Goal: Task Accomplishment & Management: Use online tool/utility

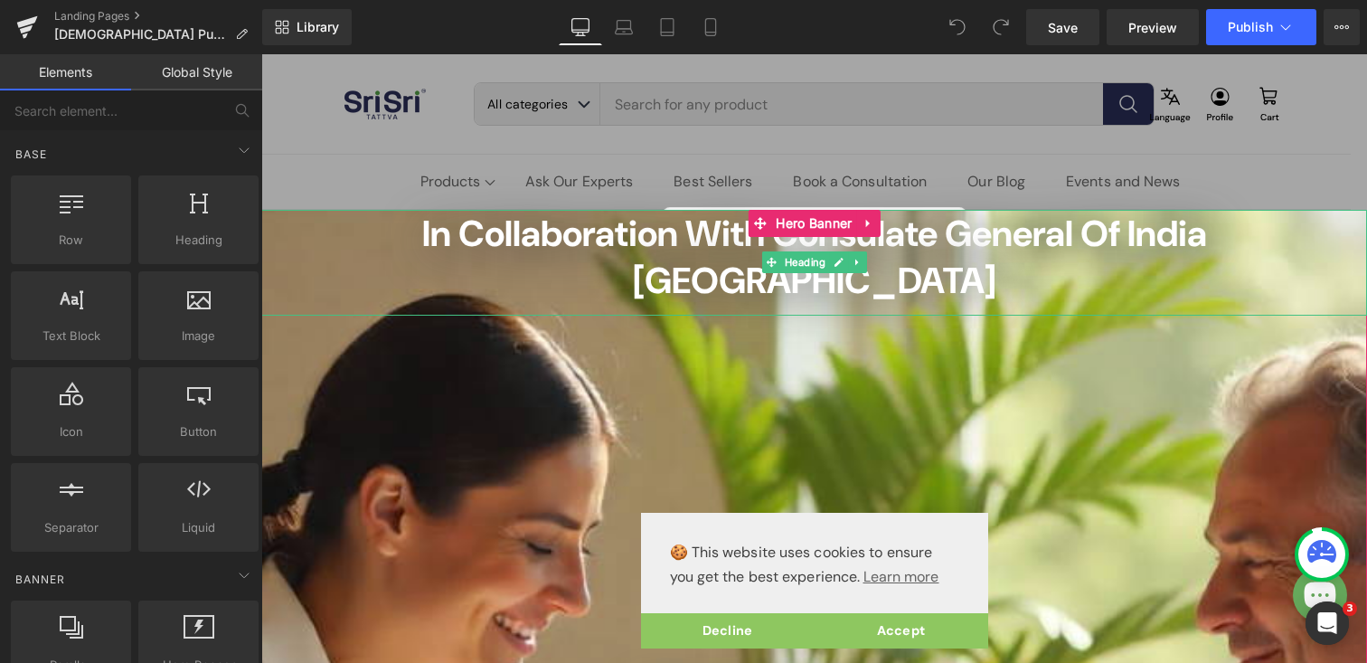
click at [278, 221] on h2 "In Collaboration with Consulate General of India [GEOGRAPHIC_DATA]" at bounding box center [814, 257] width 1106 height 94
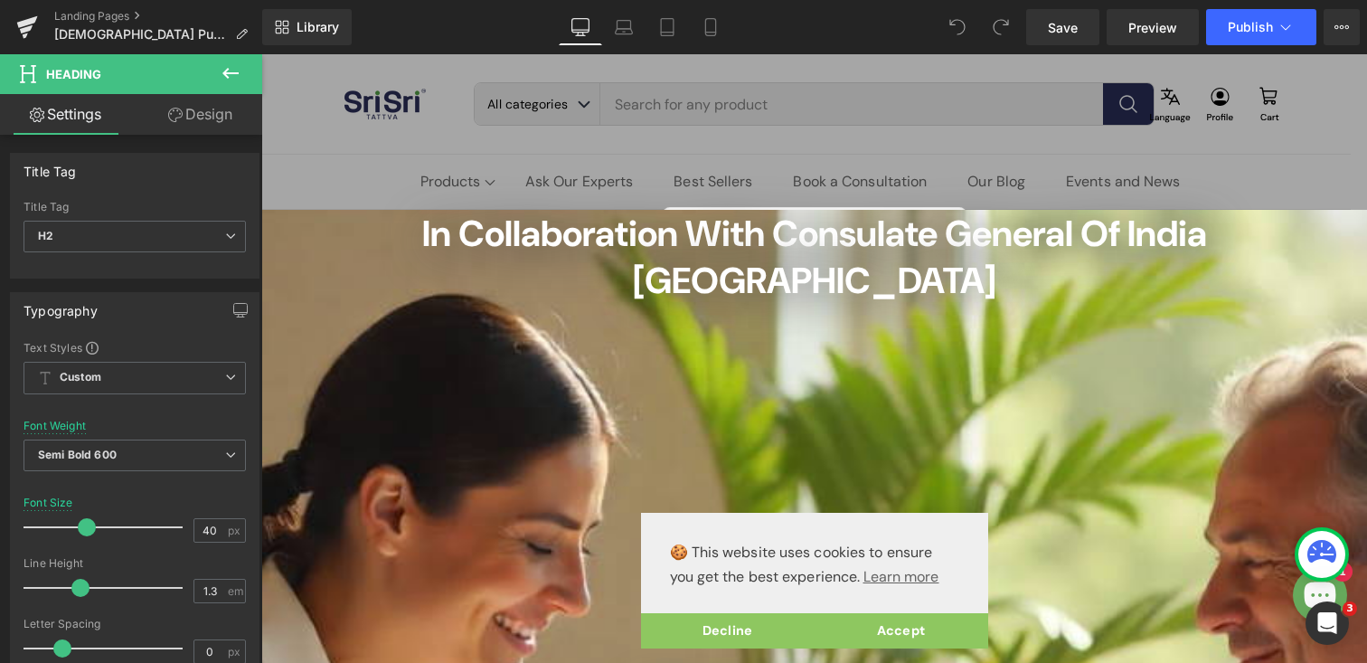
click at [227, 71] on icon at bounding box center [231, 73] width 22 height 22
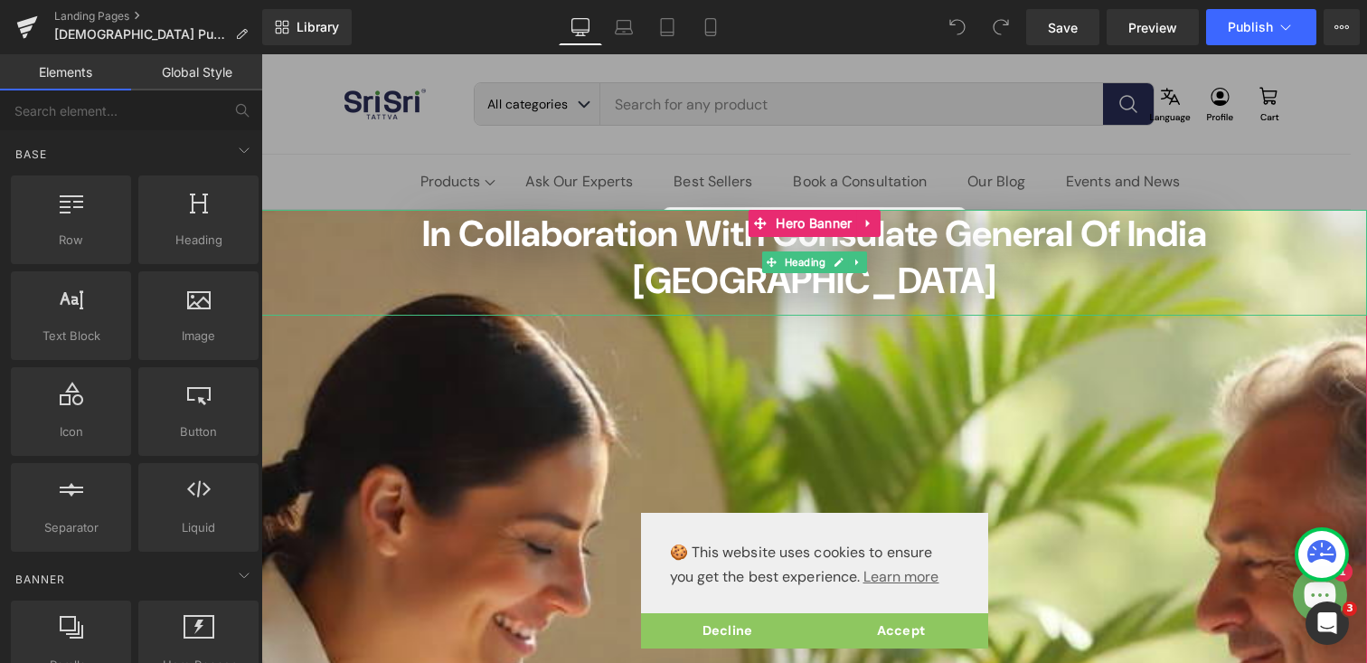
click at [281, 222] on h2 "In Collaboration with Consulate General of India [GEOGRAPHIC_DATA]" at bounding box center [814, 257] width 1106 height 94
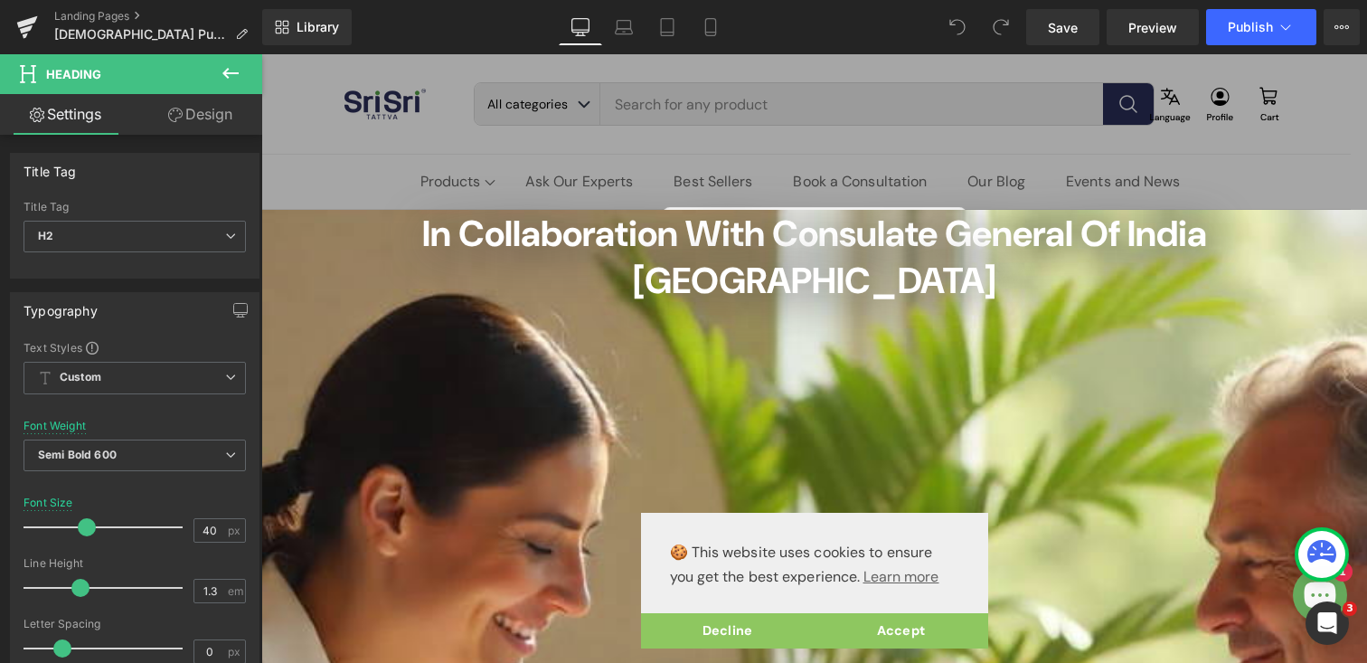
click at [195, 120] on link "Design" at bounding box center [200, 114] width 131 height 41
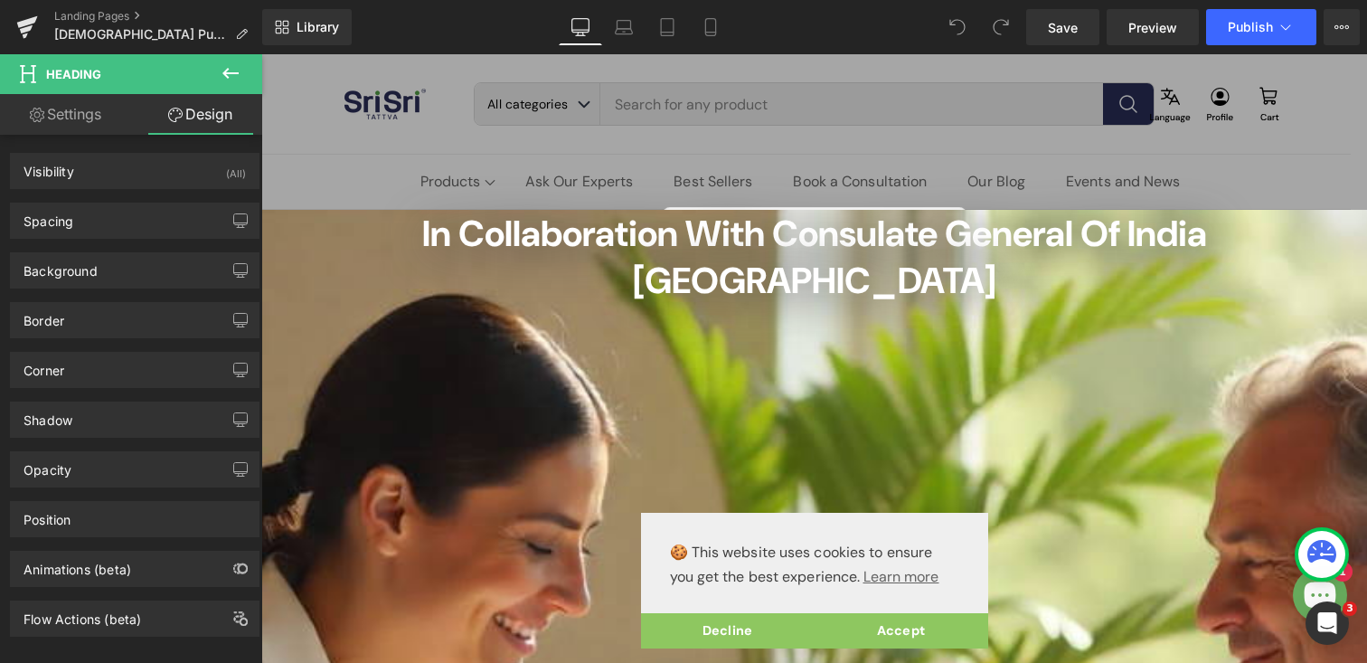
click at [79, 121] on link "Settings" at bounding box center [65, 114] width 131 height 41
type input "100"
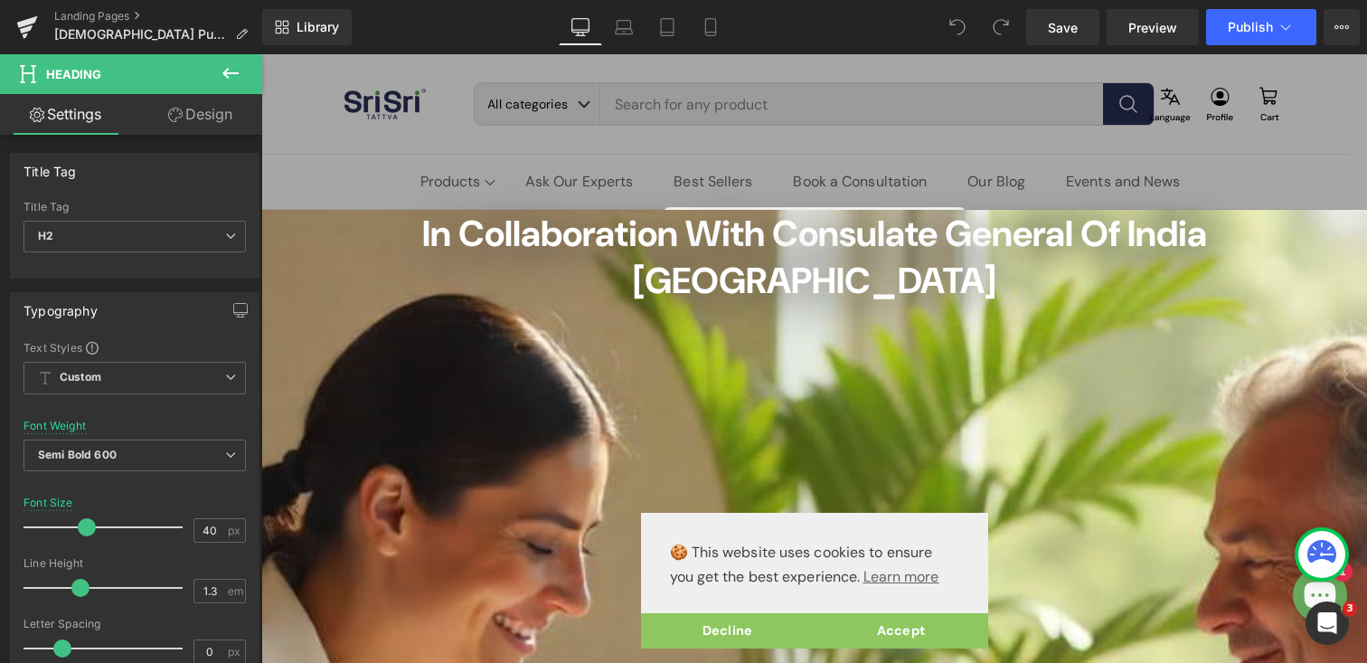
click at [220, 71] on icon at bounding box center [231, 73] width 22 height 22
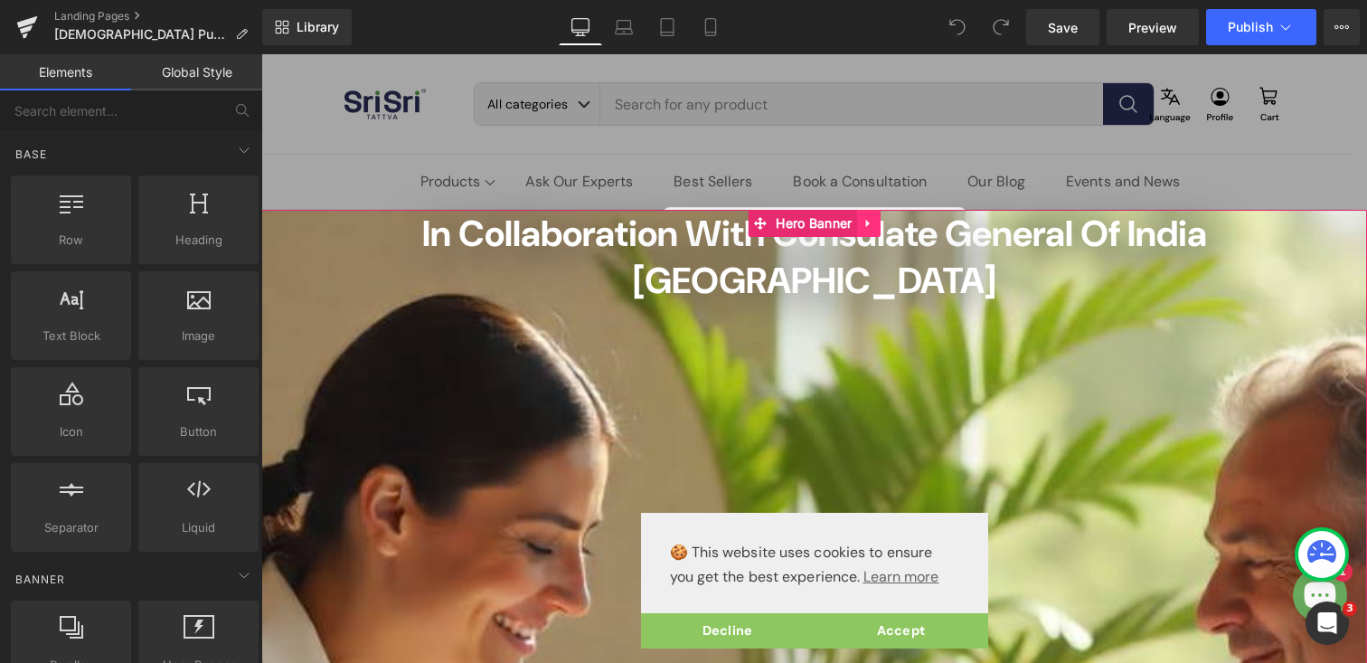
click at [866, 218] on icon at bounding box center [869, 223] width 13 height 14
click at [679, 231] on span "In Collaboration with Consulate General of India [GEOGRAPHIC_DATA]" at bounding box center [814, 257] width 785 height 94
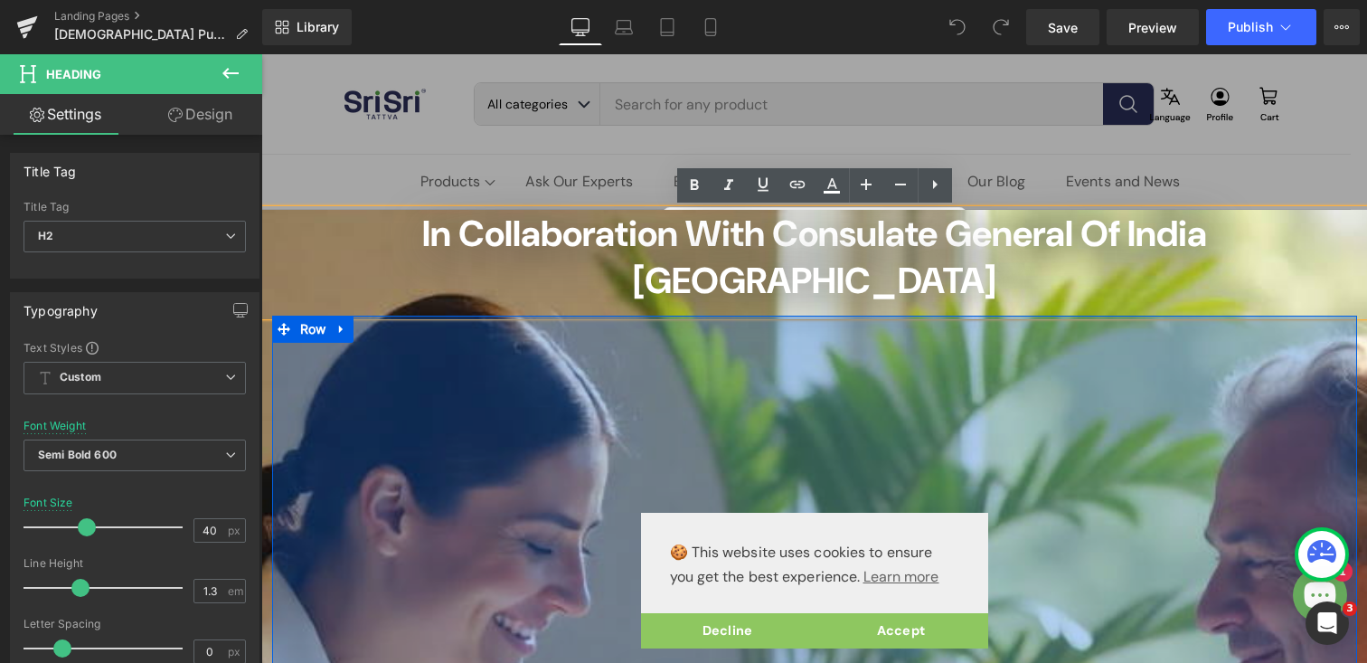
click at [603, 336] on div "400px" at bounding box center [814, 497] width 1085 height 362
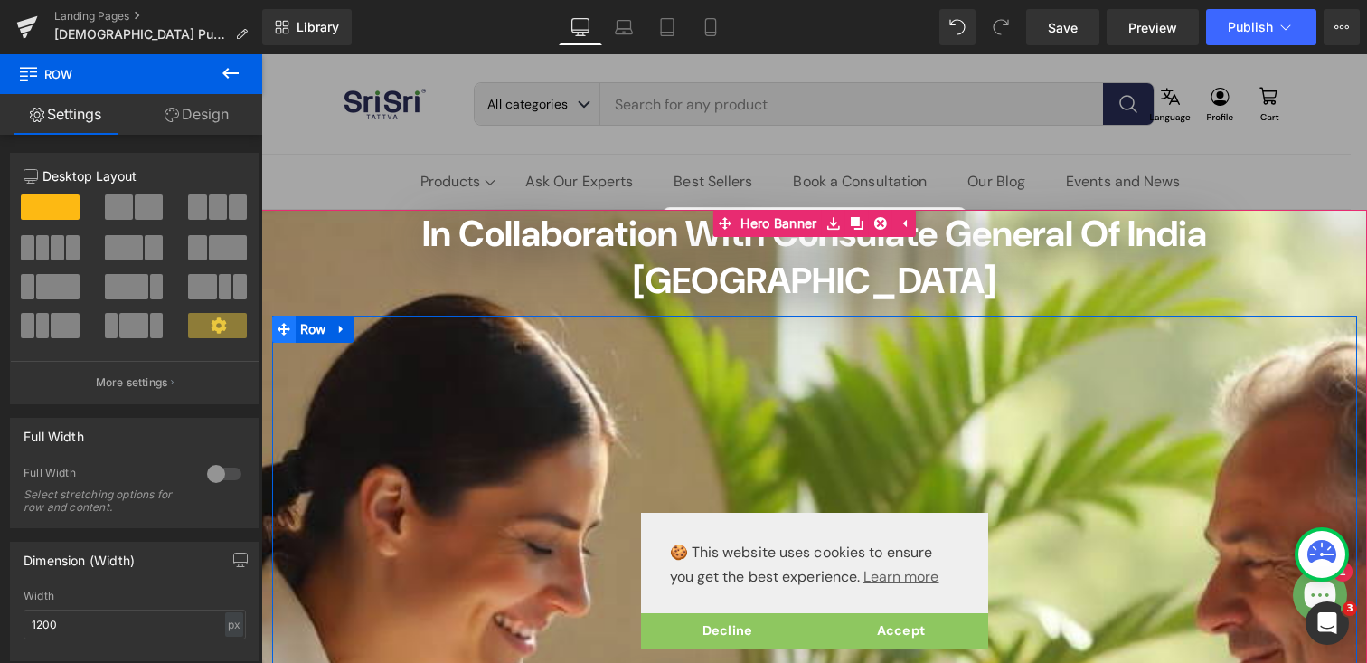
click at [281, 322] on icon at bounding box center [284, 329] width 13 height 14
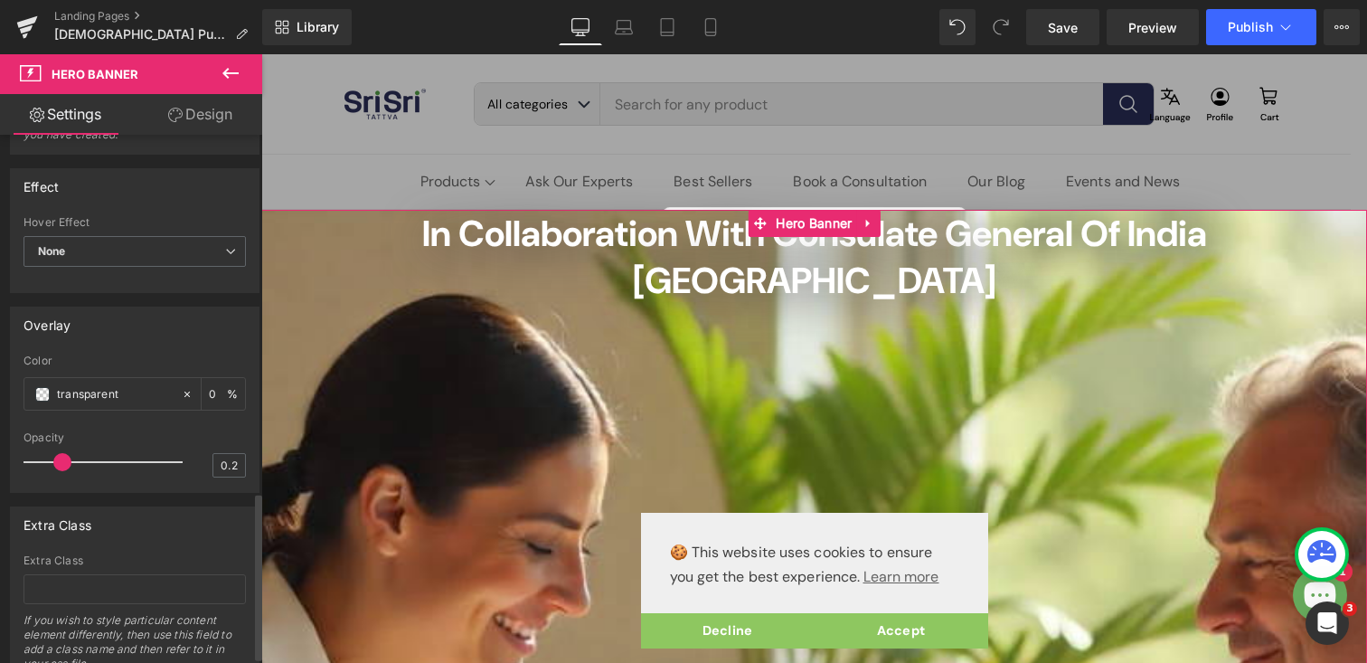
scroll to position [1142, 0]
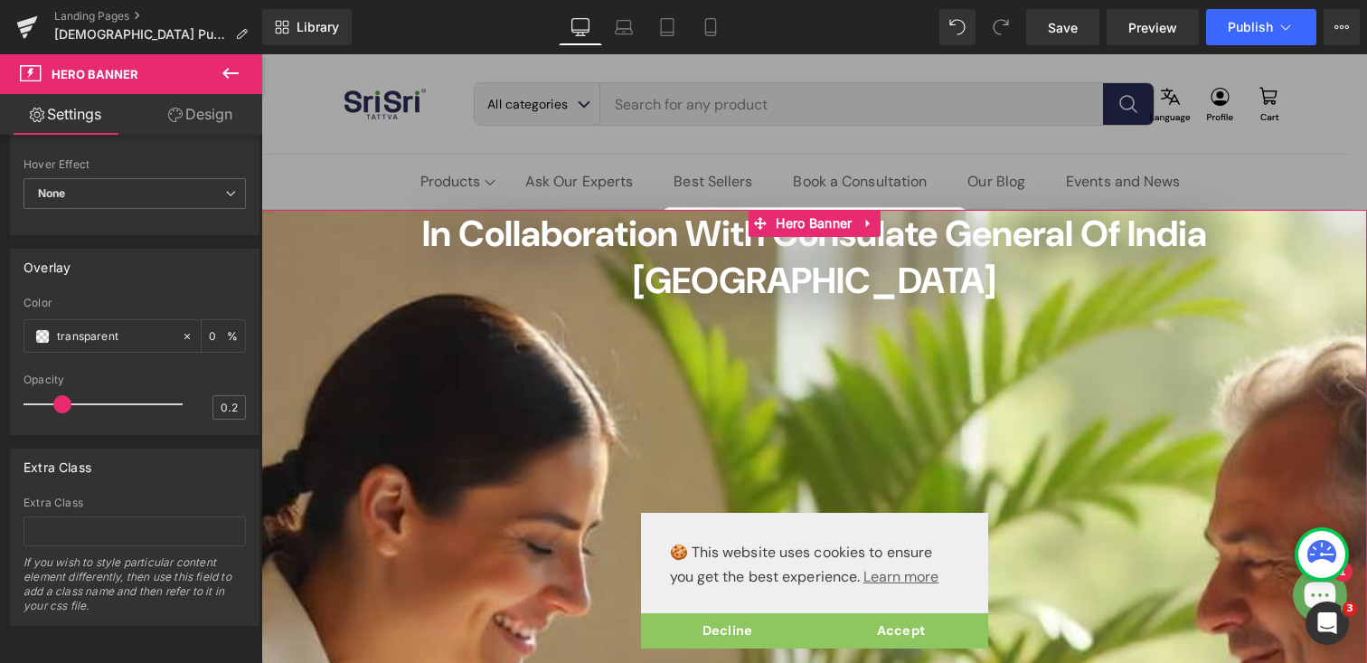
click at [191, 118] on link "Design" at bounding box center [200, 114] width 131 height 41
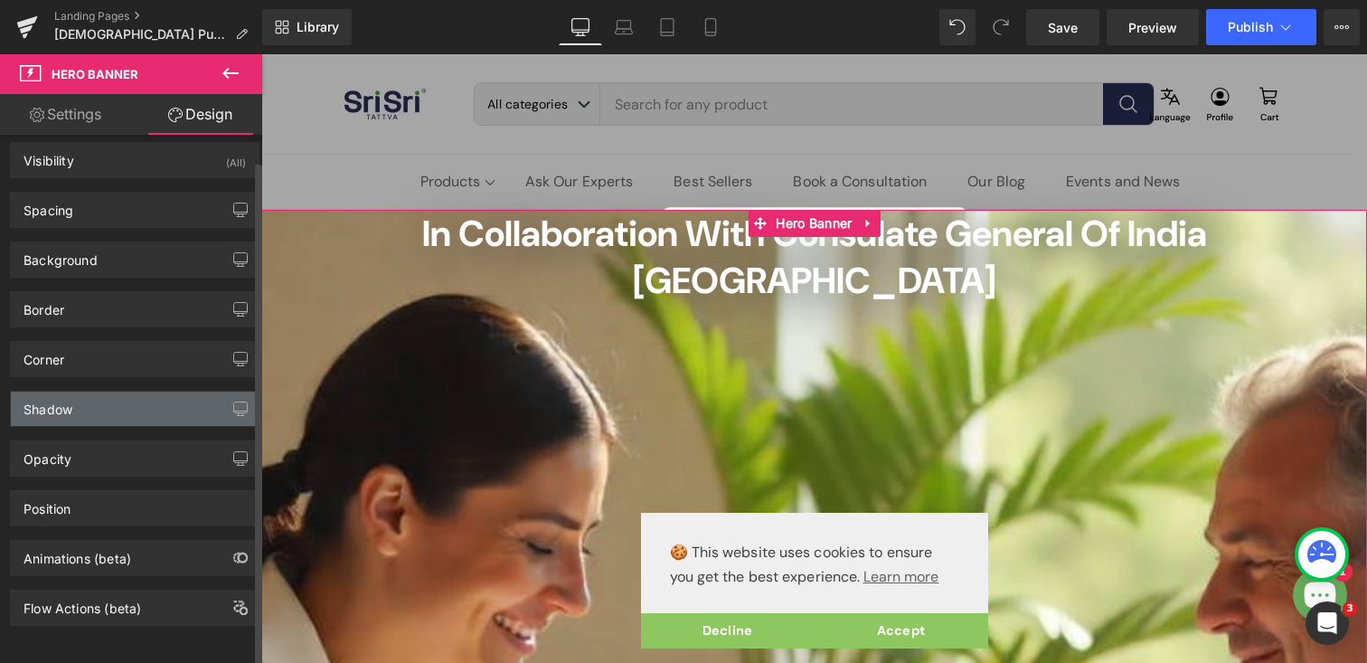
scroll to position [0, 0]
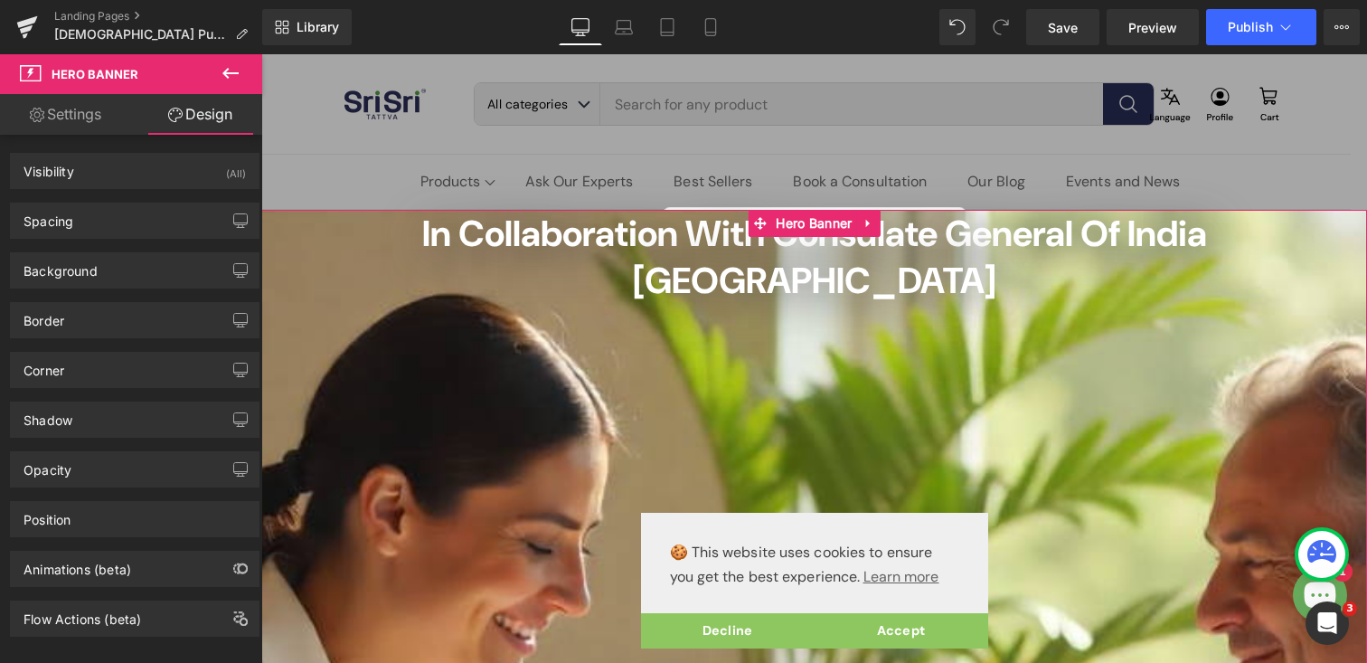
click at [75, 122] on link "Settings" at bounding box center [65, 114] width 131 height 41
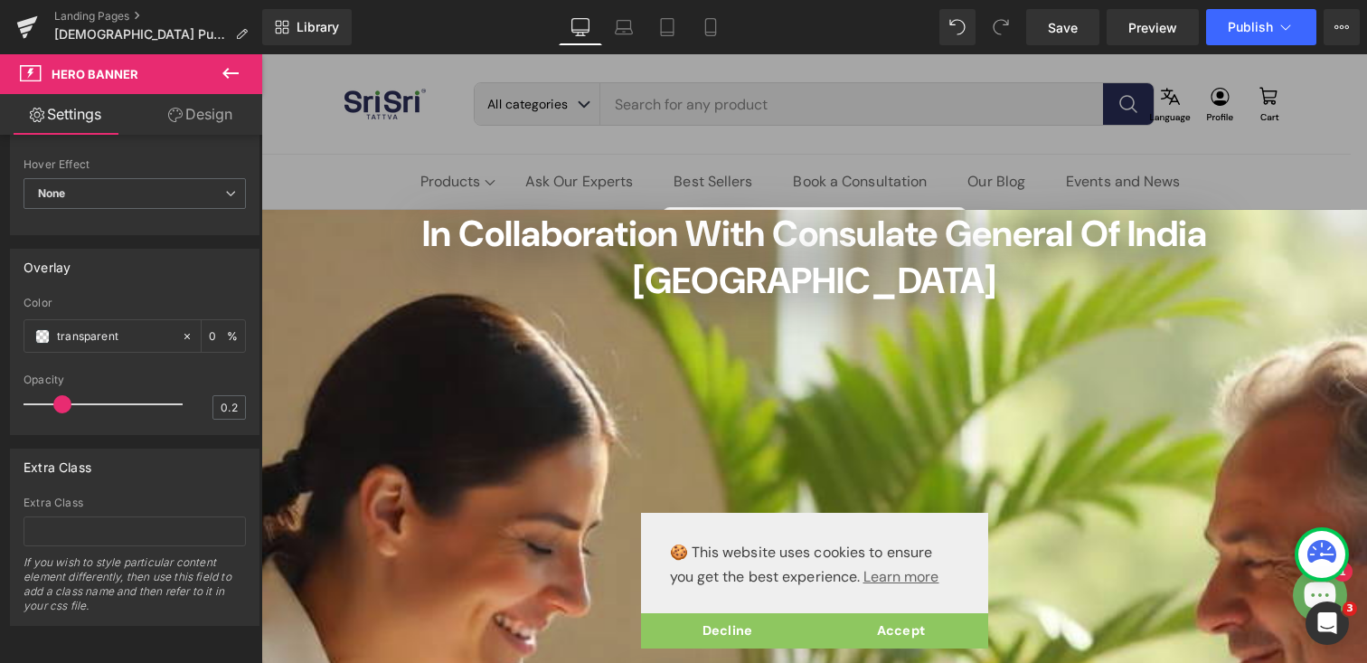
click at [231, 70] on icon at bounding box center [231, 73] width 22 height 22
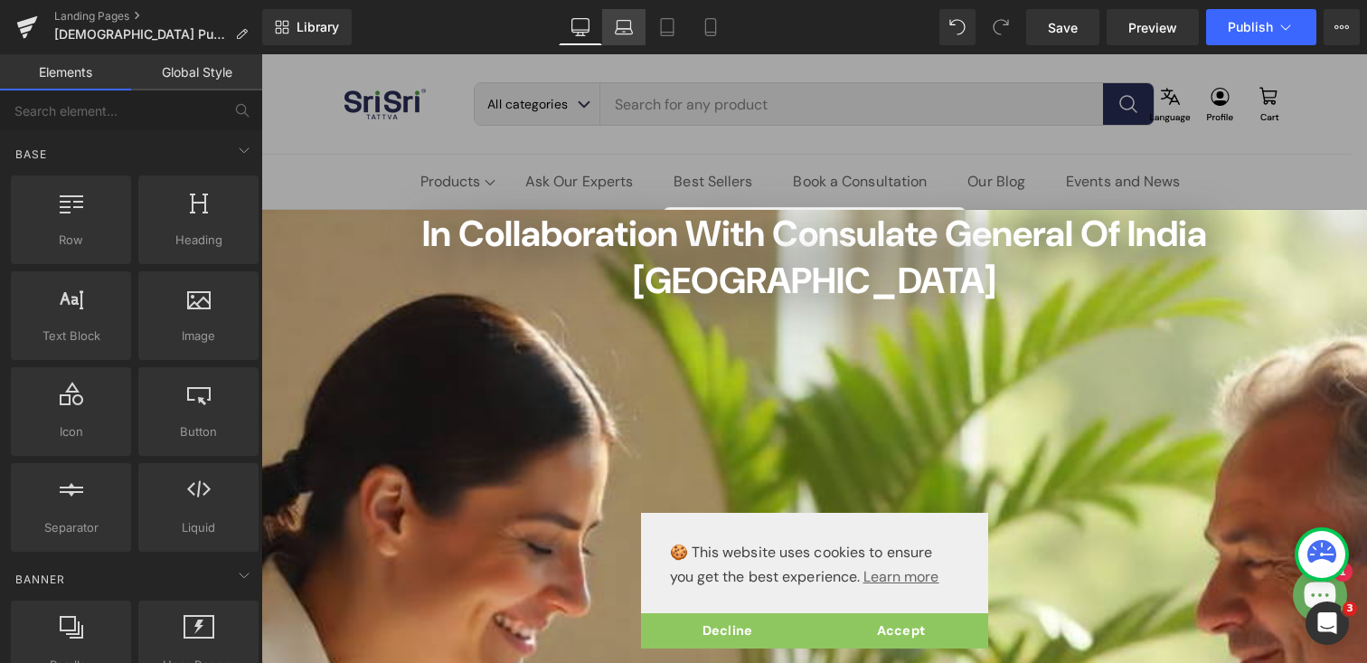
click at [617, 29] on icon at bounding box center [624, 31] width 17 height 5
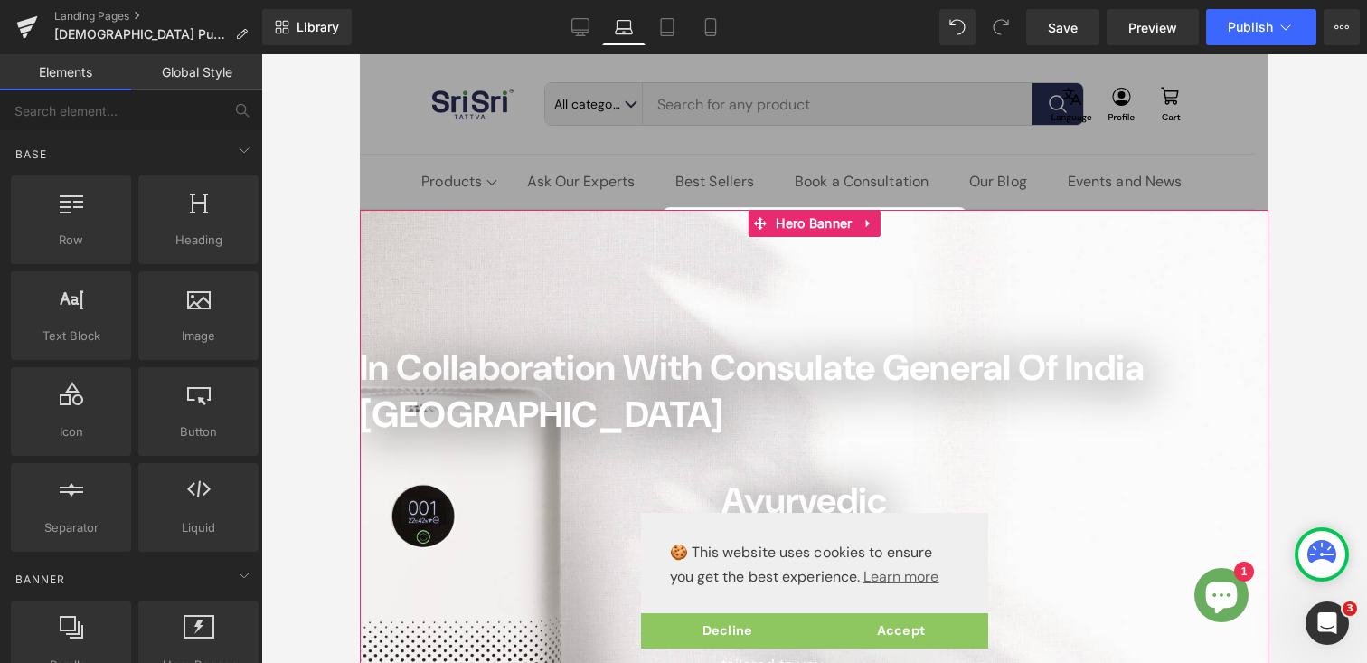
click at [477, 229] on div at bounding box center [814, 642] width 909 height 864
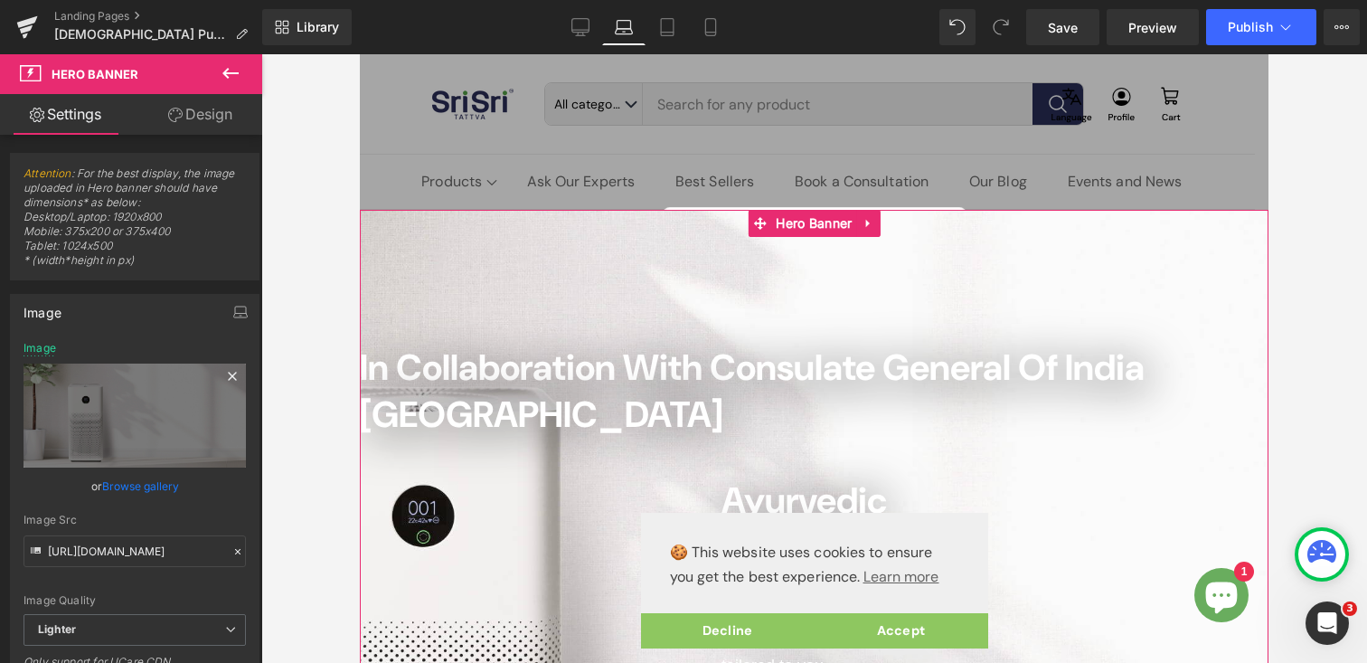
click at [229, 373] on icon at bounding box center [233, 376] width 22 height 22
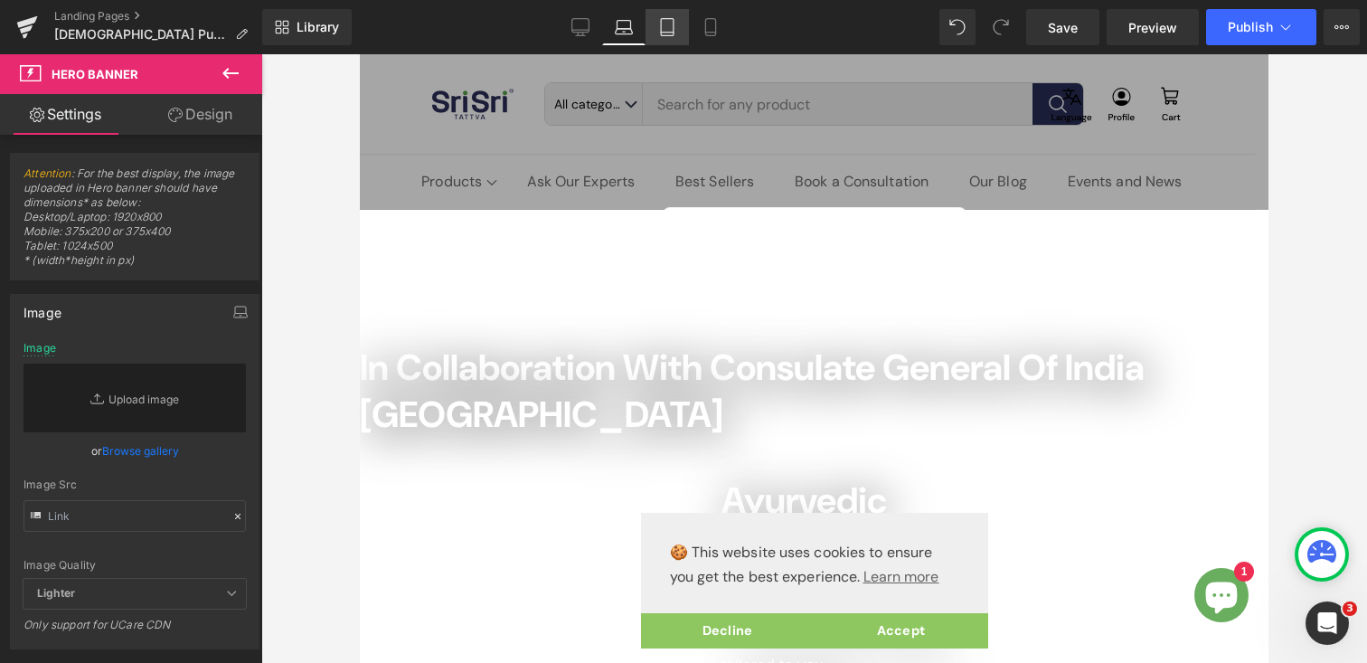
click at [668, 29] on icon at bounding box center [667, 27] width 18 height 18
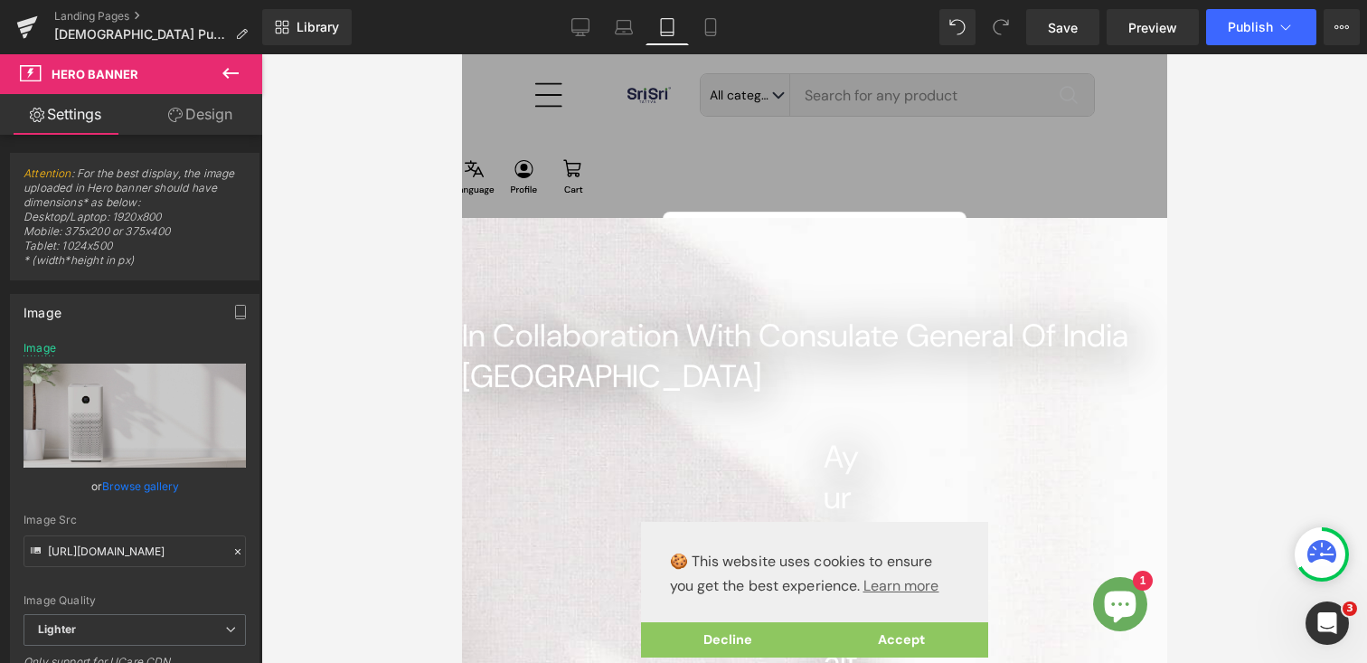
scroll to position [8, 0]
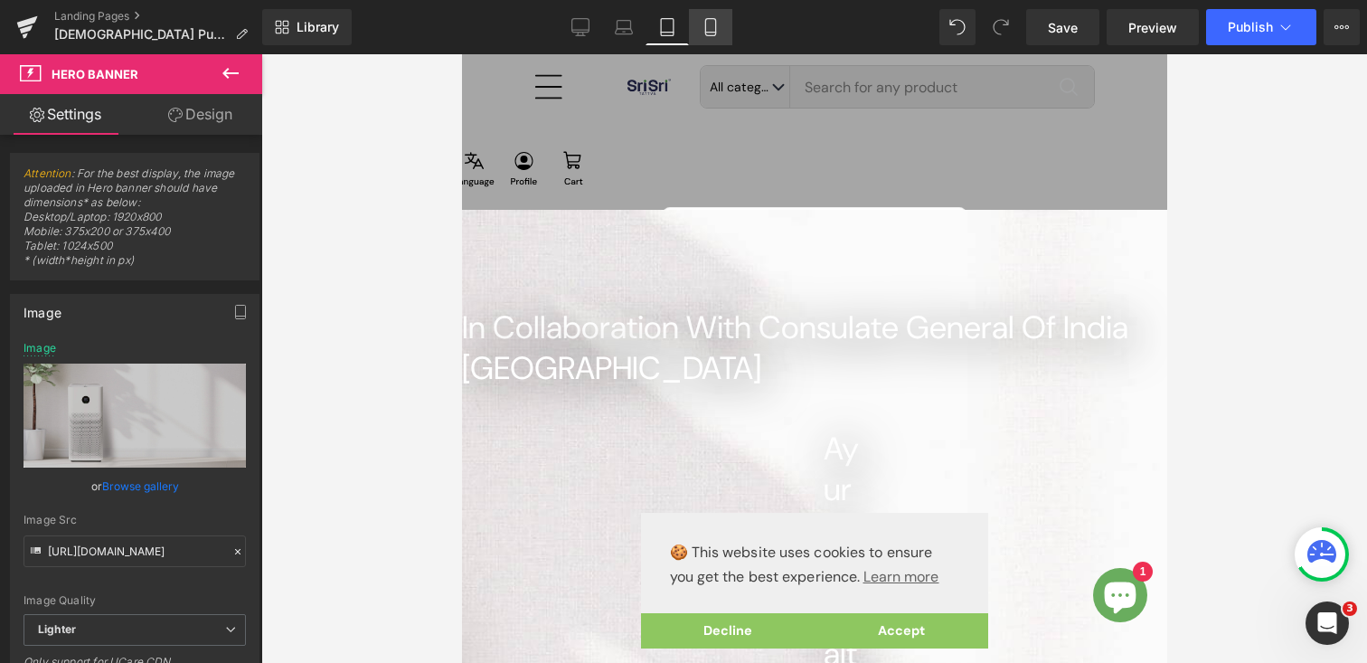
click at [710, 29] on icon at bounding box center [711, 27] width 18 height 18
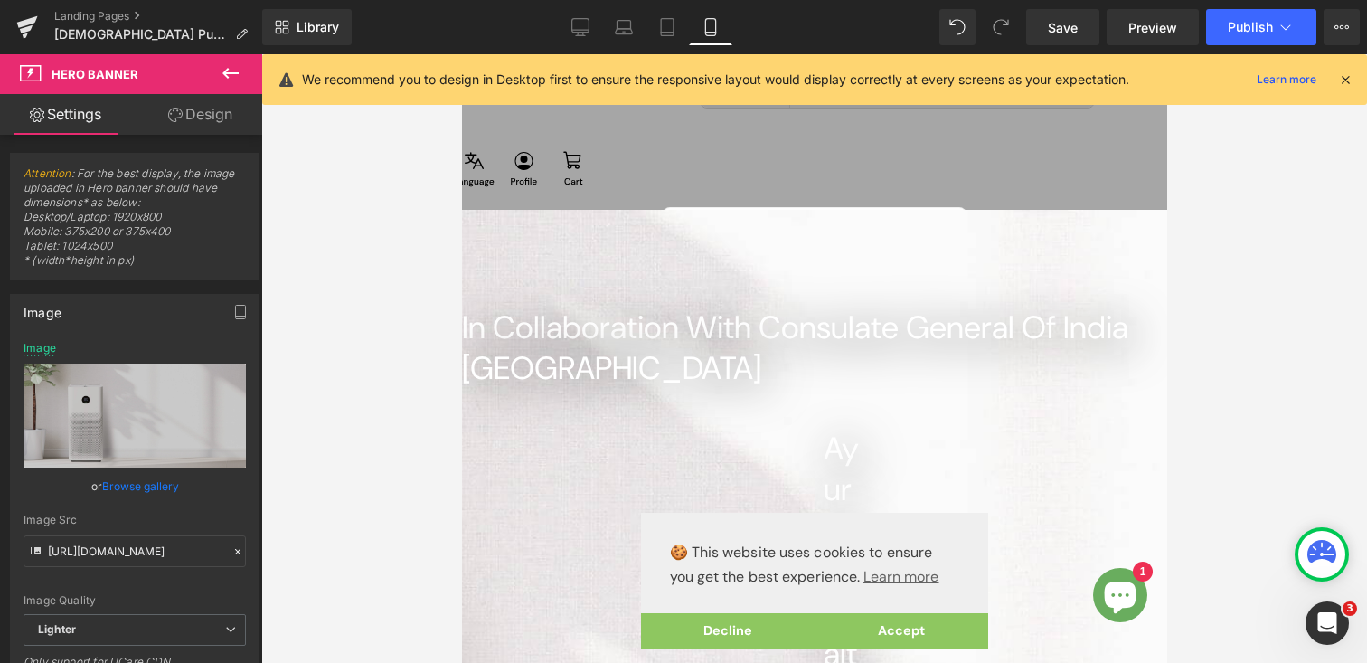
scroll to position [0, 0]
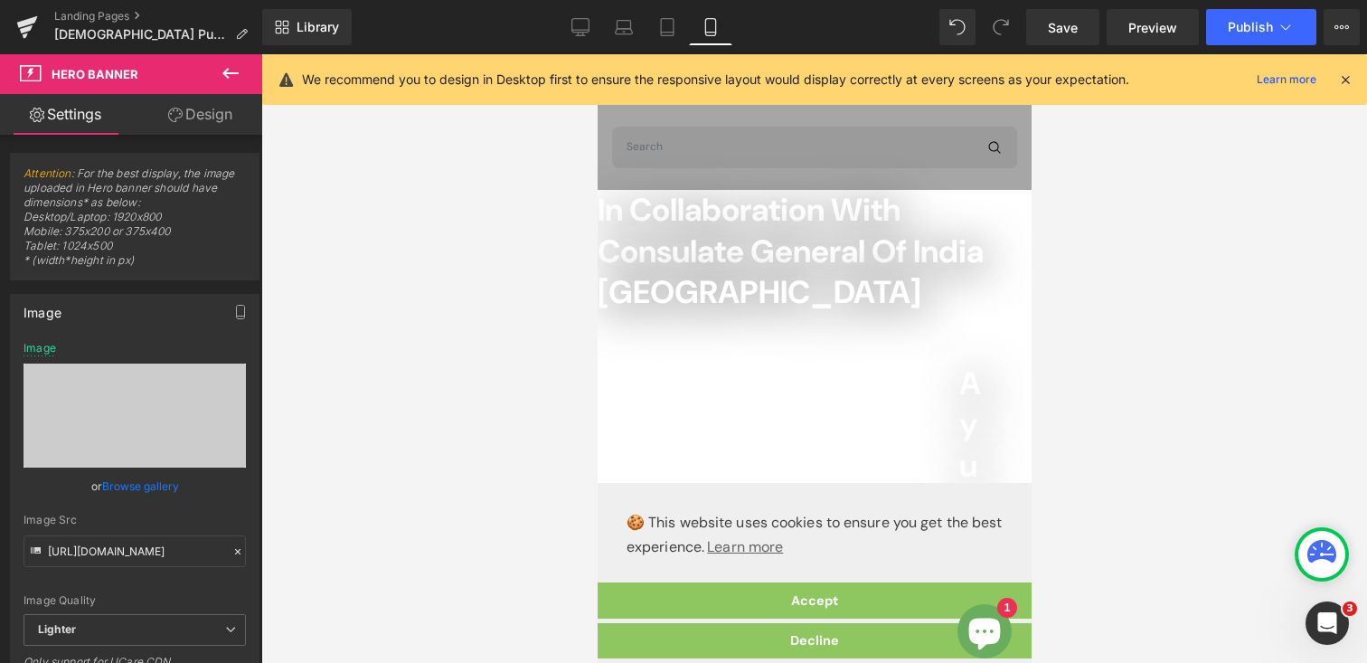
click at [725, 595] on div "Rendering Content" at bounding box center [683, 591] width 111 height 20
click at [576, 24] on icon at bounding box center [580, 27] width 18 height 18
type input "https://ucarecdn.com/6efbb103-be14-4a97-b691-cdd314bdd9fb/-/format/auto/-/previ…"
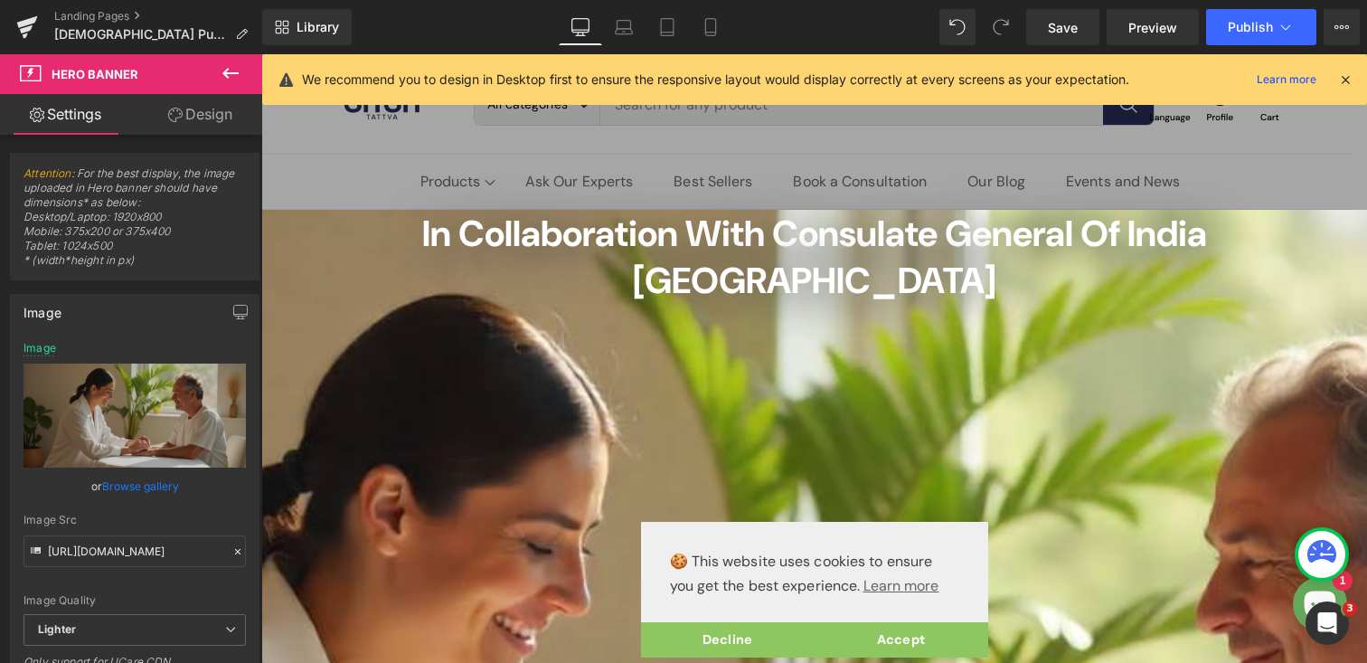
scroll to position [19, 0]
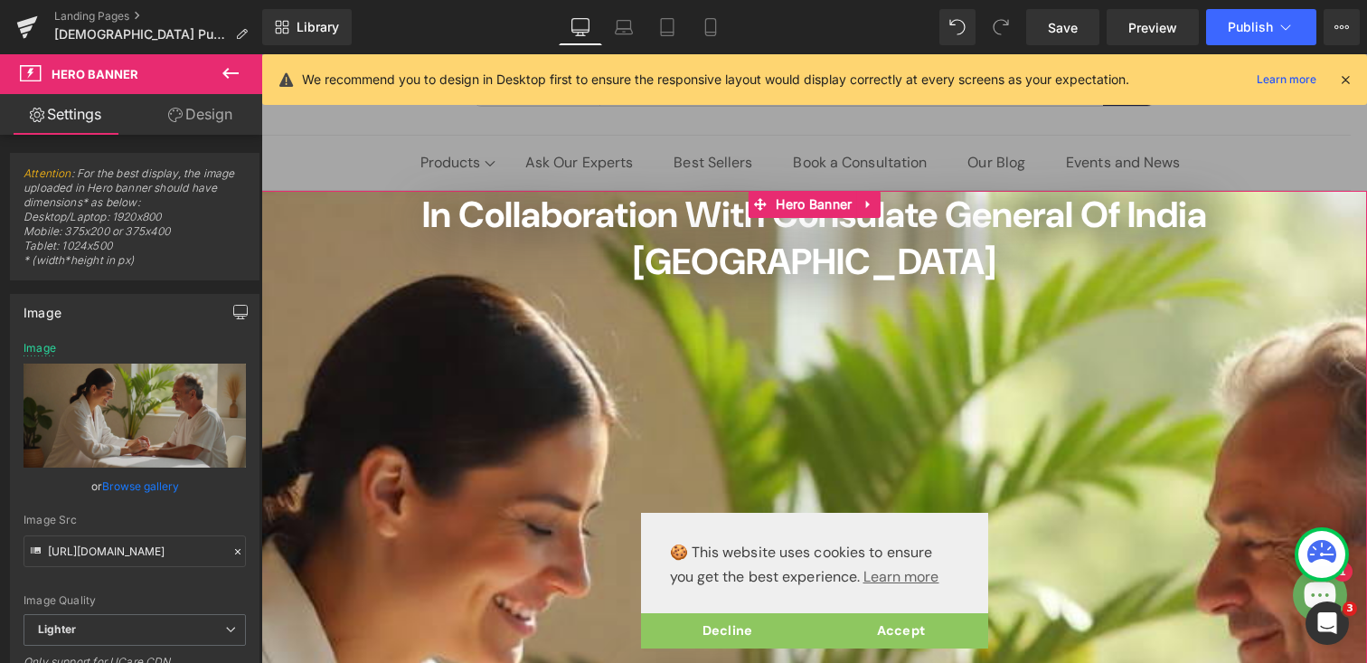
click at [233, 311] on icon "button" at bounding box center [240, 312] width 14 height 14
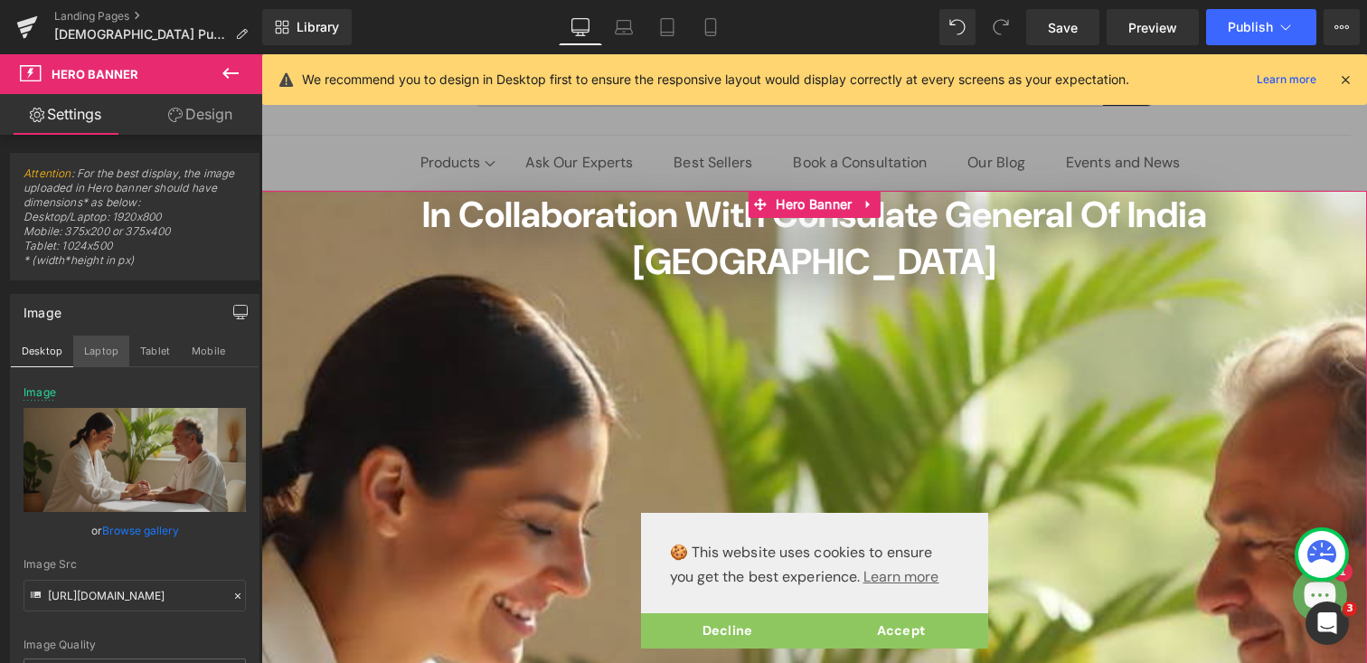
click at [104, 348] on button "Laptop" at bounding box center [101, 350] width 56 height 31
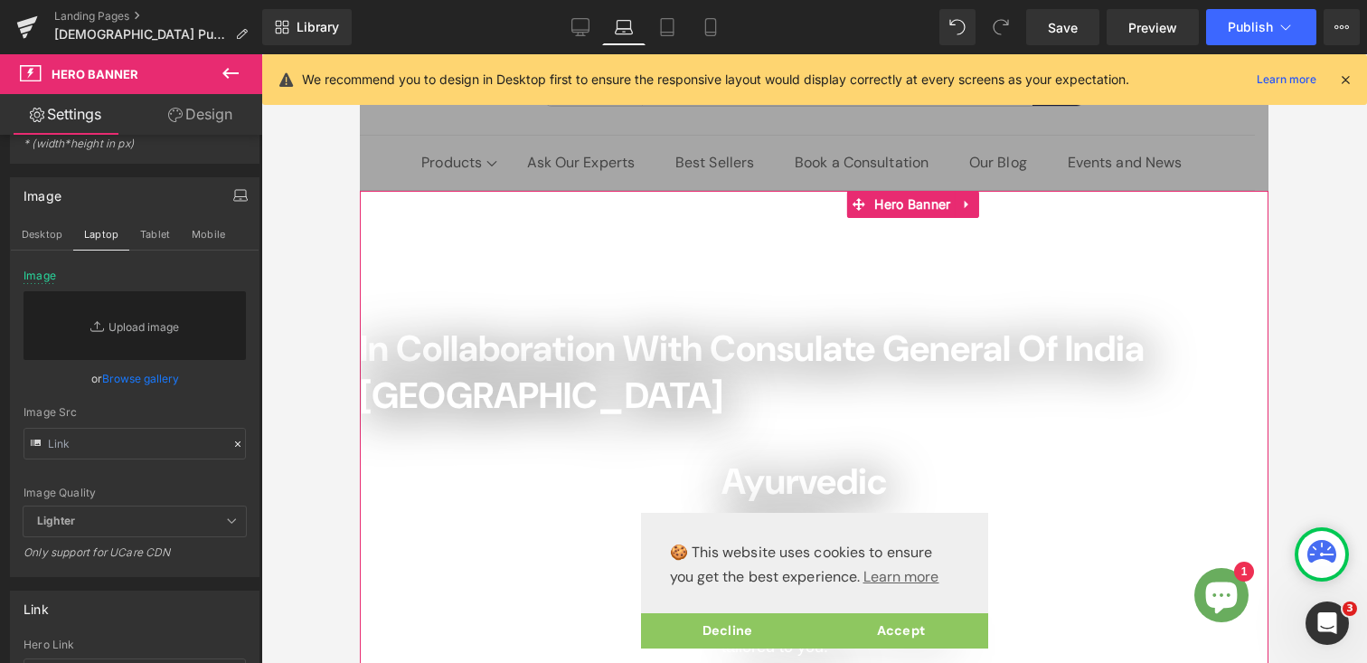
scroll to position [157, 0]
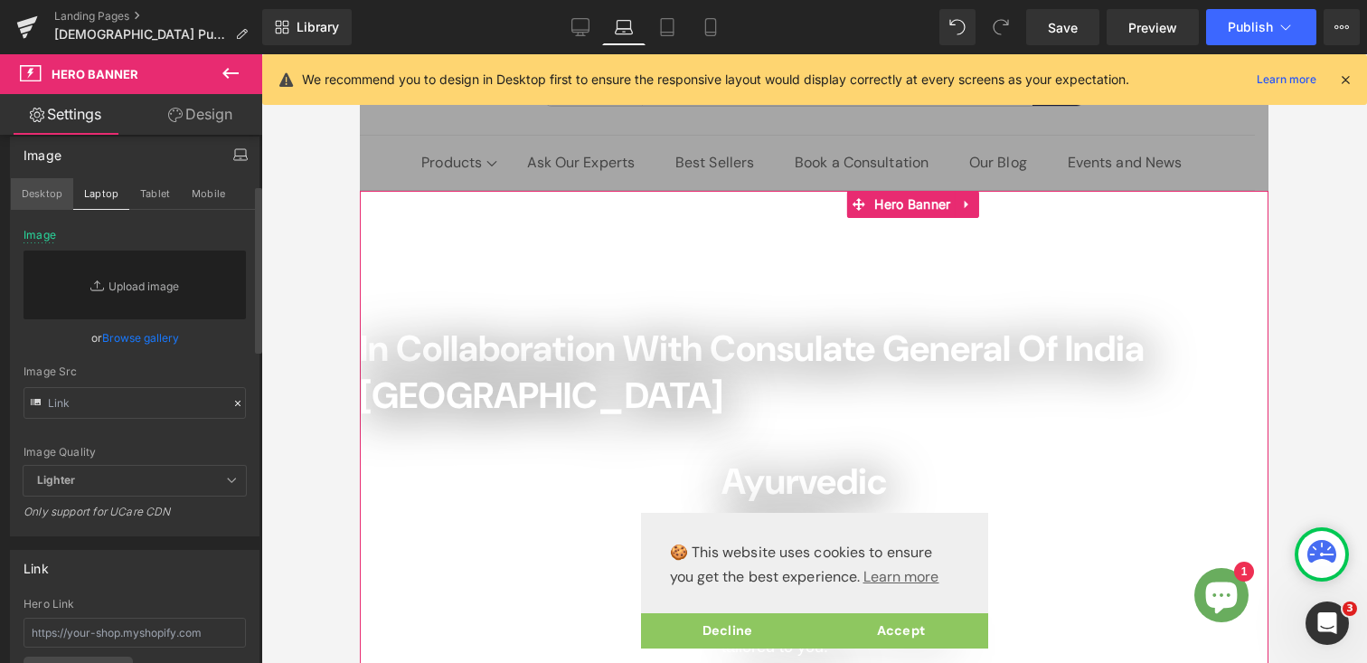
click at [42, 202] on button "Desktop" at bounding box center [42, 193] width 62 height 31
type input "https://ucarecdn.com/6efbb103-be14-4a97-b691-cdd314bdd9fb/-/format/auto/-/previ…"
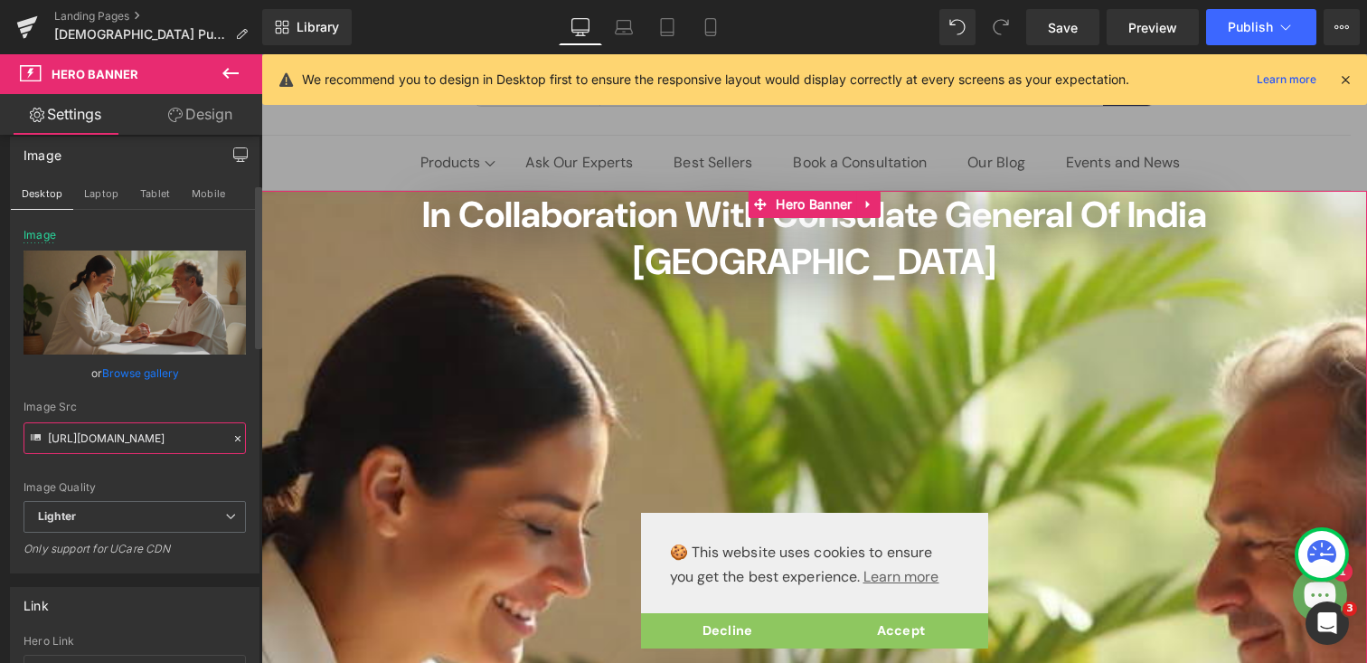
click at [105, 437] on input "https://ucarecdn.com/6efbb103-be14-4a97-b691-cdd314bdd9fb/-/format/auto/-/previ…" at bounding box center [135, 438] width 222 height 32
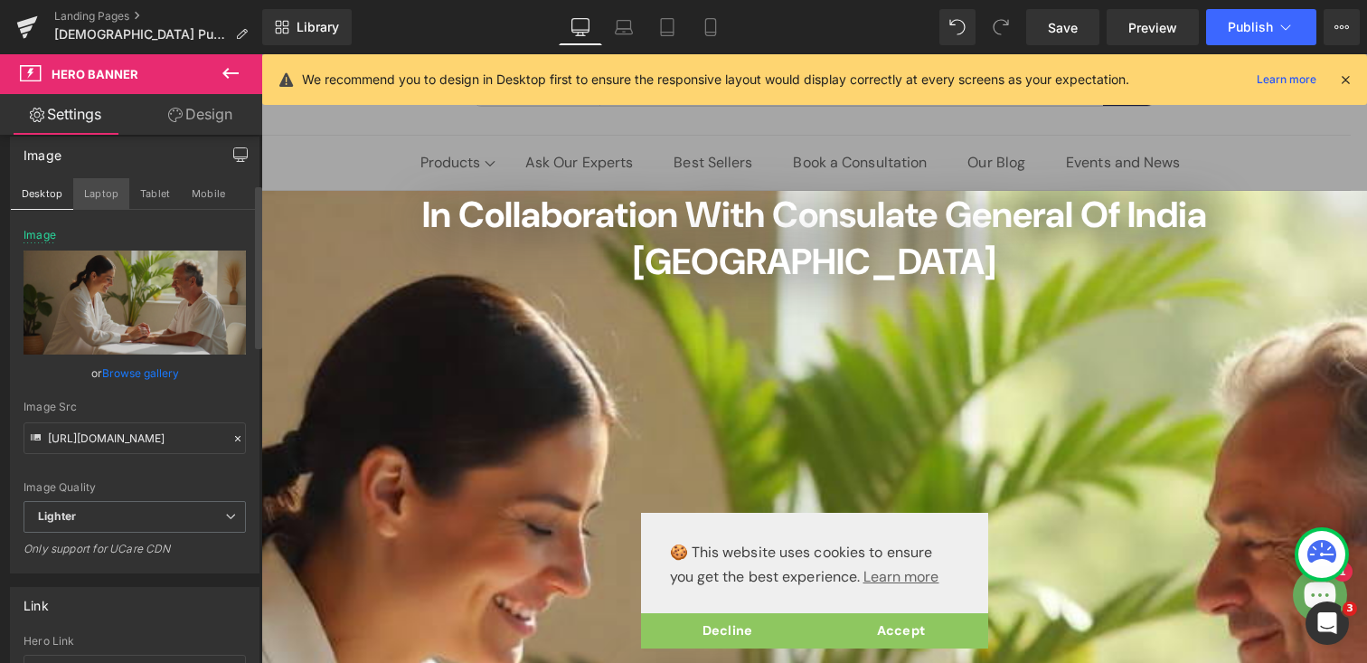
click at [93, 190] on button "Laptop" at bounding box center [101, 193] width 56 height 31
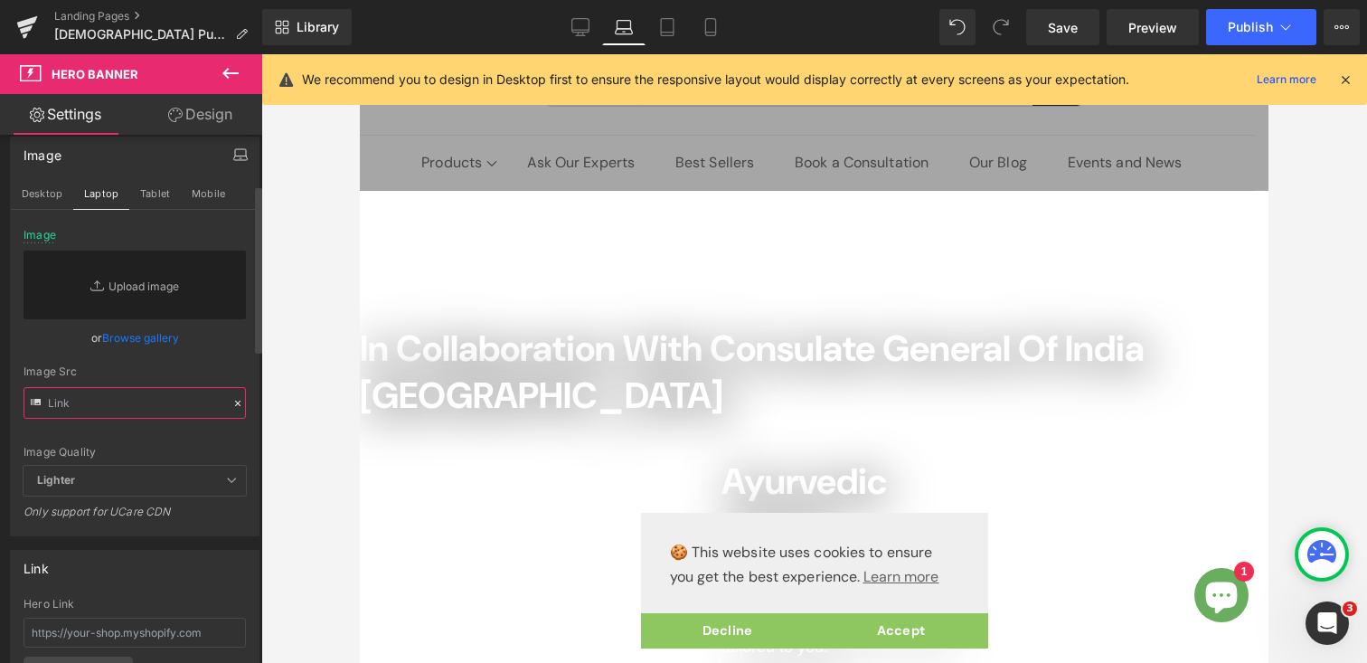
click at [86, 403] on input "text" at bounding box center [135, 403] width 222 height 32
paste input "https://ucarecdn.com/6efbb103-be14-4a97-b691-cdd314bdd9fb/-/format/auto/-/previ…"
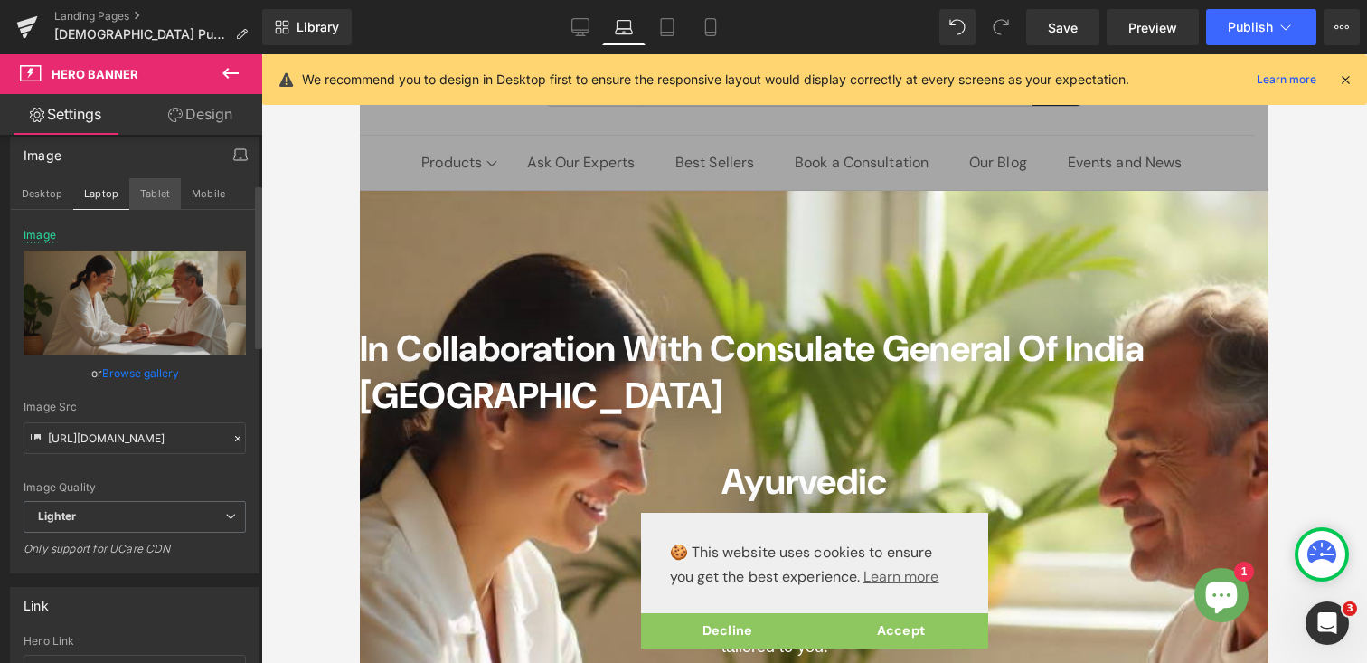
click at [150, 194] on button "Tablet" at bounding box center [155, 193] width 52 height 31
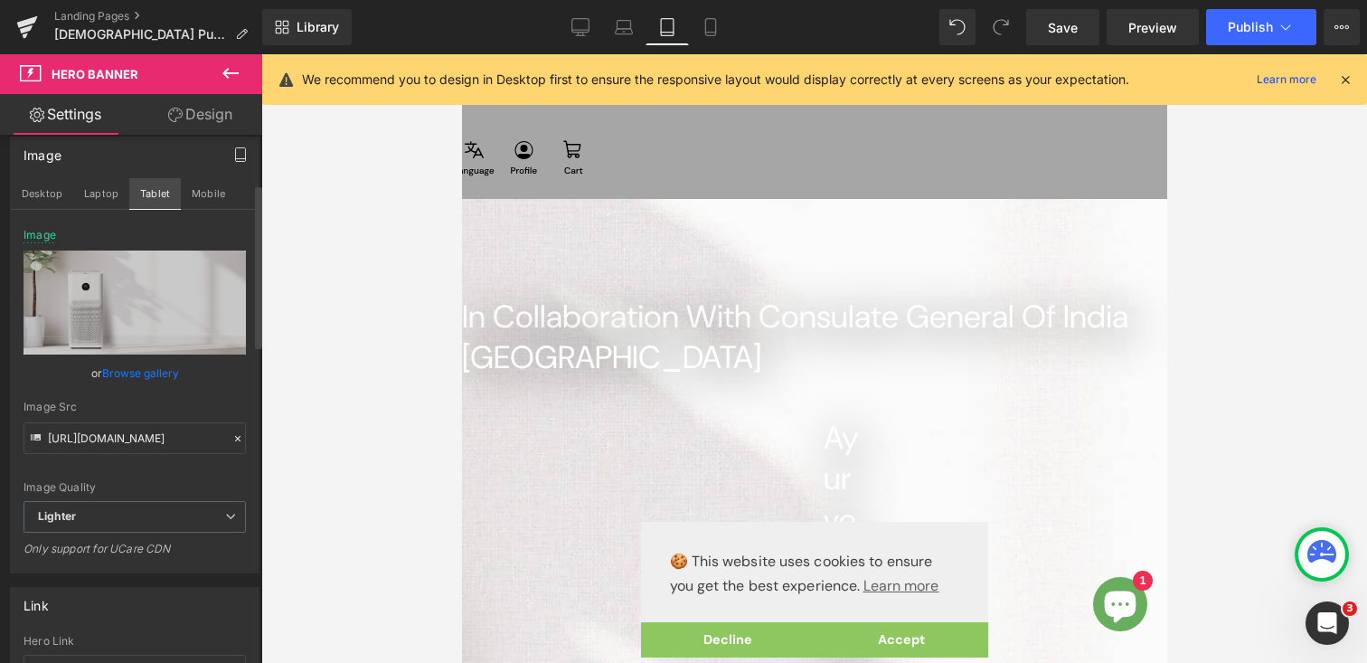
scroll to position [27, 0]
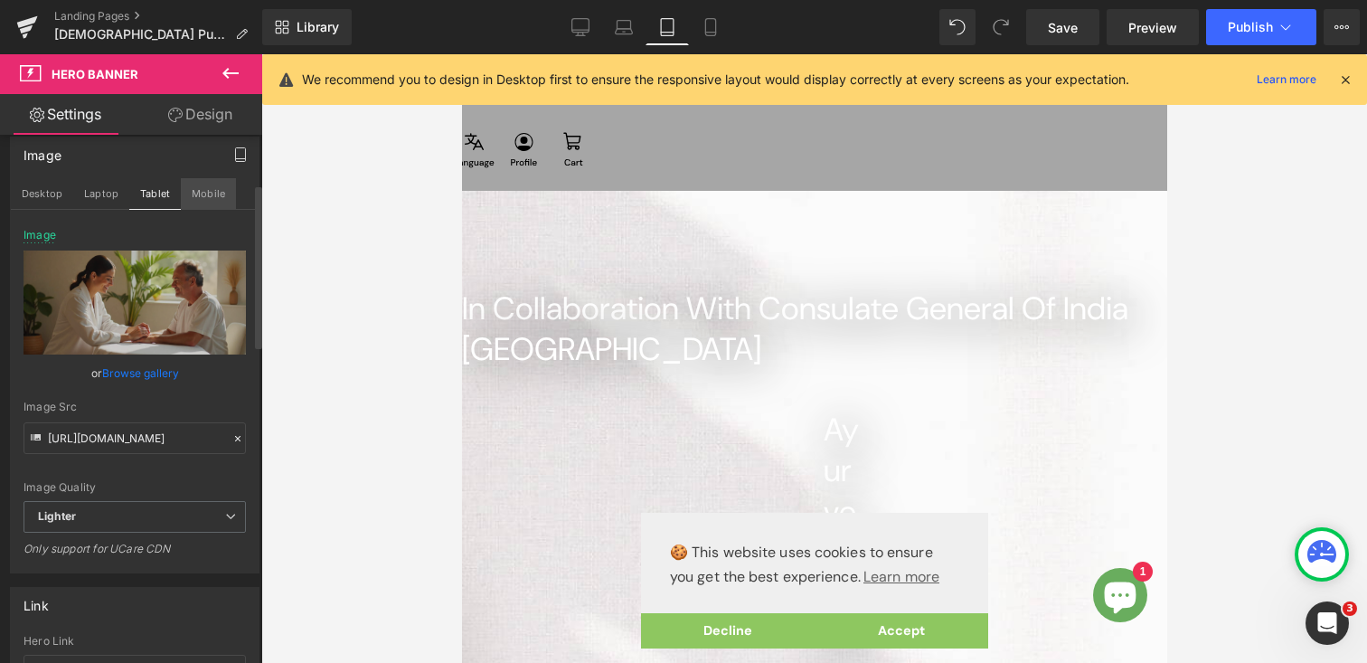
click at [207, 200] on button "Mobile" at bounding box center [208, 193] width 55 height 31
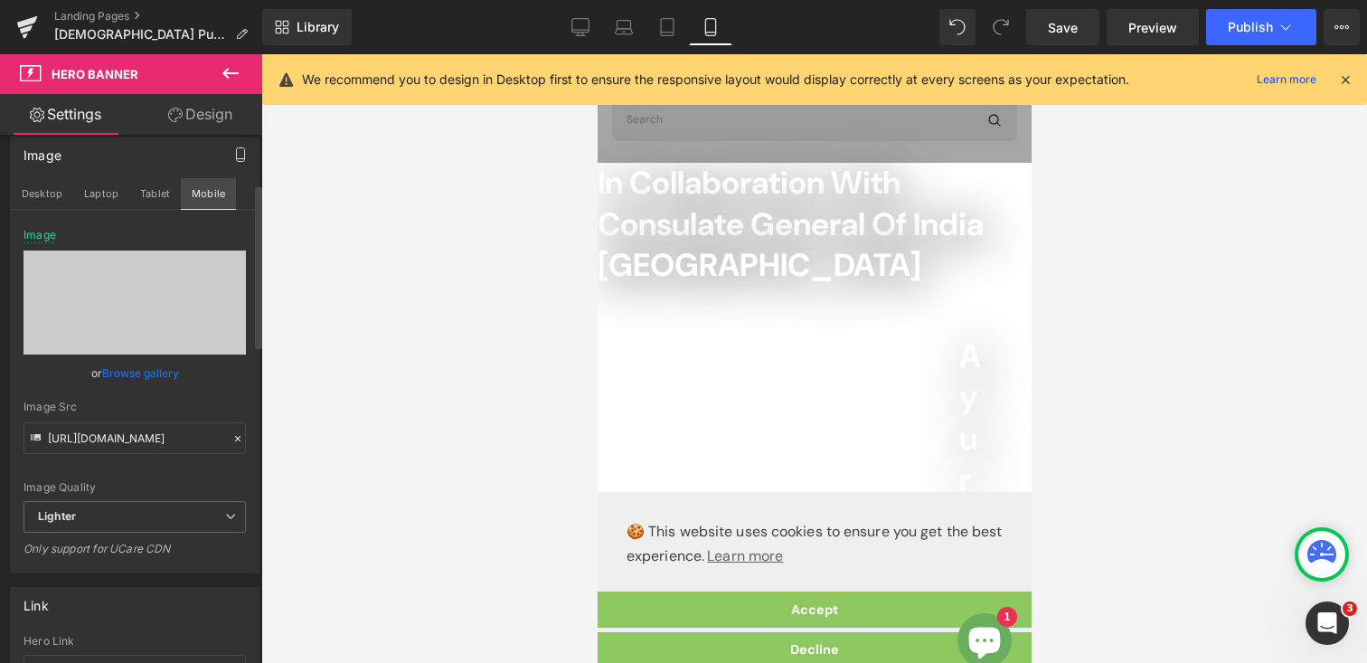
scroll to position [0, 0]
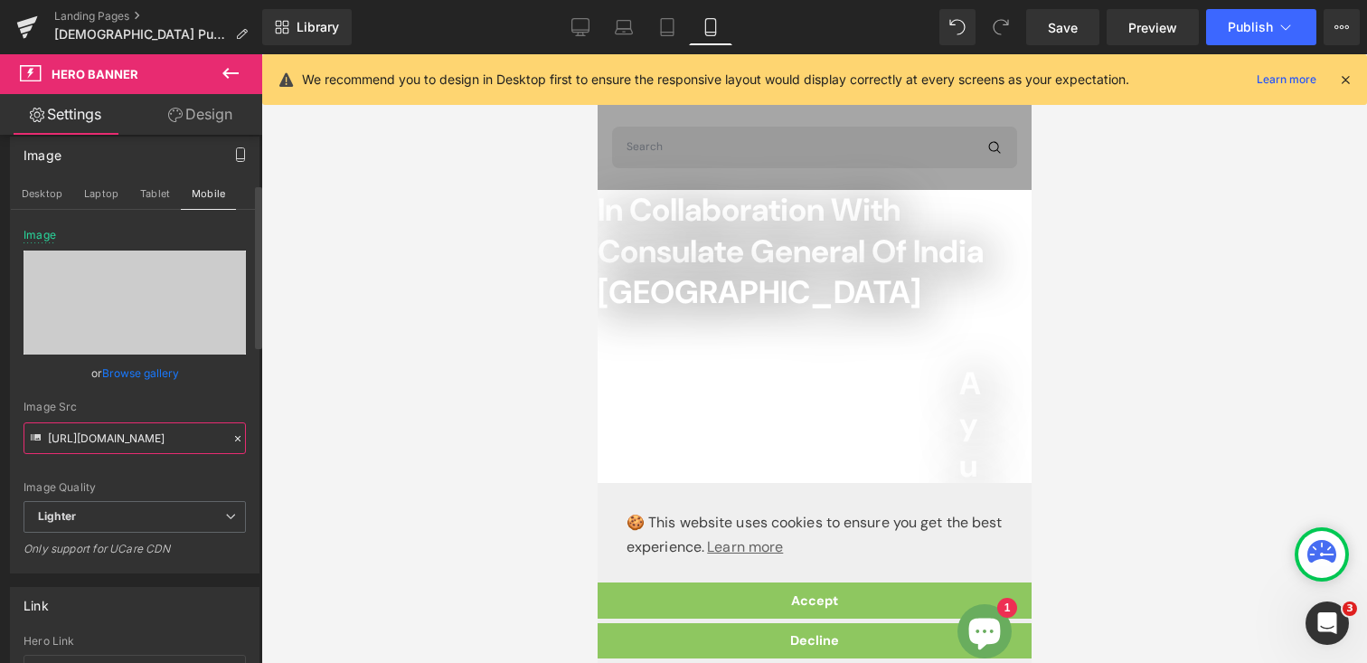
click at [136, 433] on input "[URL][DOMAIN_NAME]" at bounding box center [135, 438] width 222 height 32
paste input "6efbb103-be14-4a97-b691-cdd314bdd9fb/-/format/auto/-/preview/3000x3000/-/qualit…"
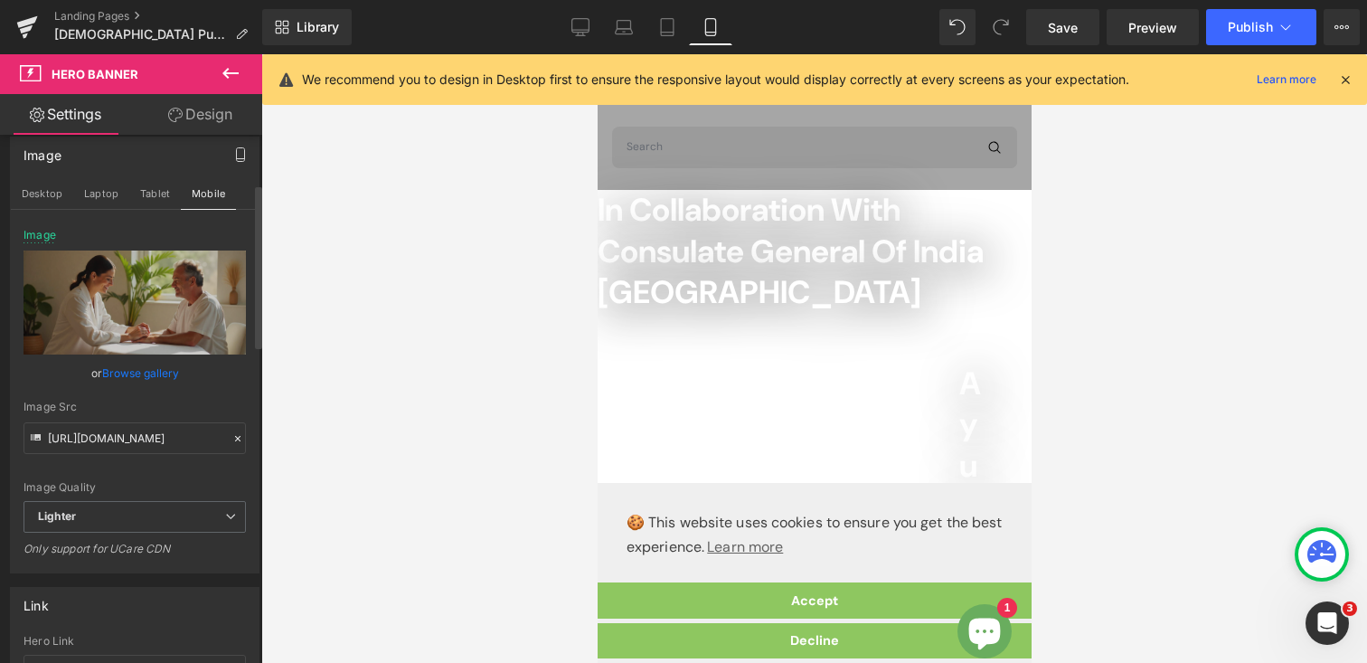
click at [157, 477] on div "Image Quality Lighter Lightest Lighter Lighter Lightest Only support for UCare …" at bounding box center [135, 365] width 222 height 272
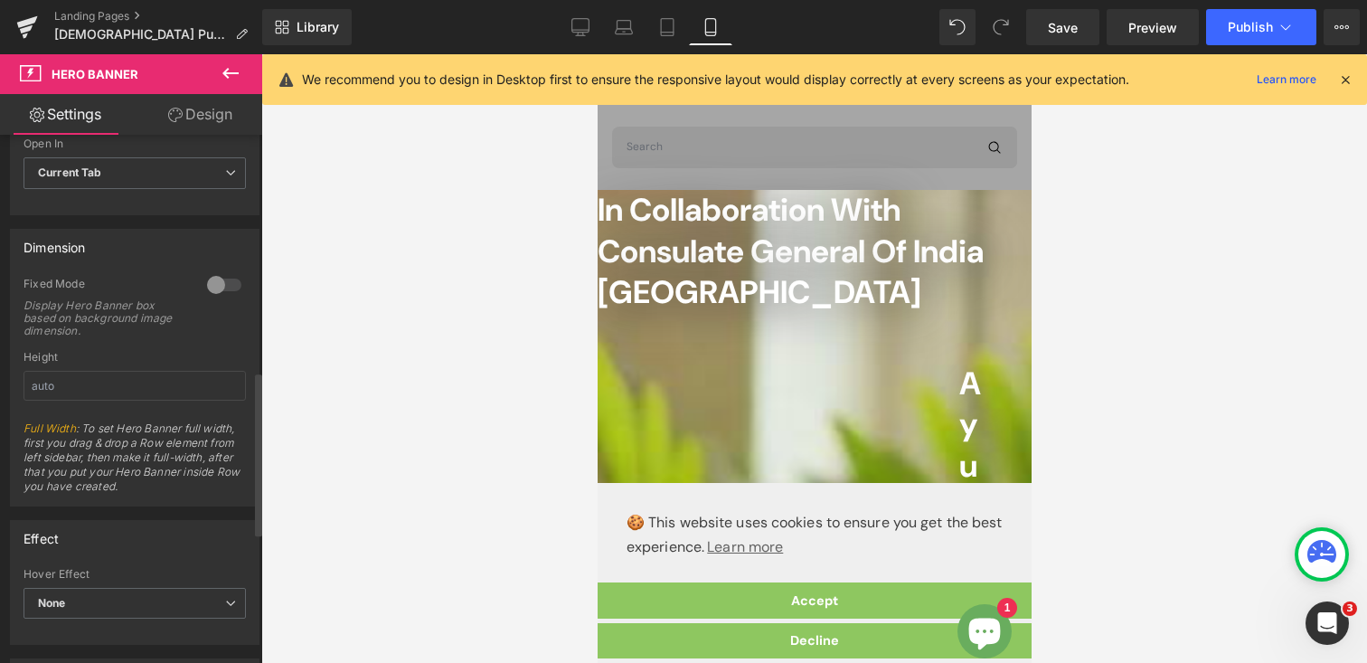
scroll to position [799, 0]
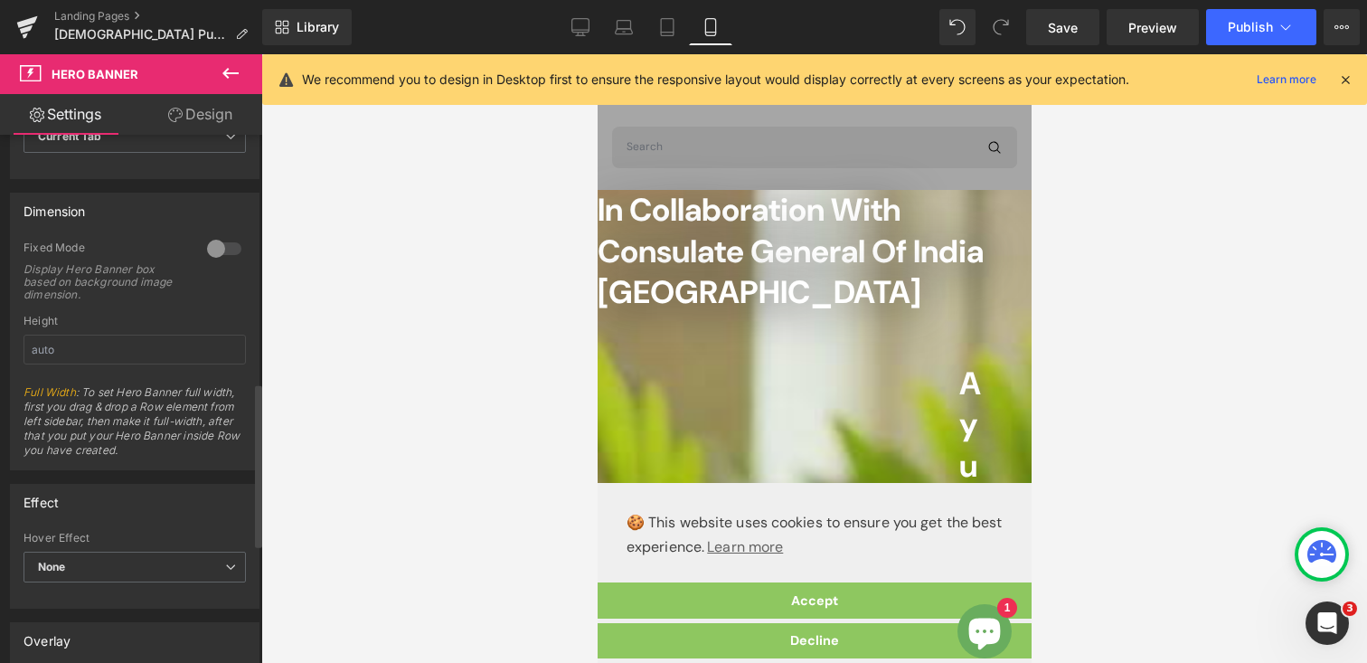
click at [225, 246] on div at bounding box center [224, 248] width 43 height 29
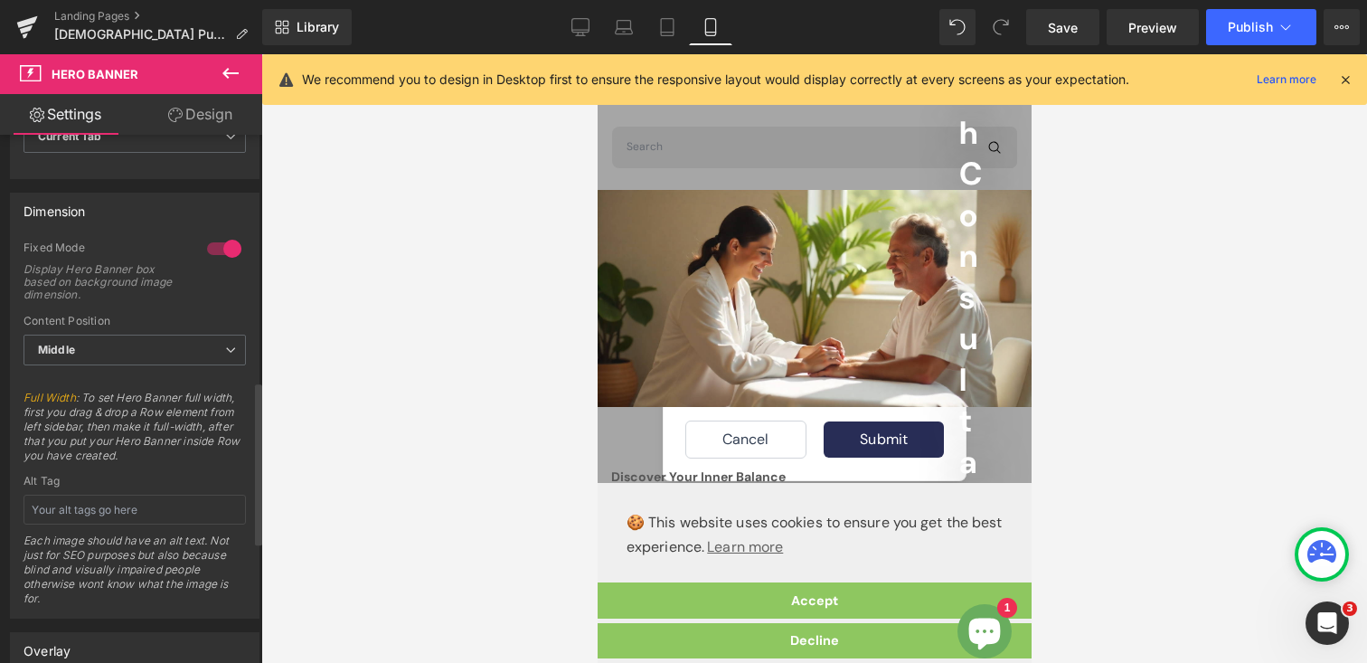
click at [206, 250] on div at bounding box center [224, 248] width 43 height 29
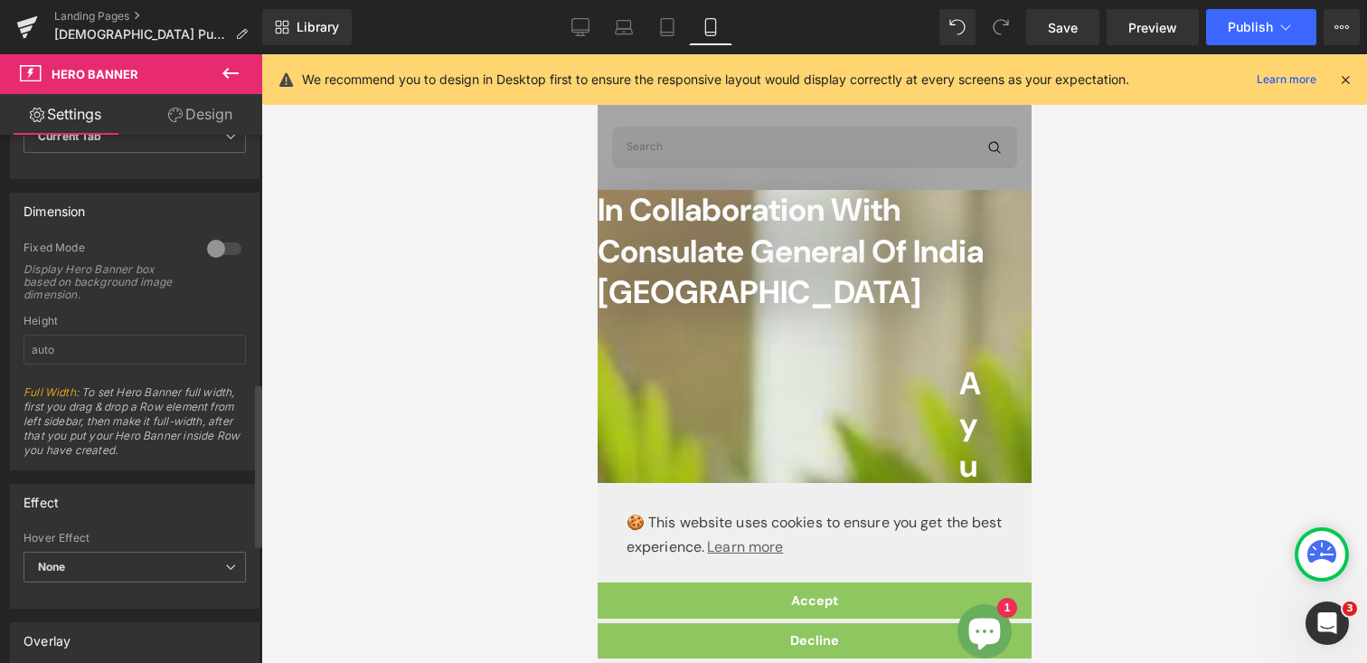
click at [224, 248] on div at bounding box center [224, 248] width 43 height 29
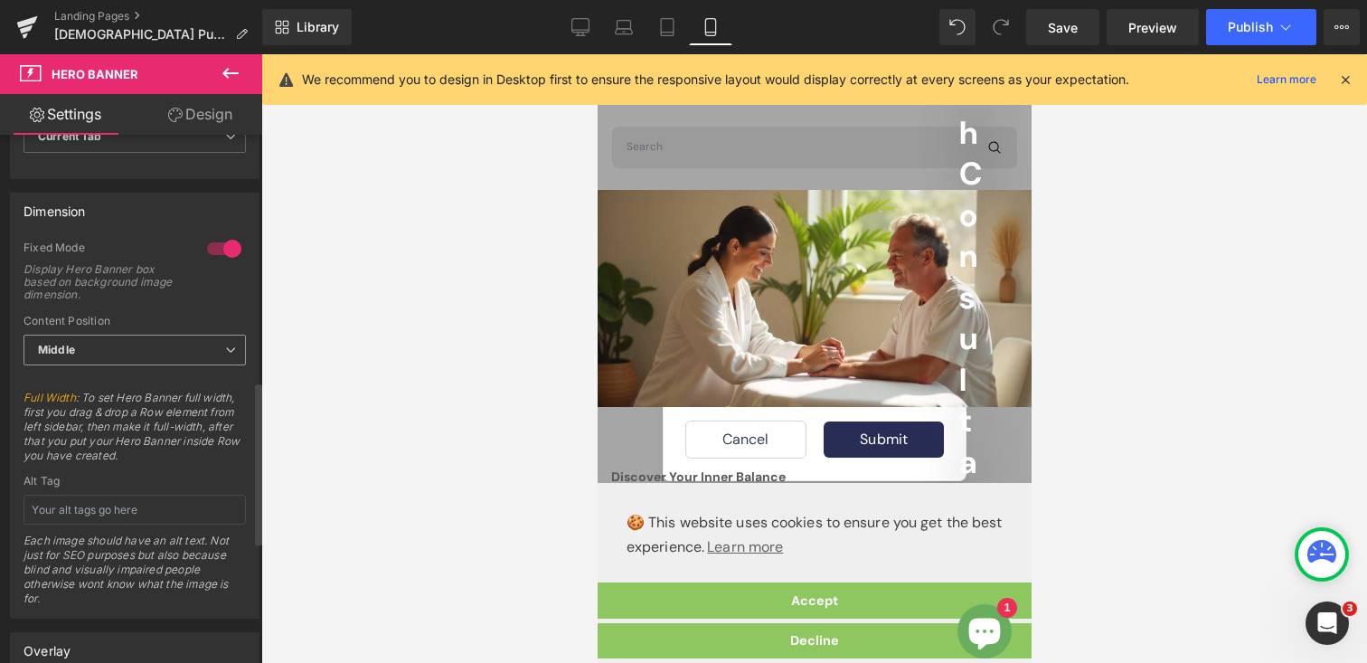
click at [74, 351] on b "Middle" at bounding box center [56, 350] width 37 height 14
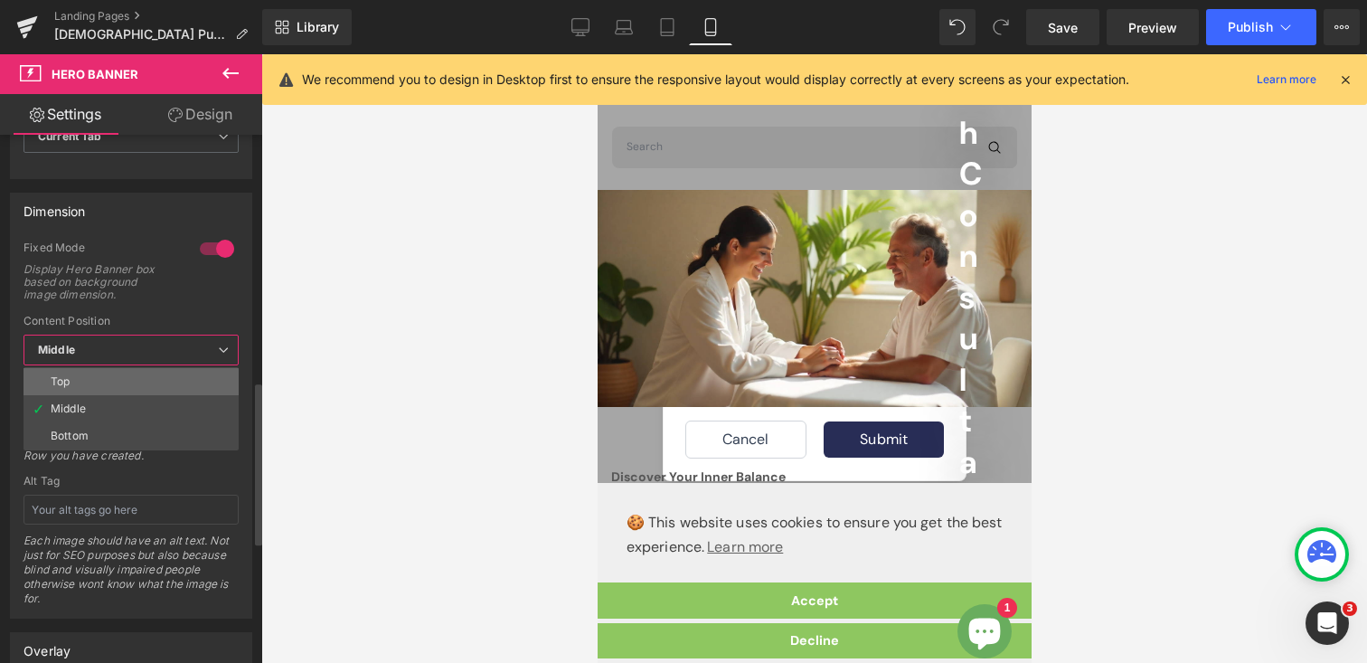
click at [70, 386] on div "Top" at bounding box center [60, 381] width 19 height 13
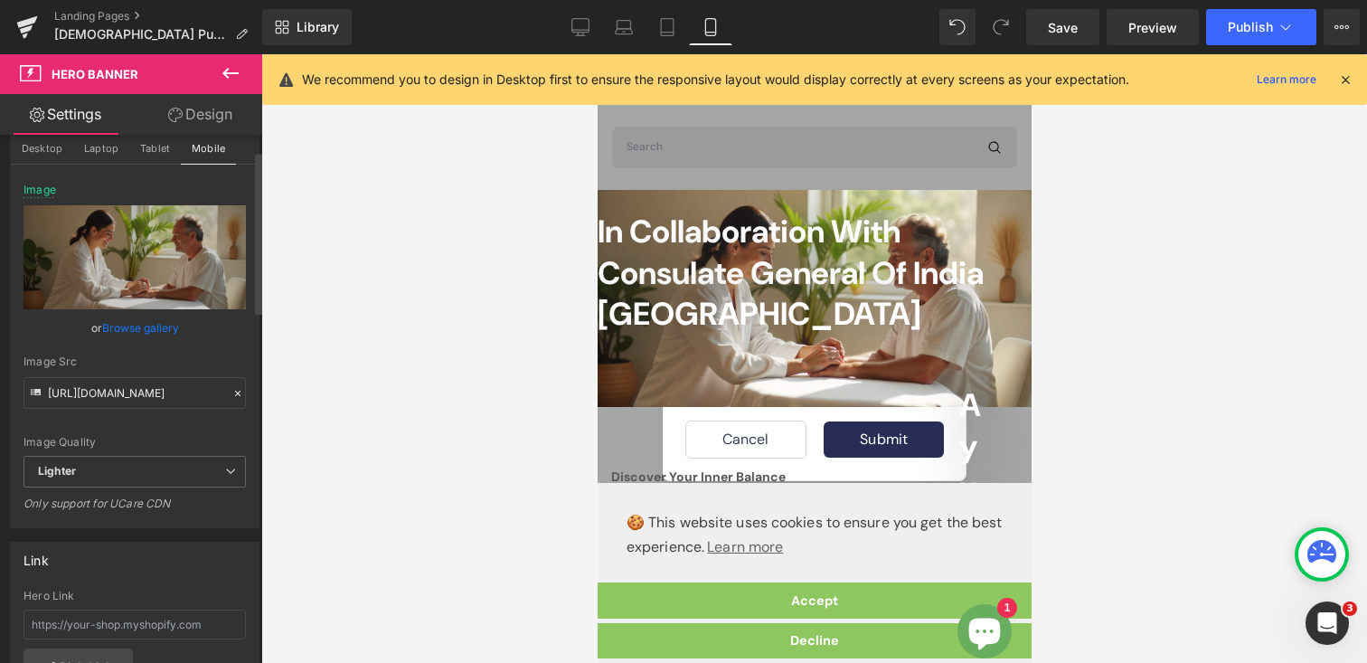
scroll to position [0, 0]
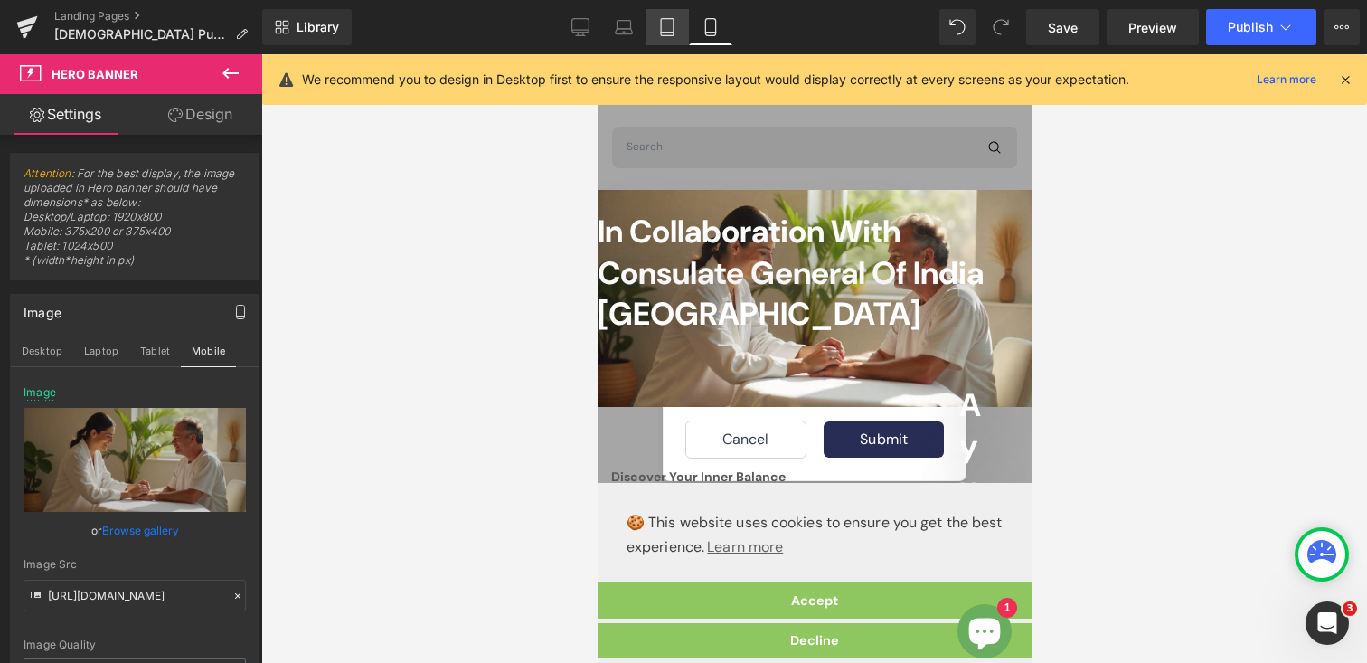
click at [662, 22] on icon at bounding box center [667, 27] width 13 height 17
type input "[URL][DOMAIN_NAME]"
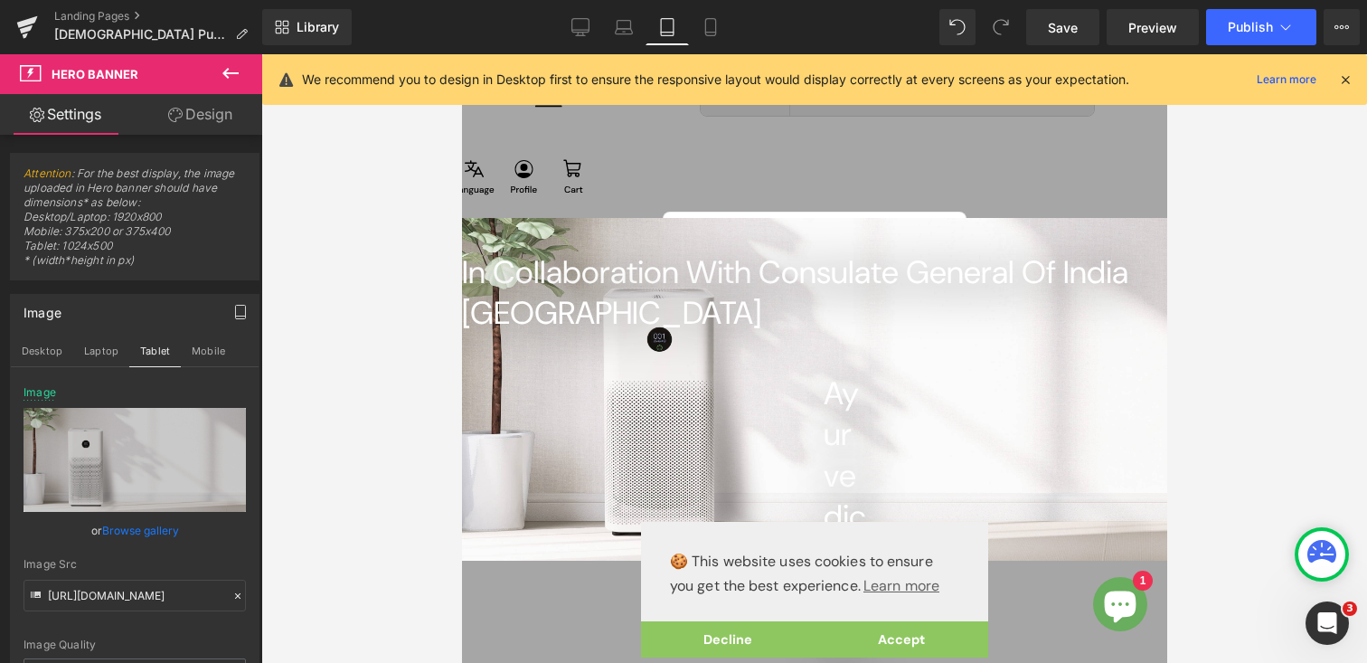
scroll to position [28, 0]
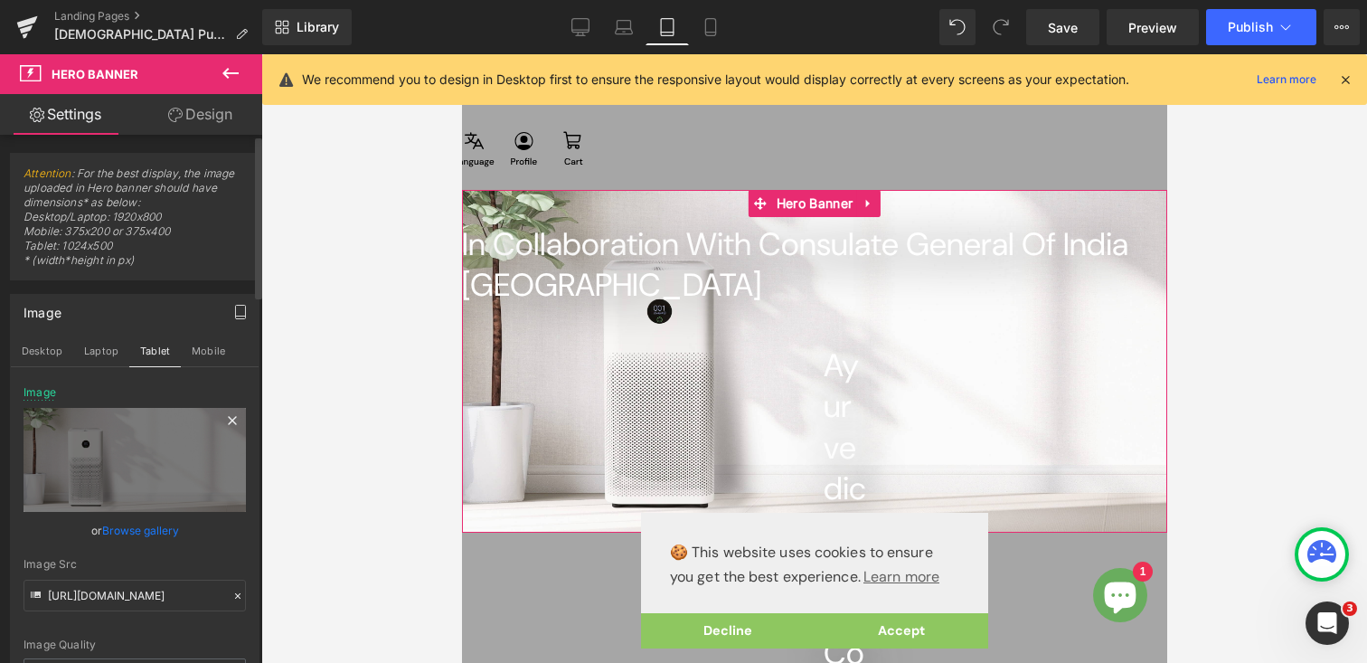
click at [228, 417] on icon at bounding box center [232, 420] width 8 height 8
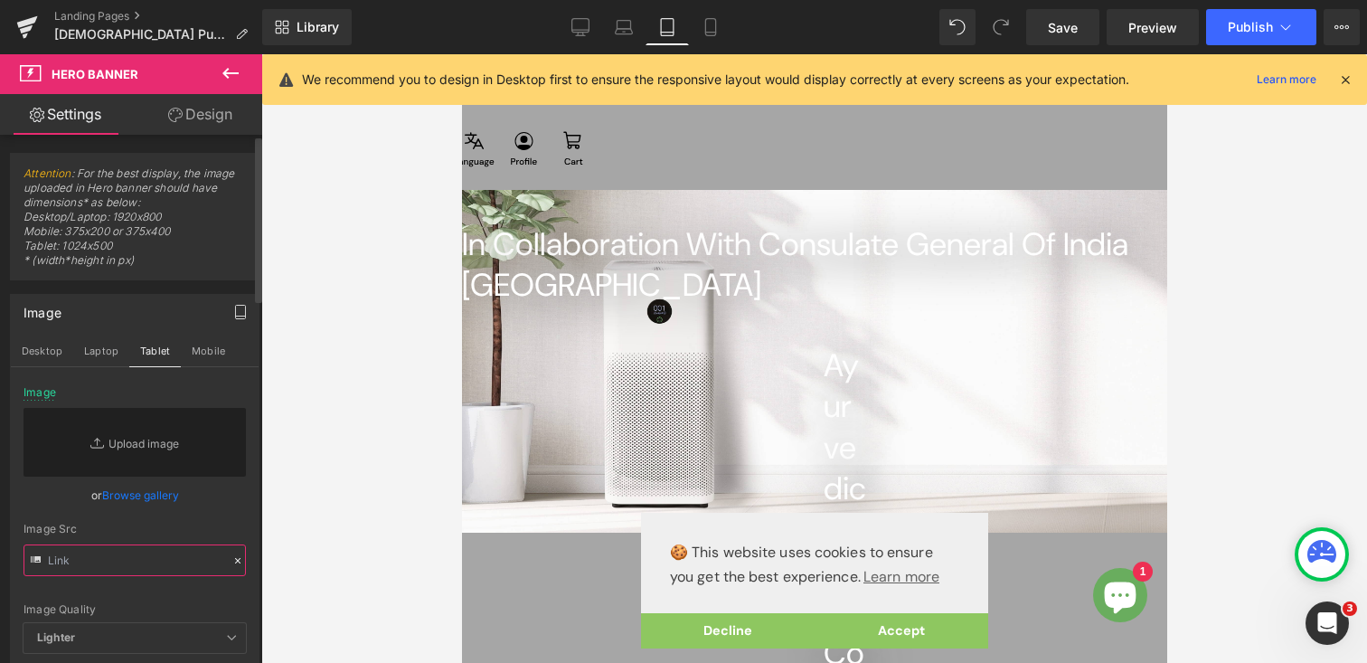
click at [134, 555] on input "text" at bounding box center [135, 560] width 222 height 32
paste input "https://ucarecdn.com/6efbb103-be14-4a97-b691-cdd314bdd9fb/-/format/auto/-/previ…"
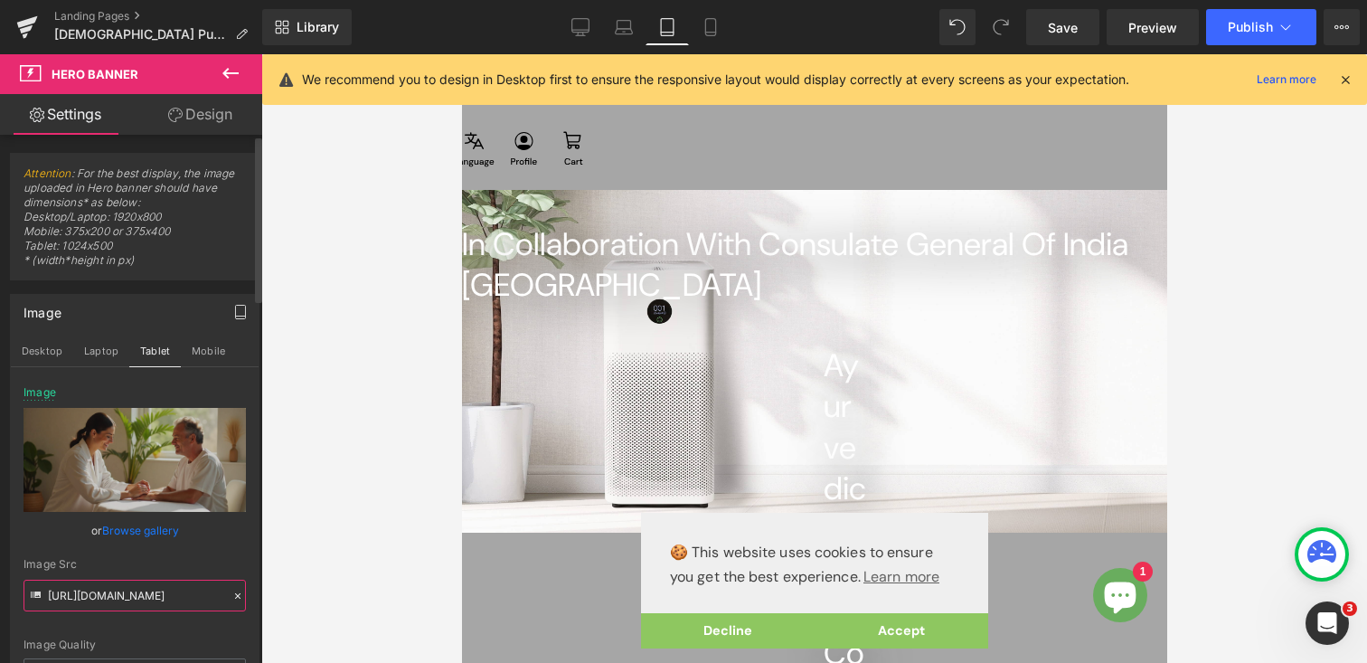
type input "https://ucarecdn.com/6efbb103-be14-4a97-b691-cdd314bdd9fb/-/format/auto/-/previ…"
click at [196, 544] on div "Image Quality Lighter Lightest Lighter Lighter Lightest Only support for UCare …" at bounding box center [135, 522] width 222 height 272
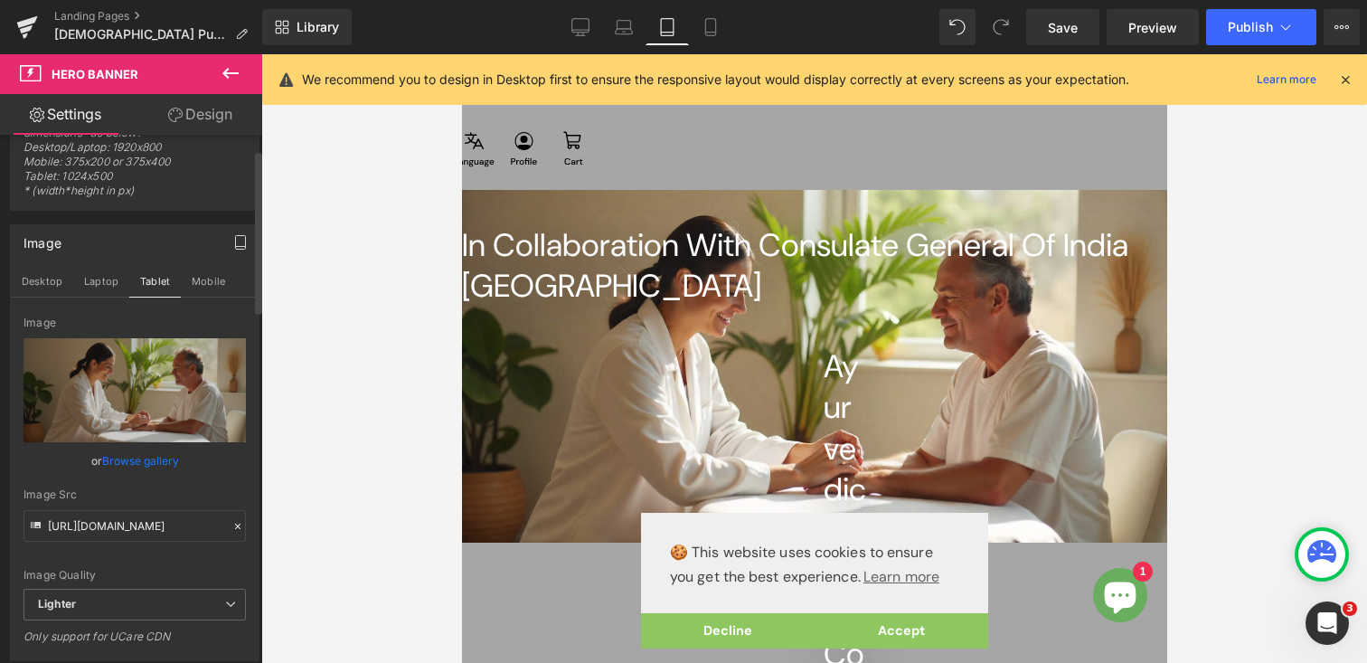
scroll to position [75, 0]
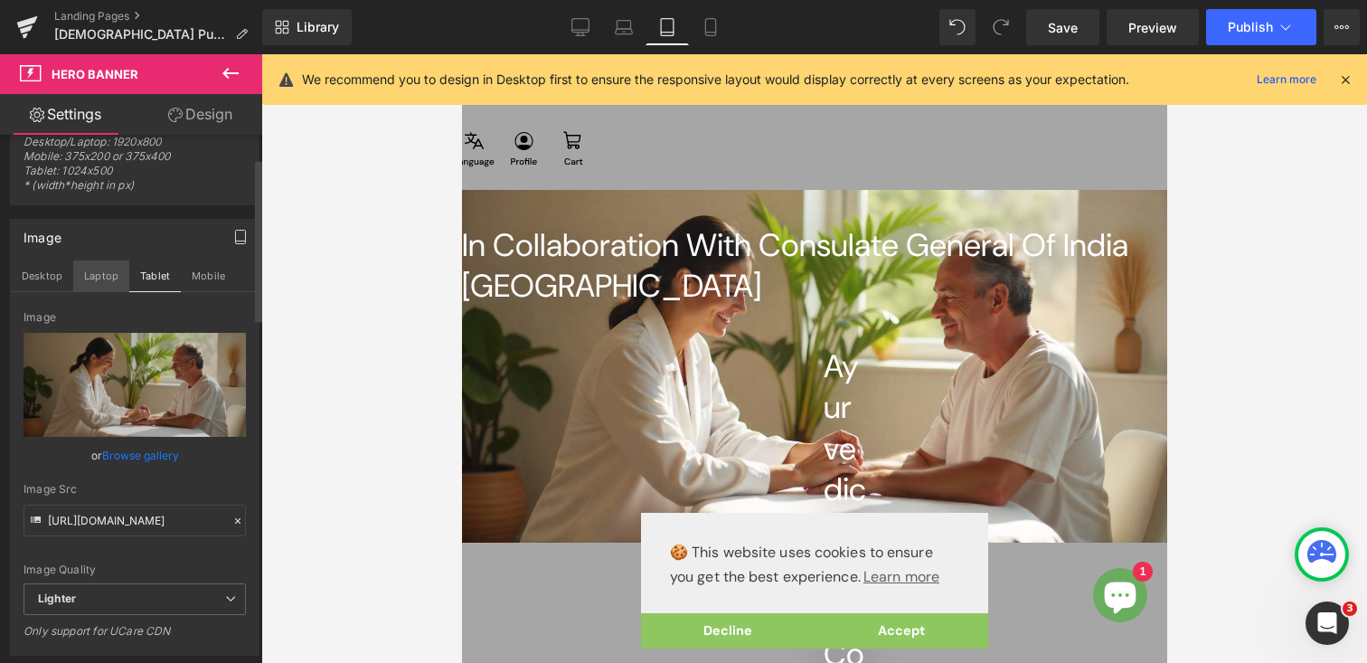
click at [105, 278] on button "Laptop" at bounding box center [101, 275] width 56 height 31
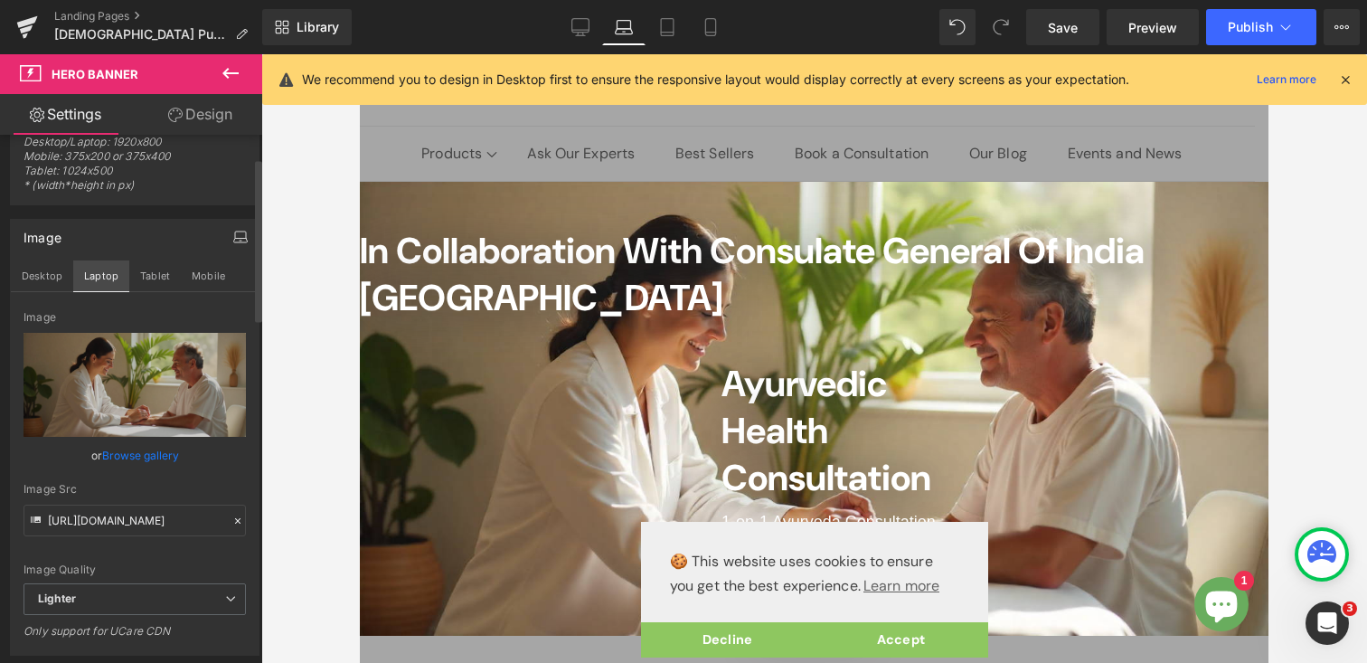
scroll to position [20, 0]
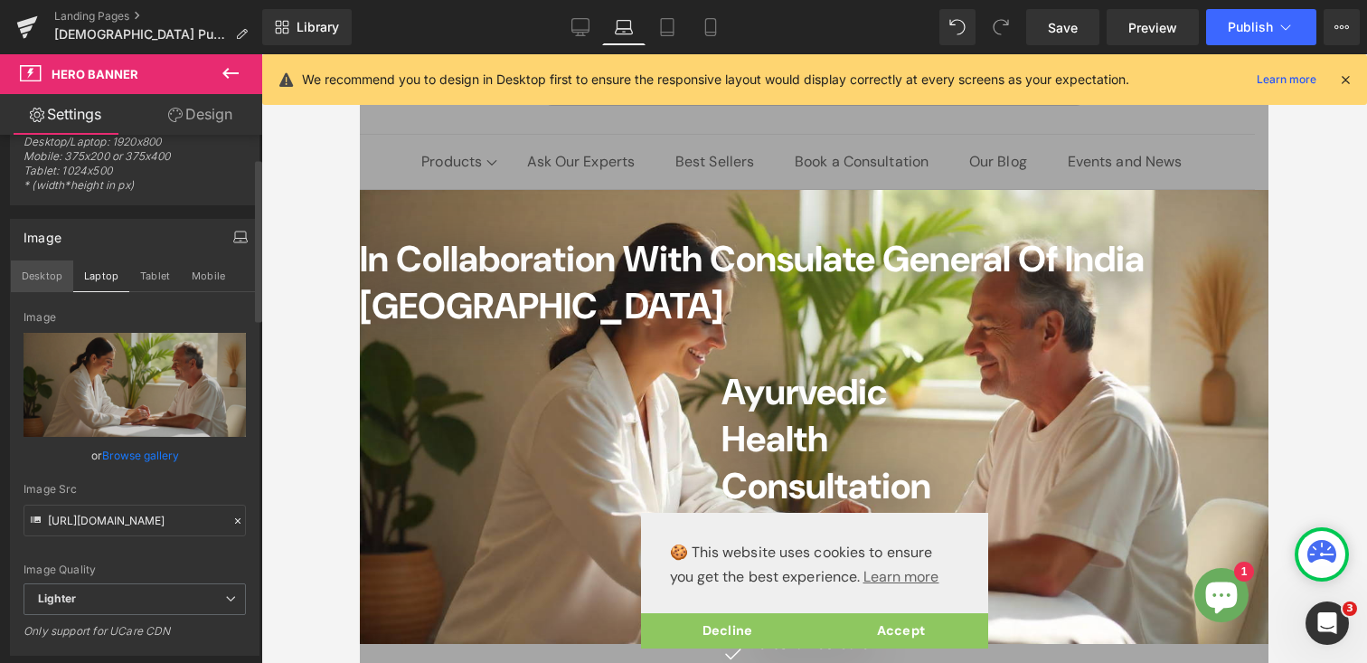
click at [42, 274] on button "Desktop" at bounding box center [42, 275] width 62 height 31
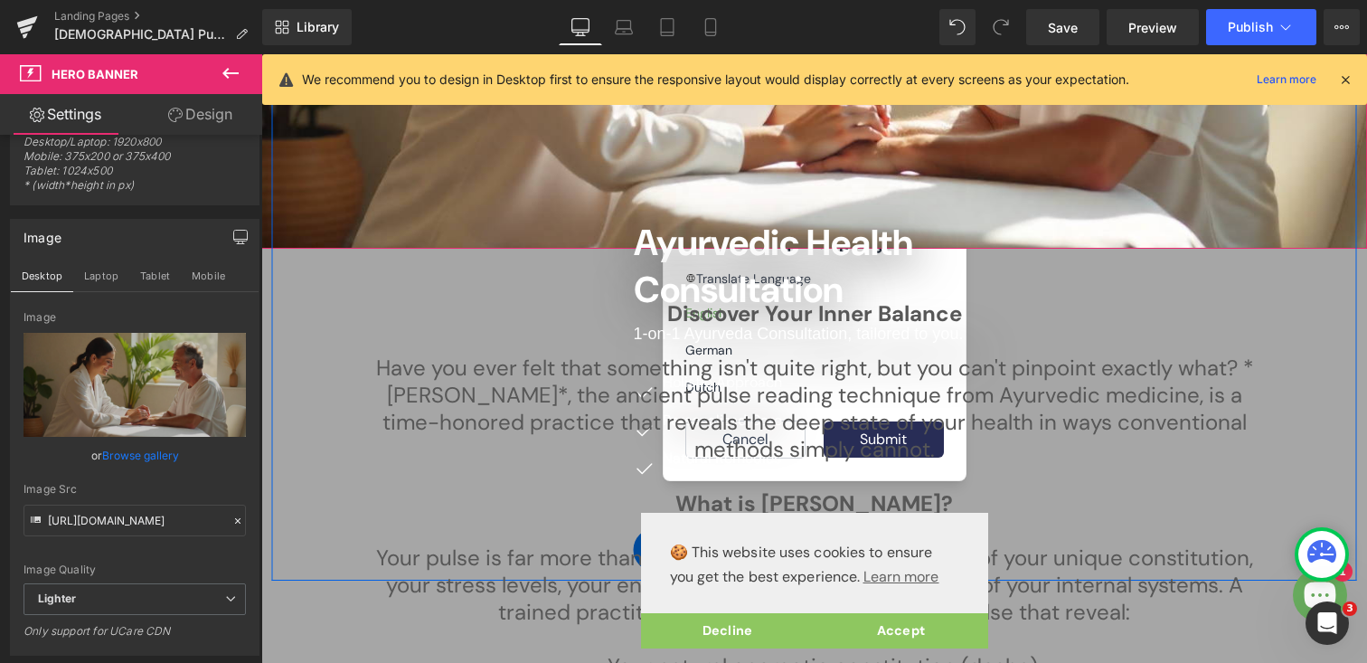
scroll to position [515, 0]
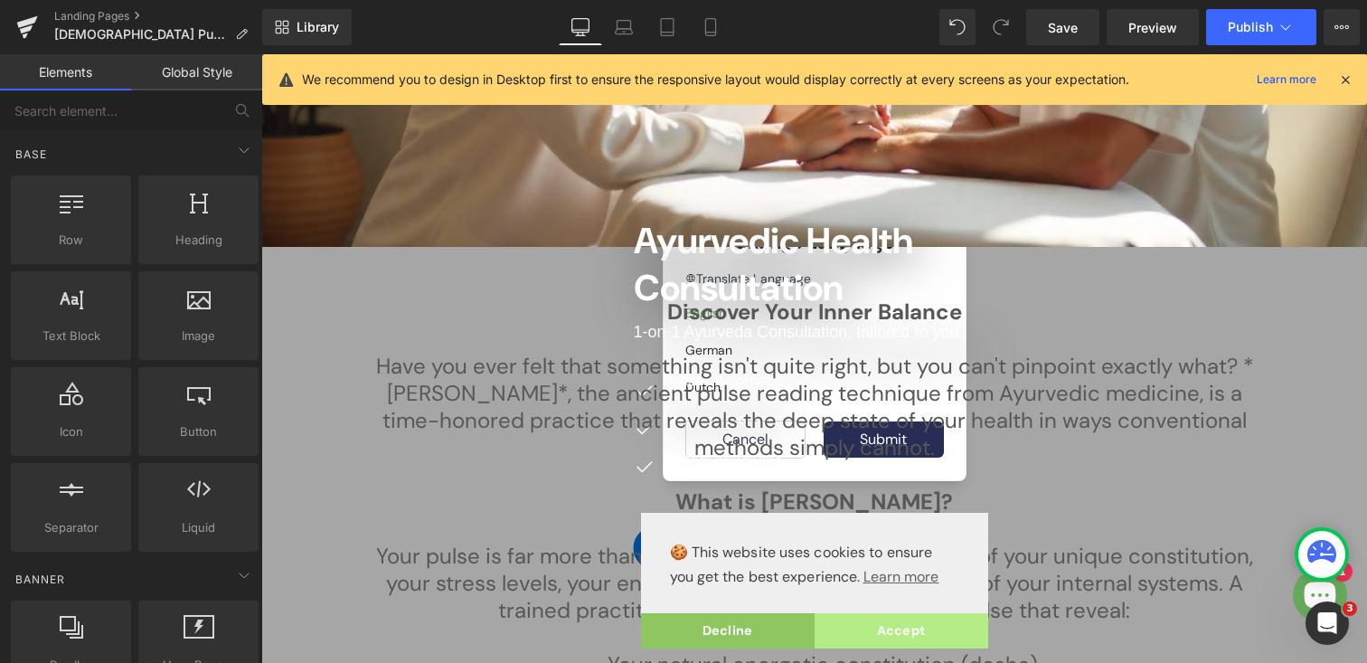
click at [896, 629] on link "Accept" at bounding box center [902, 631] width 174 height 36
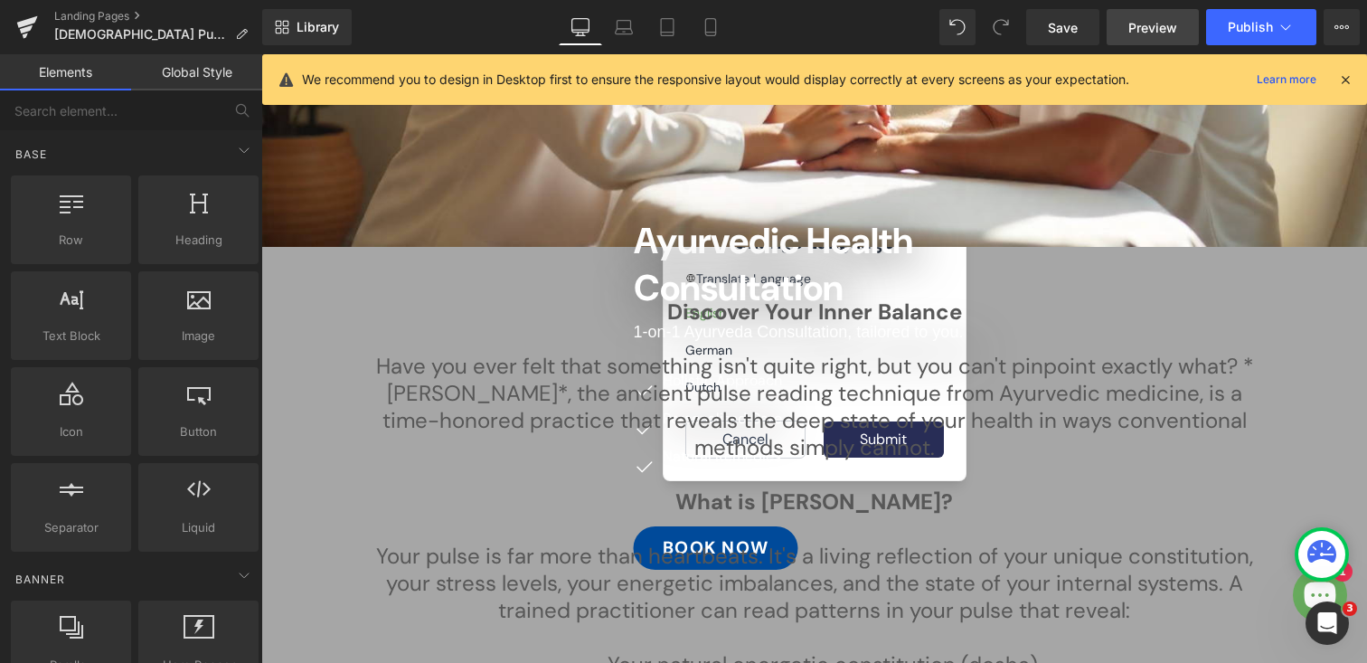
click at [1159, 16] on link "Preview" at bounding box center [1153, 27] width 92 height 36
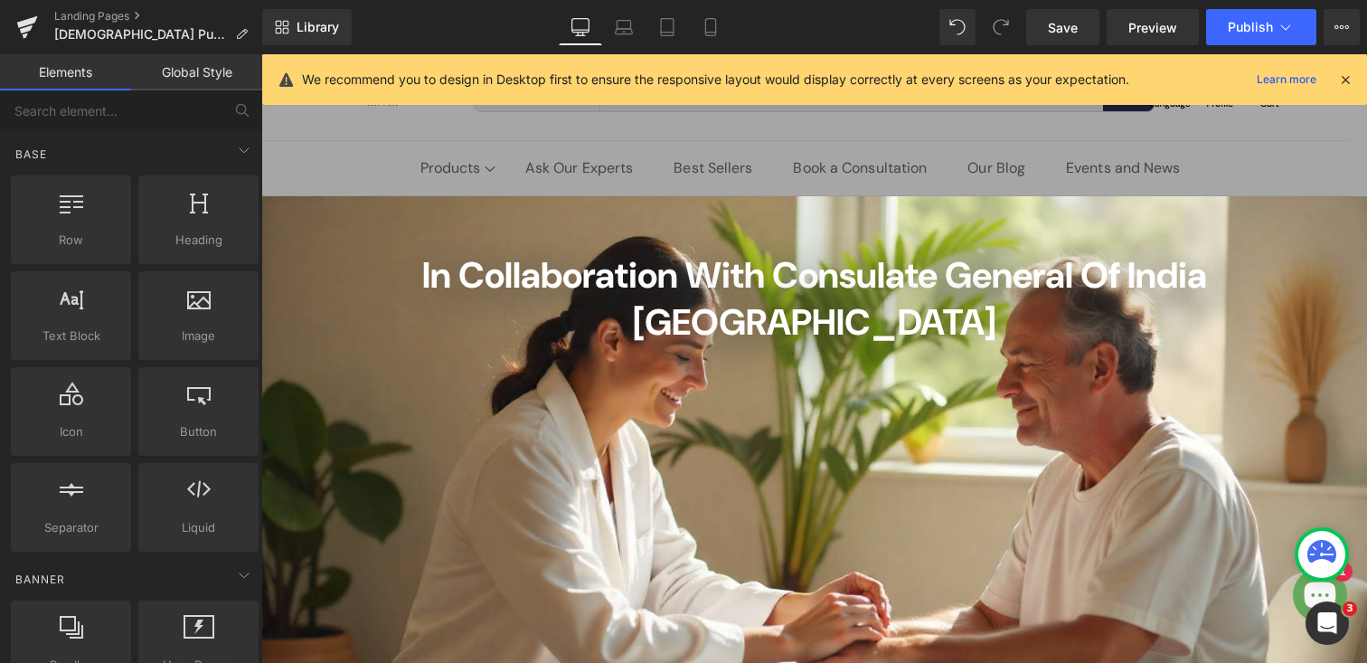
scroll to position [0, 0]
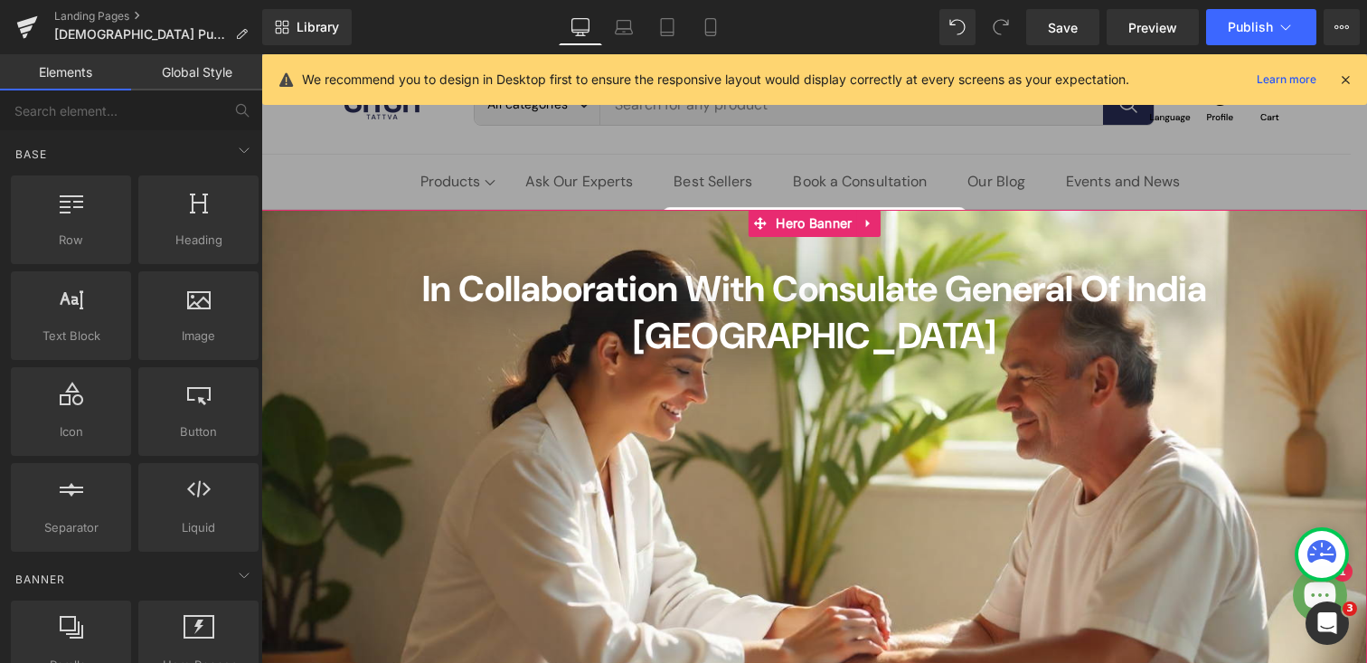
click at [329, 242] on div "In Collaboration with Consulate General of [GEOGRAPHIC_DATA] Frankfurt Heading …" at bounding box center [814, 486] width 1106 height 553
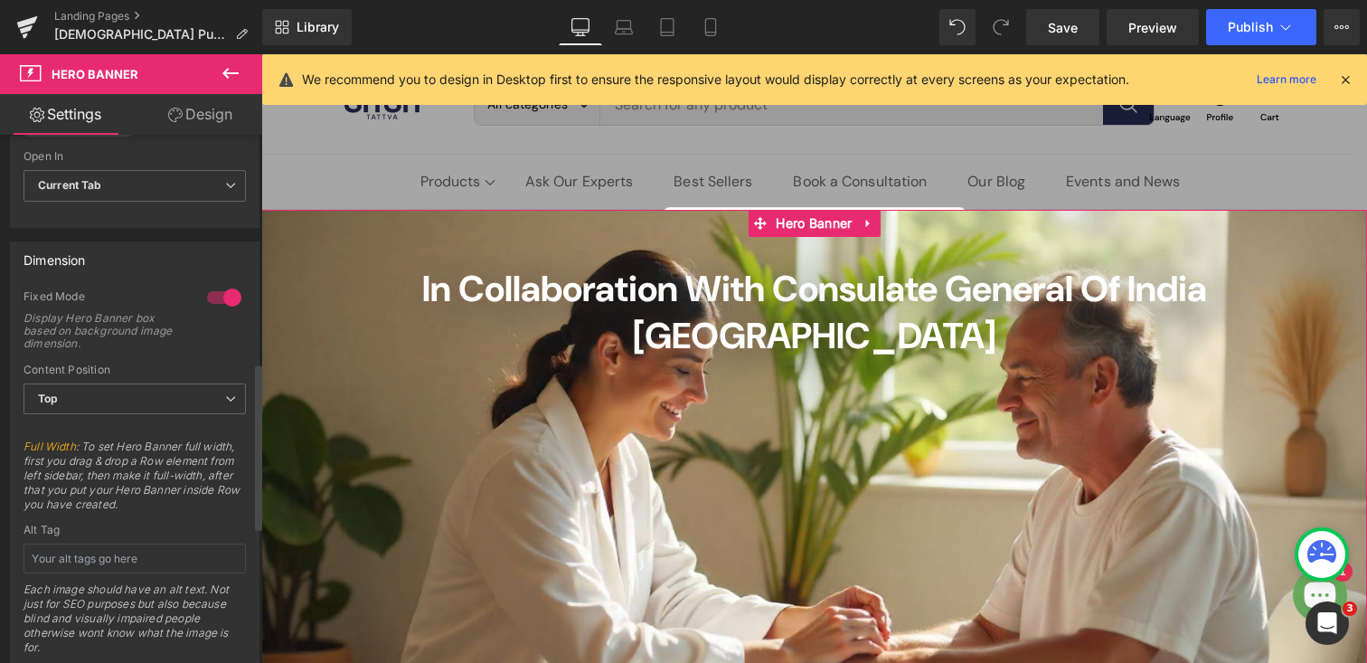
scroll to position [722, 0]
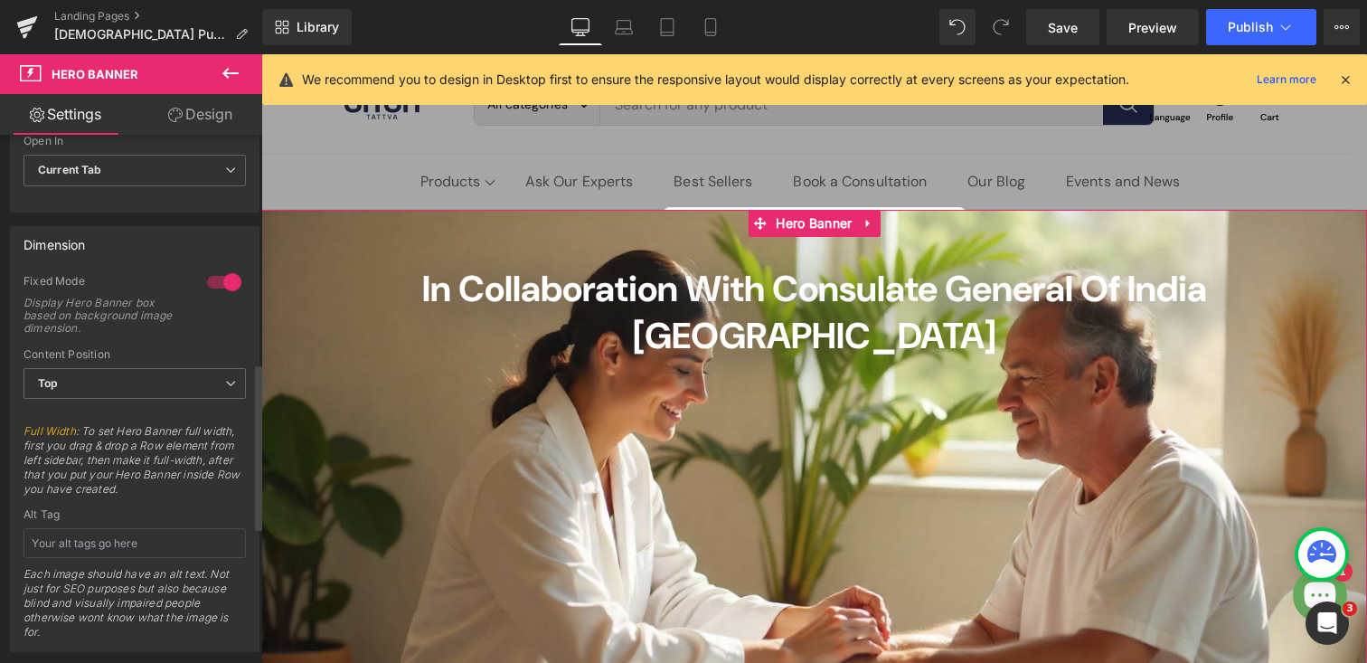
click at [214, 286] on div at bounding box center [224, 282] width 43 height 29
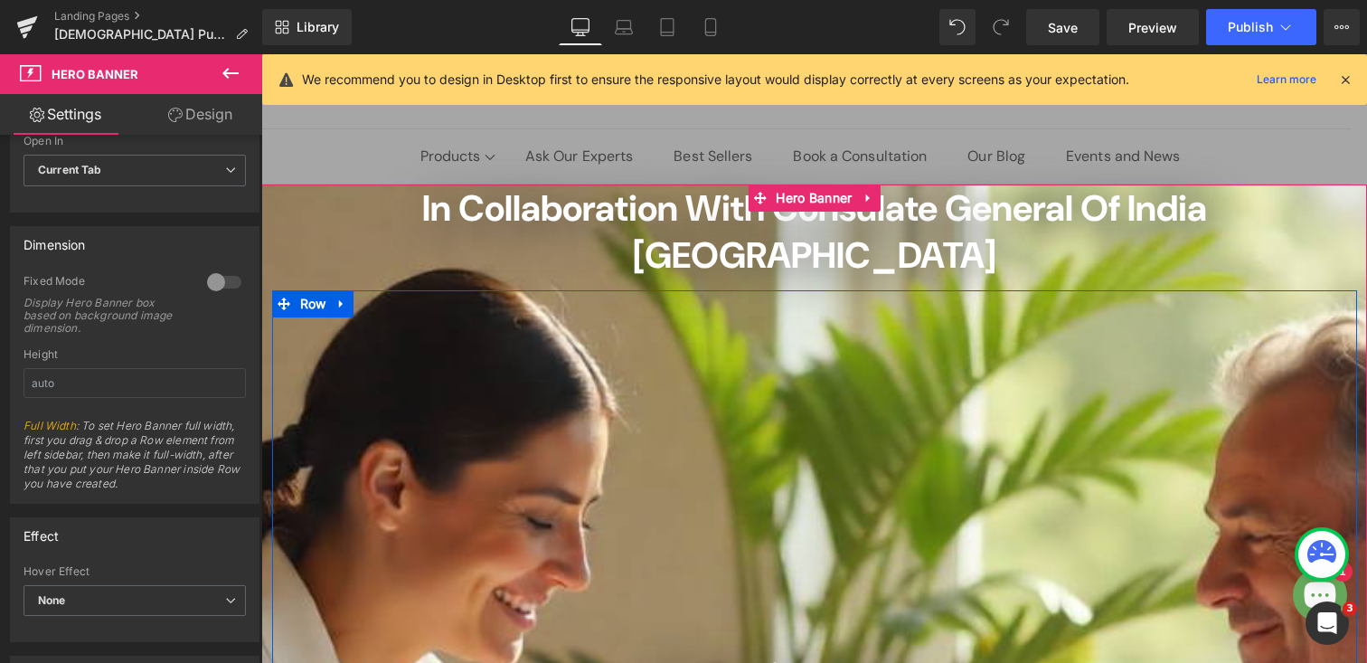
scroll to position [0, 0]
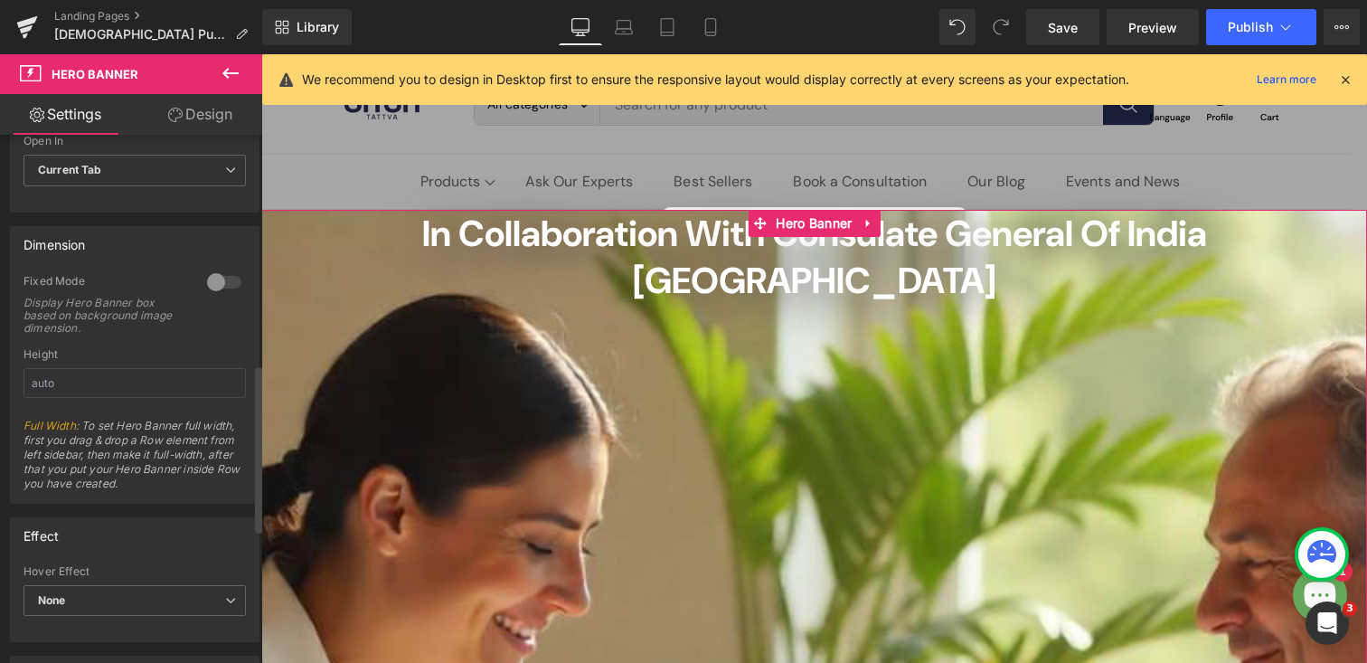
click at [225, 281] on div at bounding box center [224, 282] width 43 height 29
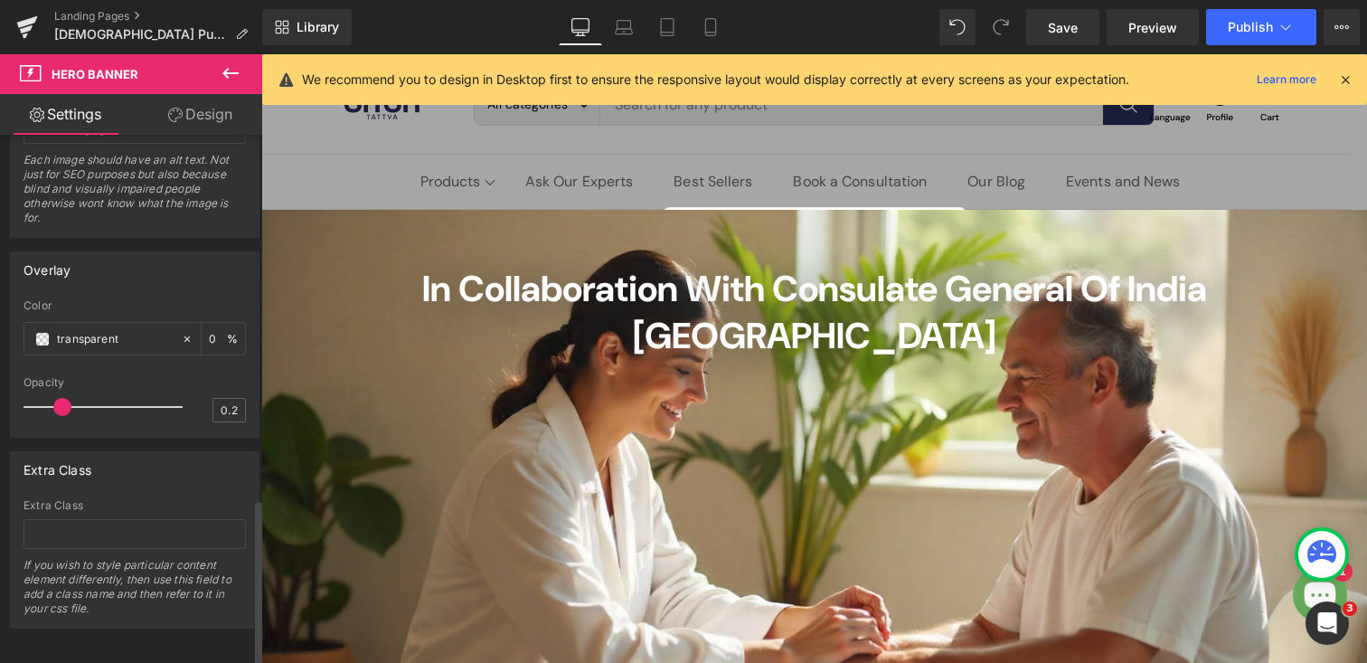
scroll to position [1152, 0]
drag, startPoint x: 62, startPoint y: 392, endPoint x: 207, endPoint y: 392, distance: 144.7
click at [207, 392] on div "Opacity 1" at bounding box center [135, 403] width 222 height 61
type input "0.2"
drag, startPoint x: 176, startPoint y: 391, endPoint x: 60, endPoint y: 391, distance: 116.6
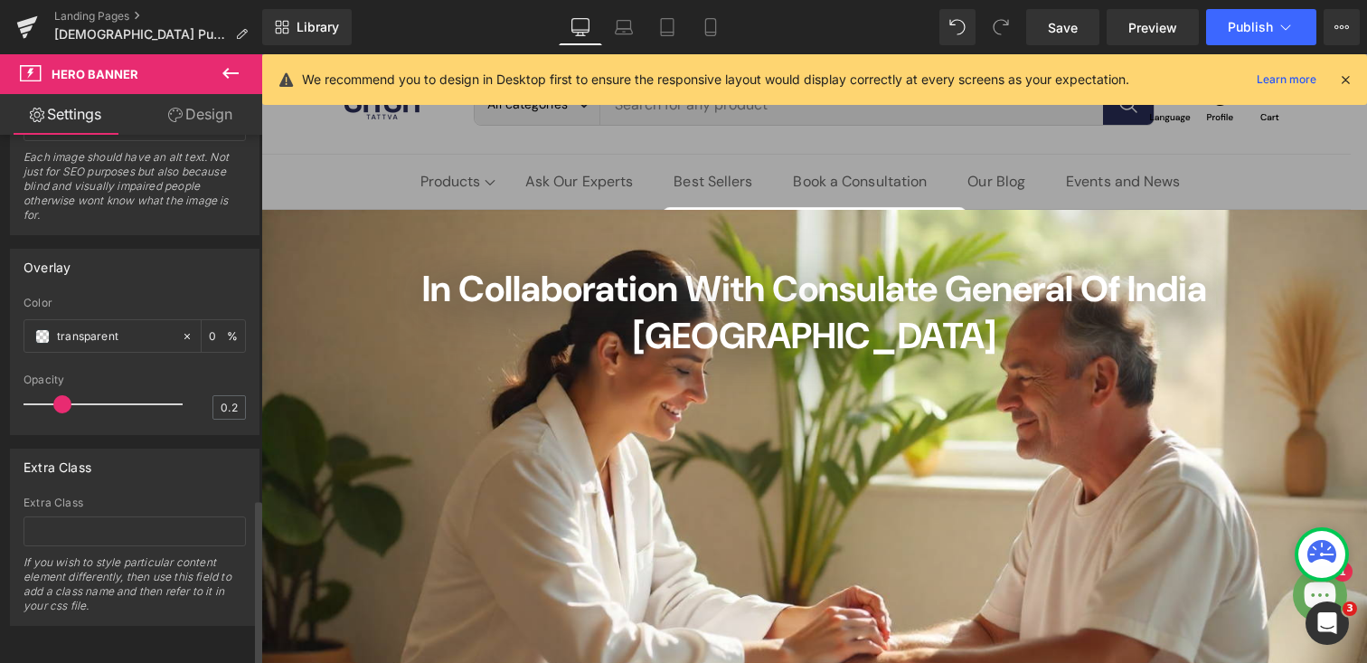
click at [60, 395] on span at bounding box center [62, 404] width 18 height 18
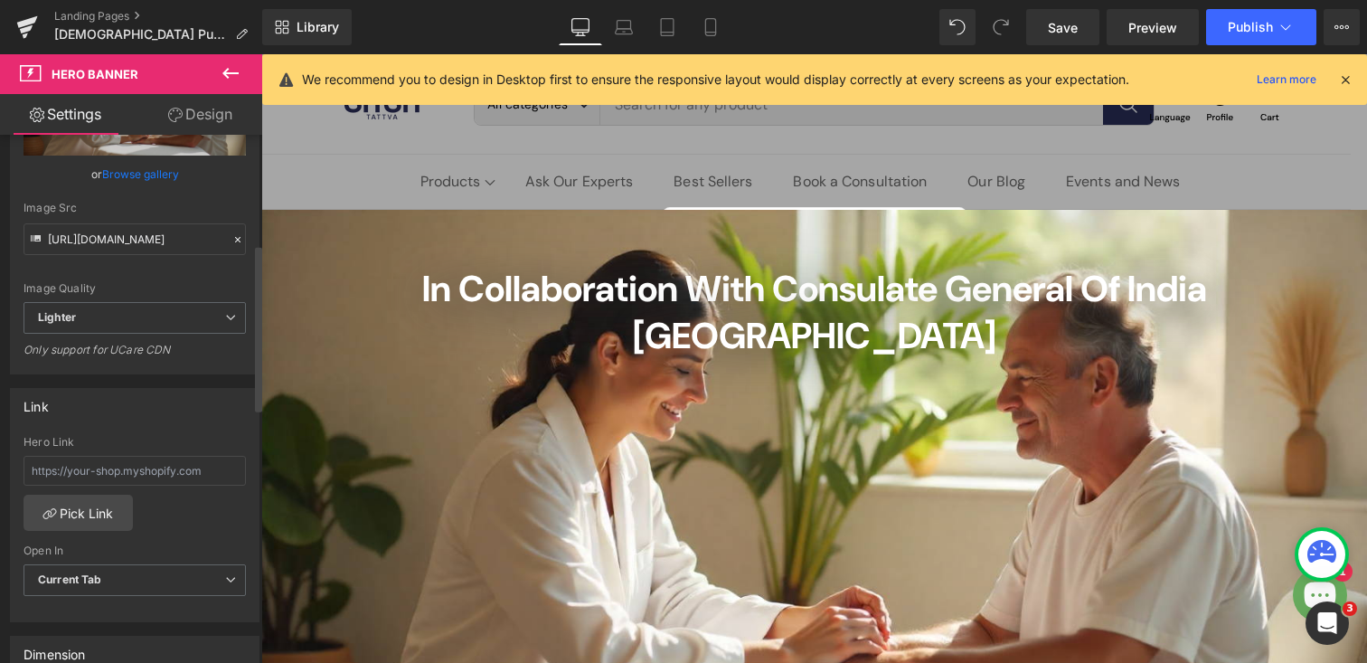
scroll to position [0, 0]
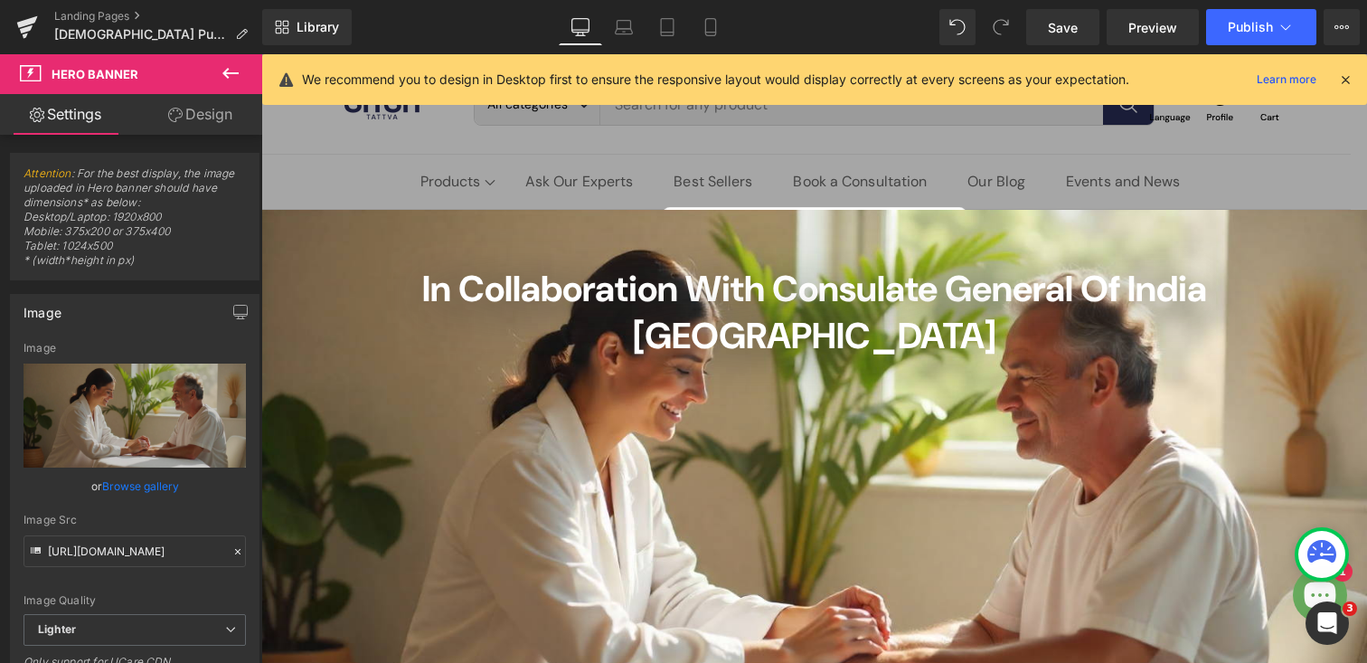
click at [195, 109] on link "Design" at bounding box center [200, 114] width 131 height 41
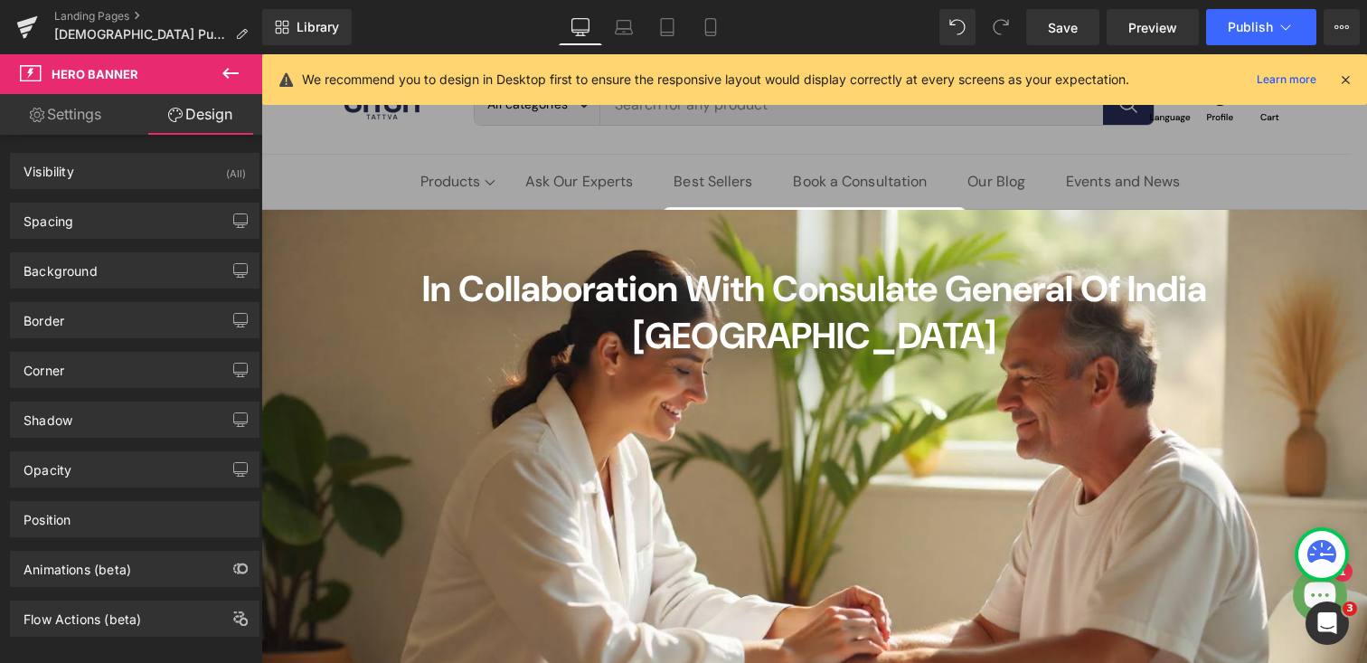
click at [87, 110] on link "Settings" at bounding box center [65, 114] width 131 height 41
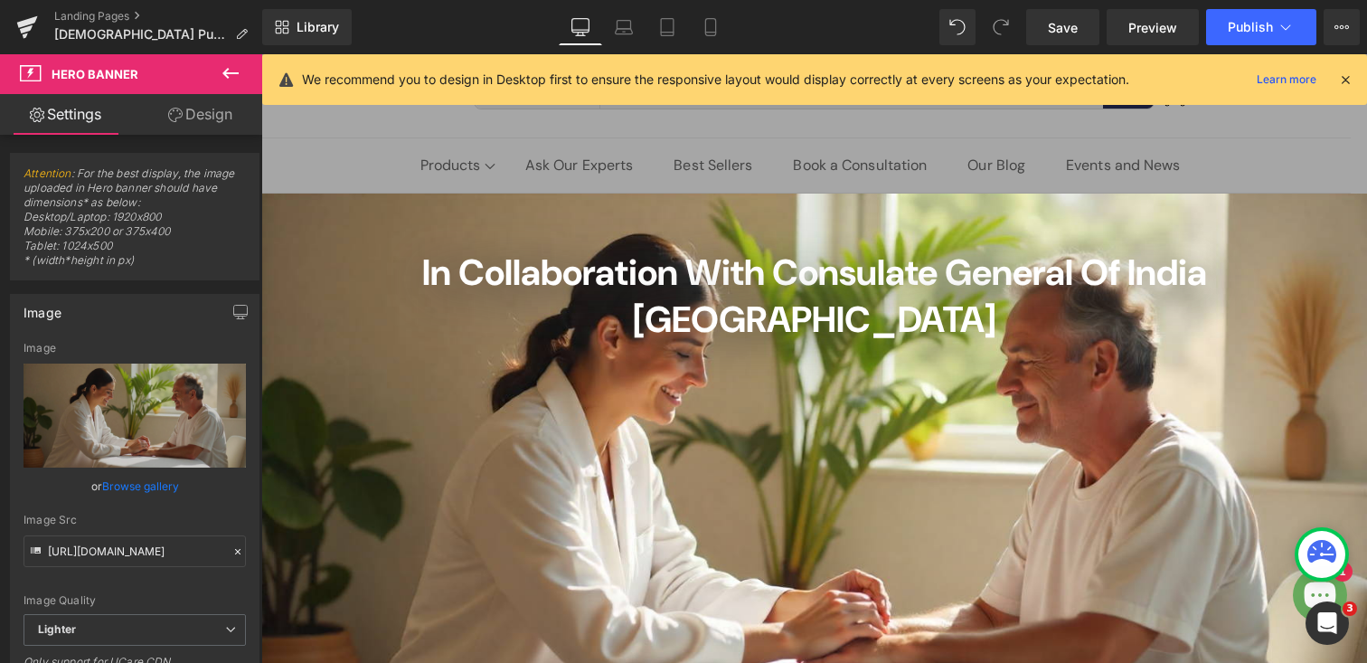
scroll to position [2, 0]
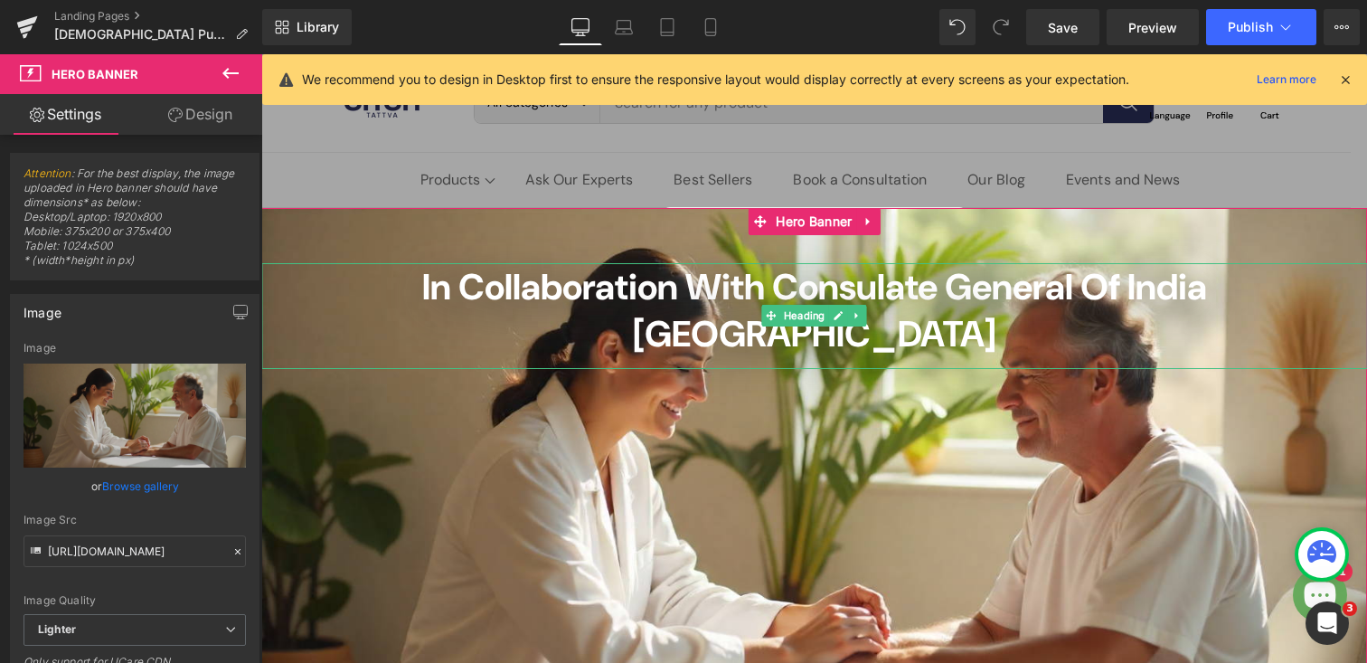
click at [422, 280] on span "In Collaboration with Consulate General of India [GEOGRAPHIC_DATA]" at bounding box center [814, 310] width 785 height 94
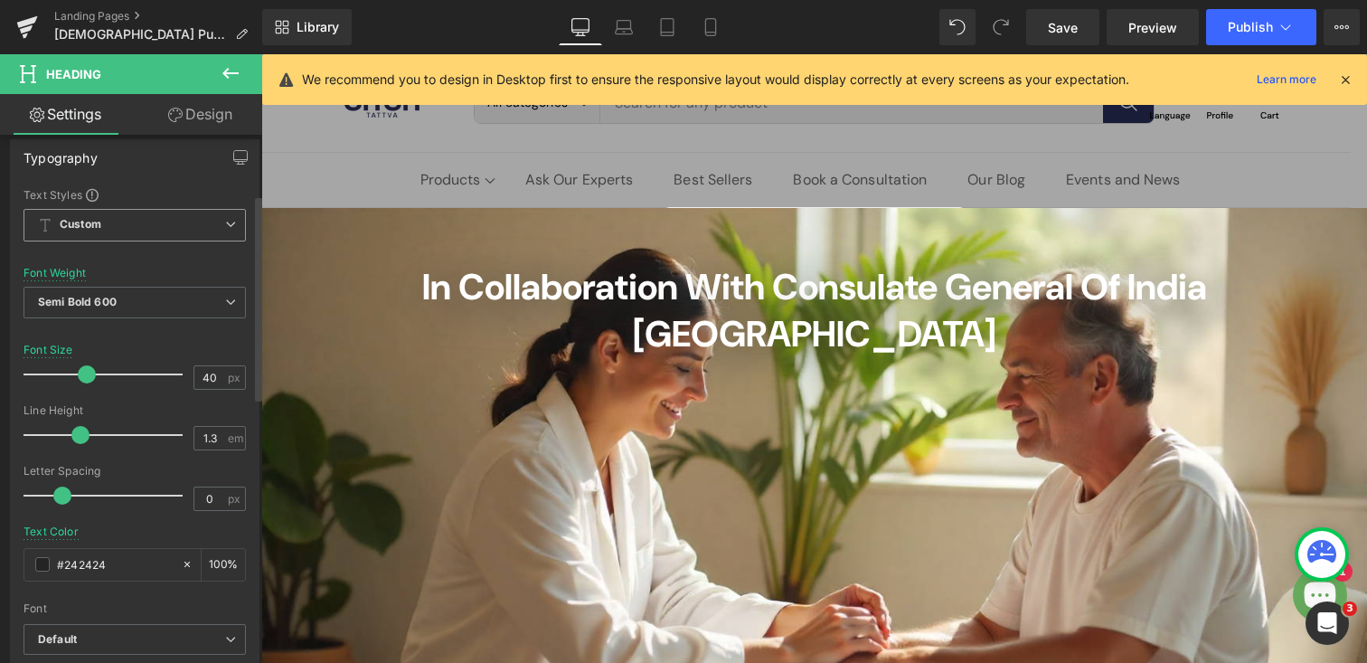
scroll to position [164, 0]
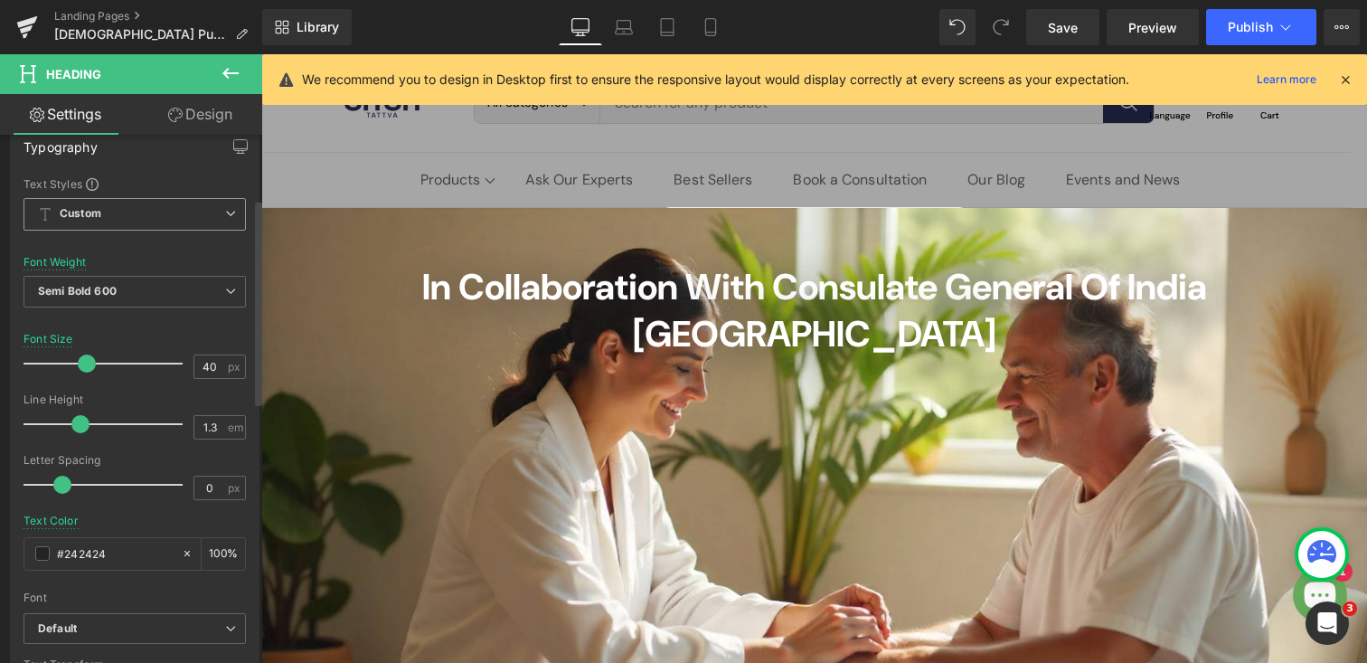
click at [109, 220] on span "Custom Setup Global Style" at bounding box center [135, 214] width 222 height 33
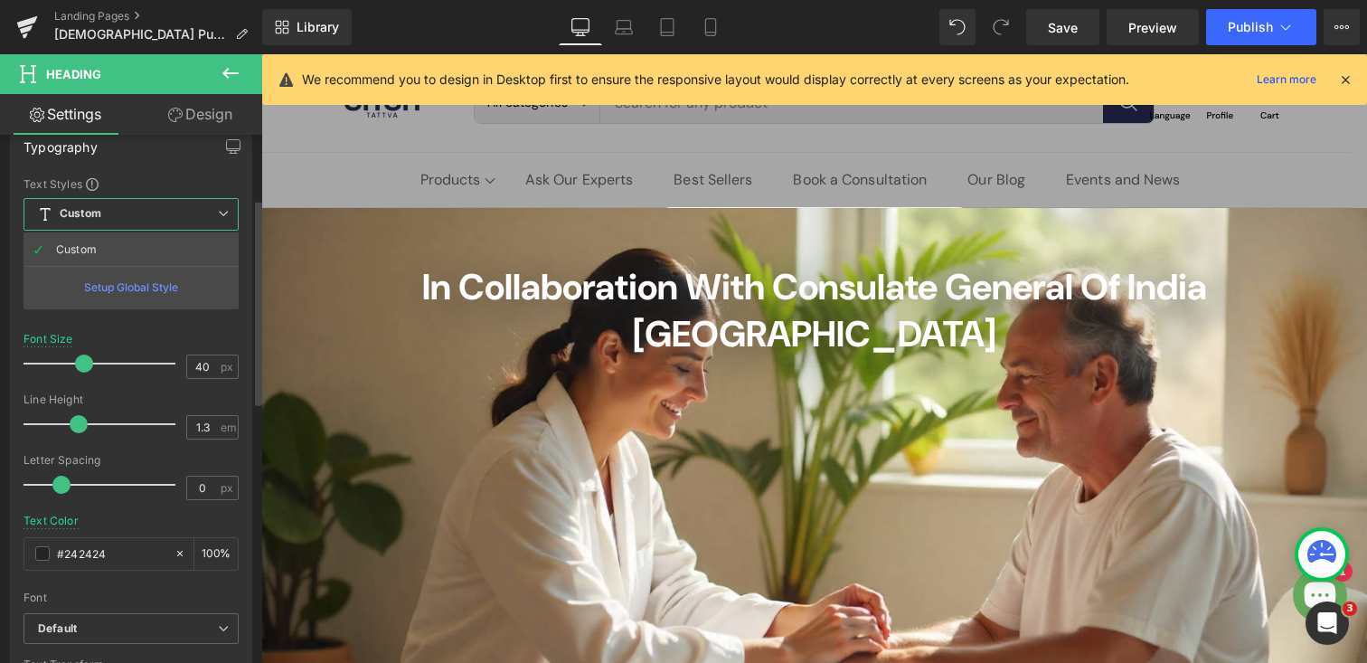
click at [109, 220] on span "Custom Setup Global Style" at bounding box center [131, 214] width 215 height 33
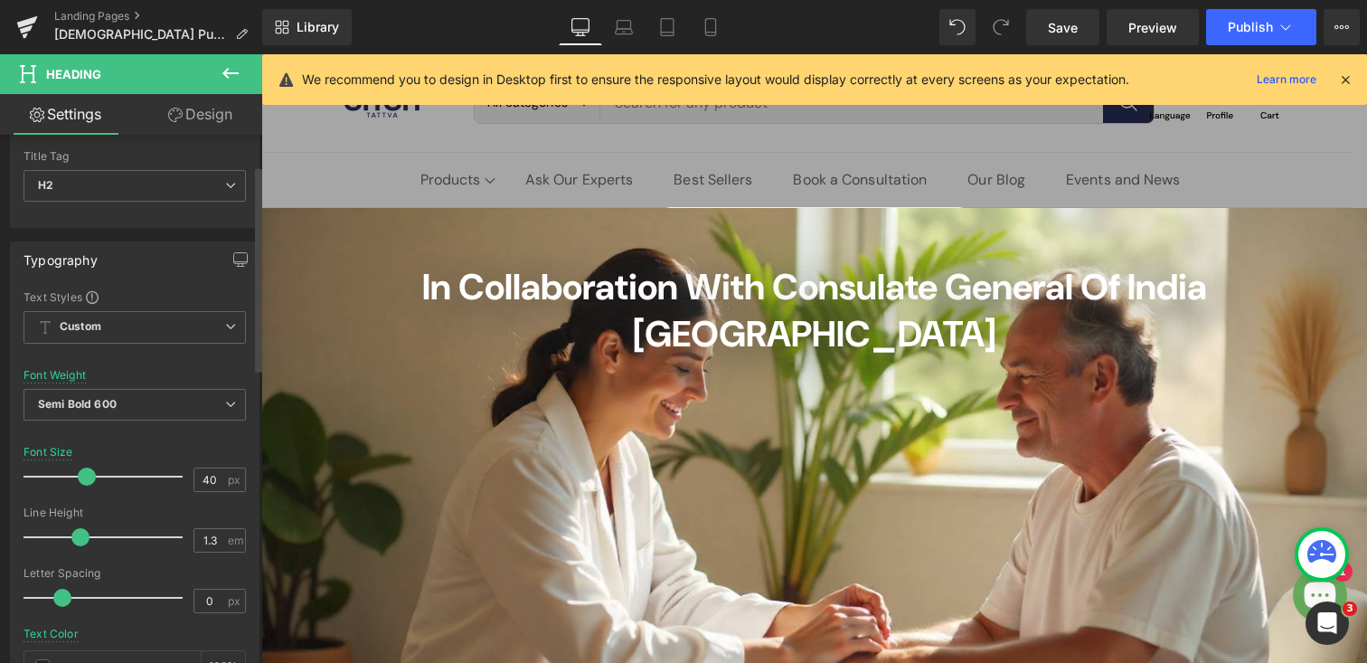
scroll to position [0, 0]
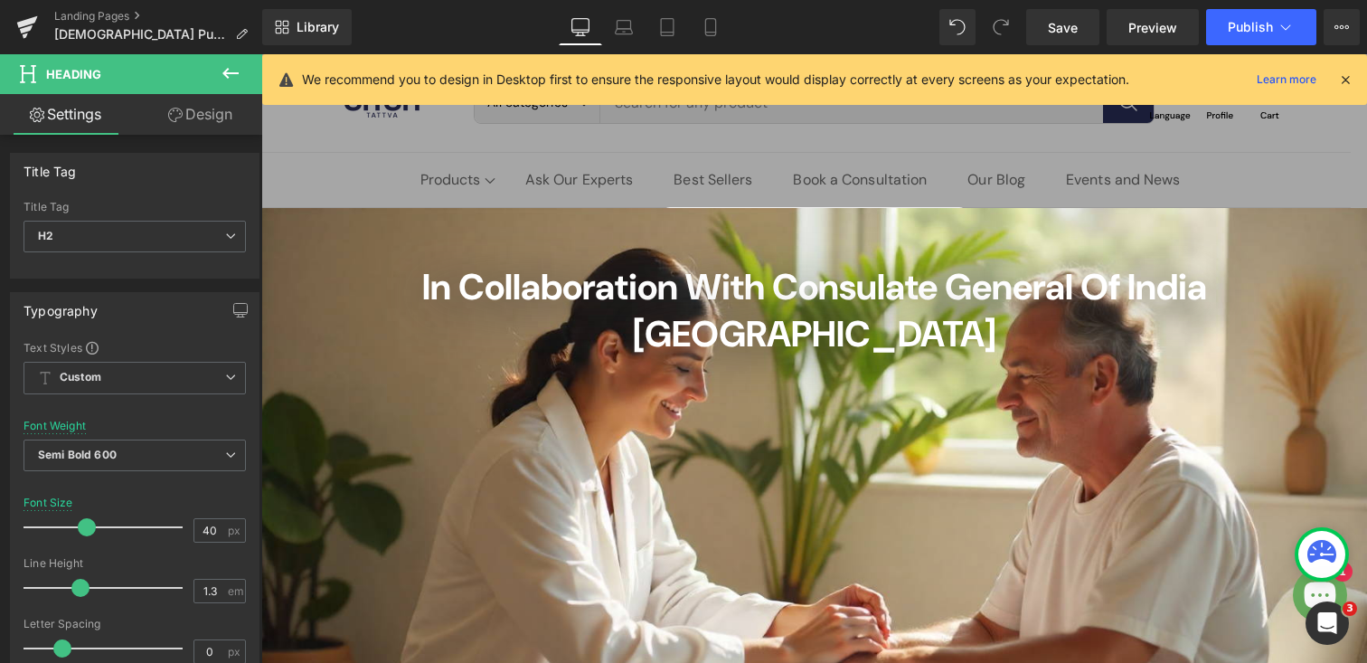
click at [195, 108] on link "Design" at bounding box center [200, 114] width 131 height 41
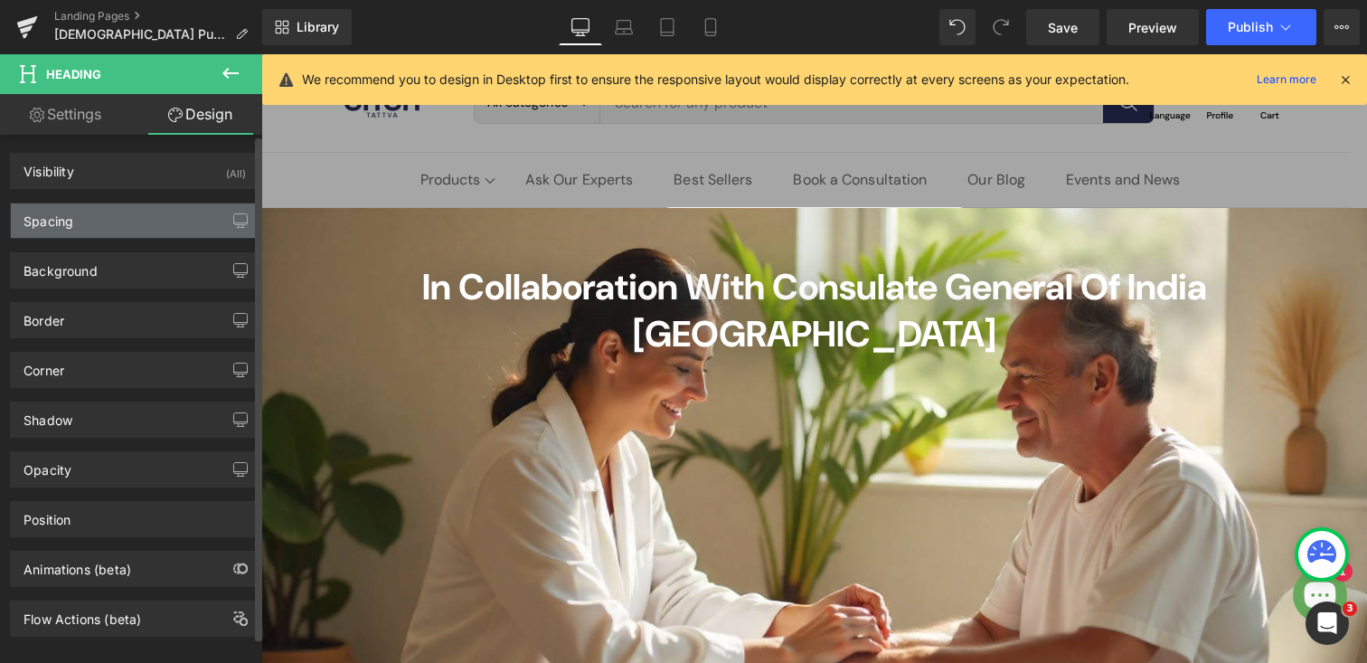
click at [99, 208] on div "Spacing" at bounding box center [135, 220] width 248 height 34
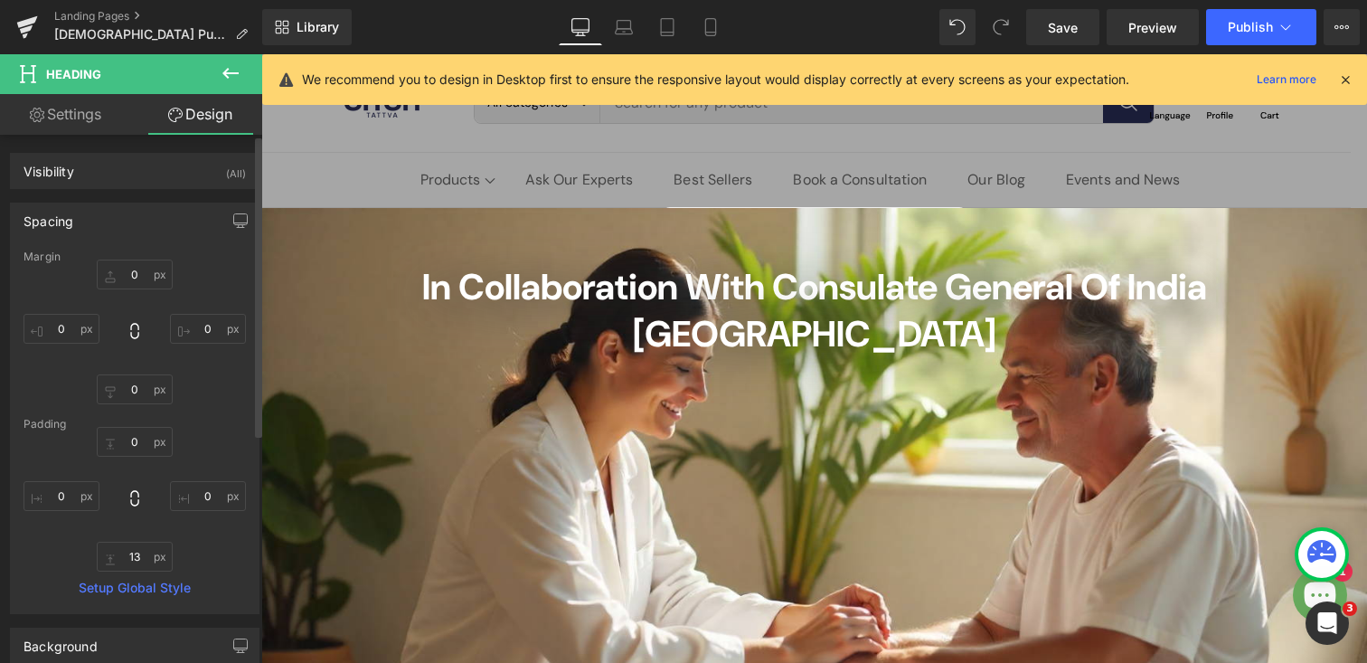
click at [105, 217] on div "Spacing" at bounding box center [135, 220] width 248 height 34
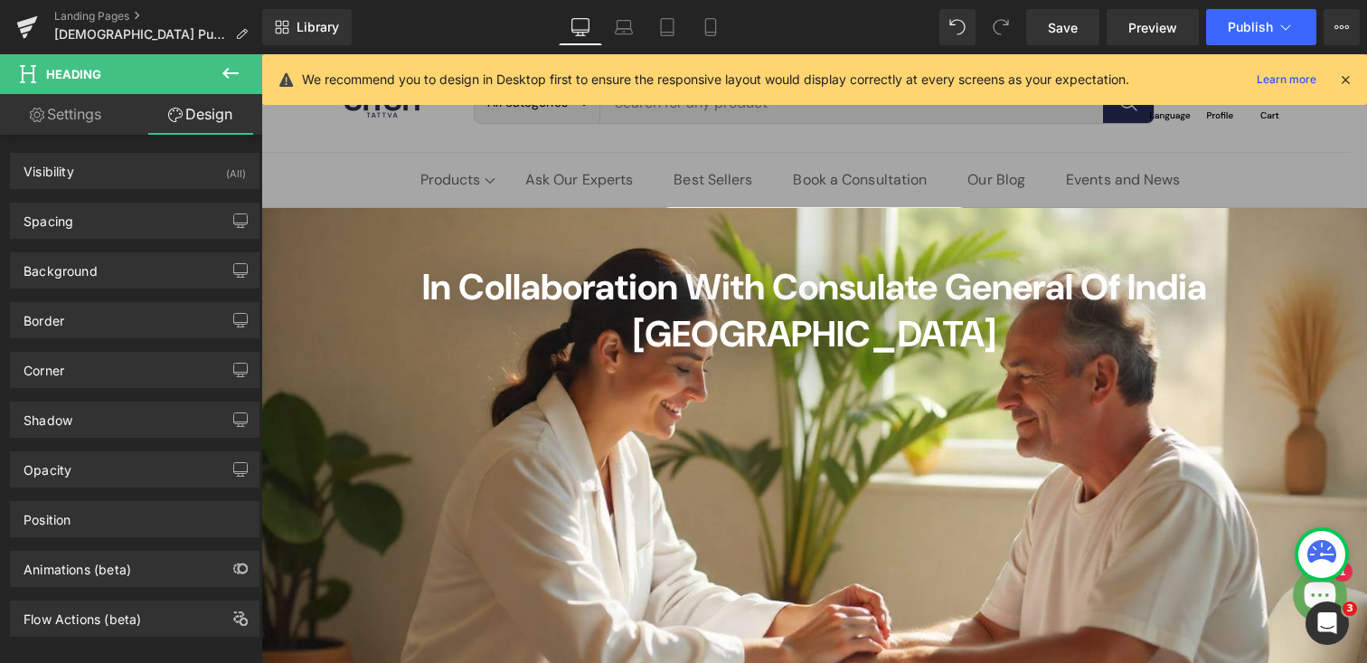
click at [74, 106] on link "Settings" at bounding box center [65, 114] width 131 height 41
type input "100"
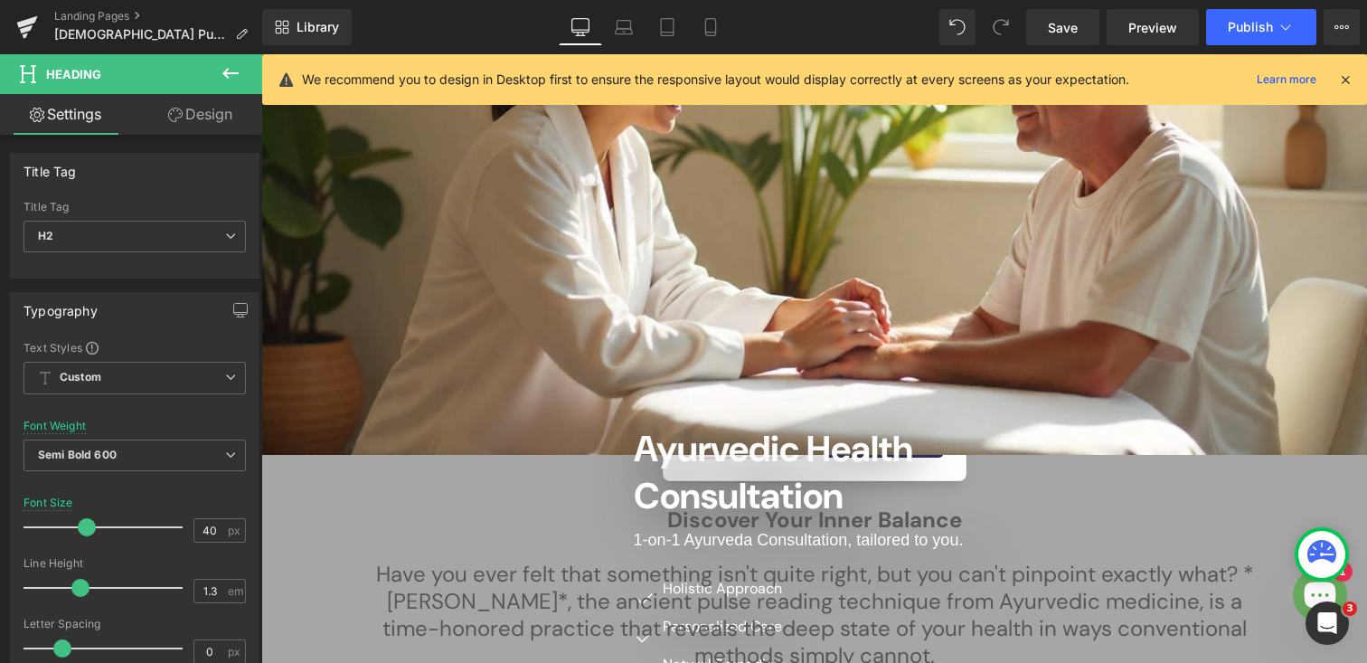
scroll to position [213, 0]
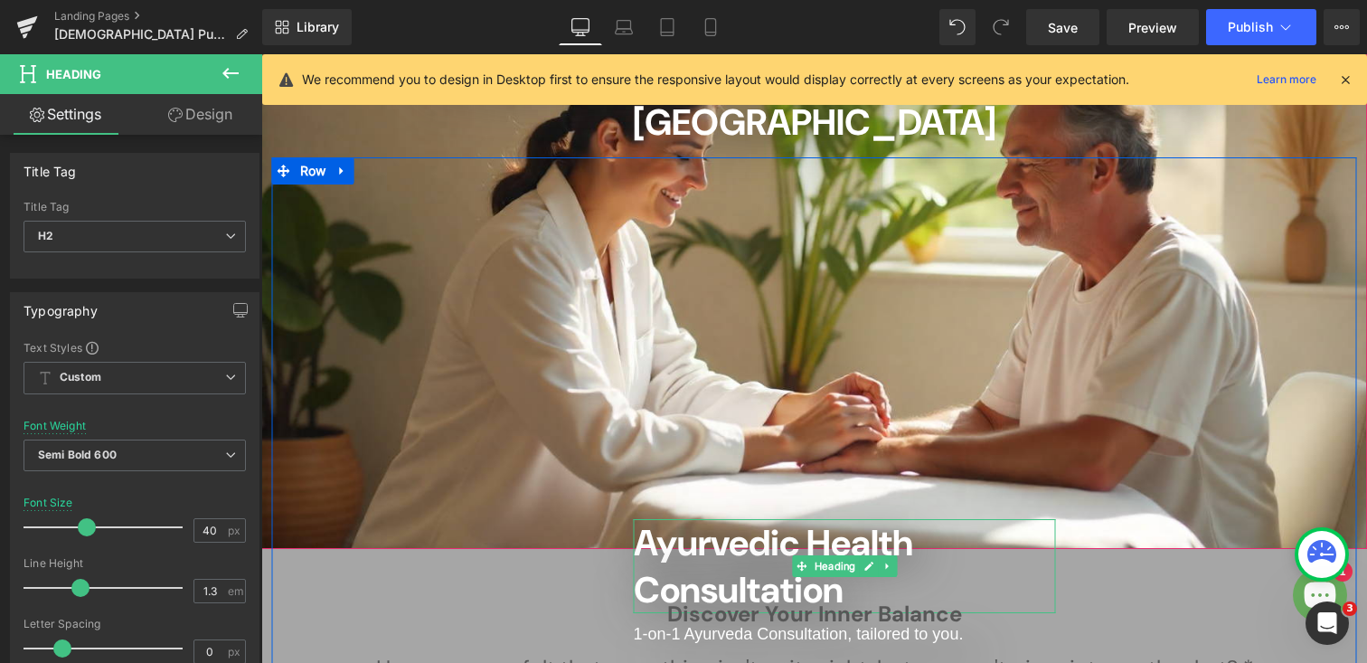
click at [678, 519] on span "Ayurvedic Health Consultation" at bounding box center [773, 566] width 279 height 94
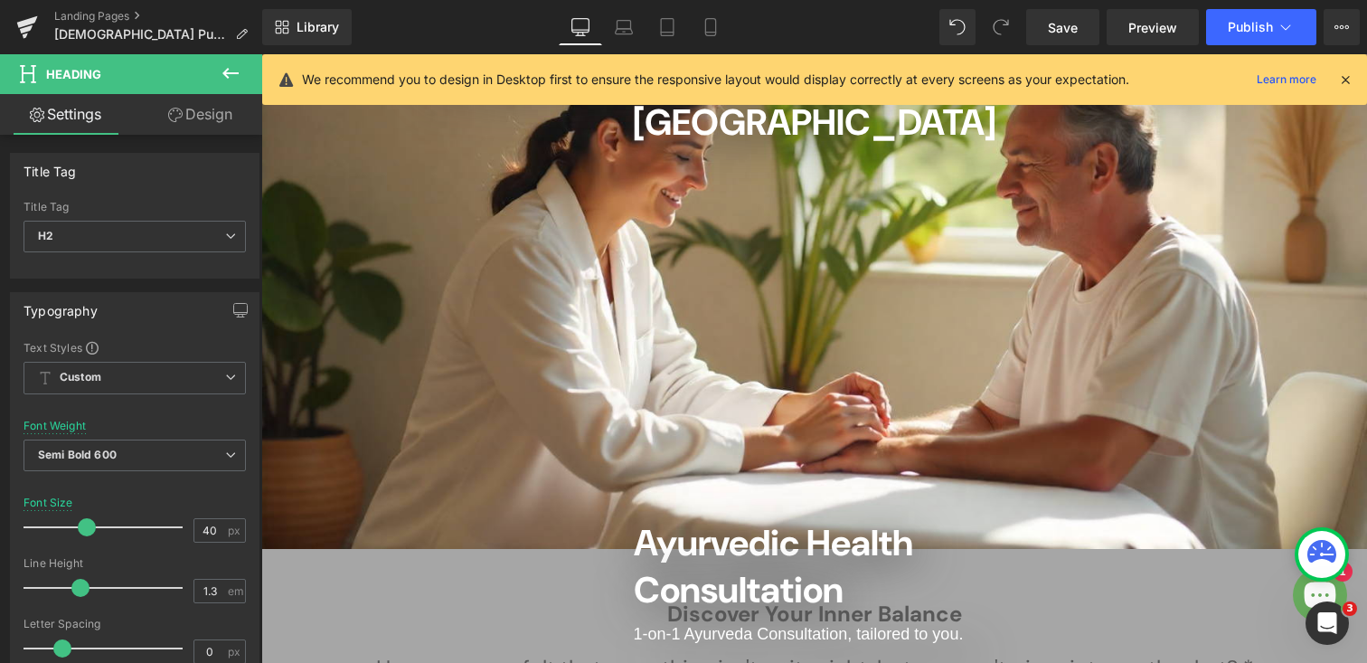
click at [227, 74] on icon at bounding box center [231, 73] width 22 height 22
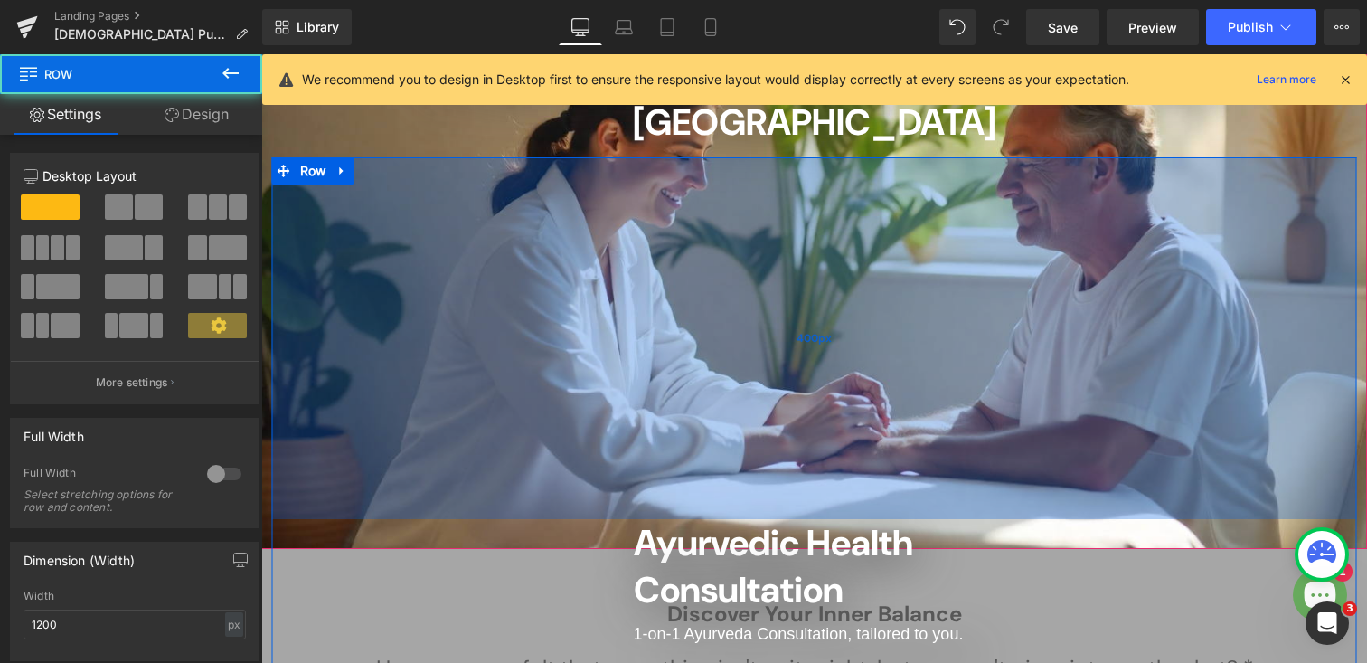
click at [661, 426] on div "400px" at bounding box center [814, 338] width 1085 height 362
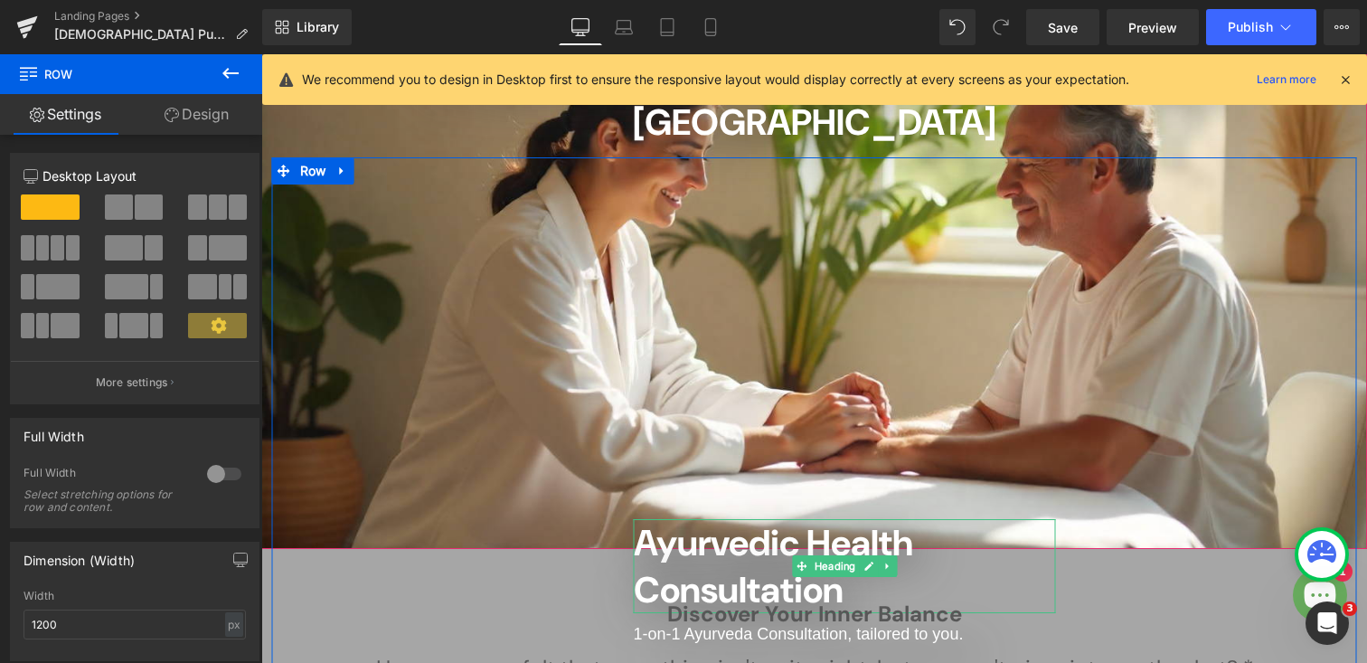
click at [656, 519] on span "Ayurvedic Health Consultation" at bounding box center [773, 566] width 279 height 94
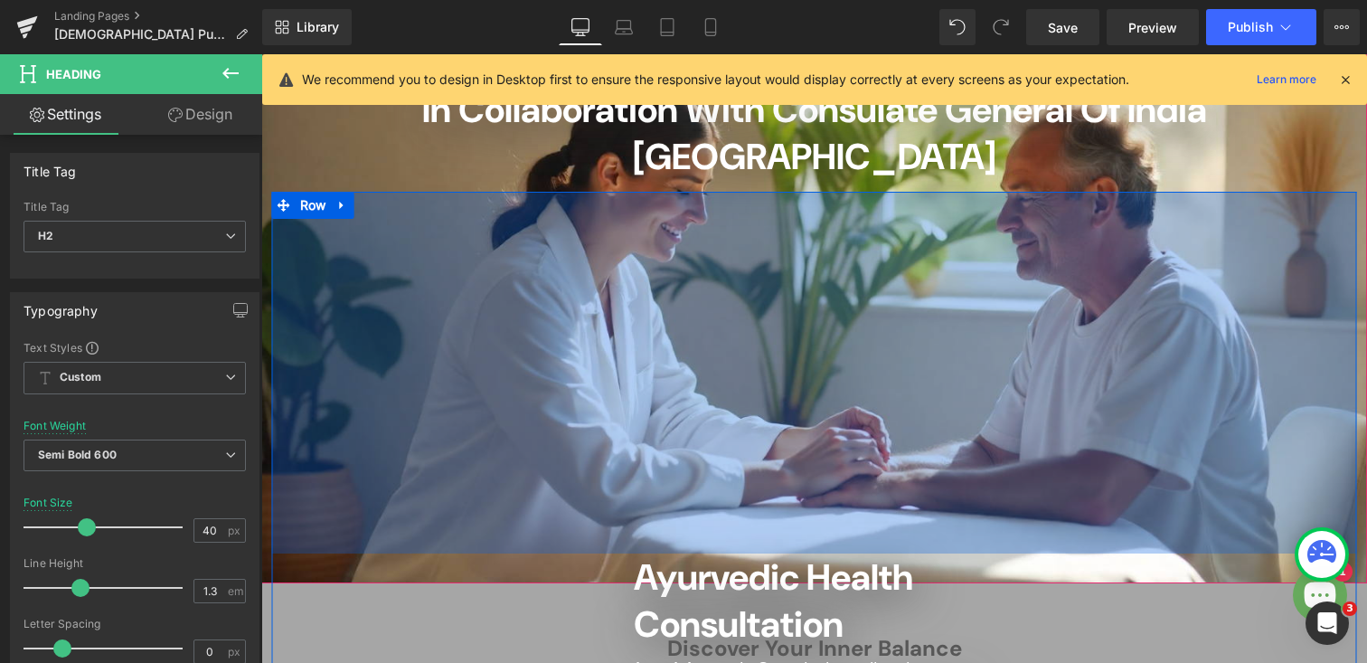
scroll to position [112, 0]
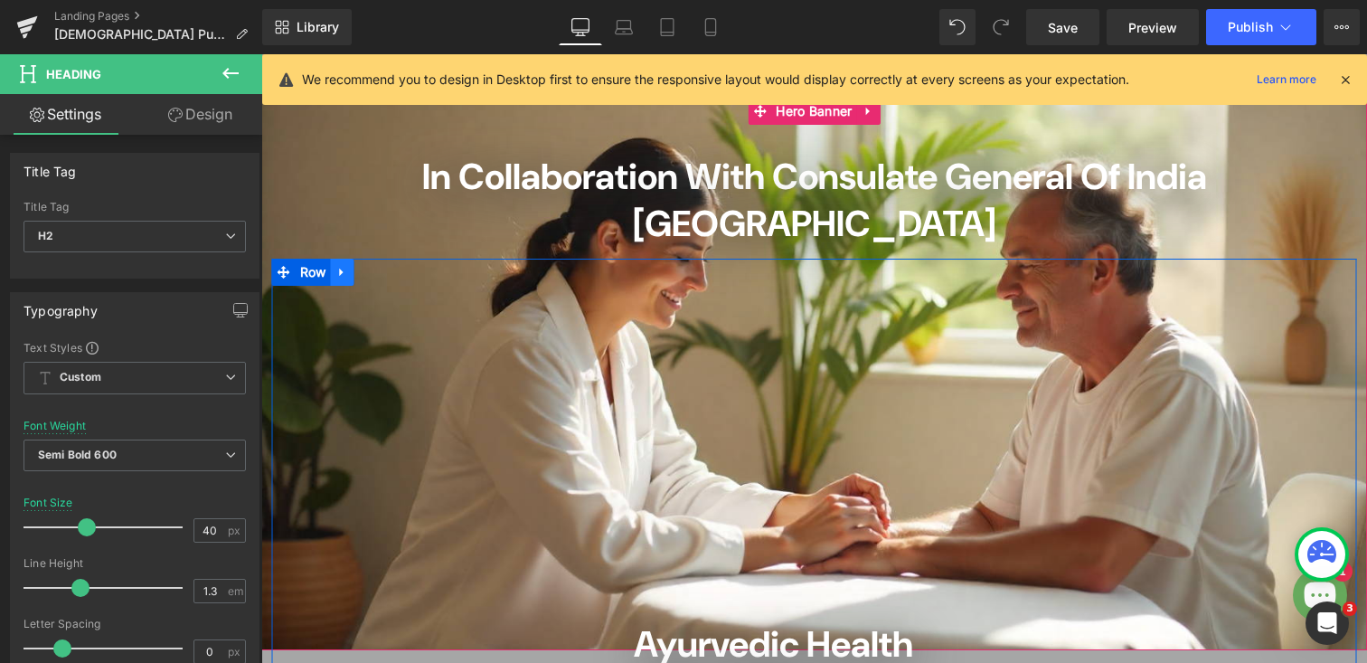
click at [341, 265] on icon at bounding box center [341, 272] width 13 height 14
click at [307, 259] on span "Row" at bounding box center [313, 272] width 35 height 27
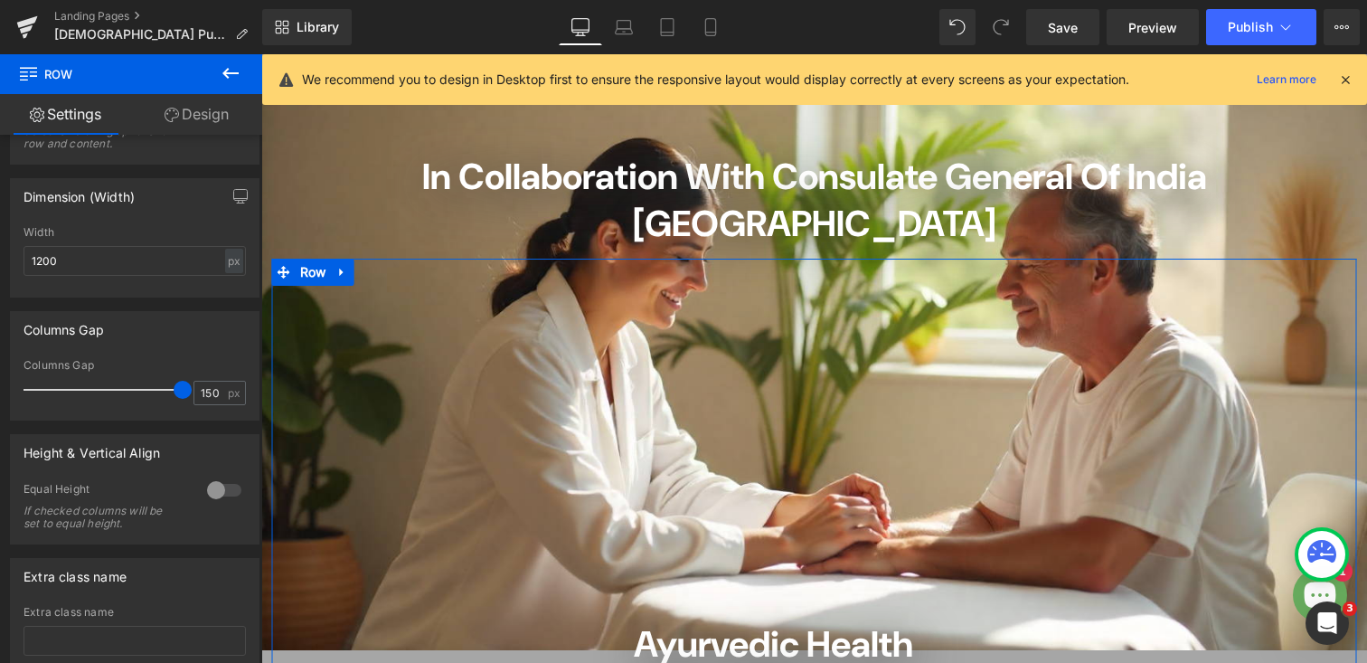
scroll to position [375, 0]
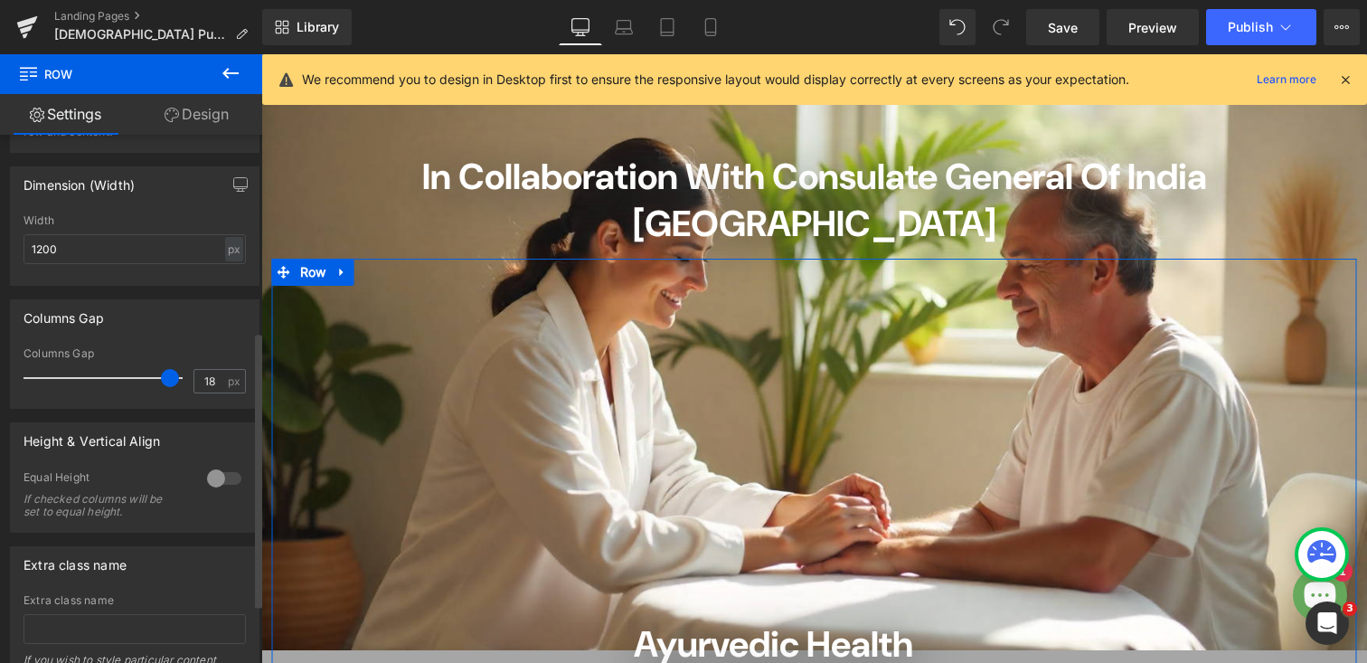
type input "0"
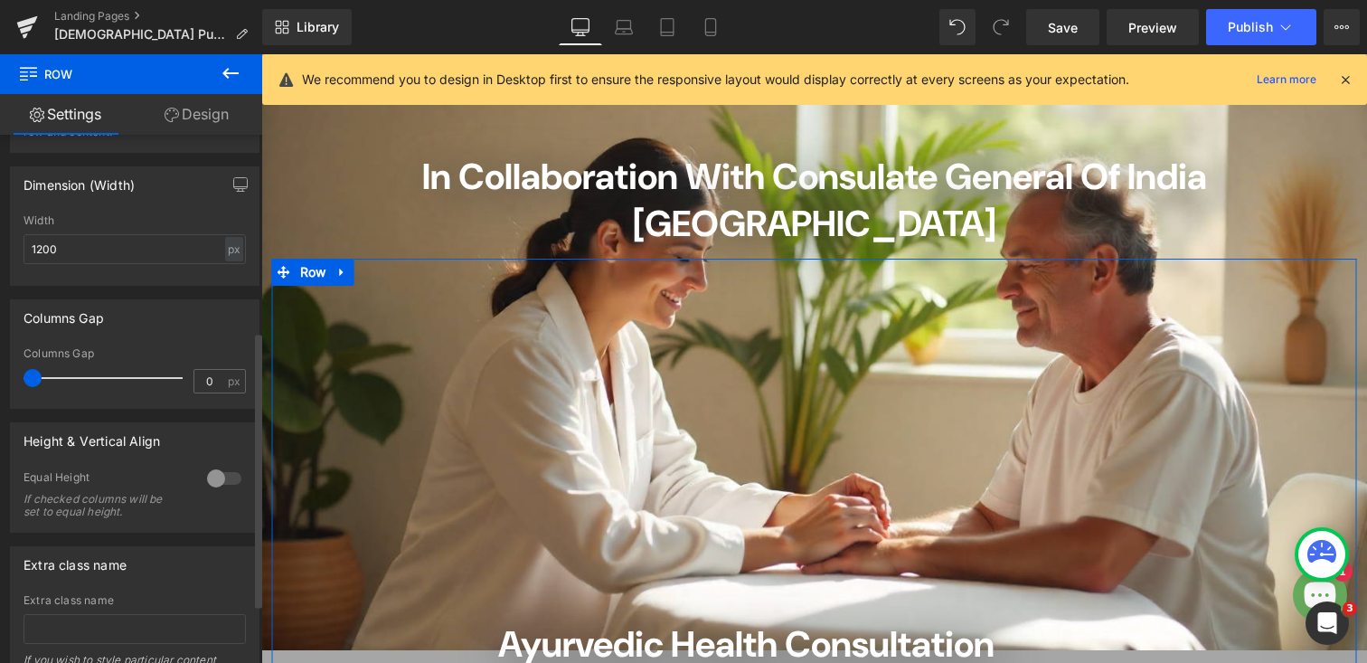
drag, startPoint x: 175, startPoint y: 378, endPoint x: 5, endPoint y: 370, distance: 170.2
click at [5, 370] on div "Columns Gap 0px Columns Gap 0 px" at bounding box center [135, 347] width 270 height 123
click at [217, 476] on div at bounding box center [224, 478] width 43 height 29
click at [203, 476] on div at bounding box center [224, 478] width 43 height 29
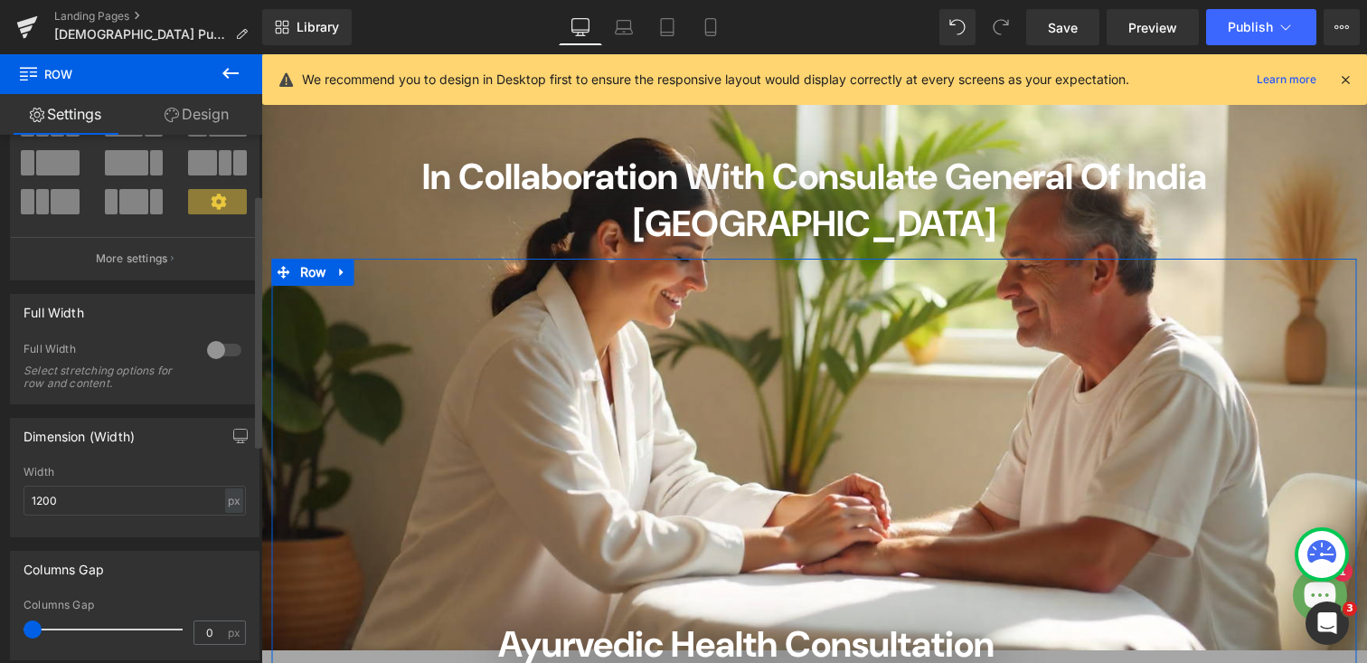
scroll to position [0, 0]
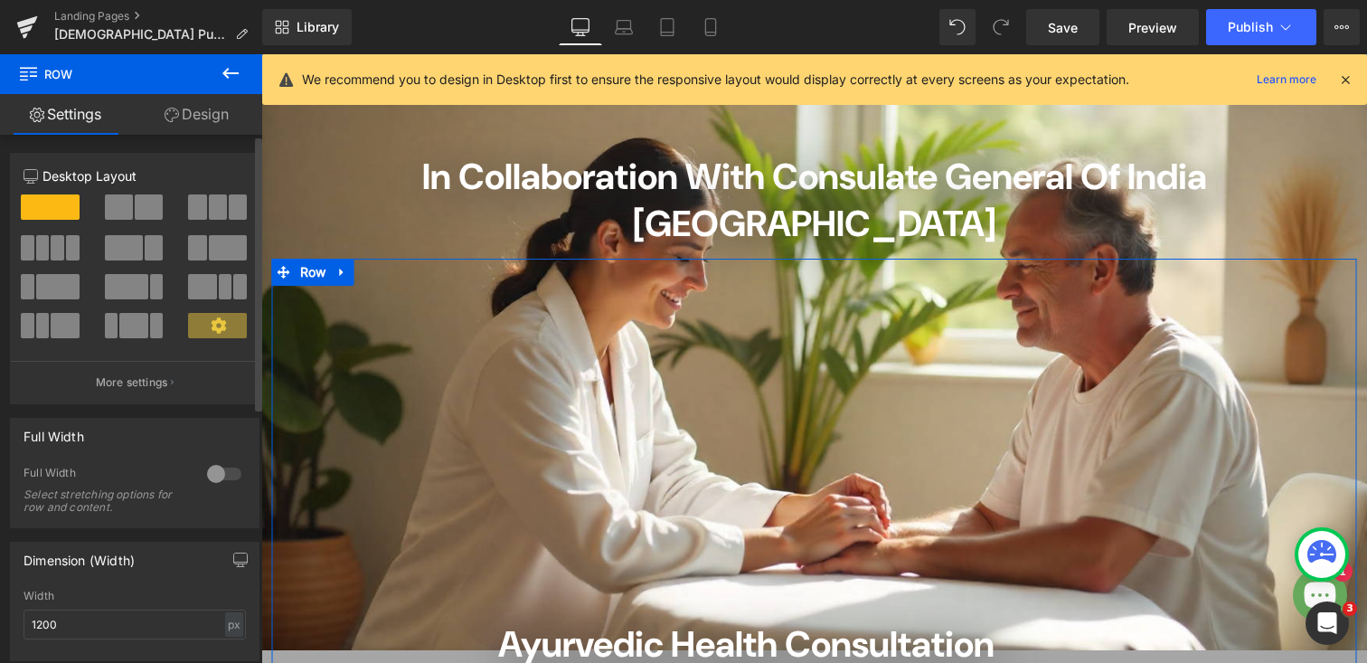
click at [228, 467] on div at bounding box center [224, 473] width 43 height 29
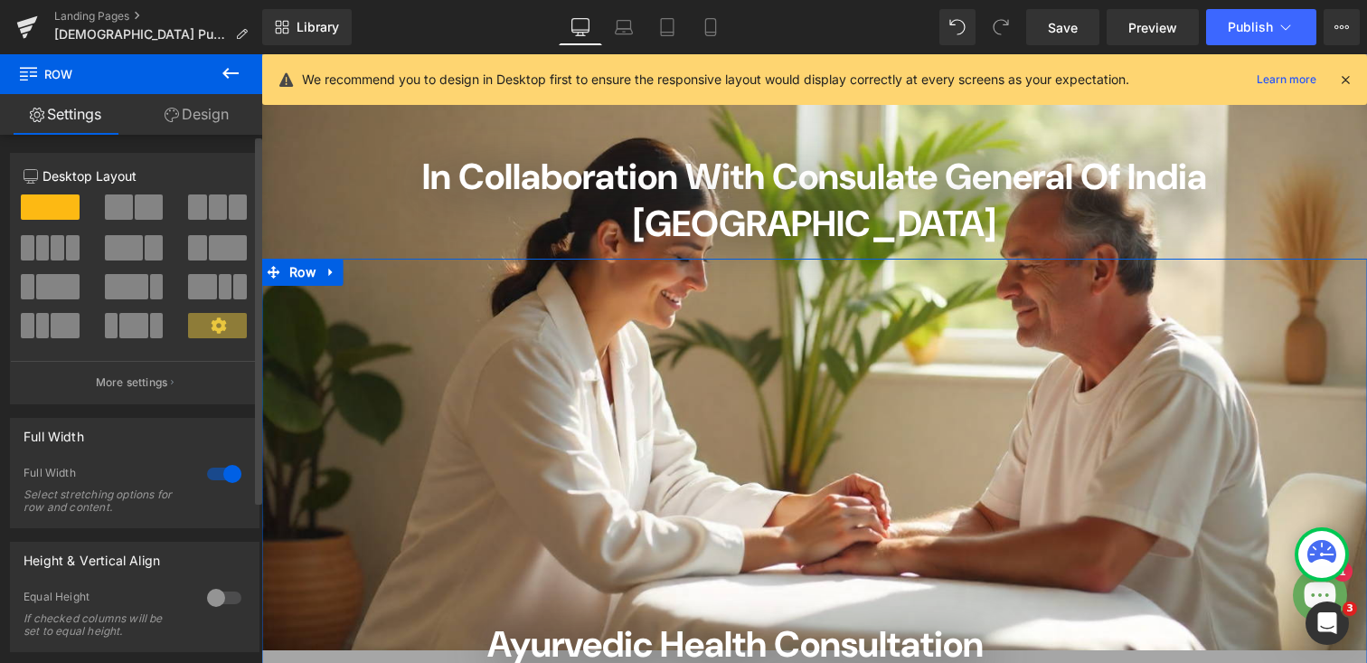
click at [208, 476] on div at bounding box center [224, 473] width 43 height 29
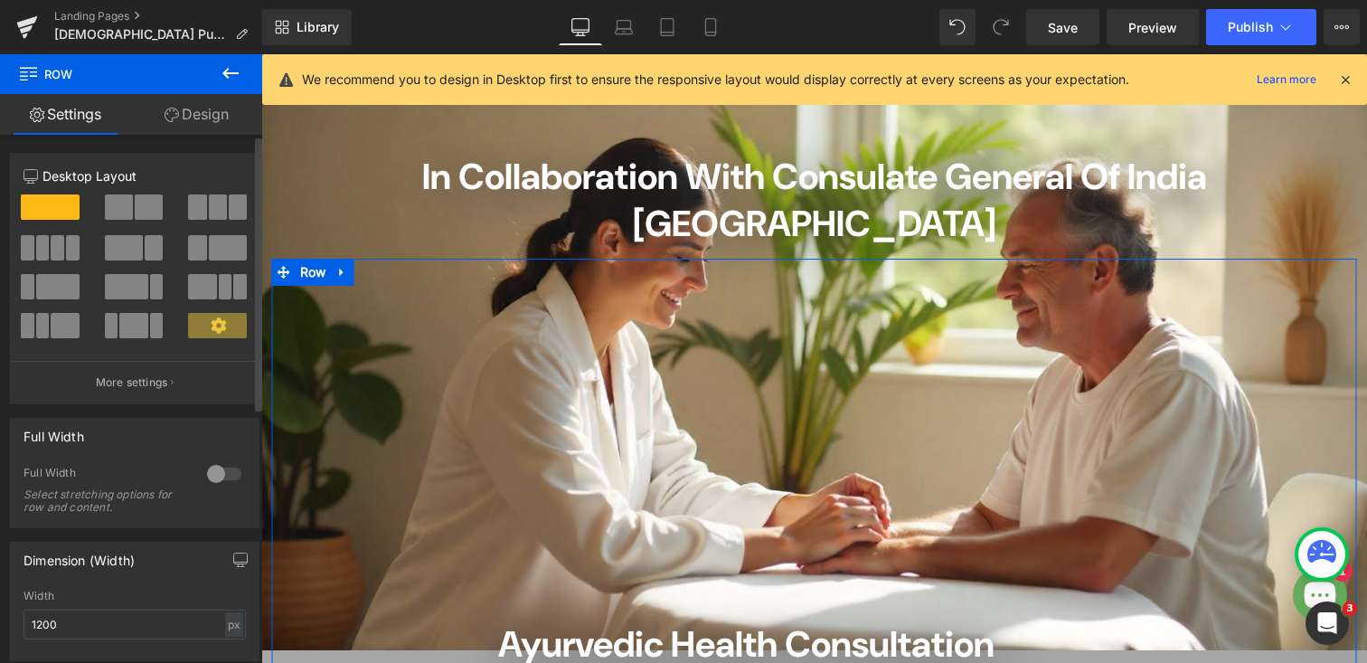
click at [224, 476] on div at bounding box center [224, 473] width 43 height 29
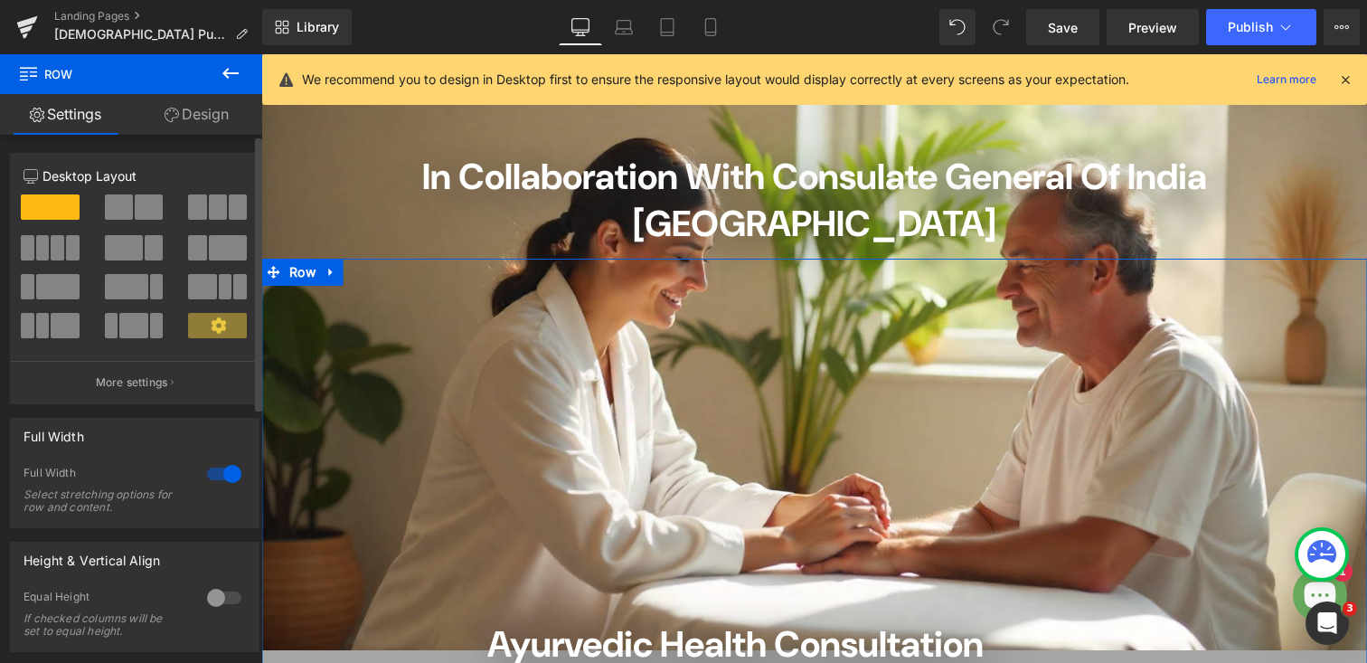
click at [223, 599] on div at bounding box center [224, 597] width 43 height 29
click at [205, 598] on div at bounding box center [224, 597] width 43 height 29
click at [208, 475] on div at bounding box center [224, 473] width 43 height 29
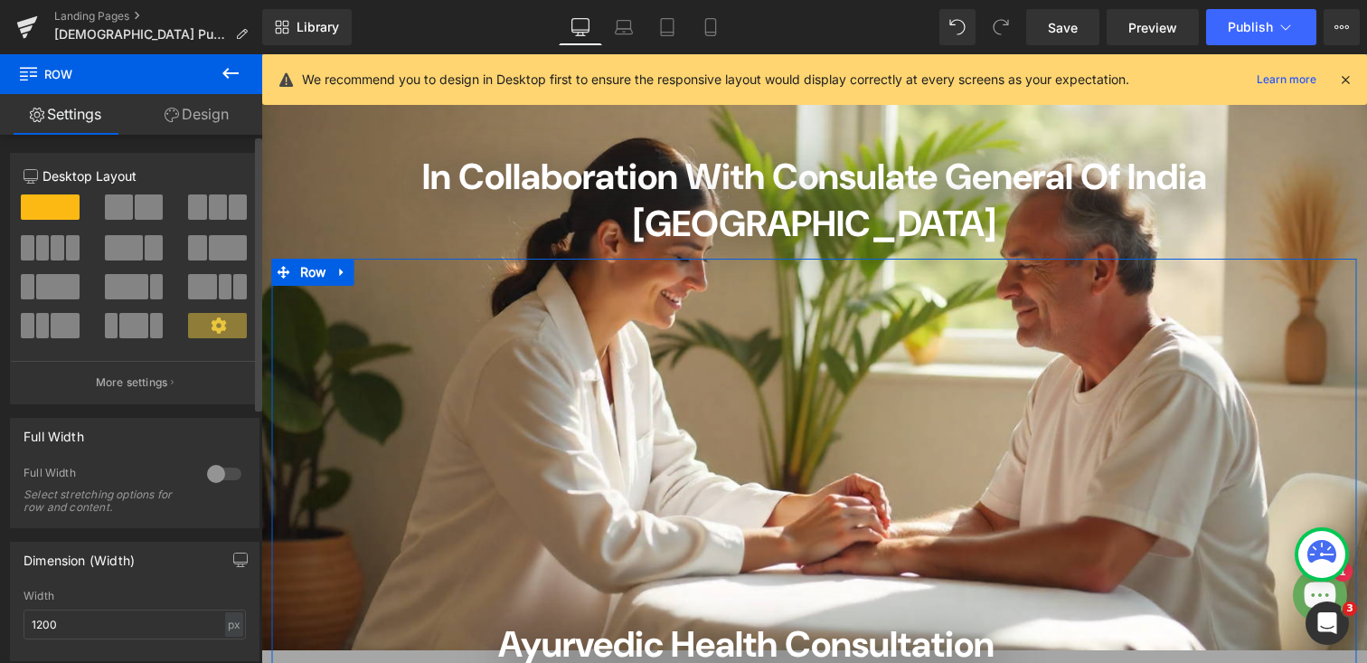
click at [202, 326] on span at bounding box center [217, 325] width 59 height 25
click at [140, 377] on p "More settings" at bounding box center [132, 382] width 72 height 16
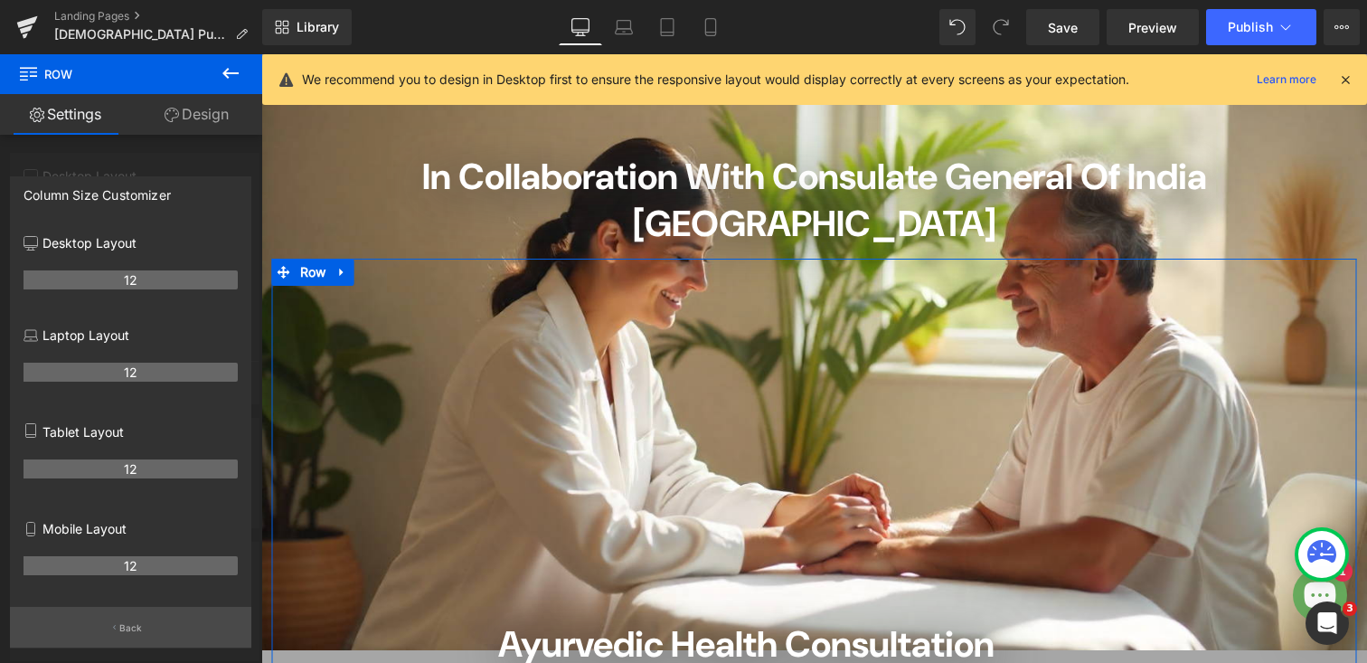
click at [119, 635] on p "Back" at bounding box center [131, 628] width 24 height 14
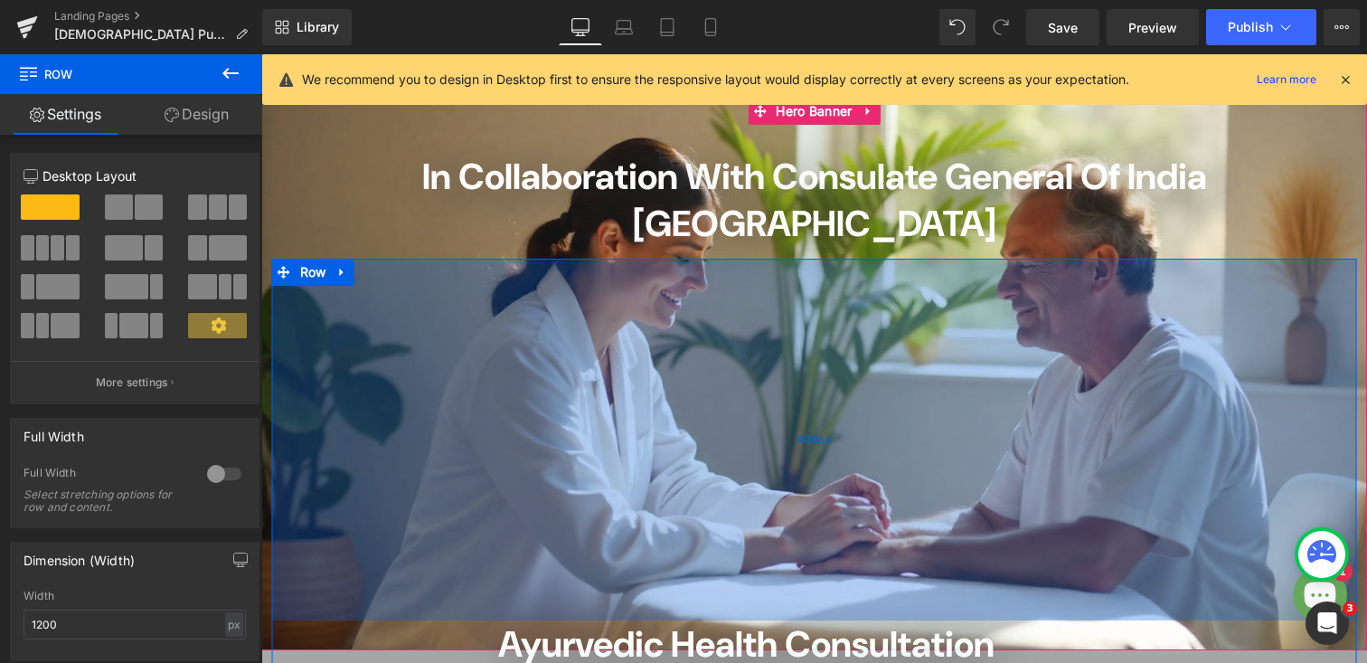
click at [634, 458] on div "400px" at bounding box center [814, 440] width 1085 height 362
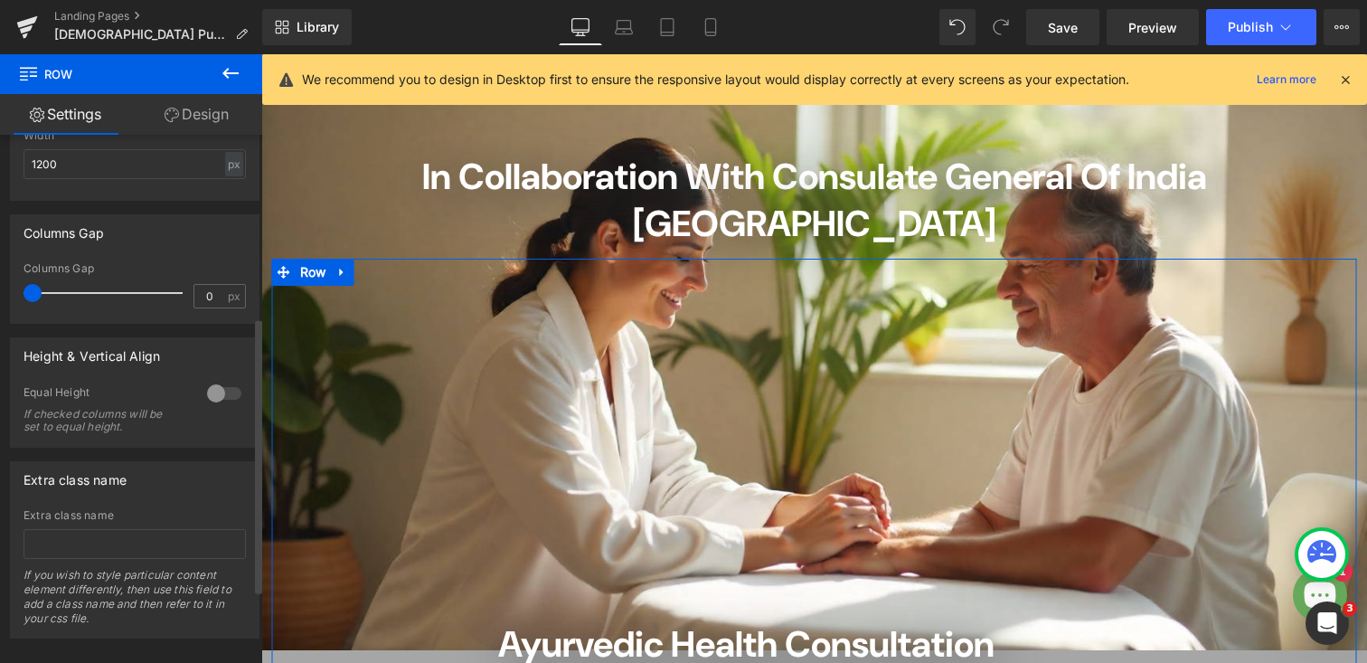
scroll to position [487, 0]
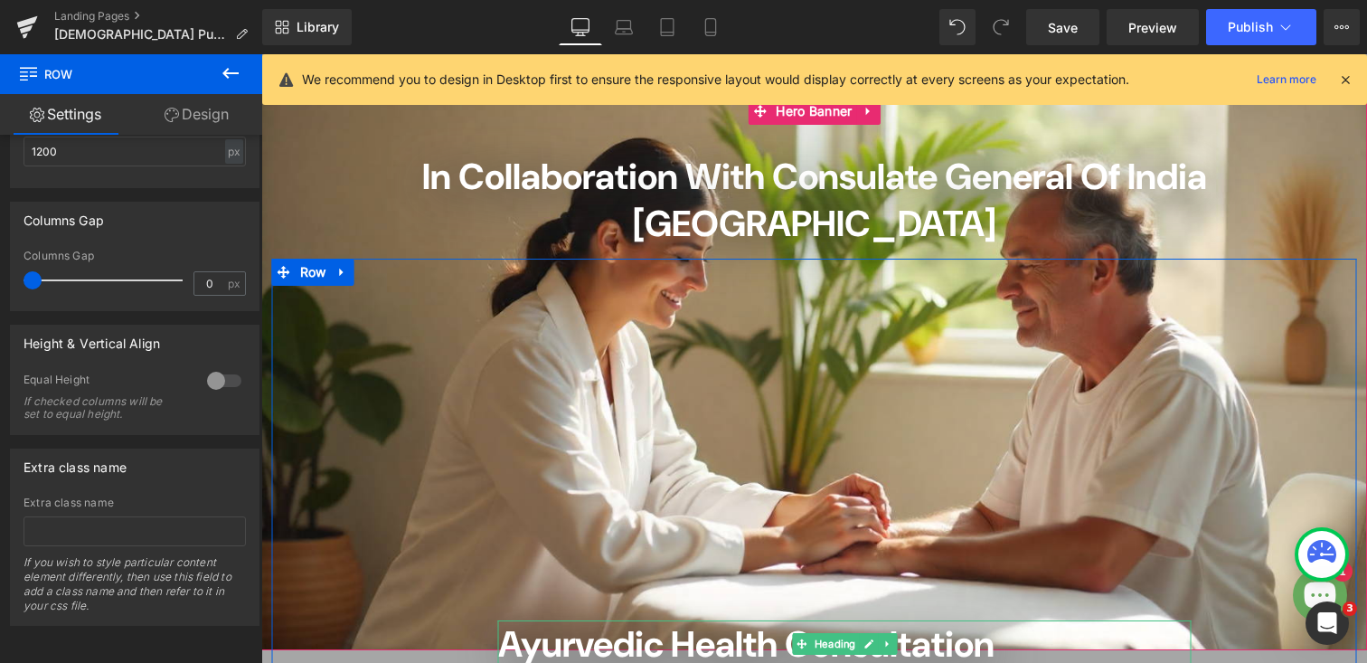
click at [623, 620] on span "Ayurvedic Health Consultation" at bounding box center [746, 643] width 496 height 47
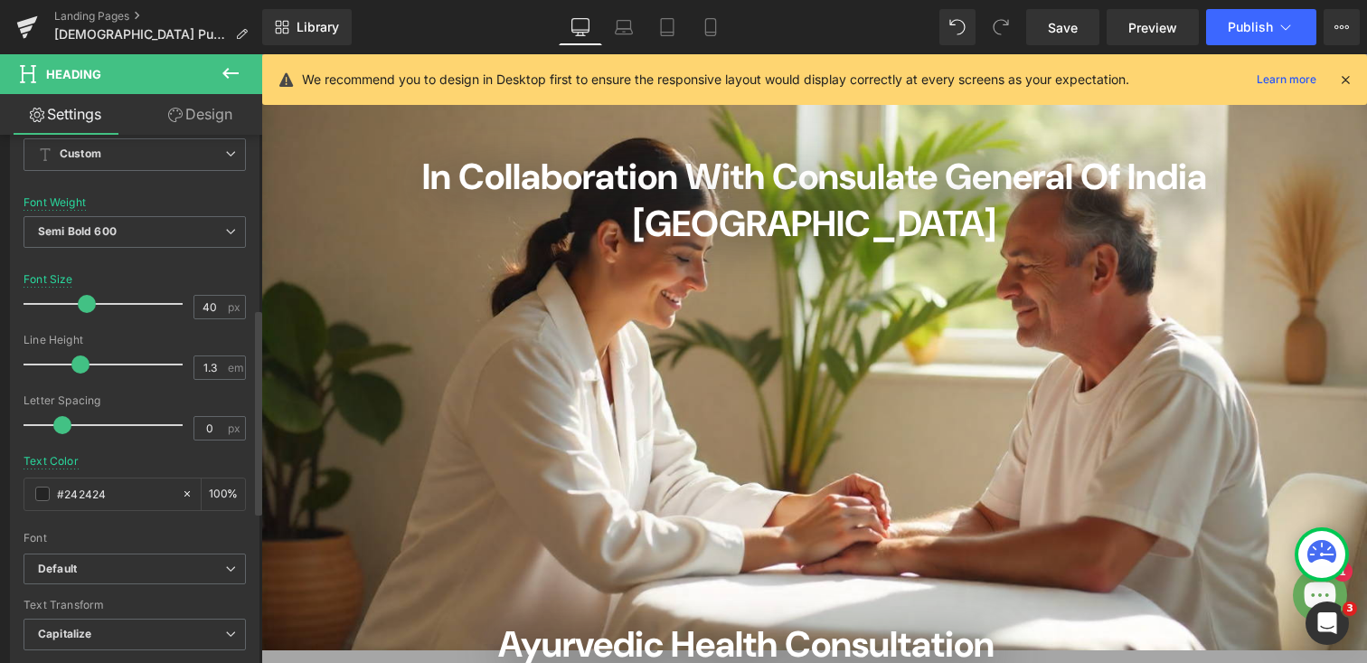
scroll to position [0, 0]
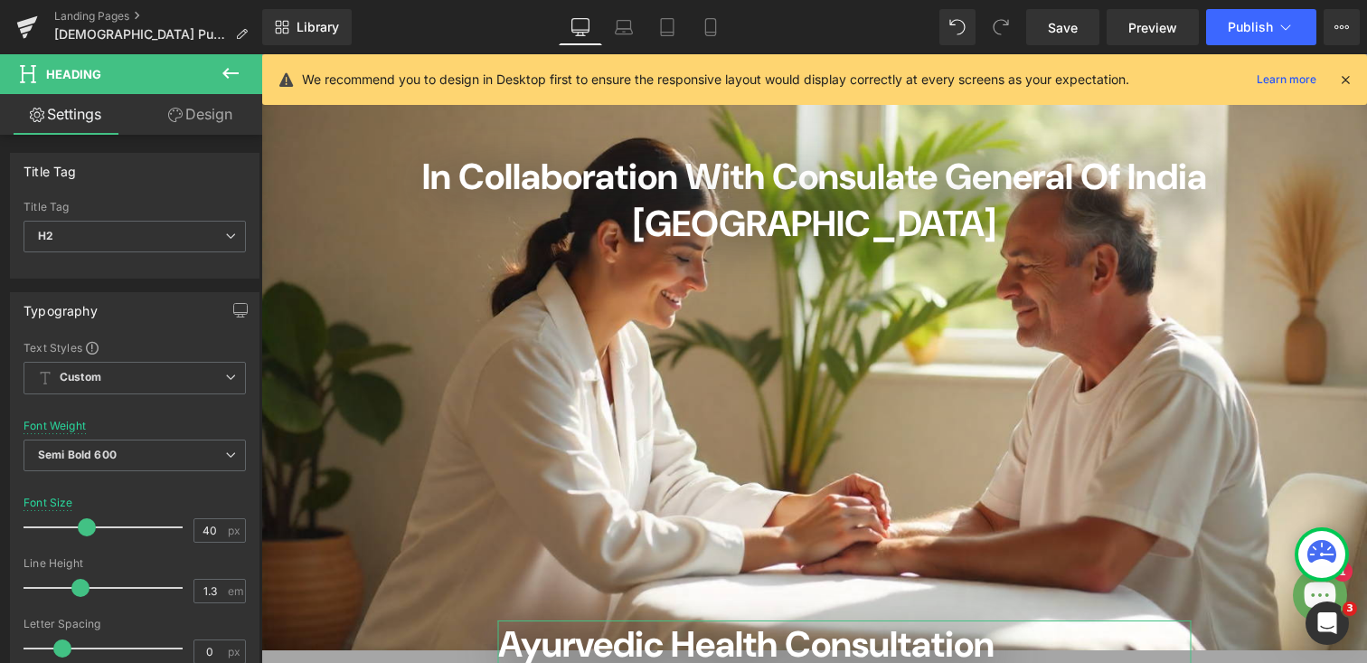
click at [213, 108] on link "Design" at bounding box center [200, 114] width 131 height 41
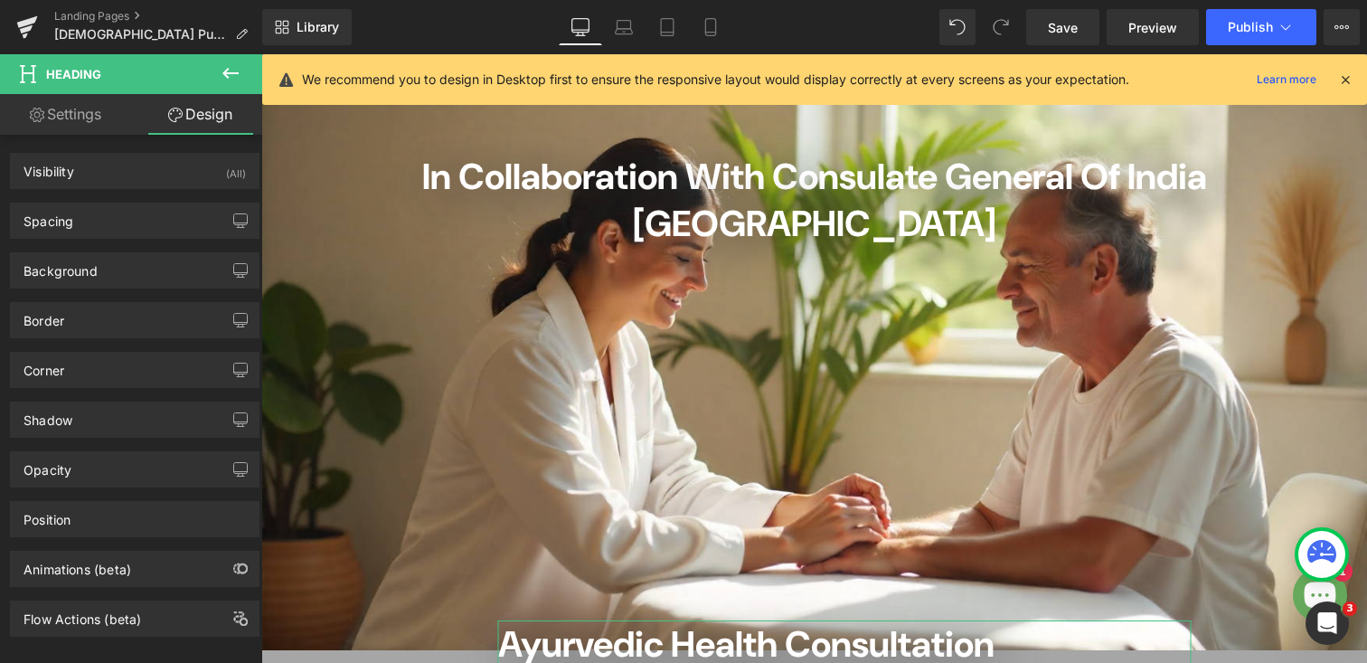
click at [66, 115] on link "Settings" at bounding box center [65, 114] width 131 height 41
type input "100"
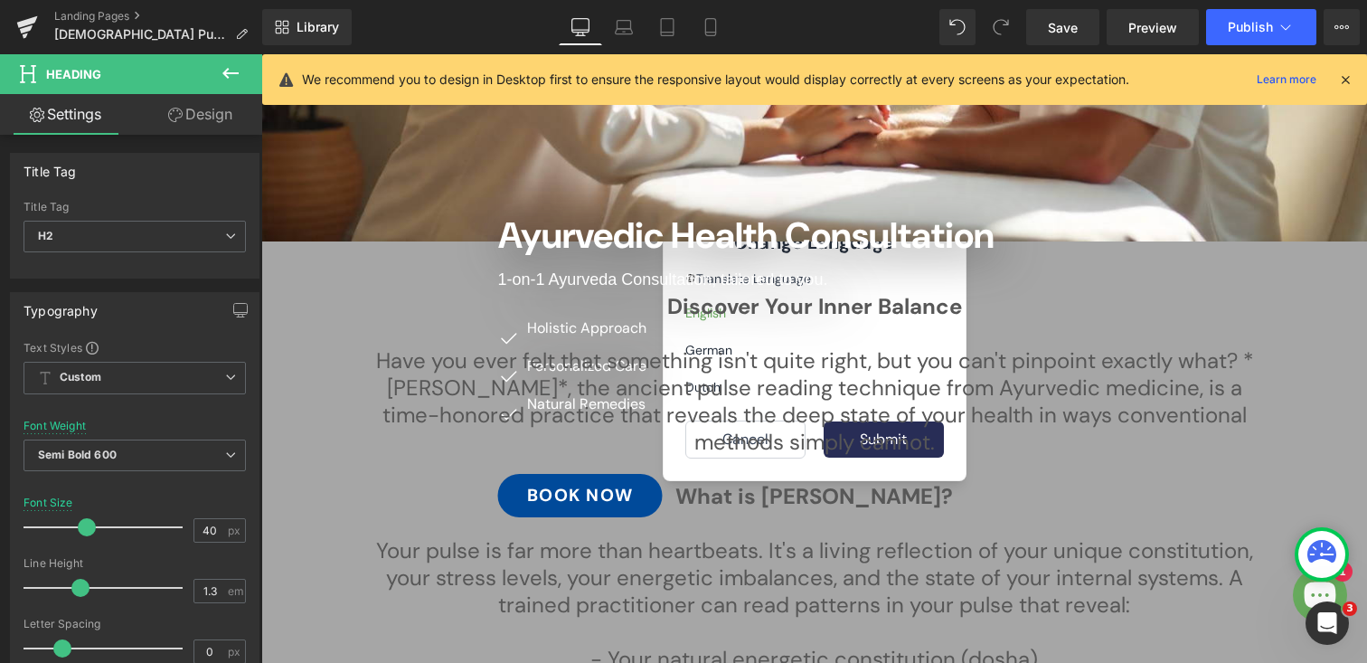
scroll to position [544, 0]
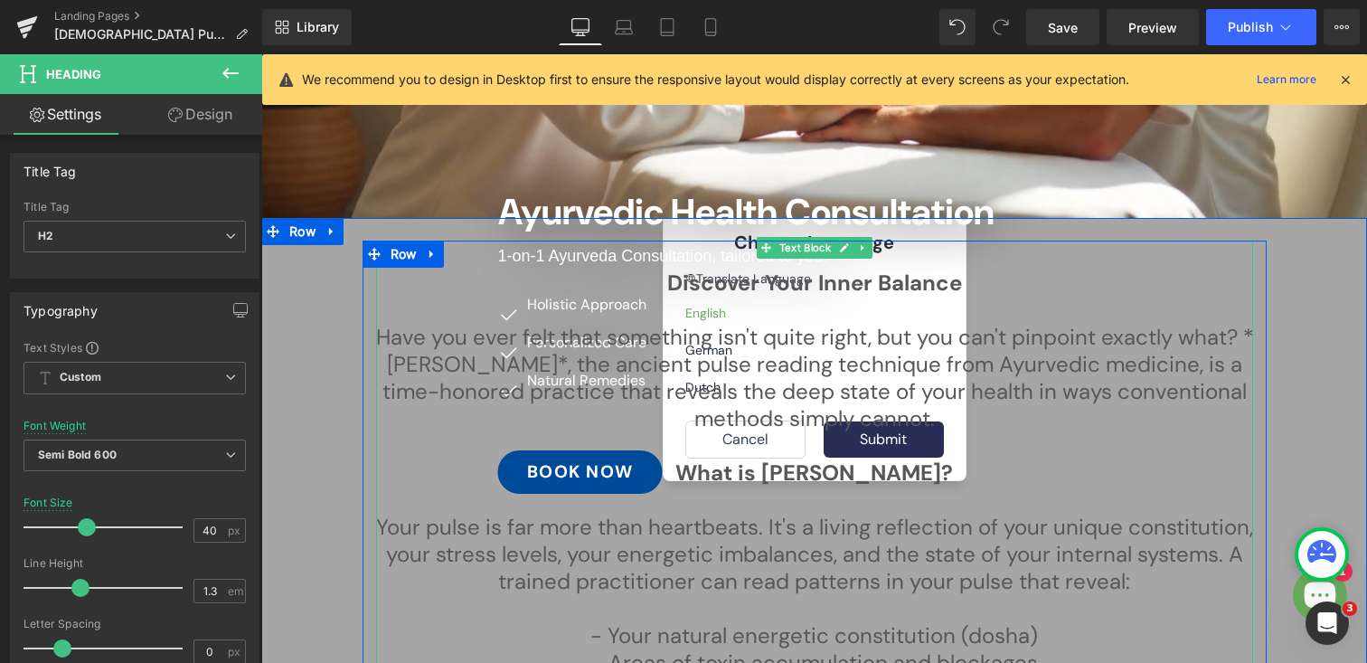
click at [547, 312] on p at bounding box center [814, 310] width 877 height 27
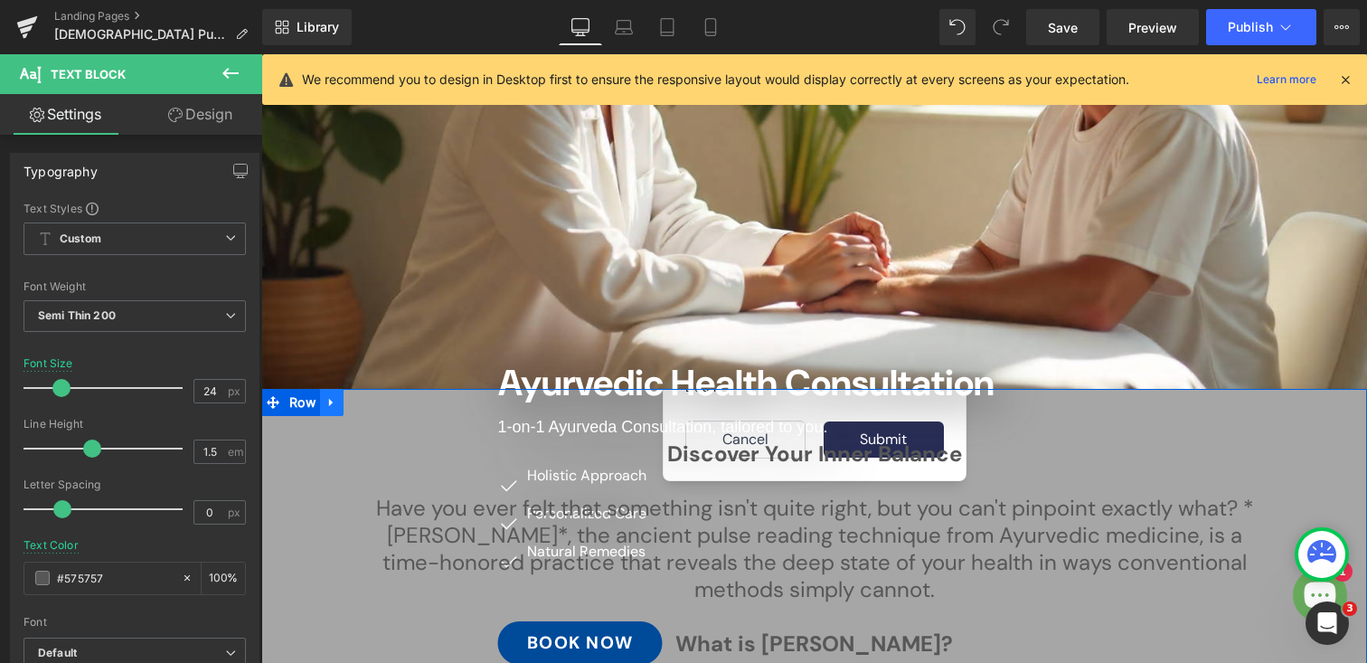
scroll to position [372, 0]
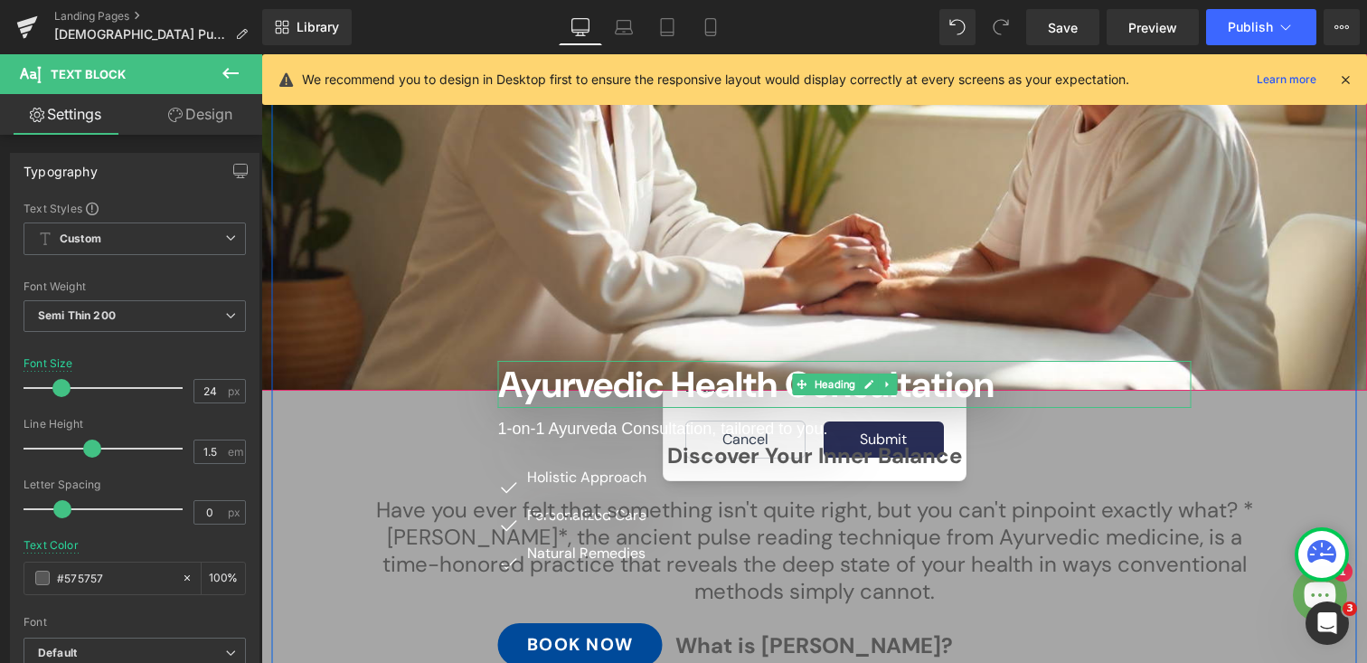
click at [568, 361] on span "Ayurvedic Health Consultation" at bounding box center [746, 384] width 496 height 47
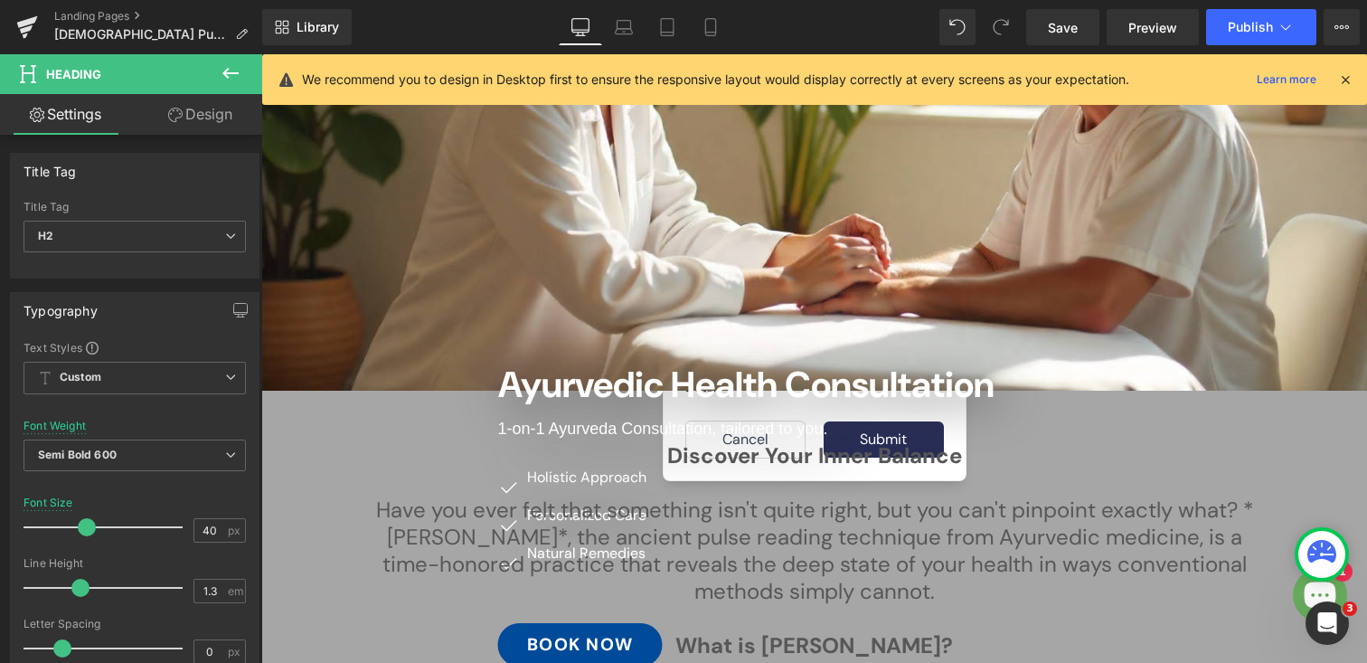
click at [178, 122] on link "Design" at bounding box center [200, 114] width 131 height 41
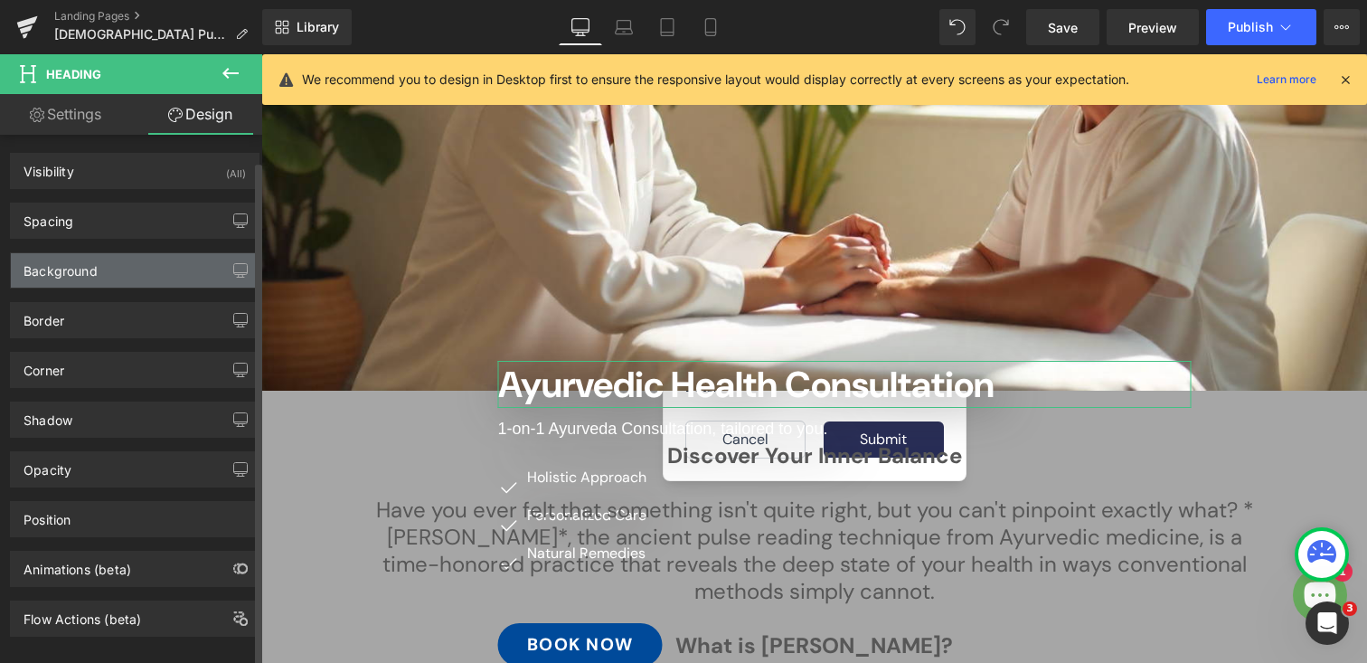
scroll to position [25, 0]
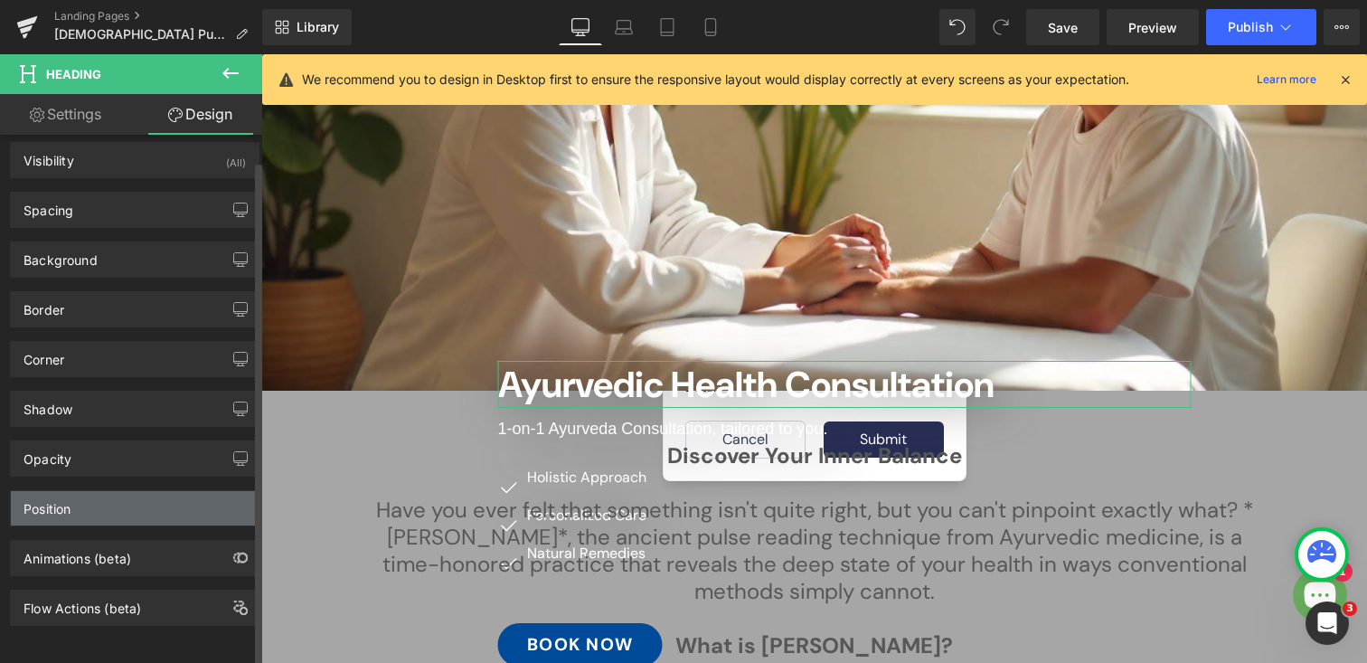
click at [85, 491] on div "Position" at bounding box center [135, 508] width 248 height 34
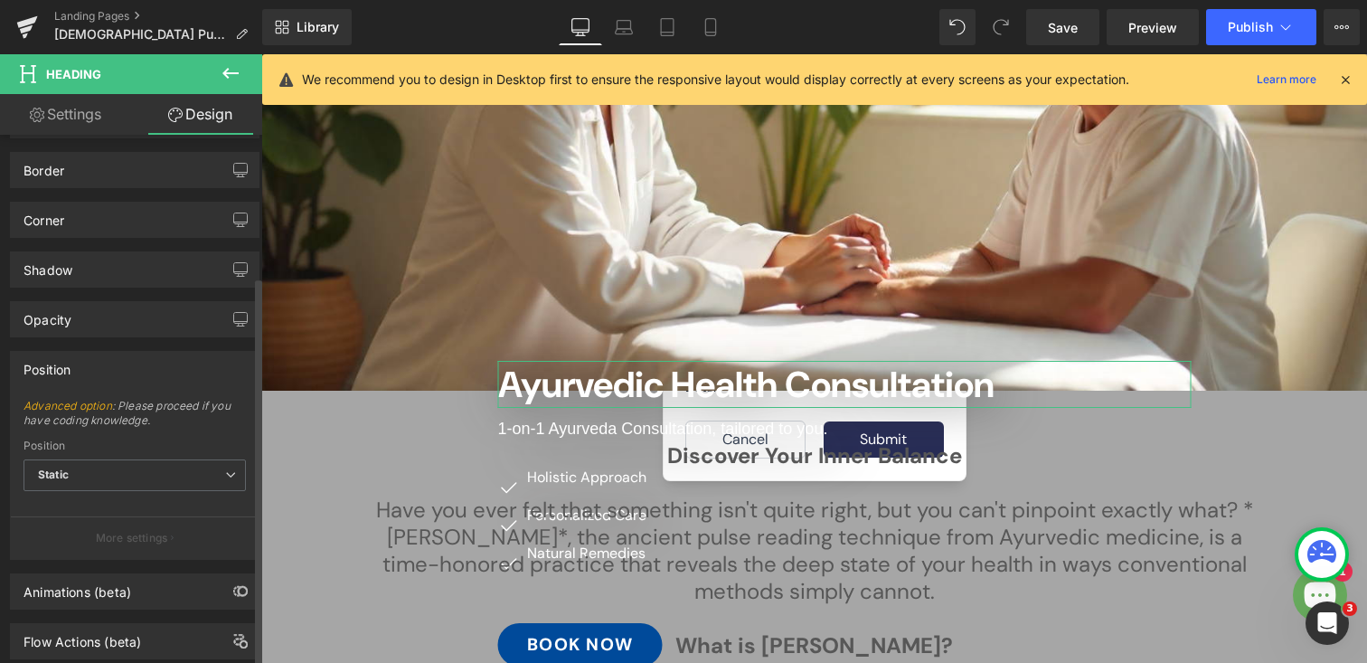
scroll to position [198, 0]
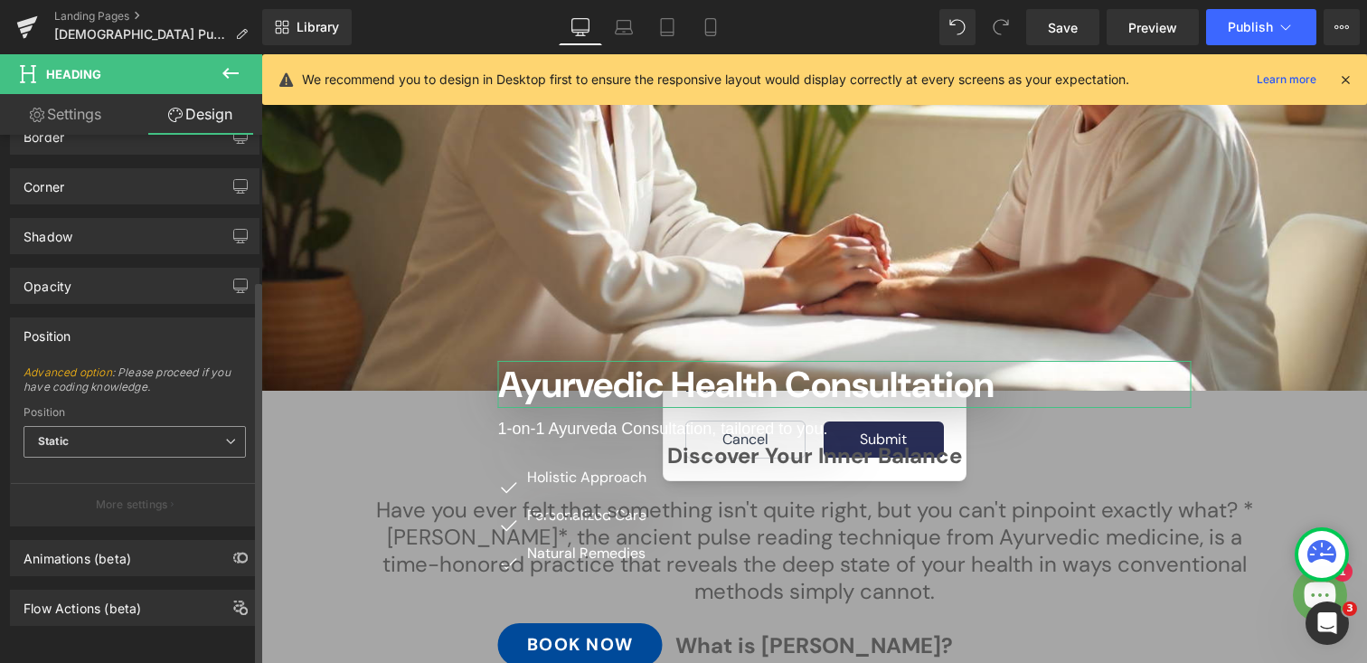
click at [80, 426] on span "Static" at bounding box center [135, 442] width 222 height 32
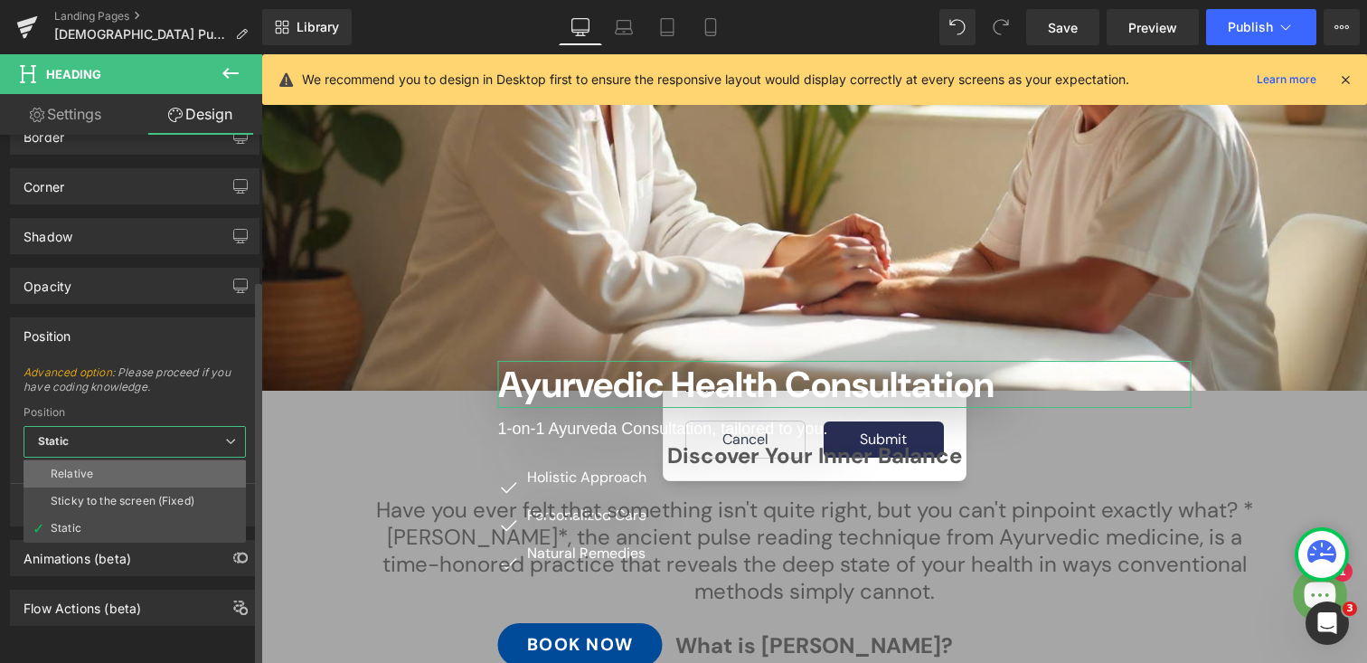
click at [78, 467] on div "Relative" at bounding box center [72, 473] width 42 height 13
type input "1"
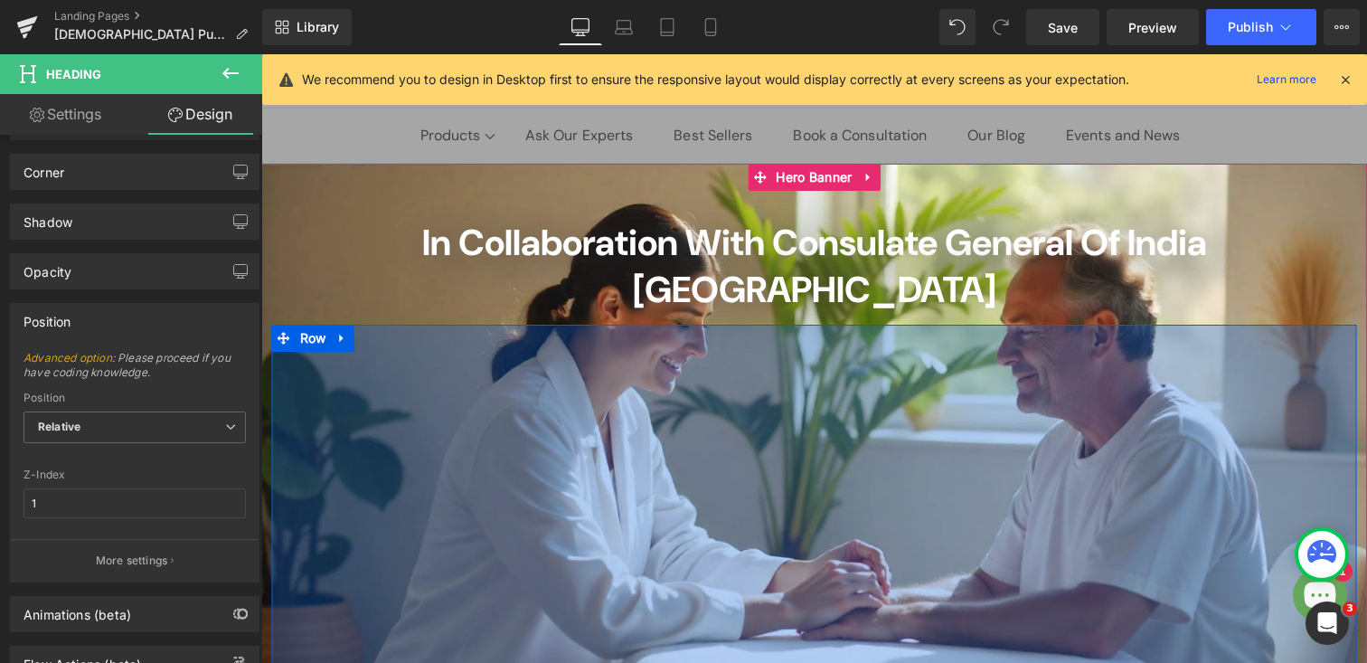
scroll to position [123, 0]
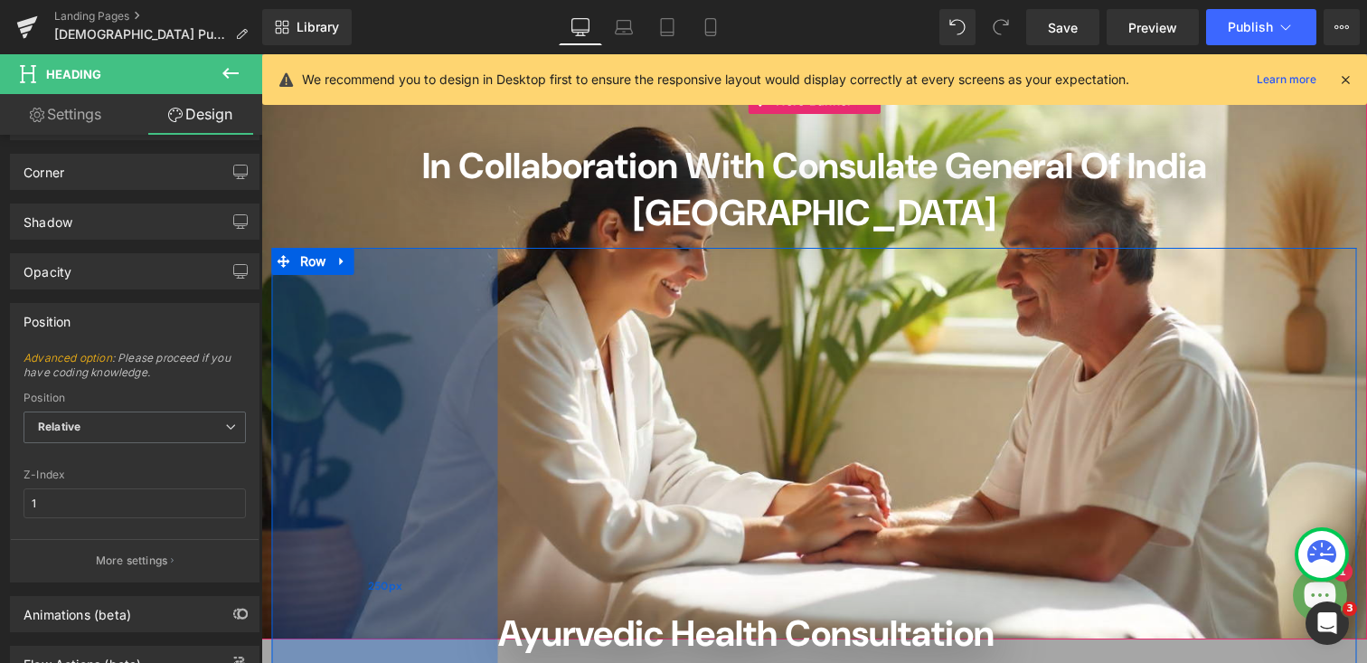
click at [458, 248] on div "250px" at bounding box center [385, 586] width 226 height 676
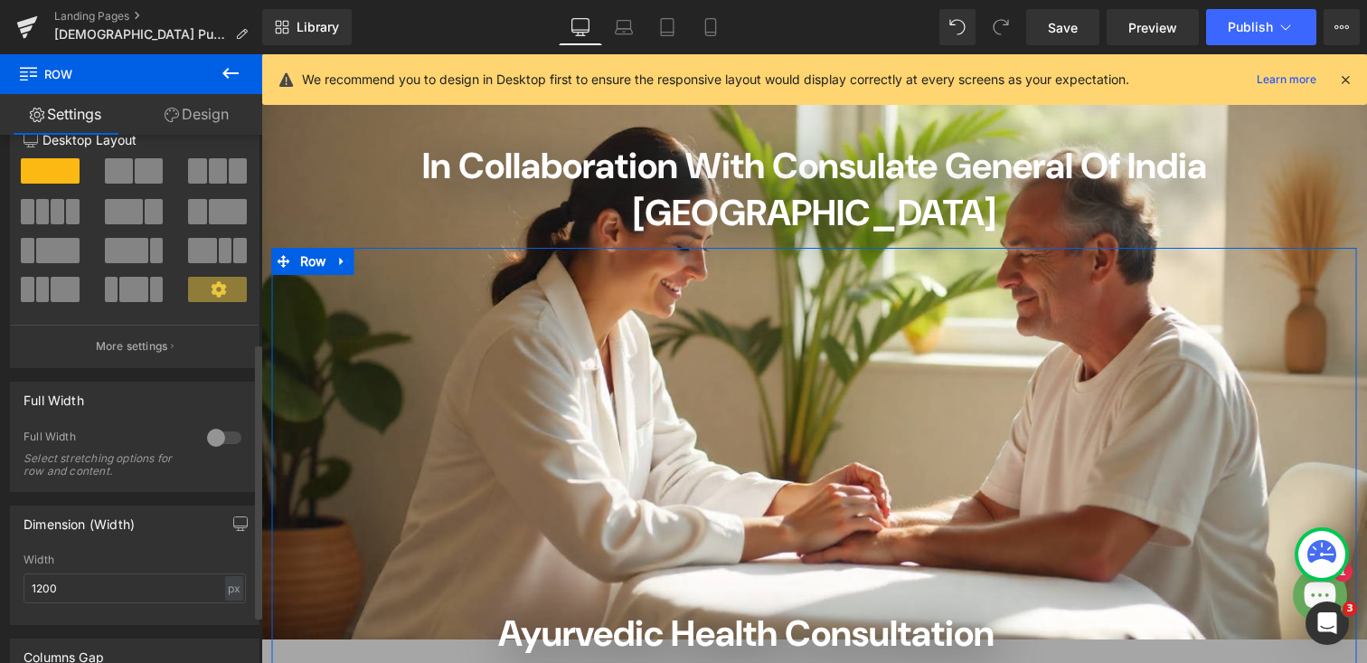
scroll to position [13, 0]
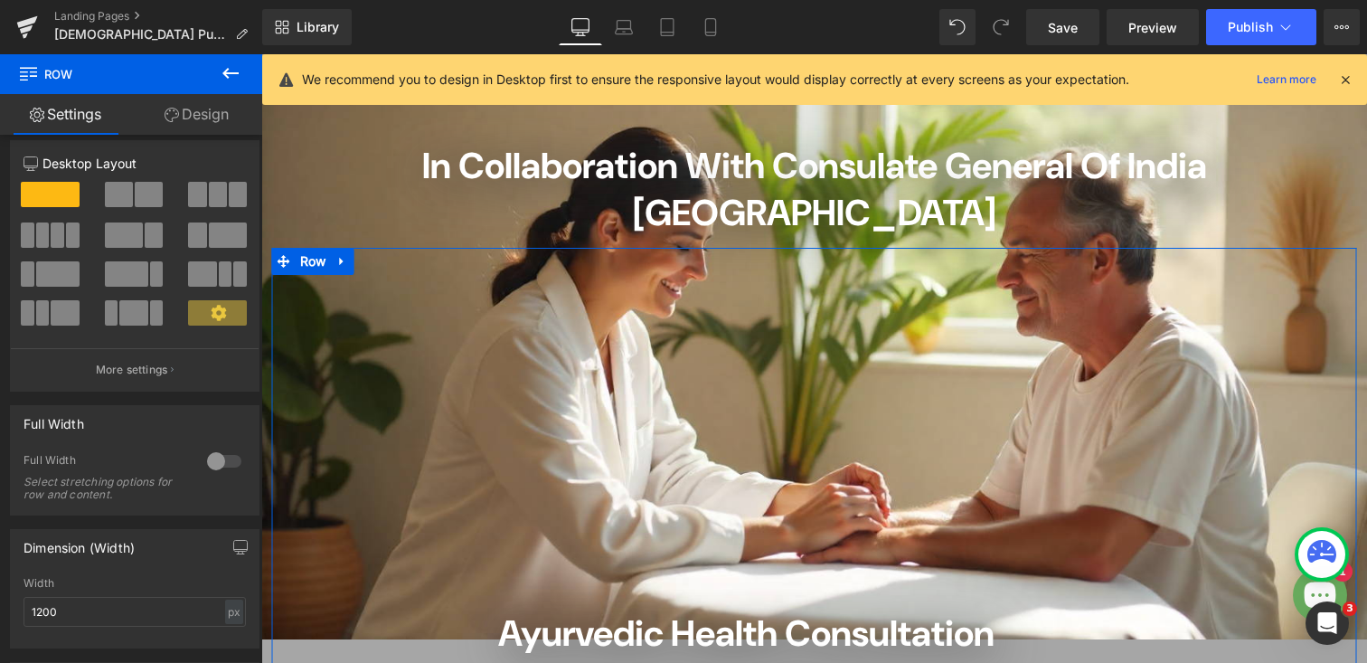
click at [197, 111] on link "Design" at bounding box center [196, 114] width 131 height 41
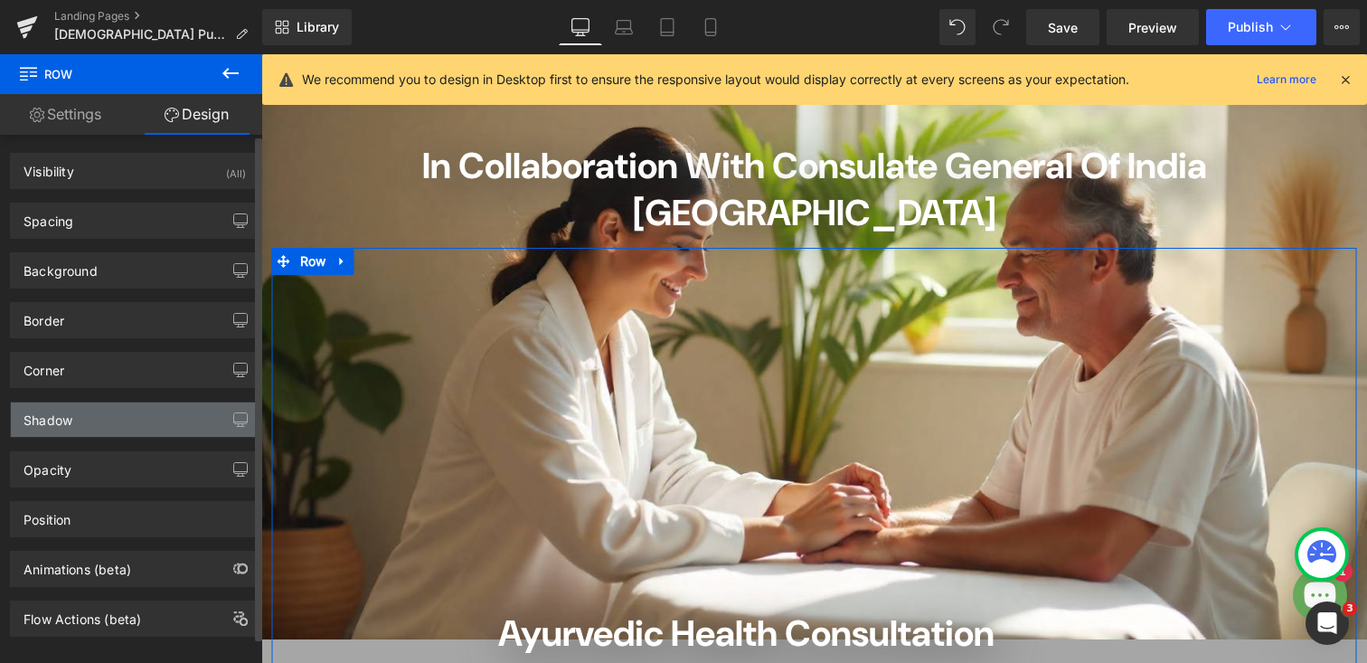
scroll to position [25, 0]
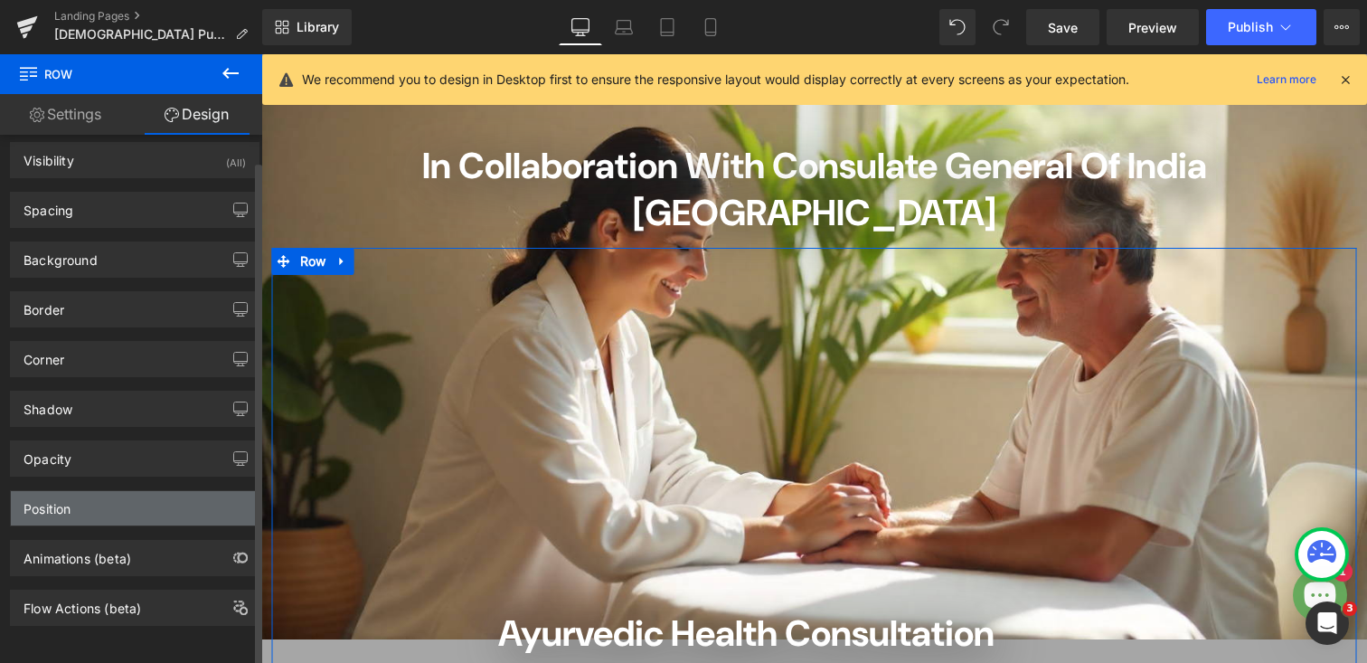
click at [77, 491] on div "Position" at bounding box center [135, 508] width 248 height 34
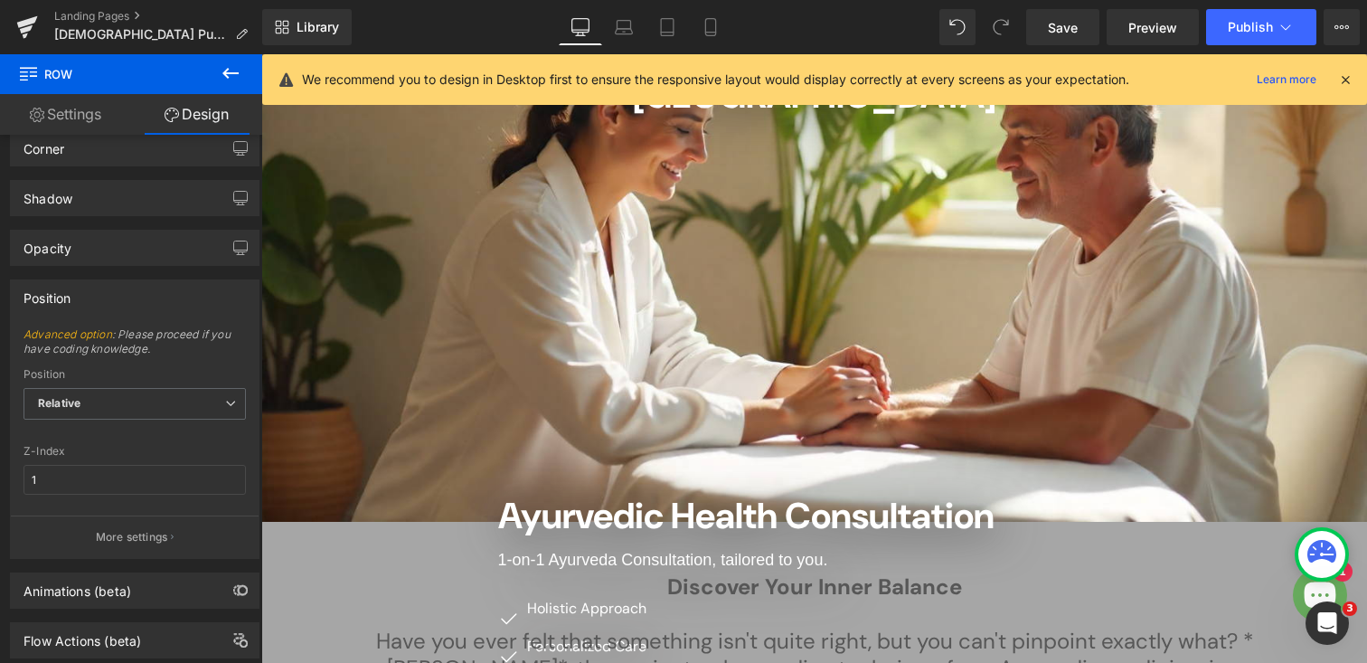
scroll to position [285, 0]
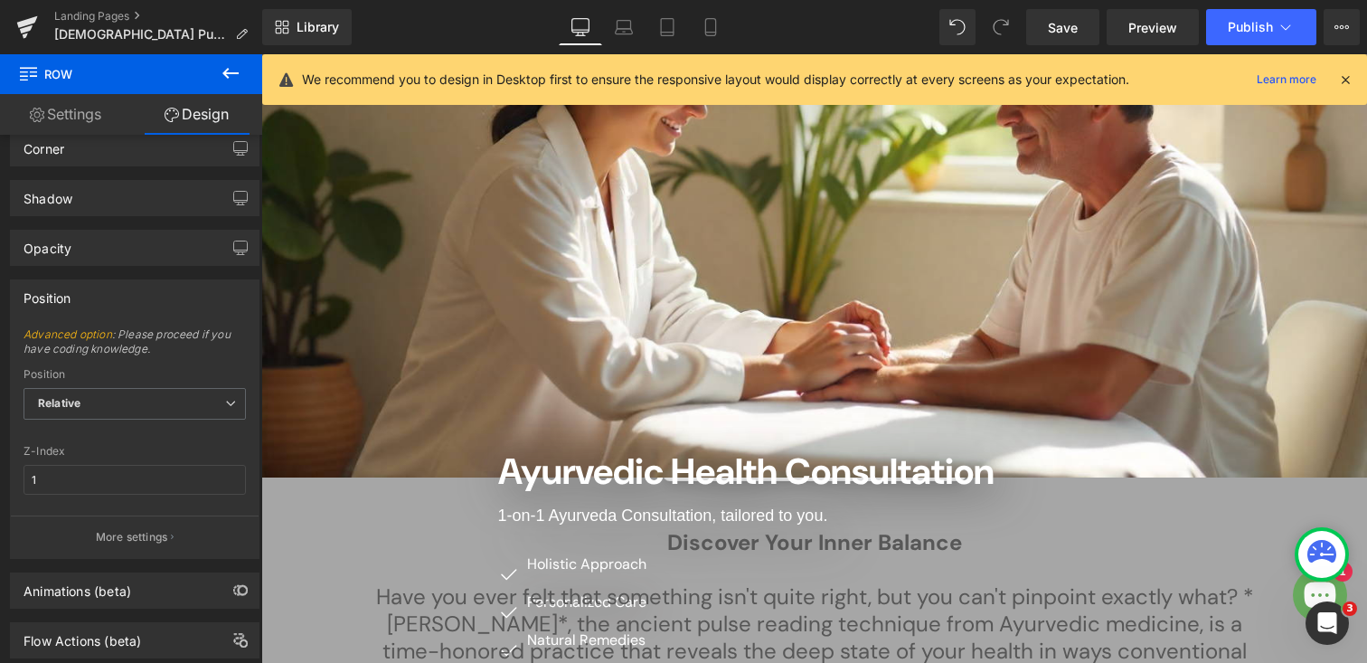
click at [601, 448] on span "Ayurvedic Health Consultation" at bounding box center [746, 471] width 496 height 47
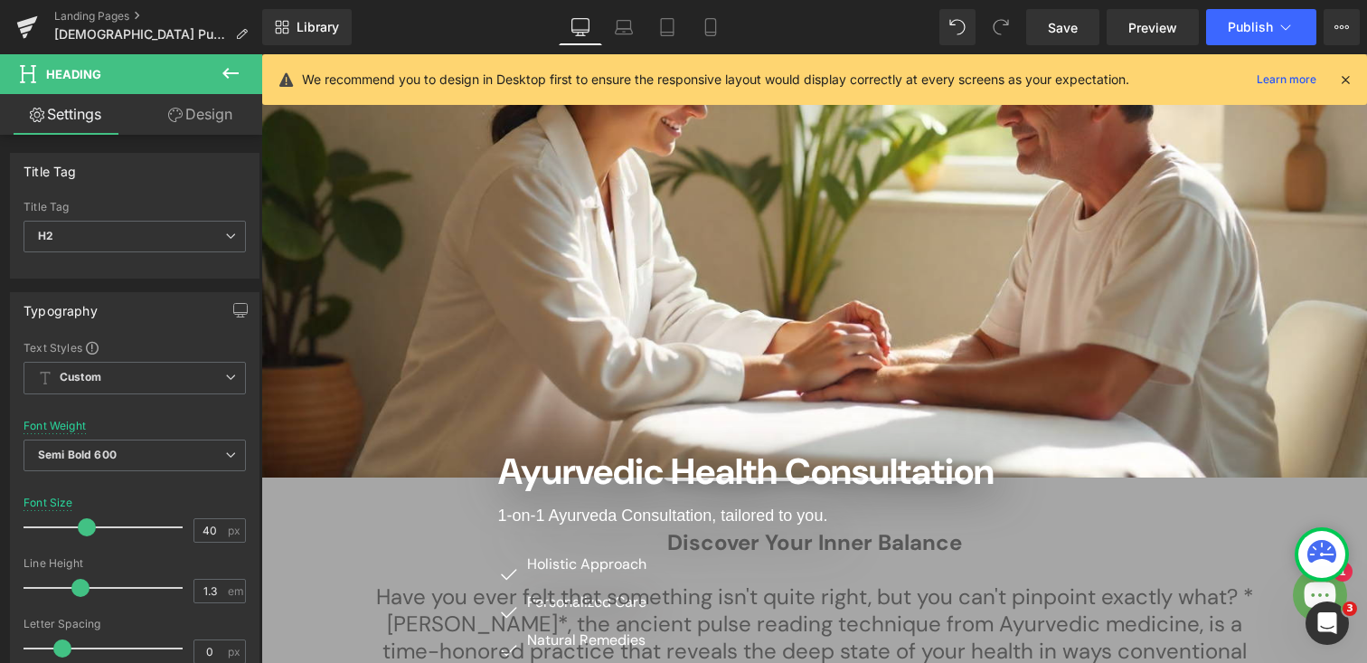
click at [214, 109] on link "Design" at bounding box center [200, 114] width 131 height 41
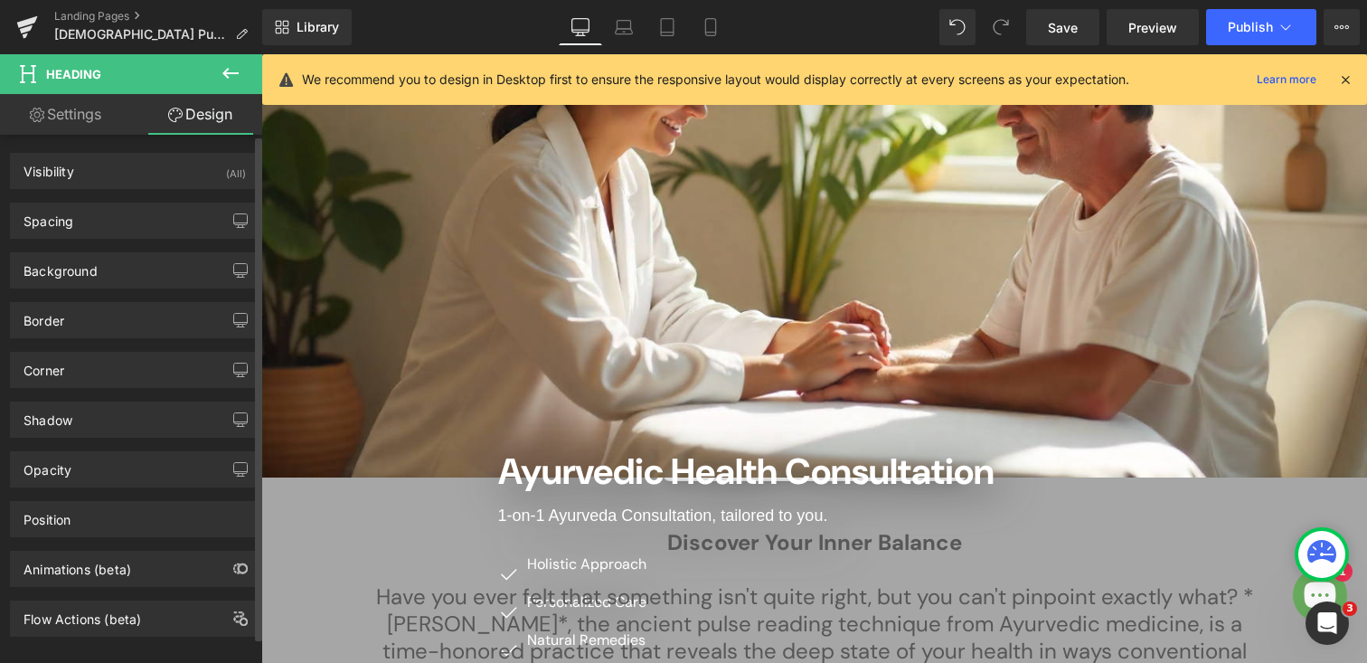
type input "1"
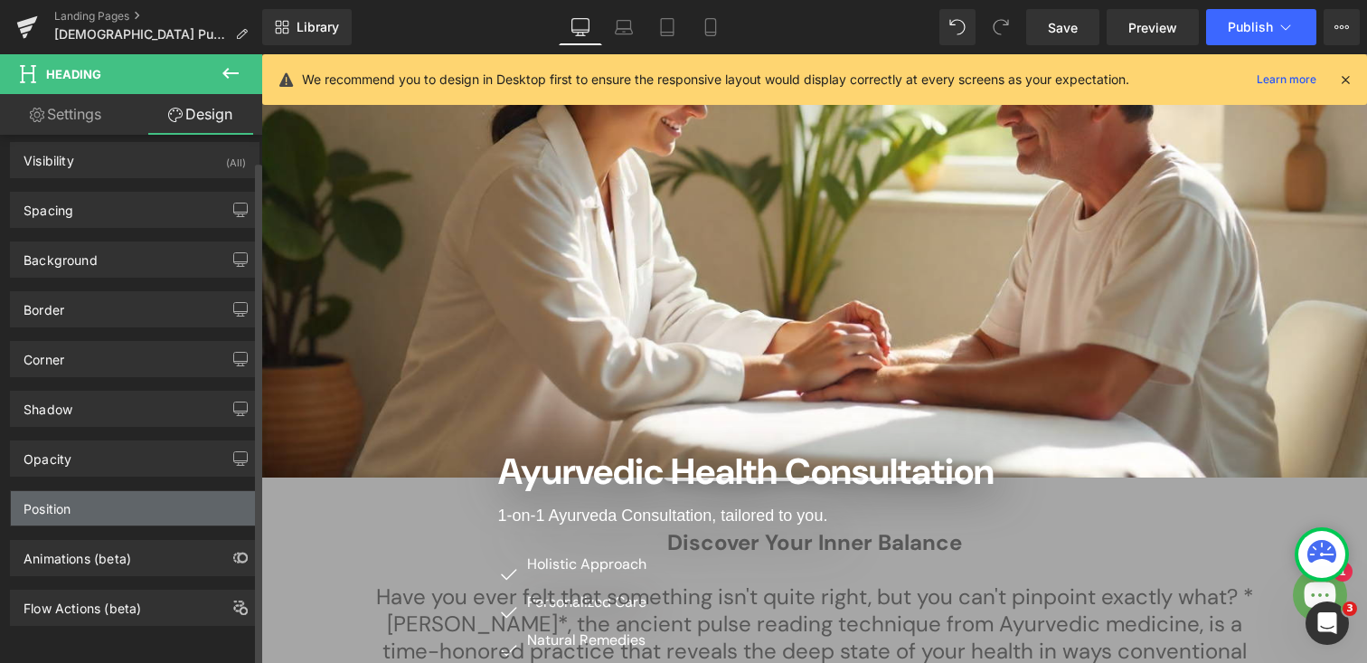
click at [86, 491] on div "Position" at bounding box center [135, 508] width 248 height 34
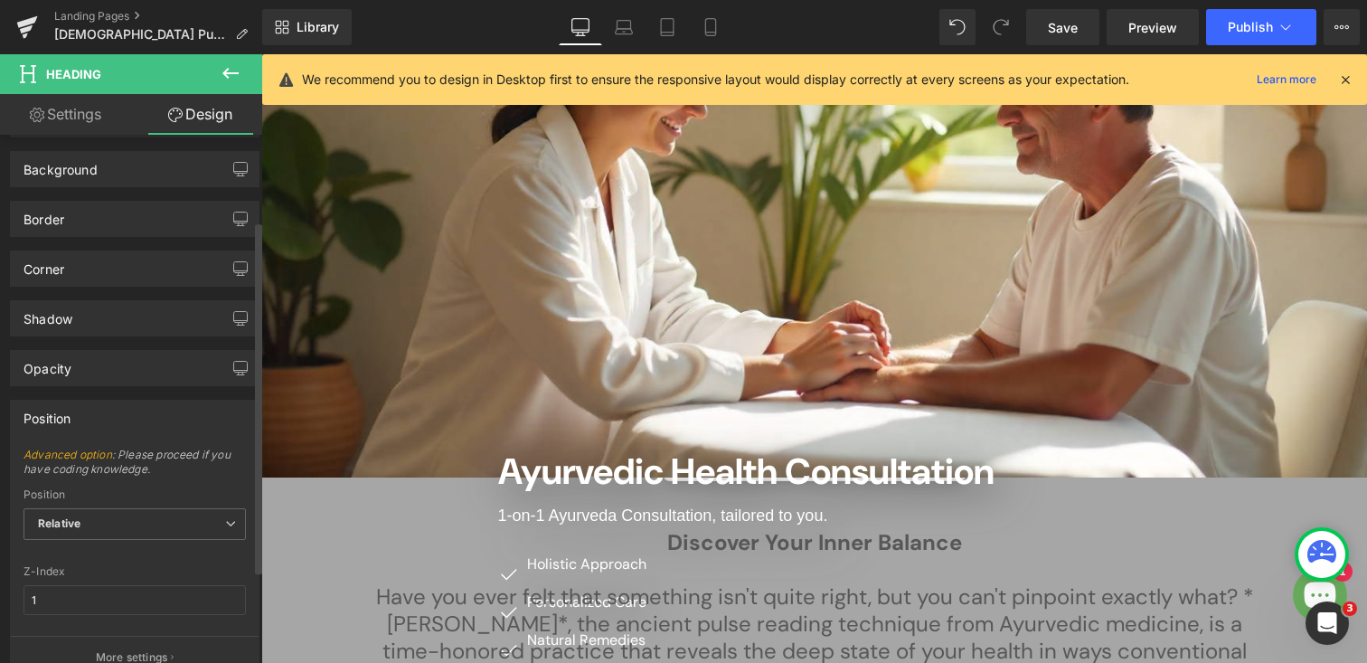
scroll to position [135, 0]
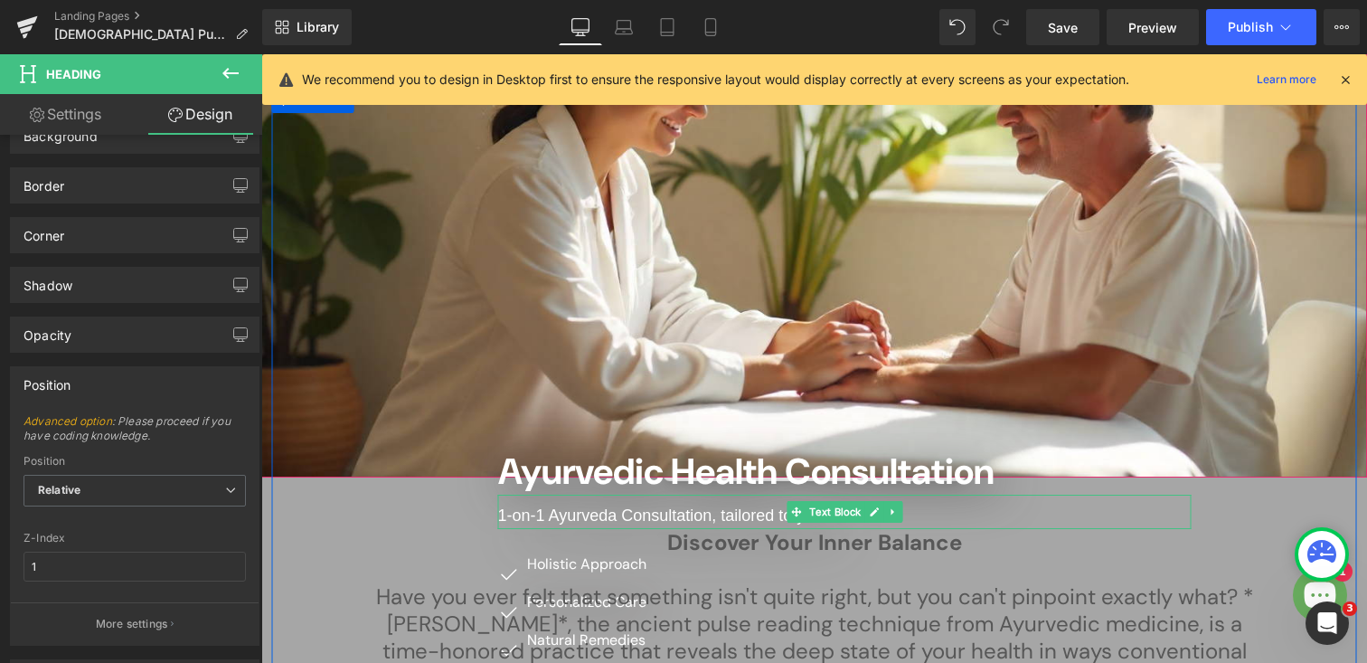
click at [555, 506] on span "1-on-1 Ayurveda Consultation, tailored to you." at bounding box center [663, 515] width 330 height 18
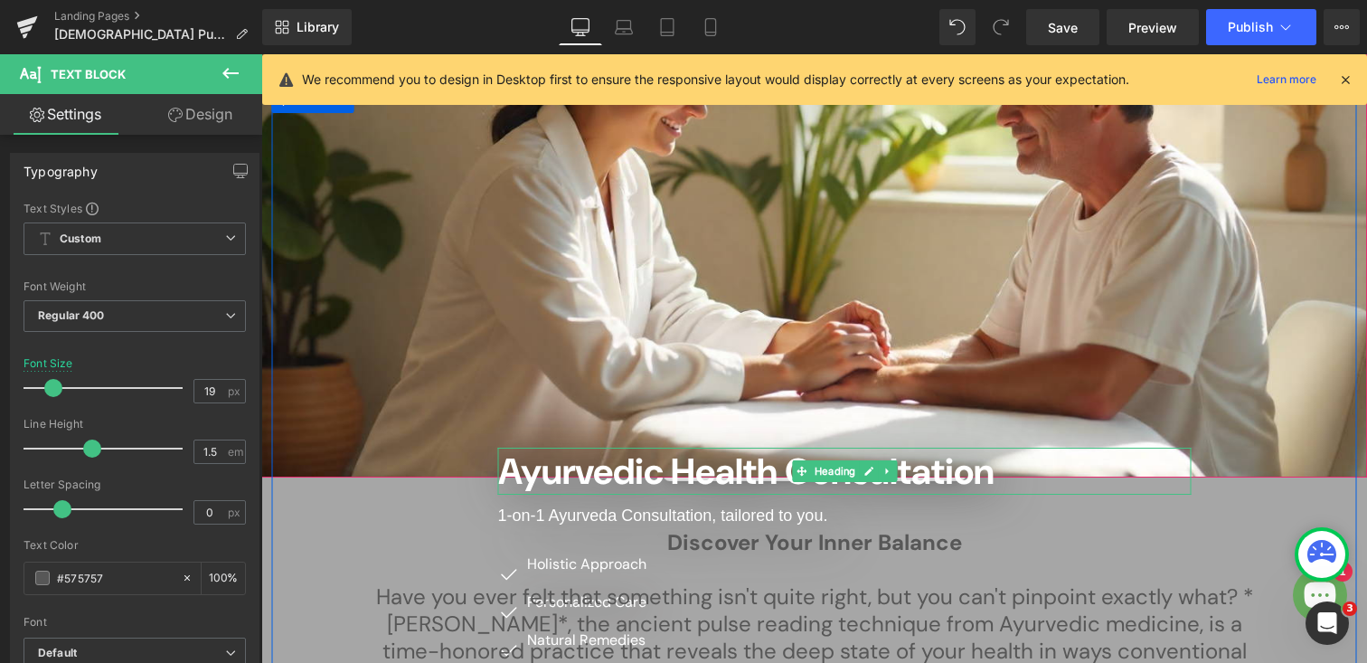
click at [543, 448] on span "Ayurvedic Health Consultation" at bounding box center [746, 471] width 496 height 47
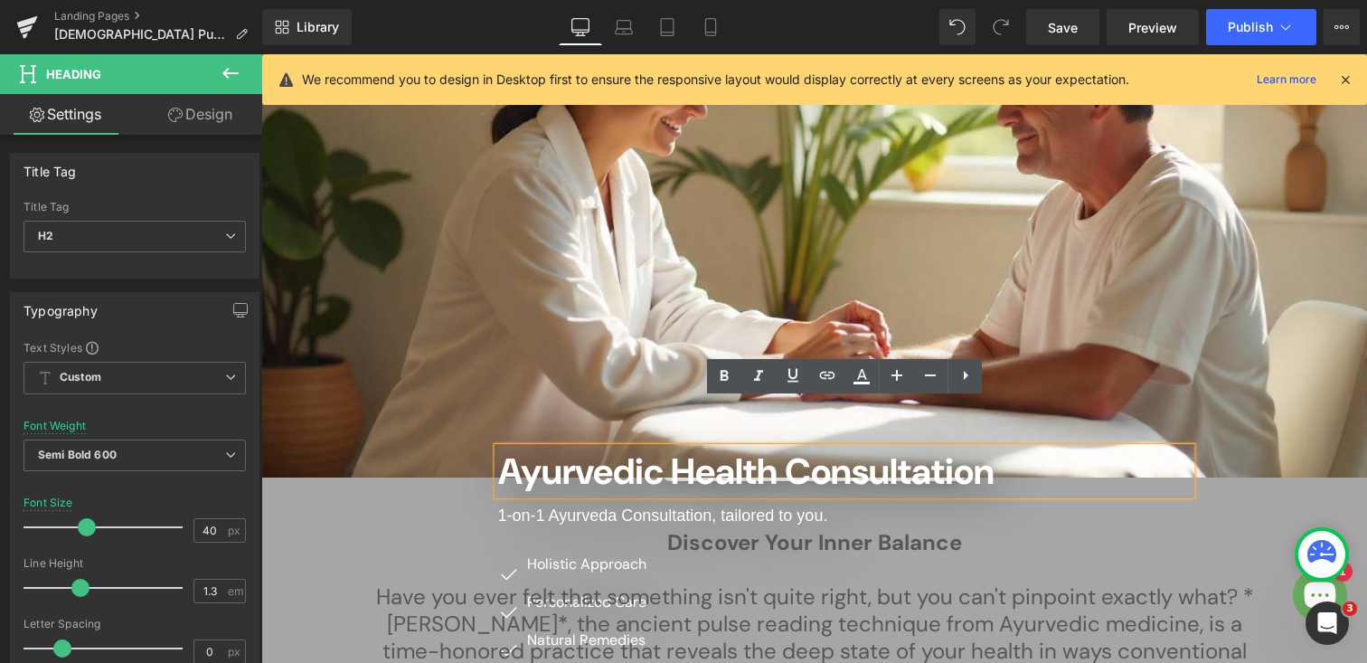
click at [469, 390] on div "Ayurvedic Health Consultation Heading 1-on-1 Ayurveda Consultation, tailored to…" at bounding box center [814, 424] width 1085 height 676
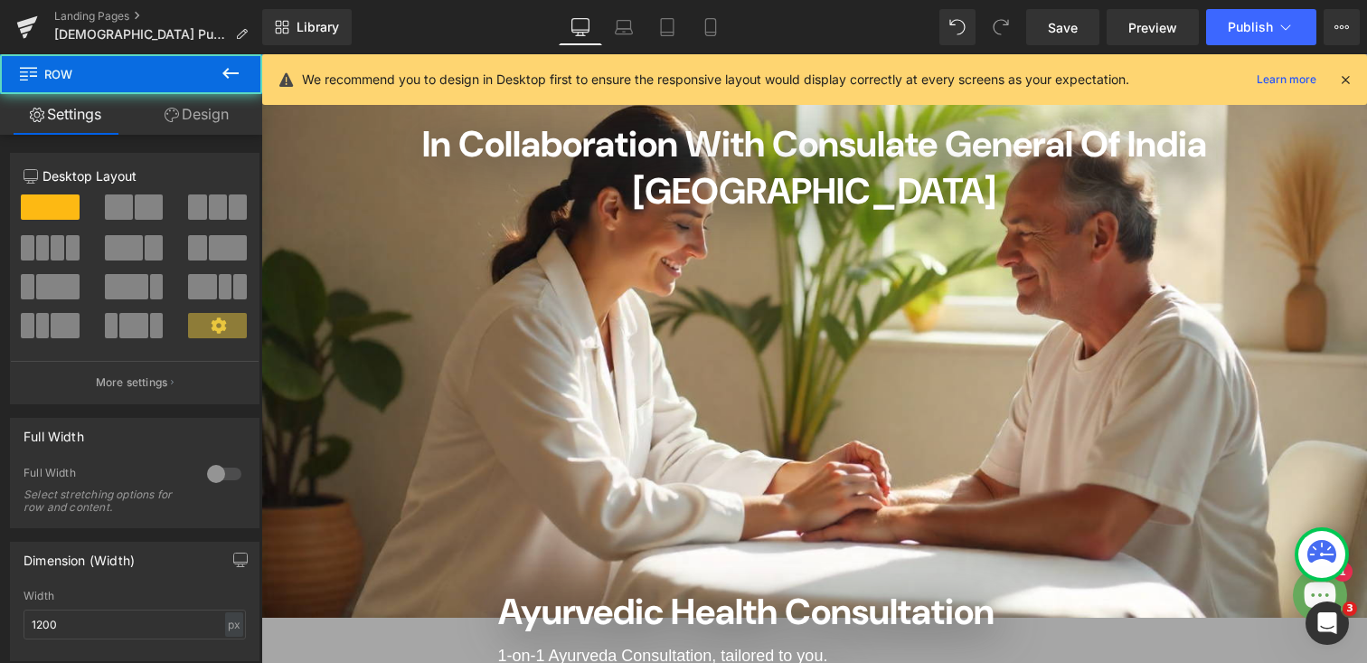
scroll to position [0, 0]
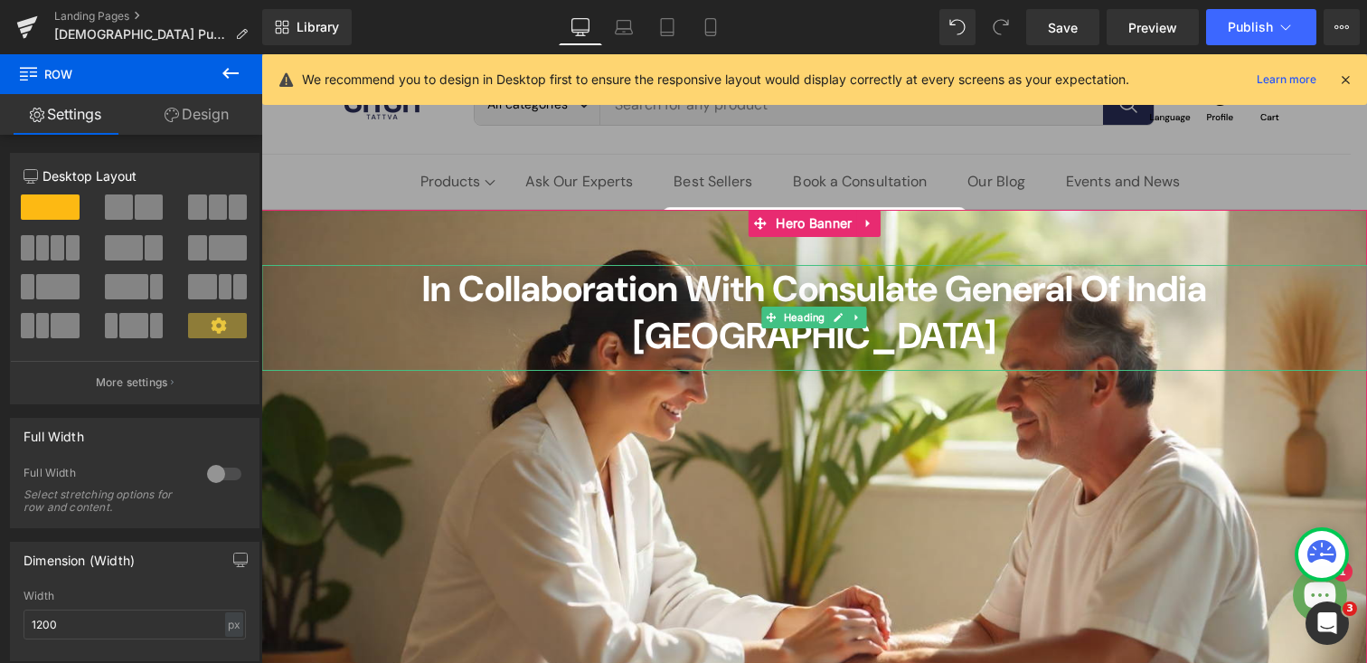
click at [467, 299] on span "In Collaboration with Consulate General of India [GEOGRAPHIC_DATA]" at bounding box center [814, 312] width 785 height 94
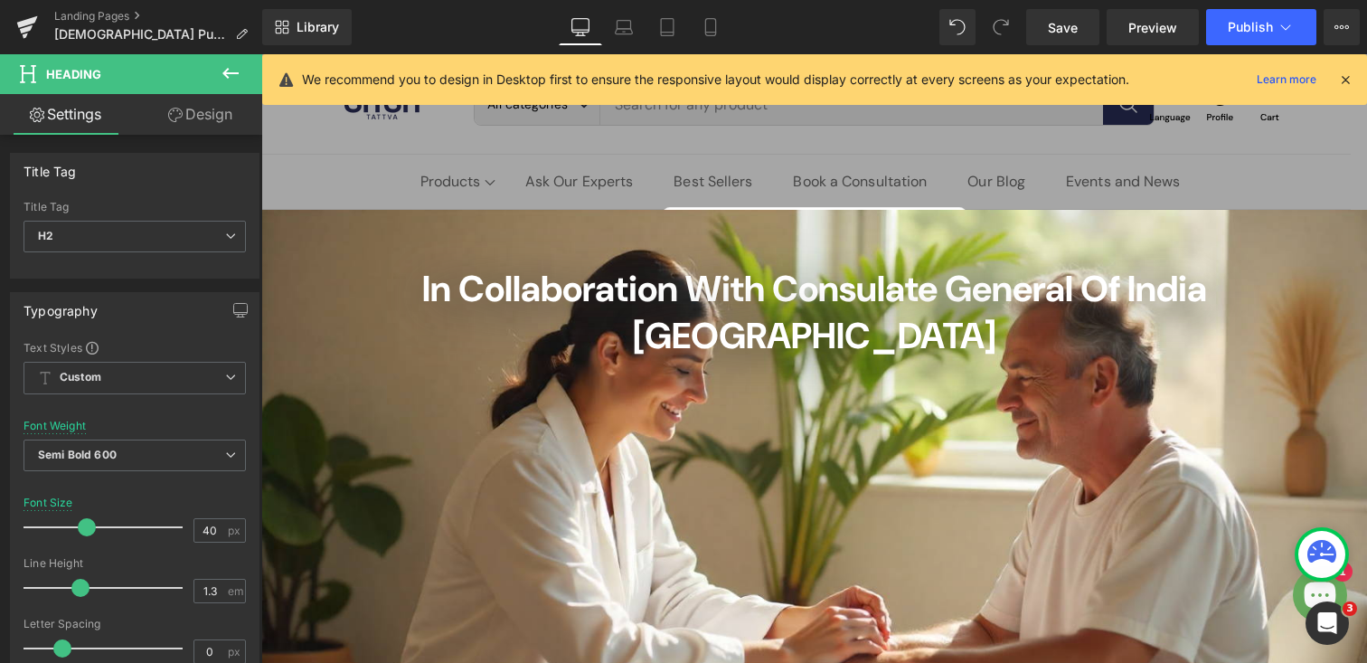
click at [111, 75] on span "Heading" at bounding box center [108, 74] width 181 height 40
click at [38, 83] on span "Heading" at bounding box center [108, 74] width 181 height 40
click at [1338, 17] on button "View Live Page View with current Template Save Template to Library Schedule Pub…" at bounding box center [1342, 27] width 36 height 36
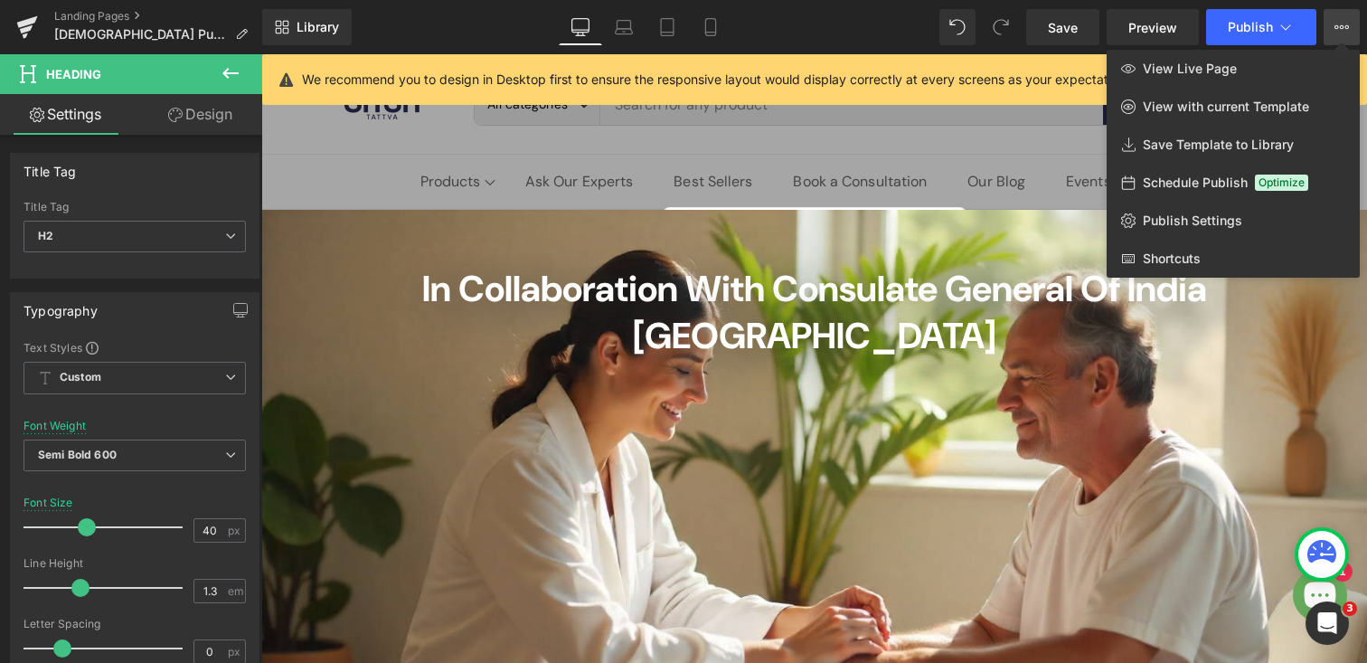
click at [1338, 17] on button "View Live Page View with current Template Save Template to Library Schedule Pub…" at bounding box center [1342, 27] width 36 height 36
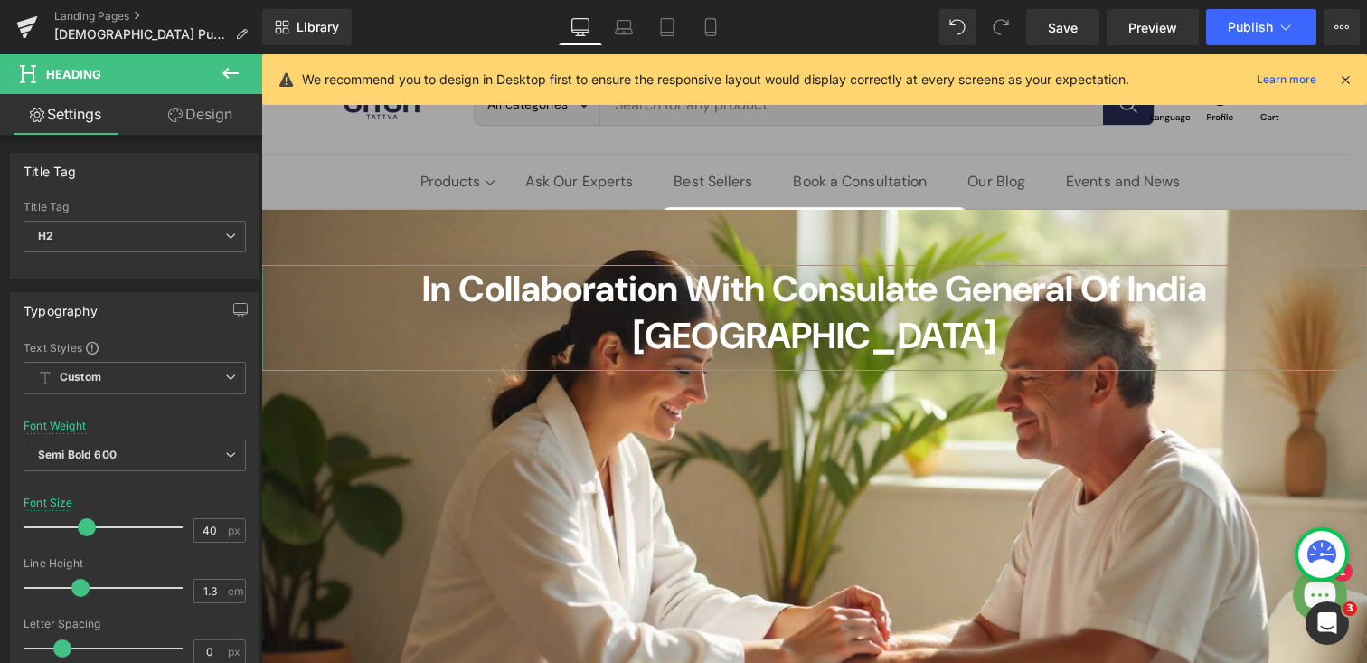
click at [197, 106] on link "Design" at bounding box center [200, 114] width 131 height 41
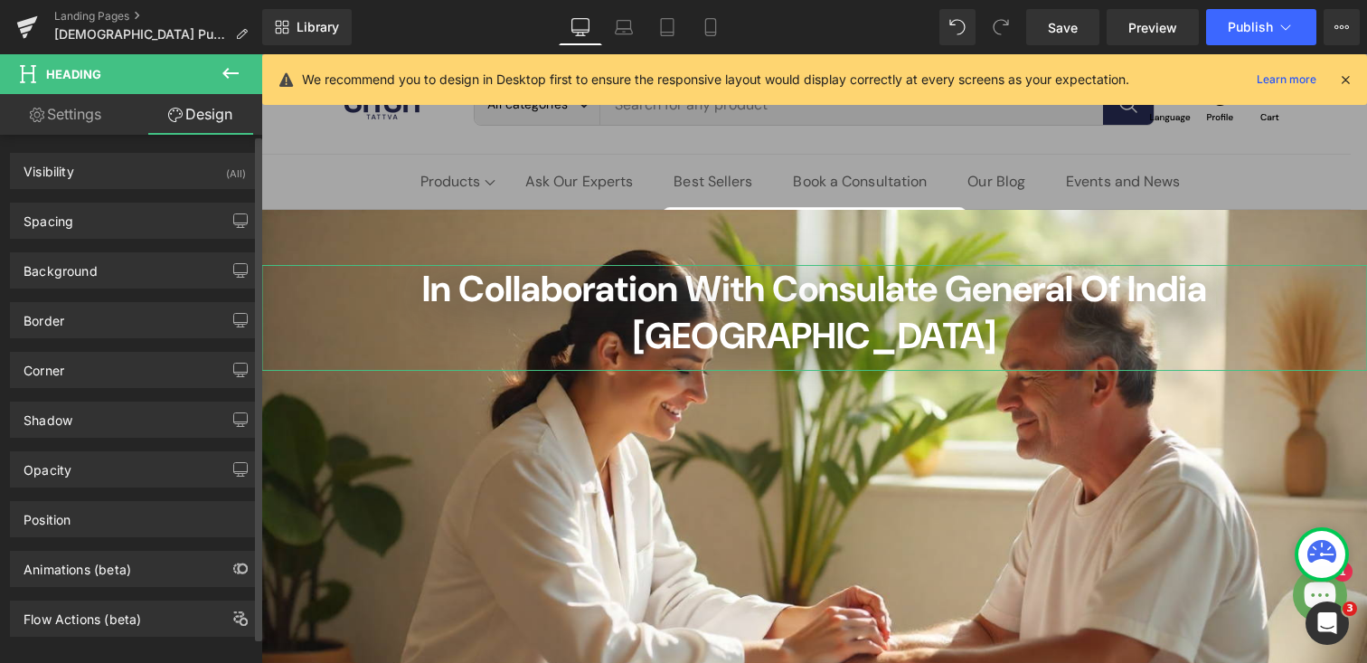
scroll to position [25, 0]
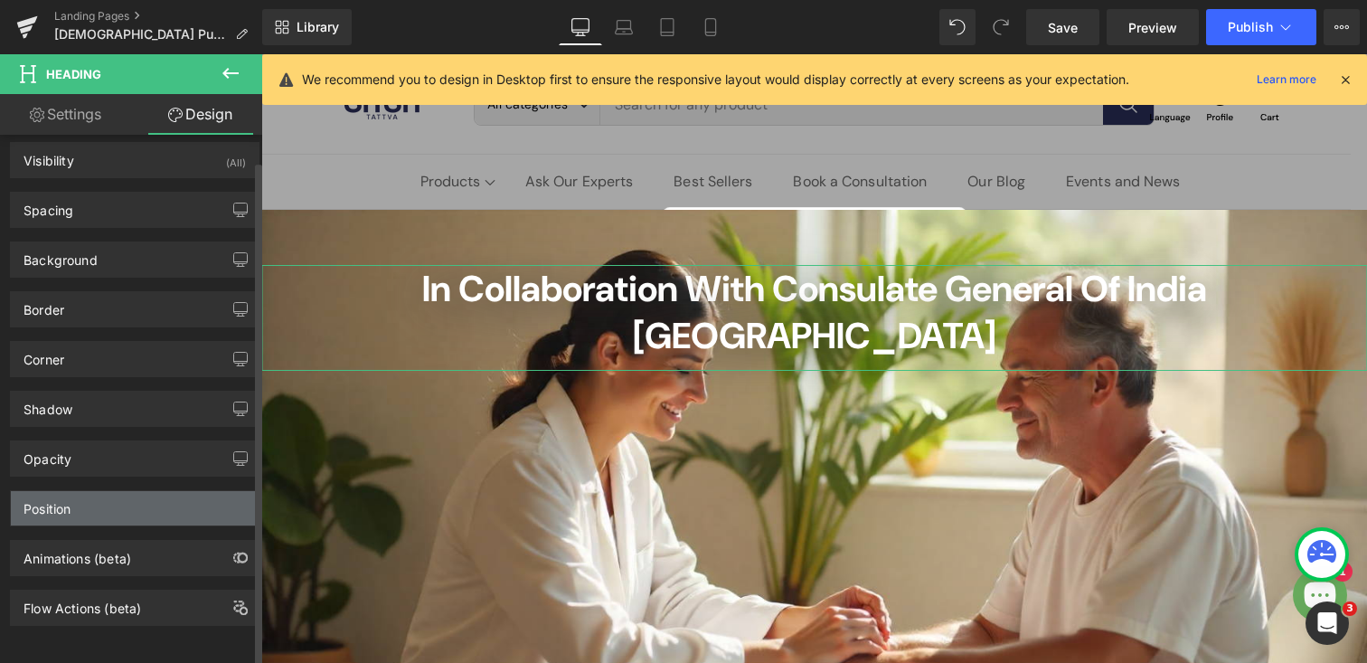
click at [73, 501] on div "Position" at bounding box center [135, 508] width 248 height 34
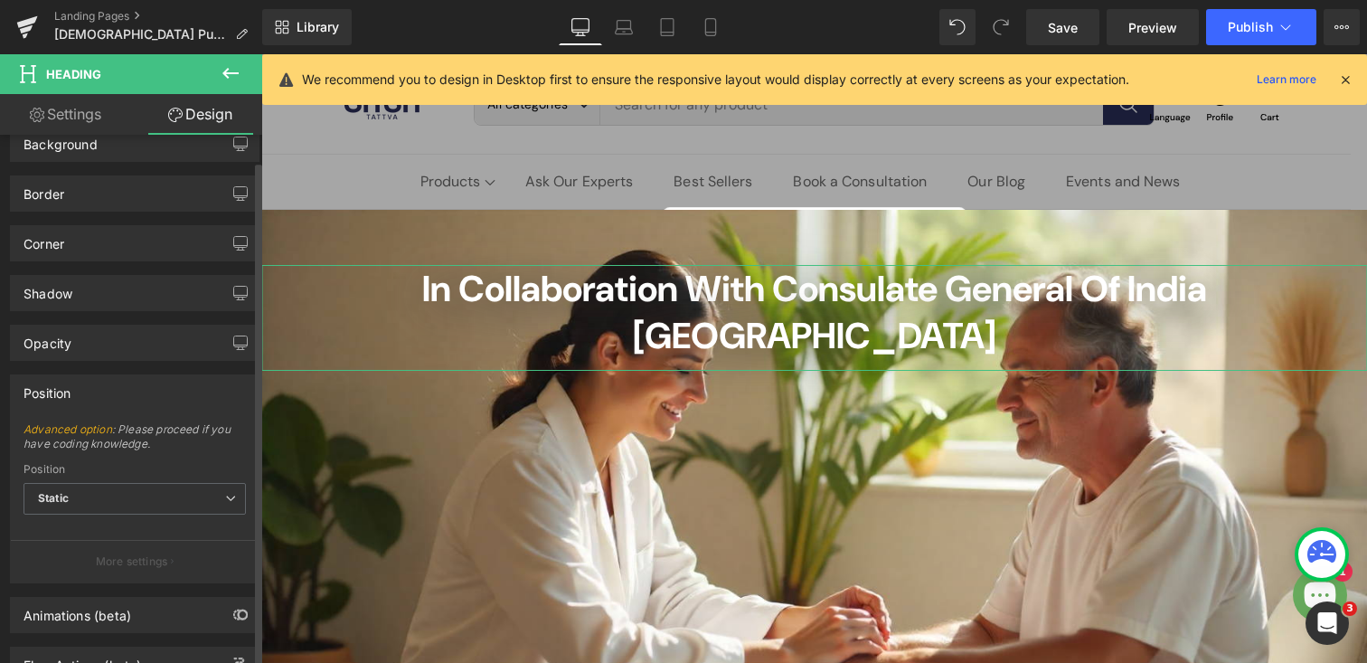
scroll to position [198, 0]
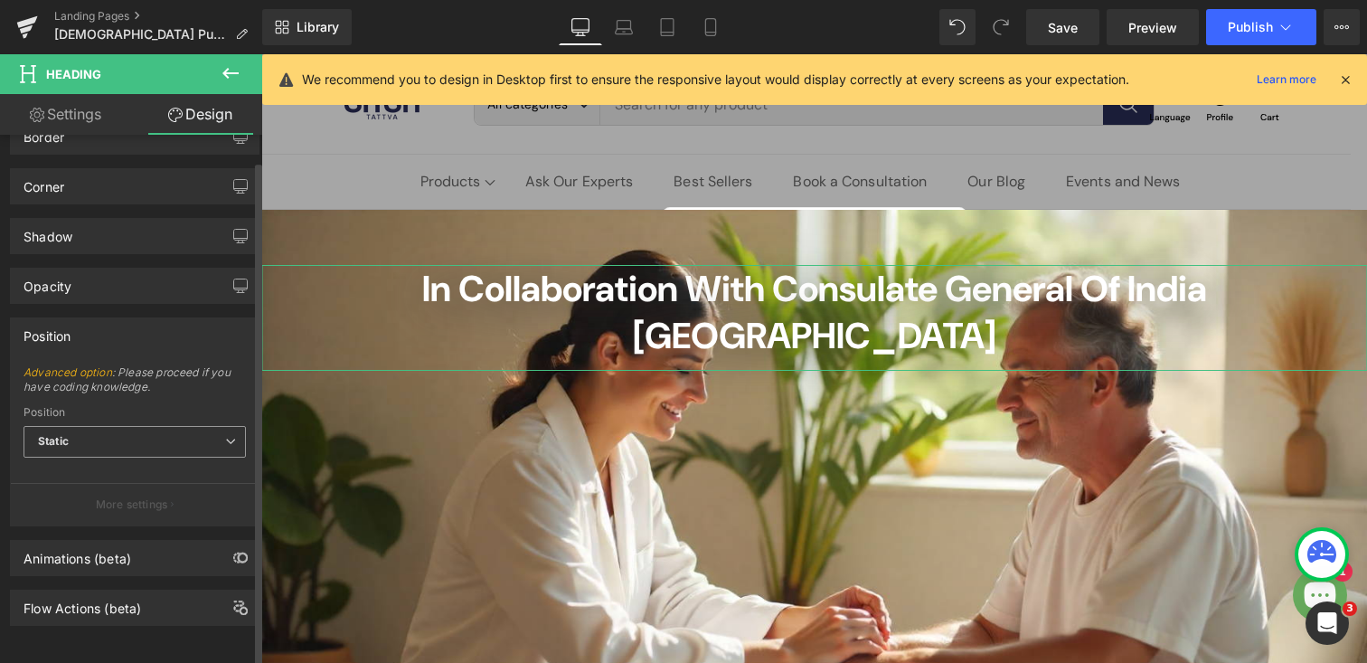
click at [80, 426] on span "Static" at bounding box center [135, 442] width 222 height 32
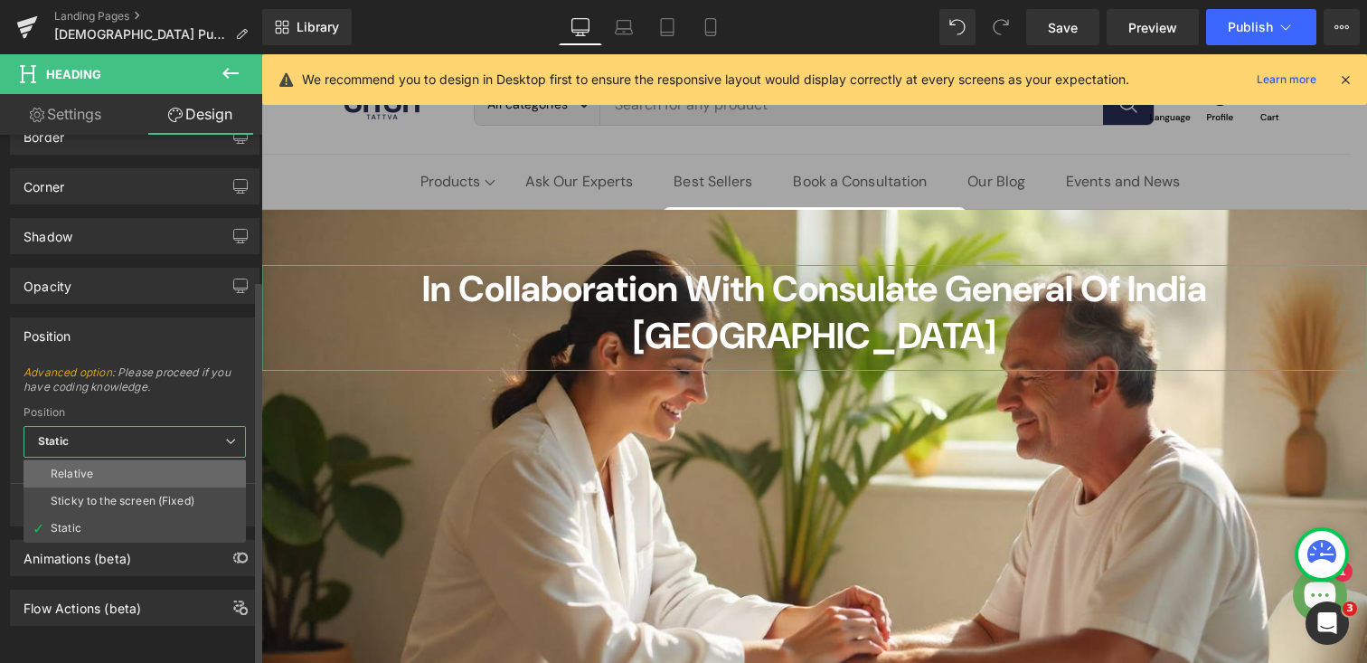
click at [73, 468] on li "Relative" at bounding box center [135, 473] width 222 height 27
type input "1"
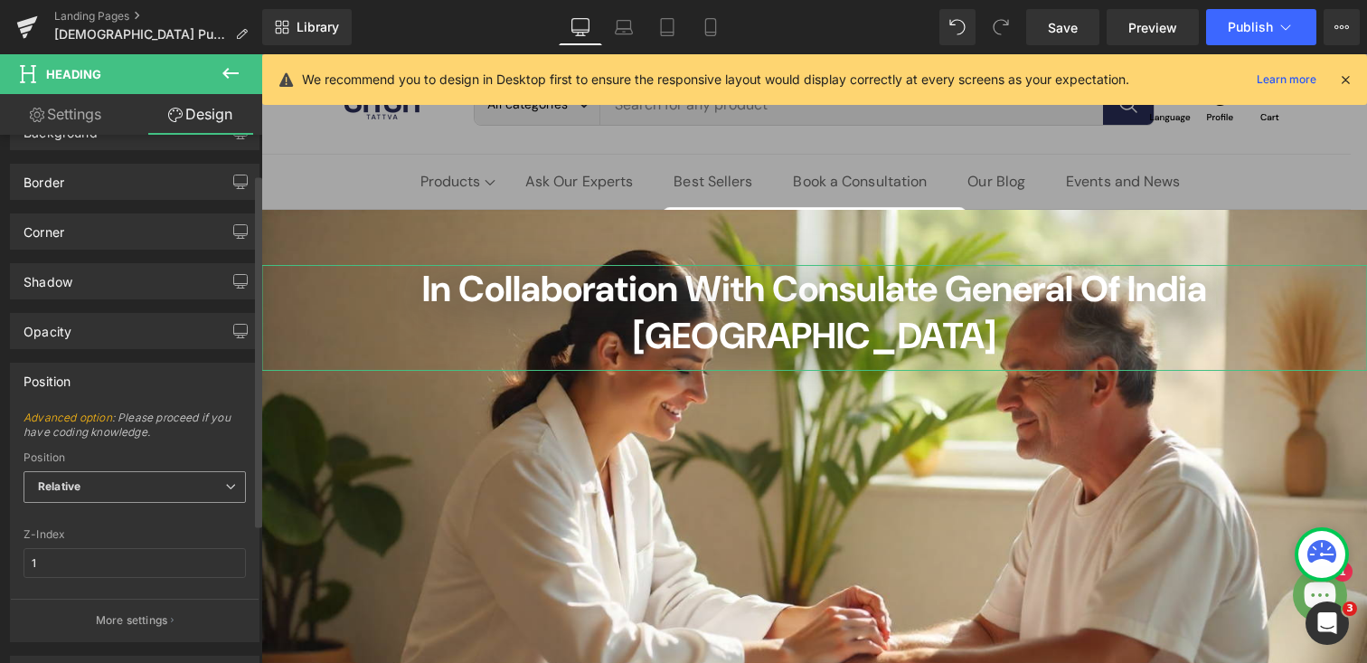
scroll to position [0, 0]
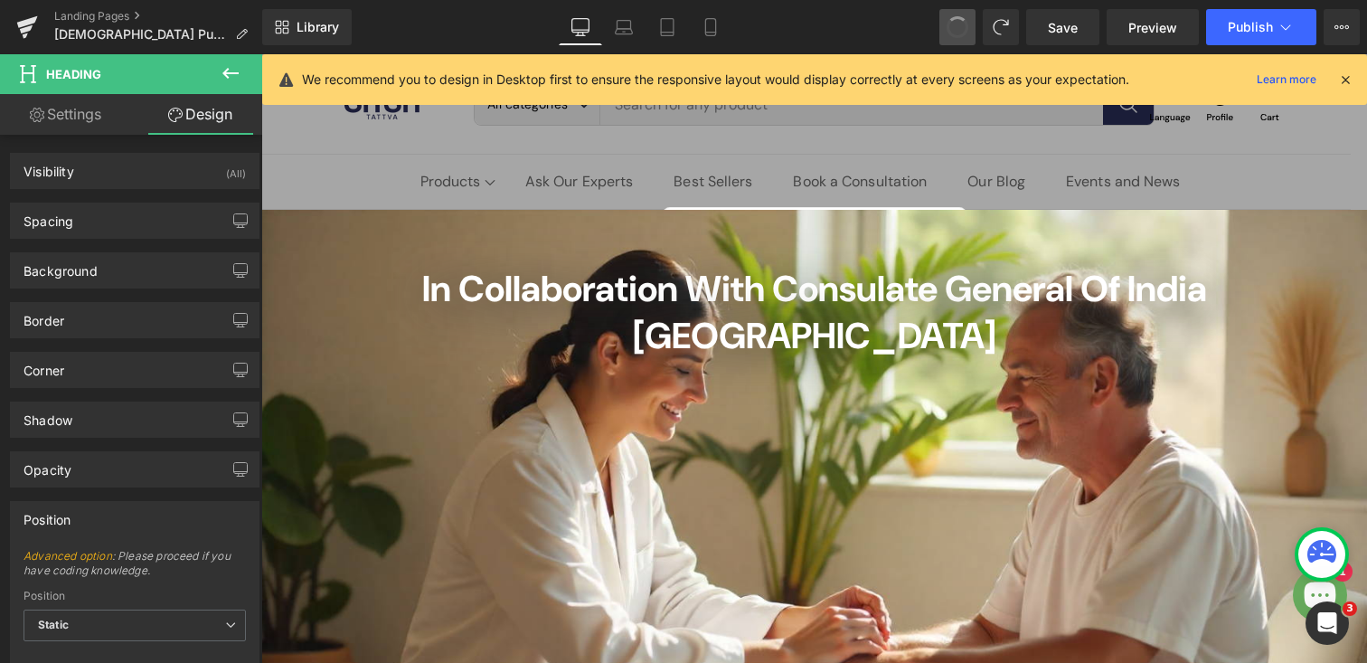
click at [954, 21] on span at bounding box center [957, 27] width 27 height 27
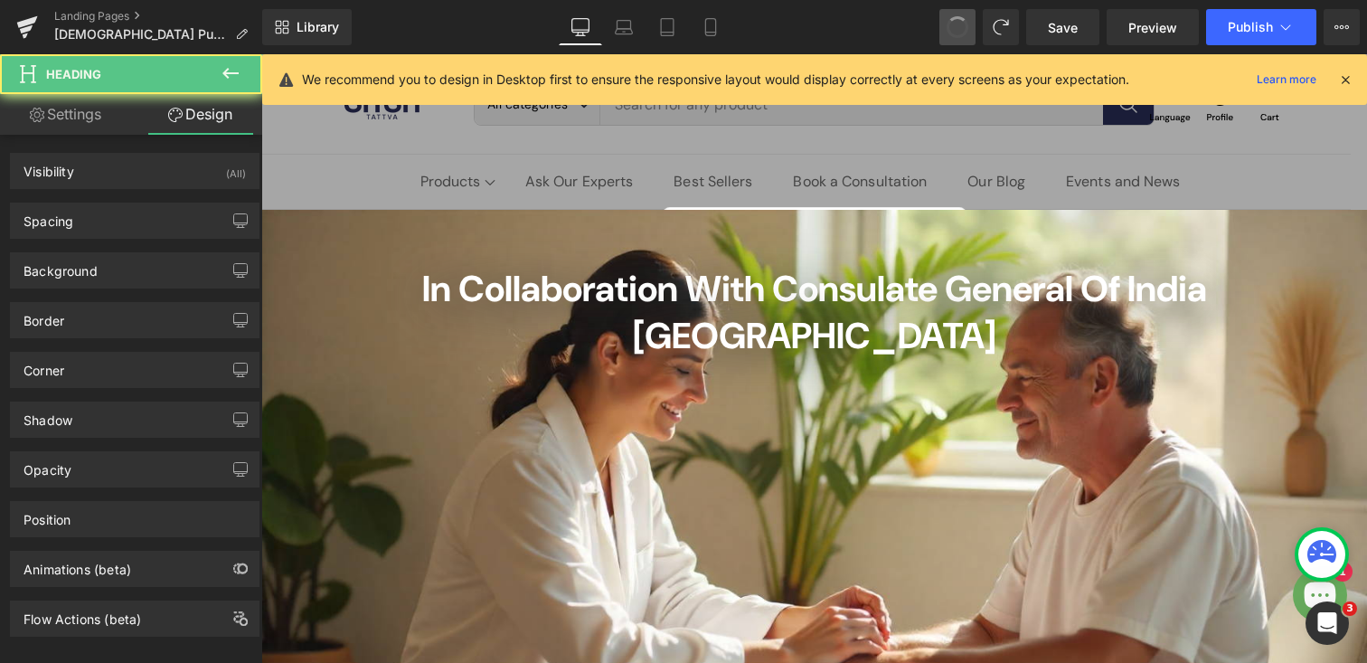
click at [954, 21] on span at bounding box center [957, 26] width 25 height 25
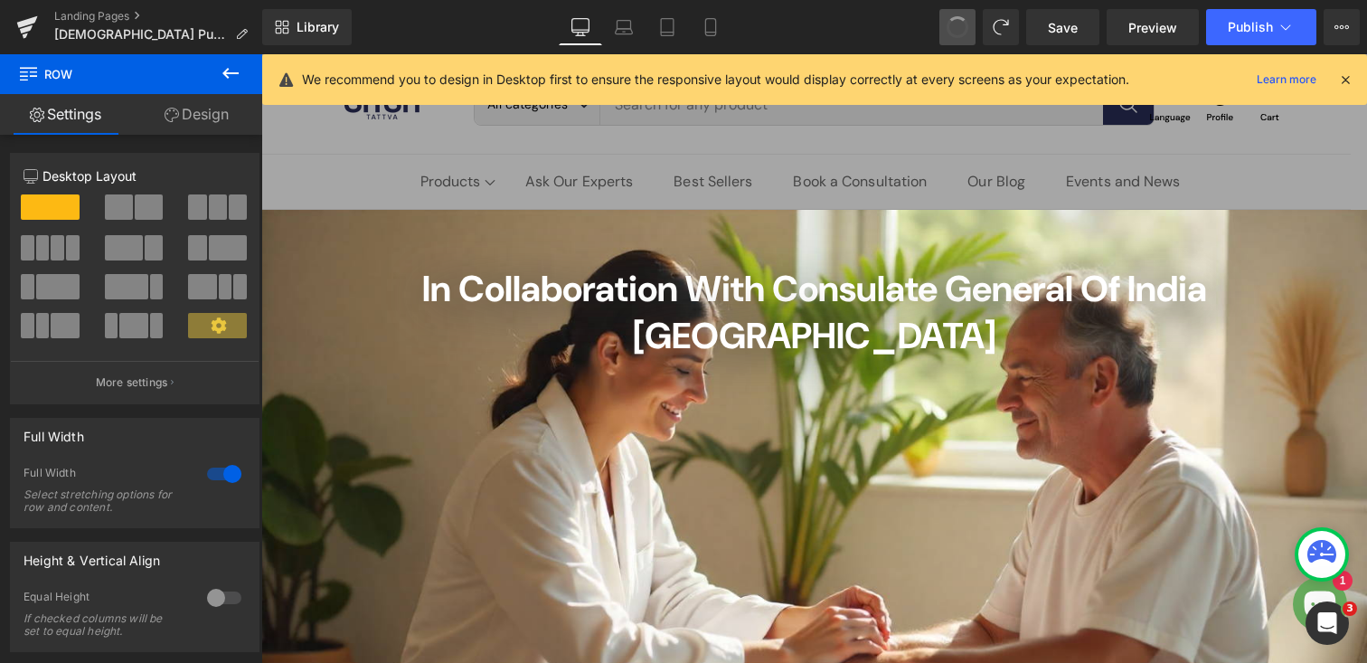
click at [954, 21] on span at bounding box center [958, 27] width 22 height 22
click at [954, 21] on span at bounding box center [958, 27] width 24 height 24
click at [954, 21] on span at bounding box center [957, 27] width 27 height 27
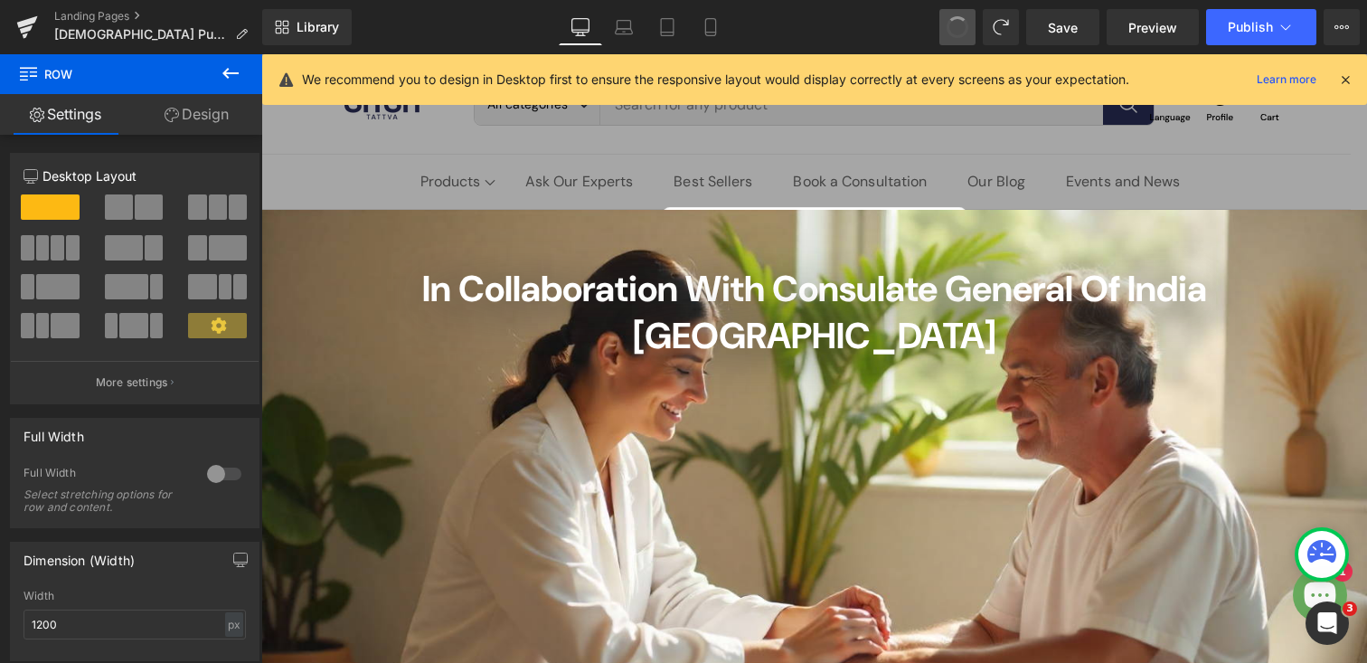
click at [954, 21] on span at bounding box center [958, 27] width 24 height 24
click at [954, 21] on span at bounding box center [957, 27] width 27 height 27
click at [954, 21] on span at bounding box center [957, 26] width 25 height 25
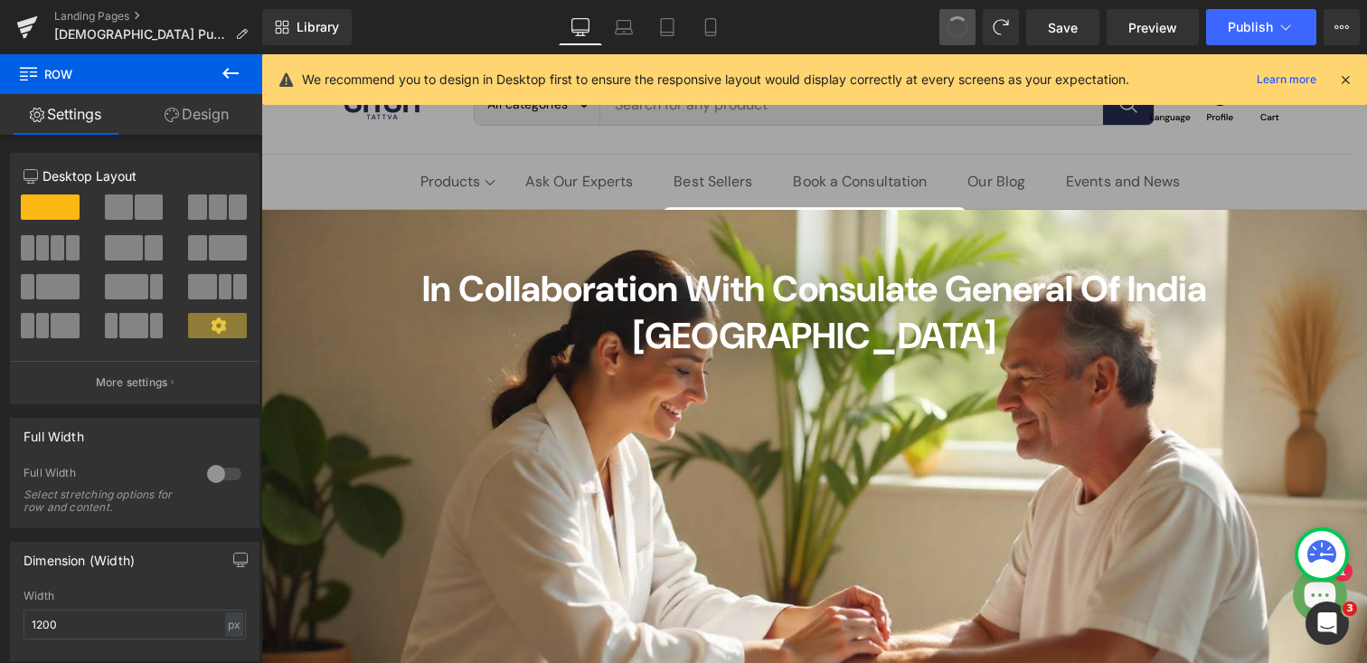
type input "150"
click at [954, 21] on span at bounding box center [957, 26] width 25 height 25
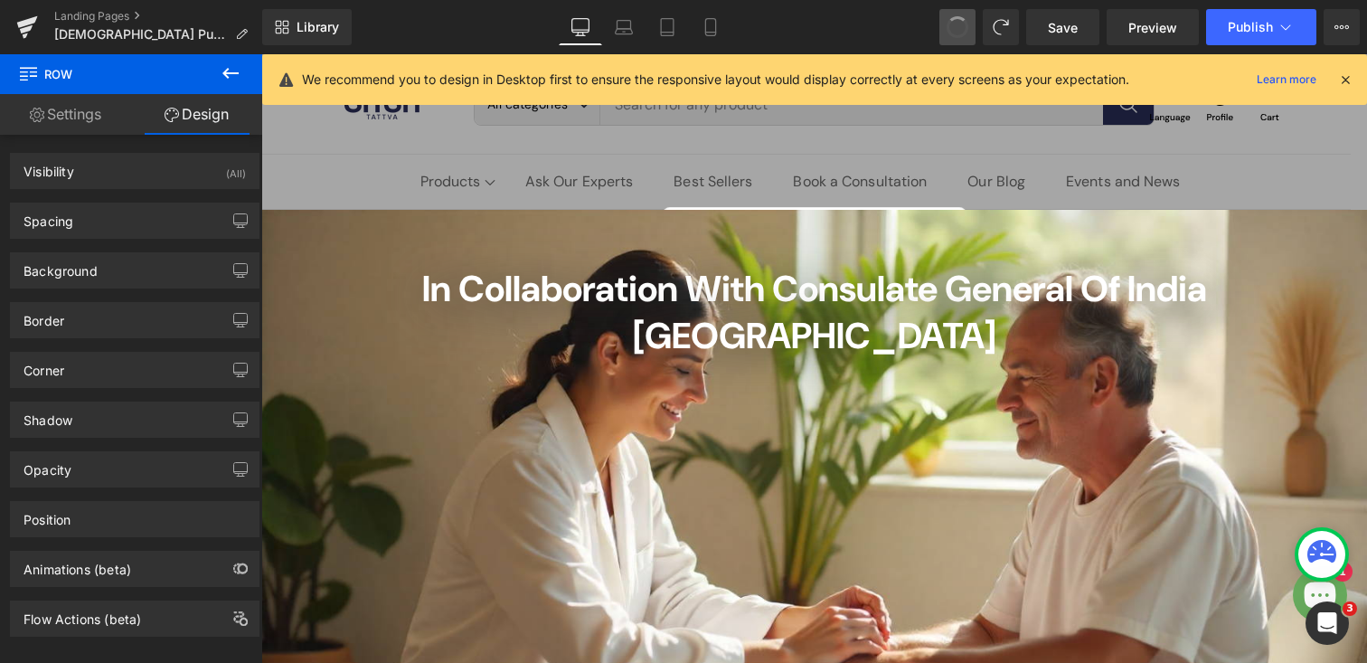
click at [954, 21] on span at bounding box center [958, 27] width 22 height 22
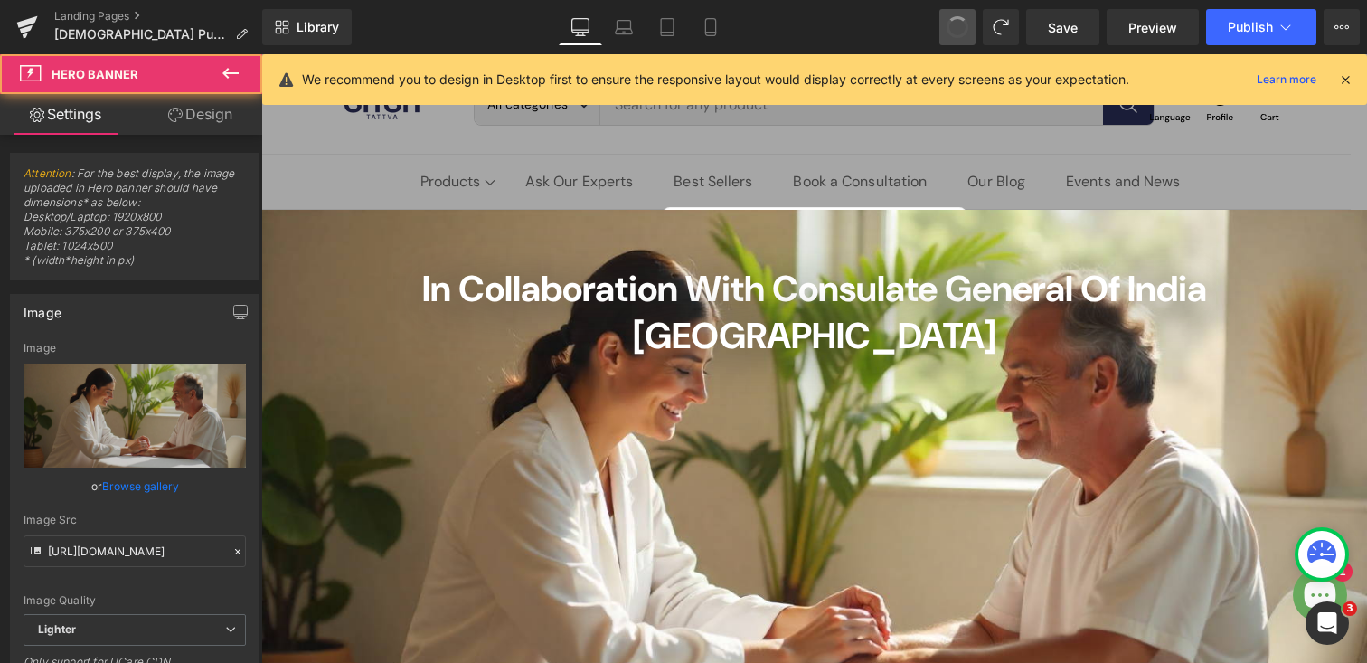
type input "0.2"
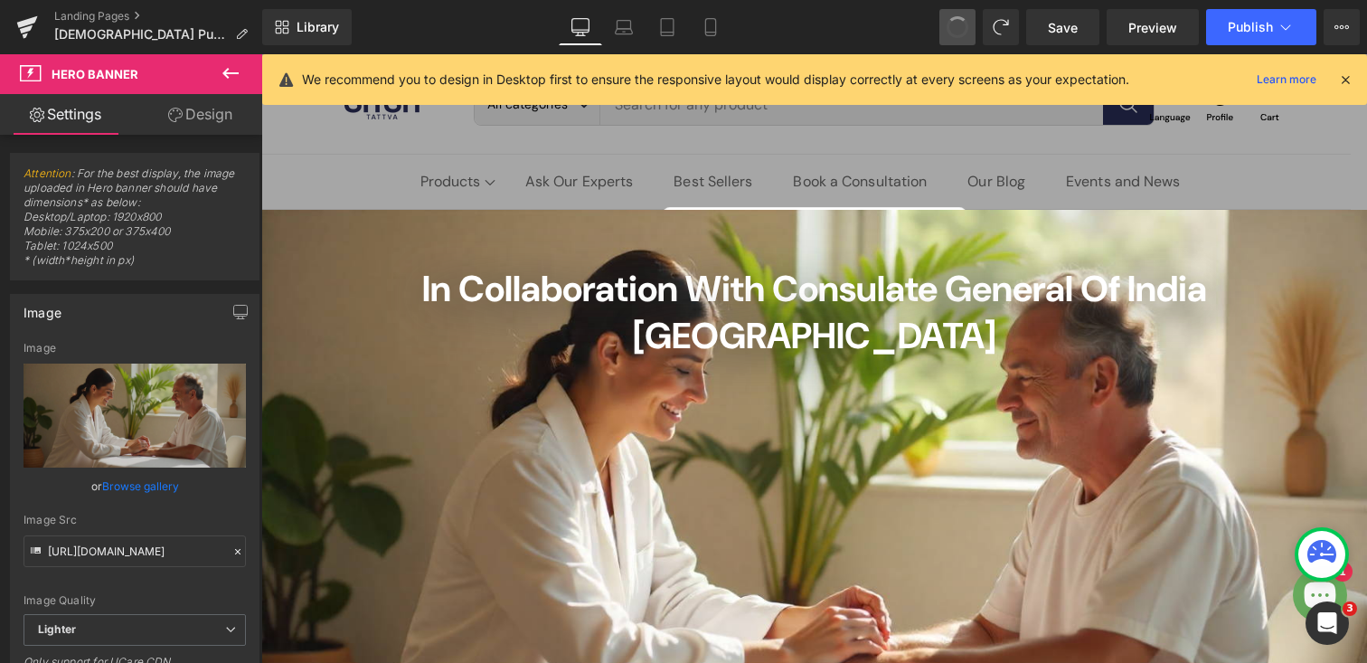
click at [961, 24] on span at bounding box center [957, 26] width 25 height 25
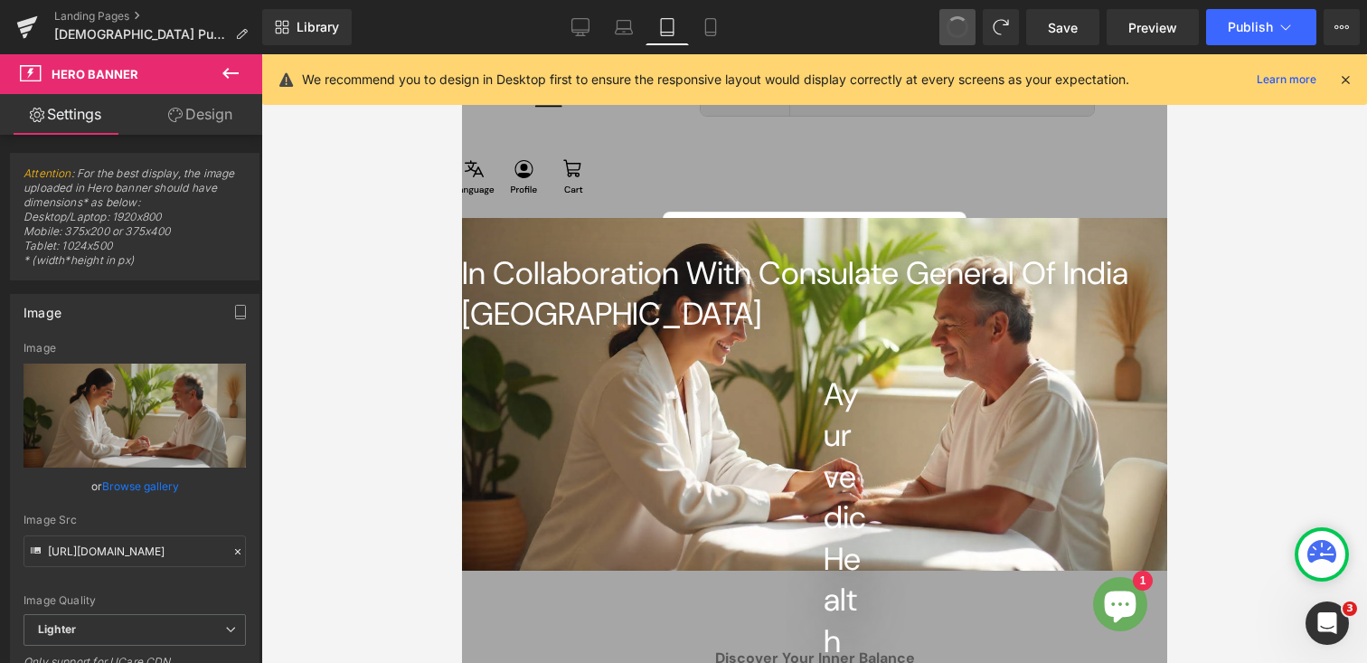
click at [959, 24] on span at bounding box center [958, 27] width 24 height 24
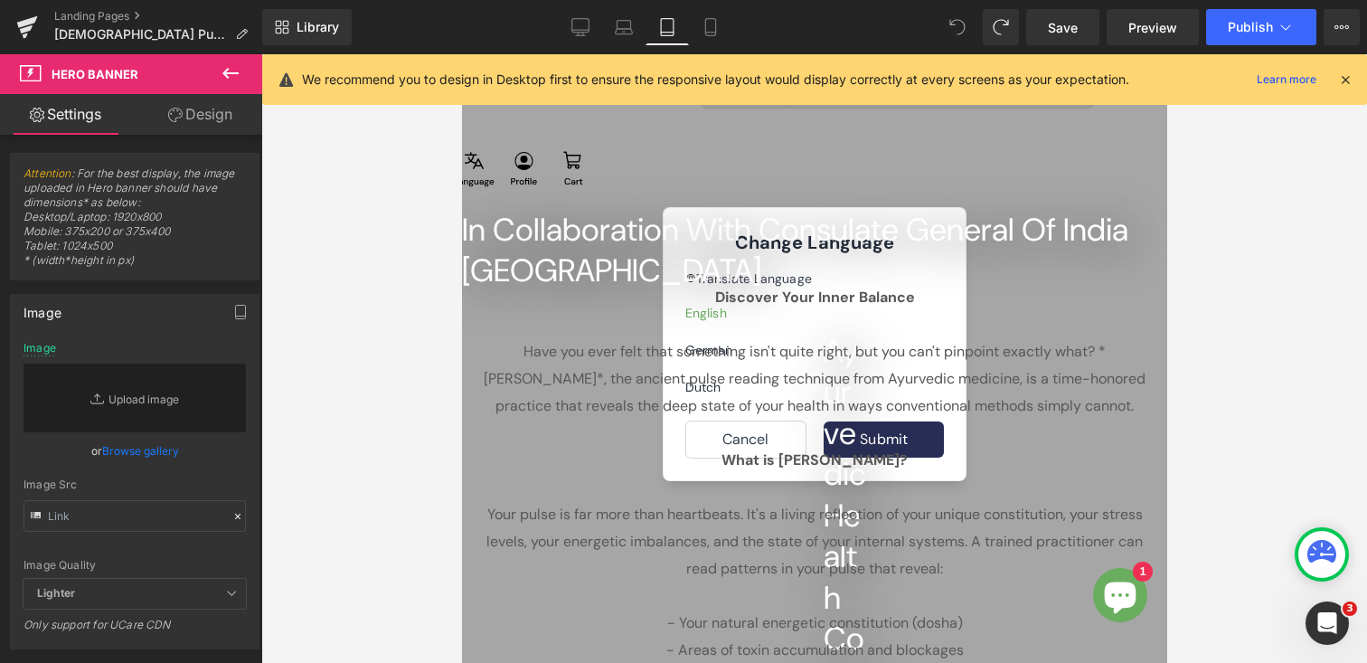
click at [959, 24] on icon at bounding box center [957, 27] width 16 height 16
click at [945, 24] on span at bounding box center [957, 27] width 36 height 36
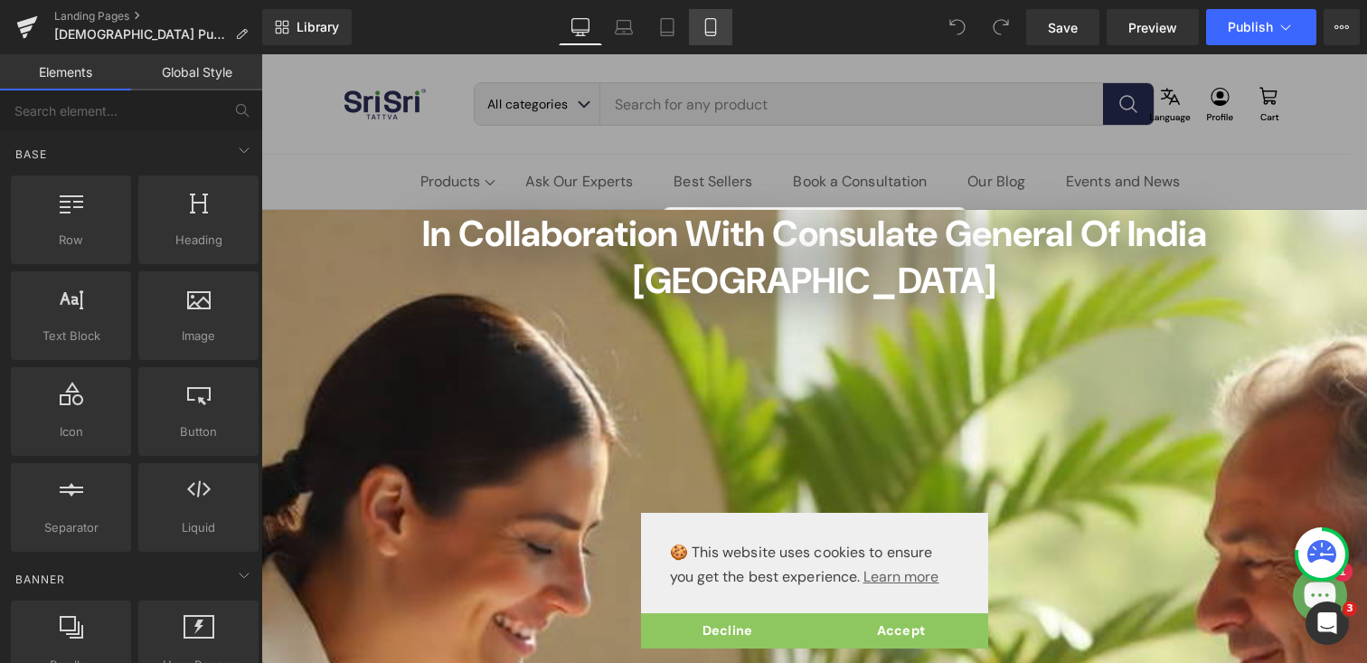
click at [703, 27] on icon at bounding box center [711, 27] width 18 height 18
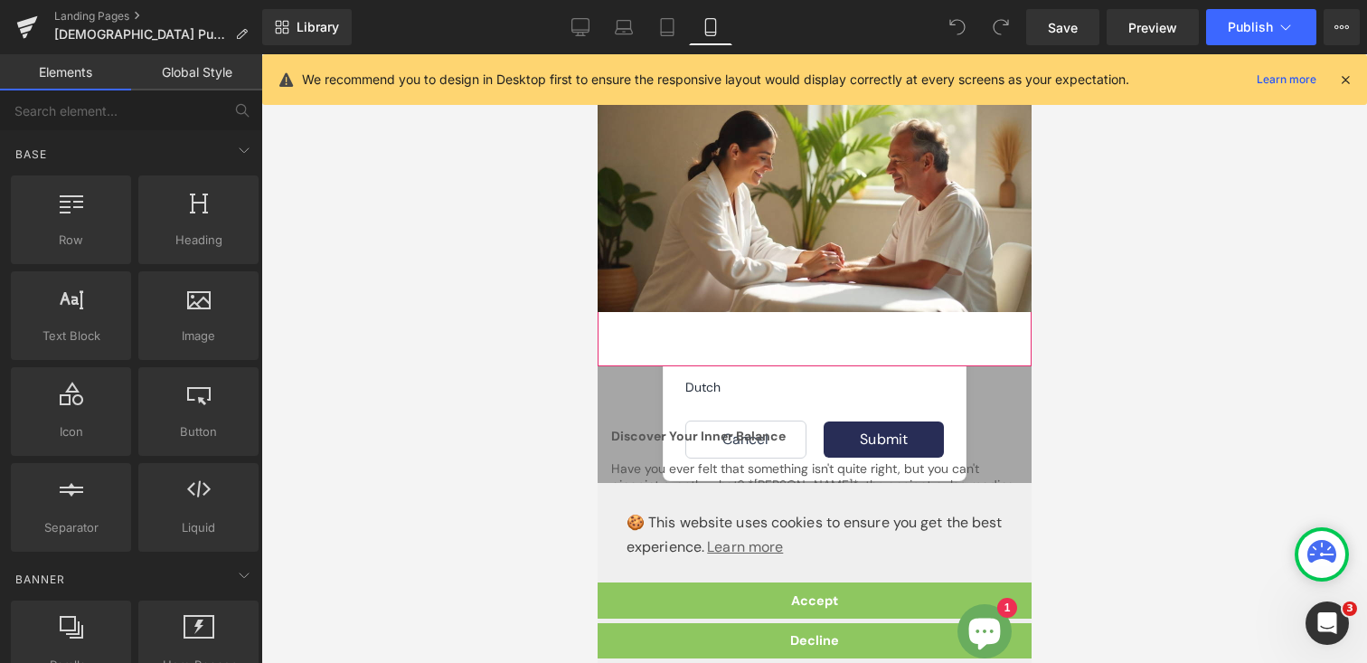
scroll to position [1837, 0]
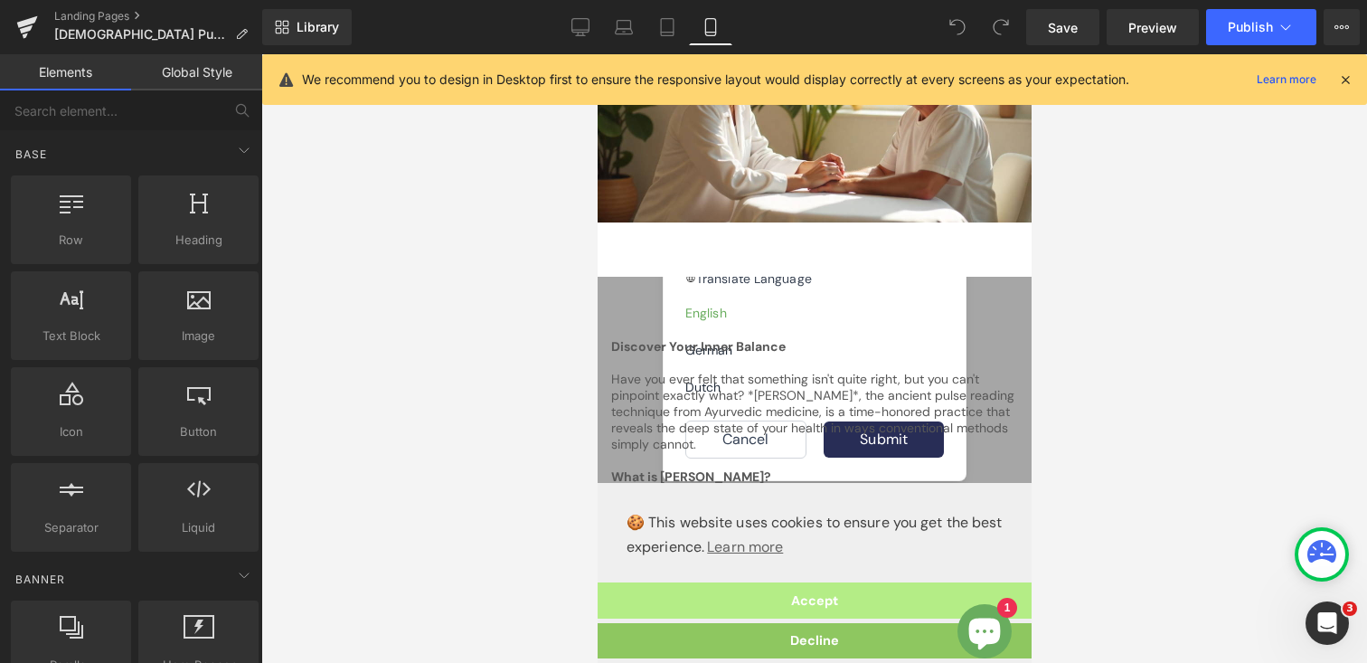
click at [770, 604] on link "Accept" at bounding box center [814, 600] width 434 height 36
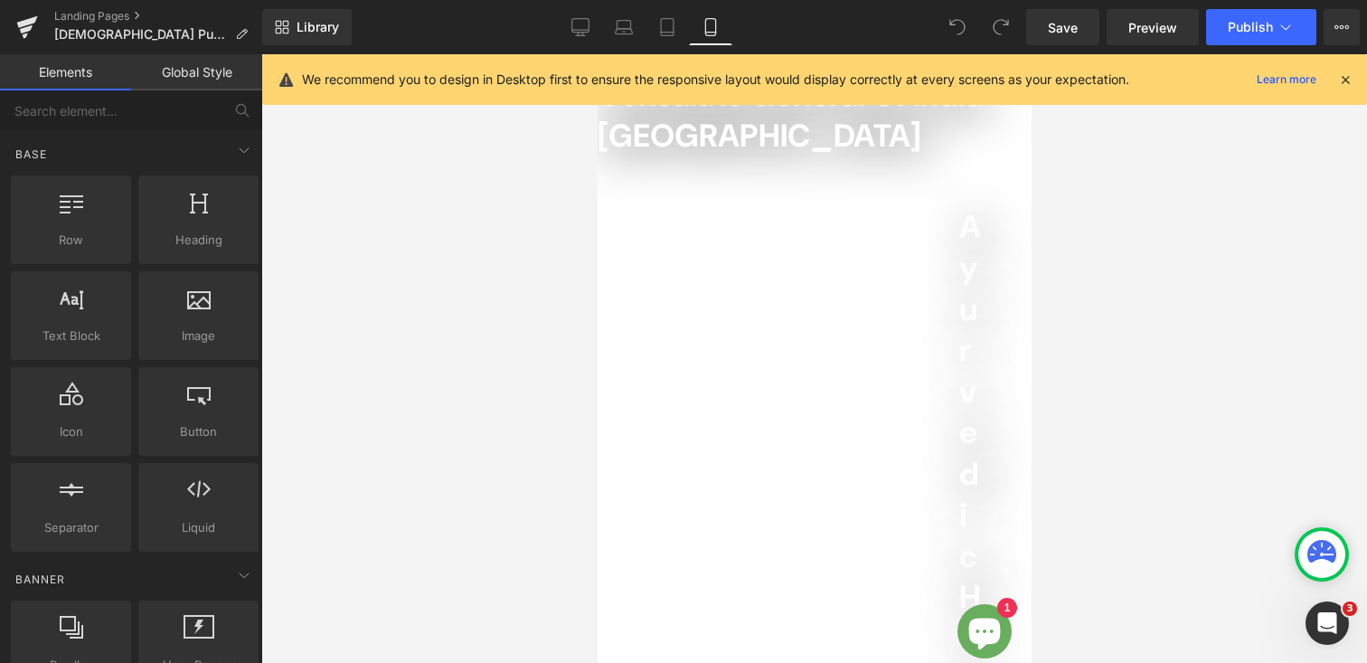
scroll to position [0, 0]
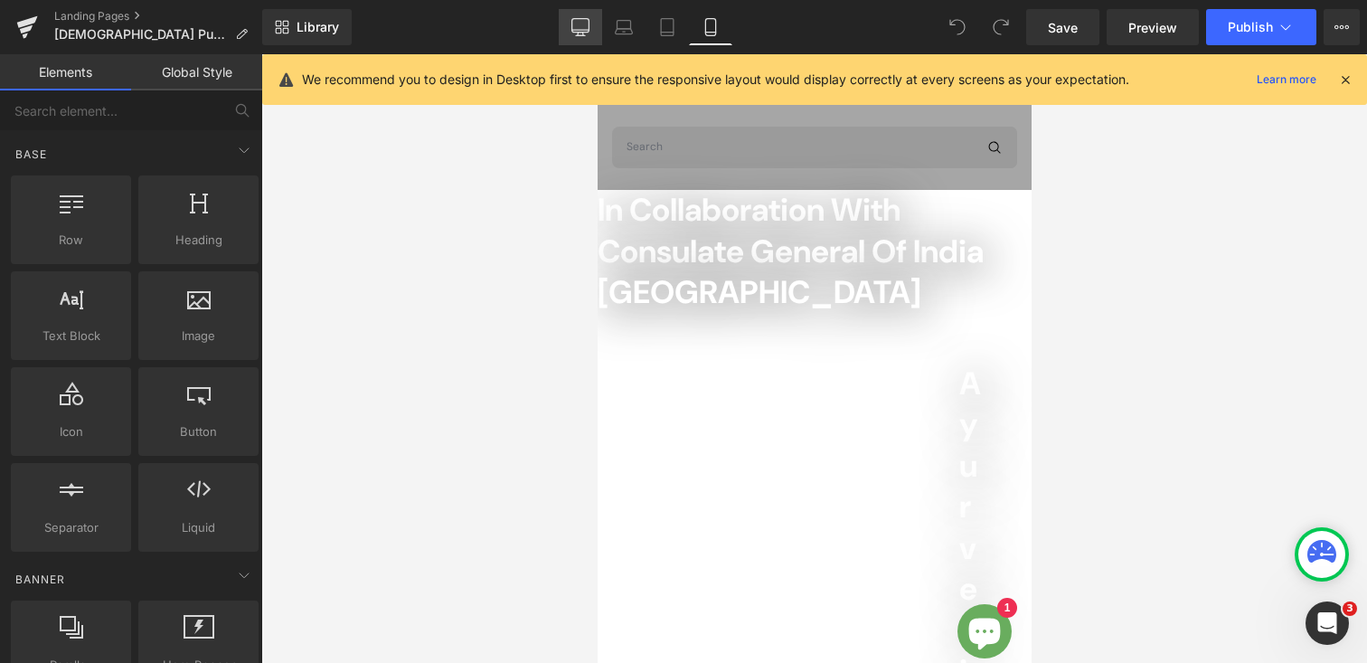
click at [582, 33] on icon at bounding box center [580, 27] width 18 height 18
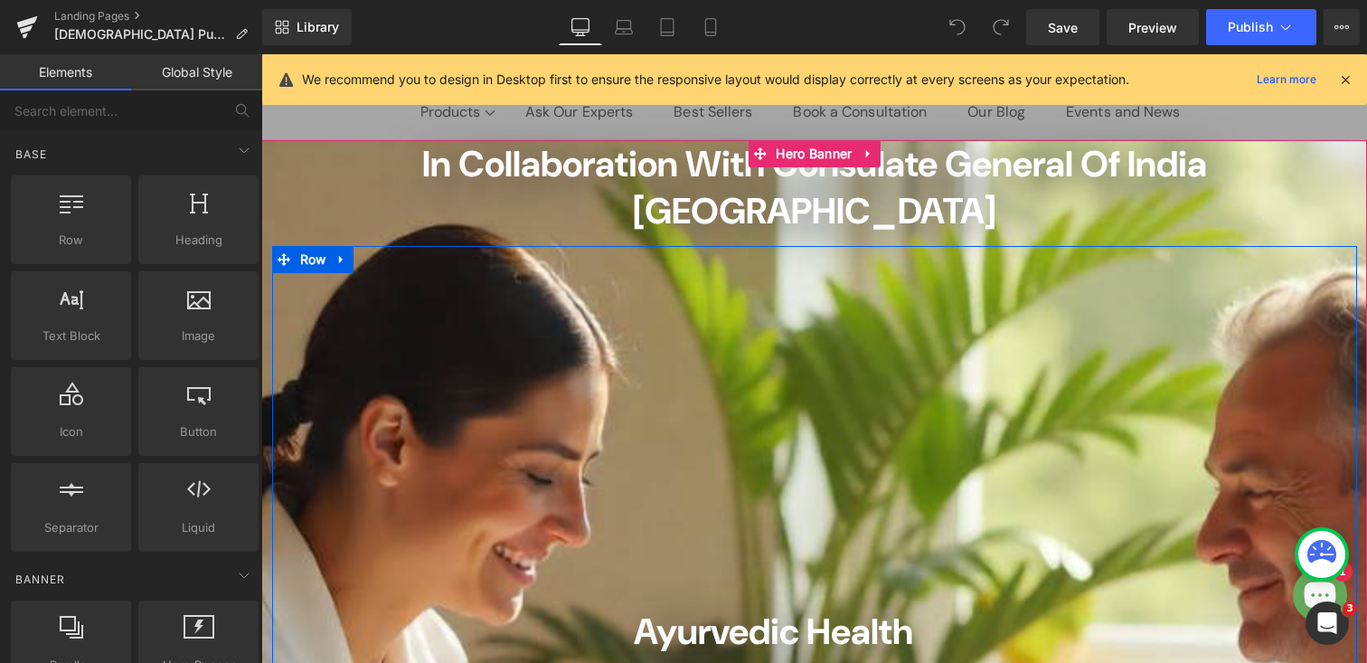
scroll to position [64, 0]
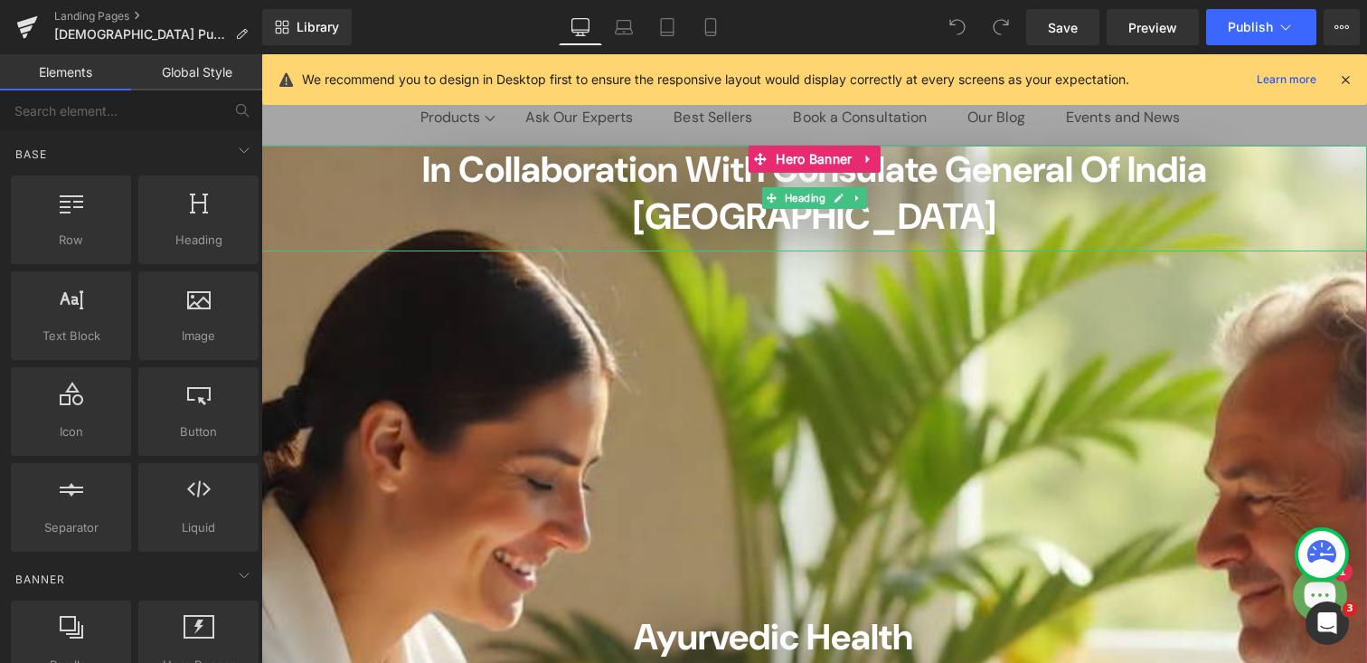
click at [267, 152] on h2 "In Collaboration with Consulate General of India [GEOGRAPHIC_DATA]" at bounding box center [814, 193] width 1106 height 94
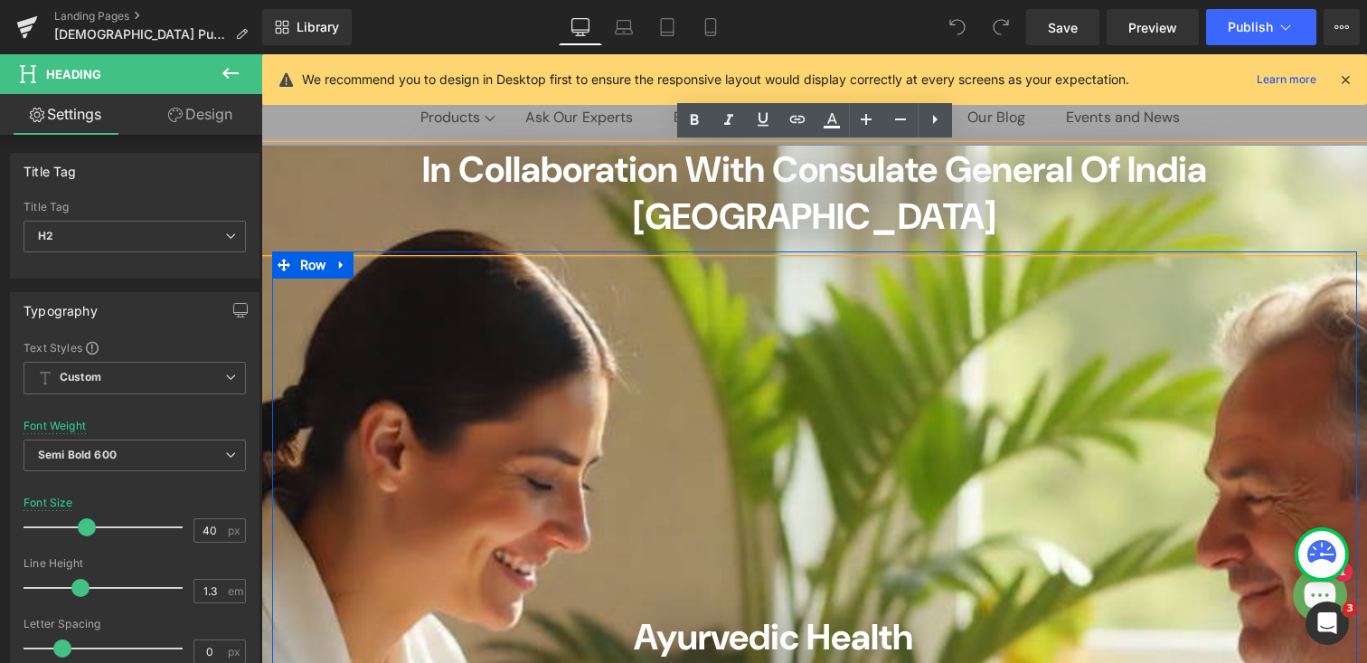
click at [428, 312] on div "Ayurvedic Health Consultation Heading 1-on-1 Ayurveda Consultation, tailored to…" at bounding box center [814, 612] width 1085 height 723
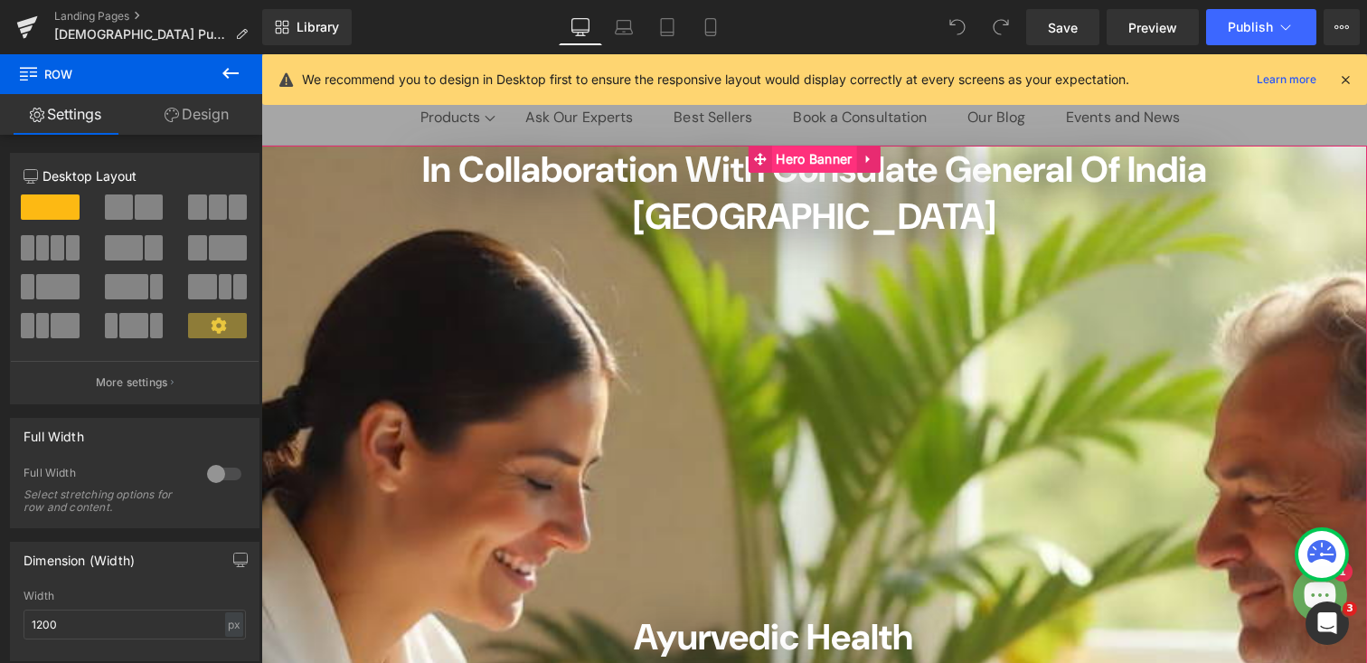
click at [806, 151] on span "Hero Banner" at bounding box center [813, 159] width 85 height 27
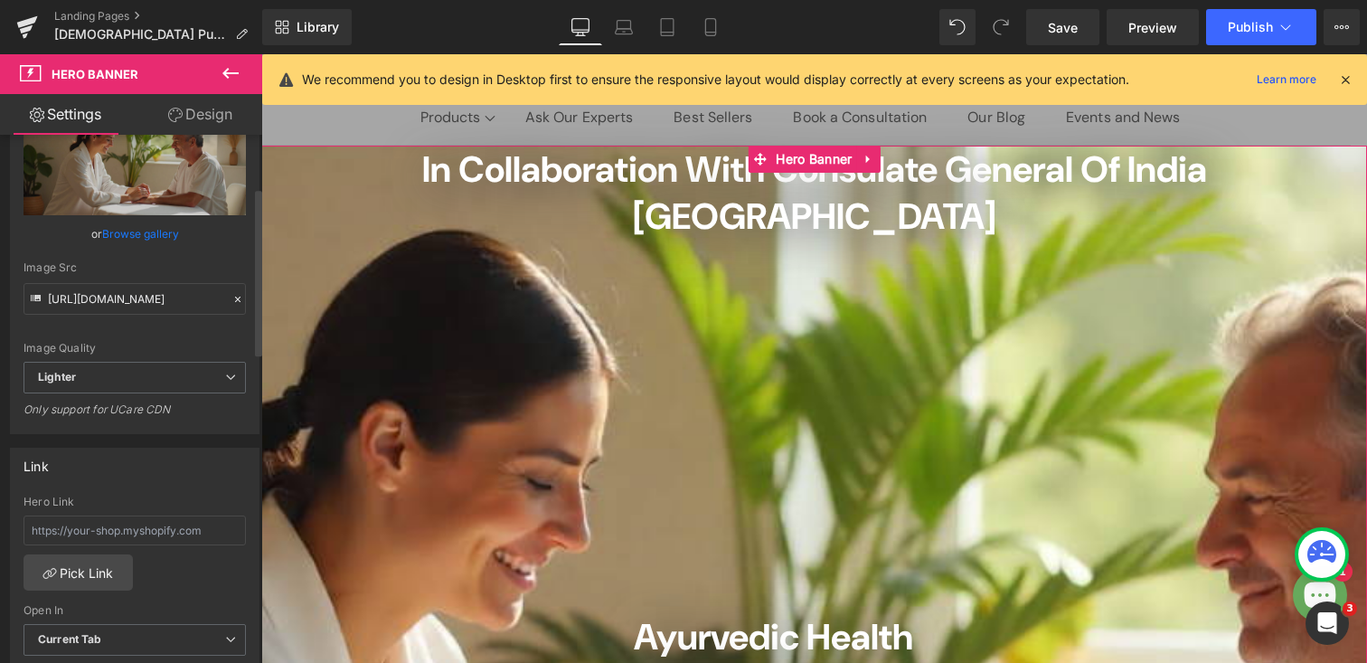
scroll to position [258, 0]
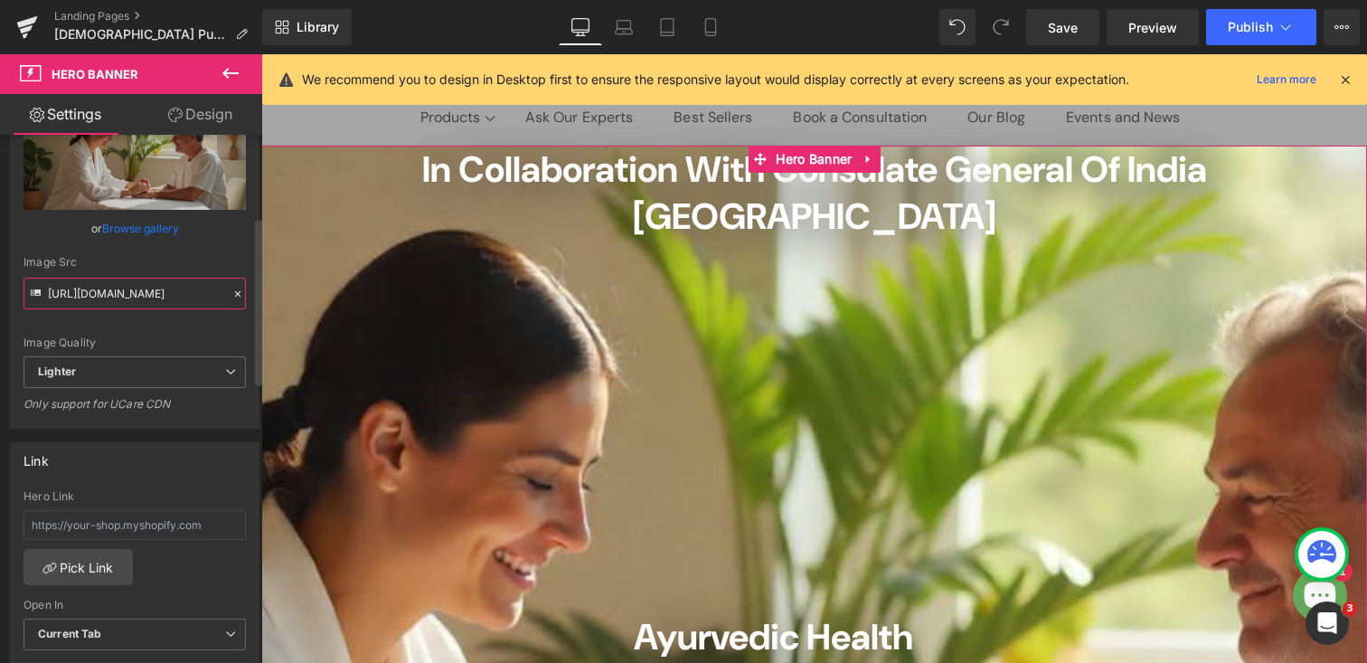
click at [88, 297] on input "https://ucarecdn.com/6efbb103-be14-4a97-b691-cdd314bdd9fb/-/format/auto/-/previ…" at bounding box center [135, 294] width 222 height 32
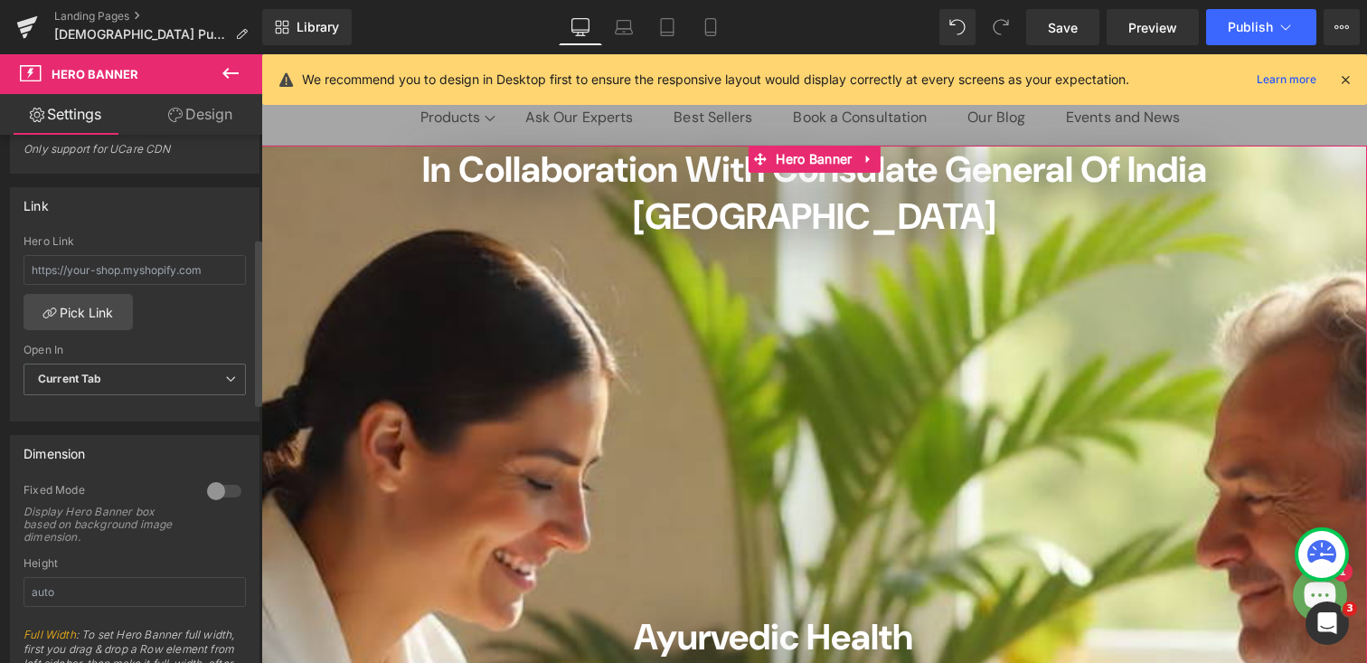
scroll to position [534, 0]
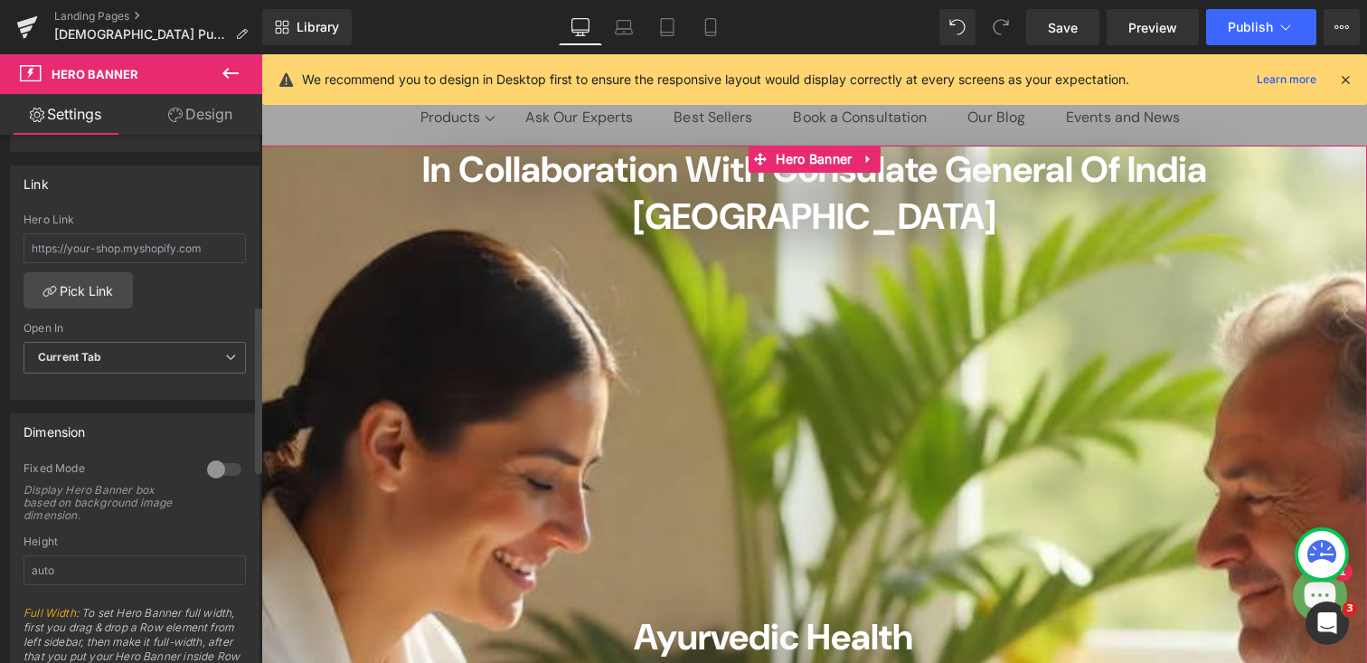
click at [225, 474] on div at bounding box center [224, 469] width 43 height 29
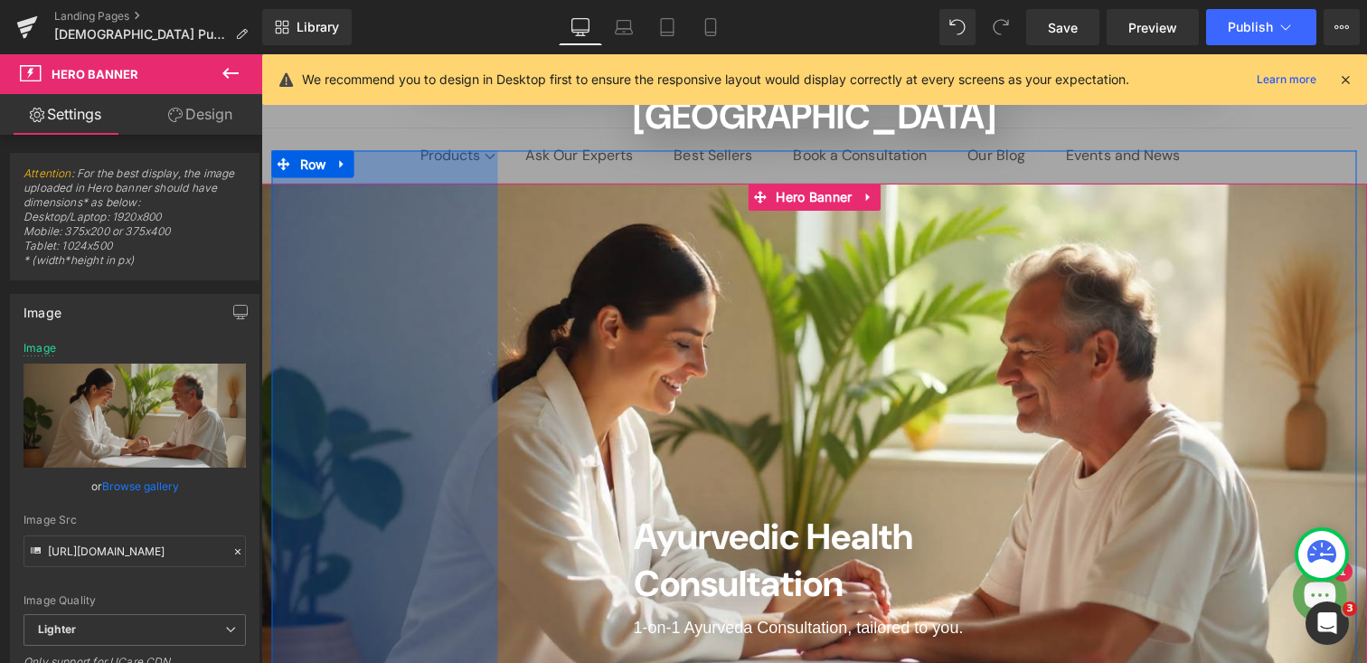
scroll to position [0, 0]
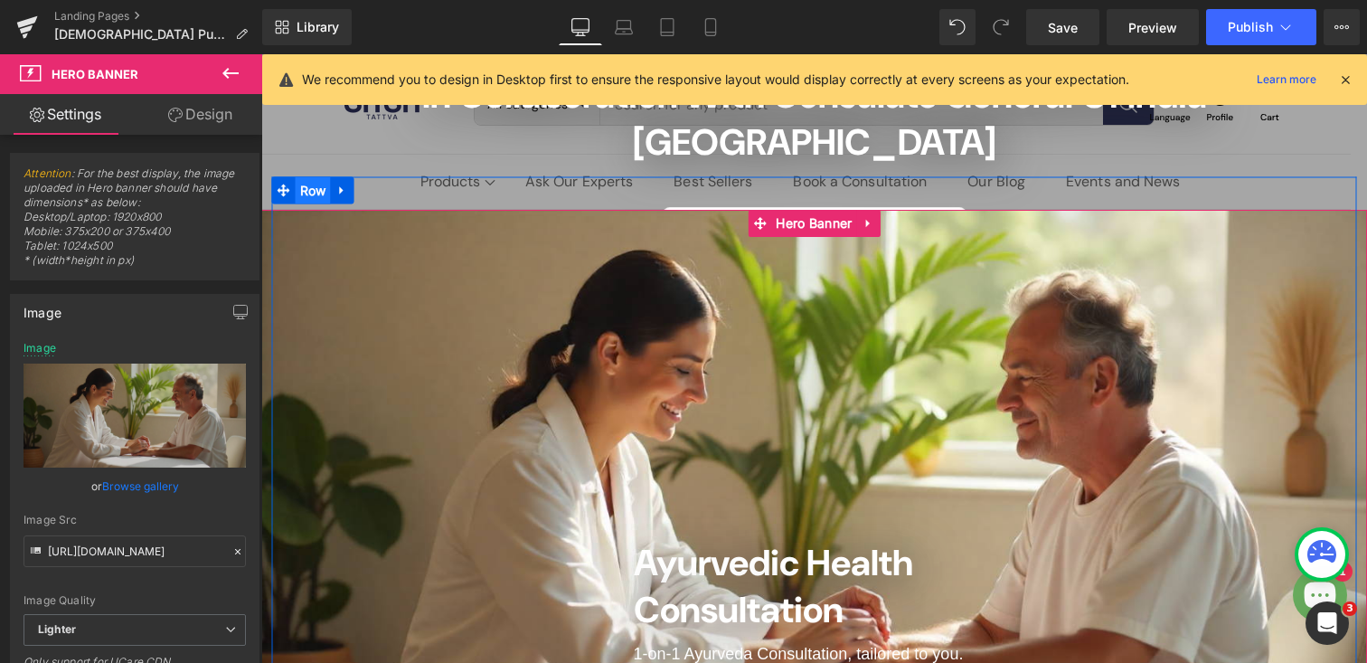
click at [307, 177] on span "Row" at bounding box center [313, 190] width 35 height 27
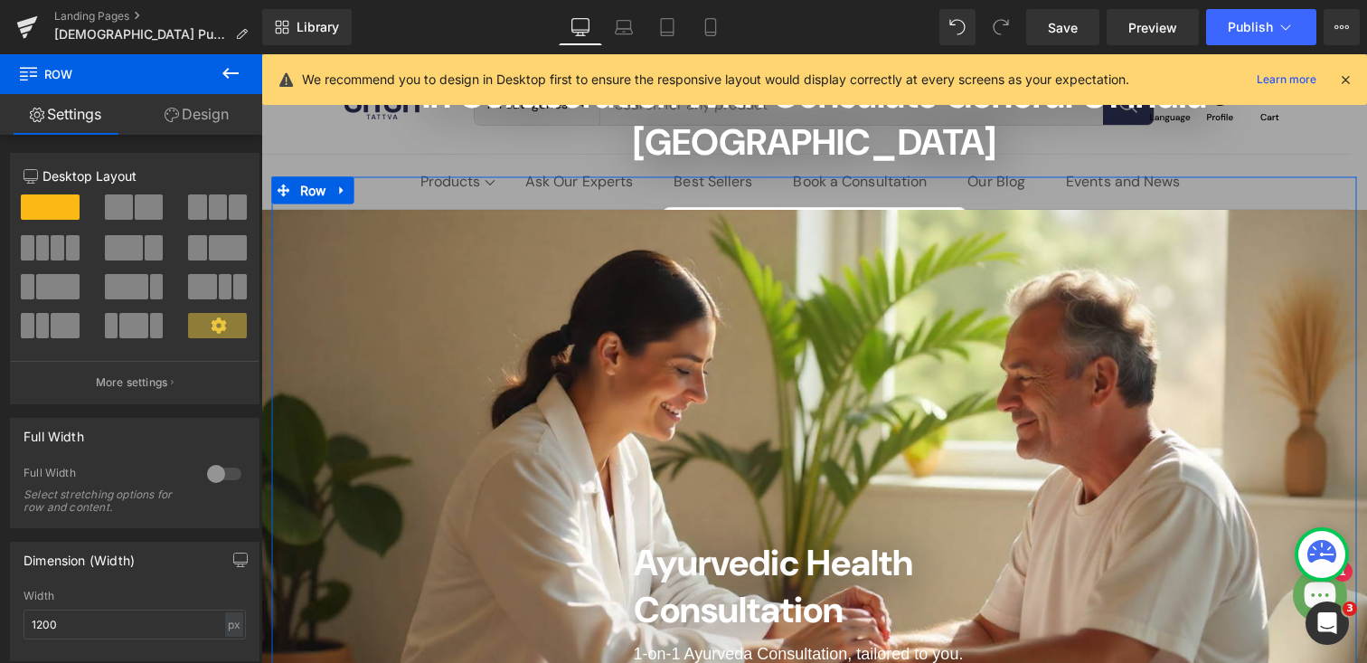
click at [212, 117] on link "Design" at bounding box center [196, 114] width 131 height 41
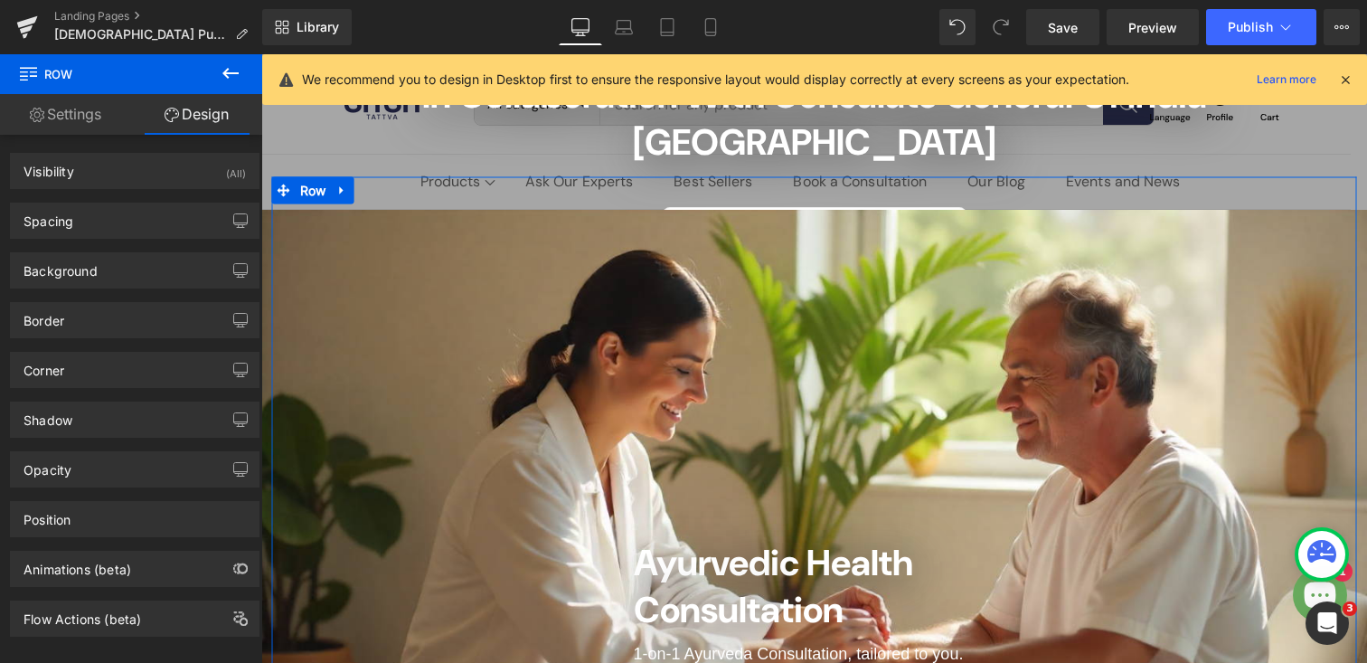
click at [59, 117] on link "Settings" at bounding box center [65, 114] width 131 height 41
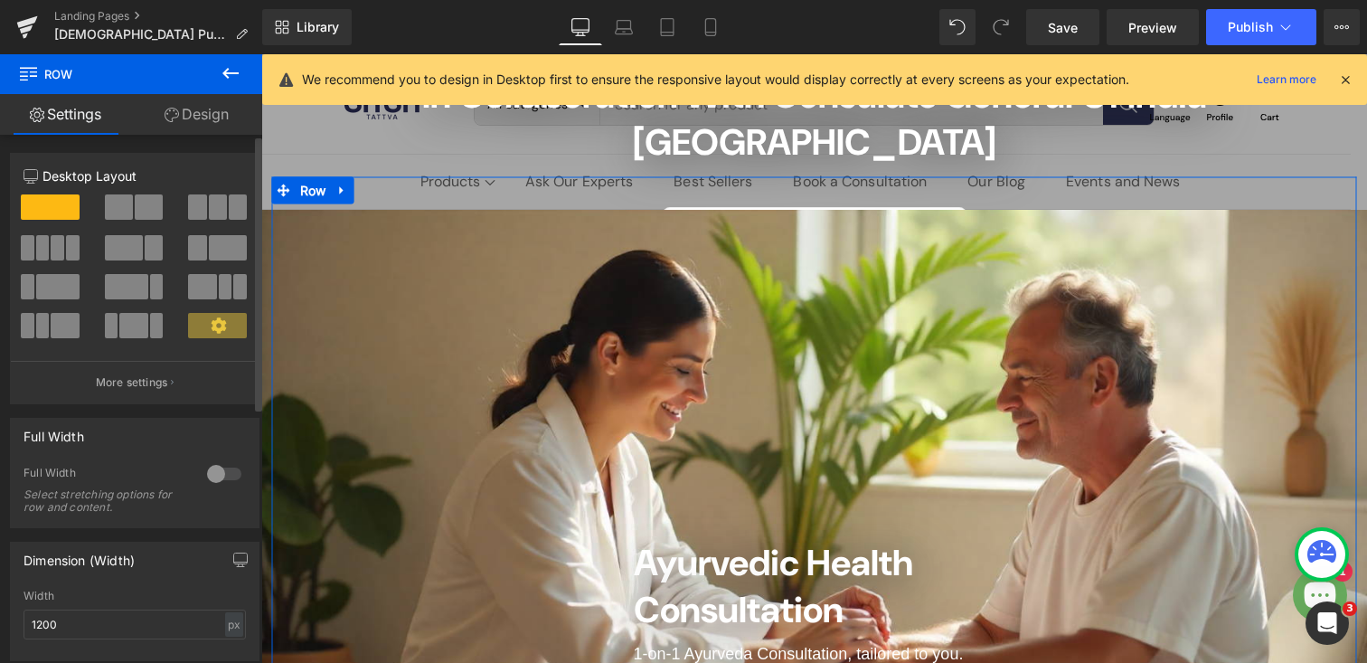
click at [226, 475] on div at bounding box center [224, 473] width 43 height 29
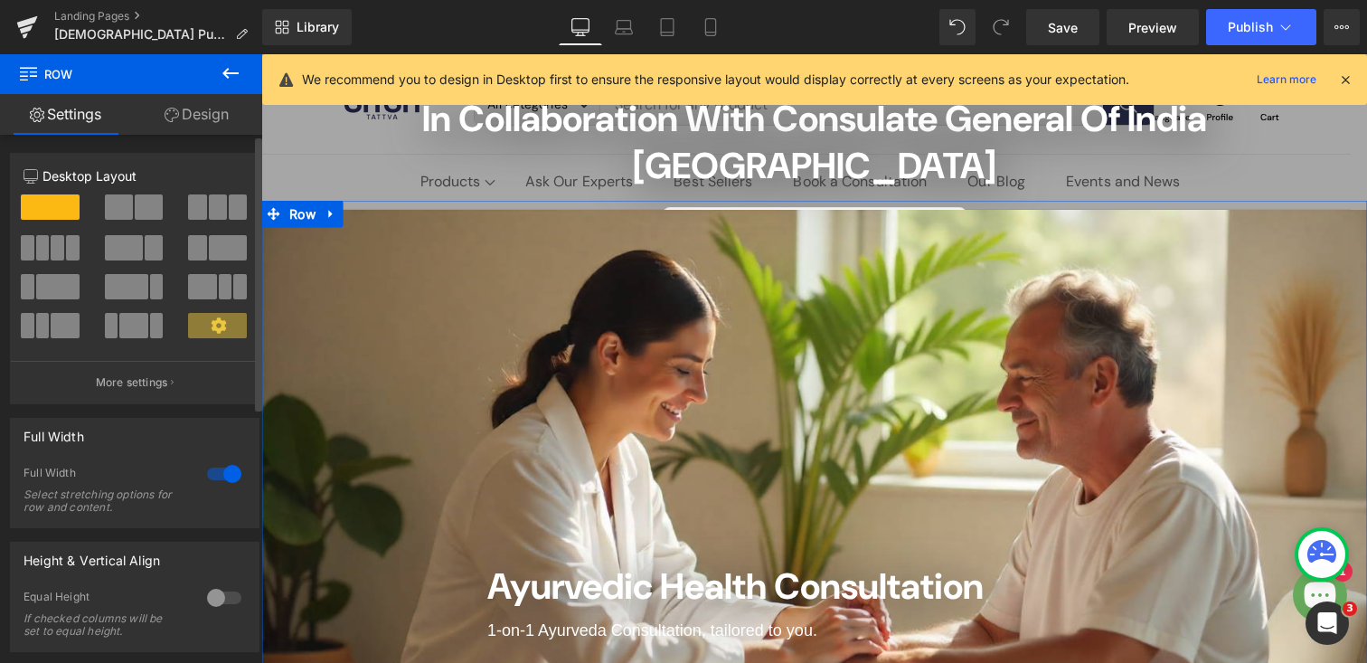
click at [204, 477] on div at bounding box center [224, 473] width 43 height 29
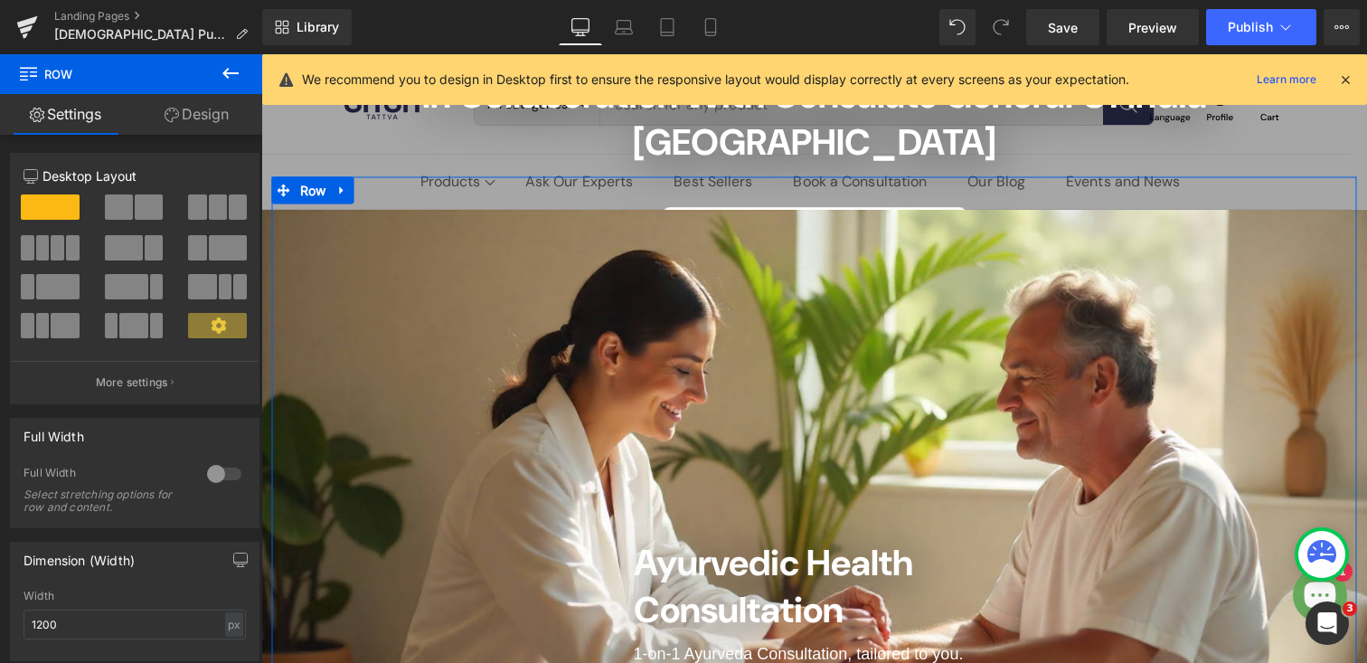
click at [201, 119] on link "Design" at bounding box center [196, 114] width 131 height 41
type input "0"
type input "400"
type input "183"
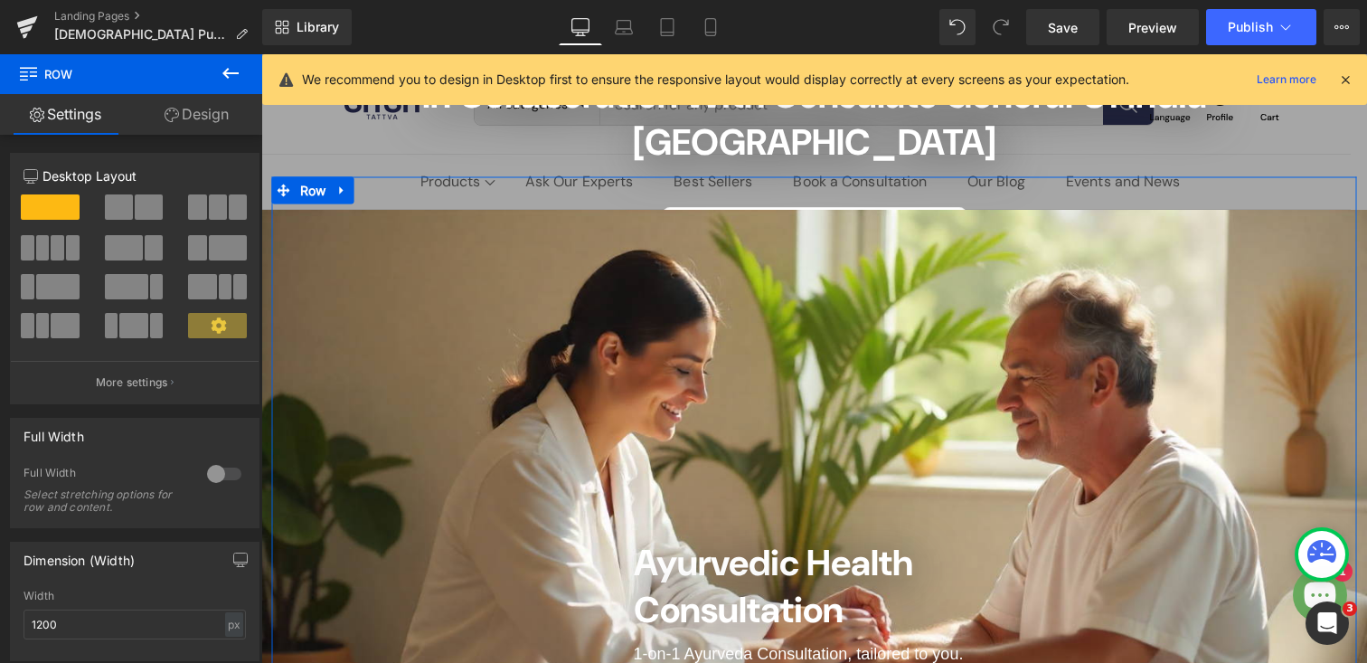
type input "10"
type input "250"
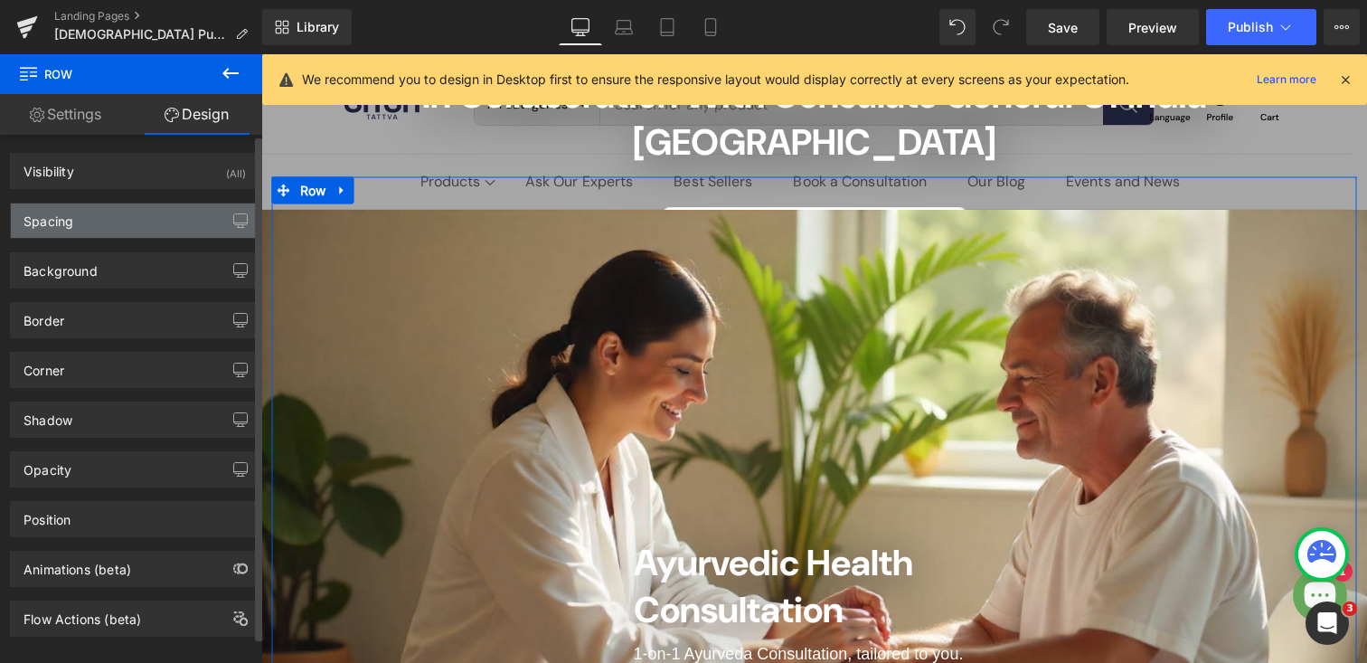
click at [90, 220] on div "Spacing" at bounding box center [135, 220] width 248 height 34
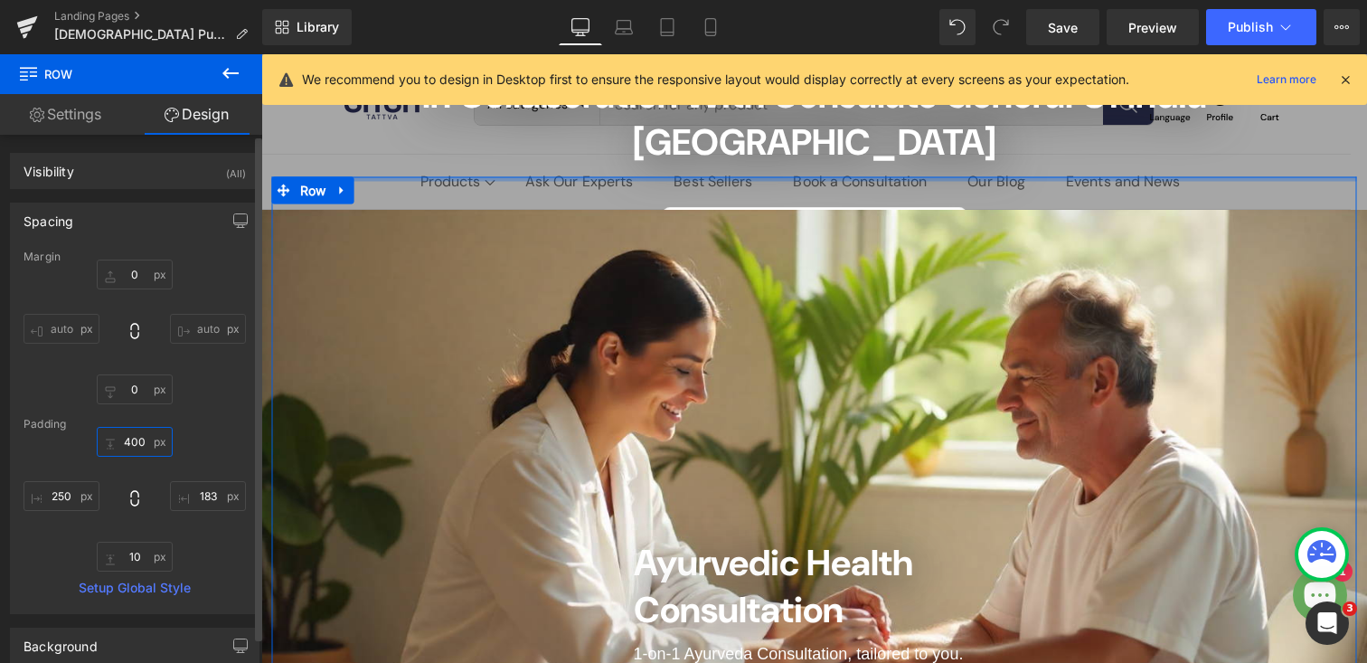
click at [135, 439] on input "400" at bounding box center [135, 442] width 76 height 30
type input "0"
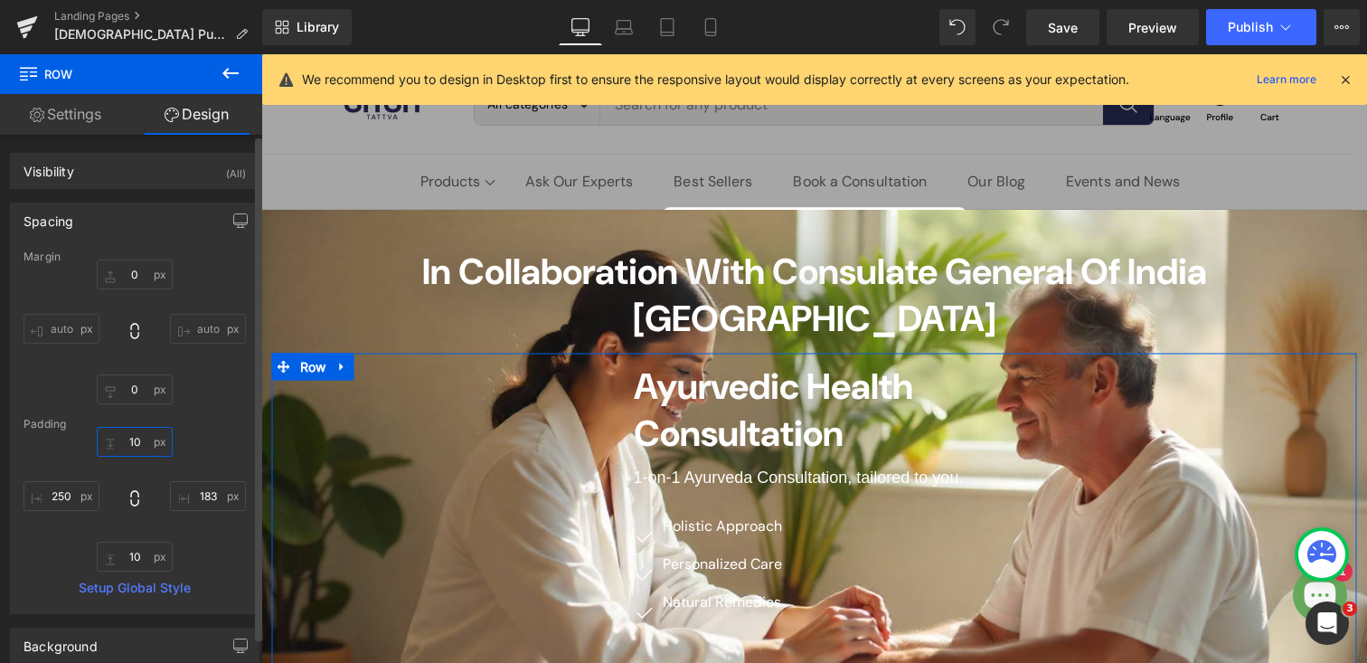
type input "1"
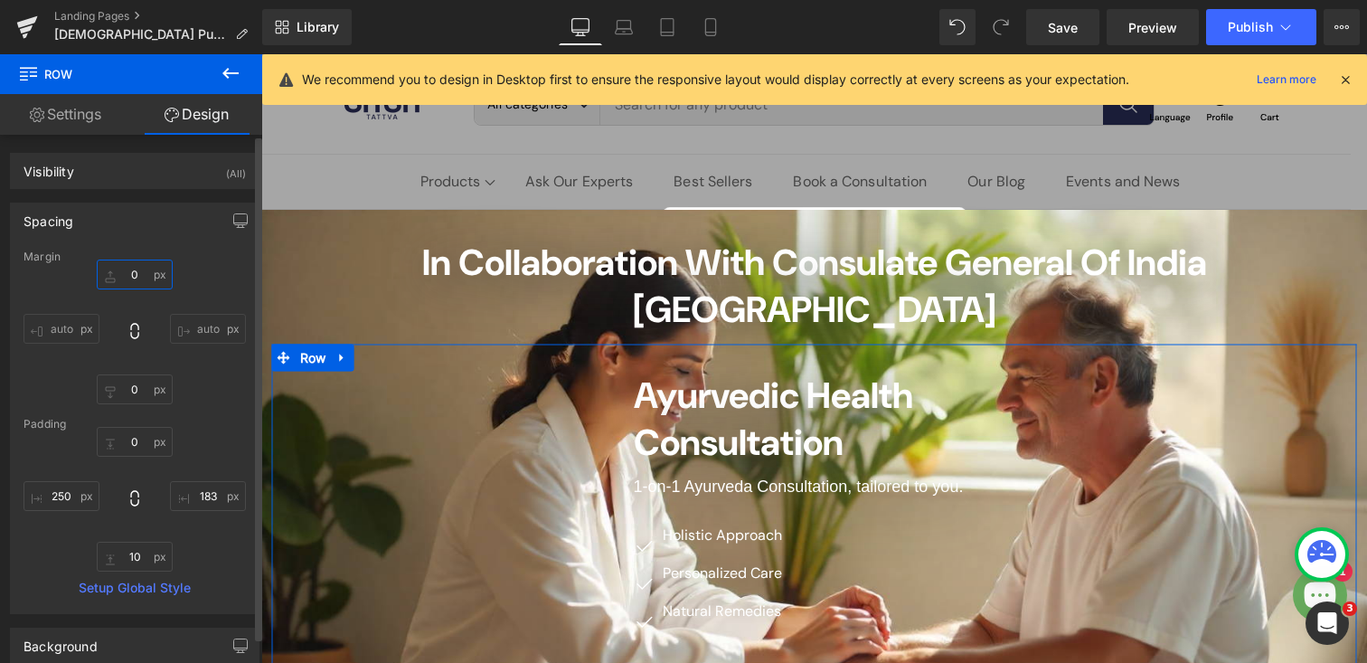
click at [131, 282] on input "0" at bounding box center [135, 275] width 76 height 30
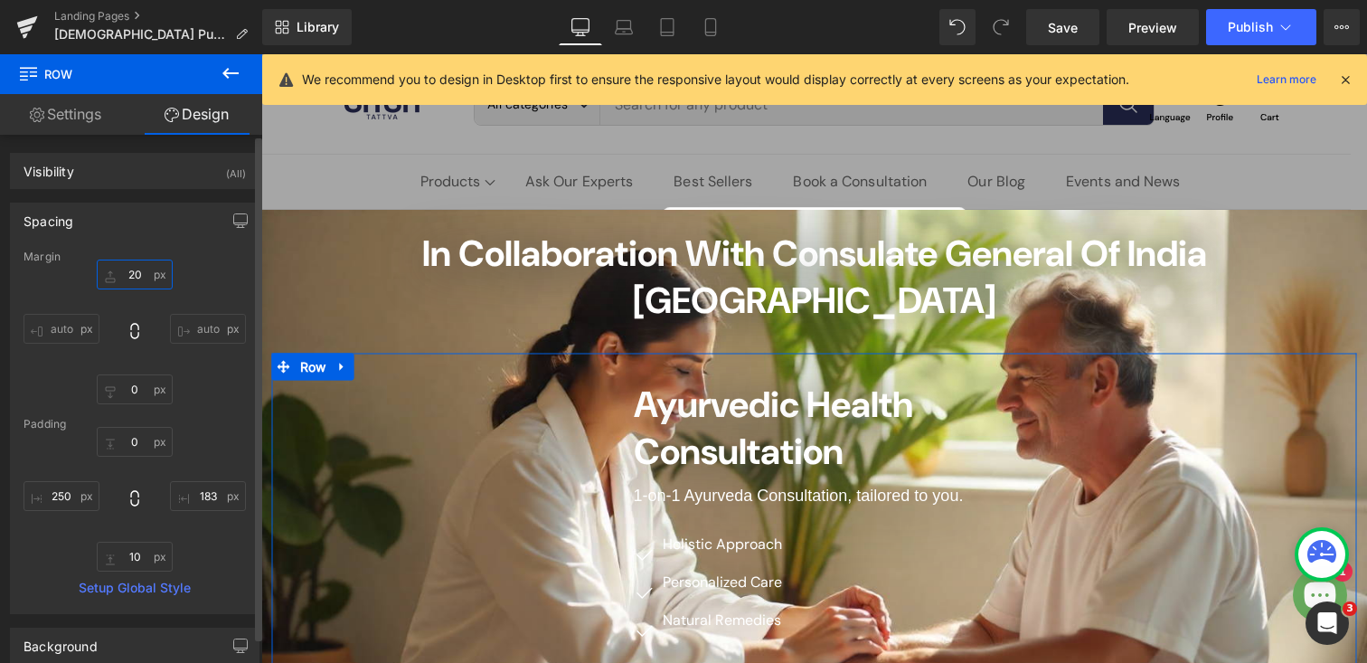
type input "2"
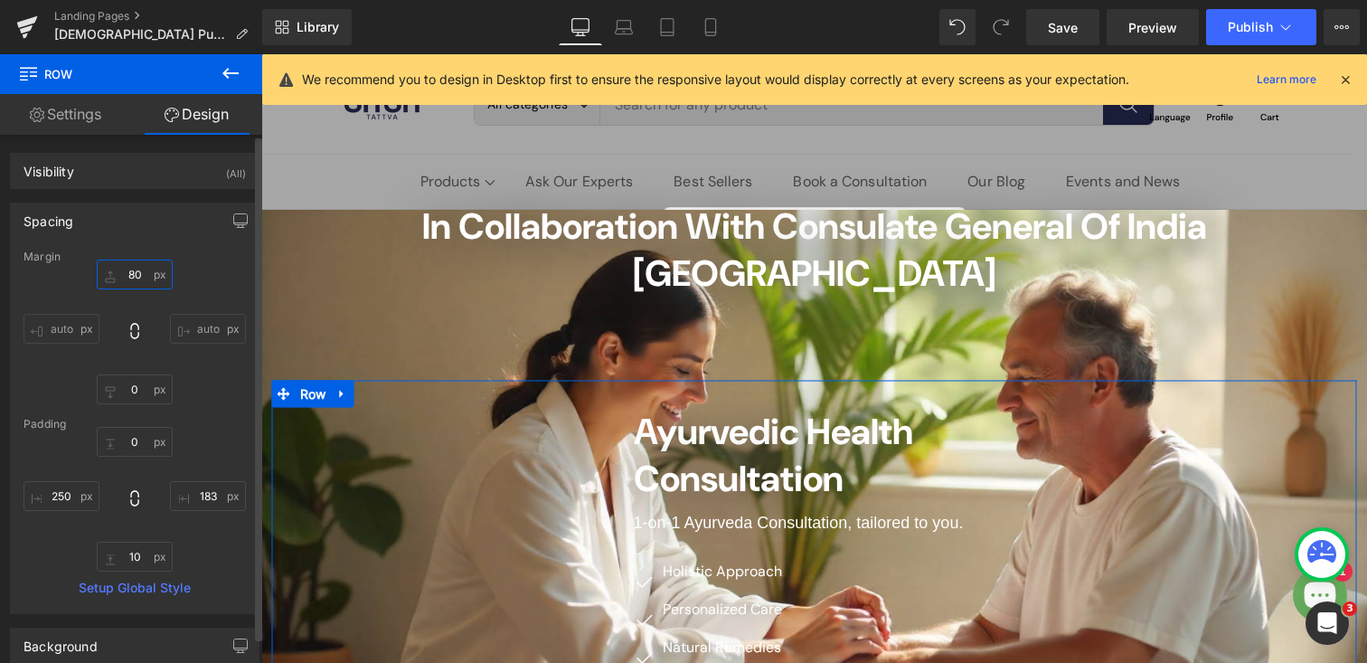
type input "8"
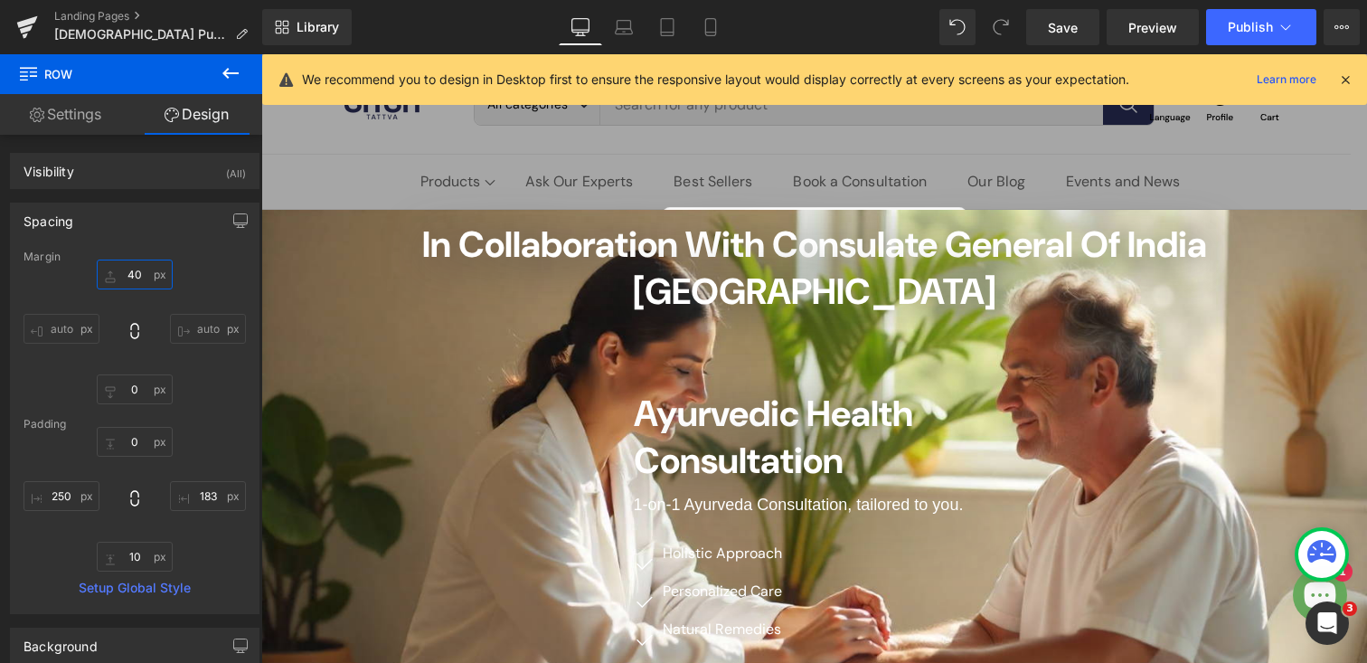
type input "40"
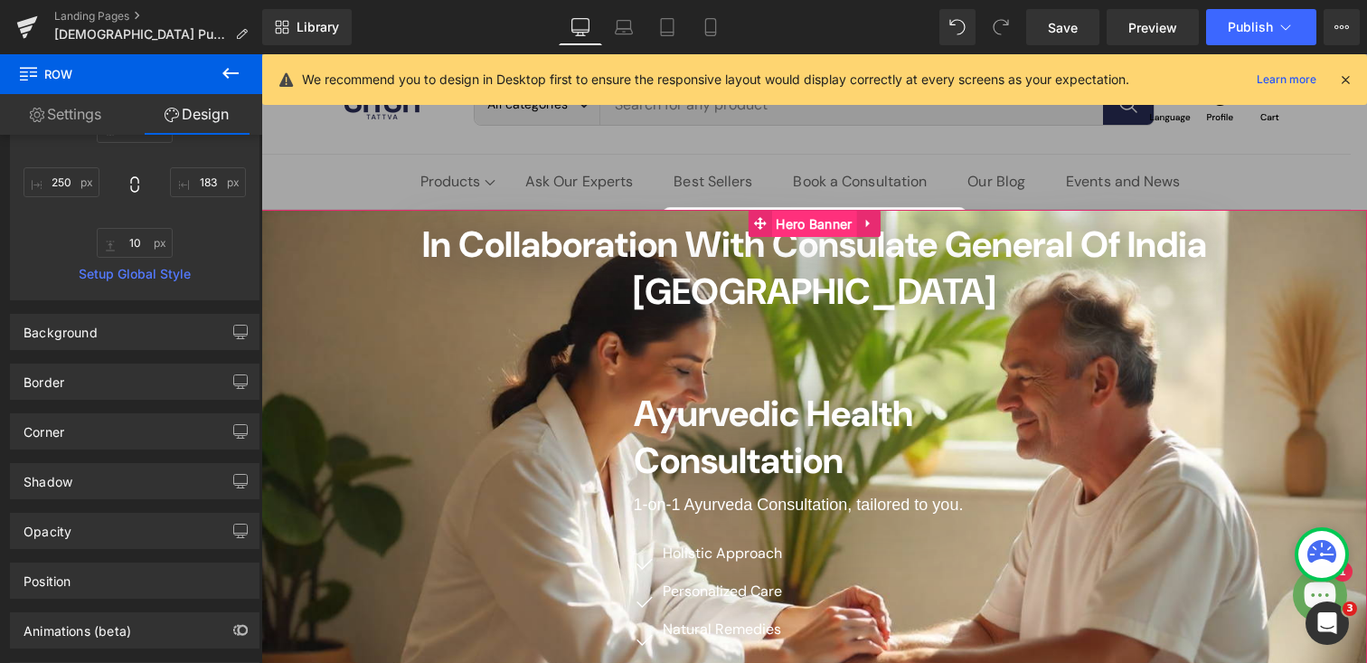
click at [798, 219] on span "Hero Banner" at bounding box center [813, 224] width 85 height 27
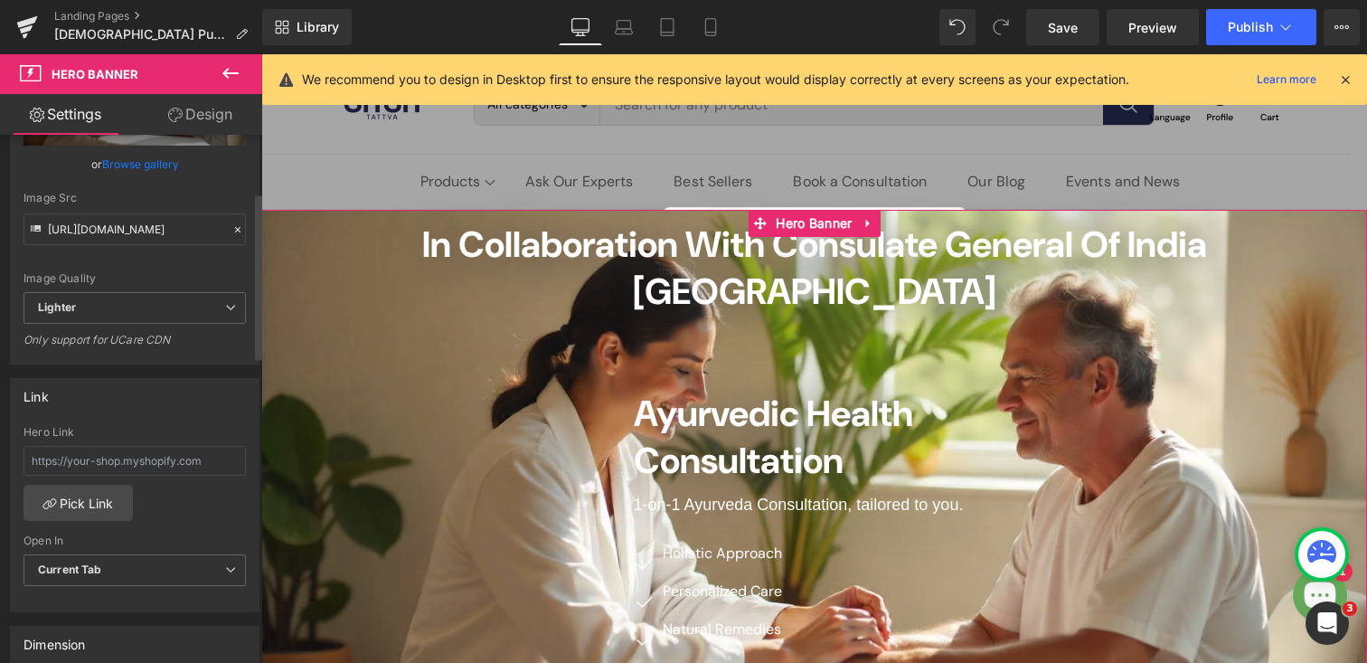
scroll to position [328, 0]
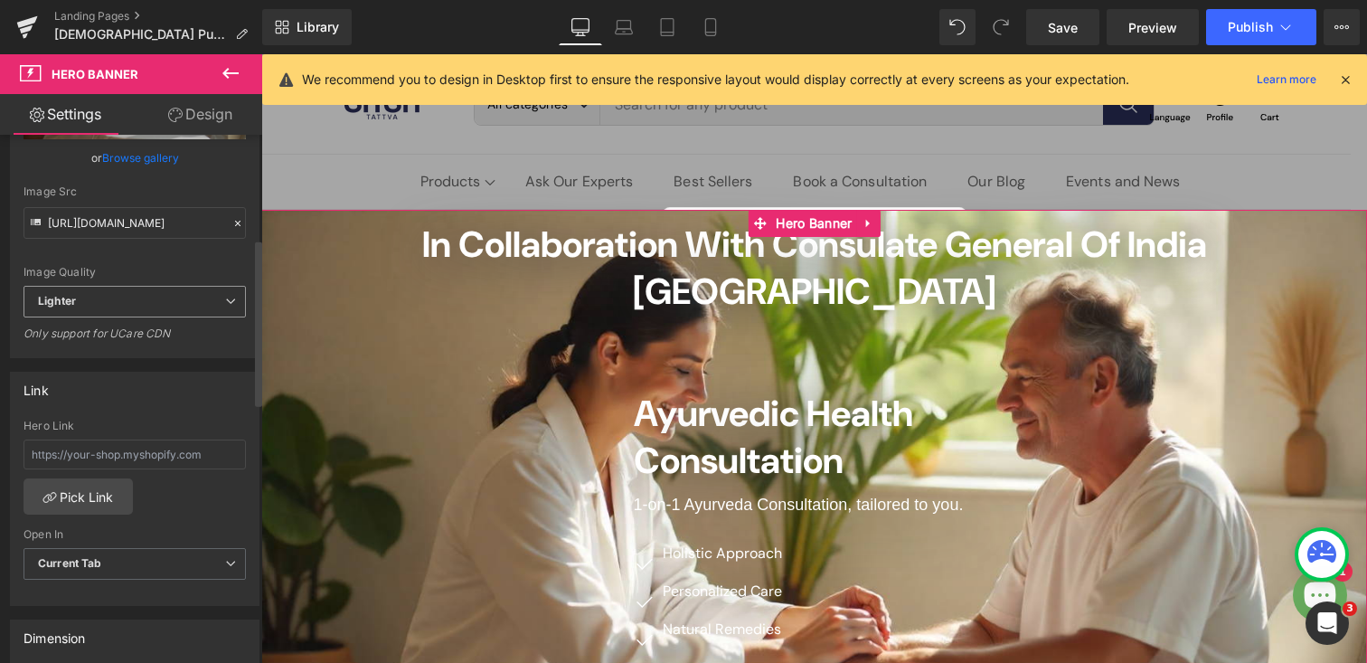
click at [81, 314] on span "Lighter" at bounding box center [135, 302] width 222 height 32
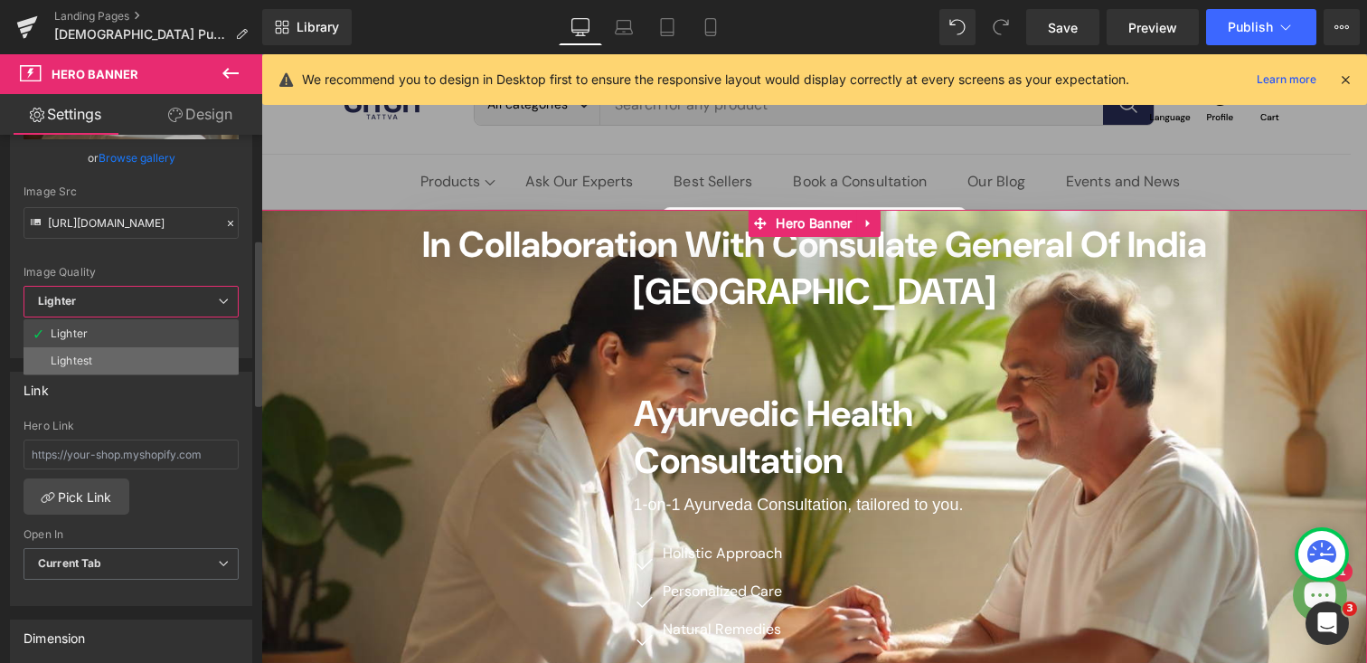
click at [78, 363] on div "Lightest" at bounding box center [72, 360] width 42 height 13
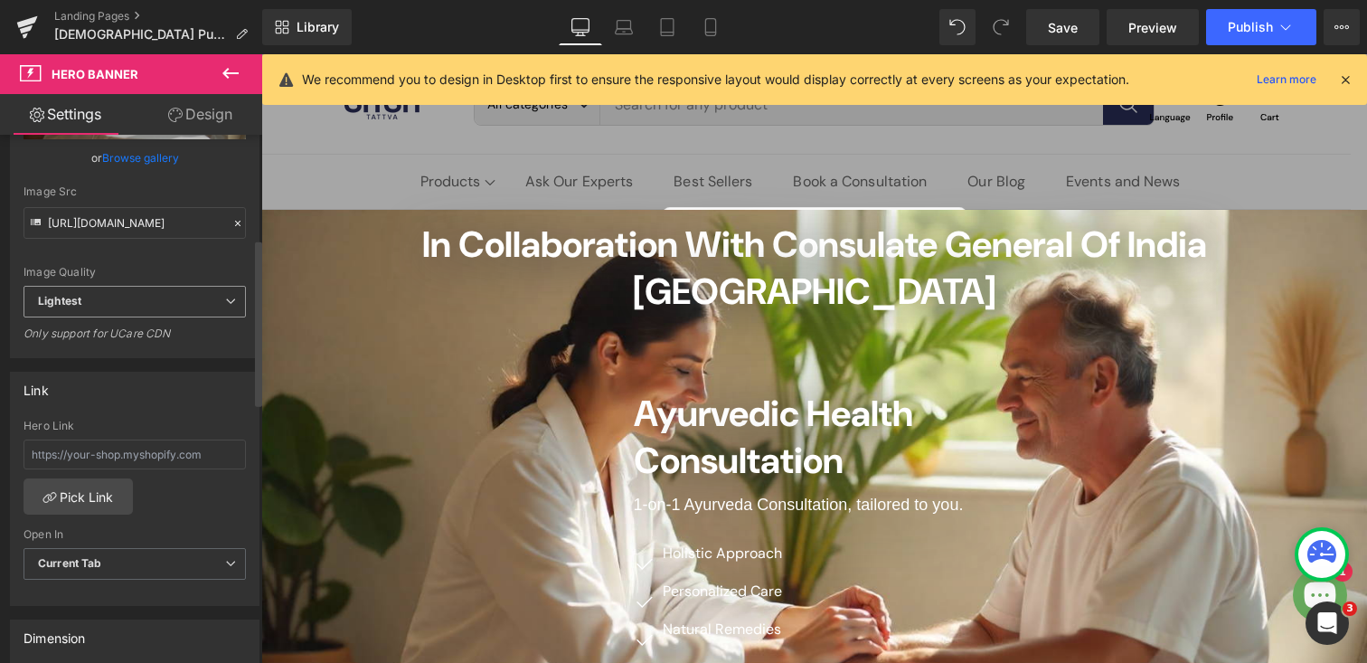
click at [86, 300] on span "Lightest" at bounding box center [135, 302] width 222 height 32
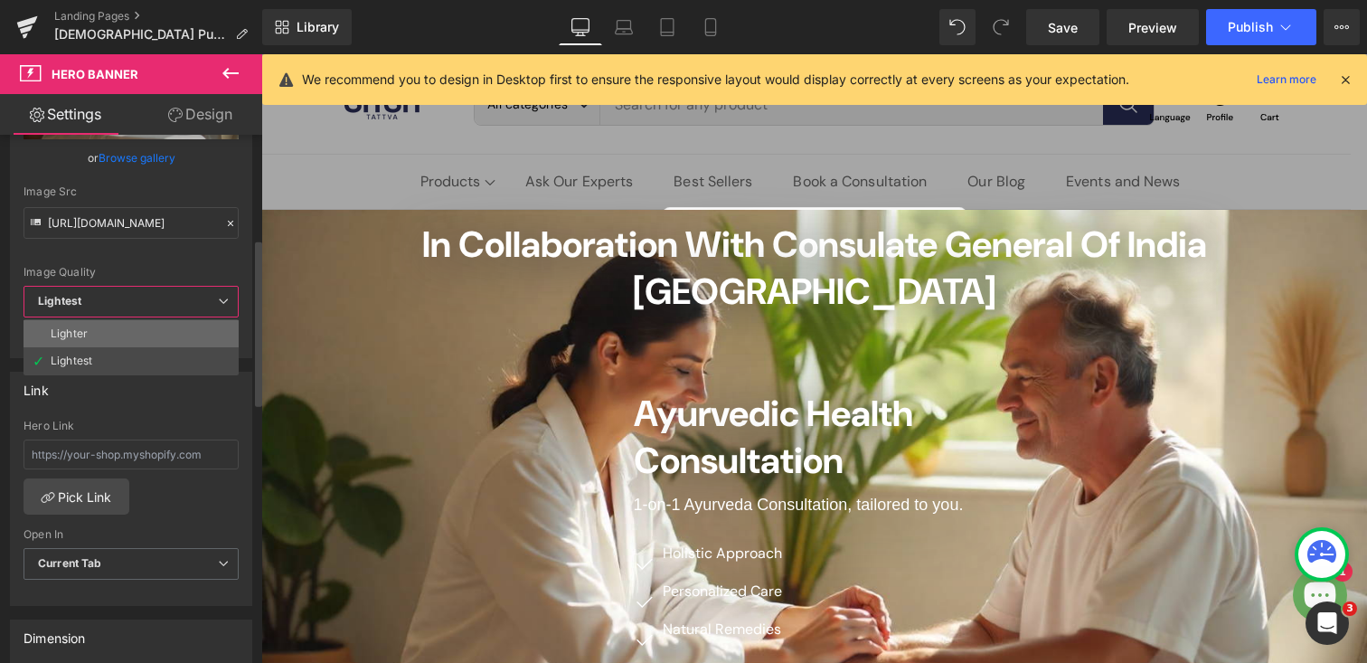
click at [80, 336] on div "Lighter" at bounding box center [69, 333] width 37 height 13
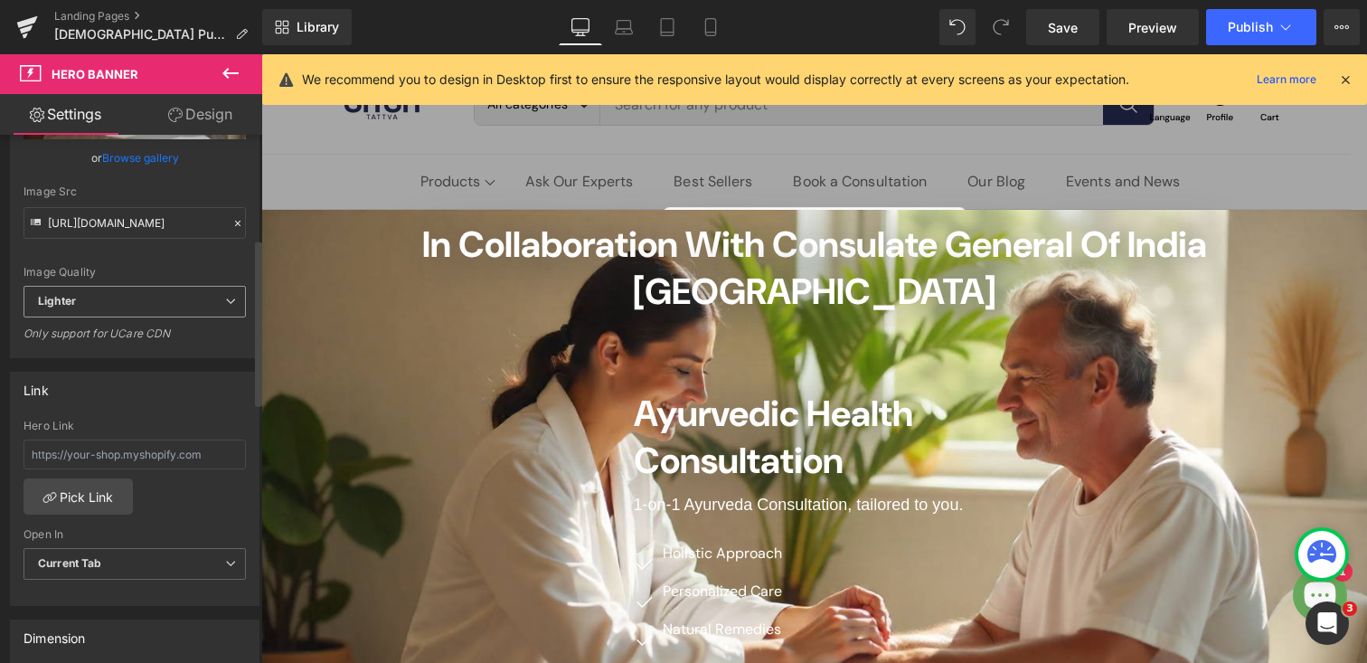
type input "[URL][DOMAIN_NAME]"
click at [80, 336] on div "Only support for UCare CDN" at bounding box center [135, 339] width 222 height 26
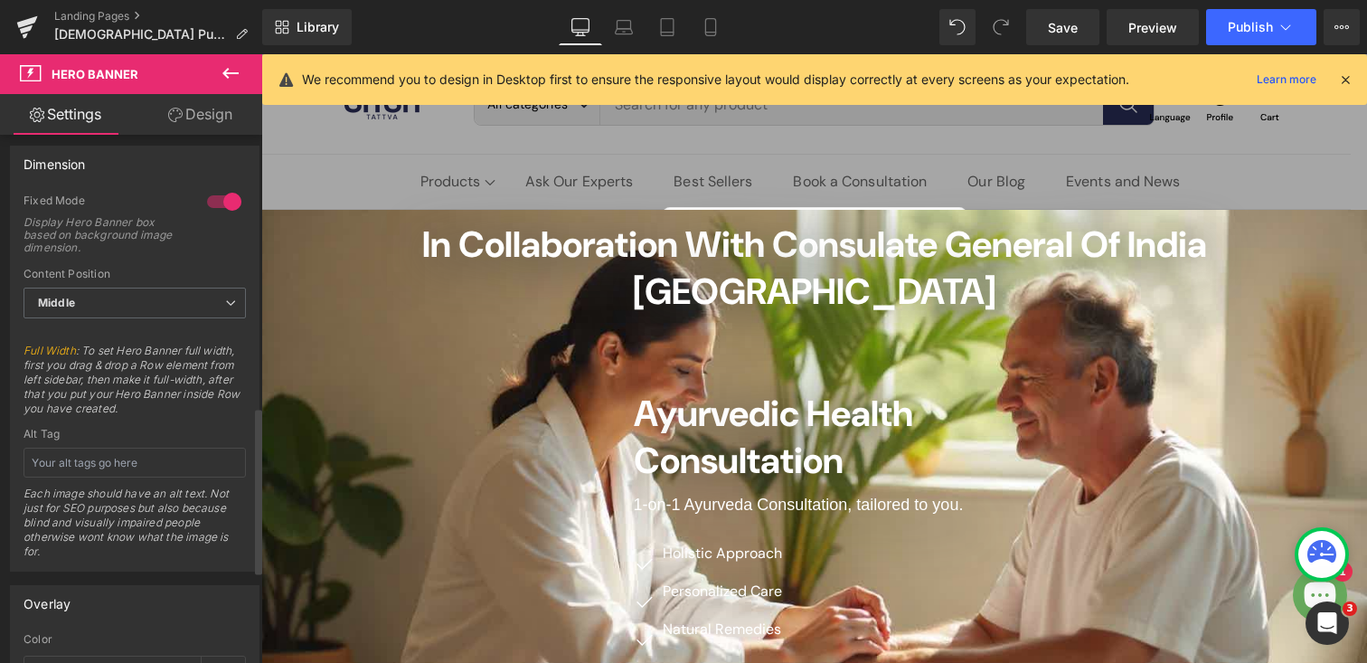
scroll to position [780, 0]
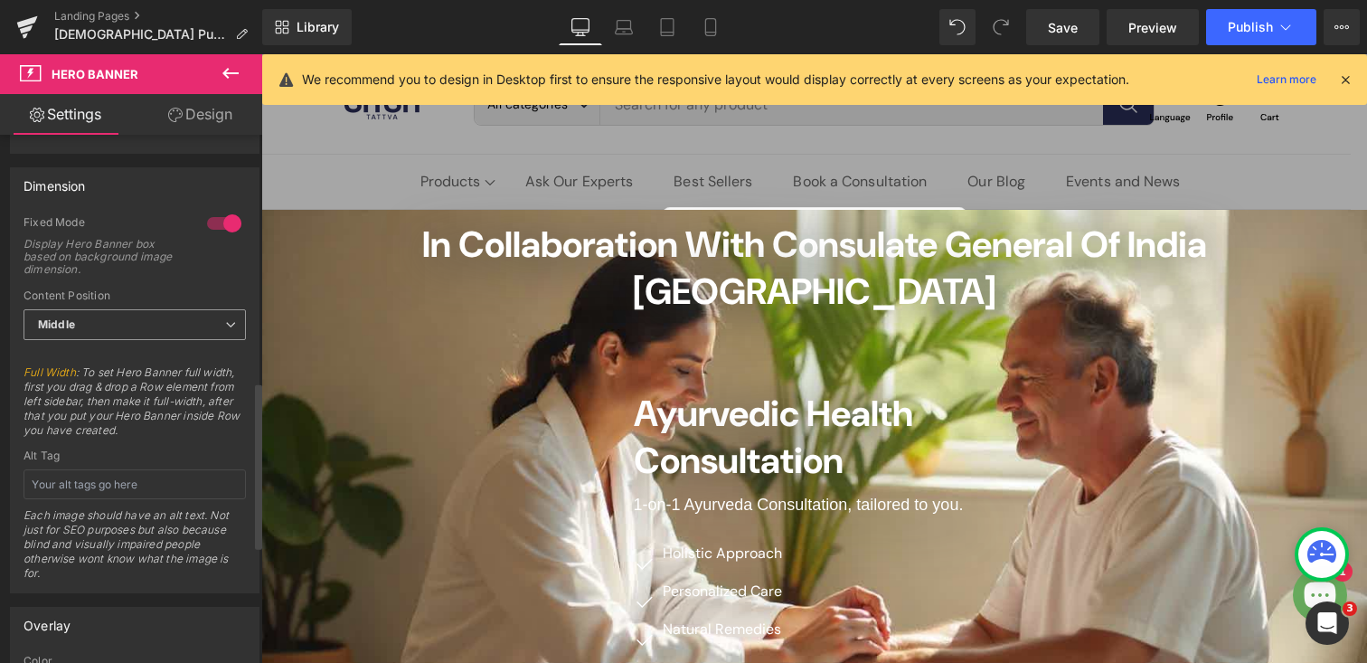
click at [100, 326] on span "Middle" at bounding box center [135, 325] width 222 height 32
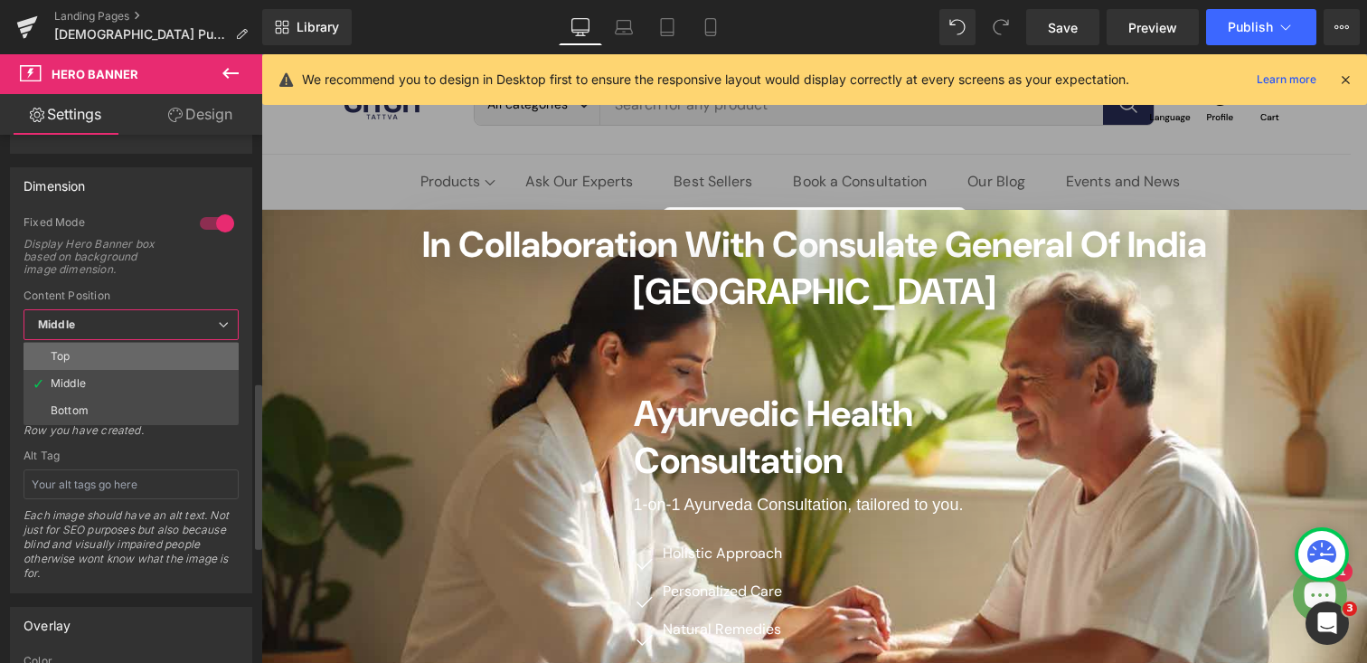
click at [94, 354] on li "Top" at bounding box center [131, 356] width 215 height 27
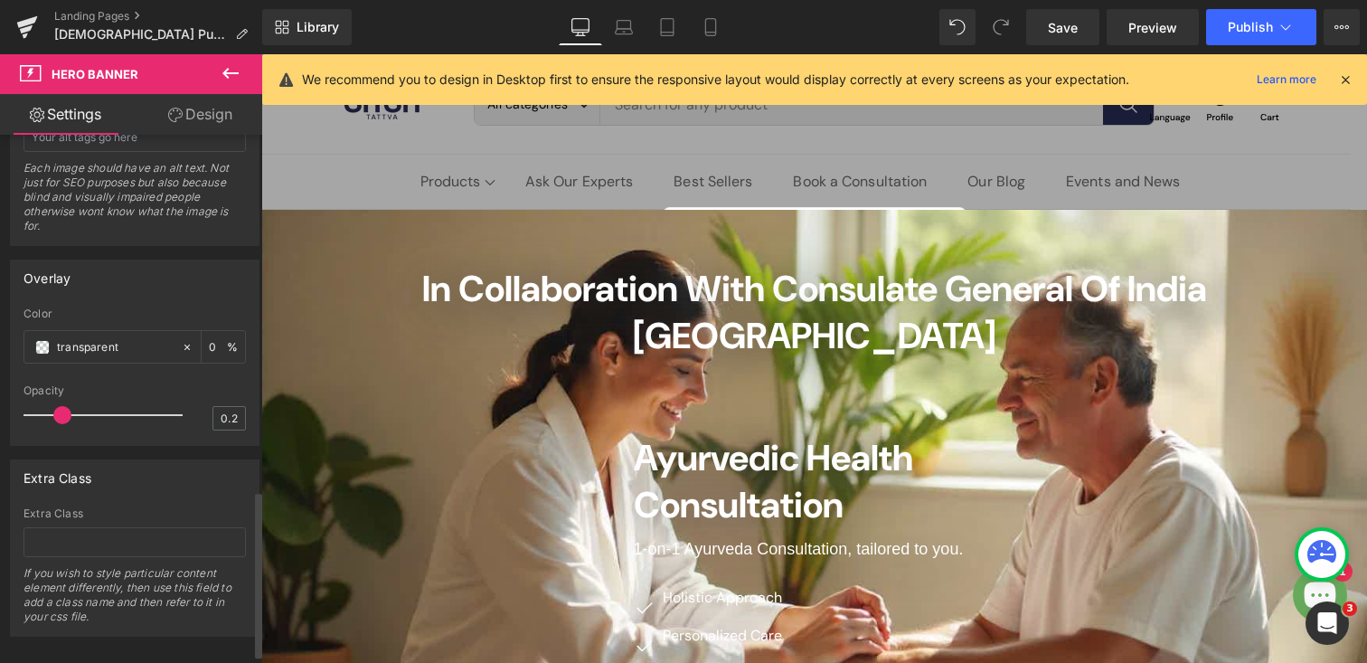
scroll to position [1130, 0]
drag, startPoint x: 61, startPoint y: 409, endPoint x: 99, endPoint y: 409, distance: 37.1
click at [99, 409] on span at bounding box center [108, 412] width 18 height 18
type input "0.2"
drag, startPoint x: 100, startPoint y: 415, endPoint x: 63, endPoint y: 414, distance: 37.1
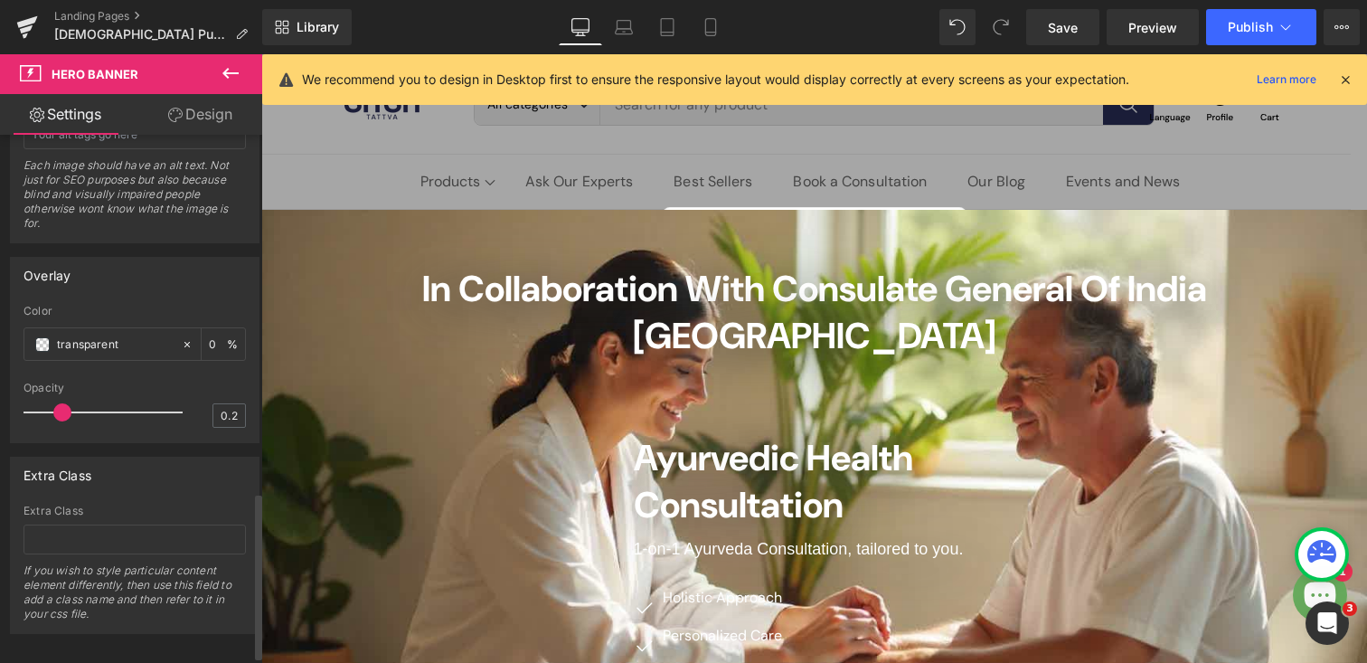
click at [63, 414] on span at bounding box center [62, 412] width 18 height 18
click at [211, 339] on input "0" at bounding box center [218, 344] width 18 height 20
type input "50"
click at [219, 305] on div "Color" at bounding box center [135, 311] width 222 height 13
click at [212, 341] on input "50" at bounding box center [218, 344] width 18 height 20
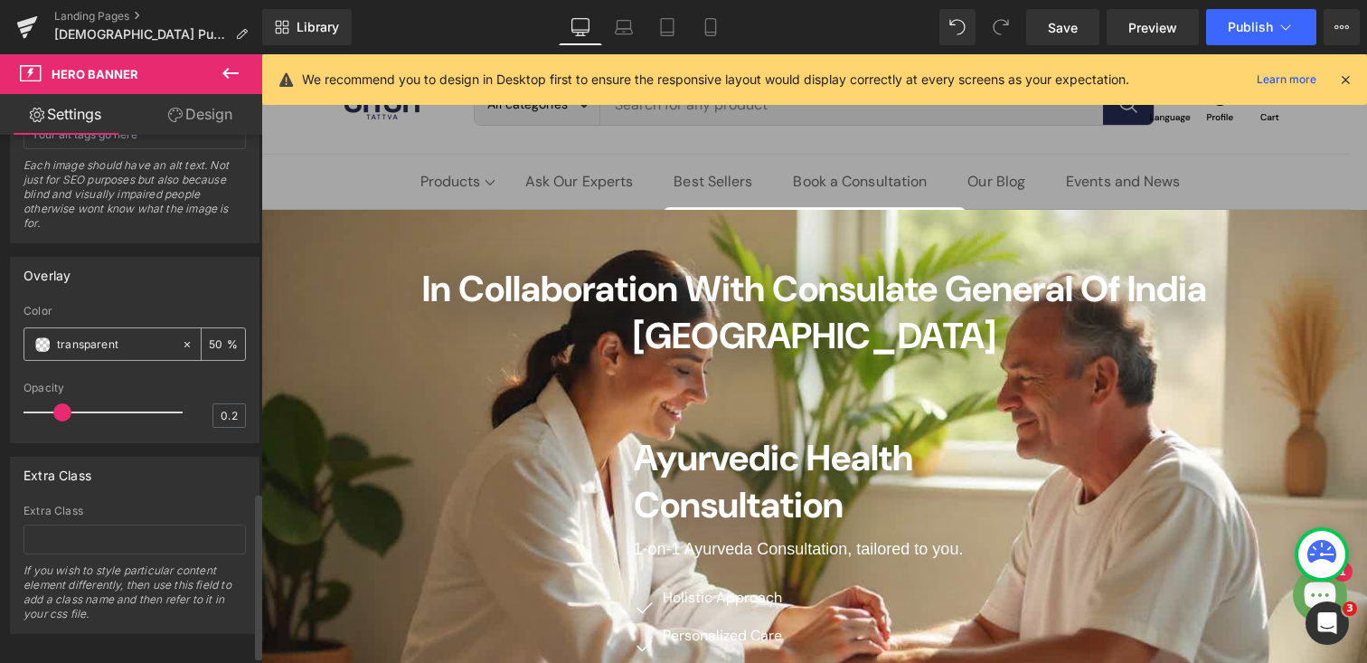
click at [181, 345] on icon at bounding box center [187, 344] width 13 height 13
type input "none"
type input "0"
click at [40, 345] on span at bounding box center [42, 344] width 14 height 14
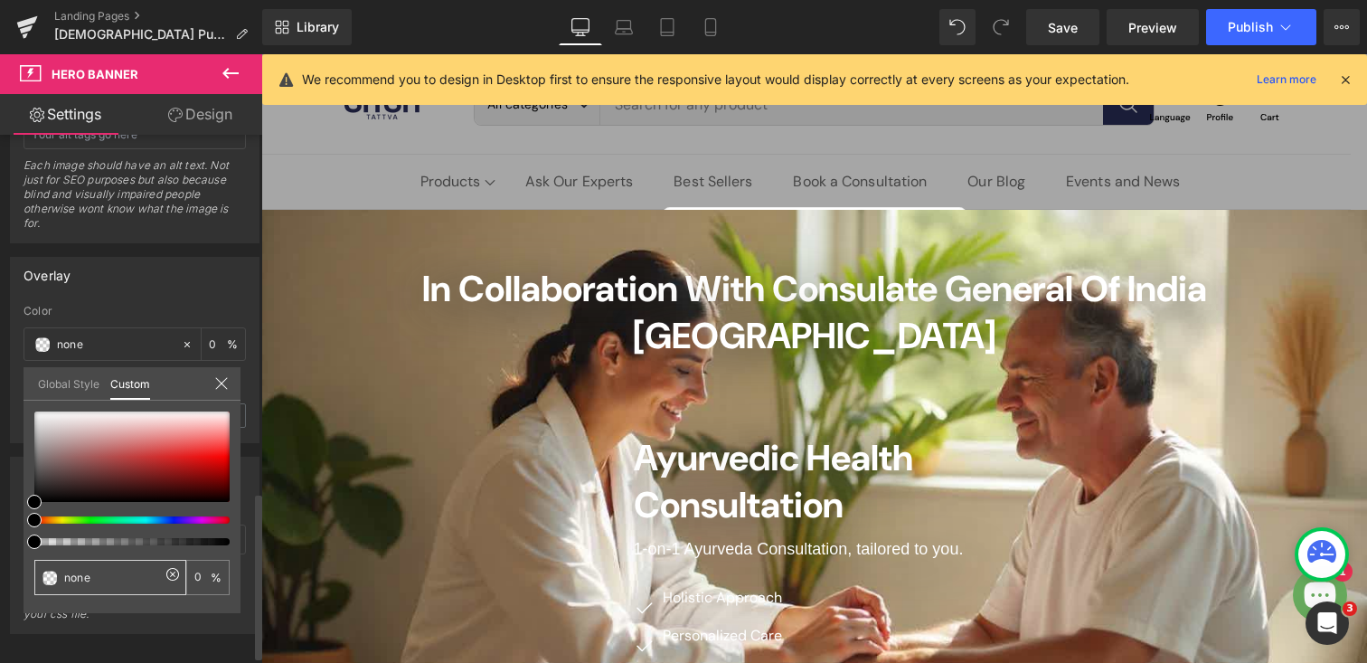
click at [100, 581] on input "none" at bounding box center [112, 577] width 96 height 19
type input "no"
type input "n"
type input "t"
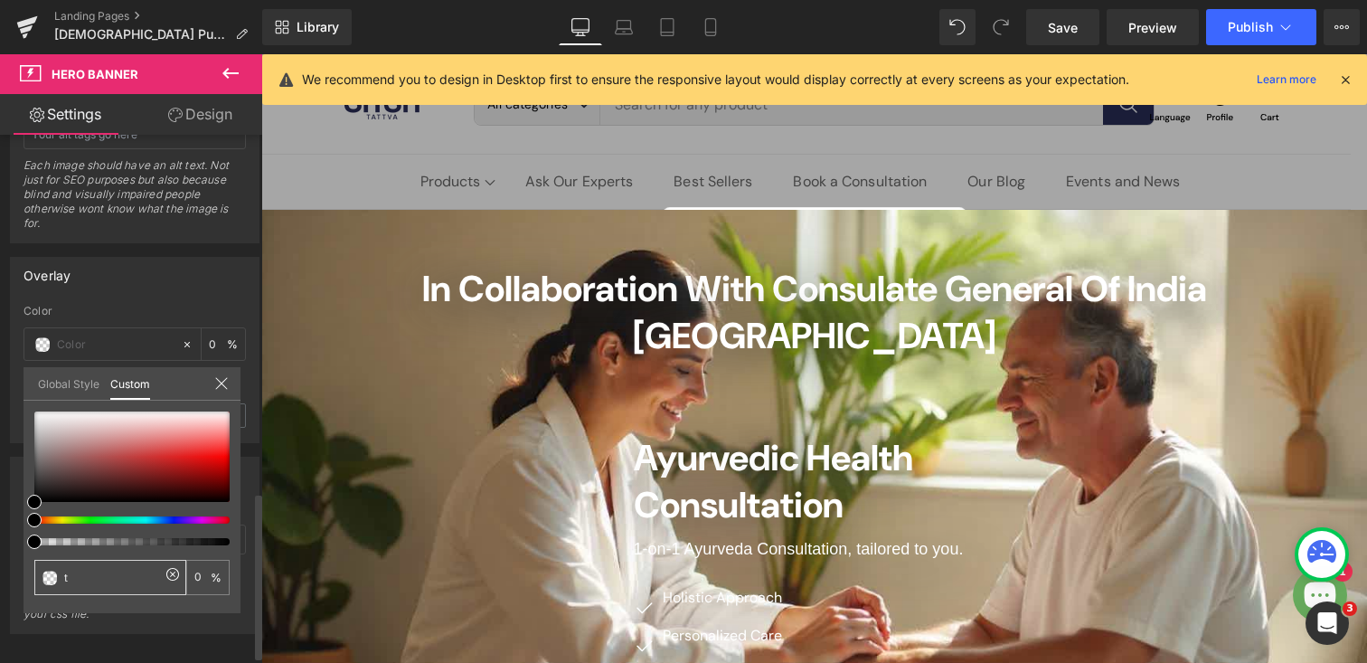
type input "t"
type input "tr"
type input "tra"
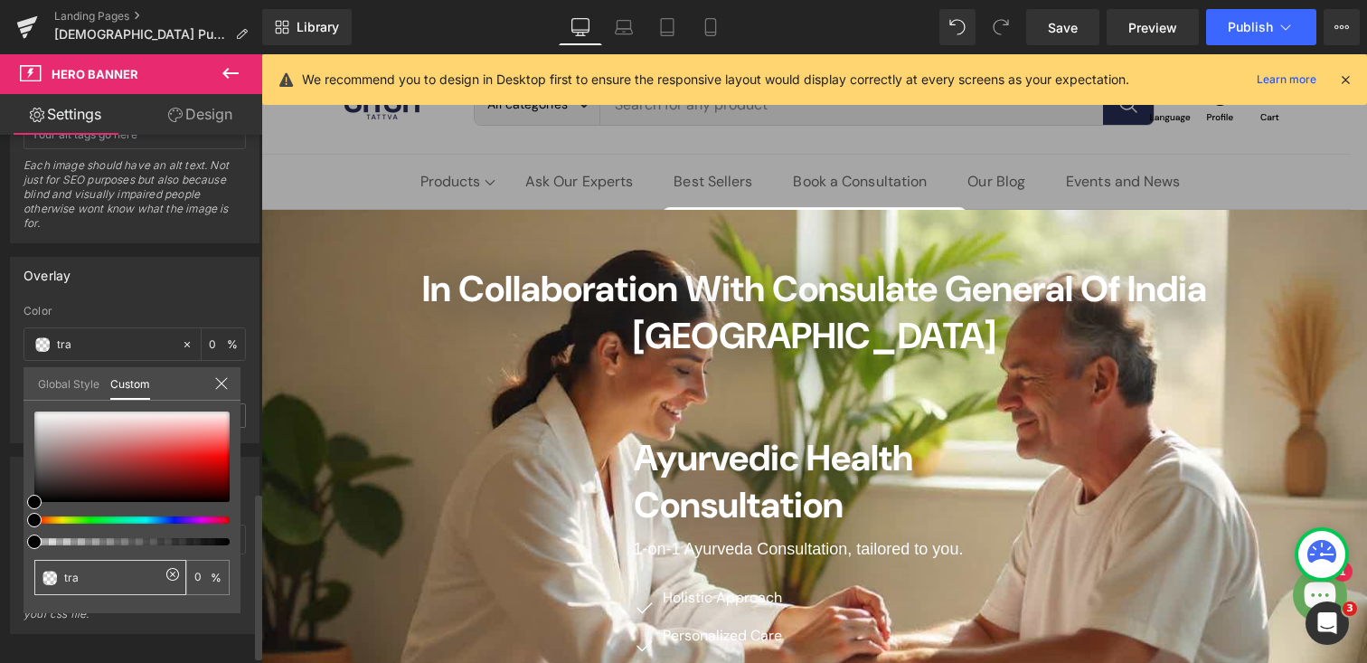
type input "tran"
type input "trans"
type input "transp"
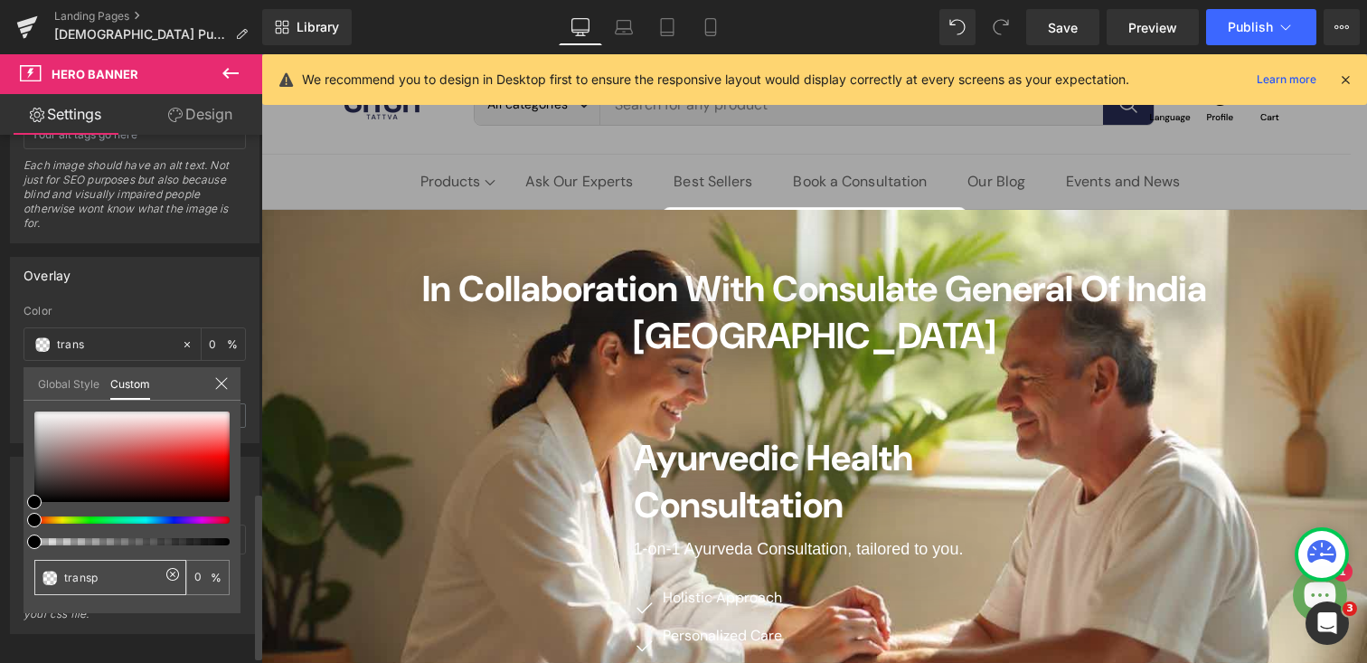
type input "transp"
type input "transpa"
type input "transpar"
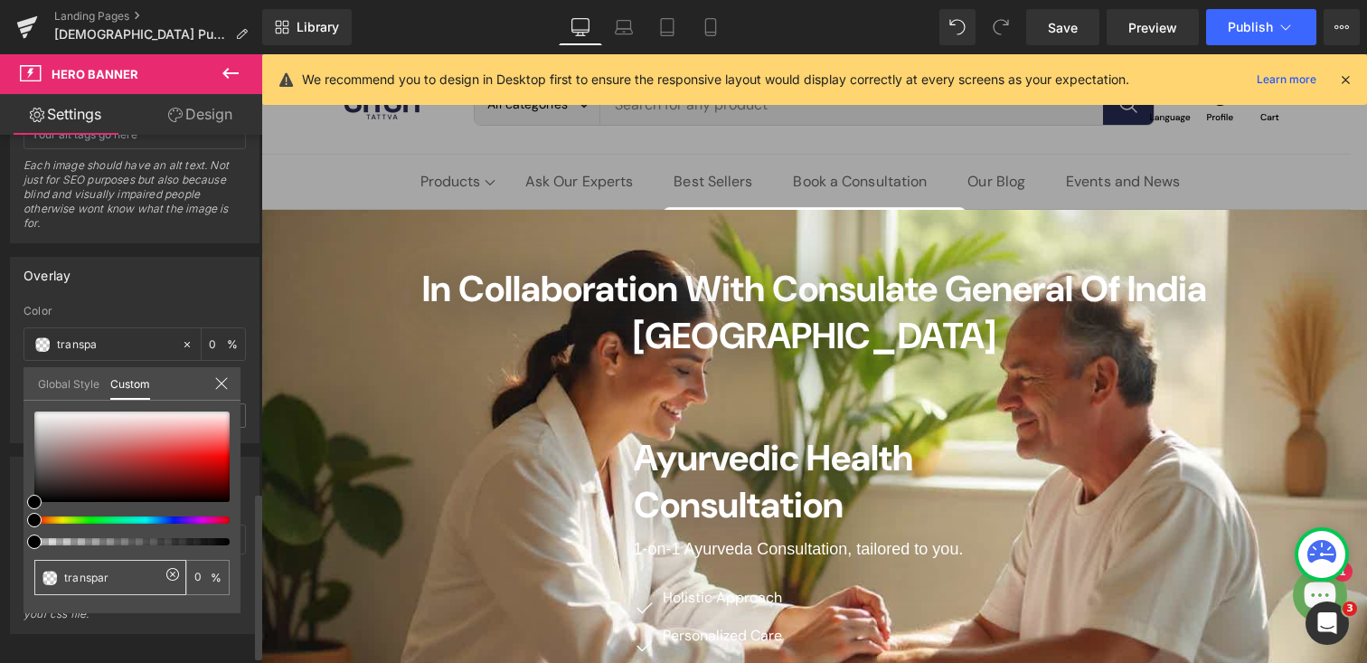
type input "transpare"
type input "transparen"
type input "transparent"
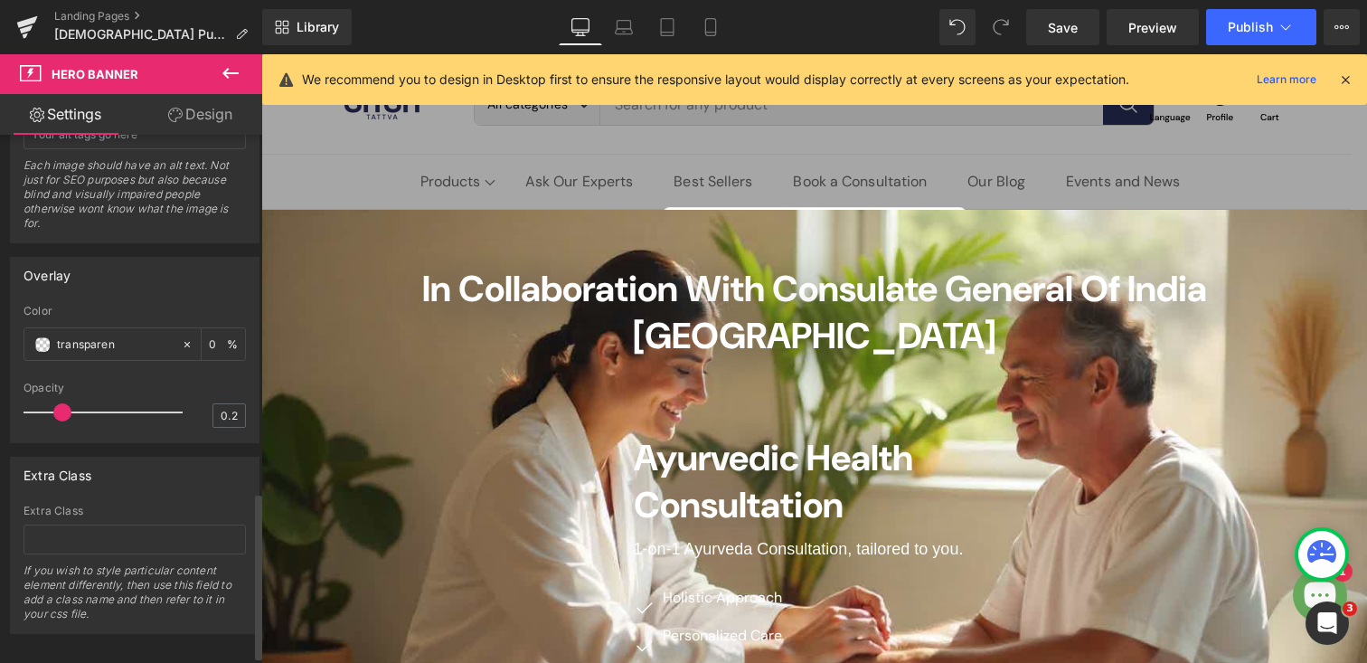
click at [798, 214] on span "Hero Banner" at bounding box center [813, 224] width 85 height 27
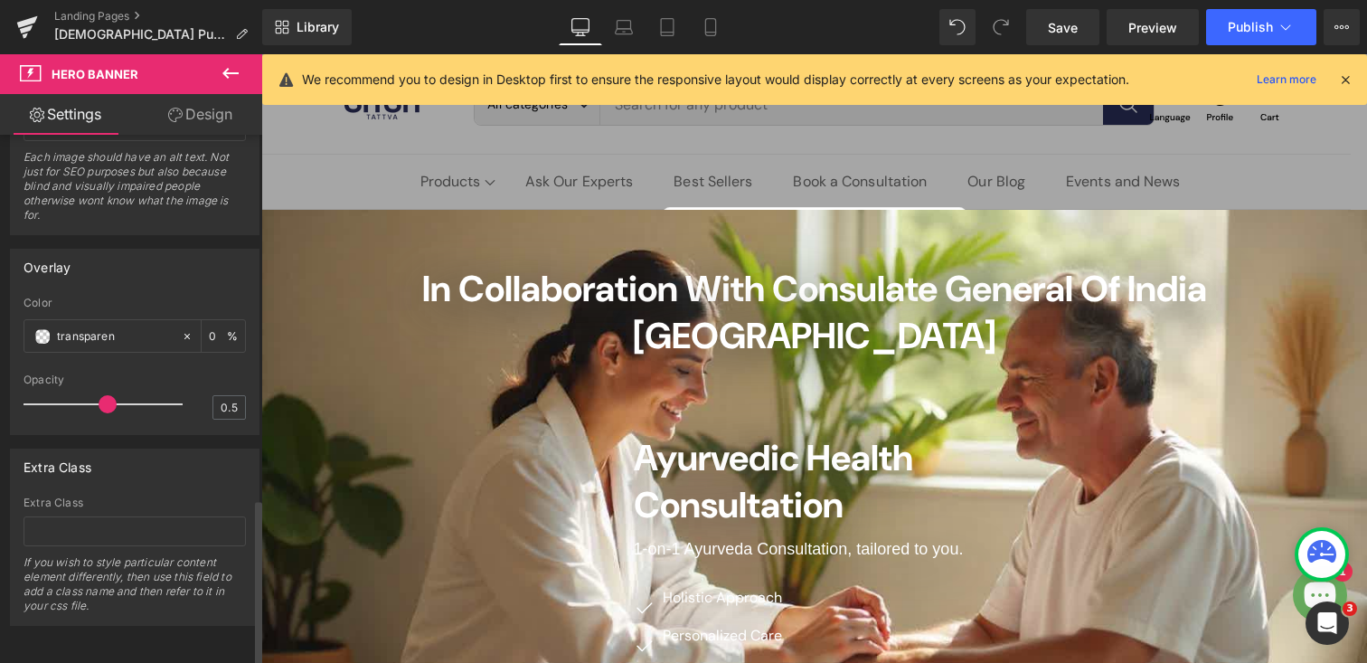
type input "0.4"
drag, startPoint x: 58, startPoint y: 392, endPoint x: 80, endPoint y: 392, distance: 22.6
click at [83, 395] on span at bounding box center [92, 404] width 18 height 18
click at [120, 326] on input "transparen" at bounding box center [115, 336] width 116 height 20
type input "transparent"
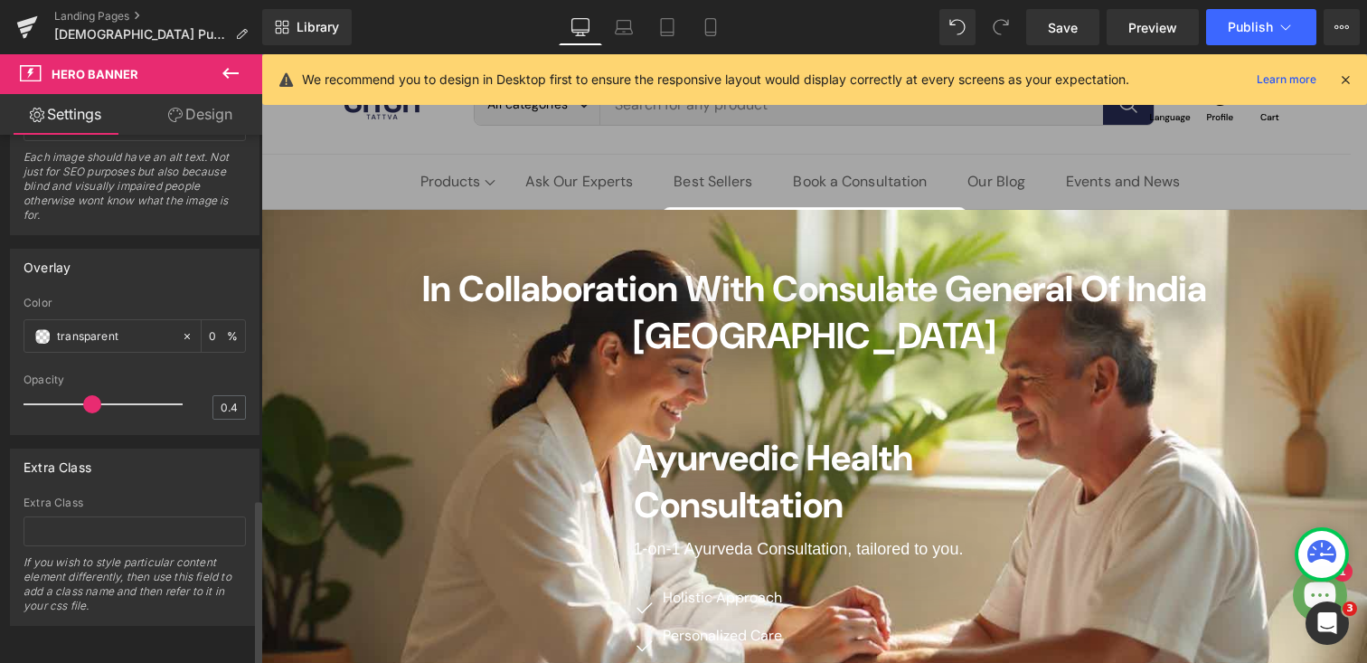
click at [143, 260] on div "Overlay" at bounding box center [135, 267] width 248 height 34
click at [48, 329] on span at bounding box center [42, 336] width 14 height 14
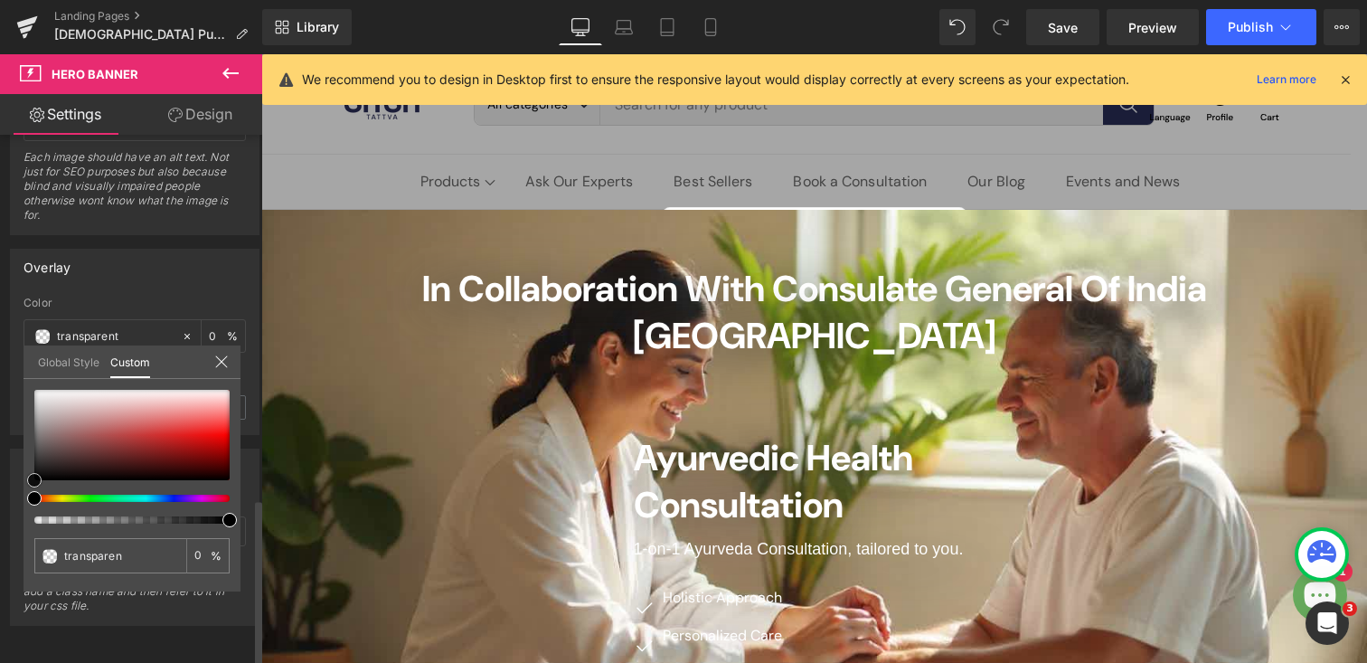
click at [93, 420] on div at bounding box center [131, 435] width 195 height 90
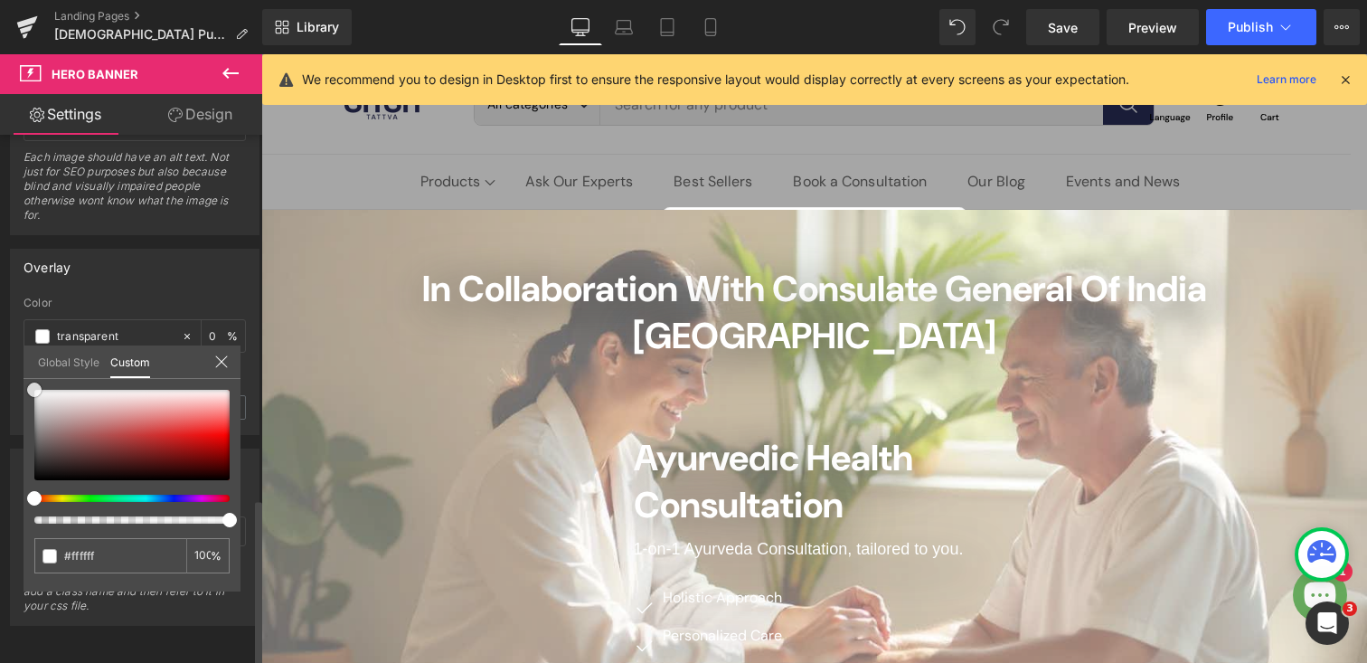
drag, startPoint x: 138, startPoint y: 433, endPoint x: 5, endPoint y: 389, distance: 141.0
click at [5, 389] on div "Overlay transparen Color transparent 0 % 0.4 Opacity 0.4 Global Style Custom Se…" at bounding box center [135, 335] width 270 height 200
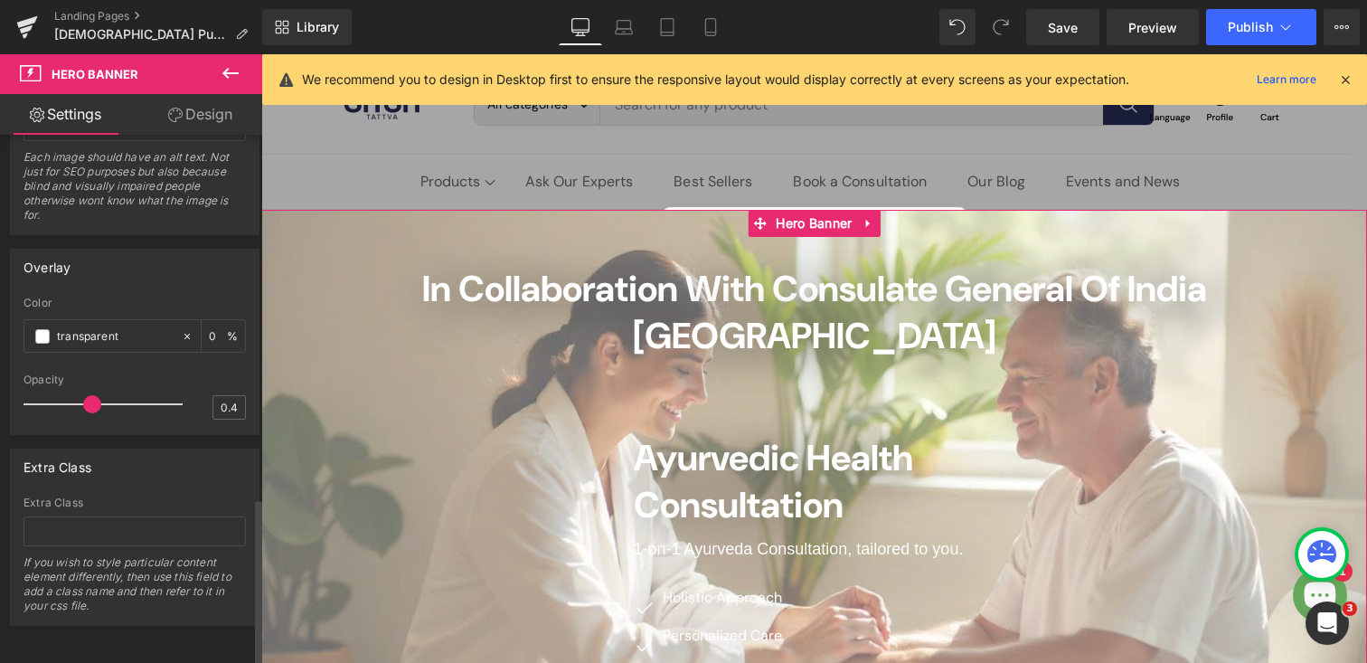
scroll to position [1118, 0]
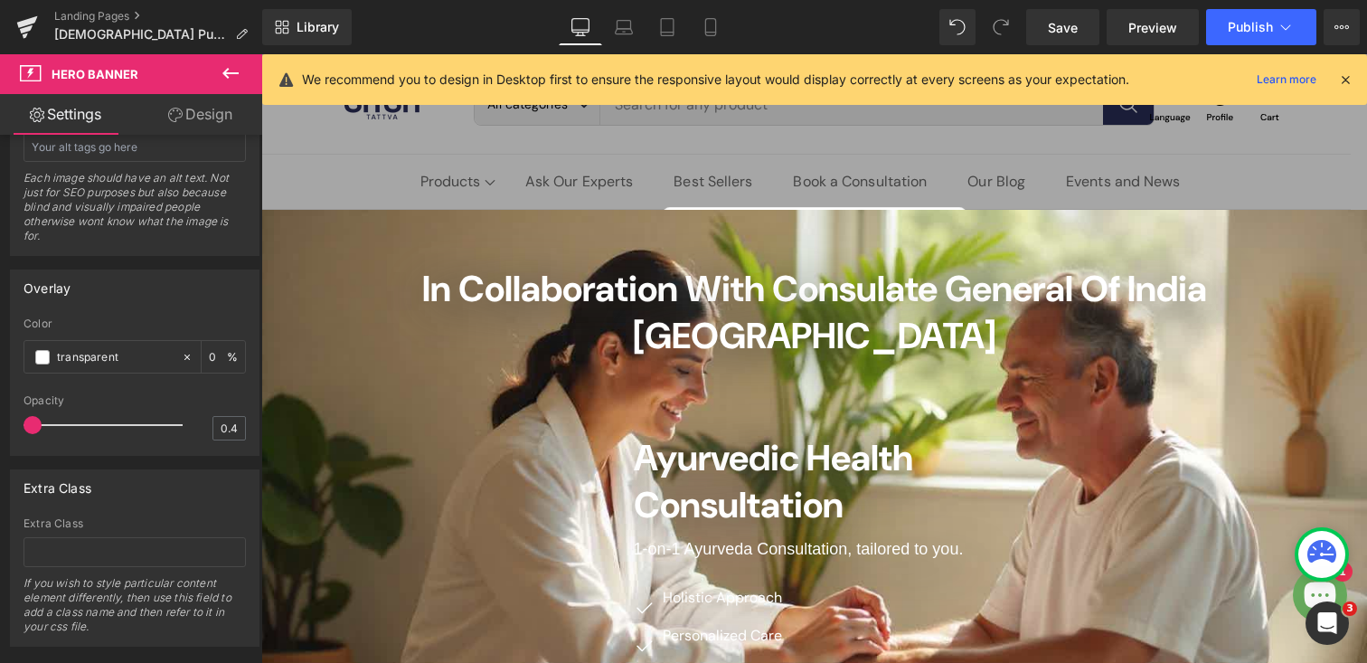
drag, startPoint x: 86, startPoint y: 428, endPoint x: 11, endPoint y: 427, distance: 75.1
click at [11, 427] on div "transparen Color transparent 0 % 0.4 Opacity 0.4" at bounding box center [135, 385] width 248 height 137
click at [41, 350] on span at bounding box center [42, 357] width 14 height 14
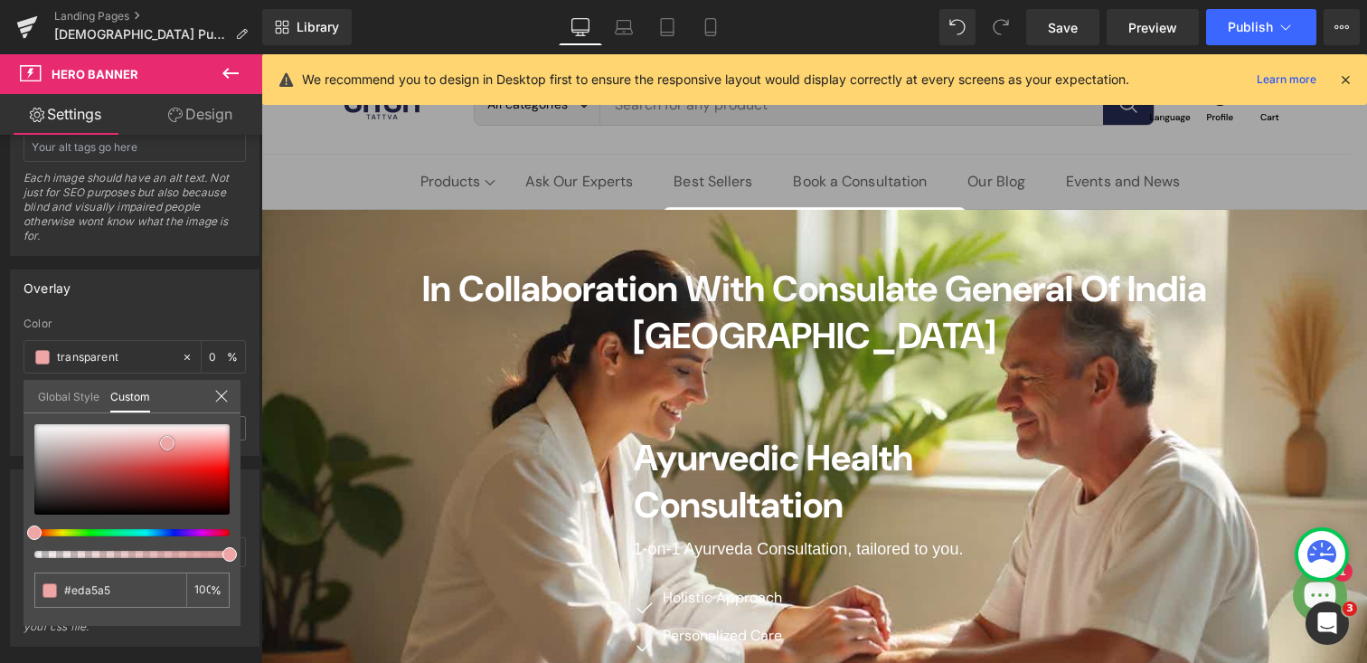
drag, startPoint x: 109, startPoint y: 473, endPoint x: 167, endPoint y: 443, distance: 65.9
click at [167, 443] on div at bounding box center [131, 469] width 195 height 90
drag, startPoint x: 165, startPoint y: 444, endPoint x: 50, endPoint y: 433, distance: 115.3
click at [50, 433] on span at bounding box center [52, 432] width 14 height 14
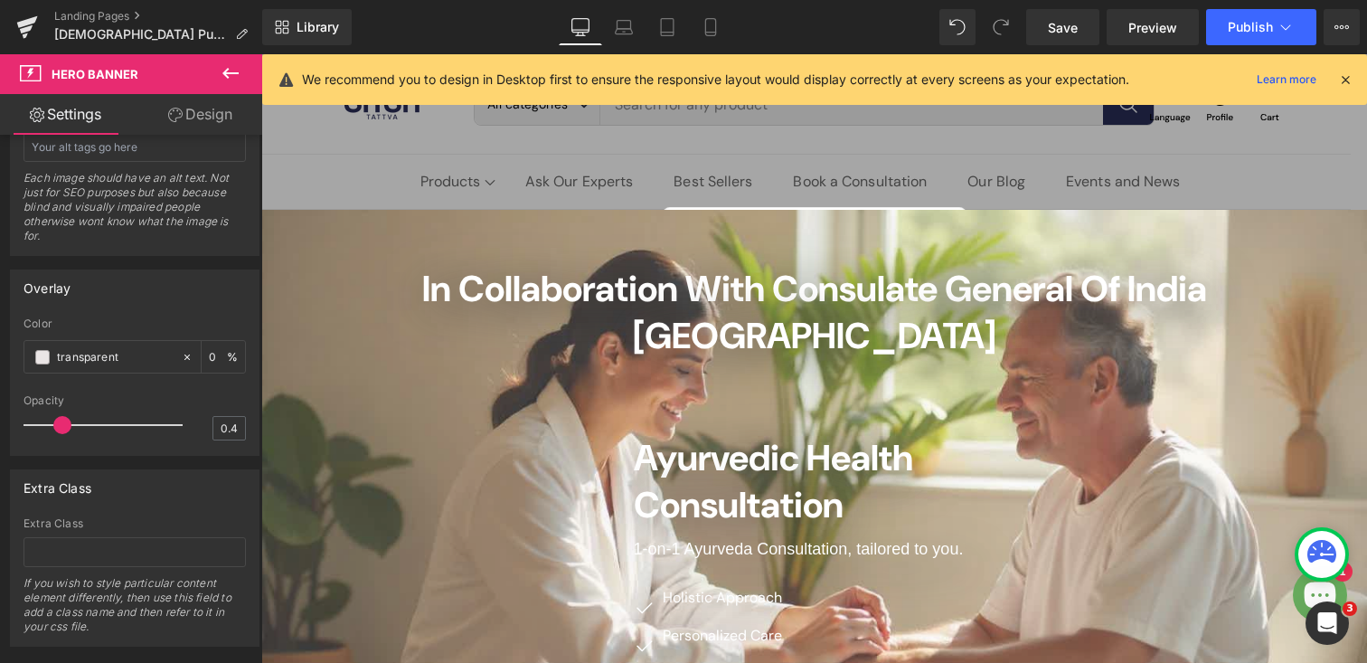
drag, startPoint x: 33, startPoint y: 418, endPoint x: 65, endPoint y: 429, distance: 34.3
click at [65, 429] on span at bounding box center [62, 425] width 18 height 18
click at [45, 358] on span at bounding box center [42, 357] width 14 height 14
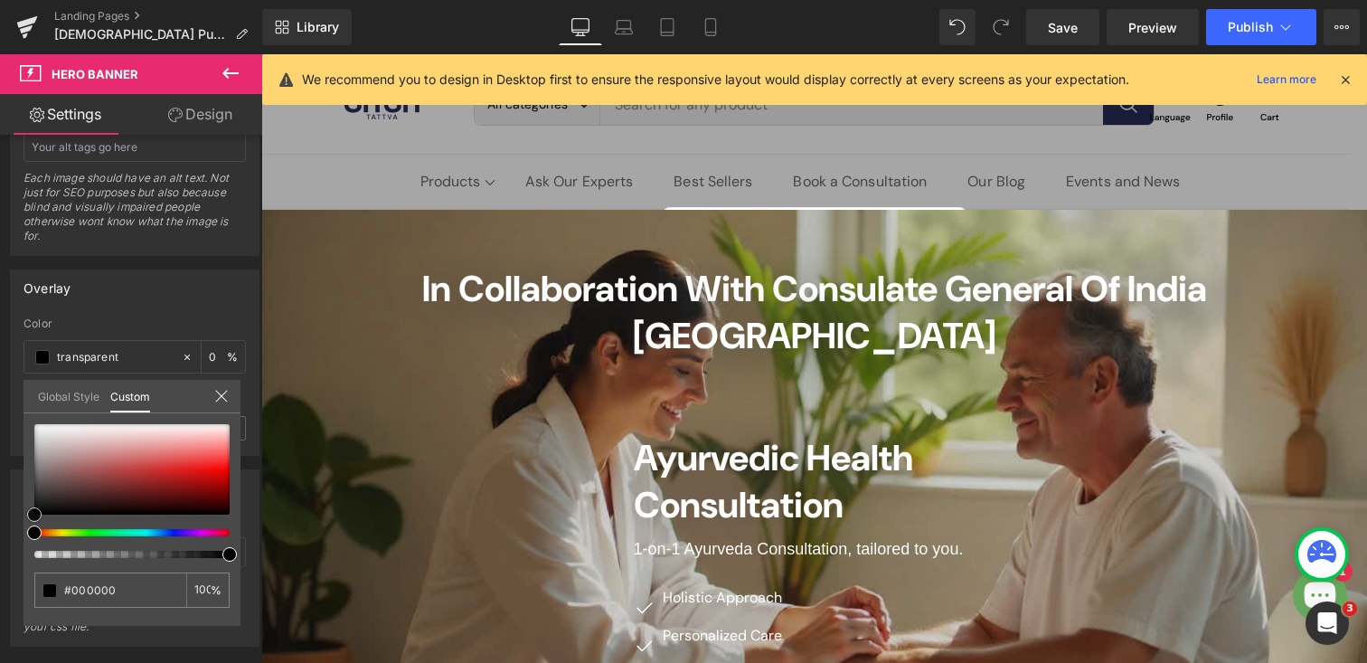
drag, startPoint x: 45, startPoint y: 503, endPoint x: 14, endPoint y: 526, distance: 39.4
click at [14, 456] on div "Overlay transparen Color transparent 0 % 0.4 Opacity 0.4 Global Style Custom Se…" at bounding box center [135, 356] width 270 height 200
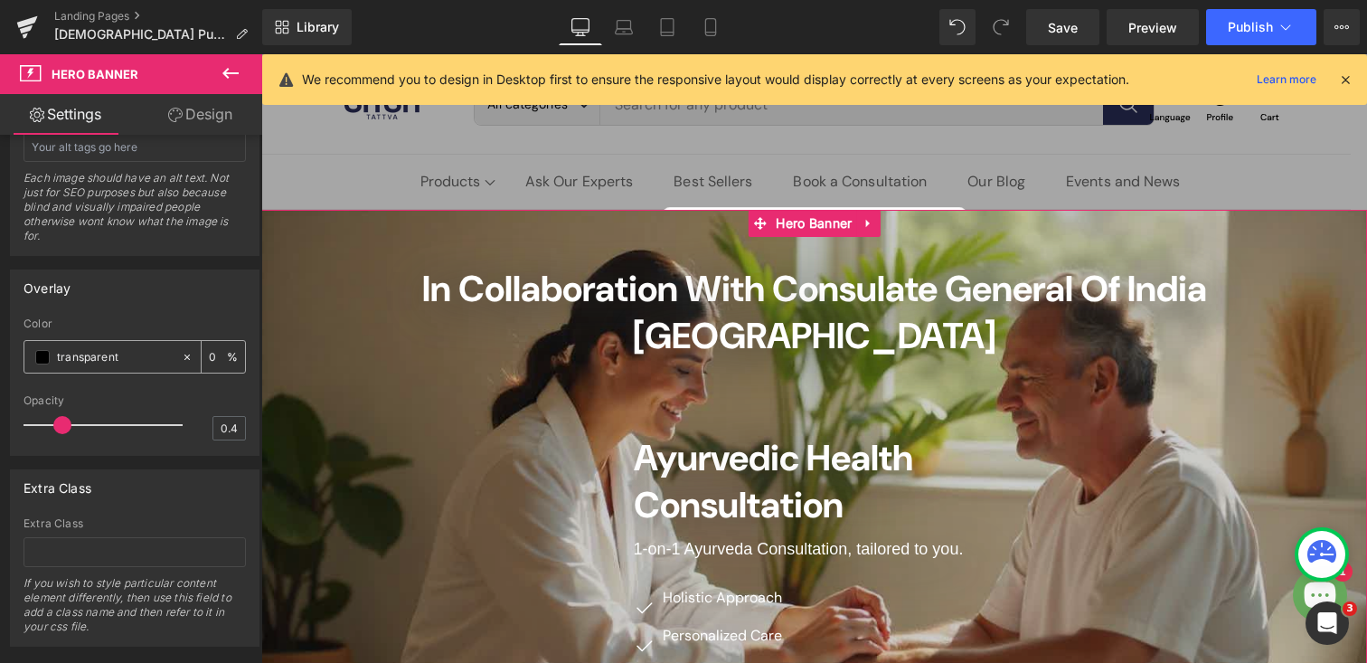
click at [191, 352] on div at bounding box center [191, 357] width 21 height 32
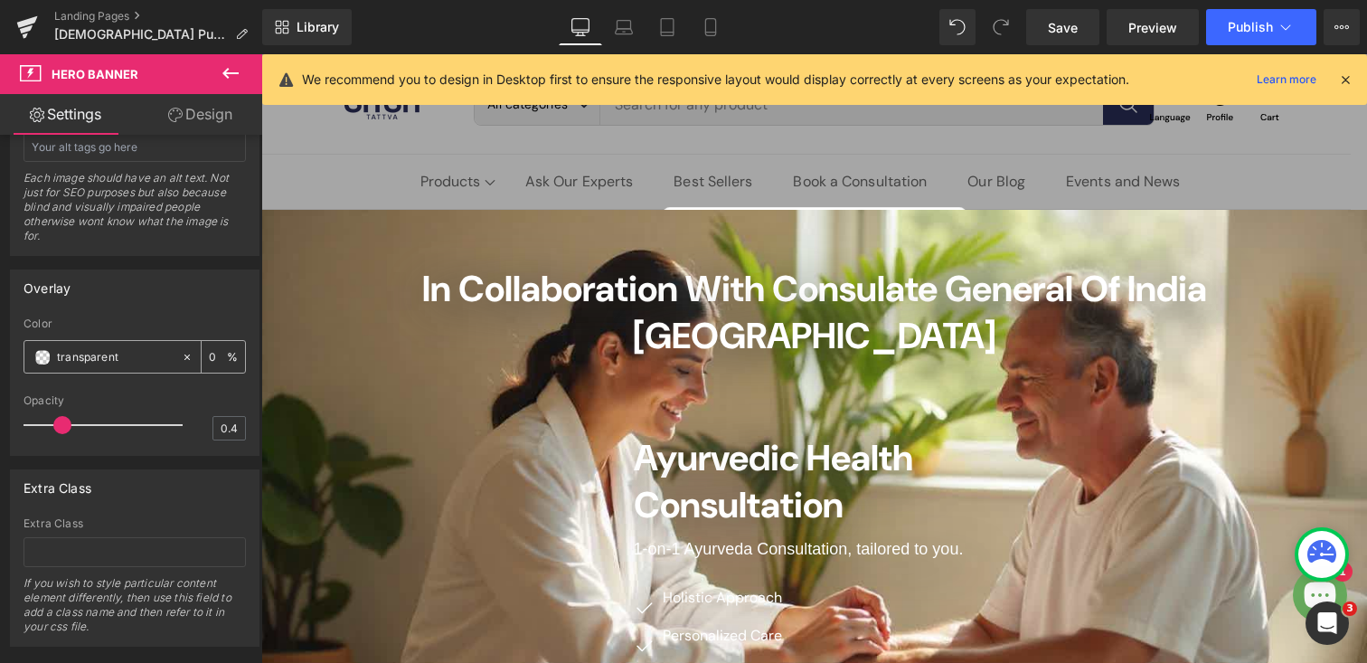
click at [48, 359] on span at bounding box center [42, 357] width 14 height 14
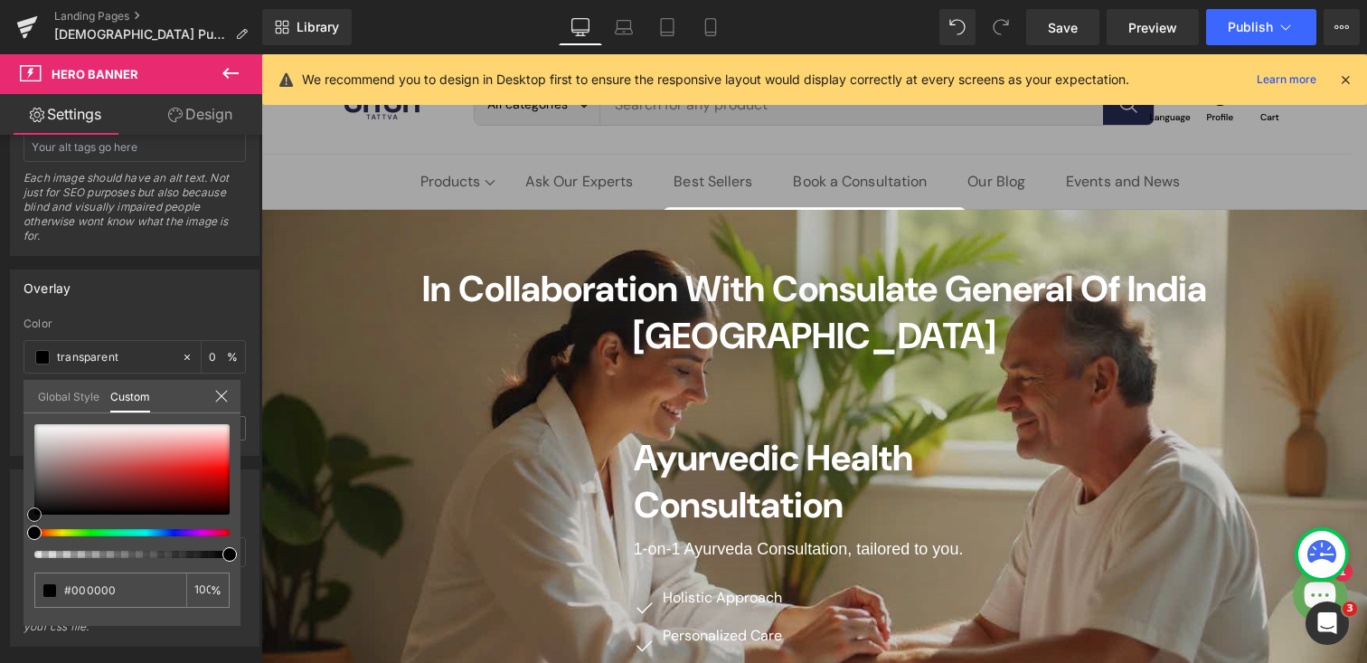
drag, startPoint x: 68, startPoint y: 466, endPoint x: 20, endPoint y: 524, distance: 75.8
click at [20, 456] on div "Overlay transparen Color transparent 0 % 0.4 Opacity 0.4 Global Style Custom Se…" at bounding box center [135, 356] width 270 height 200
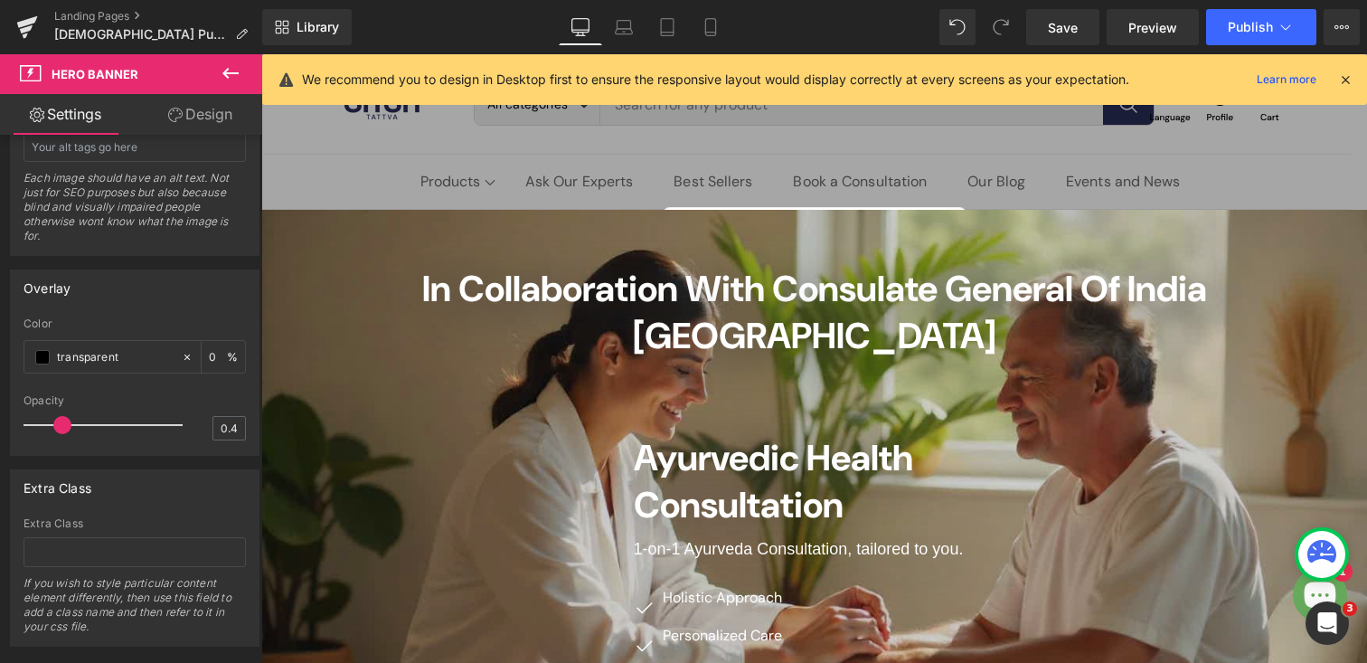
click at [212, 355] on input "0" at bounding box center [218, 356] width 18 height 20
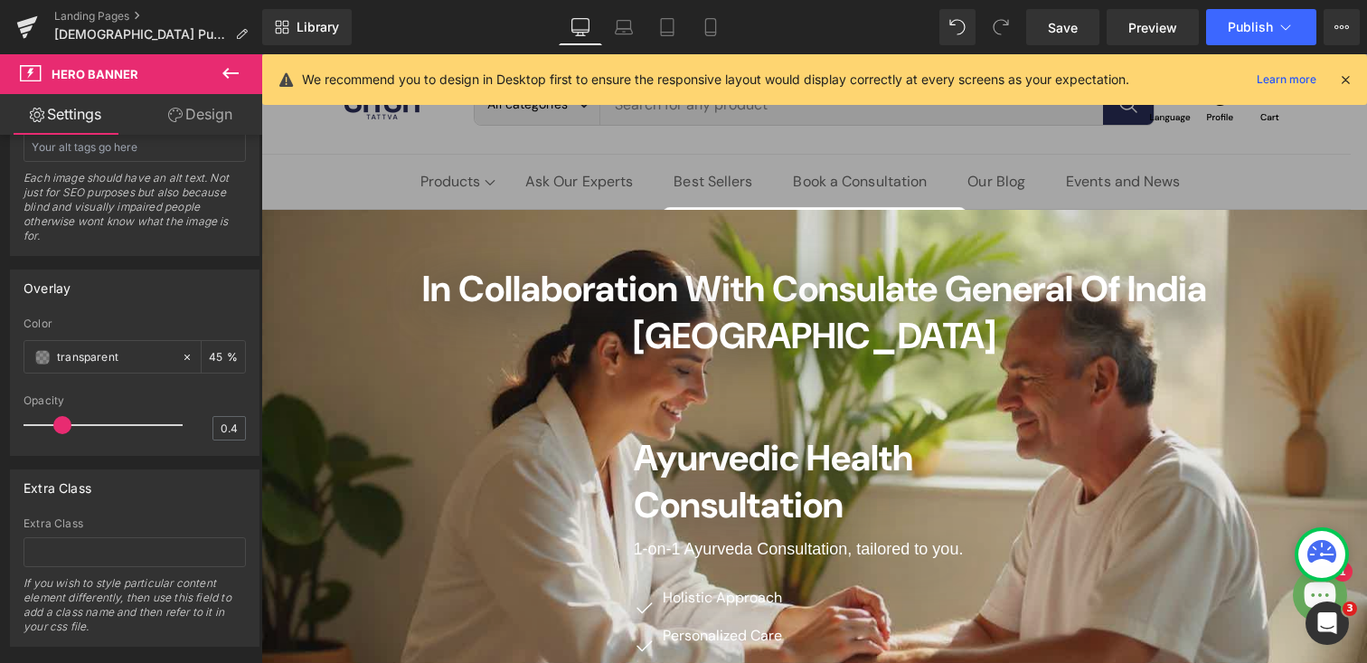
type input "4"
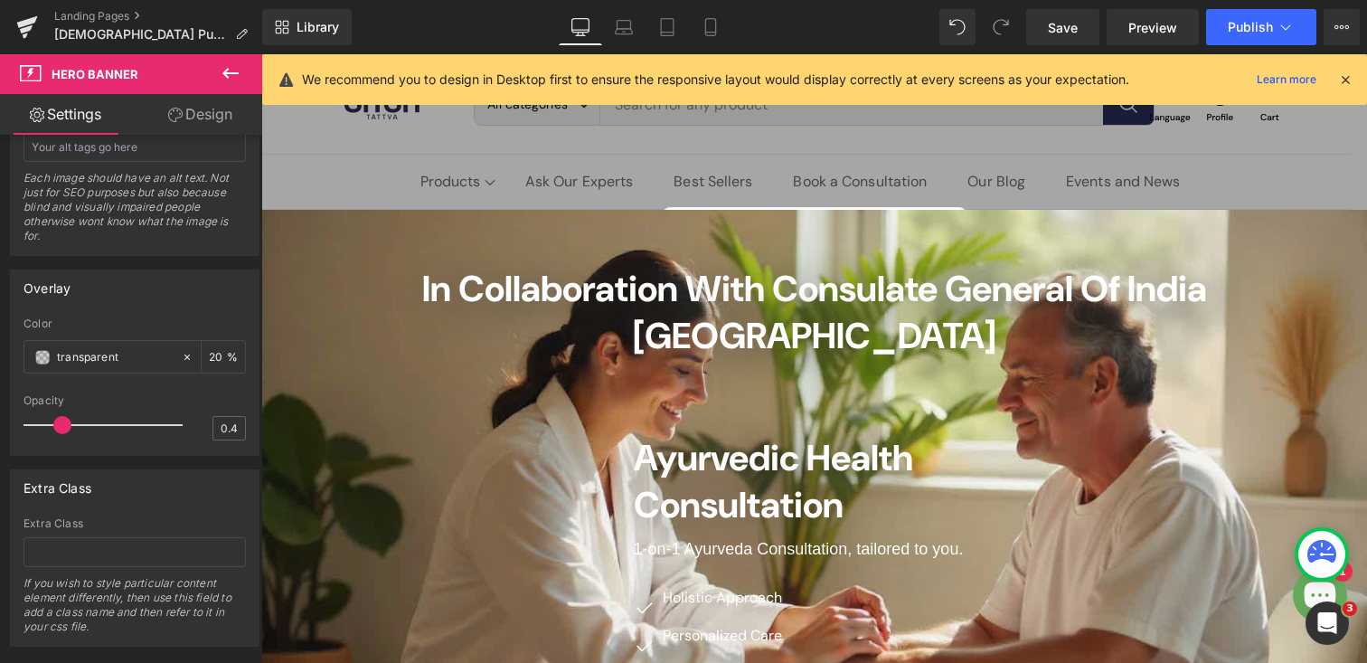
type input "20"
click at [204, 302] on div "Overlay" at bounding box center [135, 287] width 248 height 34
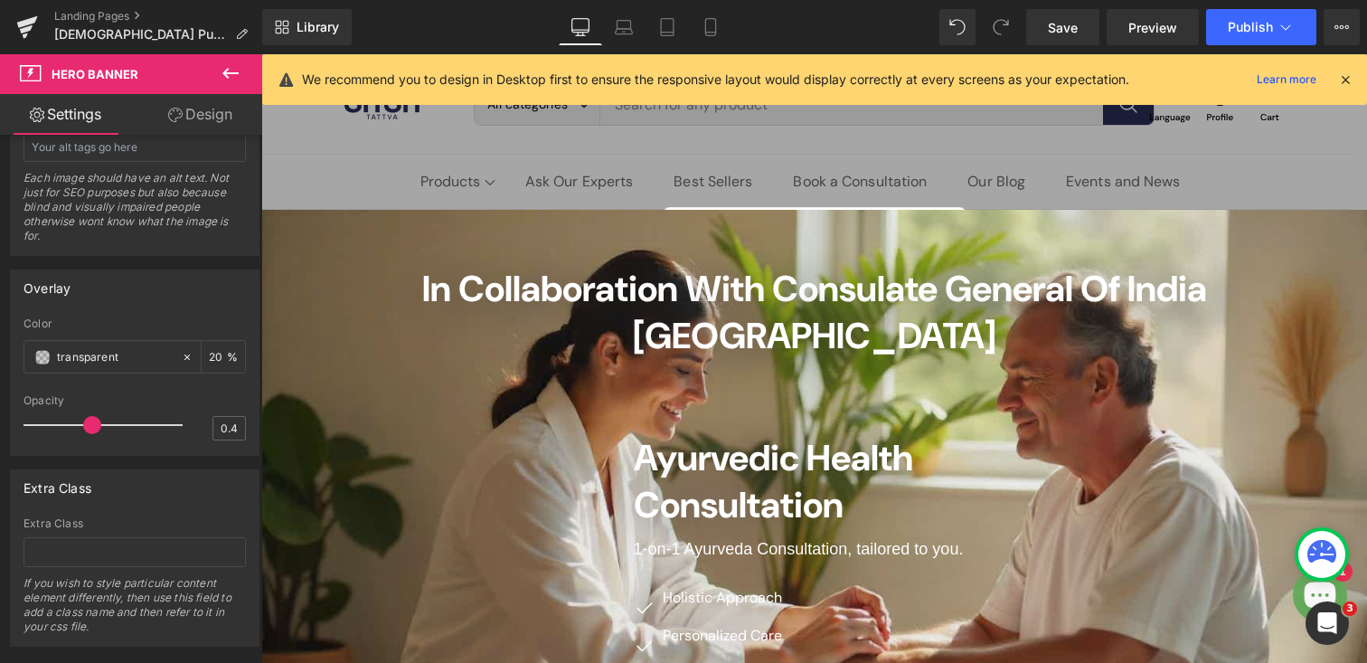
drag, startPoint x: 65, startPoint y: 424, endPoint x: 99, endPoint y: 430, distance: 34.9
click at [99, 430] on div at bounding box center [108, 425] width 150 height 36
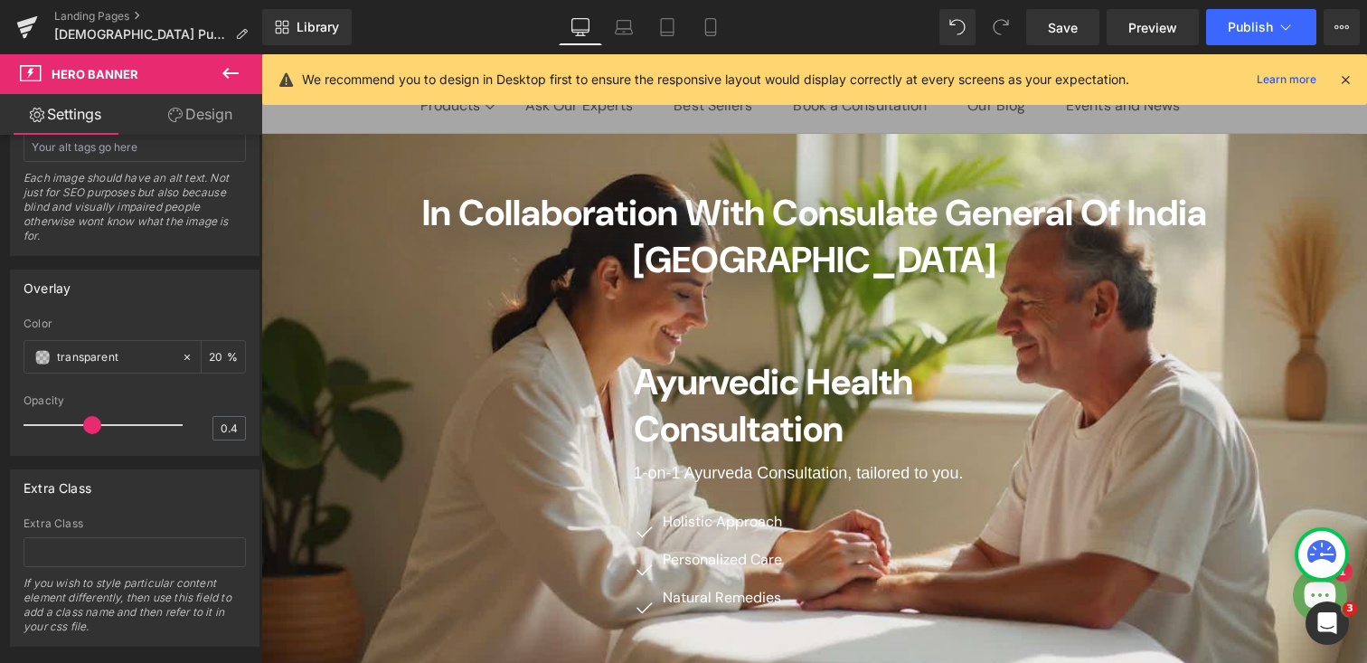
scroll to position [68, 0]
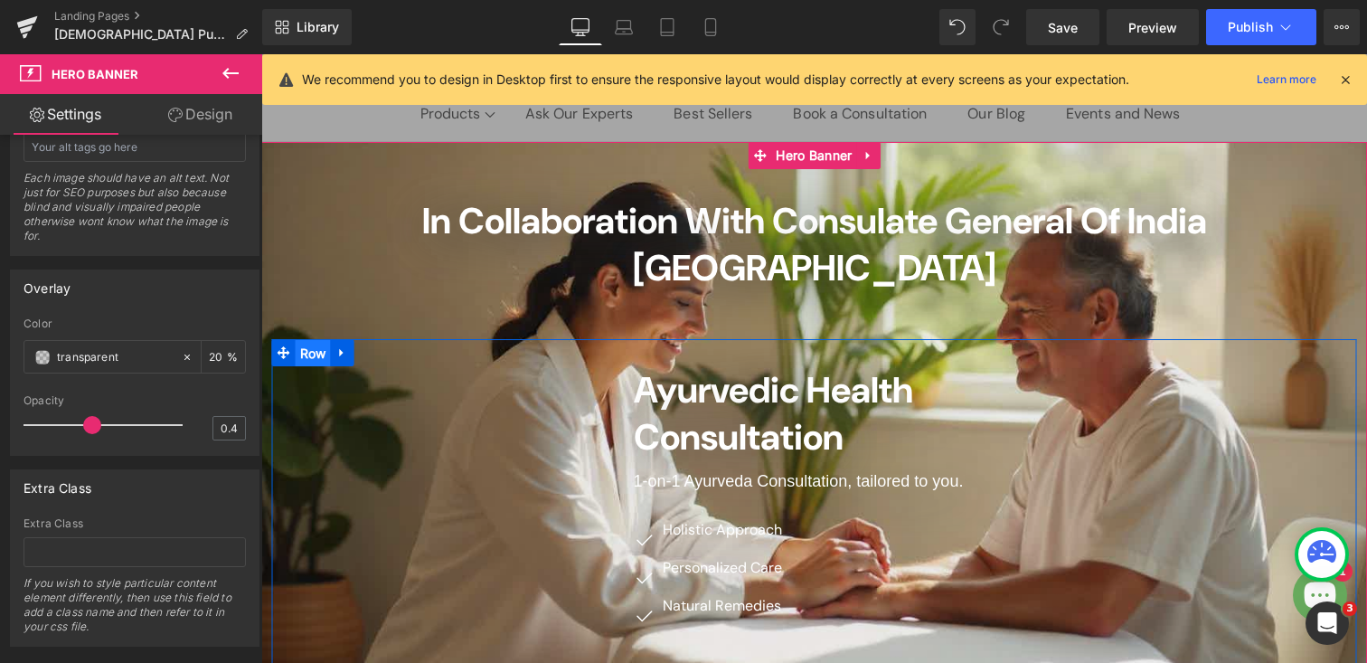
click at [297, 340] on span "Row" at bounding box center [313, 353] width 35 height 27
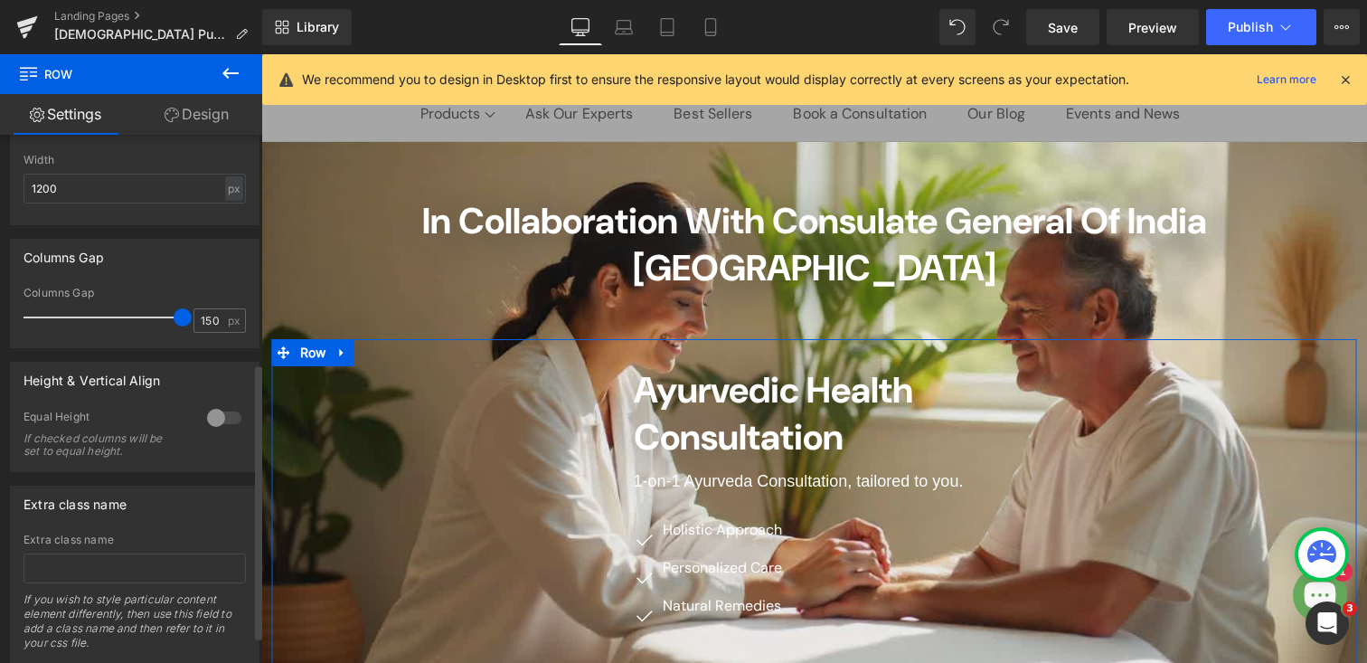
scroll to position [487, 0]
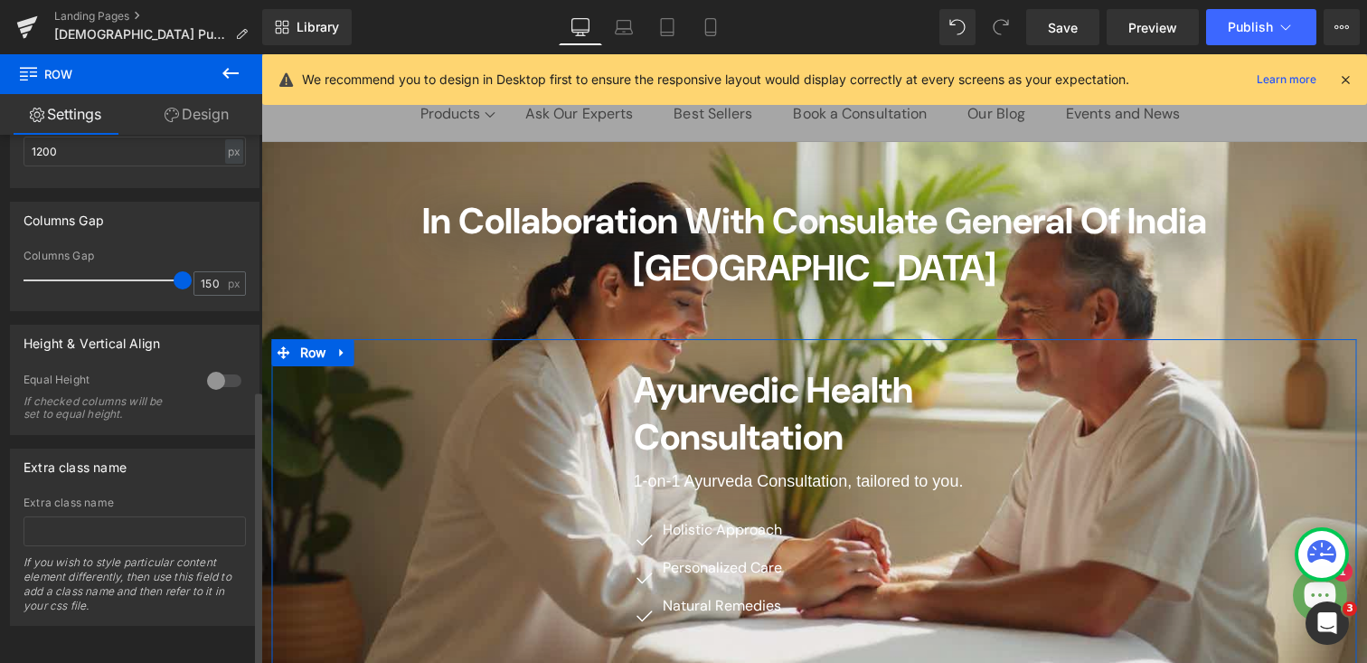
click at [225, 370] on div at bounding box center [224, 380] width 43 height 29
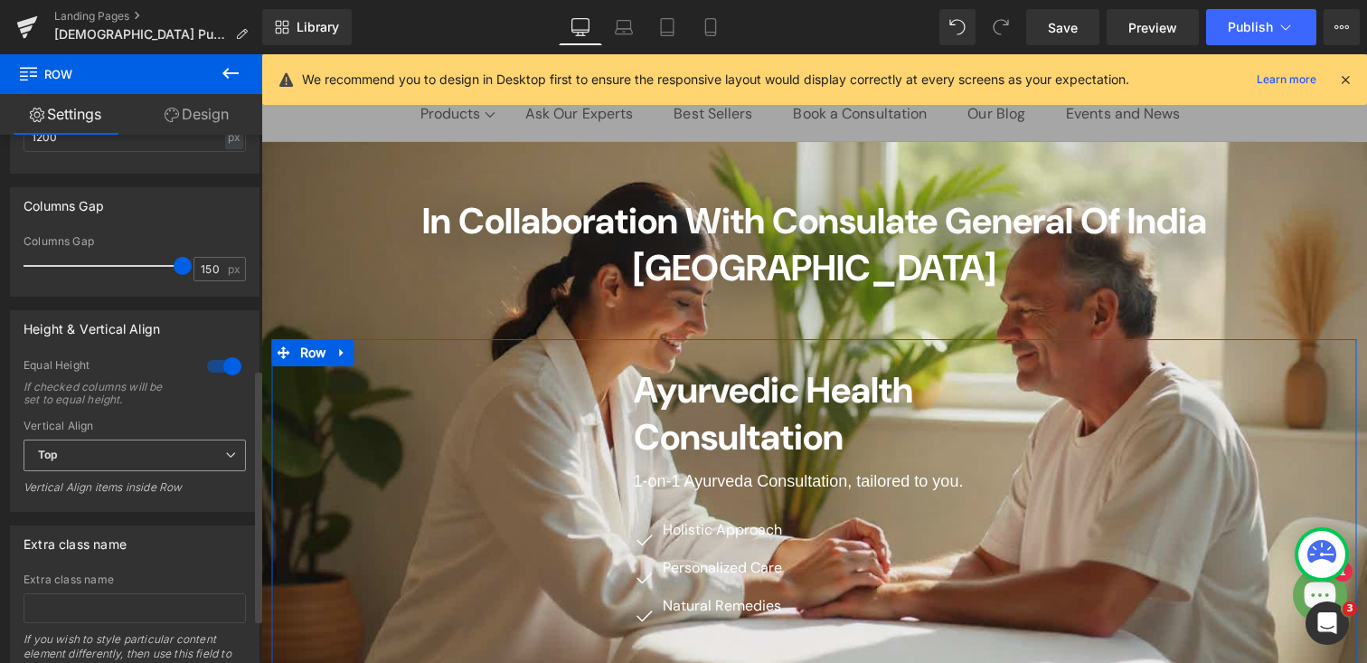
click at [86, 449] on span "Top" at bounding box center [135, 455] width 222 height 32
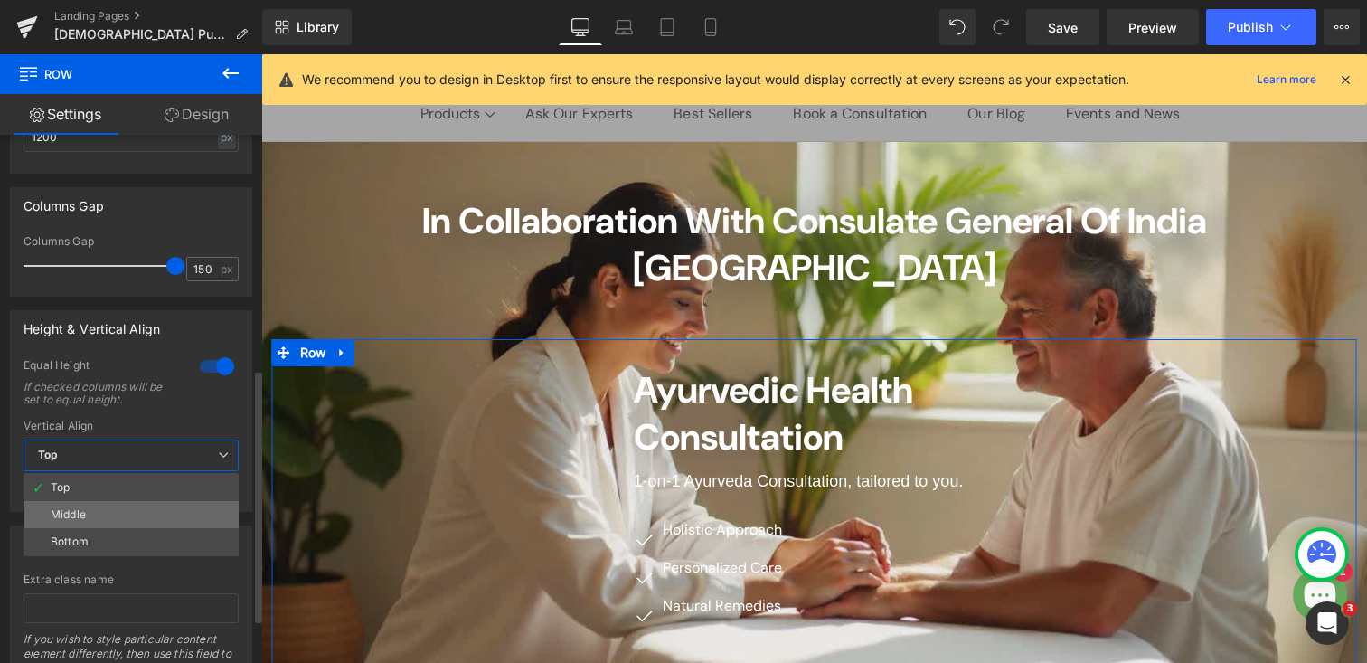
click at [76, 513] on div "Middle" at bounding box center [68, 514] width 35 height 13
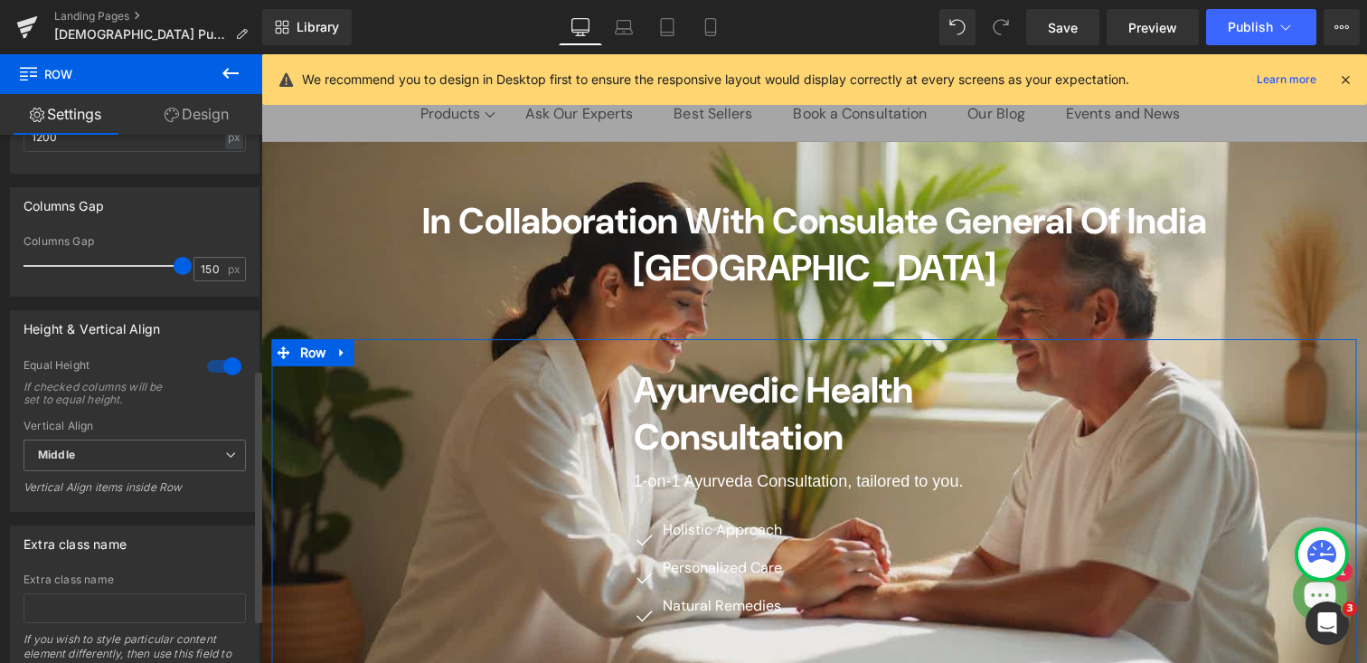
click at [210, 365] on div at bounding box center [224, 366] width 43 height 29
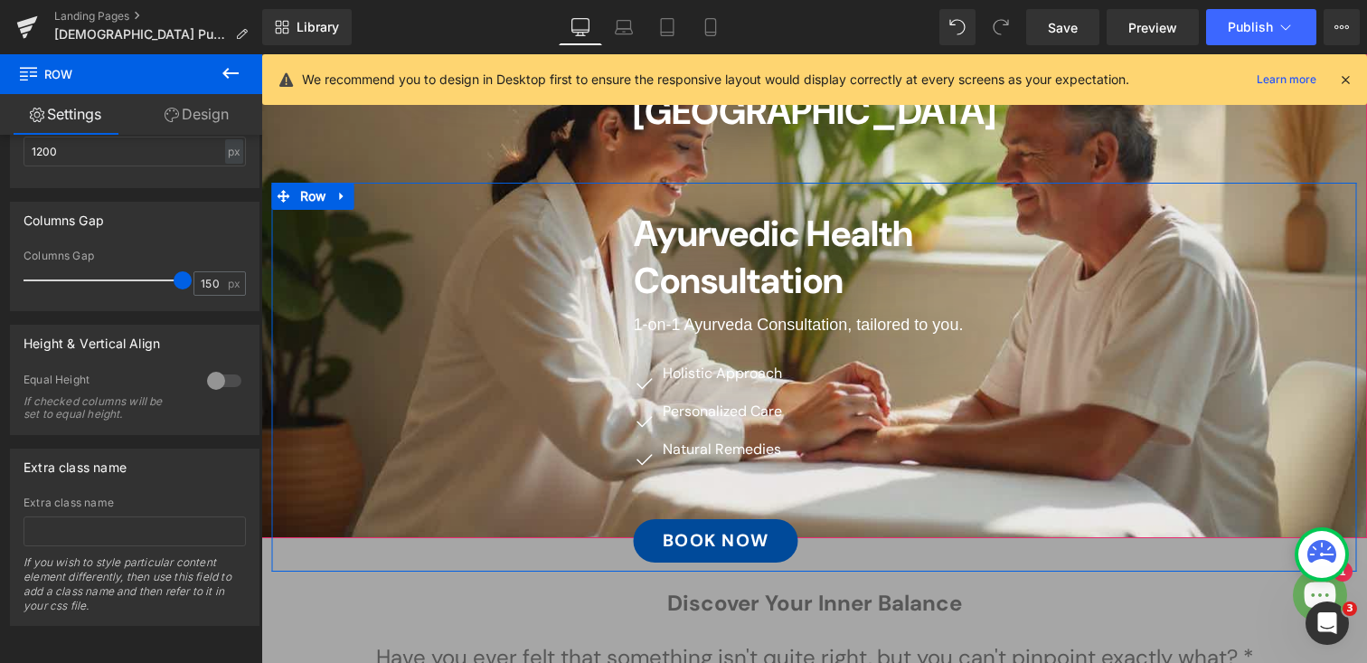
scroll to position [216, 0]
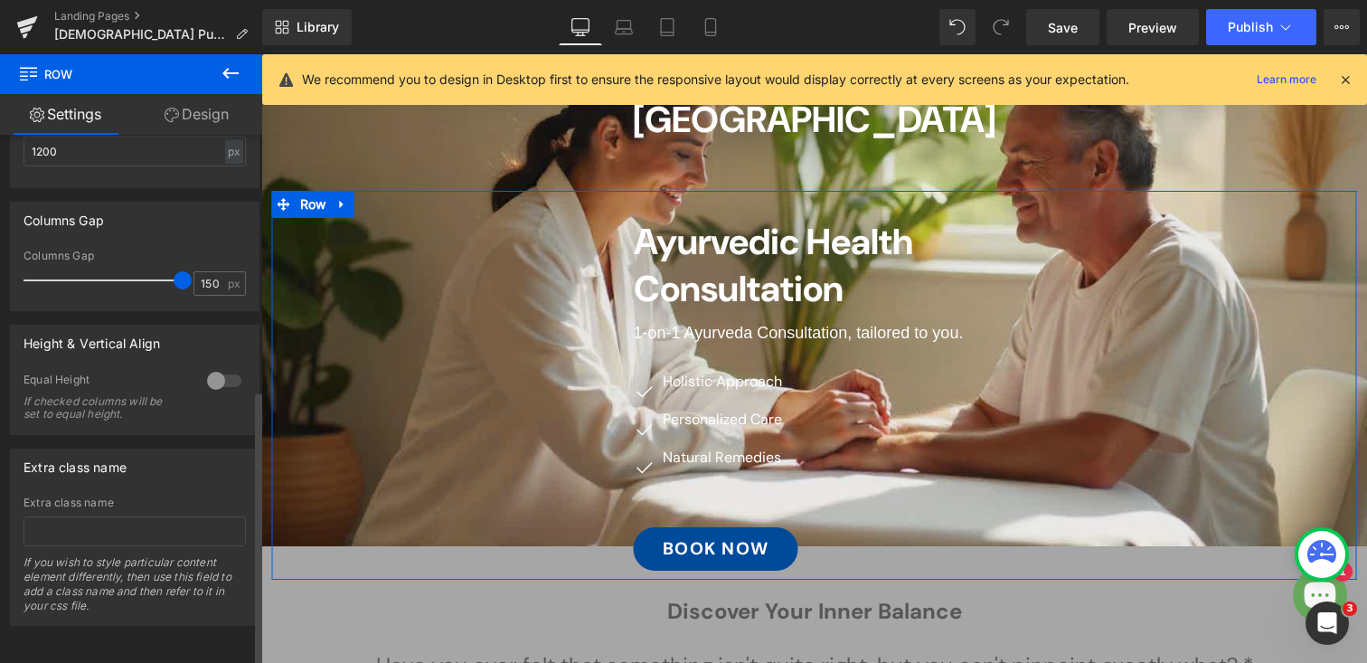
click at [229, 368] on div at bounding box center [224, 380] width 43 height 29
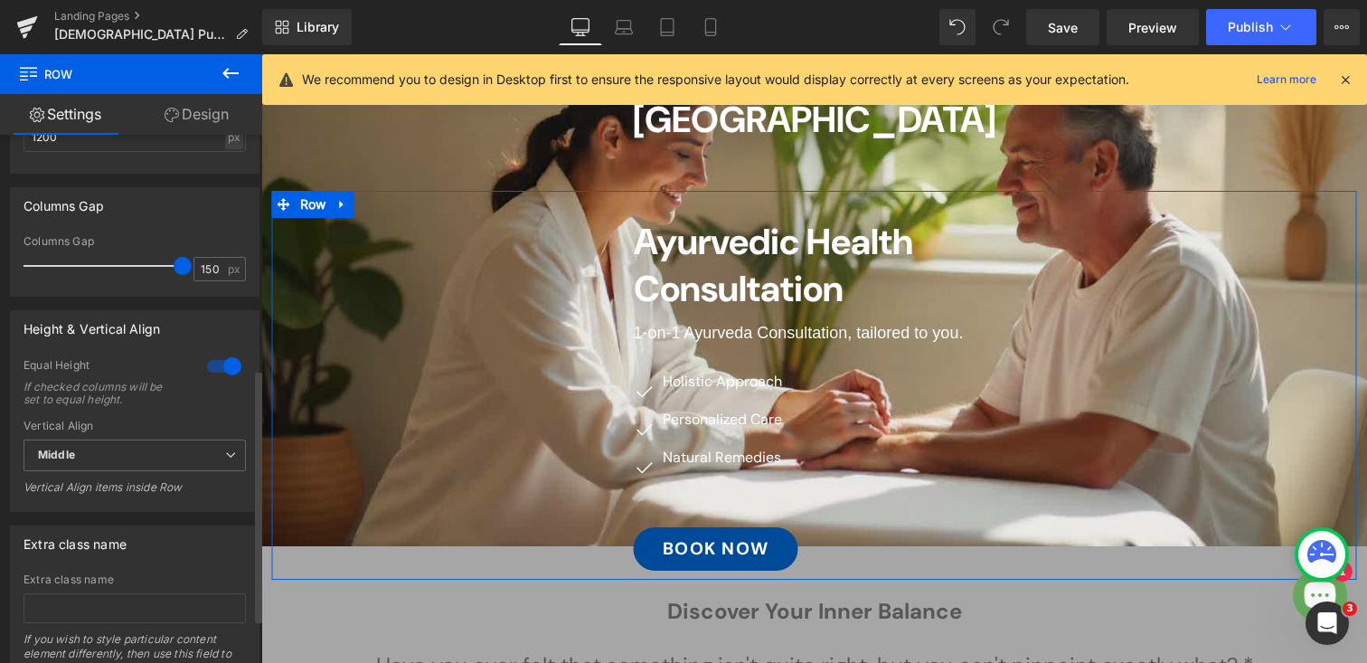
click at [206, 369] on div at bounding box center [224, 366] width 43 height 29
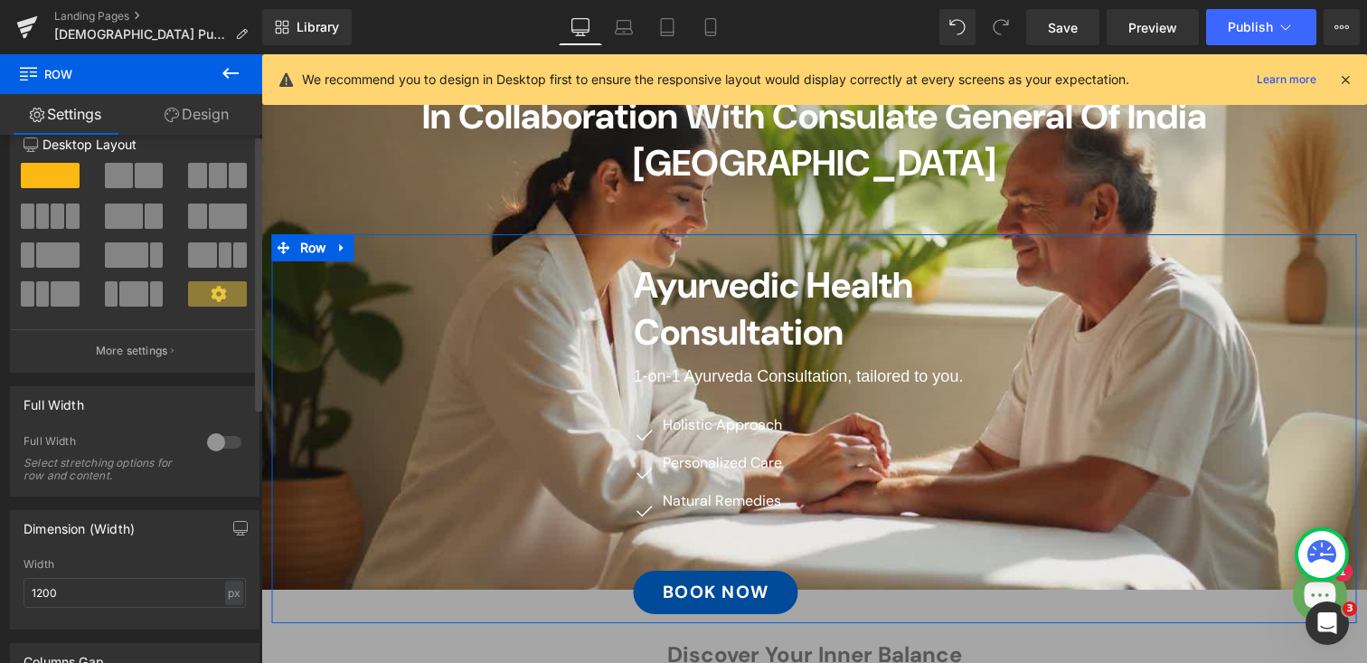
scroll to position [0, 0]
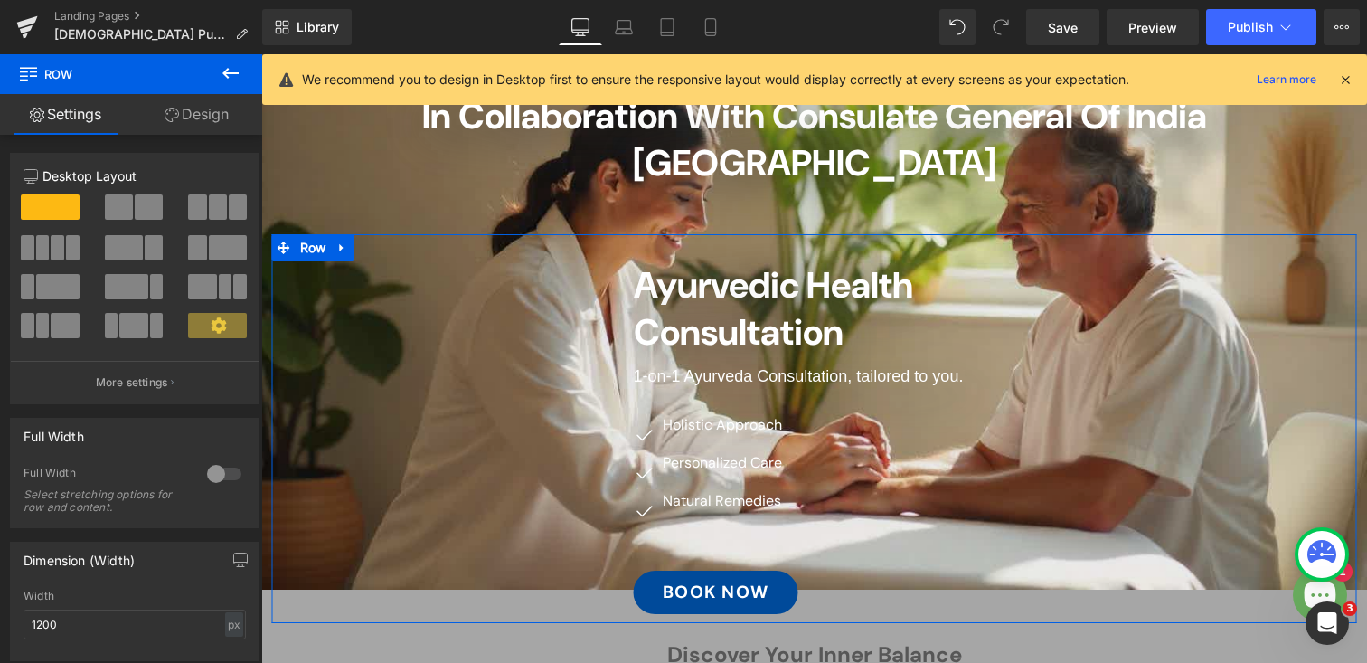
click at [193, 114] on link "Design" at bounding box center [196, 114] width 131 height 41
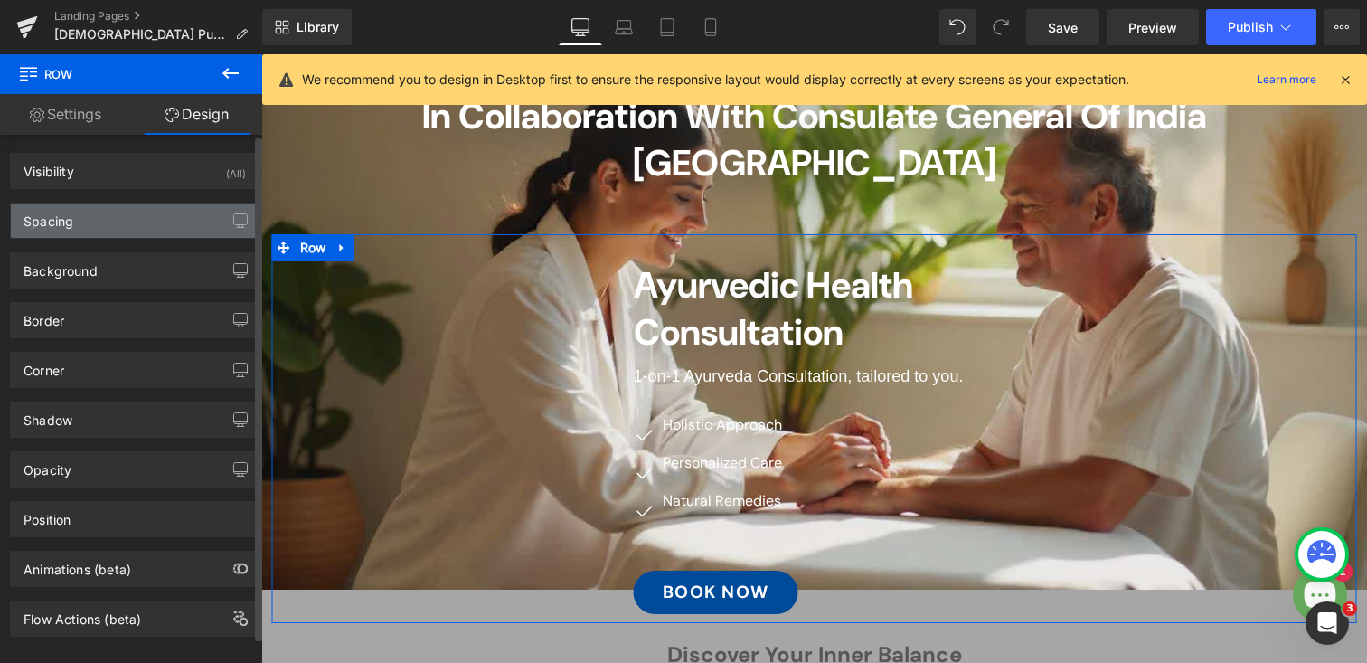
click at [77, 223] on div "Spacing" at bounding box center [135, 220] width 248 height 34
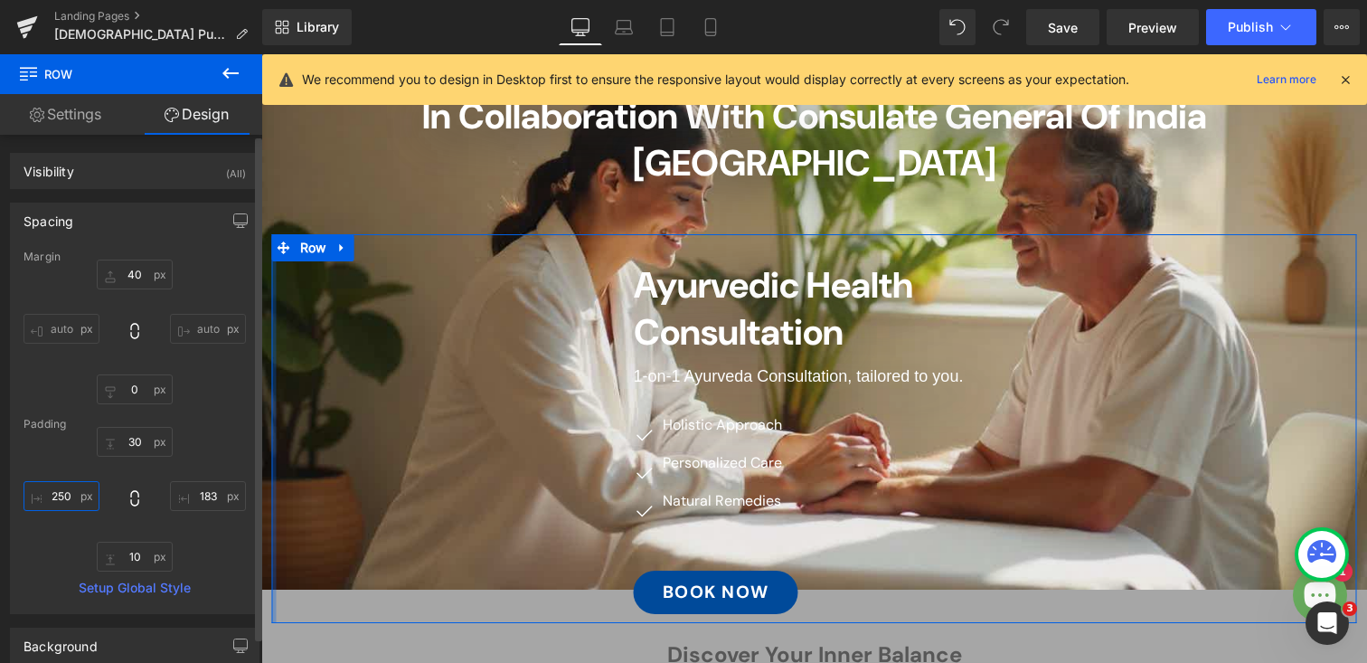
click at [71, 495] on input "250" at bounding box center [62, 496] width 76 height 30
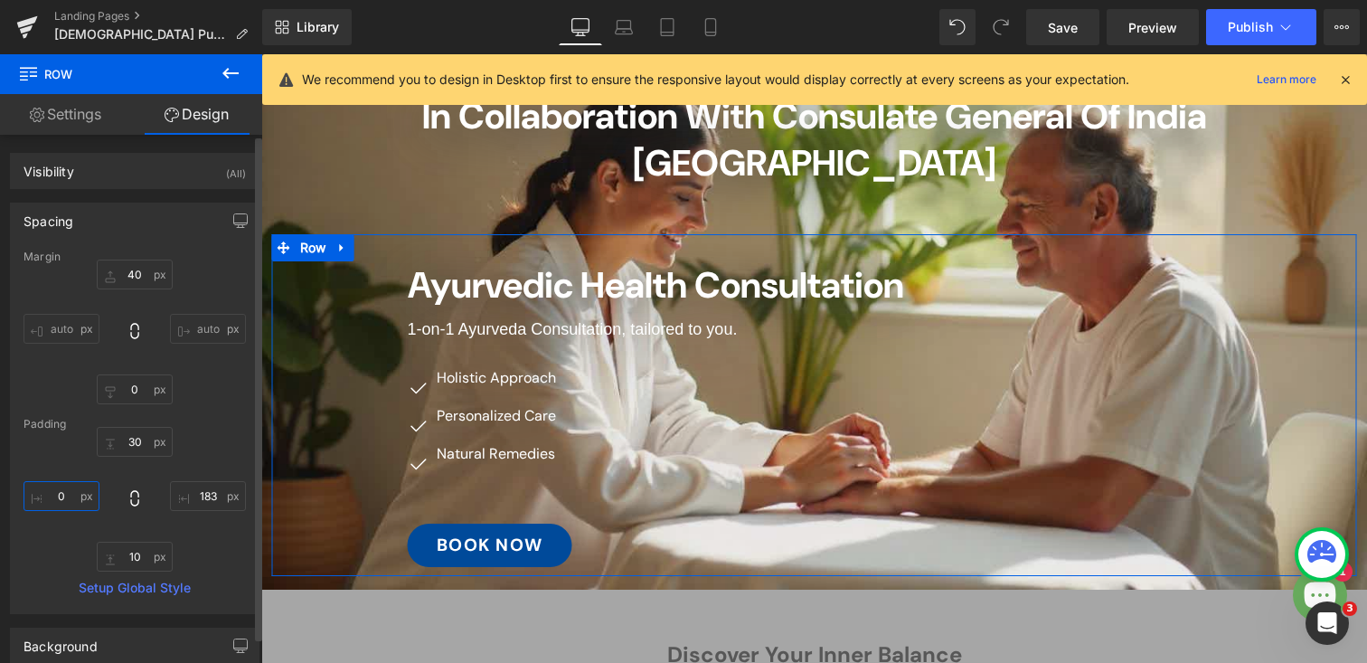
type input "0"
click at [188, 494] on input "183" at bounding box center [208, 496] width 76 height 30
type input "0"
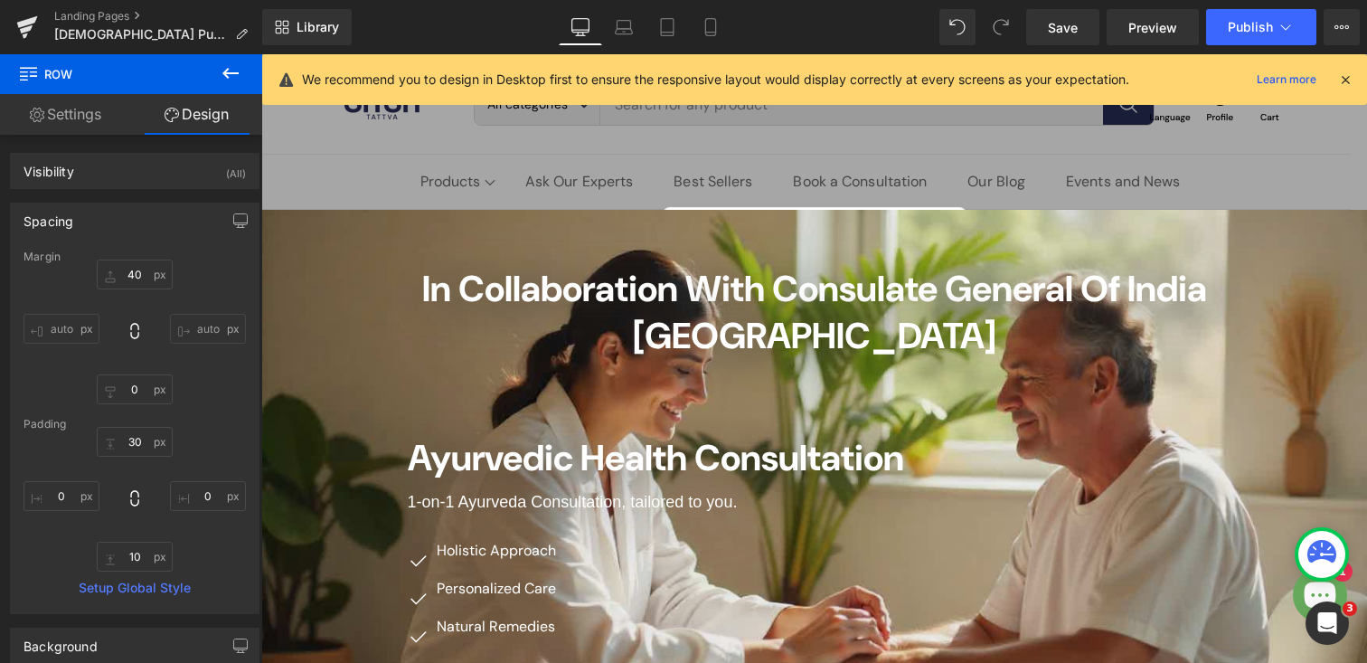
click at [222, 76] on icon at bounding box center [231, 73] width 22 height 22
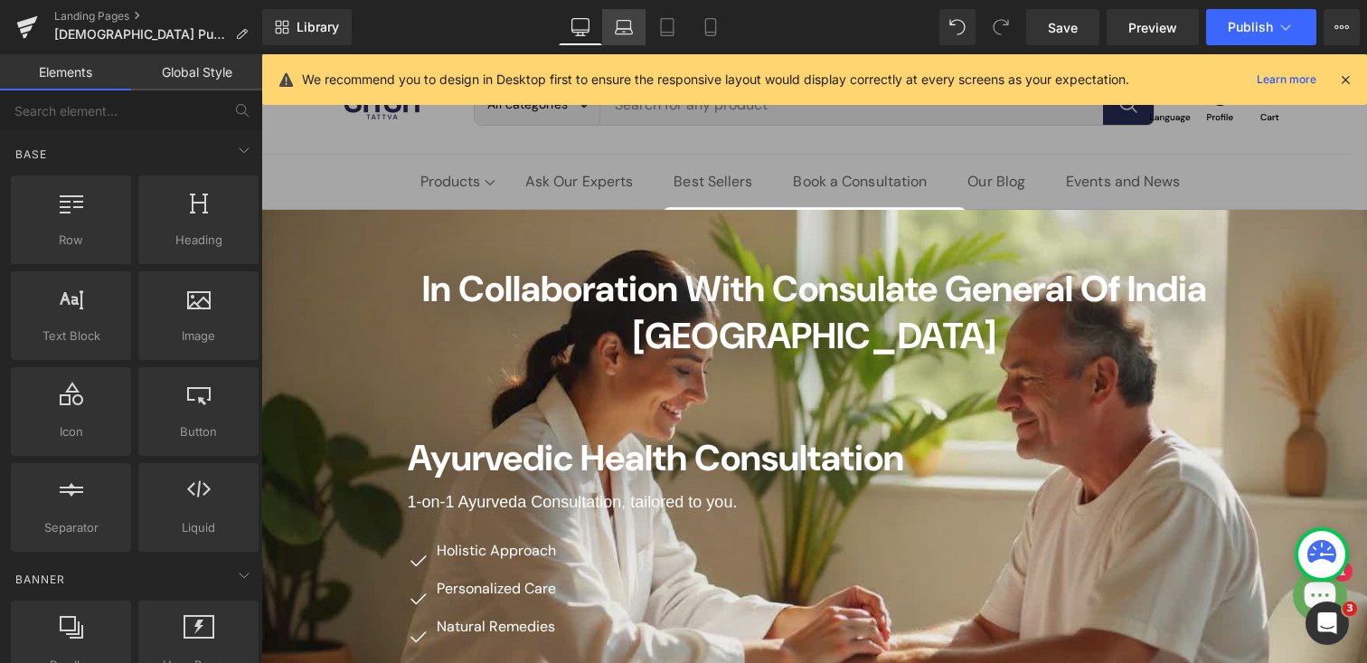
click at [628, 27] on icon at bounding box center [624, 27] width 18 height 18
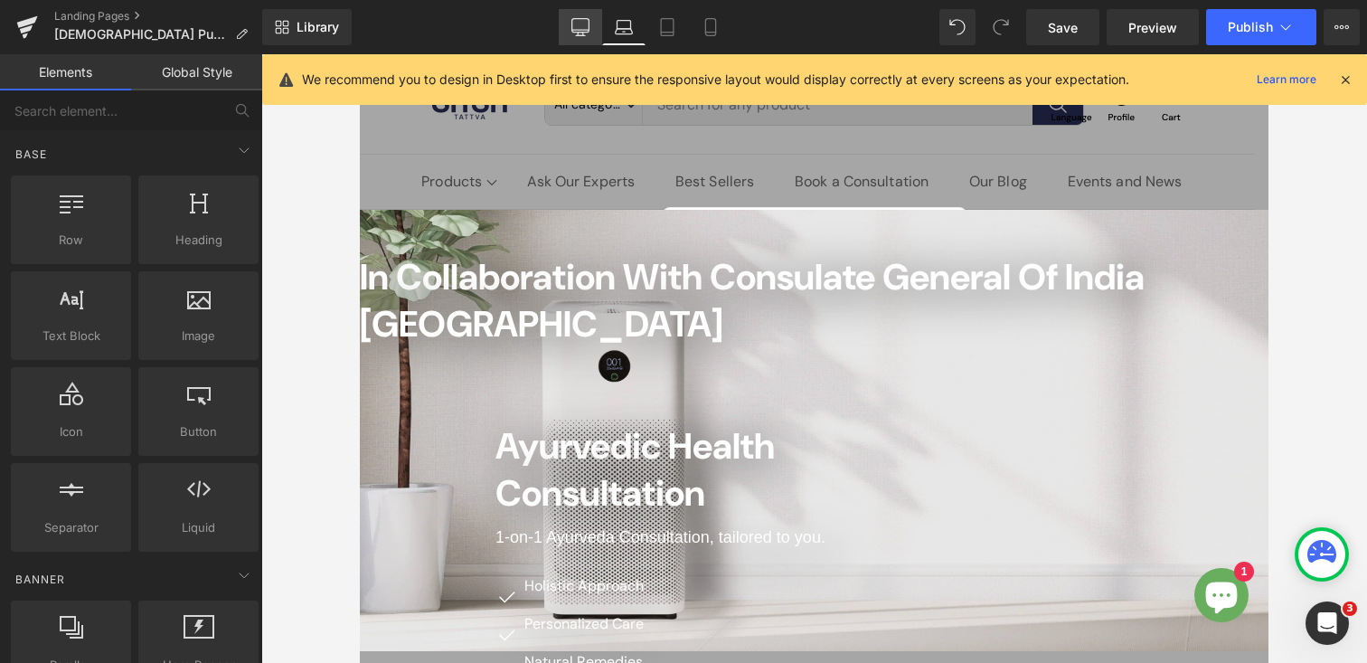
click at [582, 32] on icon at bounding box center [580, 26] width 17 height 14
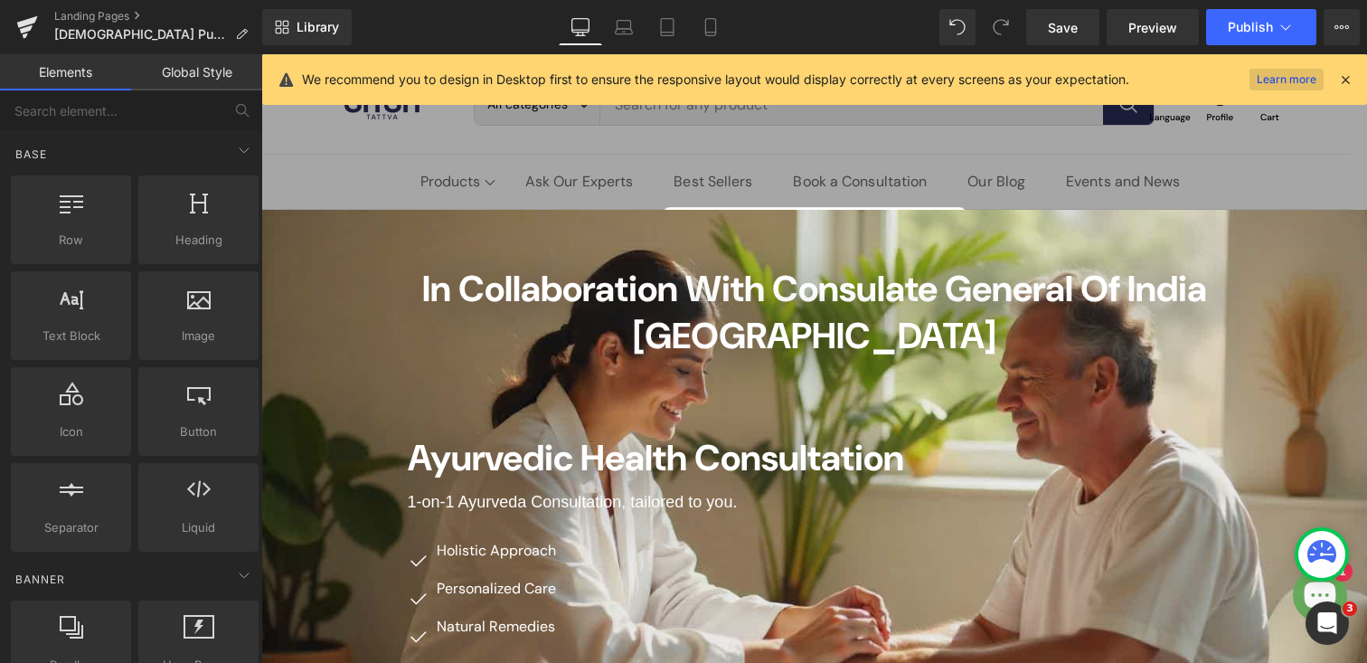
click at [1287, 81] on link "Learn more" at bounding box center [1287, 80] width 74 height 22
click at [1062, 31] on span "Save" at bounding box center [1063, 27] width 30 height 19
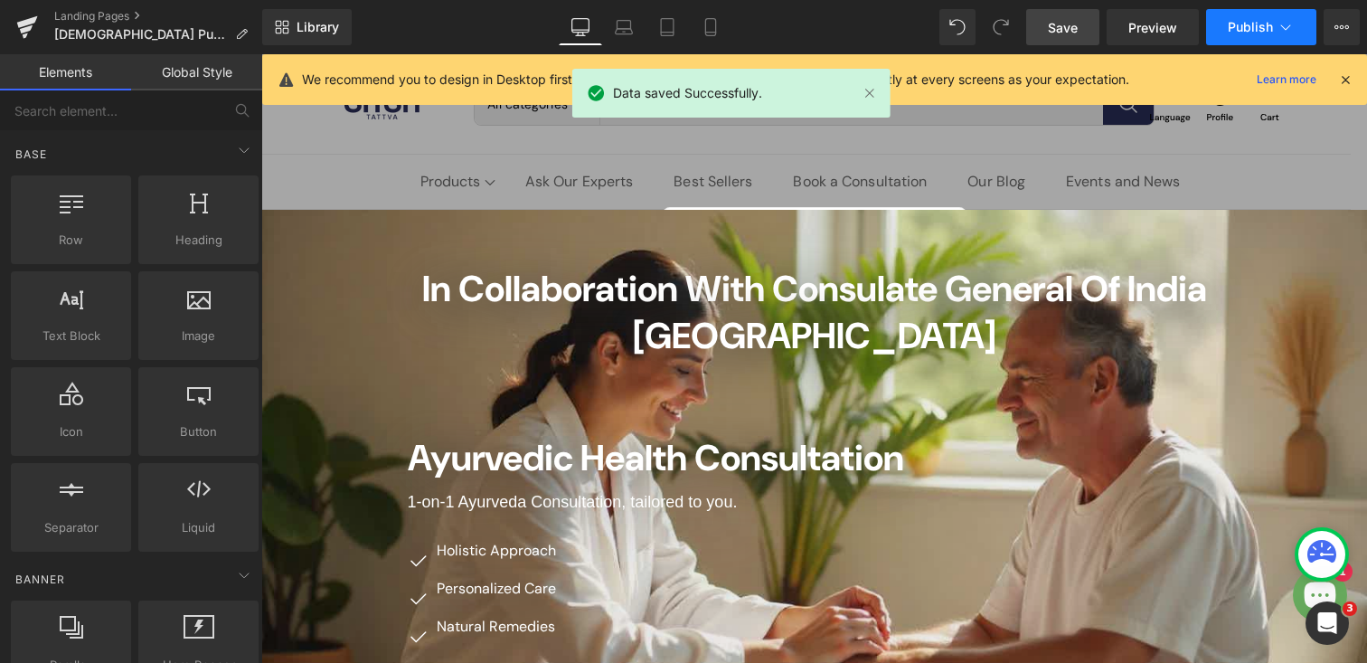
click at [1286, 25] on icon at bounding box center [1286, 27] width 18 height 18
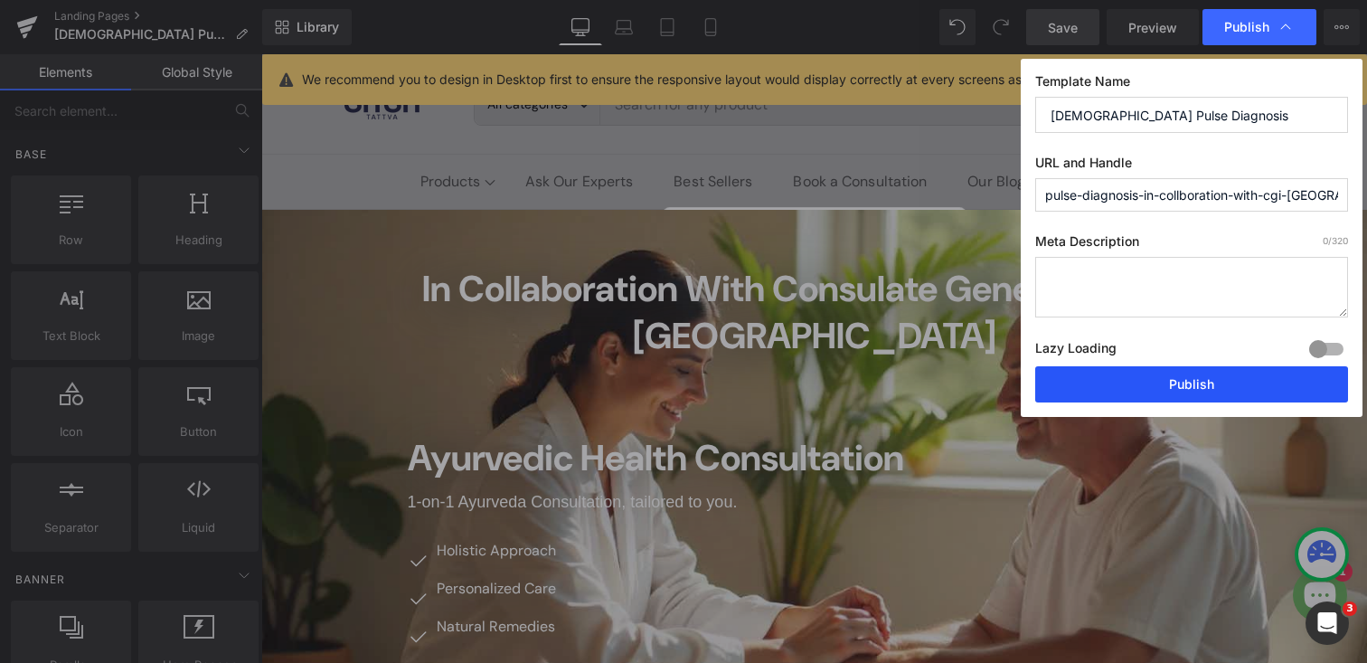
click at [1189, 381] on button "Publish" at bounding box center [1191, 384] width 313 height 36
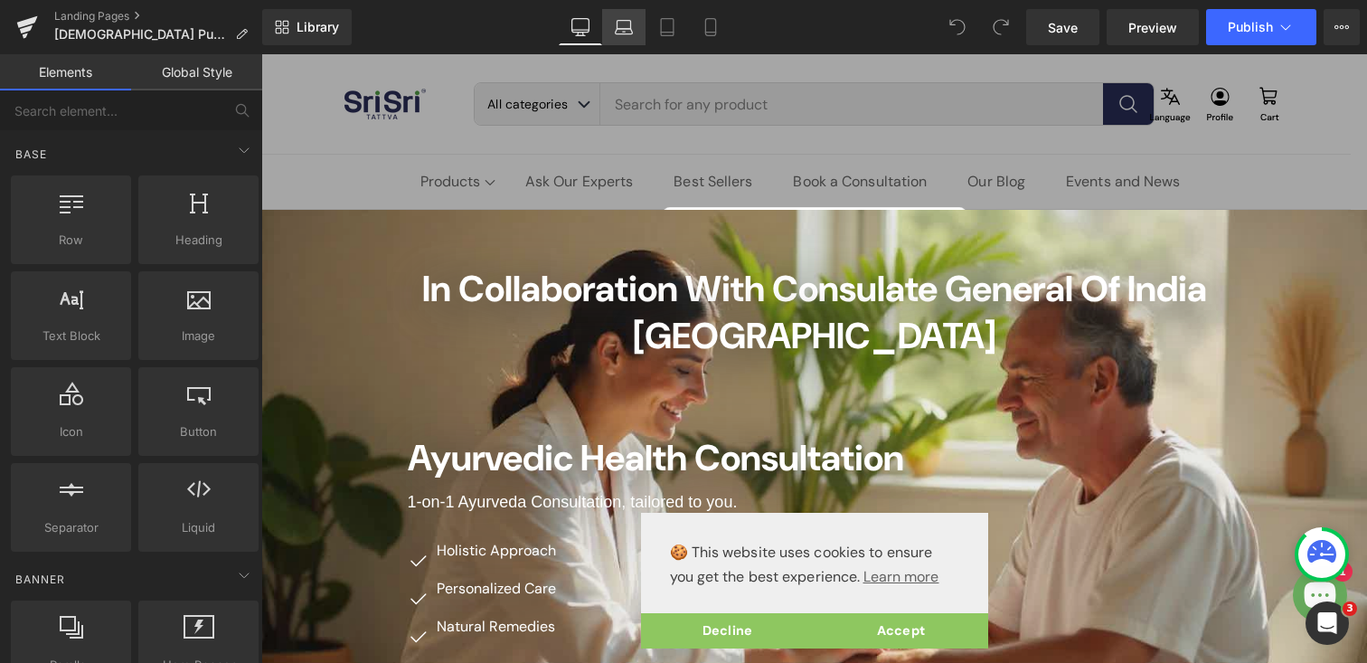
click at [626, 42] on link "Laptop" at bounding box center [623, 27] width 43 height 36
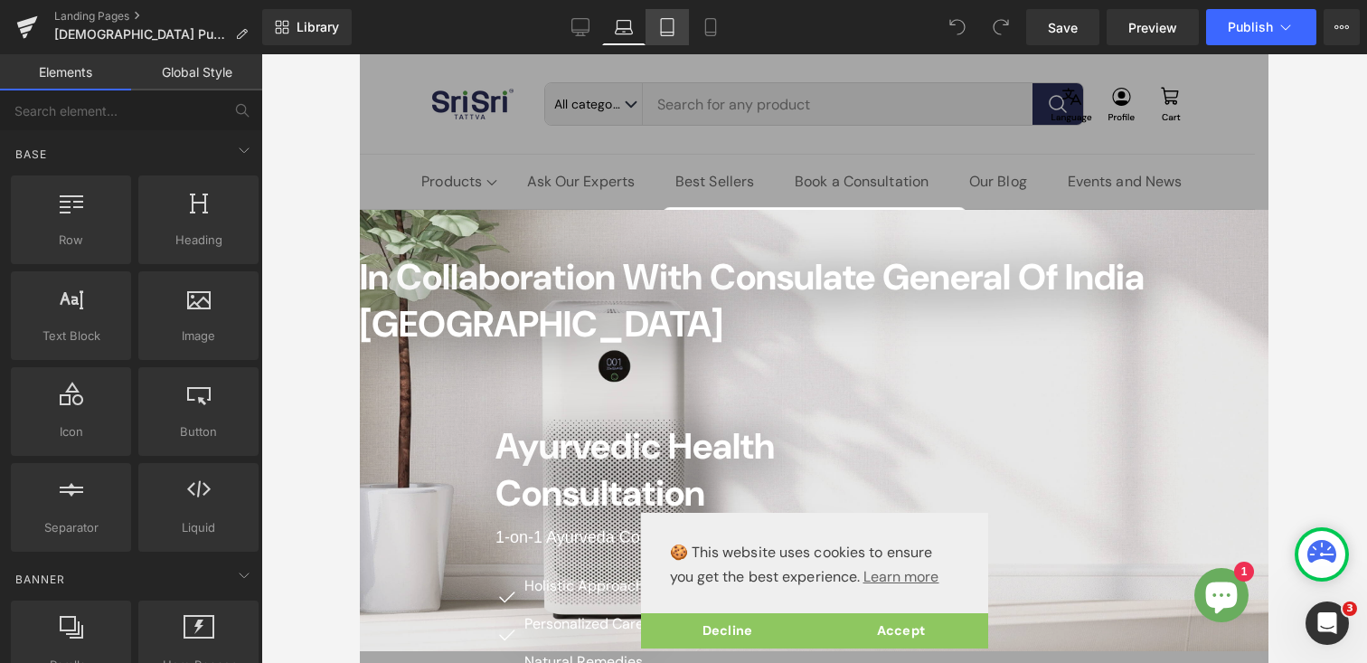
click at [665, 33] on icon at bounding box center [667, 27] width 18 height 18
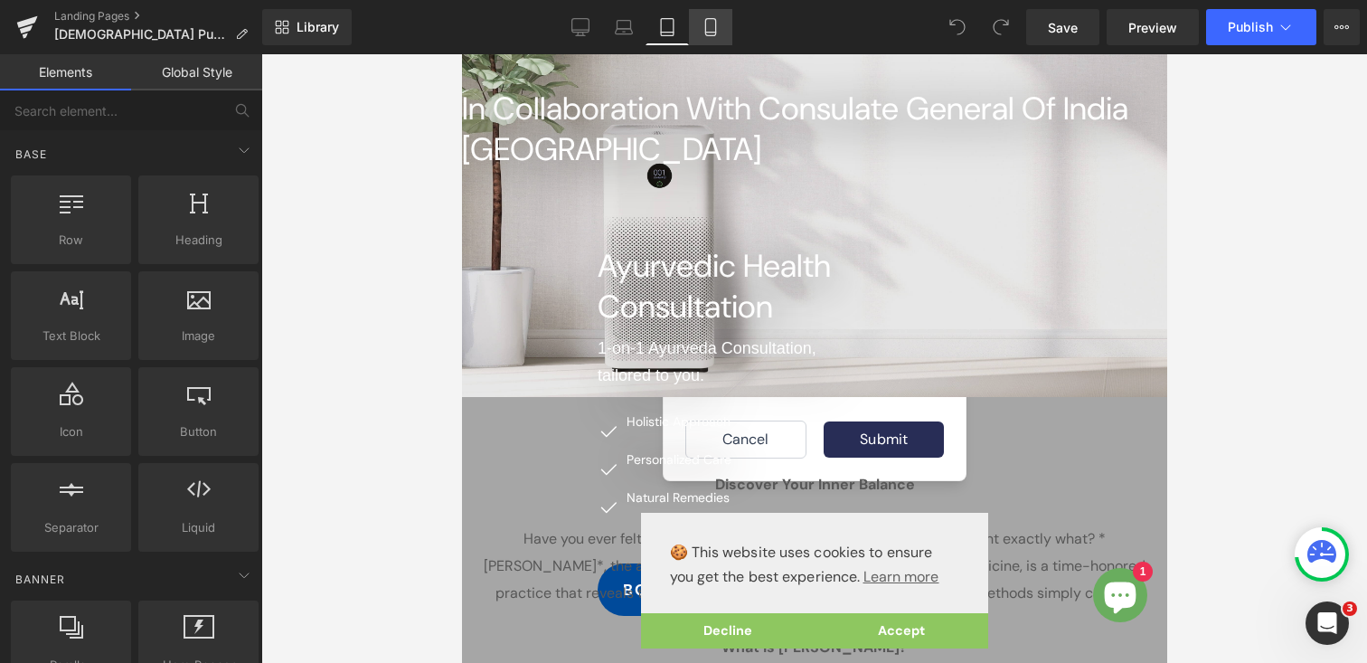
click at [707, 34] on icon at bounding box center [711, 27] width 18 height 18
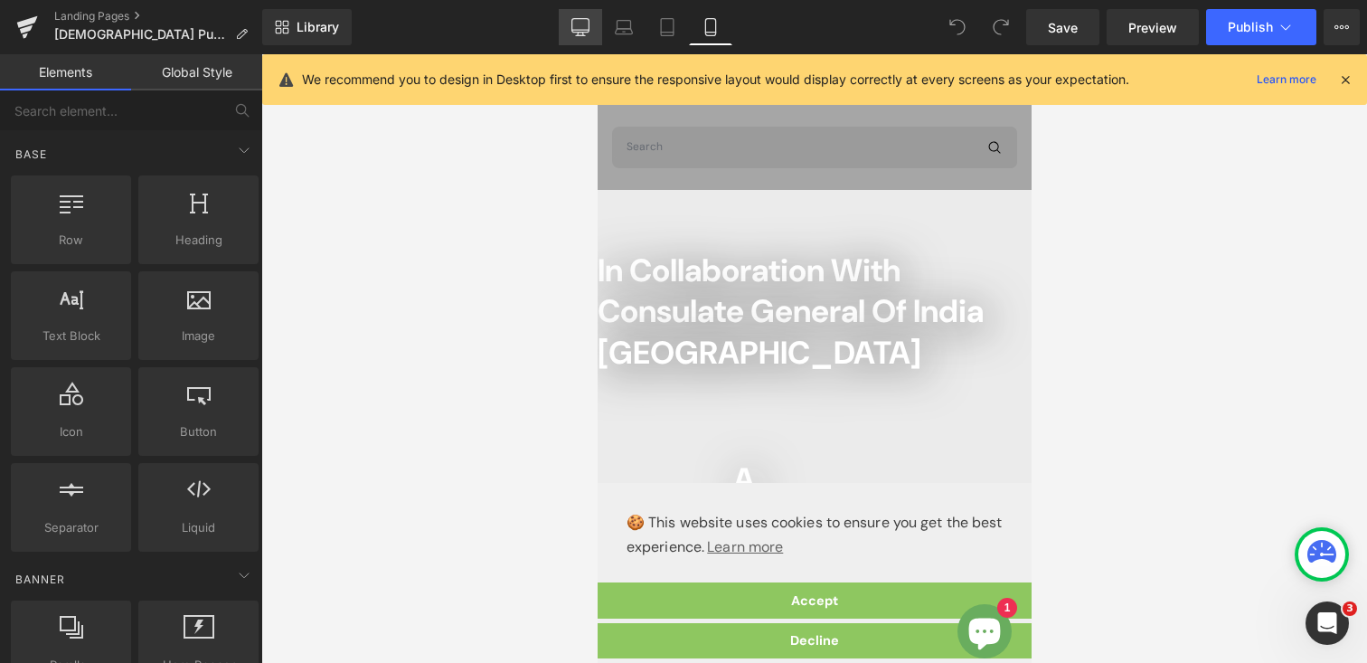
click at [579, 26] on icon at bounding box center [580, 27] width 18 height 18
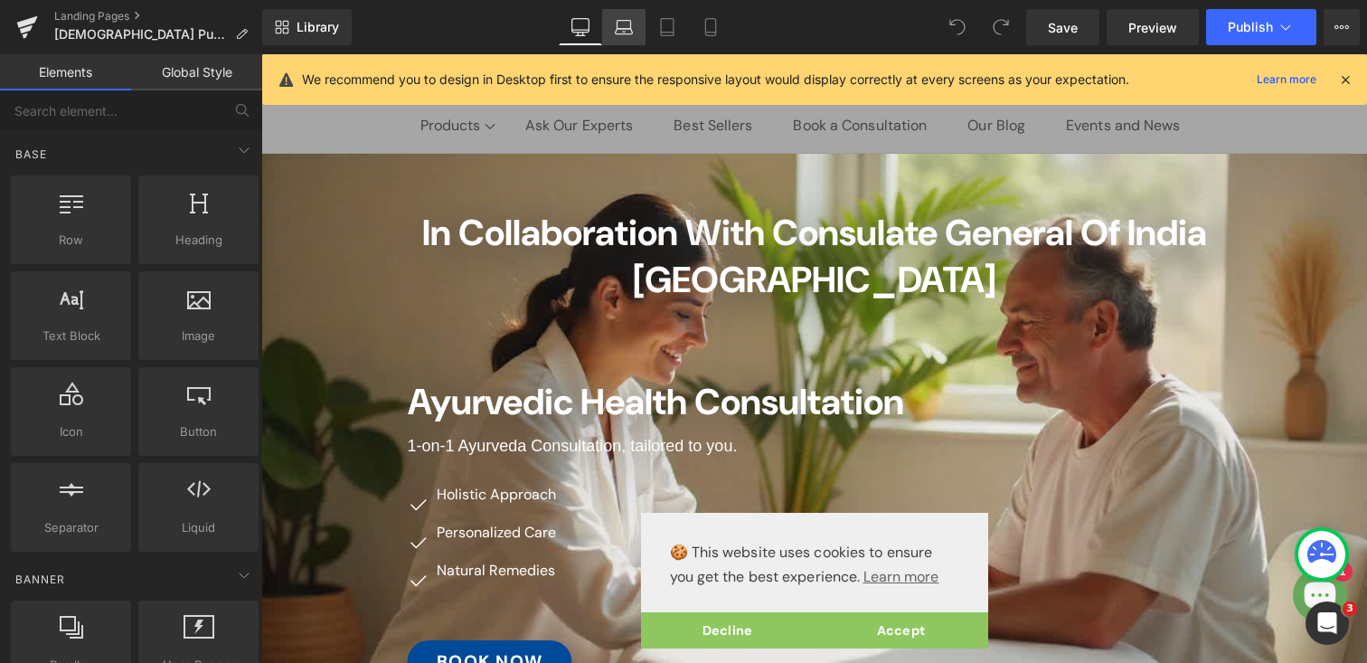
click at [612, 26] on link "Laptop" at bounding box center [623, 27] width 43 height 36
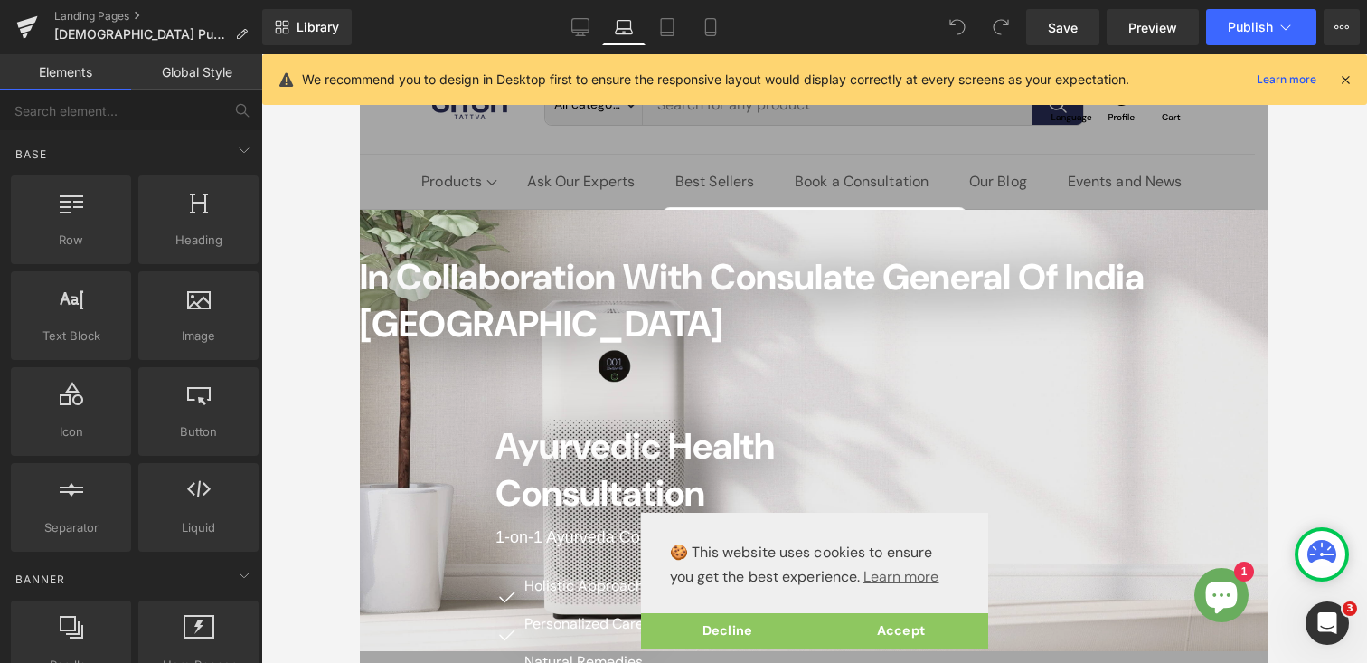
click at [217, 70] on link "Global Style" at bounding box center [196, 72] width 131 height 36
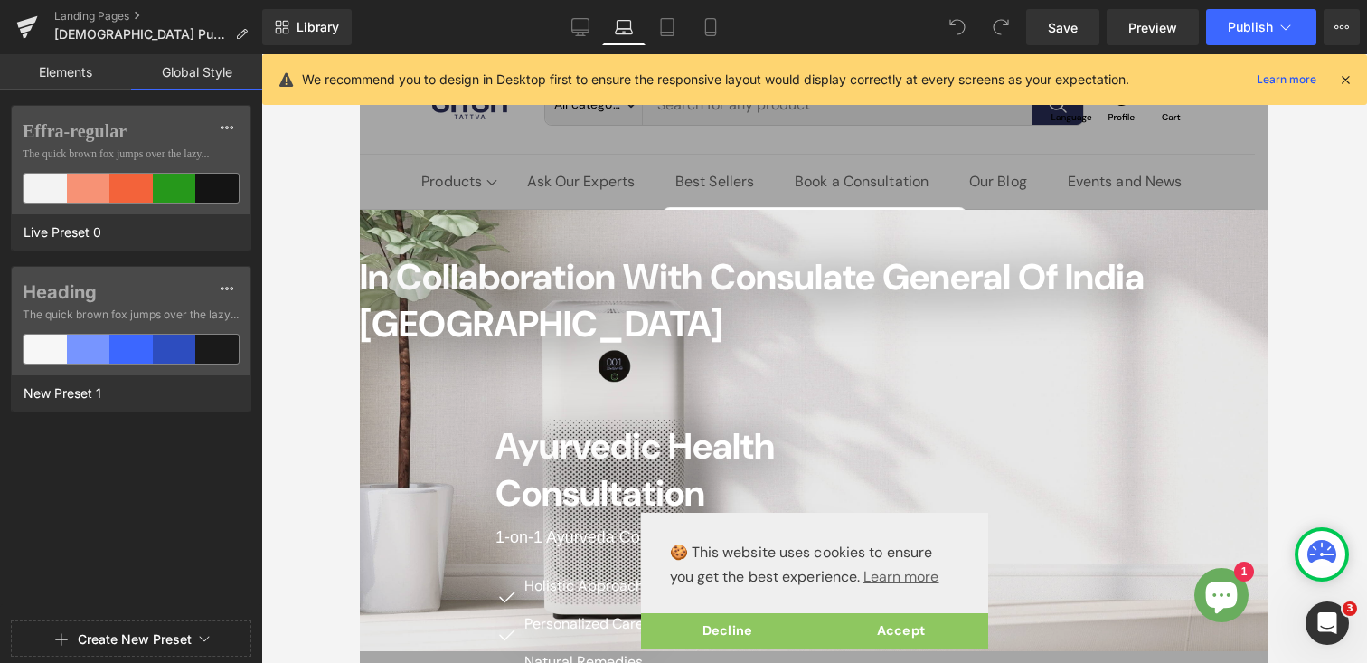
click at [56, 80] on link "Elements" at bounding box center [65, 72] width 131 height 36
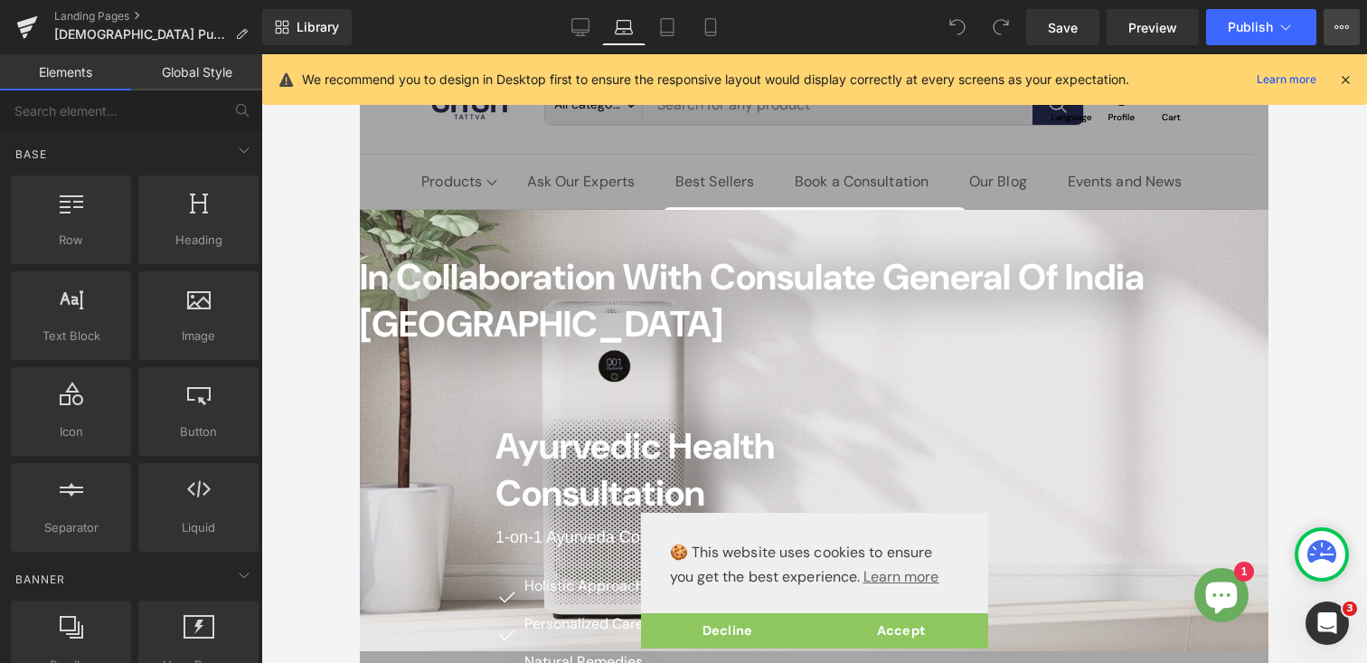
click at [1336, 30] on icon at bounding box center [1342, 27] width 14 height 14
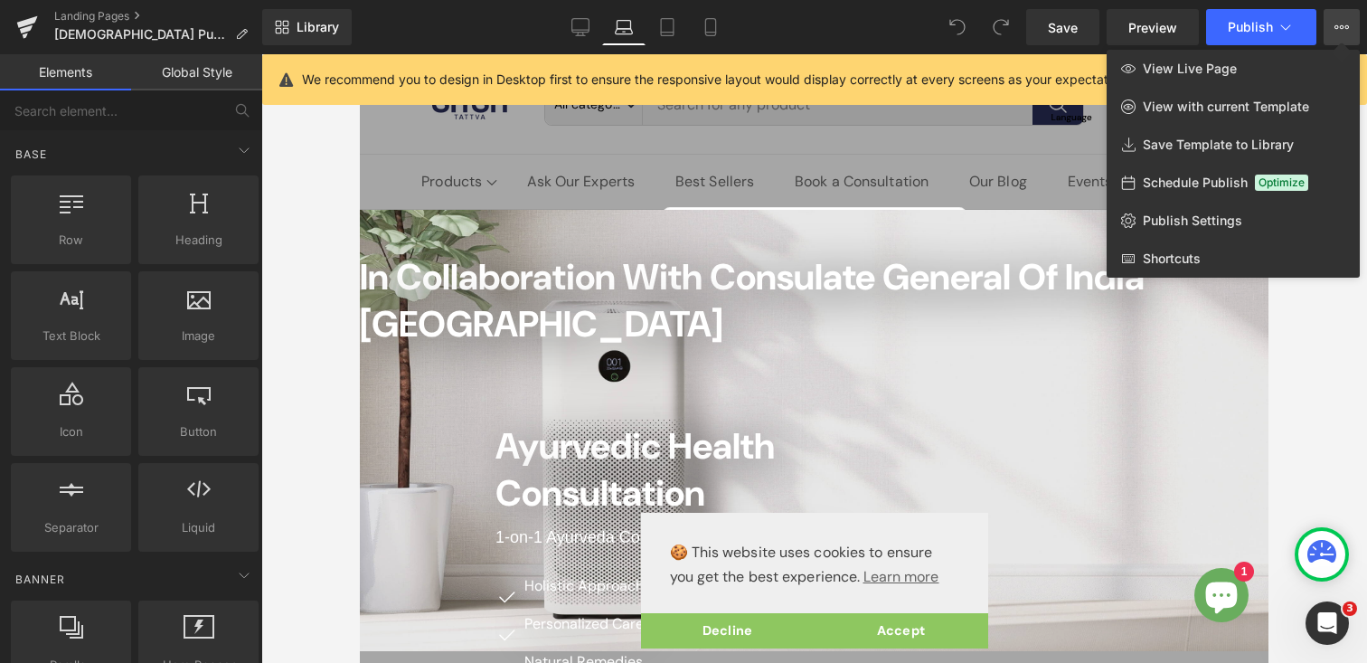
click at [1337, 29] on icon at bounding box center [1342, 27] width 14 height 14
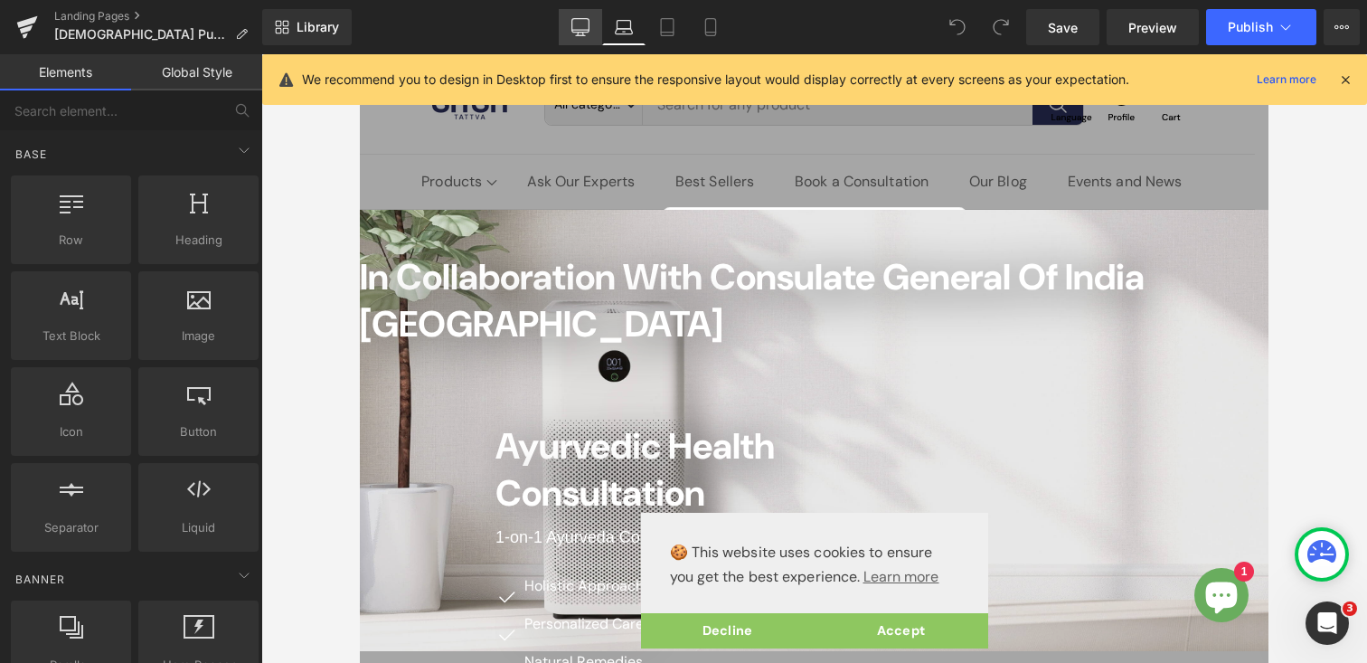
click at [577, 37] on link "Desktop" at bounding box center [580, 27] width 43 height 36
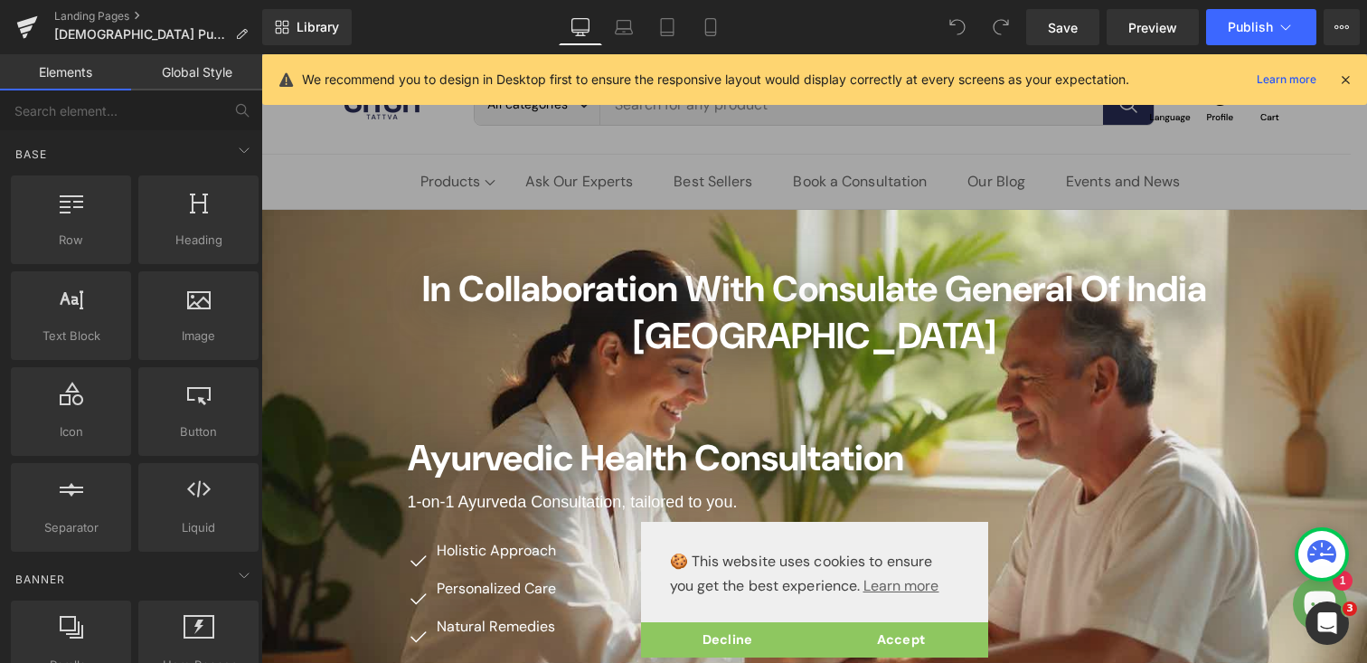
scroll to position [155, 0]
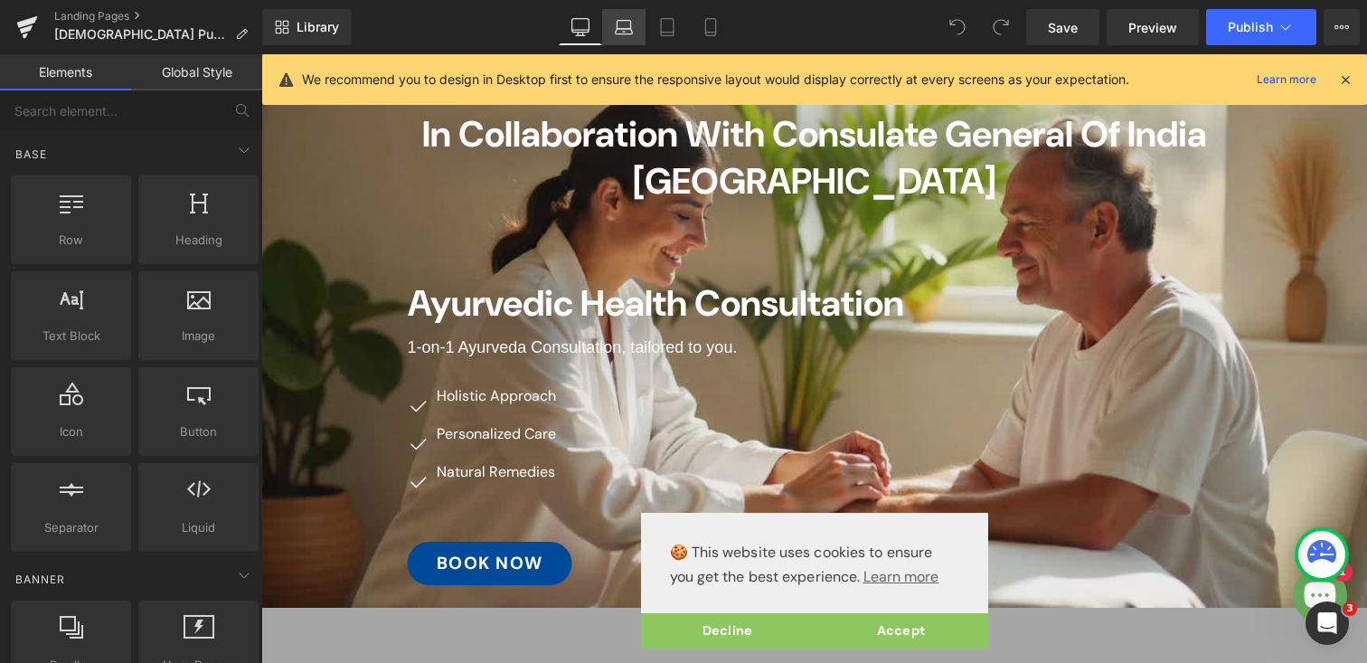
click at [613, 31] on link "Laptop" at bounding box center [623, 27] width 43 height 36
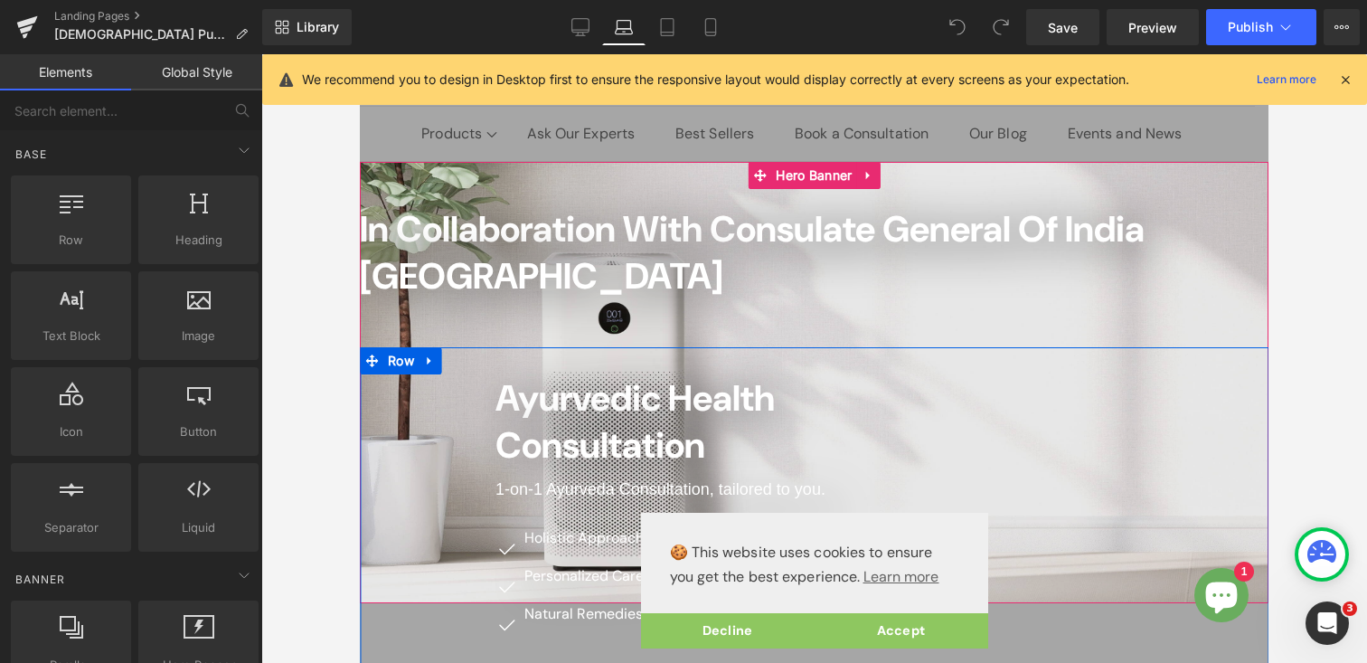
scroll to position [0, 0]
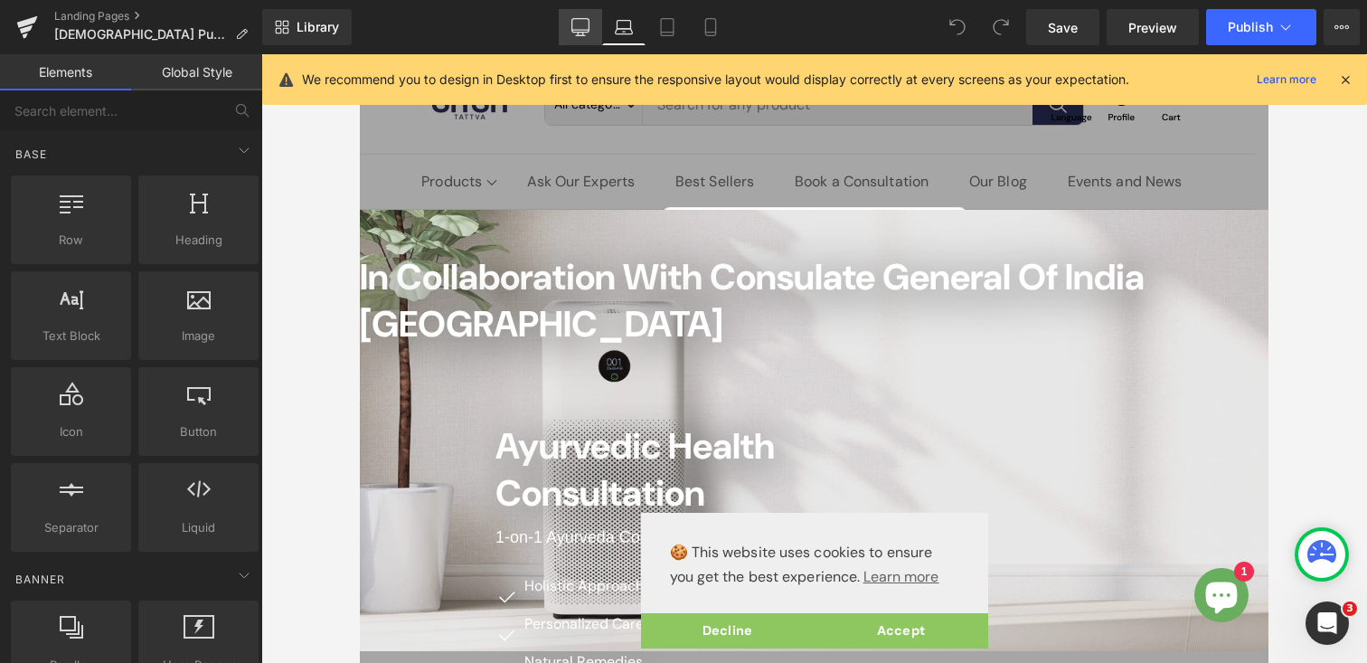
click at [574, 14] on link "Desktop" at bounding box center [580, 27] width 43 height 36
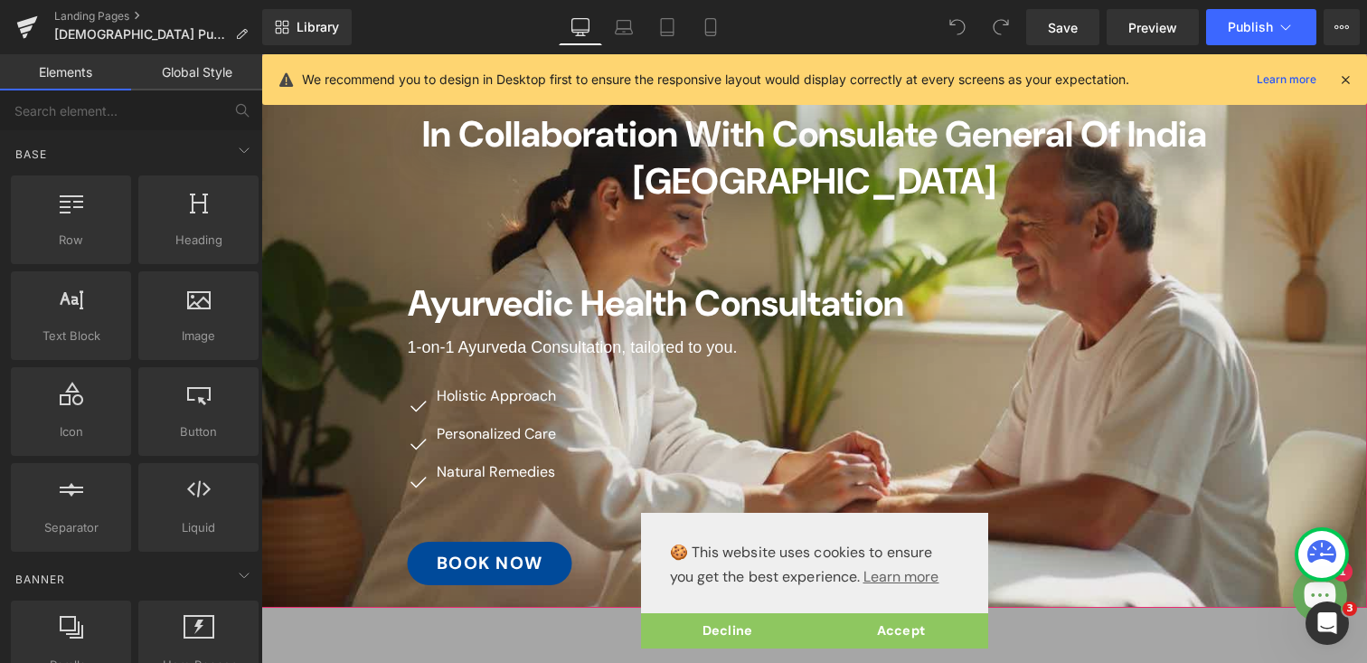
click at [261, 54] on div at bounding box center [261, 54] width 0 height 0
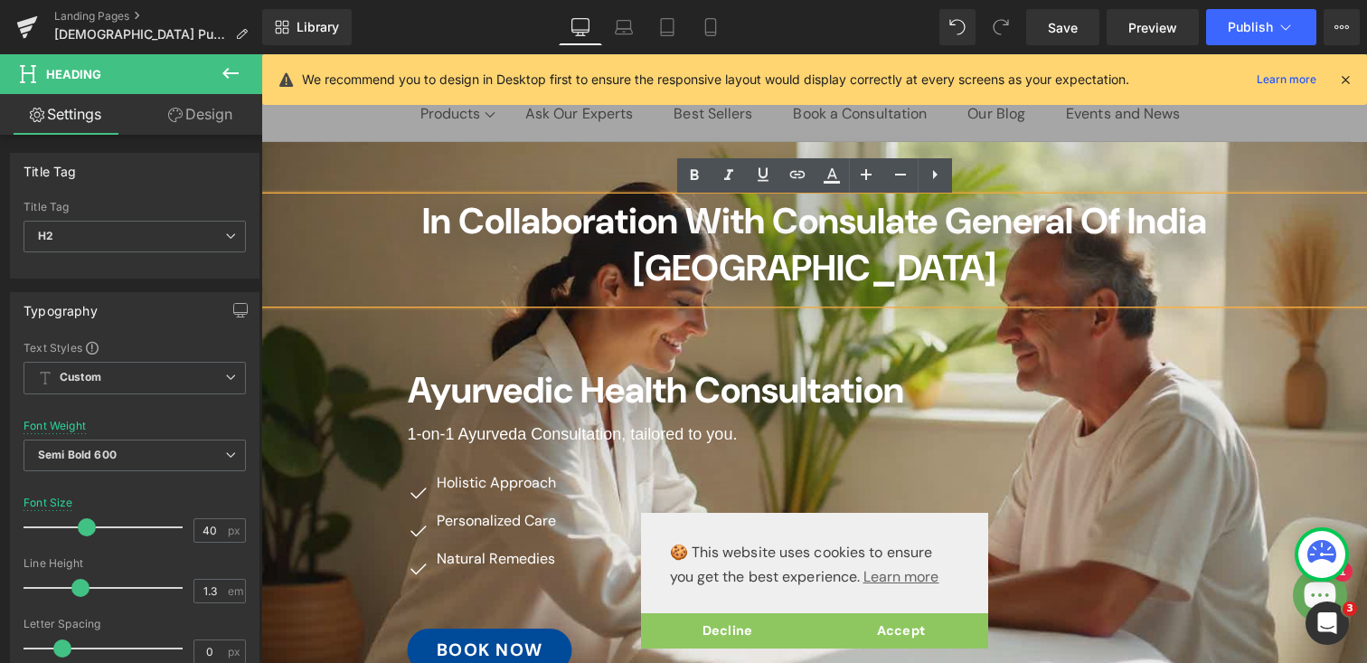
scroll to position [70, 0]
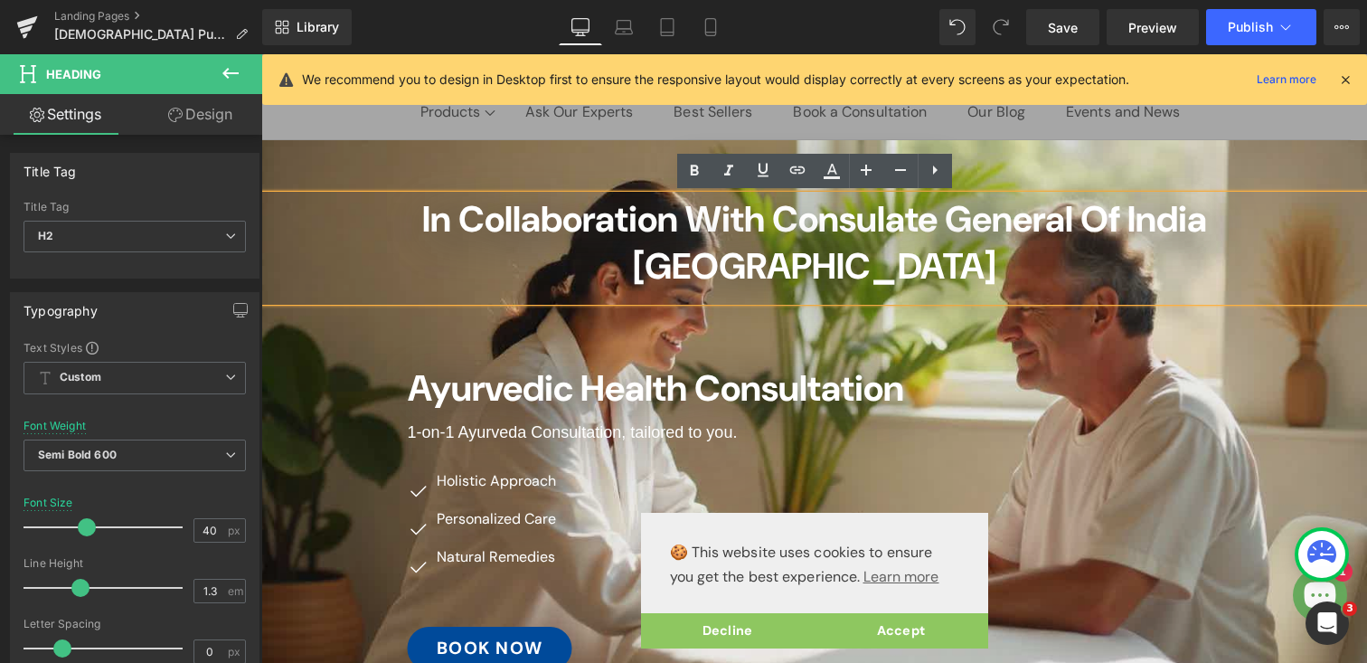
click at [301, 151] on div "In Collaboration with Consulate General of [GEOGRAPHIC_DATA] Frankfurt Heading …" at bounding box center [814, 416] width 1106 height 553
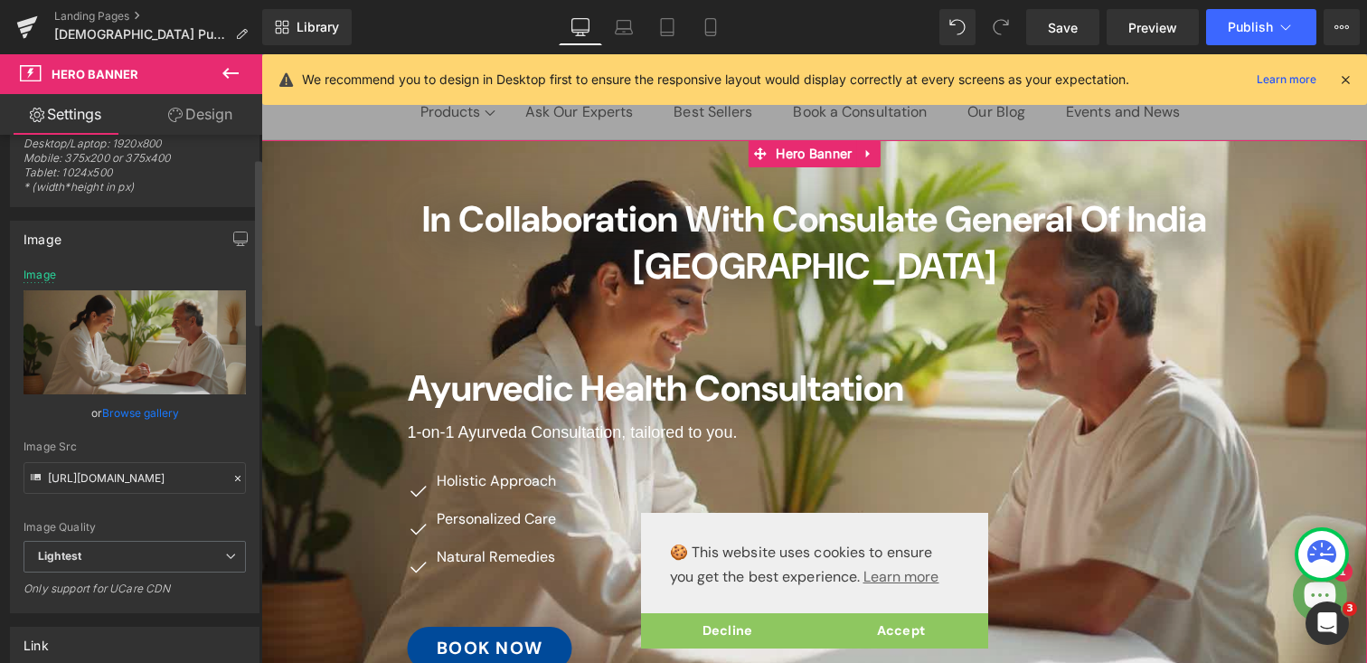
scroll to position [79, 0]
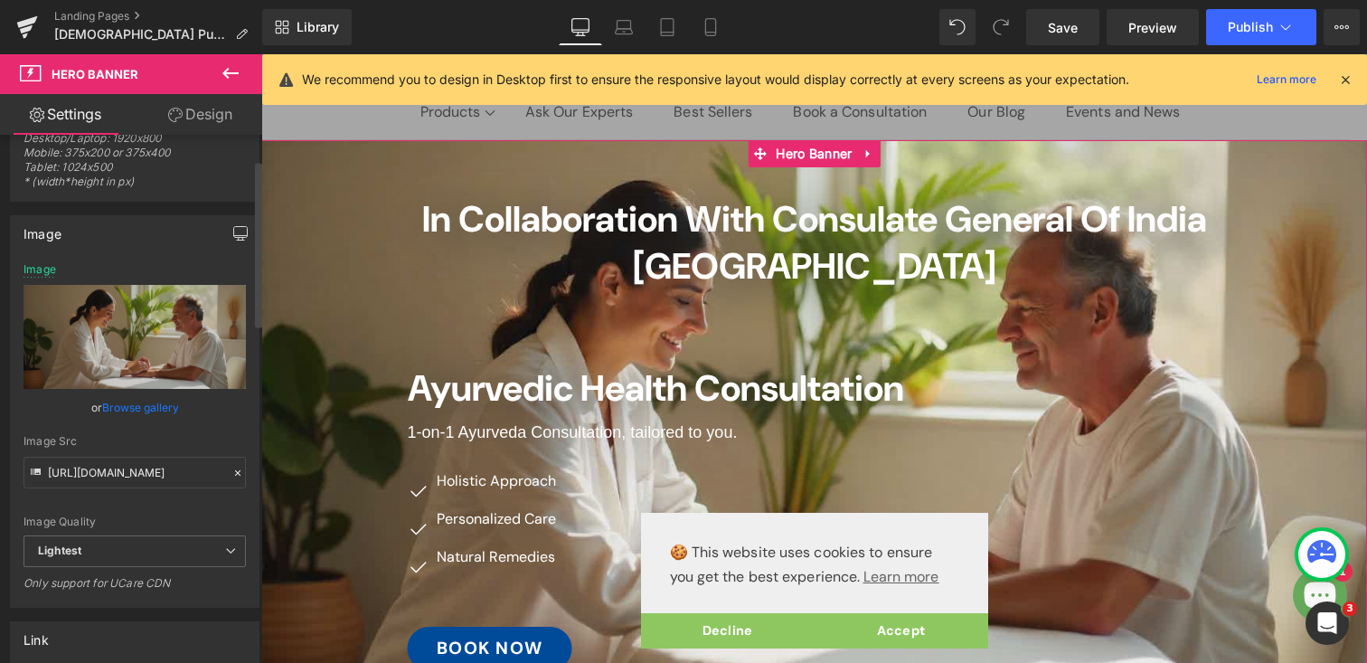
click at [226, 236] on button "button" at bounding box center [240, 233] width 29 height 34
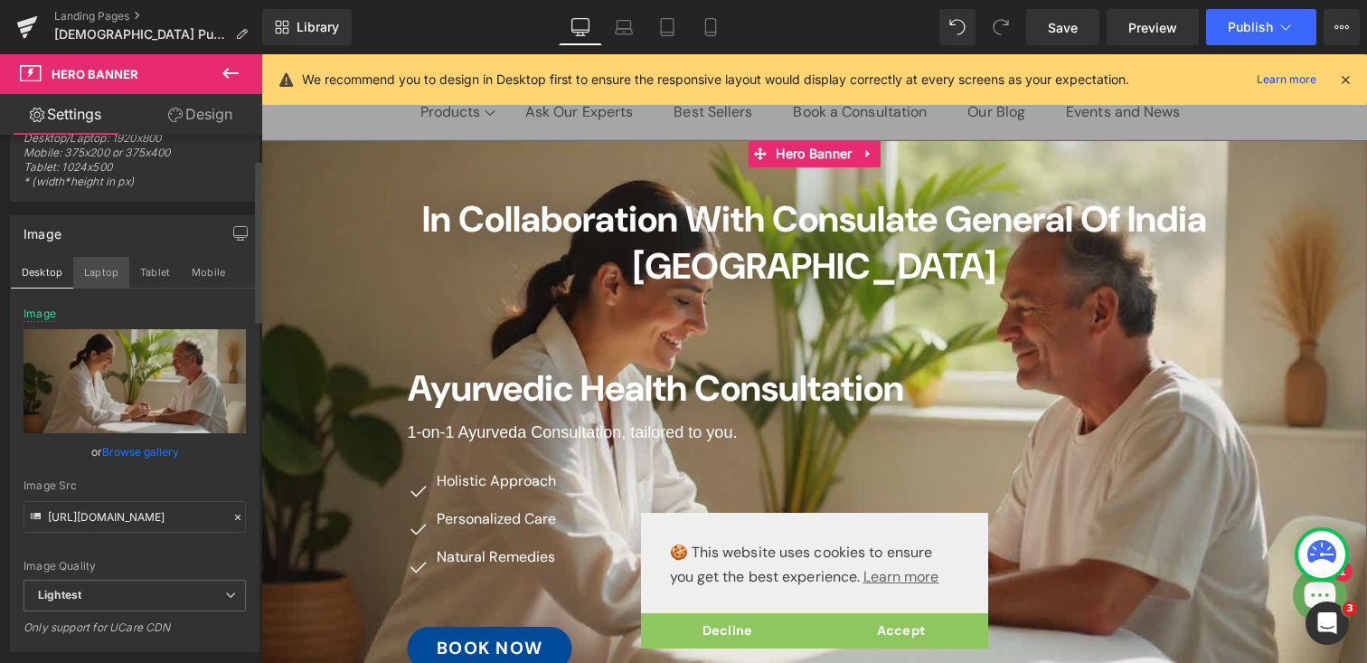
scroll to position [134, 0]
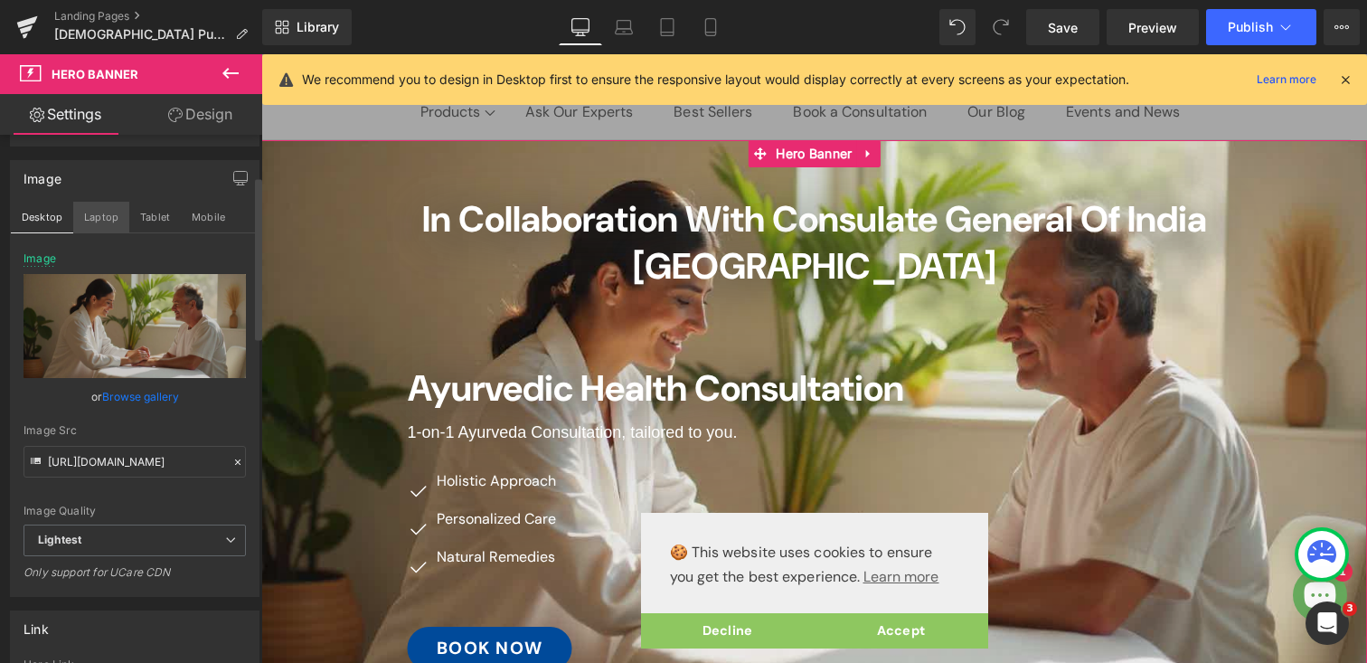
click at [100, 216] on button "Laptop" at bounding box center [101, 217] width 56 height 31
type input "[URL][DOMAIN_NAME]"
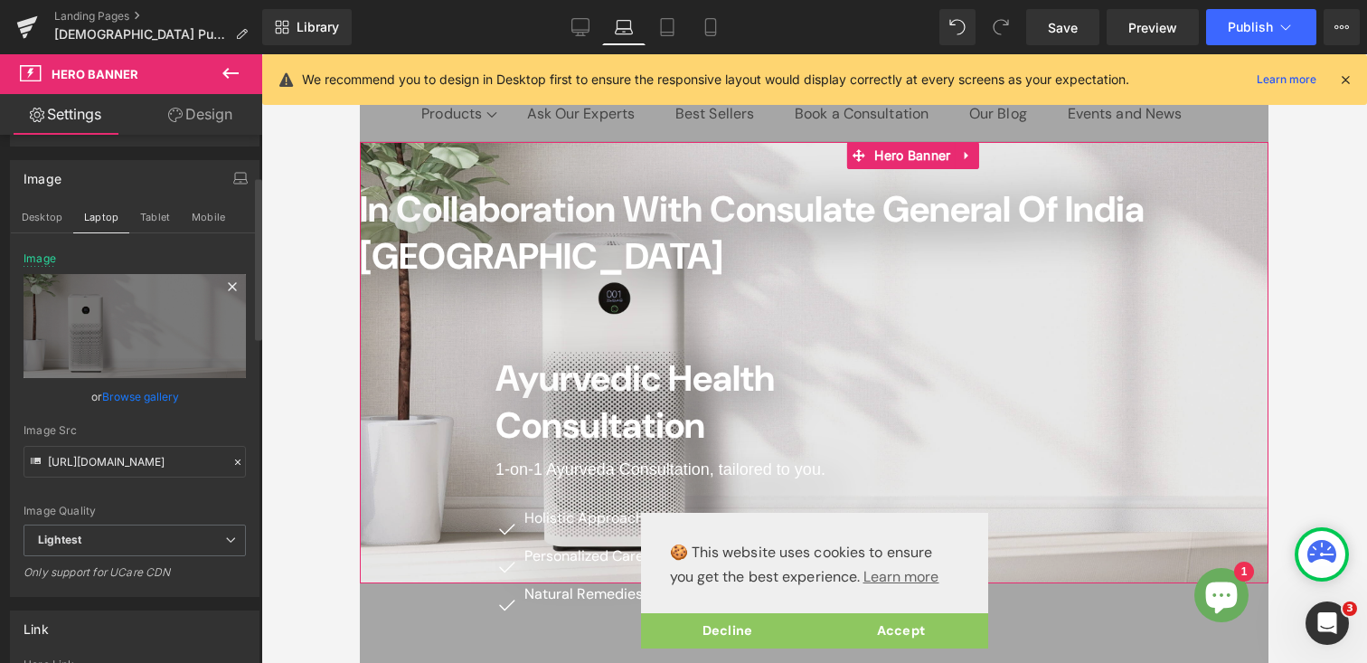
click at [228, 284] on icon at bounding box center [232, 286] width 8 height 8
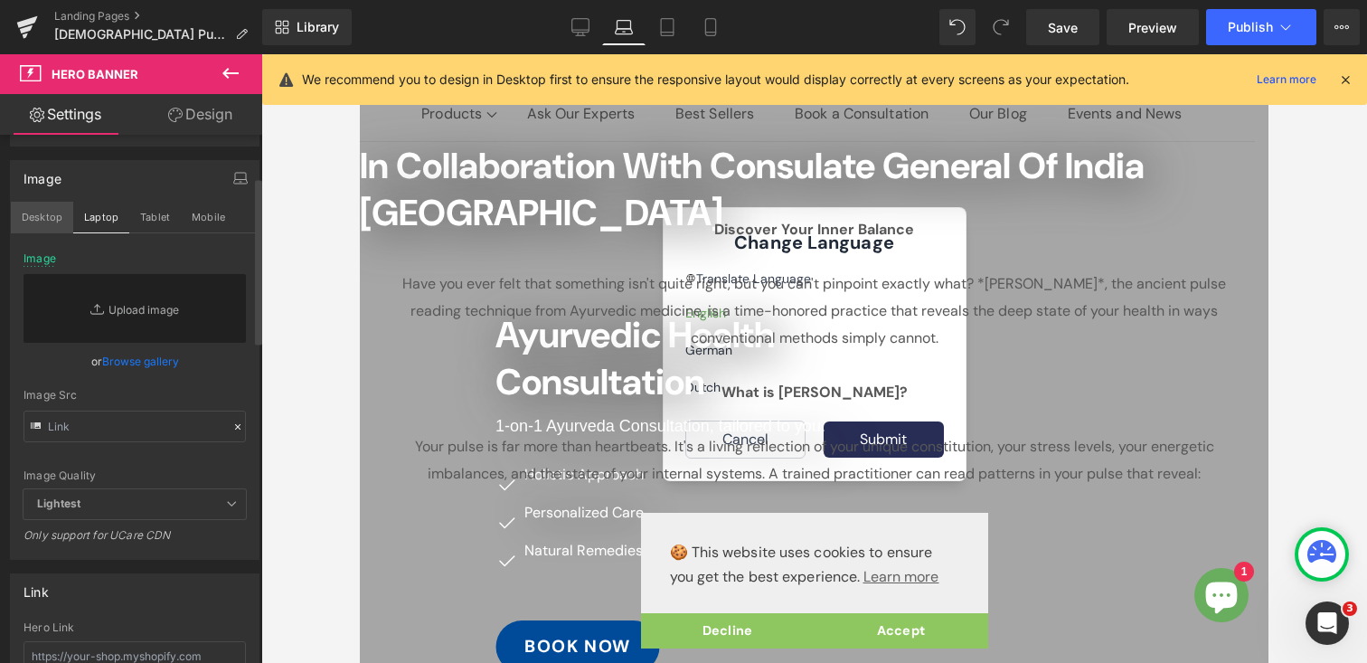
click at [52, 223] on button "Desktop" at bounding box center [42, 217] width 62 height 31
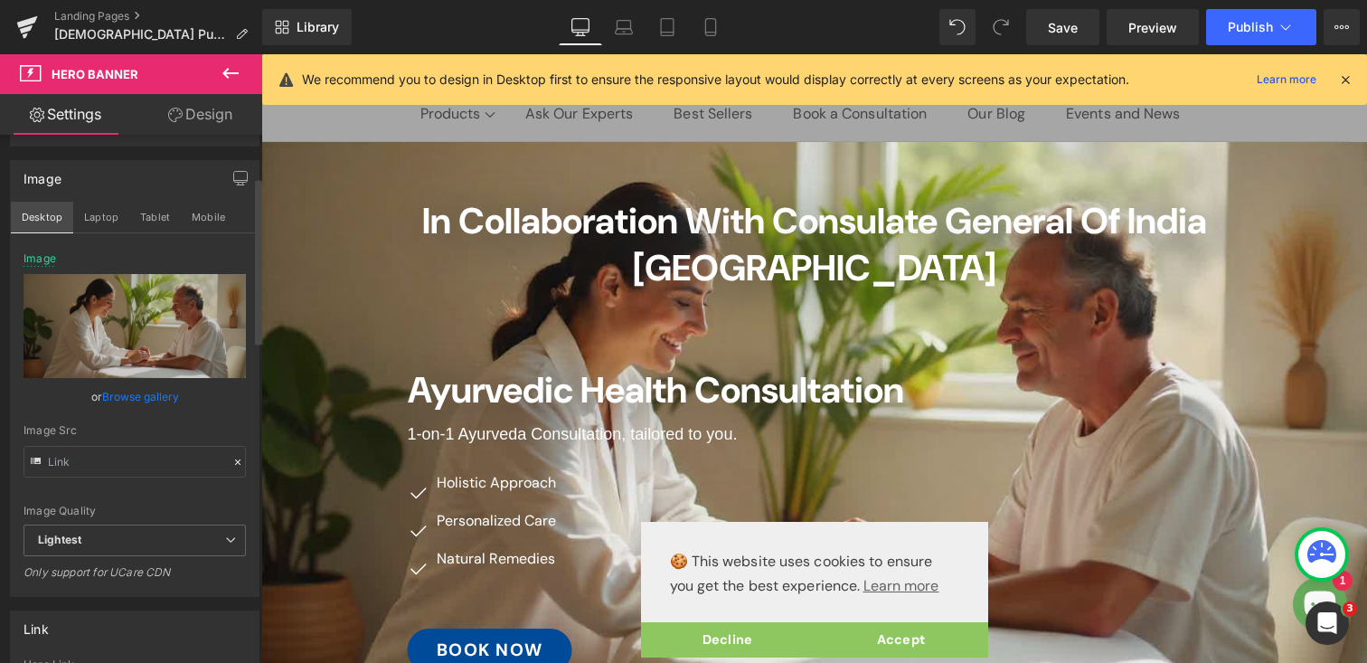
type input "[URL][DOMAIN_NAME]"
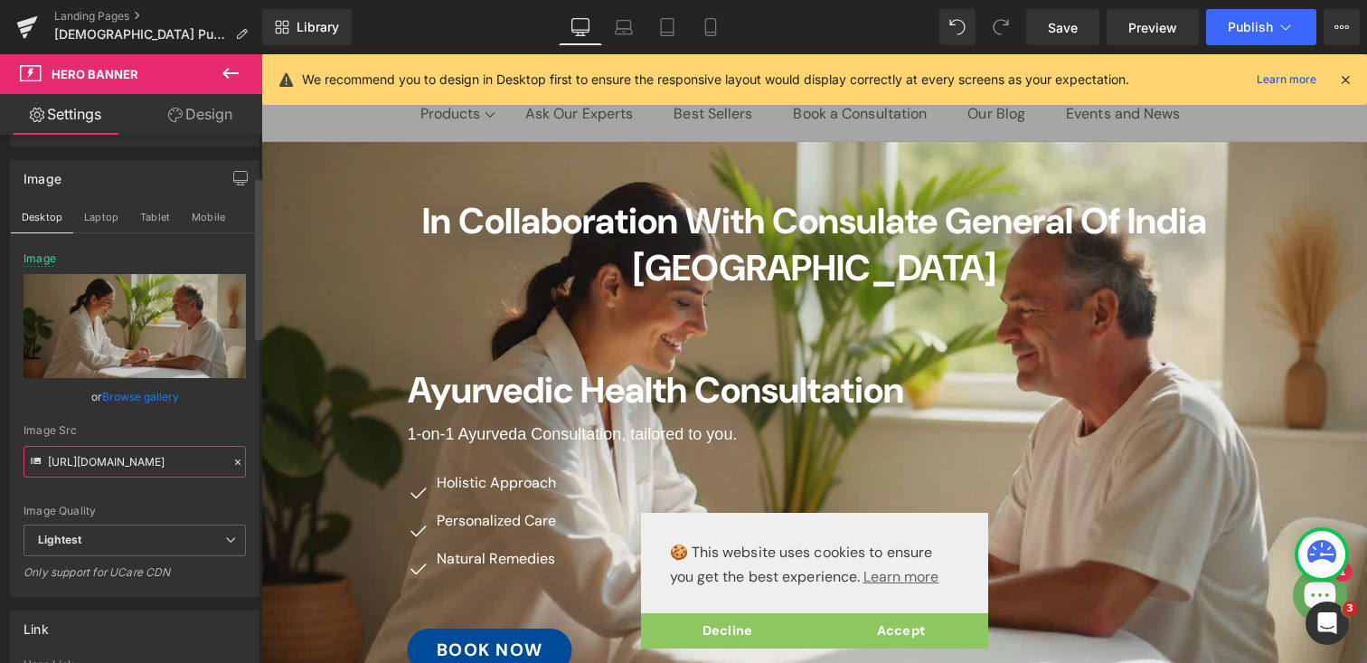
click at [102, 458] on input "[URL][DOMAIN_NAME]" at bounding box center [135, 462] width 222 height 32
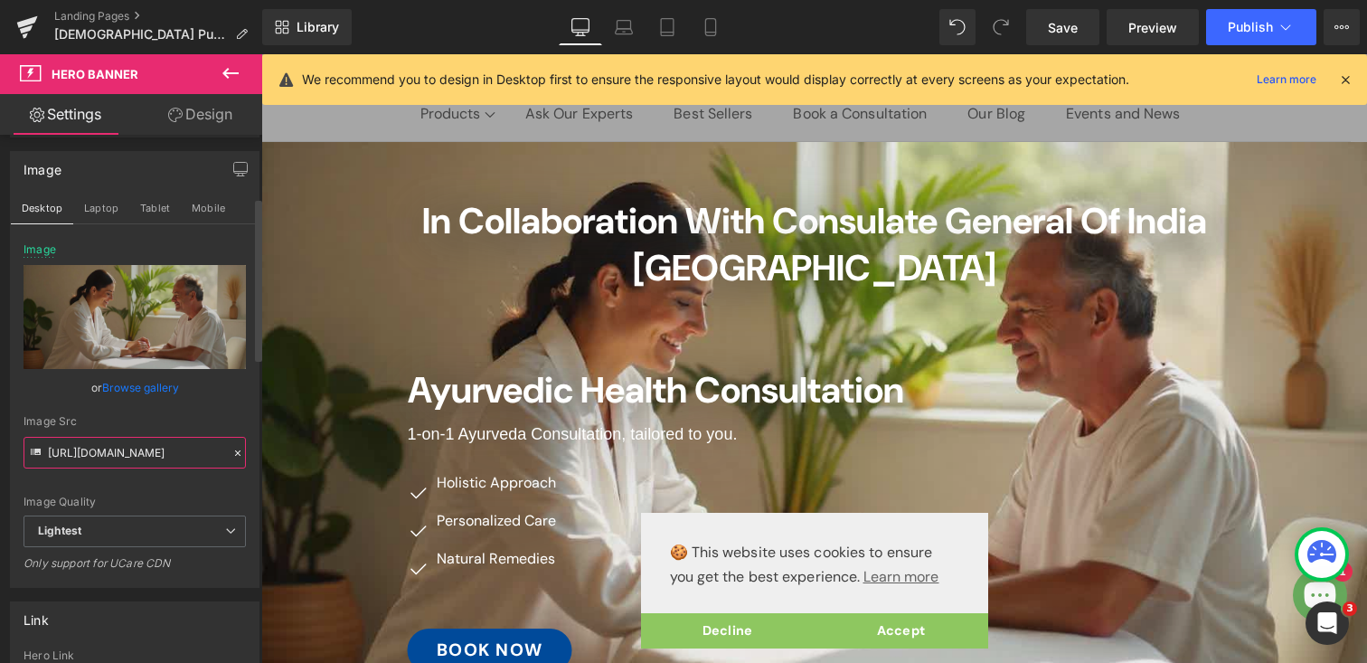
scroll to position [137, 0]
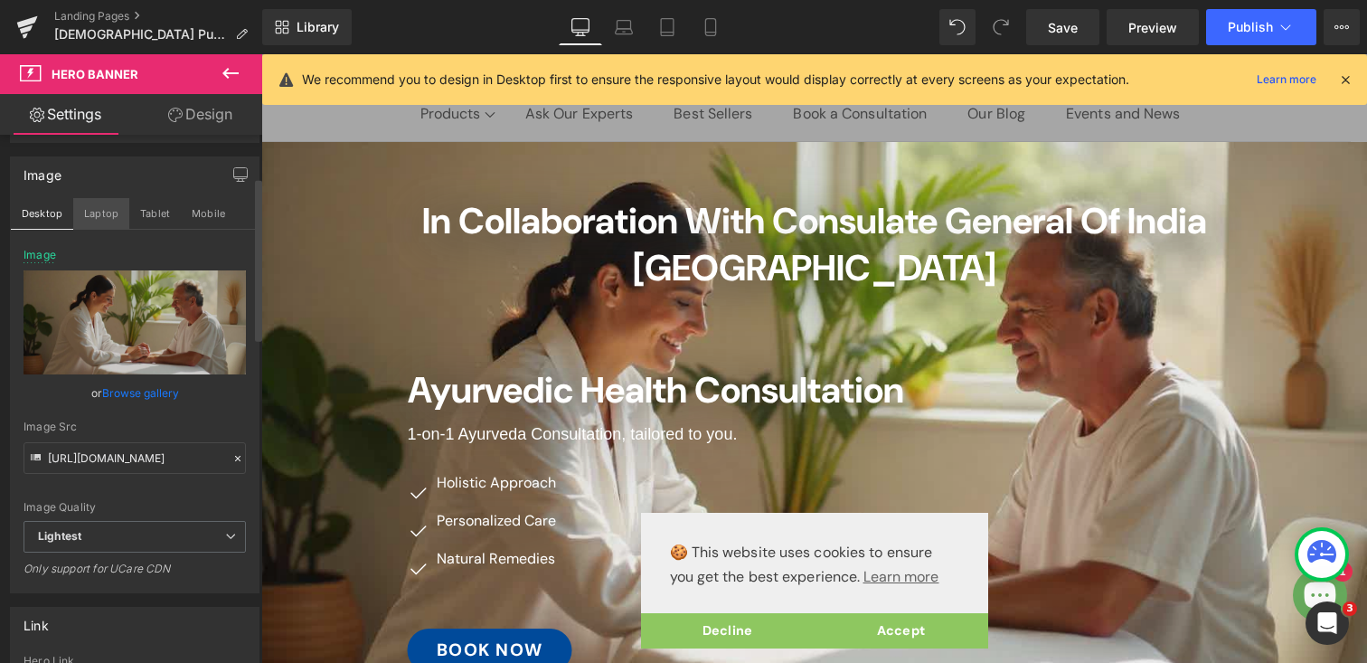
click at [101, 213] on button "Laptop" at bounding box center [101, 213] width 56 height 31
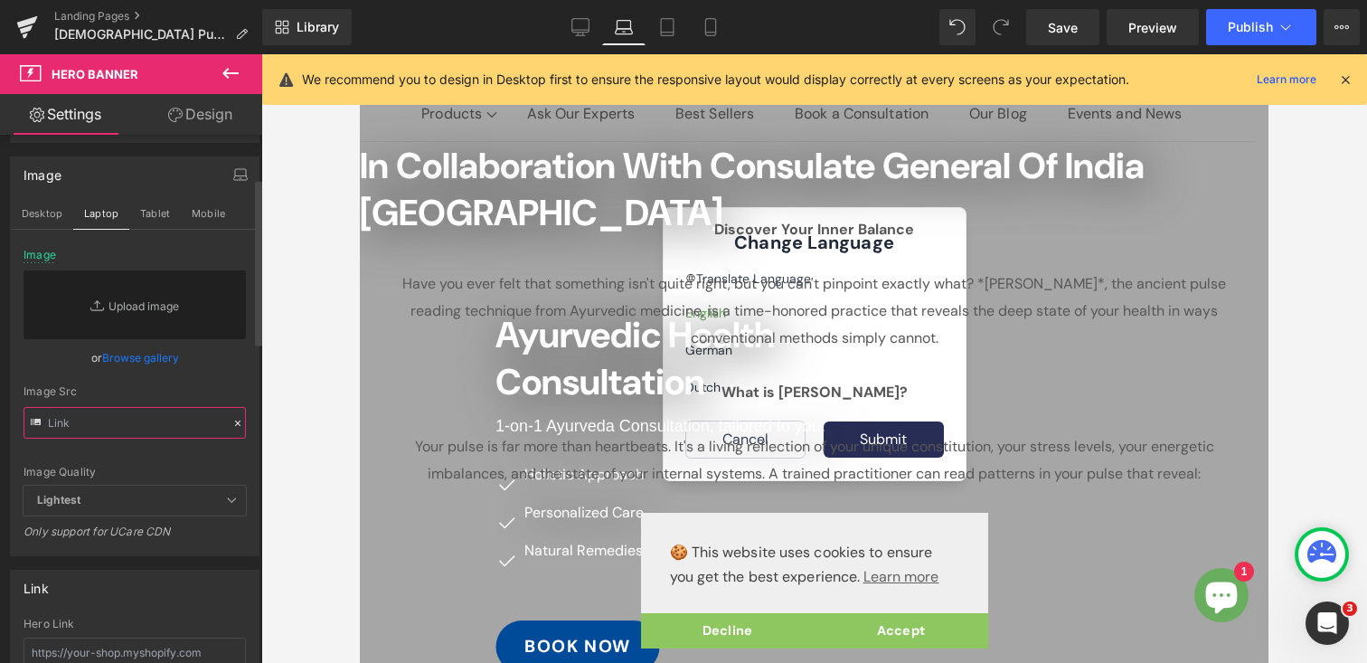
click at [92, 429] on input "text" at bounding box center [135, 423] width 222 height 32
paste input "[URL][DOMAIN_NAME]"
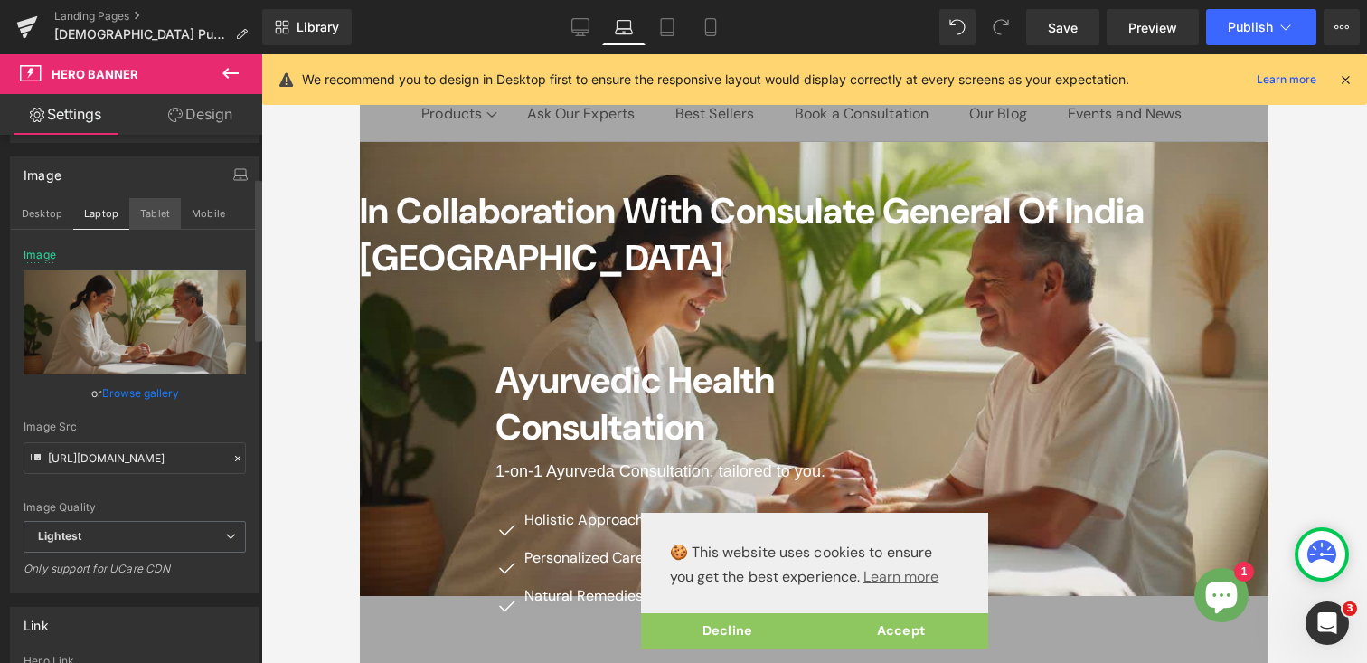
click at [154, 220] on button "Tablet" at bounding box center [155, 213] width 52 height 31
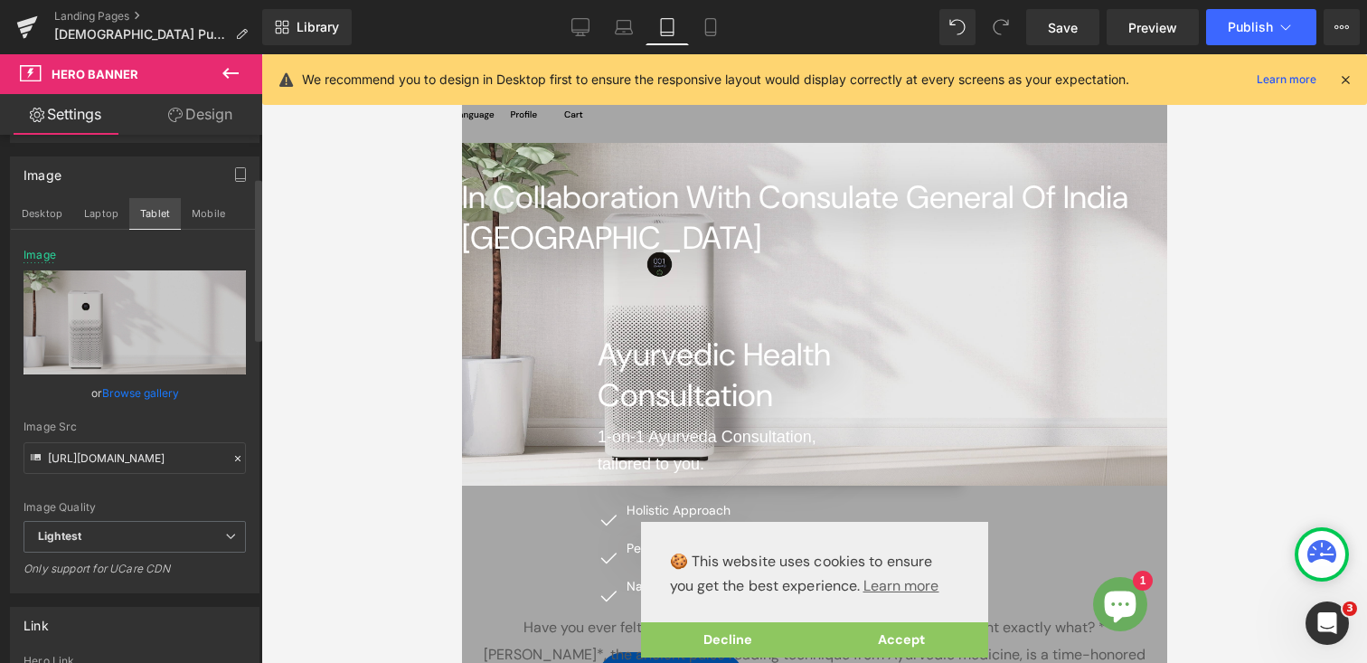
type input "[URL][DOMAIN_NAME]"
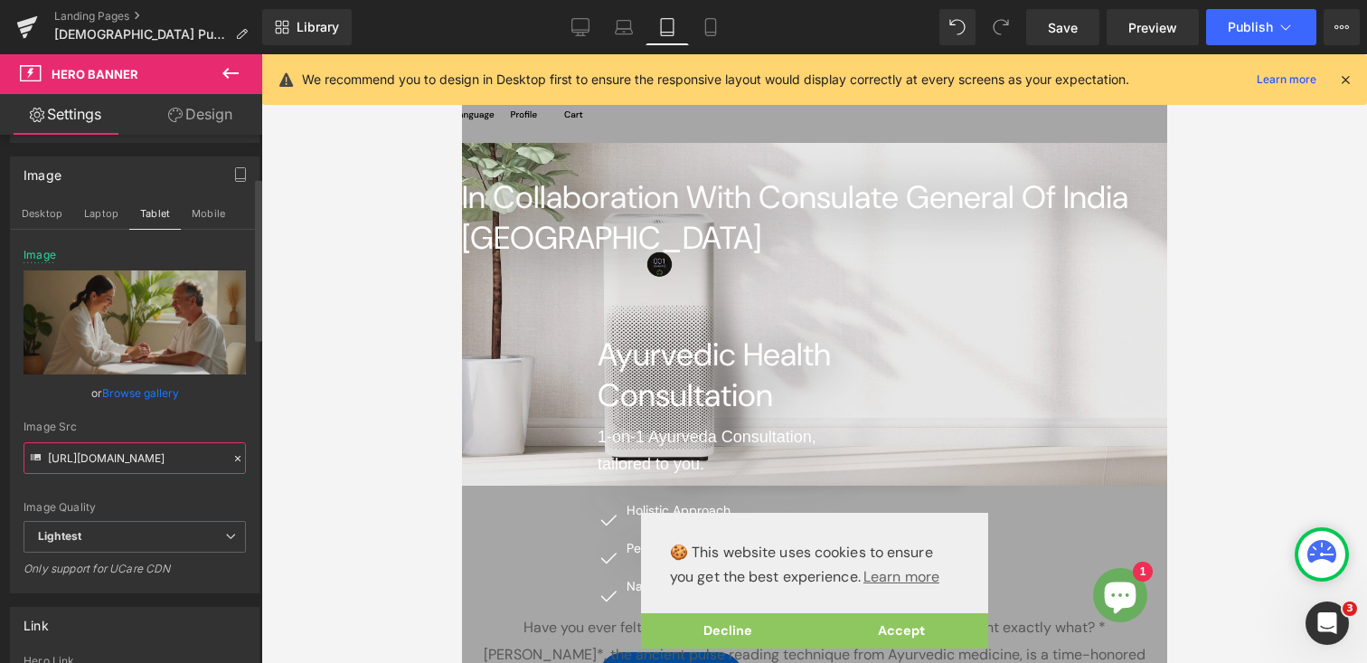
click at [108, 455] on input "[URL][DOMAIN_NAME]" at bounding box center [135, 458] width 222 height 32
click at [190, 415] on div "Image Quality Lighter Lightest Lightest Lighter Lightest Only support for UCare…" at bounding box center [135, 385] width 222 height 272
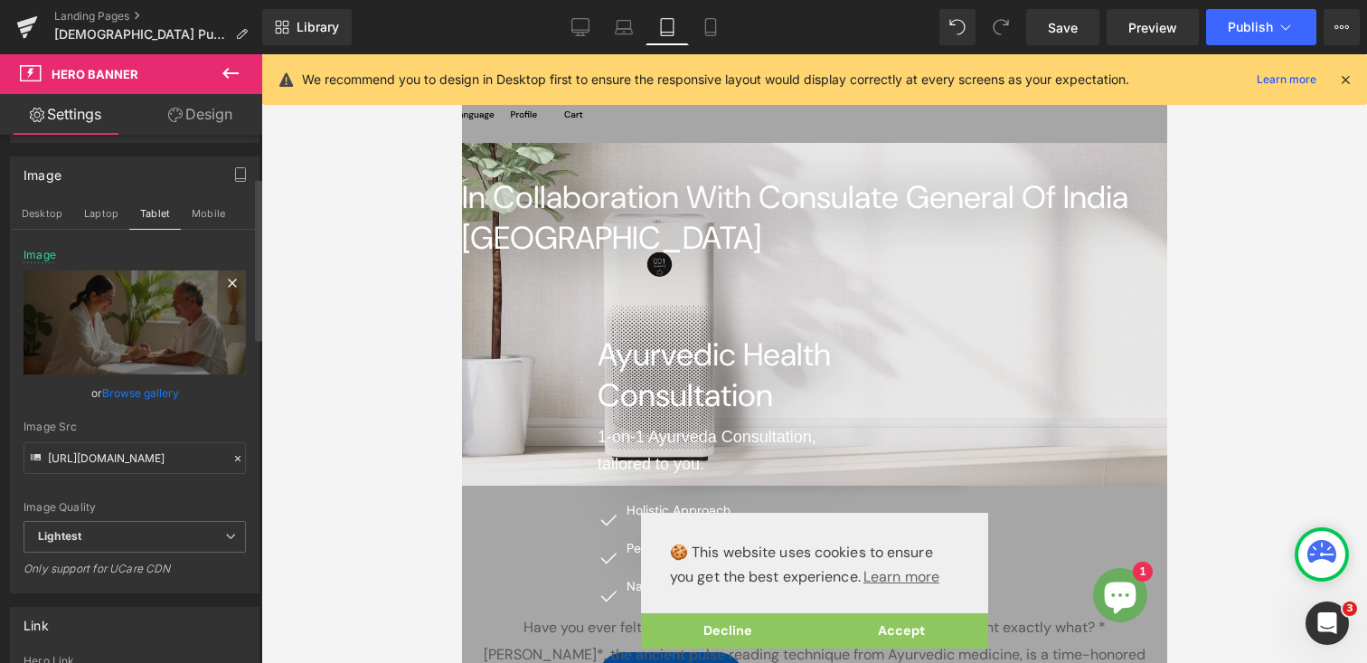
click at [228, 280] on icon at bounding box center [232, 282] width 8 height 8
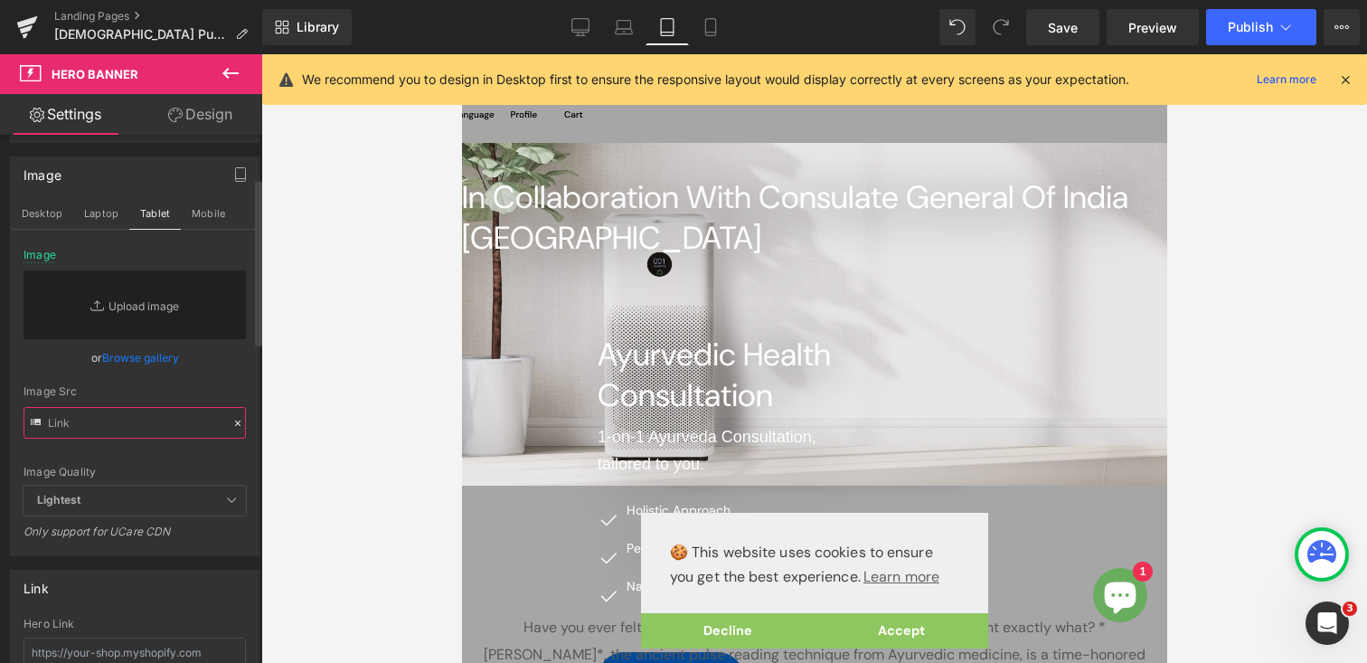
click at [117, 421] on input "text" at bounding box center [135, 423] width 222 height 32
paste input "[URL][DOMAIN_NAME]"
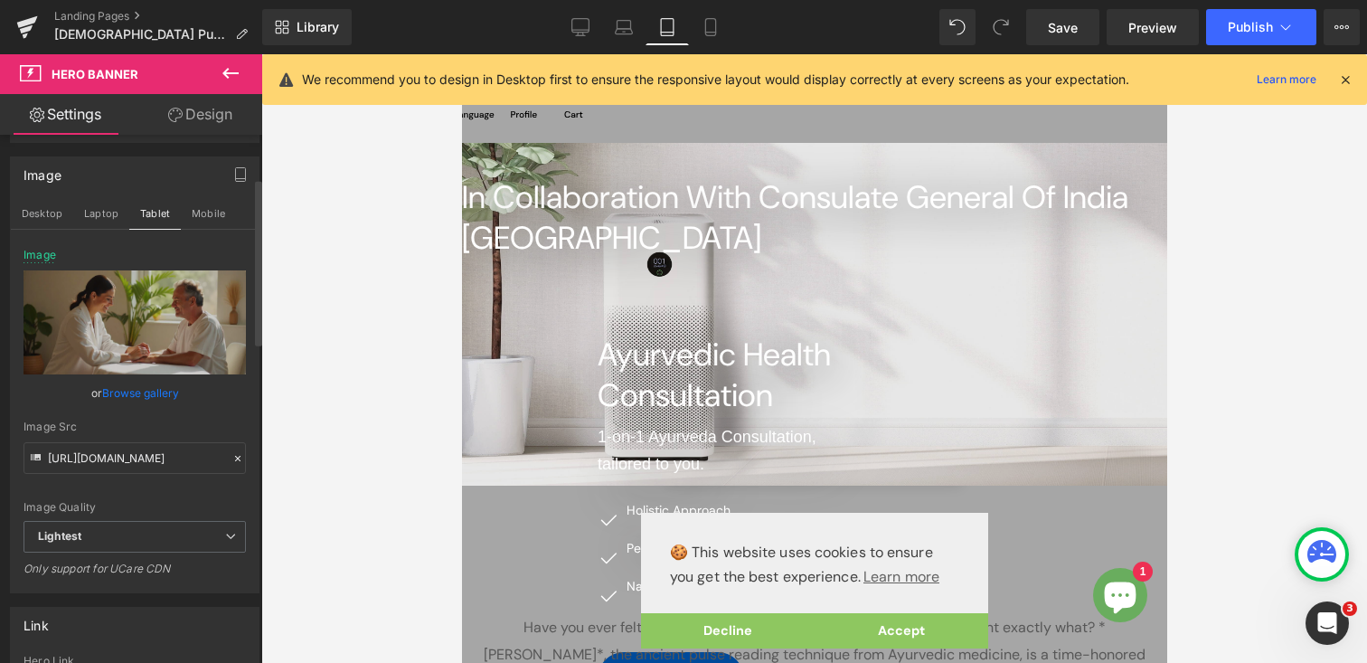
click at [193, 381] on div "Image Quality Lighter Lightest Lightest Lighter Lightest Only support for UCare…" at bounding box center [135, 385] width 222 height 272
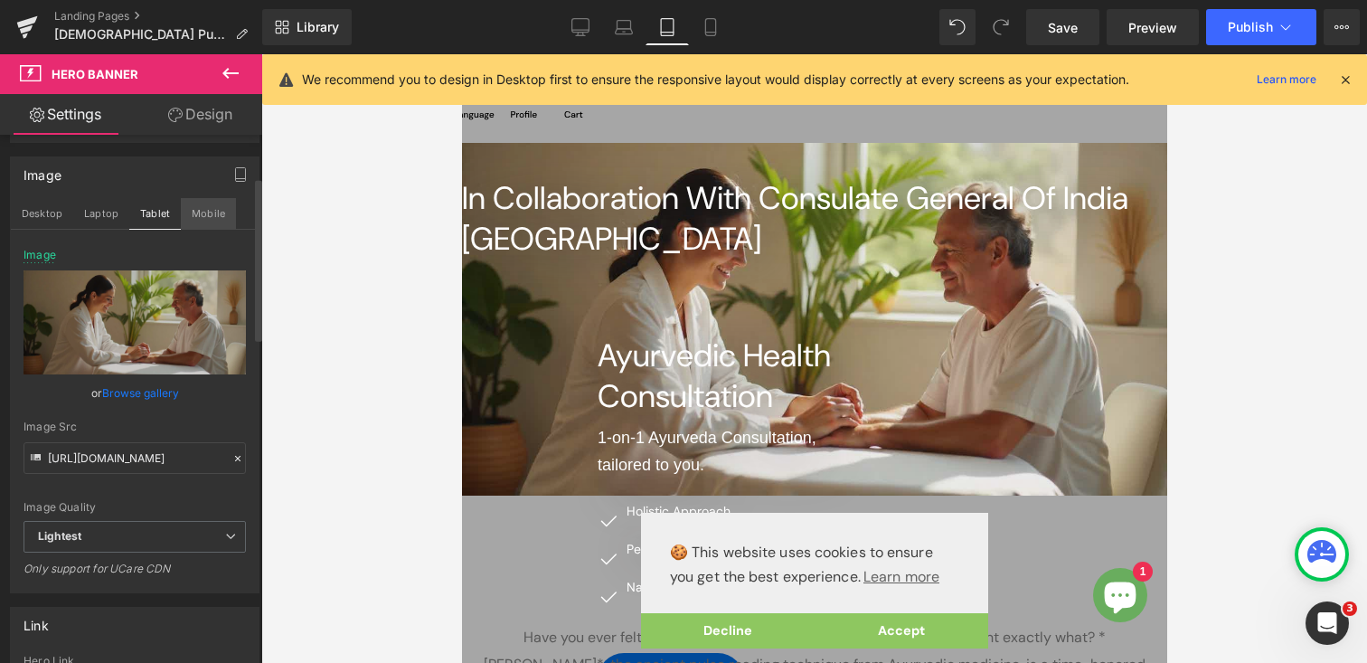
click at [206, 212] on button "Mobile" at bounding box center [208, 213] width 55 height 31
type input "[URL][DOMAIN_NAME]"
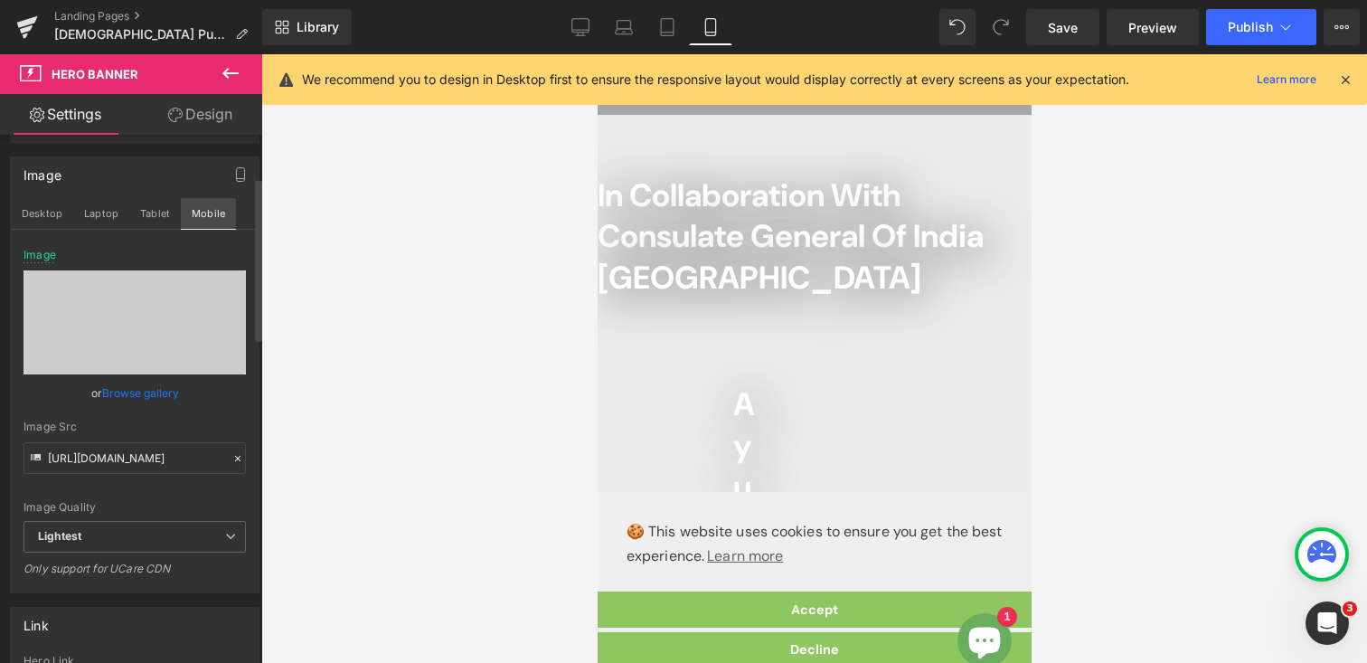
scroll to position [47, 0]
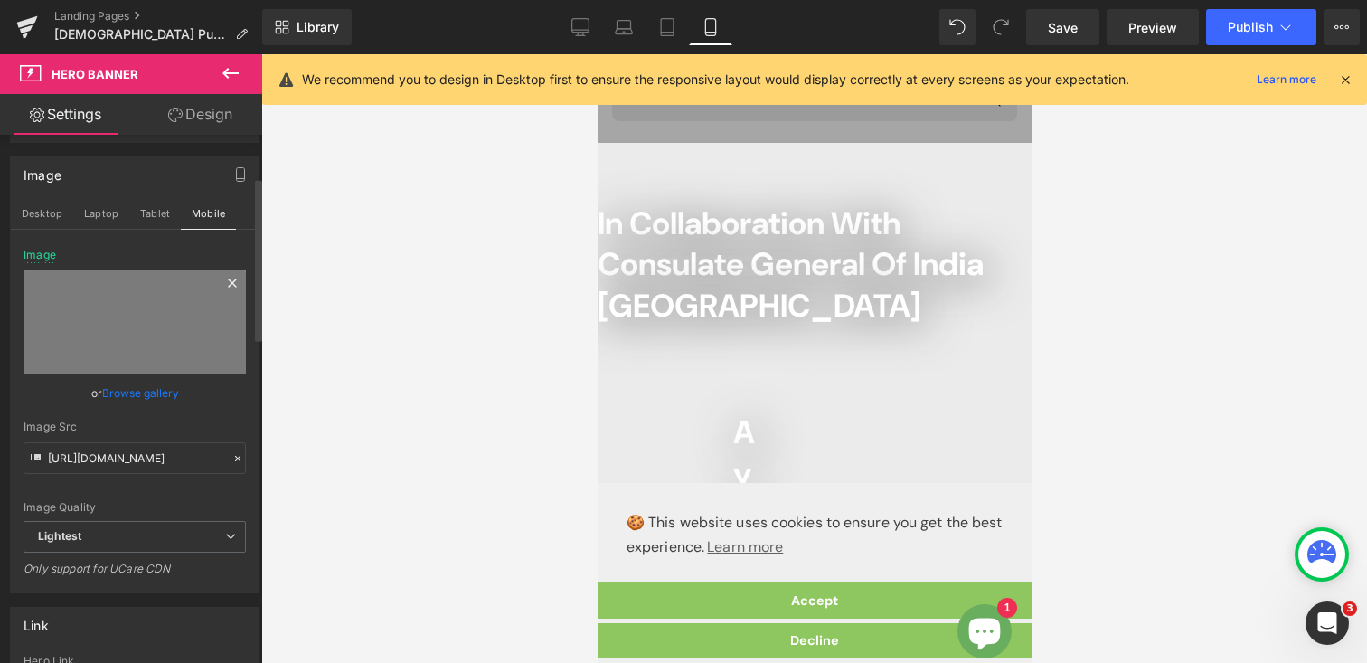
click at [228, 280] on icon at bounding box center [232, 282] width 8 height 8
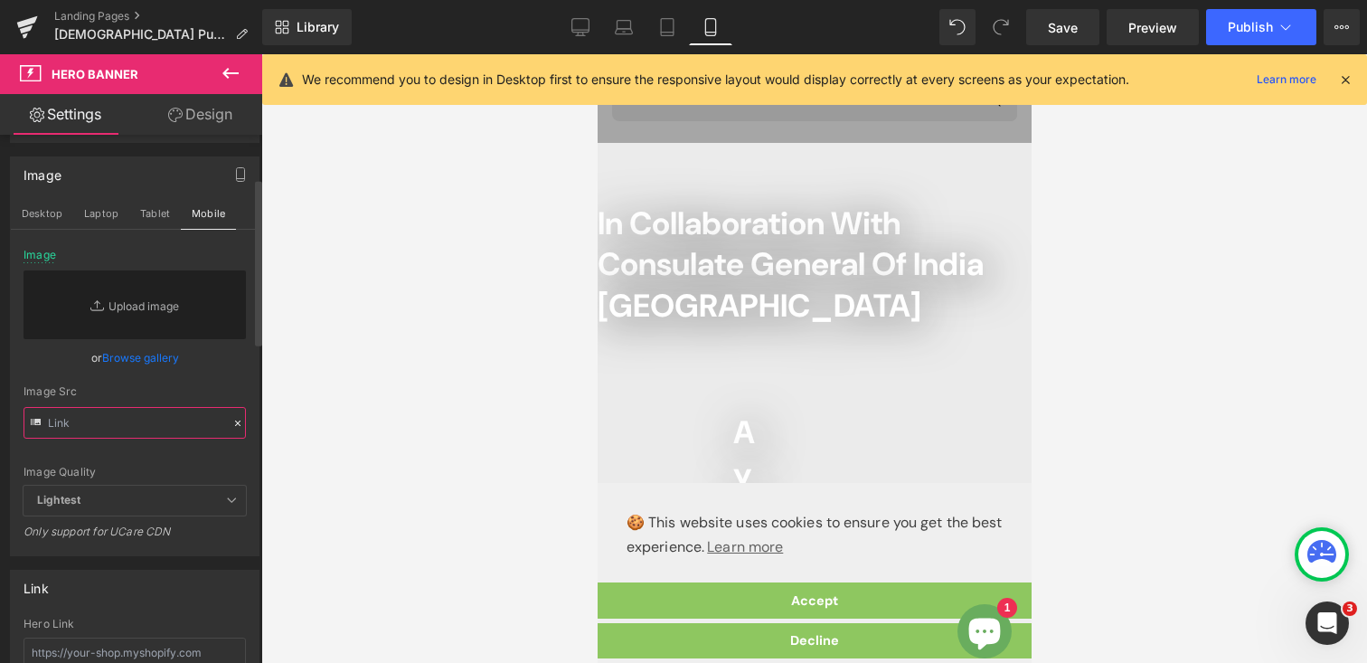
click at [119, 418] on input "text" at bounding box center [135, 423] width 222 height 32
paste input "[URL][DOMAIN_NAME]"
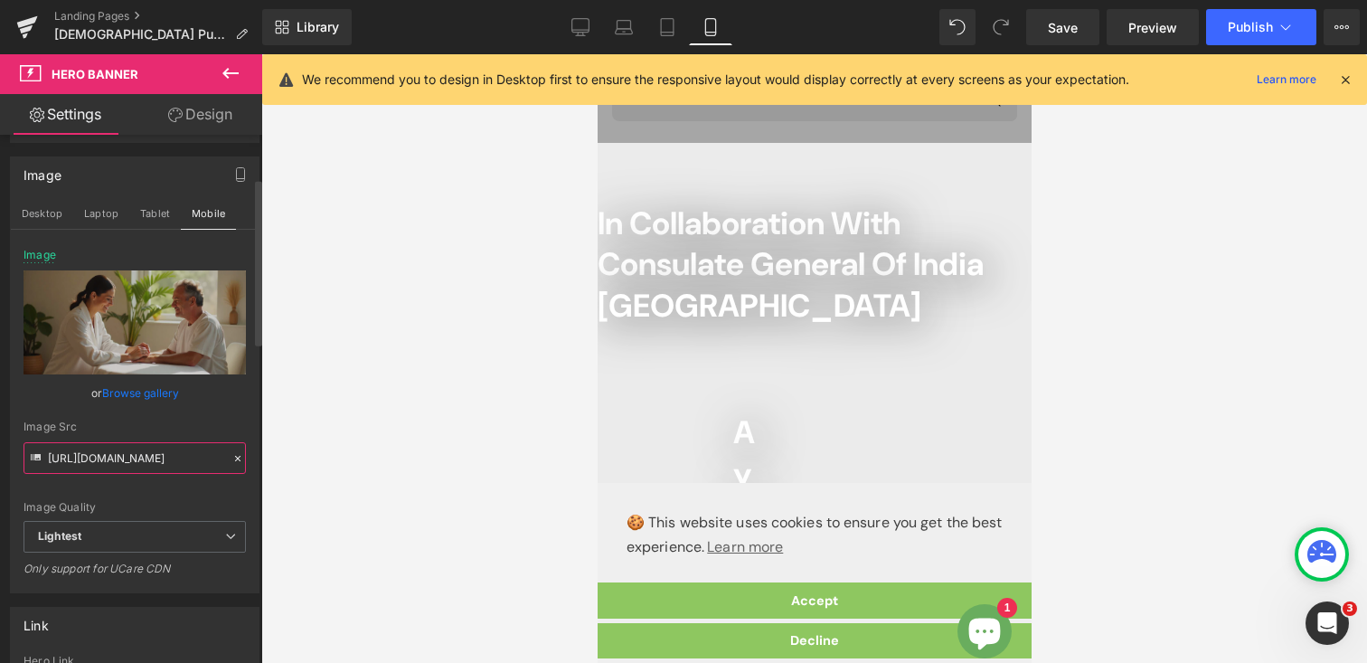
type input "[URL][DOMAIN_NAME]"
click at [212, 401] on div "or Browse gallery" at bounding box center [135, 392] width 222 height 19
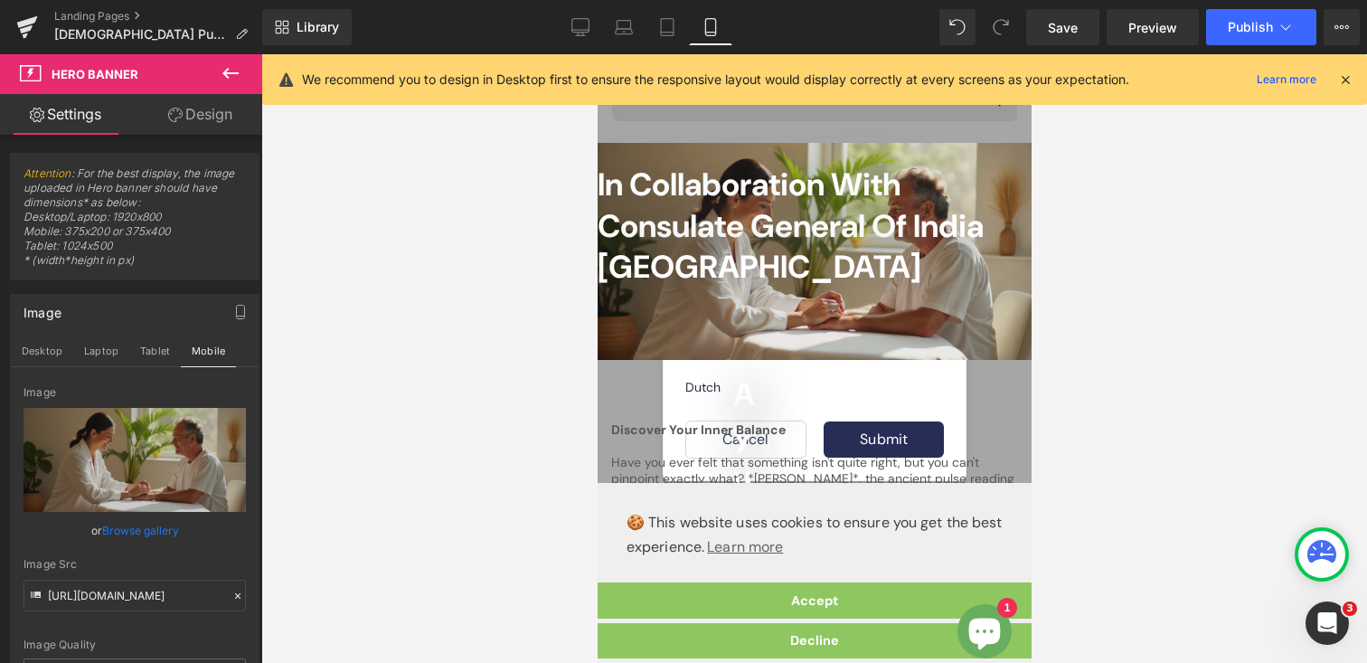
scroll to position [0, 0]
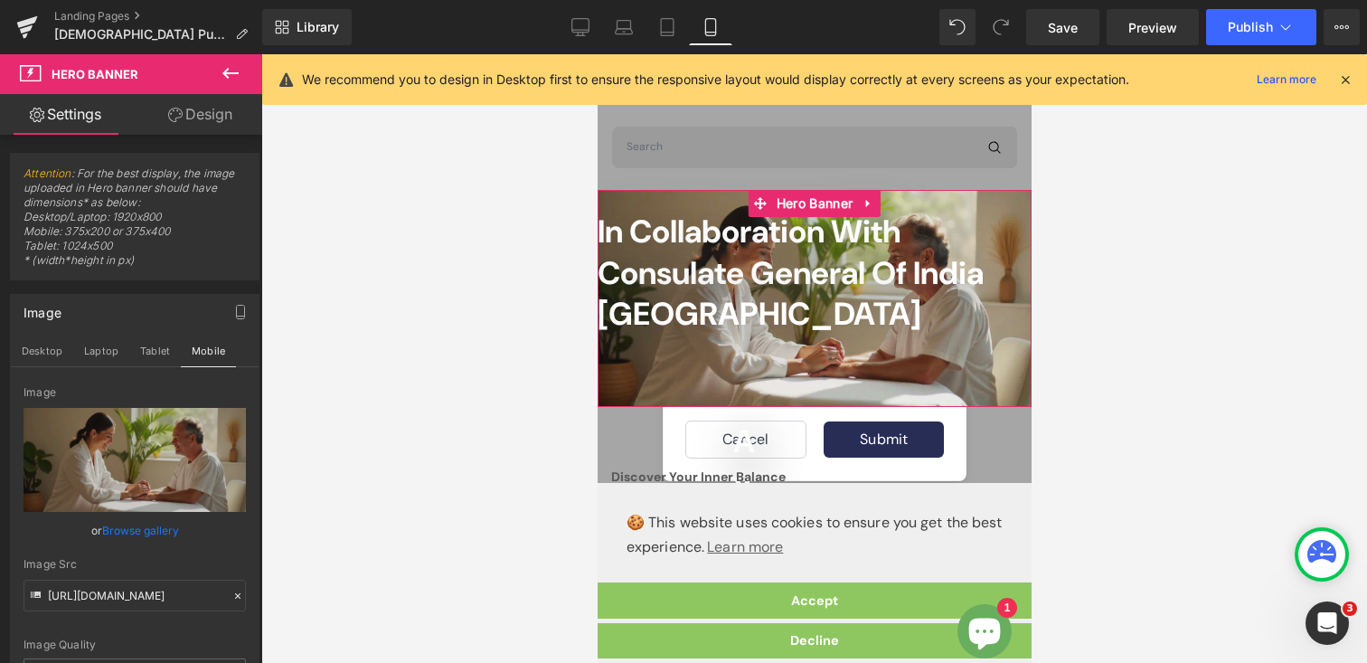
click at [207, 124] on link "Design" at bounding box center [200, 114] width 131 height 41
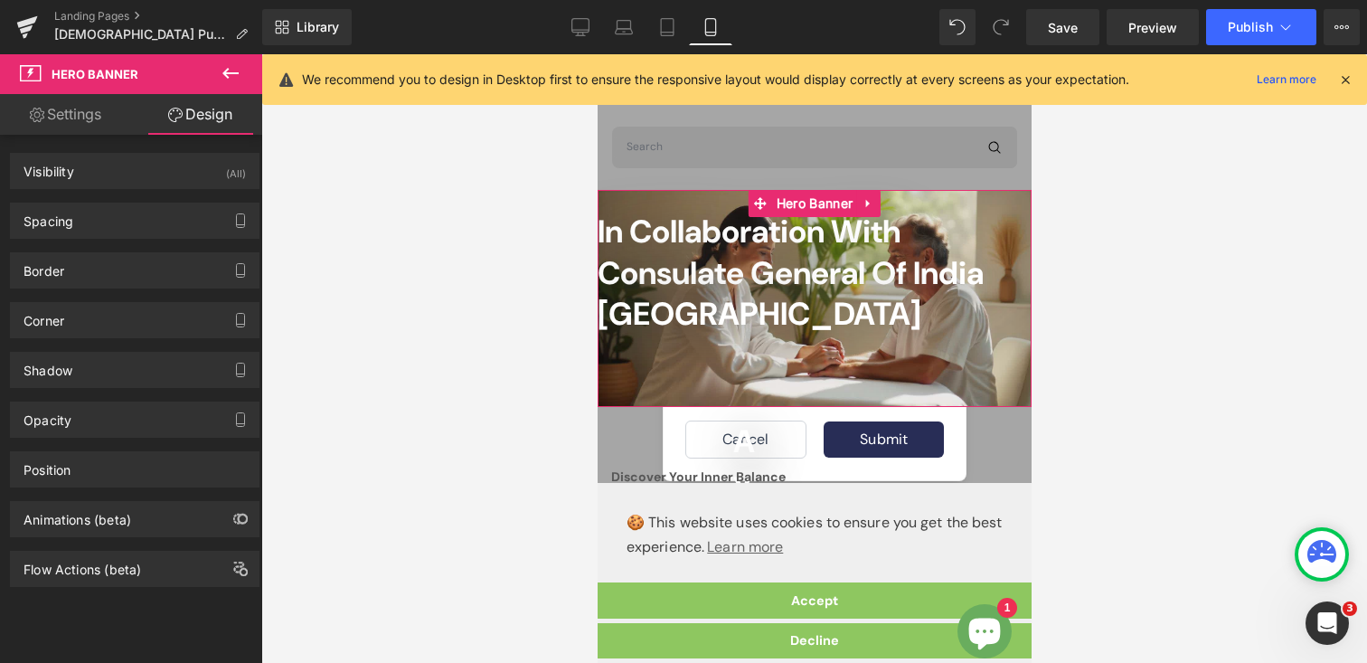
click at [70, 109] on link "Settings" at bounding box center [65, 114] width 131 height 41
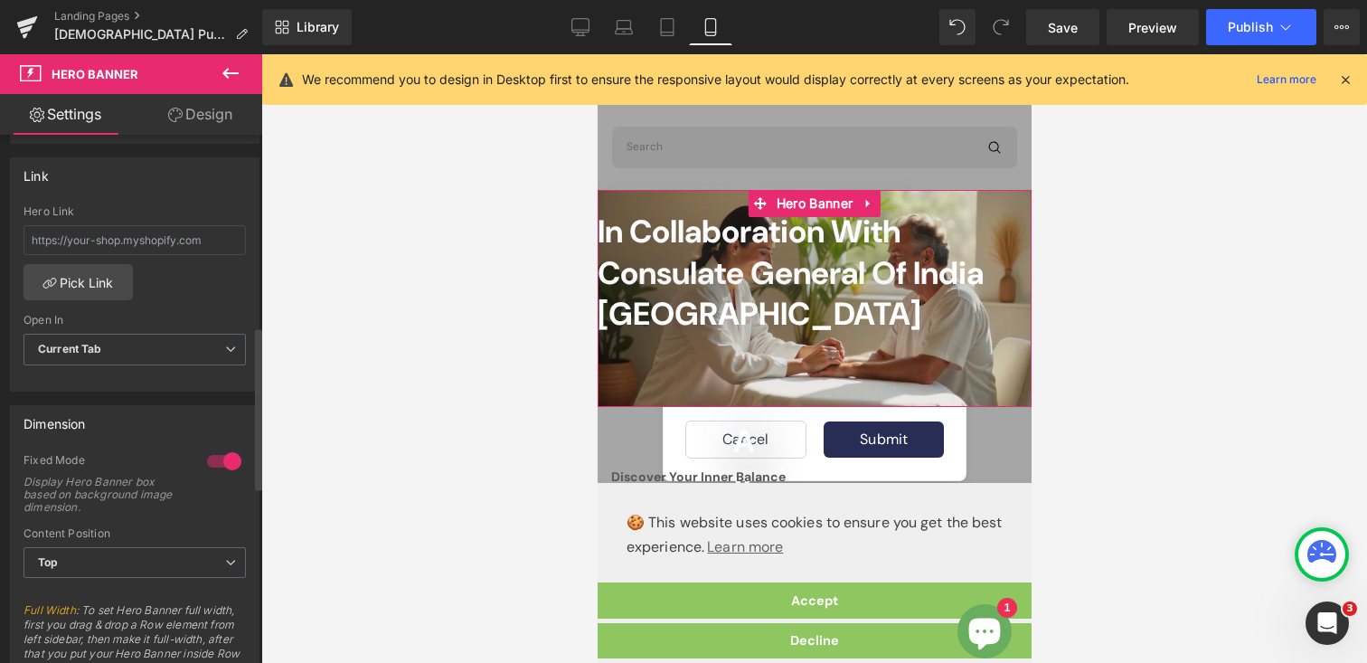
scroll to position [646, 0]
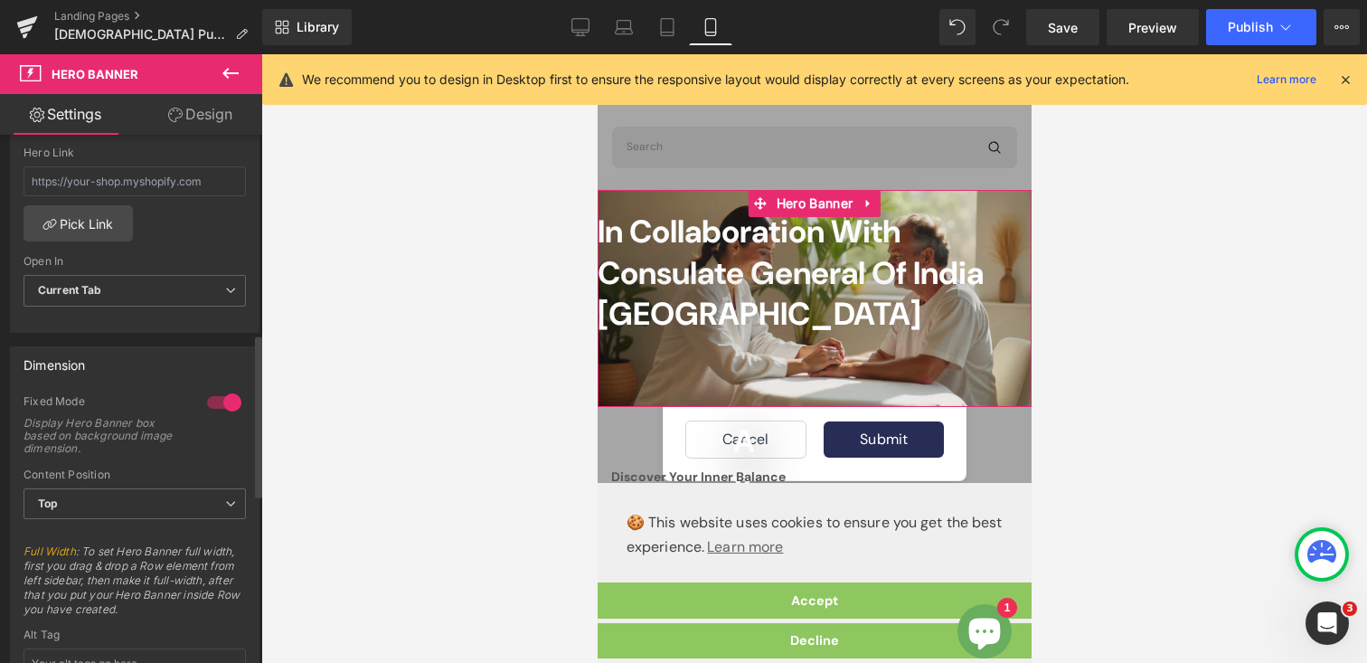
click at [207, 409] on div at bounding box center [224, 402] width 43 height 29
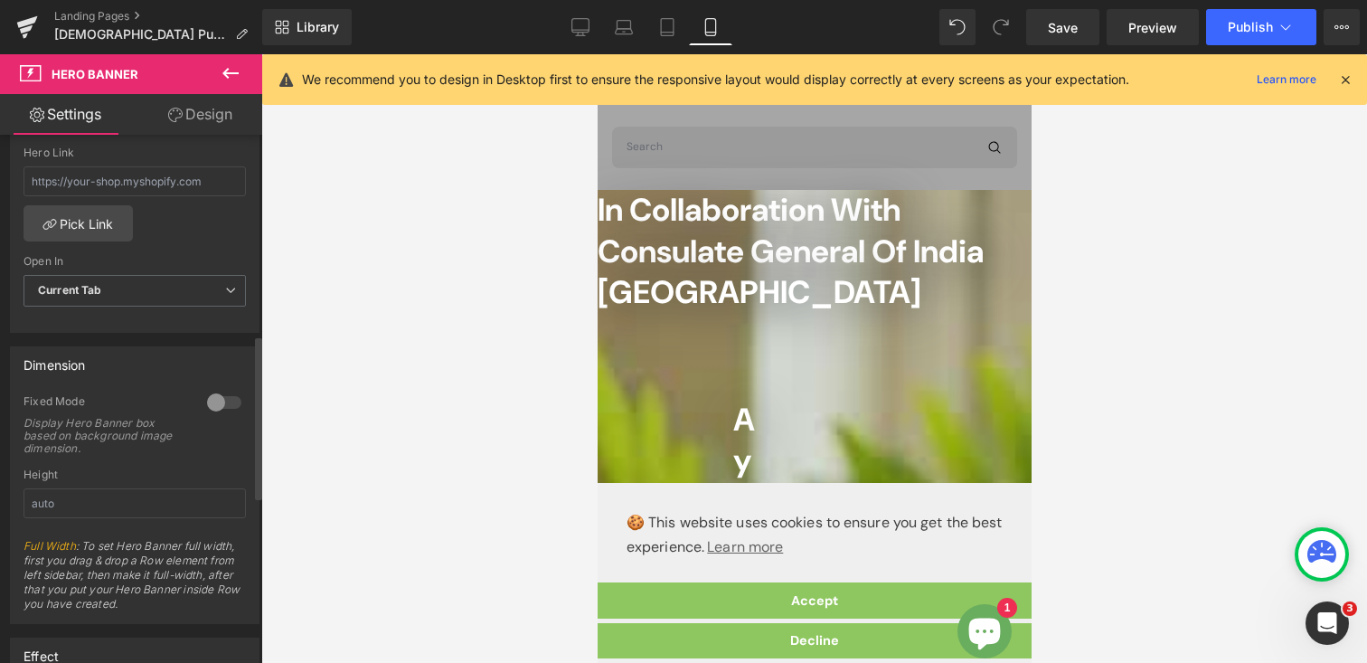
click at [228, 401] on div at bounding box center [224, 402] width 43 height 29
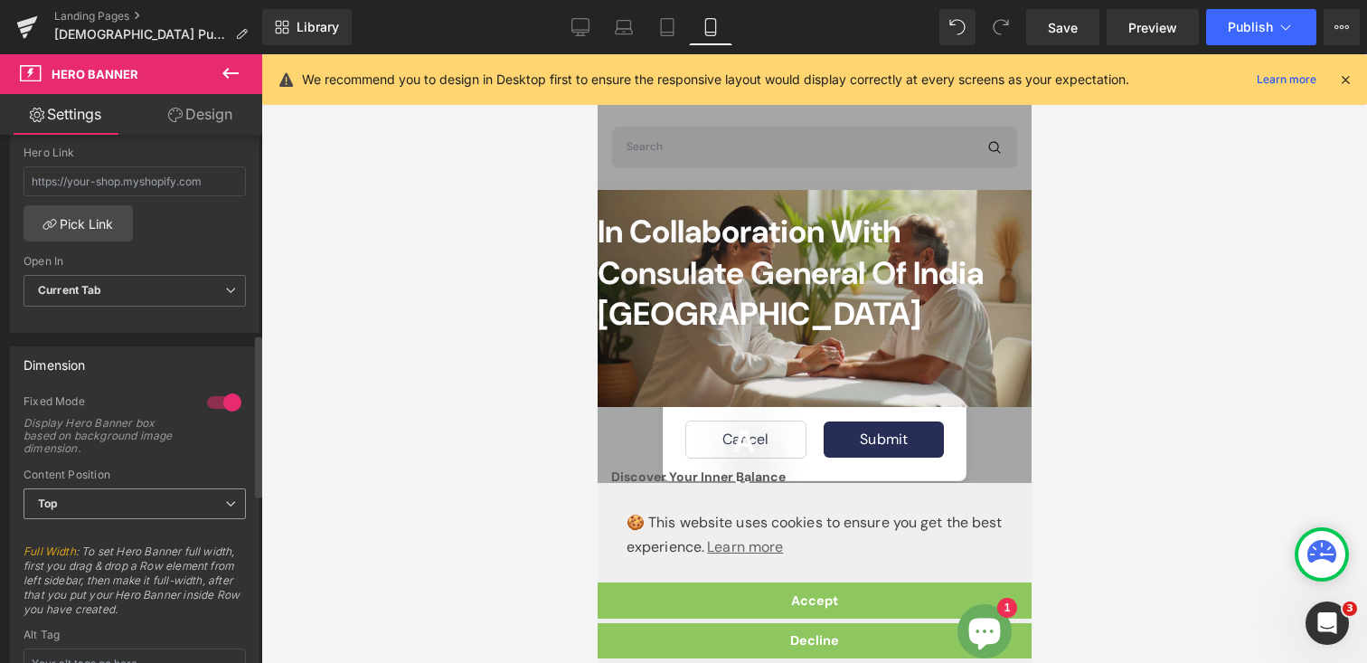
click at [89, 494] on span "Top" at bounding box center [135, 504] width 222 height 32
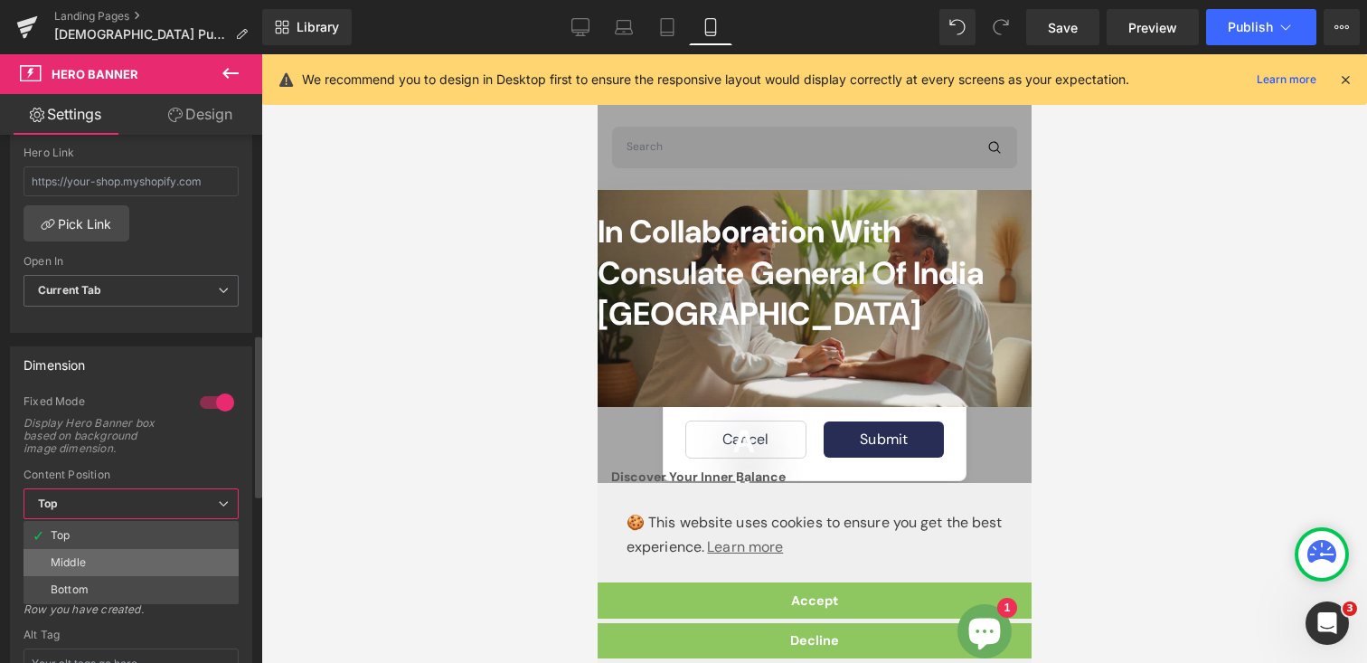
click at [77, 559] on div "Middle" at bounding box center [68, 562] width 35 height 13
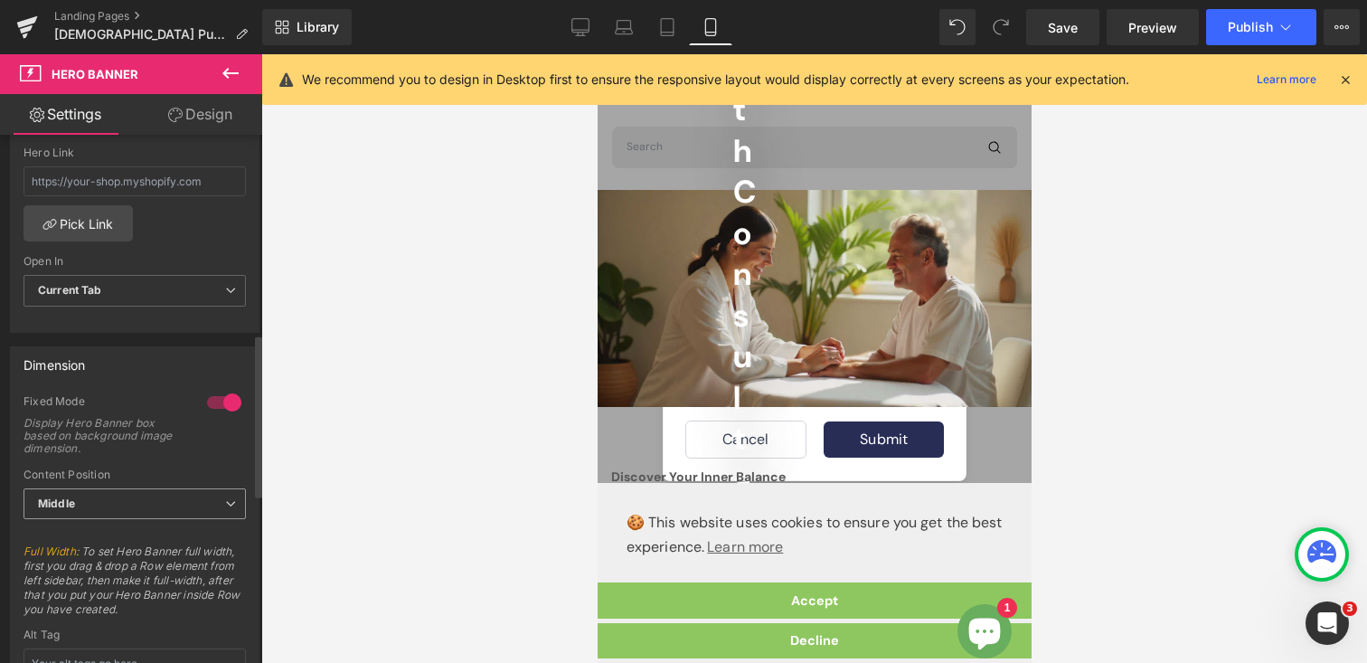
click at [92, 497] on span "Middle" at bounding box center [135, 504] width 222 height 32
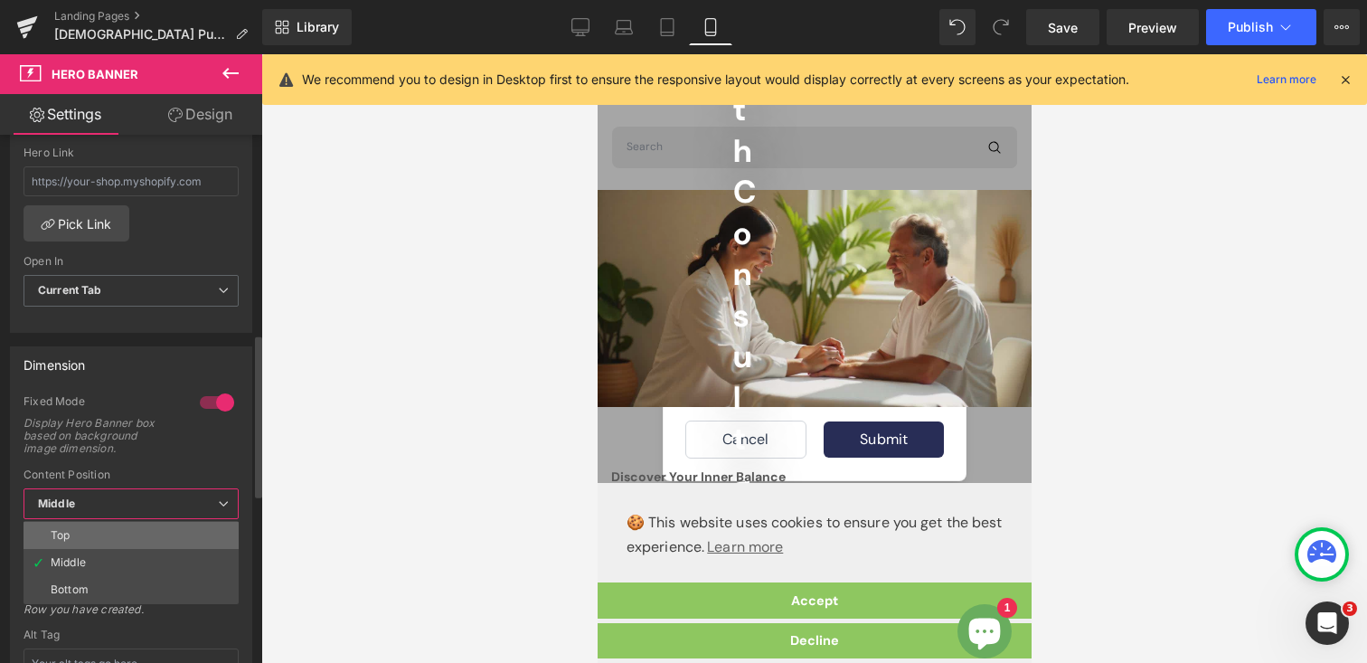
click at [79, 539] on li "Top" at bounding box center [131, 535] width 215 height 27
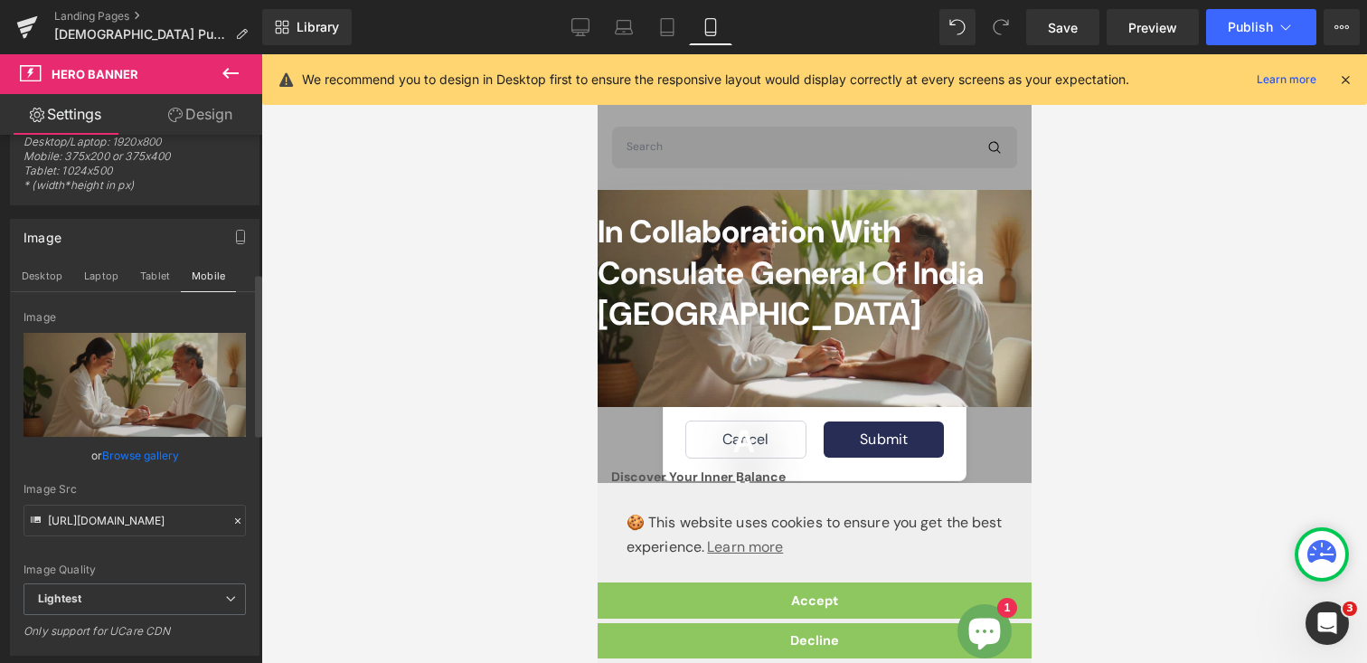
scroll to position [0, 0]
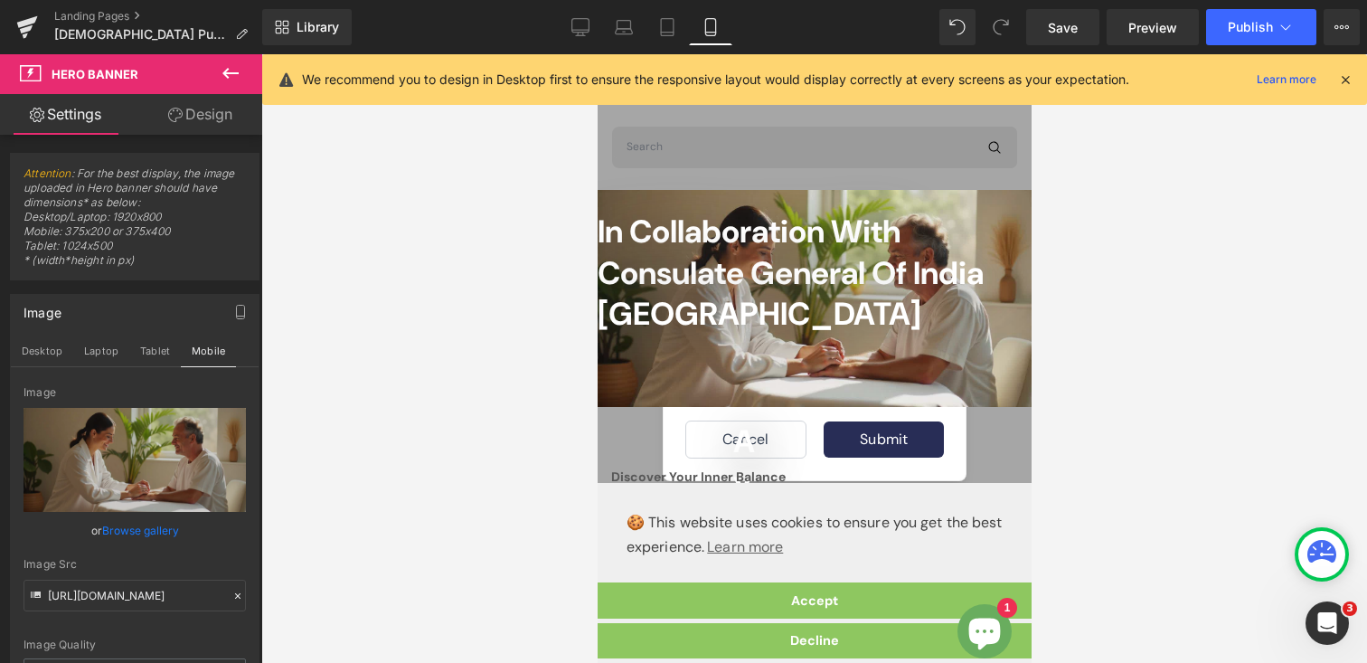
click at [656, 591] on div "Rendering Content" at bounding box center [683, 591] width 111 height 20
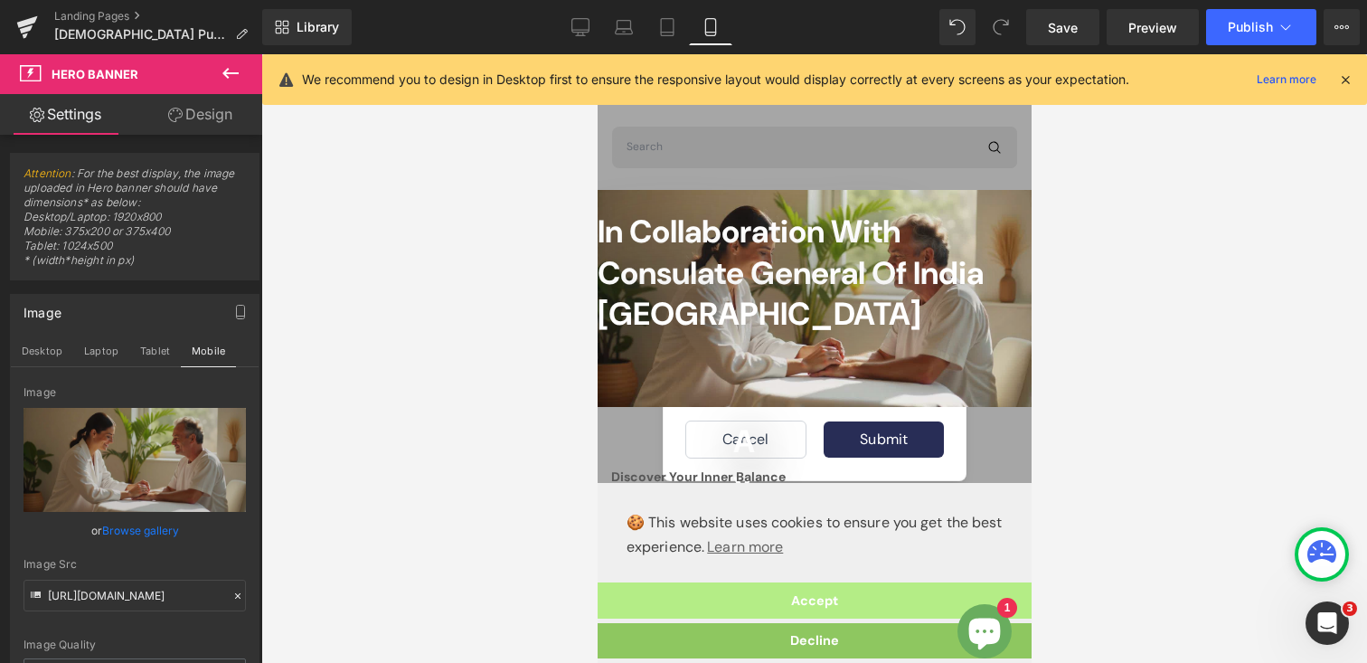
click at [800, 597] on link "Accept" at bounding box center [814, 600] width 434 height 36
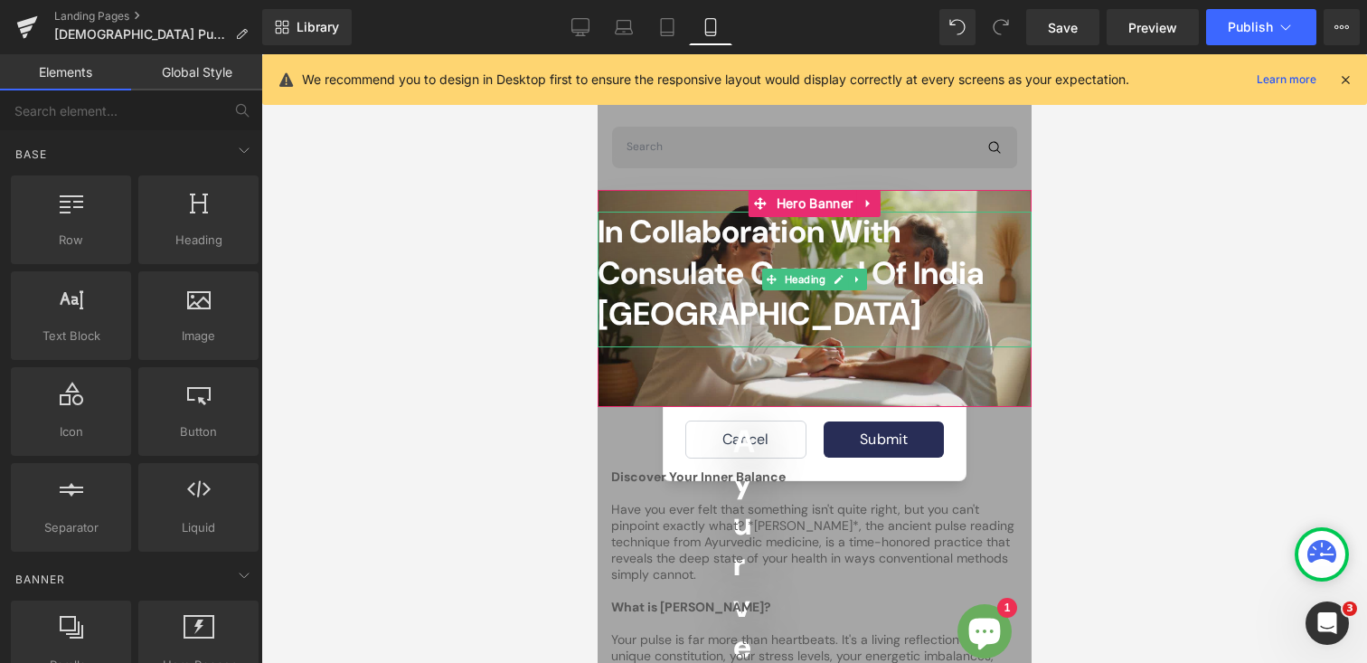
click at [691, 265] on span "In Collaboration with Consulate General of India [GEOGRAPHIC_DATA]" at bounding box center [790, 273] width 386 height 124
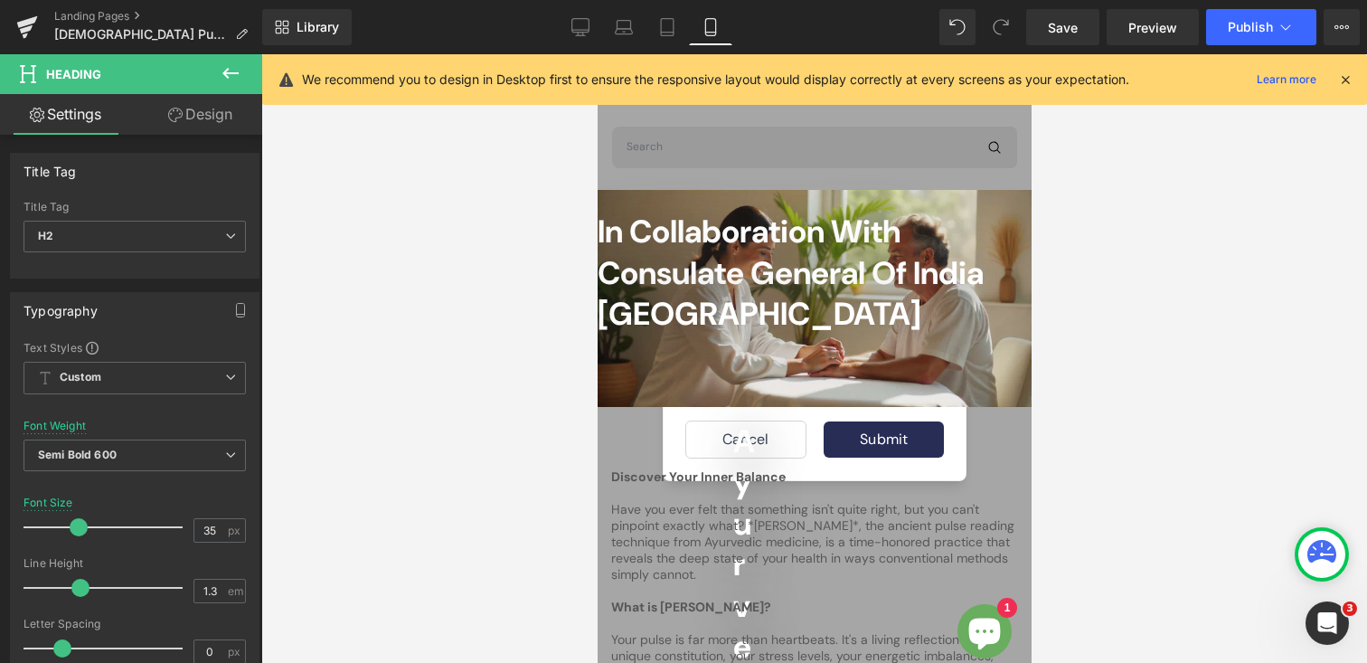
click at [198, 116] on link "Design" at bounding box center [200, 114] width 131 height 41
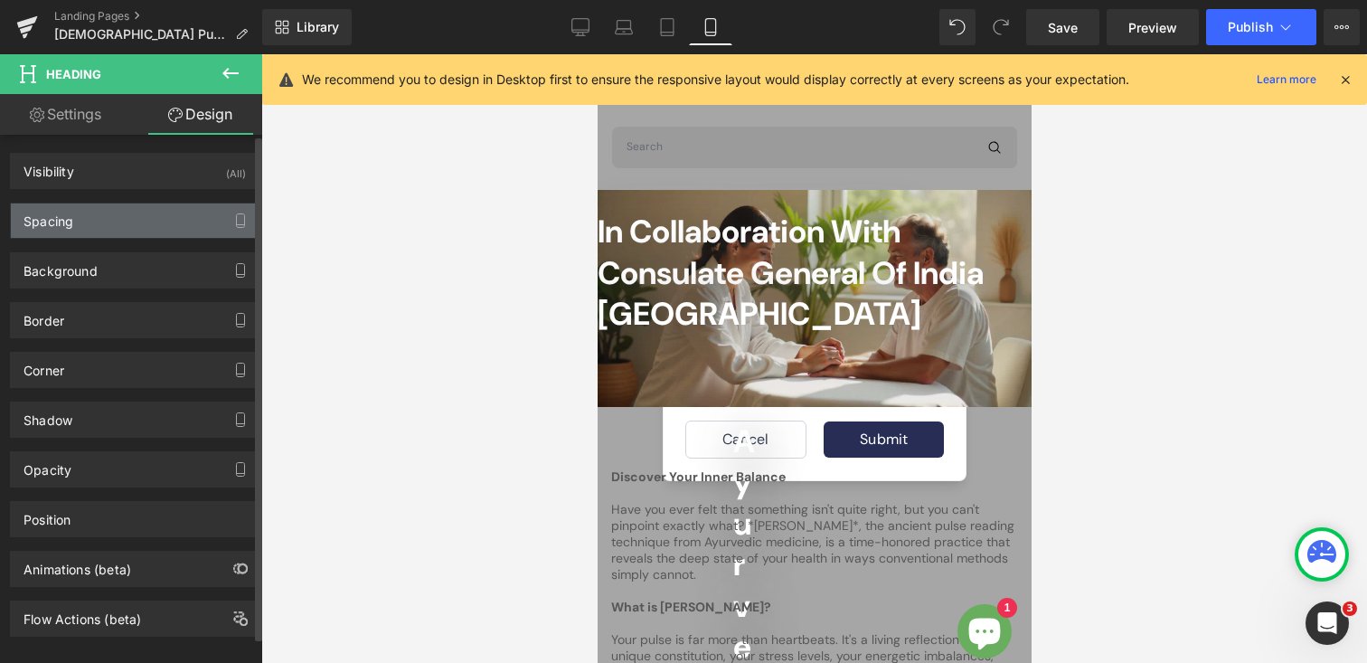
click at [81, 222] on div "Spacing" at bounding box center [135, 220] width 248 height 34
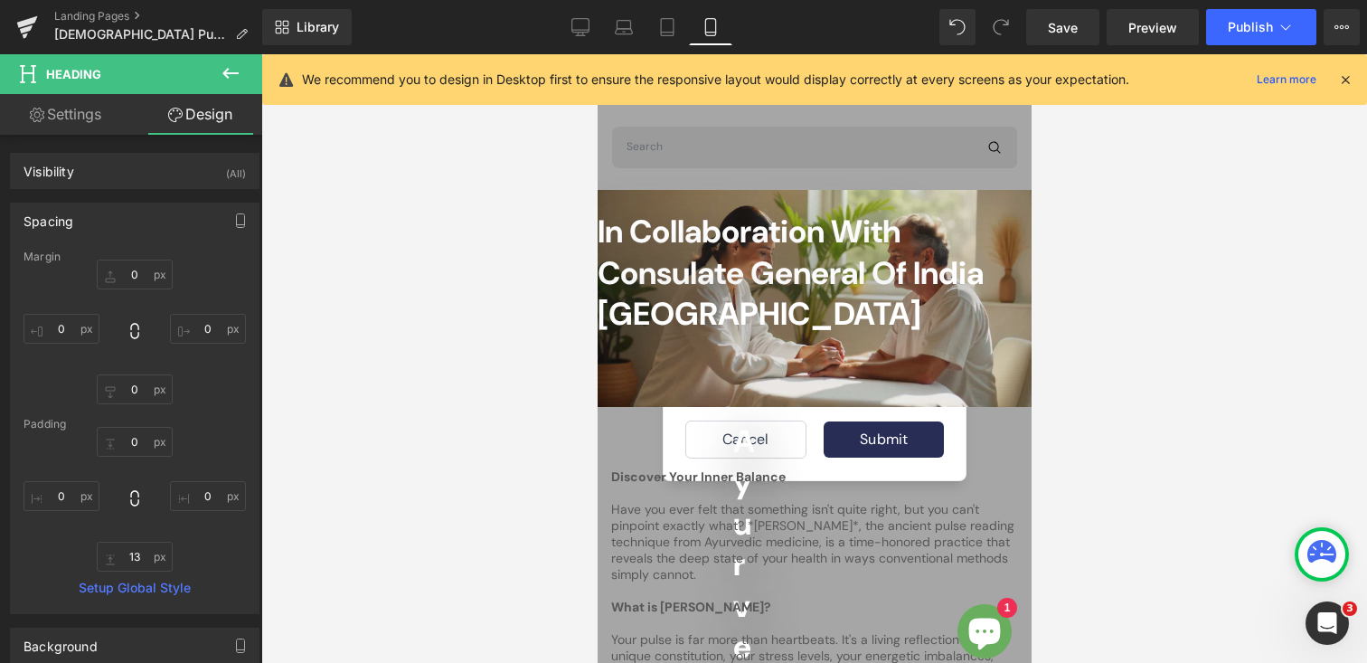
click at [86, 118] on link "Settings" at bounding box center [65, 114] width 131 height 41
type input "100"
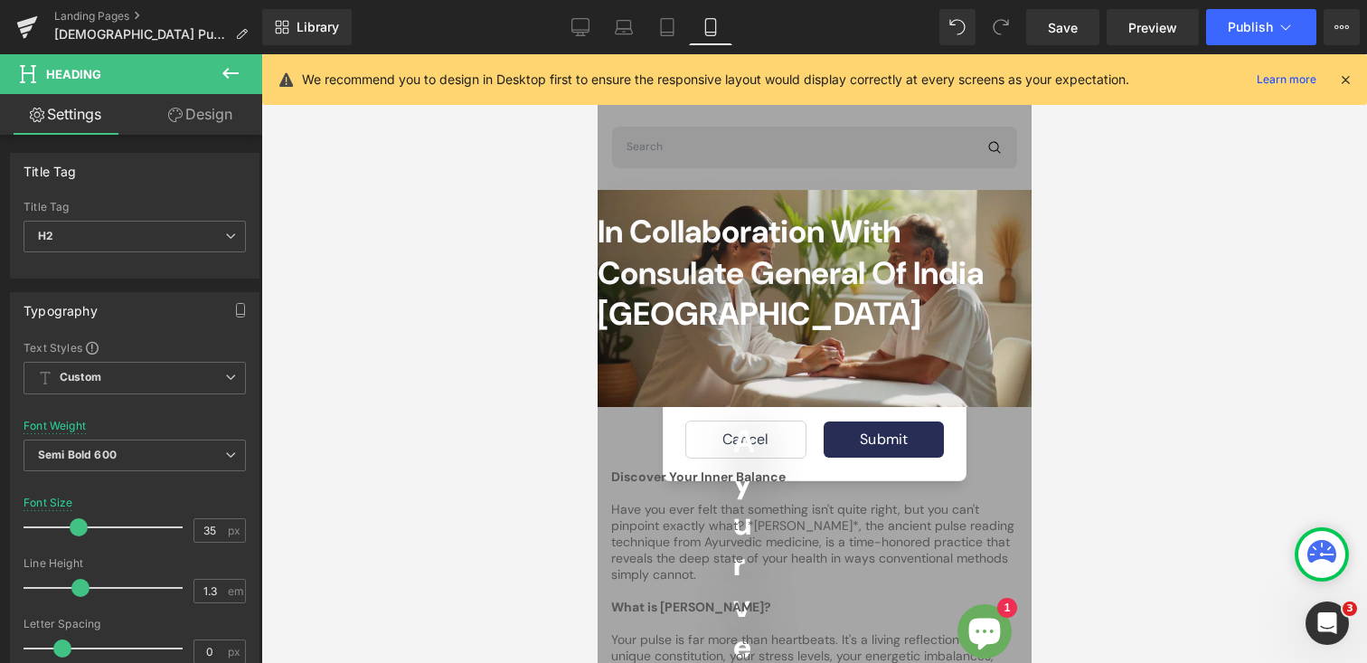
click at [231, 66] on icon at bounding box center [231, 73] width 22 height 22
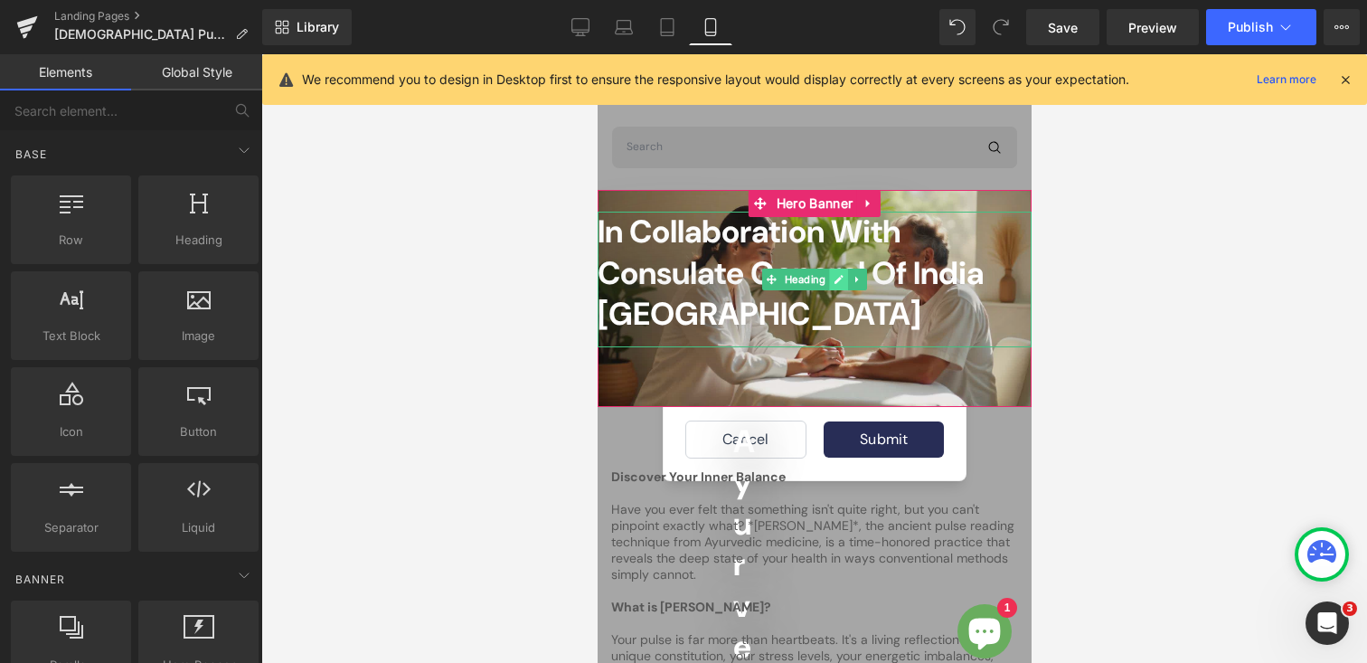
click at [841, 284] on icon at bounding box center [838, 279] width 10 height 11
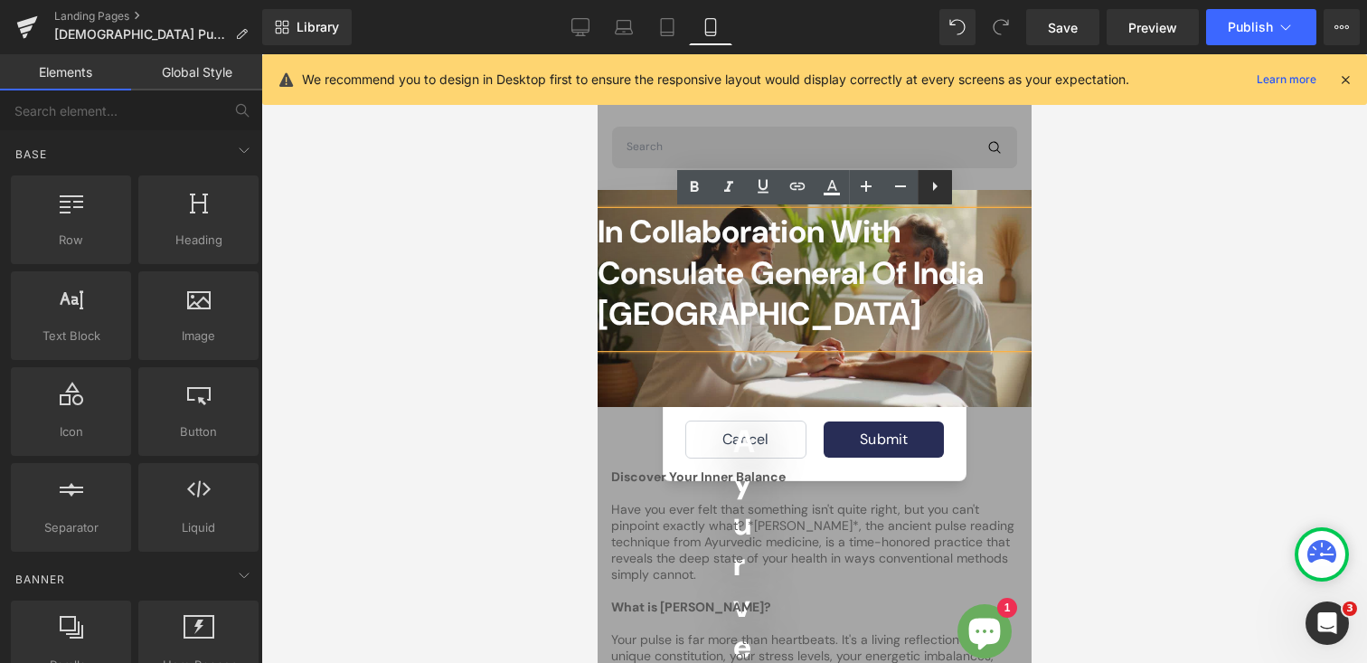
click at [933, 184] on icon at bounding box center [935, 186] width 5 height 9
click at [820, 293] on h2 "In Collaboration with Consulate General of India [GEOGRAPHIC_DATA]" at bounding box center [814, 274] width 434 height 124
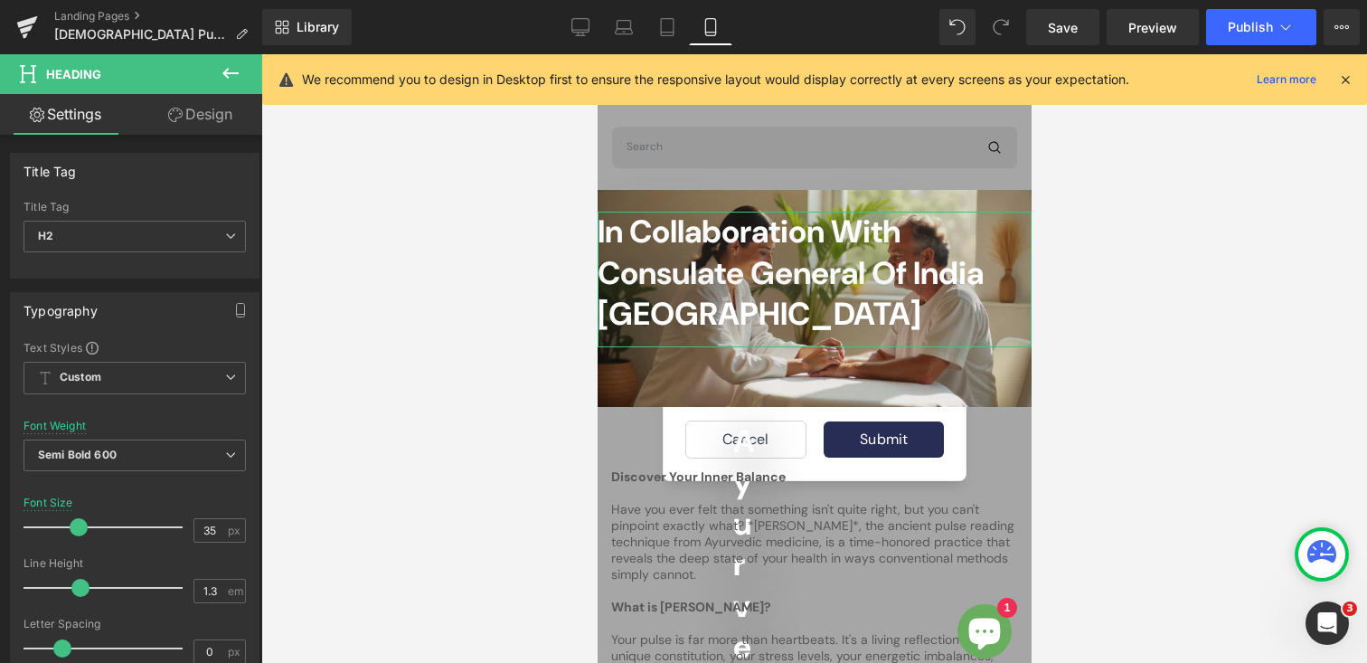
click at [193, 121] on link "Design" at bounding box center [200, 114] width 131 height 41
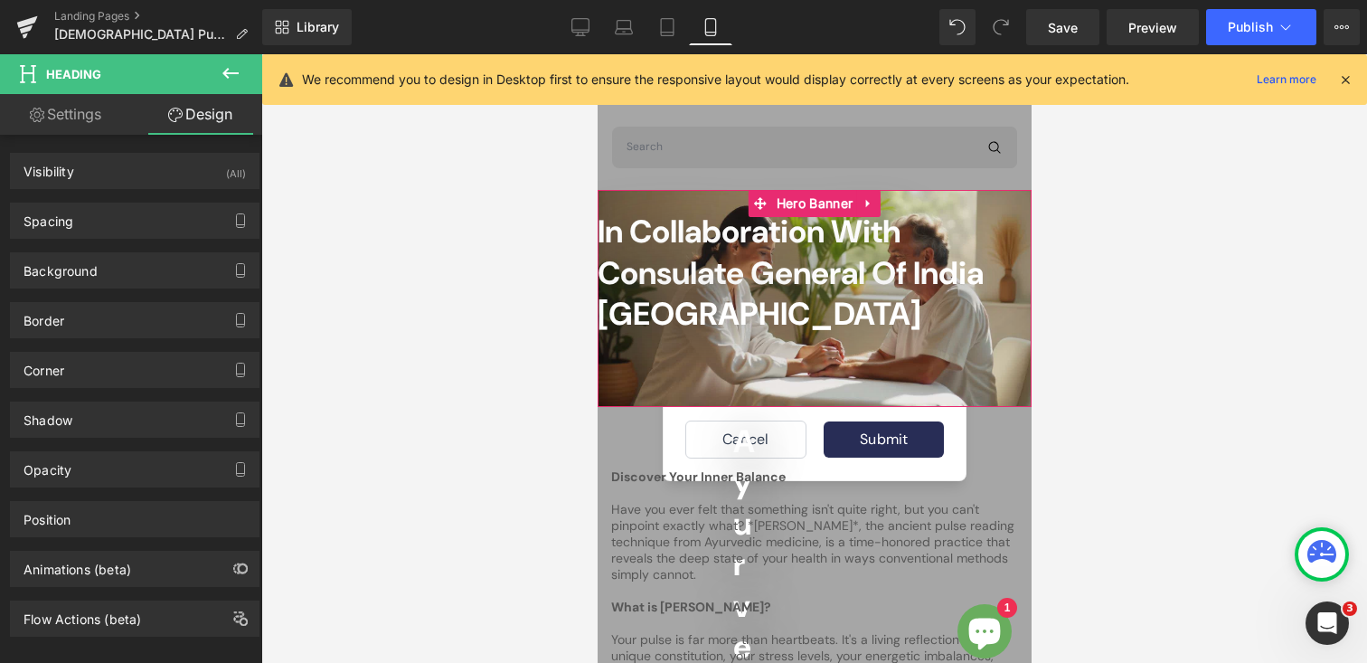
click at [665, 251] on h2 "In Collaboration with Consulate General of India [GEOGRAPHIC_DATA]" at bounding box center [814, 274] width 434 height 124
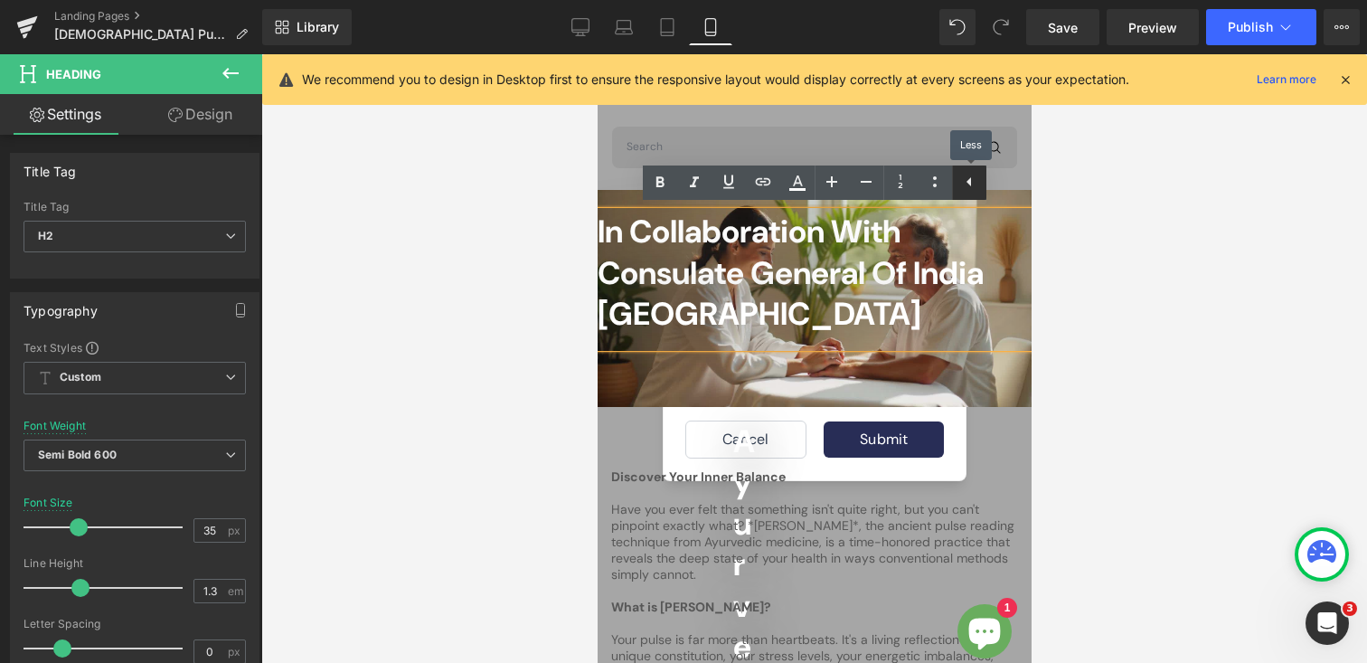
click at [973, 180] on icon at bounding box center [969, 182] width 22 height 22
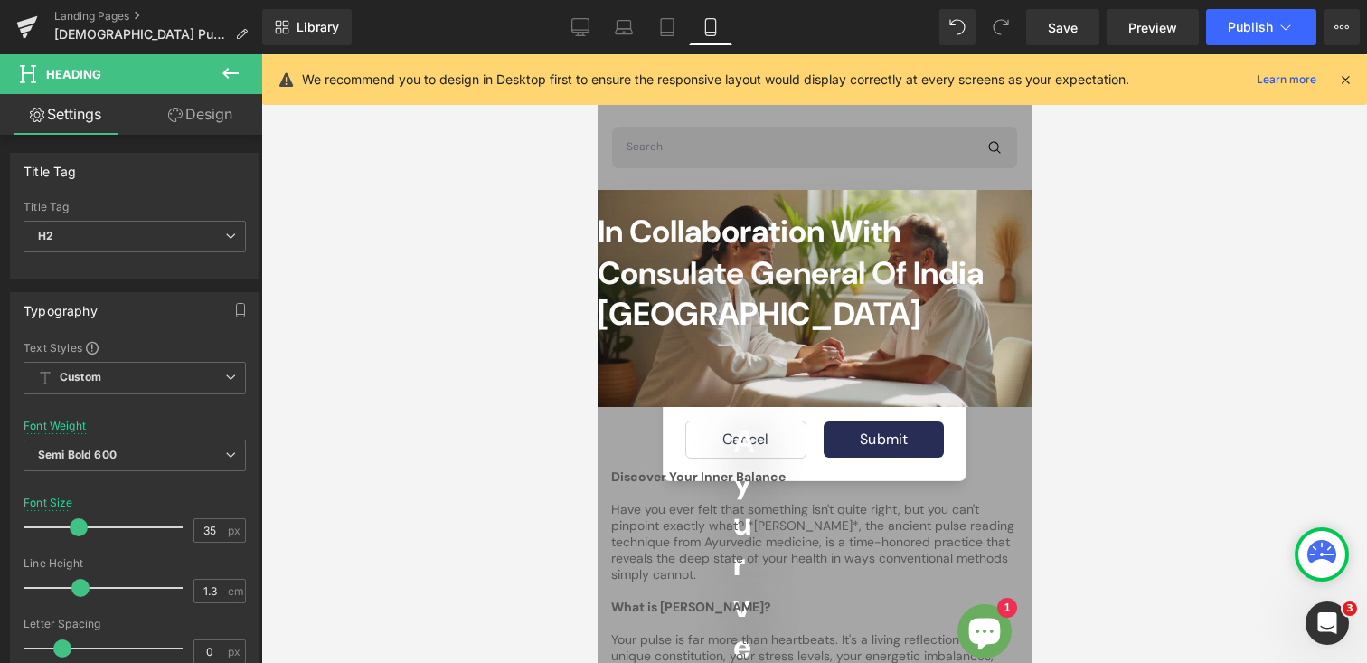
click at [231, 72] on icon at bounding box center [230, 73] width 16 height 11
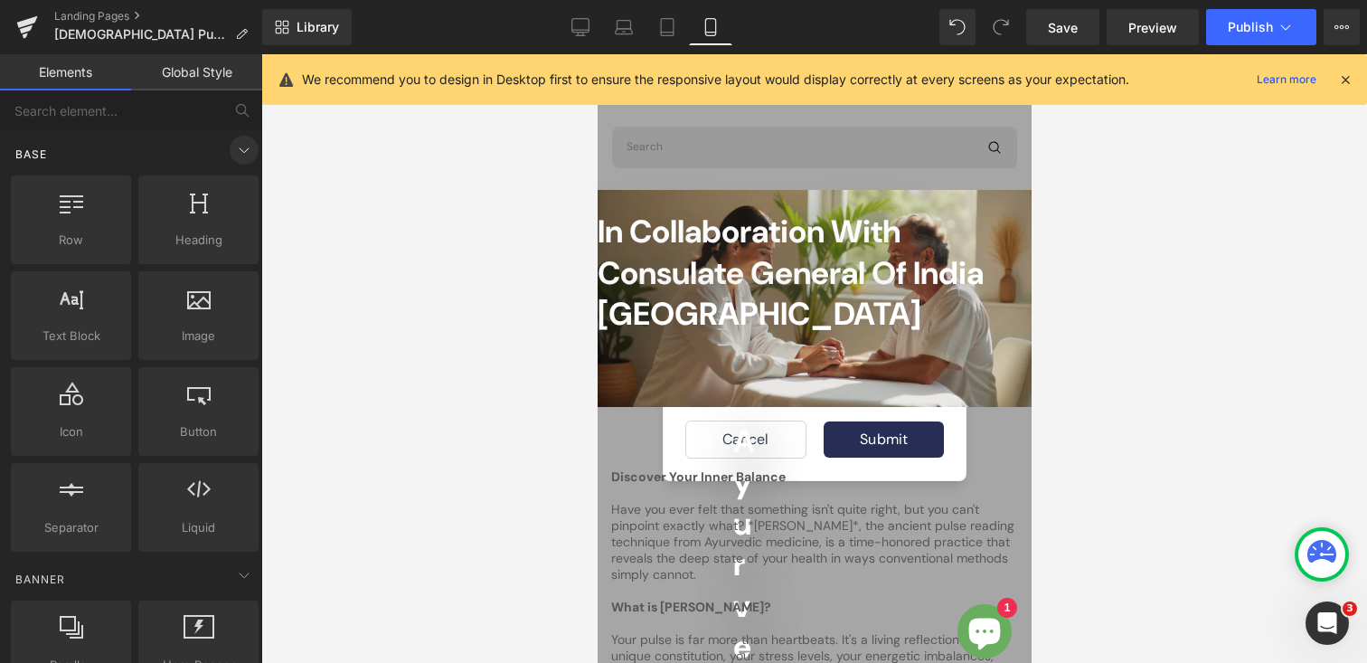
click at [233, 140] on icon at bounding box center [244, 150] width 22 height 22
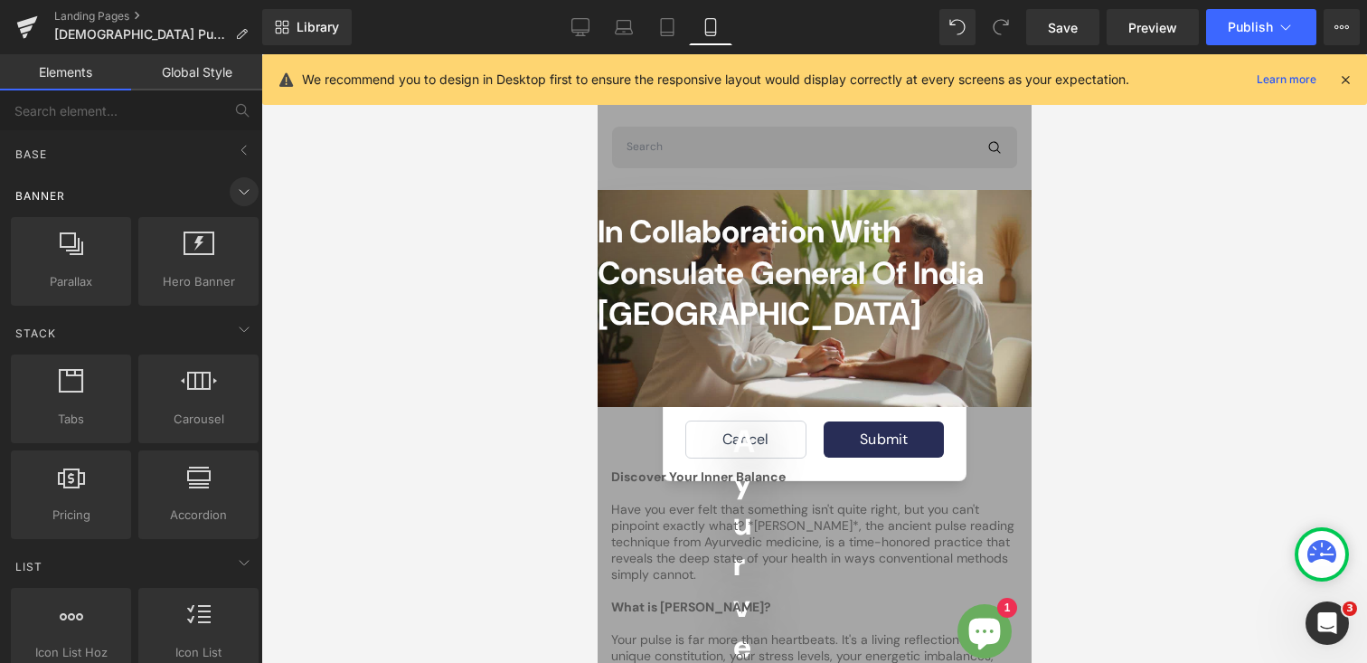
click at [233, 196] on icon at bounding box center [244, 192] width 22 height 22
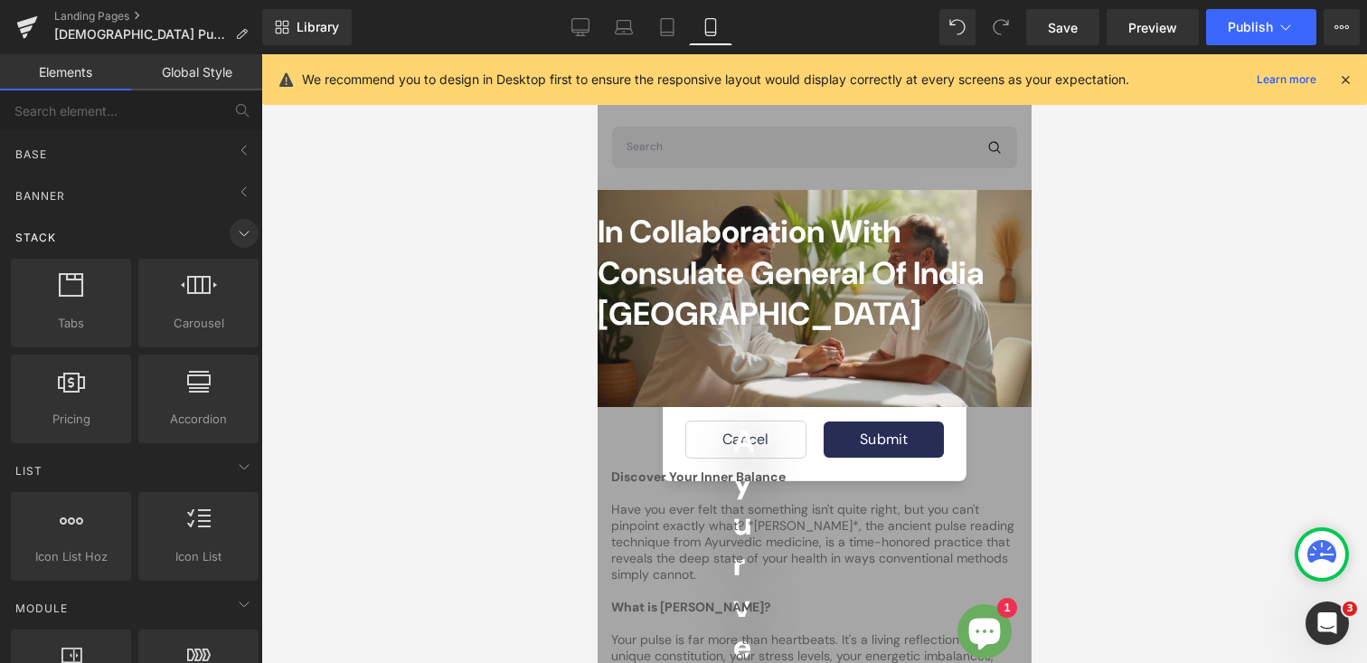
click at [235, 231] on icon at bounding box center [244, 233] width 22 height 22
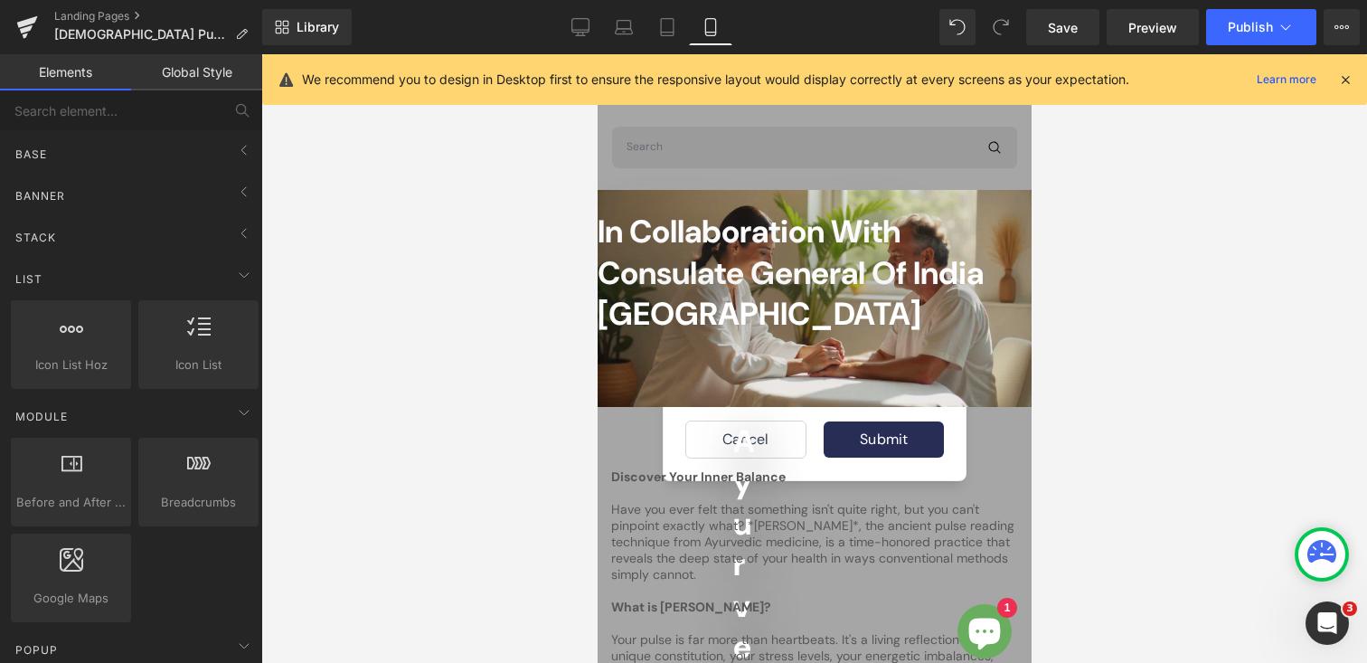
click at [199, 76] on link "Global Style" at bounding box center [196, 72] width 131 height 36
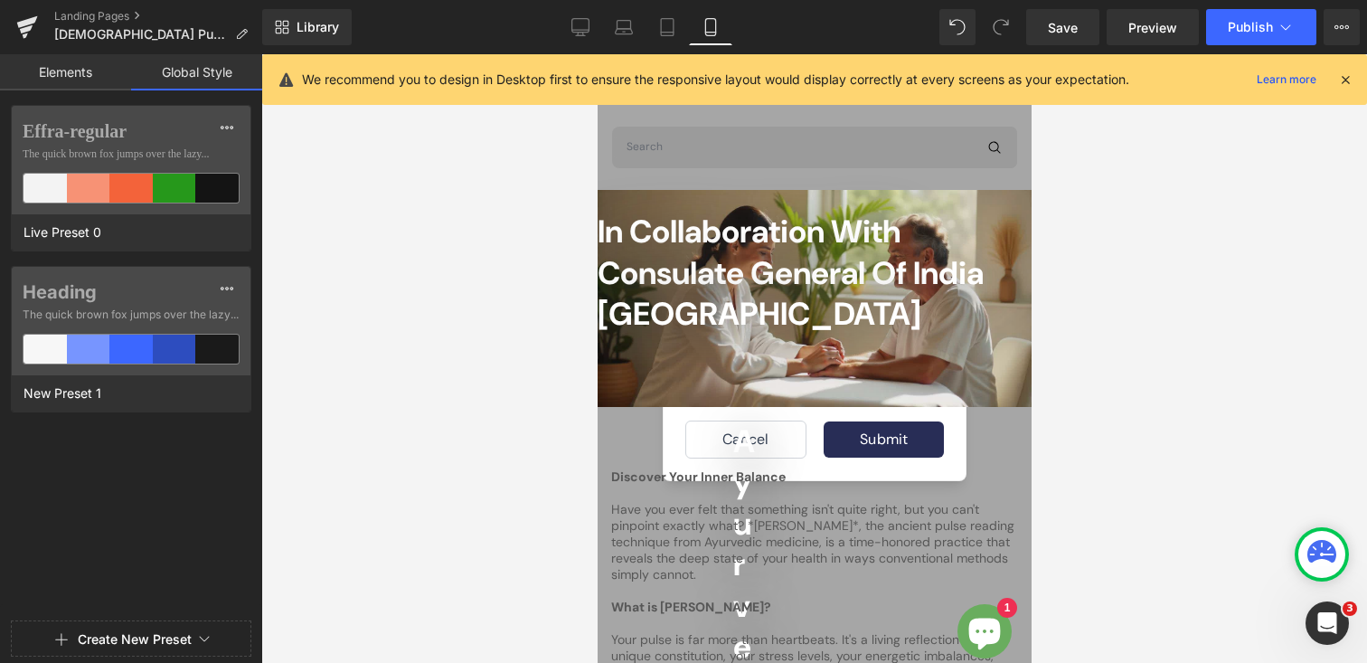
click at [86, 69] on link "Elements" at bounding box center [65, 72] width 131 height 36
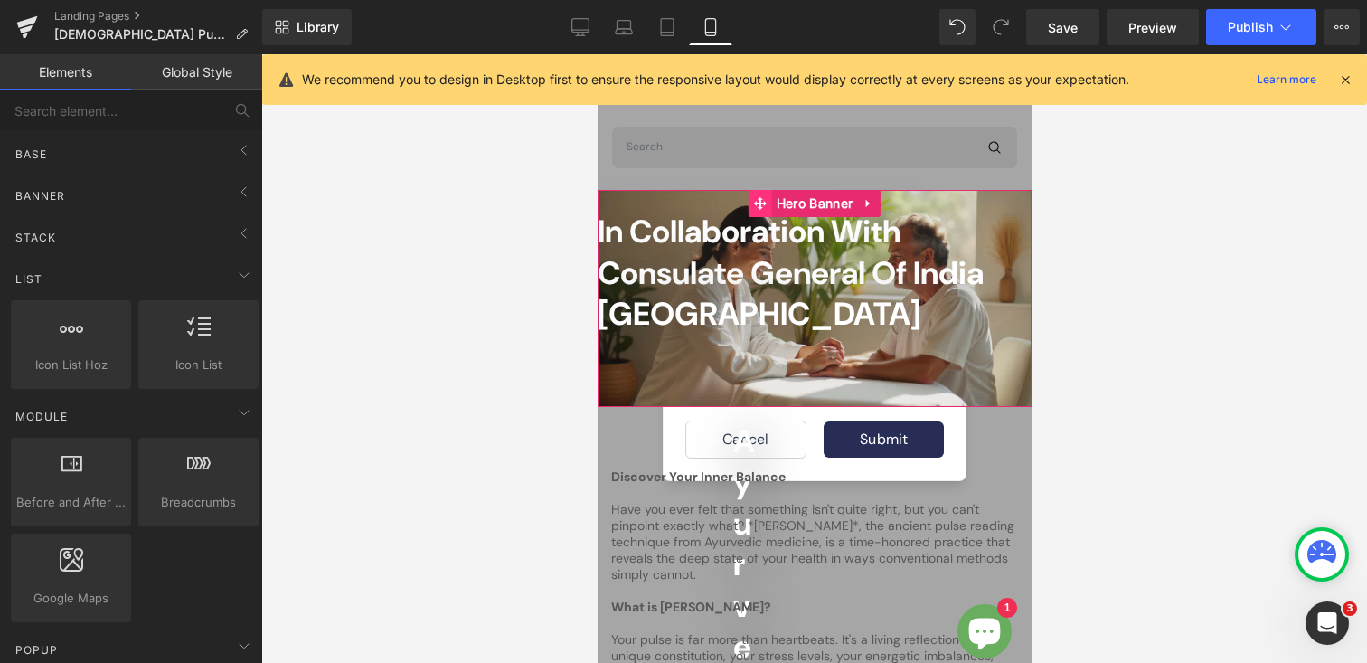
click at [758, 201] on icon at bounding box center [759, 203] width 13 height 13
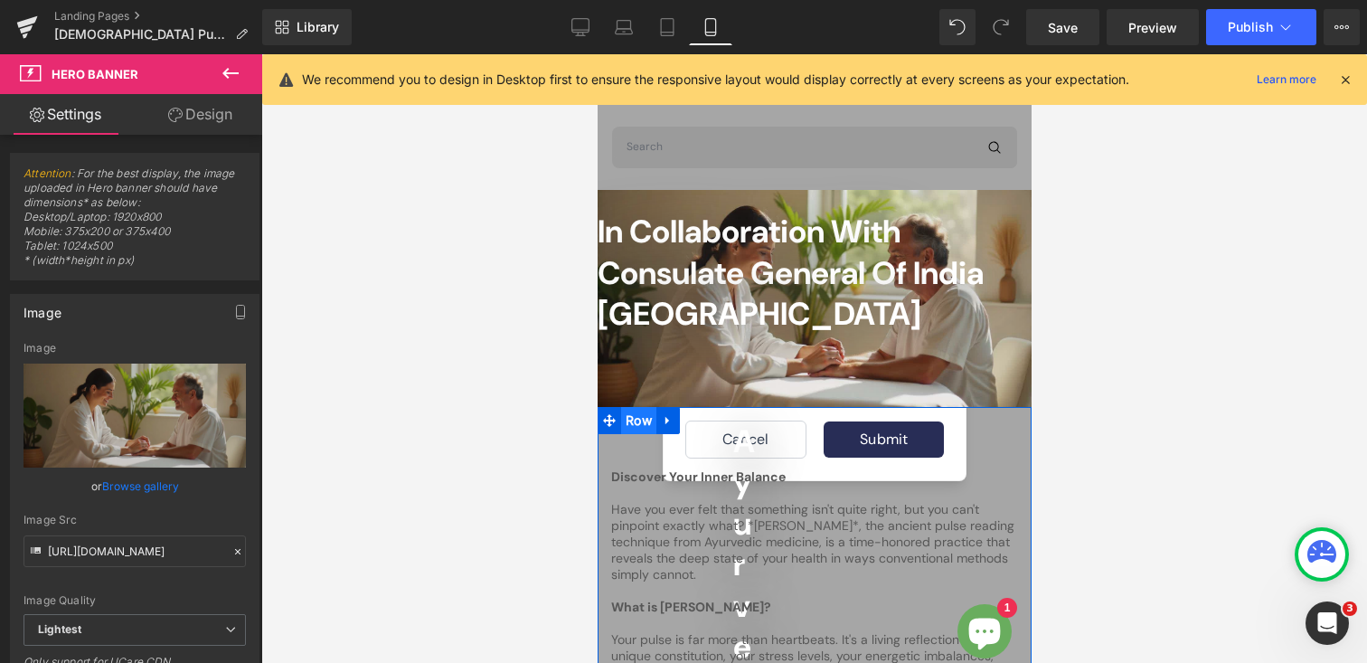
click at [626, 422] on span "Row" at bounding box center [637, 420] width 35 height 27
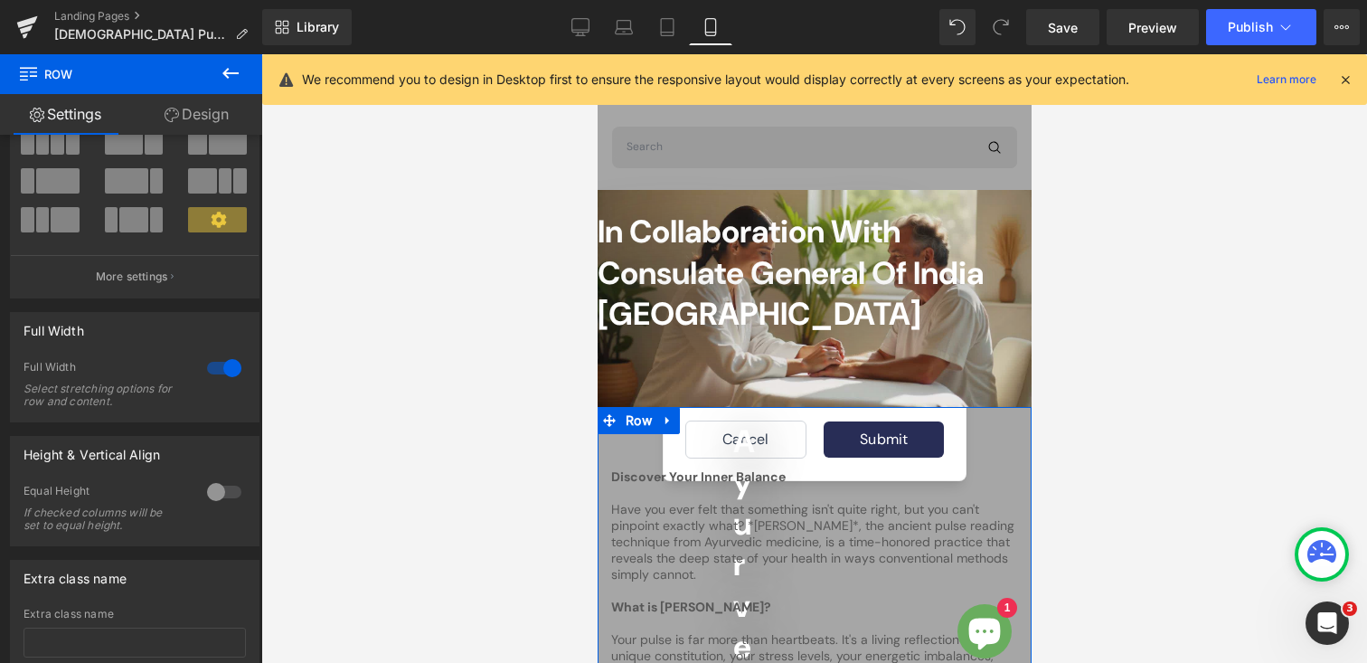
scroll to position [113, 0]
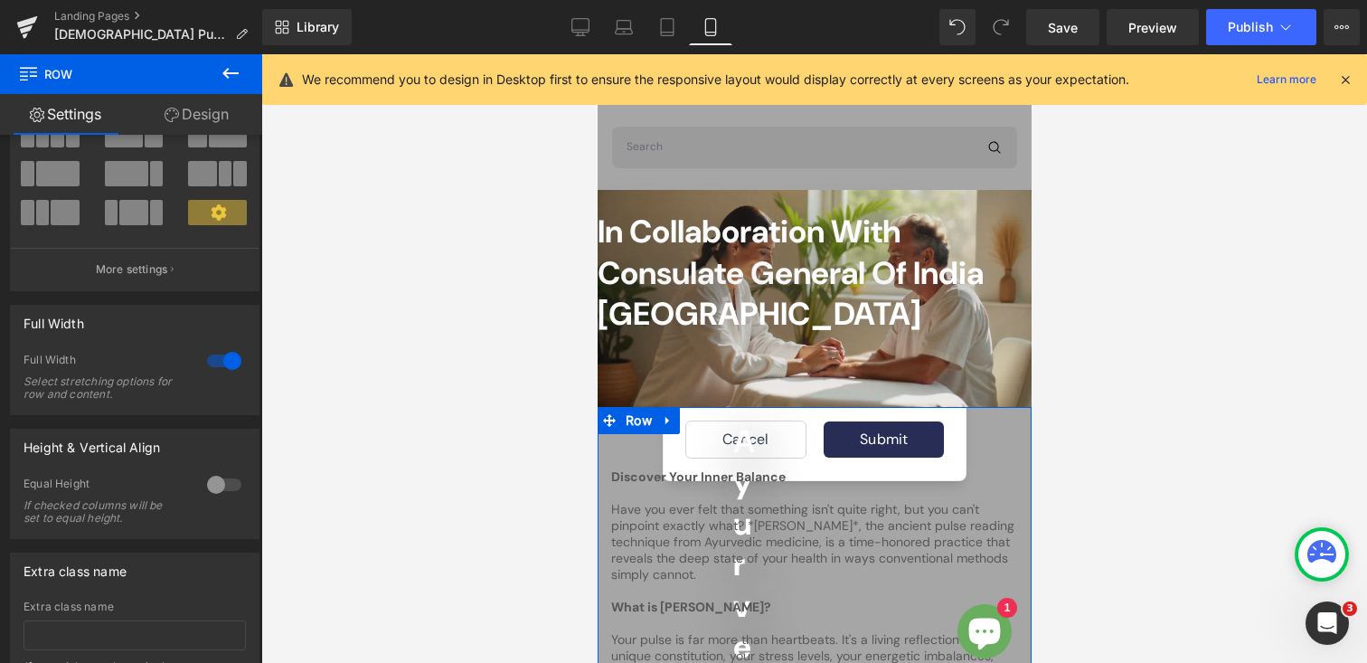
click at [210, 363] on div at bounding box center [224, 360] width 43 height 29
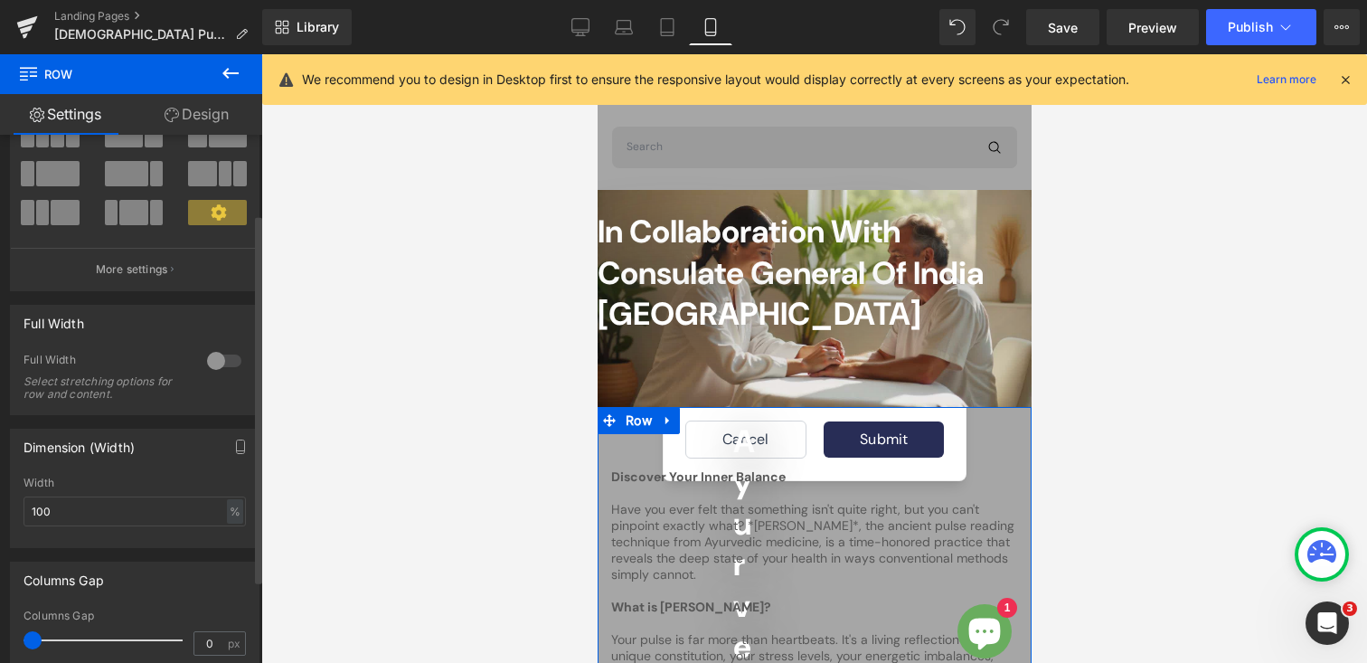
click at [224, 360] on div at bounding box center [224, 360] width 43 height 29
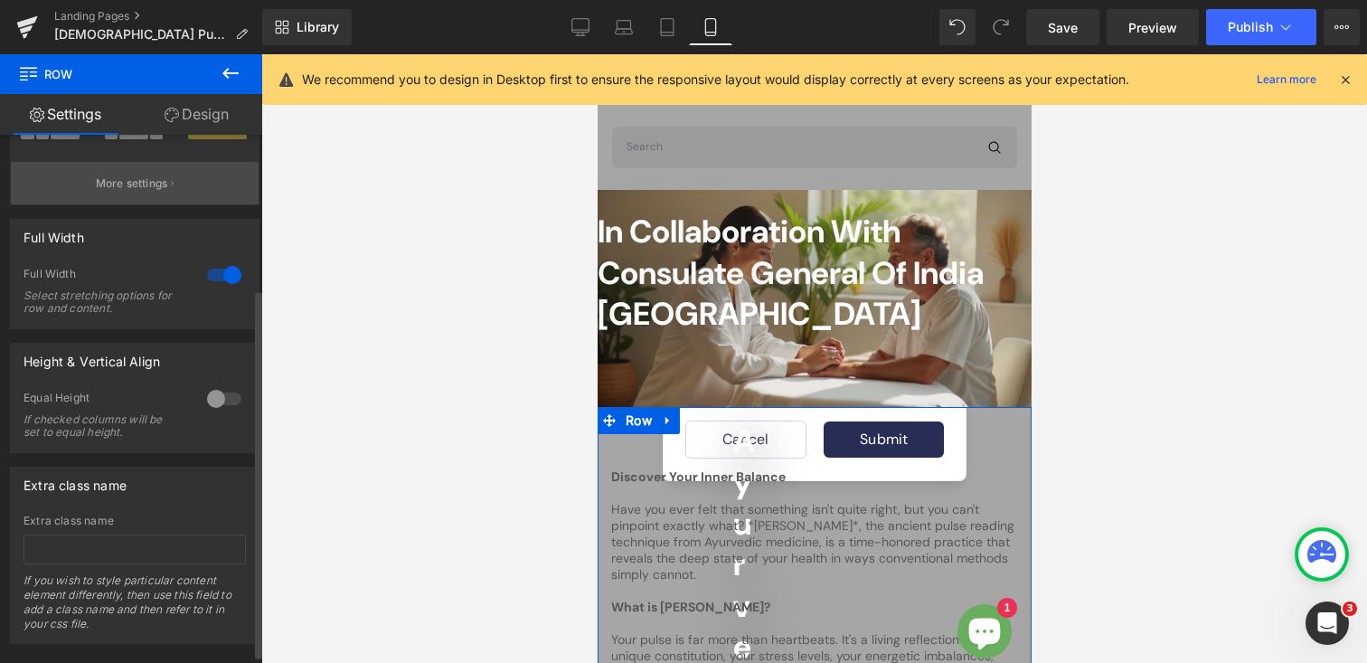
scroll to position [231, 0]
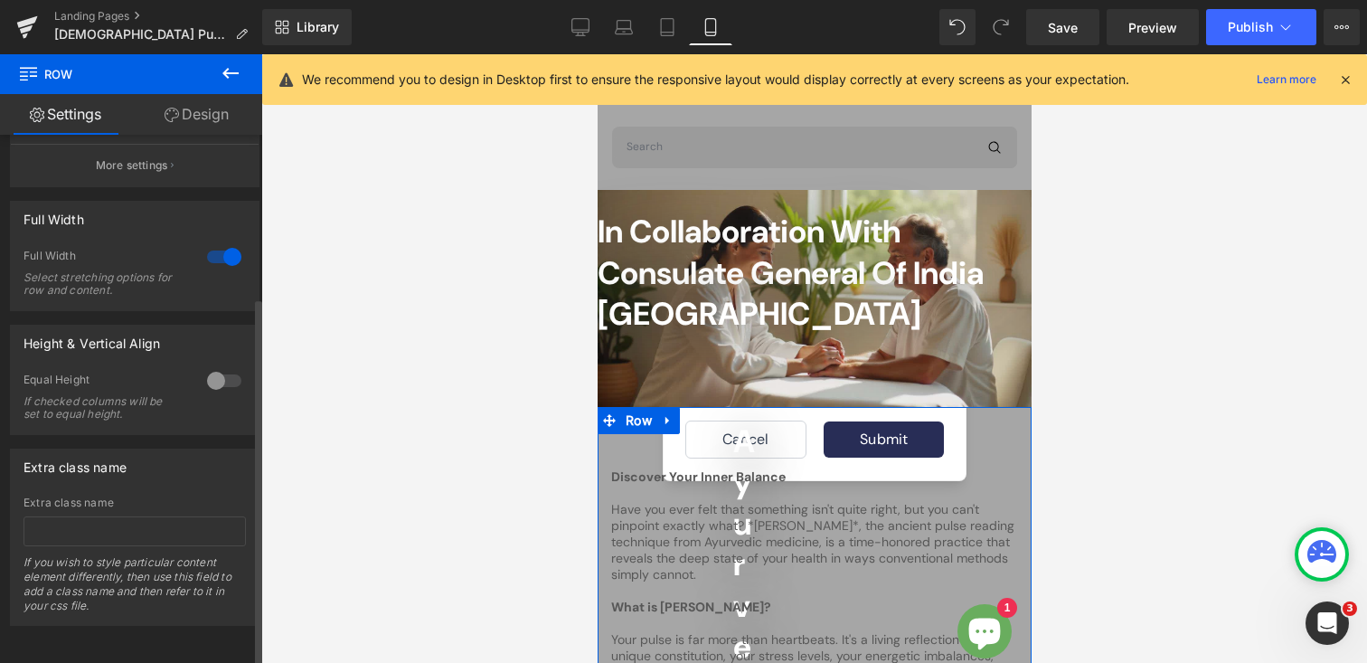
click at [230, 370] on div at bounding box center [224, 380] width 43 height 29
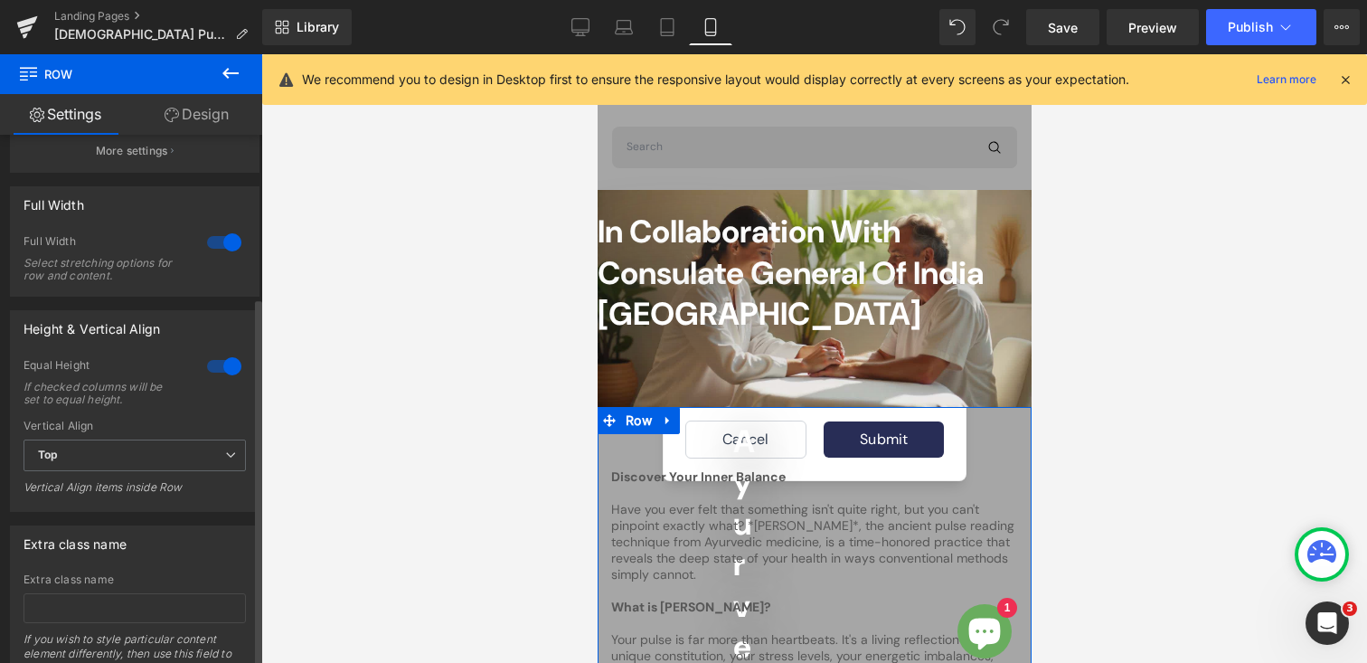
click at [204, 367] on div at bounding box center [224, 366] width 43 height 29
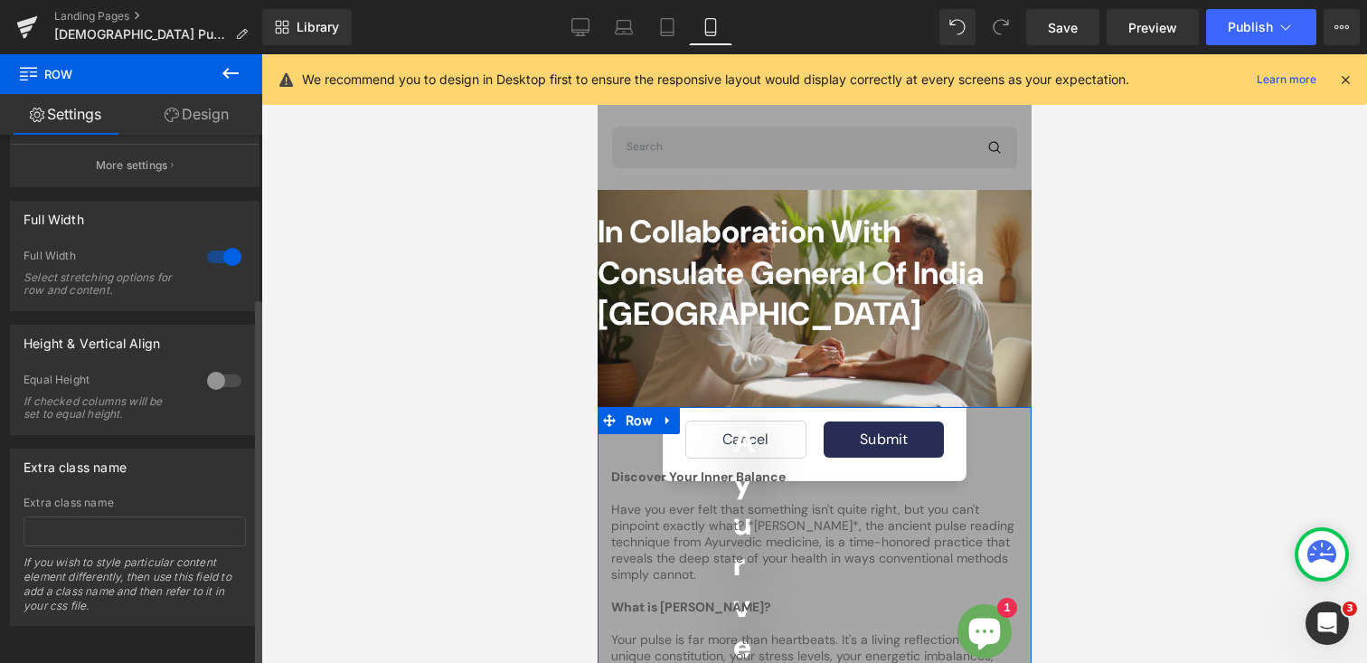
scroll to position [0, 0]
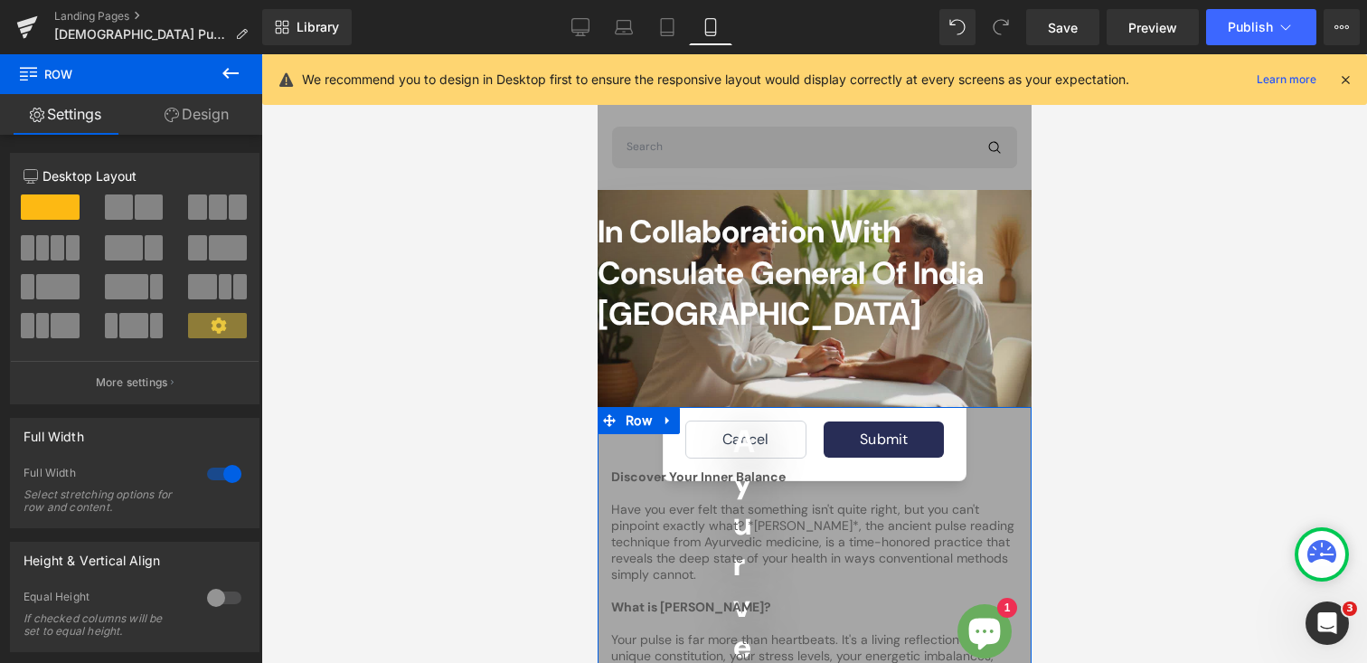
click at [208, 117] on link "Design" at bounding box center [196, 114] width 131 height 41
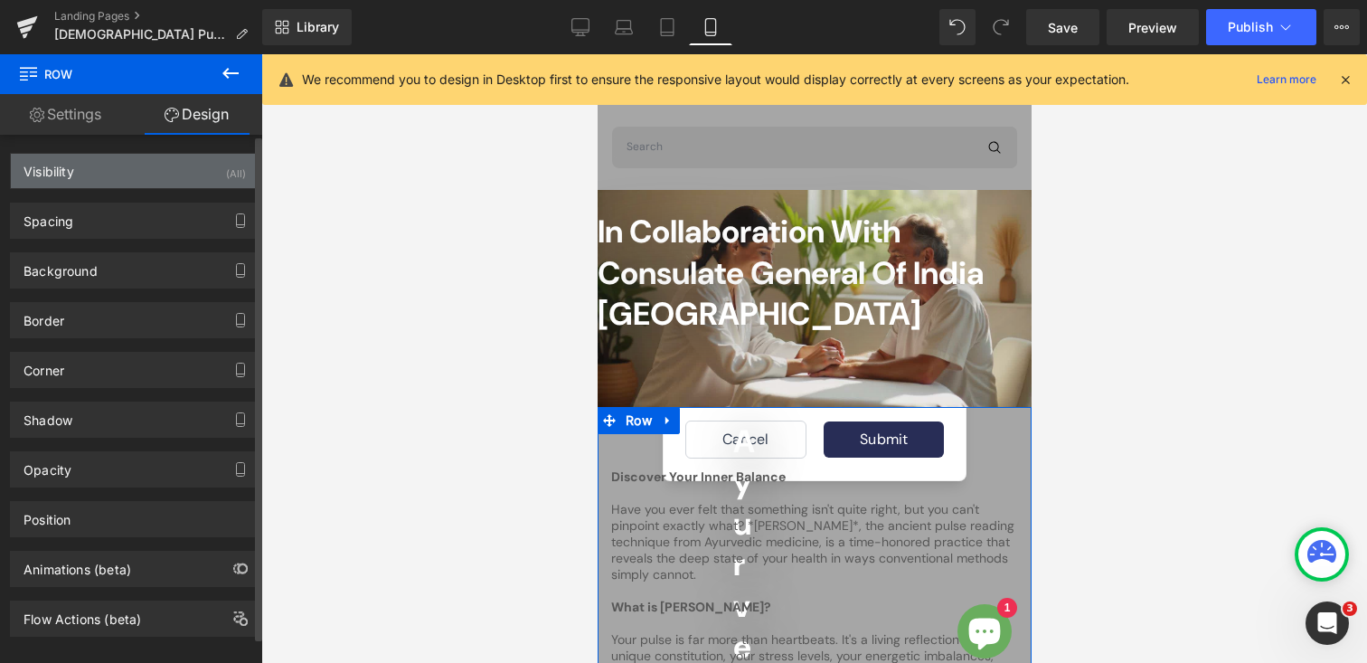
click at [149, 168] on div "Visibility (All)" at bounding box center [135, 171] width 248 height 34
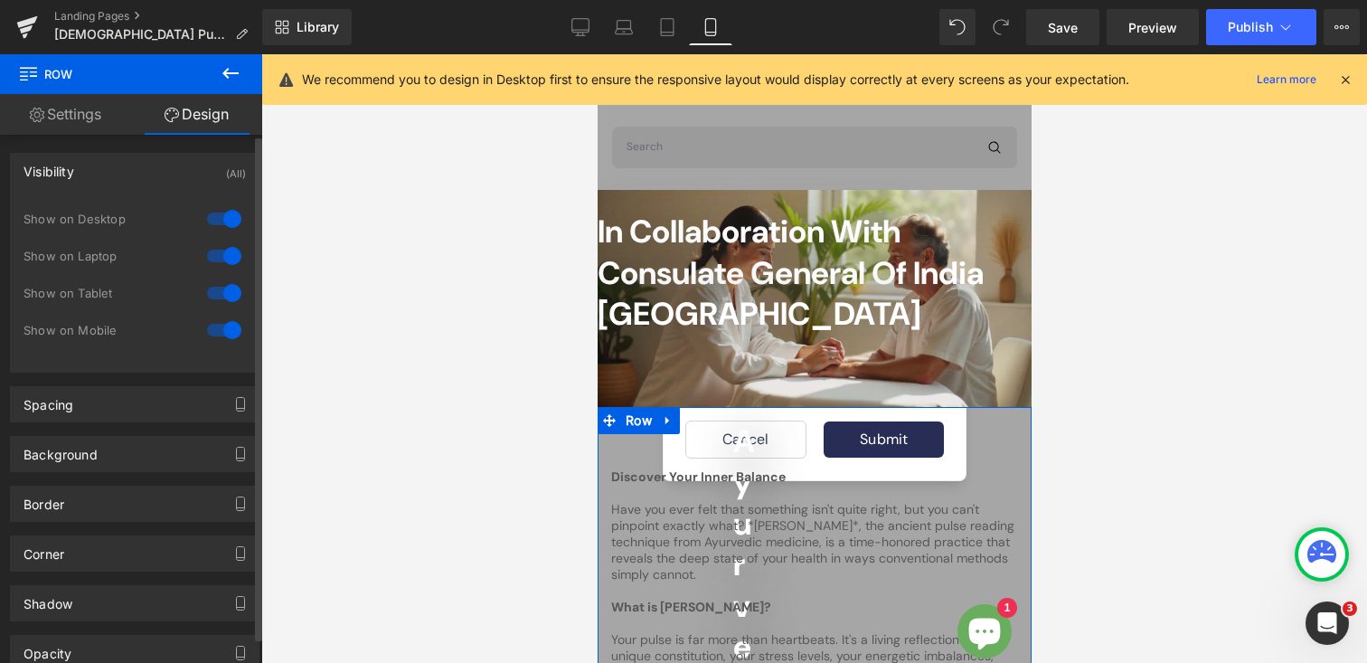
click at [149, 168] on div "Visibility (All)" at bounding box center [135, 171] width 248 height 34
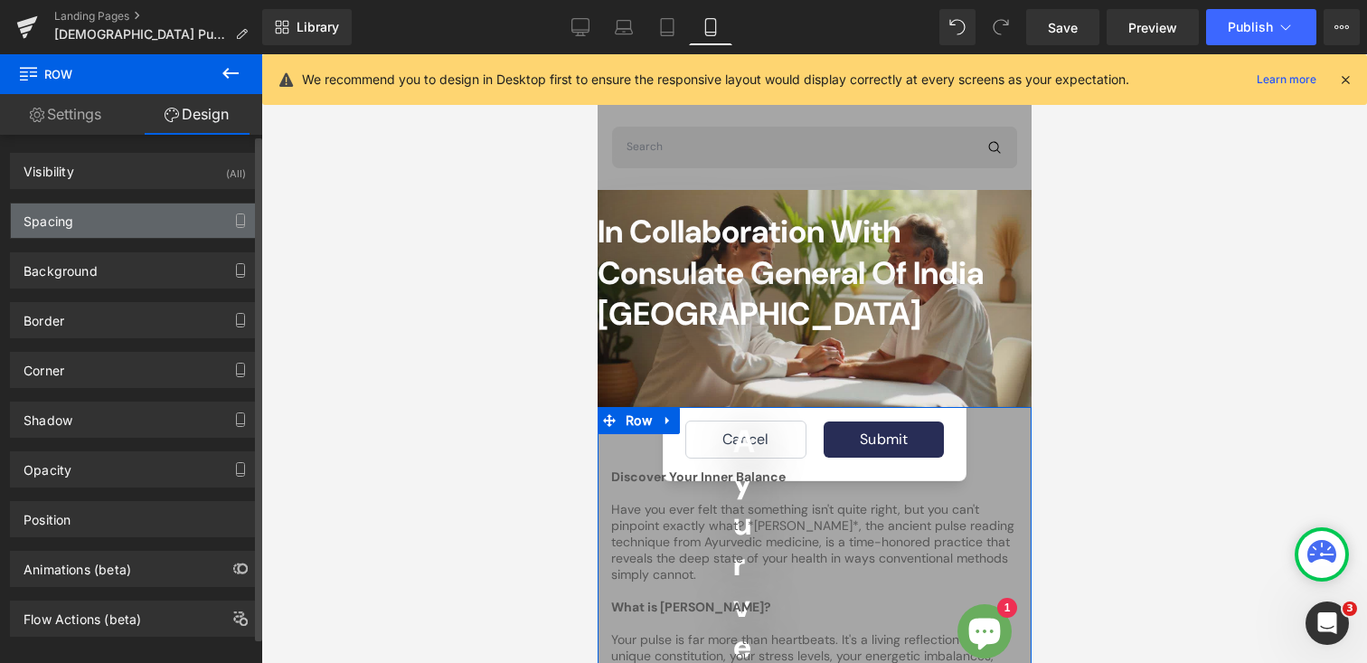
click at [127, 217] on div "Spacing" at bounding box center [135, 220] width 248 height 34
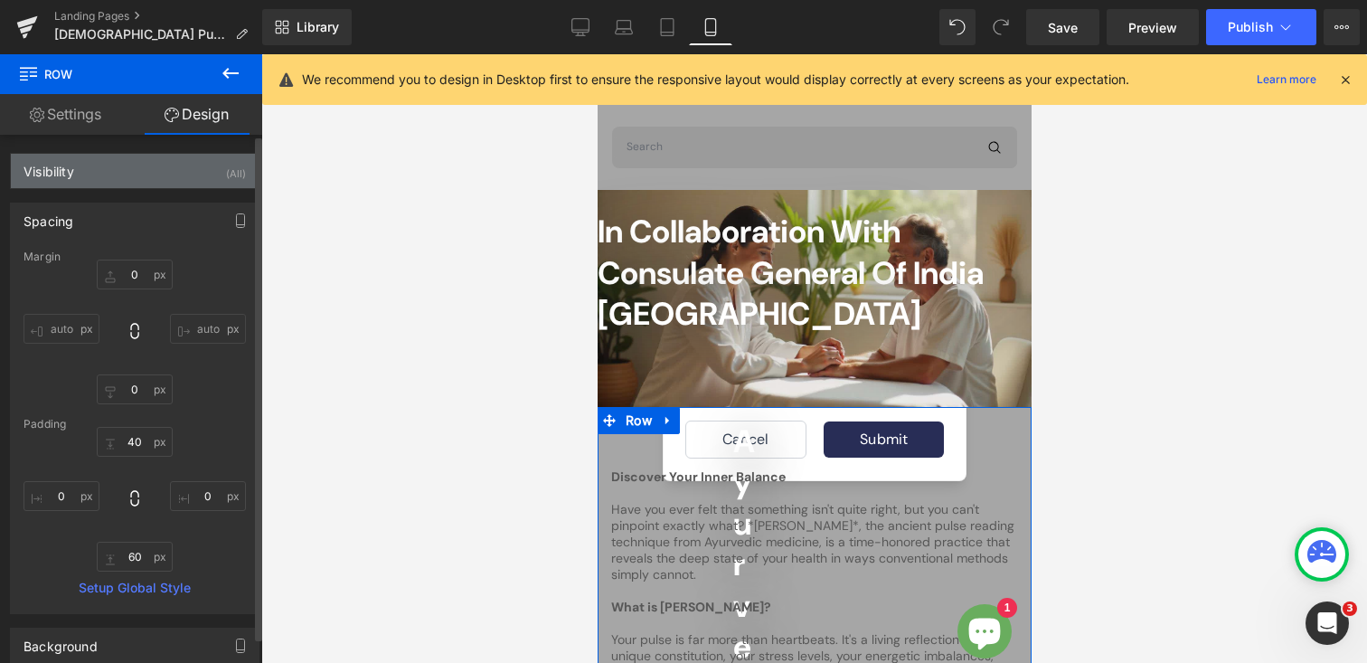
click at [168, 175] on div "Visibility (All)" at bounding box center [135, 171] width 248 height 34
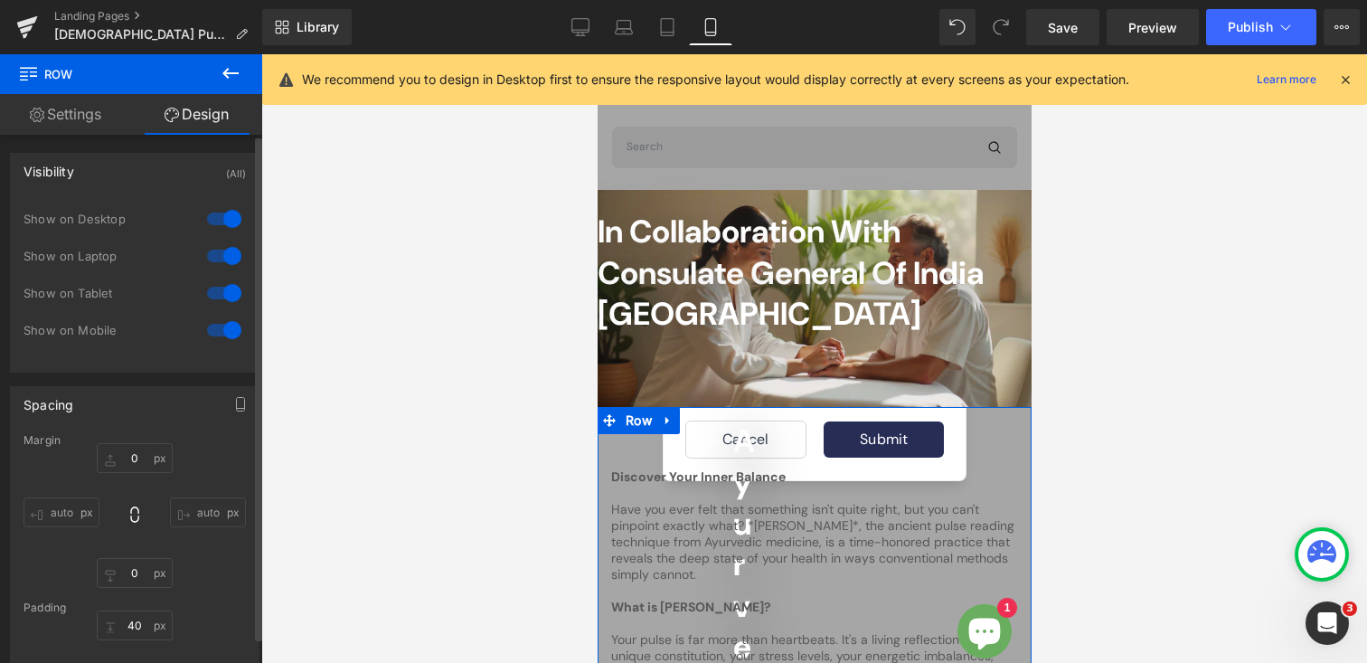
click at [162, 173] on div "Visibility (All)" at bounding box center [135, 171] width 248 height 34
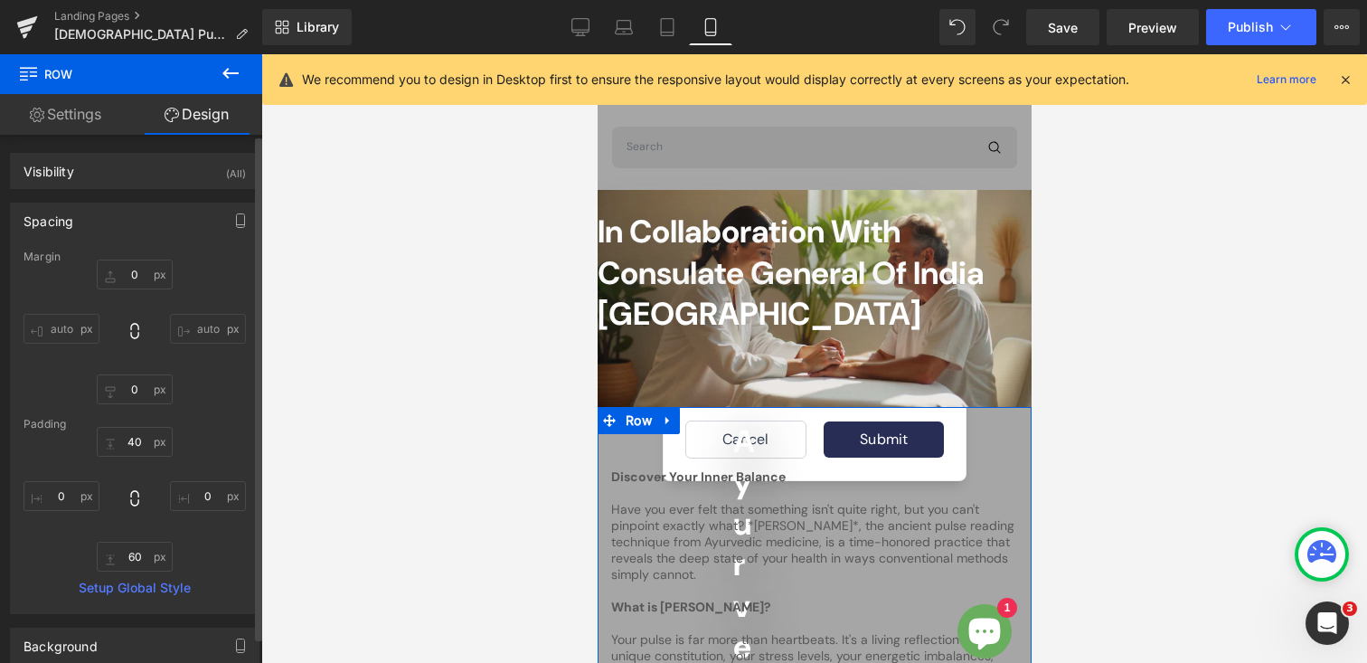
click at [146, 225] on div "Spacing" at bounding box center [135, 220] width 248 height 34
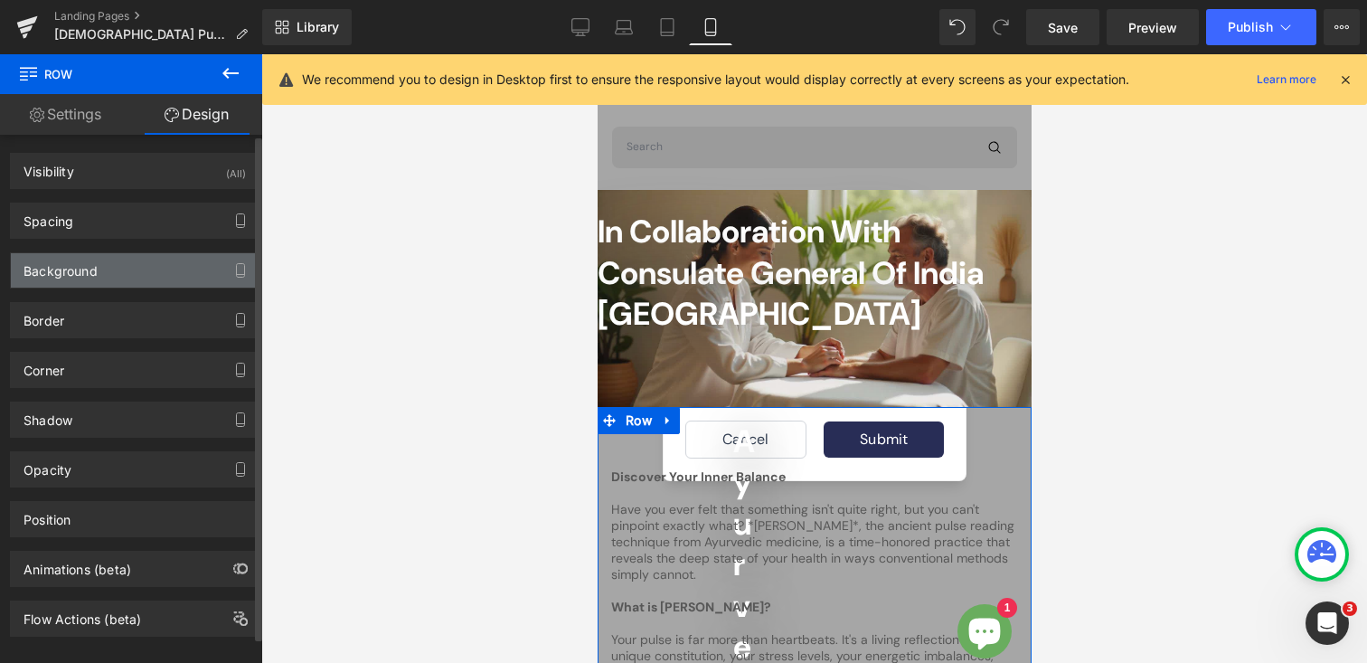
click at [137, 264] on div "Background" at bounding box center [135, 270] width 248 height 34
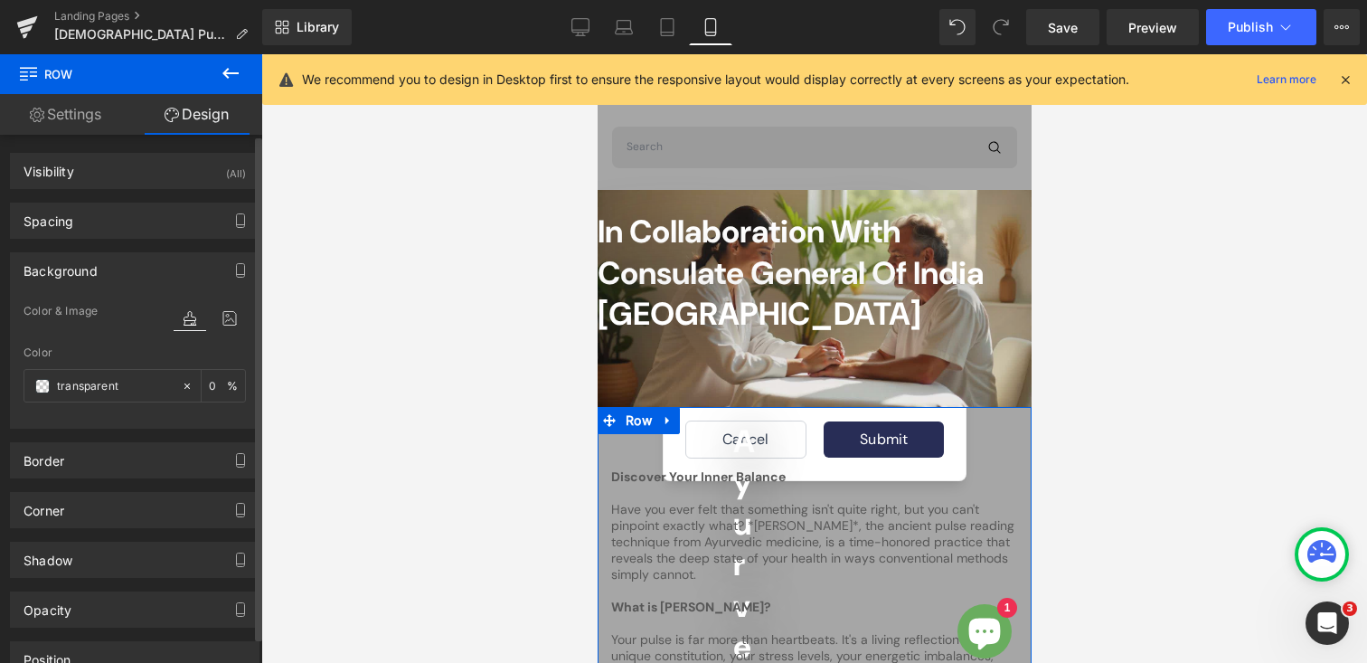
click at [137, 264] on div "Background" at bounding box center [135, 270] width 248 height 34
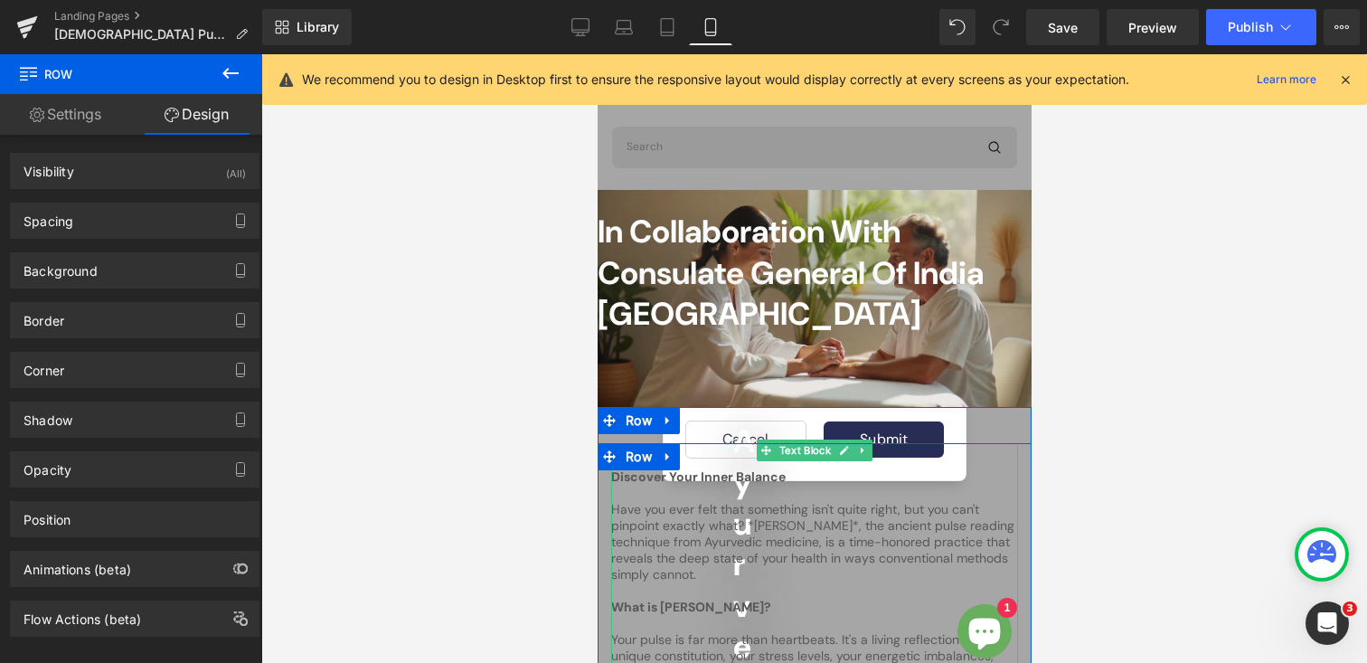
click at [723, 502] on p "Have you ever felt that something isn't quite right, but you can't pinpoint exa…" at bounding box center [813, 541] width 407 height 81
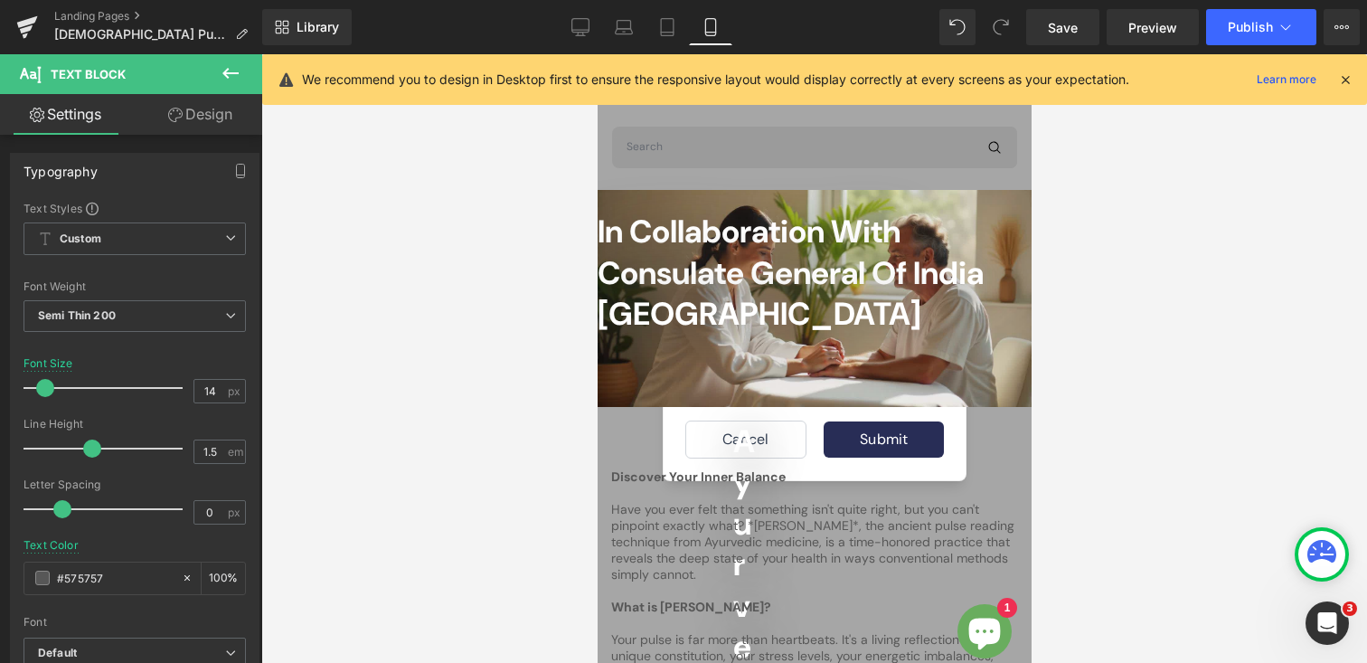
click at [194, 109] on link "Design" at bounding box center [200, 114] width 131 height 41
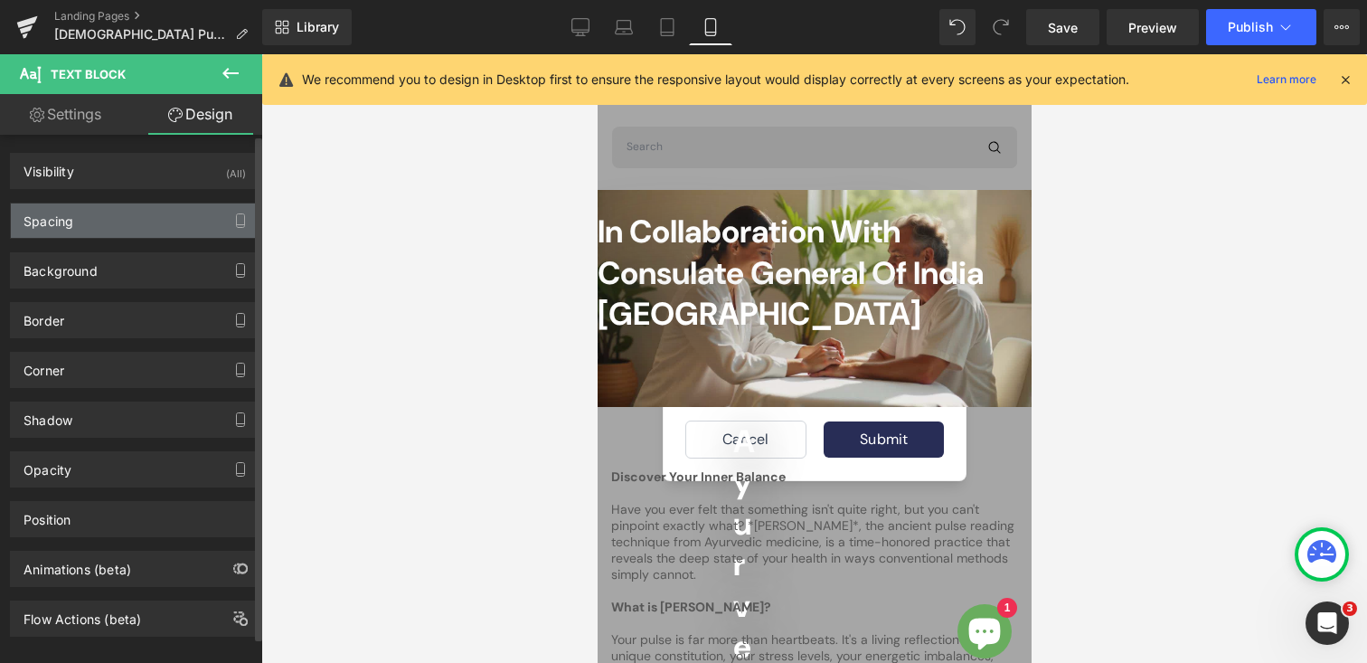
click at [109, 222] on div "Spacing" at bounding box center [135, 220] width 248 height 34
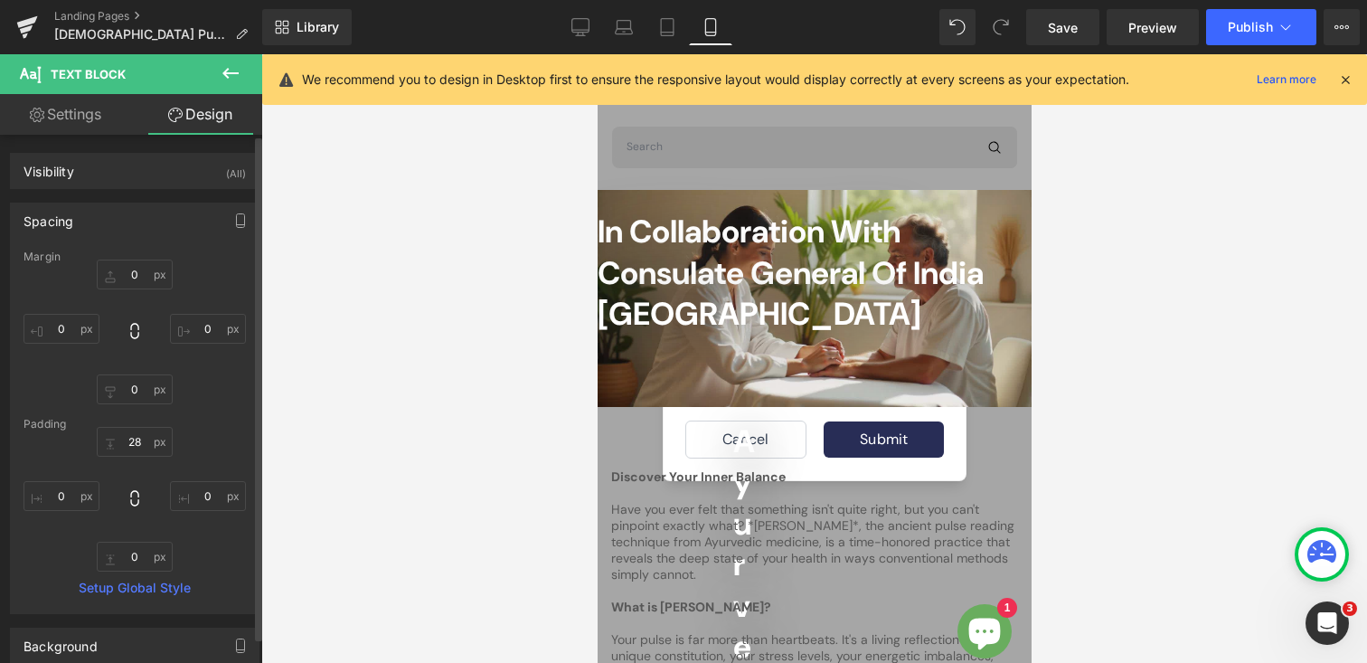
click at [144, 209] on div "Spacing" at bounding box center [135, 220] width 248 height 34
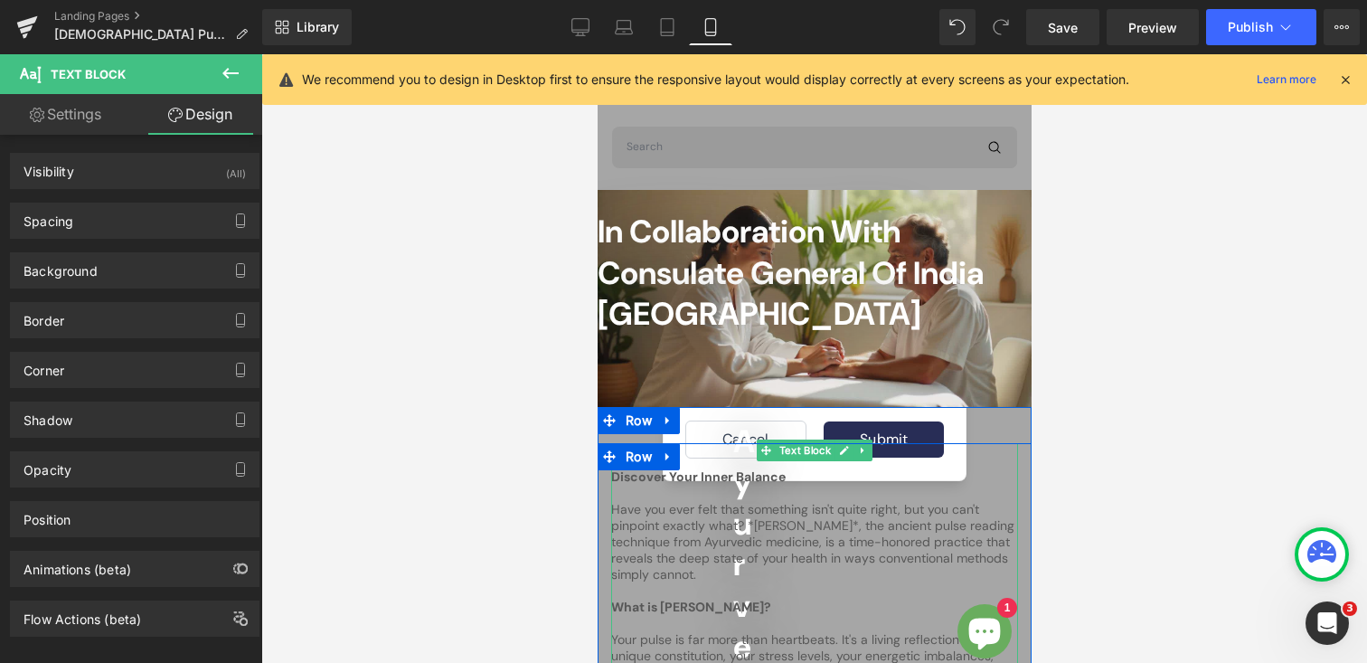
click at [741, 537] on p "Have you ever felt that something isn't quite right, but you can't pinpoint exa…" at bounding box center [813, 541] width 407 height 81
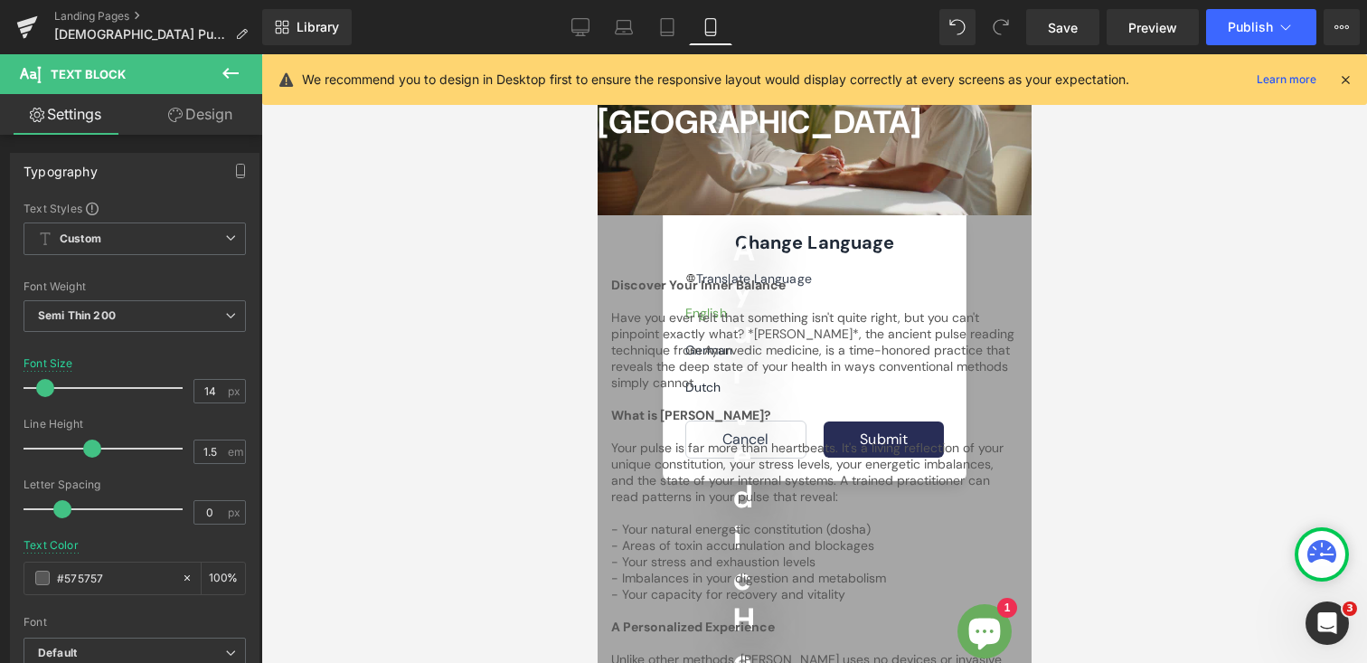
click at [206, 127] on link "Design" at bounding box center [200, 114] width 131 height 41
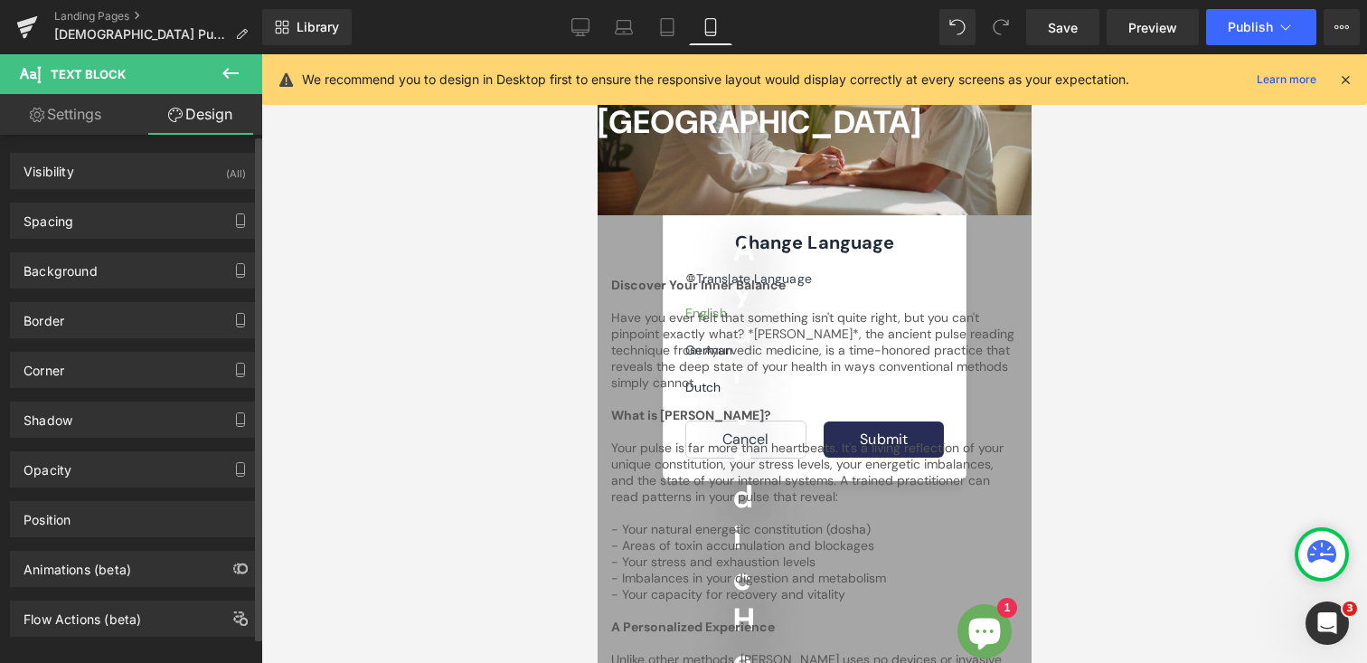
type input "0"
type input "28"
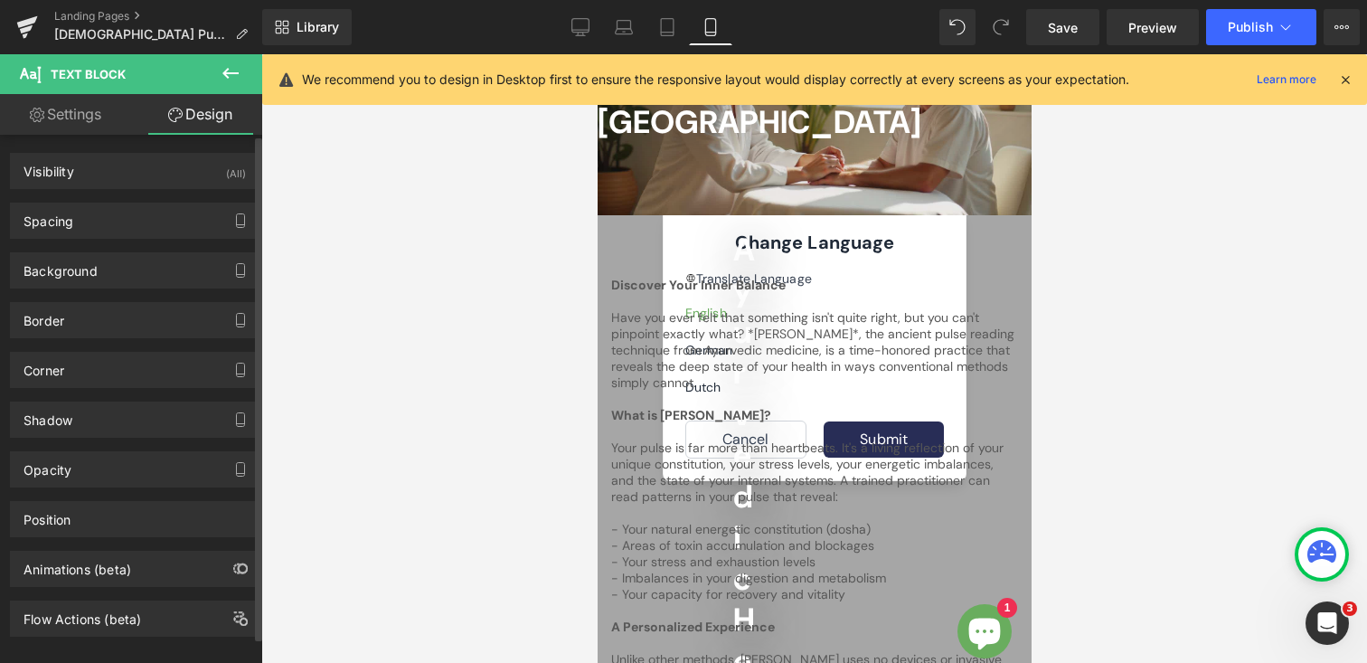
type input "0"
click at [129, 231] on div "Spacing" at bounding box center [135, 220] width 248 height 34
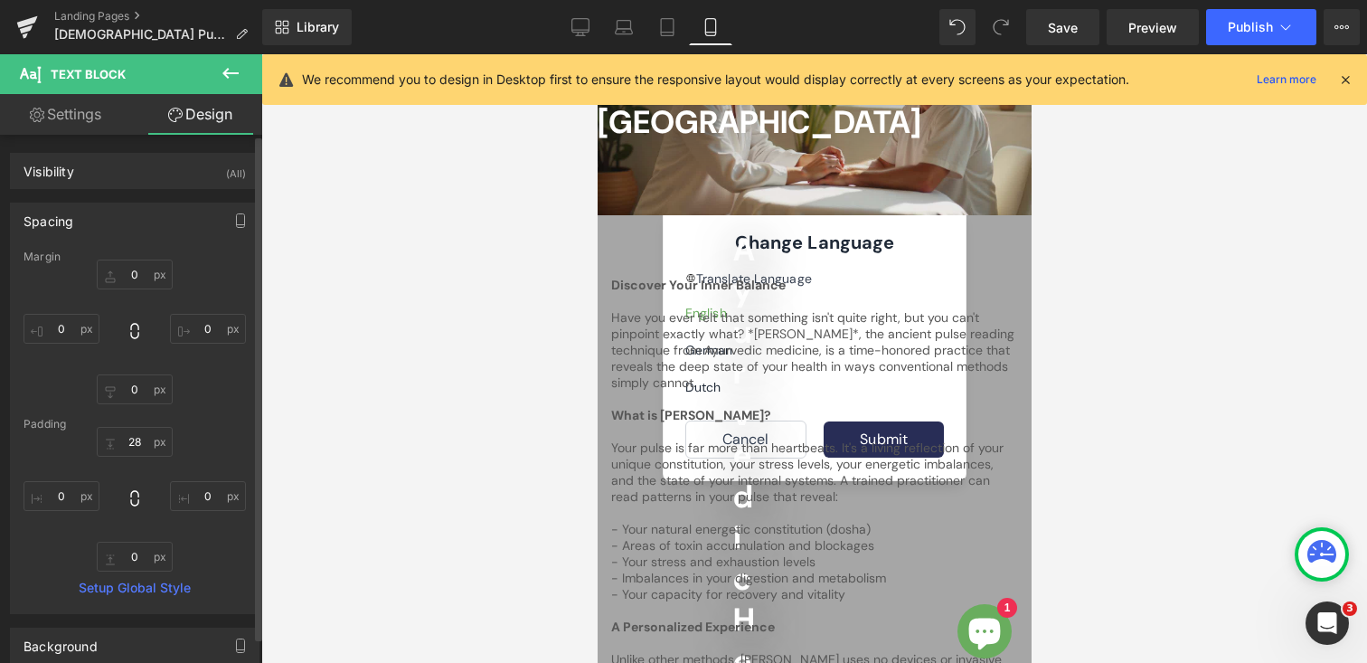
click at [129, 225] on div "Spacing" at bounding box center [135, 220] width 248 height 34
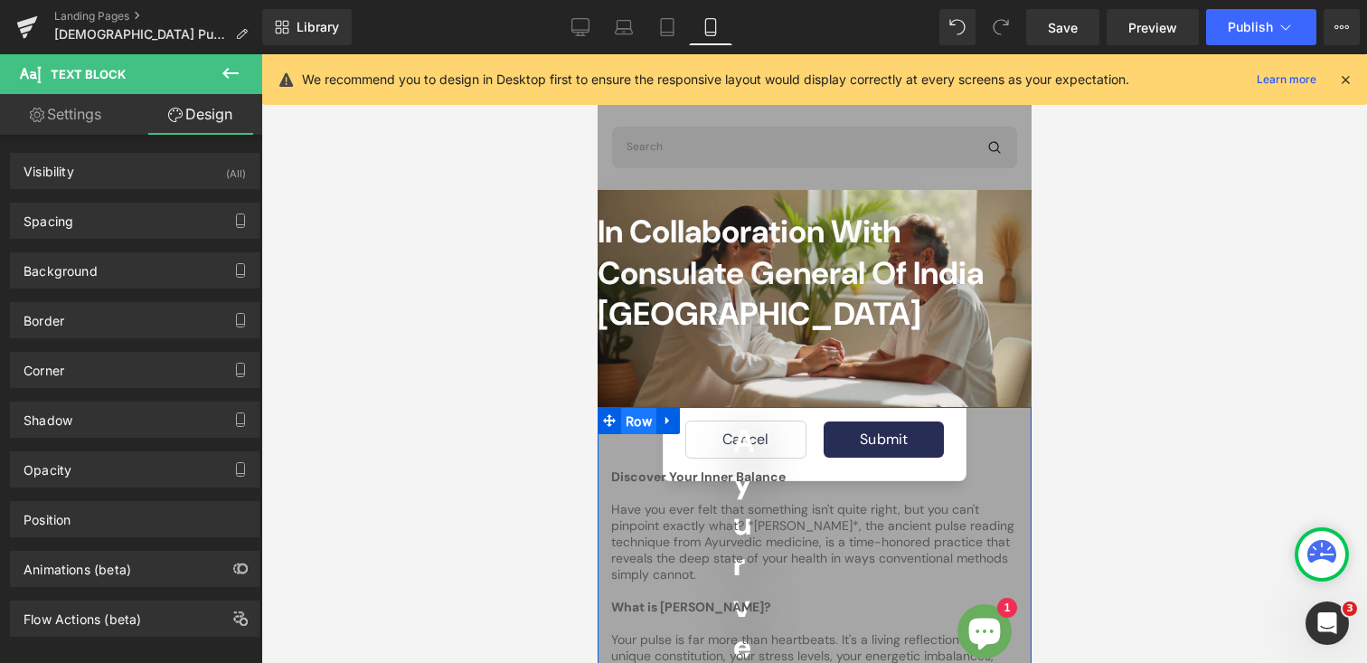
click at [628, 421] on span "Row" at bounding box center [637, 421] width 35 height 27
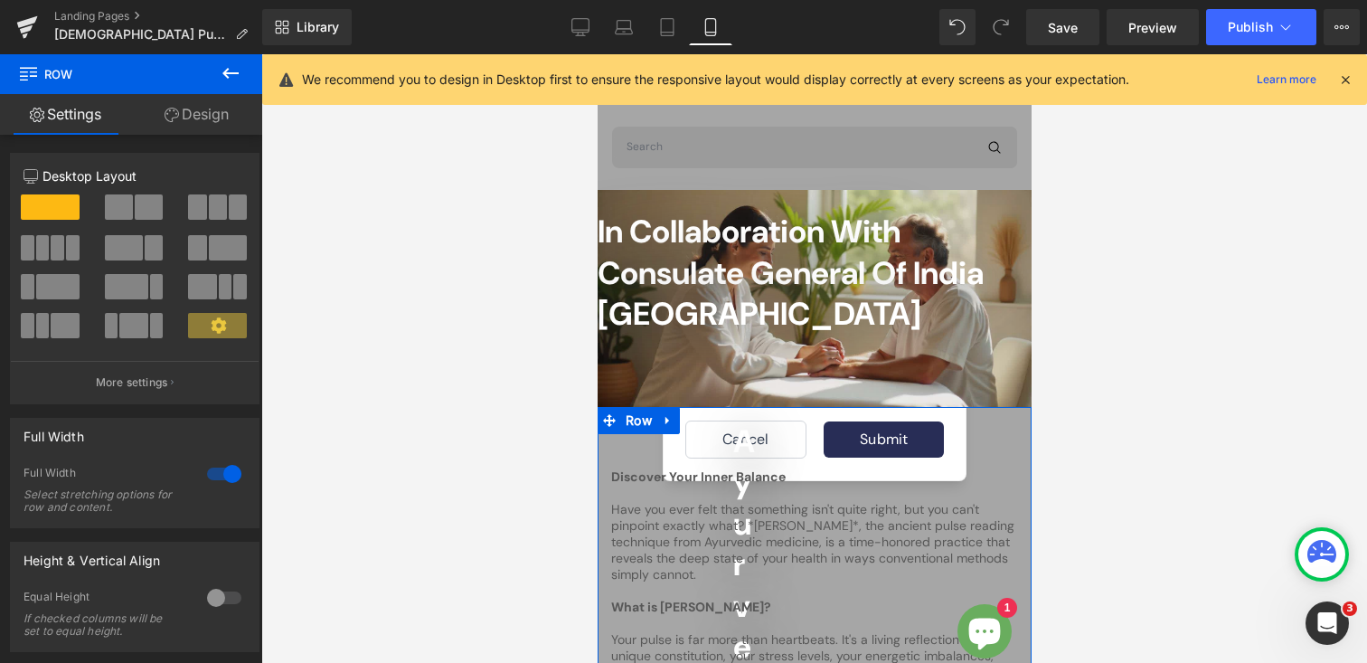
click at [205, 476] on div at bounding box center [224, 473] width 43 height 29
click at [221, 475] on div at bounding box center [224, 473] width 43 height 29
click at [195, 114] on link "Design" at bounding box center [196, 114] width 131 height 41
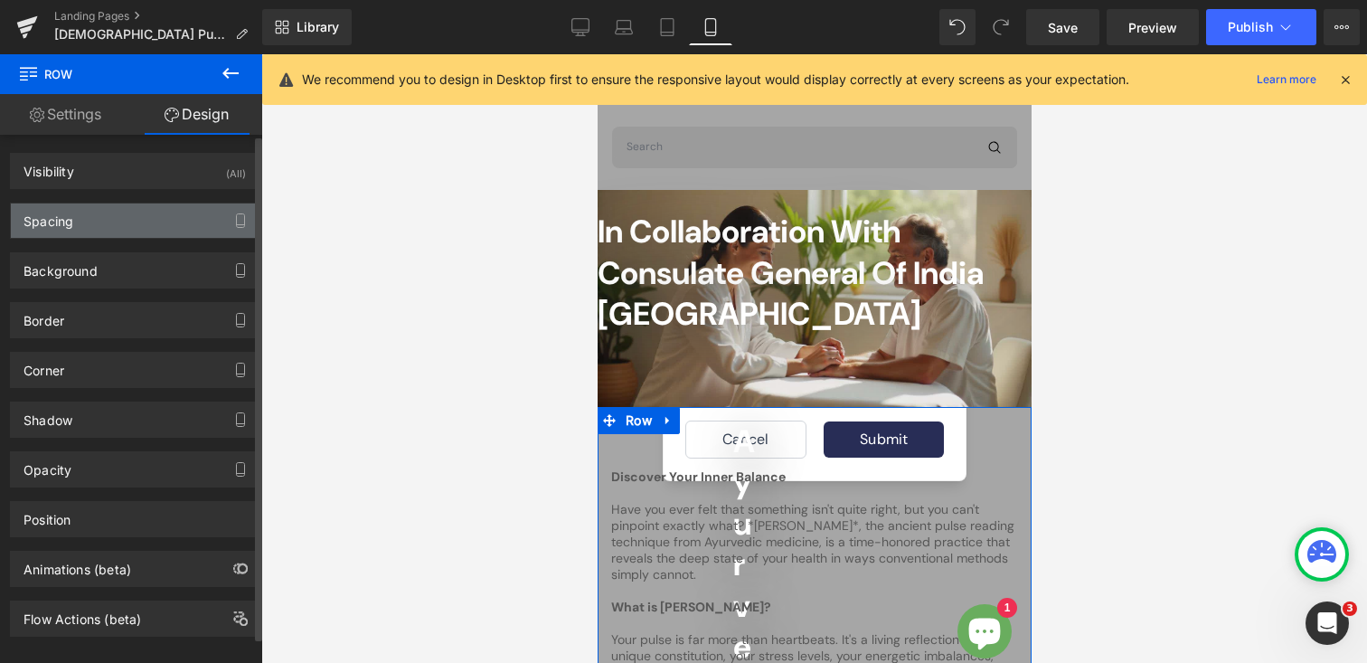
click at [127, 219] on div "Spacing" at bounding box center [135, 220] width 248 height 34
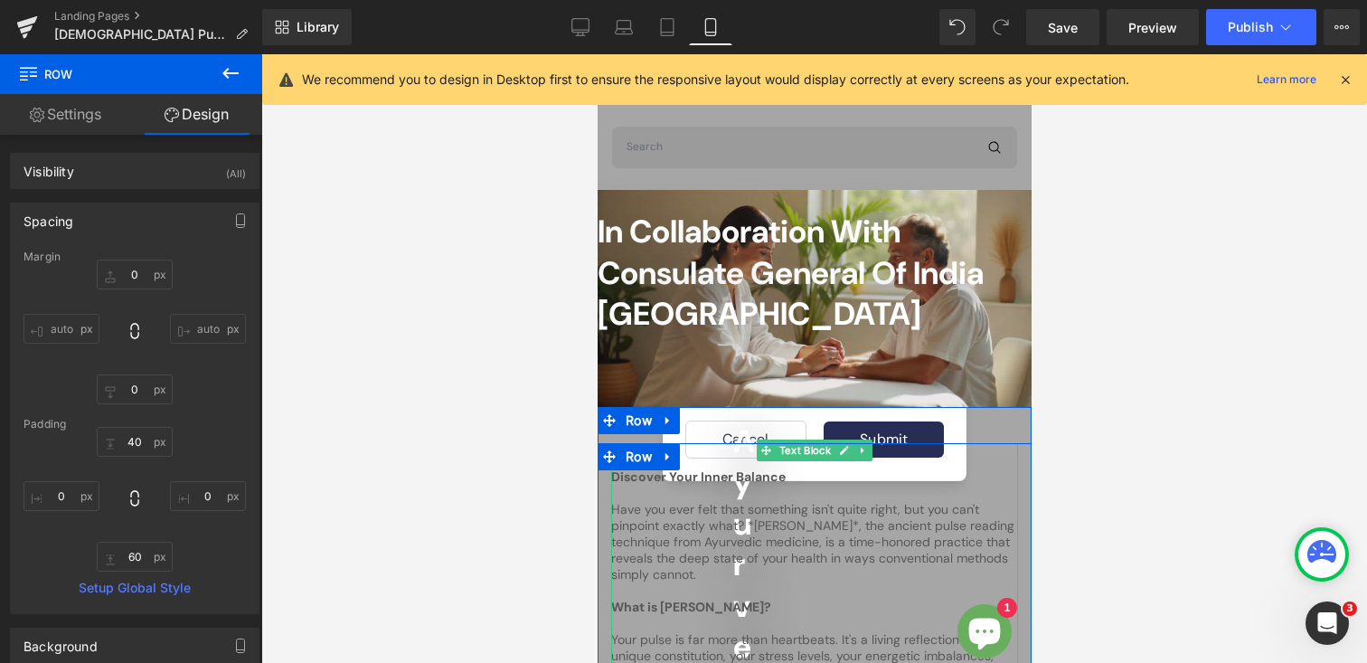
click at [747, 543] on p "Have you ever felt that something isn't quite right, but you can't pinpoint exa…" at bounding box center [813, 541] width 407 height 81
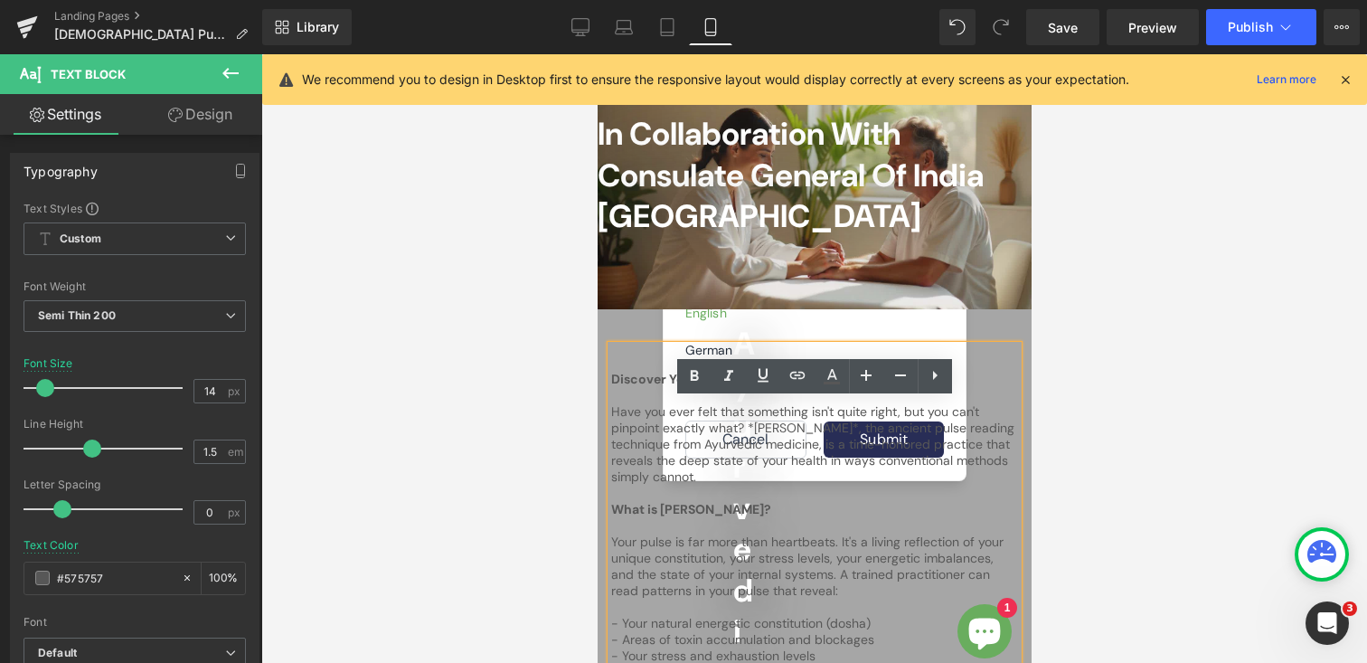
scroll to position [123, 0]
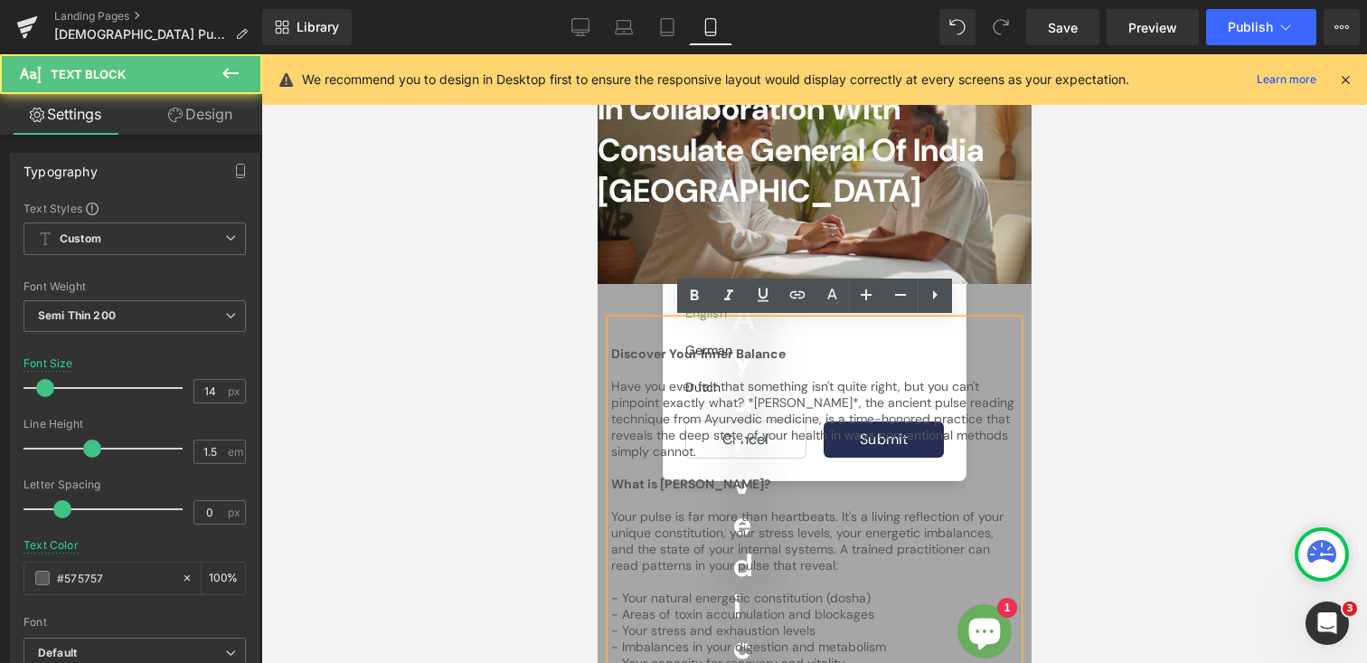
click at [742, 524] on p "Your pulse is far more than heartbeats. It's a living reflection of your unique…" at bounding box center [813, 540] width 407 height 65
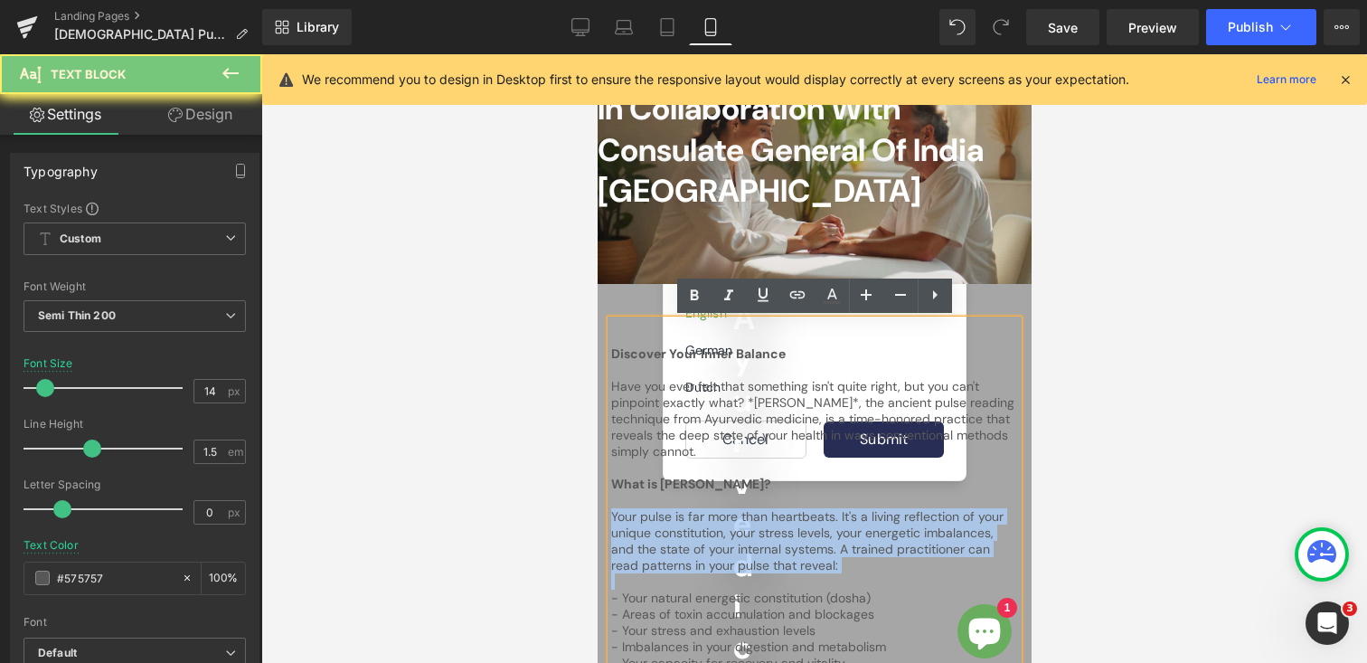
click at [742, 524] on p "Your pulse is far more than heartbeats. It's a living reflection of your unique…" at bounding box center [813, 540] width 407 height 65
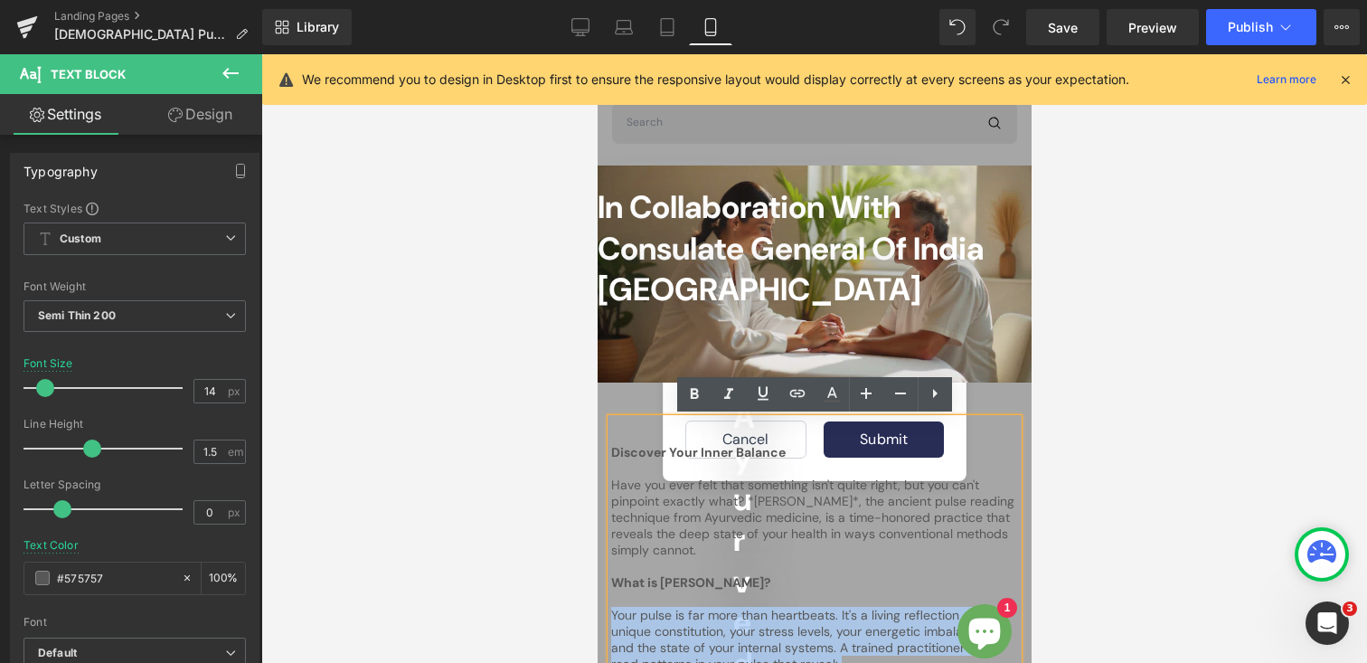
scroll to position [0, 0]
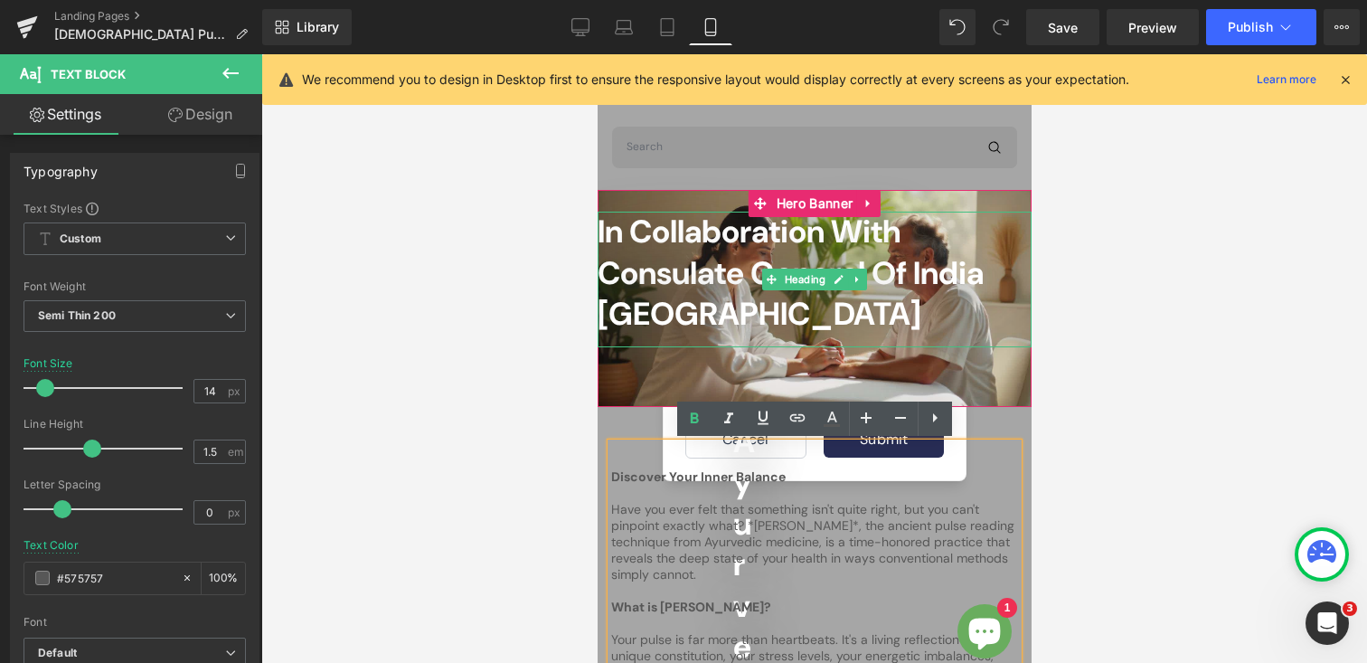
click at [713, 326] on span "In Collaboration with Consulate General of India [GEOGRAPHIC_DATA]" at bounding box center [790, 273] width 386 height 124
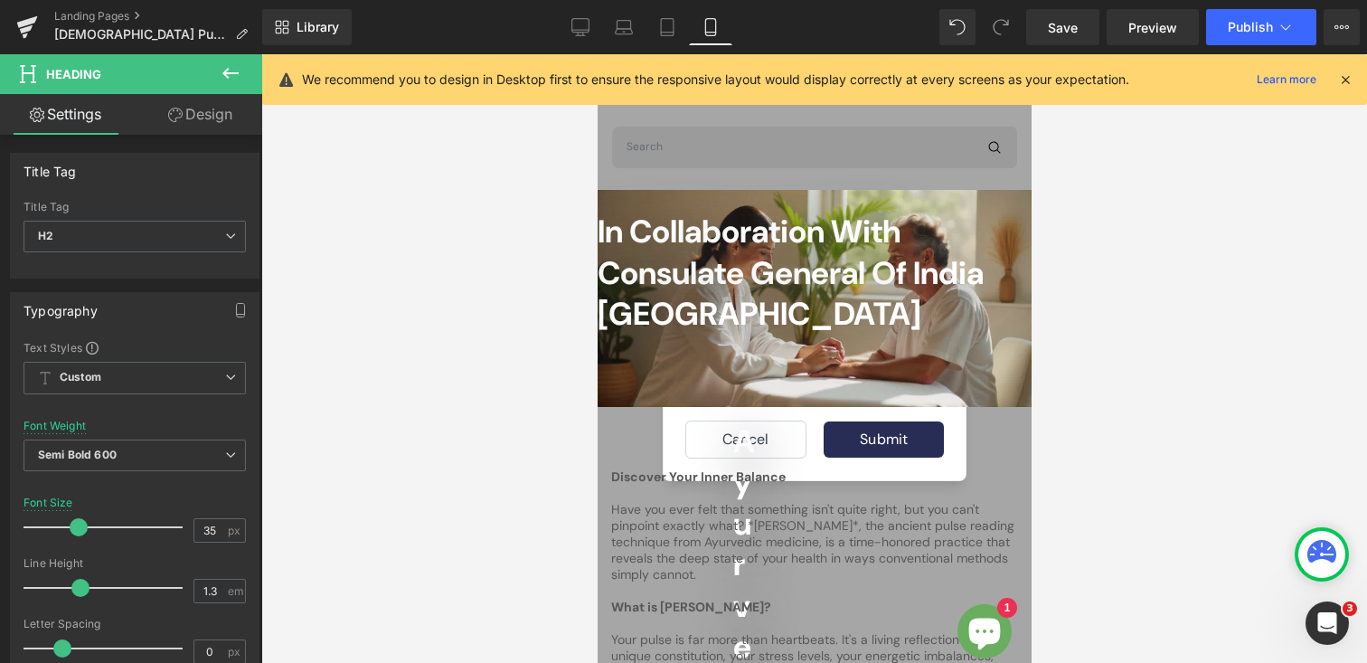
click at [186, 123] on link "Design" at bounding box center [200, 114] width 131 height 41
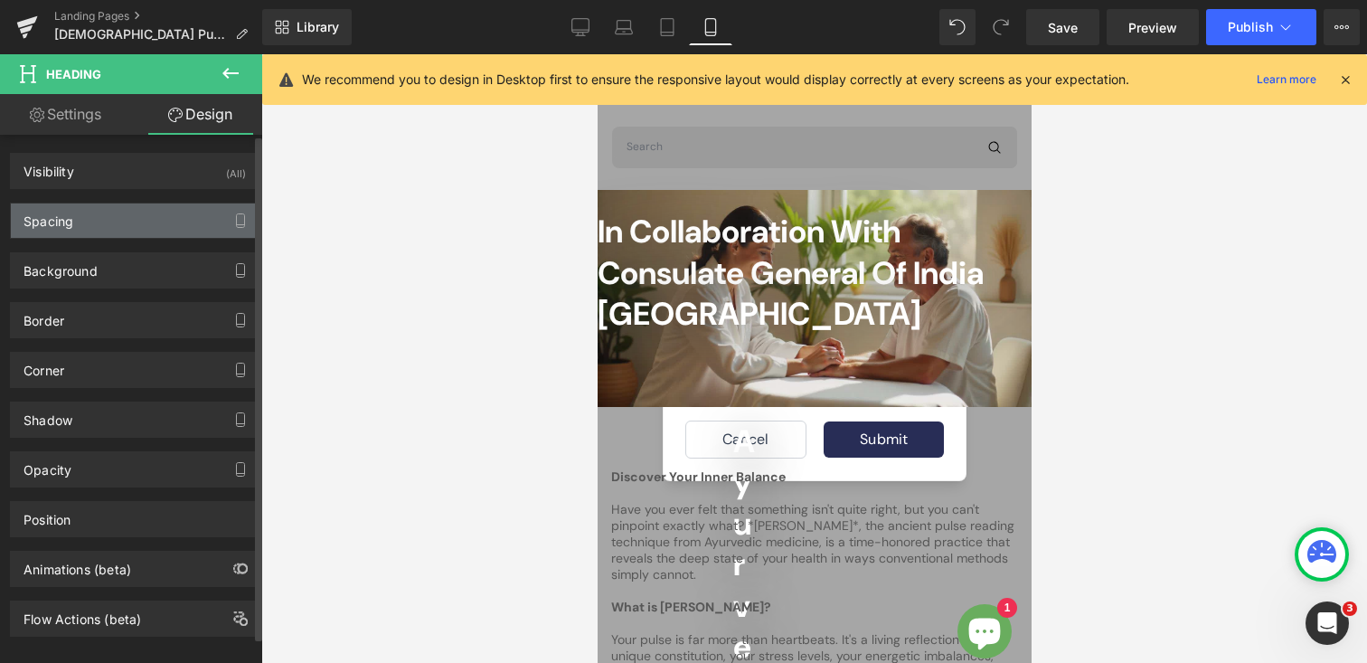
click at [107, 219] on div "Spacing" at bounding box center [135, 220] width 248 height 34
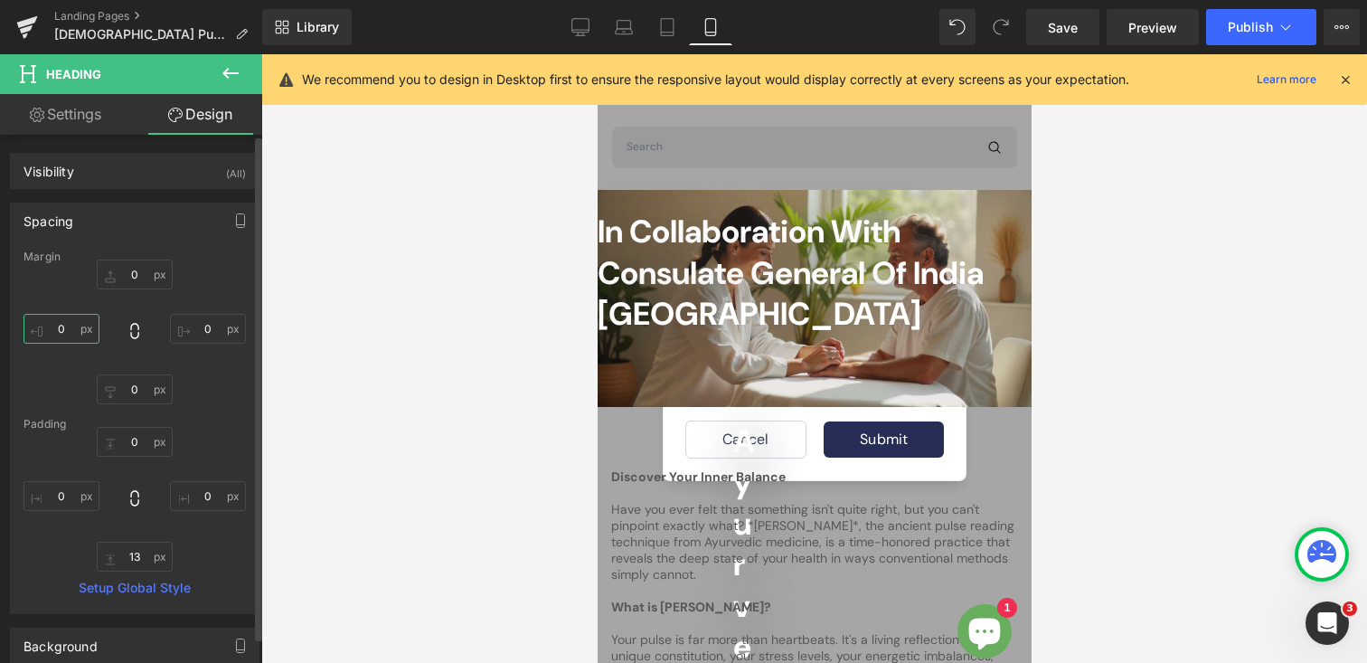
click at [61, 327] on input "0" at bounding box center [62, 329] width 76 height 30
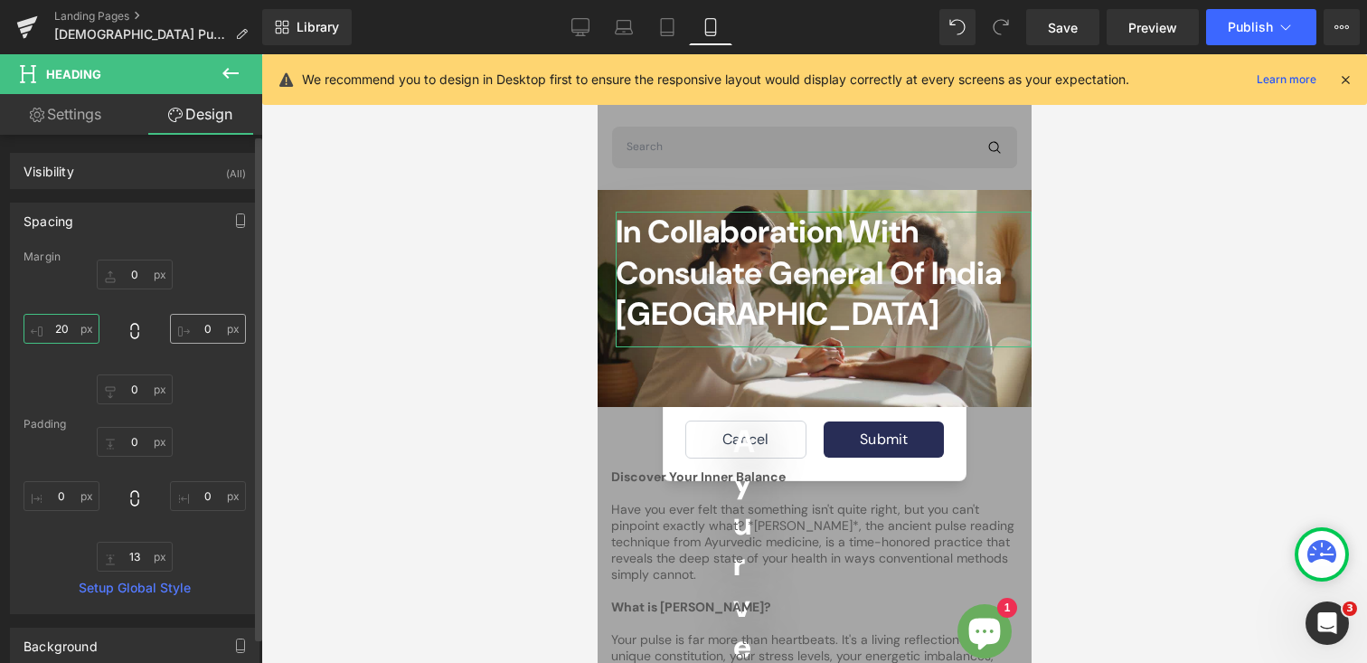
type input "20"
click at [207, 326] on input "0" at bounding box center [208, 329] width 76 height 30
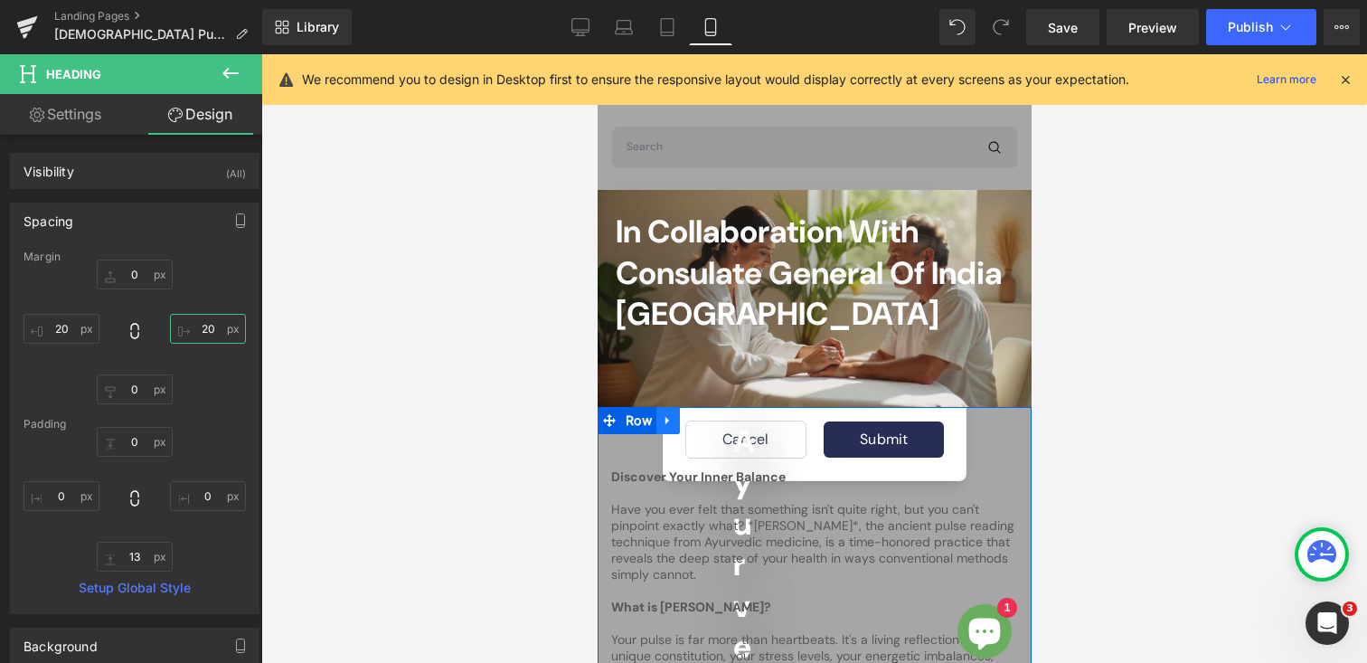
type input "20"
click at [667, 417] on icon at bounding box center [667, 421] width 13 height 14
click at [628, 419] on span "Row" at bounding box center [637, 420] width 35 height 27
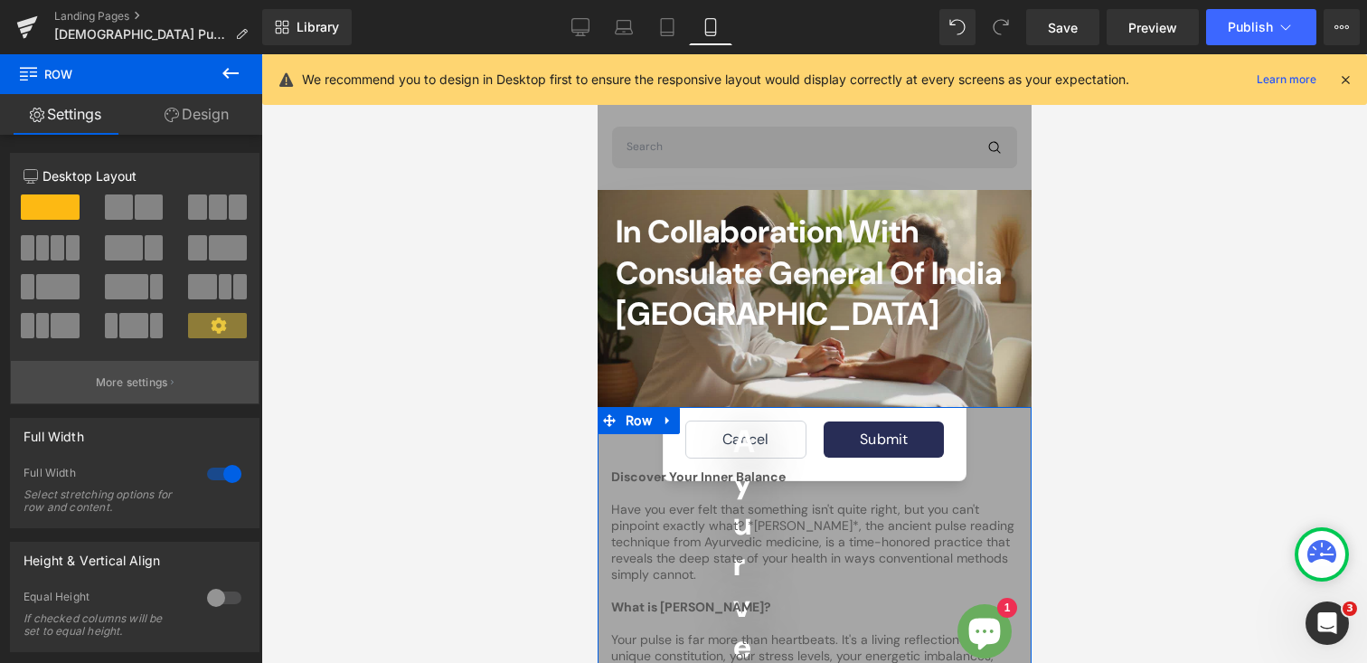
click at [136, 382] on p "More settings" at bounding box center [132, 382] width 72 height 16
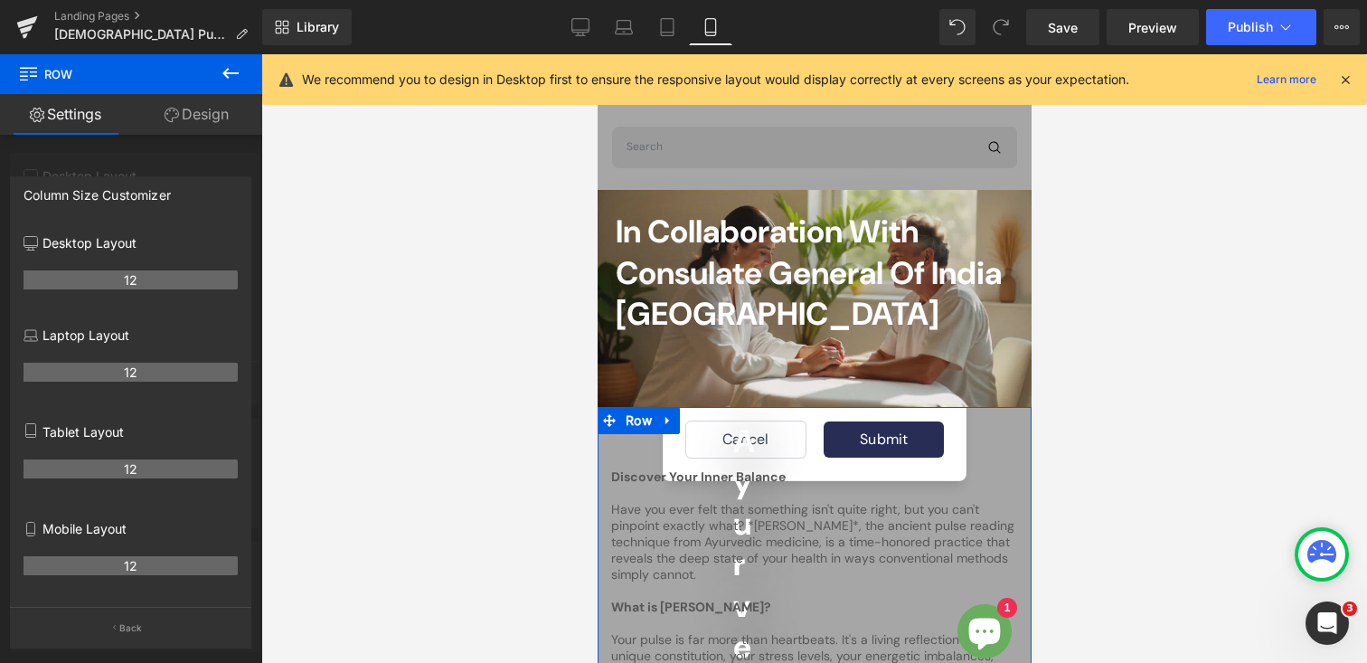
click at [182, 115] on link "Design" at bounding box center [196, 114] width 131 height 41
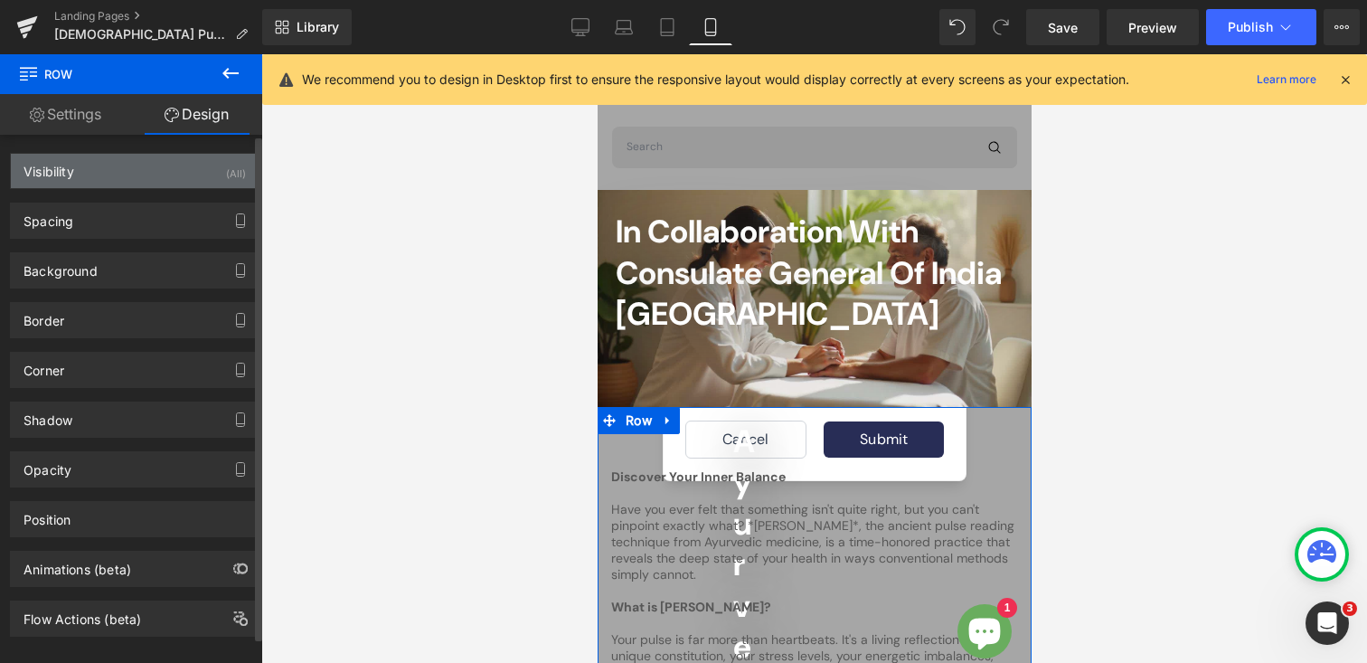
click at [70, 165] on div "Visibility" at bounding box center [49, 166] width 51 height 25
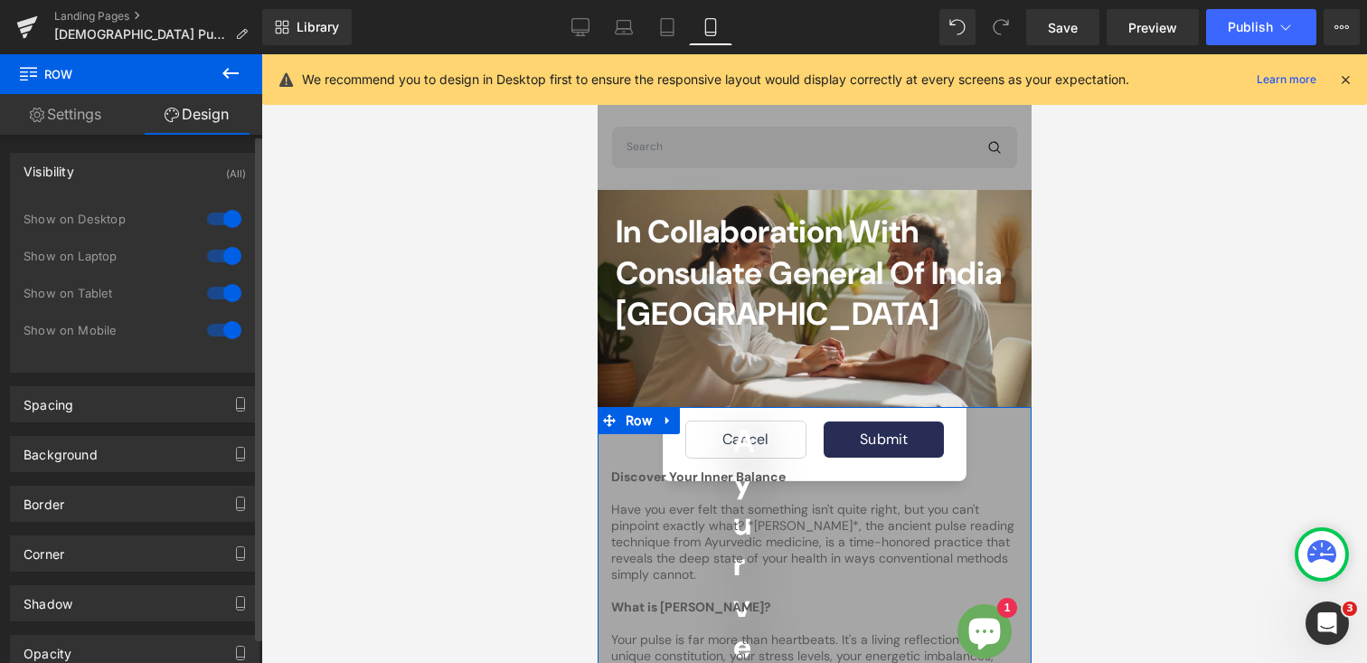
click at [208, 331] on div at bounding box center [224, 330] width 43 height 29
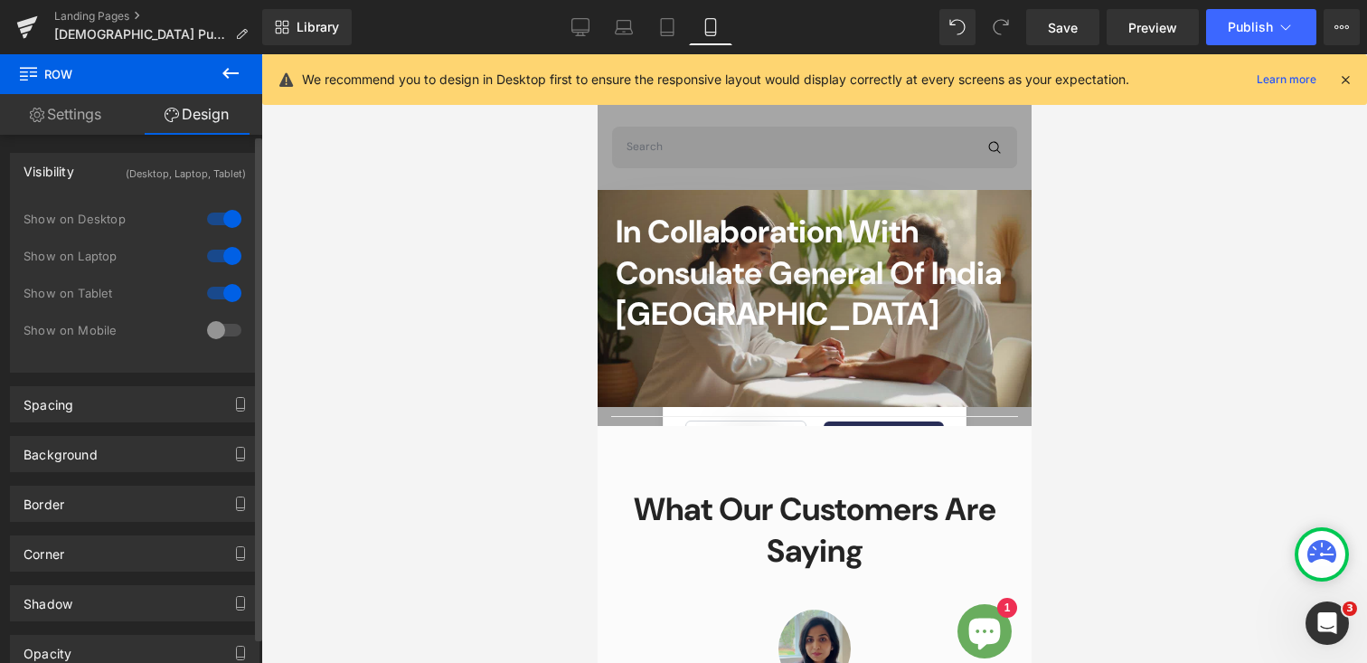
click at [223, 331] on div at bounding box center [224, 330] width 43 height 29
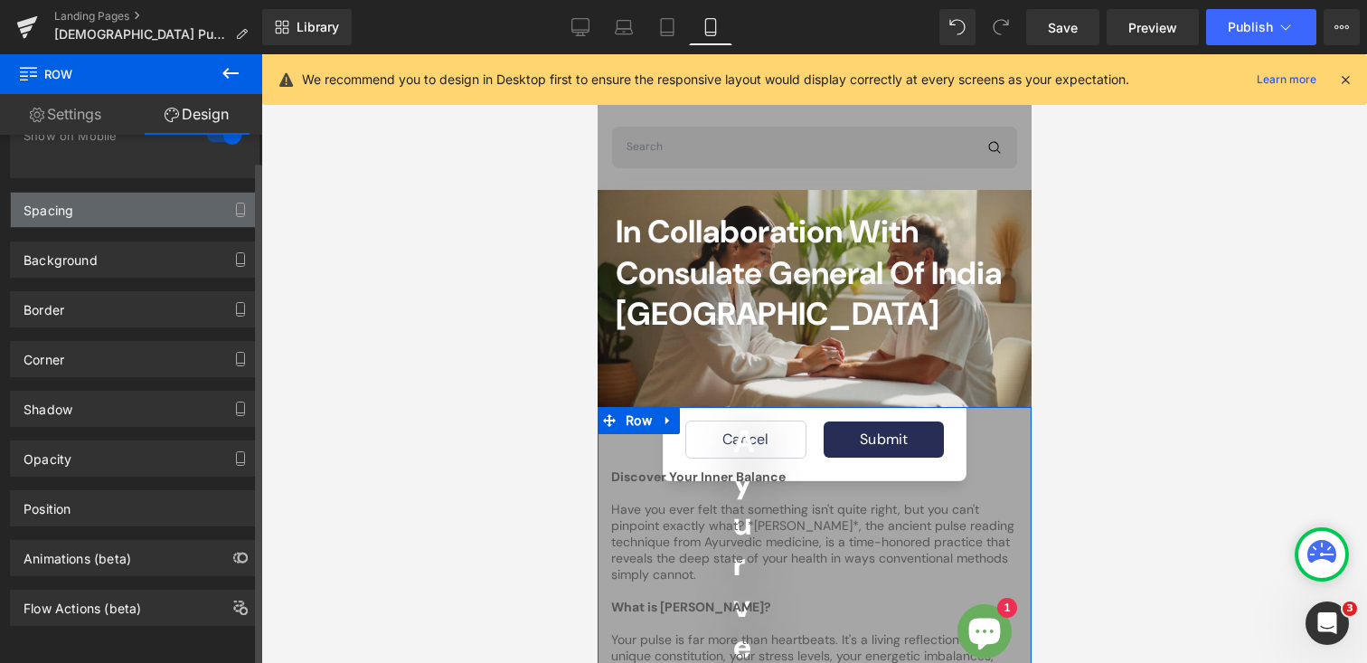
scroll to position [209, 0]
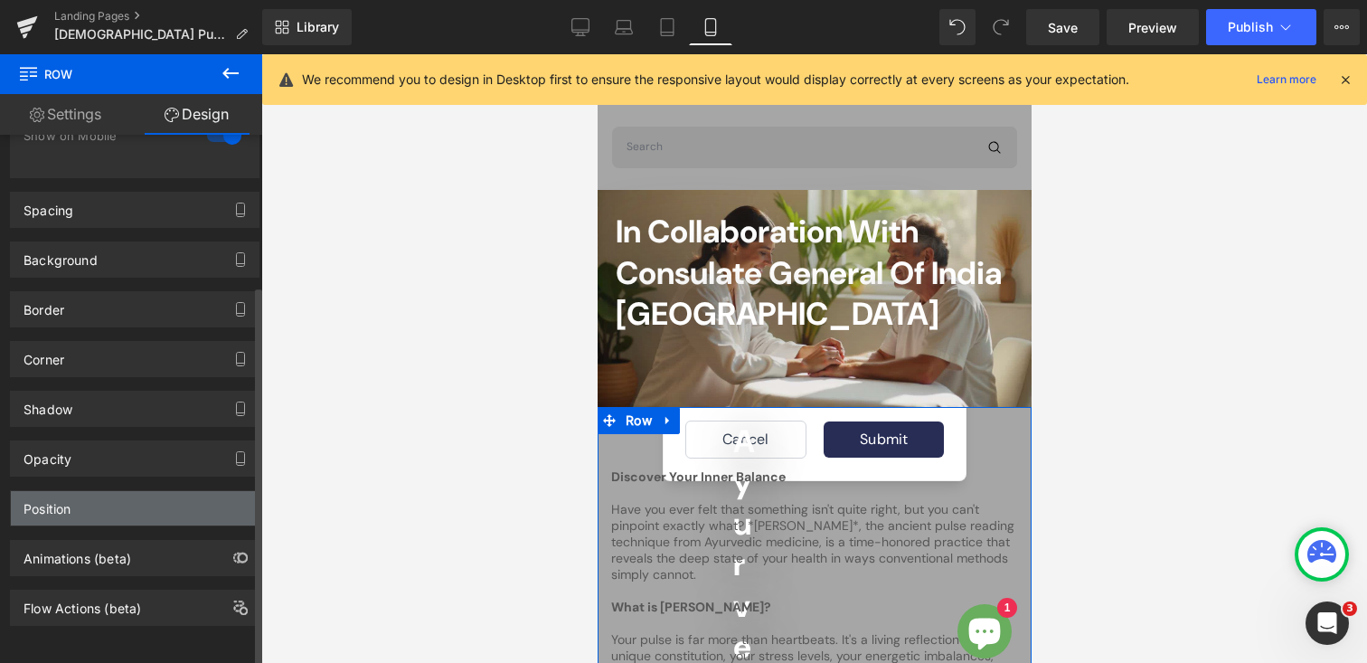
click at [73, 506] on div "Position" at bounding box center [135, 508] width 248 height 34
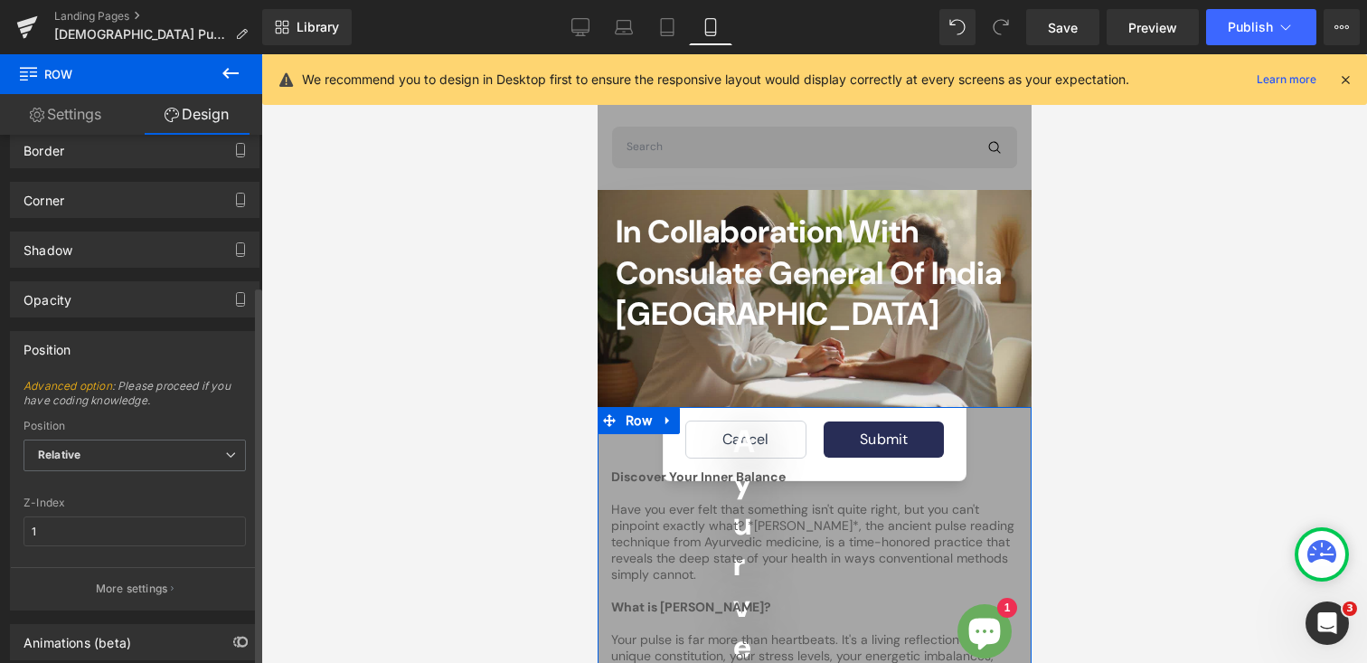
scroll to position [376, 0]
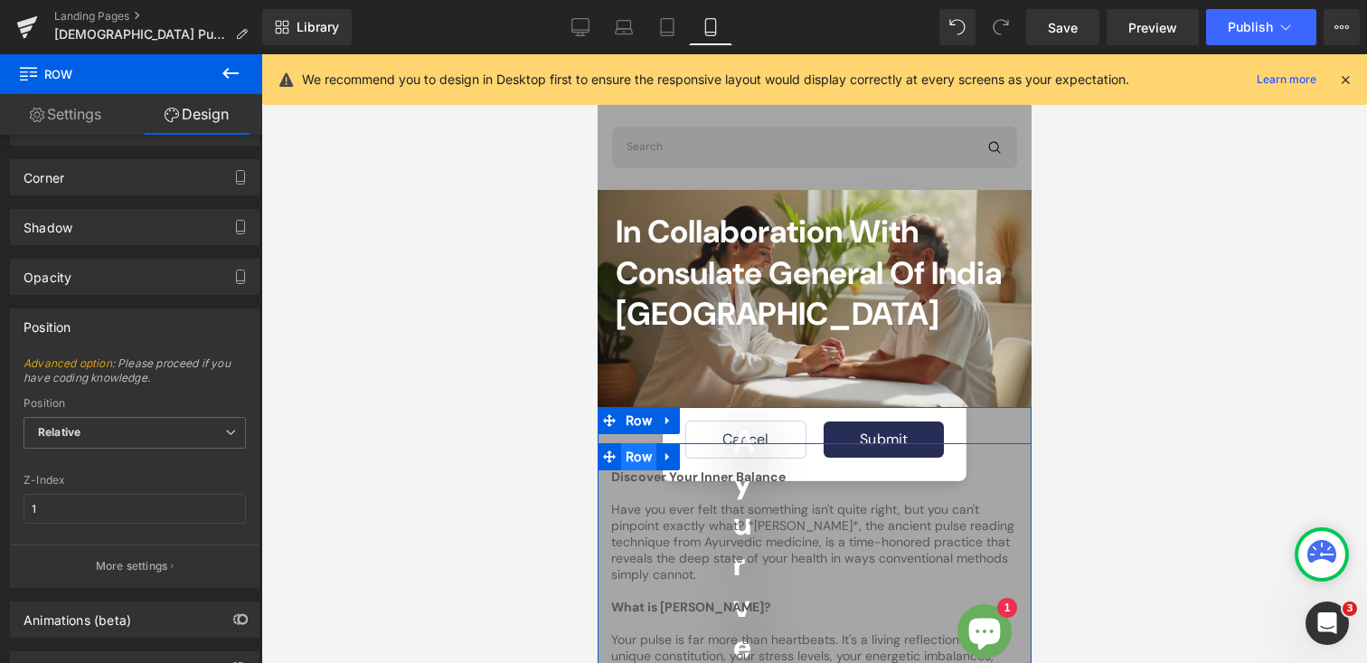
click at [640, 456] on span "Row" at bounding box center [637, 456] width 35 height 27
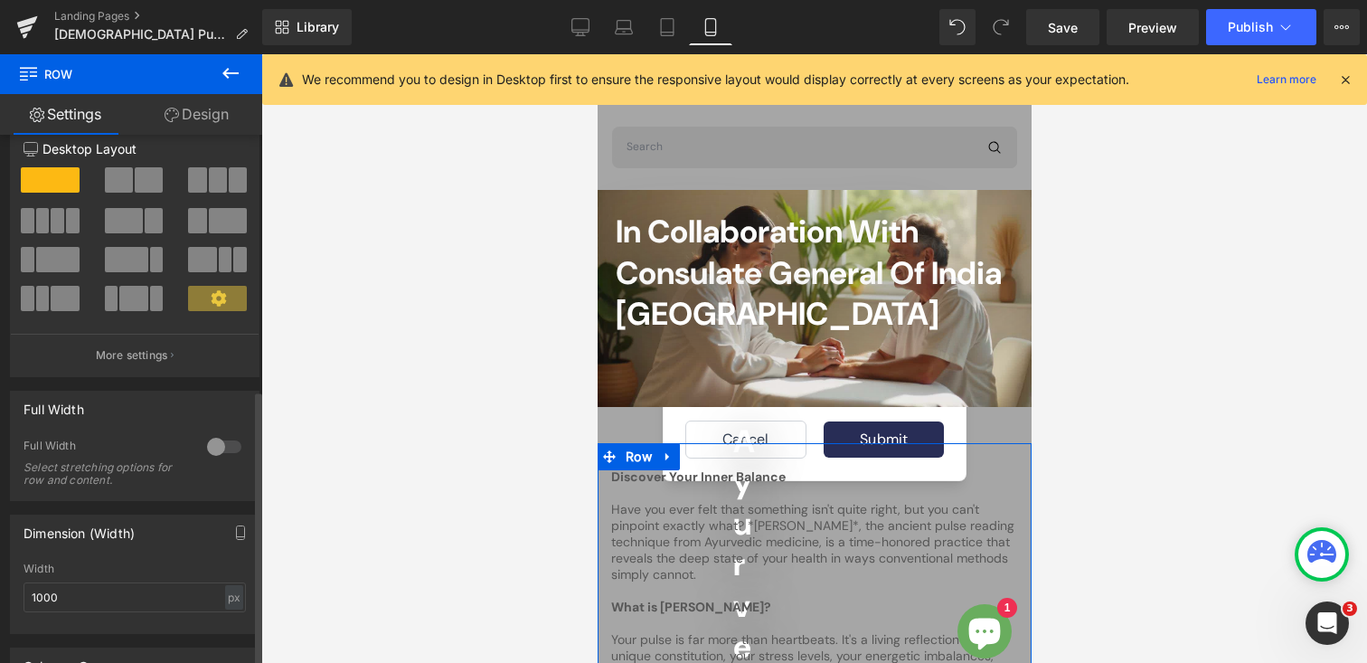
scroll to position [0, 0]
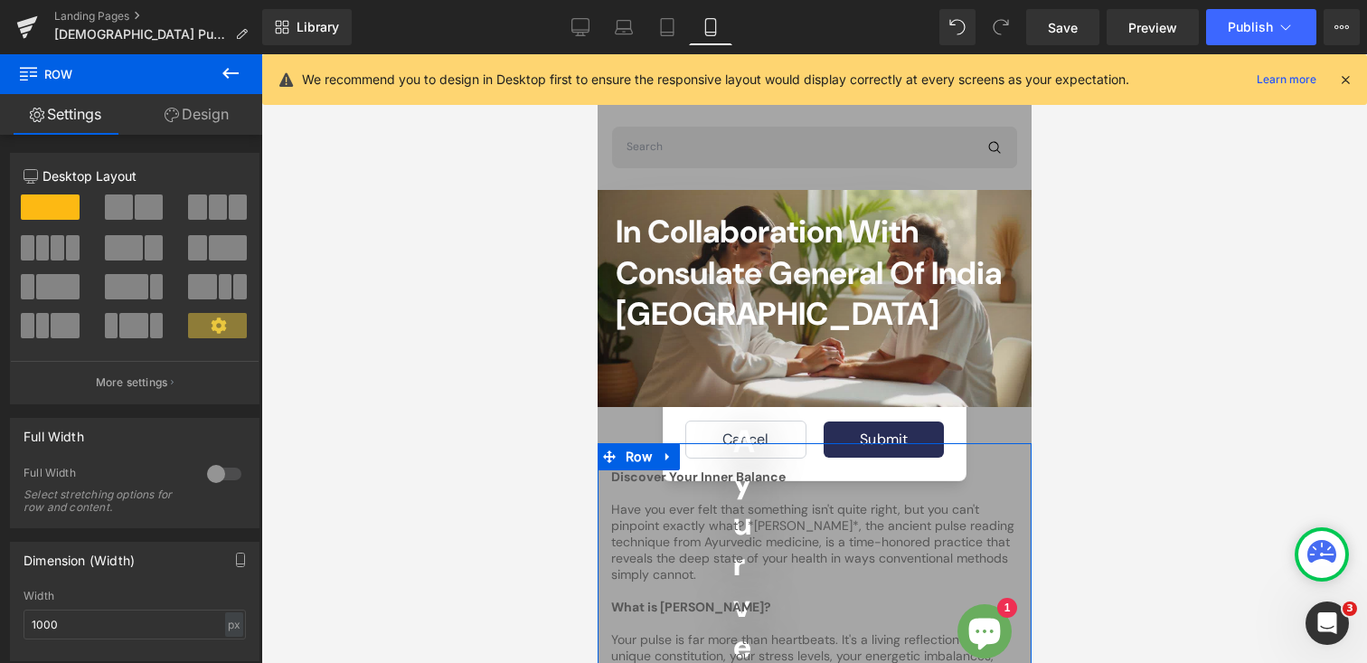
click at [189, 119] on link "Design" at bounding box center [196, 114] width 131 height 41
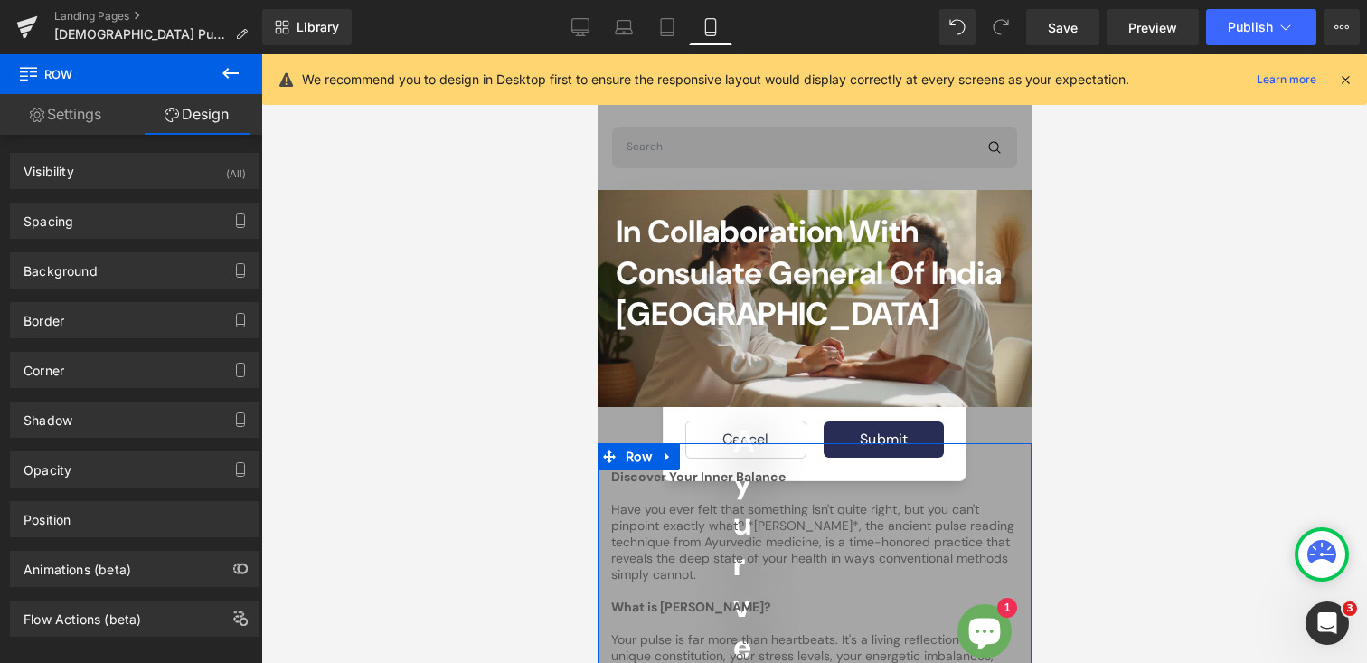
type input "1"
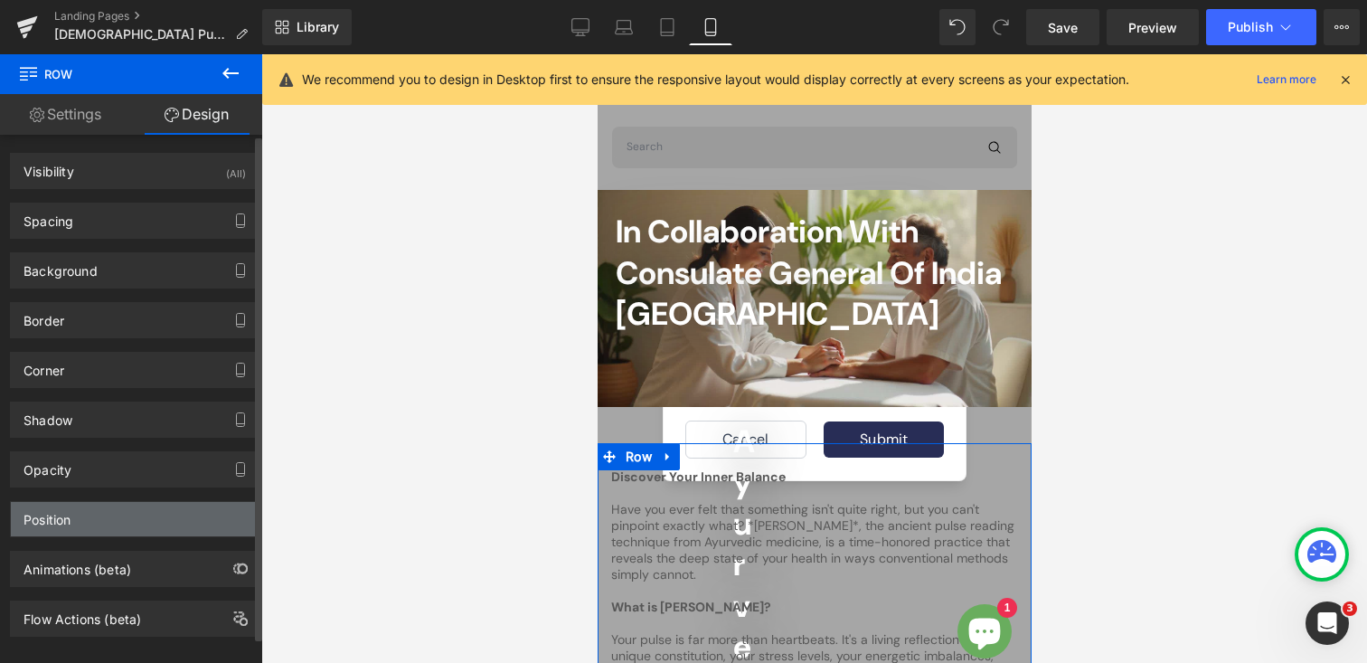
click at [68, 518] on div "Position" at bounding box center [47, 514] width 47 height 25
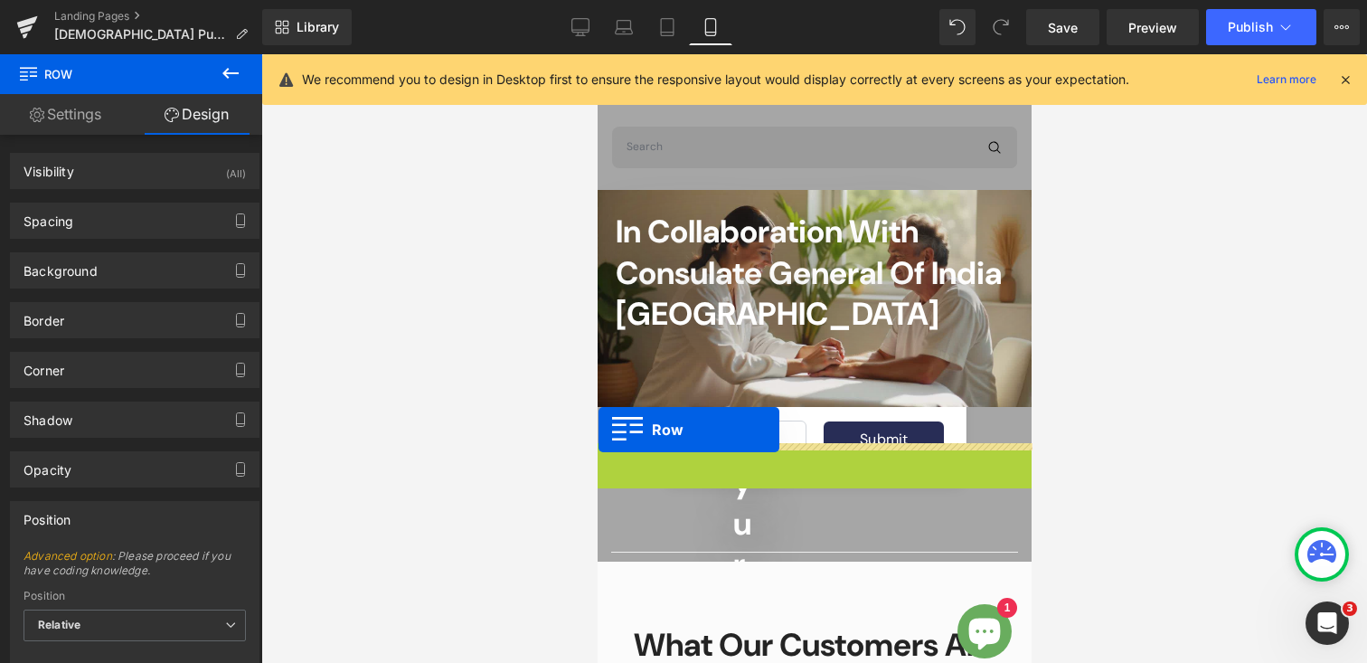
drag, startPoint x: 609, startPoint y: 454, endPoint x: 598, endPoint y: 429, distance: 26.7
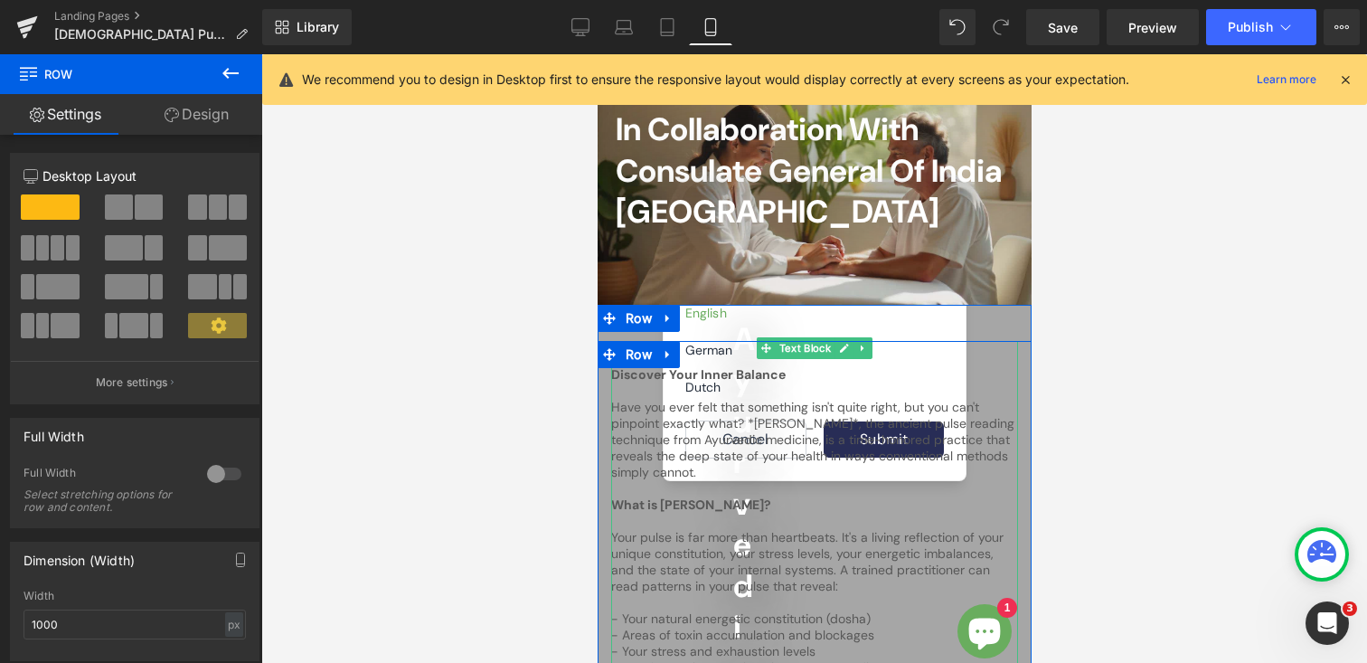
scroll to position [104, 0]
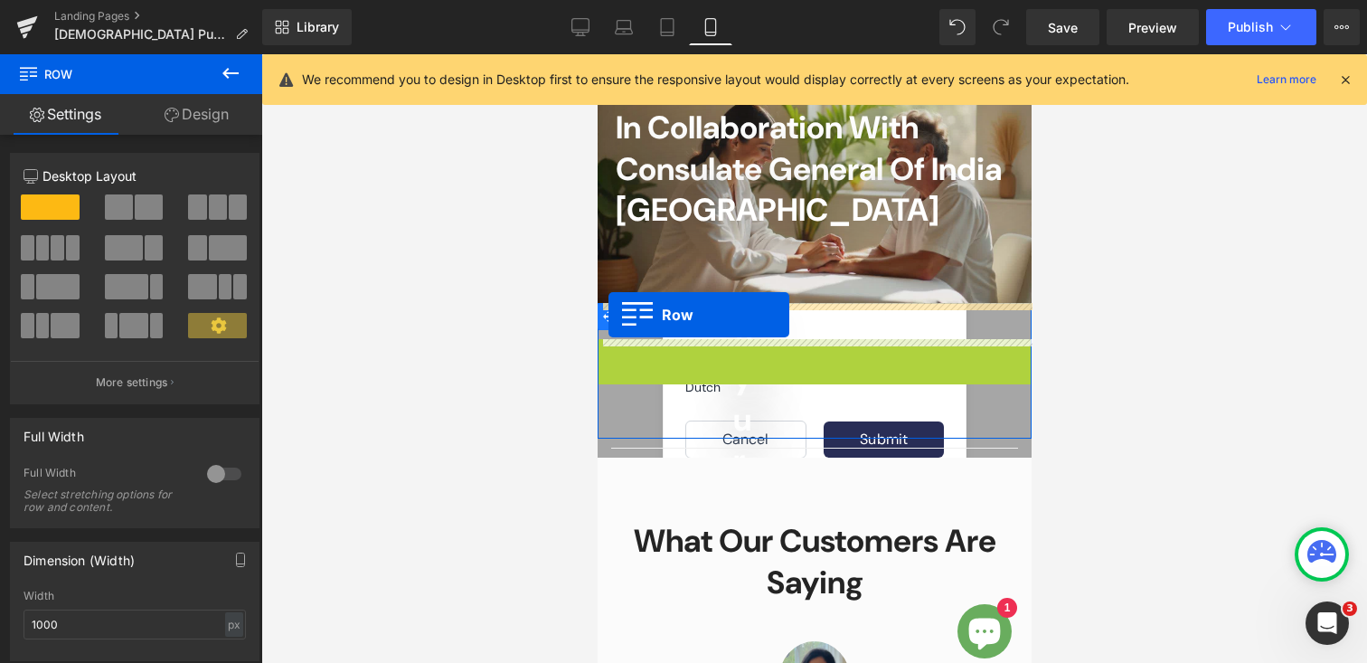
drag, startPoint x: 609, startPoint y: 353, endPoint x: 608, endPoint y: 315, distance: 38.0
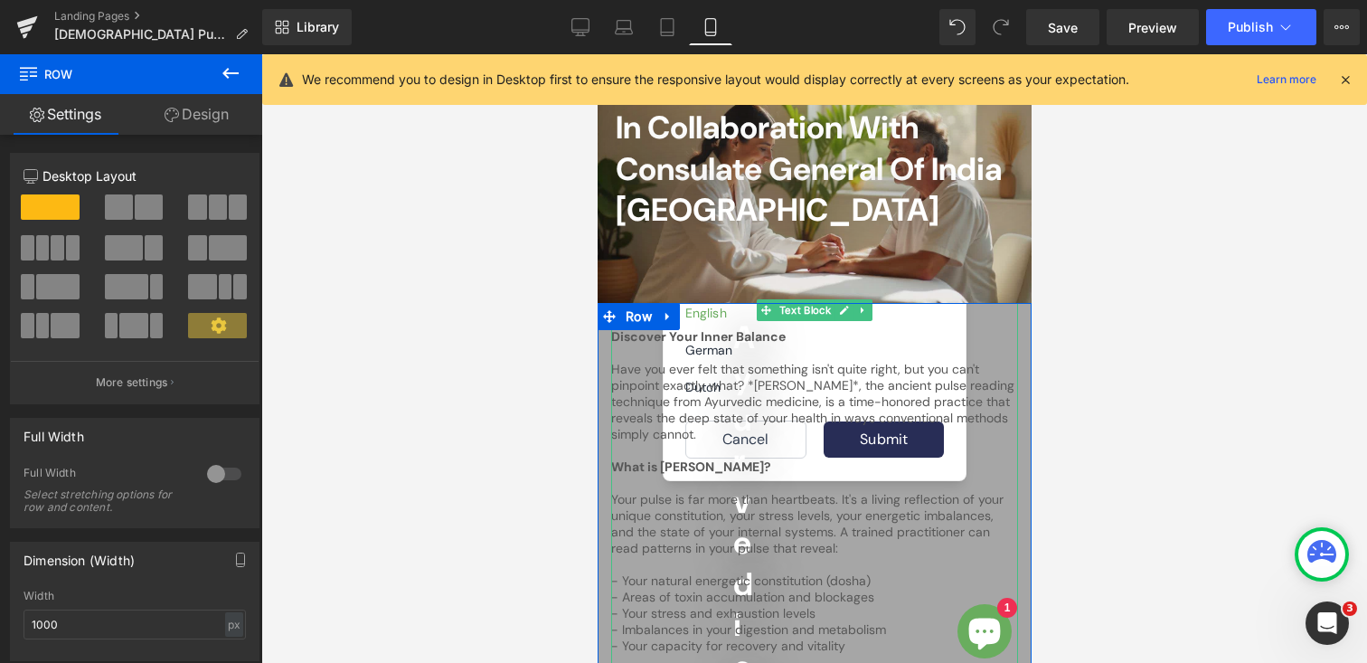
click at [747, 425] on p "Have you ever felt that something isn't quite right, but you can't pinpoint exa…" at bounding box center [813, 401] width 407 height 81
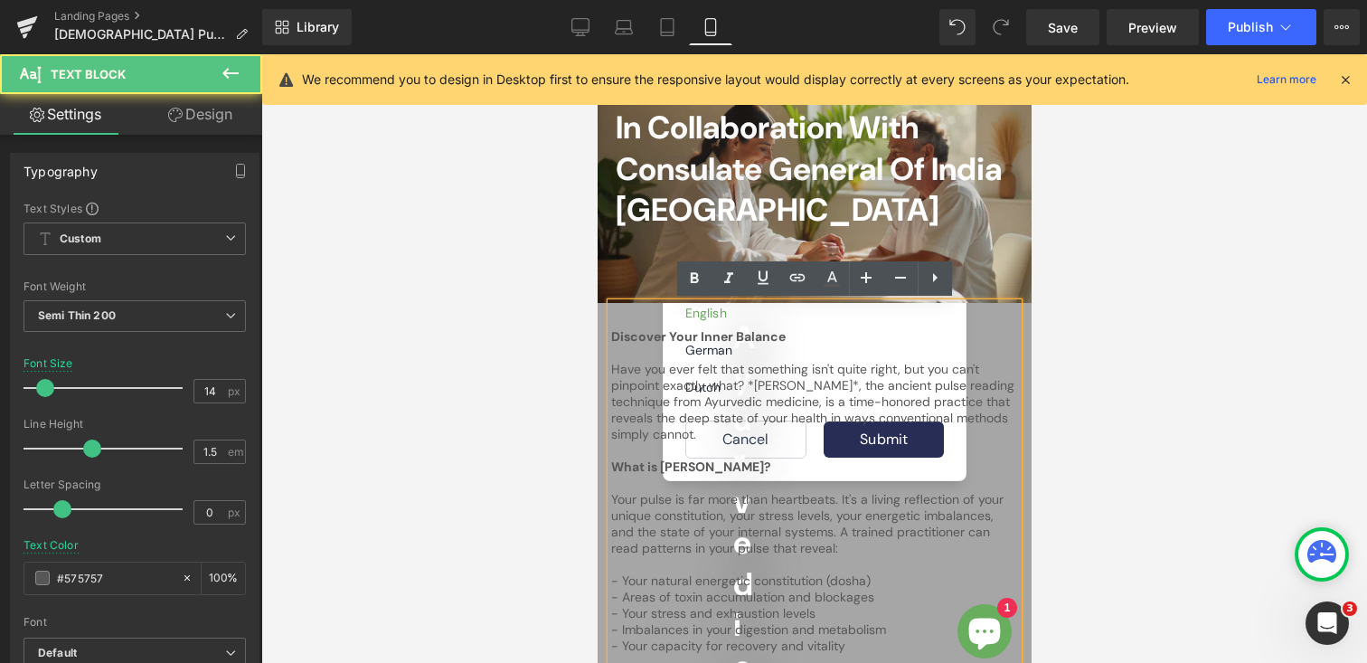
click at [747, 425] on p "Have you ever felt that something isn't quite right, but you can't pinpoint exa…" at bounding box center [813, 401] width 407 height 81
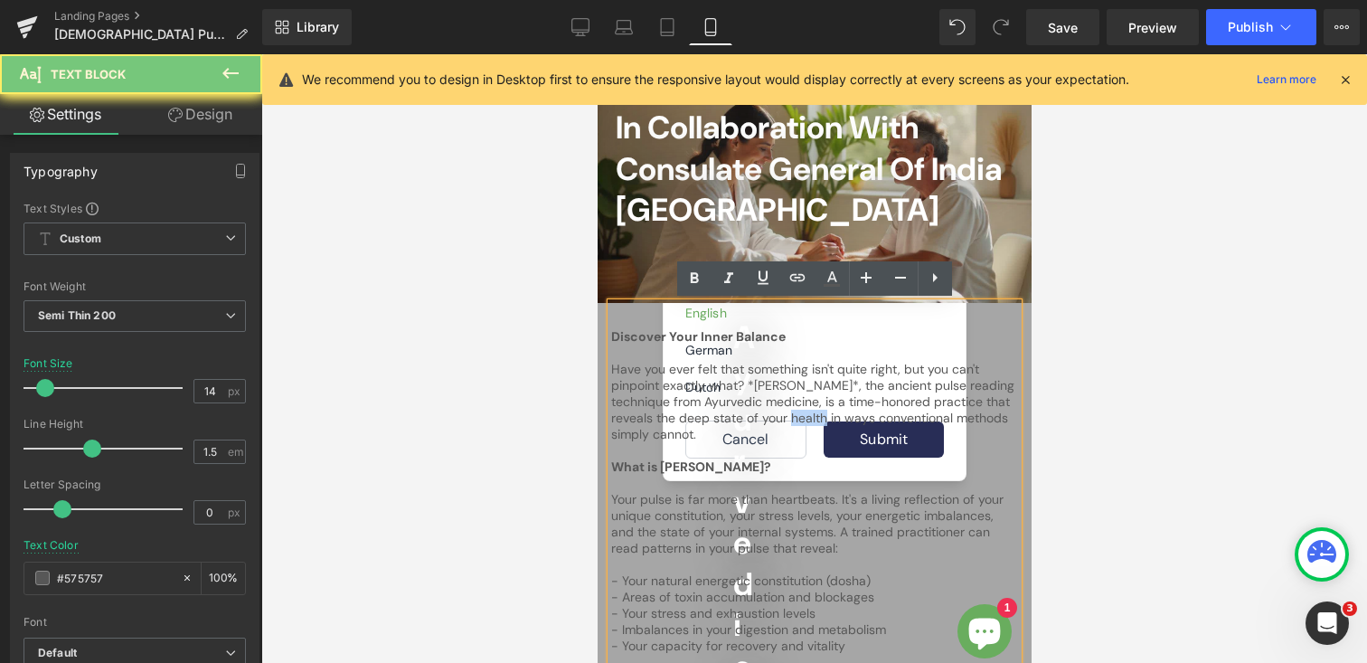
click at [747, 425] on p "Have you ever felt that something isn't quite right, but you can't pinpoint exa…" at bounding box center [813, 401] width 407 height 81
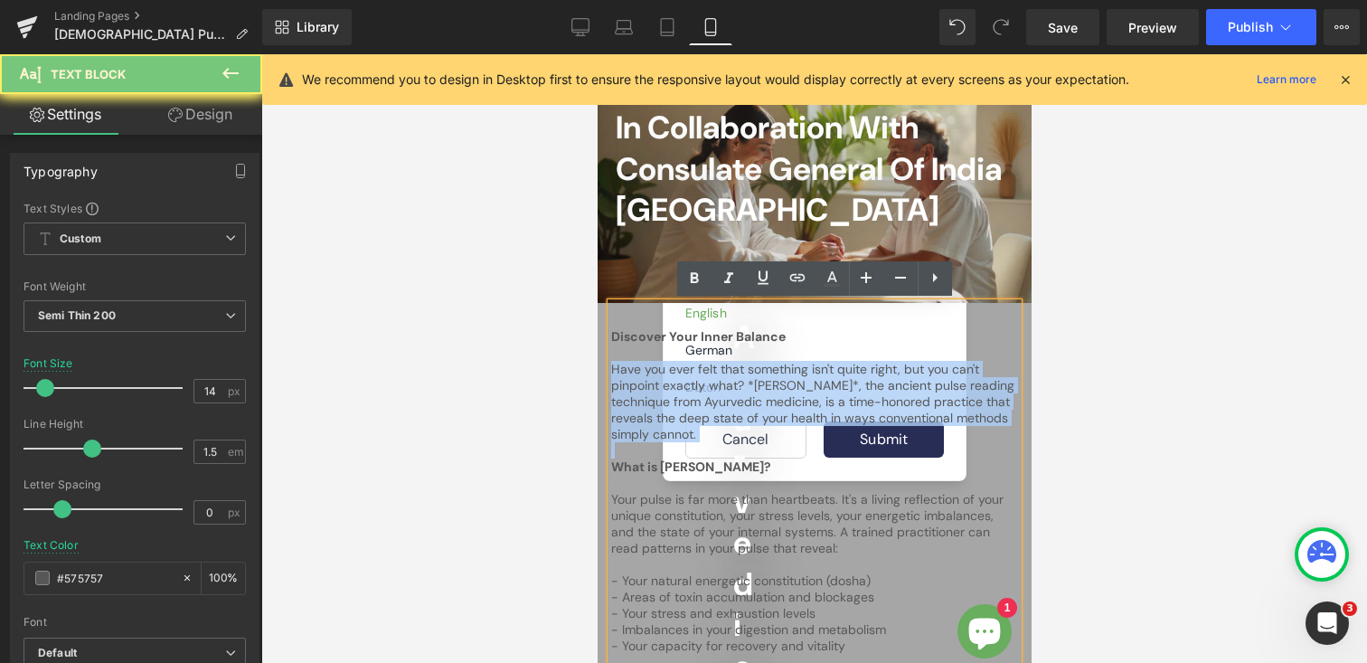
click at [747, 425] on p "Have you ever felt that something isn't quite right, but you can't pinpoint exa…" at bounding box center [813, 401] width 407 height 81
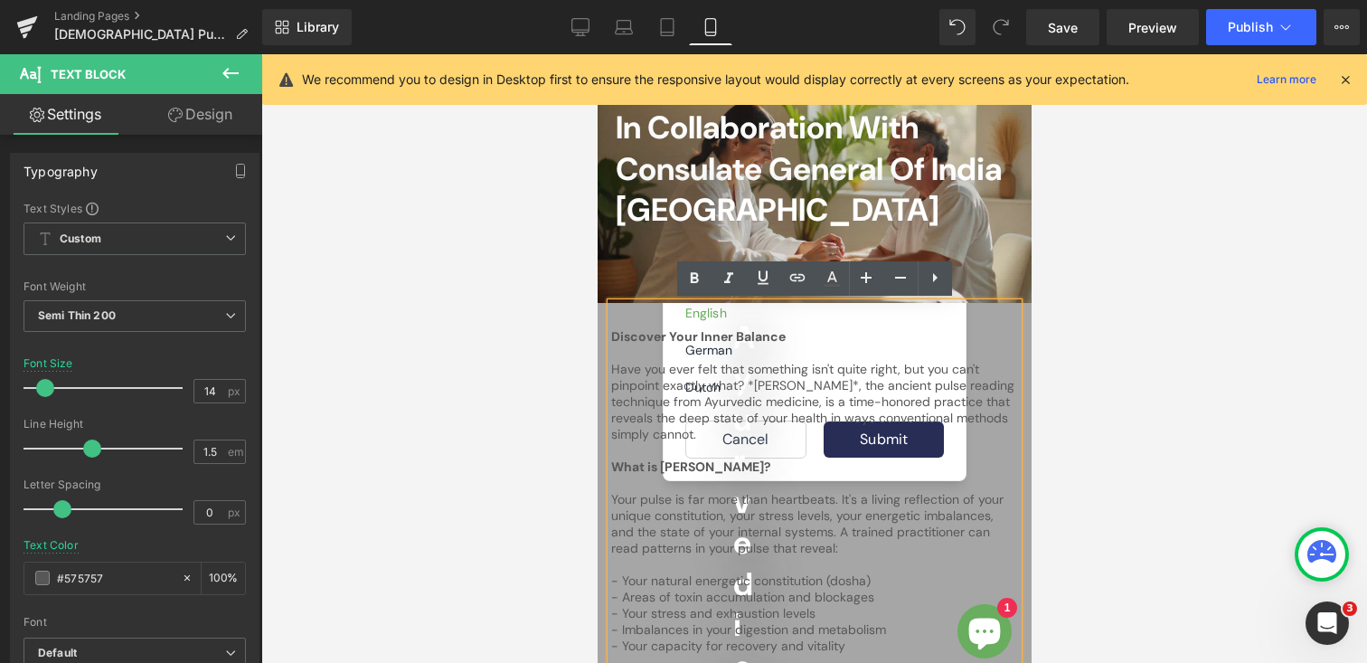
click at [734, 340] on span "Discover Your Inner Balance" at bounding box center [697, 336] width 175 height 16
click at [582, 16] on link "Desktop" at bounding box center [580, 27] width 43 height 36
type input "24"
type input "100"
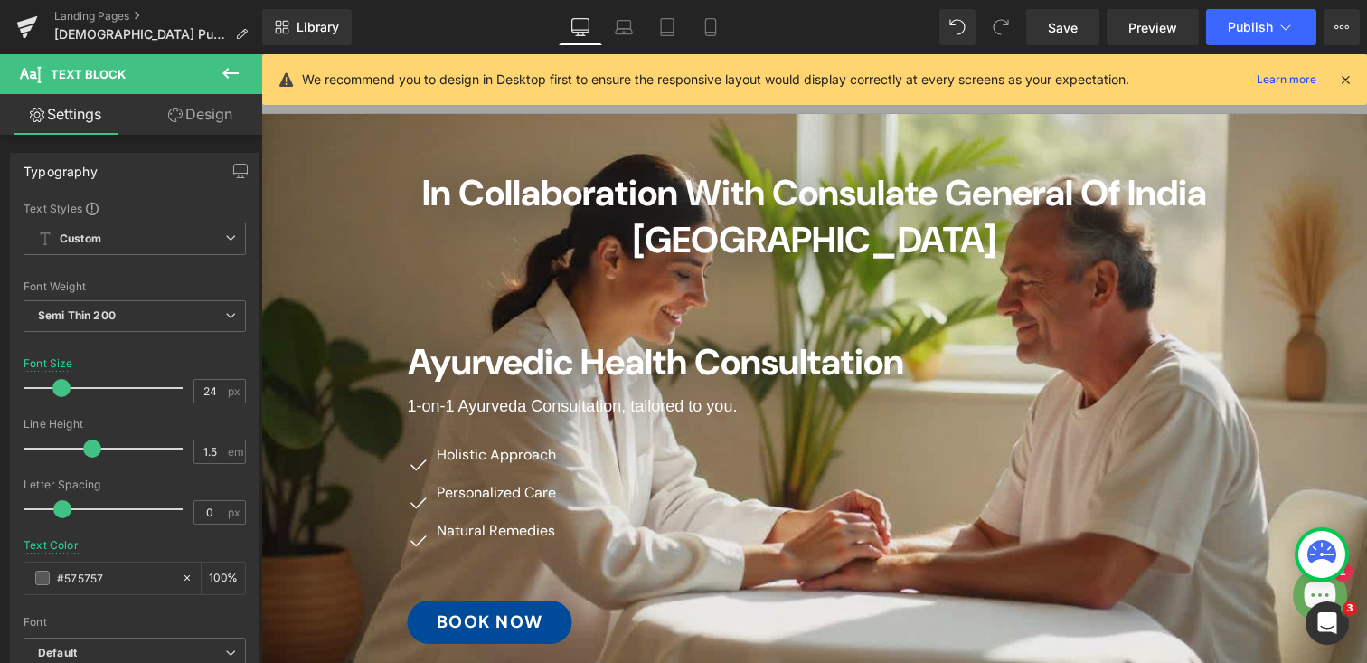
scroll to position [107, 0]
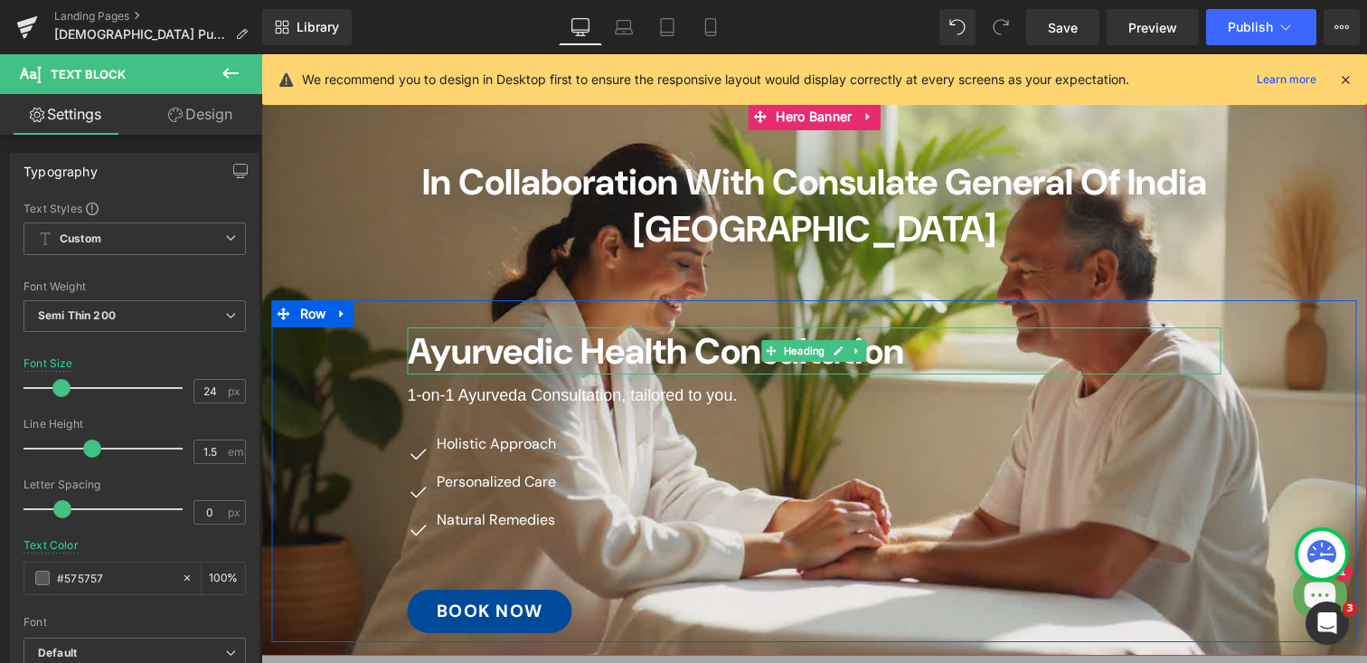
click at [510, 327] on span "Ayurvedic Health Consultation" at bounding box center [656, 350] width 496 height 47
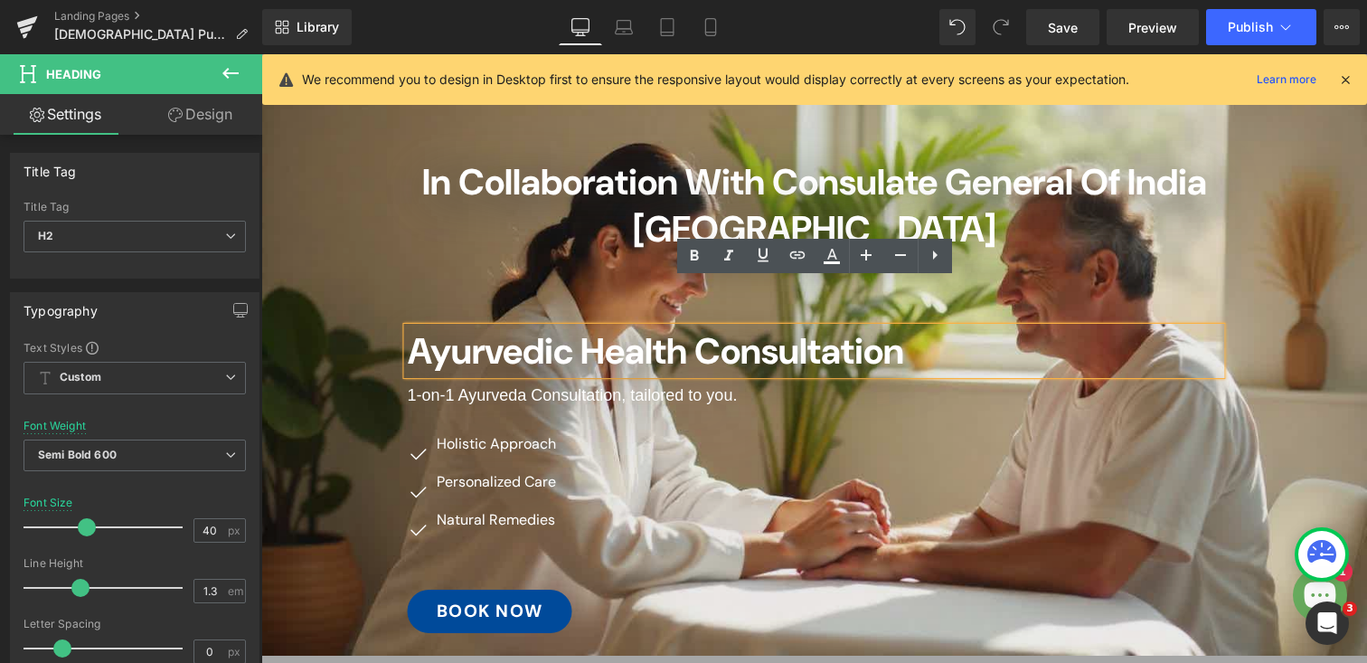
click at [408, 327] on div "Ayurvedic Health Consultation" at bounding box center [815, 350] width 814 height 47
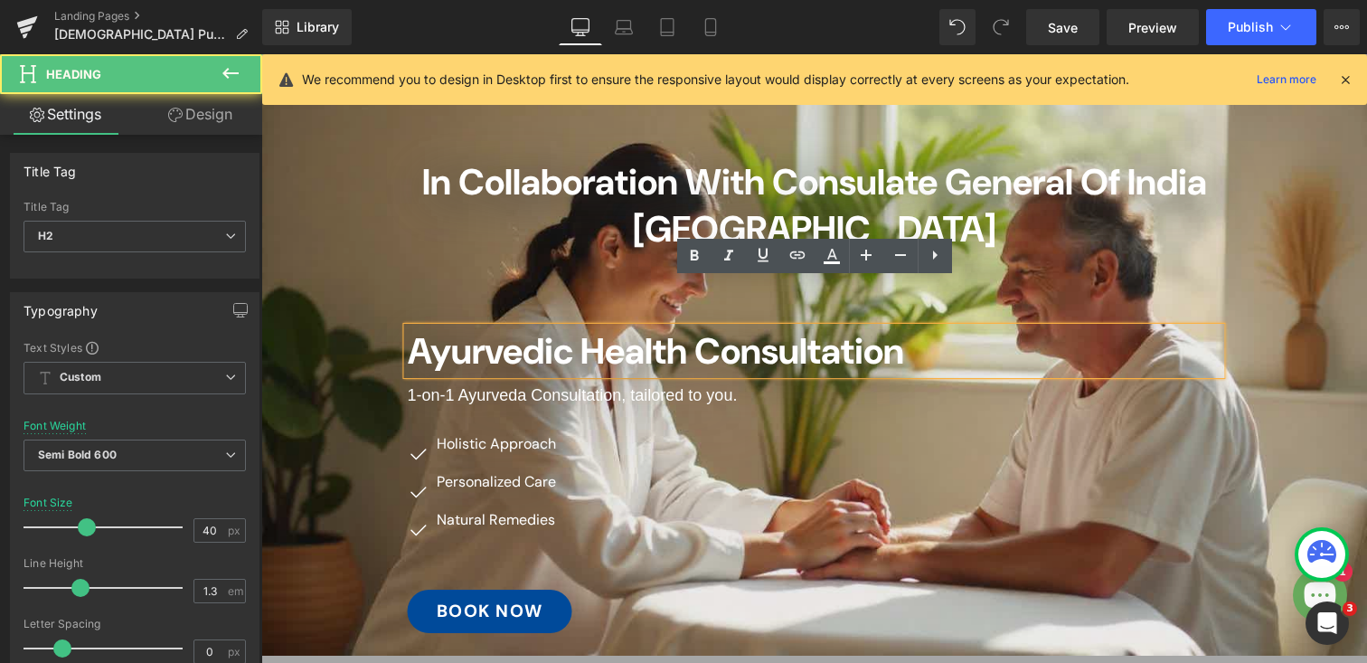
click at [340, 327] on div "Ayurvedic Health Consultation Heading 1-on-1 Ayurveda Consultation, tailored to…" at bounding box center [814, 480] width 1085 height 306
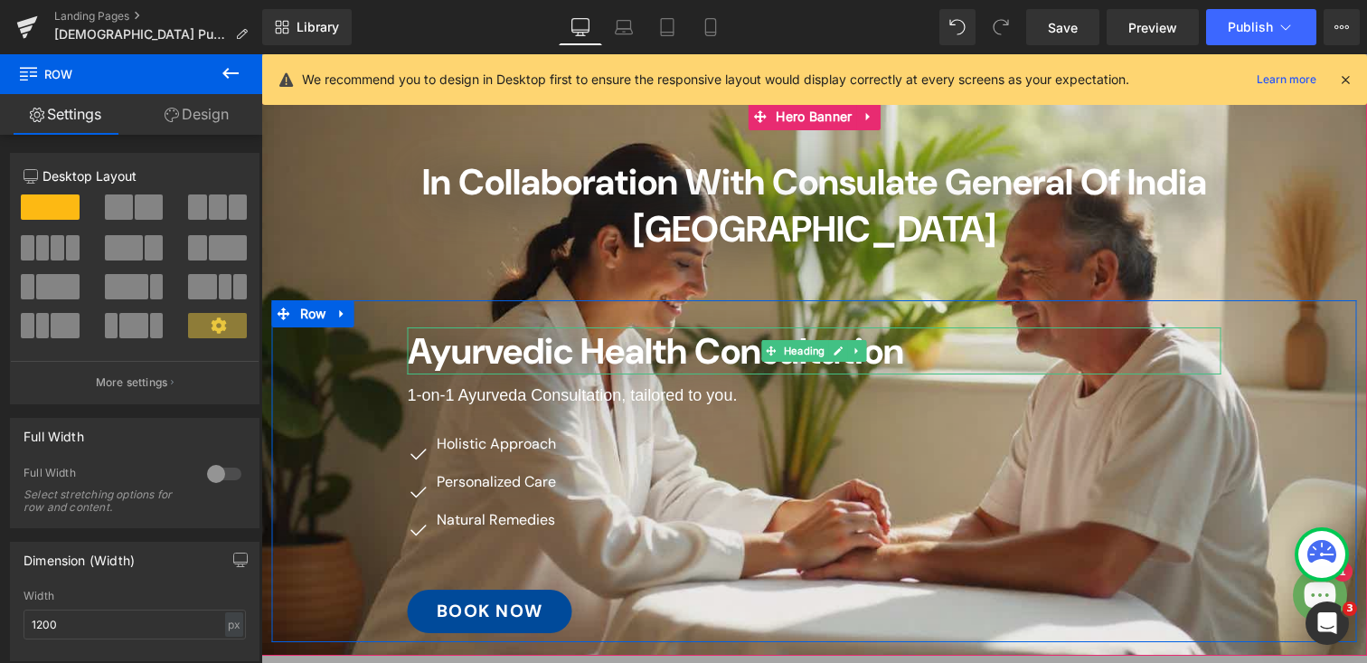
click at [467, 327] on span "Ayurvedic Health Consultation" at bounding box center [656, 350] width 496 height 47
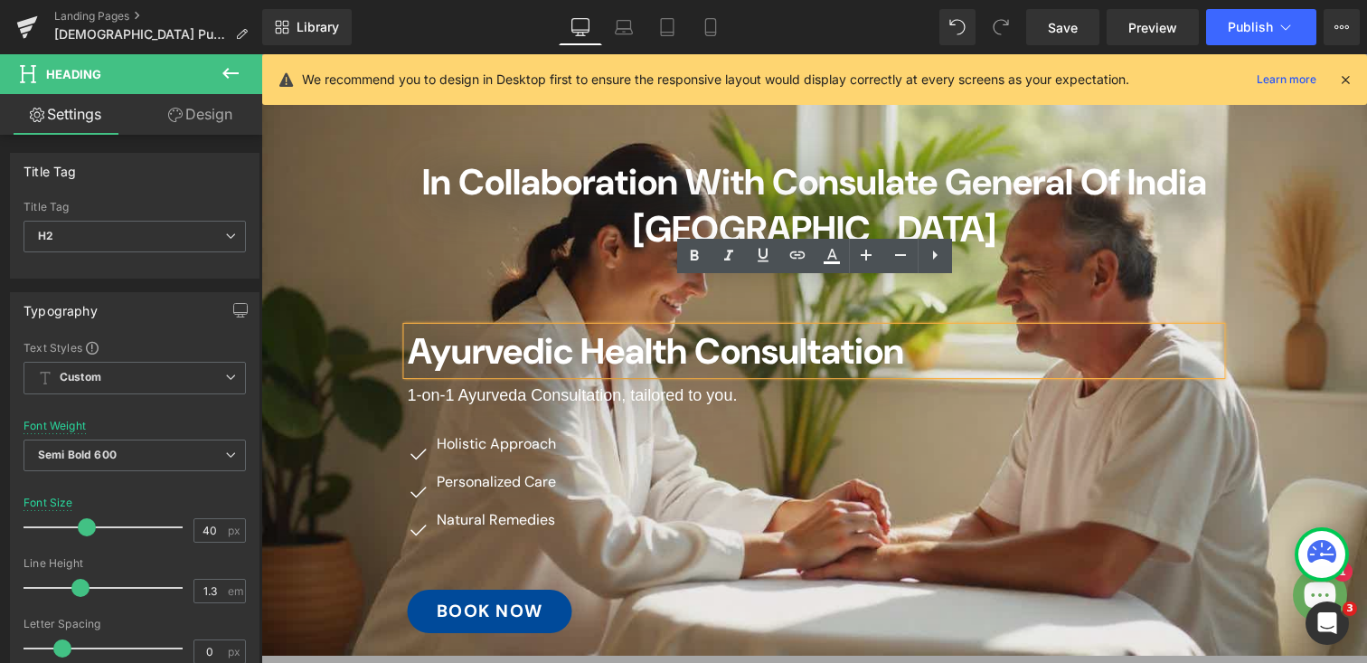
click at [349, 327] on div "Ayurvedic Health Consultation Heading 1-on-1 Ayurveda Consultation, tailored to…" at bounding box center [814, 480] width 1085 height 306
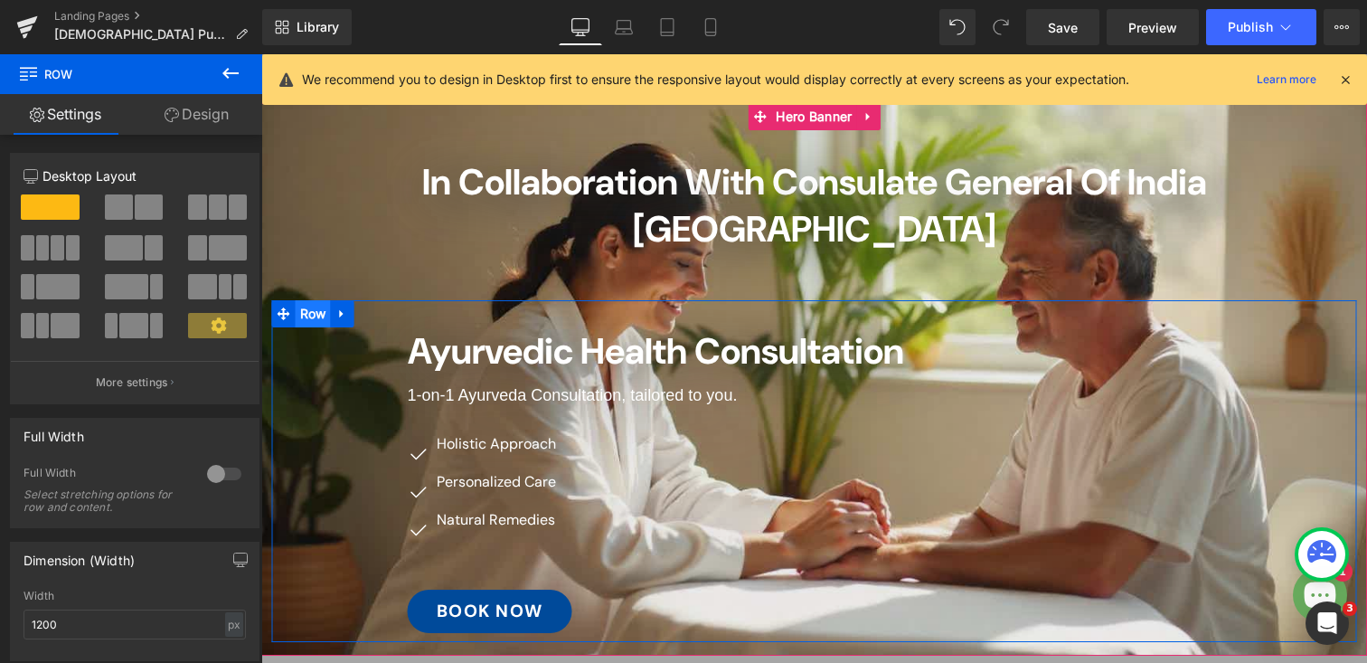
click at [303, 300] on span "Row" at bounding box center [313, 313] width 35 height 27
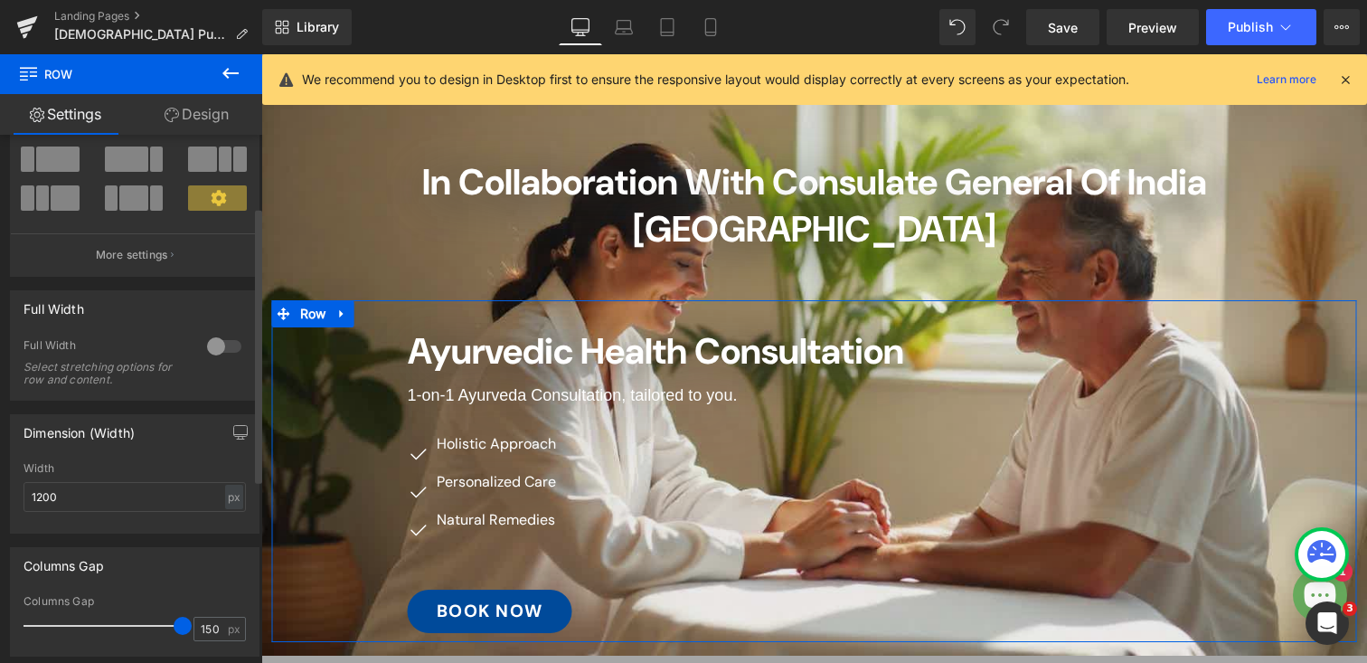
scroll to position [143, 0]
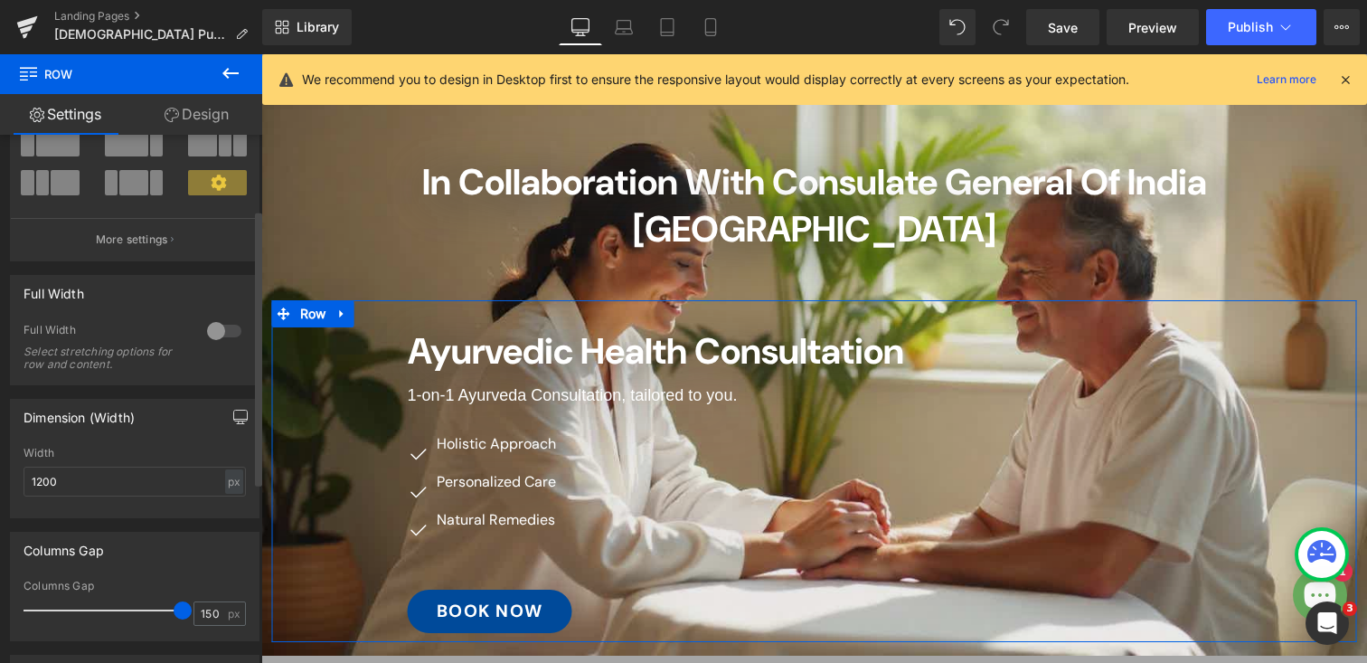
click at [226, 416] on button "button" at bounding box center [240, 417] width 29 height 34
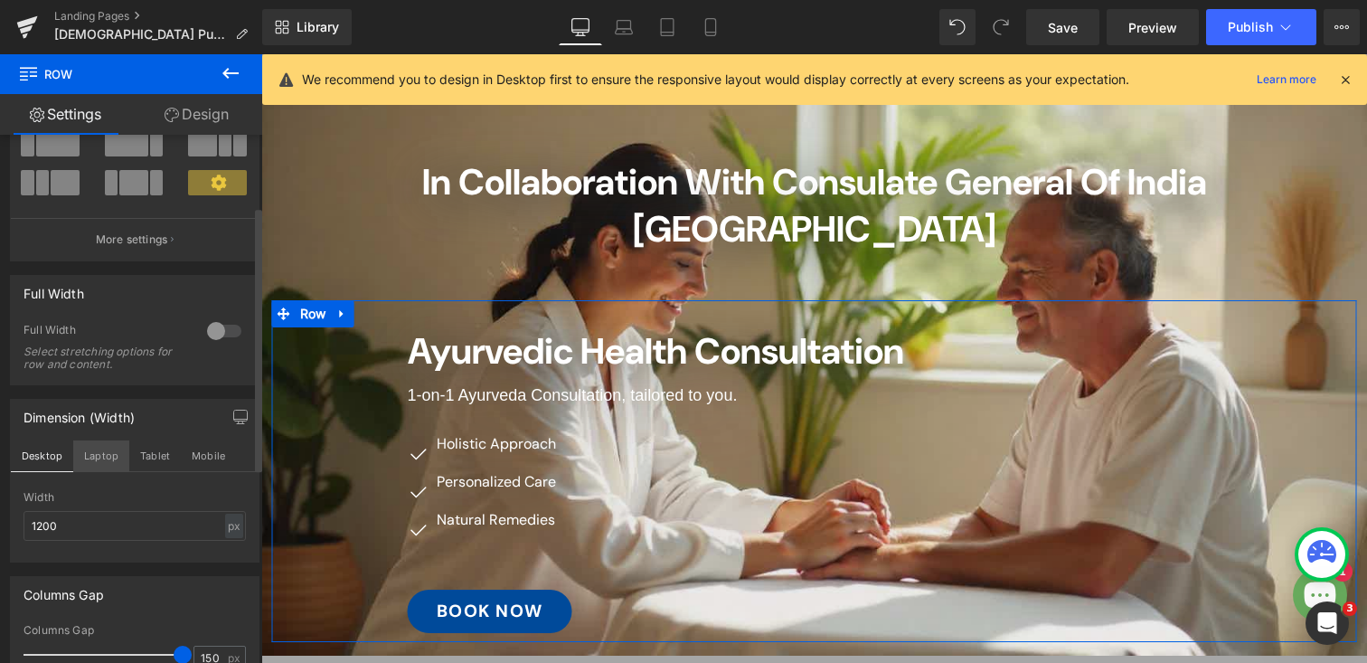
click at [101, 451] on button "Laptop" at bounding box center [101, 455] width 56 height 31
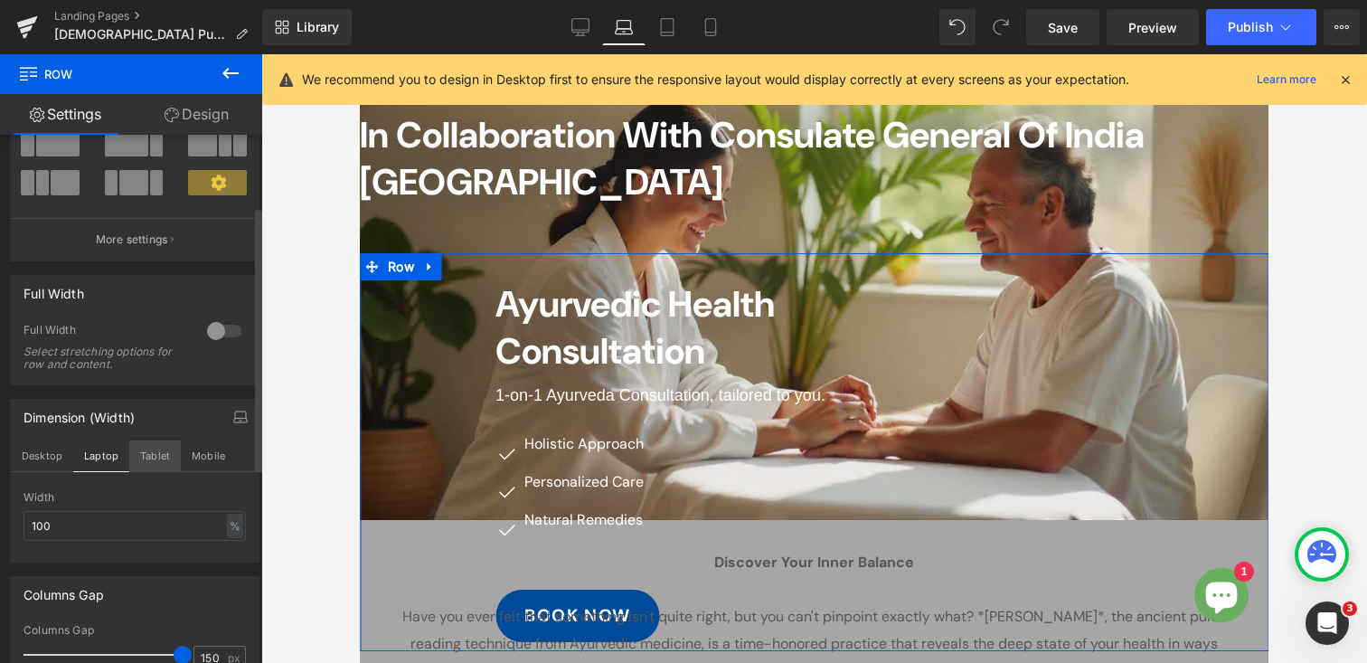
click at [155, 452] on button "Tablet" at bounding box center [155, 455] width 52 height 31
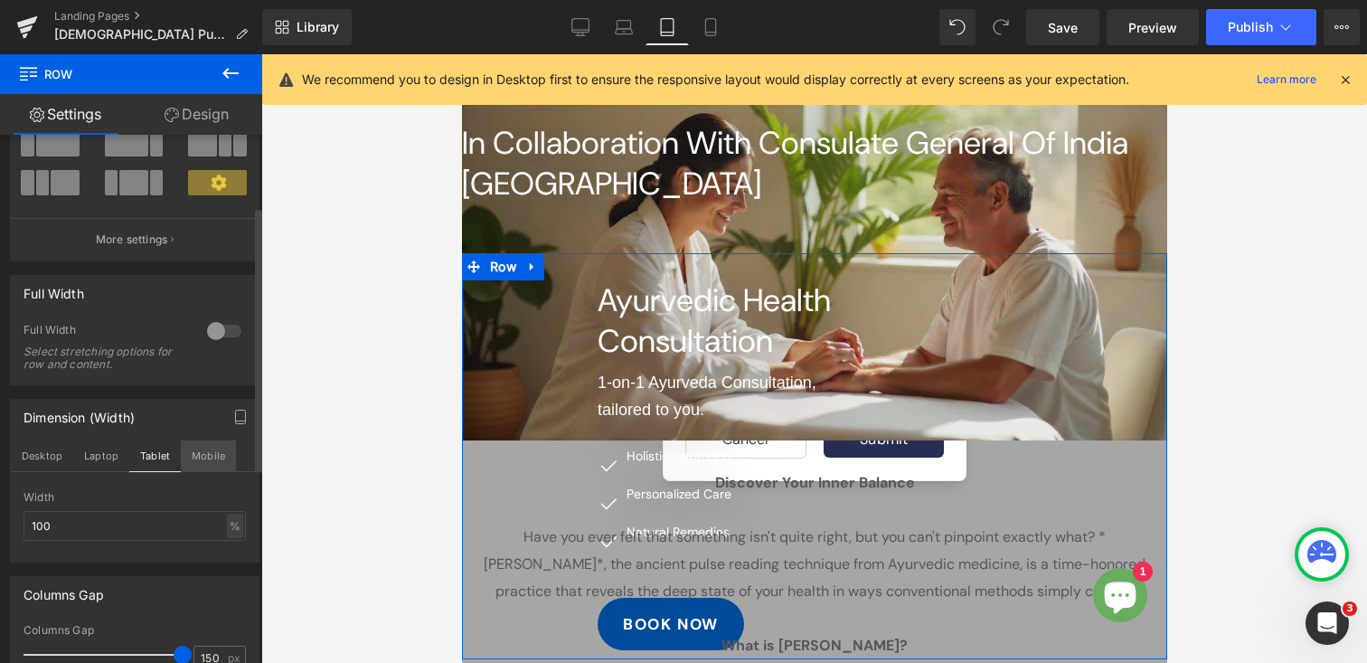
click at [193, 456] on button "Mobile" at bounding box center [208, 455] width 55 height 31
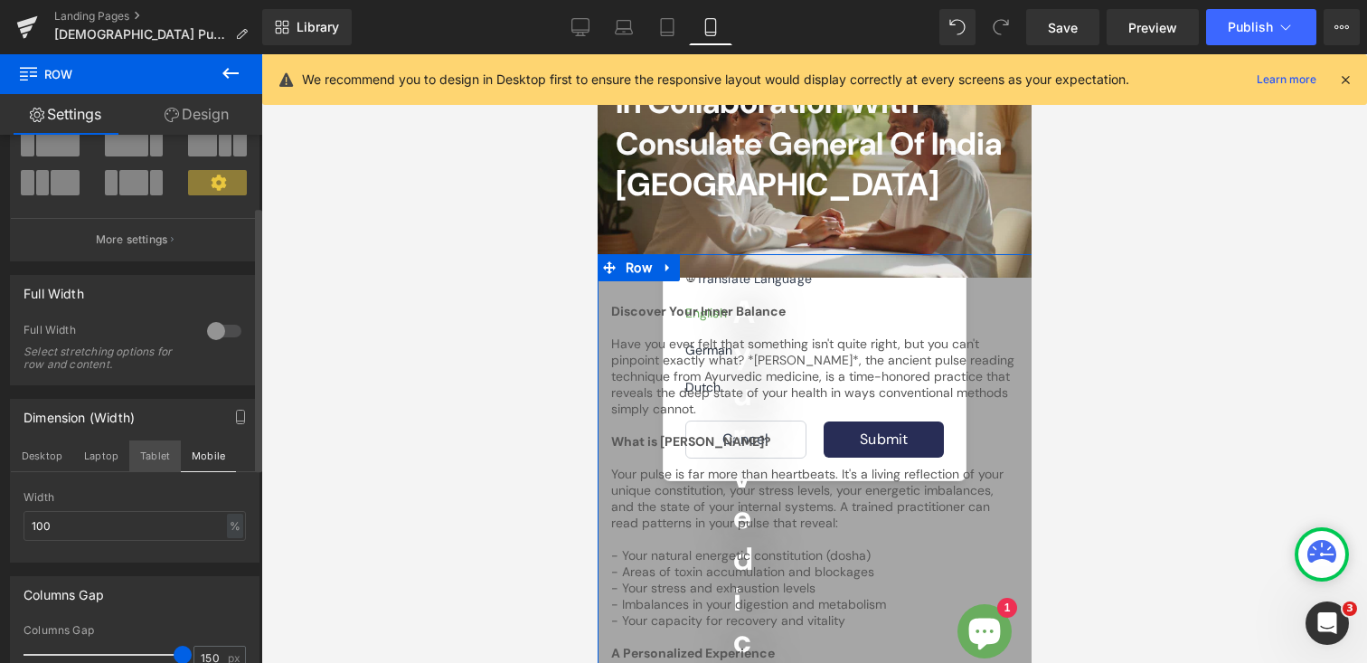
click at [152, 455] on button "Tablet" at bounding box center [155, 455] width 52 height 31
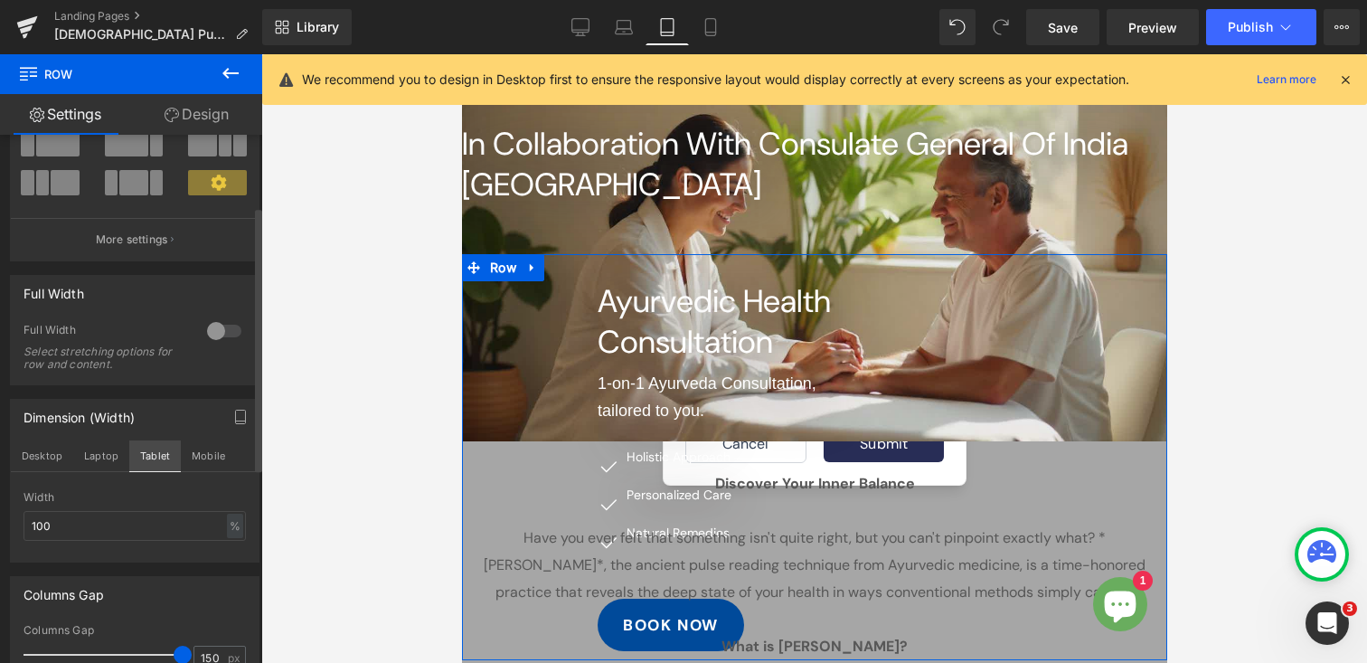
scroll to position [130, 0]
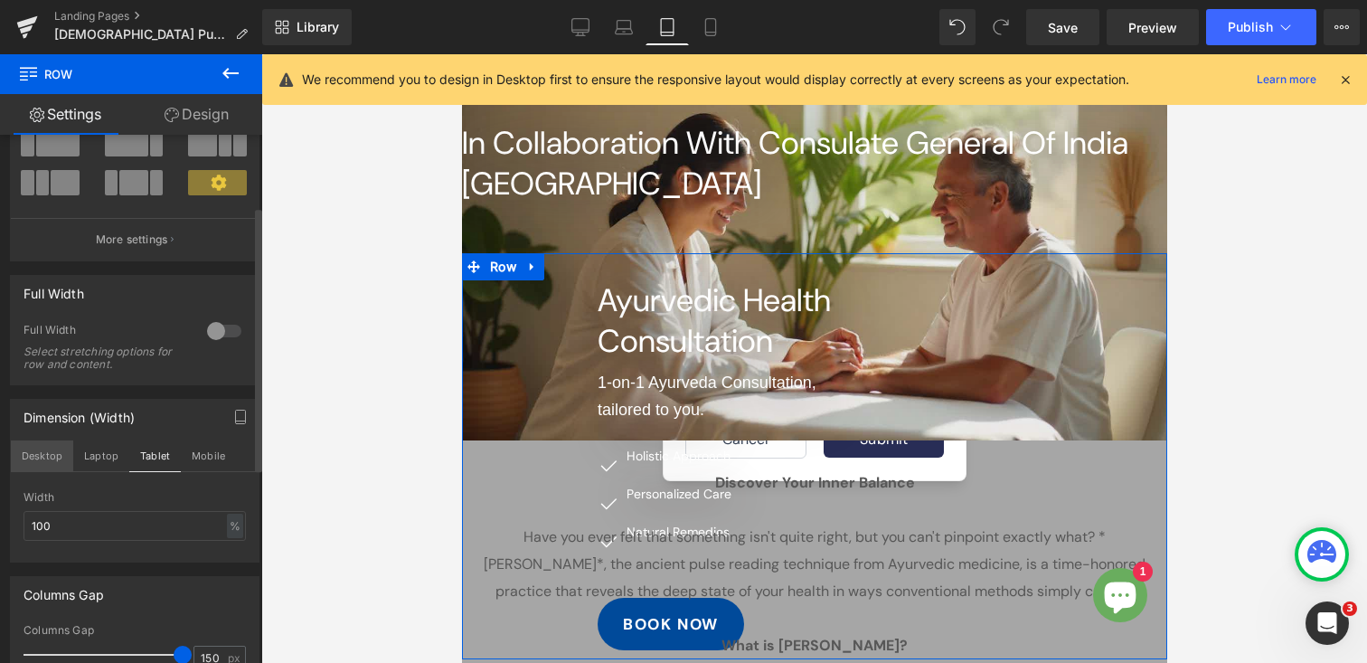
click at [47, 455] on button "Desktop" at bounding box center [42, 455] width 62 height 31
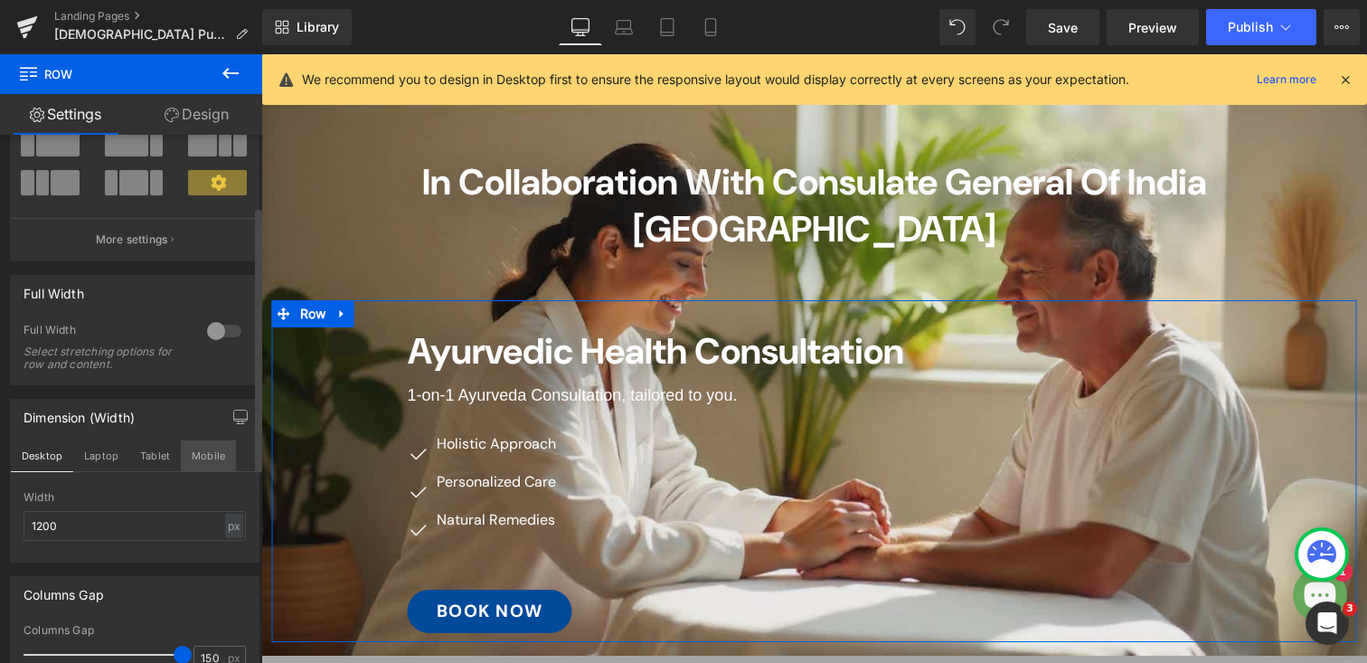
click at [201, 454] on button "Mobile" at bounding box center [208, 455] width 55 height 31
type input "100"
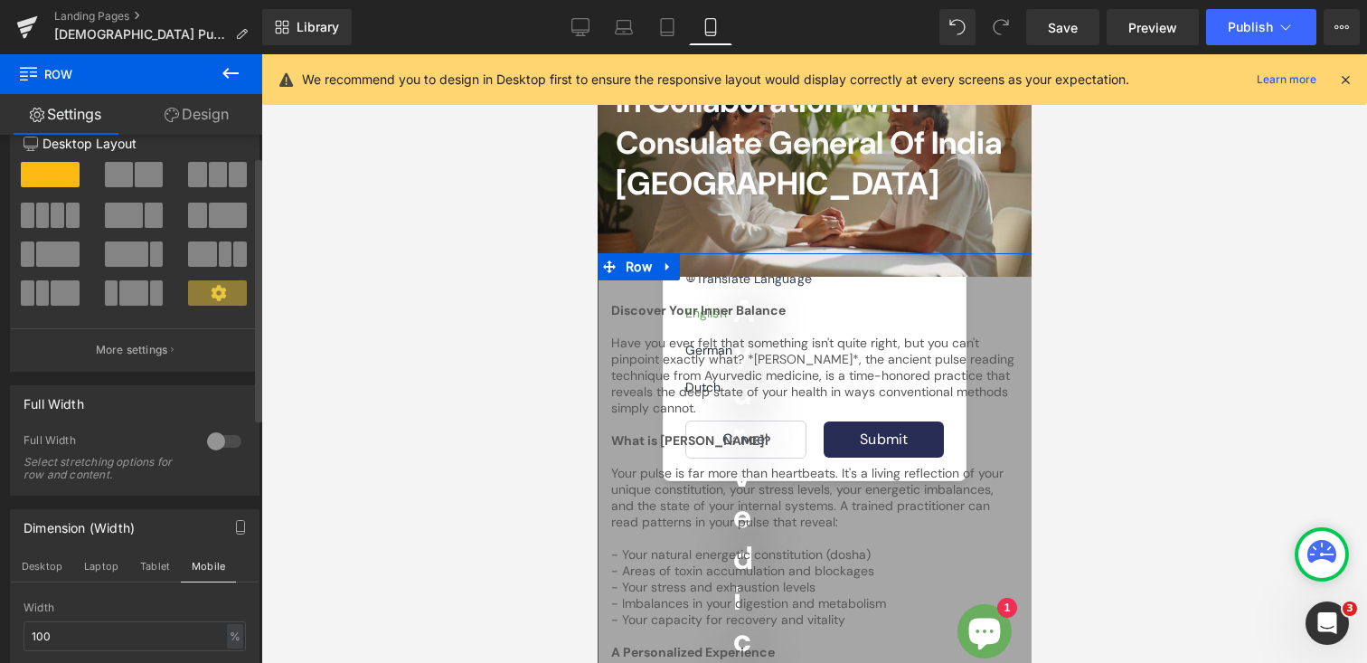
scroll to position [0, 0]
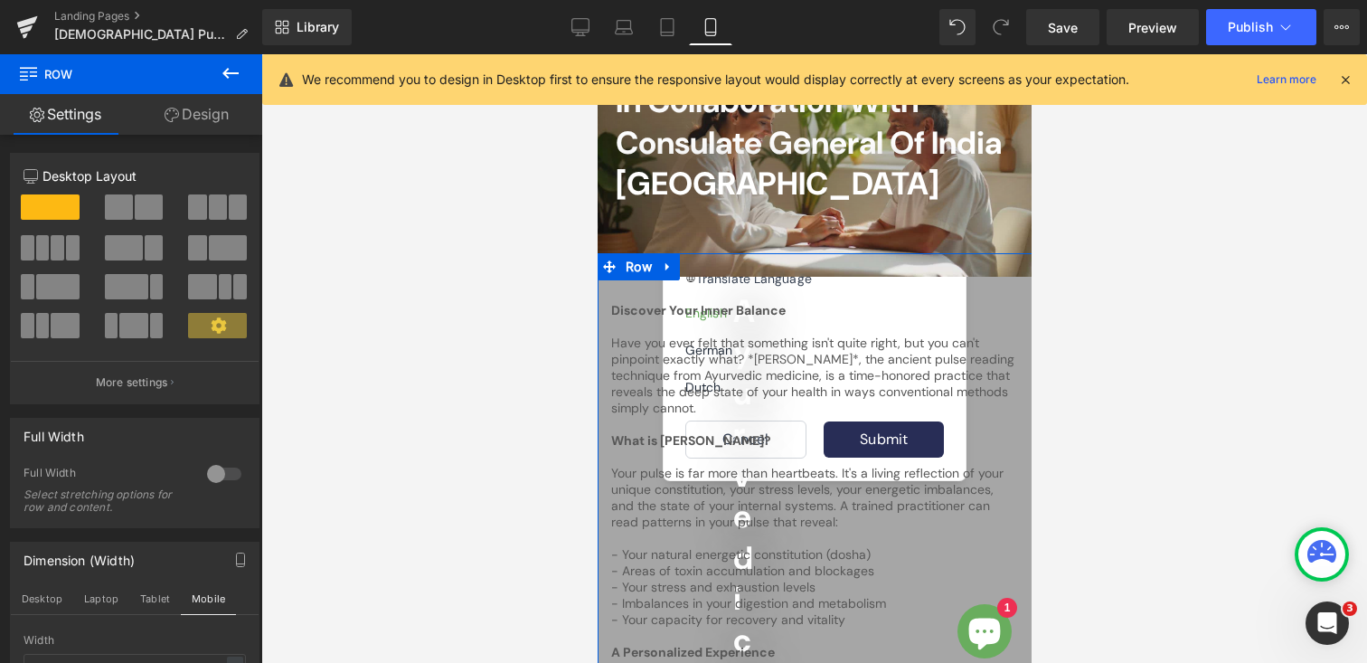
click at [217, 114] on link "Design" at bounding box center [196, 114] width 131 height 41
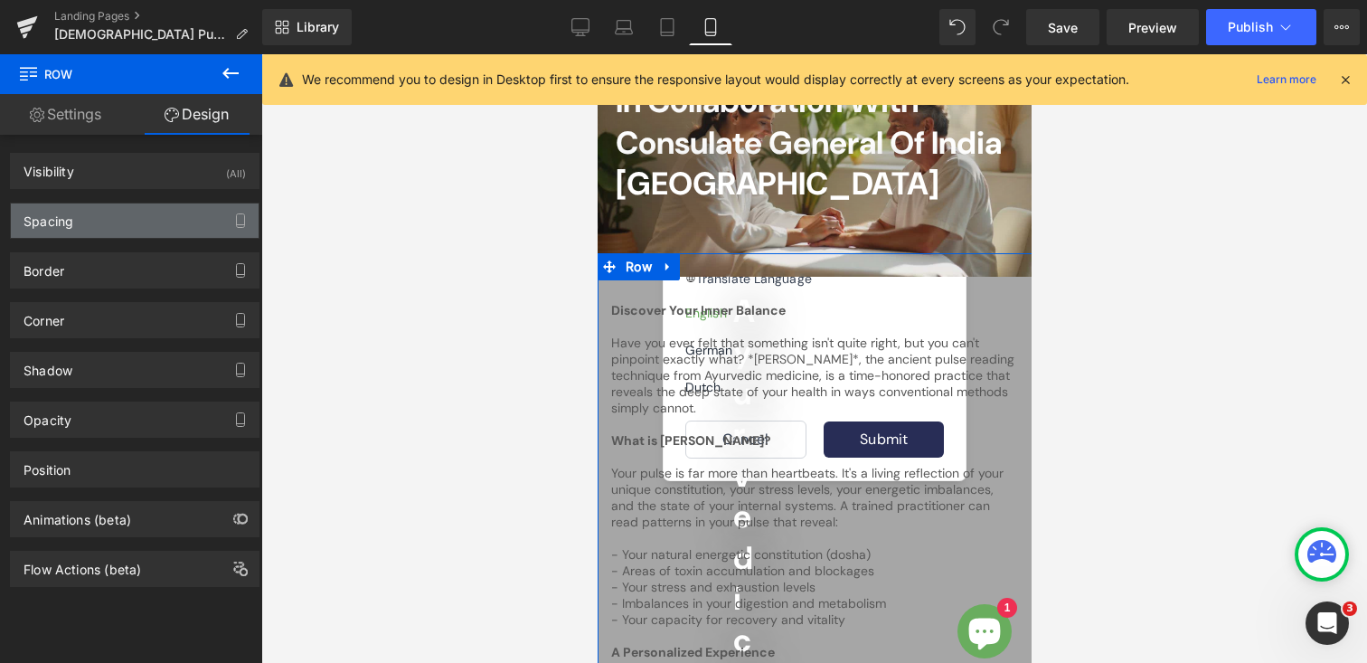
click at [99, 216] on div "Spacing" at bounding box center [135, 220] width 248 height 34
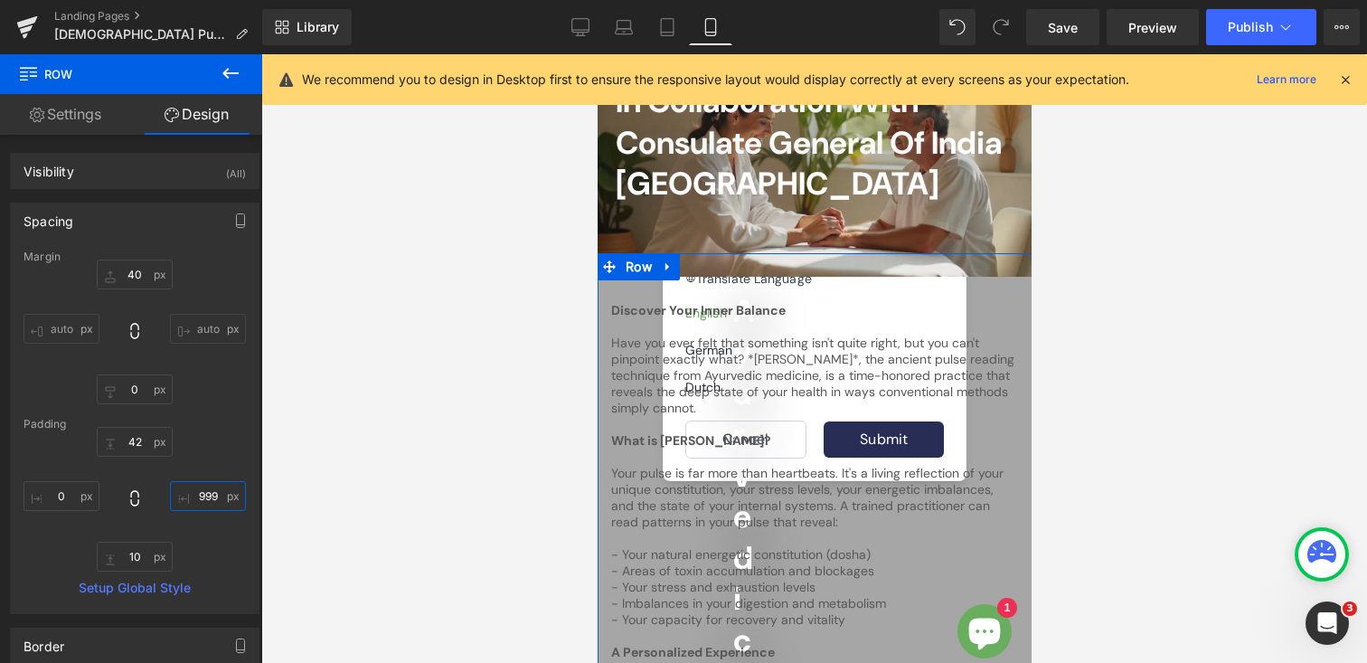
click at [201, 490] on input "999" at bounding box center [208, 496] width 76 height 30
type input "0"
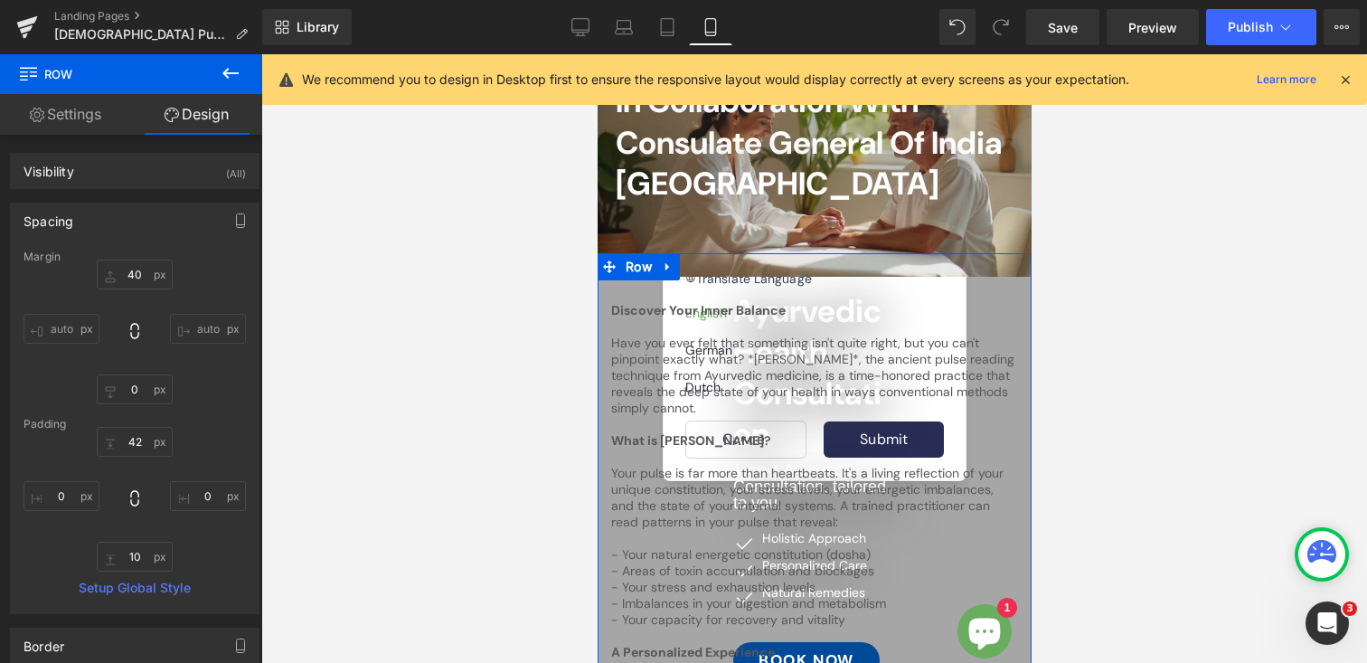
click at [221, 429] on div "Padding" at bounding box center [135, 424] width 222 height 13
click at [129, 444] on input "42" at bounding box center [135, 442] width 76 height 30
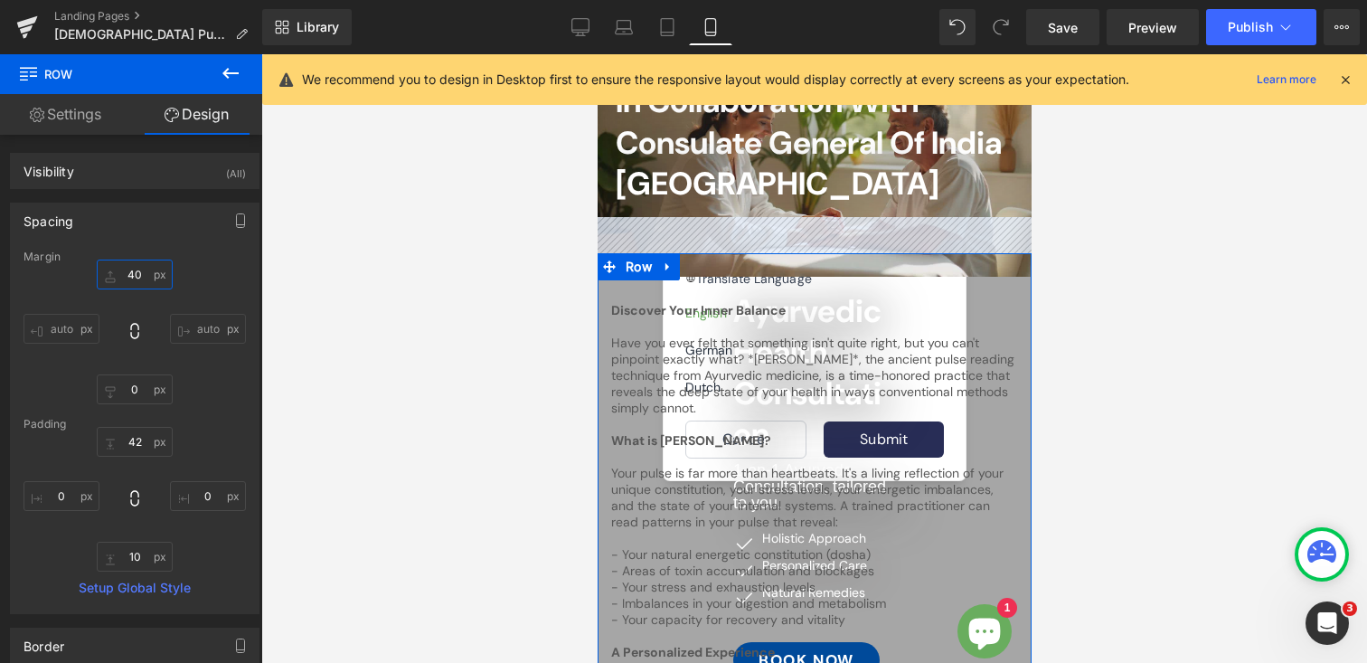
click at [130, 270] on input "40" at bounding box center [135, 275] width 76 height 30
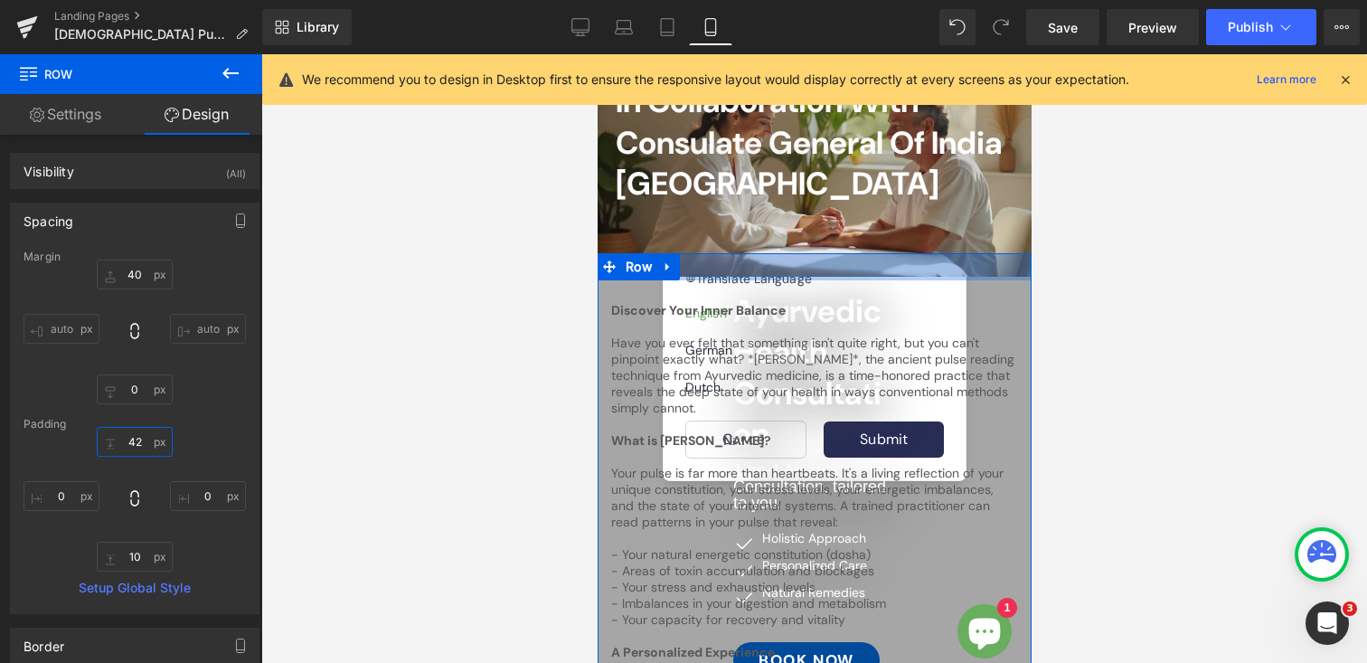
click at [128, 440] on input "42" at bounding box center [135, 442] width 76 height 30
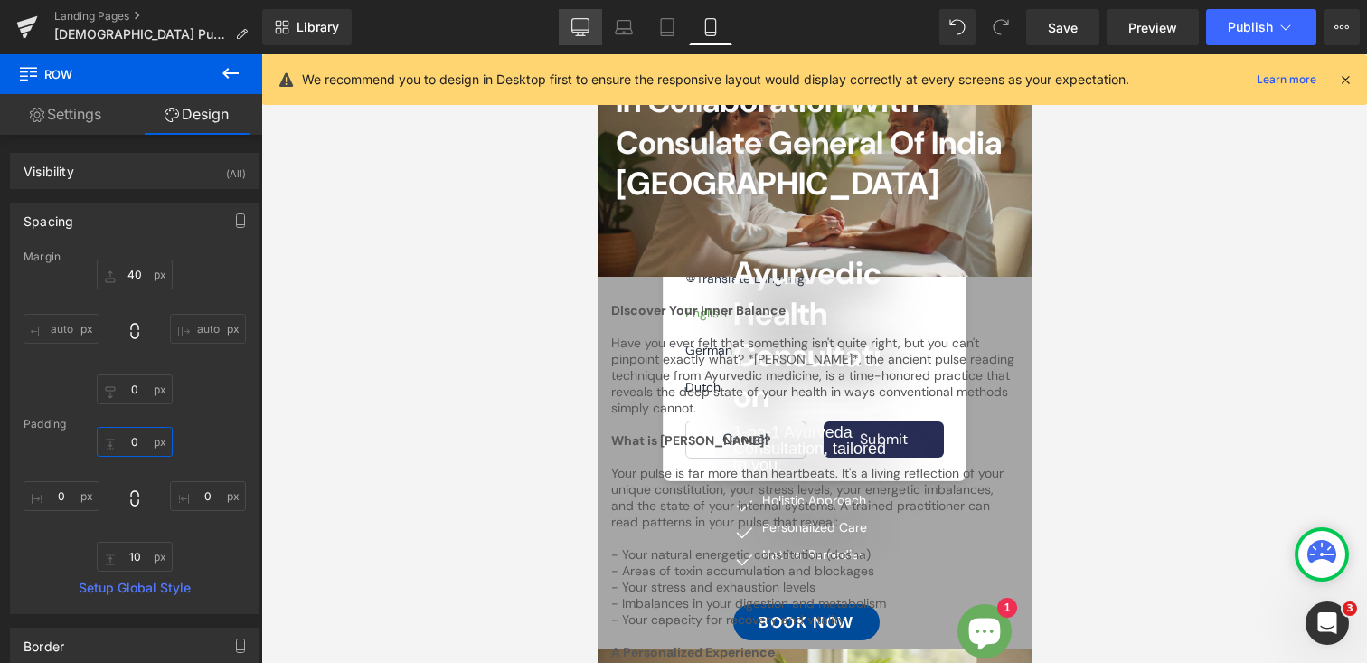
type input "0"
click at [578, 28] on icon at bounding box center [580, 27] width 18 height 18
type input "40"
type input "0"
type input "30"
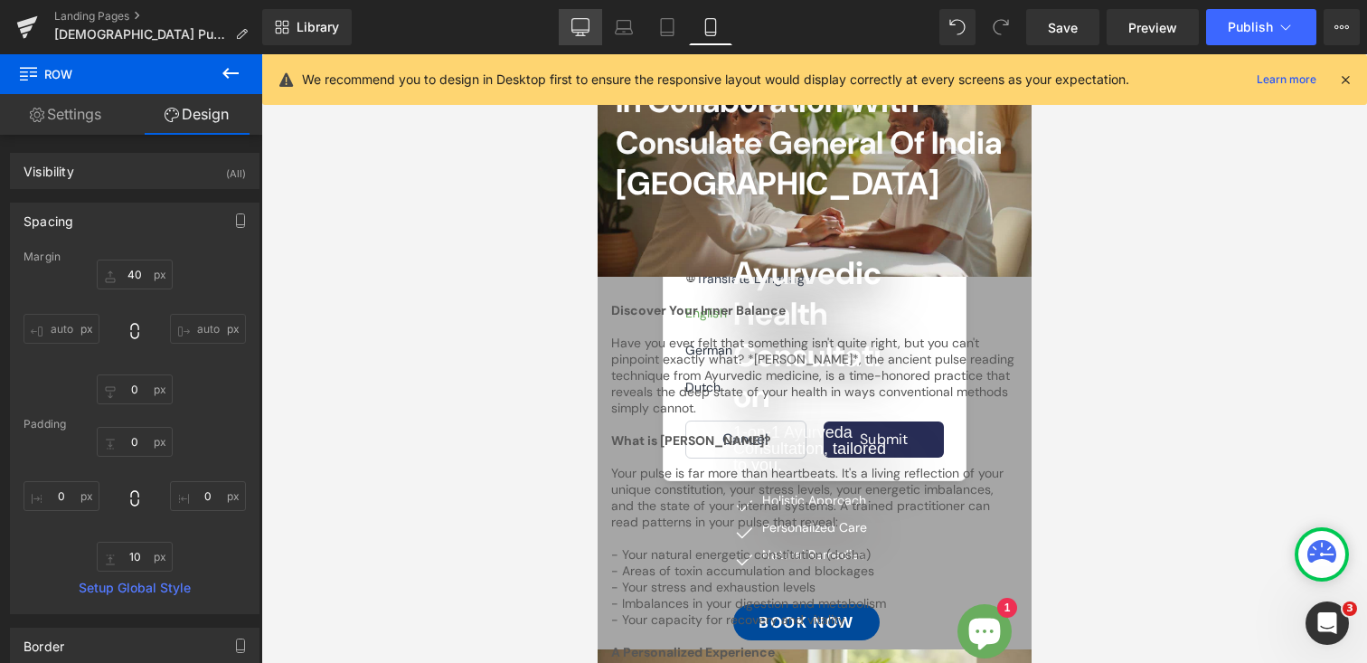
type input "0"
type input "10"
type input "0"
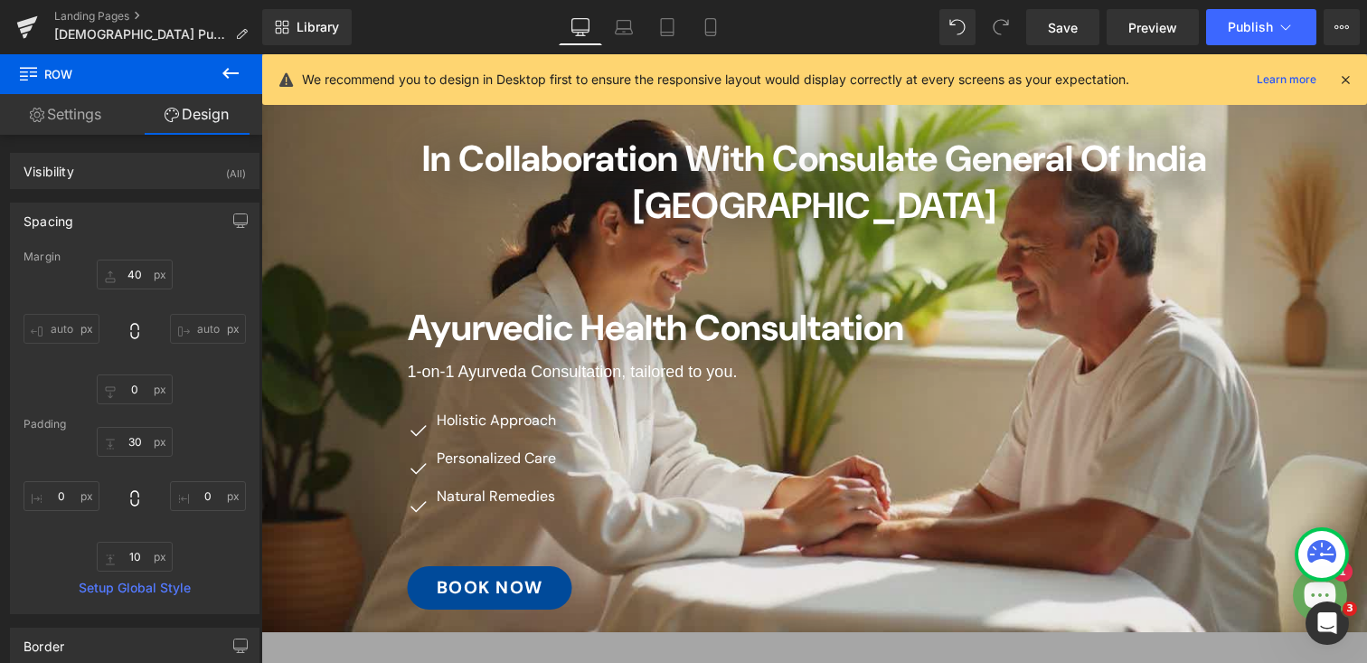
scroll to position [107, 0]
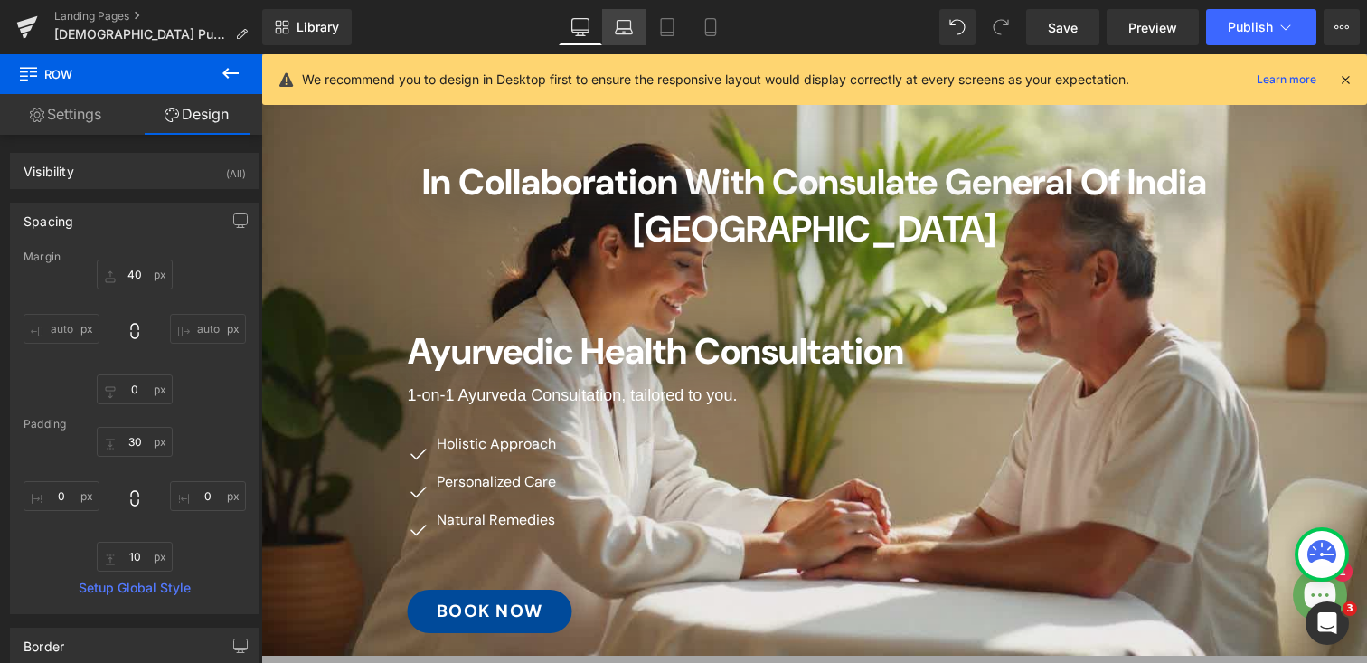
click at [624, 21] on icon at bounding box center [625, 25] width 14 height 8
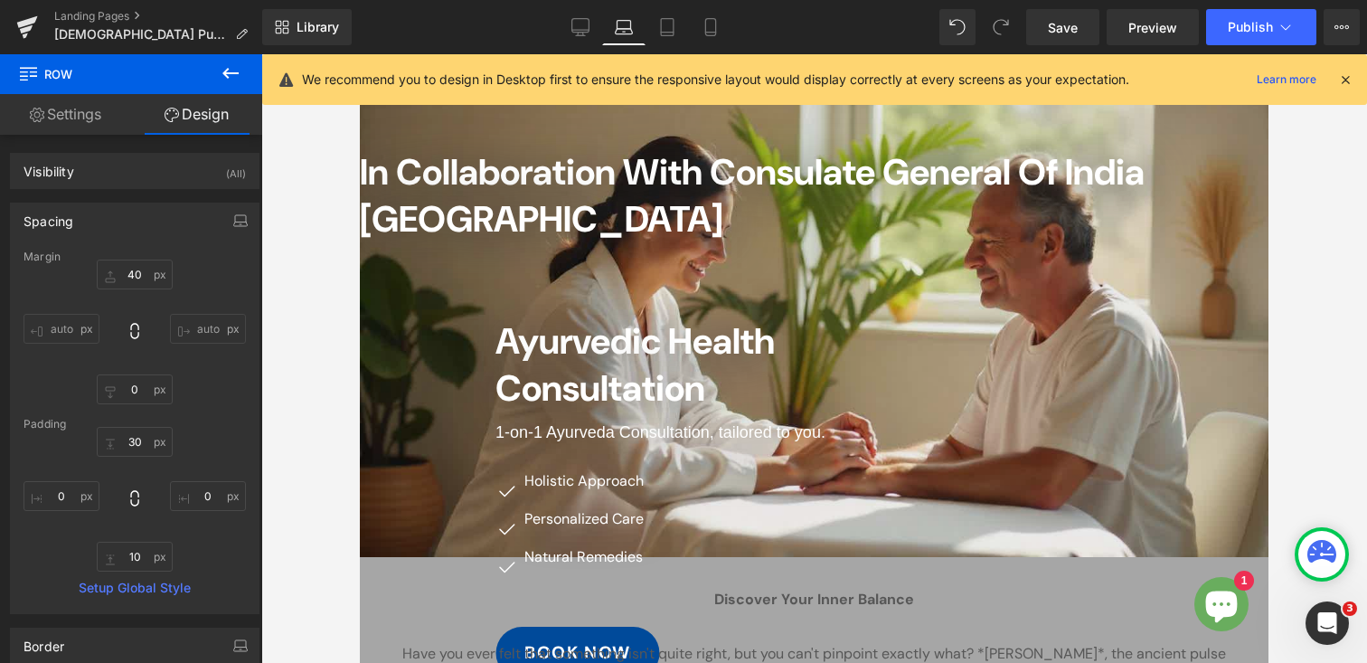
type input "40"
type input "0"
type input "30"
type input "183"
type input "10"
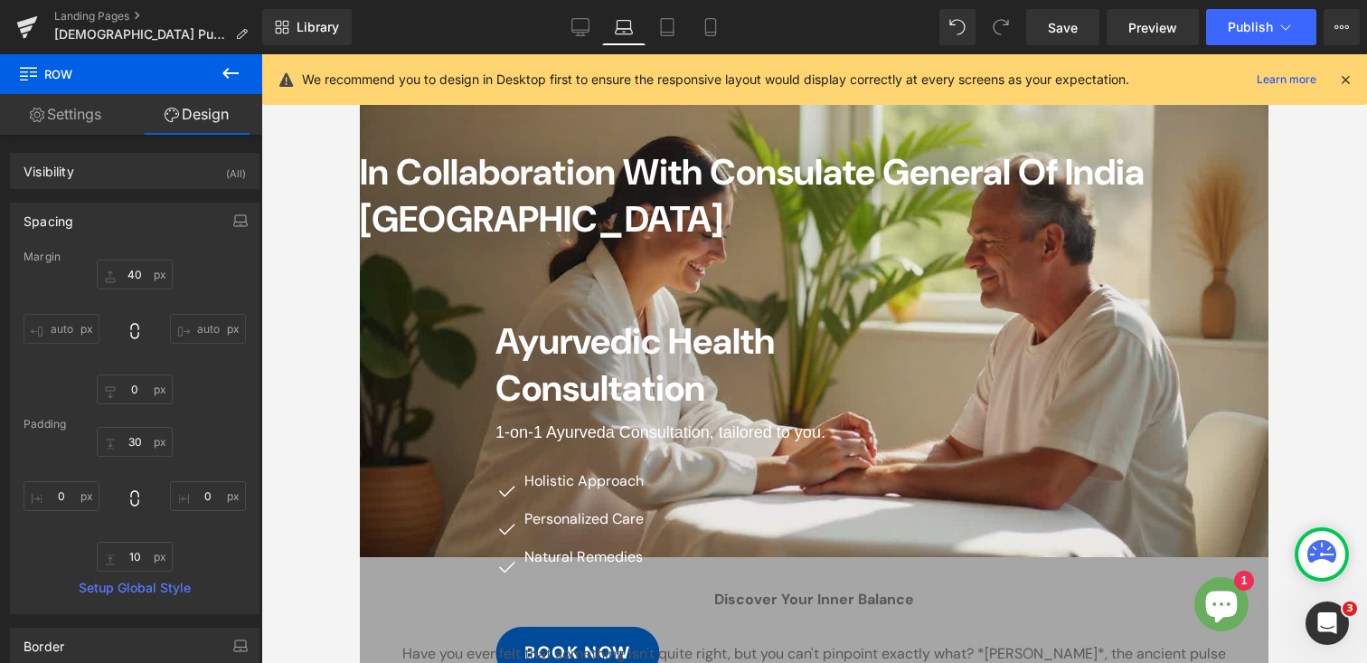
type input "0"
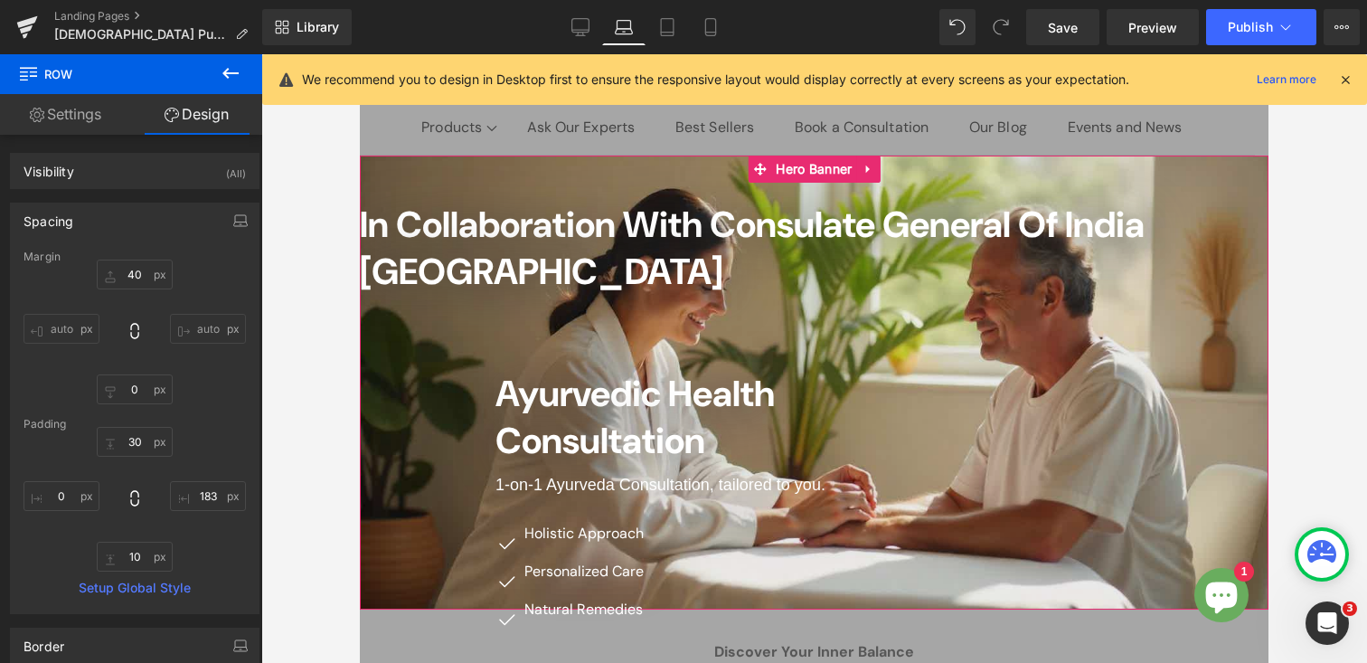
scroll to position [51, 0]
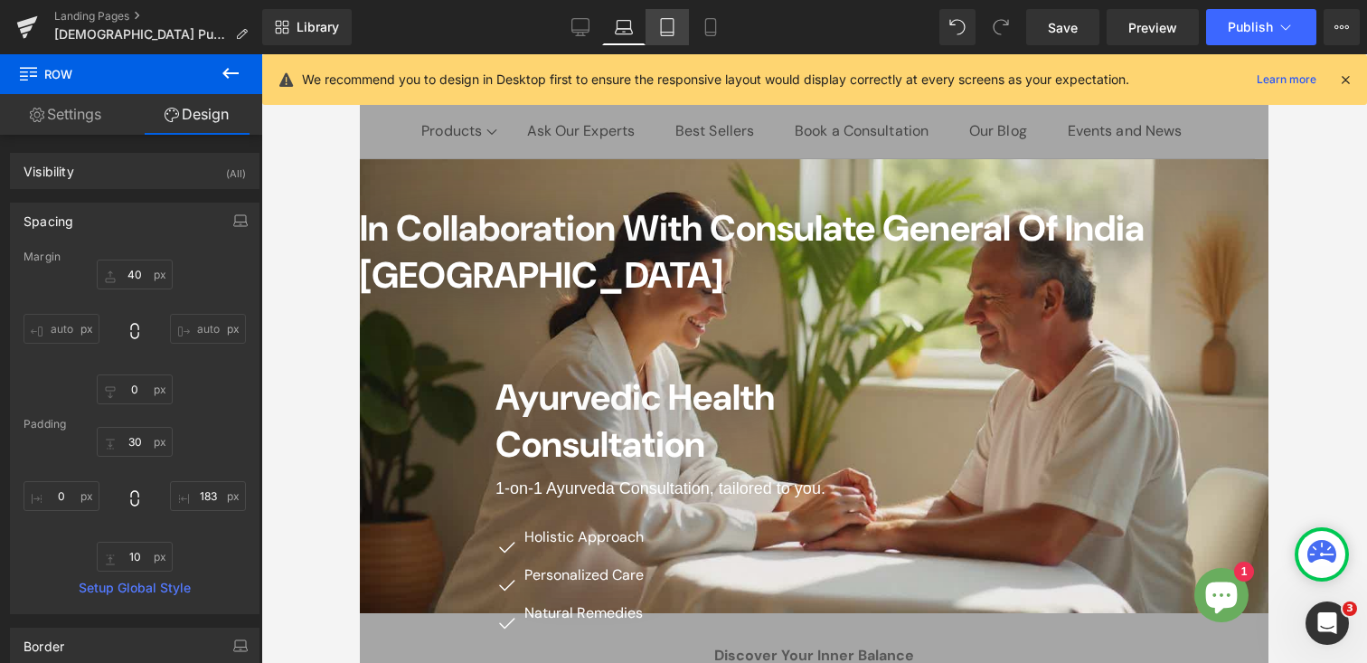
click at [660, 26] on icon at bounding box center [667, 27] width 18 height 18
type input "40"
type input "0"
type input "30"
type input "183"
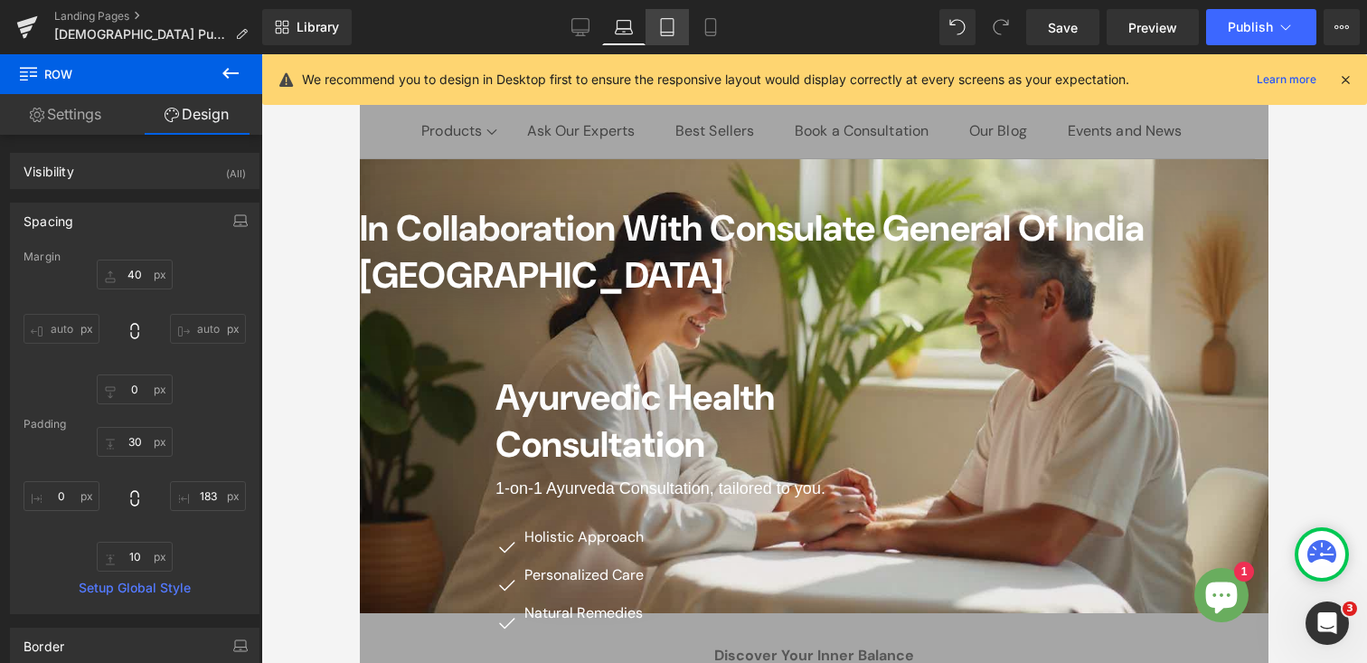
type input "10"
type input "0"
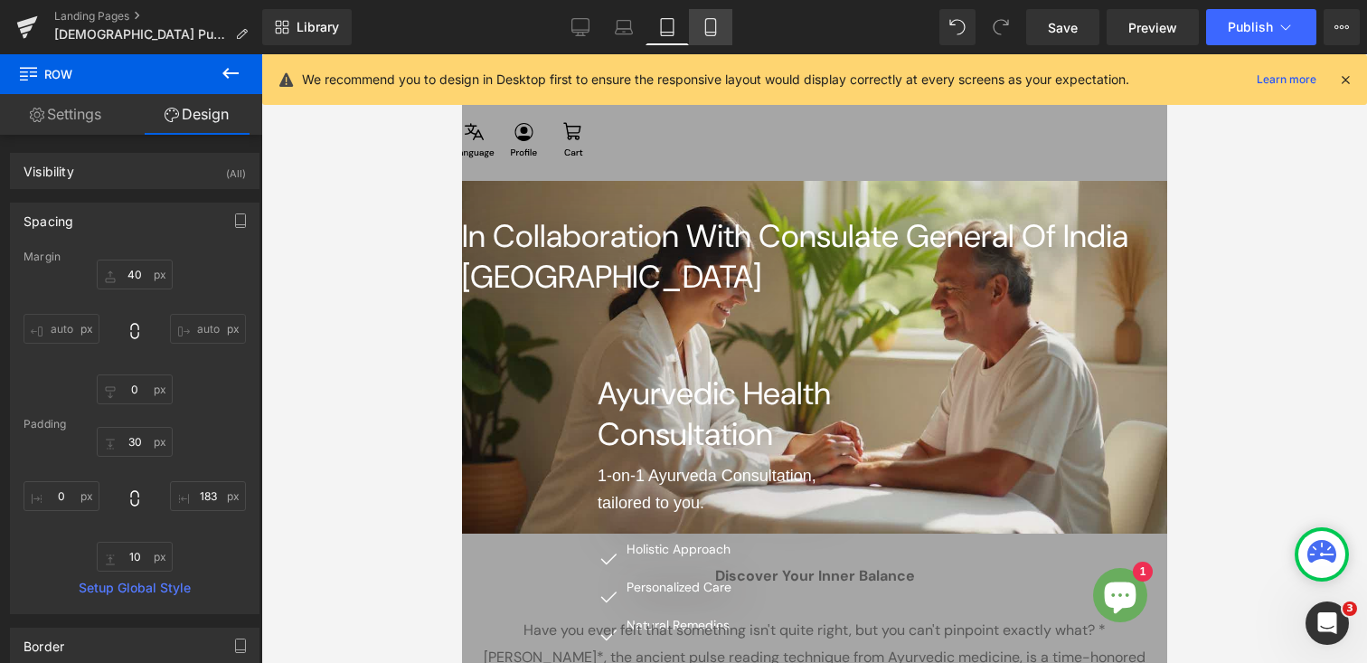
click at [722, 26] on link "Mobile" at bounding box center [710, 27] width 43 height 36
type input "40"
type input "0"
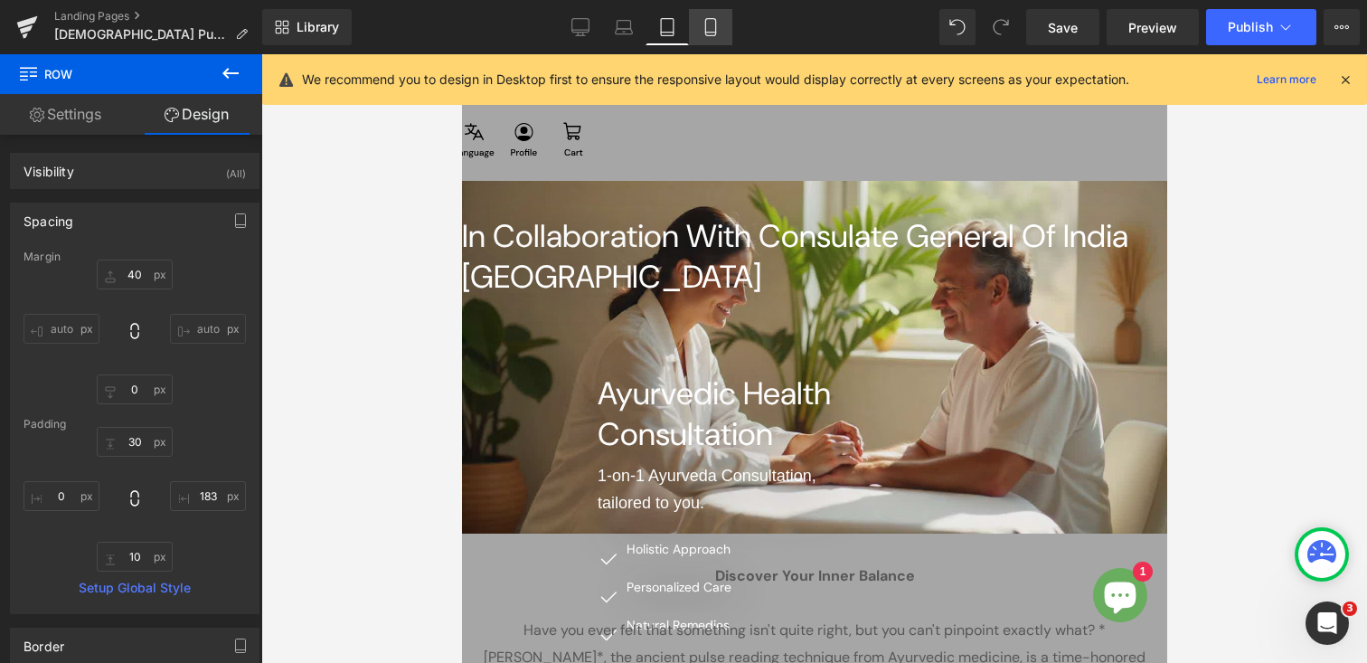
type input "10"
type input "0"
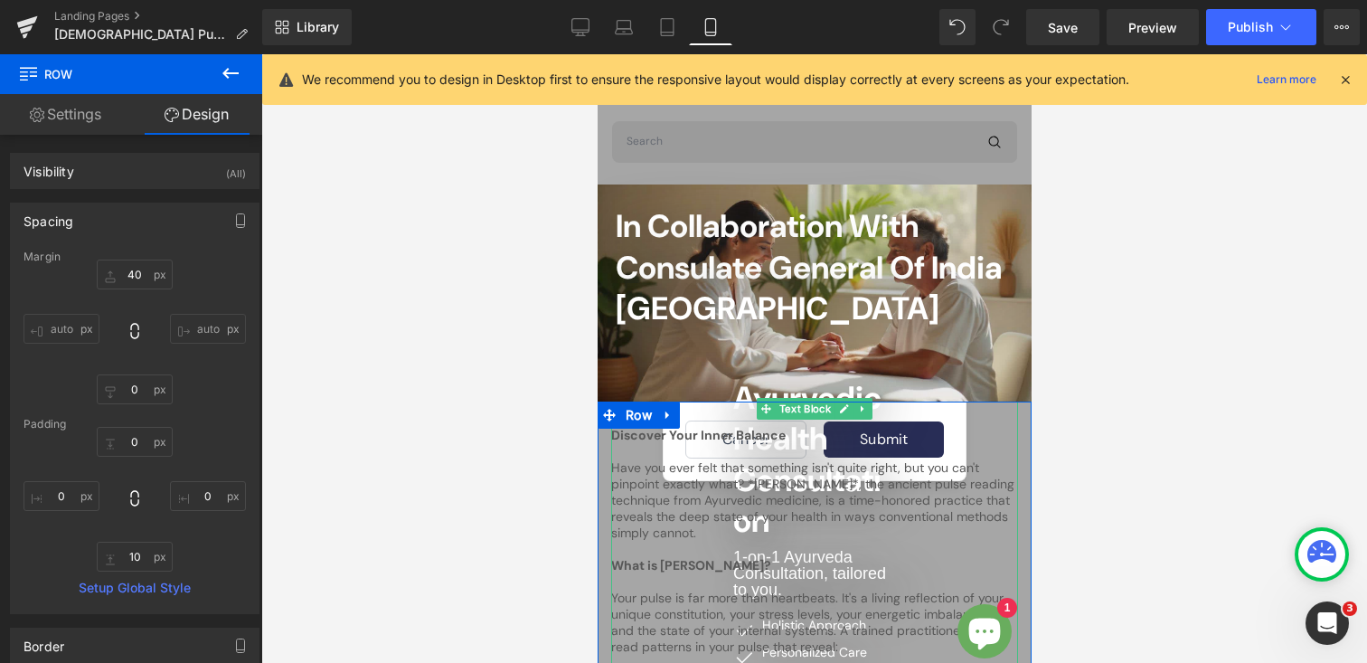
scroll to position [0, 0]
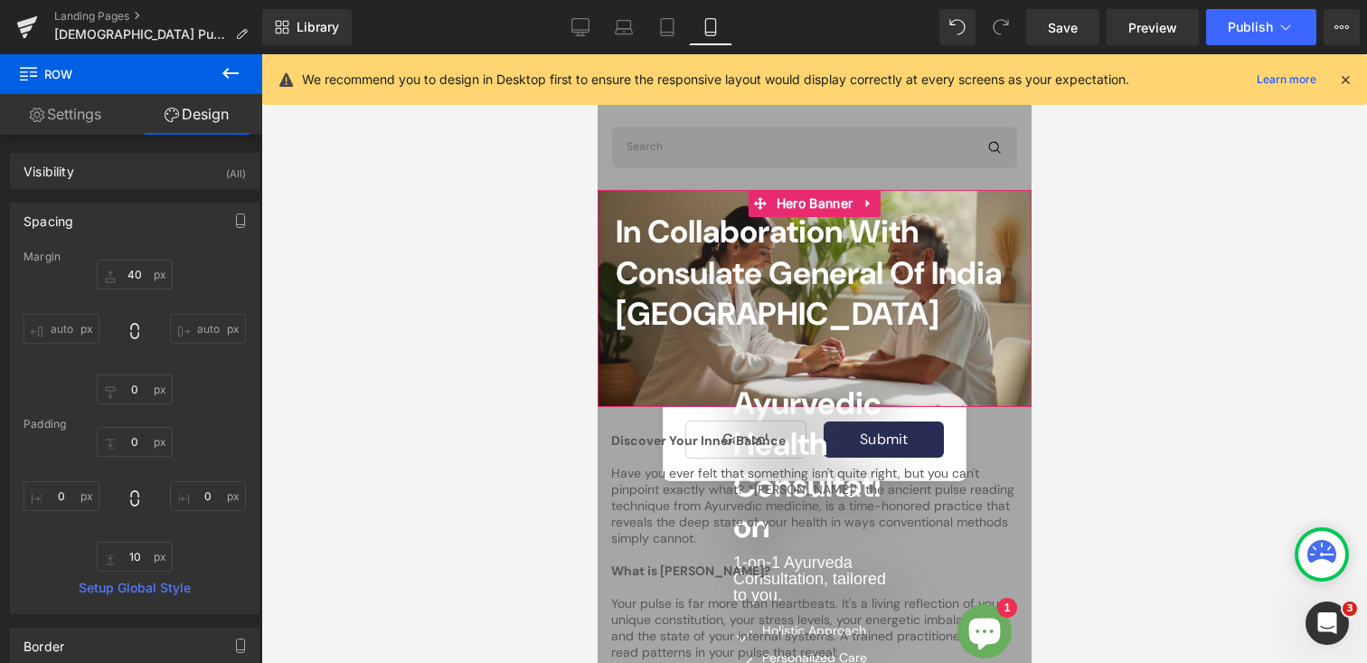
click at [610, 203] on div "In Collaboration with Consulate General of [GEOGRAPHIC_DATA] Frankfurt Heading …" at bounding box center [814, 298] width 434 height 217
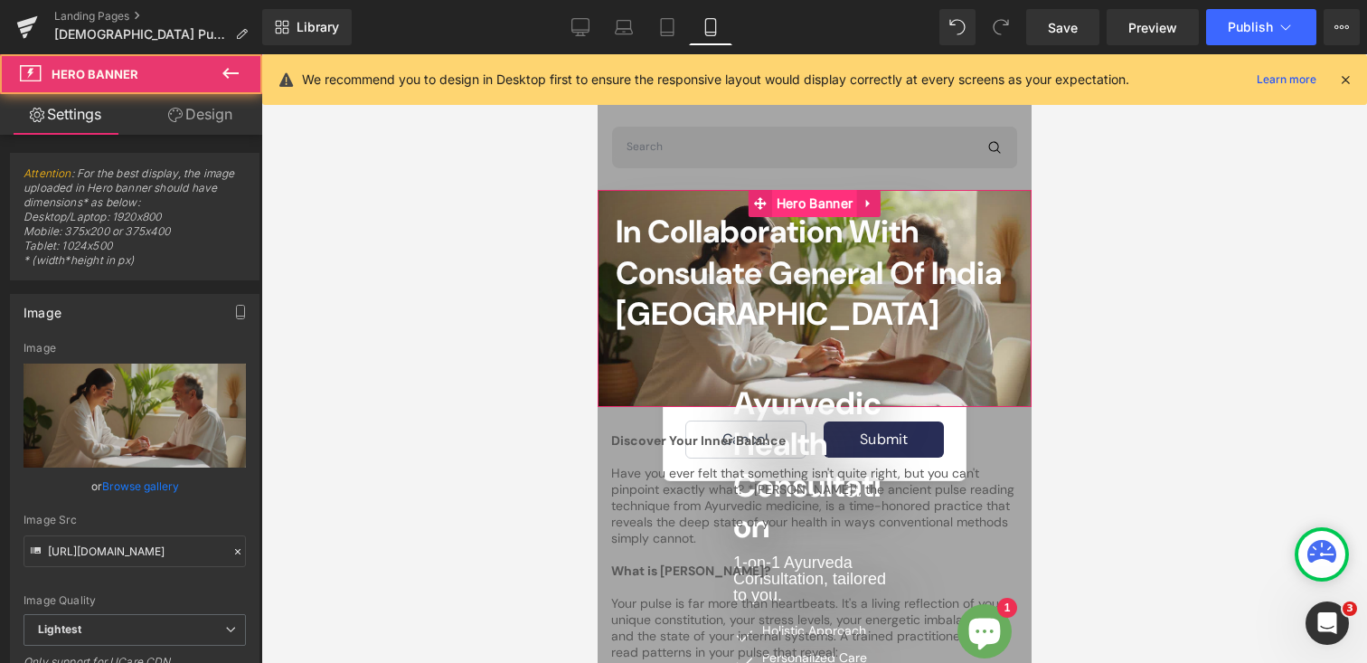
click at [806, 201] on span "Hero Banner" at bounding box center [813, 203] width 85 height 27
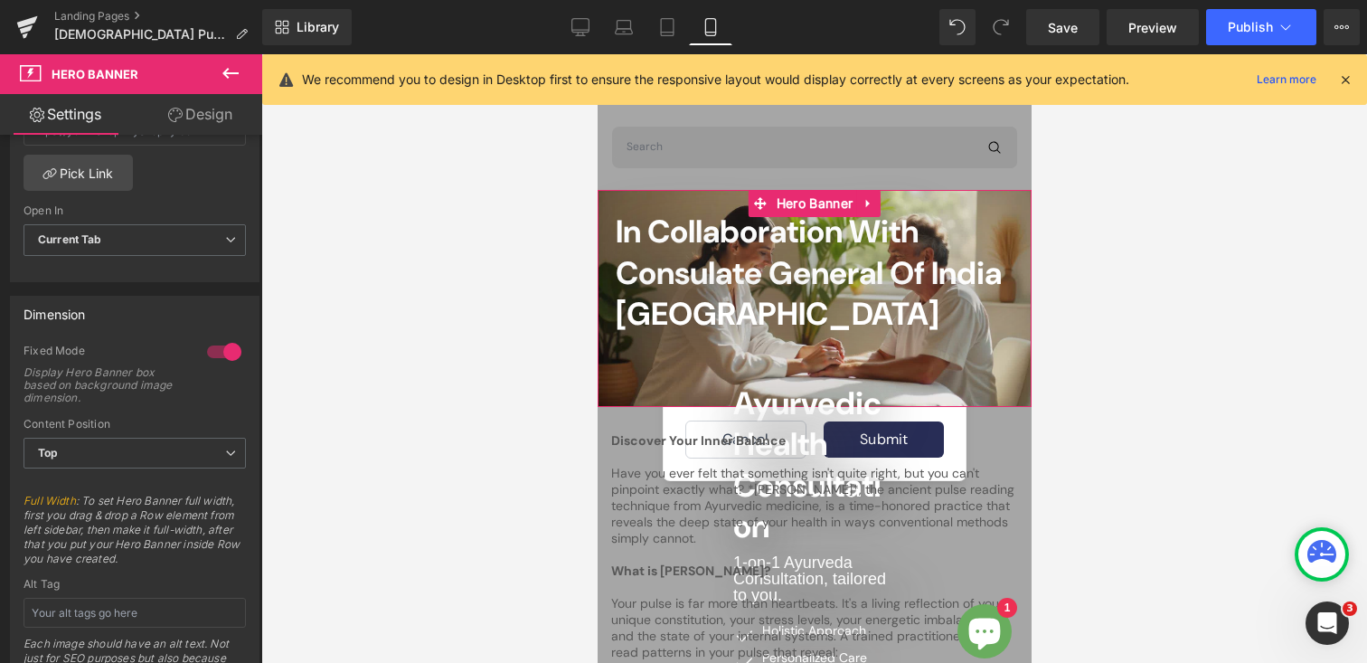
scroll to position [660, 0]
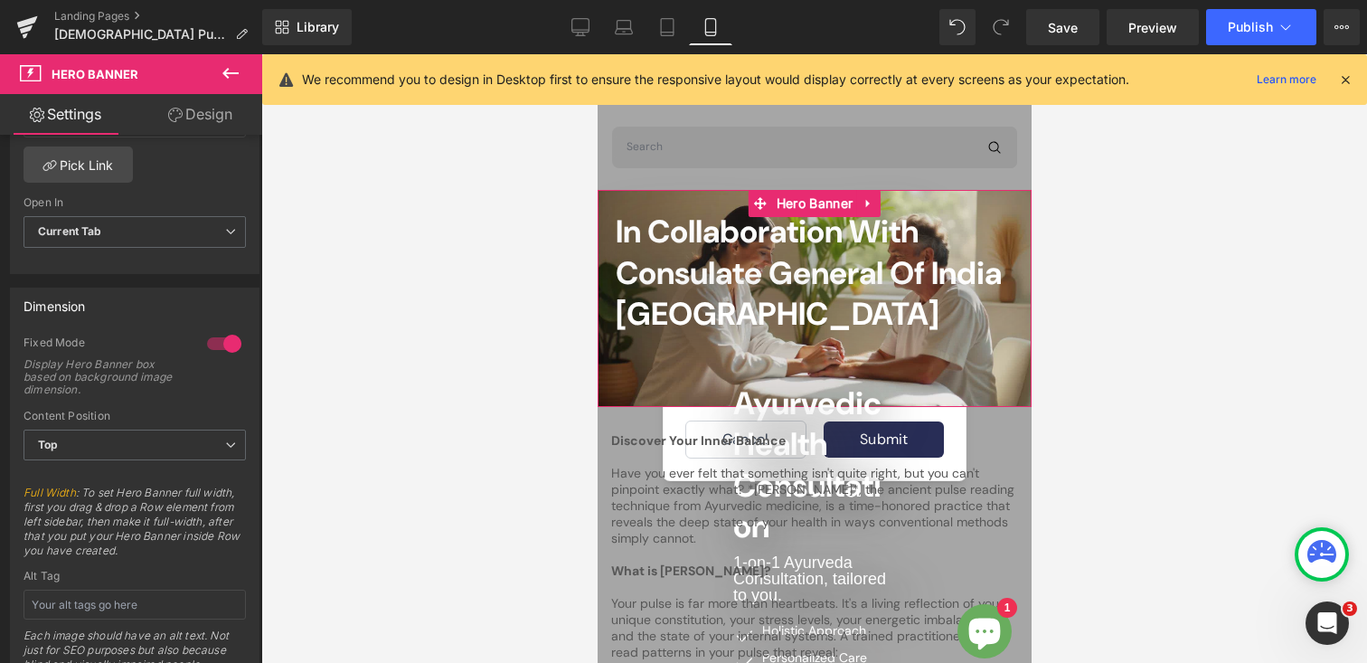
click at [217, 341] on div at bounding box center [224, 343] width 43 height 29
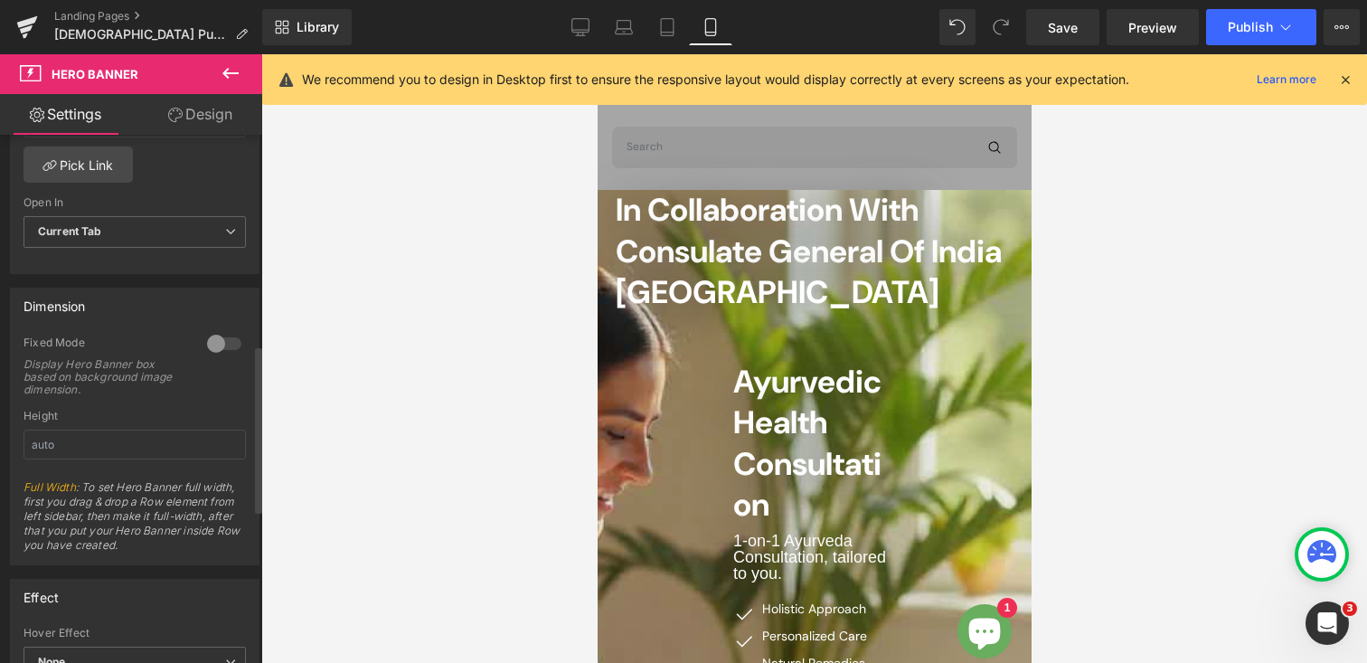
click at [222, 341] on div at bounding box center [224, 343] width 43 height 29
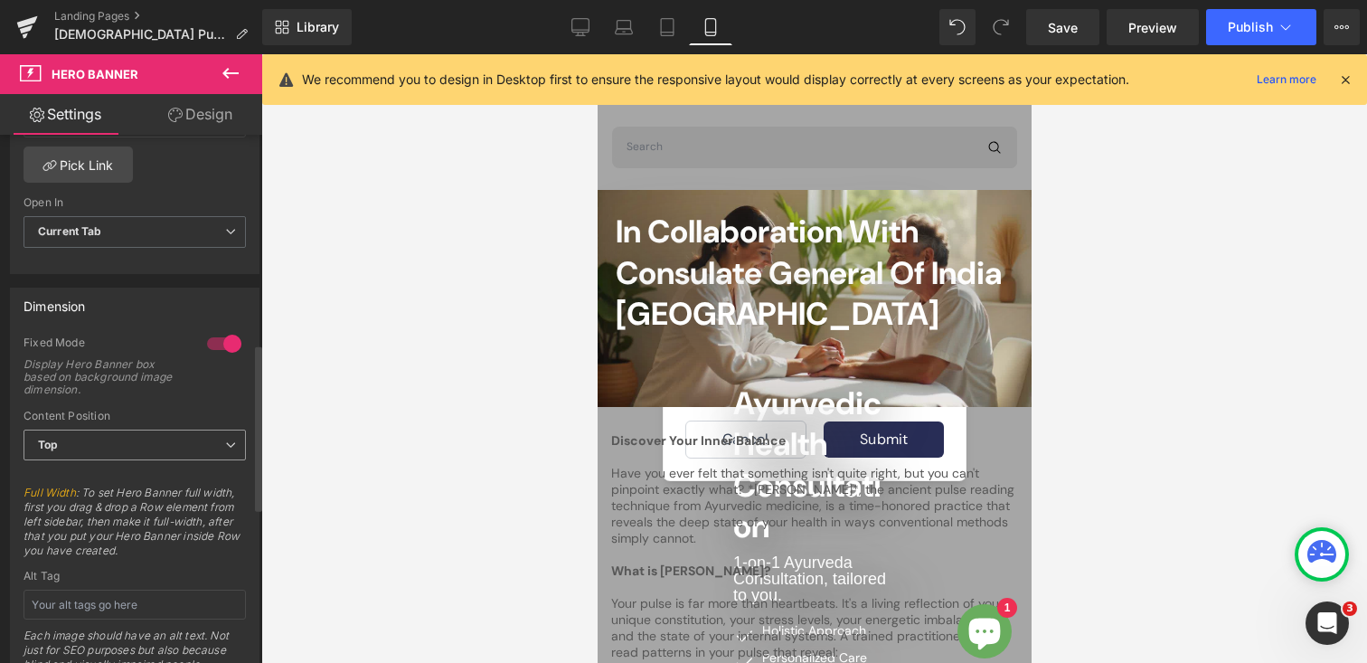
click at [93, 442] on span "Top" at bounding box center [135, 445] width 222 height 32
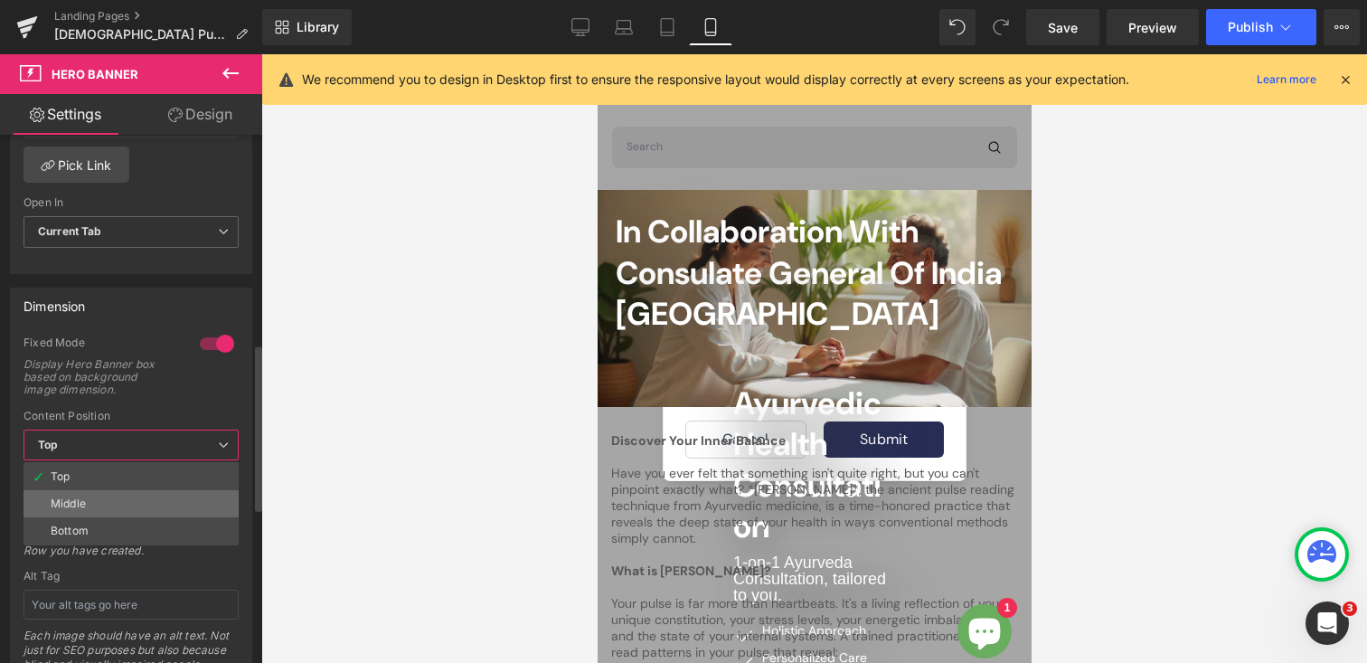
click at [84, 494] on li "Middle" at bounding box center [131, 503] width 215 height 27
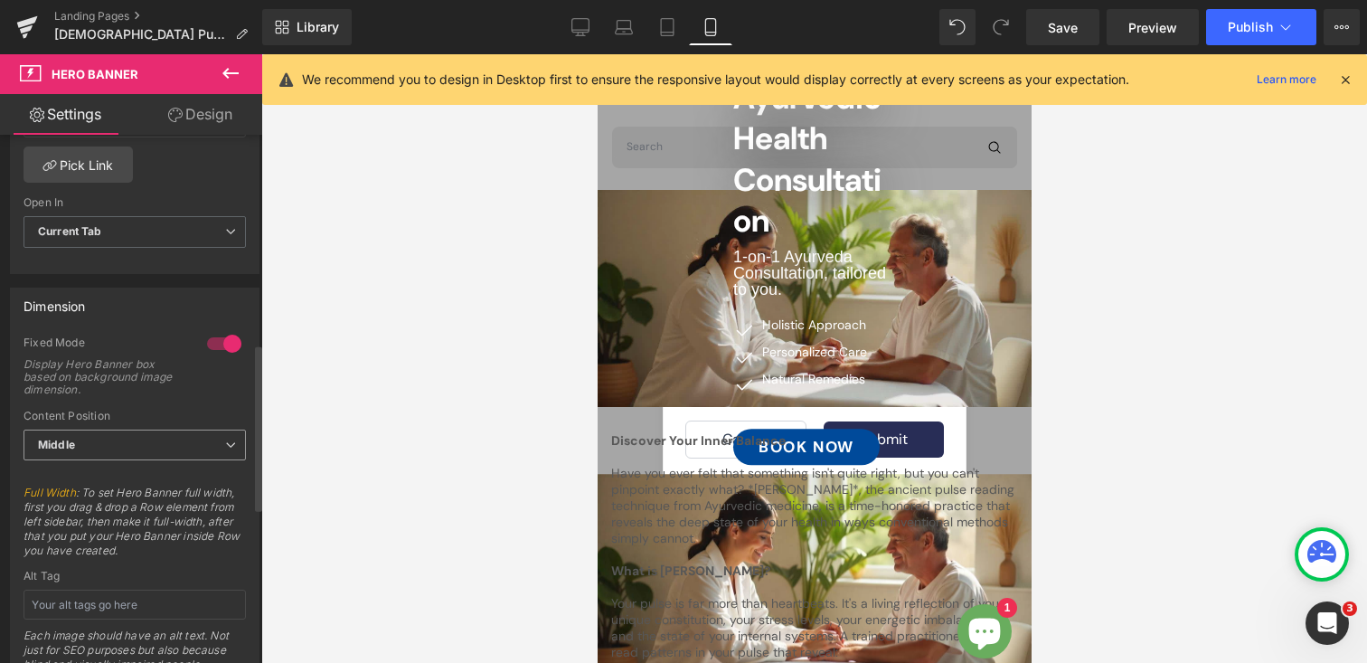
click at [98, 443] on span "Middle" at bounding box center [135, 445] width 222 height 32
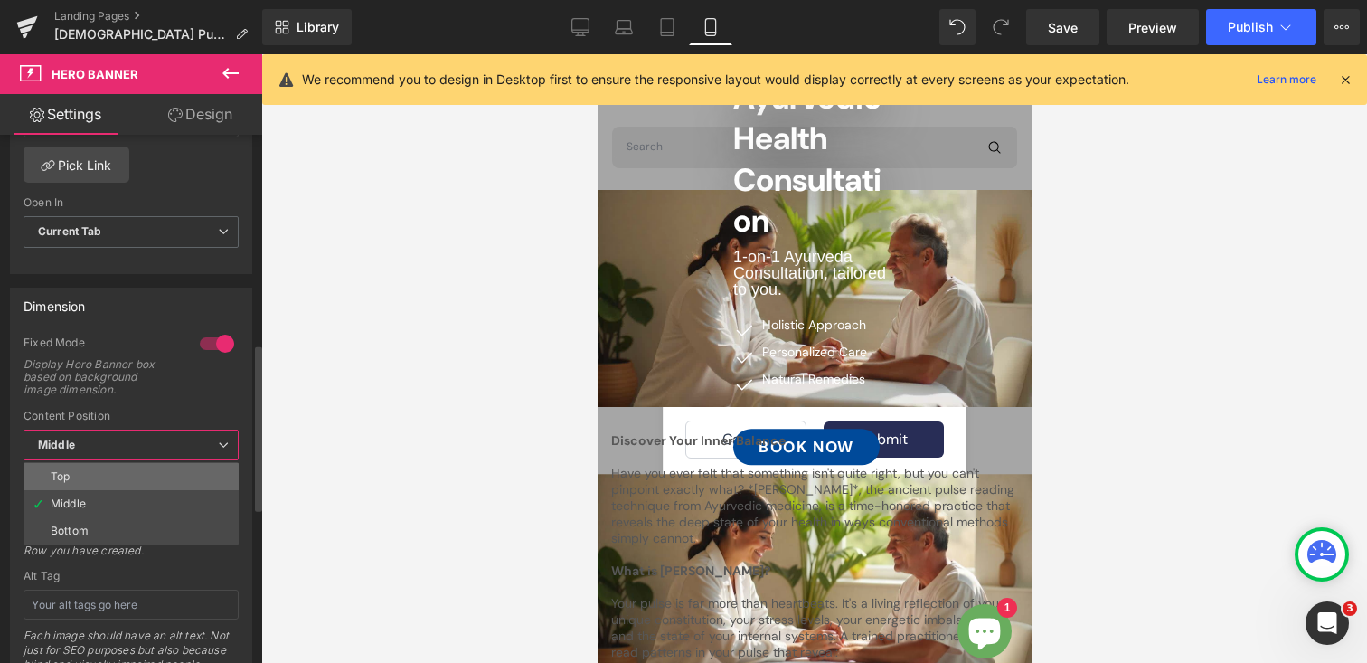
click at [81, 475] on li "Top" at bounding box center [131, 476] width 215 height 27
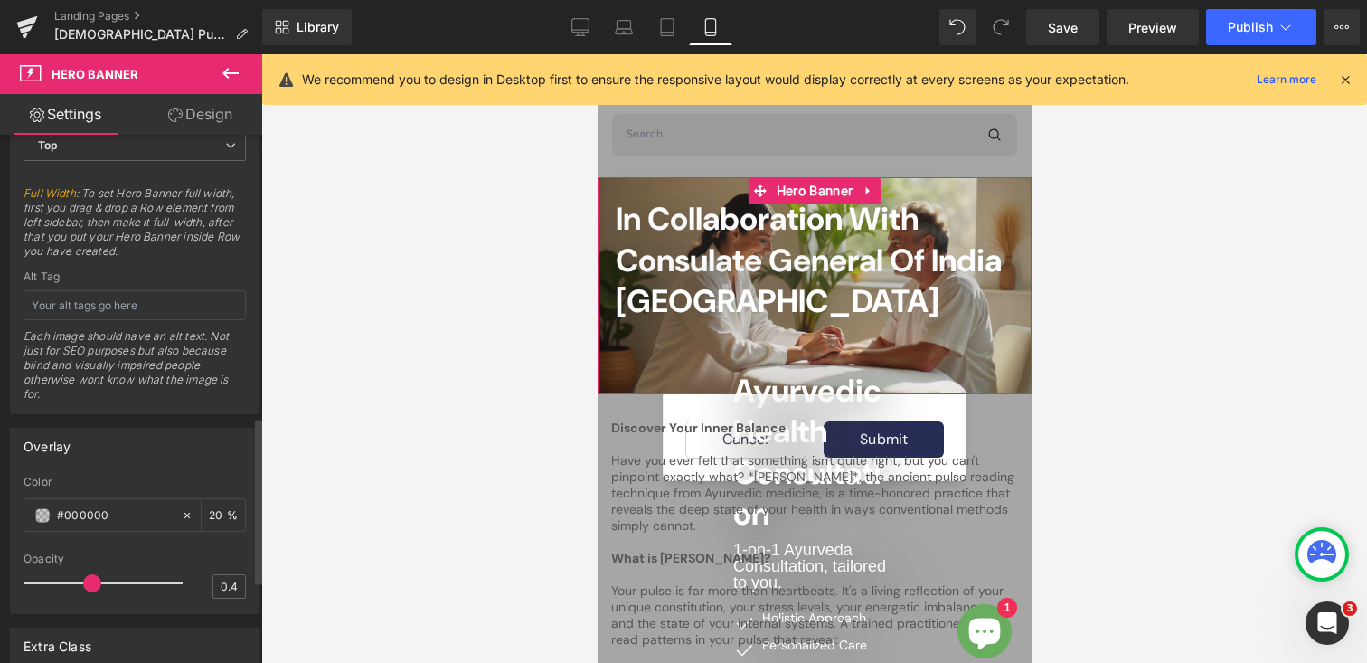
scroll to position [737, 0]
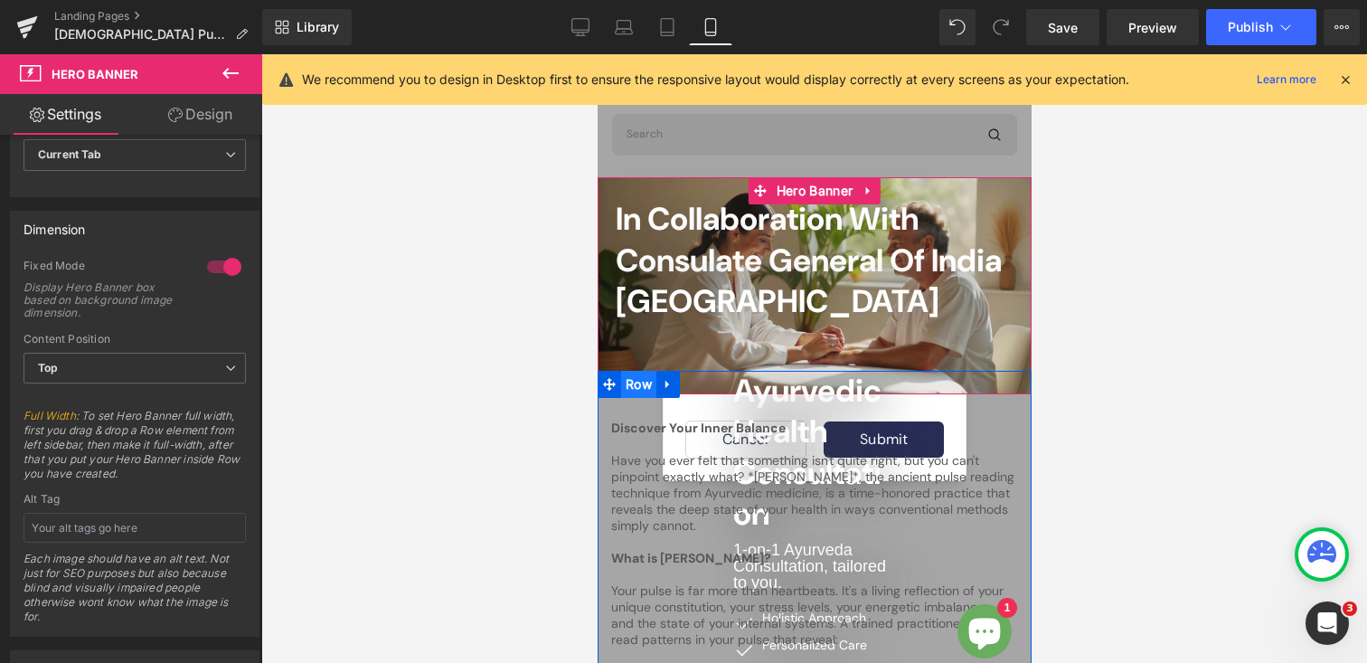
click at [628, 382] on span "Row" at bounding box center [637, 384] width 35 height 27
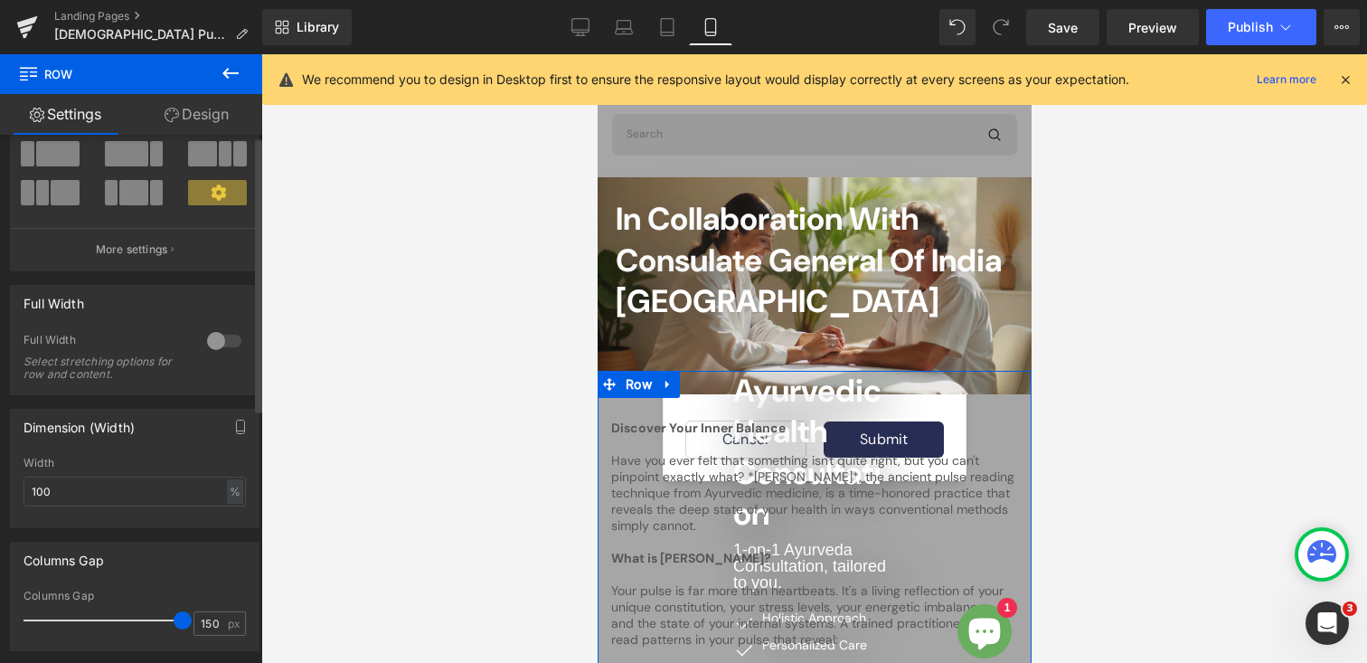
scroll to position [141, 0]
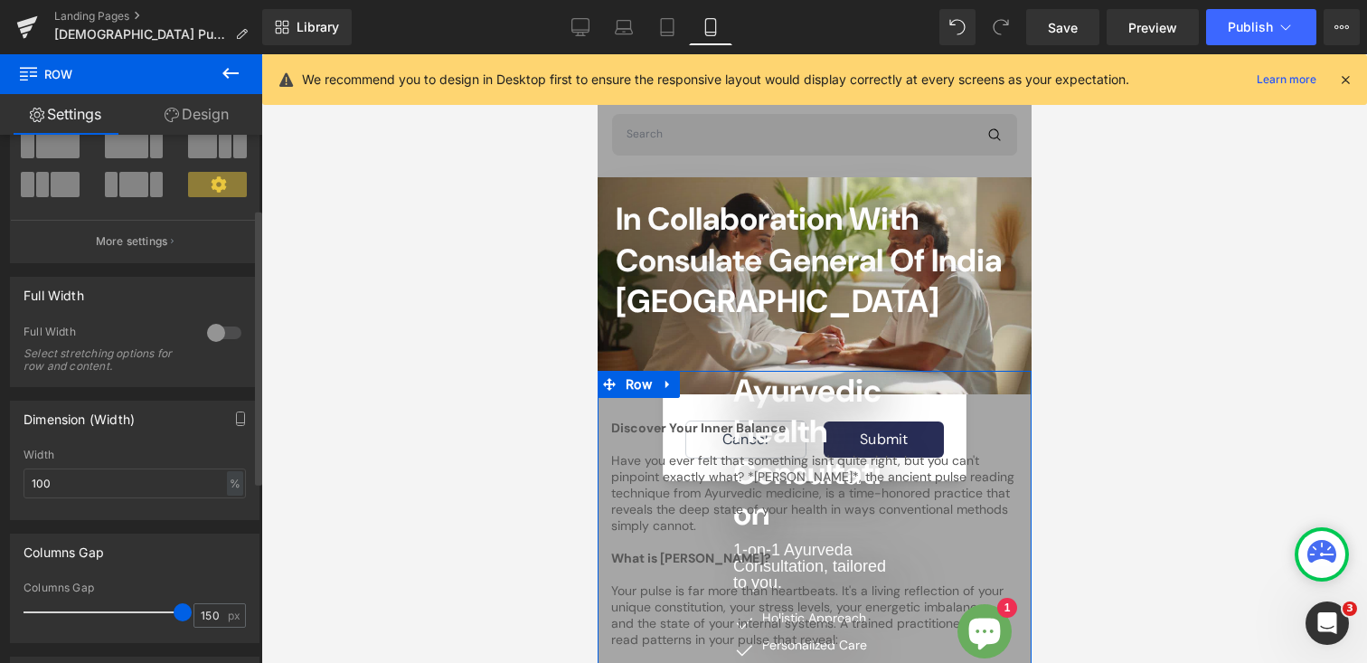
click at [222, 335] on div at bounding box center [224, 332] width 43 height 29
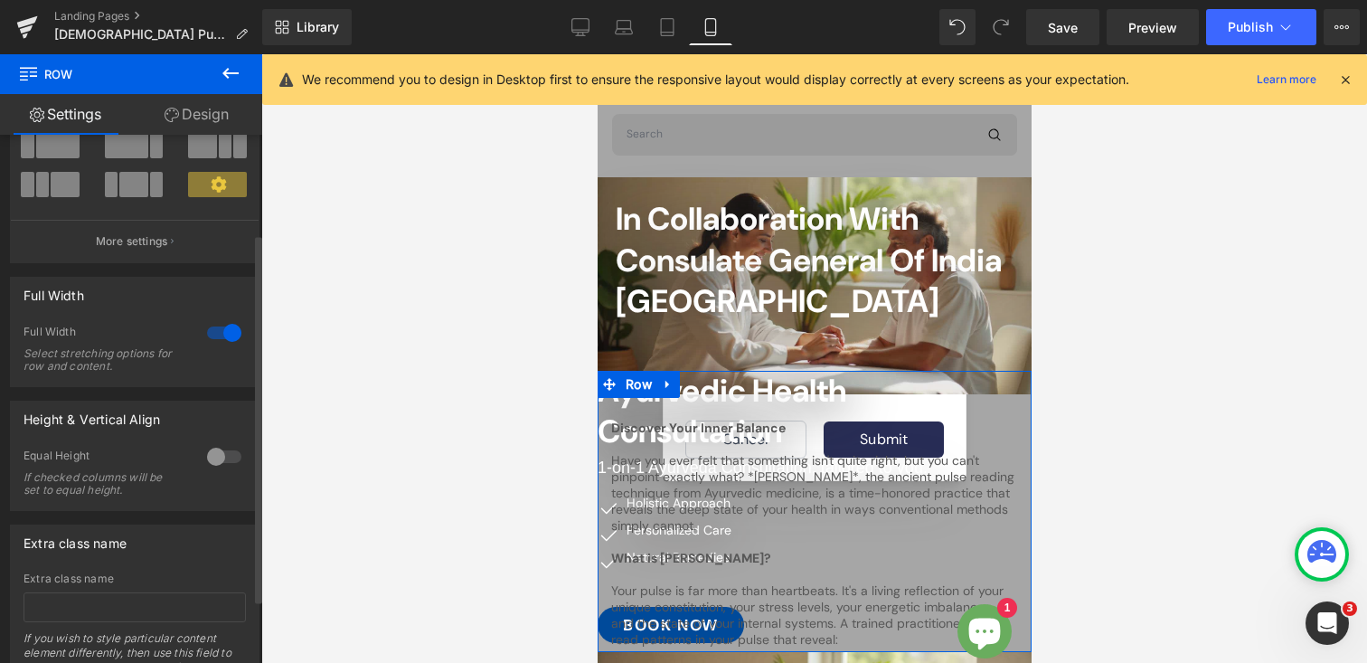
click at [203, 336] on div at bounding box center [224, 332] width 43 height 29
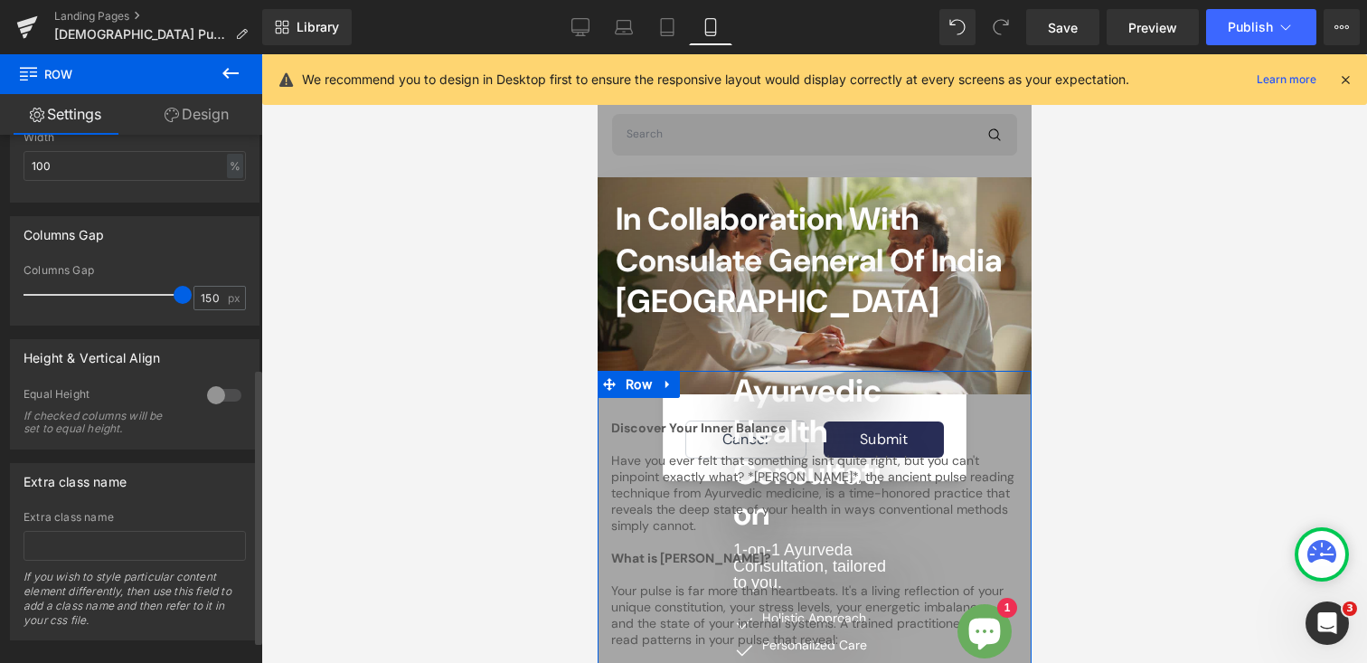
scroll to position [436, 0]
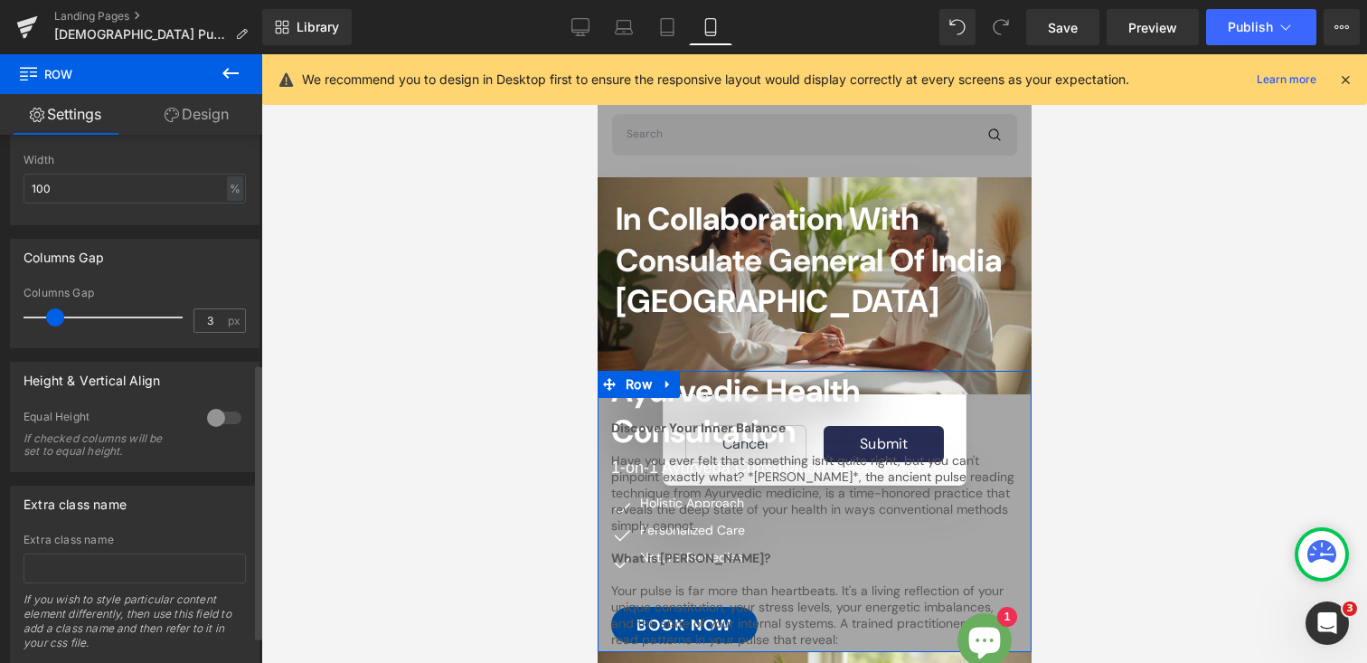
type input "0"
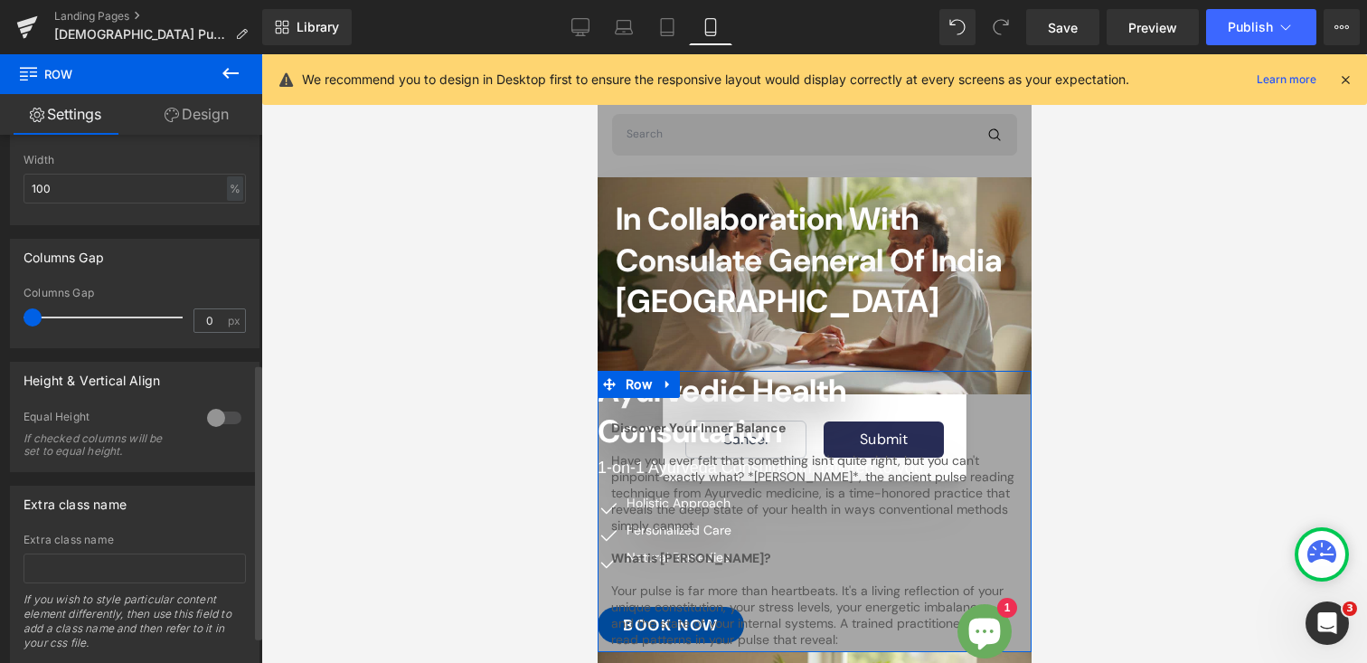
drag, startPoint x: 177, startPoint y: 317, endPoint x: 16, endPoint y: 320, distance: 161.0
click at [16, 320] on div "0px Columns Gap 0 px" at bounding box center [135, 317] width 248 height 61
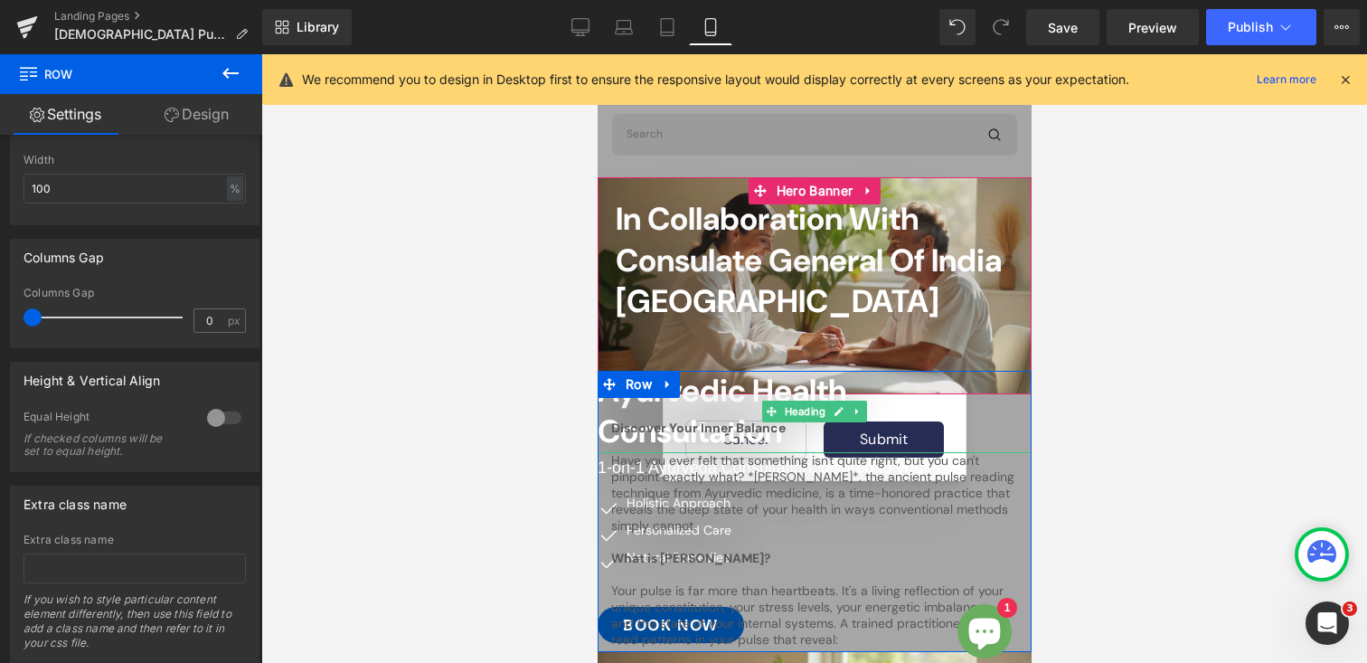
click at [702, 383] on span "Ayurvedic Health Consultation" at bounding box center [721, 411] width 249 height 83
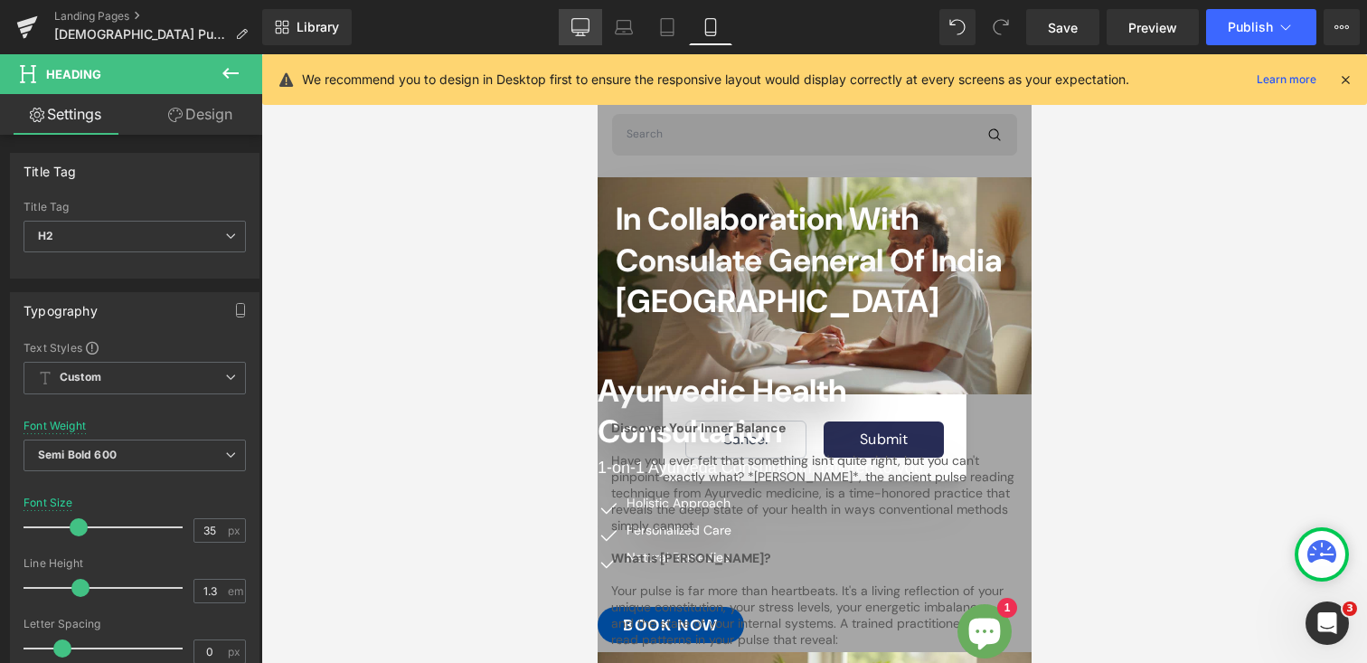
click at [592, 33] on link "Desktop" at bounding box center [580, 27] width 43 height 36
type input "40"
type input "100"
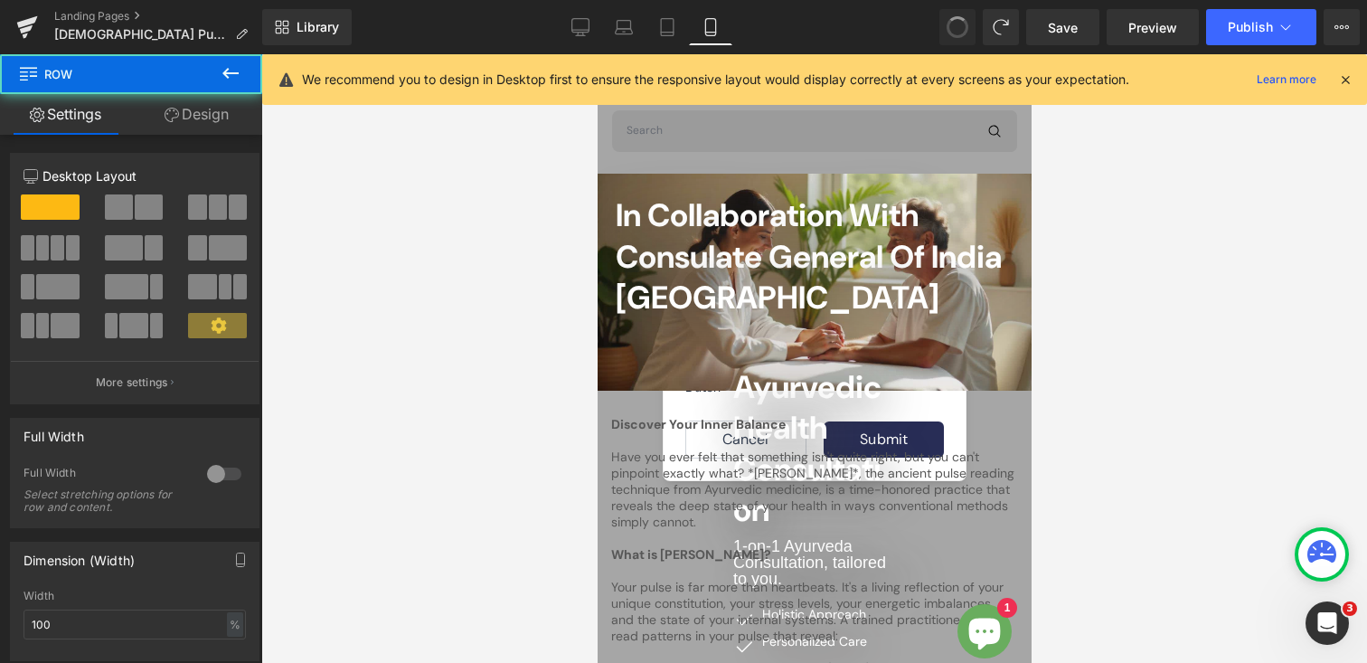
scroll to position [40, 0]
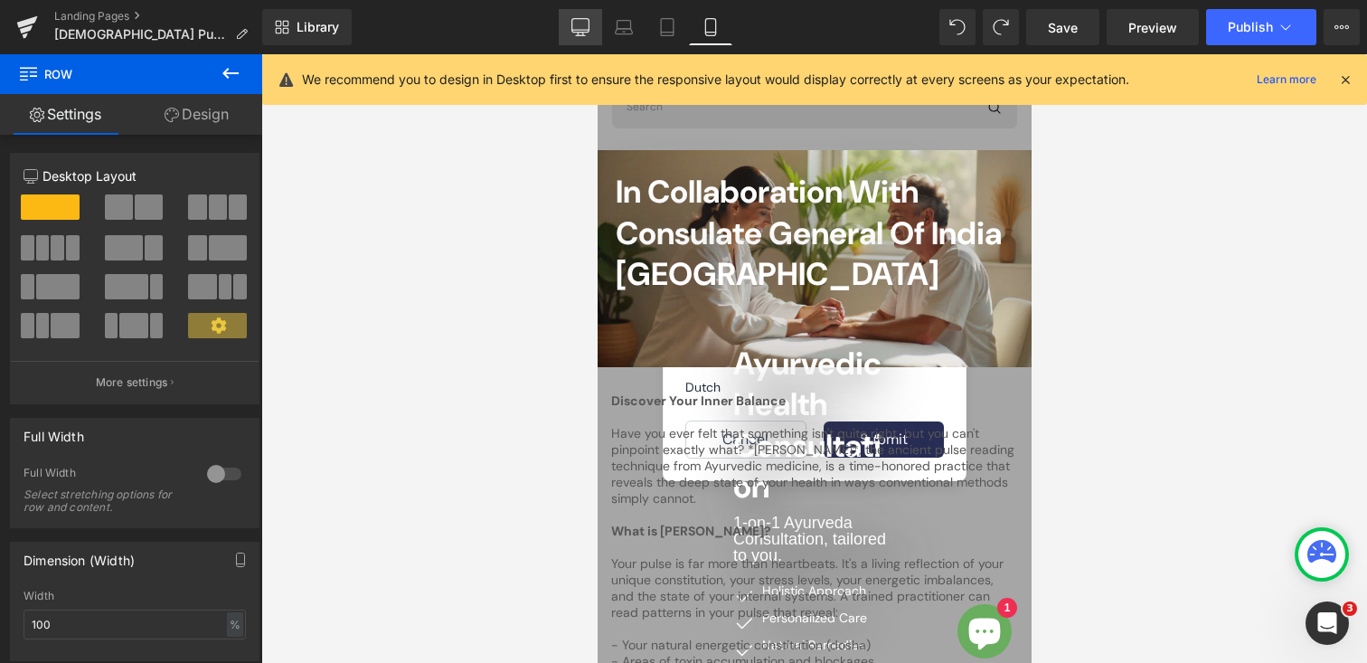
click at [567, 27] on link "Desktop" at bounding box center [580, 27] width 43 height 36
type input "1200"
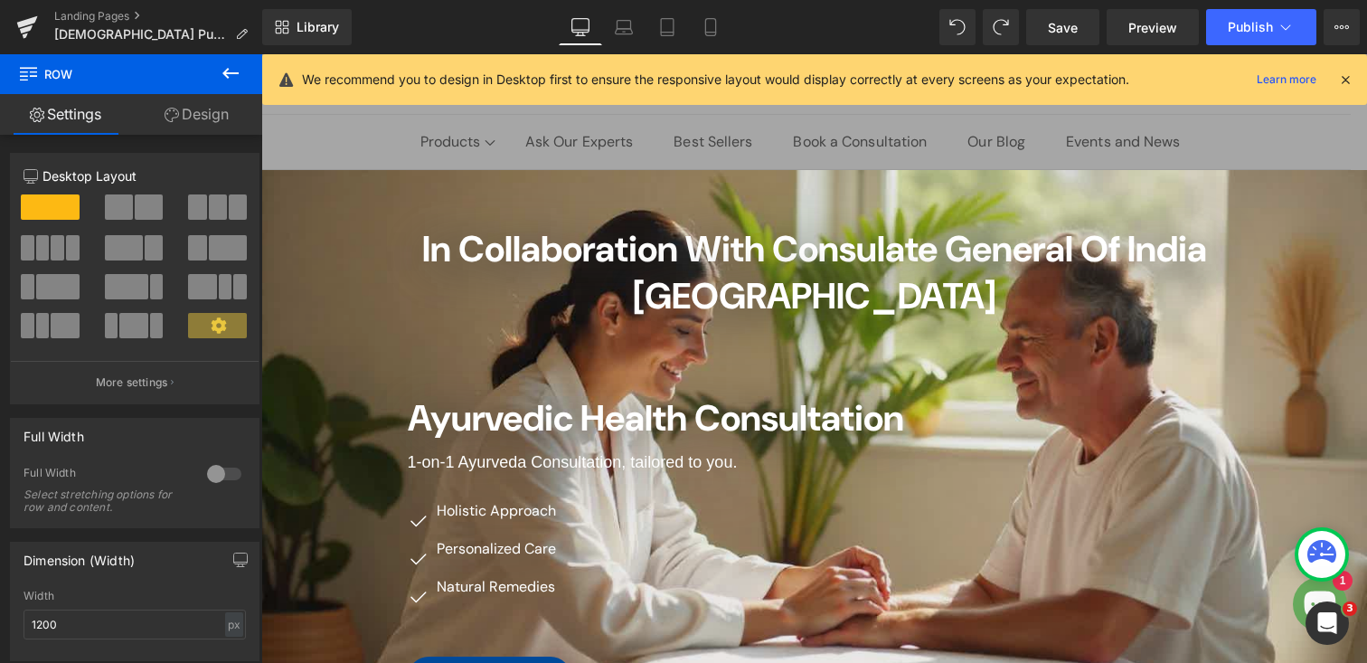
scroll to position [16, 0]
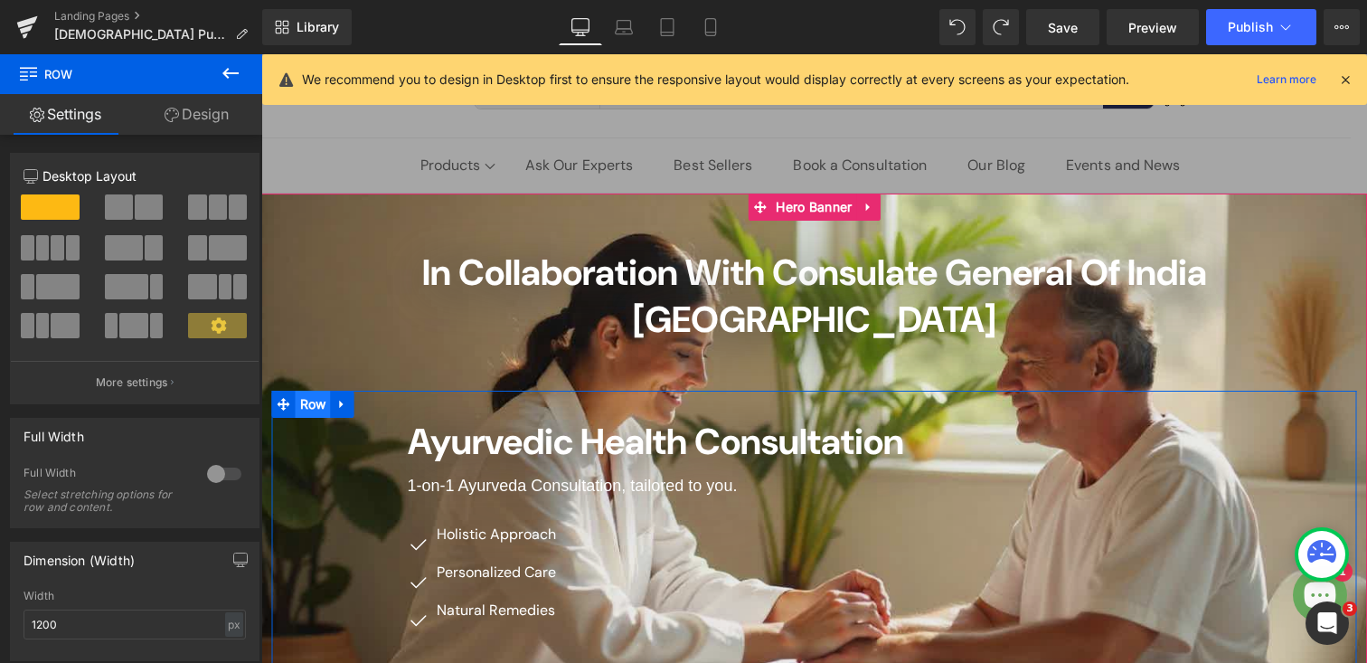
click at [313, 391] on span "Row" at bounding box center [313, 404] width 35 height 27
click at [202, 121] on link "Design" at bounding box center [196, 114] width 131 height 41
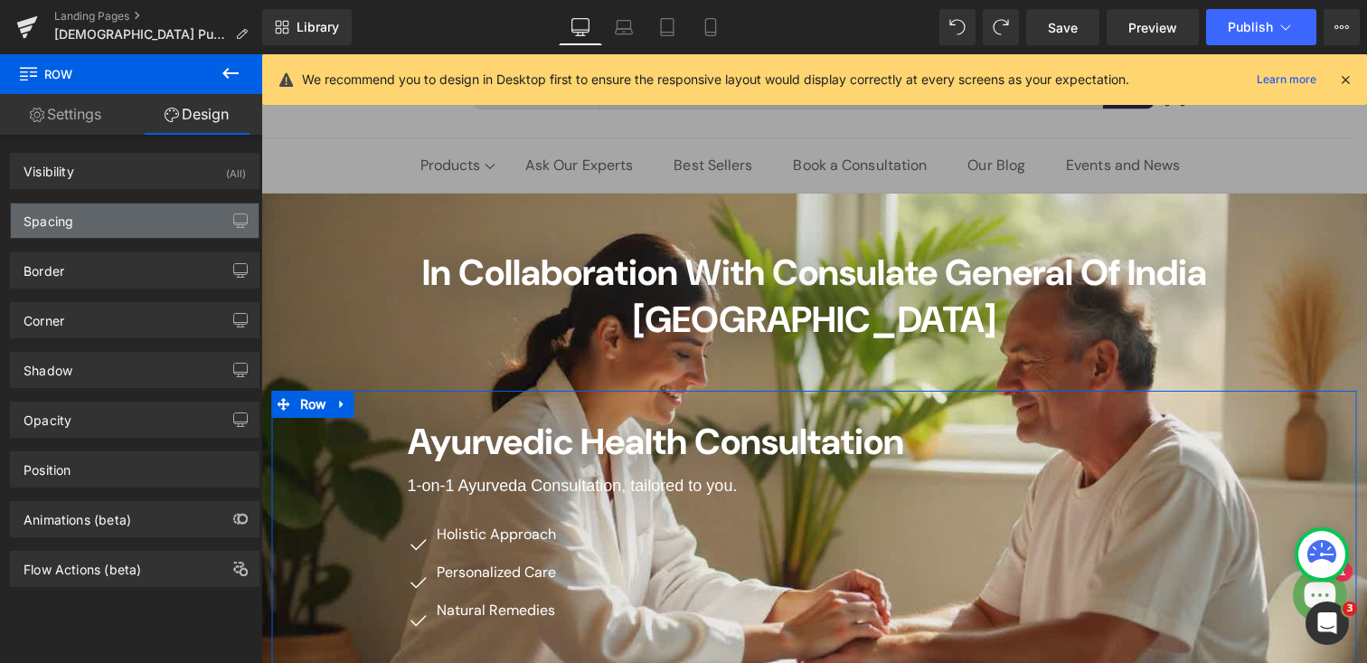
click at [123, 224] on div "Spacing" at bounding box center [135, 220] width 248 height 34
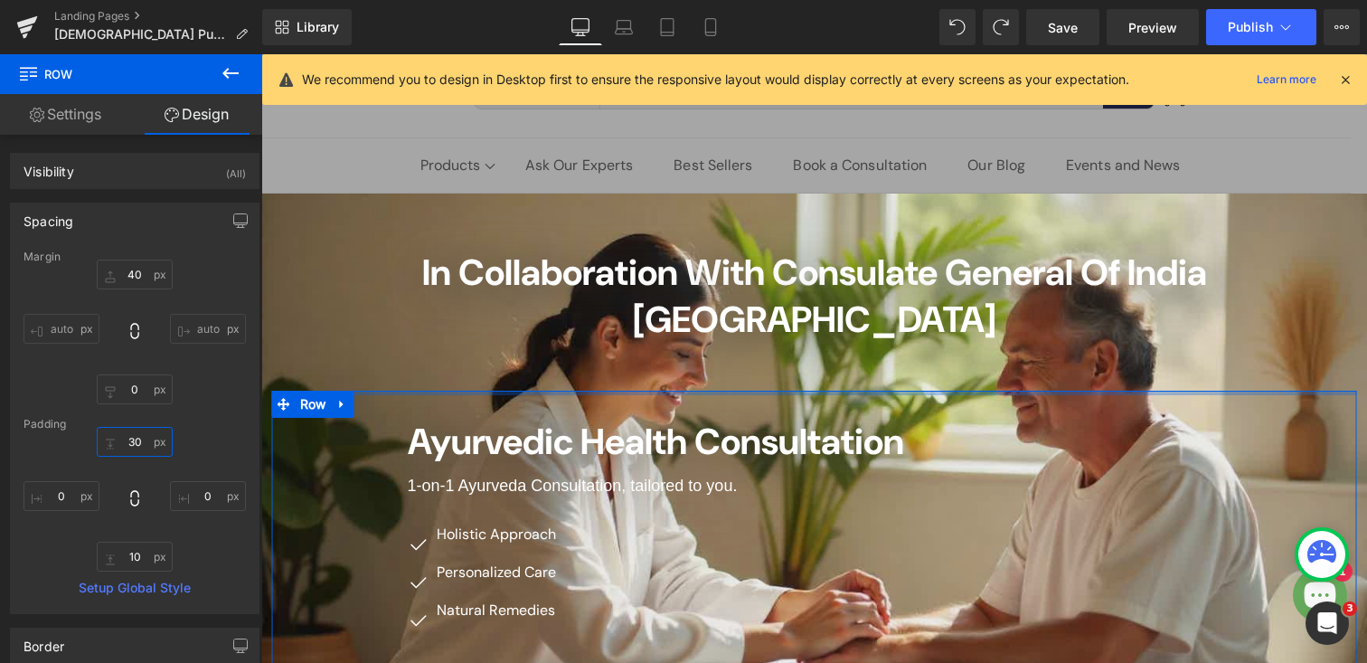
click at [129, 440] on input "30" at bounding box center [135, 442] width 76 height 30
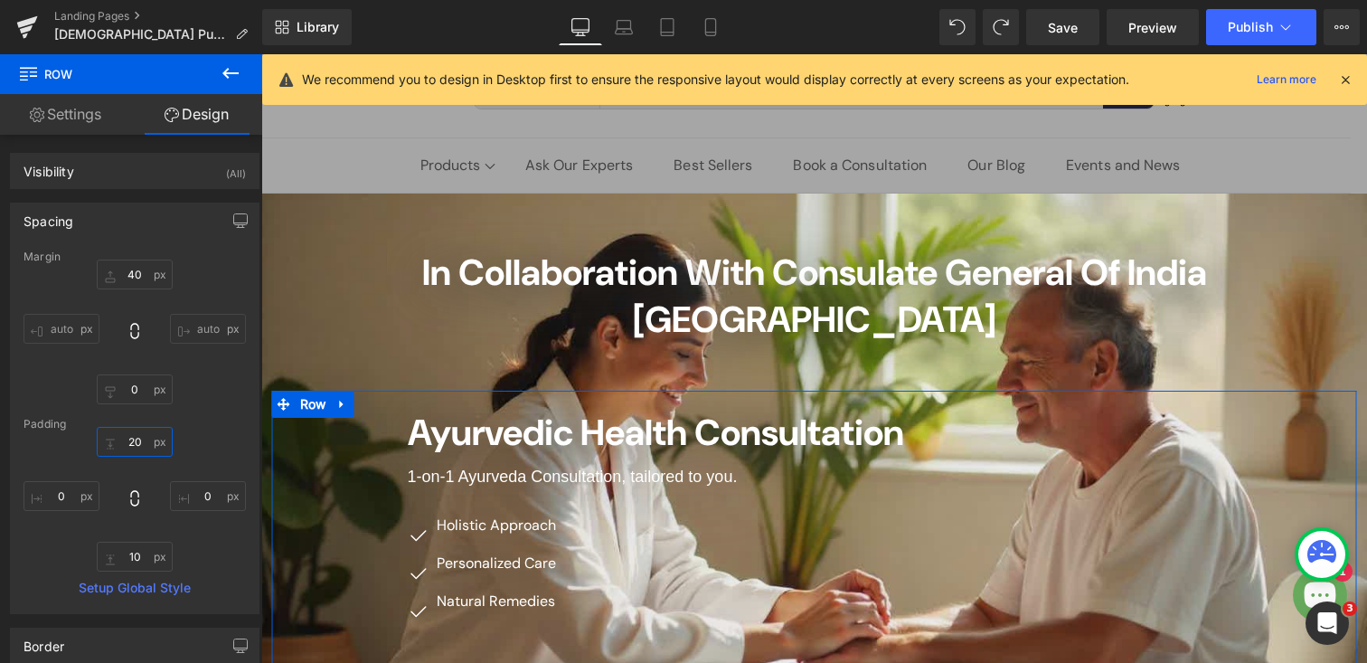
type input "20"
click at [81, 125] on link "Settings" at bounding box center [65, 114] width 131 height 41
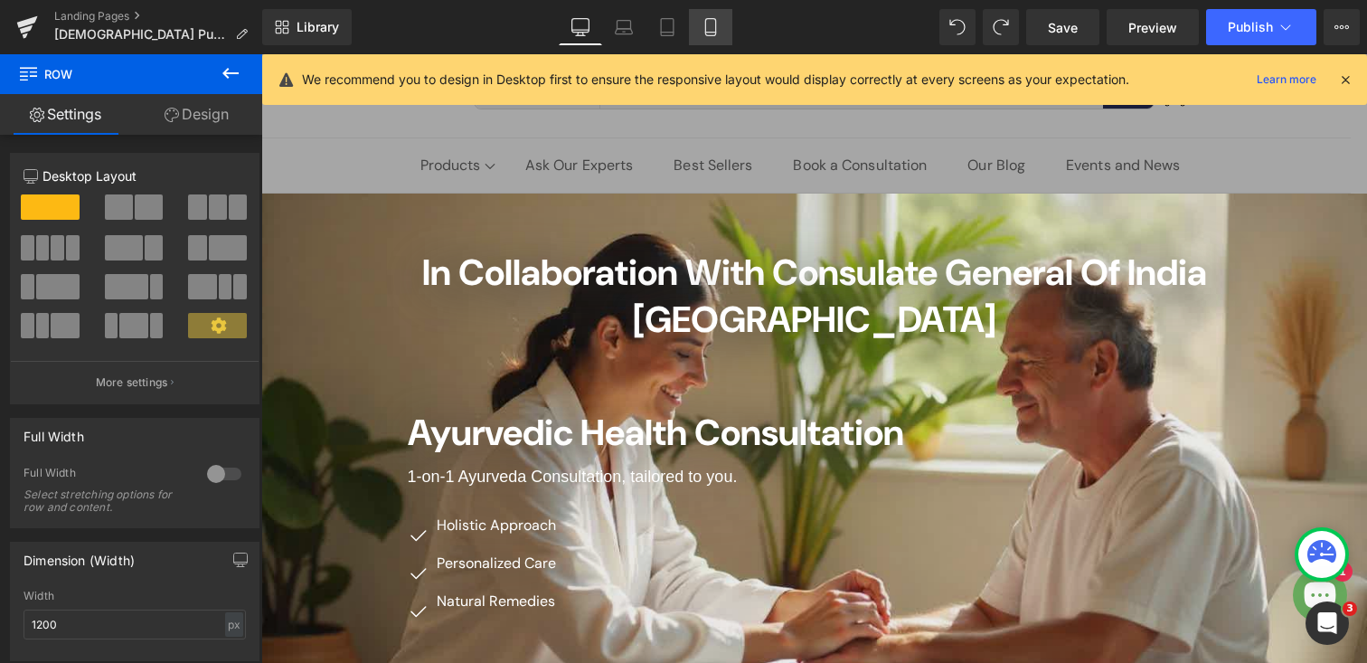
click at [707, 29] on icon at bounding box center [711, 27] width 18 height 18
type input "100"
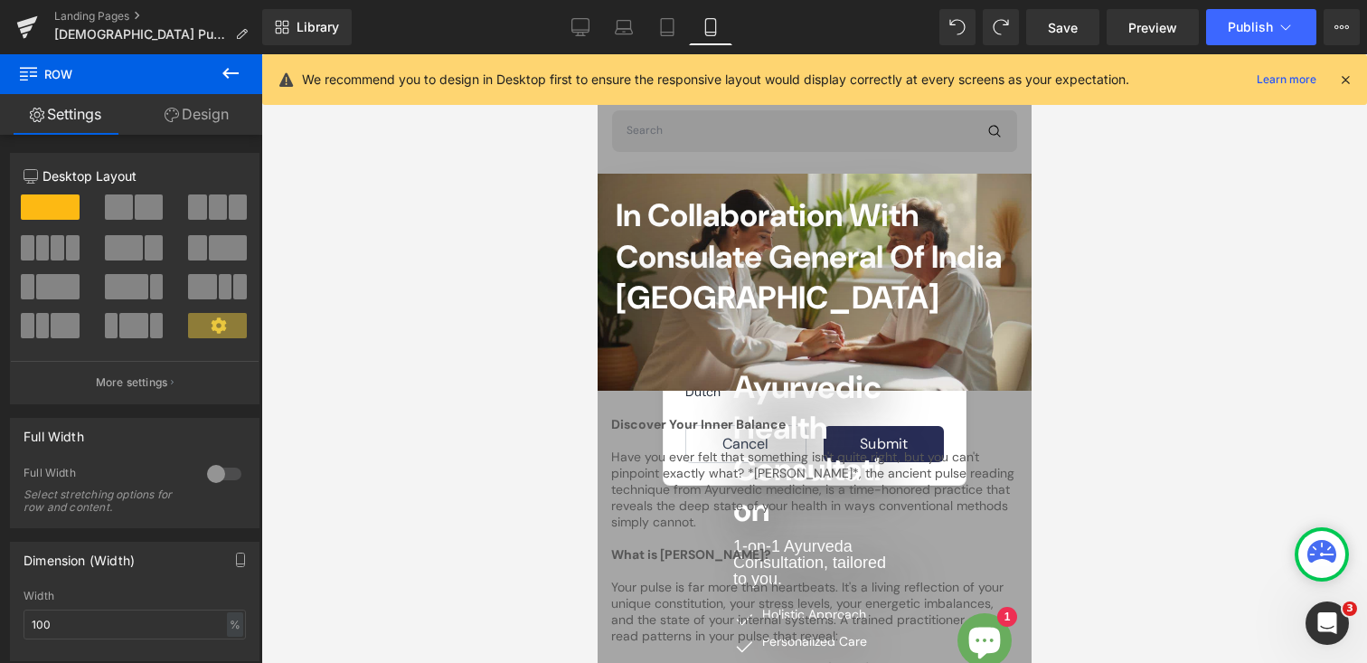
scroll to position [40, 0]
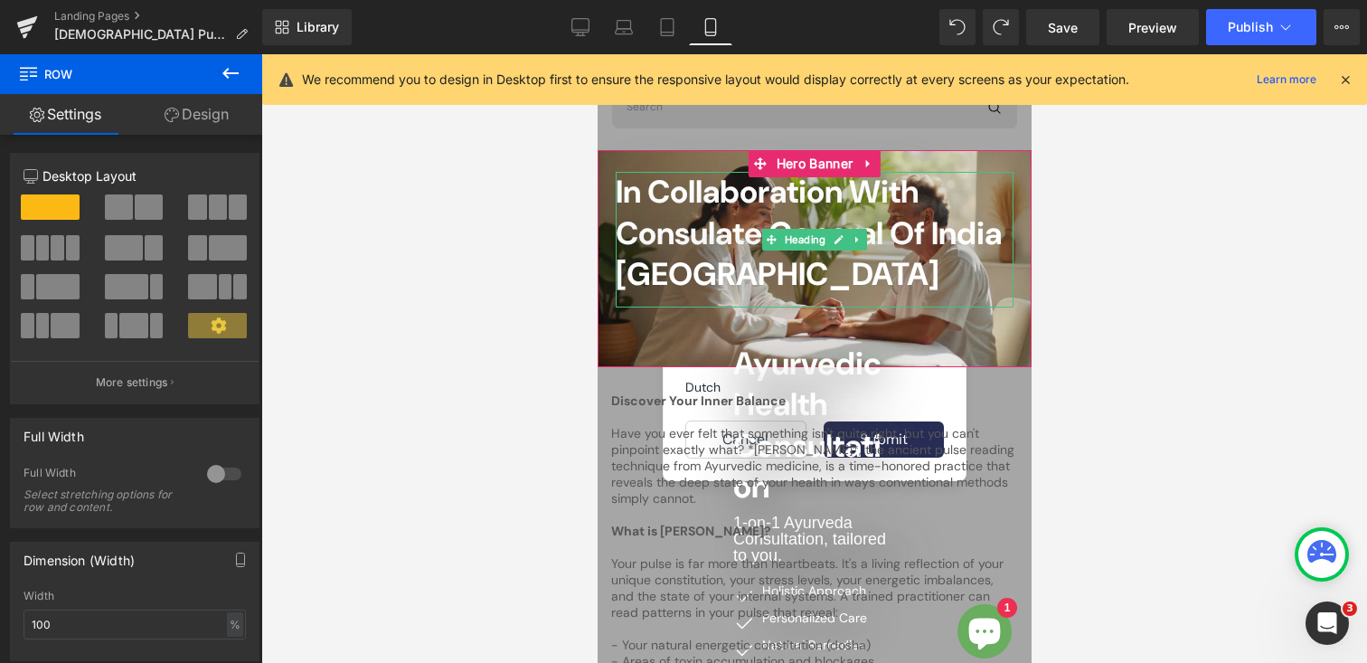
click at [709, 248] on span "In Collaboration with Consulate General of India [GEOGRAPHIC_DATA]" at bounding box center [808, 233] width 386 height 124
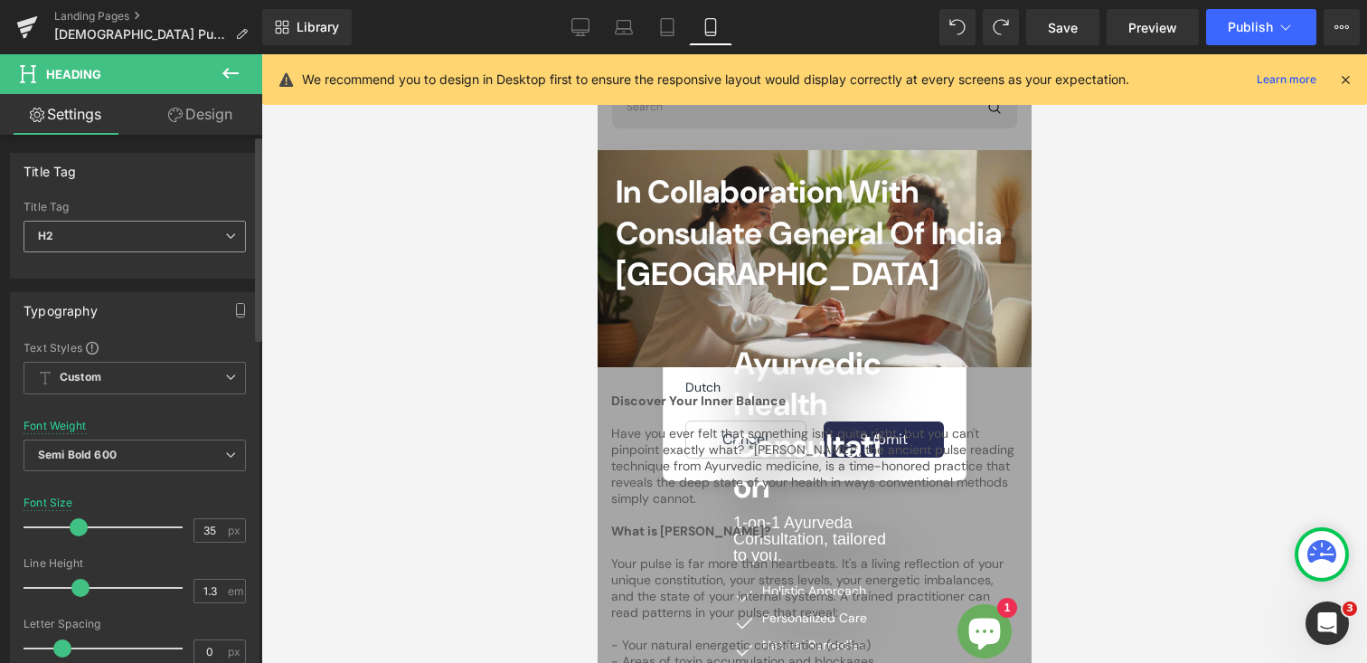
click at [99, 243] on span "H2" at bounding box center [135, 237] width 222 height 32
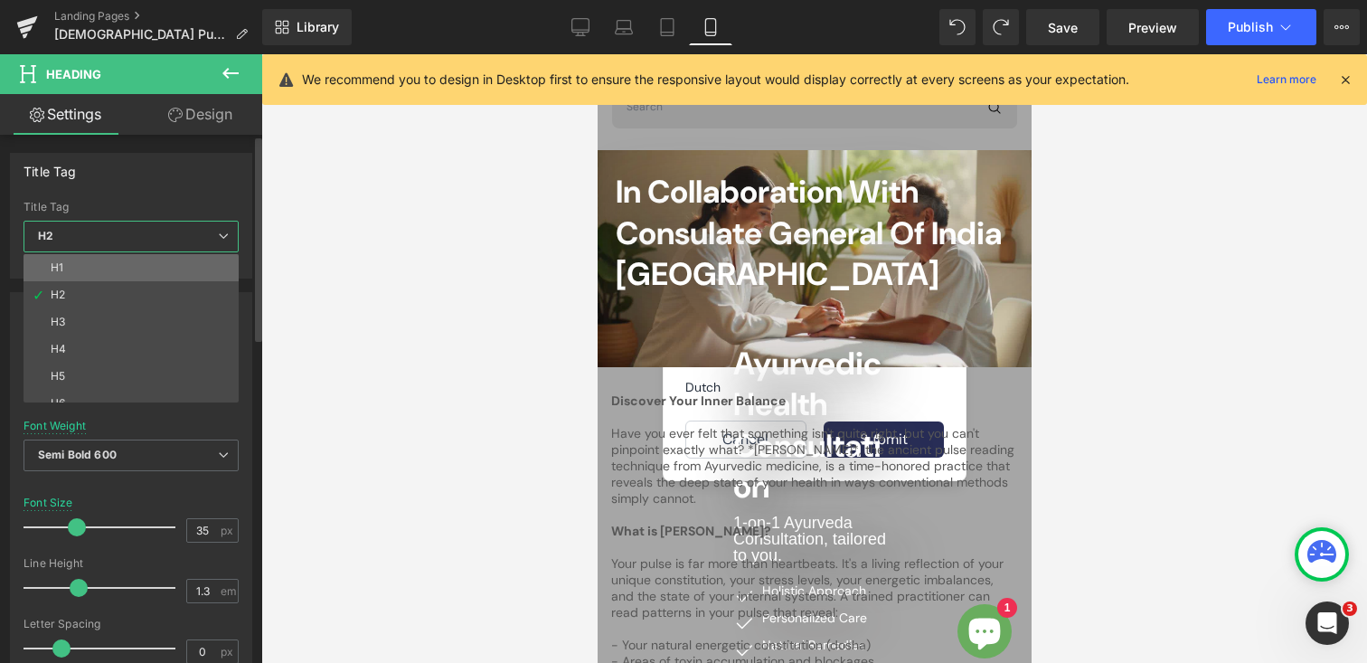
click at [87, 269] on li "H1" at bounding box center [135, 267] width 223 height 27
type input "24"
type input "1.4"
type input "2.4"
type input "#1b100e"
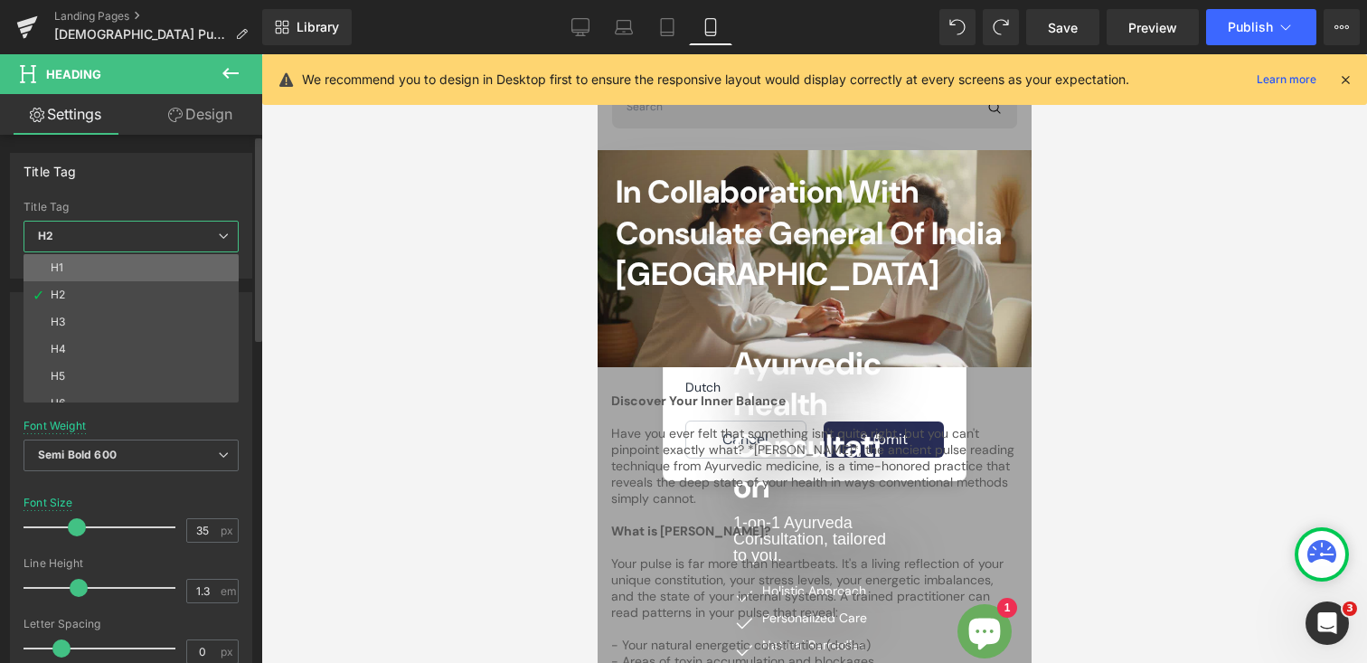
type input "100"
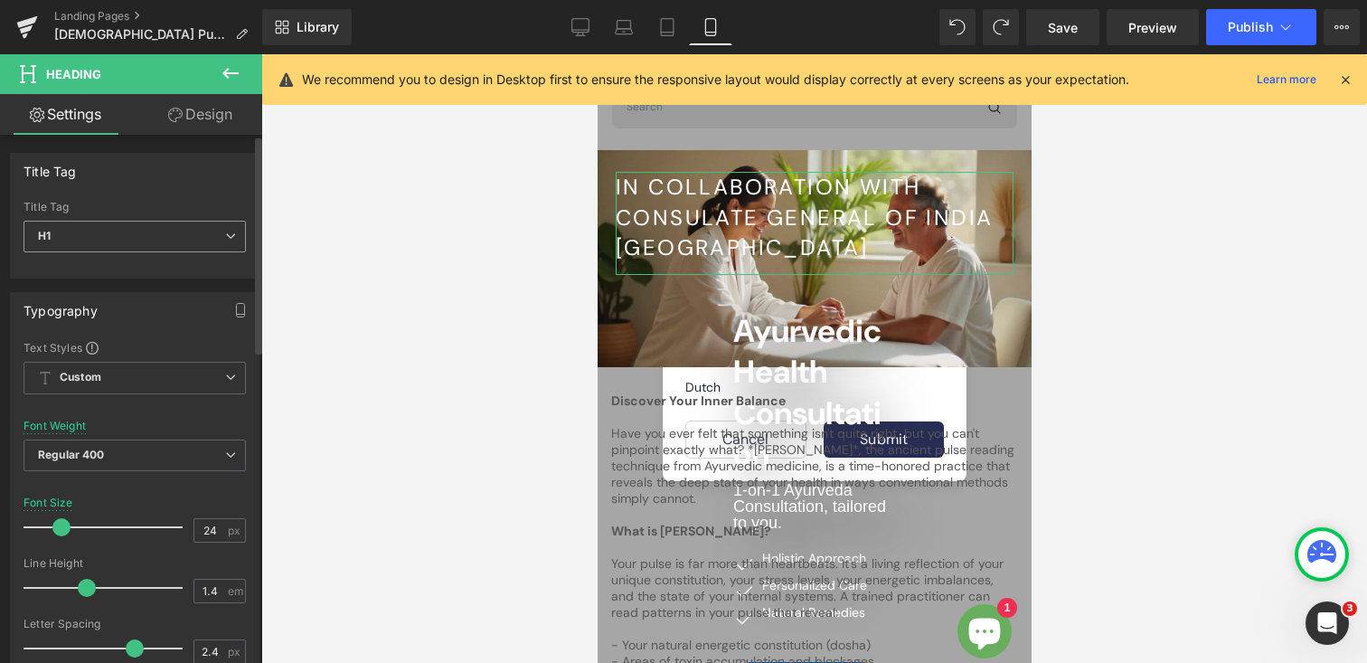
click at [98, 232] on span "H1" at bounding box center [135, 237] width 222 height 32
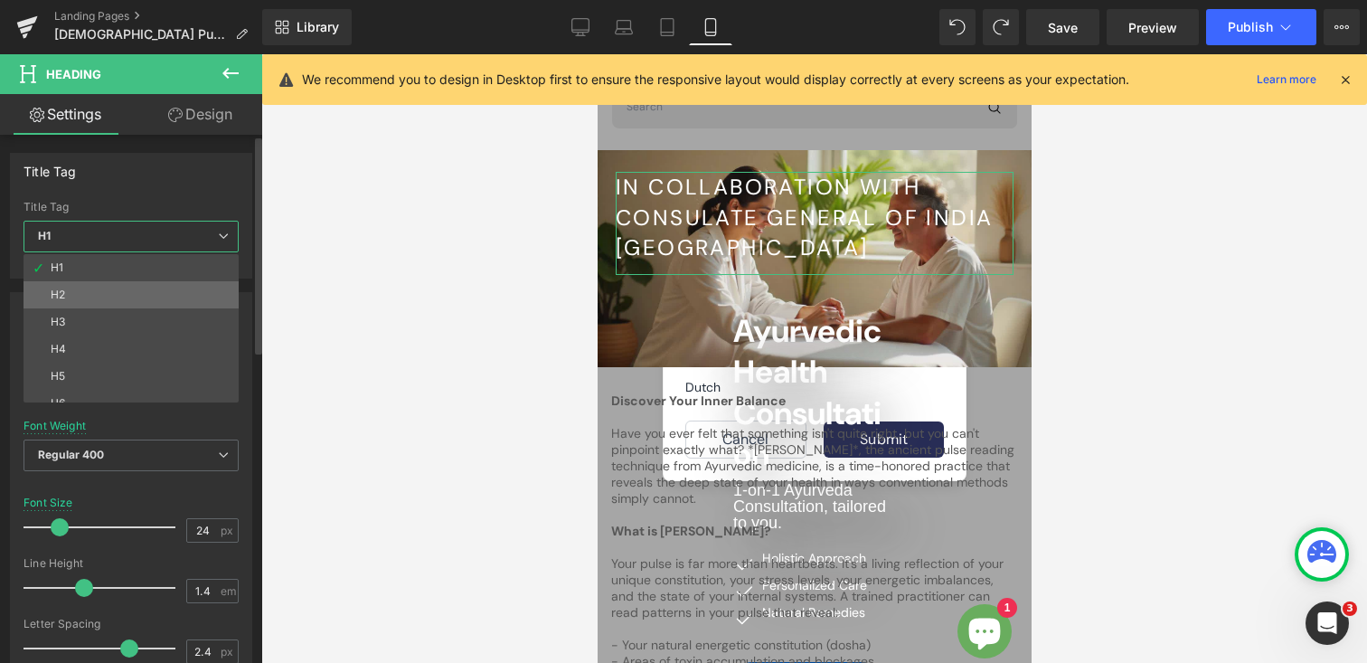
click at [93, 284] on li "H2" at bounding box center [135, 294] width 223 height 27
type input "35"
type input "1.3"
type input "0"
type input "#242424"
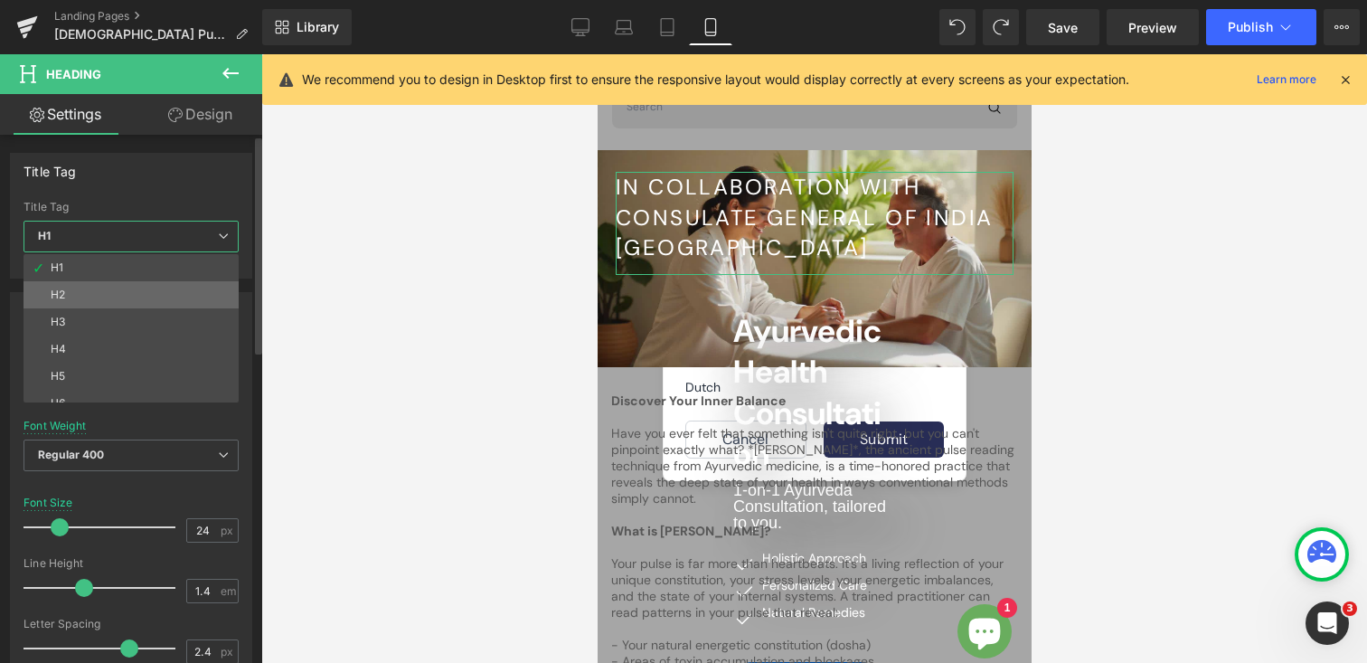
type input "100"
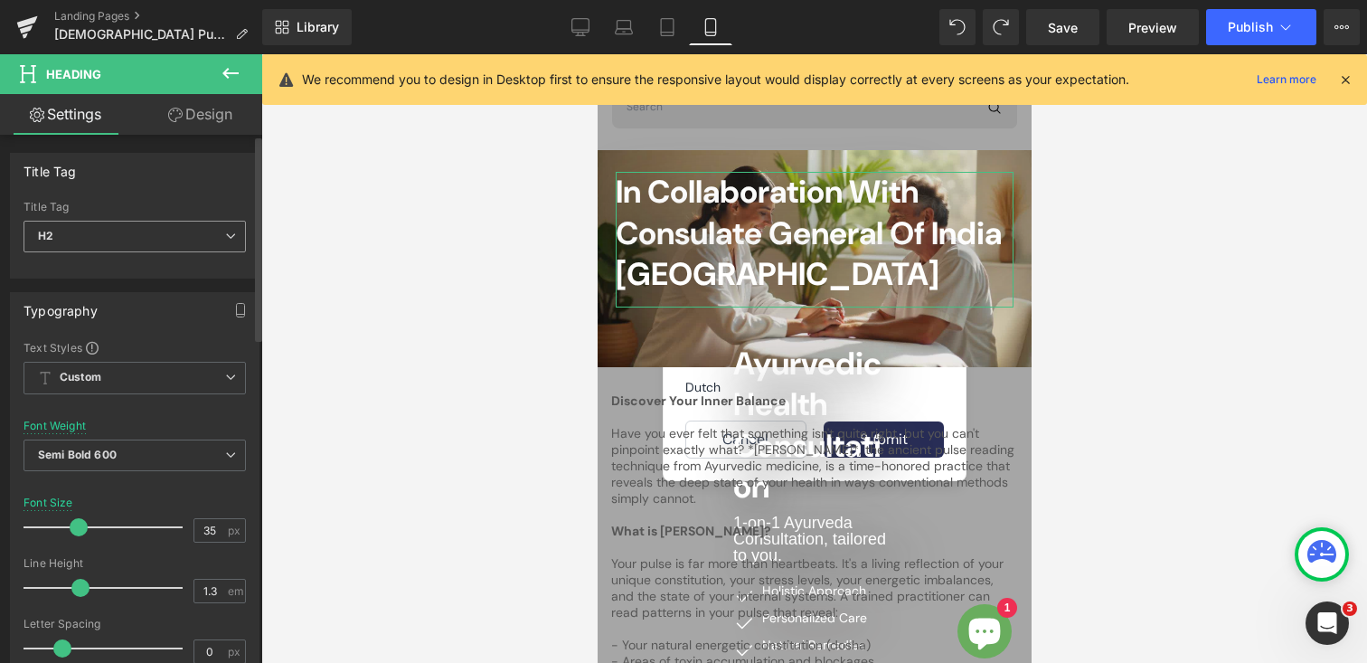
click at [93, 231] on span "H2" at bounding box center [135, 237] width 222 height 32
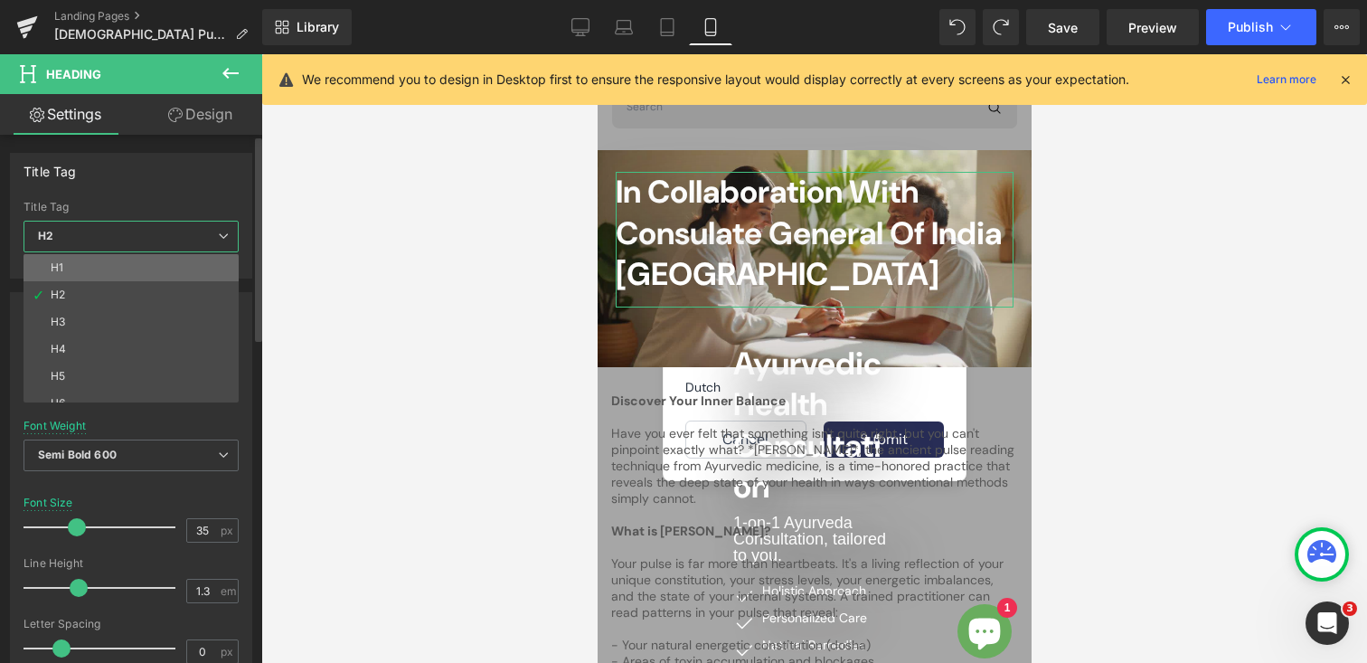
click at [85, 273] on li "H1" at bounding box center [135, 267] width 223 height 27
type input "24"
type input "1.4"
type input "2.4"
type input "#1b100e"
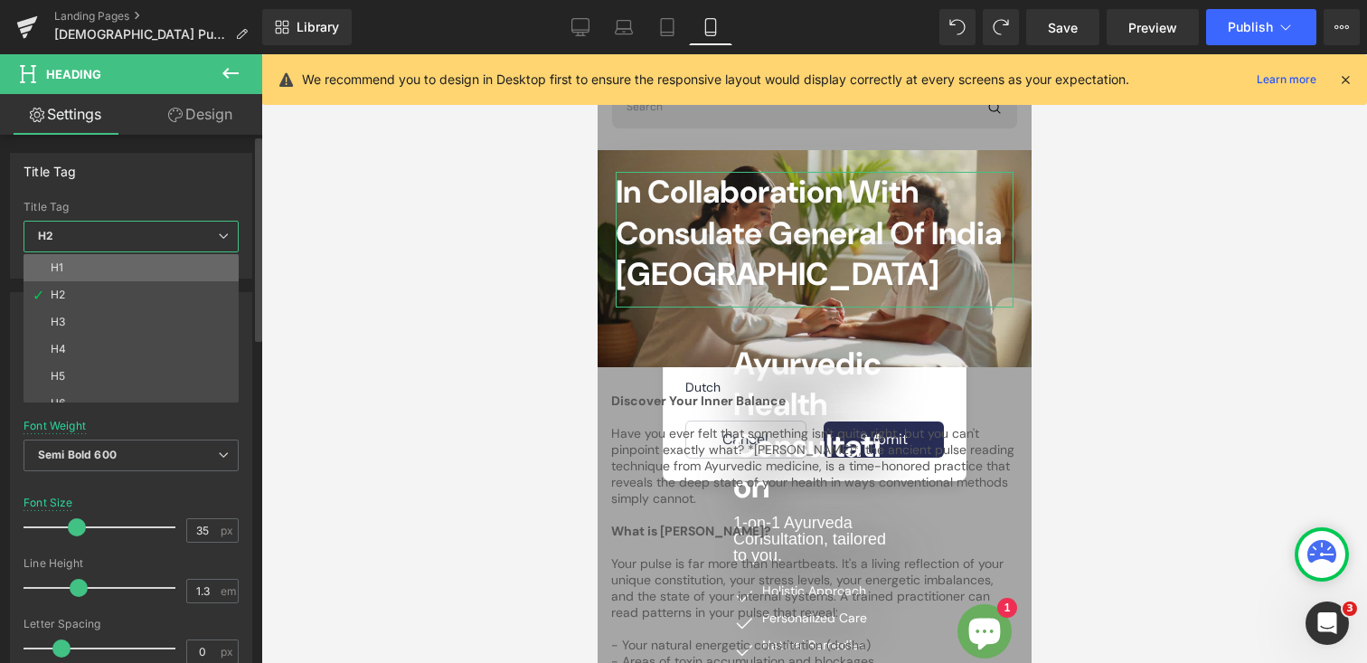
type input "100"
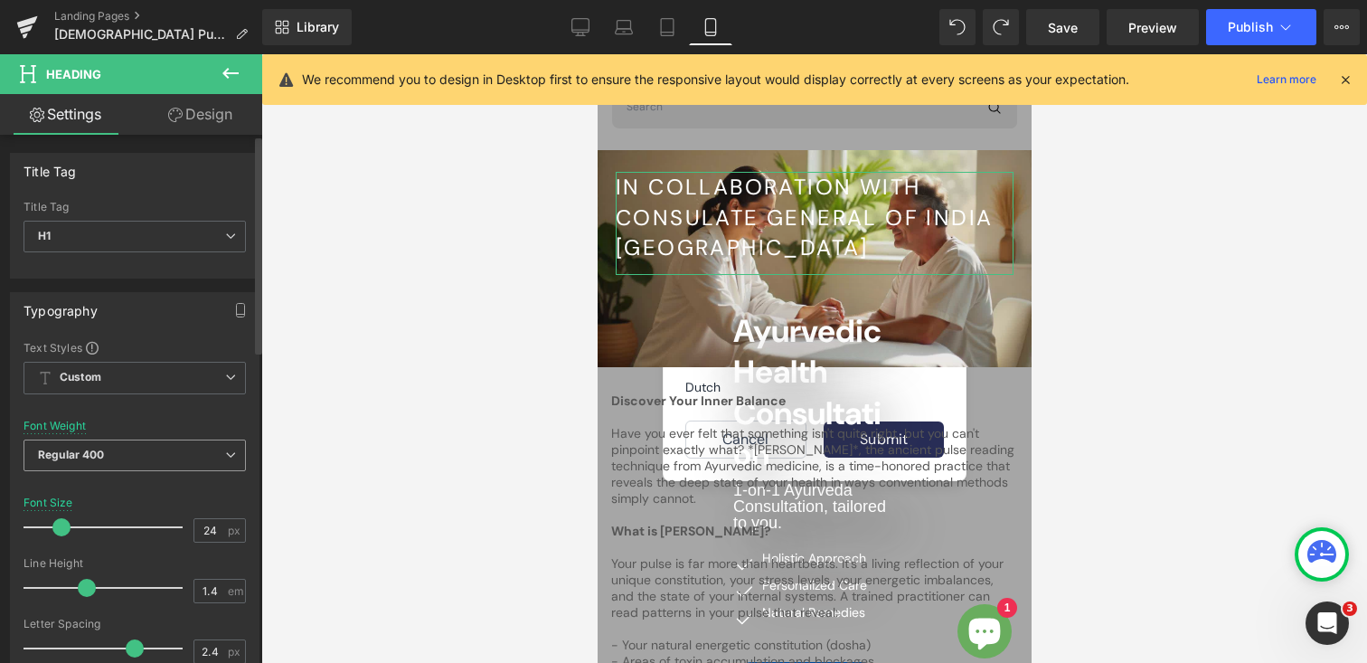
click at [80, 458] on b "Regular 400" at bounding box center [71, 455] width 67 height 14
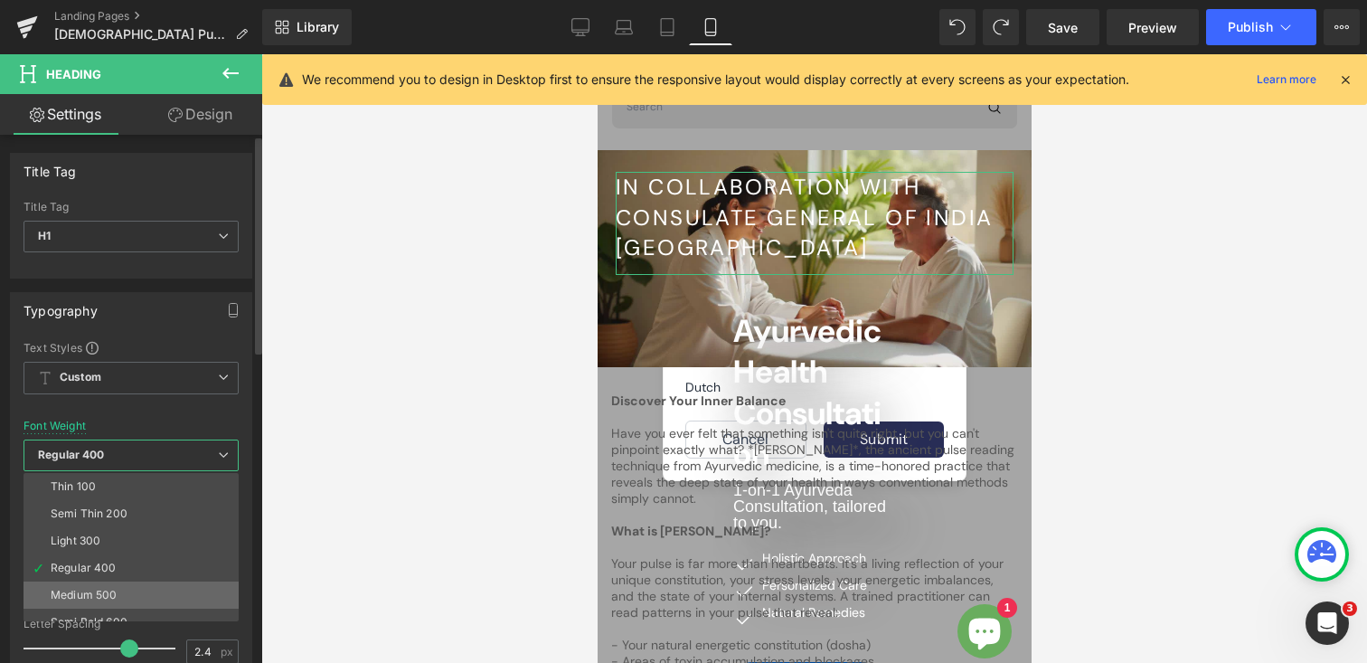
click at [90, 586] on li "Medium 500" at bounding box center [135, 594] width 223 height 27
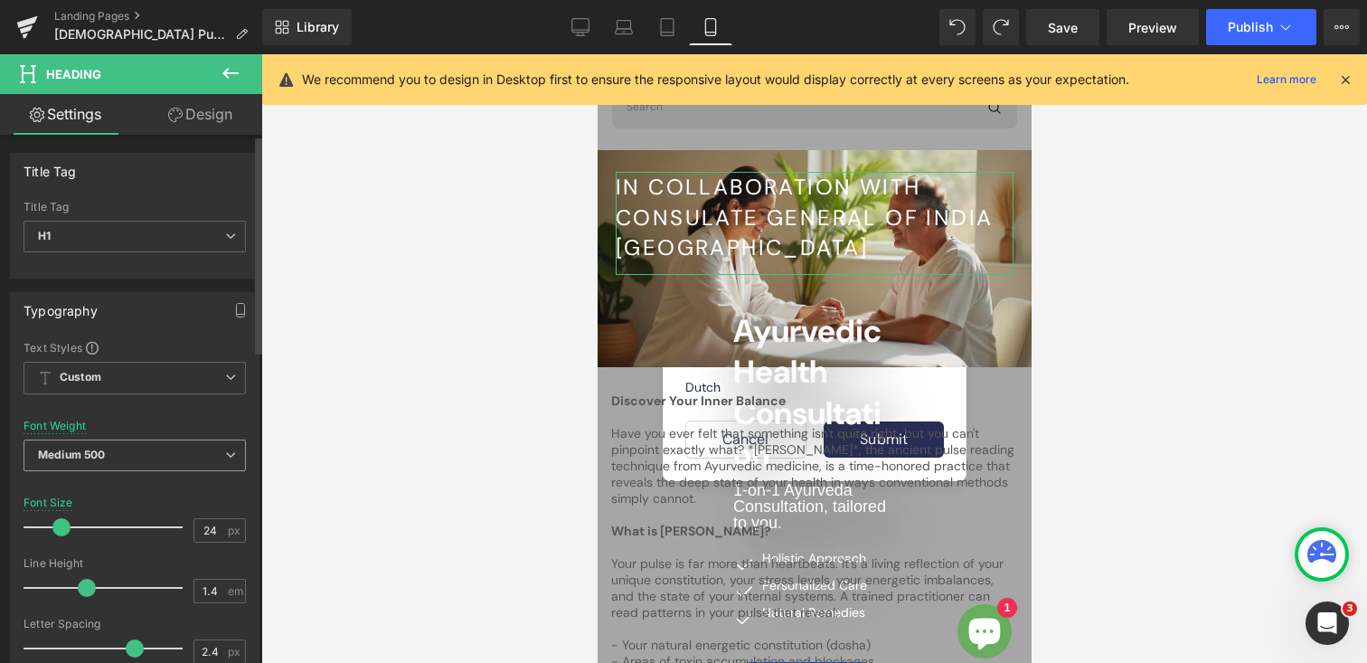
click at [90, 459] on b "Medium 500" at bounding box center [71, 455] width 67 height 14
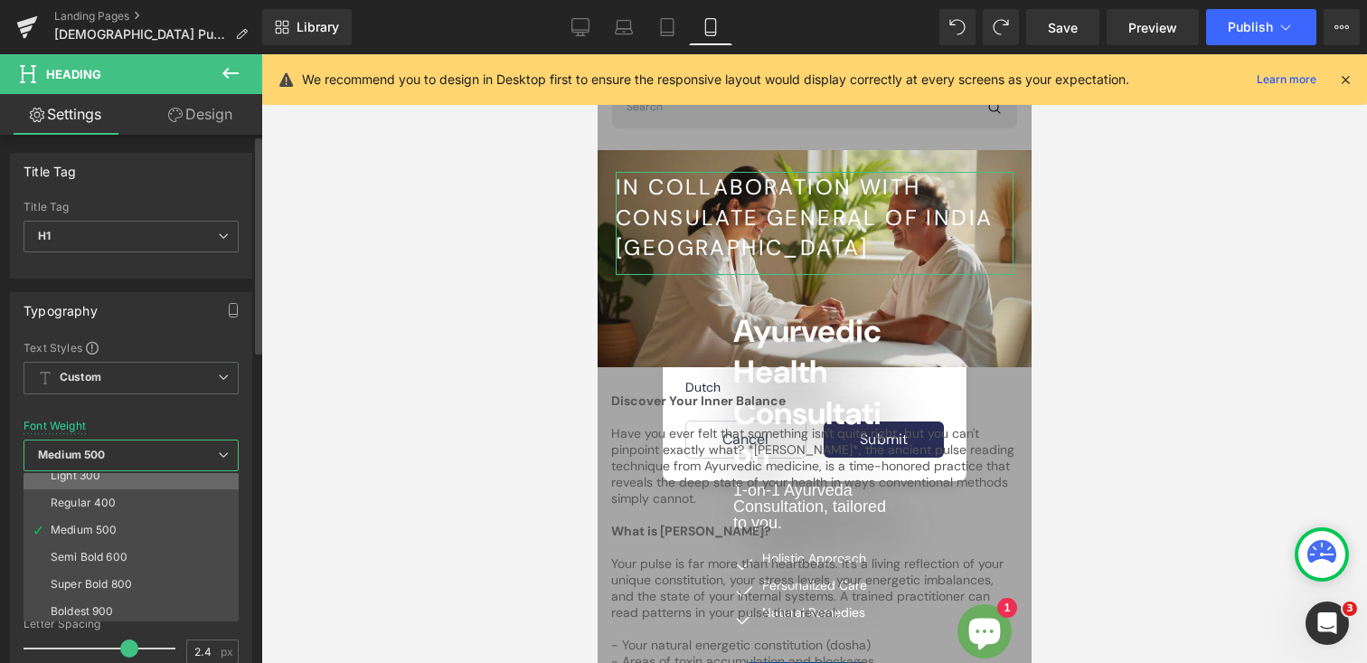
scroll to position [66, 0]
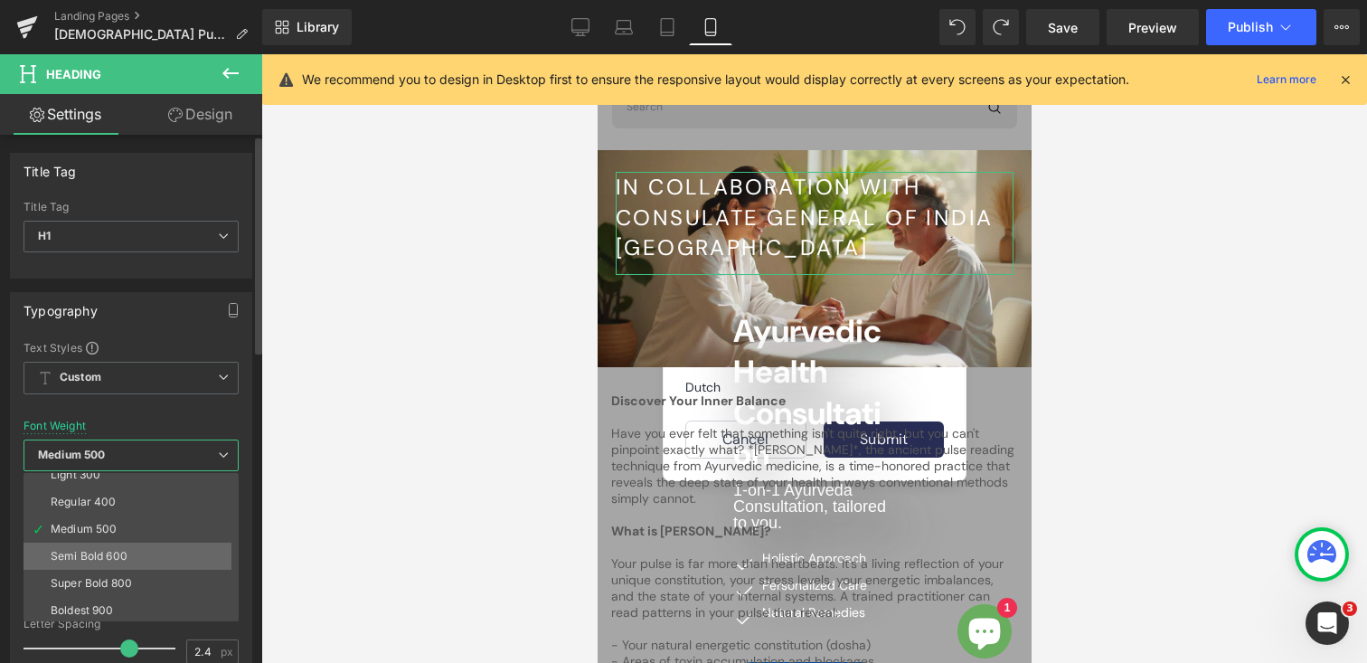
click at [90, 548] on li "Semi Bold 600" at bounding box center [135, 556] width 223 height 27
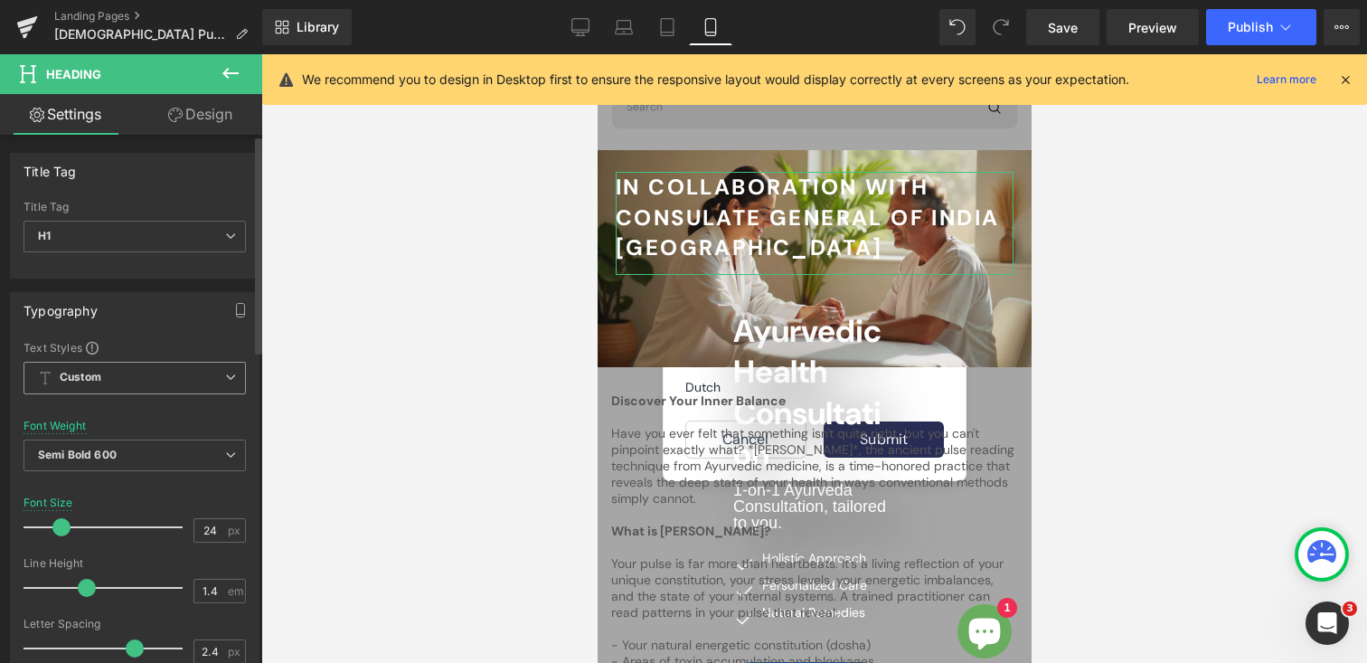
click at [92, 386] on span "Custom Setup Global Style" at bounding box center [135, 378] width 222 height 33
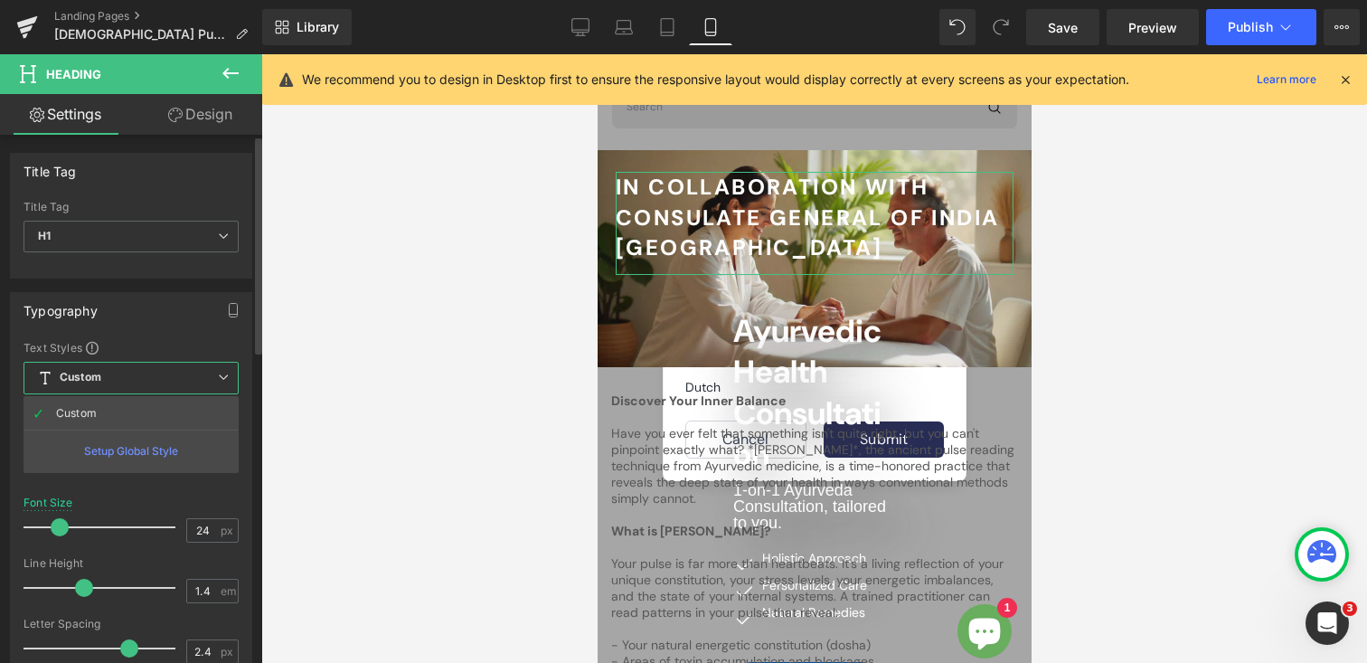
click at [113, 377] on span "Custom Setup Global Style" at bounding box center [131, 378] width 215 height 33
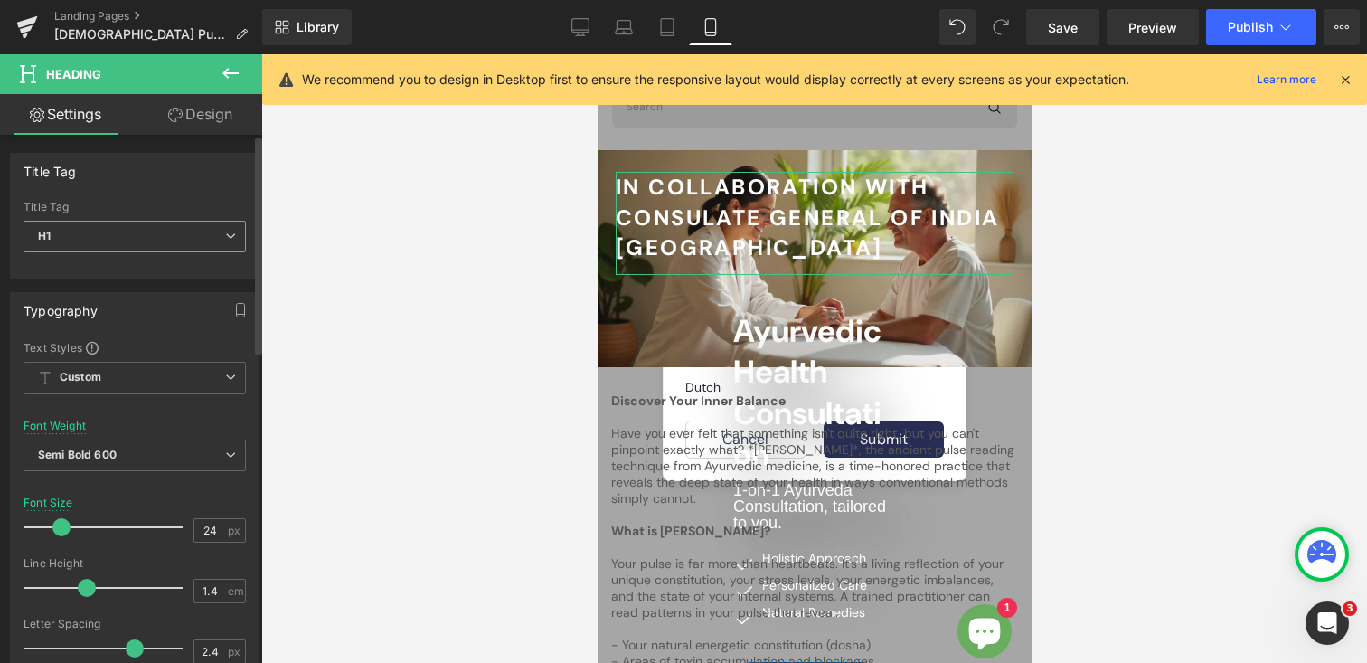
click at [94, 230] on span "H1" at bounding box center [135, 237] width 222 height 32
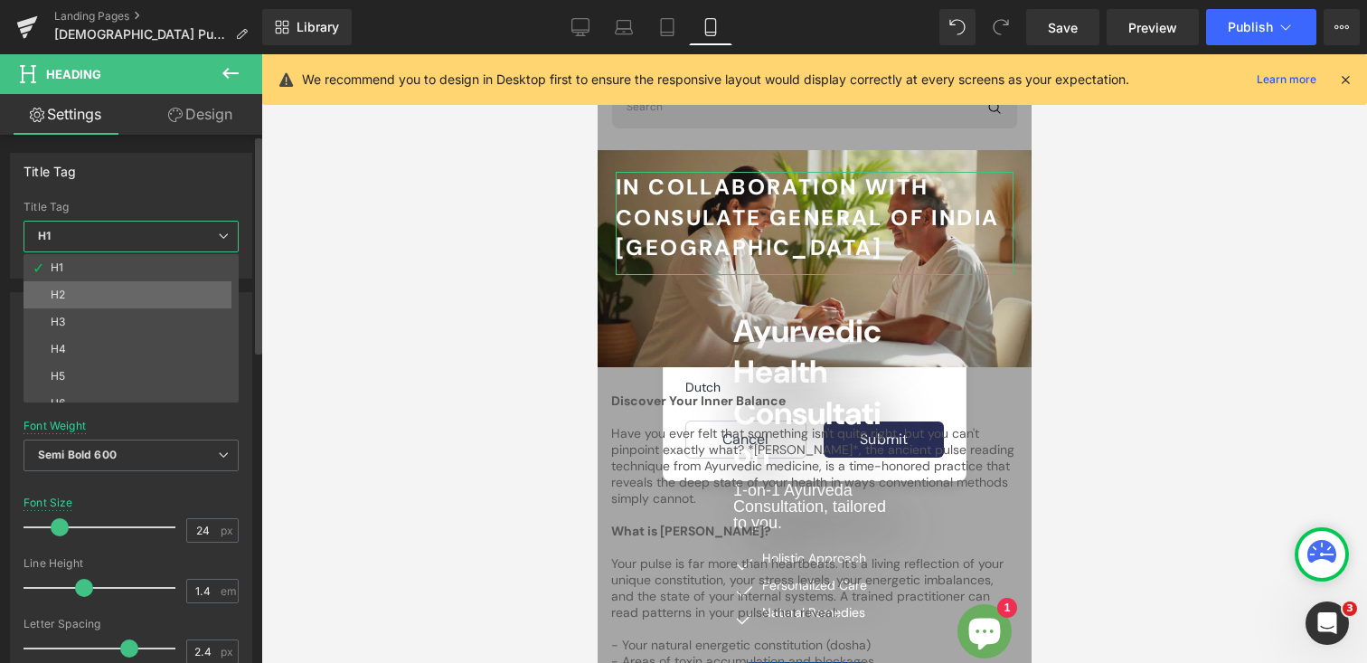
click at [88, 282] on li "H2" at bounding box center [135, 294] width 223 height 27
type input "35"
type input "1.3"
type input "0"
type input "#242424"
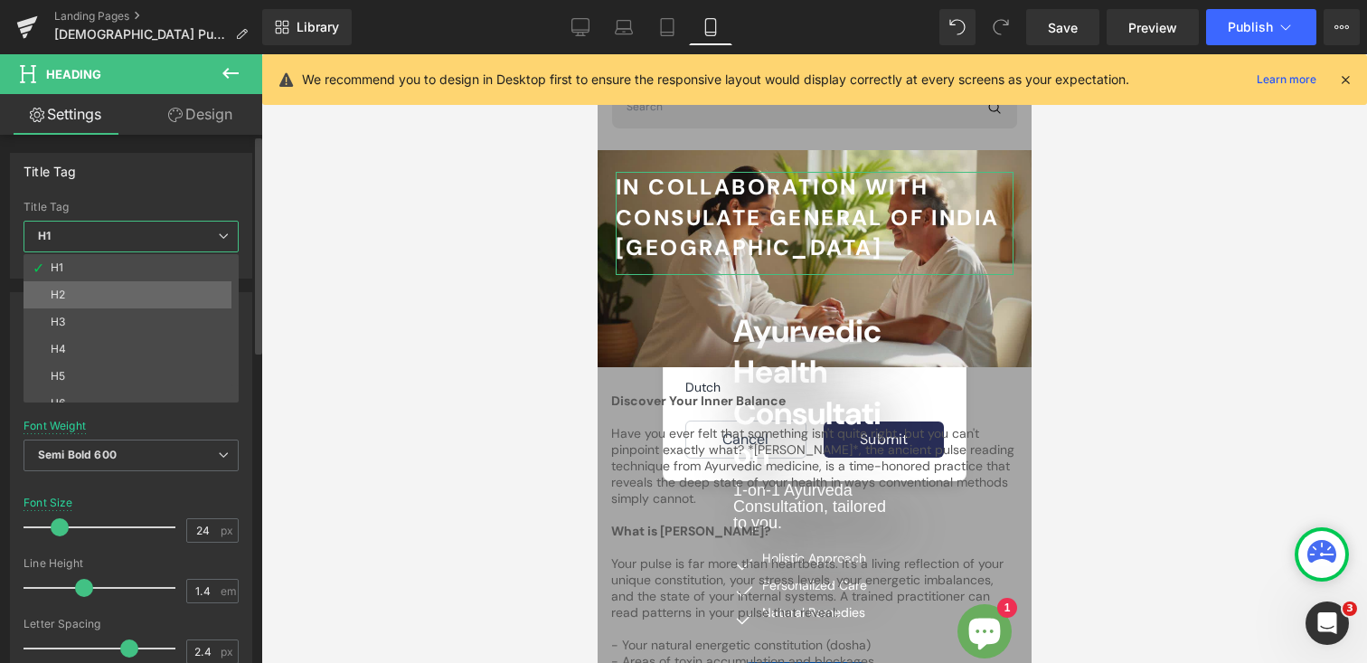
type input "100"
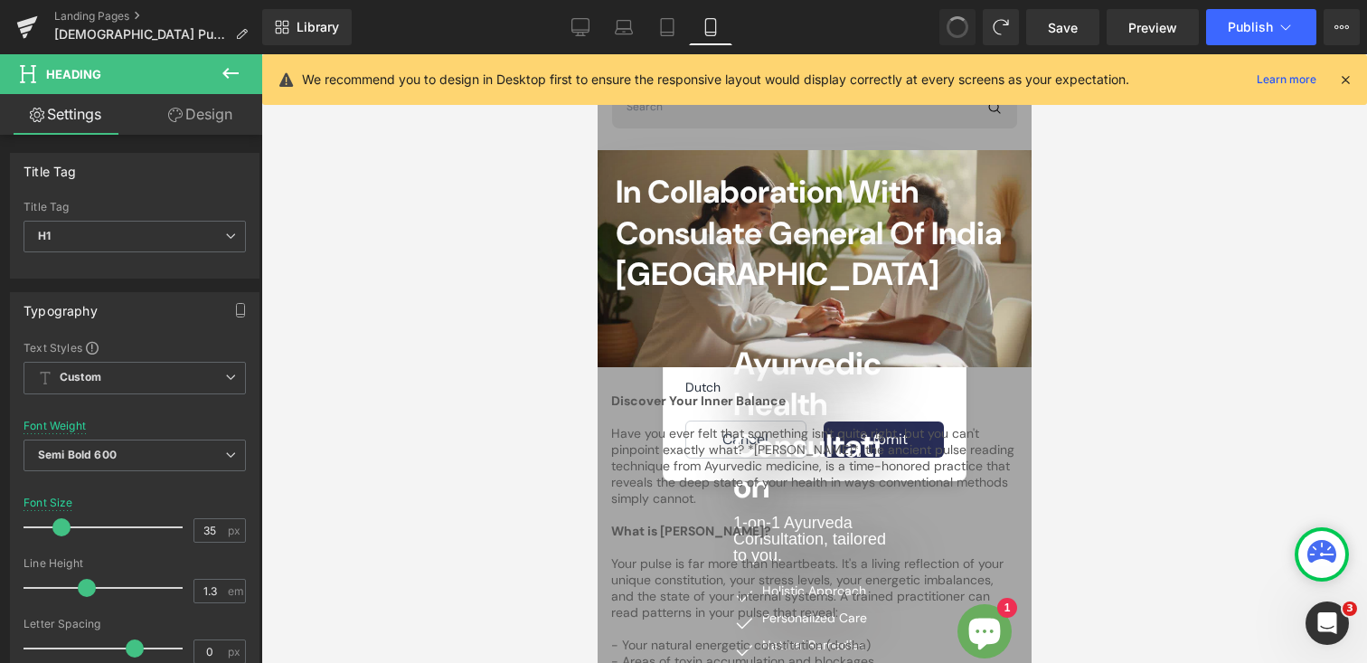
type input "24"
type input "1.4"
type input "2.4"
type input "#1b100e"
type input "100"
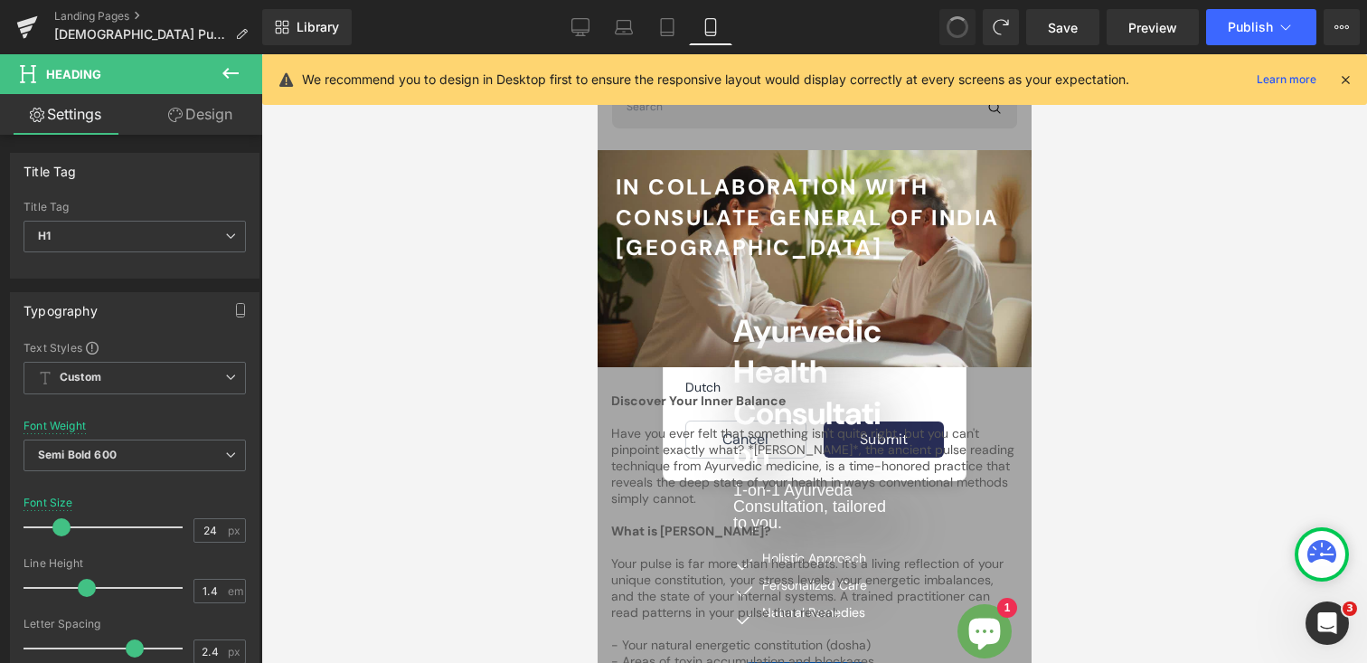
click at [957, 20] on span at bounding box center [957, 27] width 29 height 29
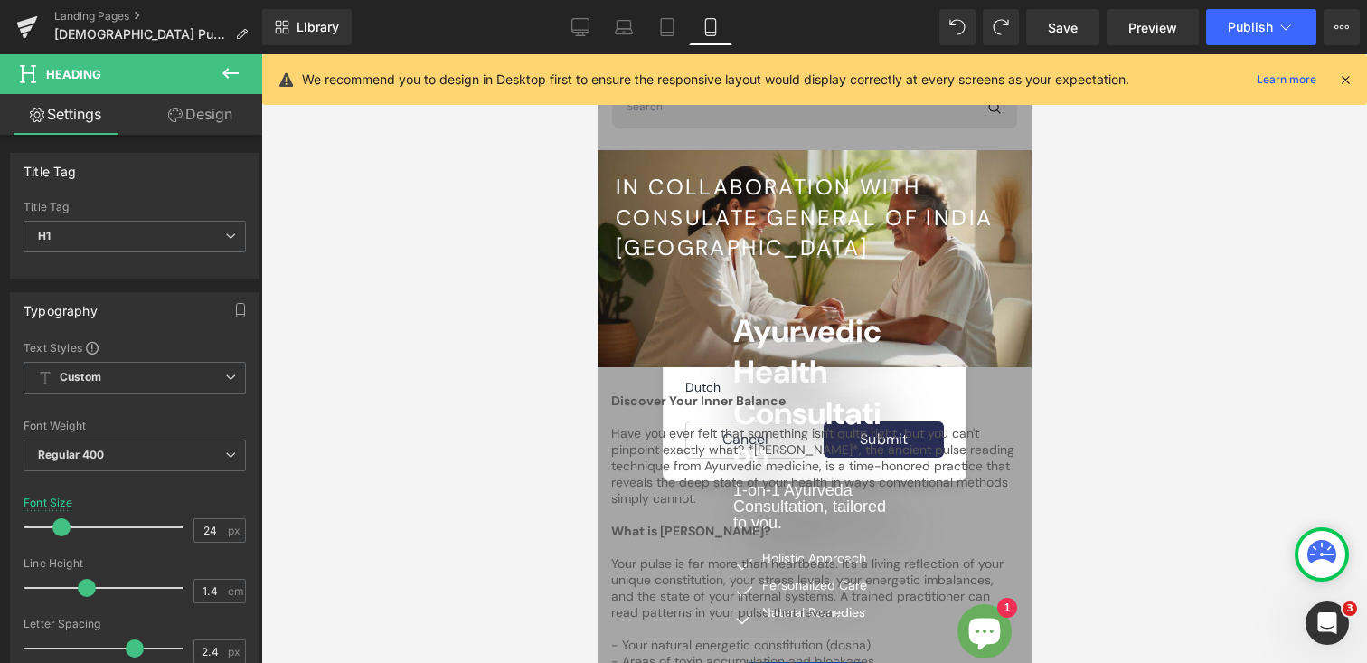
type input "35"
type input "1.3"
type input "0"
type input "#242424"
type input "100"
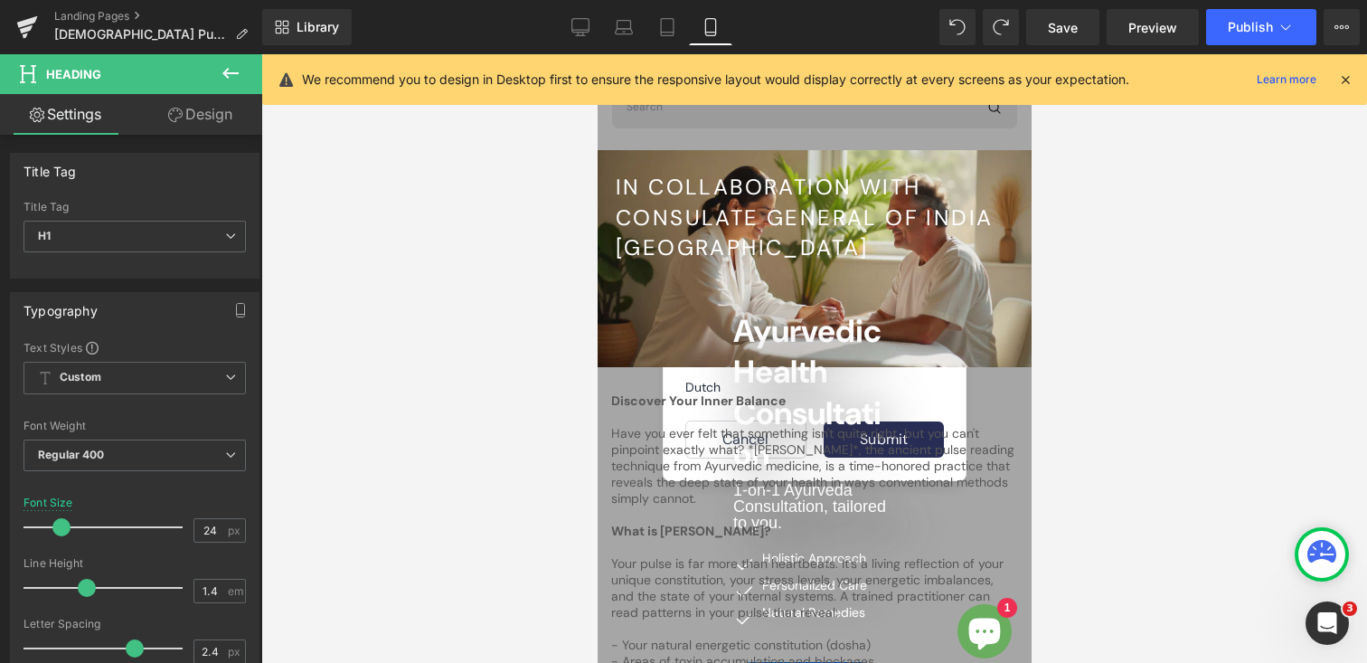
type input "100"
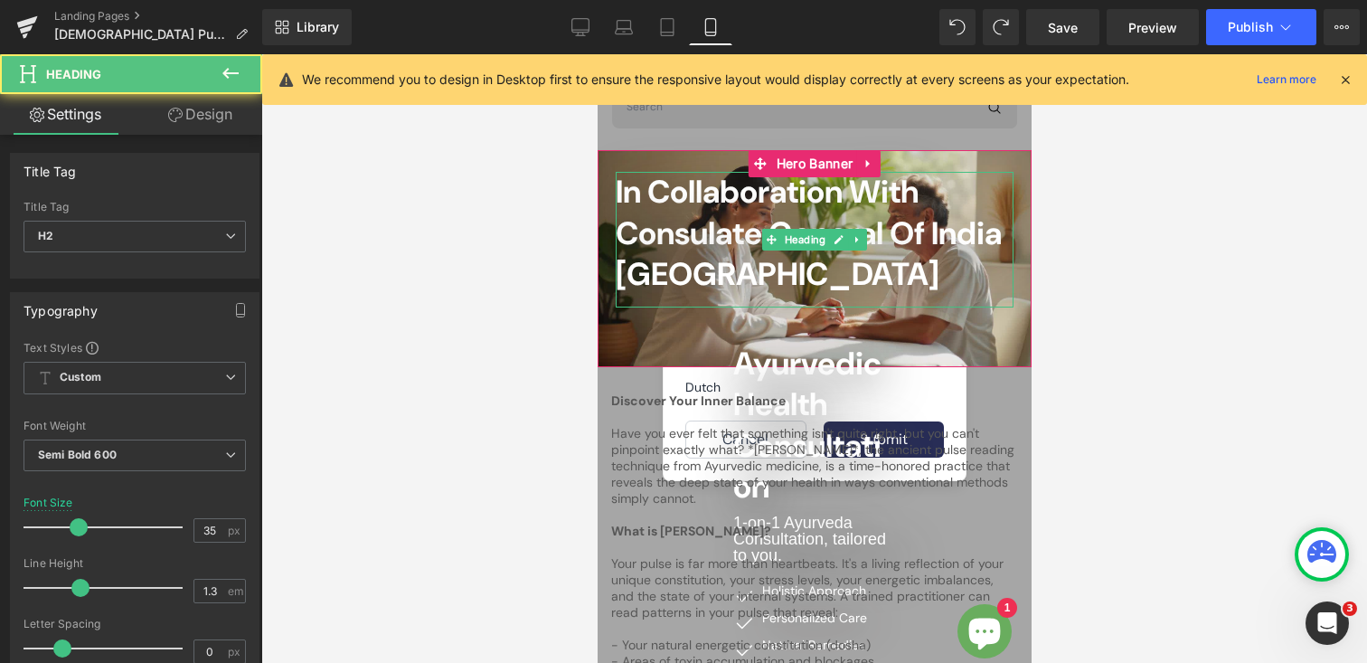
click at [698, 231] on span "In Collaboration with Consulate General of India [GEOGRAPHIC_DATA]" at bounding box center [808, 233] width 386 height 124
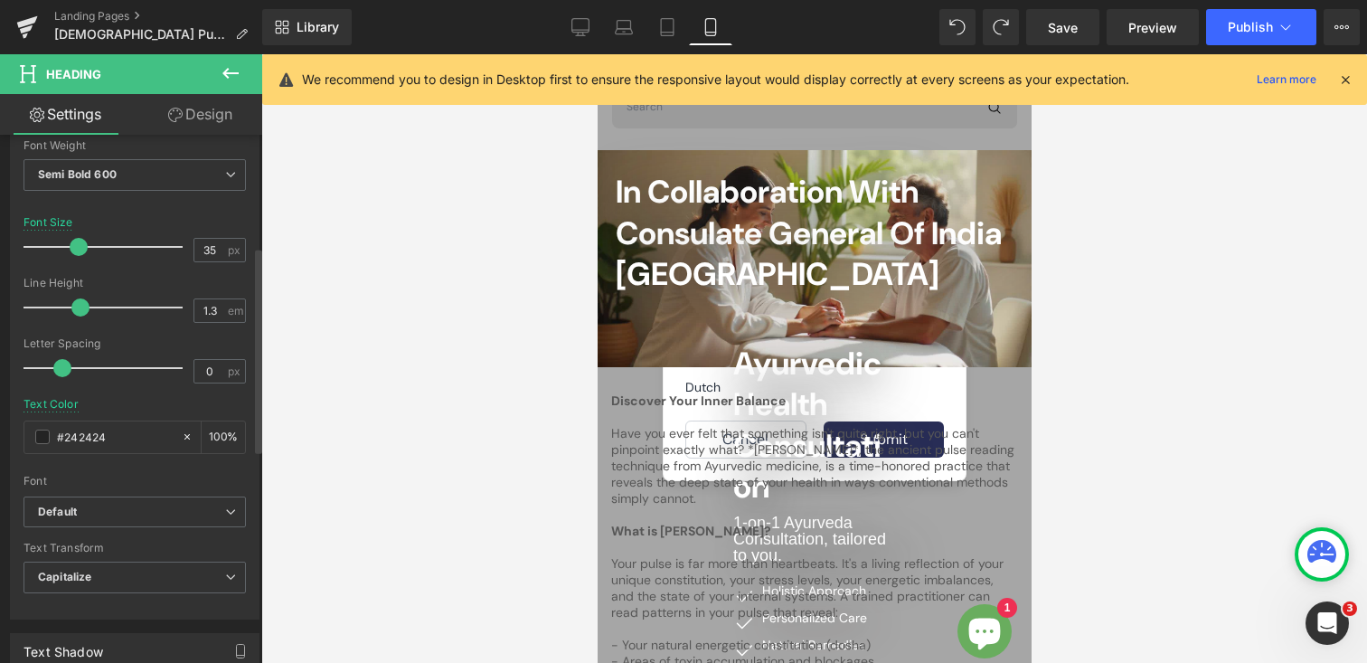
scroll to position [267, 0]
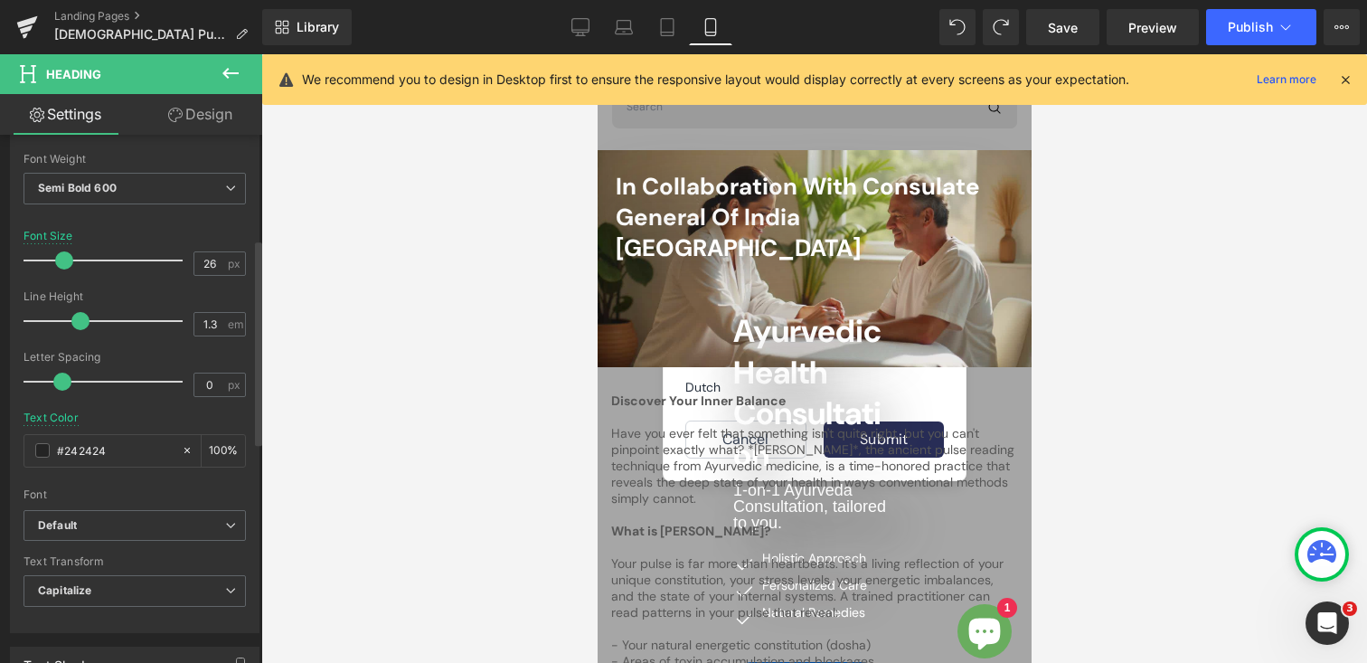
type input "25"
drag, startPoint x: 73, startPoint y: 260, endPoint x: 59, endPoint y: 260, distance: 14.5
click at [59, 260] on span at bounding box center [63, 260] width 18 height 18
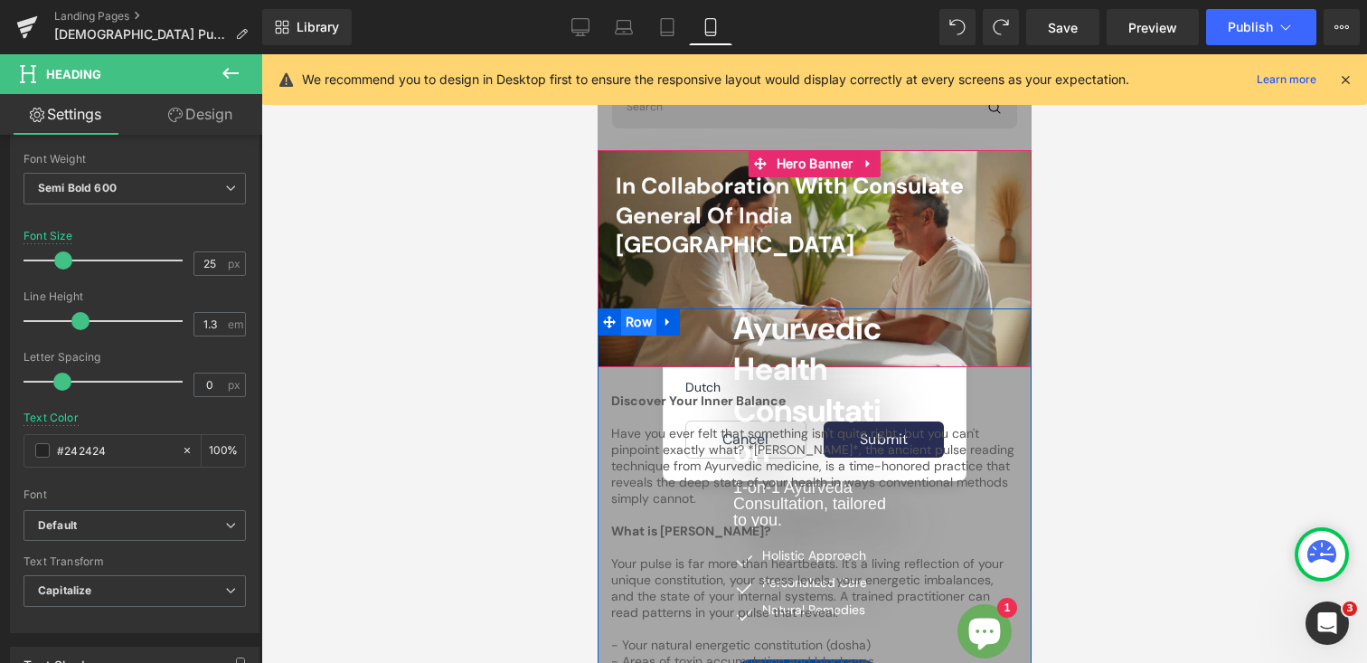
click at [633, 308] on span "Row" at bounding box center [637, 321] width 35 height 27
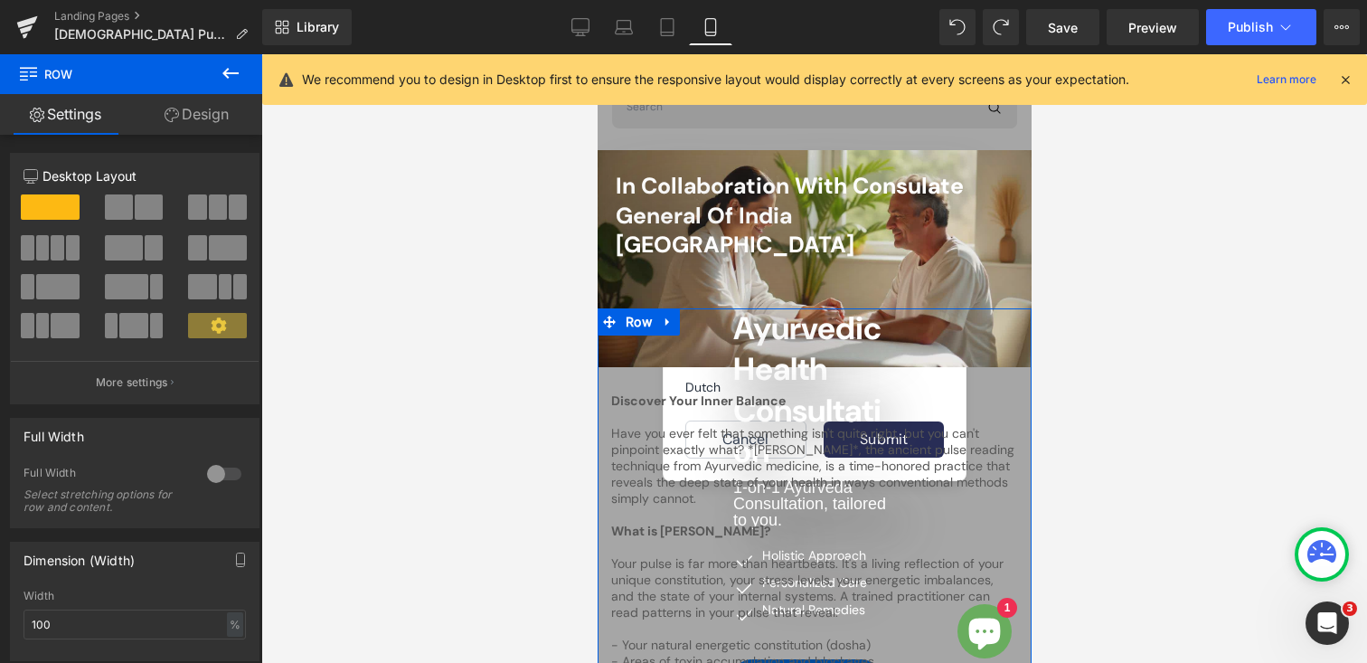
click at [184, 110] on link "Design" at bounding box center [196, 114] width 131 height 41
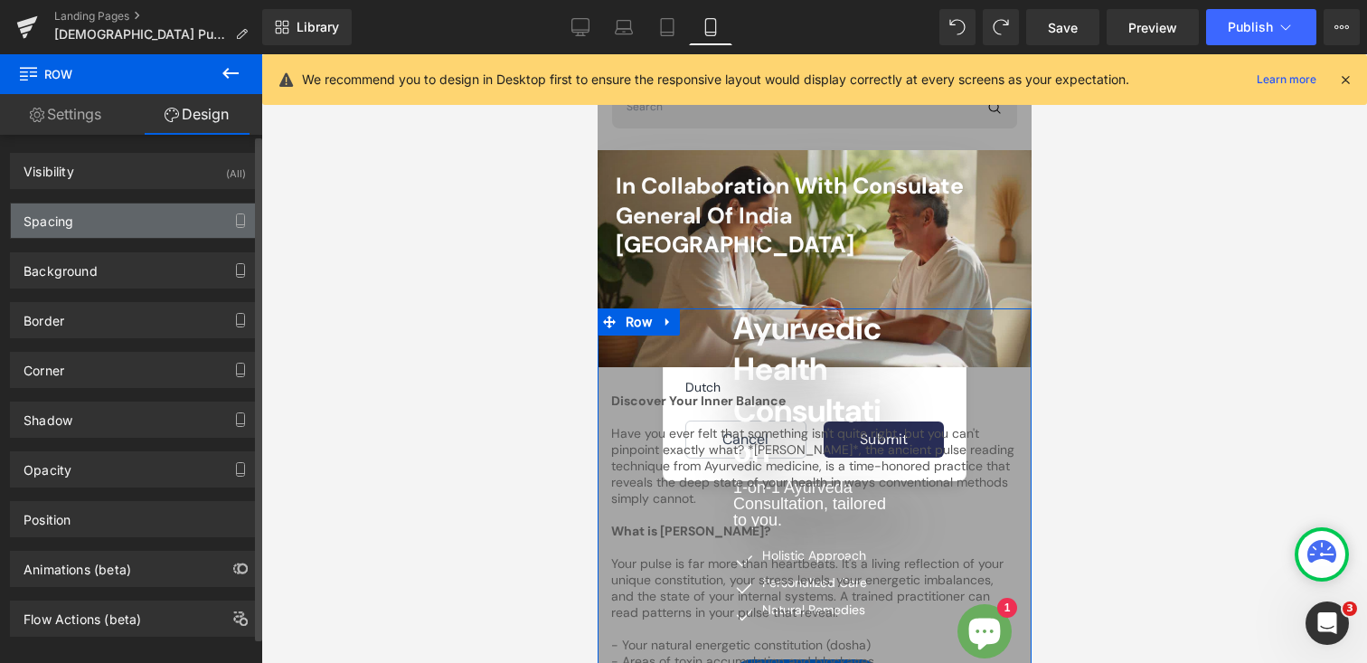
click at [90, 217] on div "Spacing" at bounding box center [135, 220] width 248 height 34
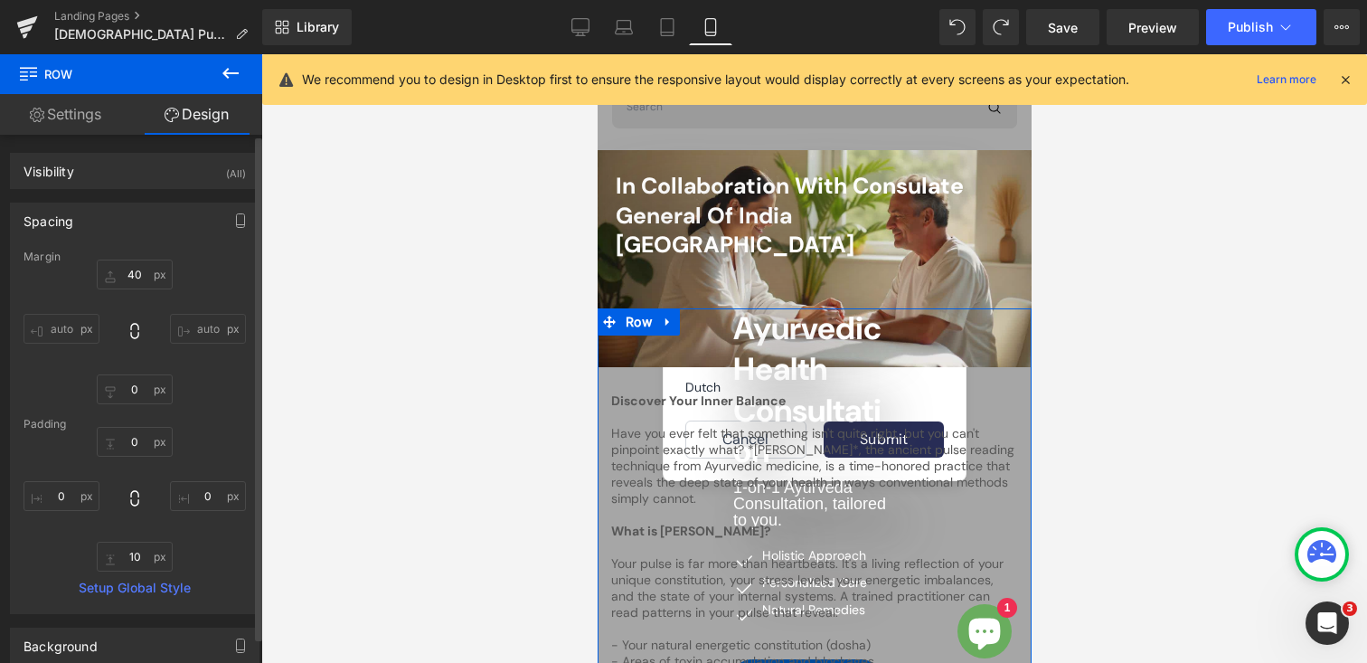
click at [90, 217] on div "Spacing" at bounding box center [135, 220] width 248 height 34
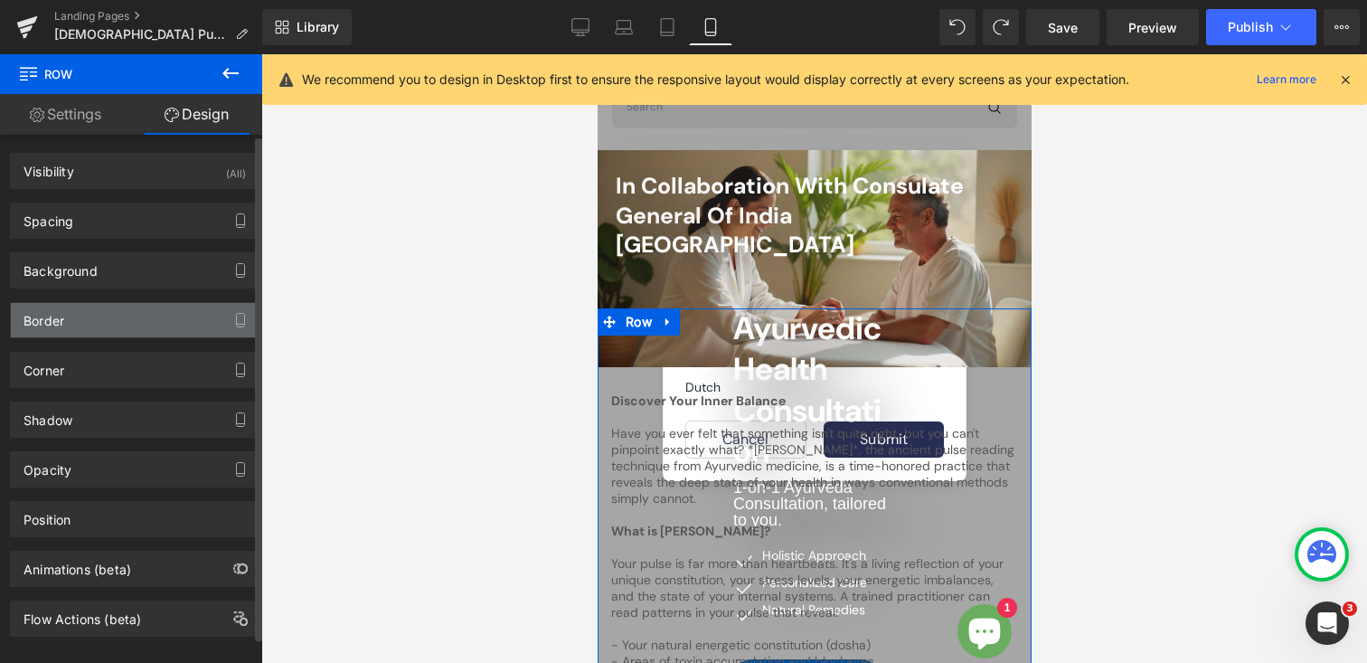
scroll to position [25, 0]
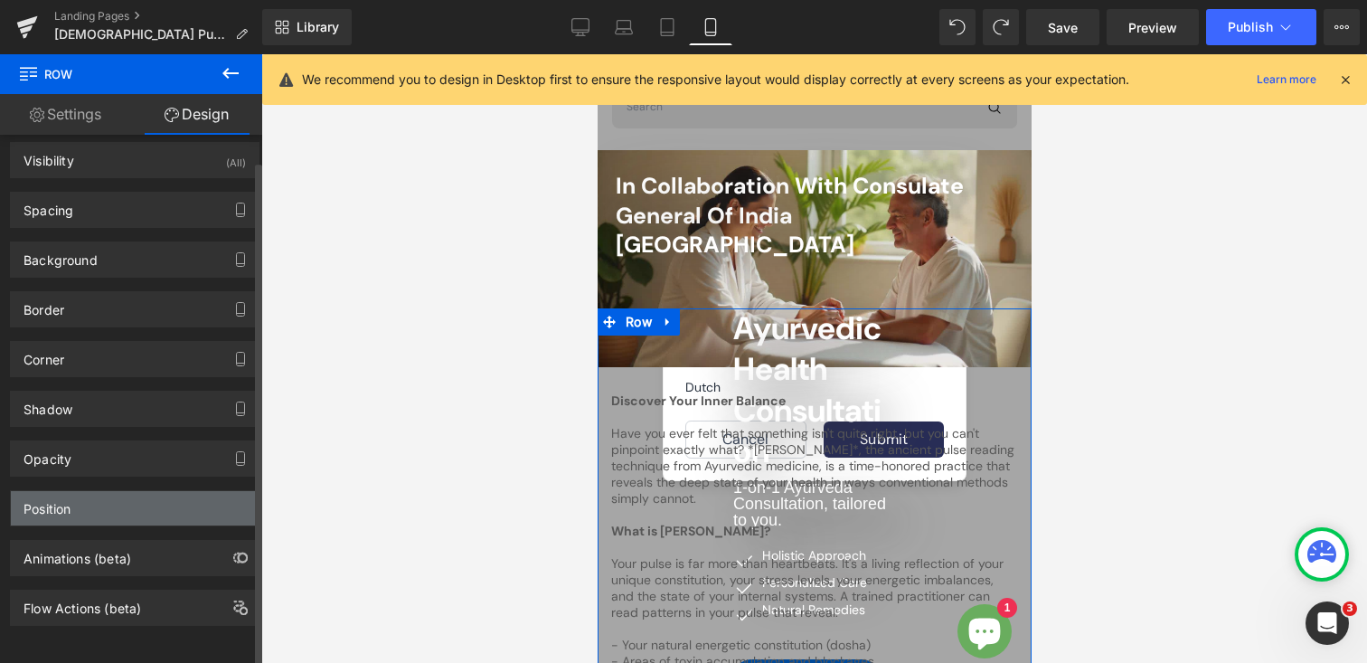
click at [74, 491] on div "Position" at bounding box center [135, 508] width 248 height 34
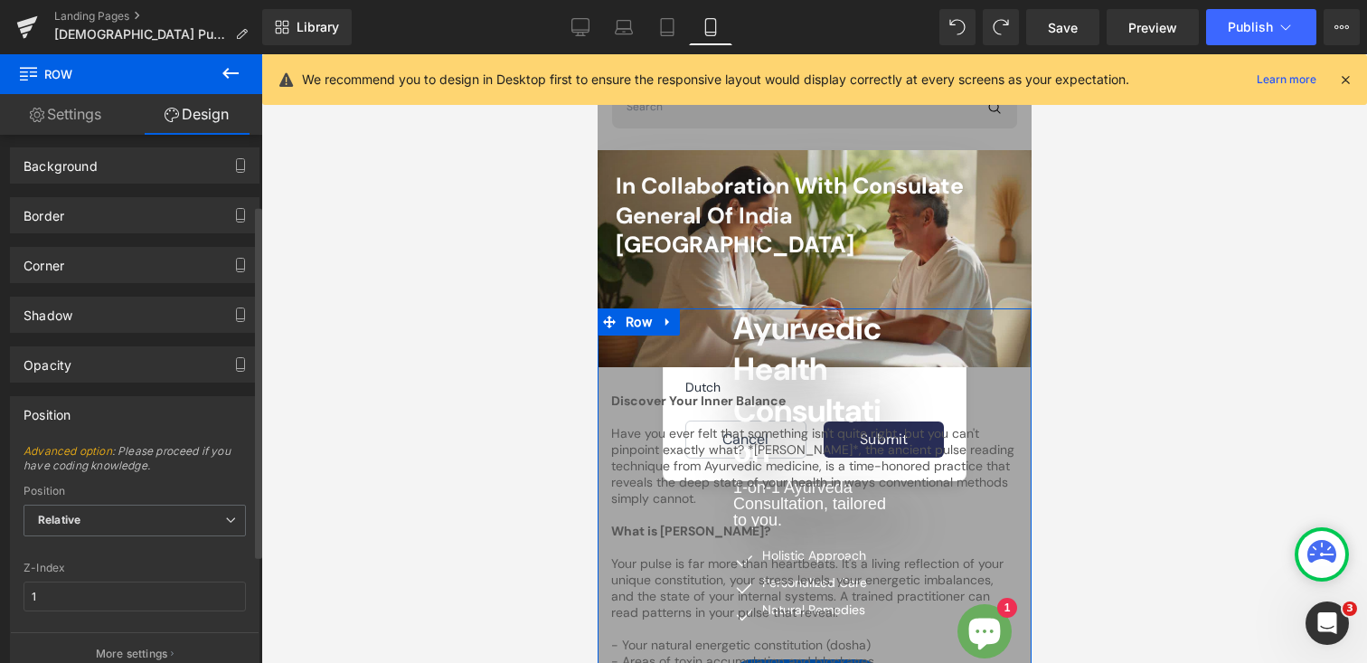
click at [73, 412] on div "Position" at bounding box center [135, 414] width 248 height 34
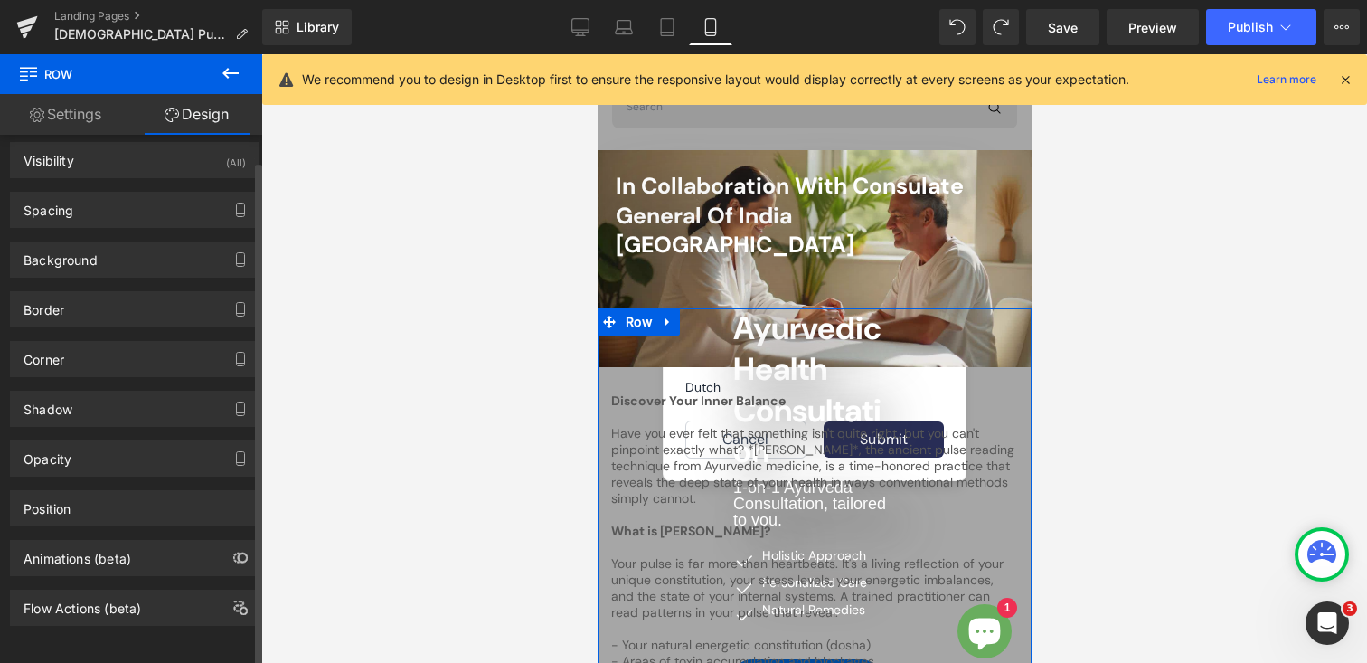
scroll to position [0, 0]
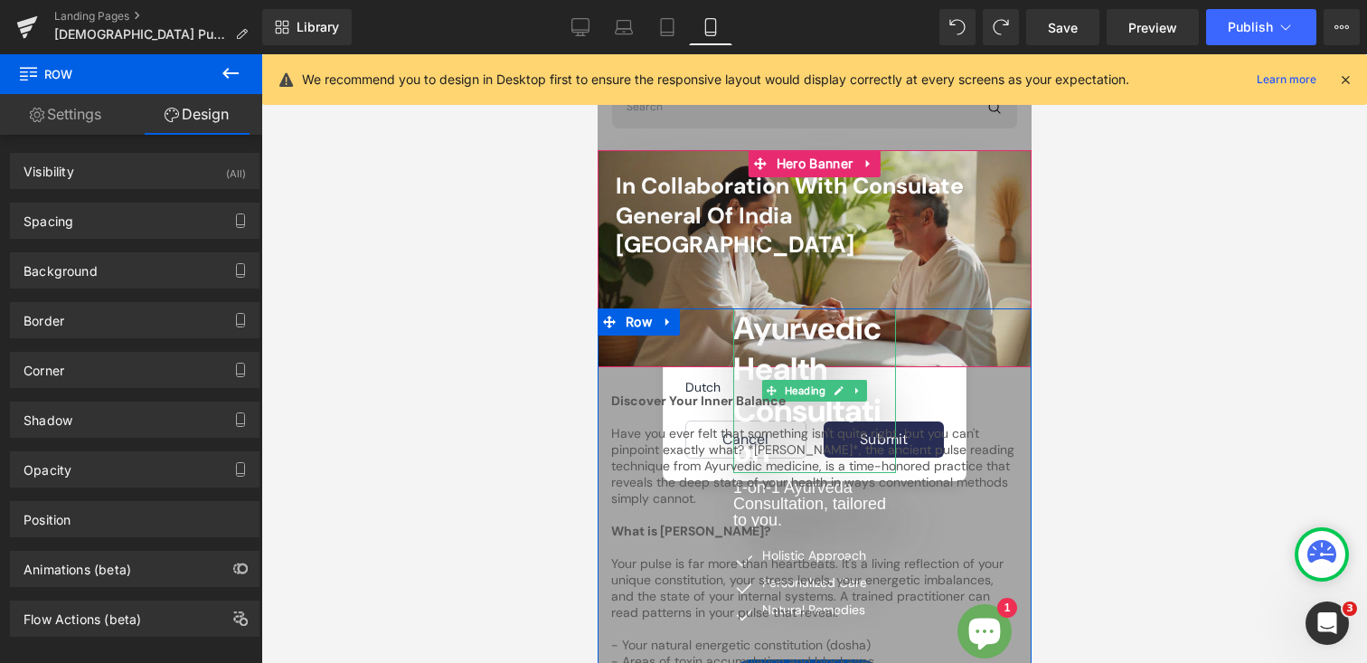
click at [795, 316] on span "Ayurvedic Health Consultation" at bounding box center [806, 389] width 148 height 165
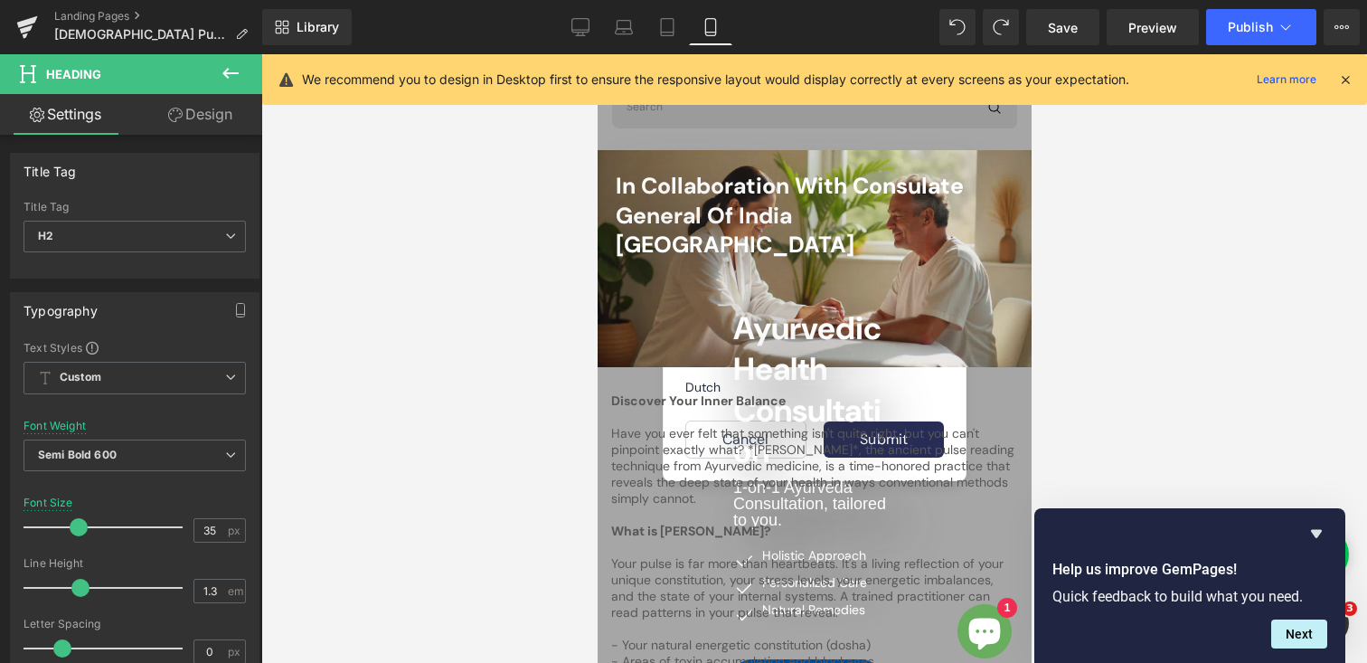
click at [173, 115] on icon at bounding box center [175, 115] width 14 height 14
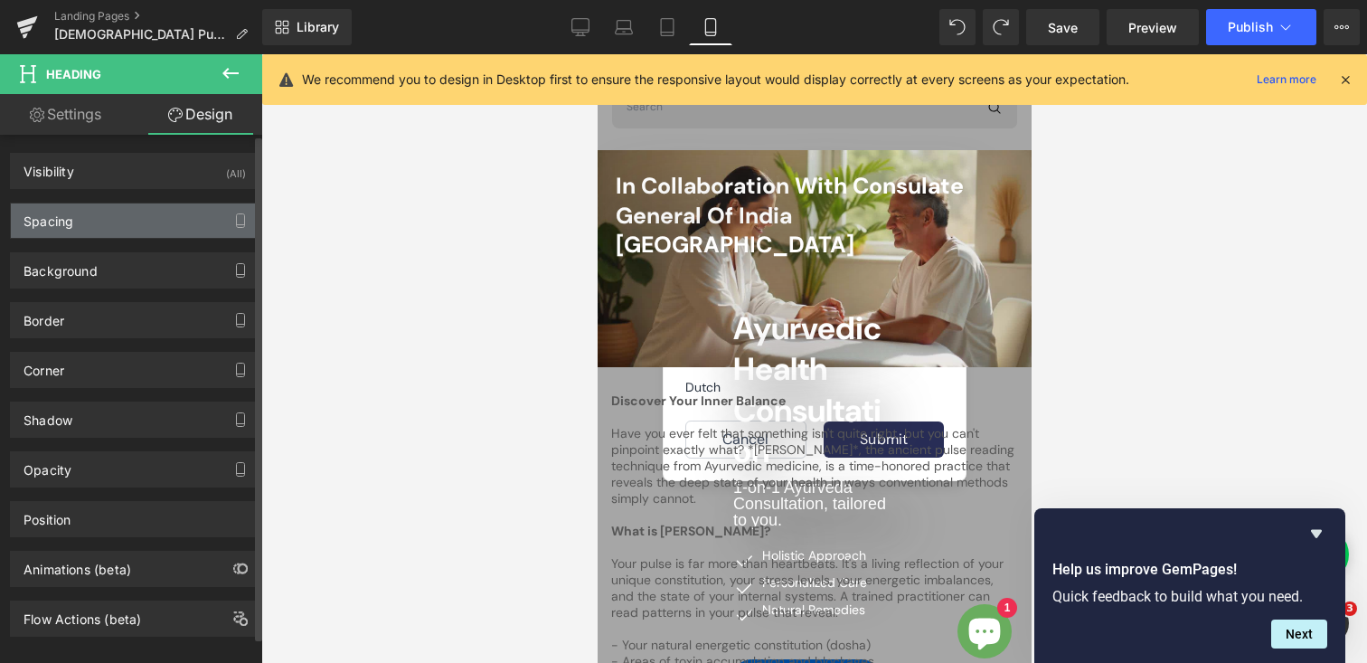
type input "0"
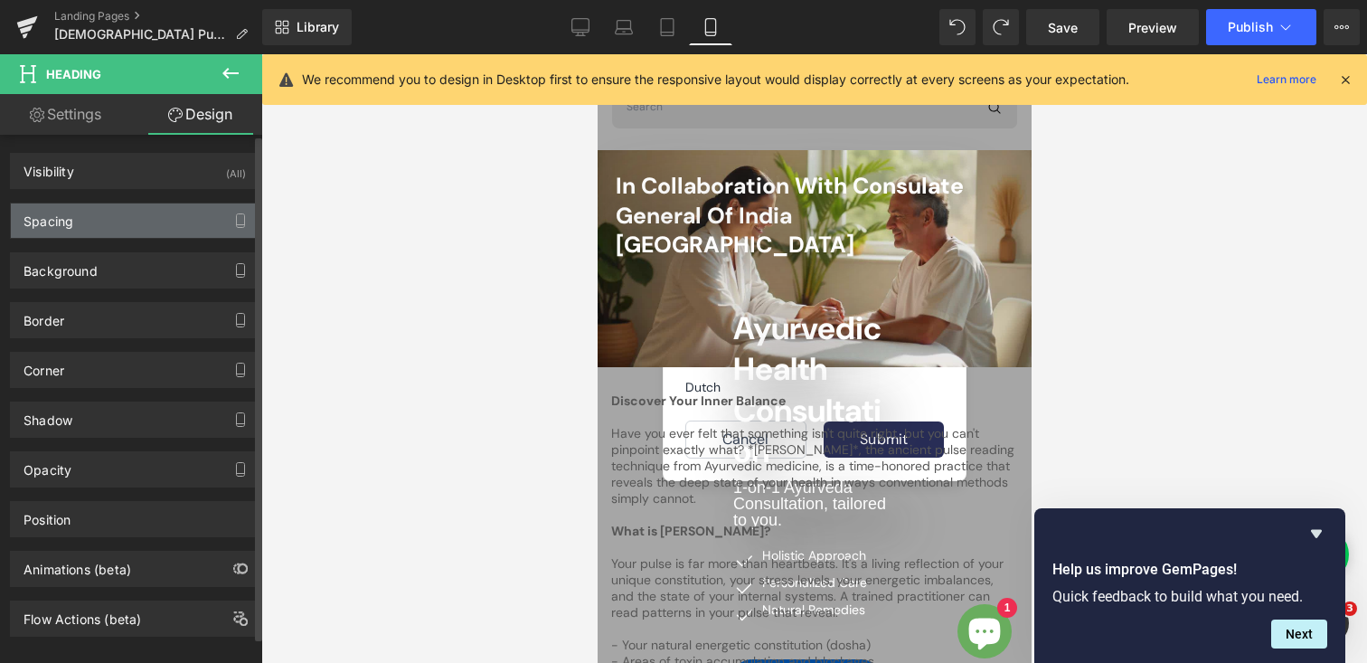
type input "0"
click at [117, 208] on div "Spacing" at bounding box center [135, 220] width 248 height 34
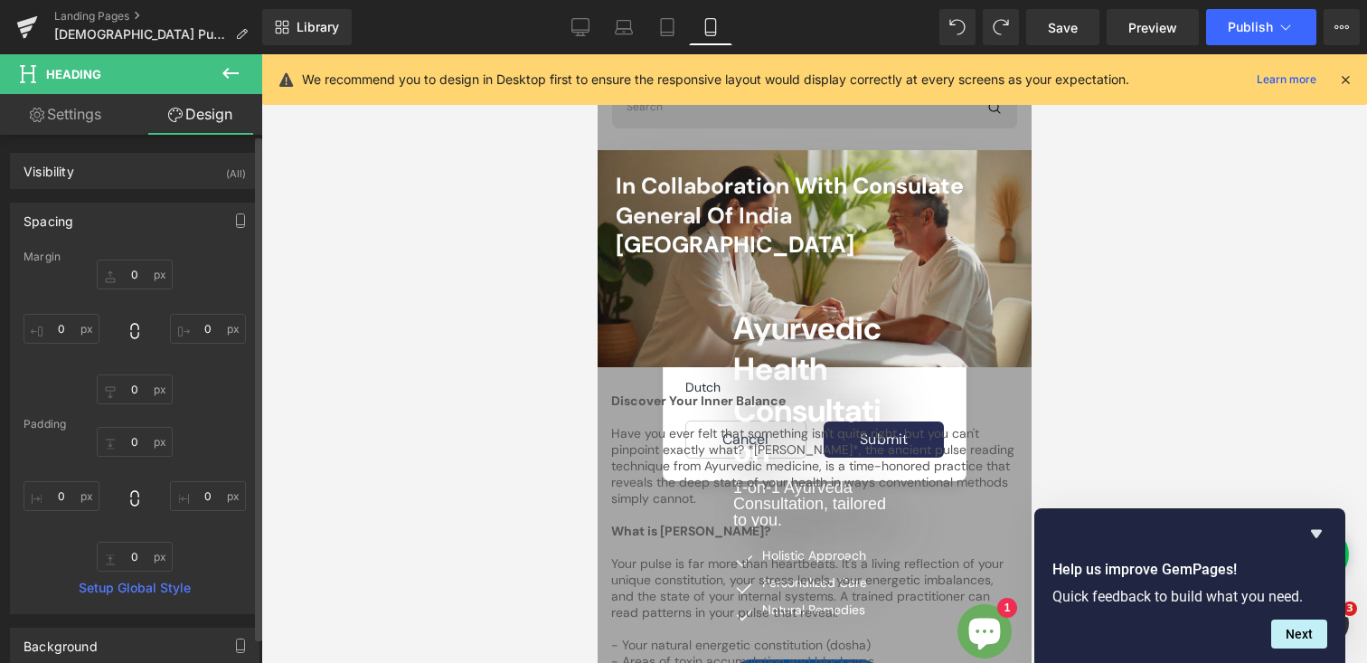
click at [117, 208] on div "Spacing" at bounding box center [135, 220] width 248 height 34
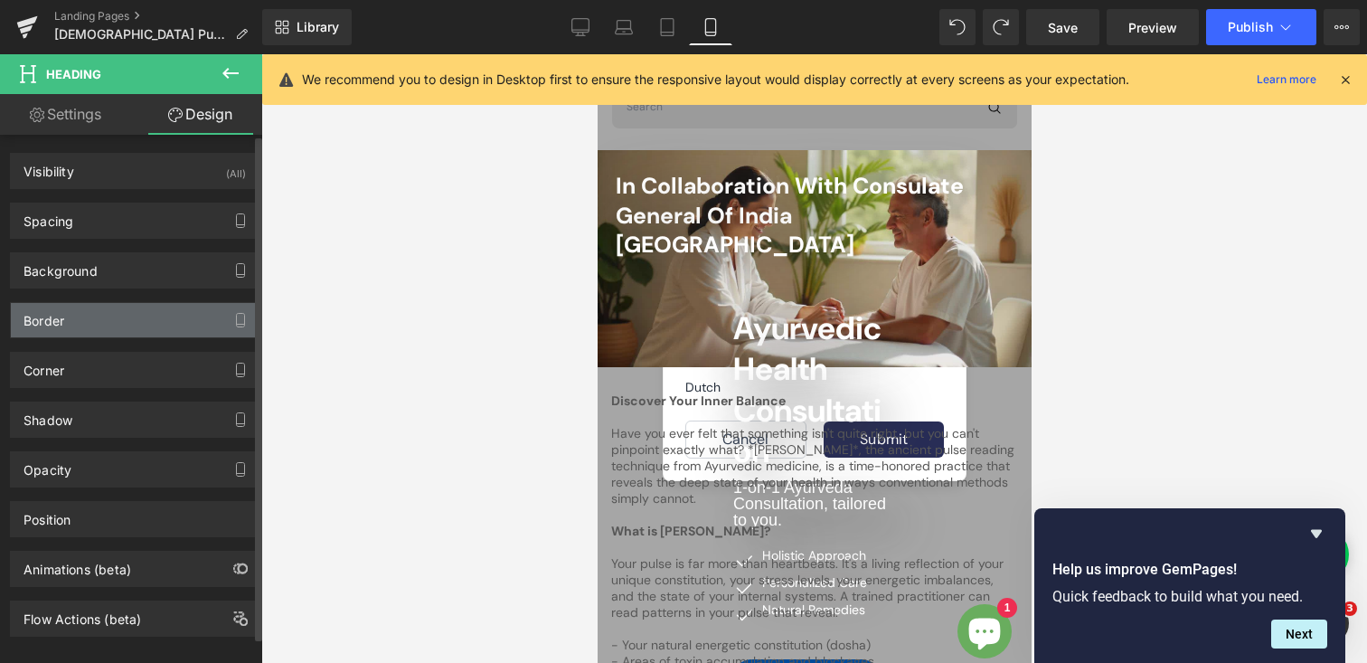
scroll to position [25, 0]
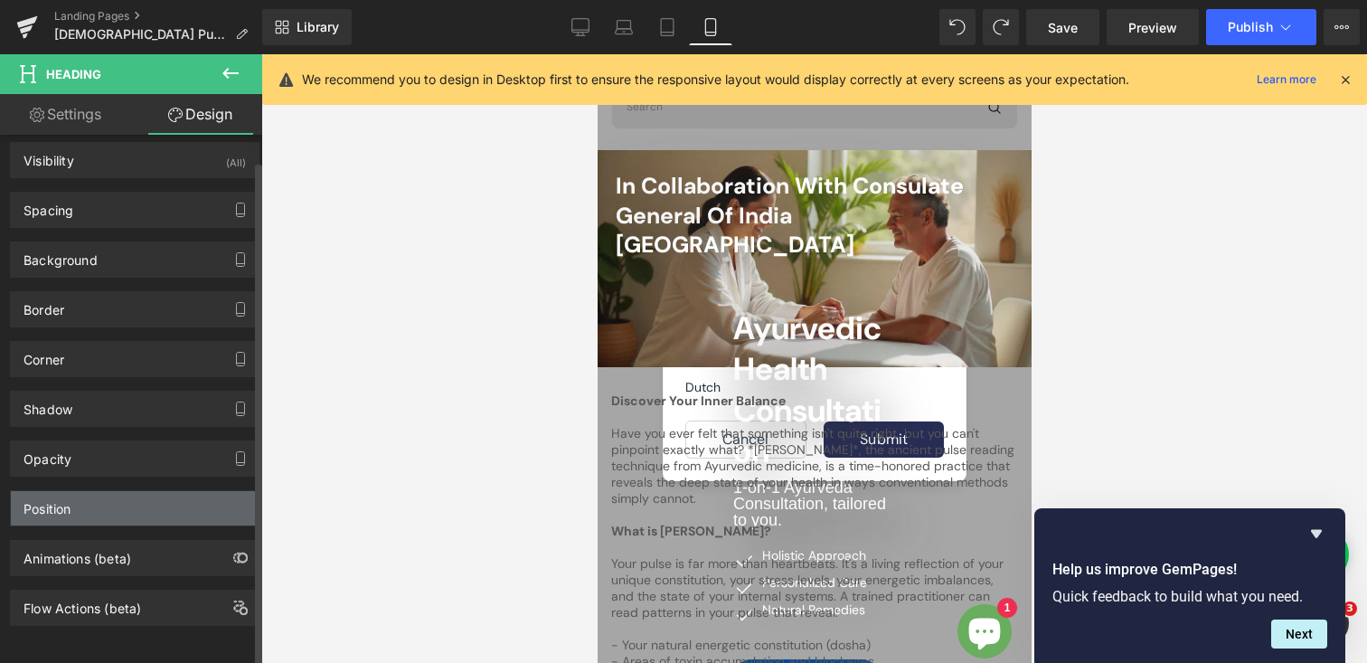
click at [90, 494] on div "Position" at bounding box center [135, 508] width 248 height 34
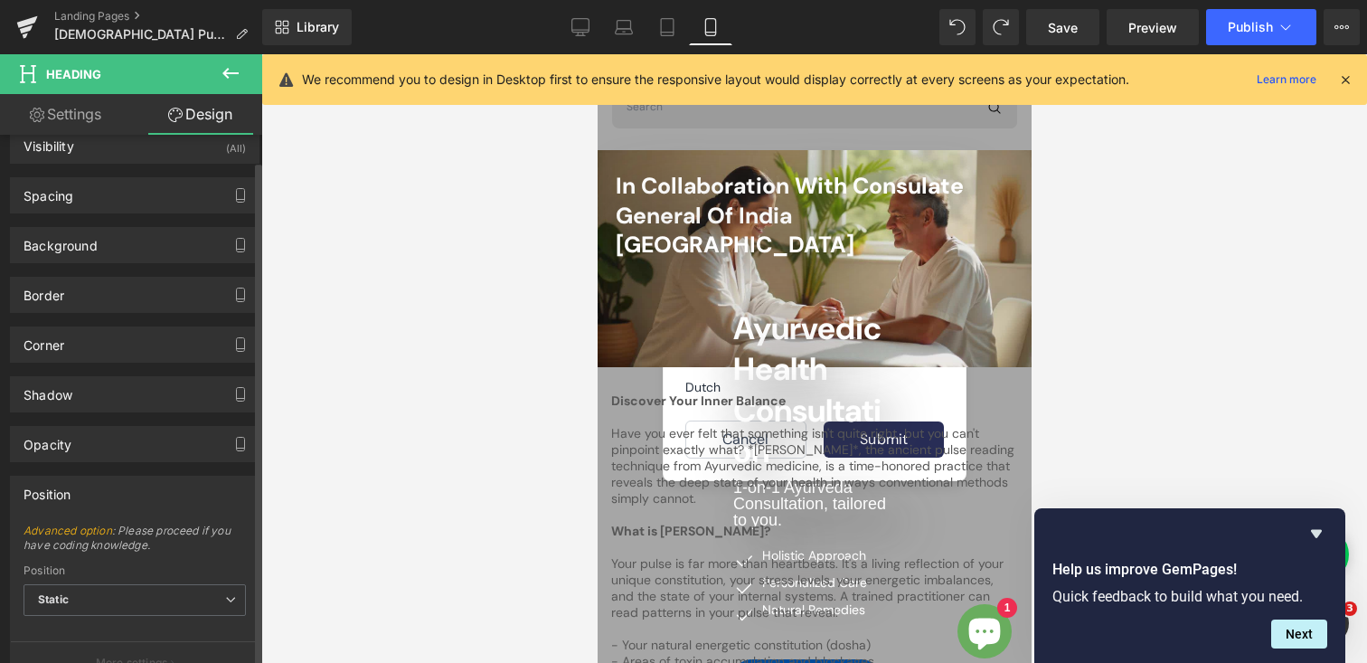
scroll to position [198, 0]
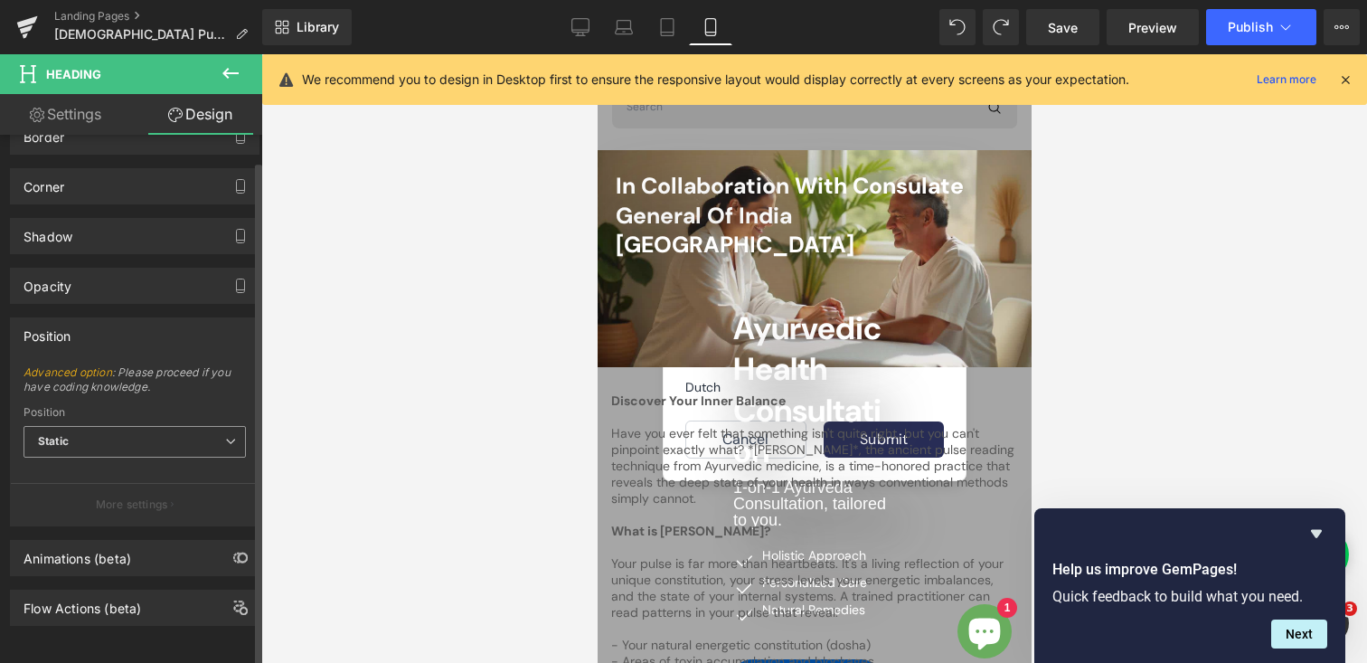
click at [90, 426] on span "Static" at bounding box center [135, 442] width 222 height 32
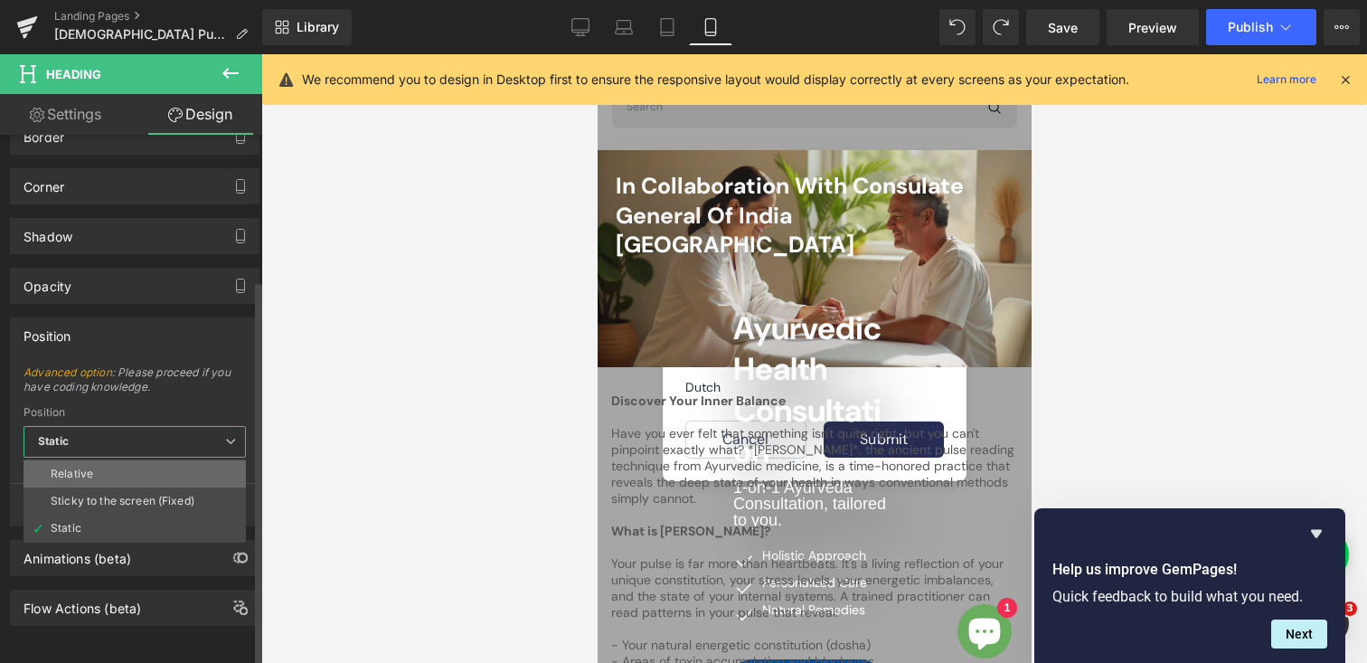
click at [77, 467] on div "Relative" at bounding box center [72, 473] width 42 height 13
type input "1"
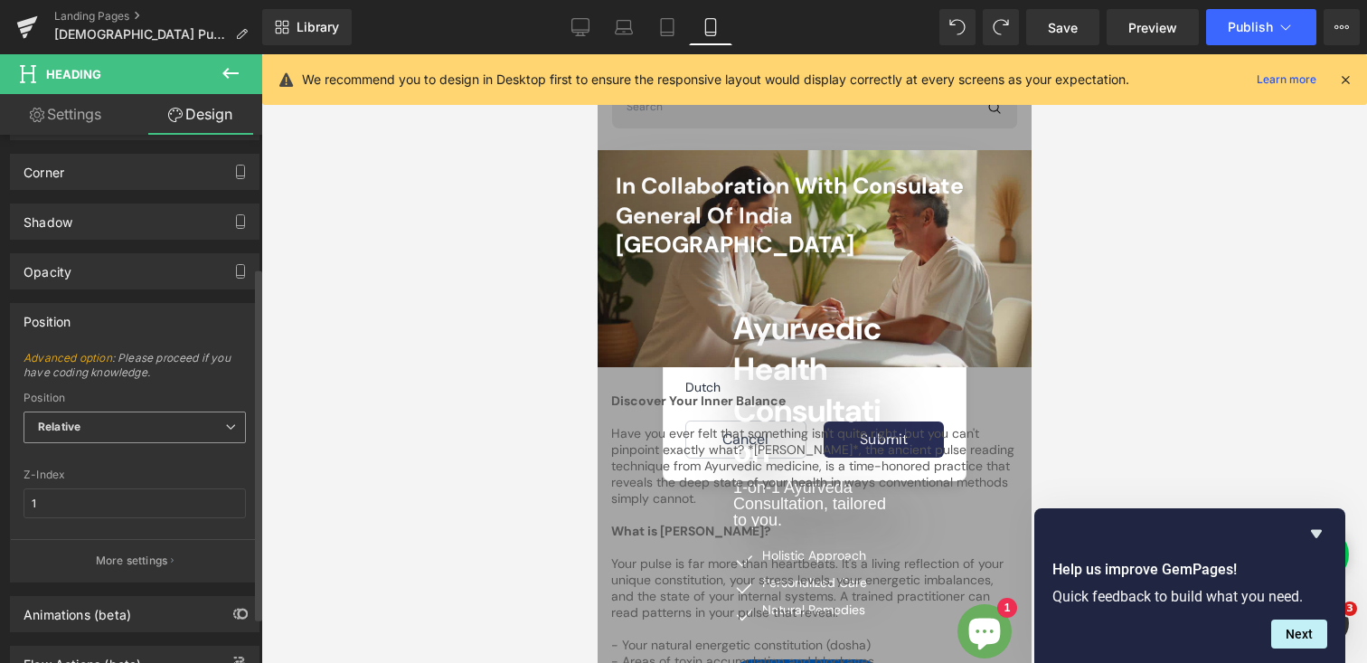
click at [80, 425] on b "Relative" at bounding box center [59, 427] width 42 height 14
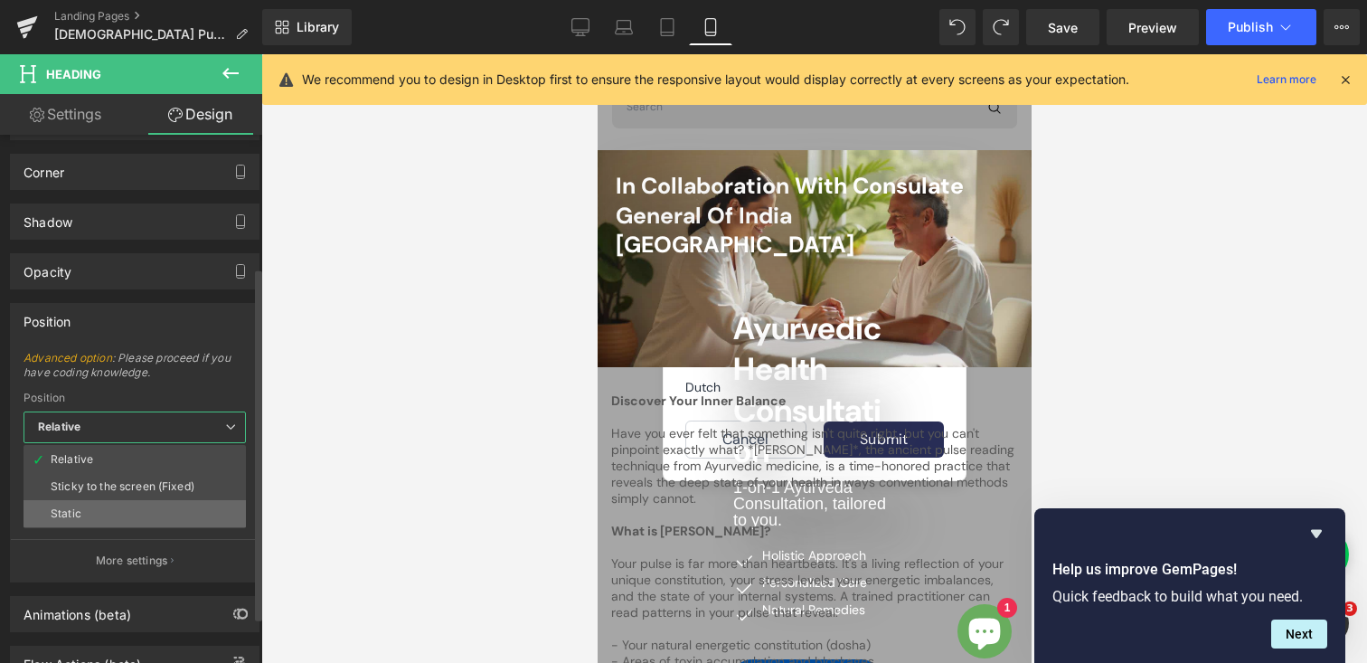
click at [75, 512] on div "Static" at bounding box center [66, 513] width 31 height 13
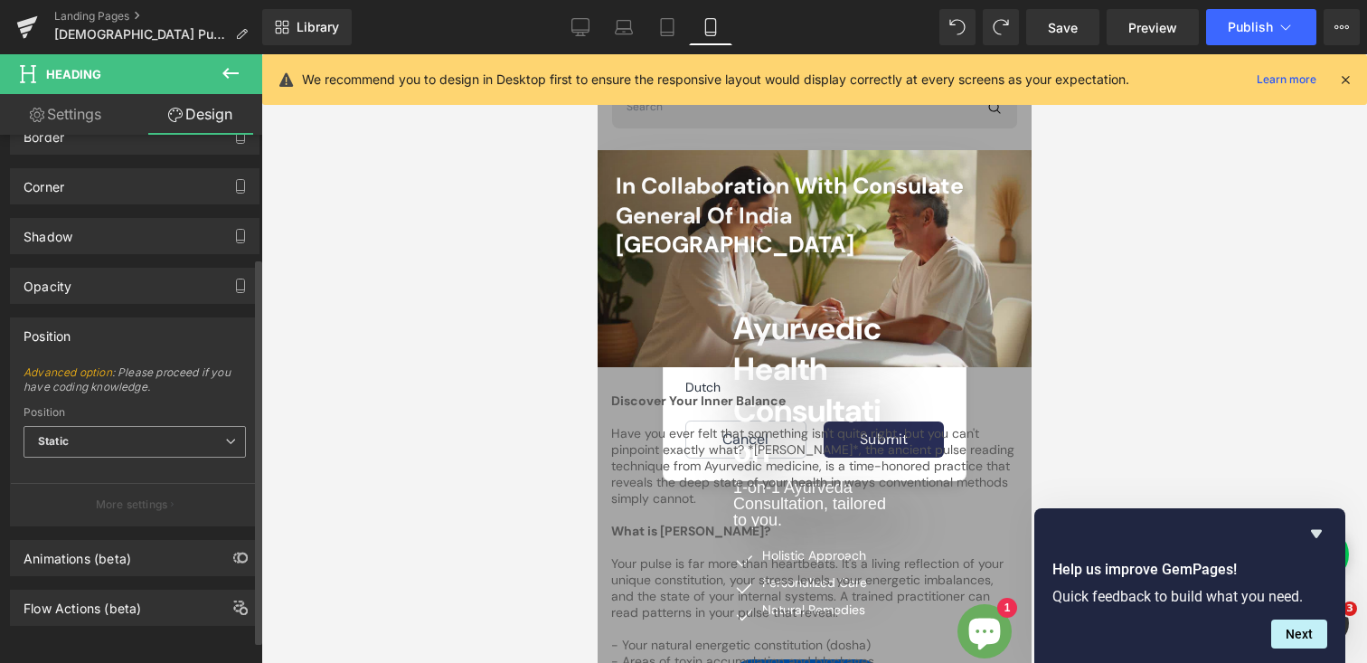
scroll to position [0, 0]
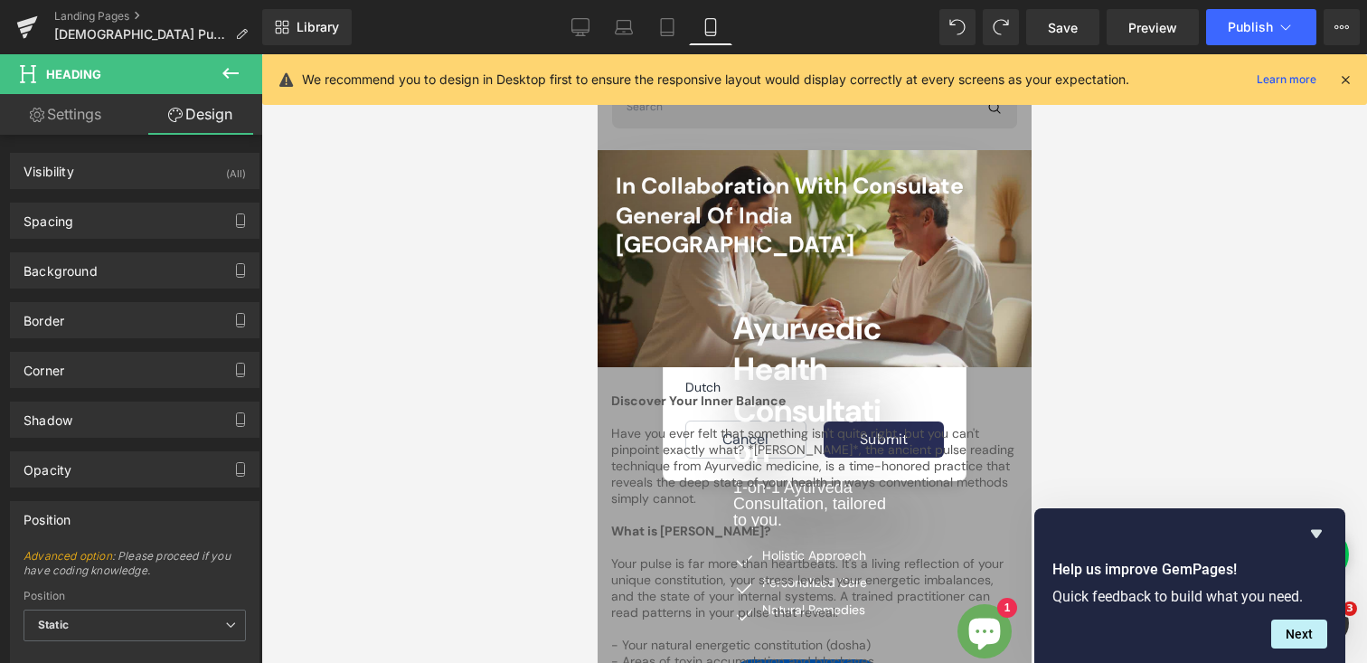
click at [80, 123] on link "Settings" at bounding box center [65, 114] width 131 height 41
type input "100"
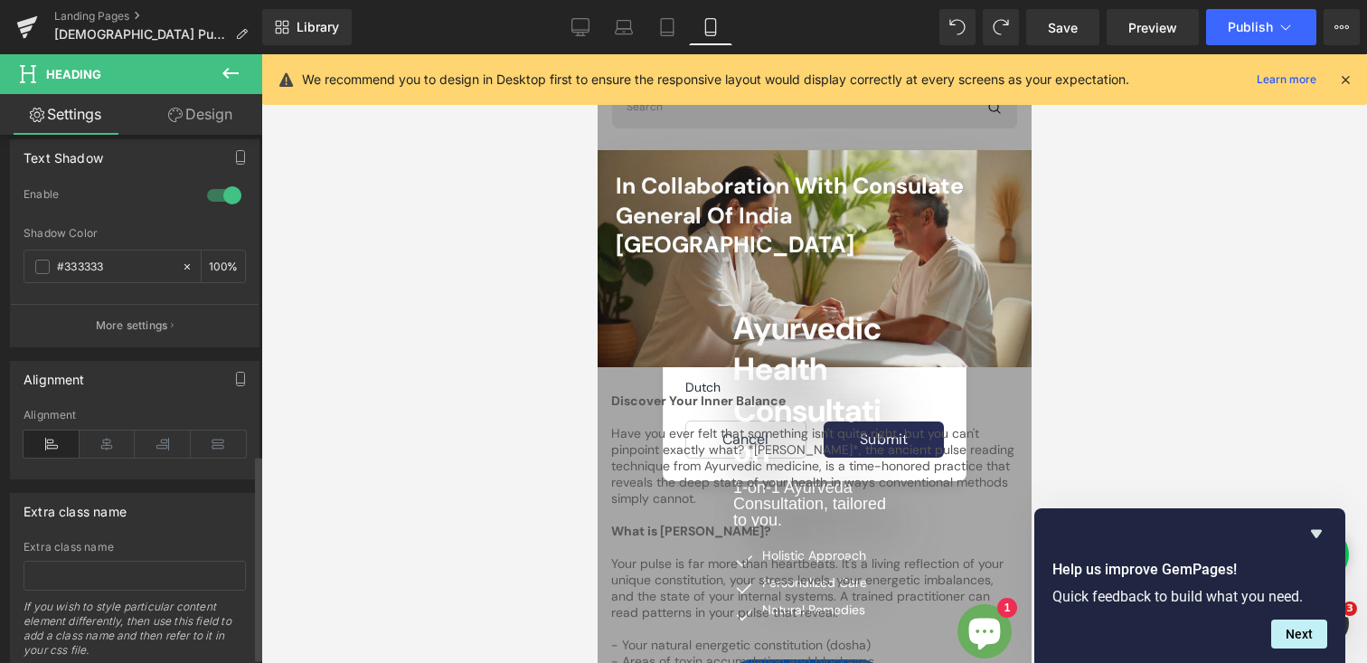
scroll to position [832, 0]
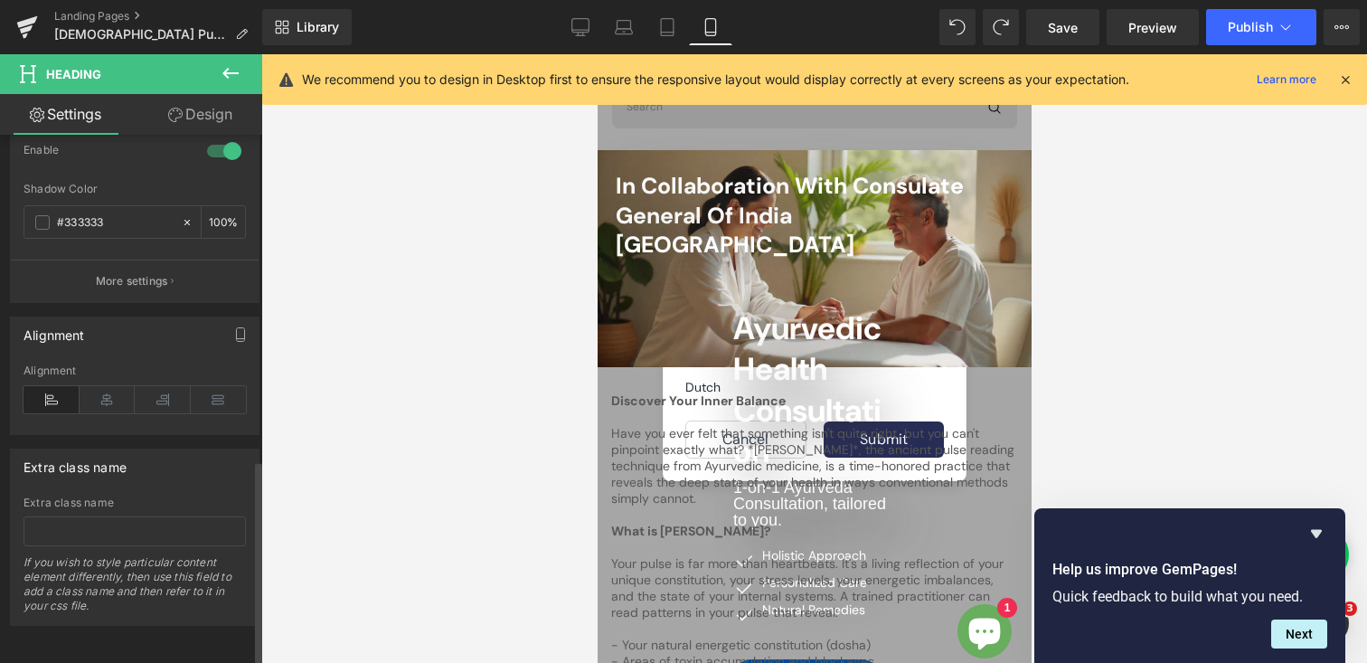
click at [53, 386] on icon at bounding box center [52, 399] width 56 height 27
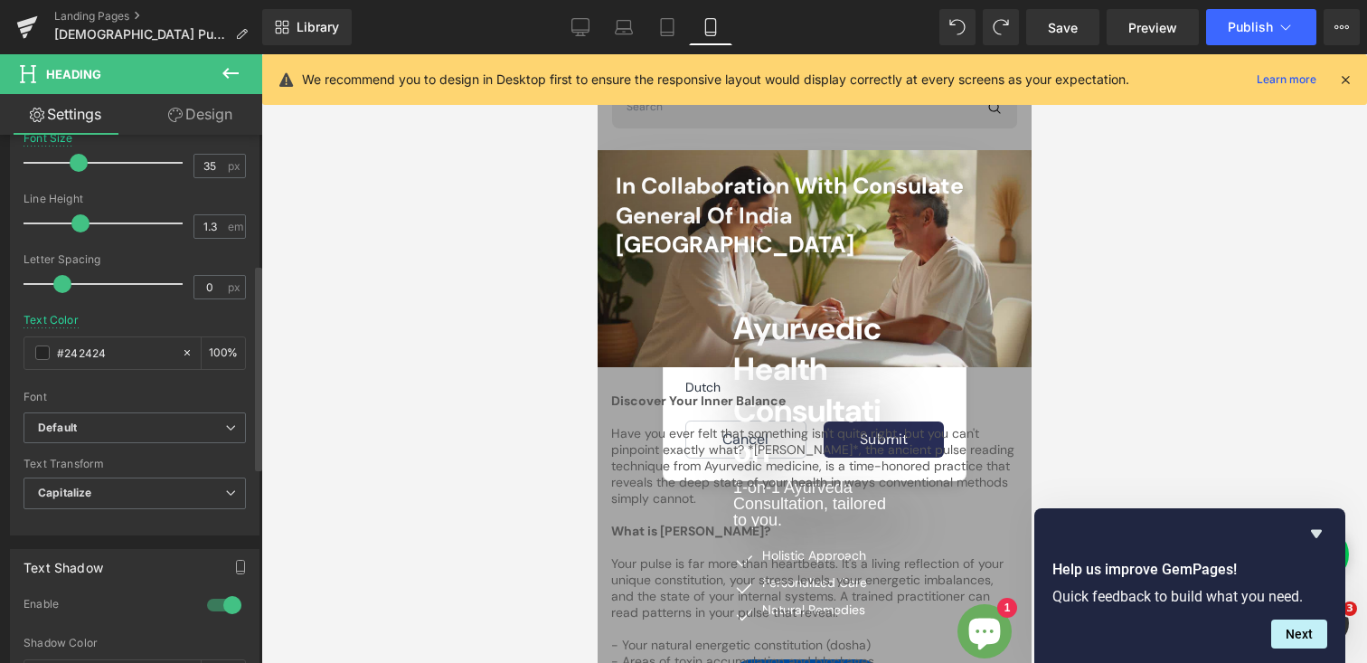
scroll to position [0, 0]
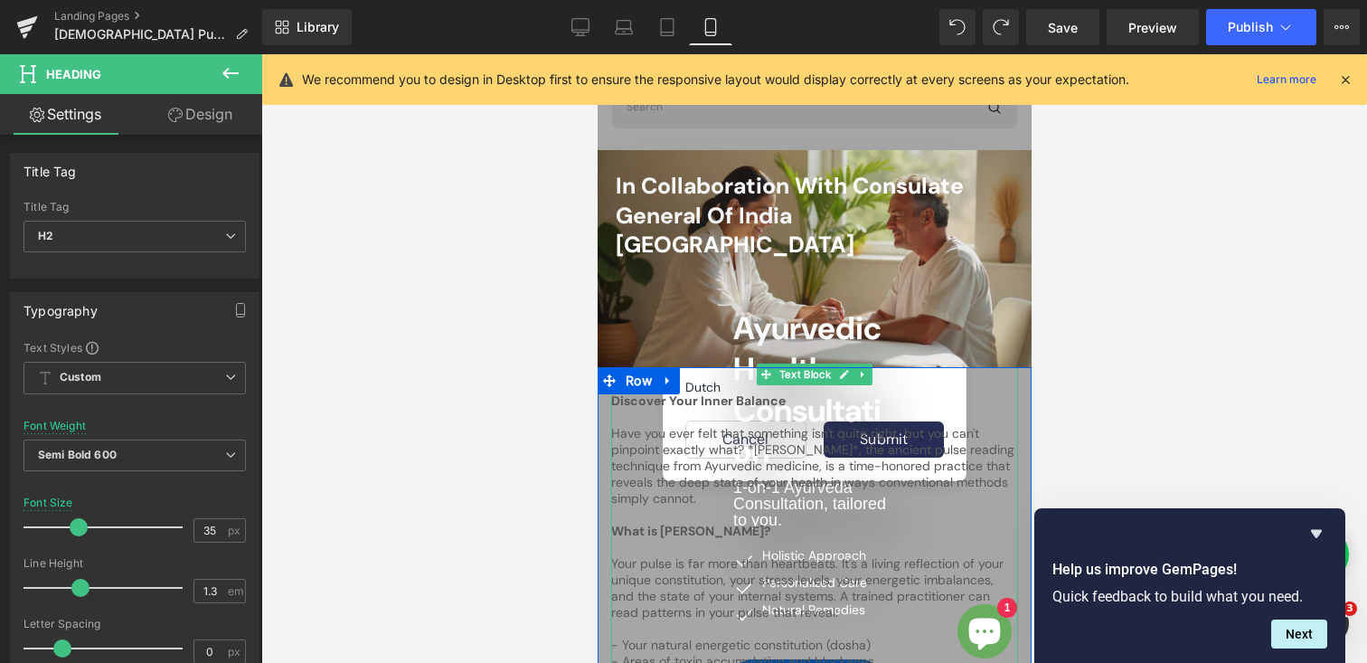
click at [751, 367] on div at bounding box center [814, 369] width 434 height 5
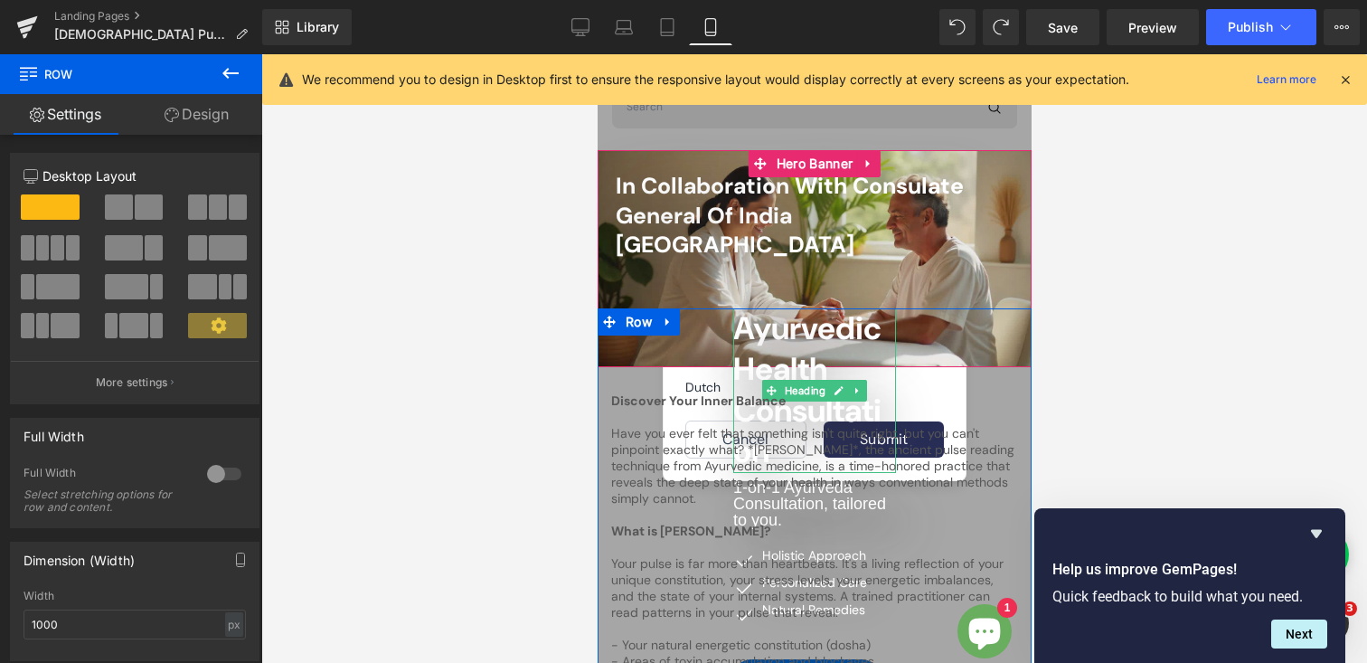
click at [768, 307] on span "Ayurvedic Health Consultation" at bounding box center [806, 389] width 148 height 165
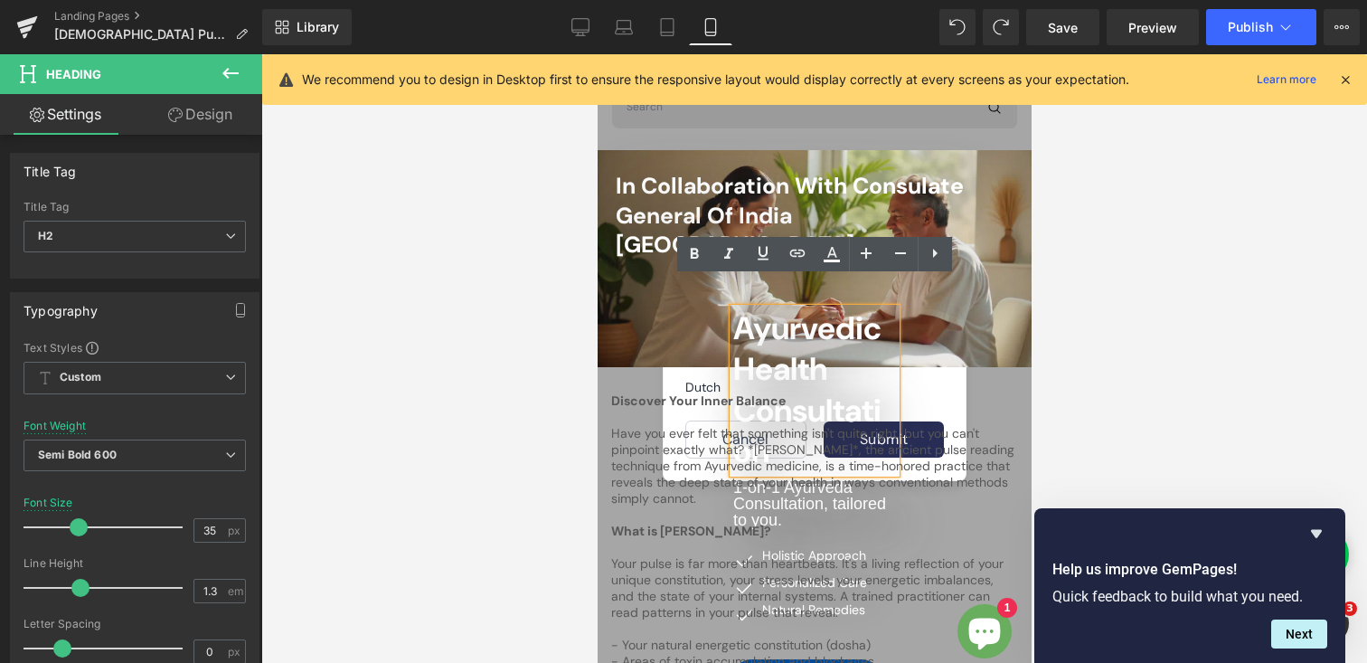
click at [677, 329] on div "Ayurvedic Health Consultation Heading 1-on-1 Ayurveda Consultation, tailored to…" at bounding box center [814, 501] width 434 height 387
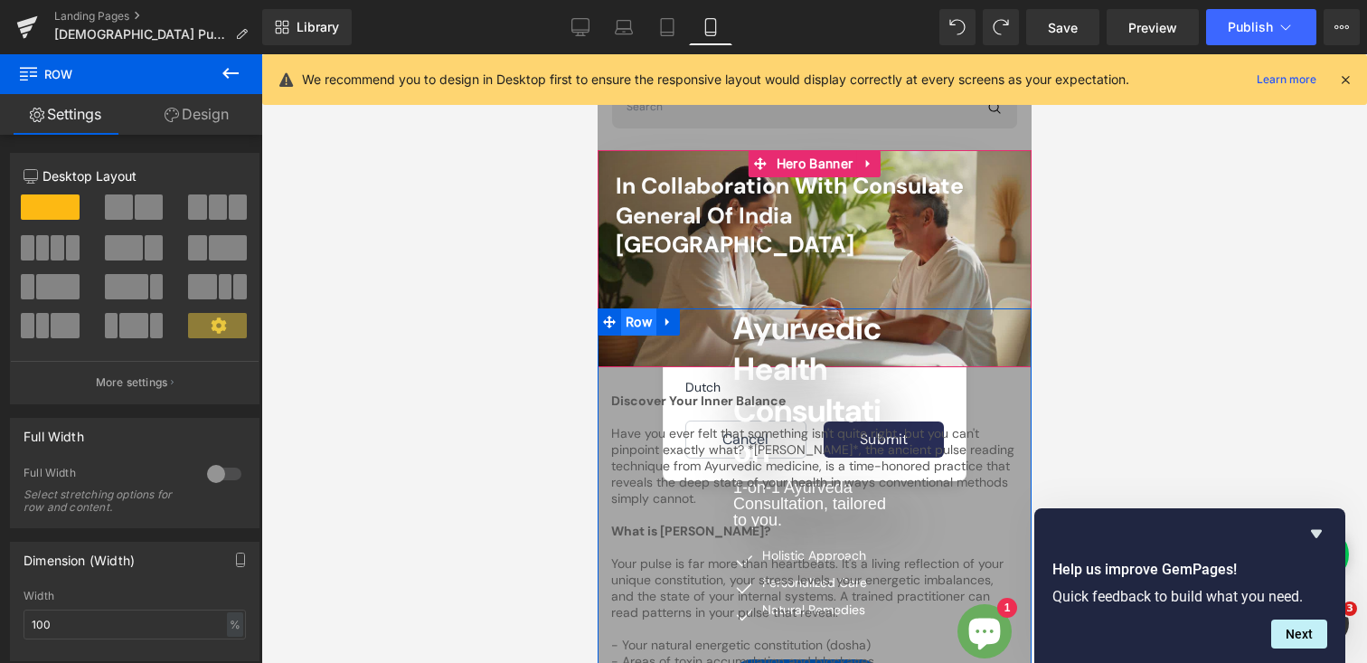
click at [635, 308] on span "Row" at bounding box center [637, 321] width 35 height 27
click at [118, 204] on span at bounding box center [119, 206] width 28 height 25
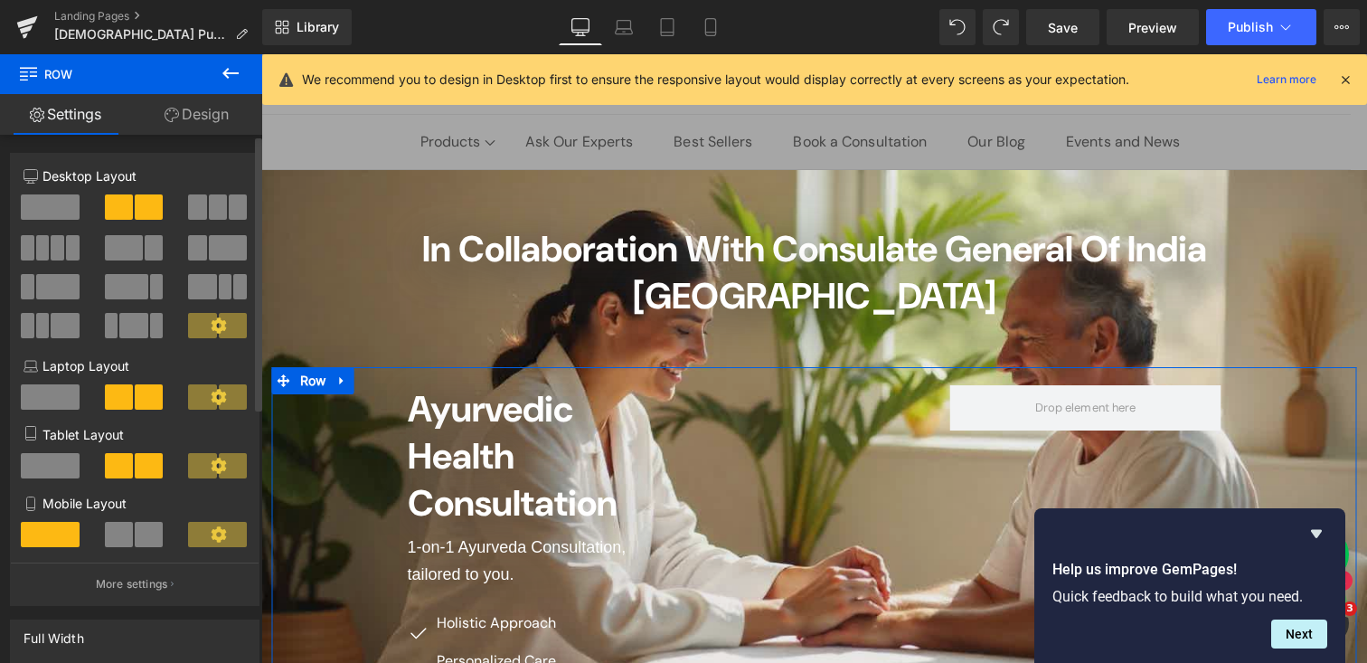
scroll to position [80, 0]
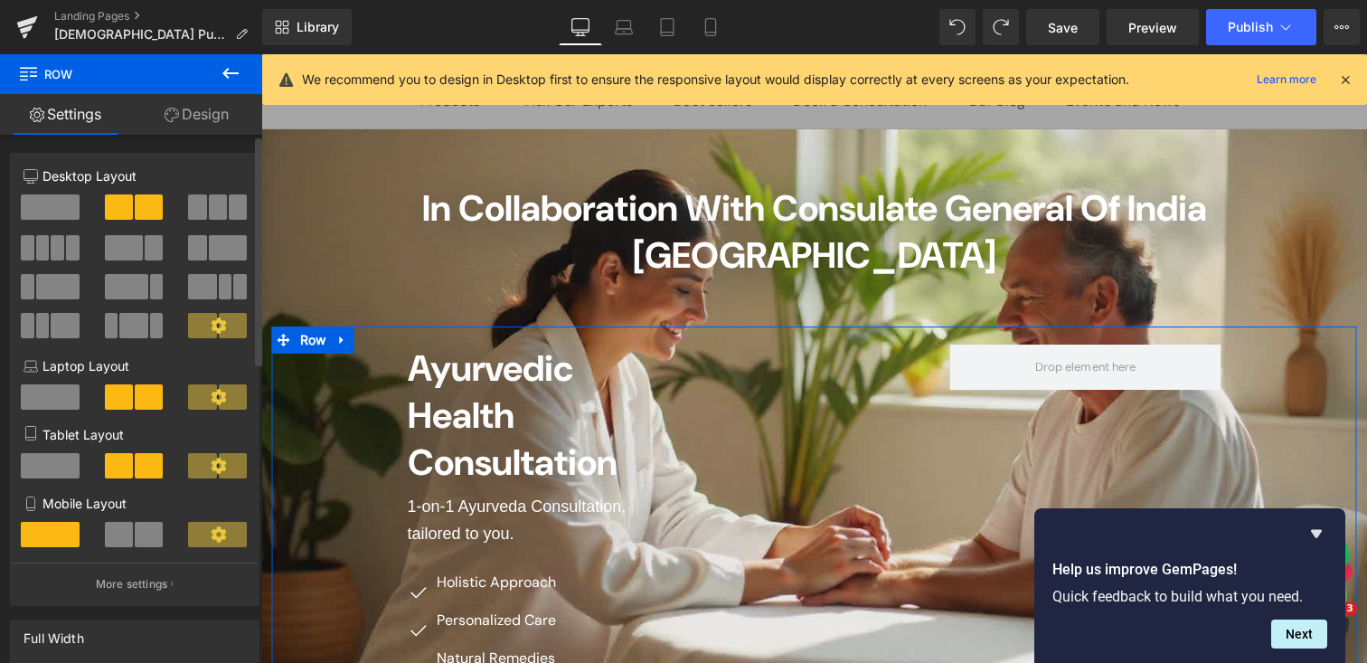
click at [36, 205] on span at bounding box center [50, 206] width 59 height 25
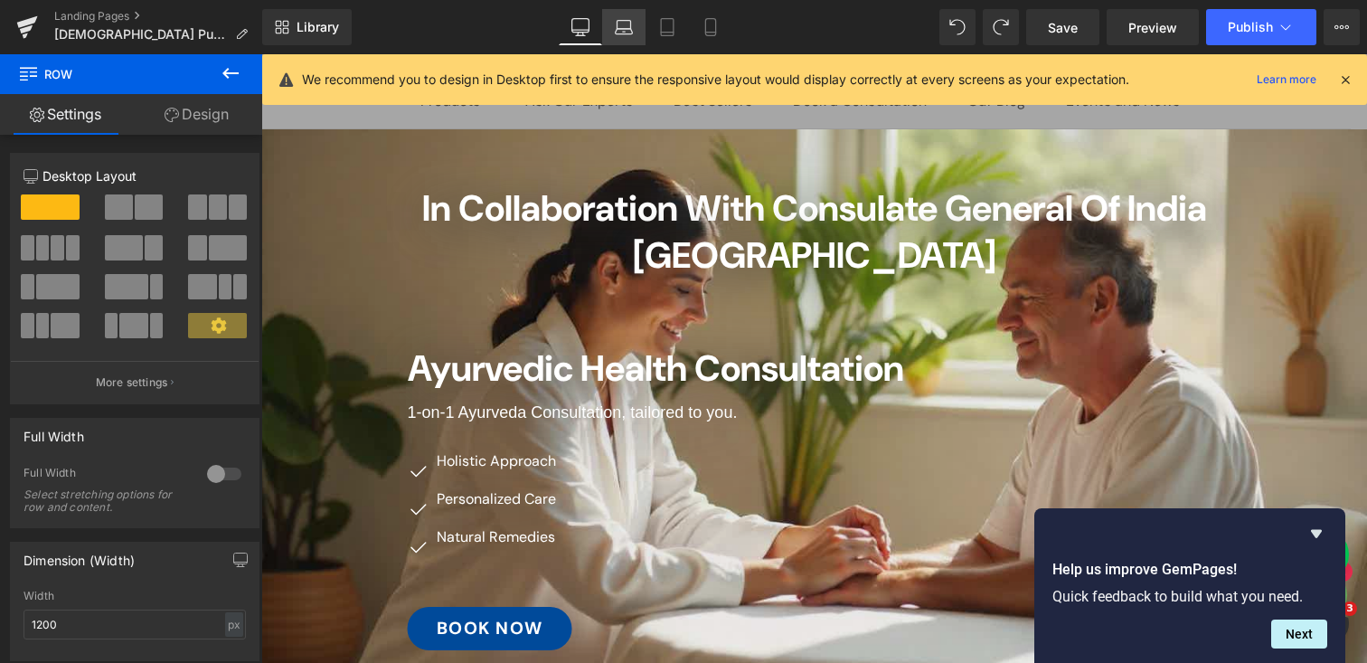
click at [625, 30] on icon at bounding box center [624, 27] width 18 height 18
type input "100"
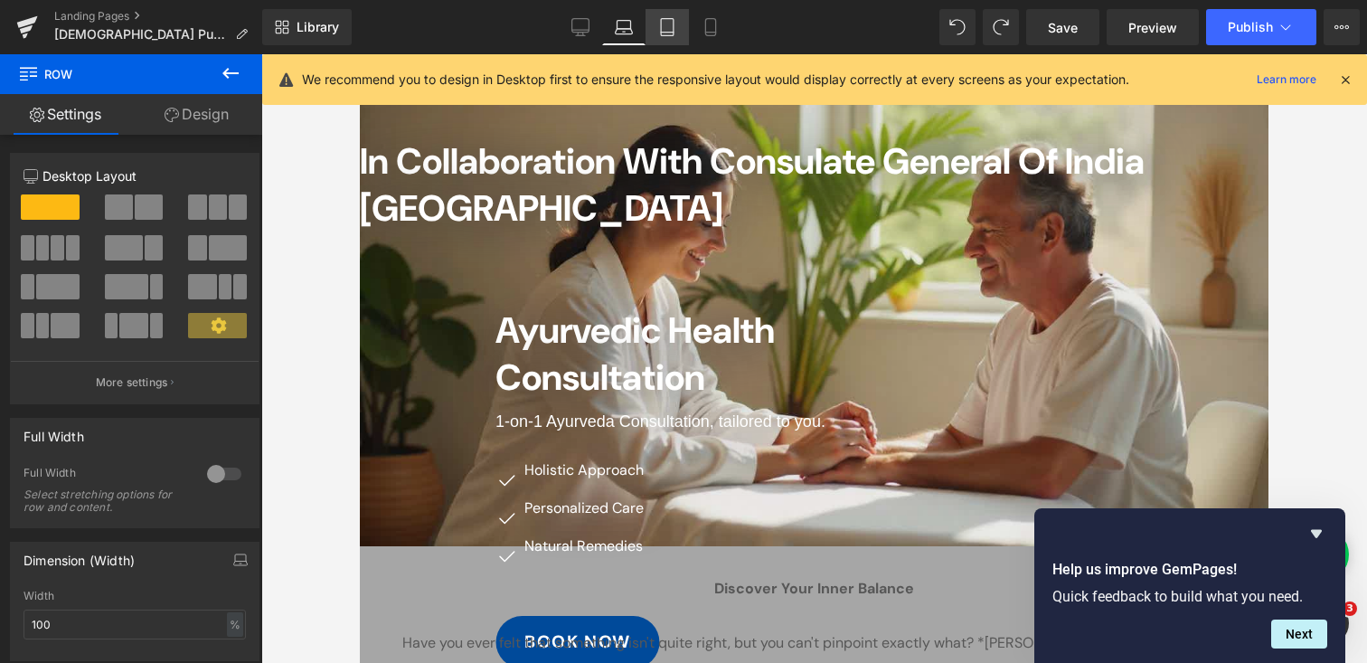
click at [669, 33] on icon at bounding box center [667, 33] width 13 height 0
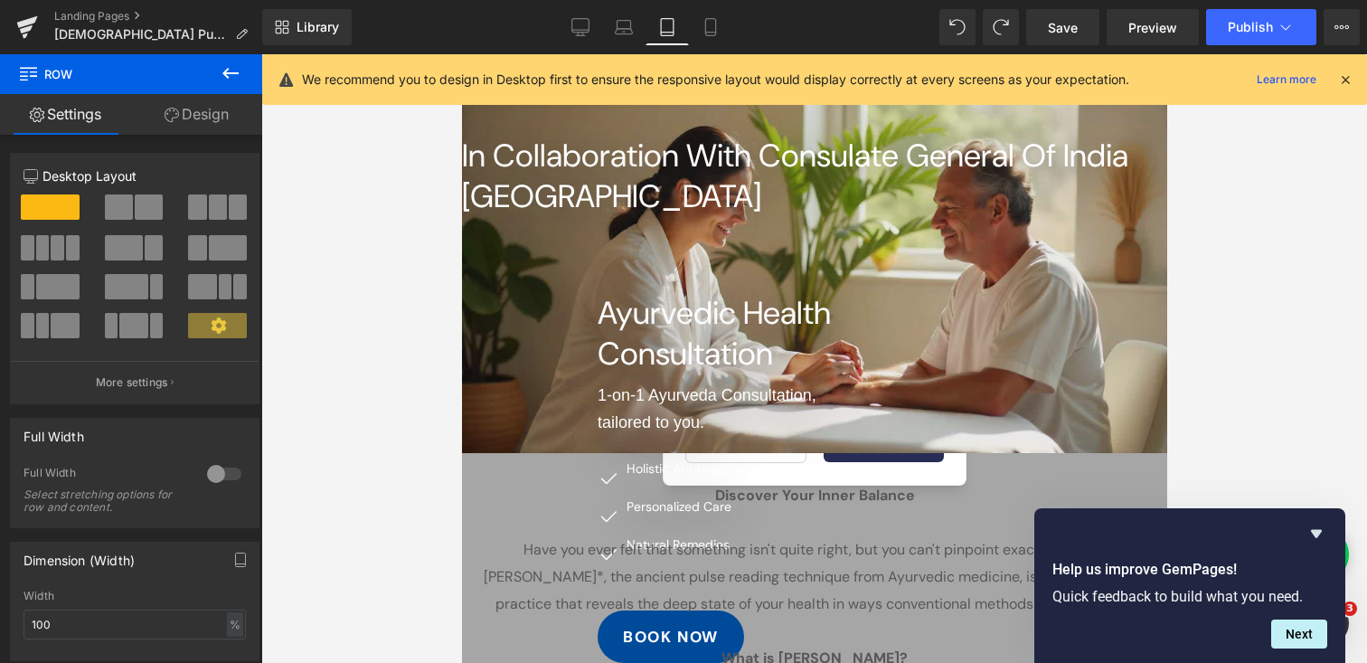
scroll to position [104, 0]
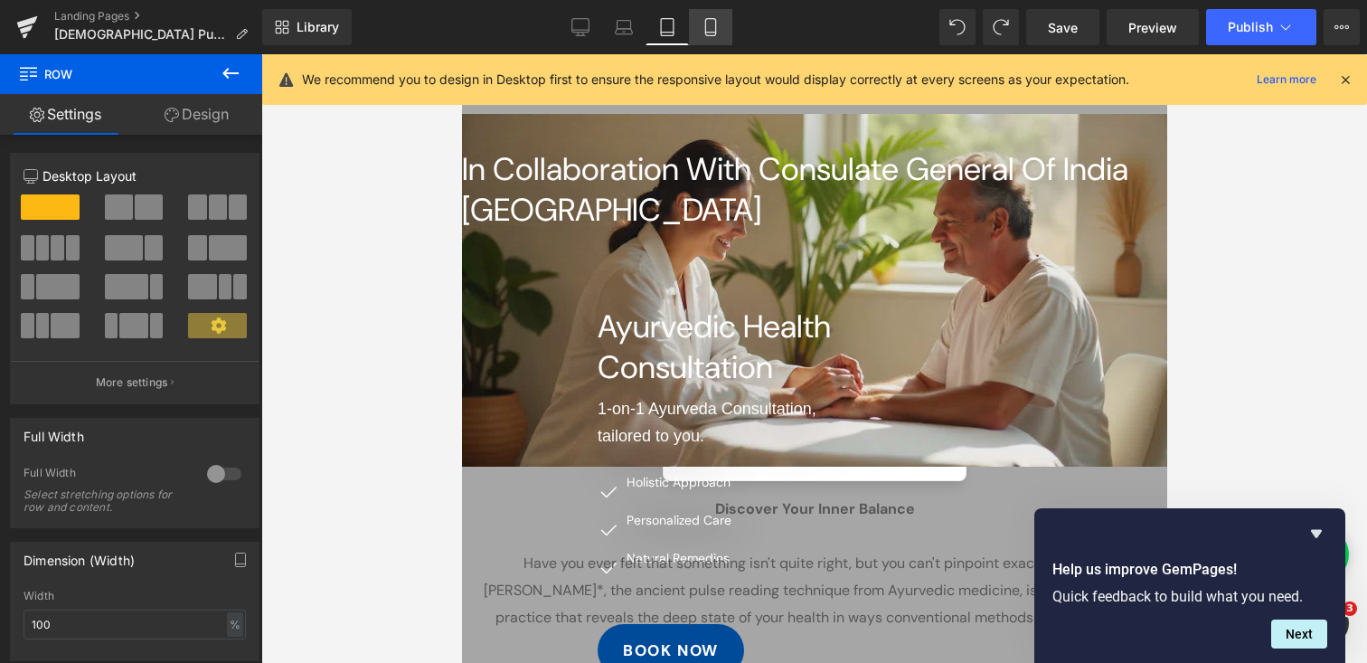
click at [714, 33] on icon at bounding box center [710, 33] width 10 height 0
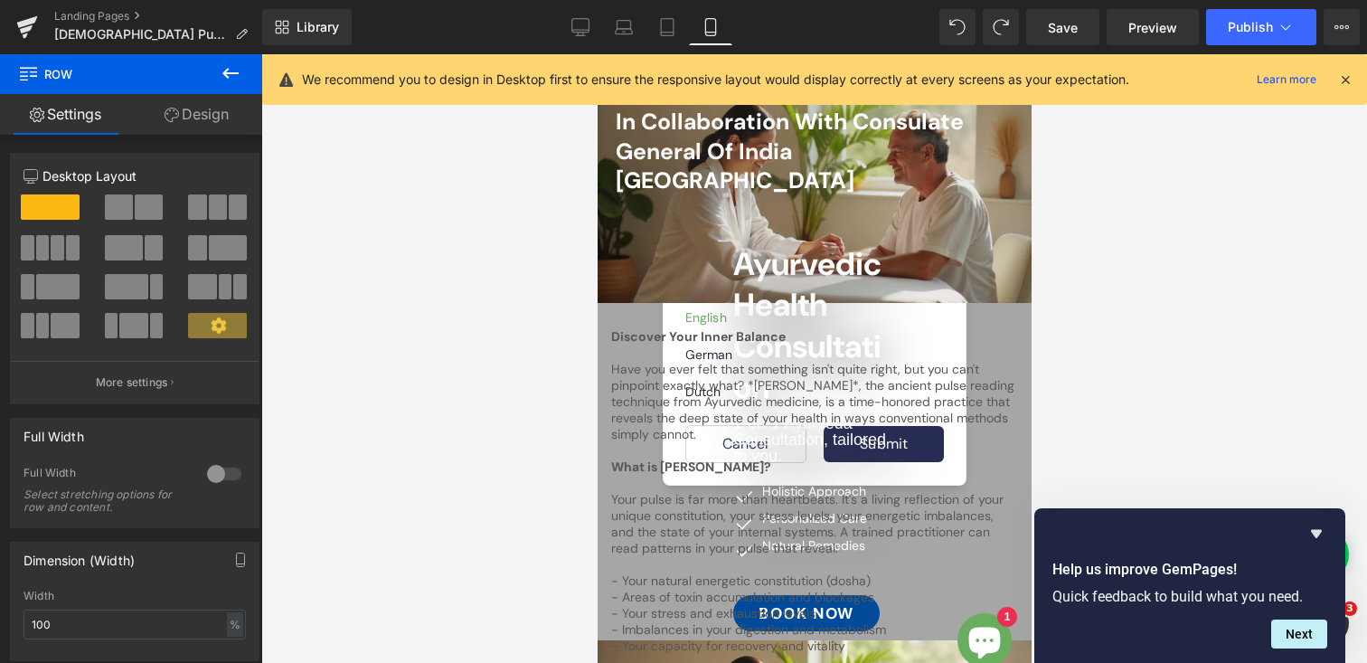
scroll to position [39, 0]
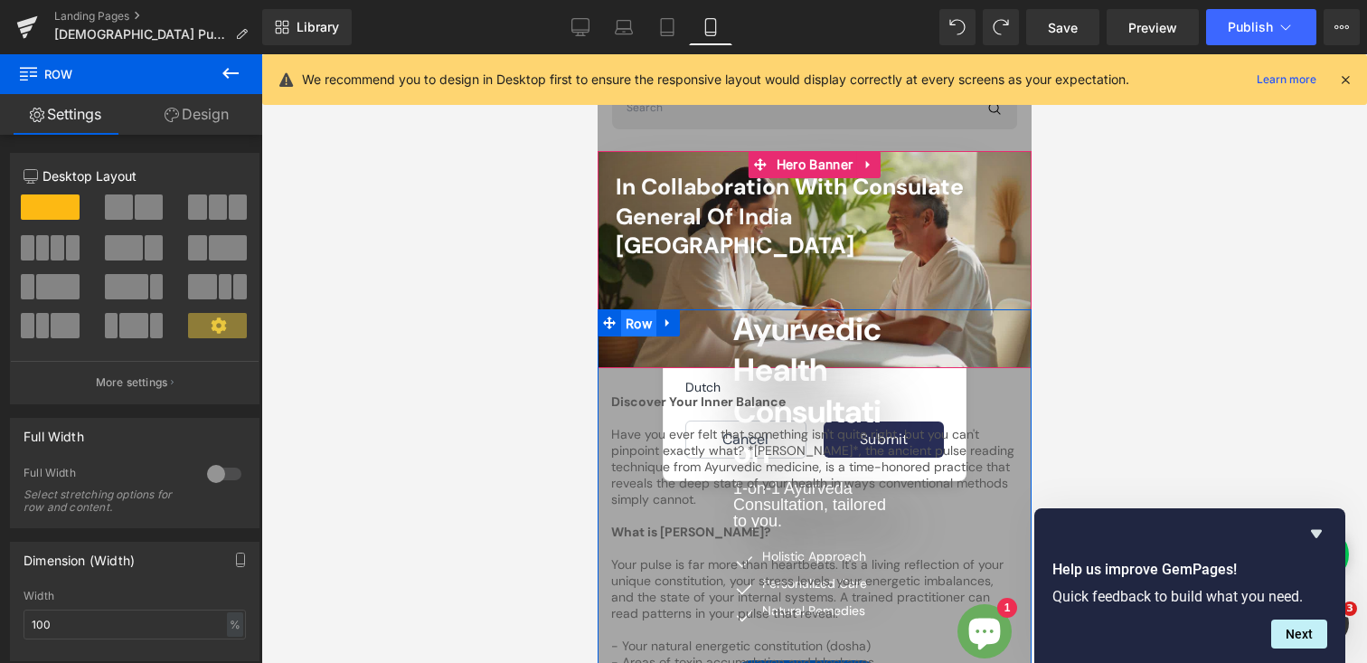
click at [636, 310] on span "Row" at bounding box center [637, 323] width 35 height 27
click at [211, 322] on icon at bounding box center [219, 325] width 16 height 16
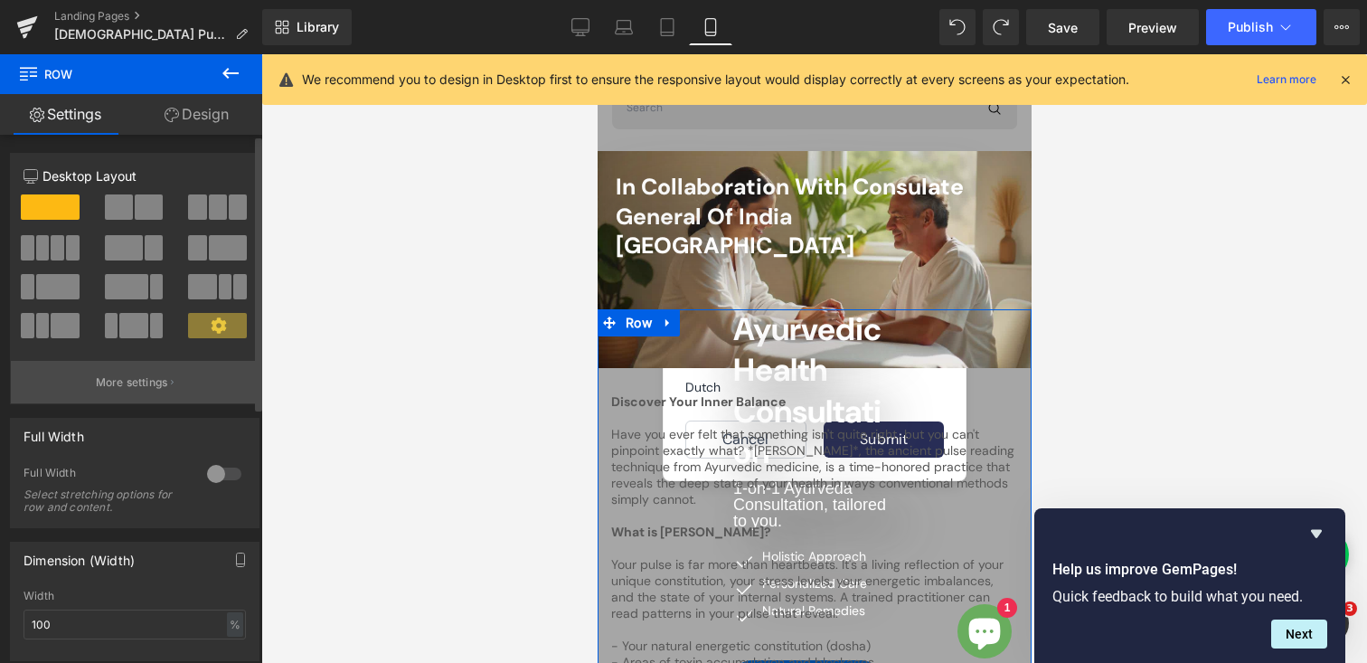
click at [138, 378] on p "More settings" at bounding box center [132, 382] width 72 height 16
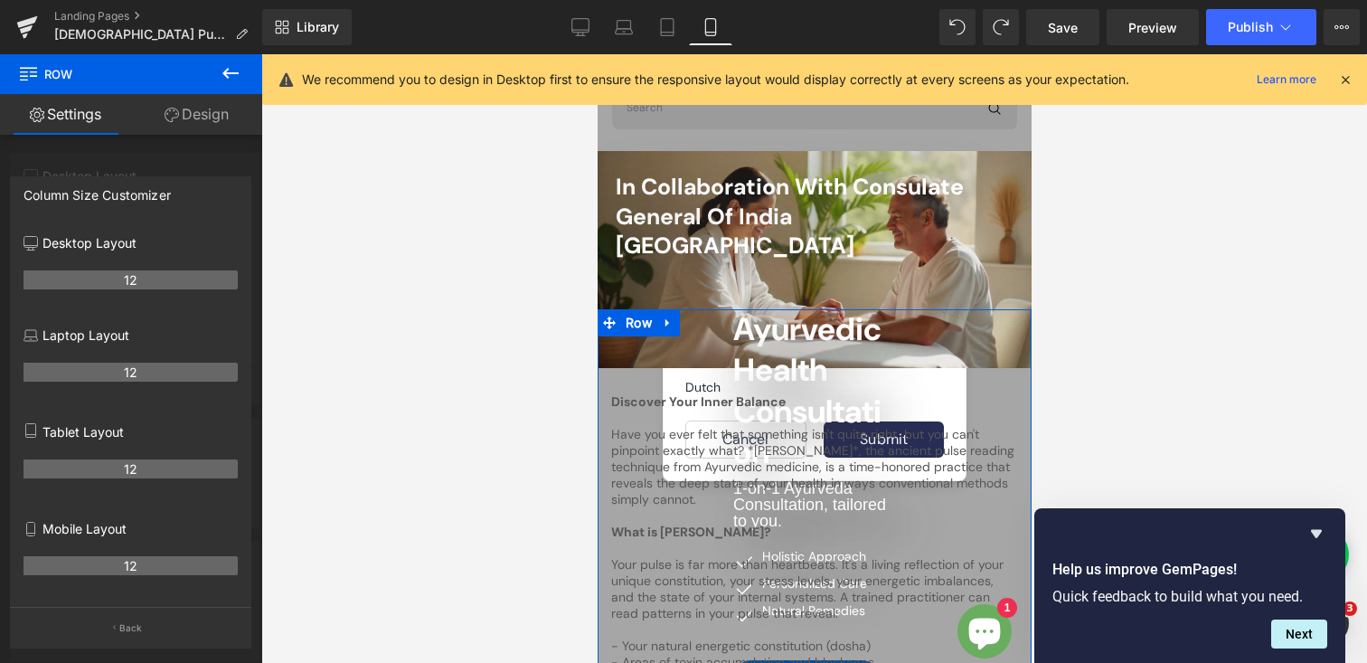
click at [118, 563] on th "12" at bounding box center [131, 565] width 214 height 19
click at [124, 561] on th "12" at bounding box center [131, 565] width 214 height 19
click at [128, 575] on th "12" at bounding box center [131, 565] width 214 height 19
click at [127, 628] on p "Back" at bounding box center [131, 628] width 24 height 14
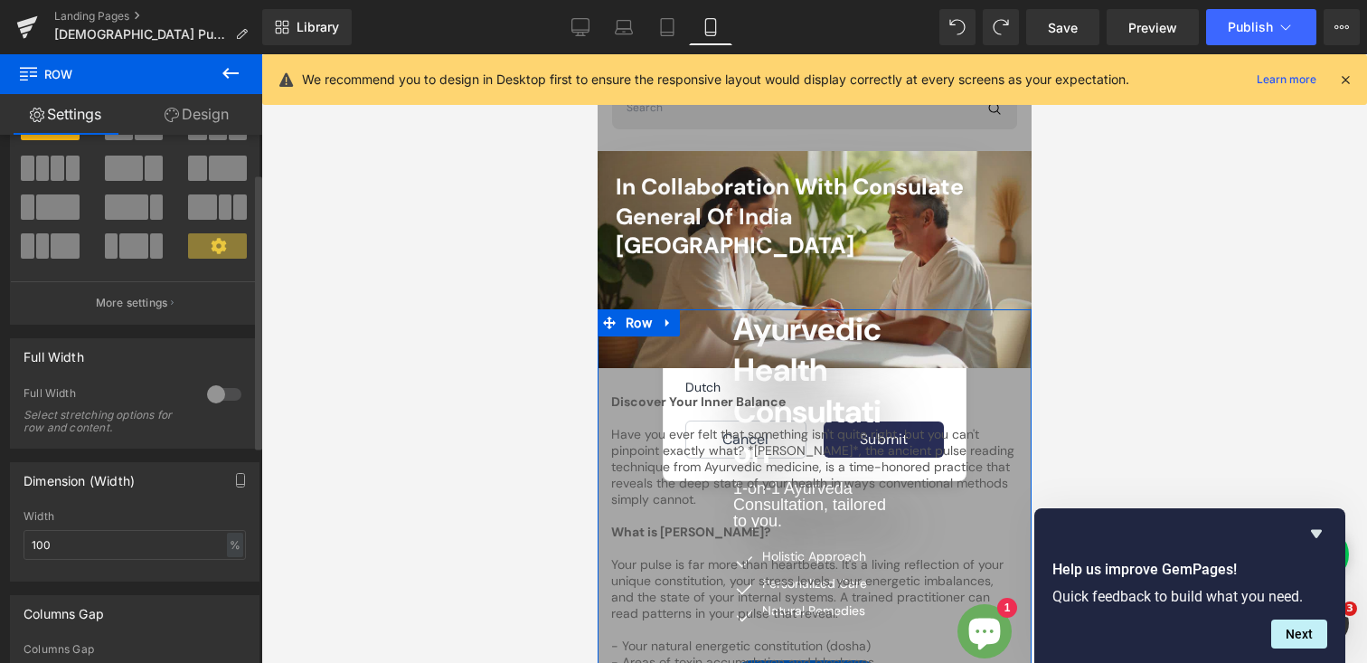
scroll to position [0, 0]
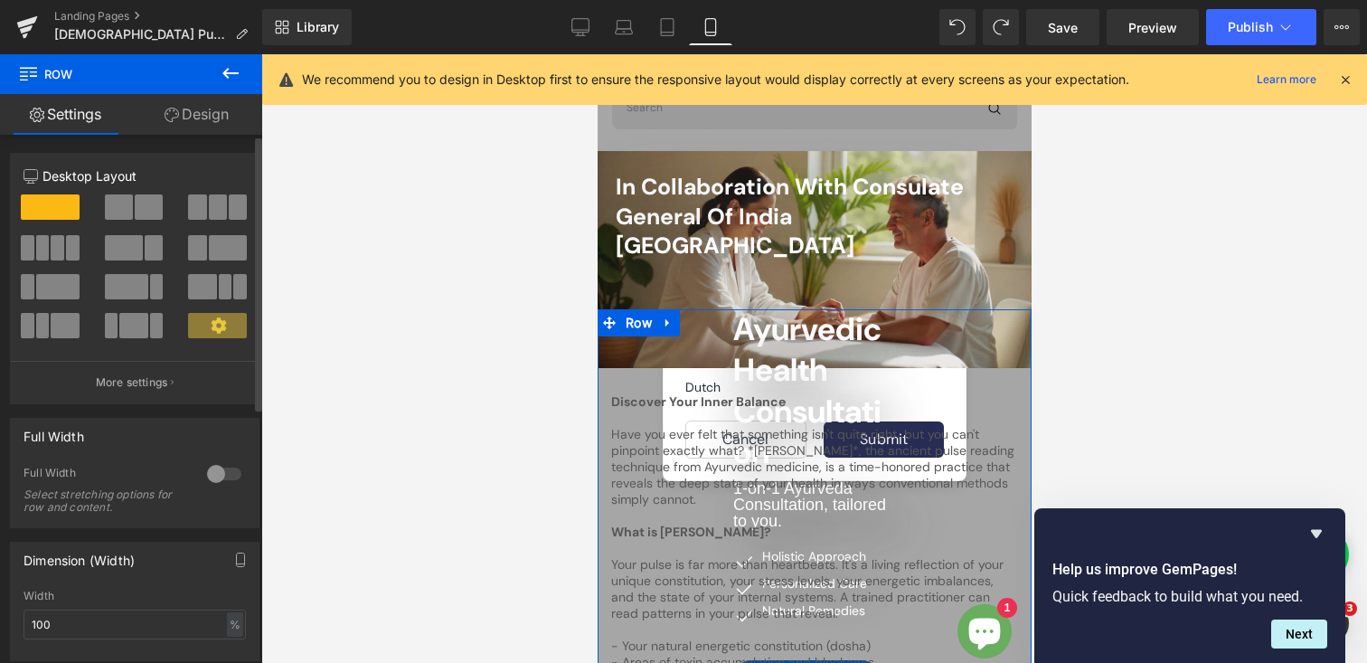
click at [32, 179] on icon at bounding box center [31, 179] width 14 height 0
click at [219, 473] on div at bounding box center [224, 473] width 43 height 29
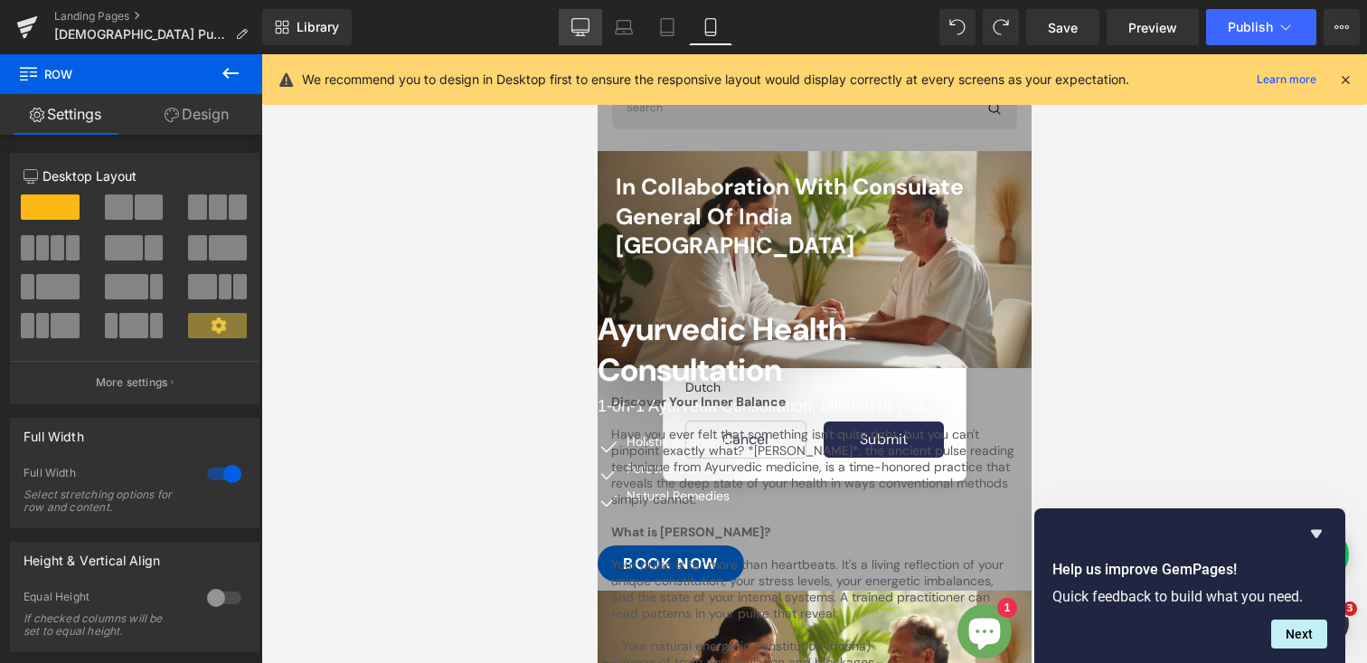
click at [582, 35] on icon at bounding box center [580, 35] width 9 height 0
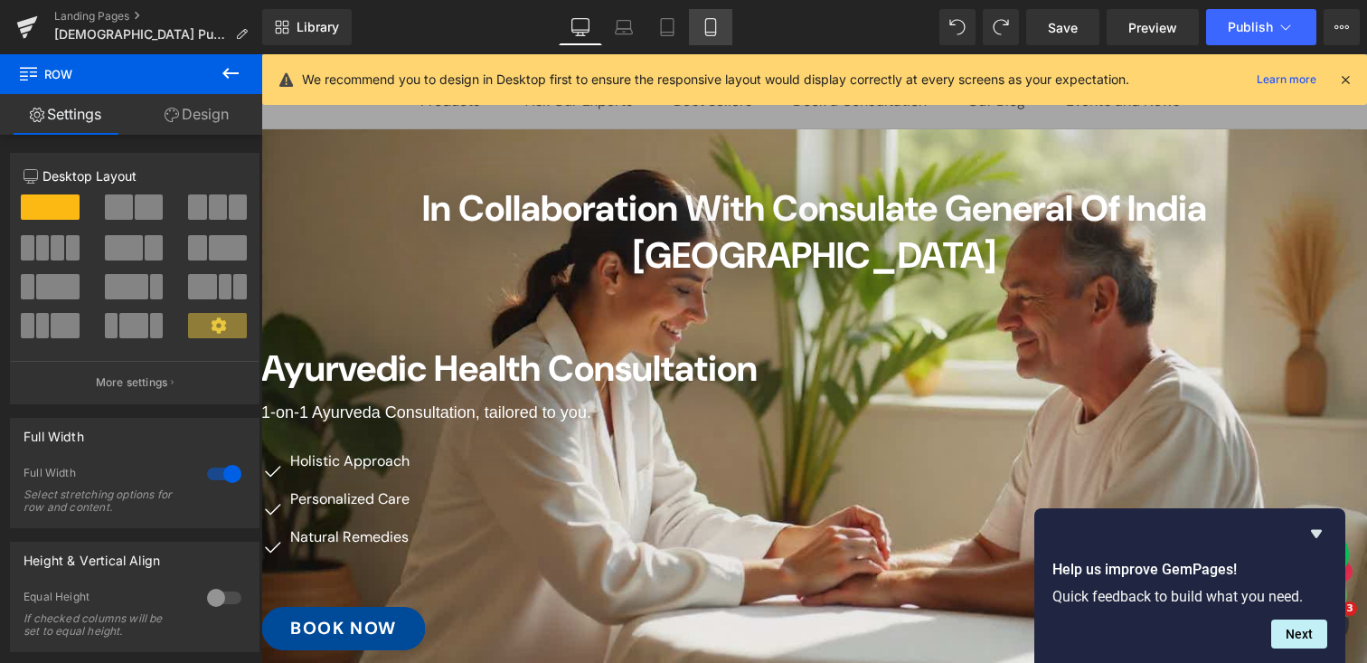
click at [702, 30] on icon at bounding box center [711, 27] width 18 height 18
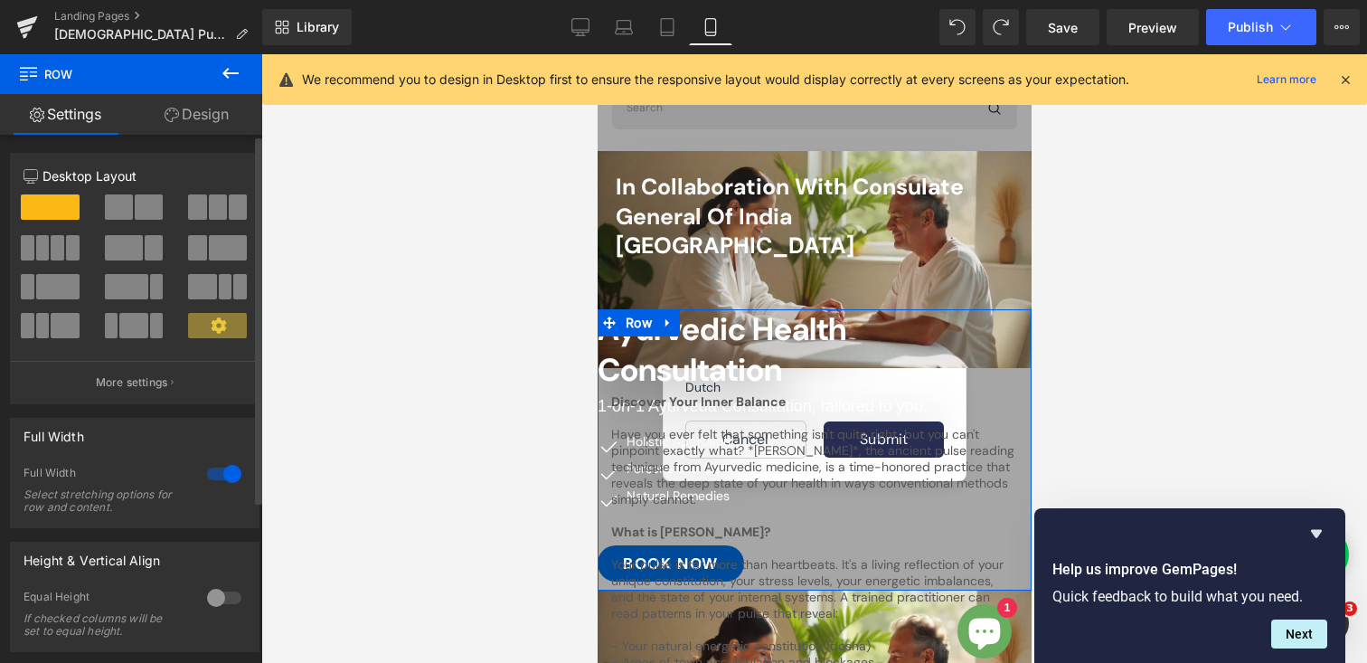
click at [207, 473] on div at bounding box center [224, 473] width 43 height 29
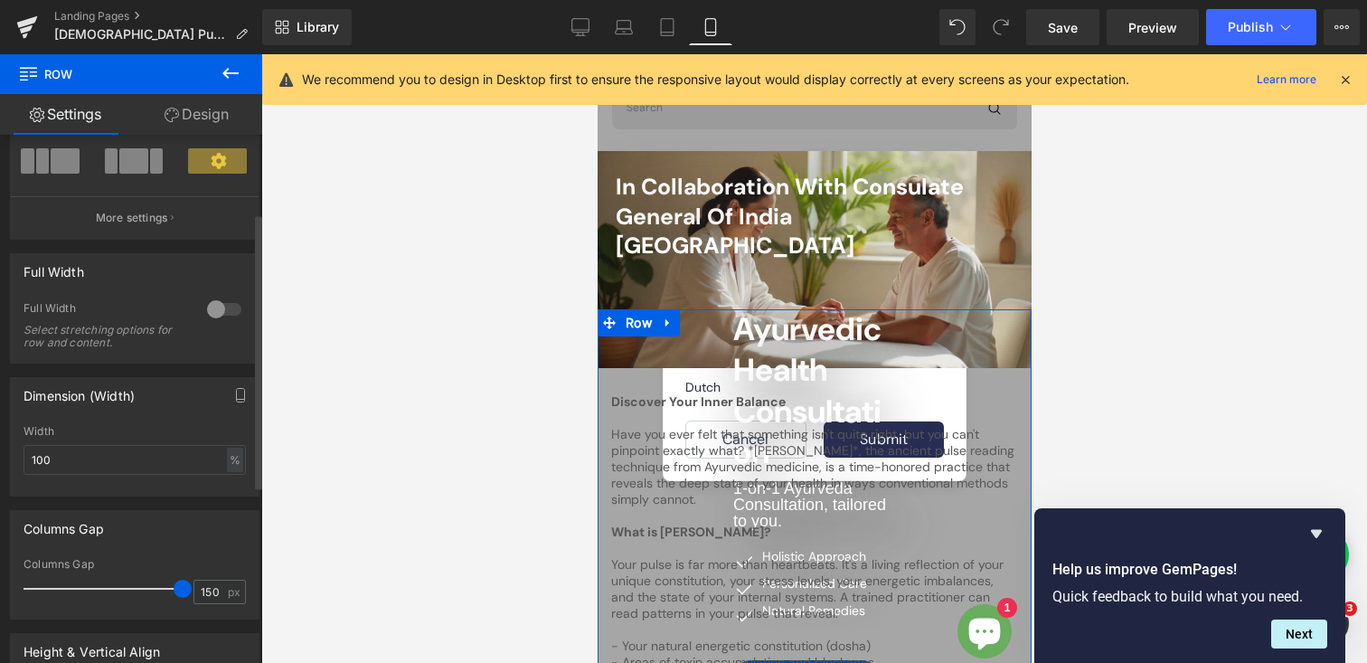
scroll to position [192, 0]
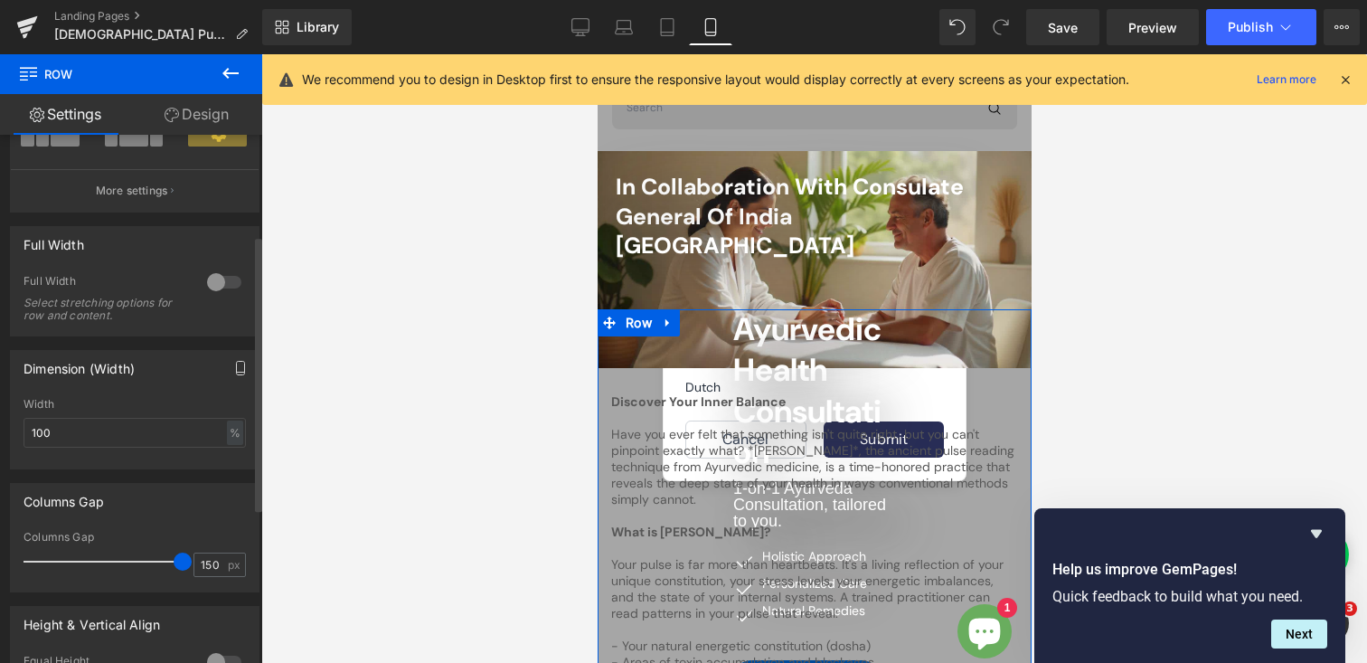
click at [233, 372] on icon "button" at bounding box center [240, 368] width 14 height 14
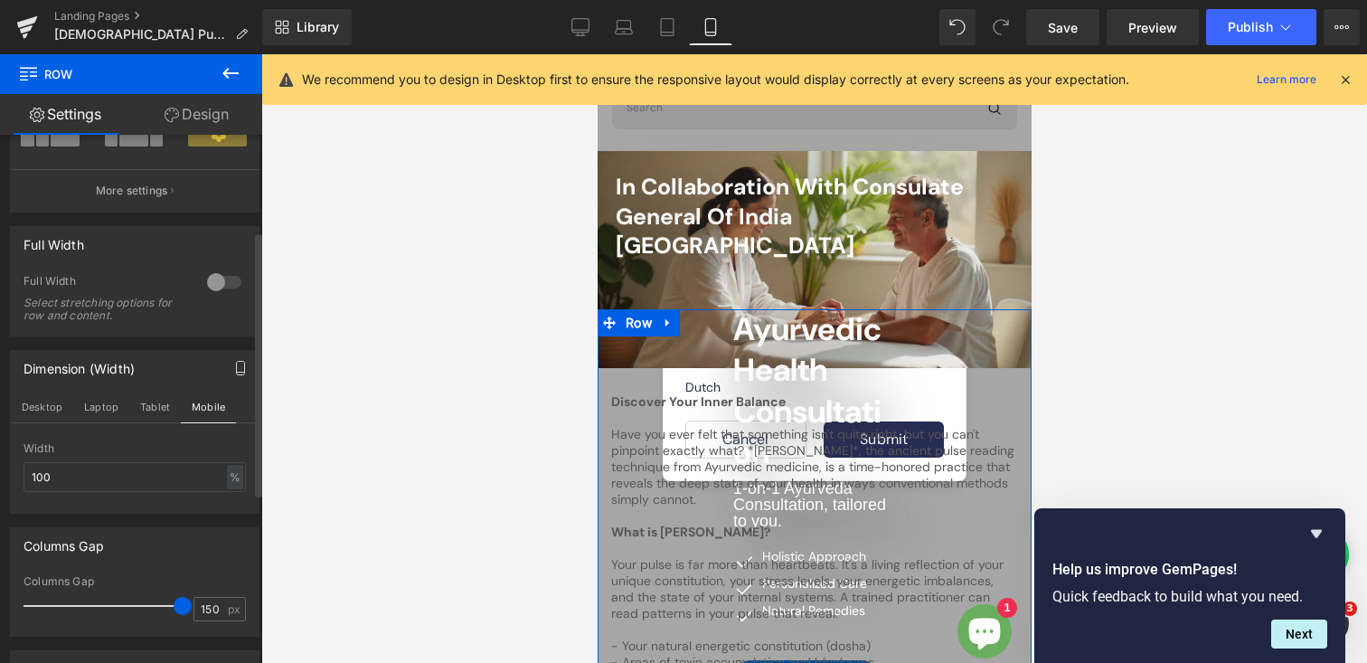
click at [233, 372] on icon "button" at bounding box center [240, 368] width 14 height 14
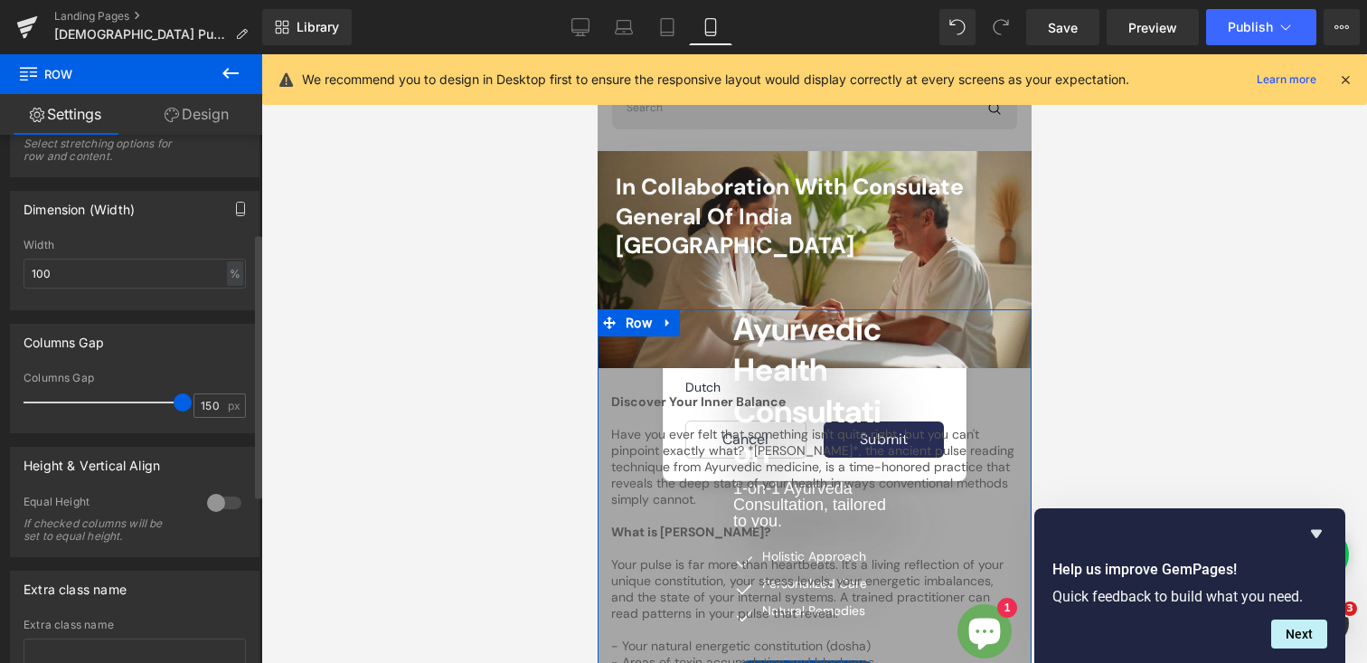
scroll to position [363, 0]
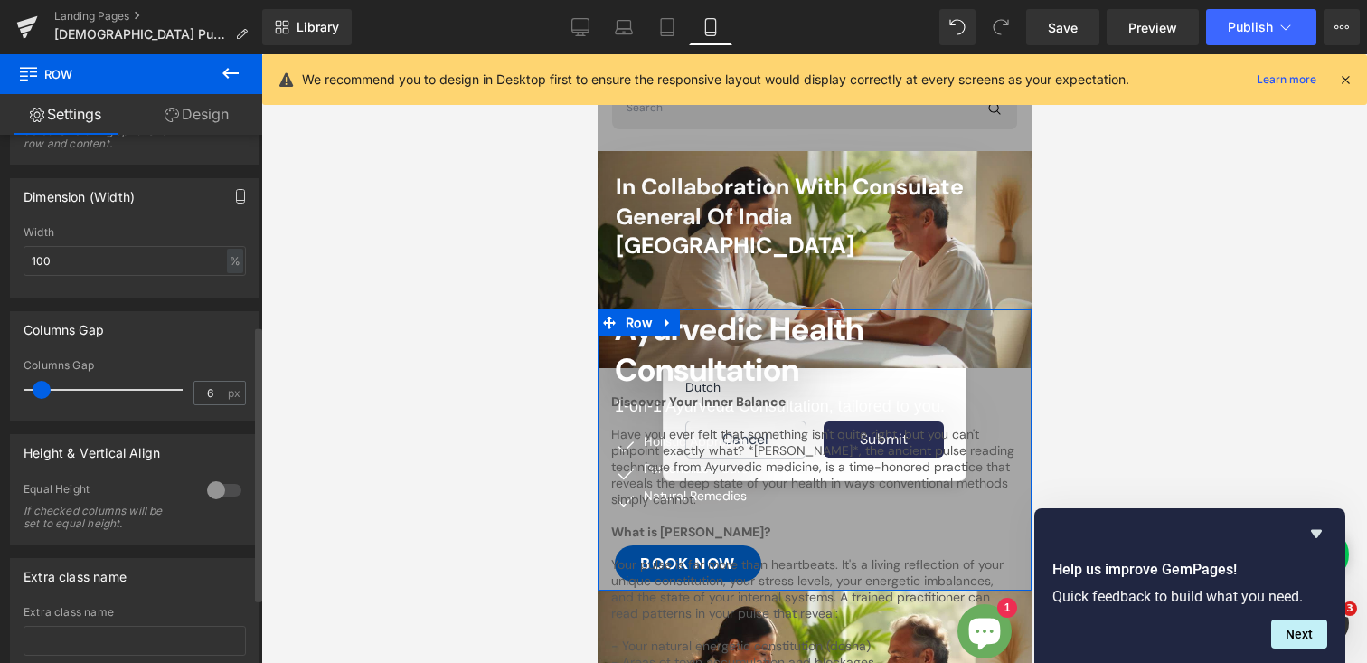
type input "0"
drag, startPoint x: 174, startPoint y: 389, endPoint x: 3, endPoint y: 386, distance: 170.9
click at [3, 386] on div "Columns Gap 0px Columns Gap 0 px" at bounding box center [135, 358] width 270 height 123
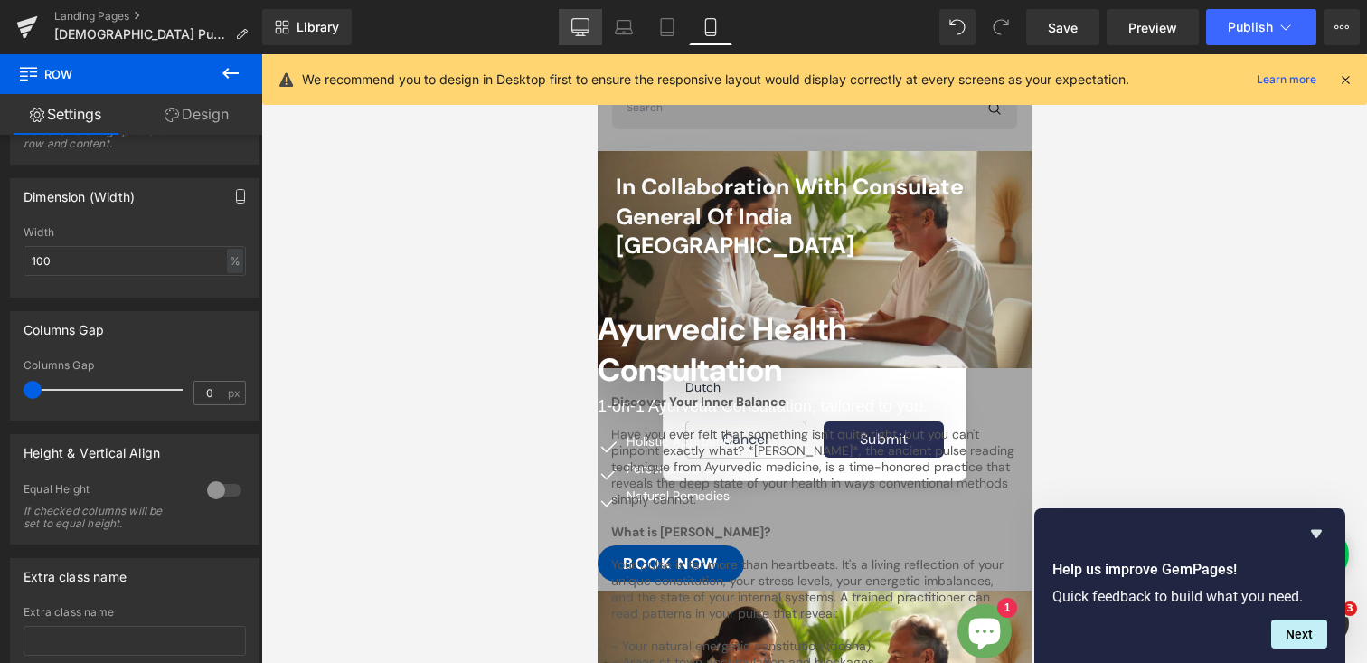
click at [579, 26] on icon at bounding box center [580, 27] width 18 height 18
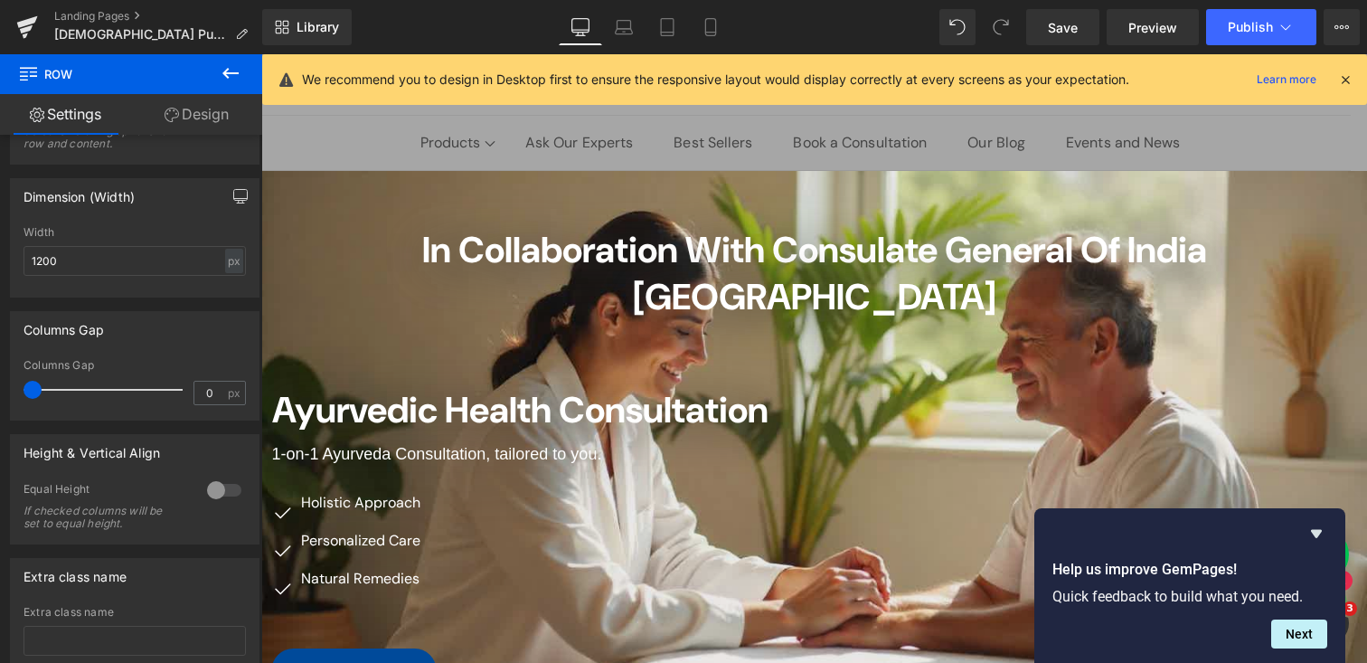
scroll to position [80, 0]
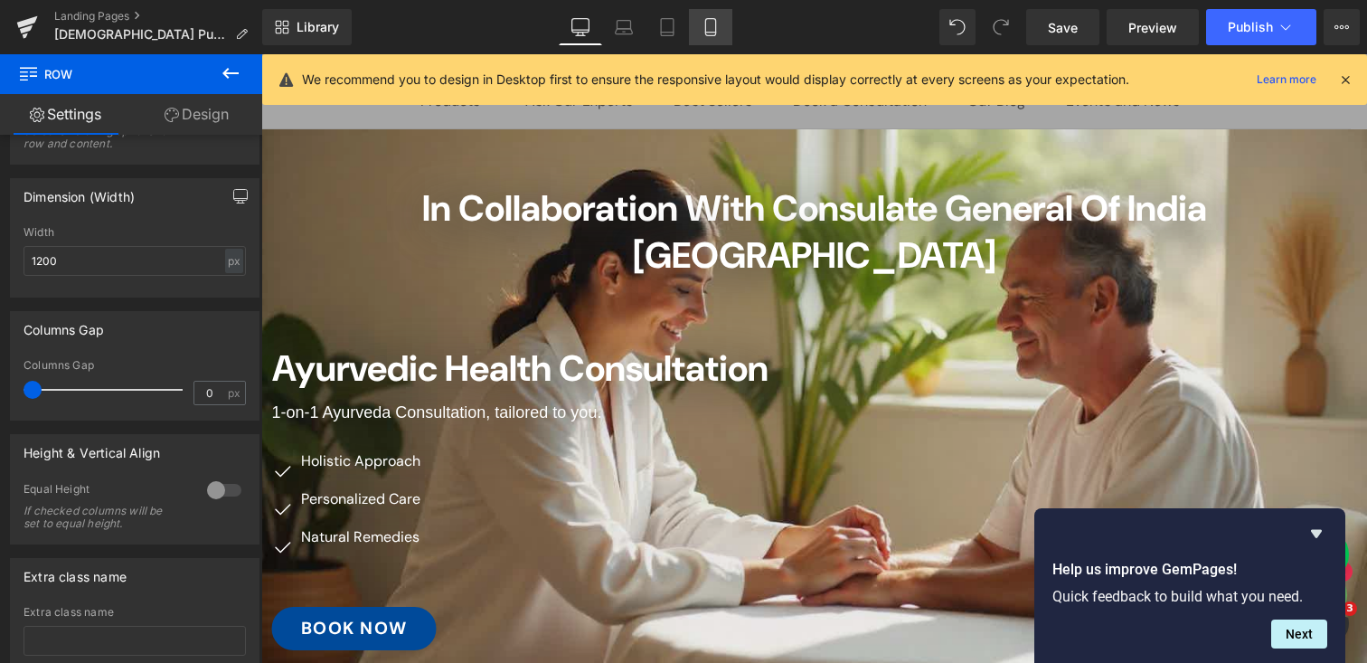
click at [713, 23] on icon at bounding box center [711, 27] width 18 height 18
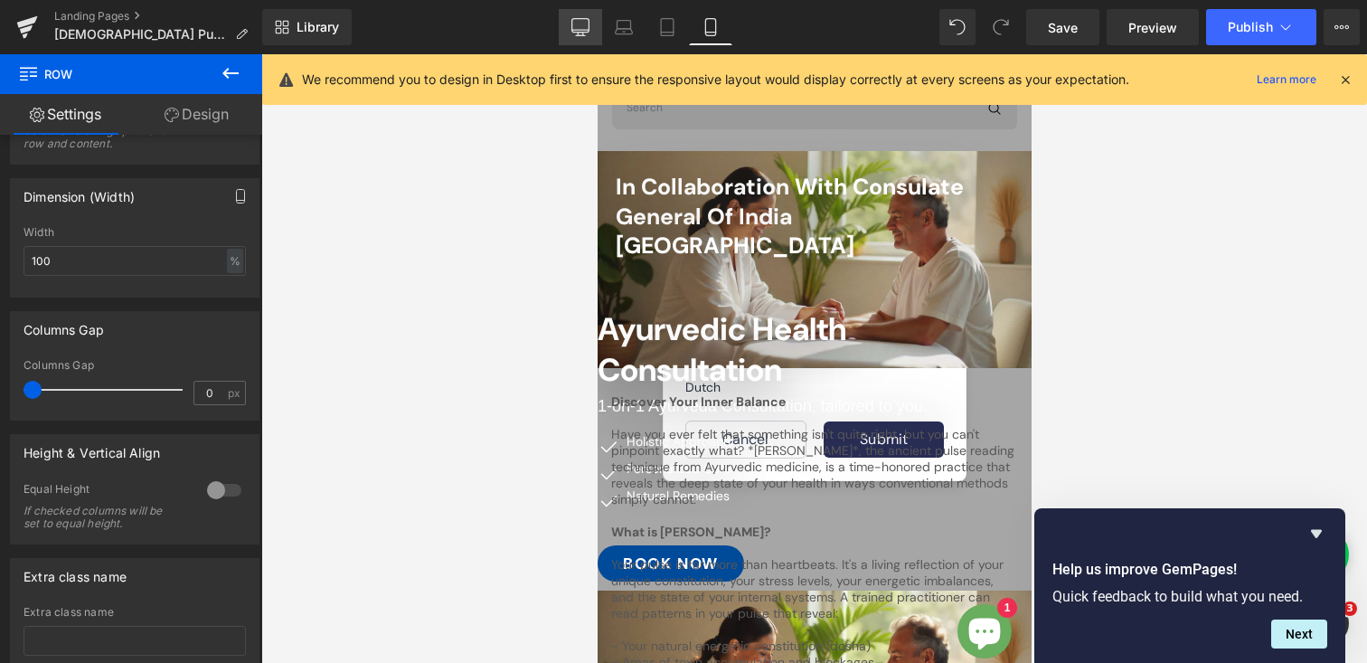
click at [588, 30] on icon at bounding box center [580, 30] width 17 height 0
type input "1200"
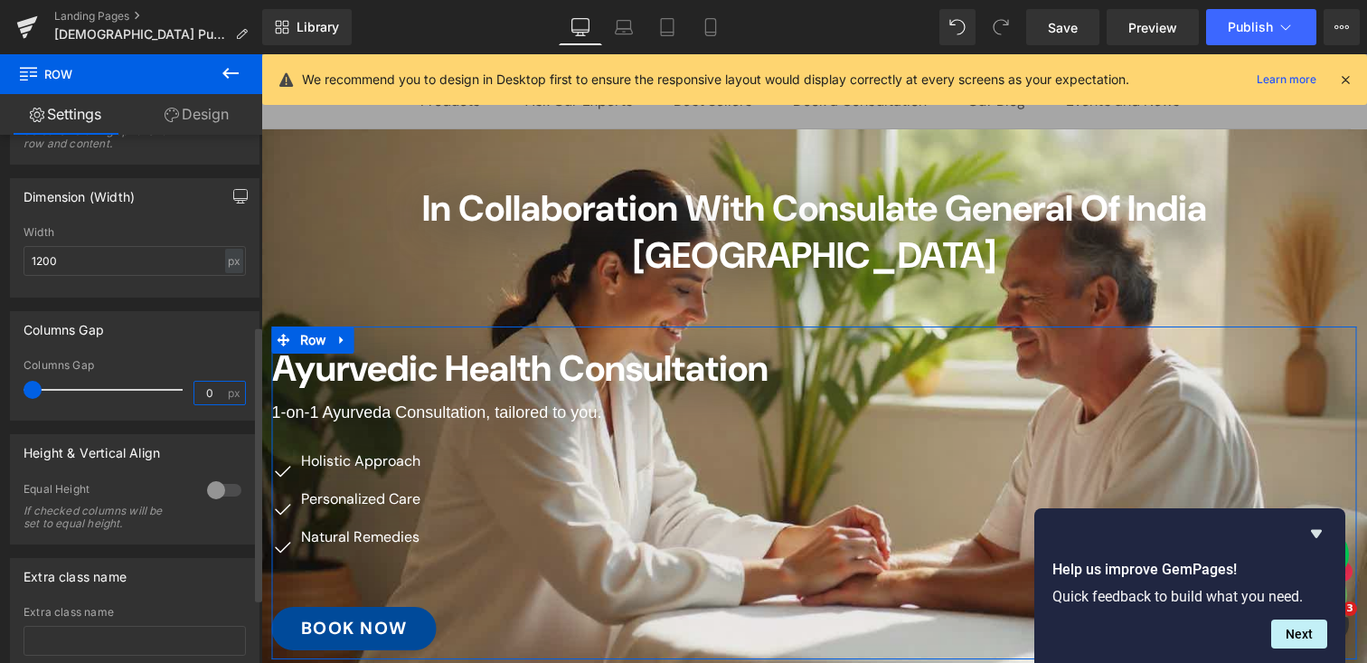
click at [203, 391] on input "0" at bounding box center [210, 393] width 32 height 23
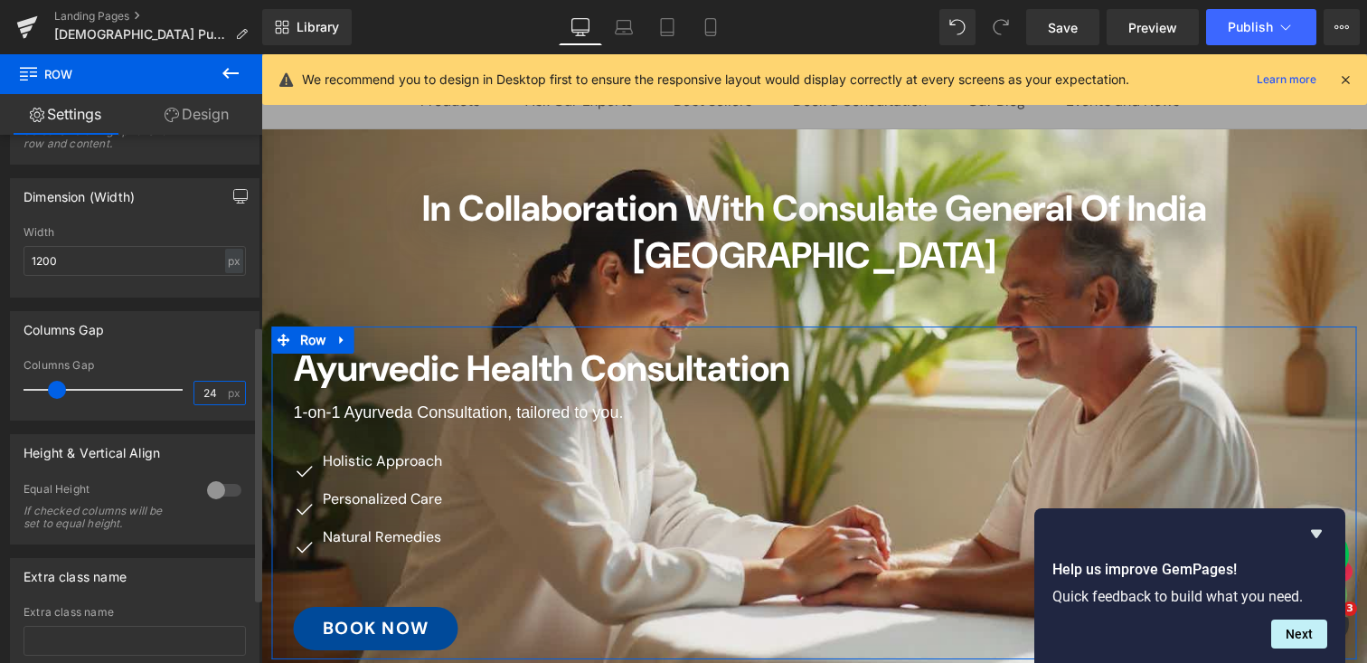
type input "24"
click at [203, 359] on div "Columns Gap" at bounding box center [135, 365] width 222 height 13
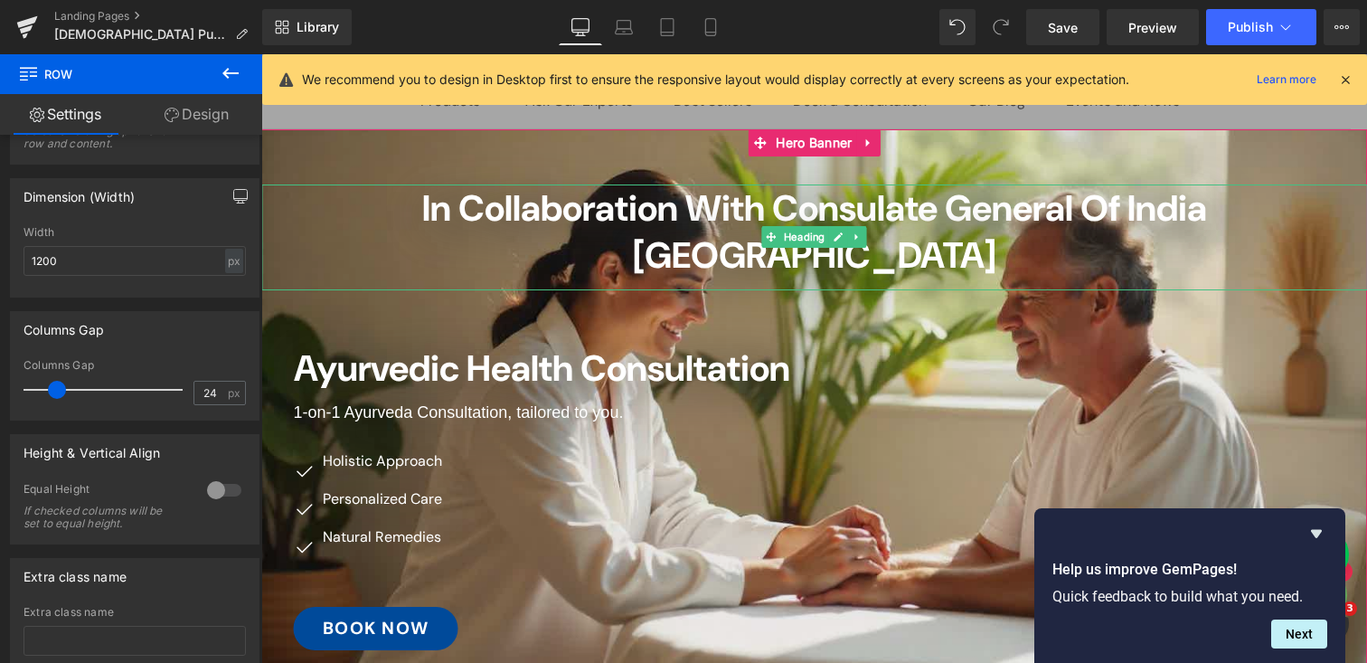
click at [422, 205] on span "In Collaboration with Consulate General of India [GEOGRAPHIC_DATA]" at bounding box center [814, 231] width 785 height 94
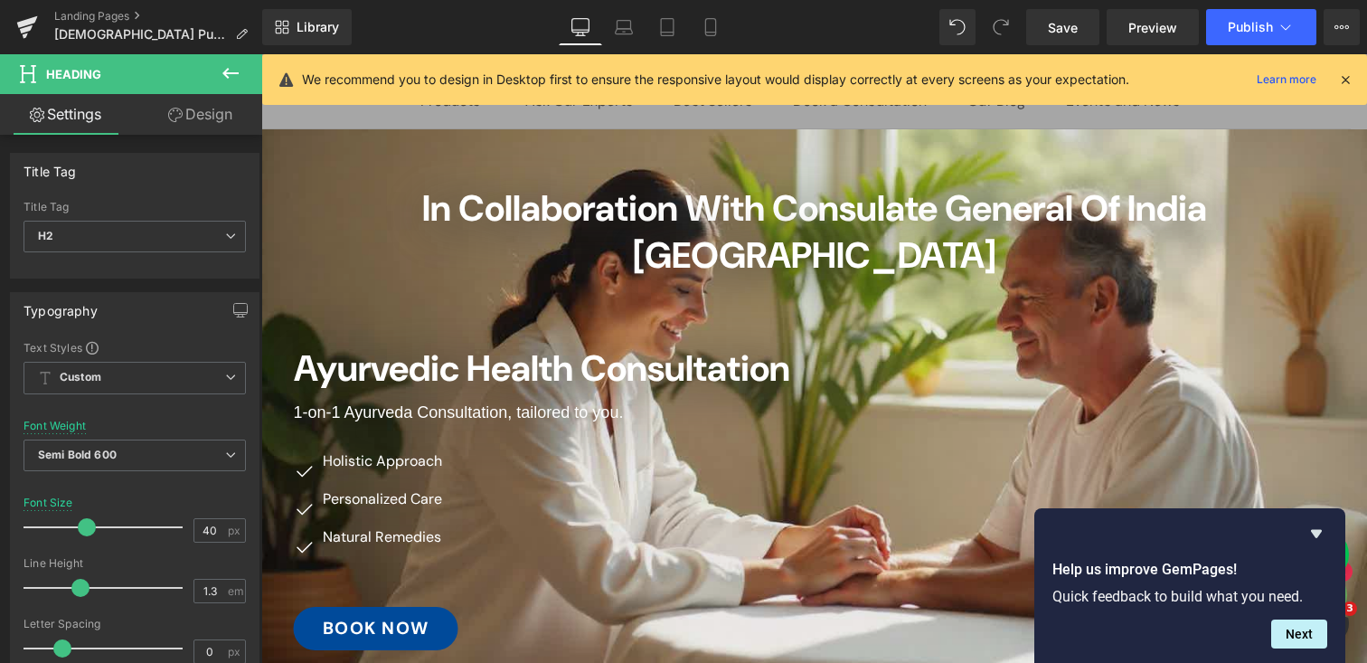
click at [183, 116] on link "Design" at bounding box center [200, 114] width 131 height 41
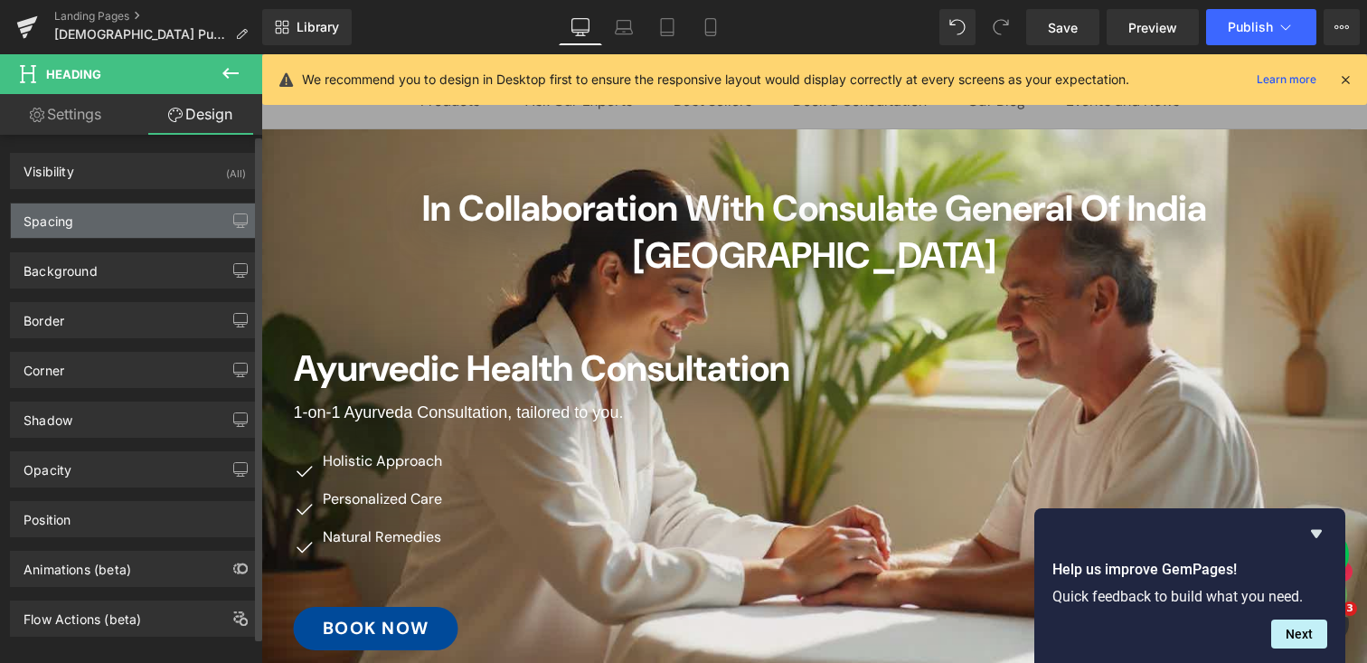
click at [105, 217] on div "Spacing" at bounding box center [135, 220] width 248 height 34
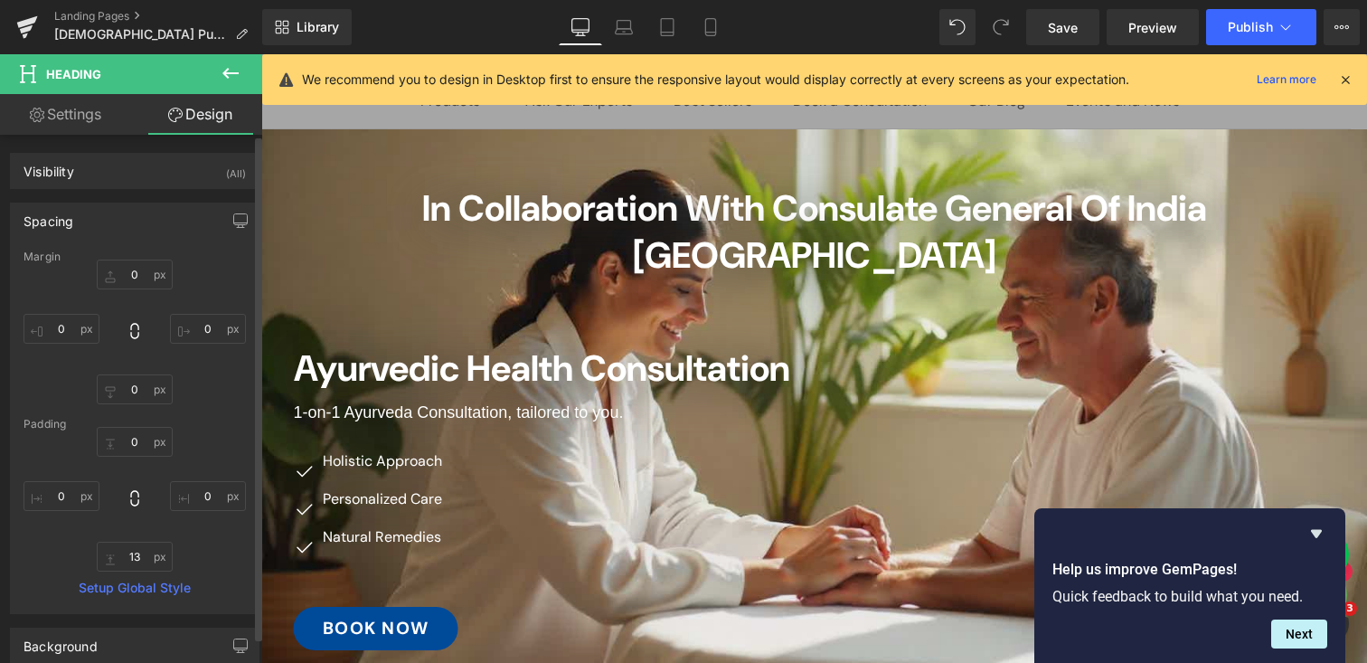
click at [105, 217] on div "Spacing" at bounding box center [135, 220] width 248 height 34
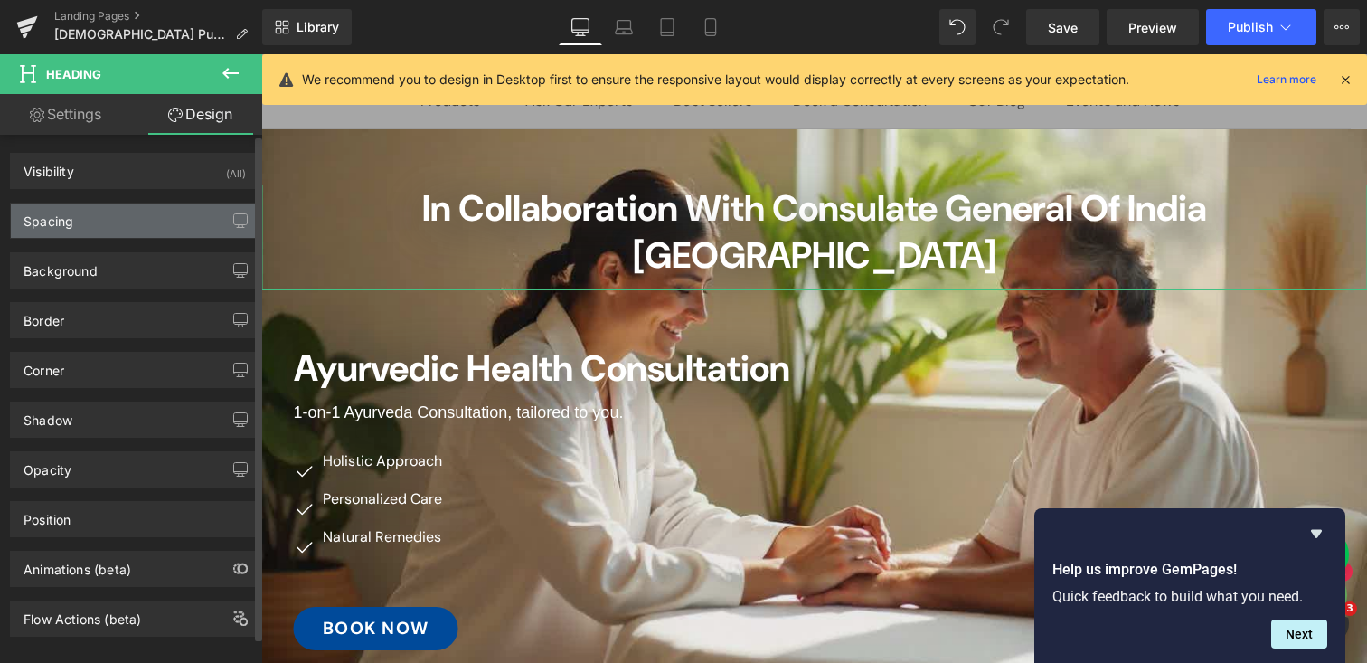
click at [82, 225] on div "Spacing" at bounding box center [135, 220] width 248 height 34
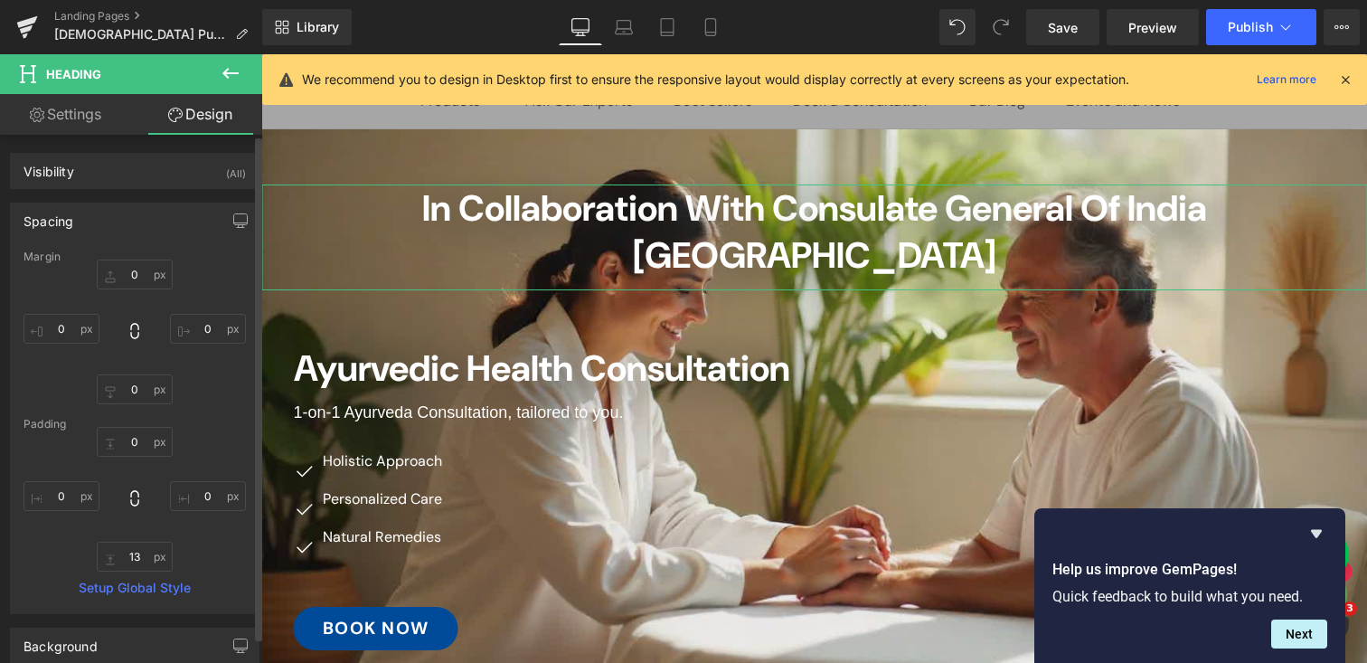
click at [82, 225] on div "Spacing" at bounding box center [135, 220] width 248 height 34
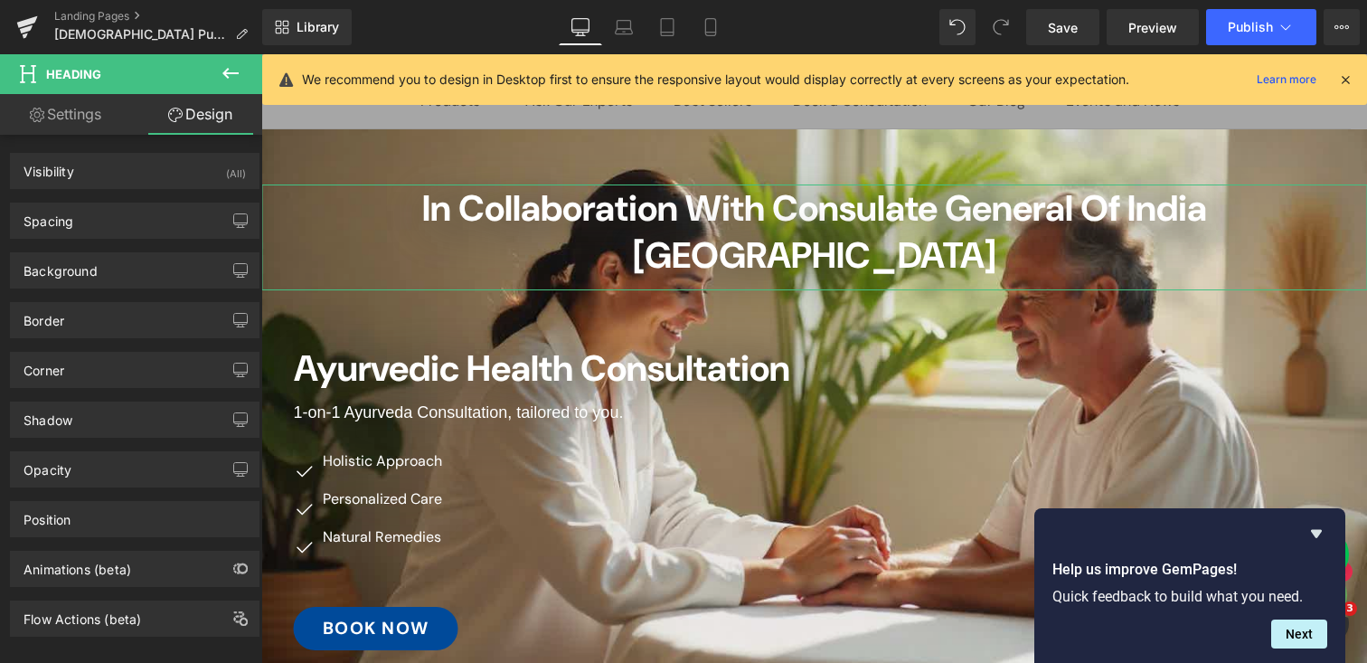
click at [78, 118] on link "Settings" at bounding box center [65, 114] width 131 height 41
type input "100"
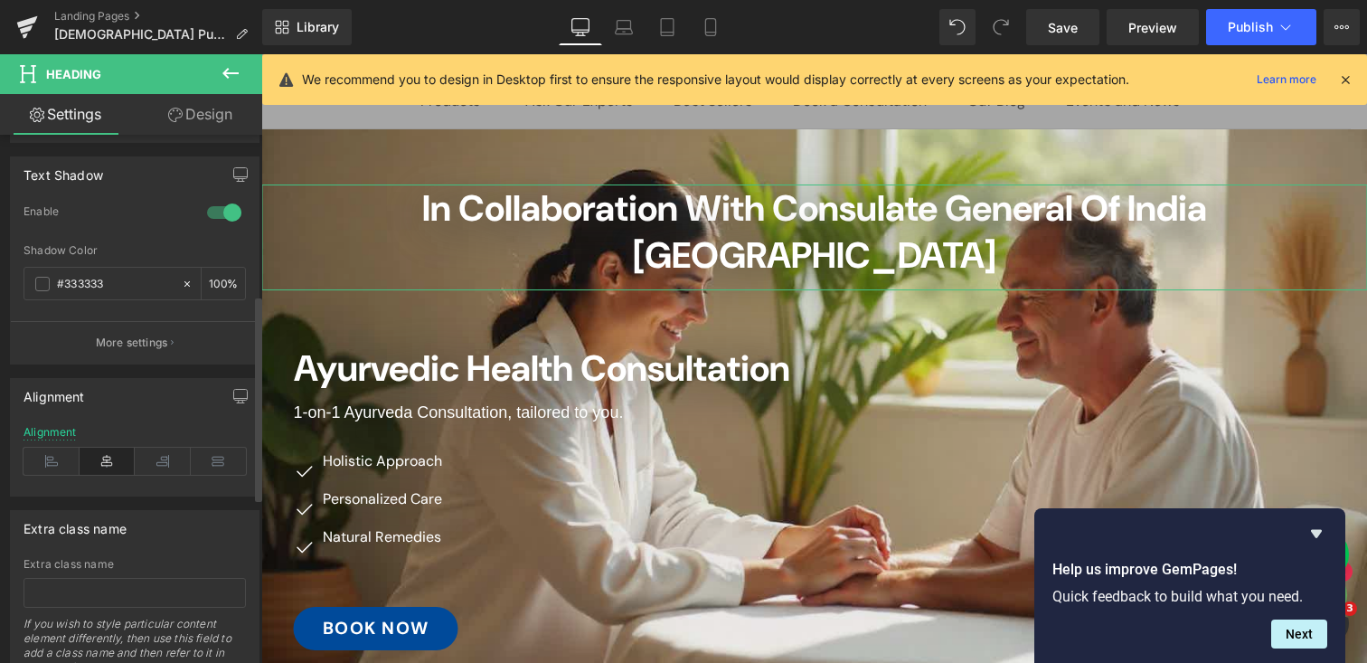
scroll to position [832, 0]
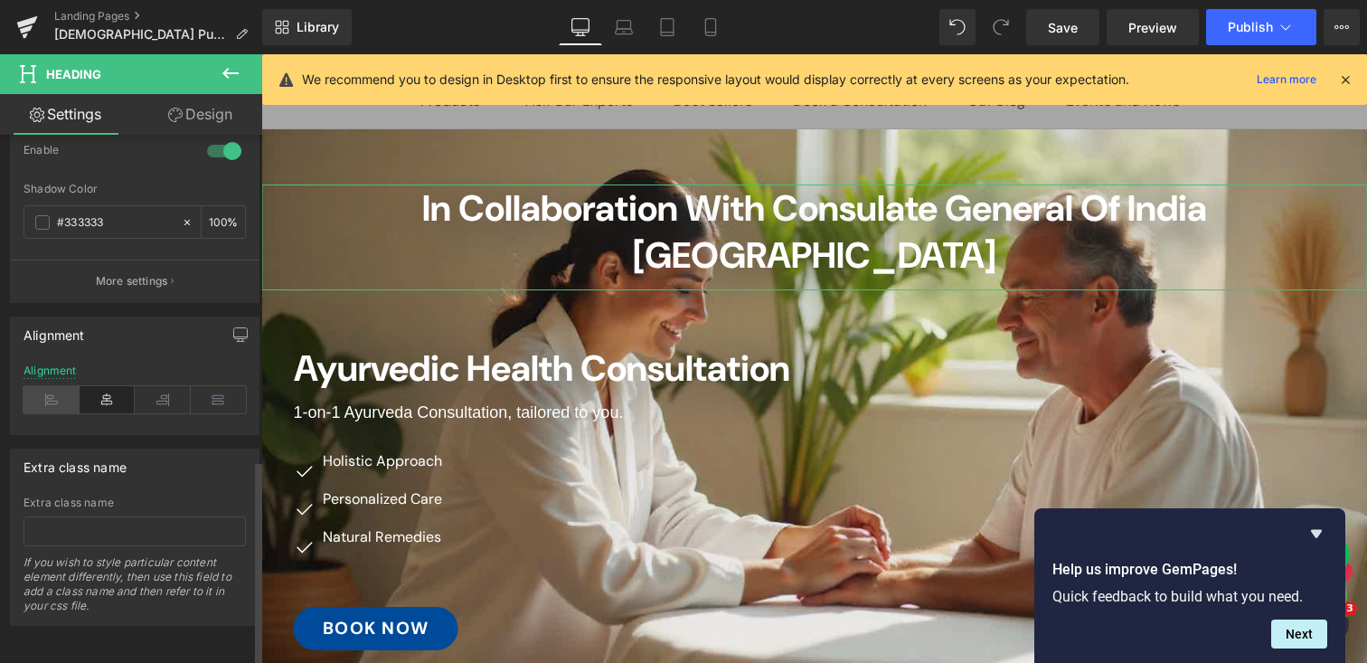
click at [52, 386] on icon at bounding box center [52, 399] width 56 height 27
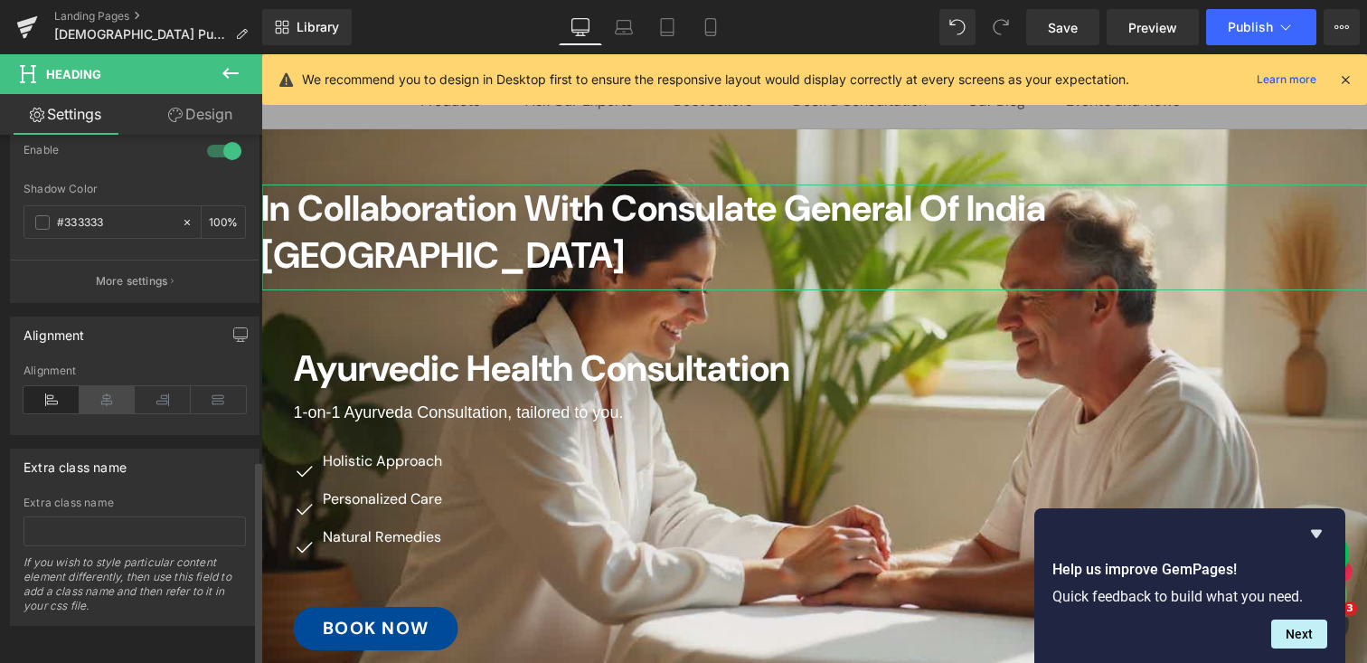
click at [89, 388] on icon at bounding box center [108, 399] width 56 height 27
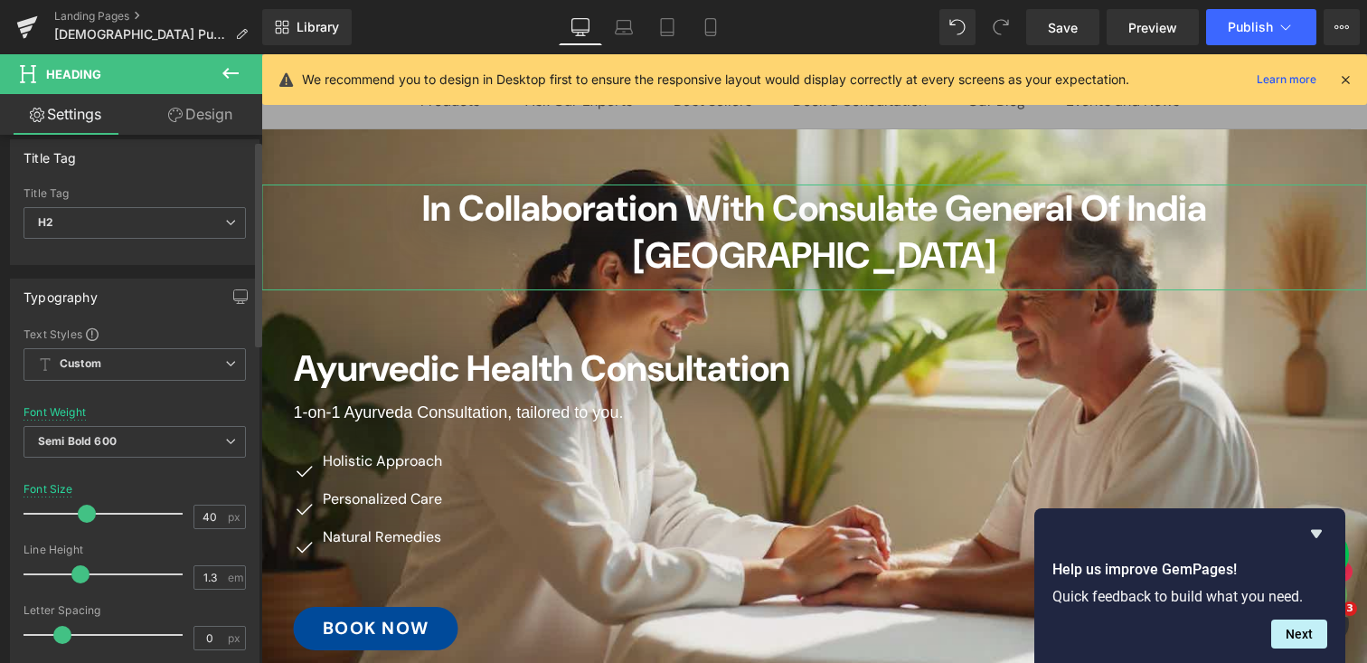
scroll to position [0, 0]
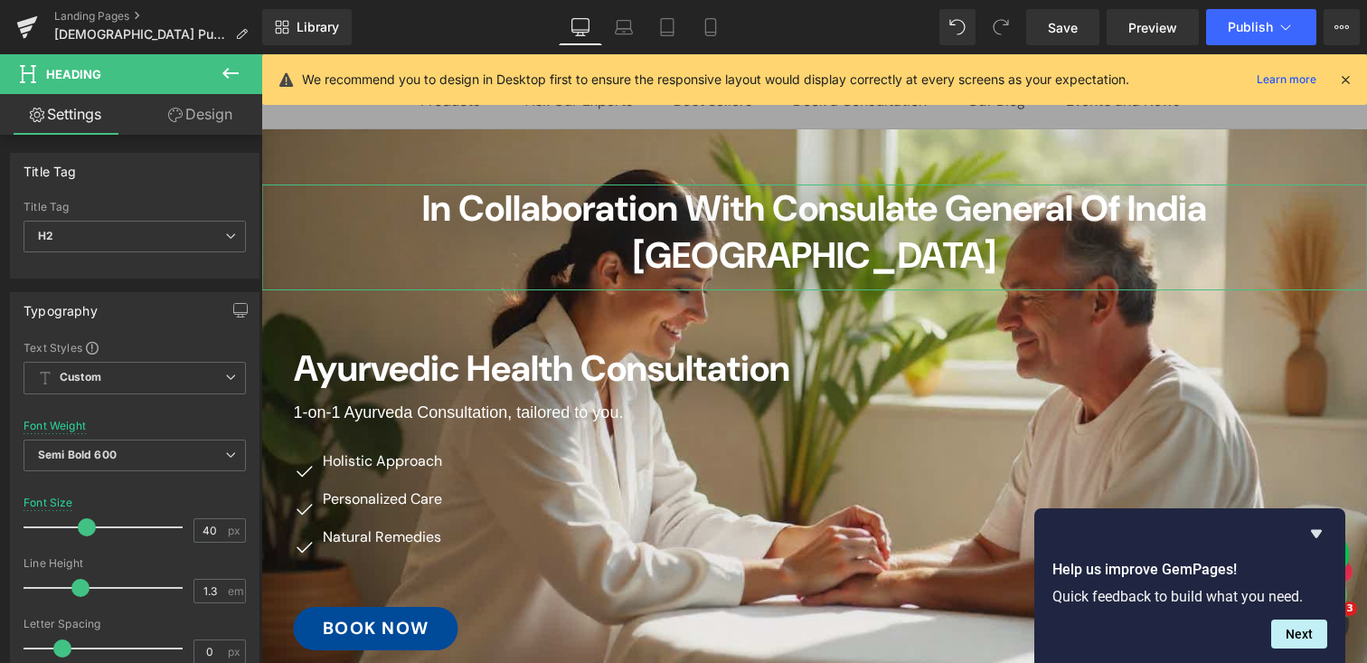
click at [203, 120] on link "Design" at bounding box center [200, 114] width 131 height 41
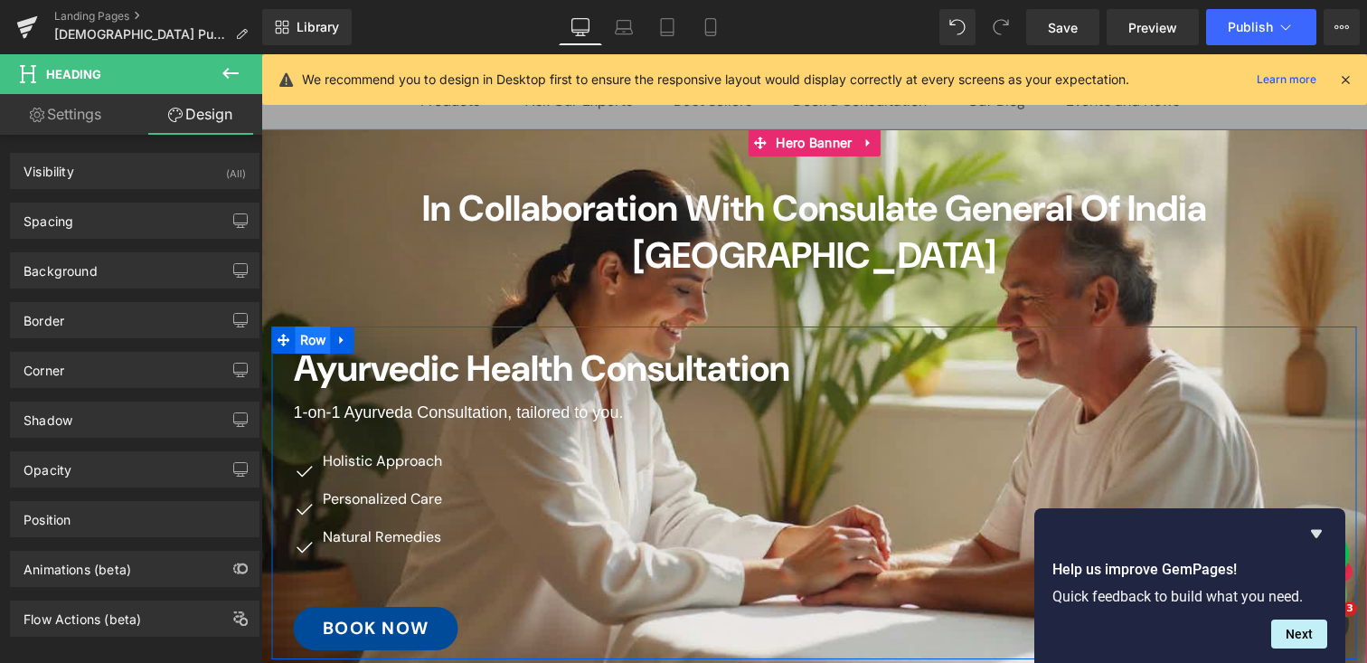
click at [307, 326] on span "Row" at bounding box center [313, 339] width 35 height 27
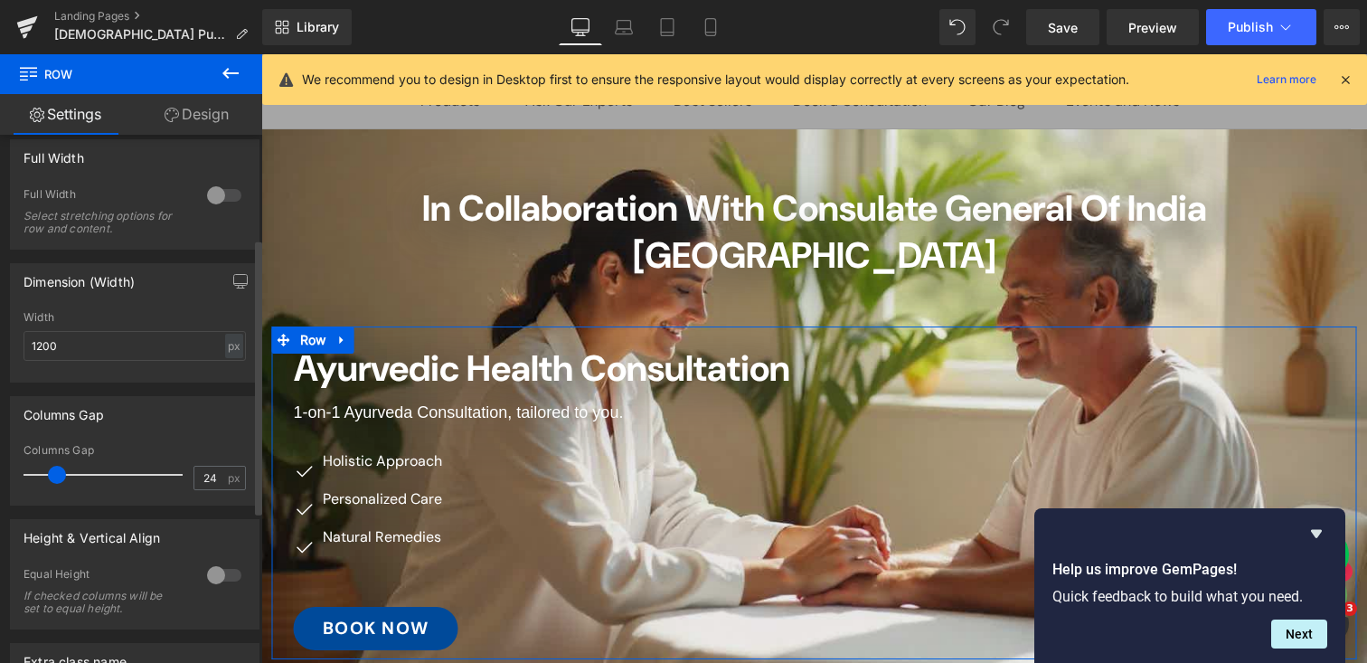
scroll to position [289, 0]
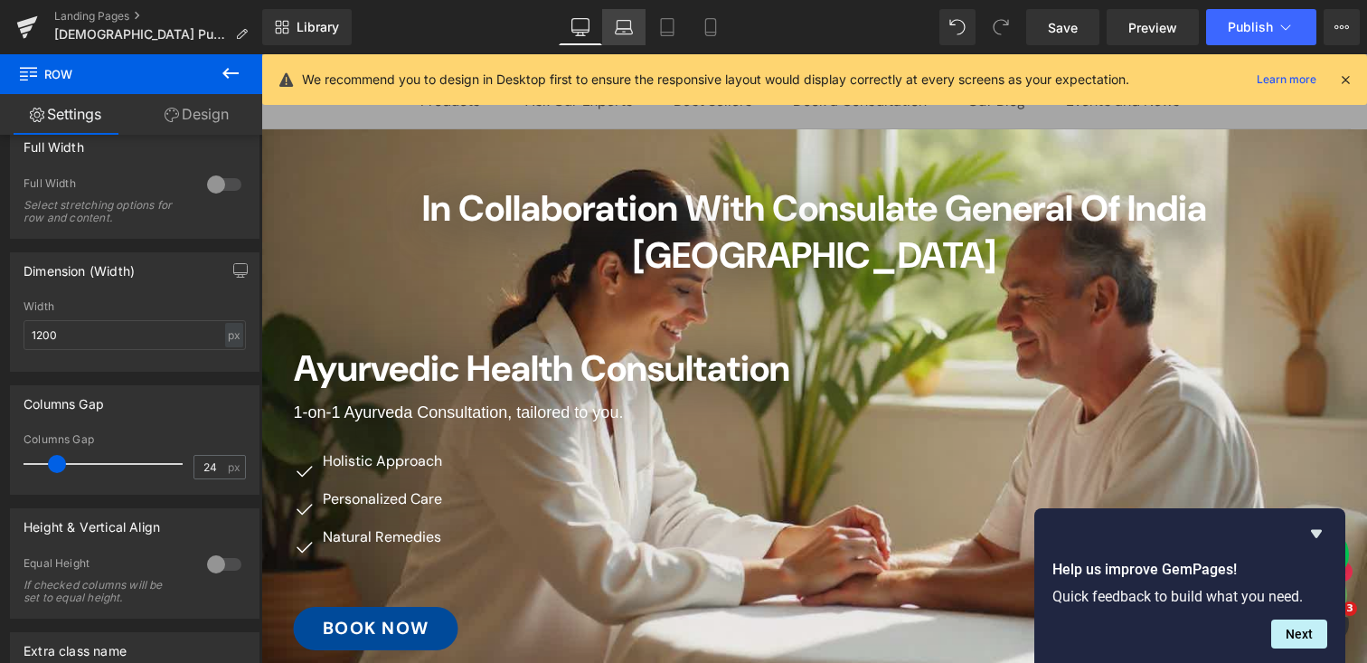
click at [626, 18] on icon at bounding box center [624, 27] width 18 height 18
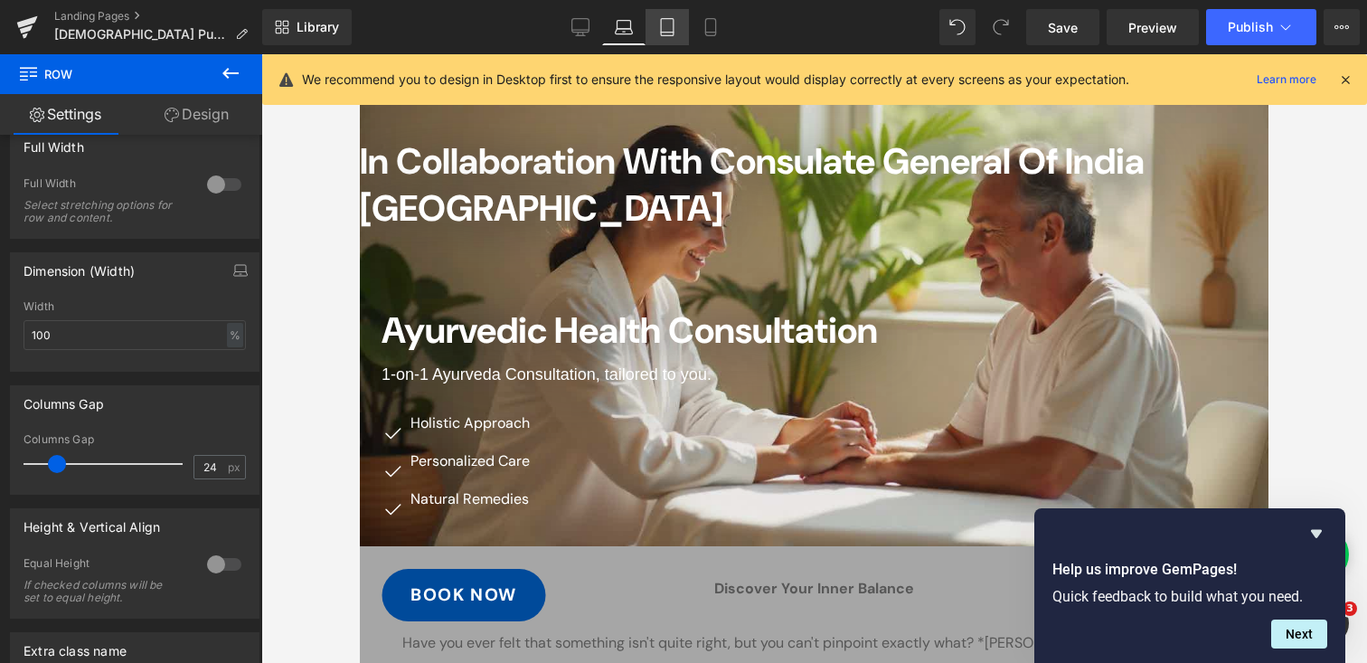
click at [660, 21] on icon at bounding box center [667, 27] width 18 height 18
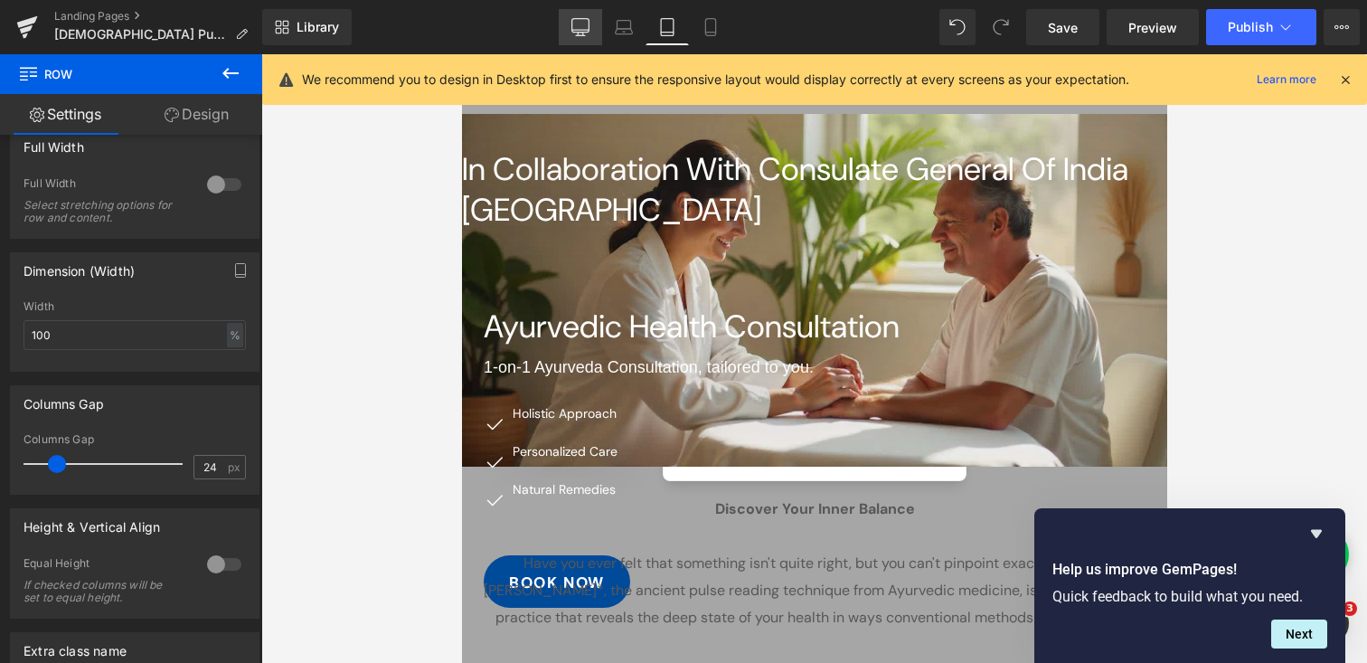
click at [579, 26] on icon at bounding box center [580, 27] width 18 height 18
type input "1200"
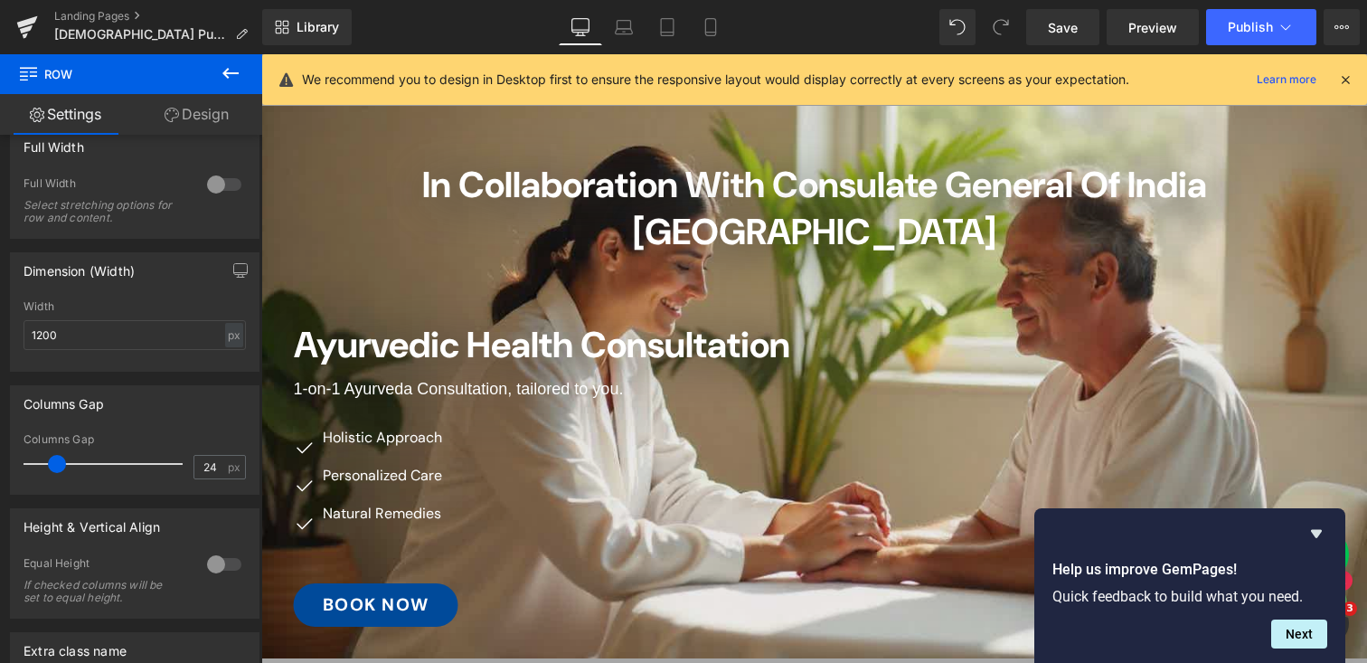
scroll to position [80, 0]
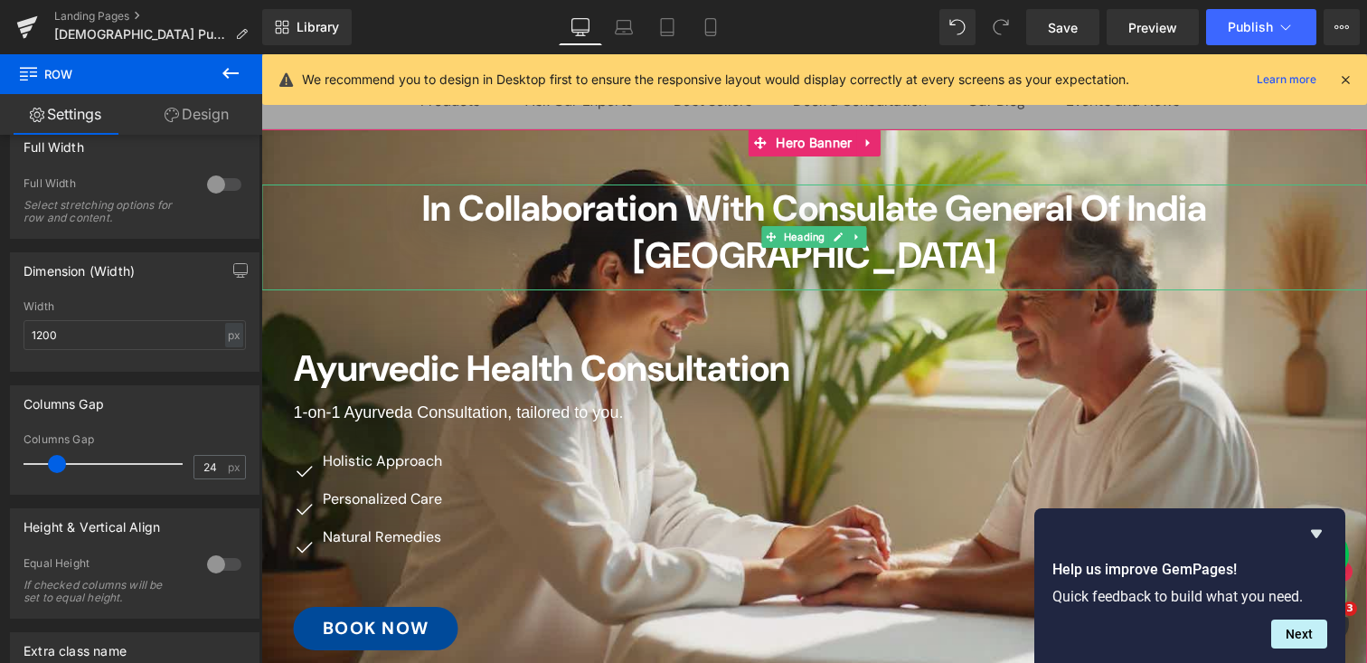
click at [422, 196] on span "In Collaboration with Consulate General of India [GEOGRAPHIC_DATA]" at bounding box center [814, 231] width 785 height 94
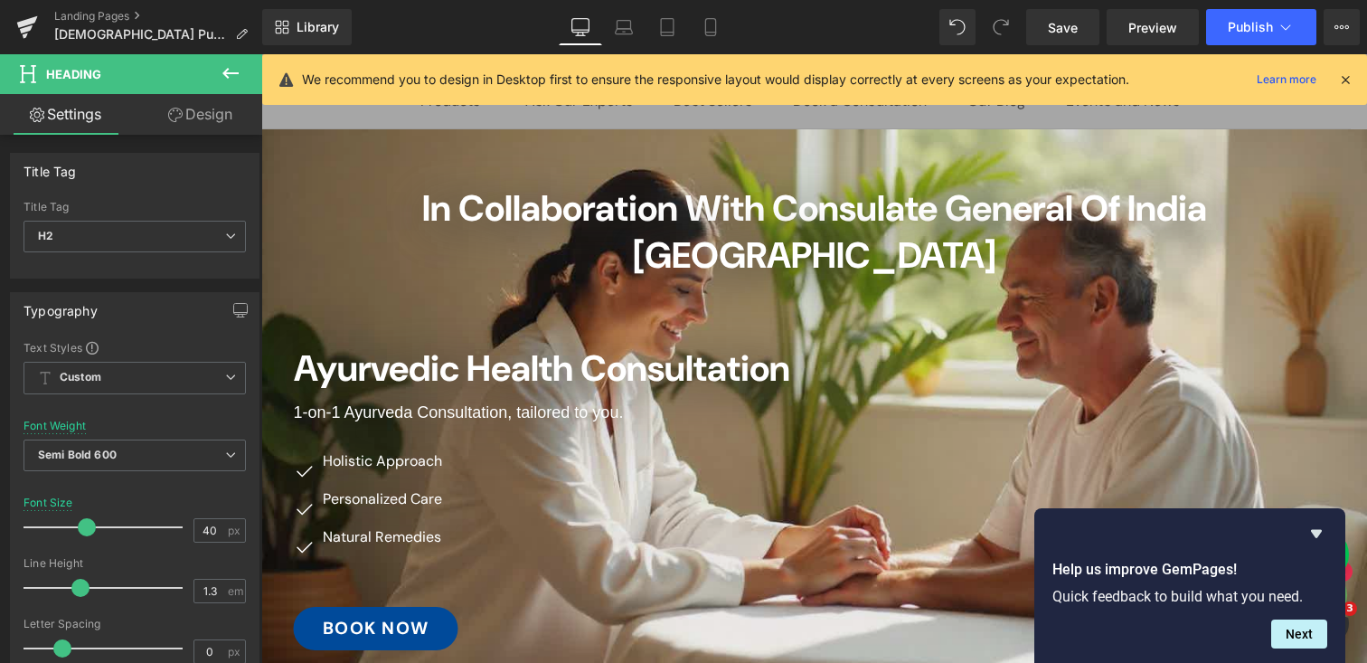
click at [202, 106] on link "Design" at bounding box center [200, 114] width 131 height 41
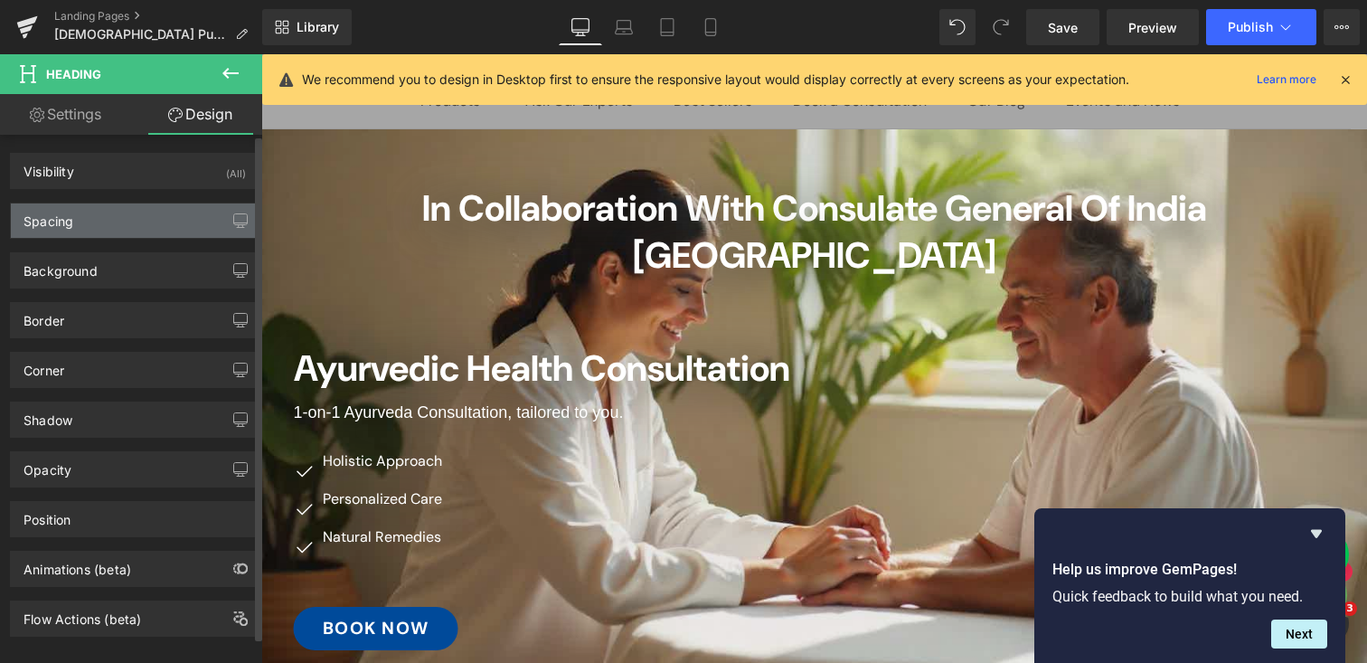
click at [113, 211] on div "Spacing" at bounding box center [135, 220] width 248 height 34
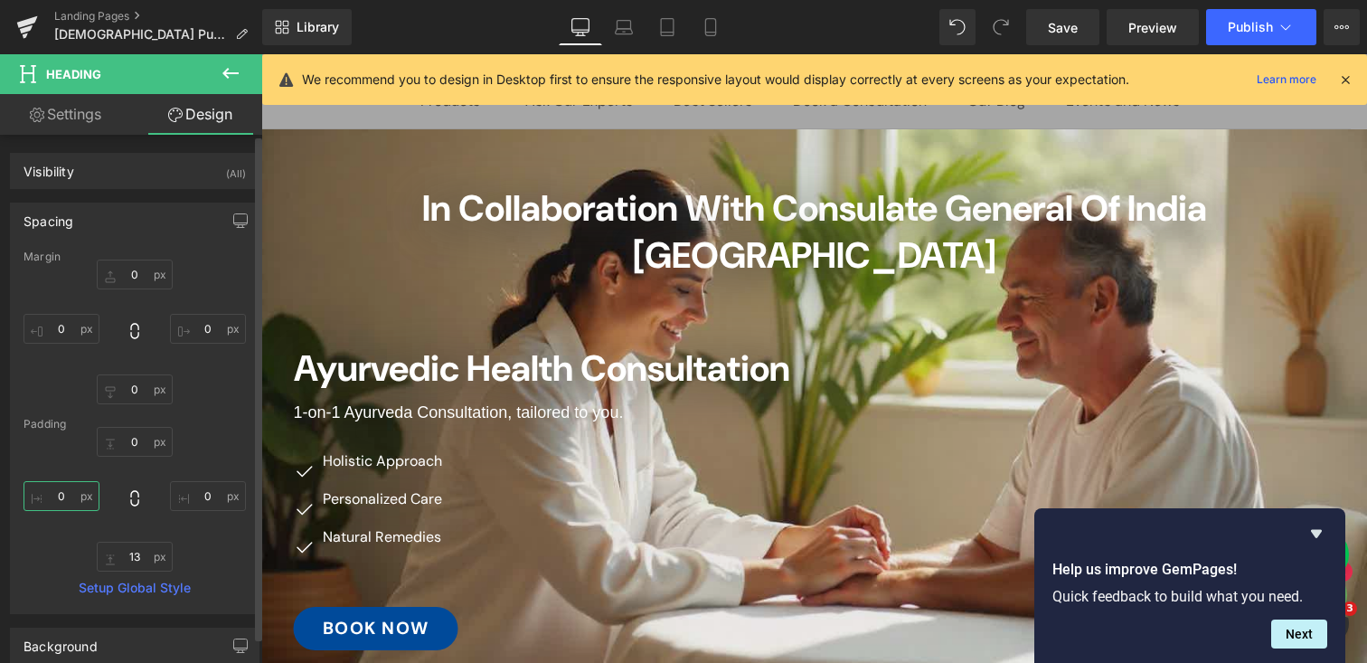
click at [61, 491] on input "0" at bounding box center [62, 496] width 76 height 30
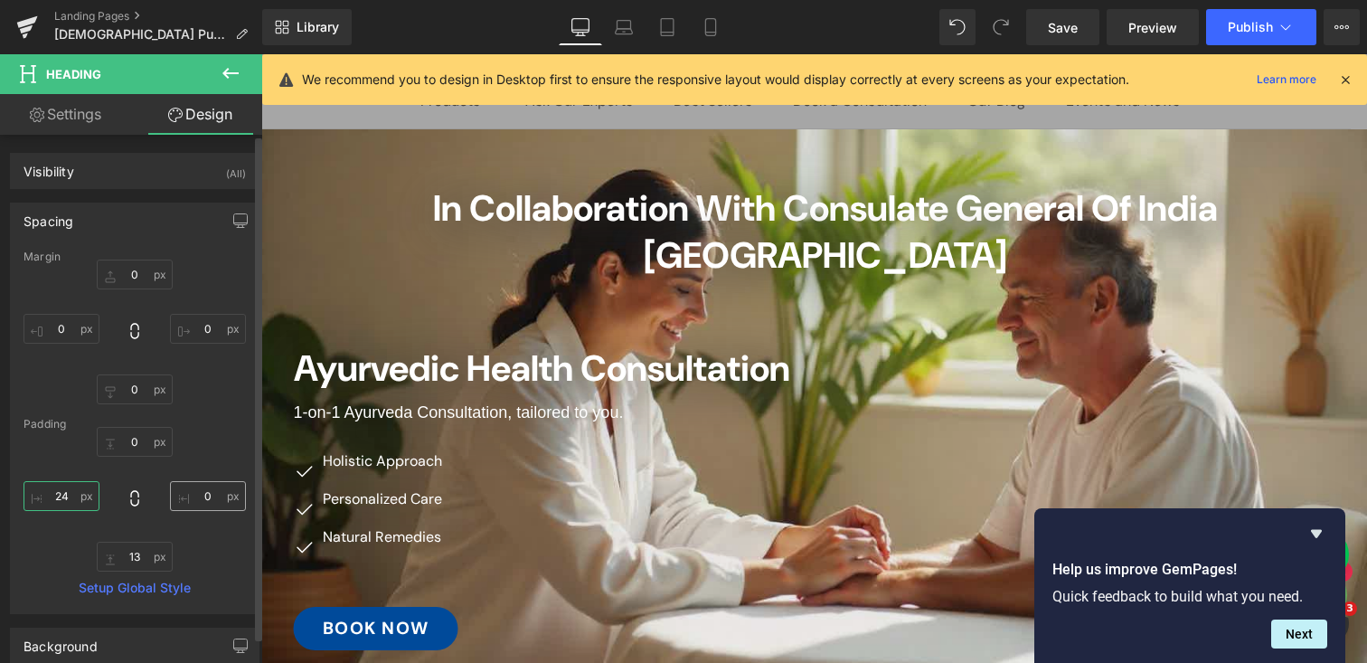
type input "24"
click at [208, 499] on input "0" at bounding box center [208, 496] width 76 height 30
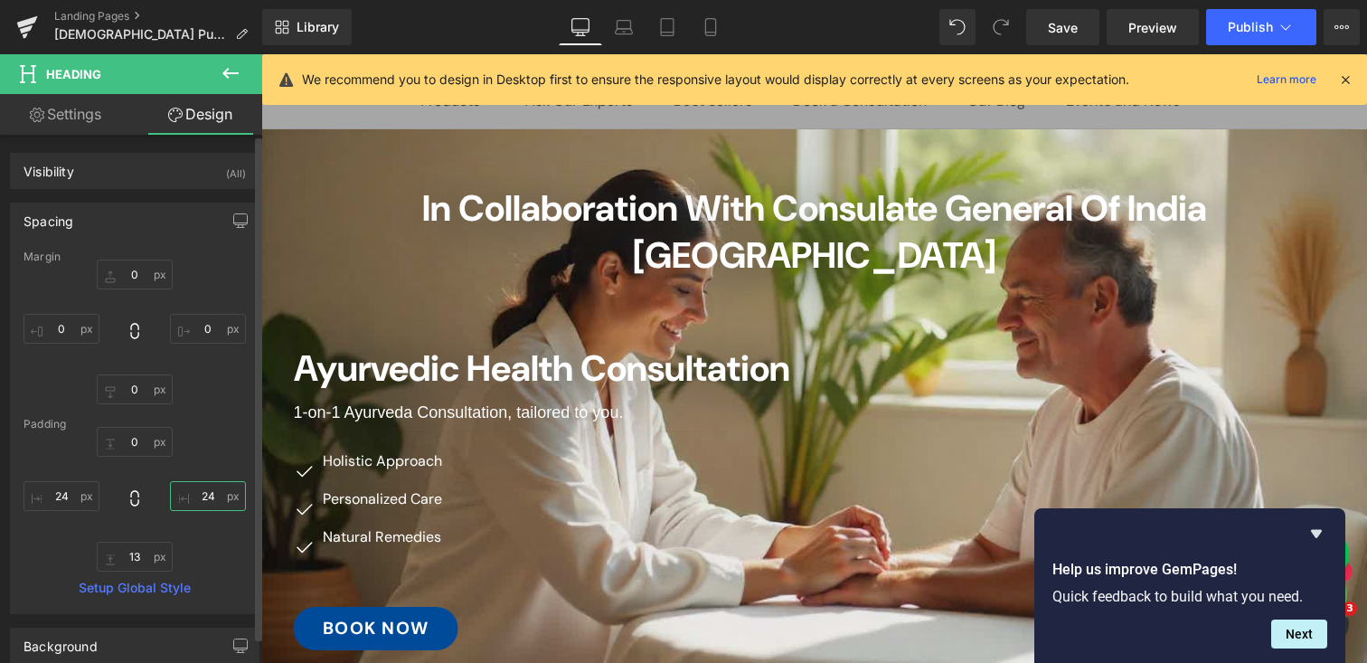
type input "24"
click at [199, 441] on div "0px 0 24 24 13px 13 24 24" at bounding box center [135, 499] width 222 height 145
click at [629, 26] on icon at bounding box center [624, 27] width 18 height 18
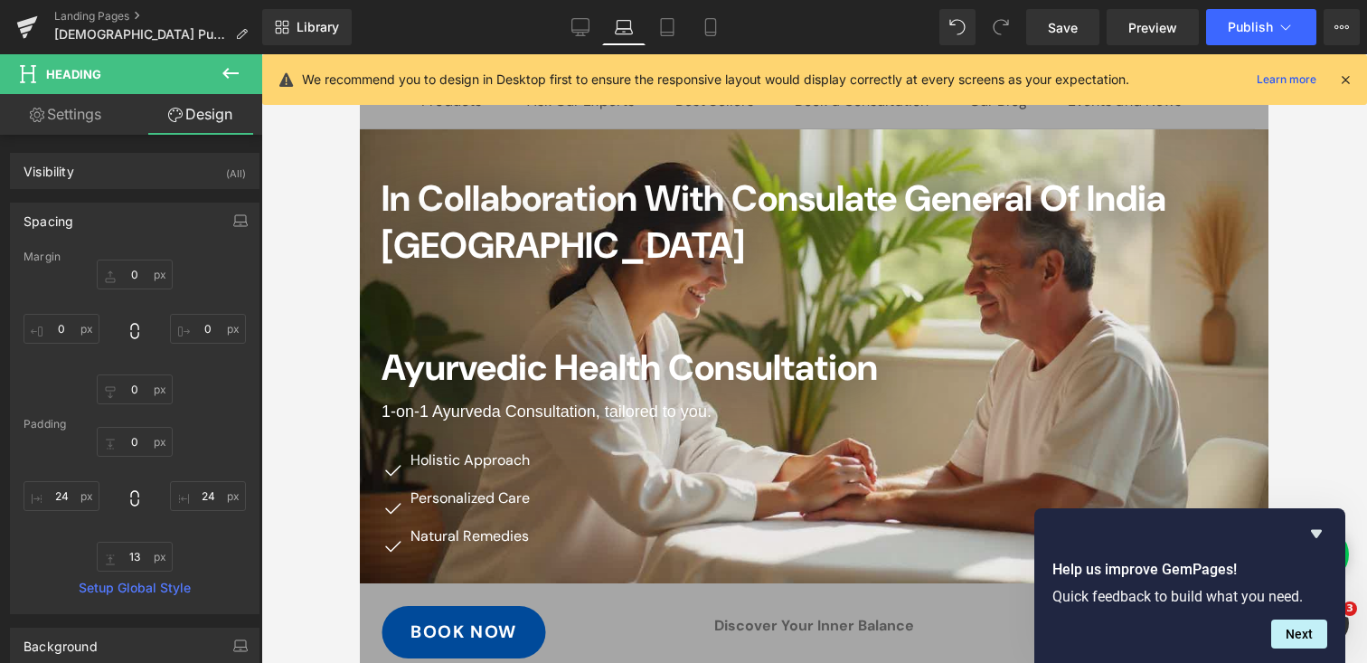
type input "0"
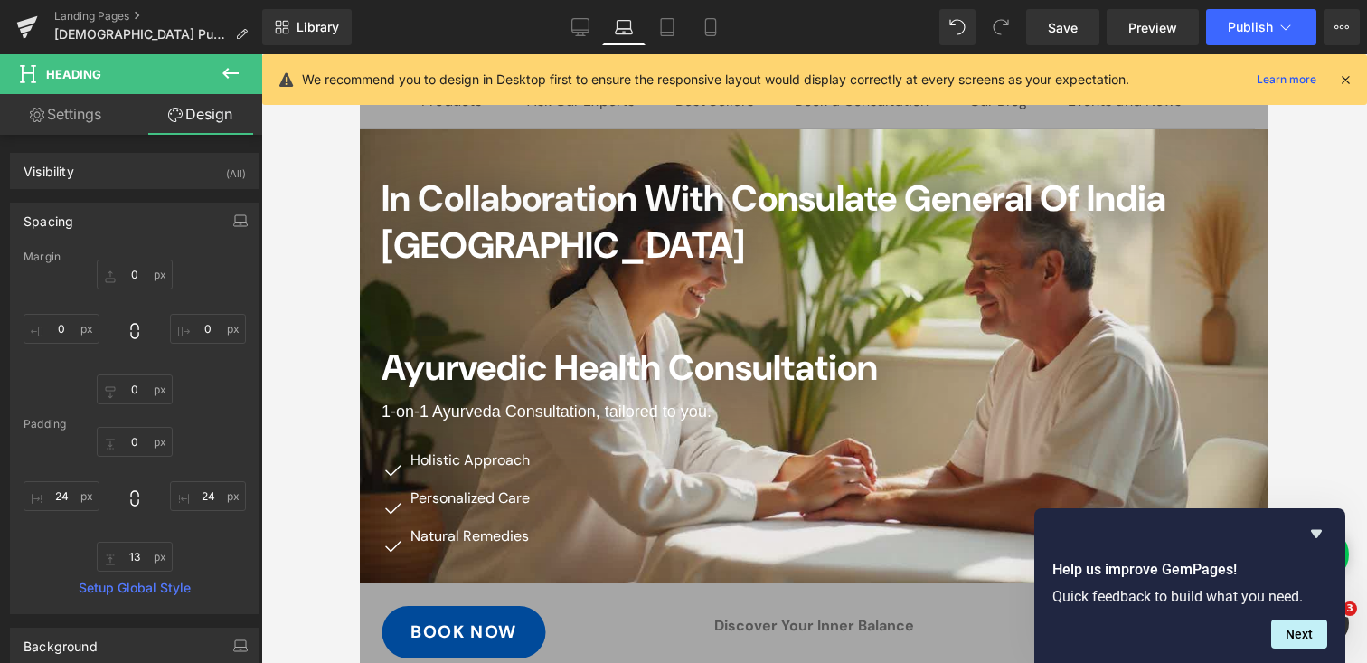
type input "24"
type input "13"
type input "24"
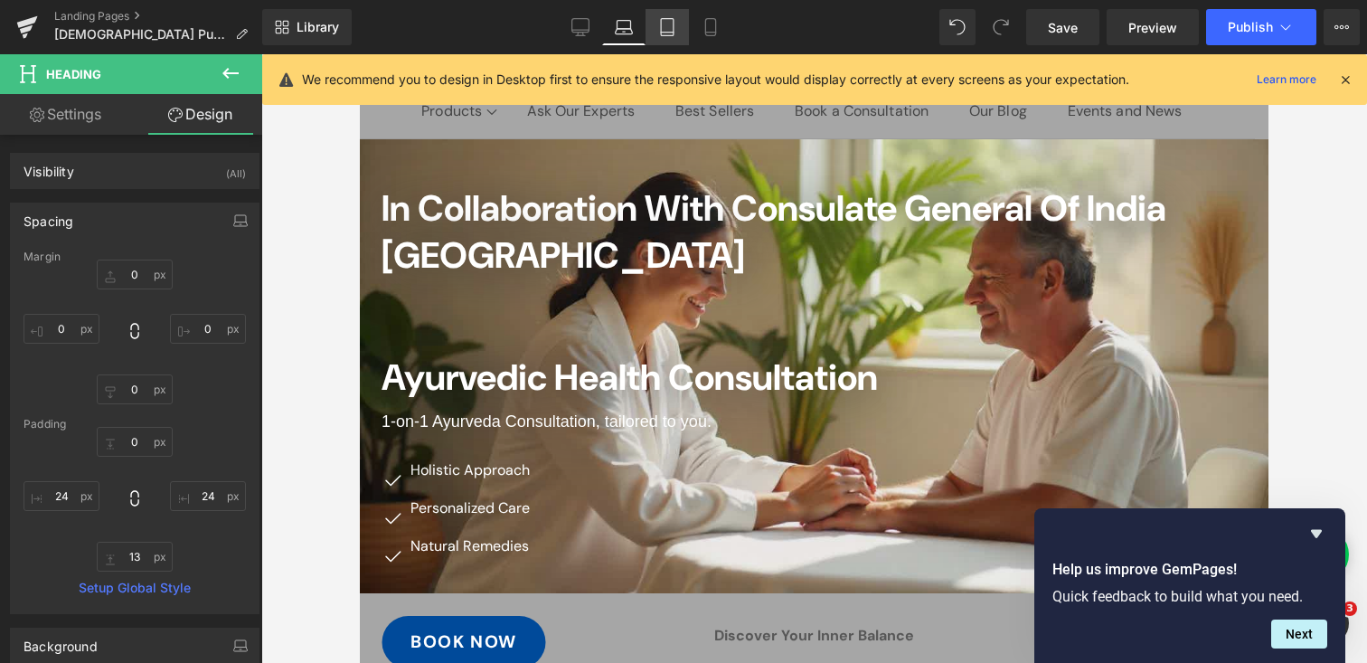
click at [664, 27] on icon at bounding box center [667, 27] width 18 height 18
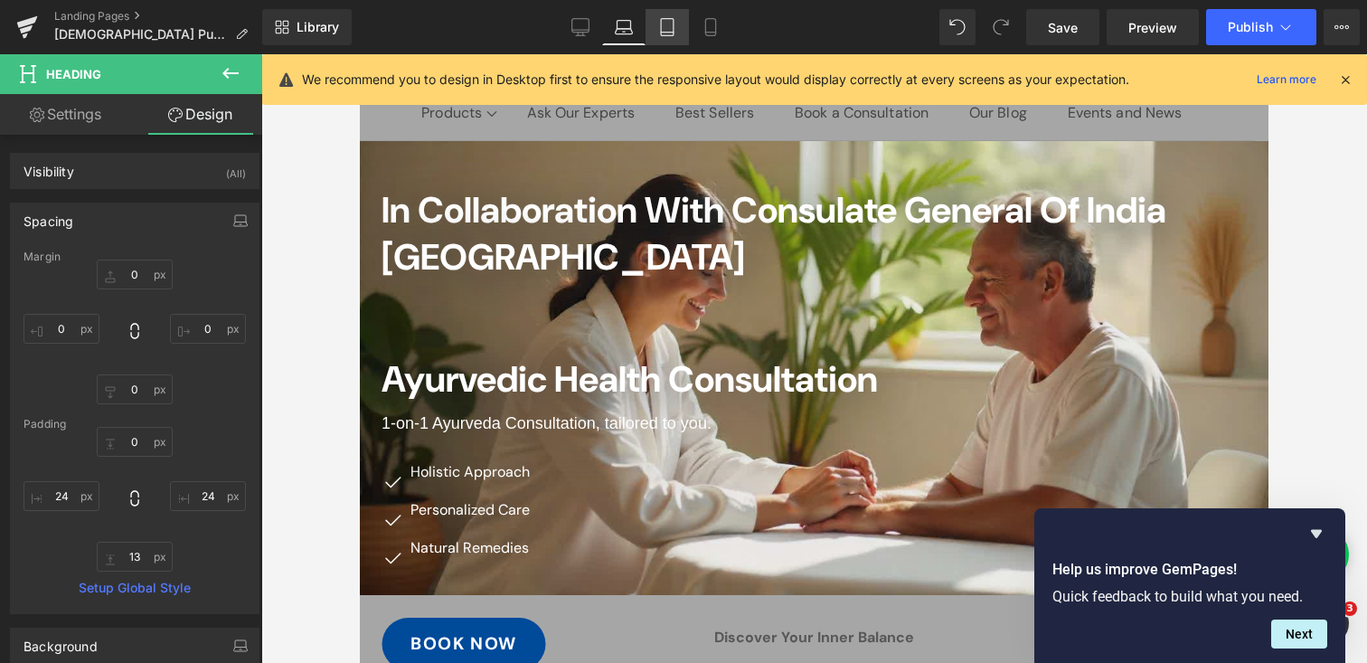
type input "0"
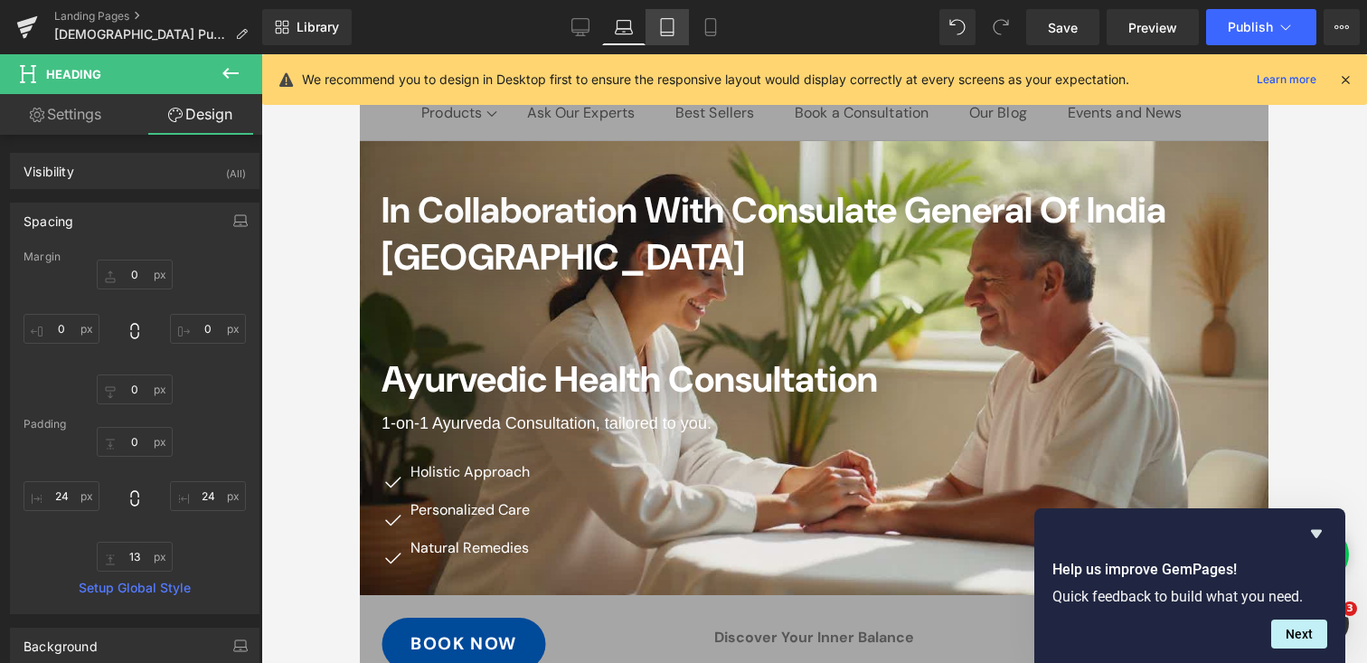
type input "24"
type input "13"
type input "24"
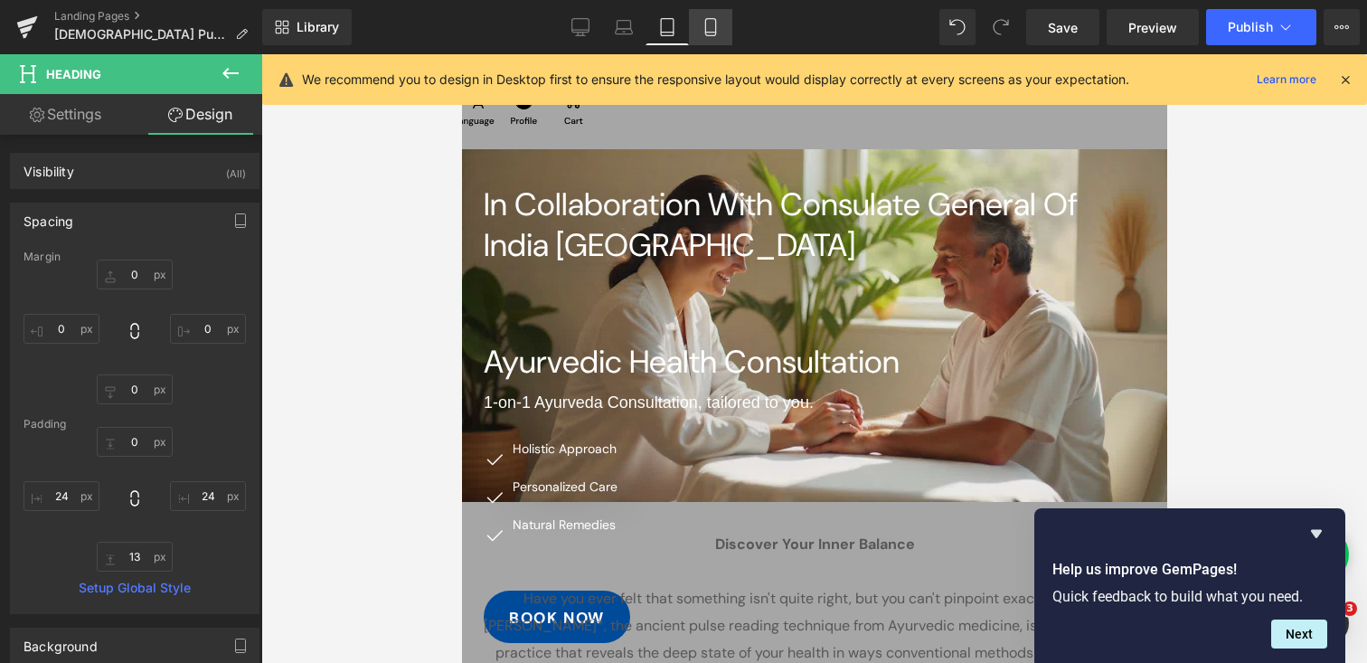
click at [709, 26] on icon at bounding box center [711, 27] width 18 height 18
type input "0"
type input "20"
type input "0"
type input "20"
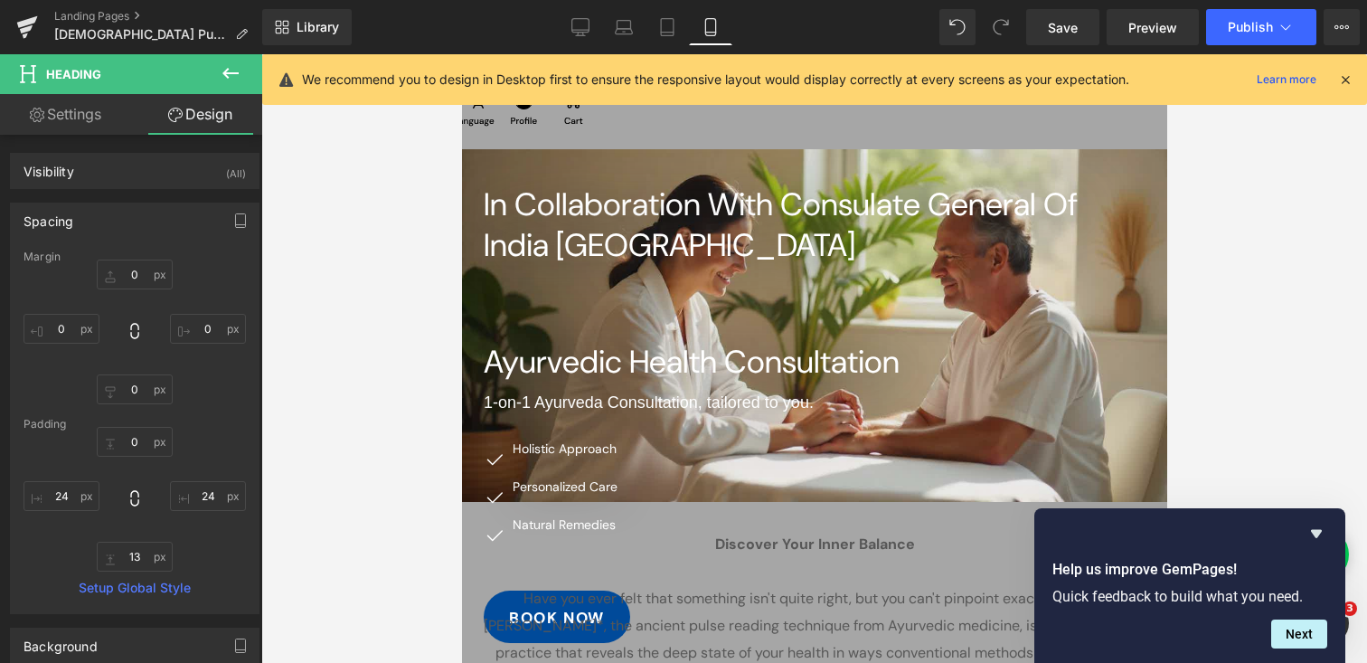
type input "0"
type input "24"
type input "13"
type input "24"
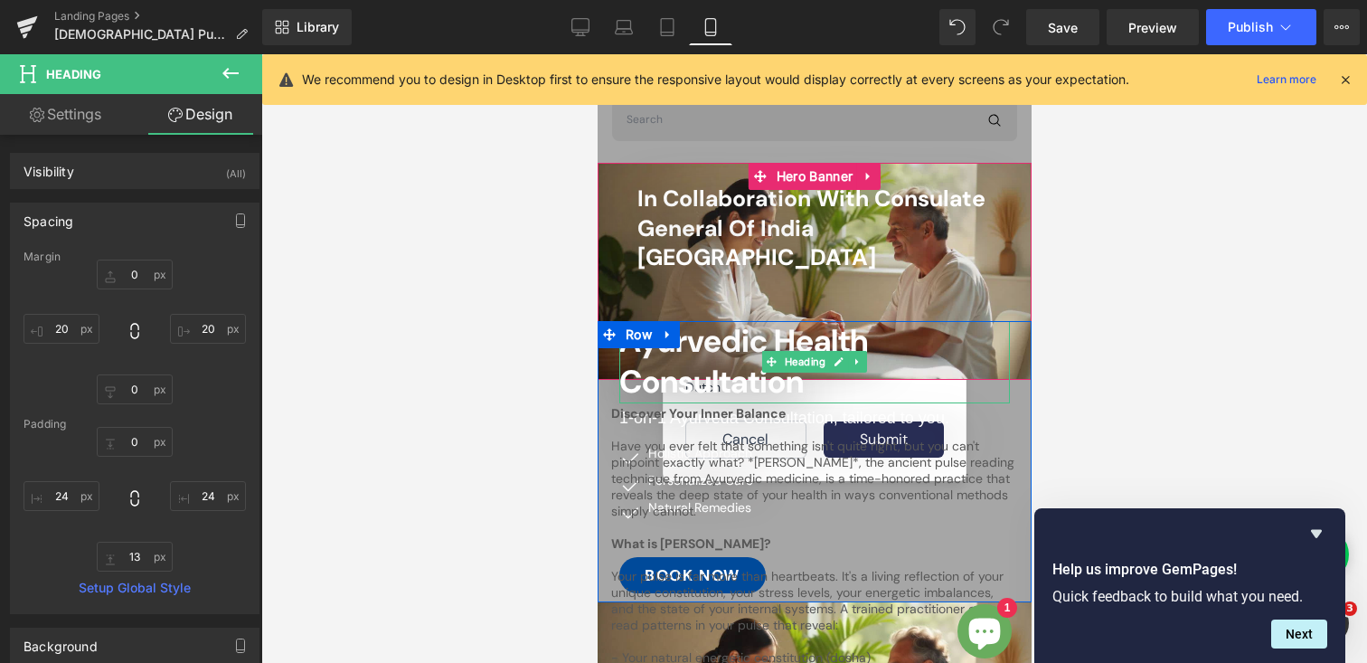
click at [695, 320] on span "Ayurvedic Health Consultation" at bounding box center [742, 361] width 249 height 83
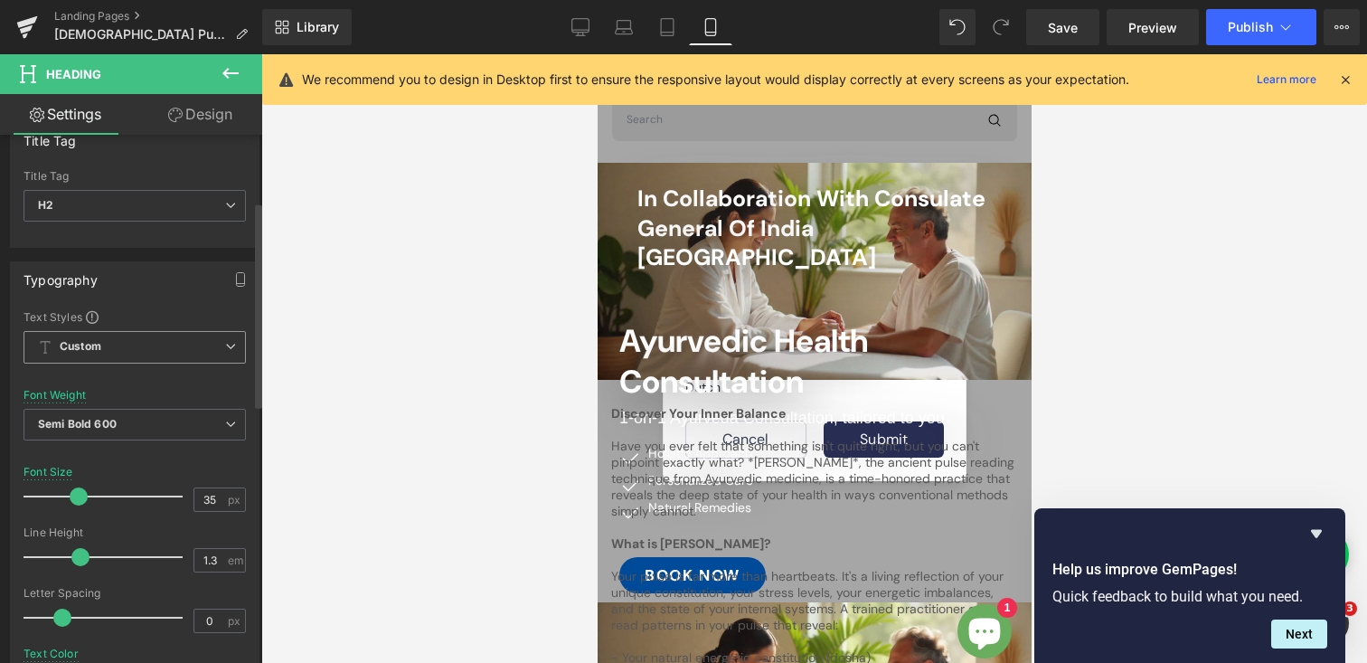
scroll to position [0, 0]
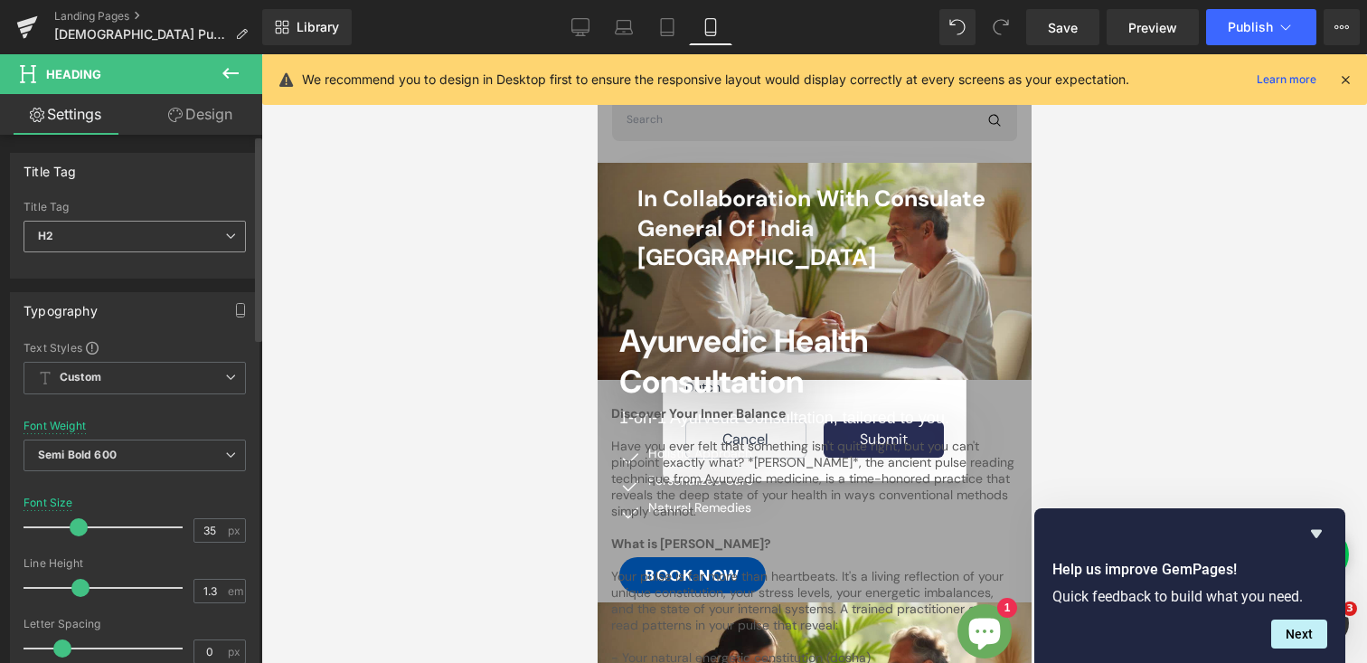
click at [78, 231] on span "H2" at bounding box center [135, 237] width 222 height 32
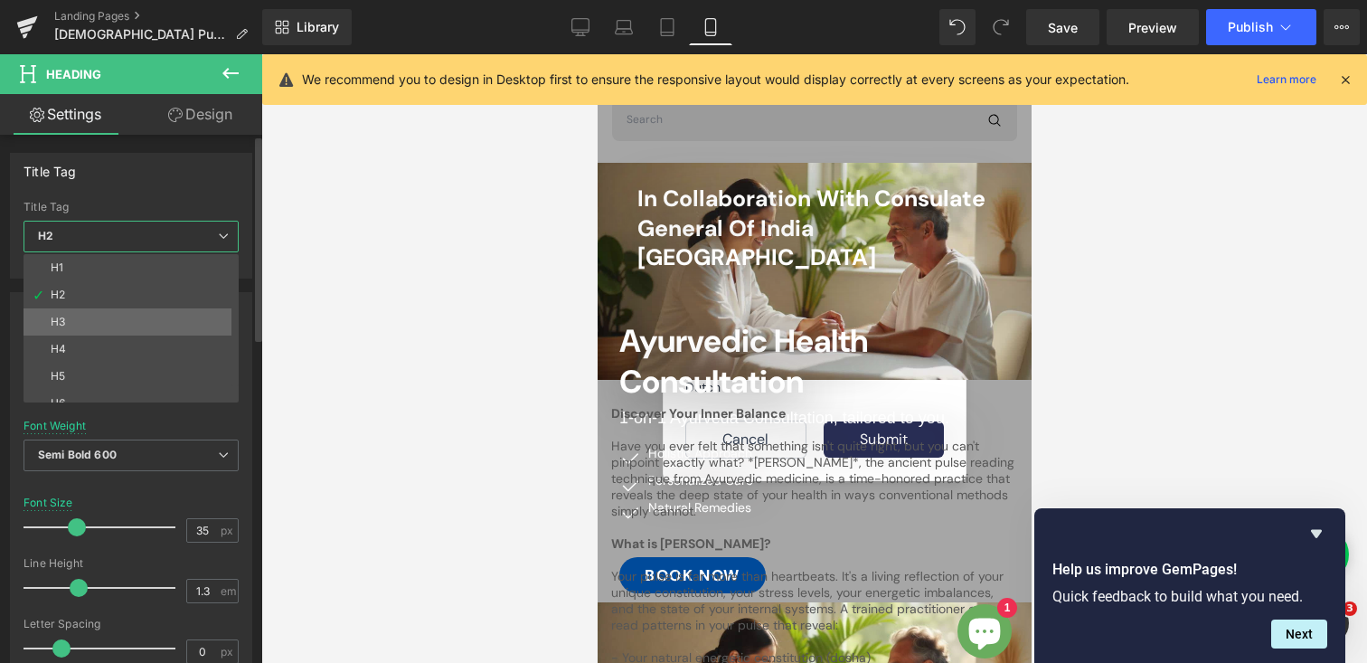
click at [64, 316] on div "H3" at bounding box center [58, 322] width 14 height 13
type input "40"
type input "0.96"
type input "#696969"
type input "75"
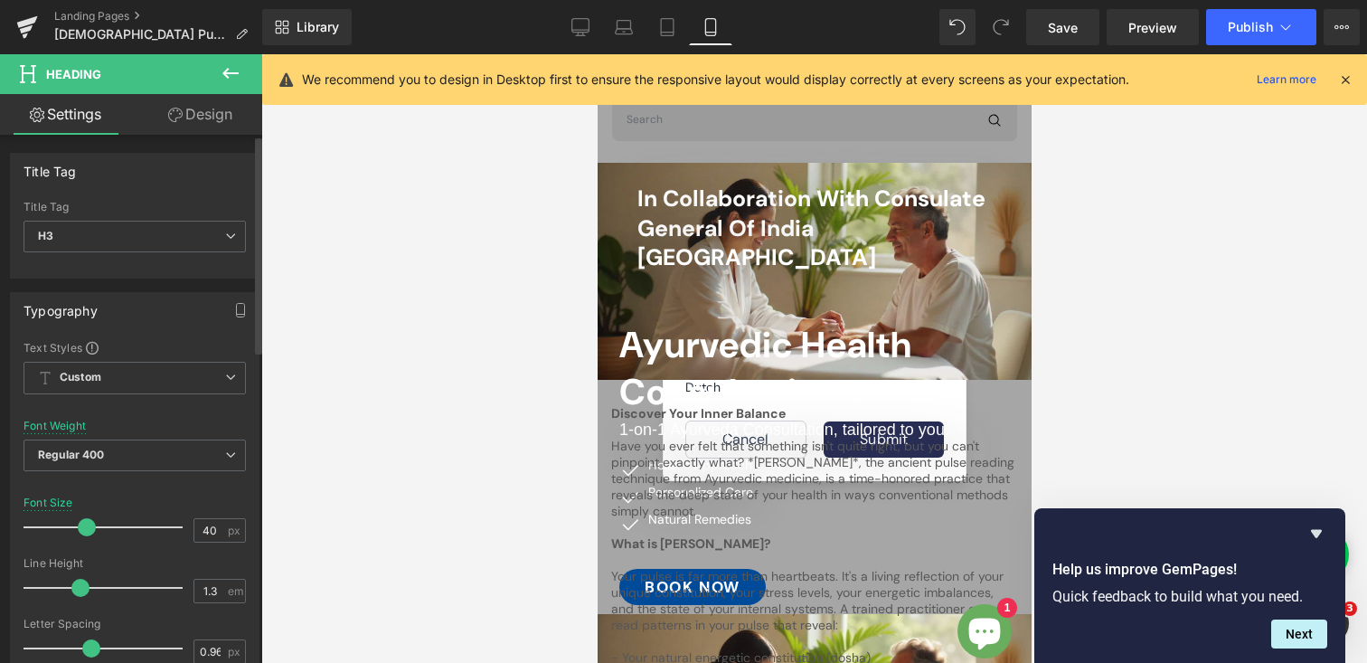
click at [77, 214] on div "Title Tag H3 H1 H2 H3 H4 H5 H6" at bounding box center [135, 237] width 222 height 72
click at [70, 237] on span "H3" at bounding box center [135, 237] width 222 height 32
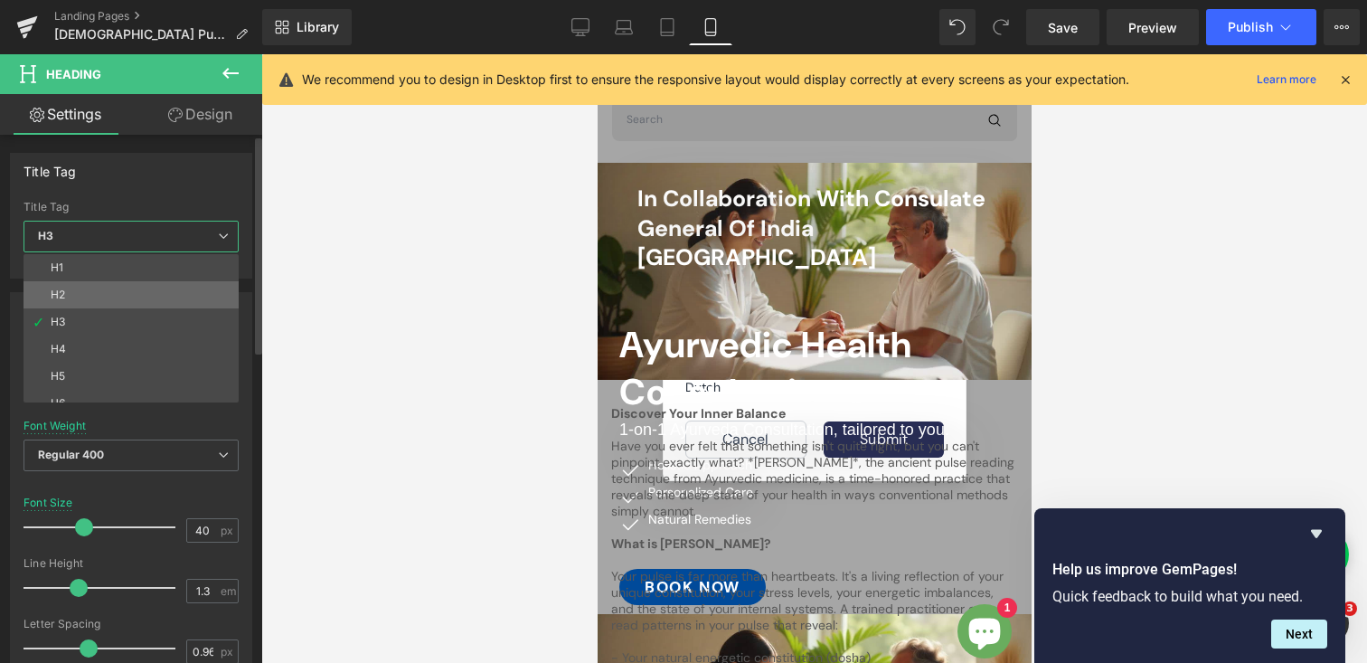
click at [65, 281] on li "H2" at bounding box center [135, 294] width 223 height 27
type input "35"
type input "0"
type input "#242424"
type input "100"
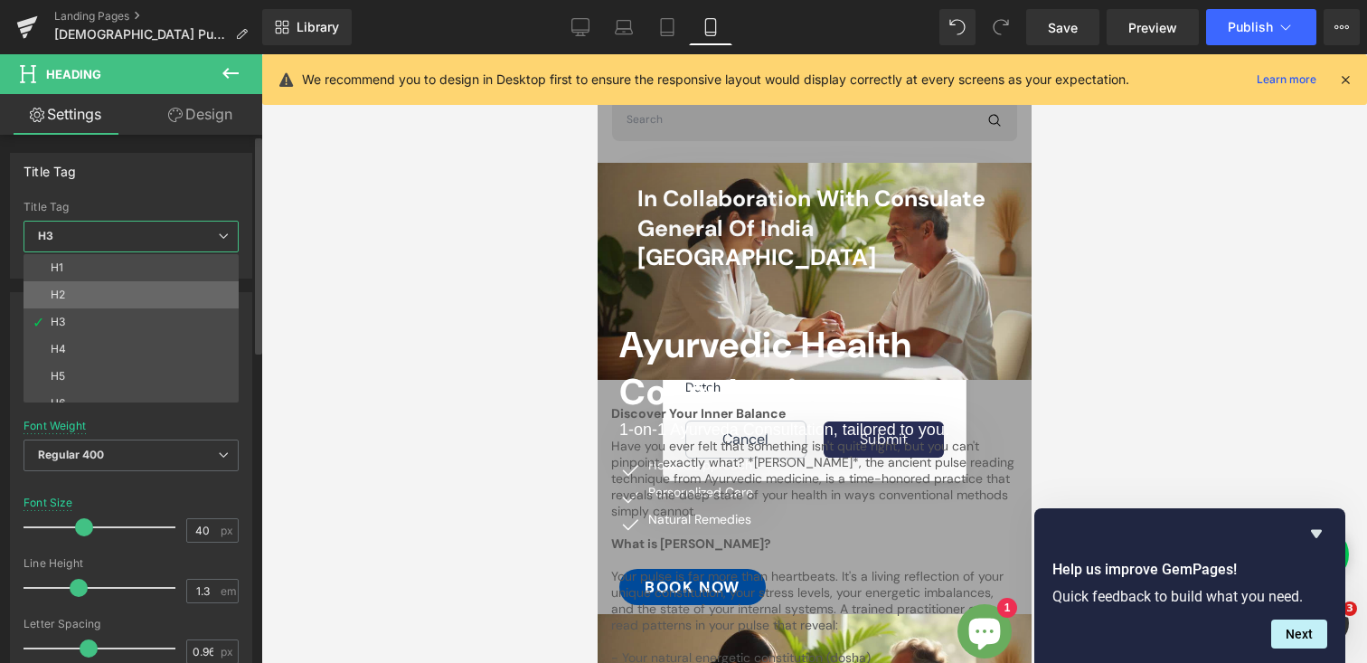
type input "100"
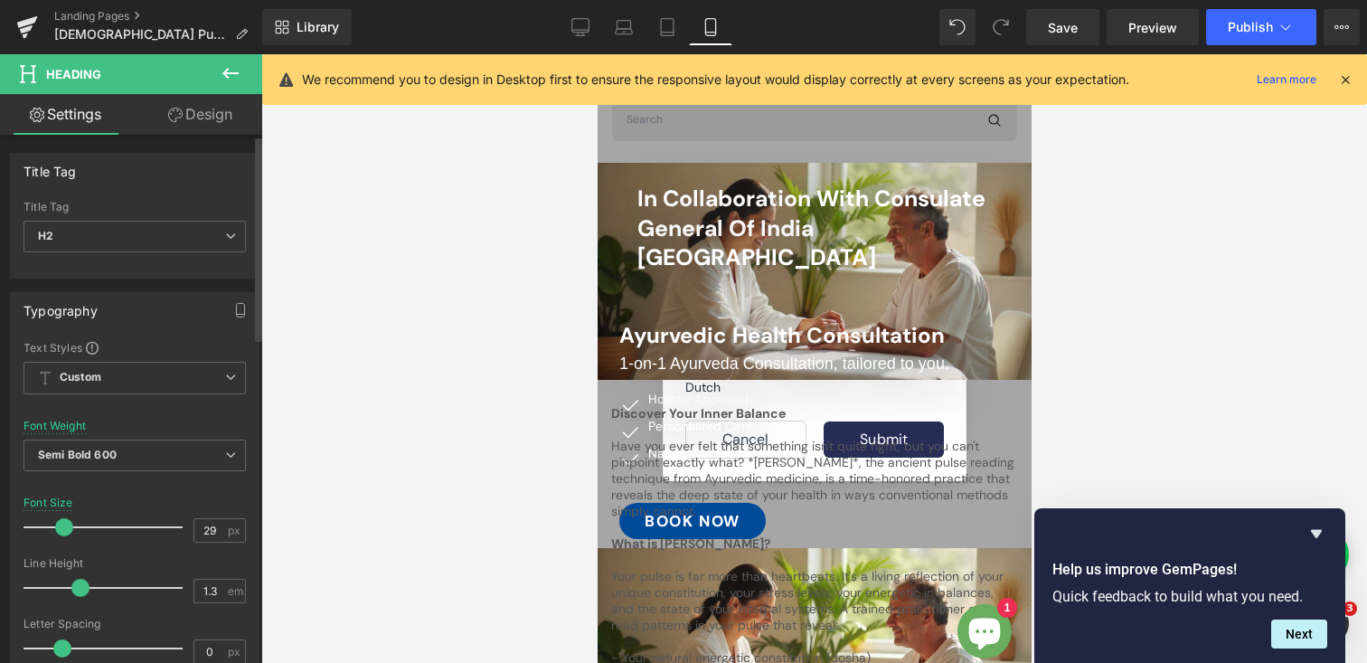
type input "30"
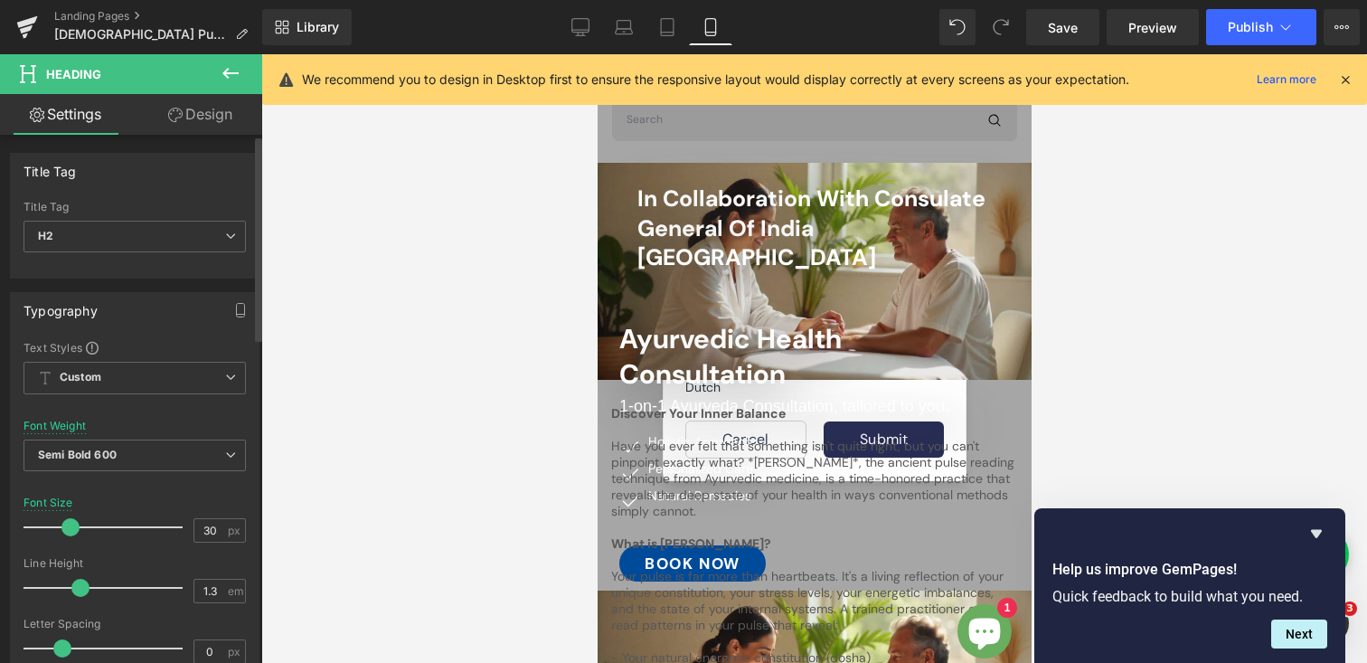
click at [65, 526] on span at bounding box center [70, 527] width 18 height 18
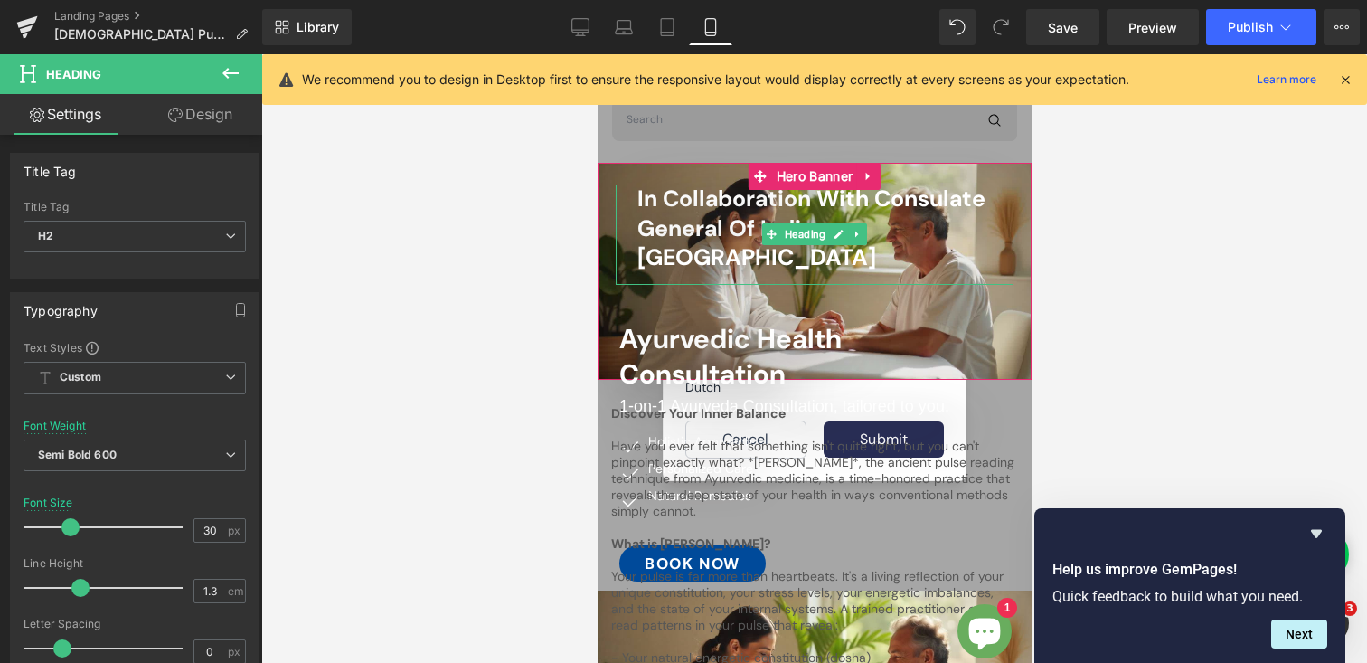
click at [672, 202] on span "In Collaboration with Consulate General of India [GEOGRAPHIC_DATA]" at bounding box center [811, 228] width 348 height 89
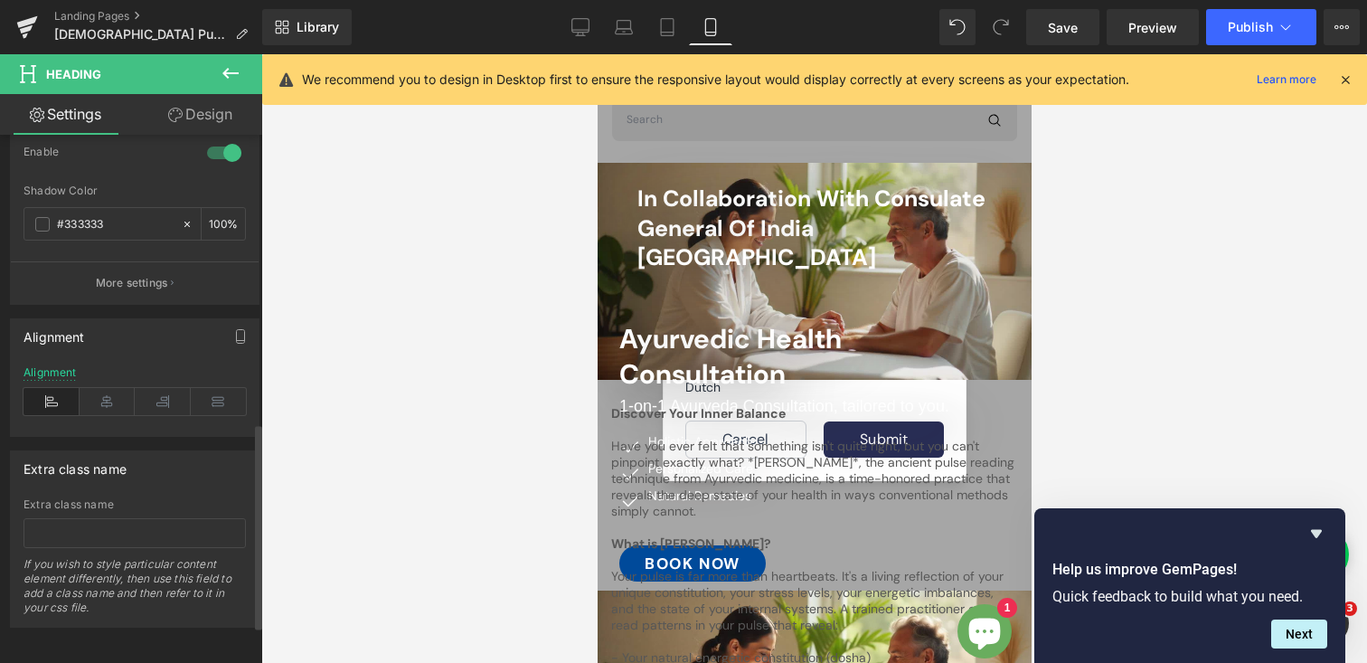
scroll to position [832, 0]
click at [41, 388] on icon at bounding box center [52, 399] width 56 height 27
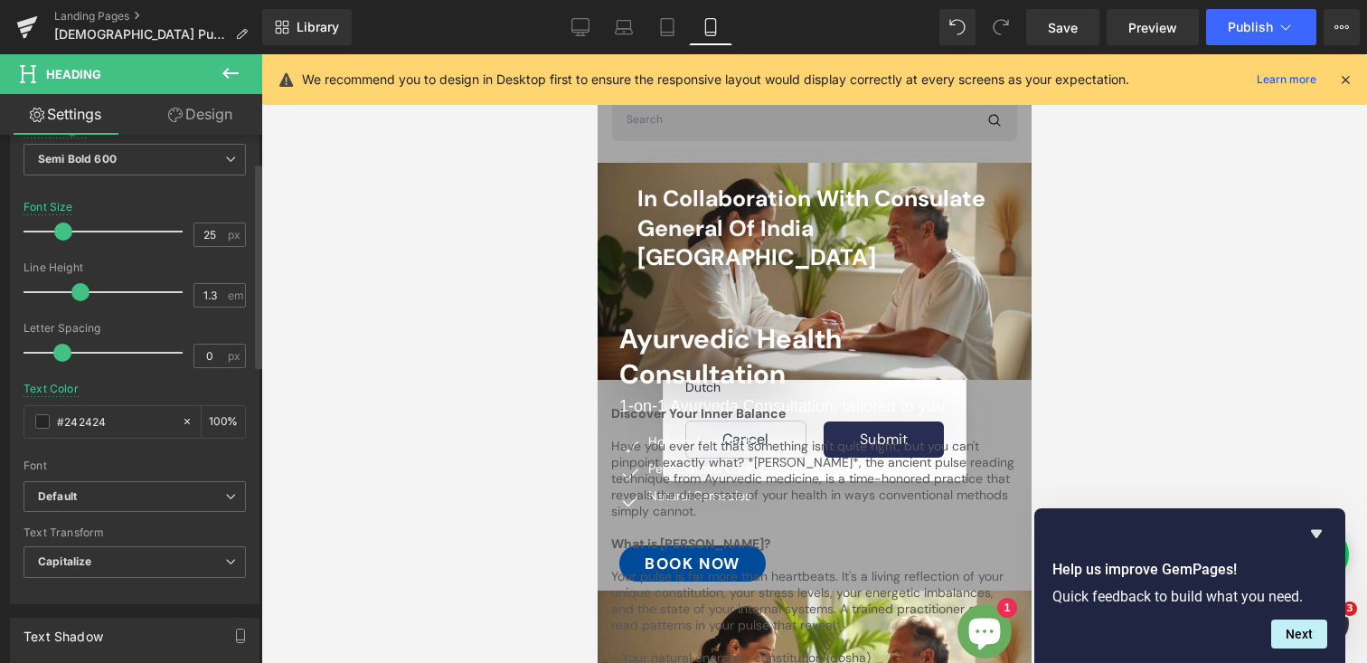
scroll to position [41, 0]
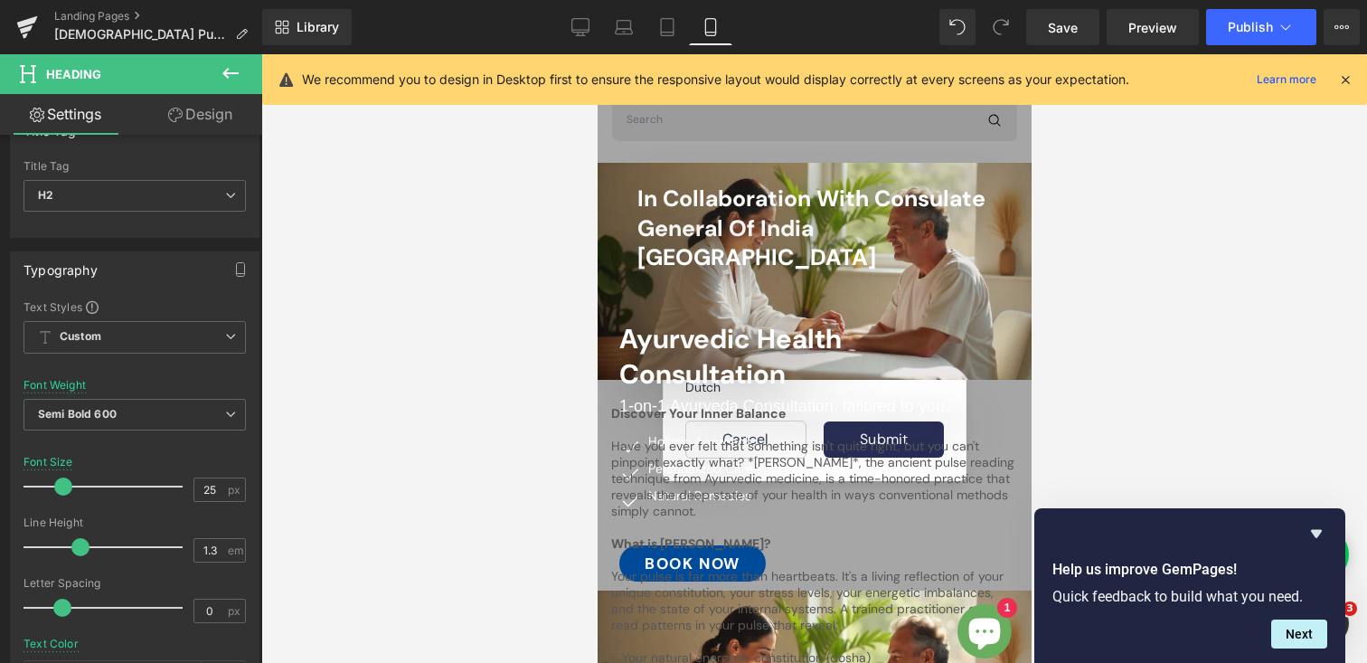
click at [212, 126] on link "Design" at bounding box center [200, 114] width 131 height 41
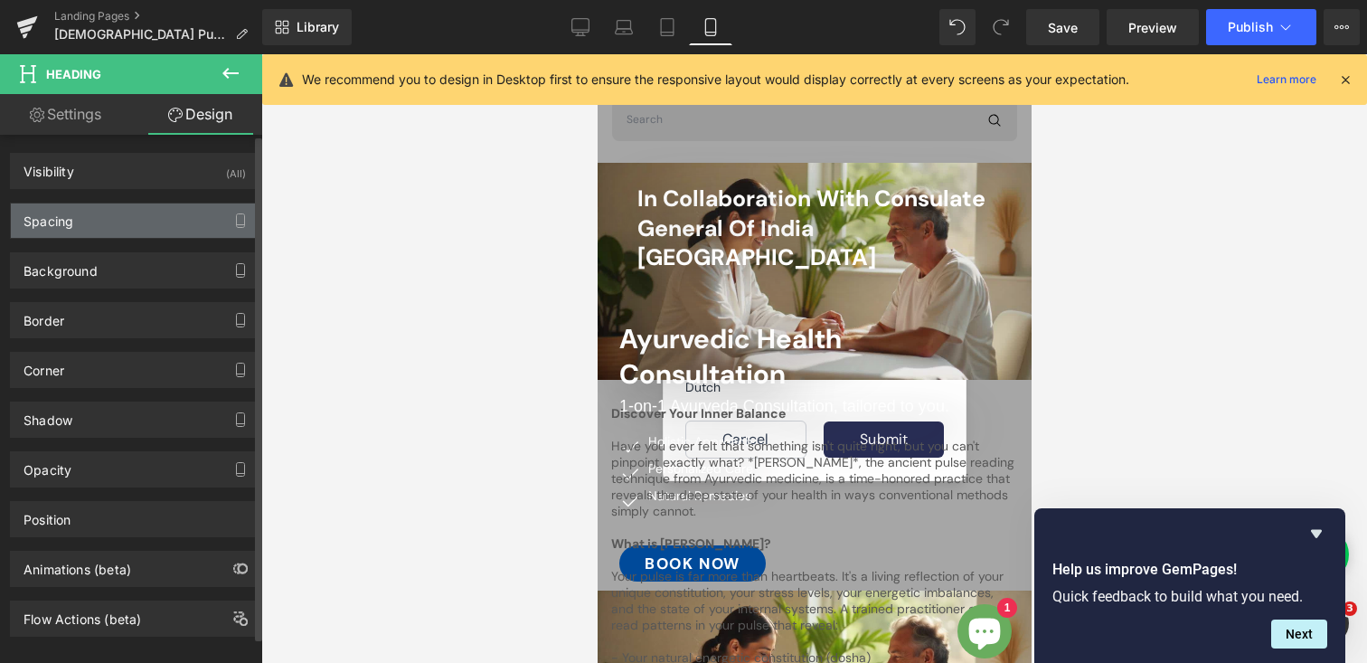
click at [84, 230] on div "Spacing" at bounding box center [135, 220] width 248 height 34
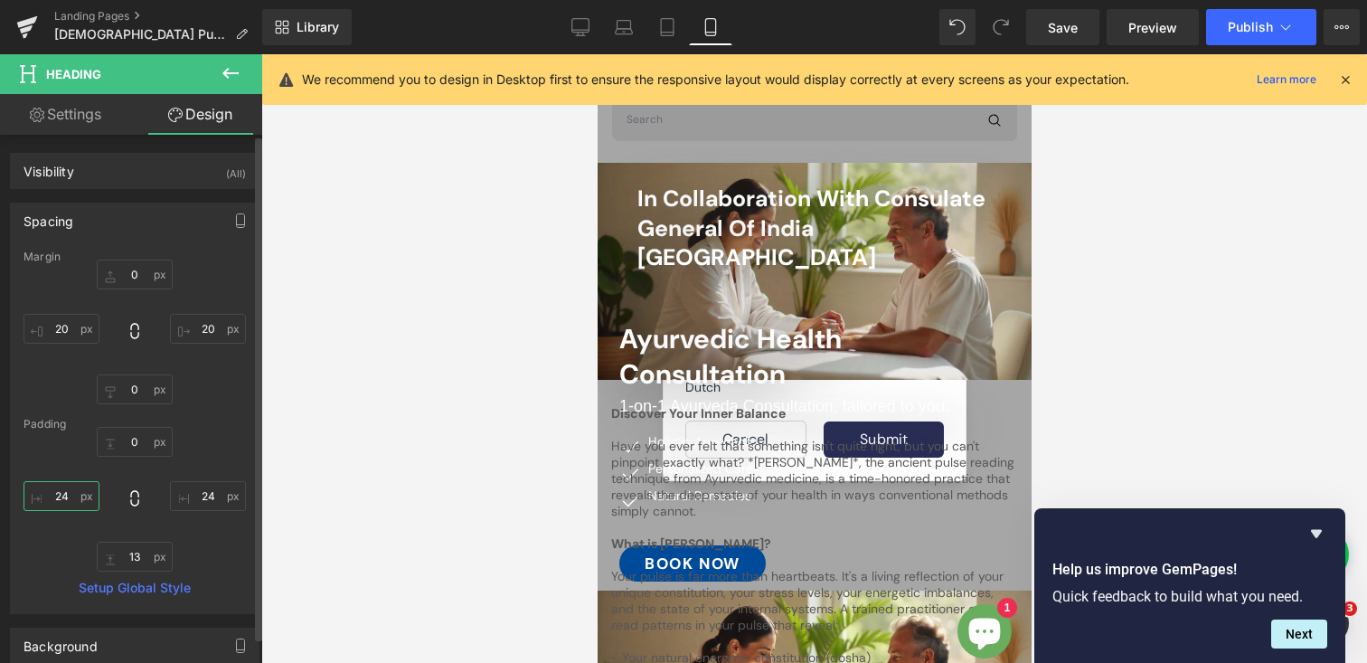
click at [73, 499] on input "24" at bounding box center [62, 496] width 76 height 30
type input "0"
click at [203, 499] on input "24" at bounding box center [208, 496] width 76 height 30
type input "0"
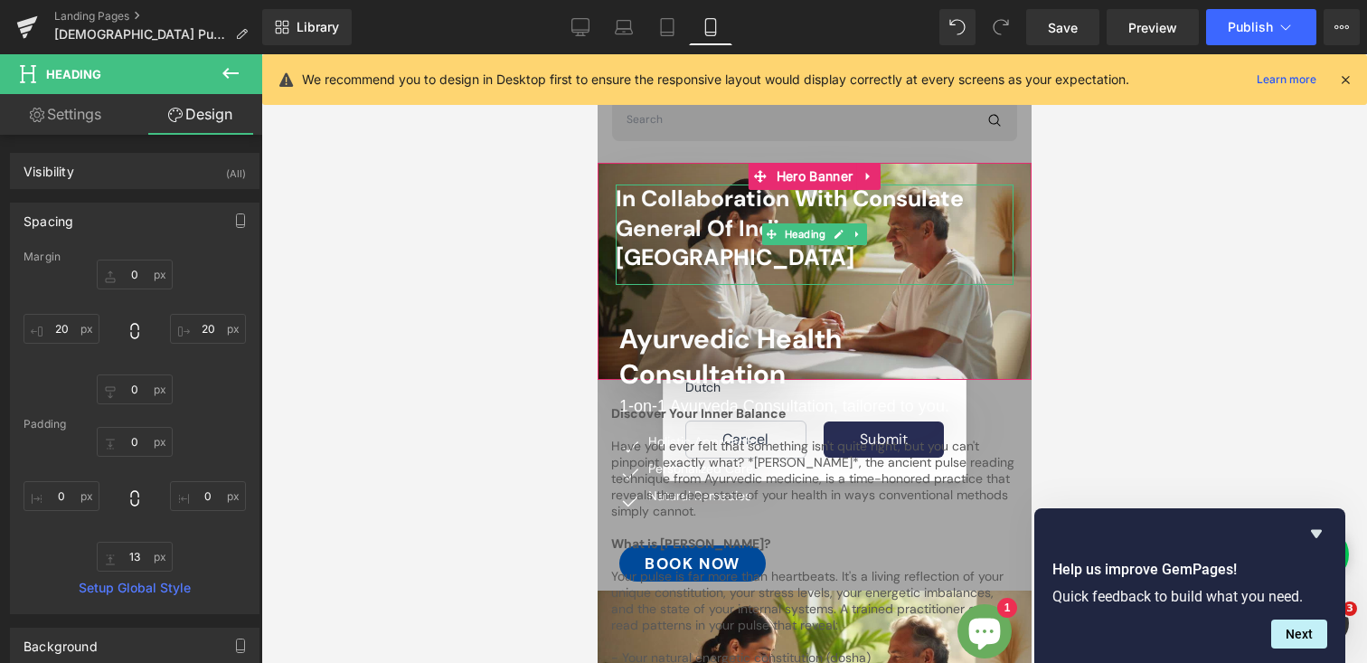
click at [672, 212] on h2 "In Collaboration with Consulate General of India [GEOGRAPHIC_DATA]" at bounding box center [814, 228] width 398 height 89
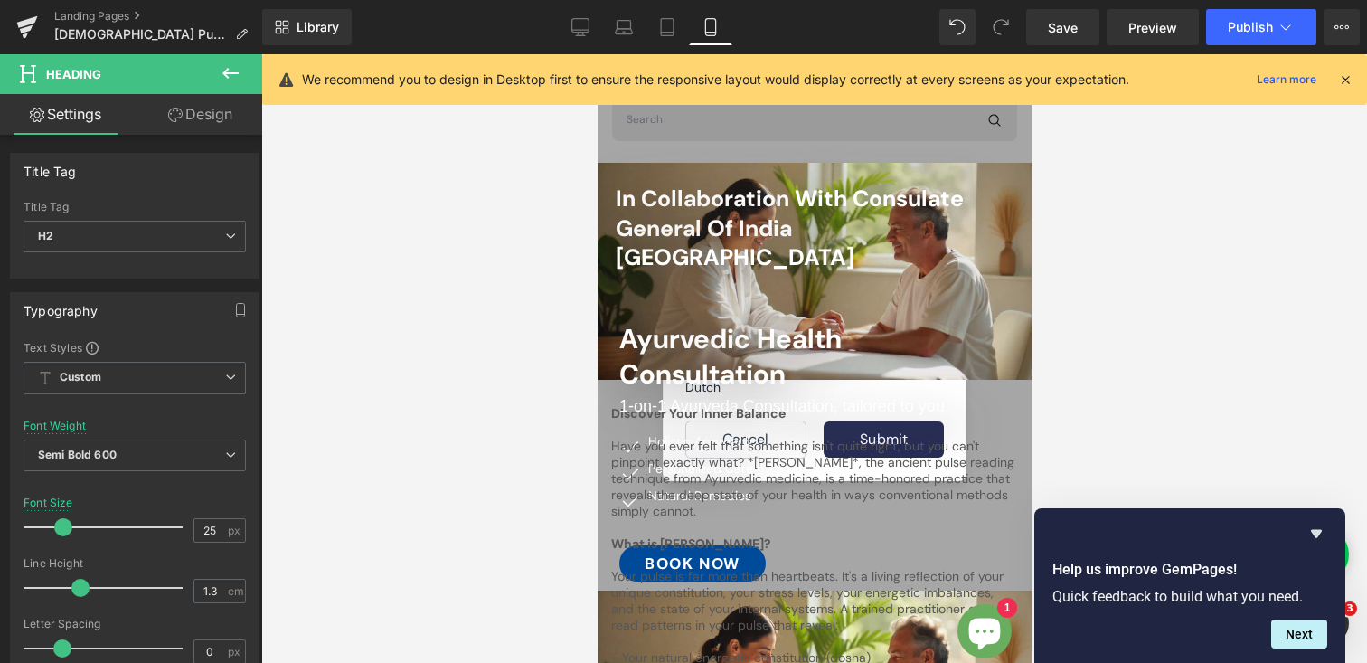
click at [203, 122] on link "Design" at bounding box center [200, 114] width 131 height 41
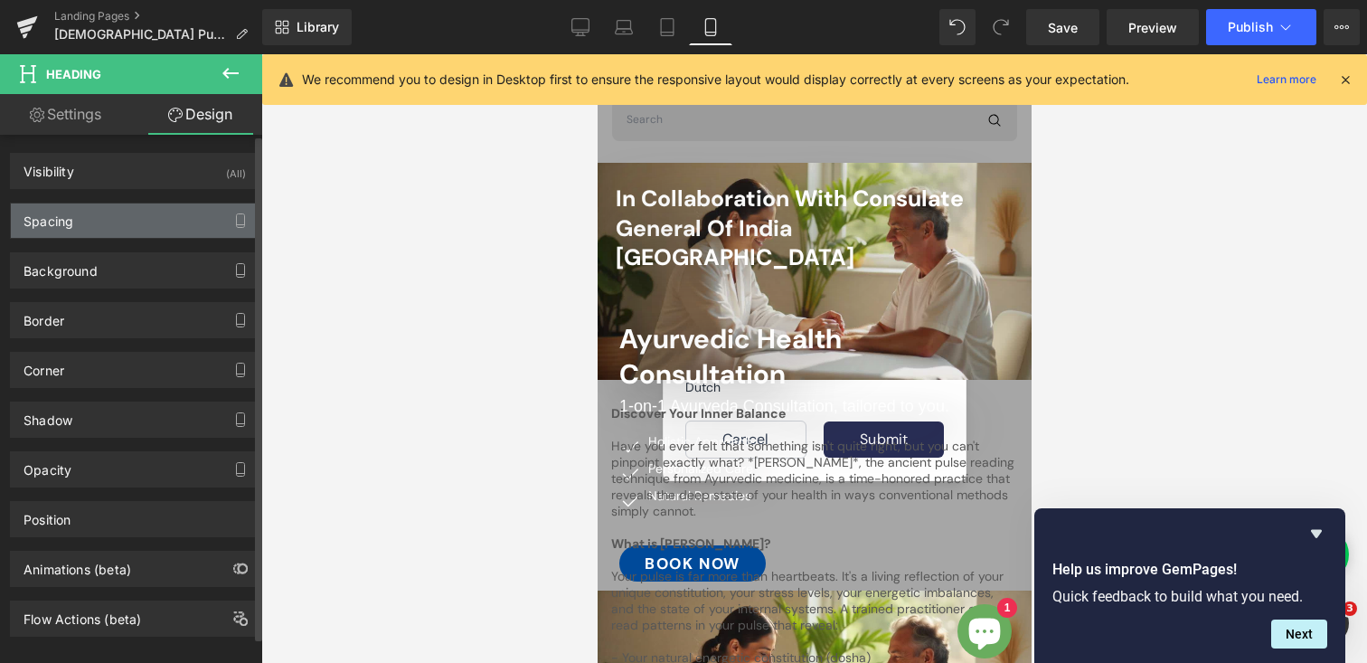
click at [127, 232] on div "Spacing" at bounding box center [135, 220] width 248 height 34
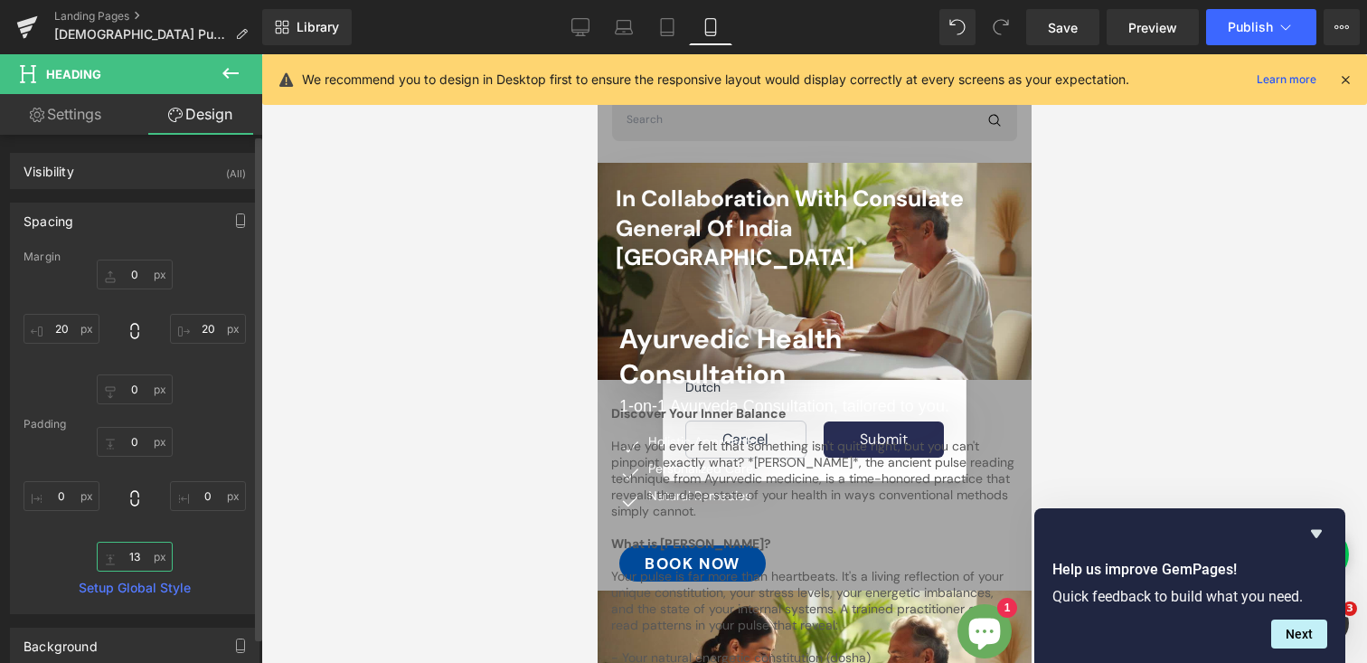
click at [131, 561] on input "13" at bounding box center [135, 557] width 76 height 30
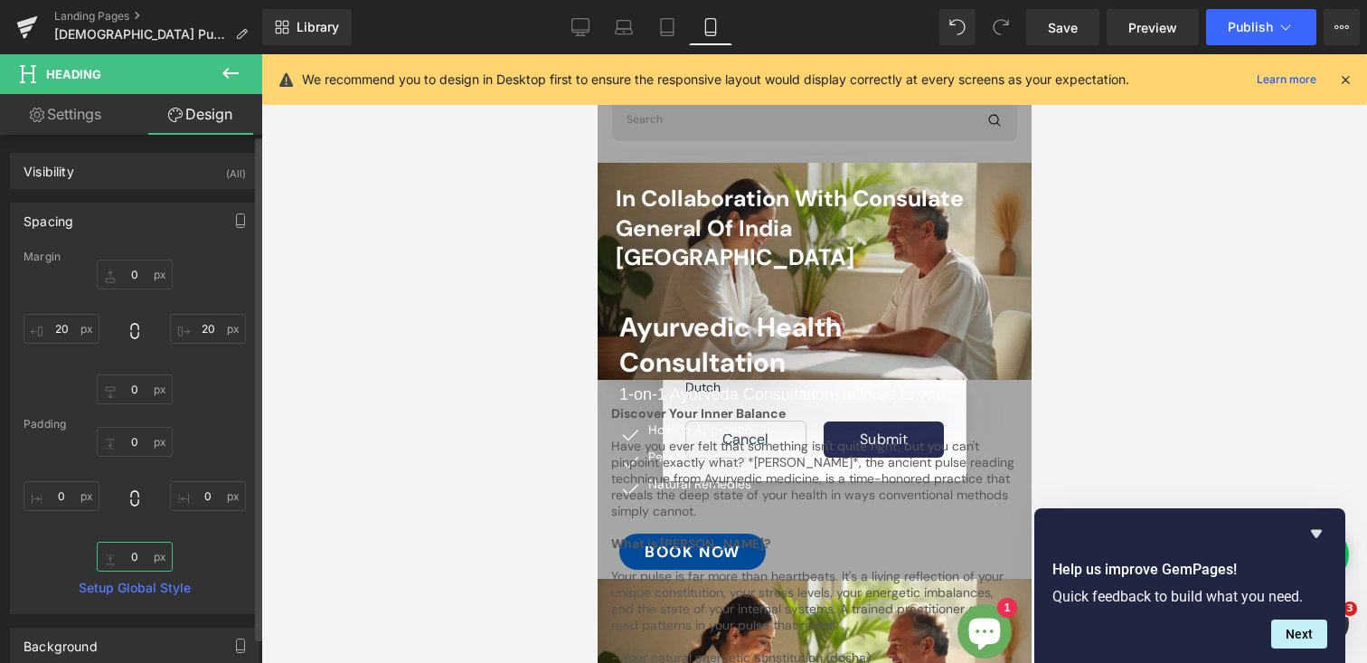
type input "0"
click at [193, 407] on div "Margin 0px 0 20px 20 0px 0 20px 20 [GEOGRAPHIC_DATA] 0px 0 0px 0 0 0 0px 0 Setu…" at bounding box center [135, 431] width 248 height 363
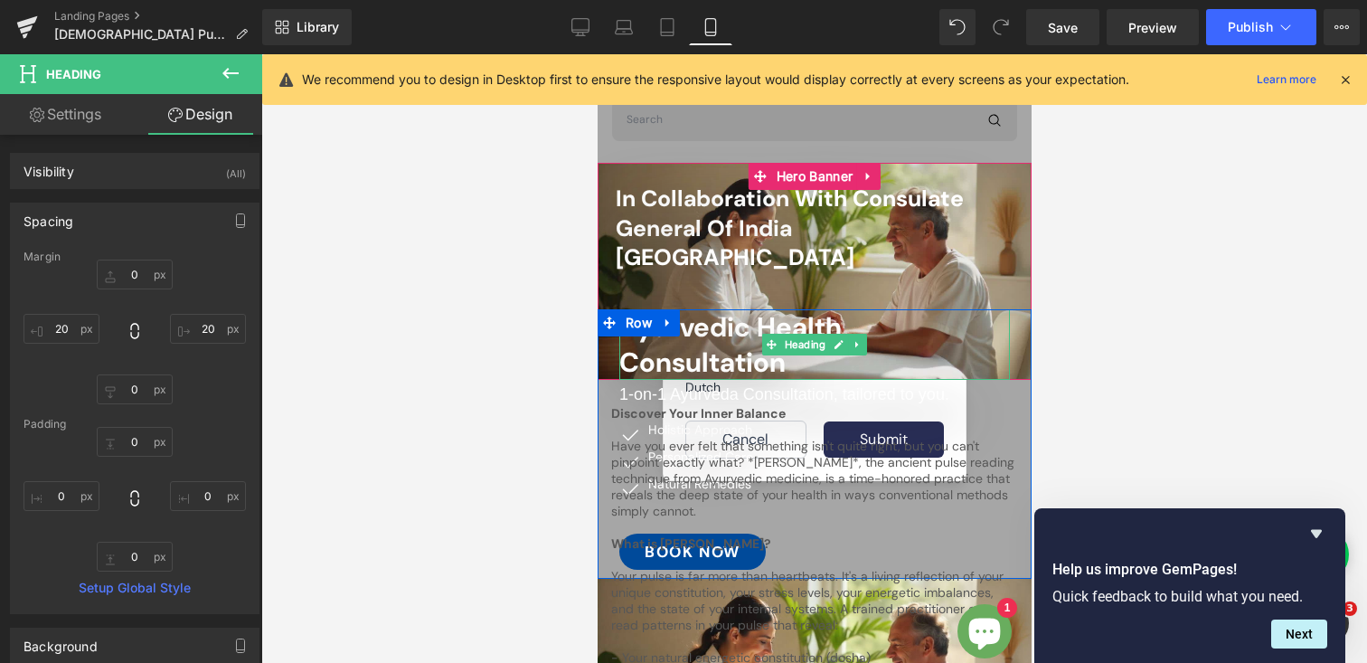
click at [703, 309] on span "Ayurvedic Health Consultation" at bounding box center [729, 344] width 222 height 71
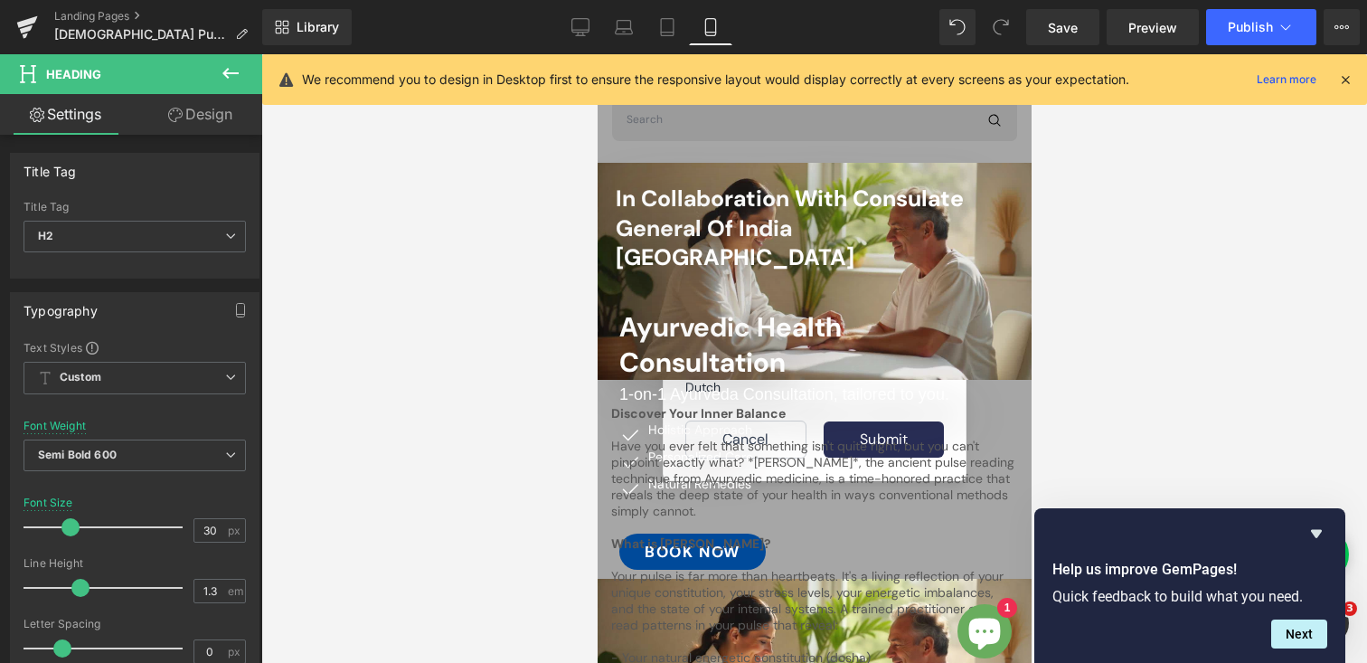
click at [203, 112] on link "Design" at bounding box center [200, 114] width 131 height 41
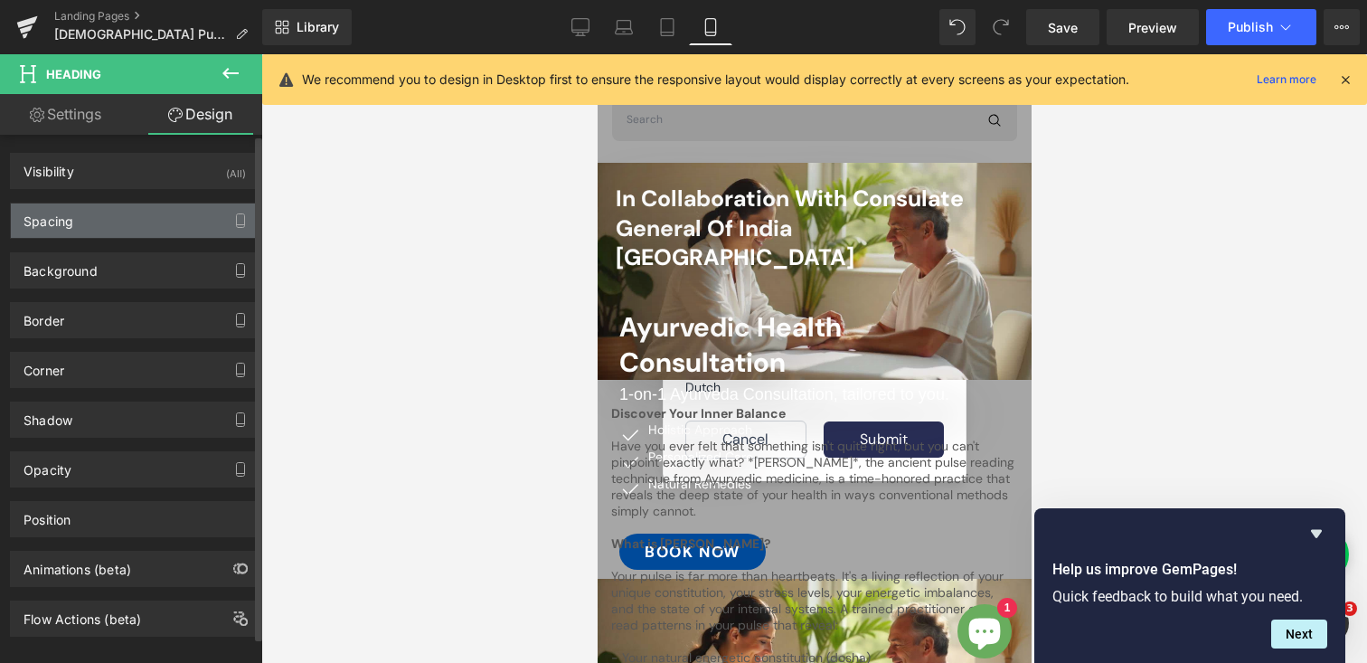
type input "0"
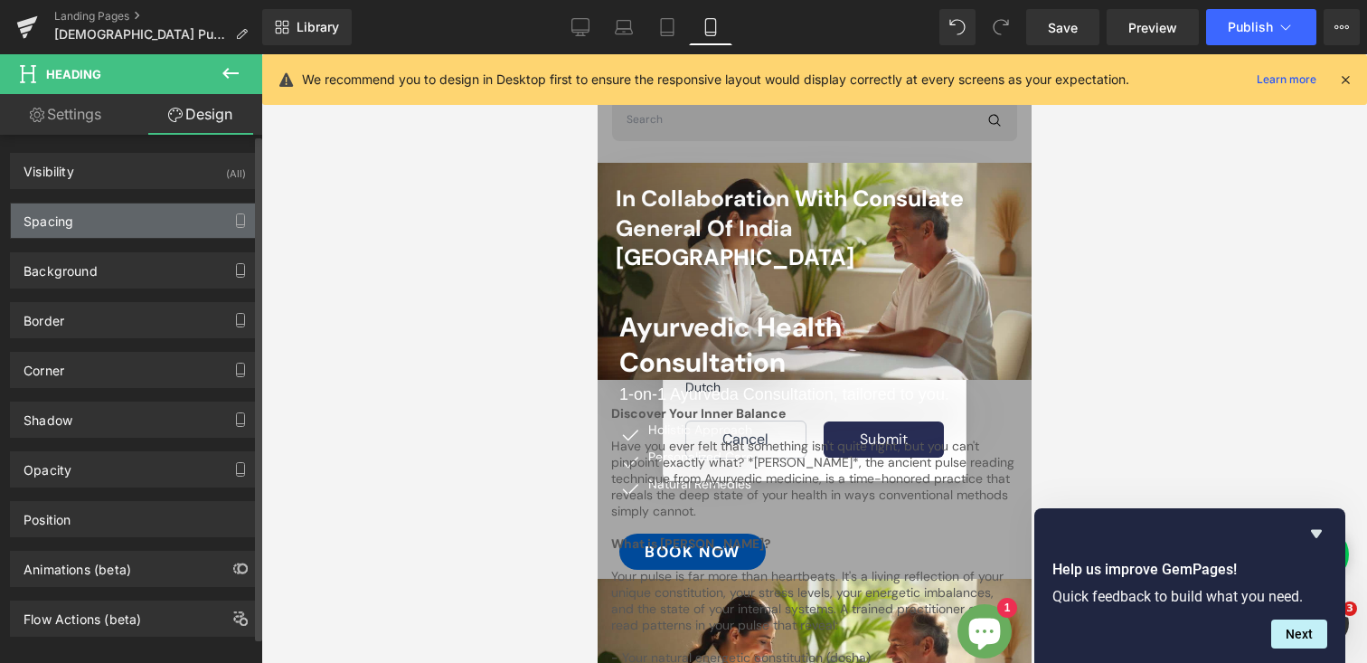
type input "0"
click at [116, 223] on div "Spacing" at bounding box center [135, 220] width 248 height 34
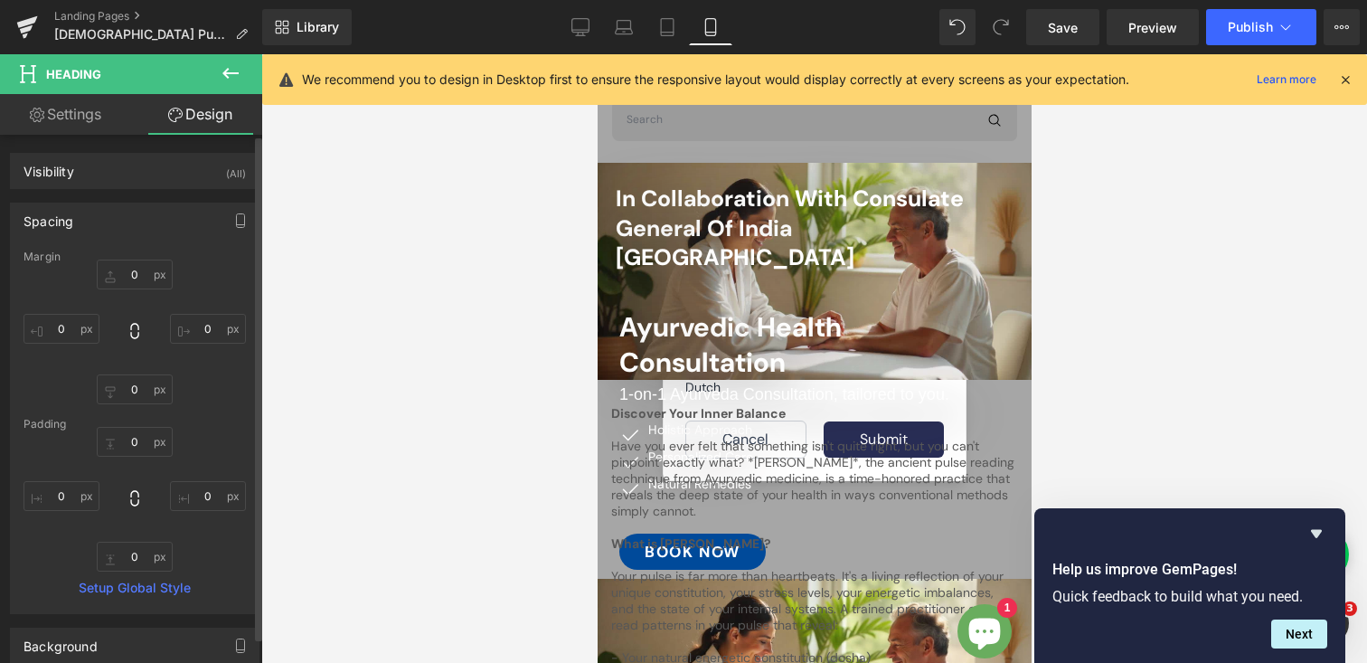
click at [116, 223] on div "Spacing" at bounding box center [135, 220] width 248 height 34
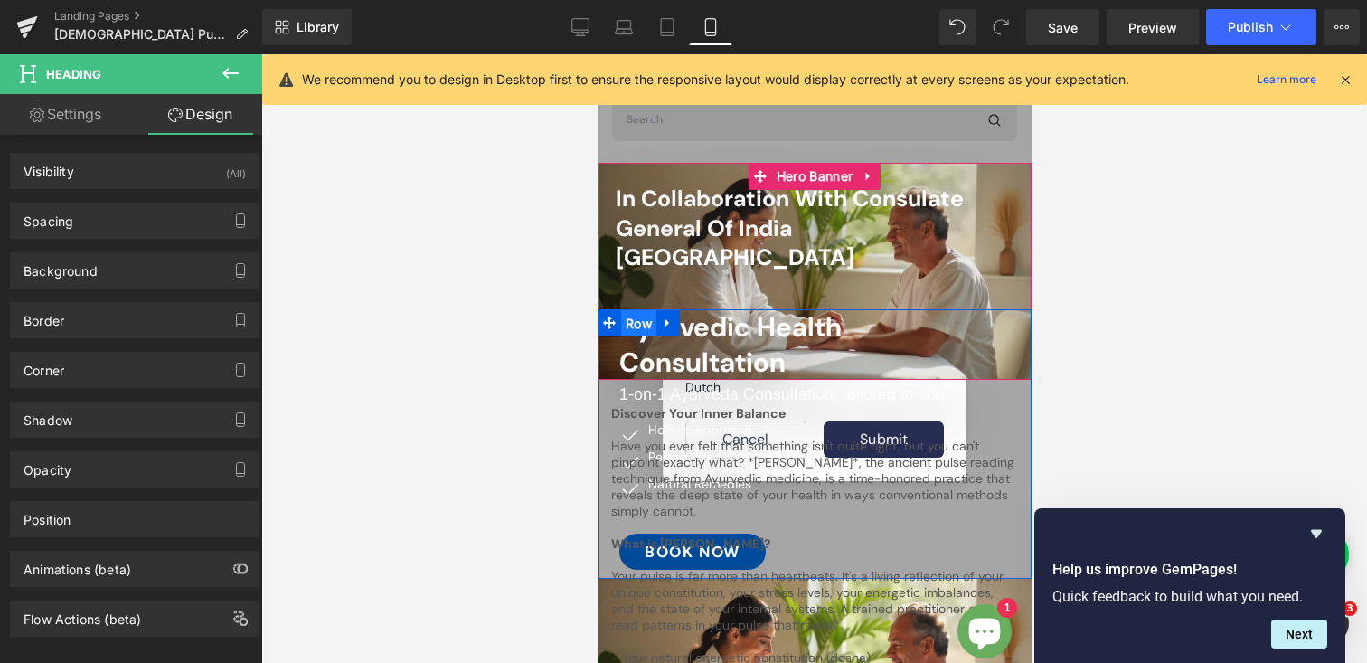
click at [628, 310] on span "Row" at bounding box center [637, 323] width 35 height 27
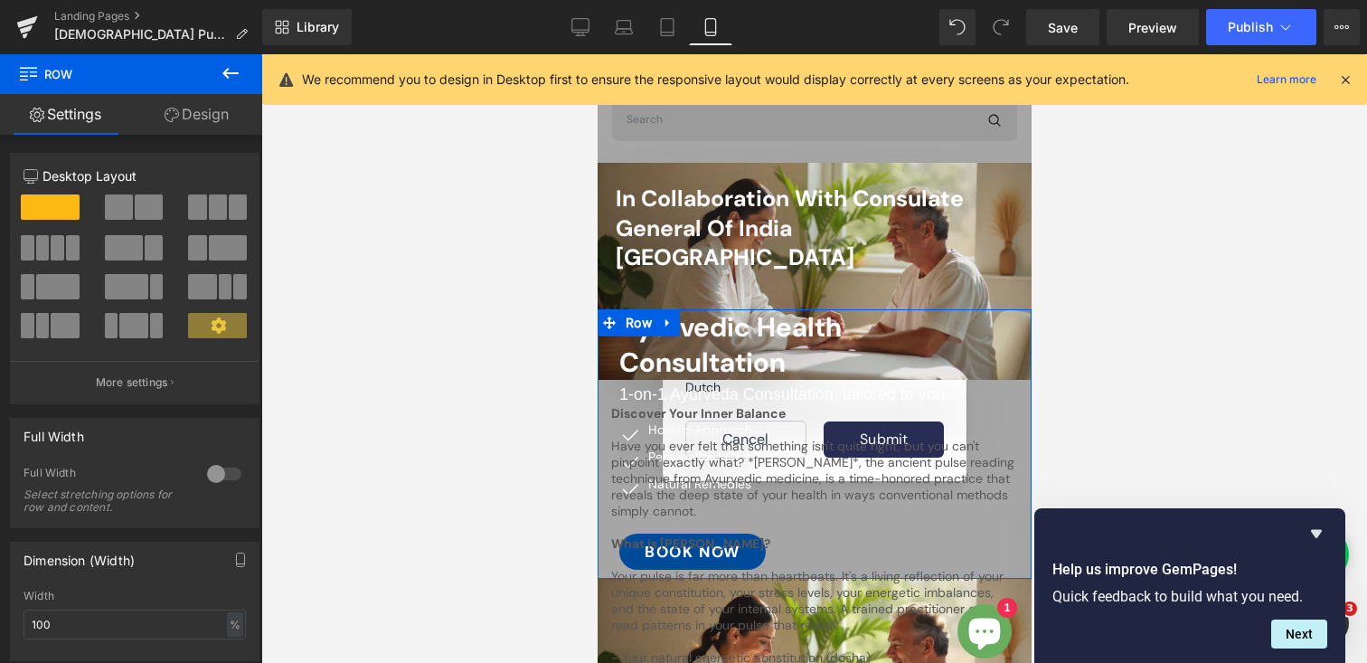
click at [189, 126] on link "Design" at bounding box center [196, 114] width 131 height 41
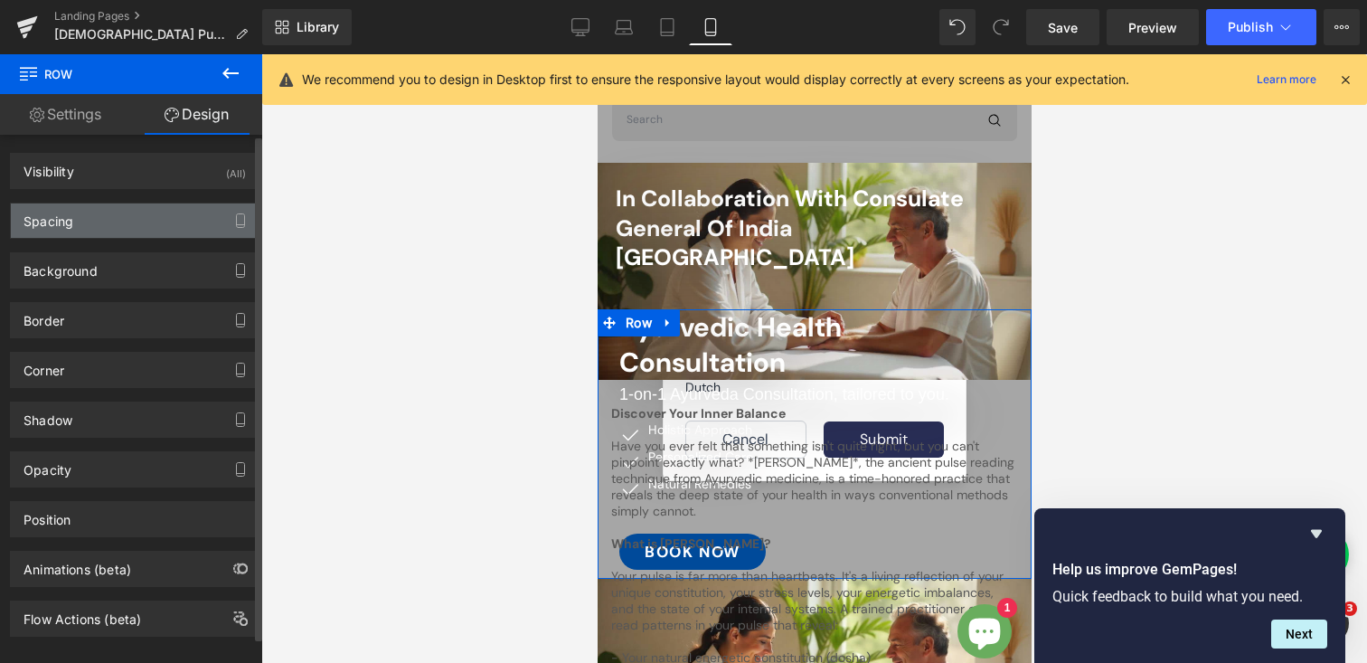
click at [111, 226] on div "Spacing" at bounding box center [135, 220] width 248 height 34
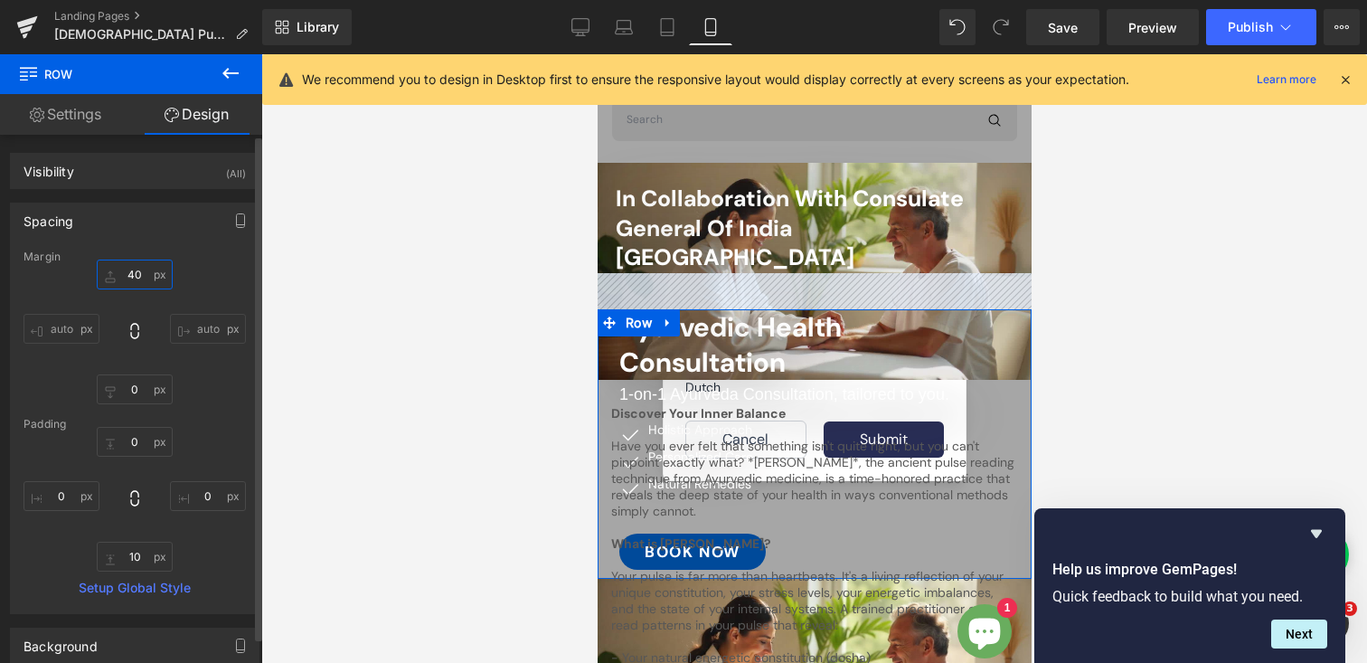
click at [131, 275] on input "40" at bounding box center [135, 275] width 76 height 30
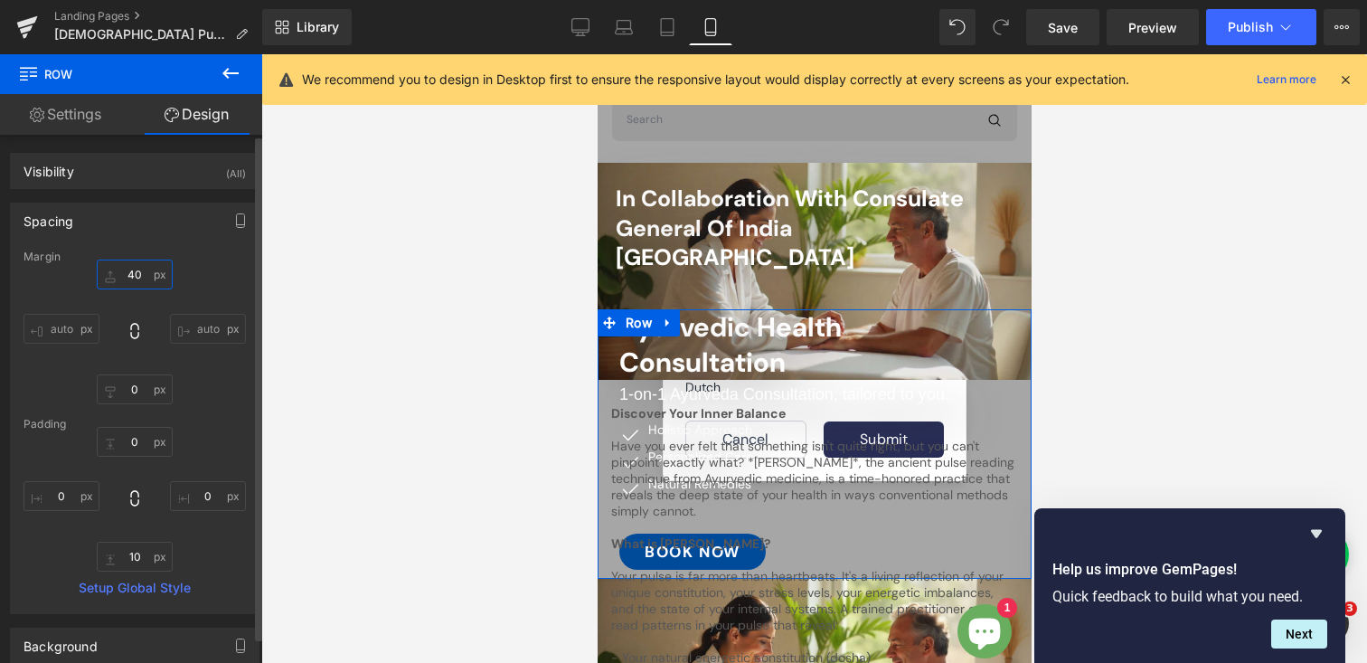
click at [131, 275] on input "40" at bounding box center [135, 275] width 76 height 30
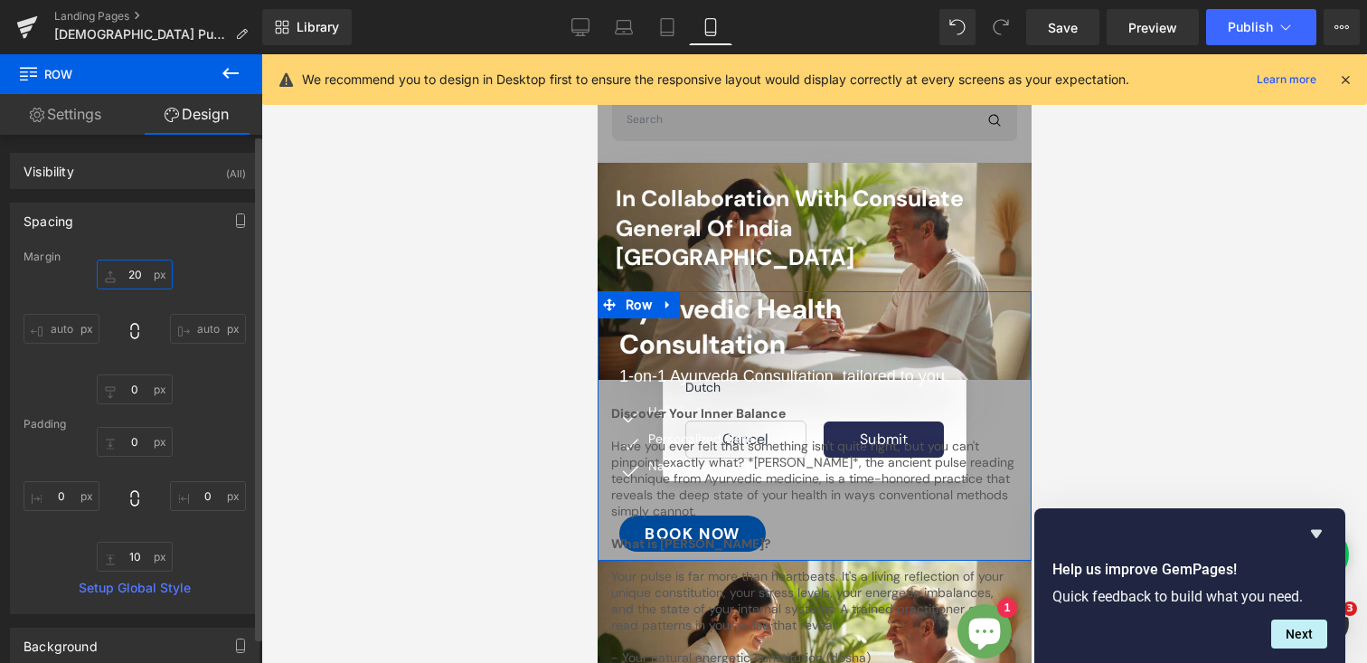
type input "20"
click at [226, 260] on div "Margin" at bounding box center [135, 256] width 222 height 13
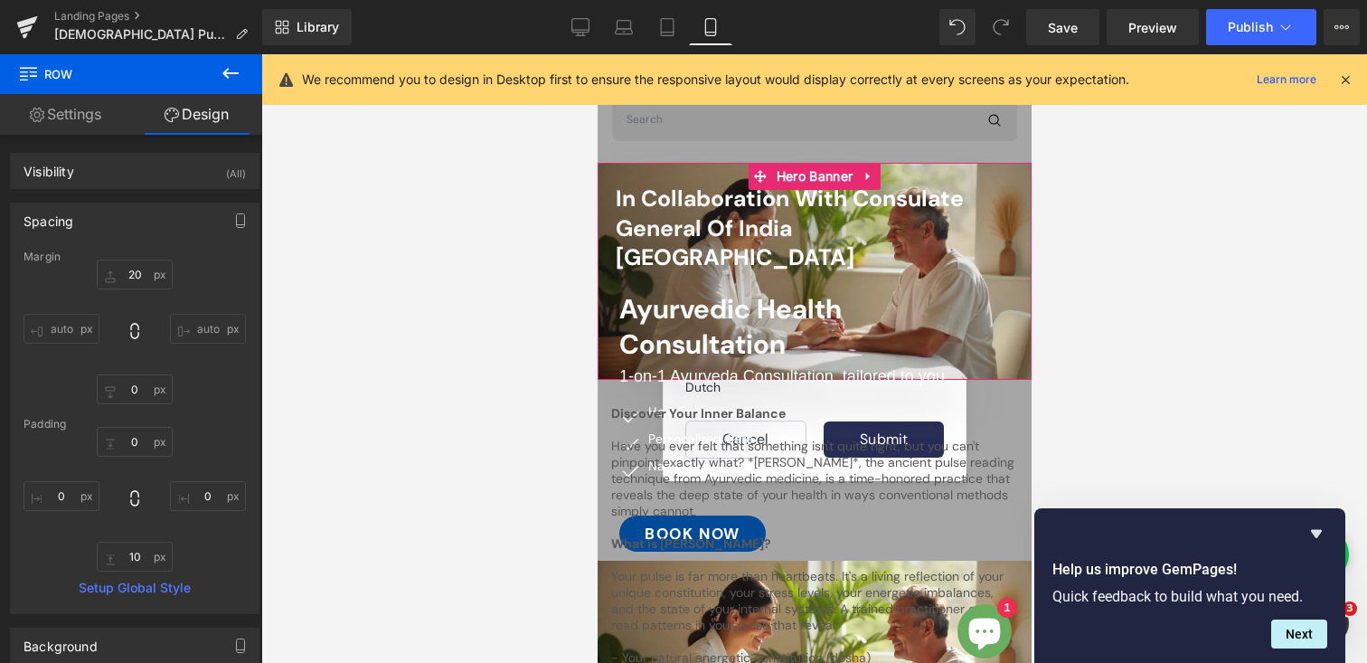
click at [618, 173] on div "In Collaboration with Consulate General of [GEOGRAPHIC_DATA] Frankfurt Heading …" at bounding box center [814, 271] width 434 height 217
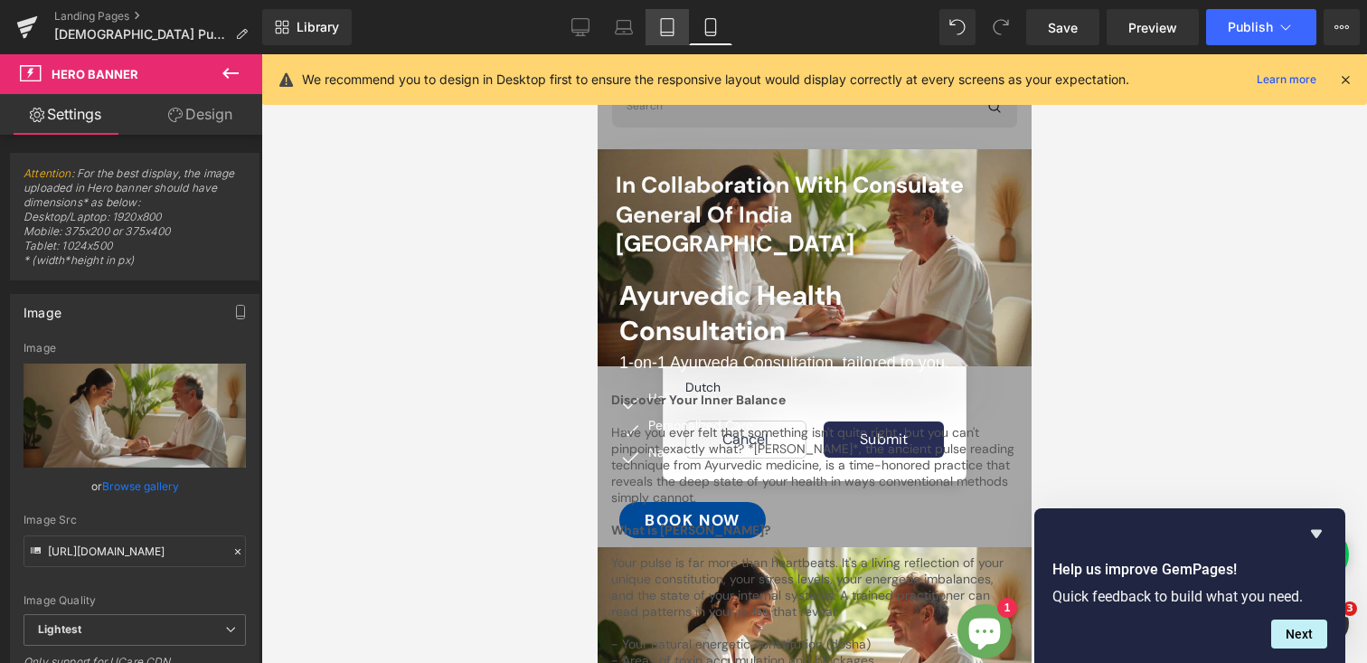
click at [675, 35] on icon at bounding box center [667, 27] width 18 height 18
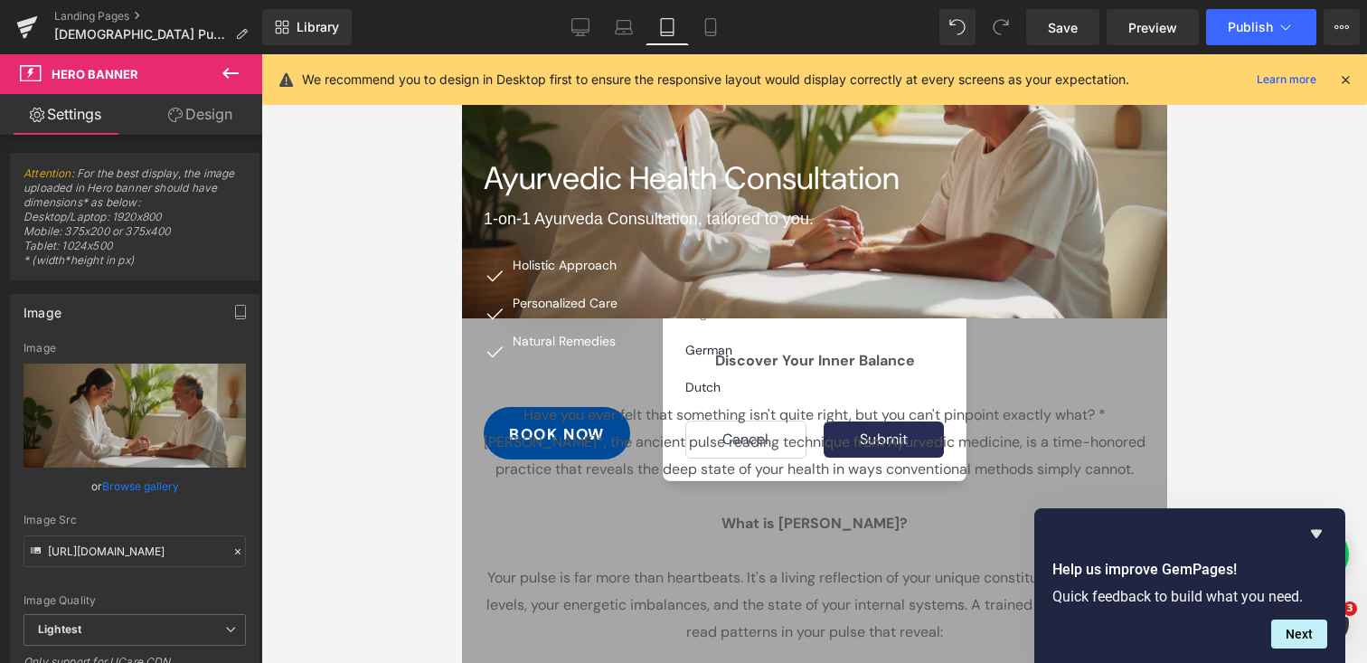
scroll to position [0, 0]
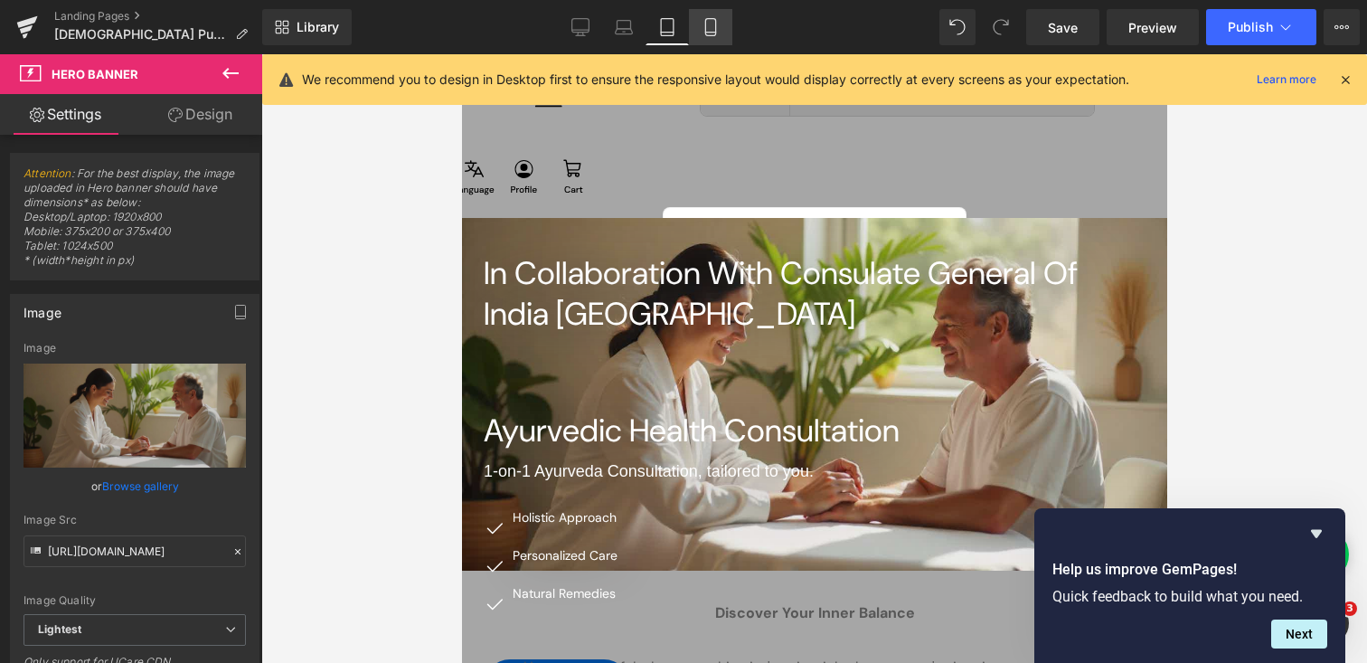
click at [709, 33] on icon at bounding box center [711, 27] width 18 height 18
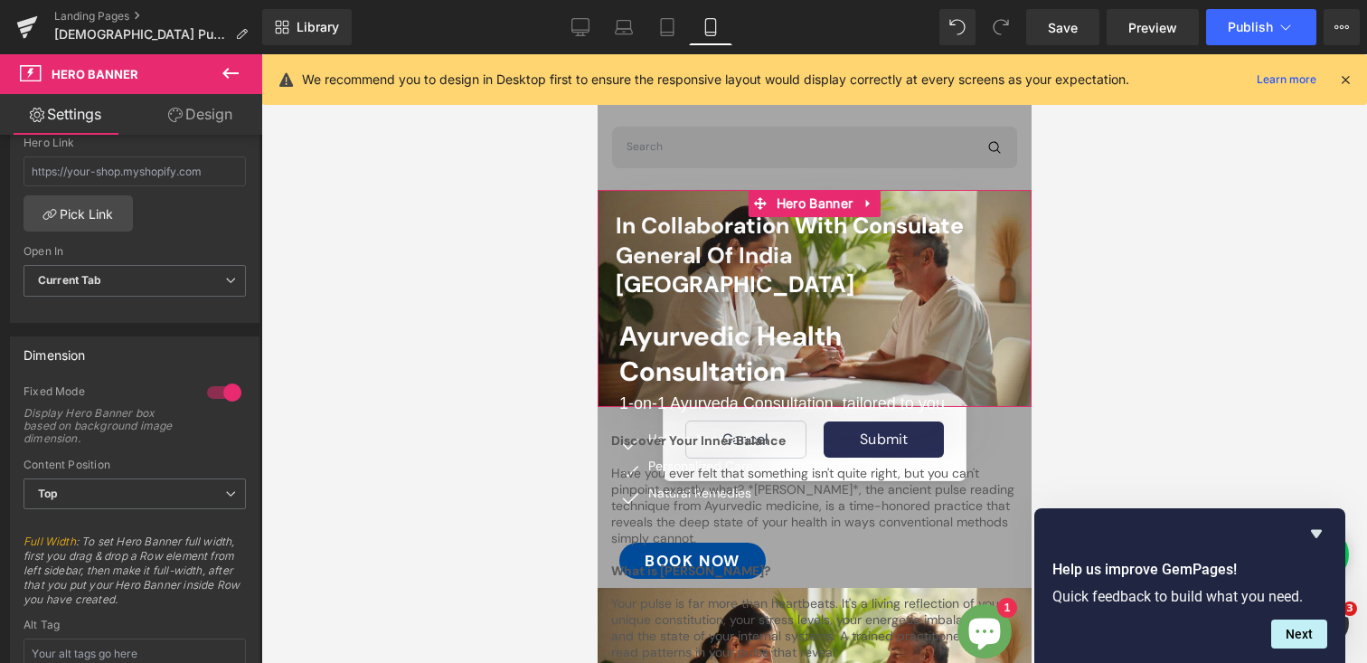
scroll to position [630, 0]
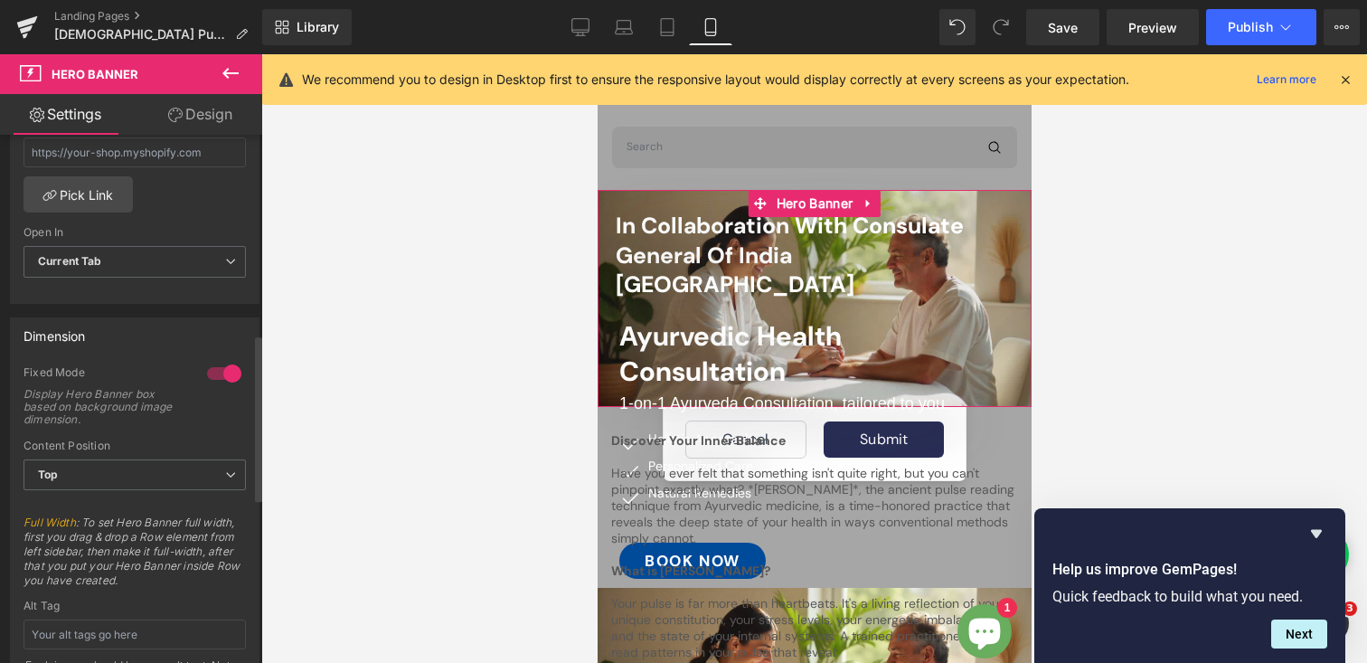
click at [209, 371] on div at bounding box center [224, 373] width 43 height 29
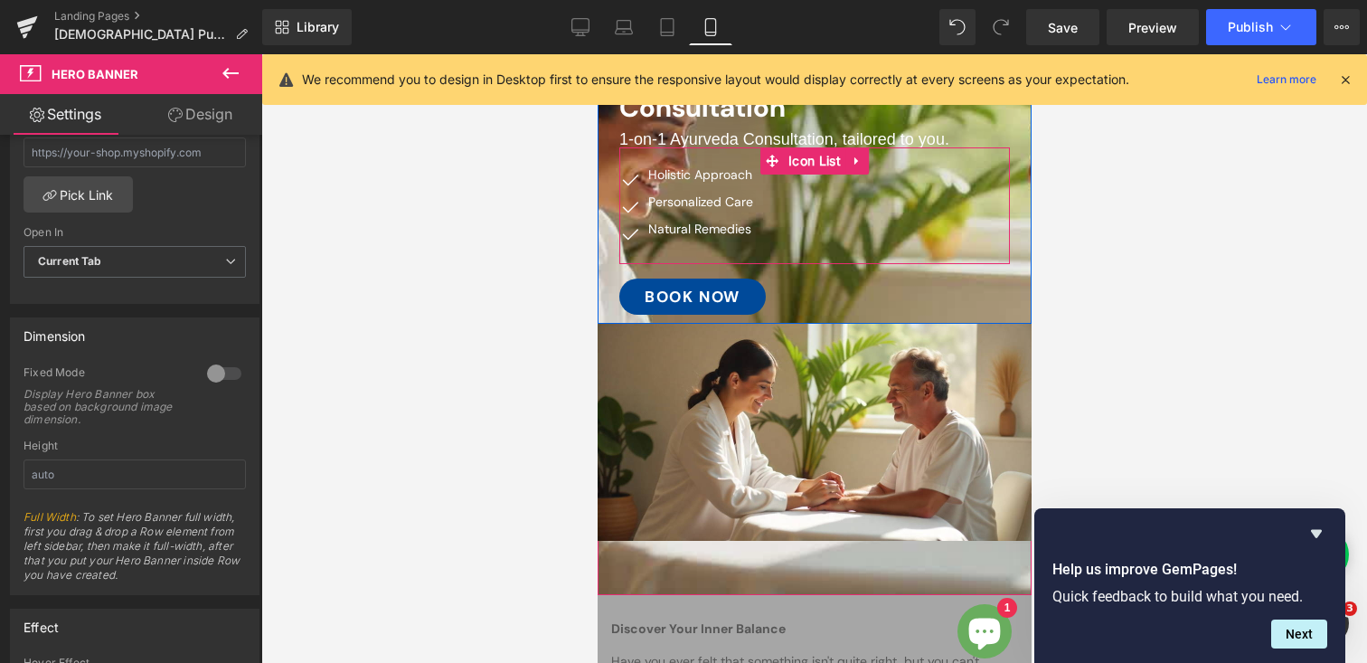
scroll to position [263, 0]
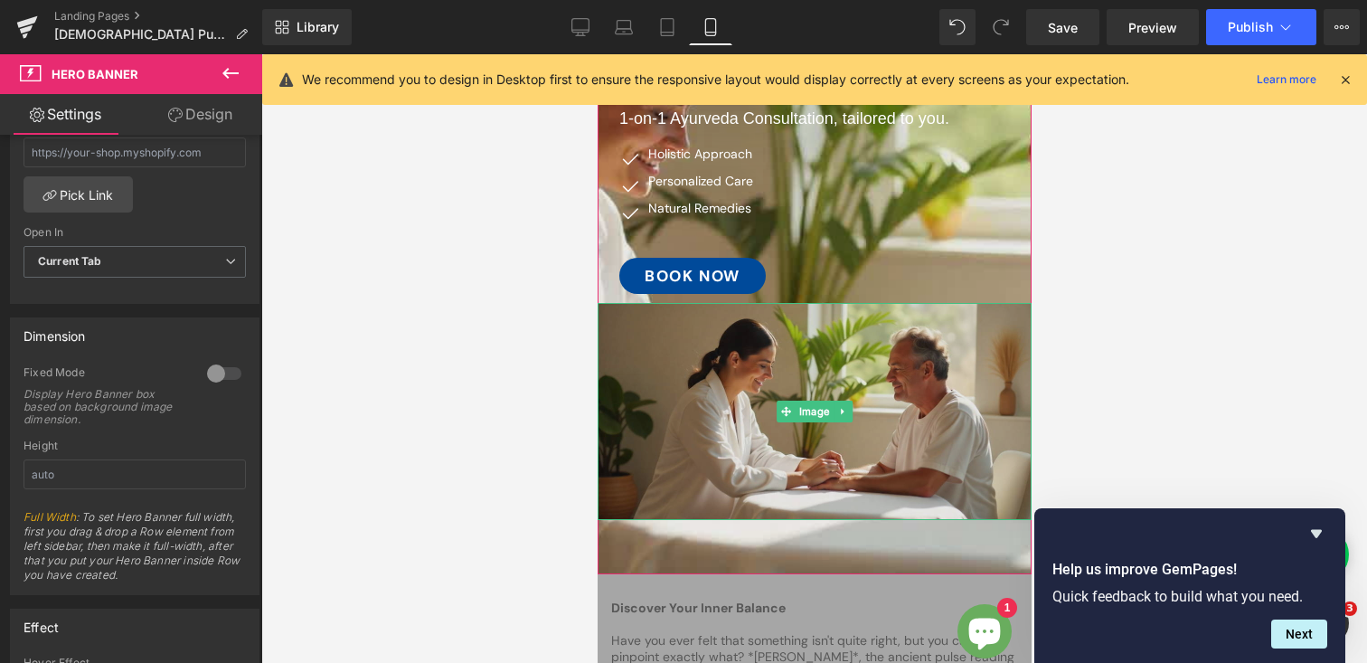
click at [623, 328] on img at bounding box center [814, 411] width 434 height 217
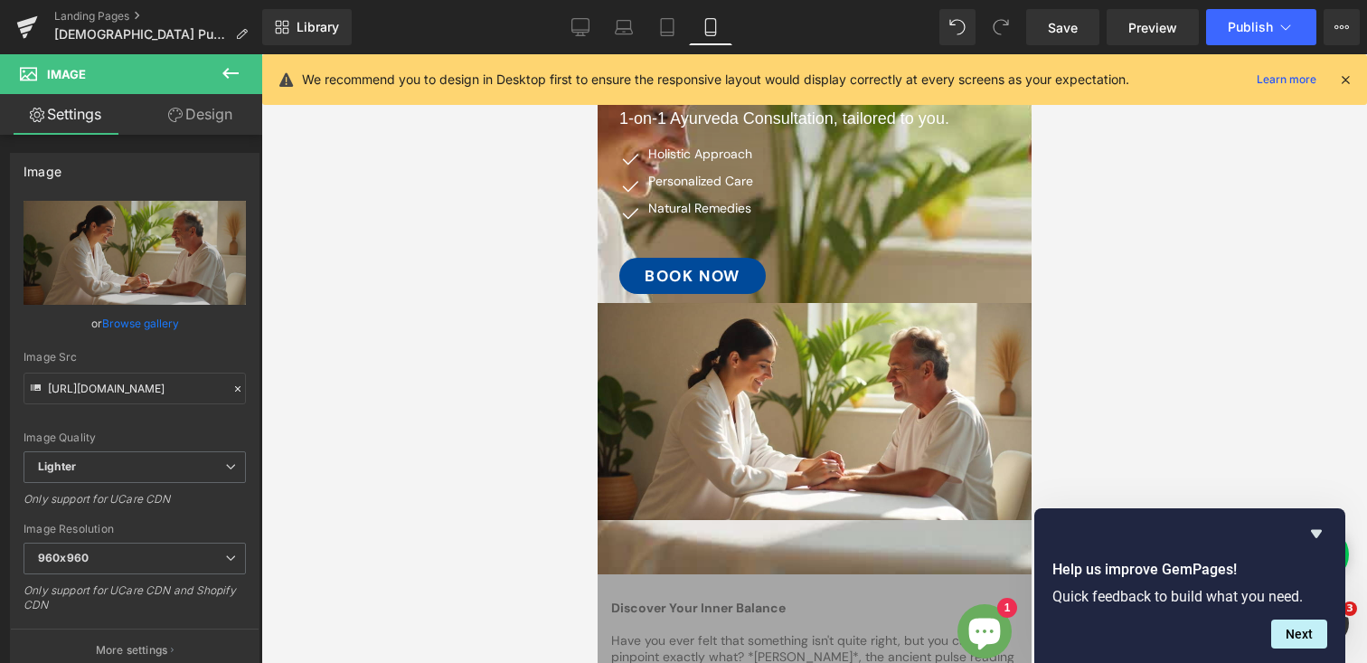
click at [231, 74] on icon at bounding box center [231, 73] width 22 height 22
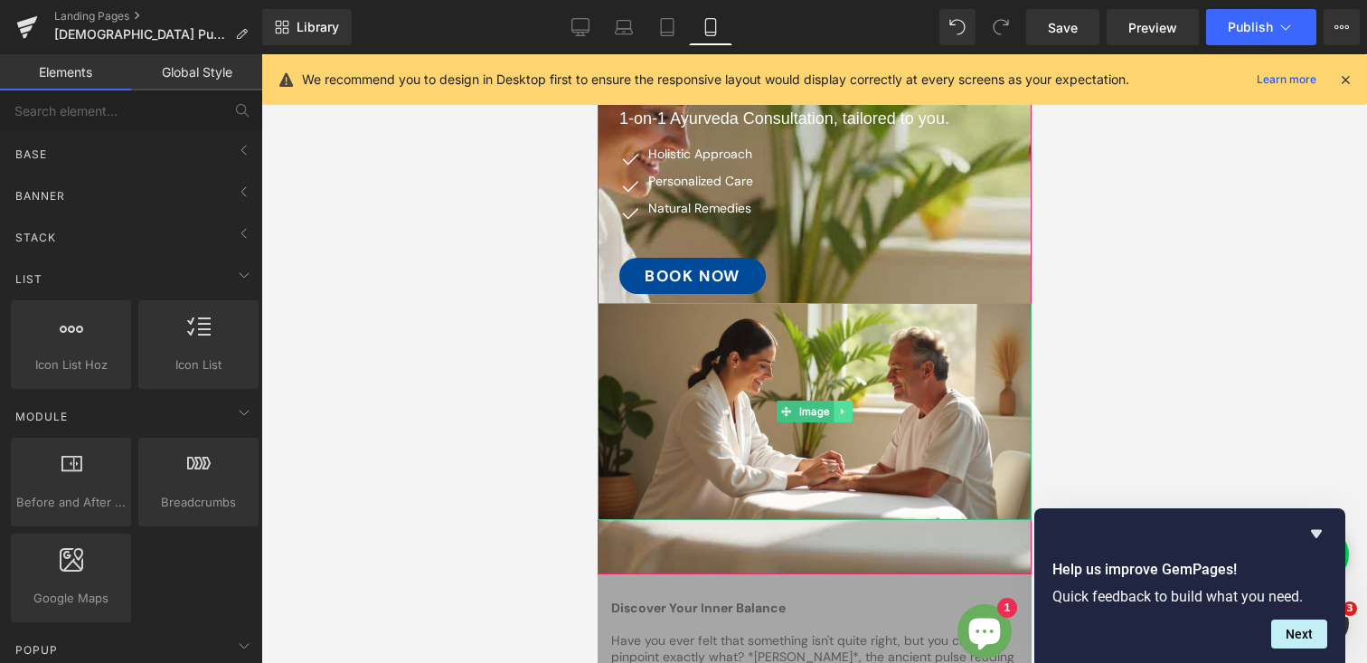
click at [845, 406] on icon at bounding box center [842, 411] width 10 height 11
click at [848, 406] on icon at bounding box center [851, 411] width 10 height 10
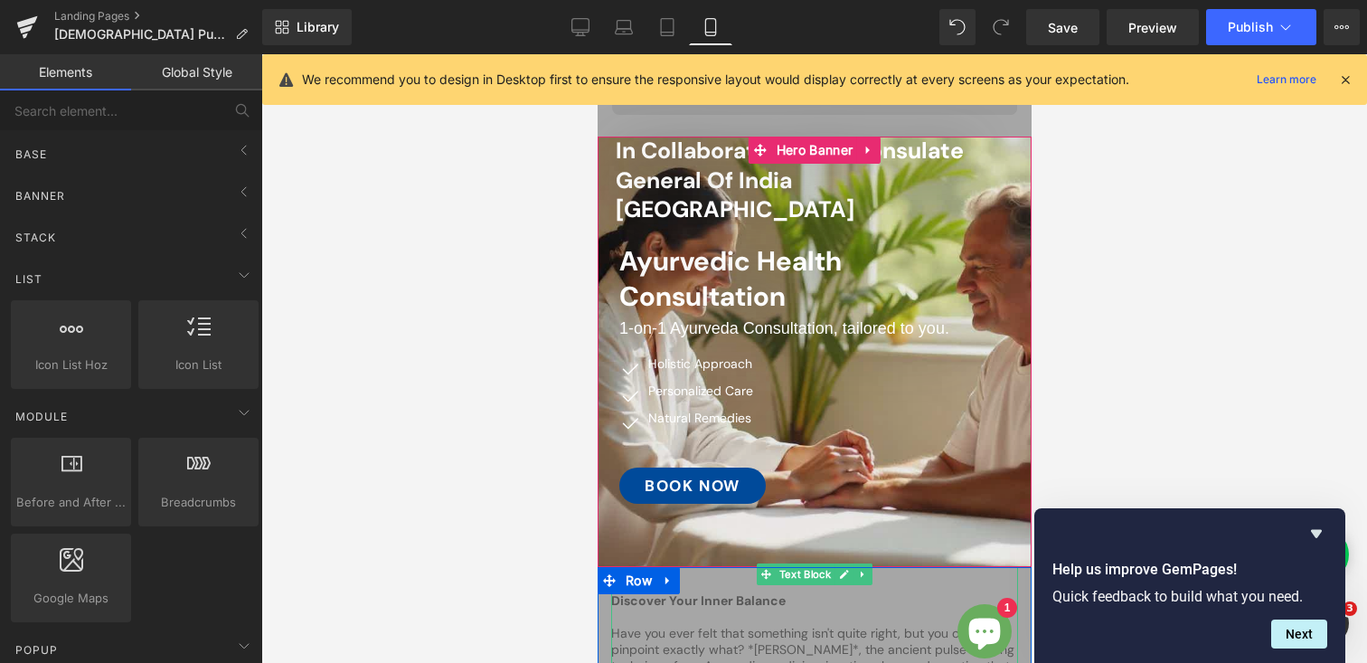
scroll to position [0, 0]
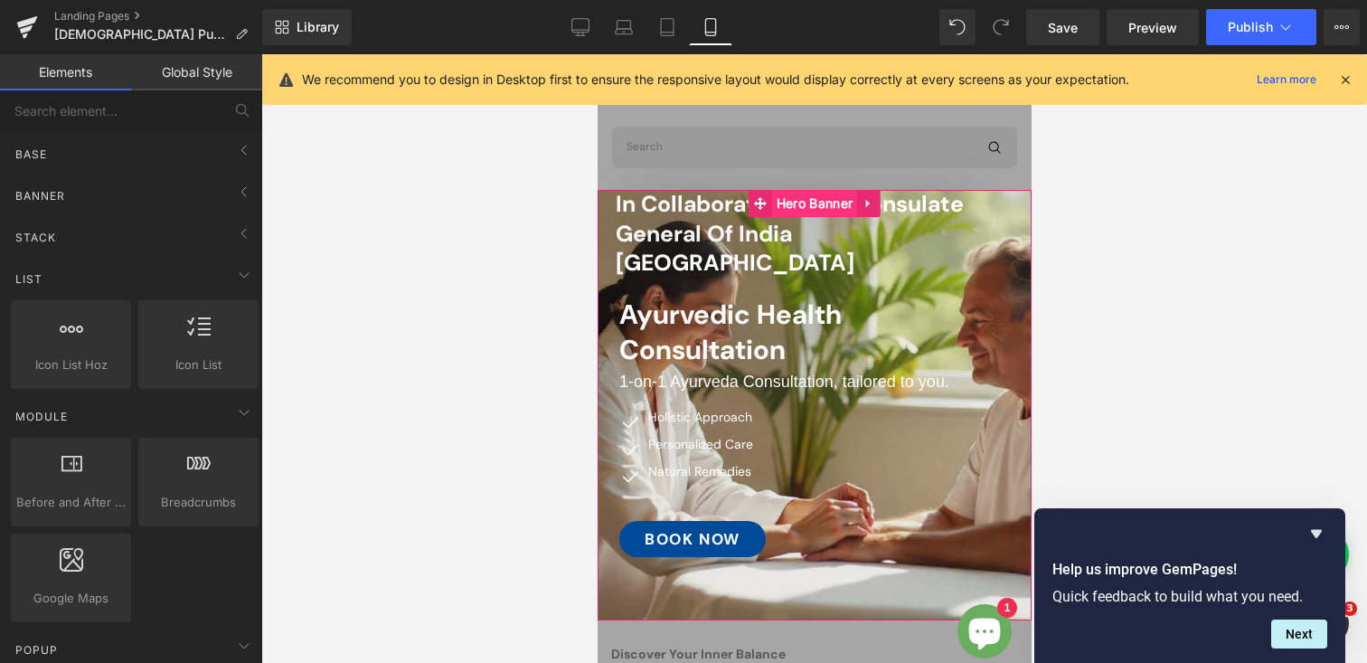
click at [790, 195] on span "Hero Banner" at bounding box center [813, 203] width 85 height 27
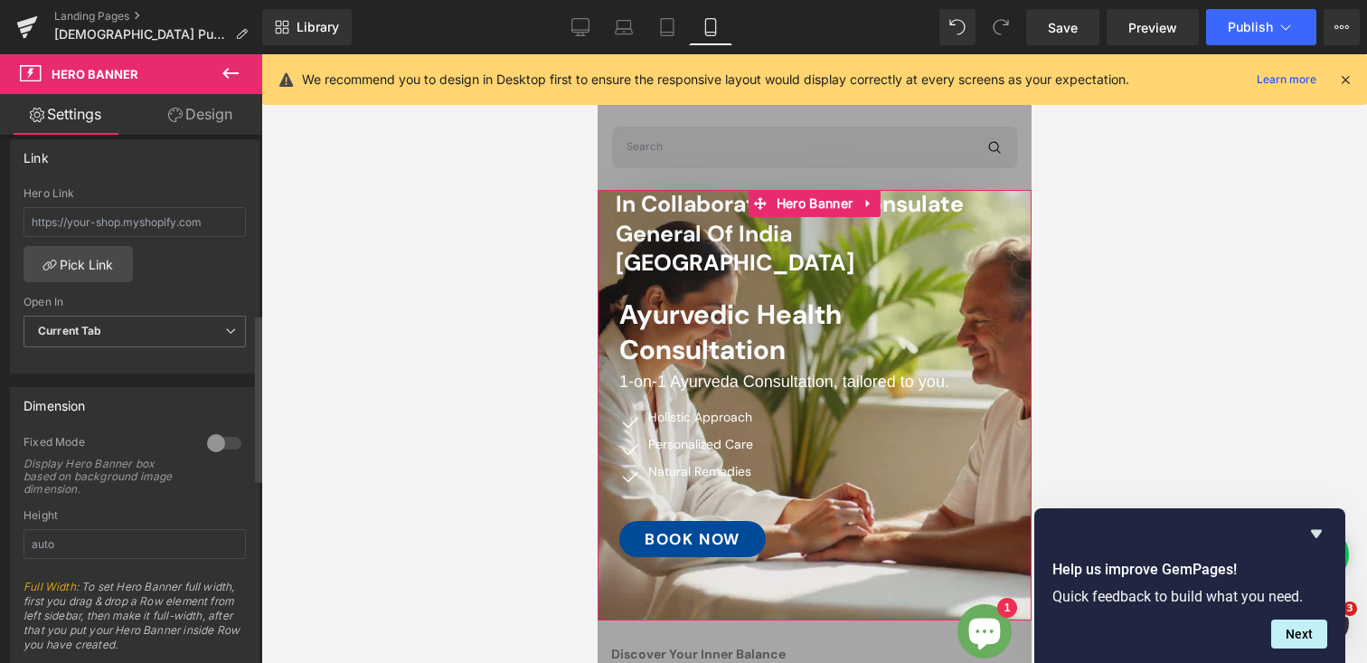
scroll to position [578, 0]
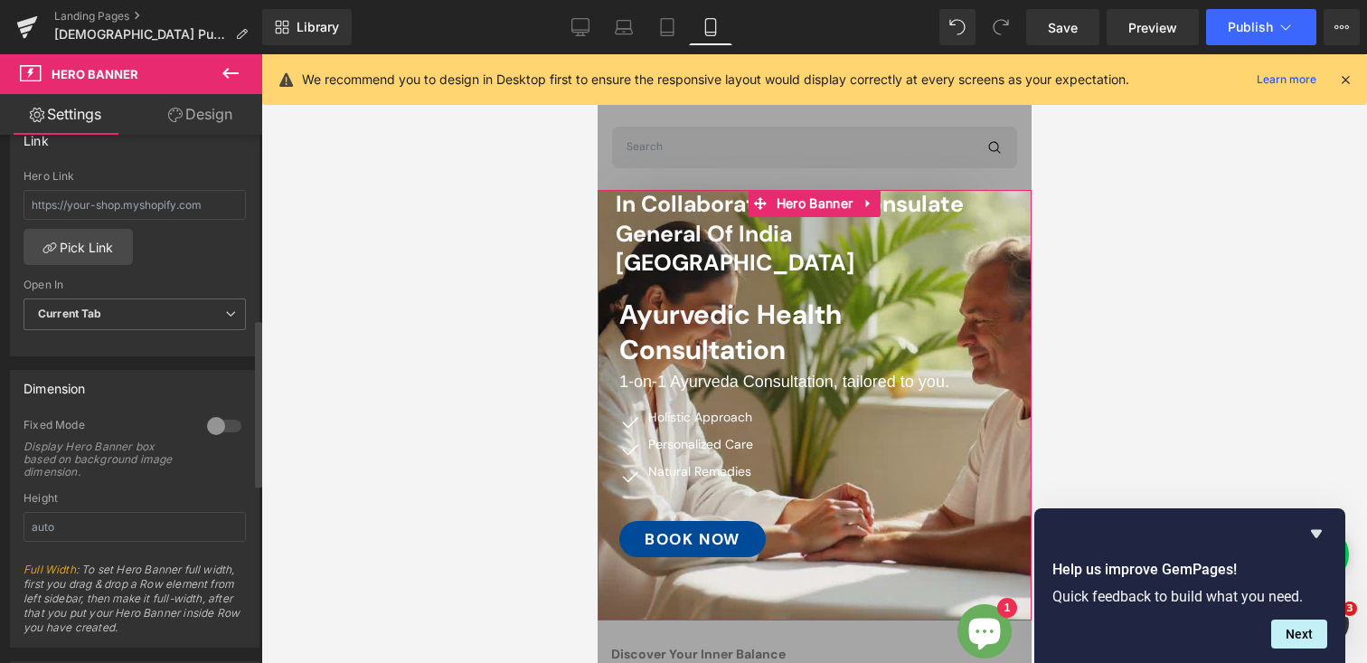
click at [225, 421] on div at bounding box center [224, 425] width 43 height 29
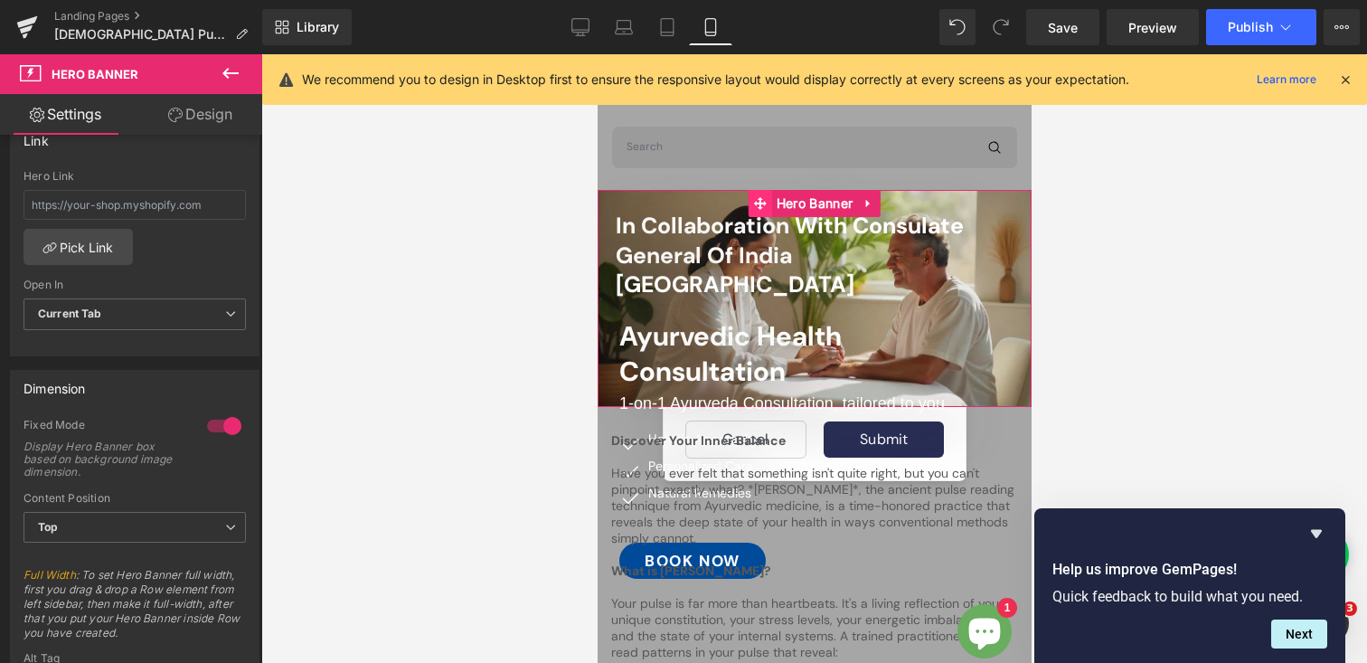
click at [750, 199] on span at bounding box center [760, 203] width 24 height 27
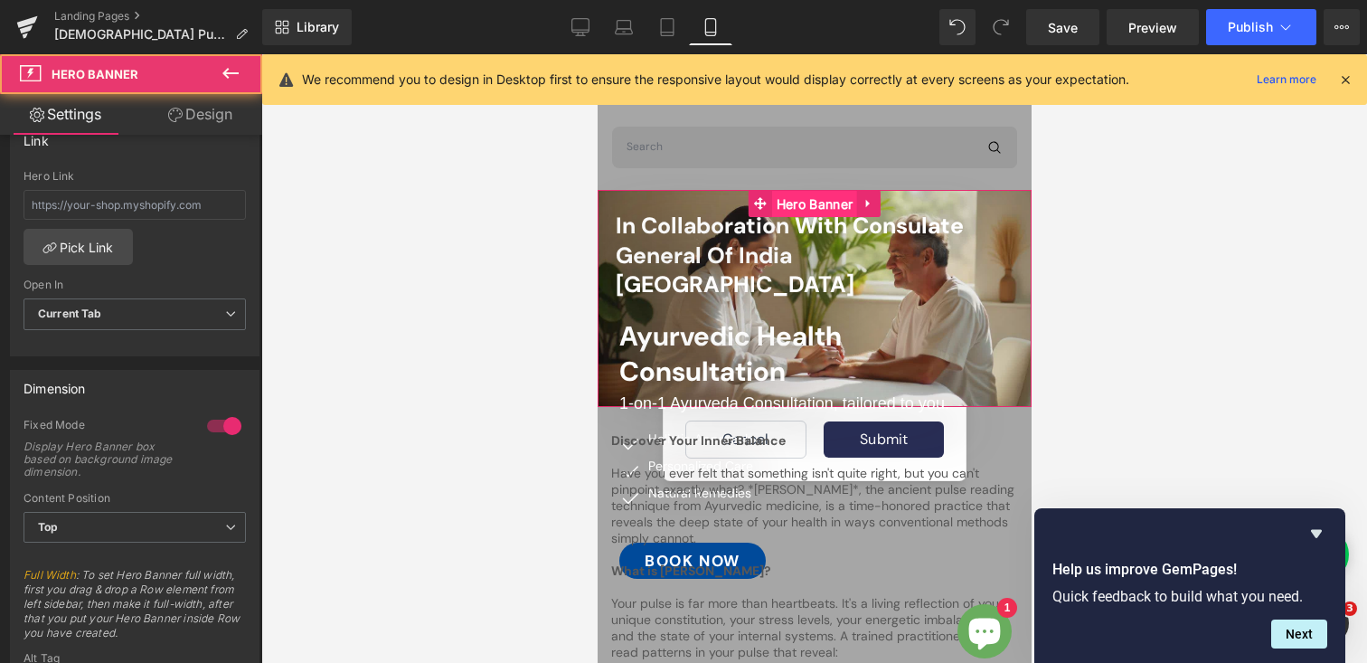
click at [808, 199] on span "Hero Banner" at bounding box center [813, 204] width 85 height 27
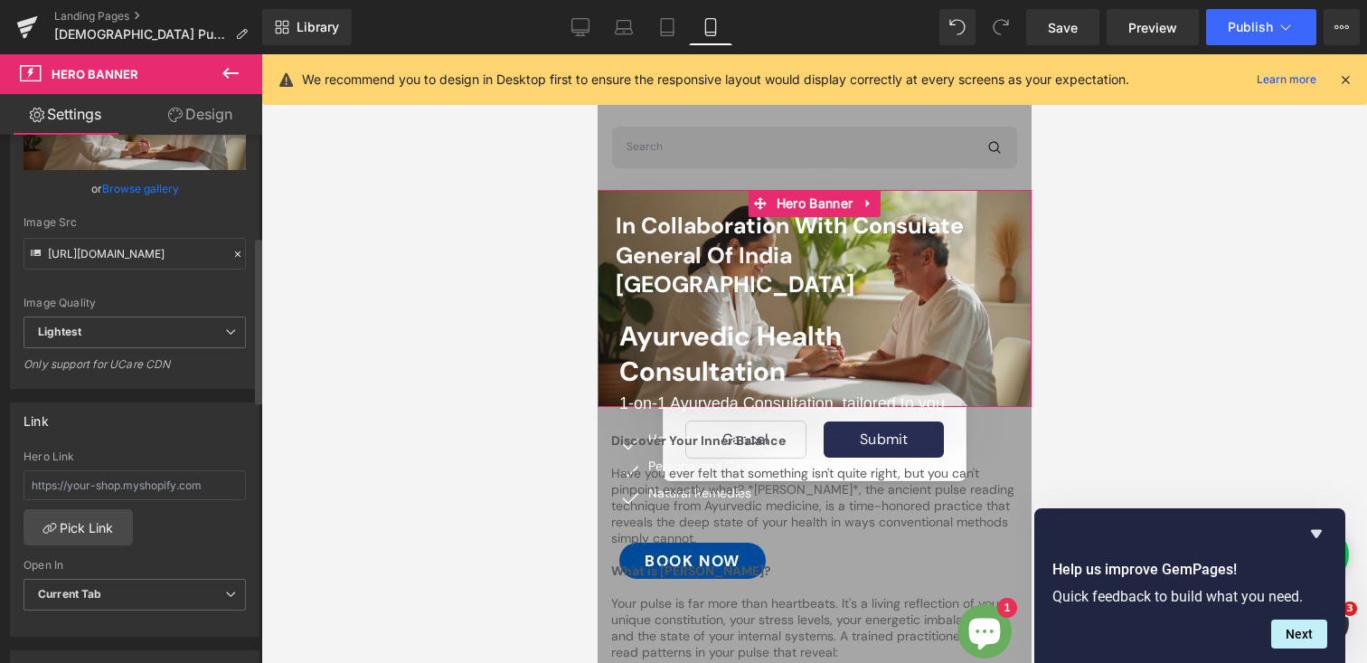
scroll to position [0, 0]
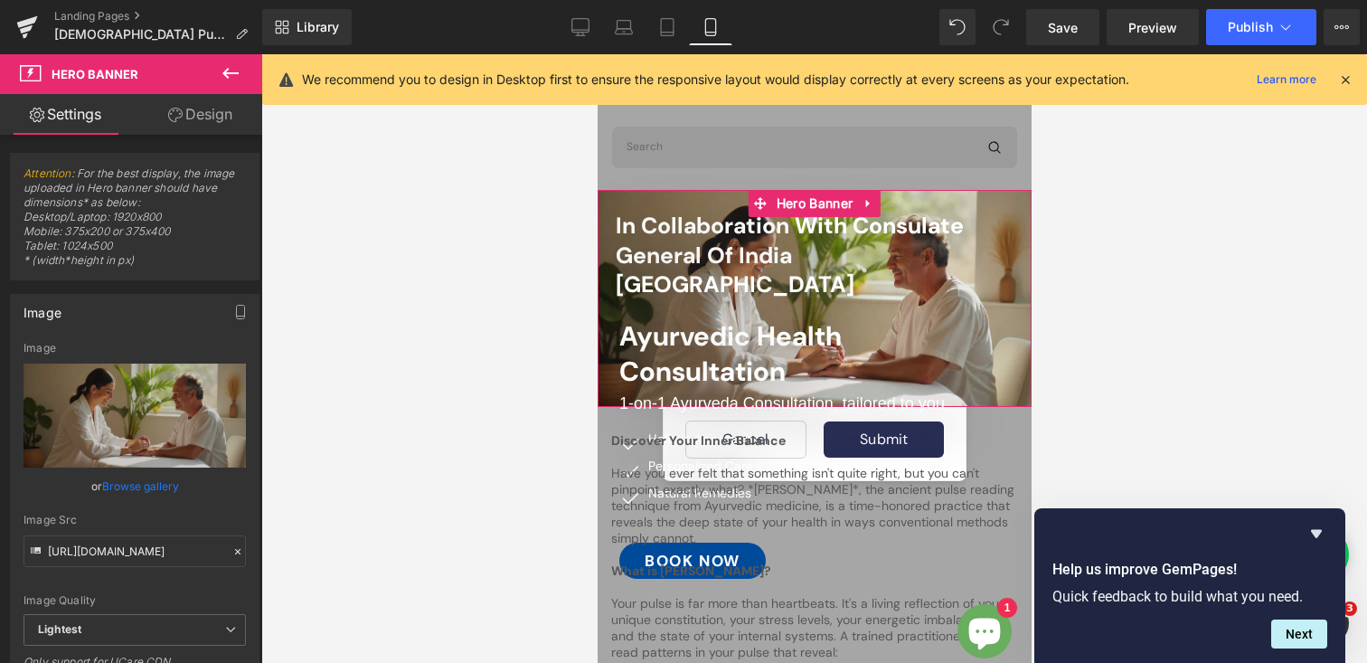
click at [186, 131] on link "Design" at bounding box center [200, 114] width 131 height 41
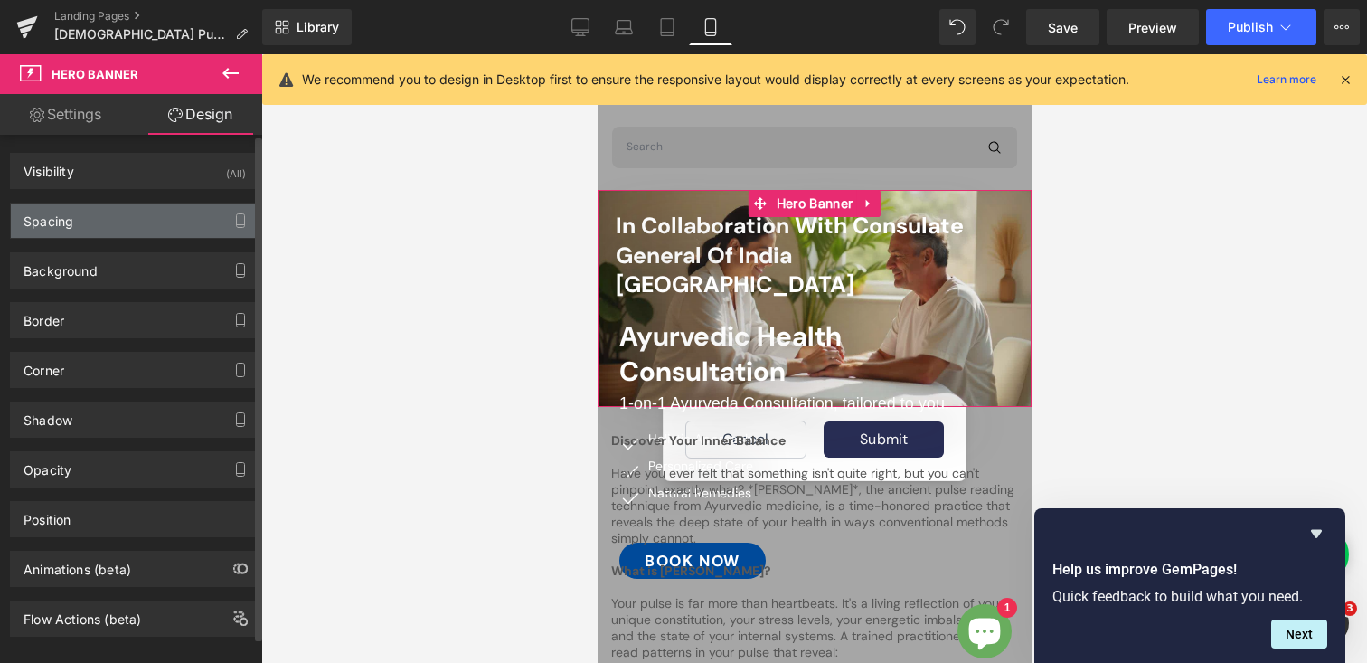
click at [78, 228] on div "Spacing" at bounding box center [135, 220] width 248 height 34
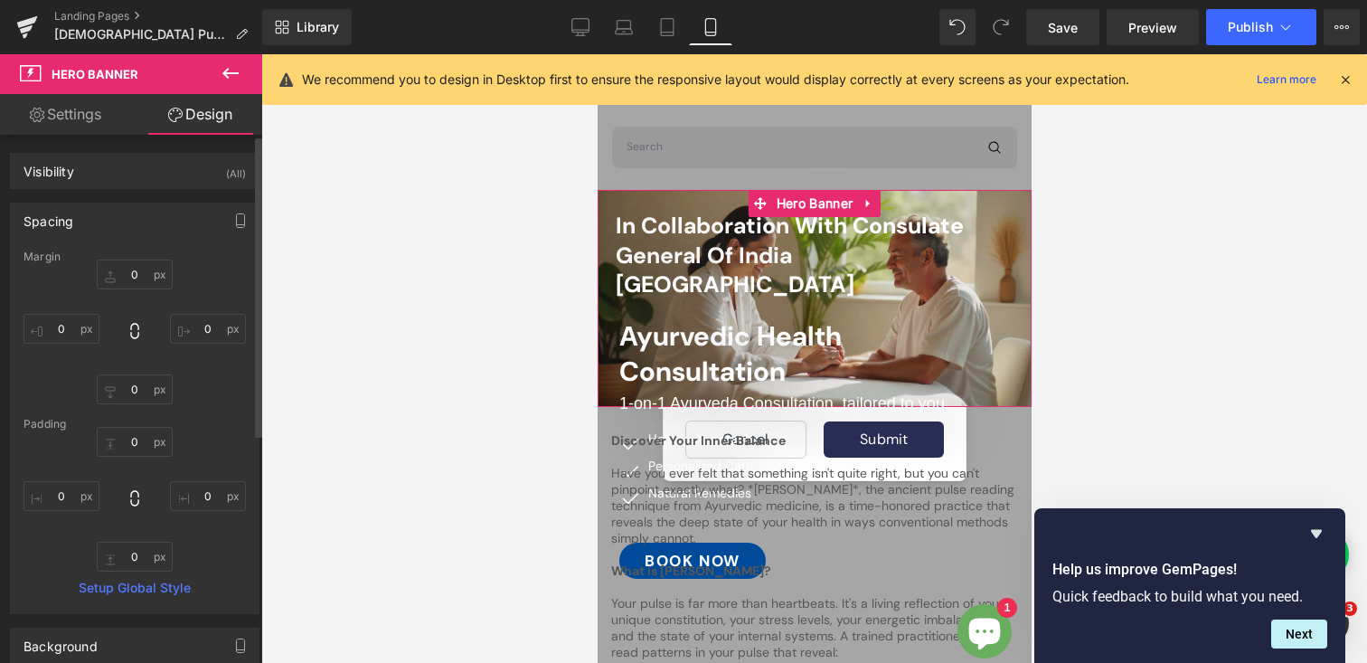
click at [99, 225] on div "Spacing" at bounding box center [135, 220] width 248 height 34
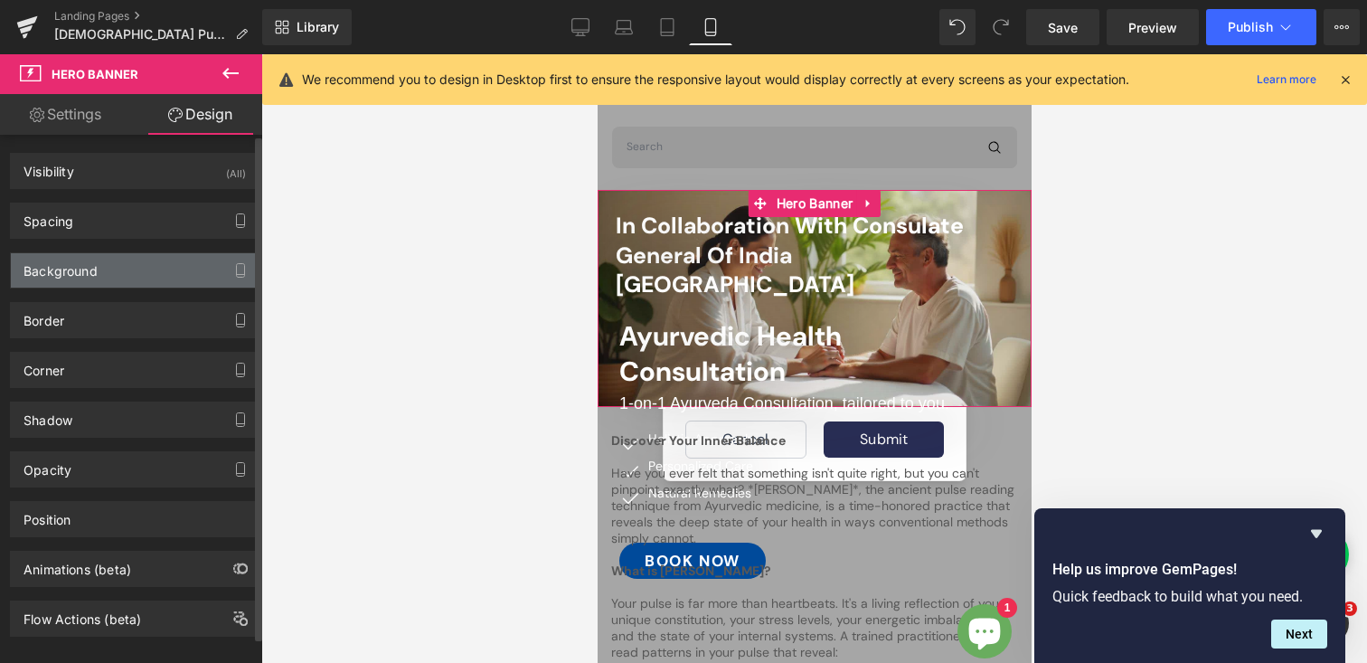
click at [87, 270] on div "Background" at bounding box center [61, 265] width 74 height 25
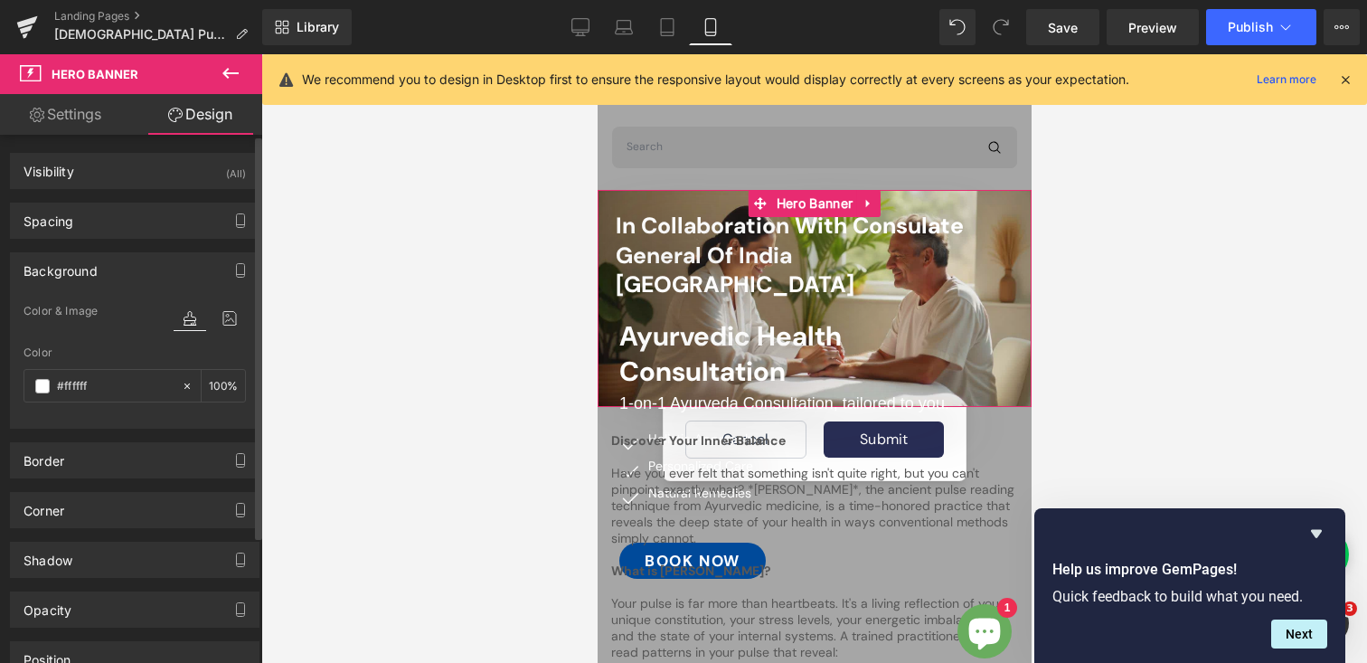
click at [87, 270] on div "Background" at bounding box center [61, 265] width 74 height 25
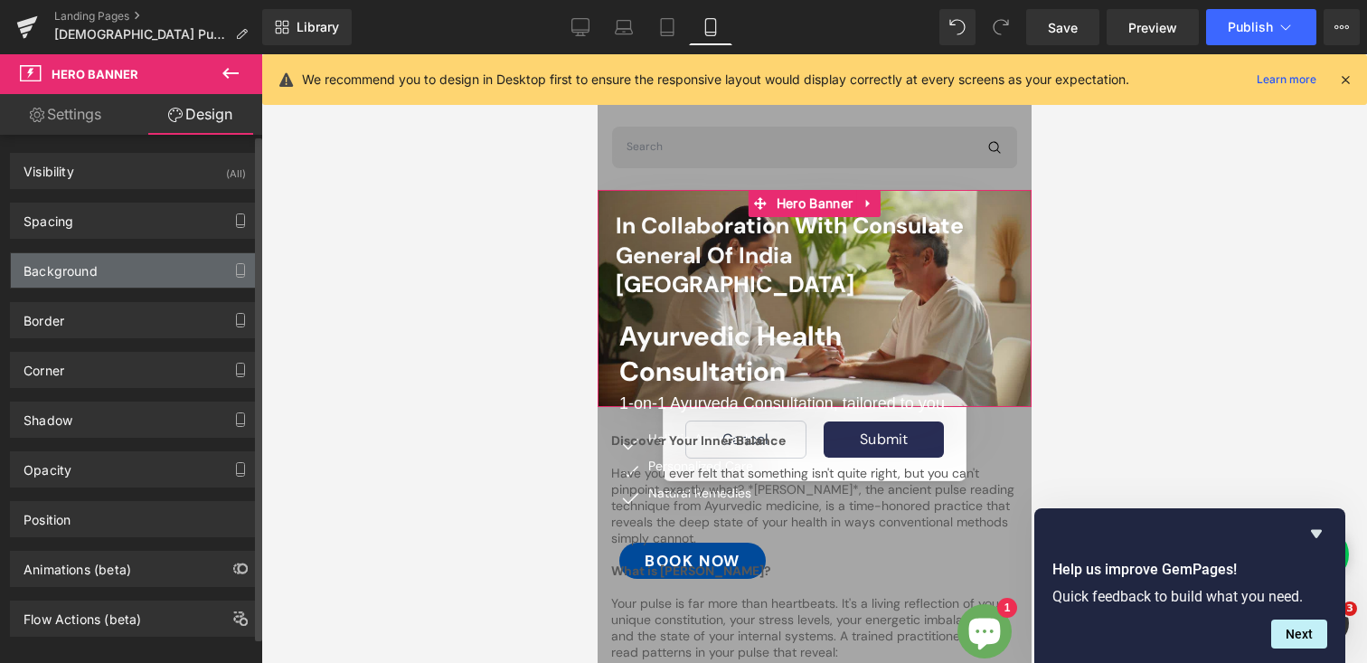
click at [117, 276] on div "Background" at bounding box center [135, 270] width 248 height 34
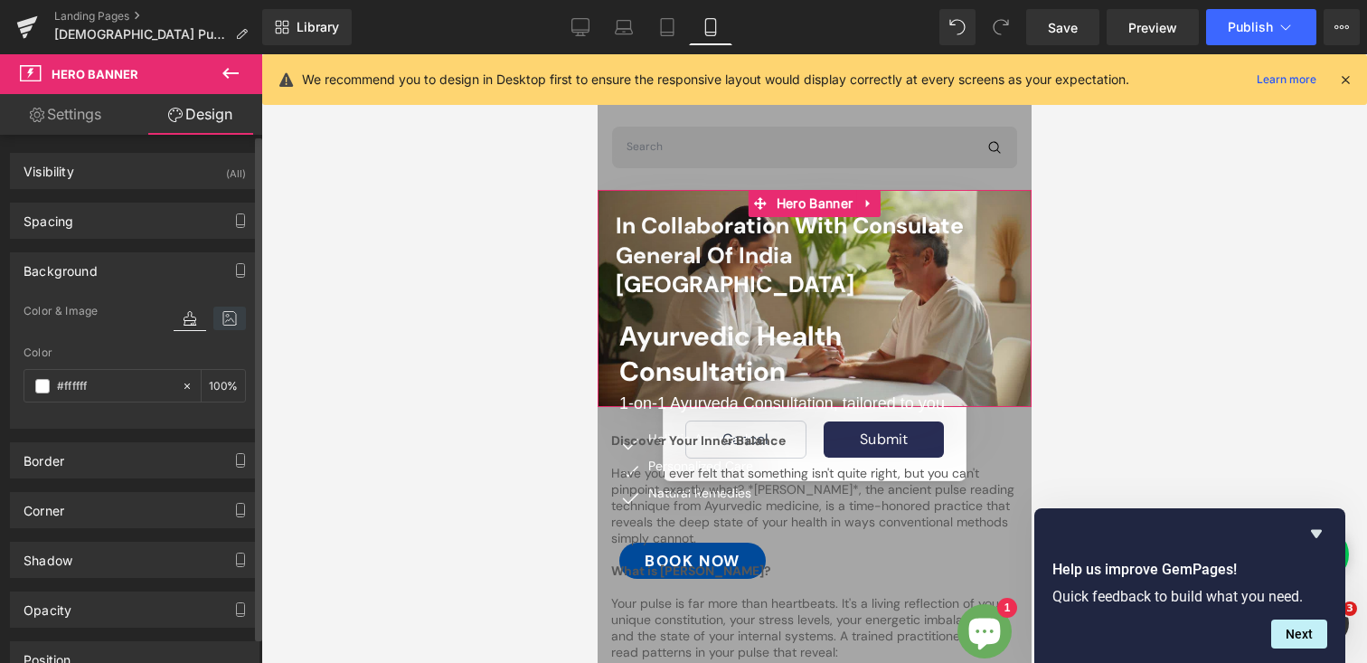
click at [228, 316] on icon at bounding box center [229, 319] width 33 height 24
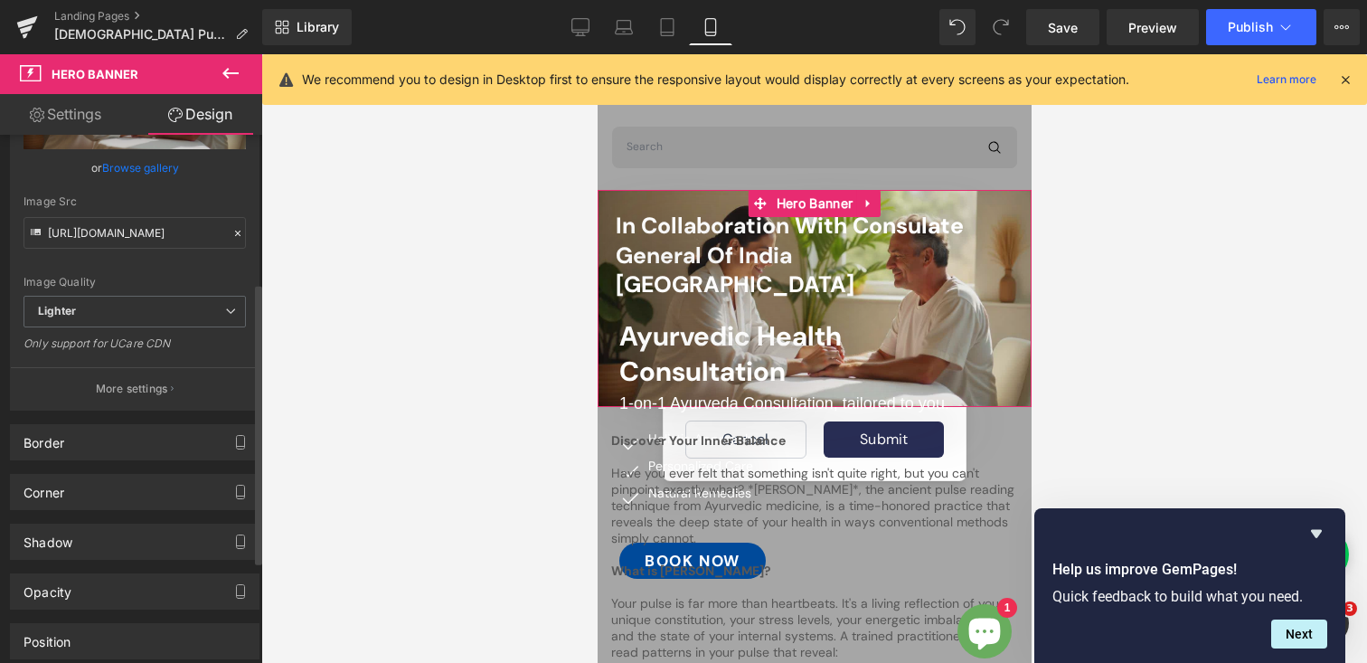
scroll to position [335, 0]
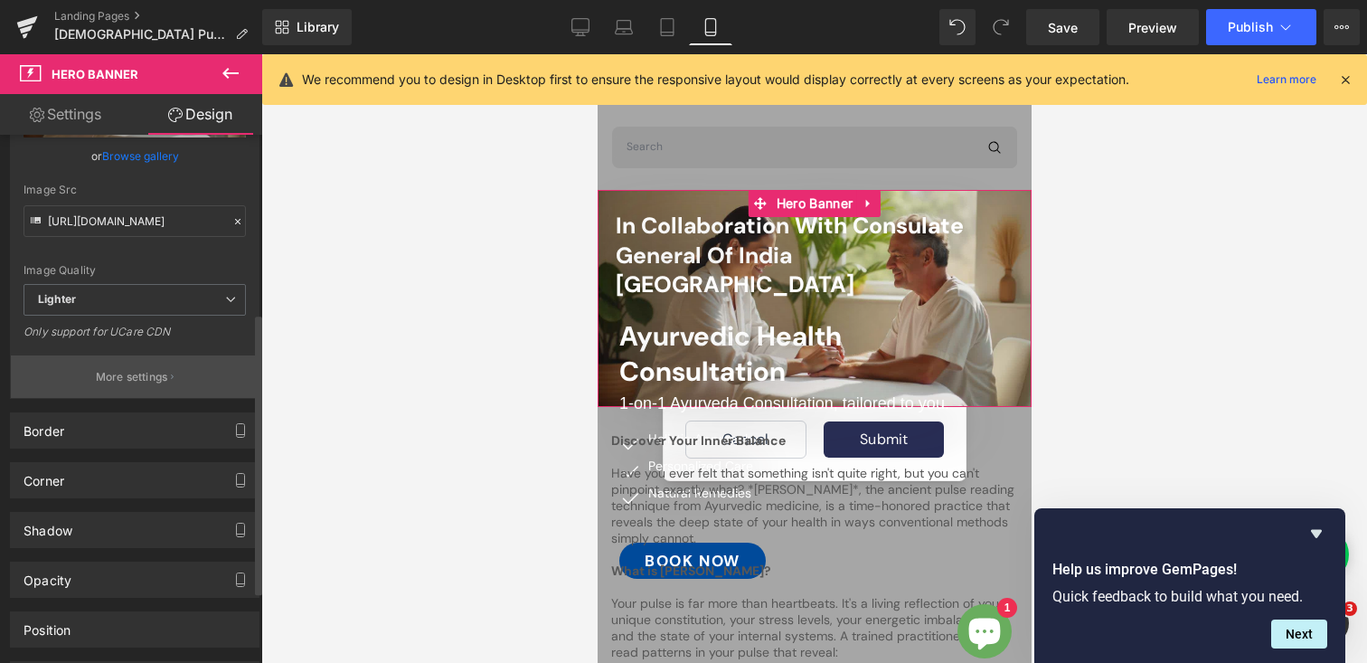
click at [137, 382] on p "More settings" at bounding box center [132, 377] width 72 height 16
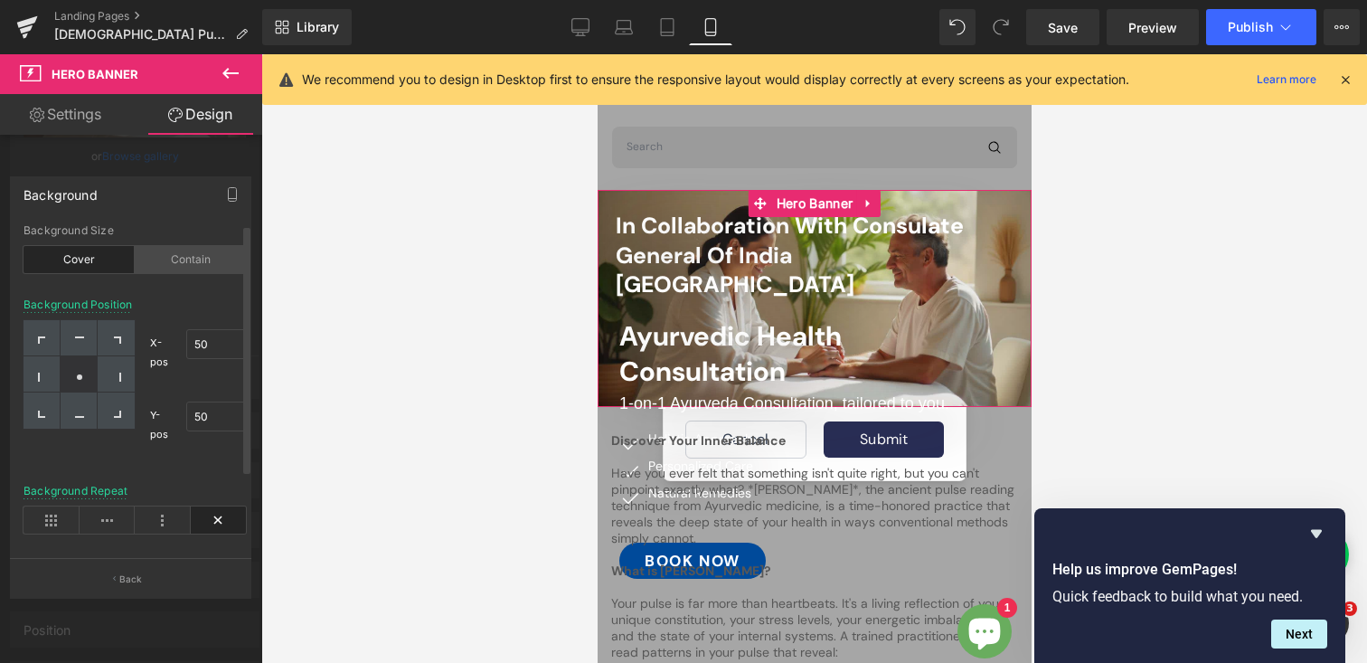
click at [176, 271] on div "Contain" at bounding box center [190, 259] width 111 height 27
click at [93, 260] on div "Cover" at bounding box center [79, 259] width 111 height 27
click at [52, 518] on icon at bounding box center [52, 519] width 56 height 27
click at [204, 515] on icon at bounding box center [219, 519] width 56 height 27
click at [84, 368] on div at bounding box center [79, 374] width 37 height 36
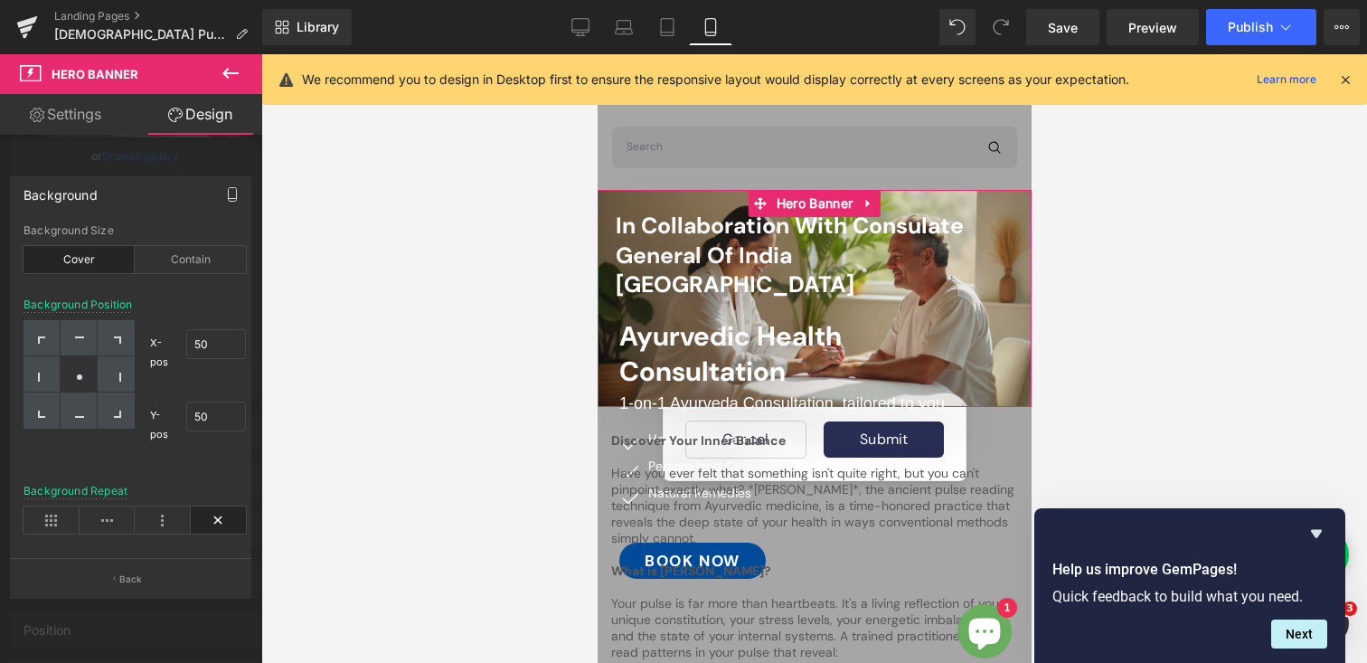
click at [230, 193] on icon "button" at bounding box center [232, 194] width 14 height 14
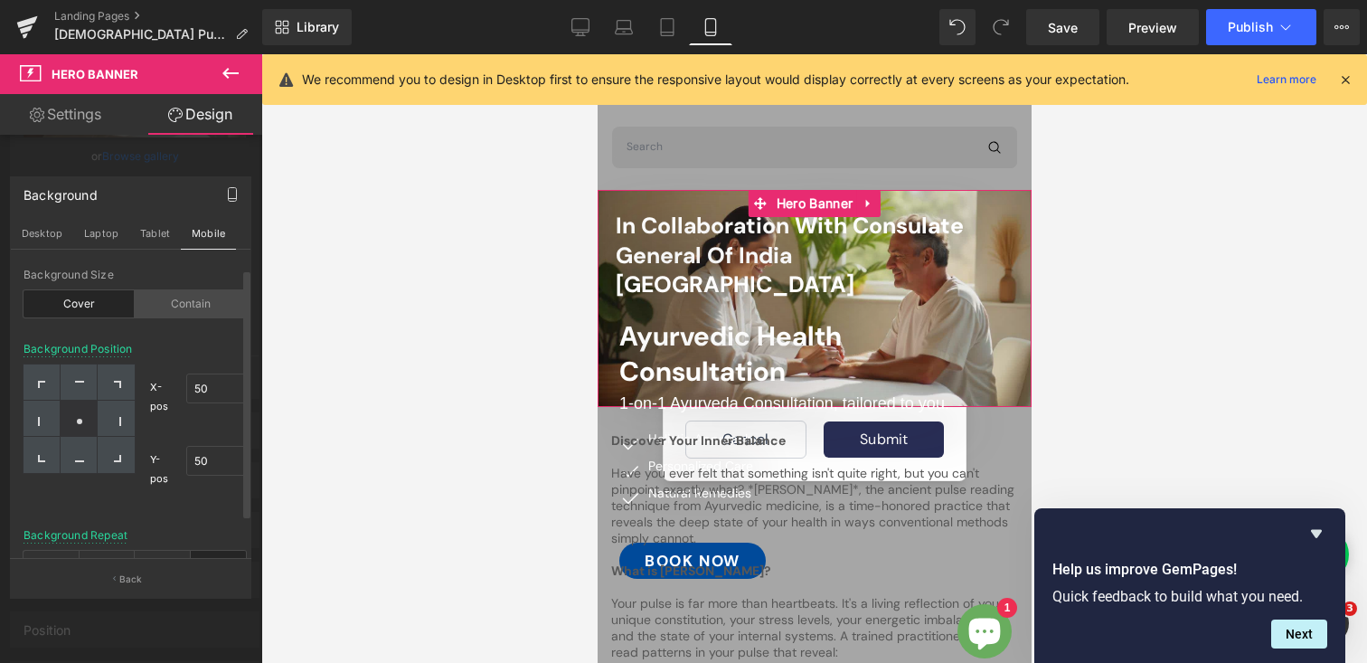
click at [195, 298] on div "Contain" at bounding box center [190, 303] width 111 height 27
click at [70, 310] on div "Cover" at bounding box center [79, 303] width 111 height 27
click at [200, 387] on input "50" at bounding box center [216, 388] width 60 height 30
click at [159, 231] on button "Tablet" at bounding box center [155, 233] width 52 height 31
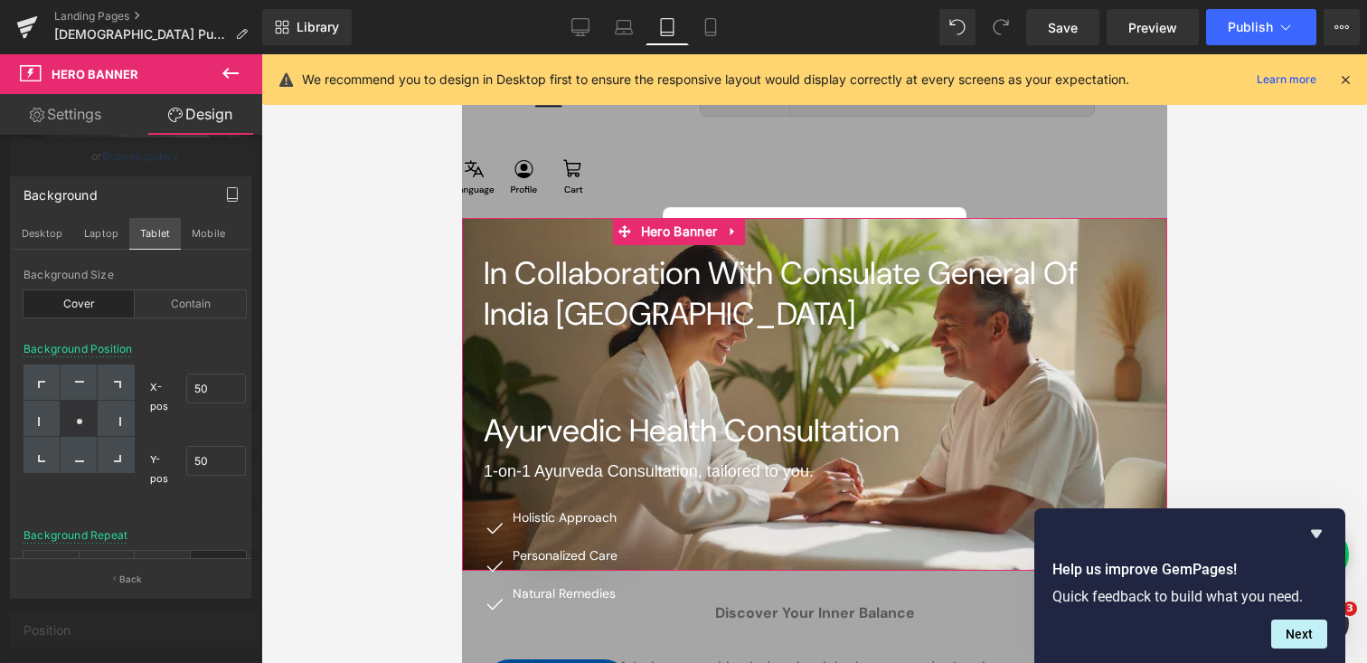
scroll to position [28, 0]
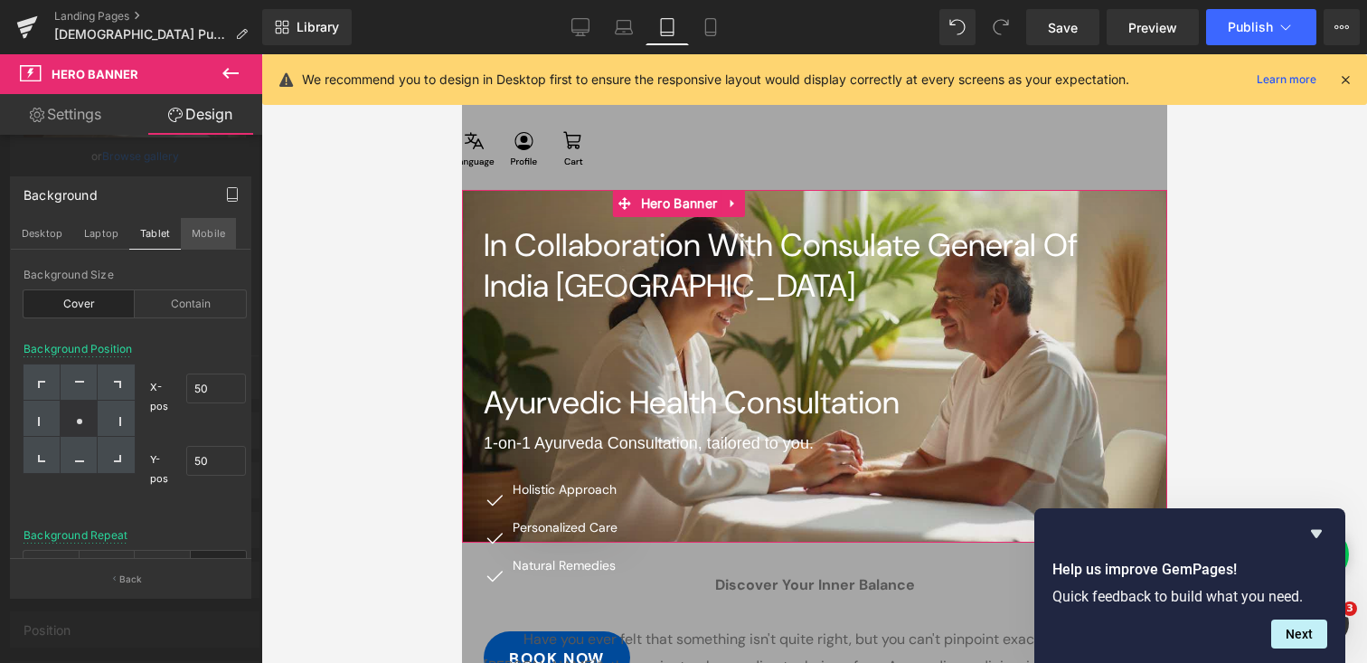
click at [203, 234] on button "Mobile" at bounding box center [208, 233] width 55 height 31
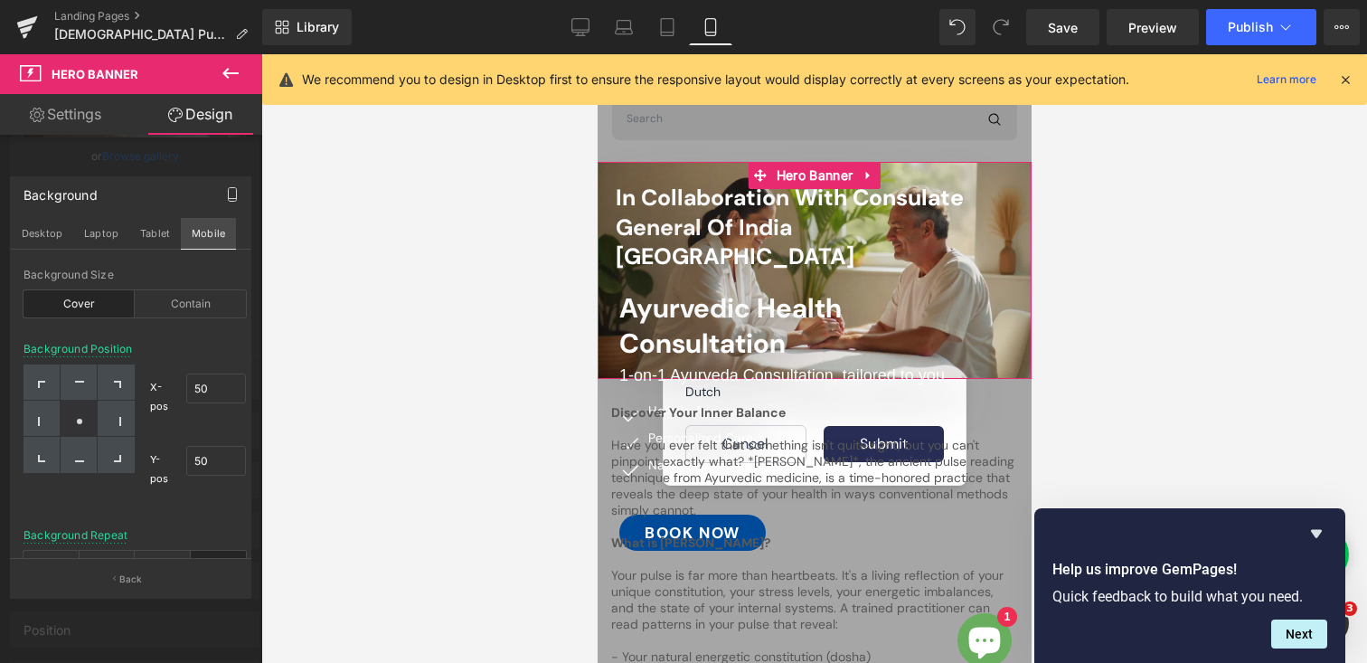
scroll to position [0, 0]
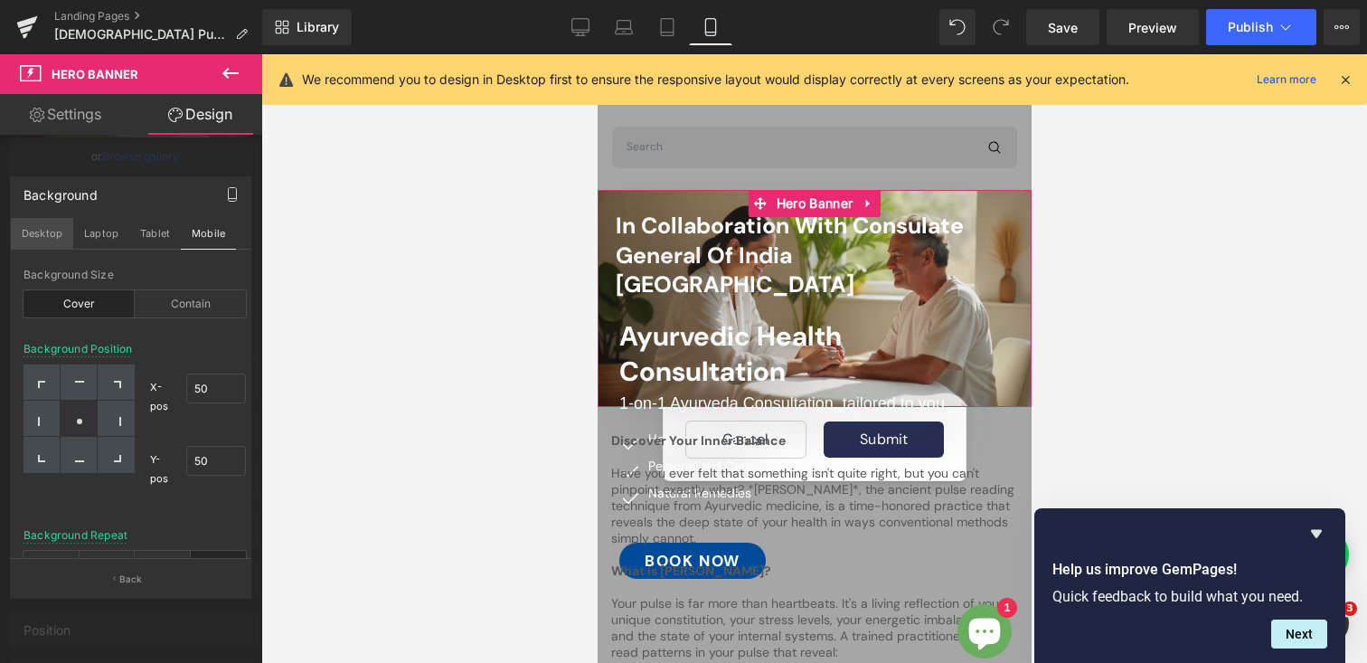
click at [52, 230] on button "Desktop" at bounding box center [42, 233] width 62 height 31
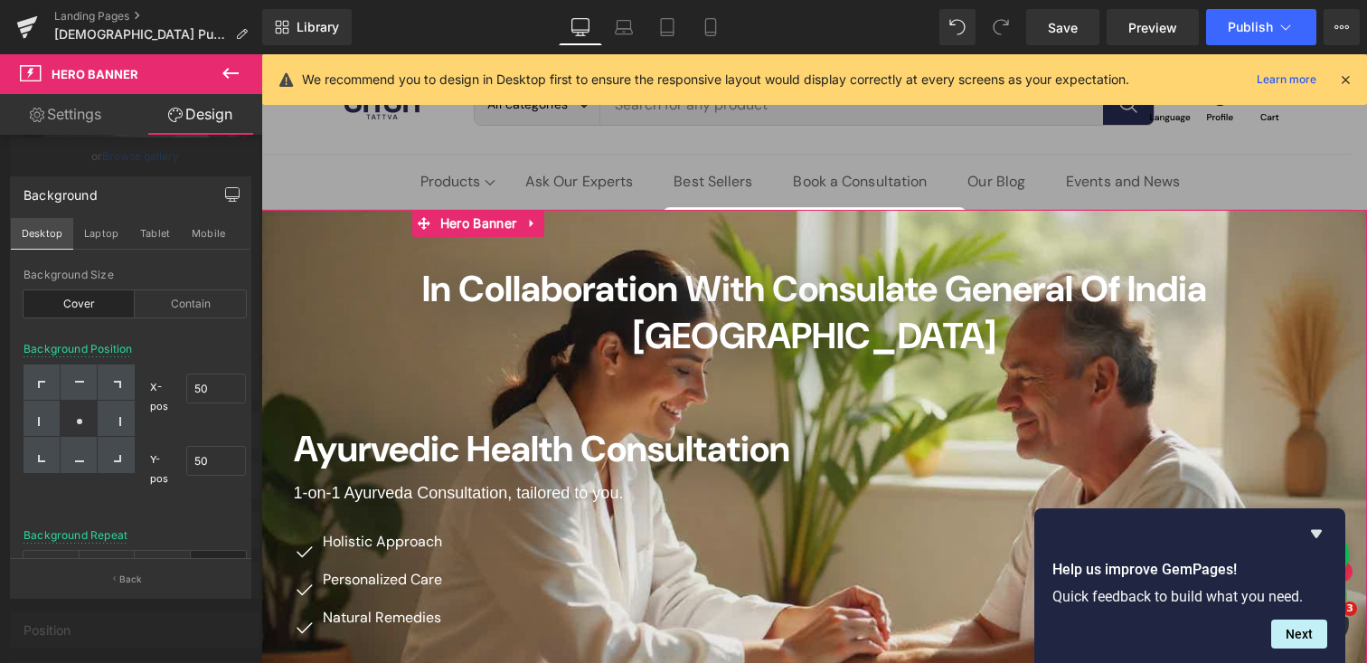
scroll to position [19, 0]
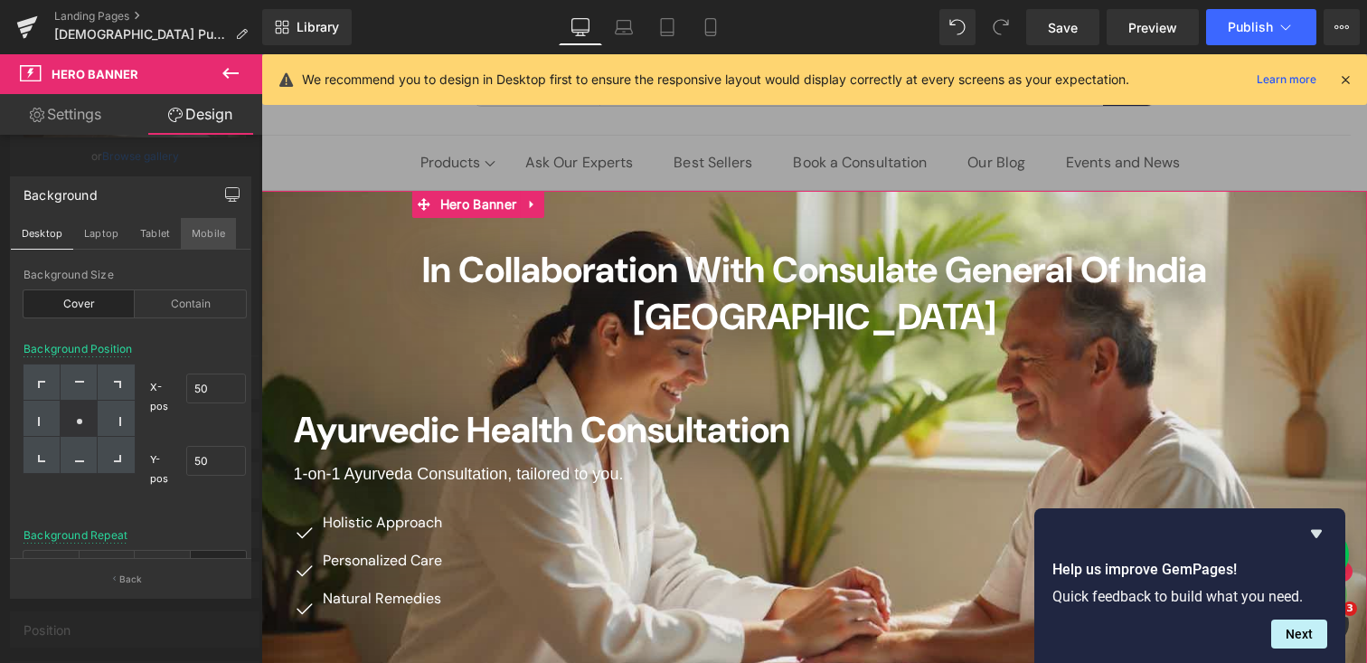
click at [205, 239] on button "Mobile" at bounding box center [208, 233] width 55 height 31
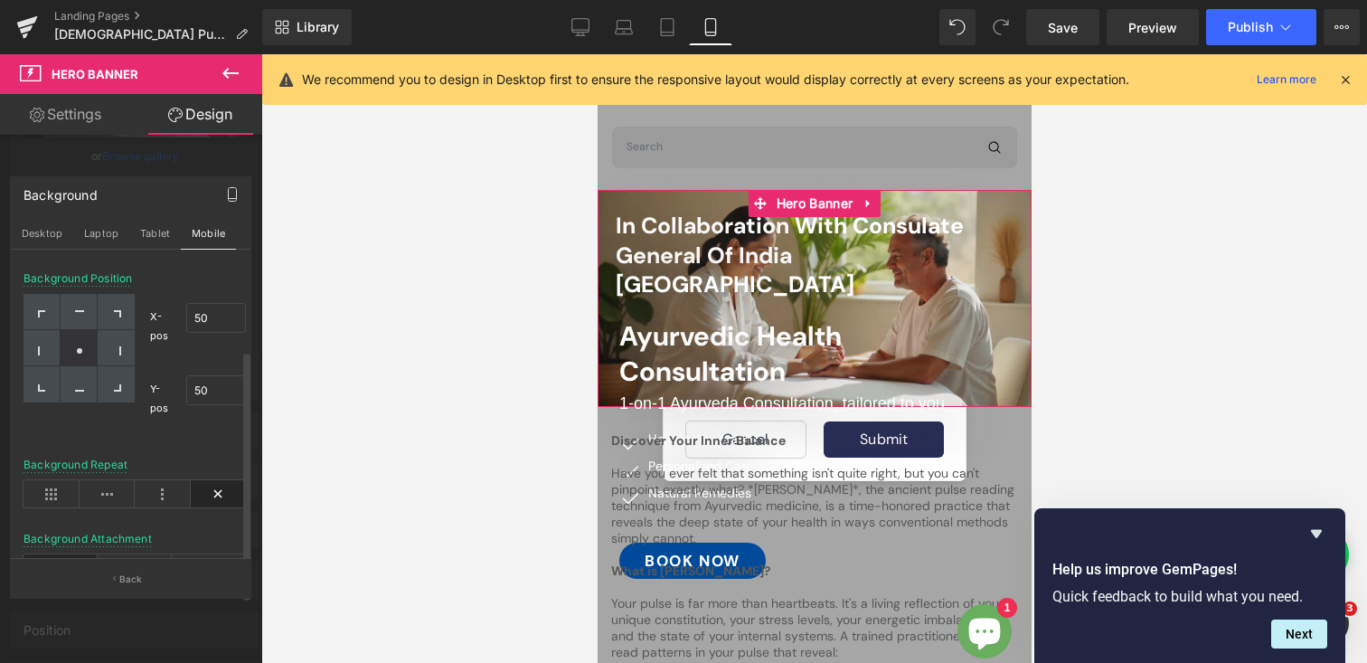
scroll to position [107, 0]
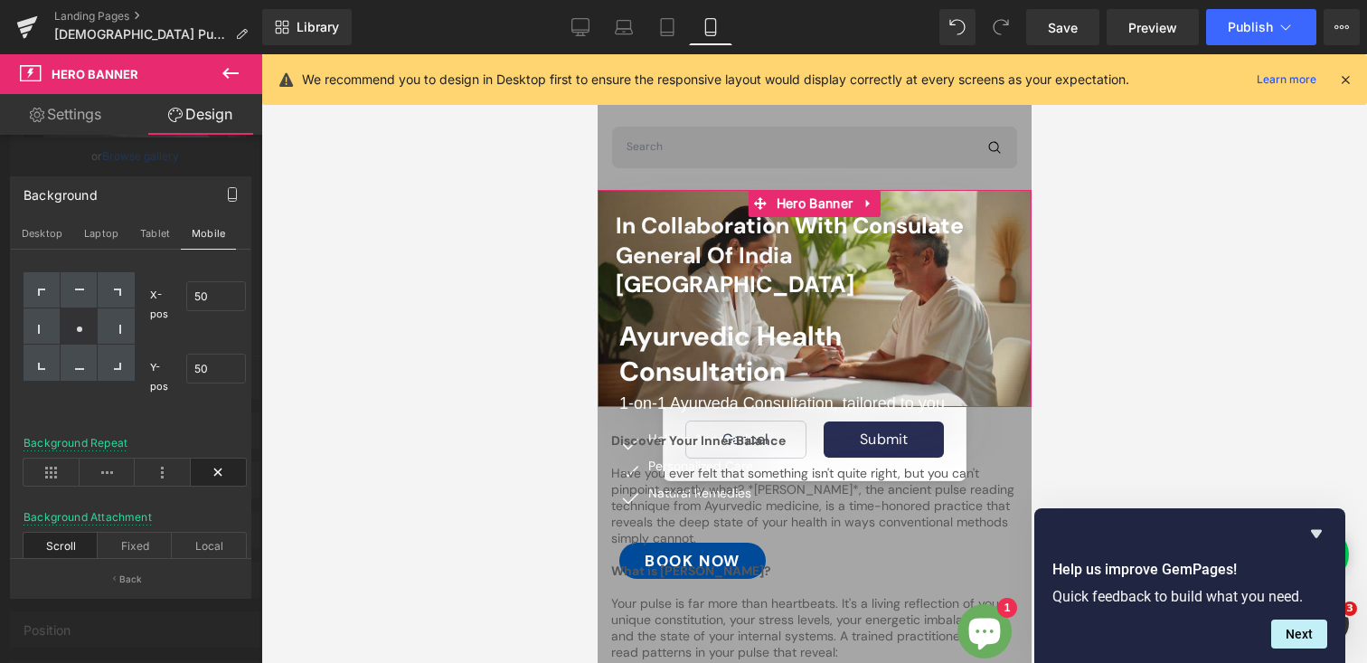
click at [235, 190] on icon "button" at bounding box center [232, 194] width 14 height 14
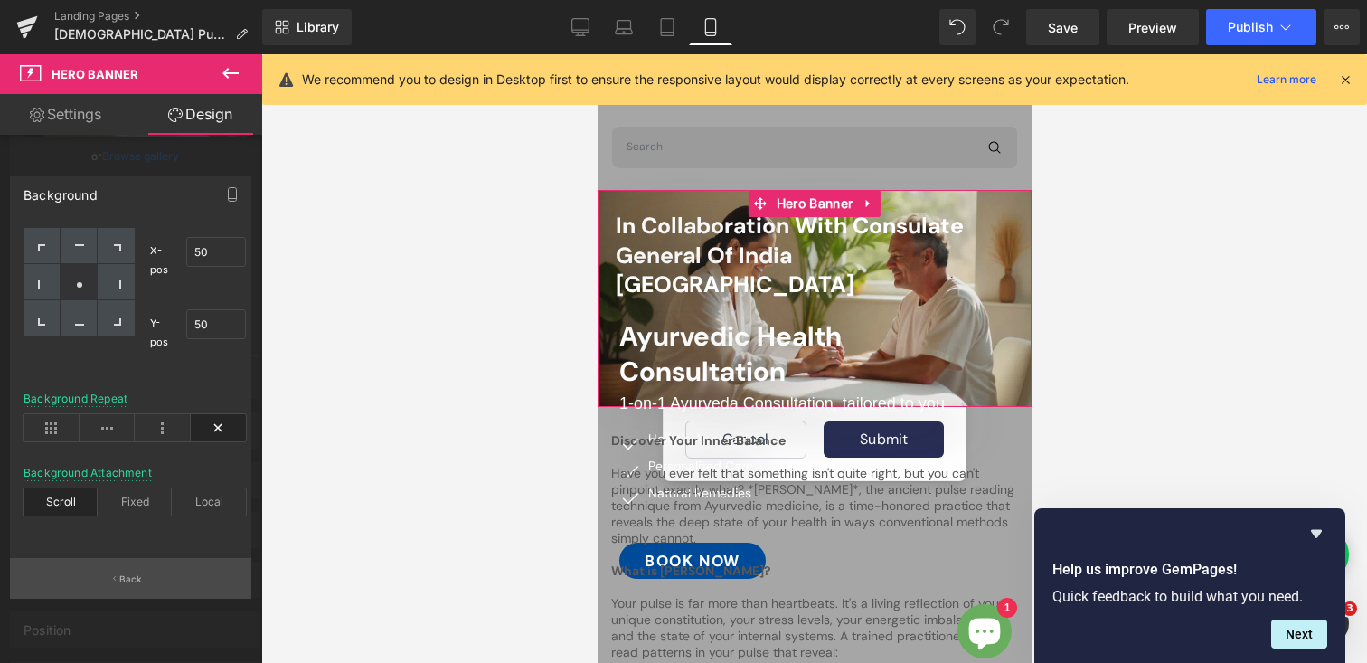
click at [122, 580] on p "Back" at bounding box center [131, 579] width 24 height 14
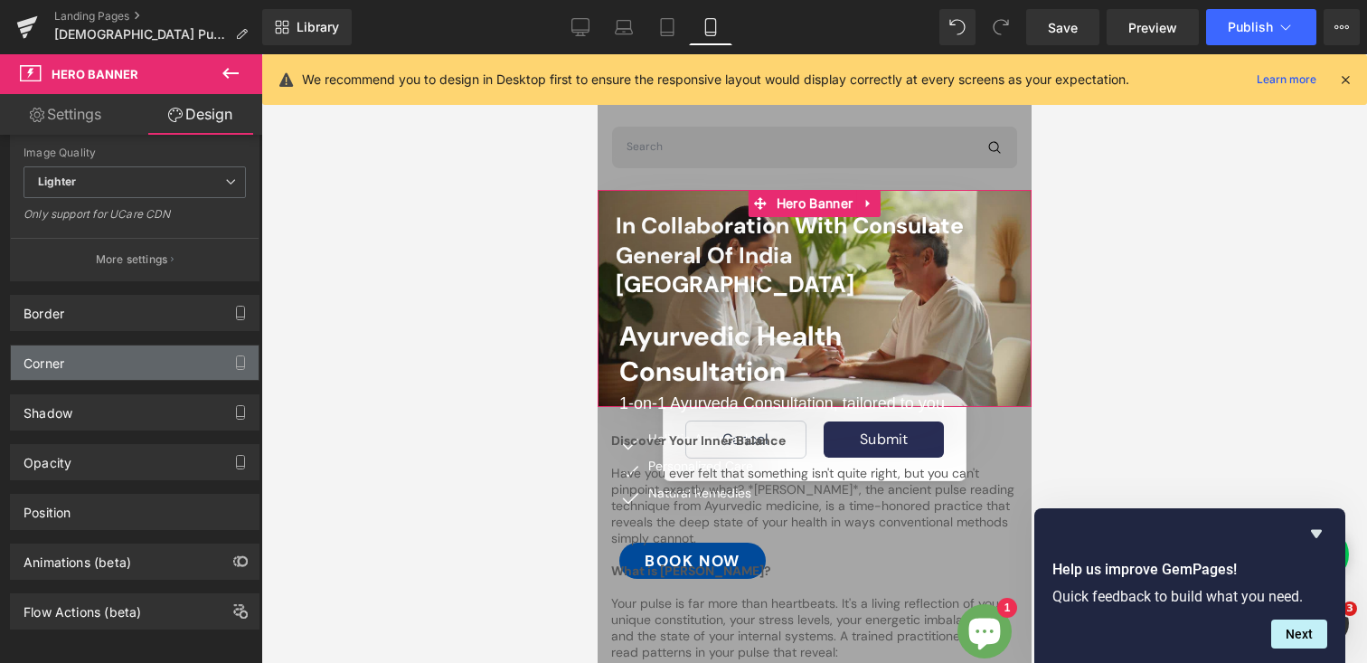
scroll to position [470, 0]
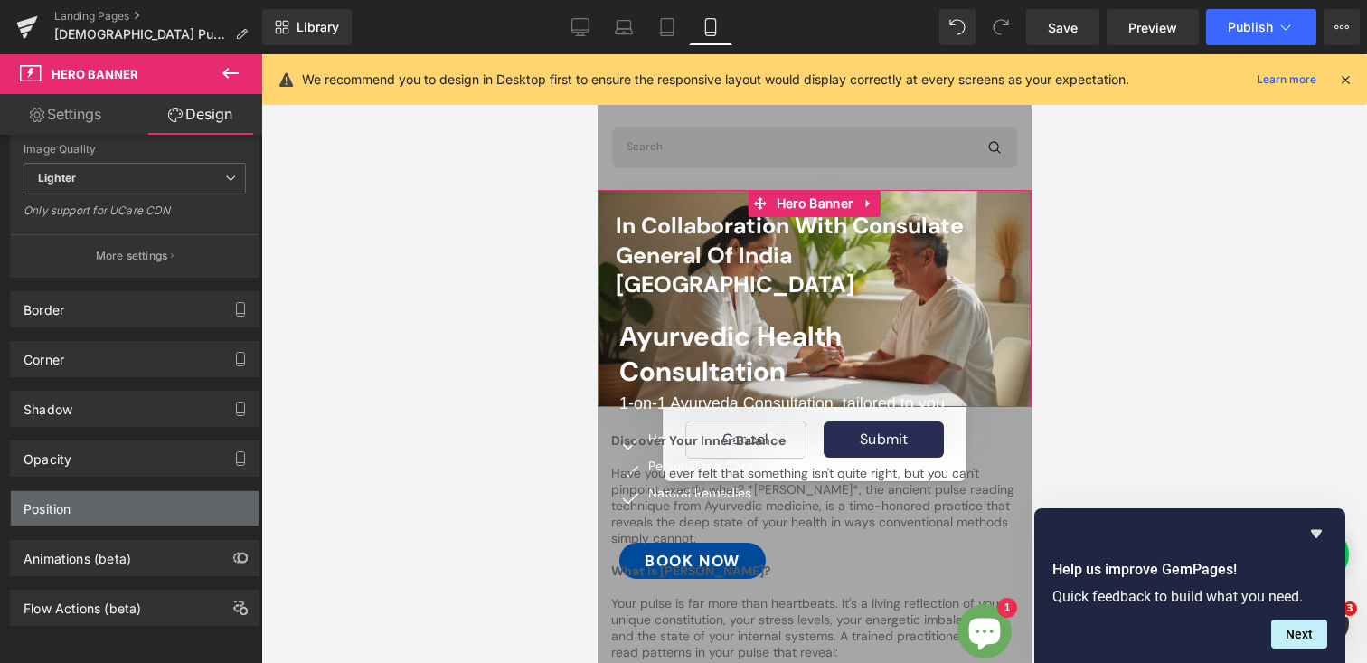
click at [75, 503] on div "Position" at bounding box center [135, 508] width 248 height 34
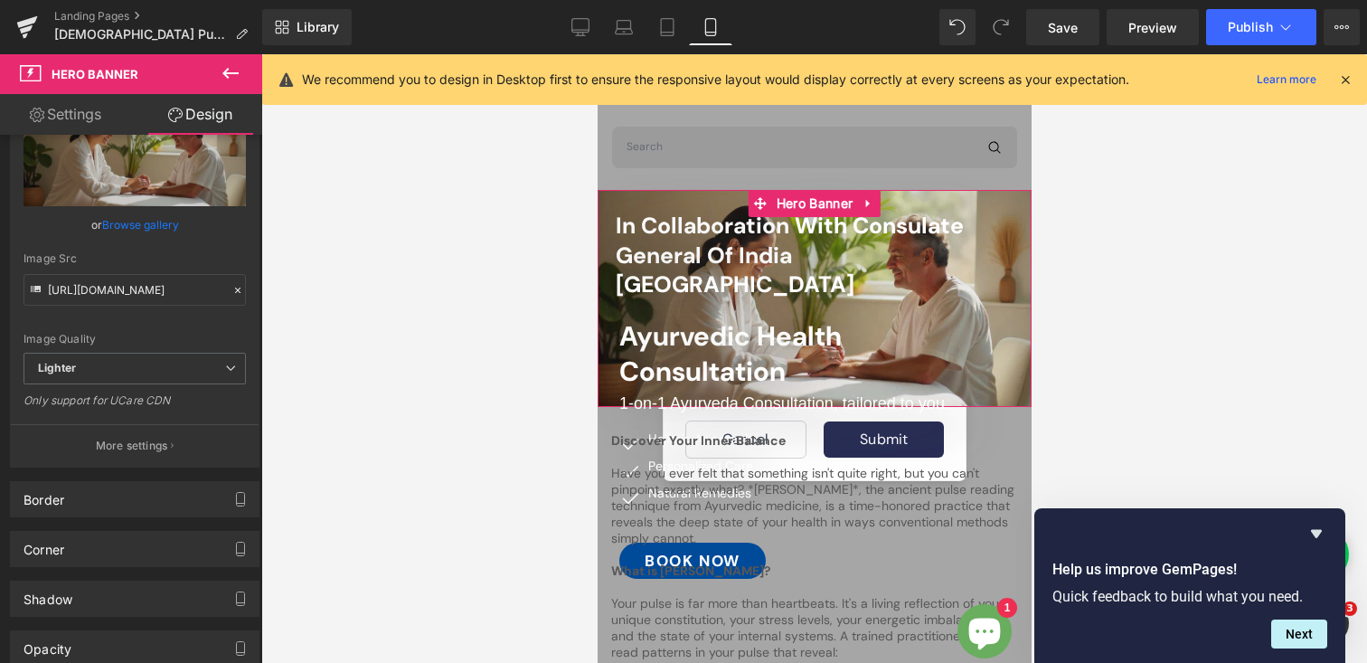
scroll to position [0, 0]
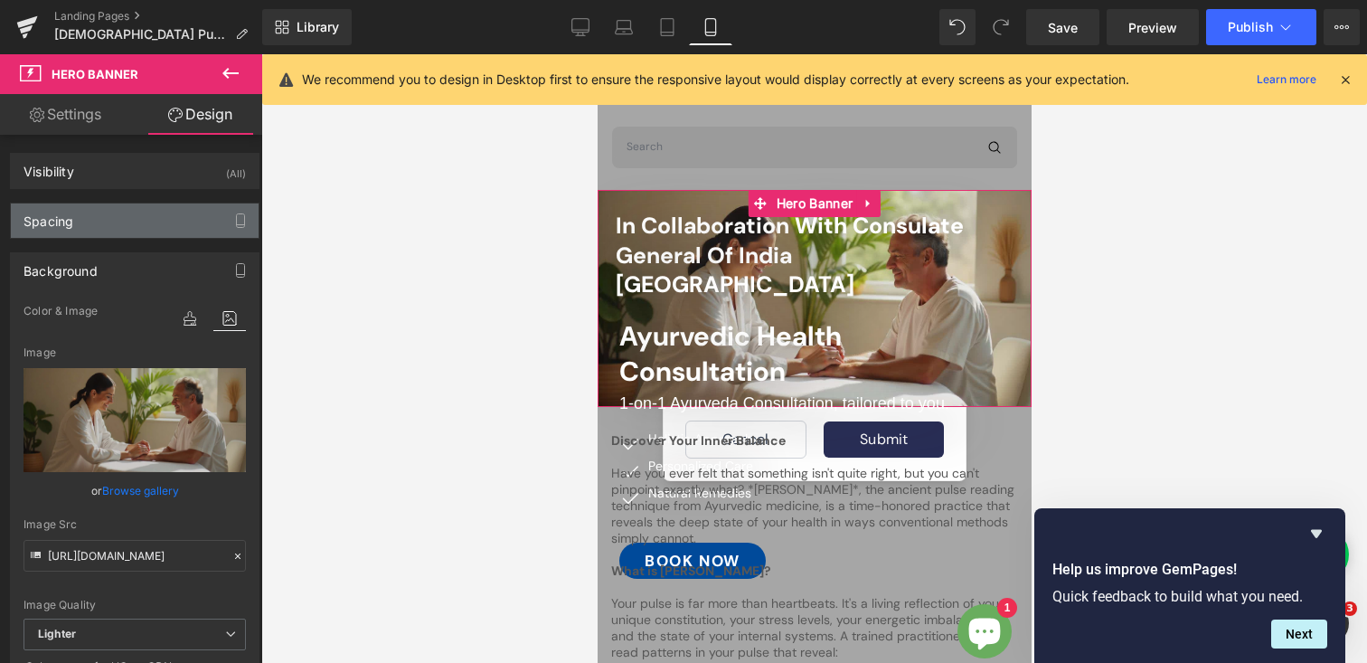
click at [122, 225] on div "Spacing" at bounding box center [135, 220] width 248 height 34
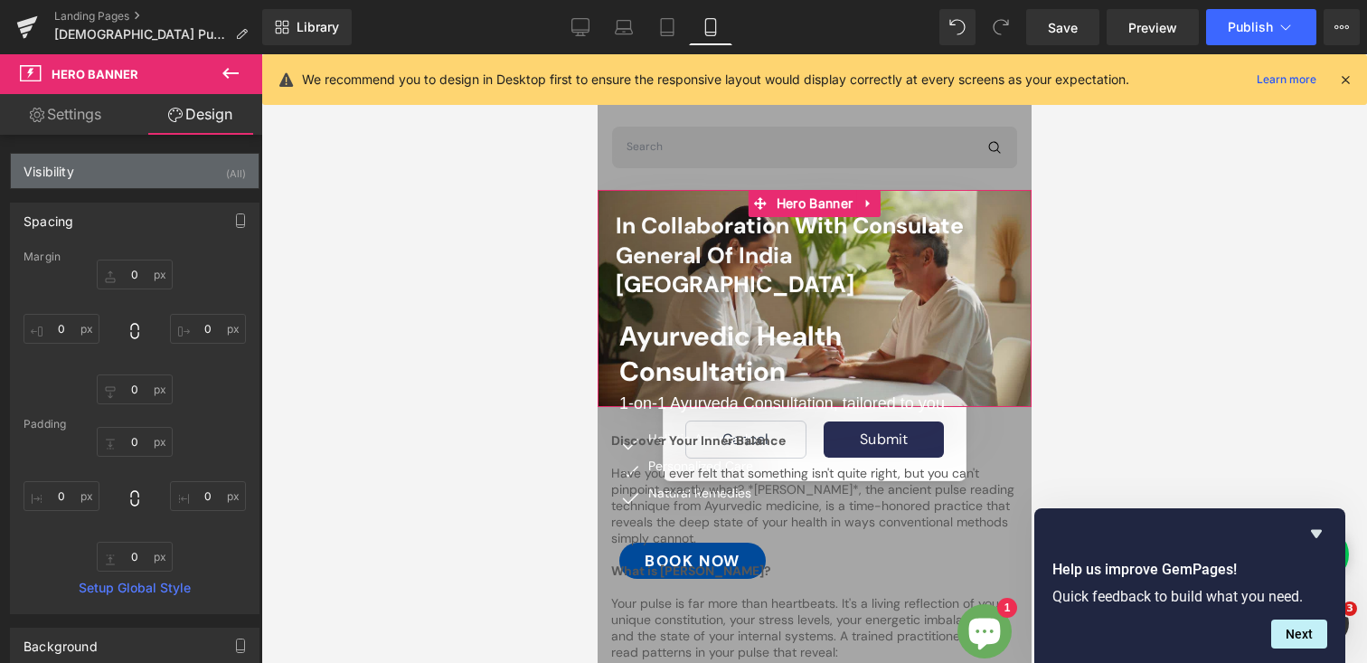
click at [123, 158] on div "Visibility (All)" at bounding box center [135, 171] width 248 height 34
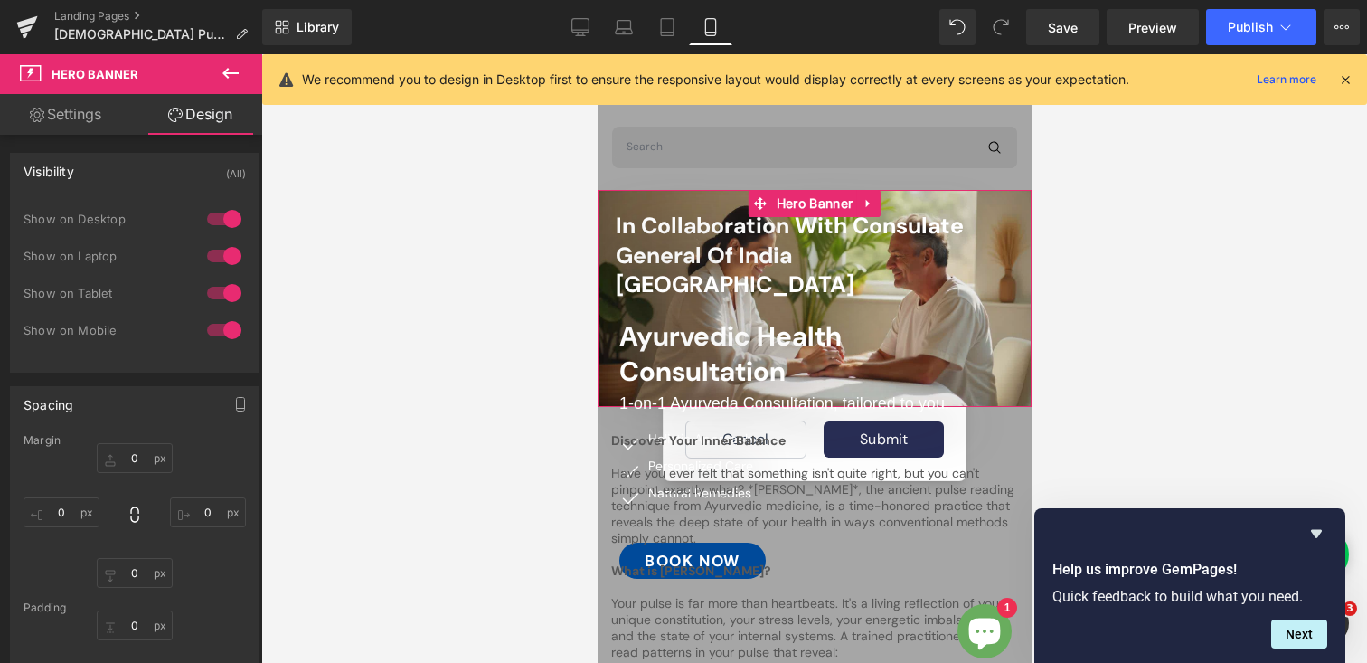
click at [79, 110] on link "Settings" at bounding box center [65, 114] width 131 height 41
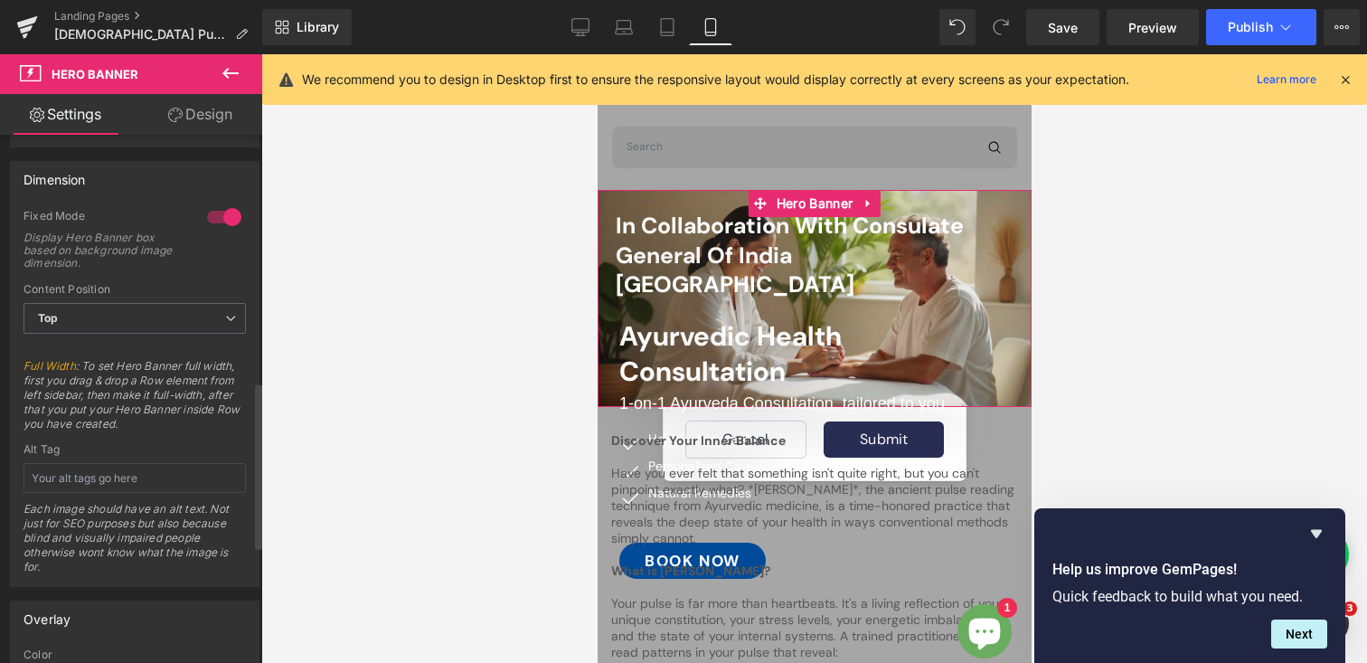
scroll to position [789, 0]
click at [212, 216] on div at bounding box center [224, 214] width 43 height 29
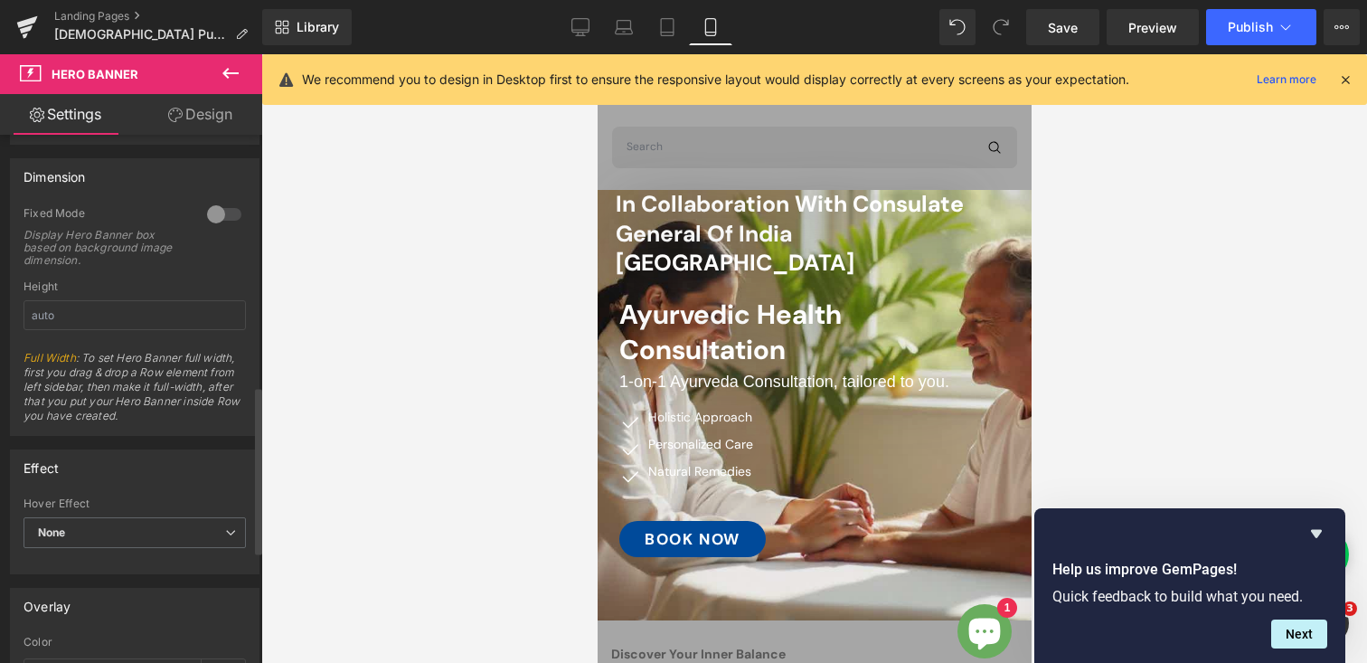
click at [222, 217] on div at bounding box center [224, 214] width 43 height 29
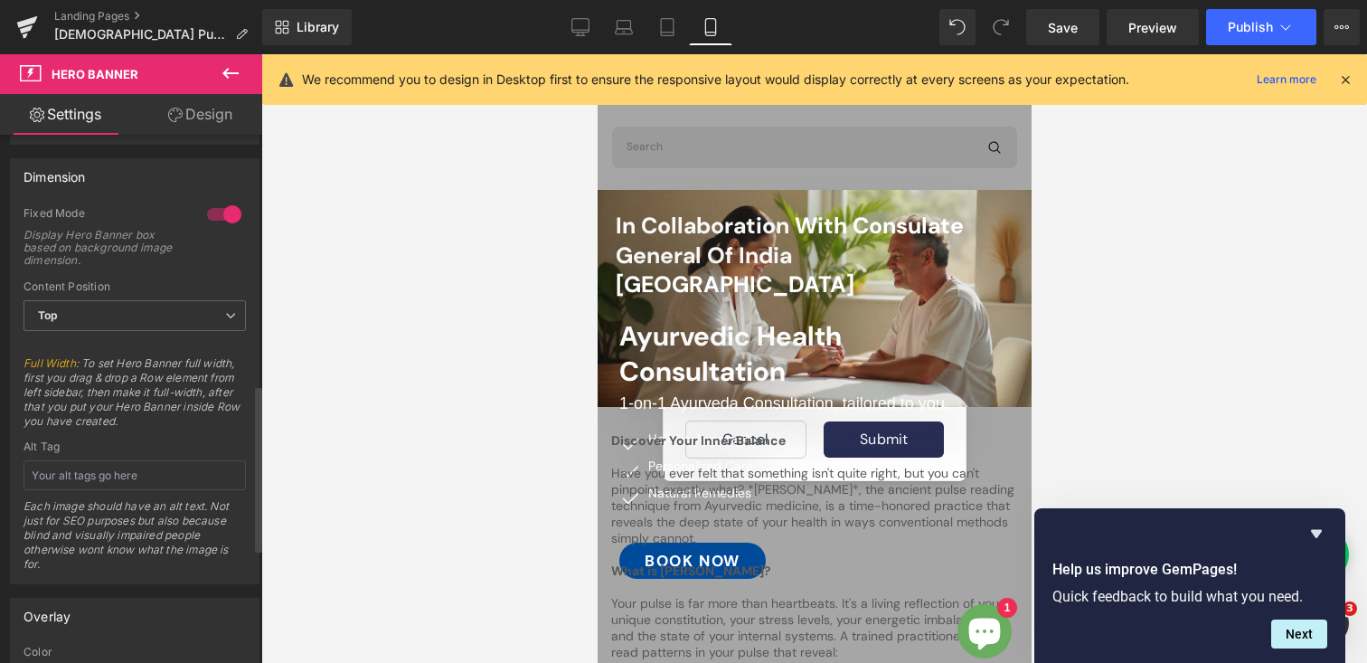
click at [215, 217] on div at bounding box center [224, 214] width 43 height 29
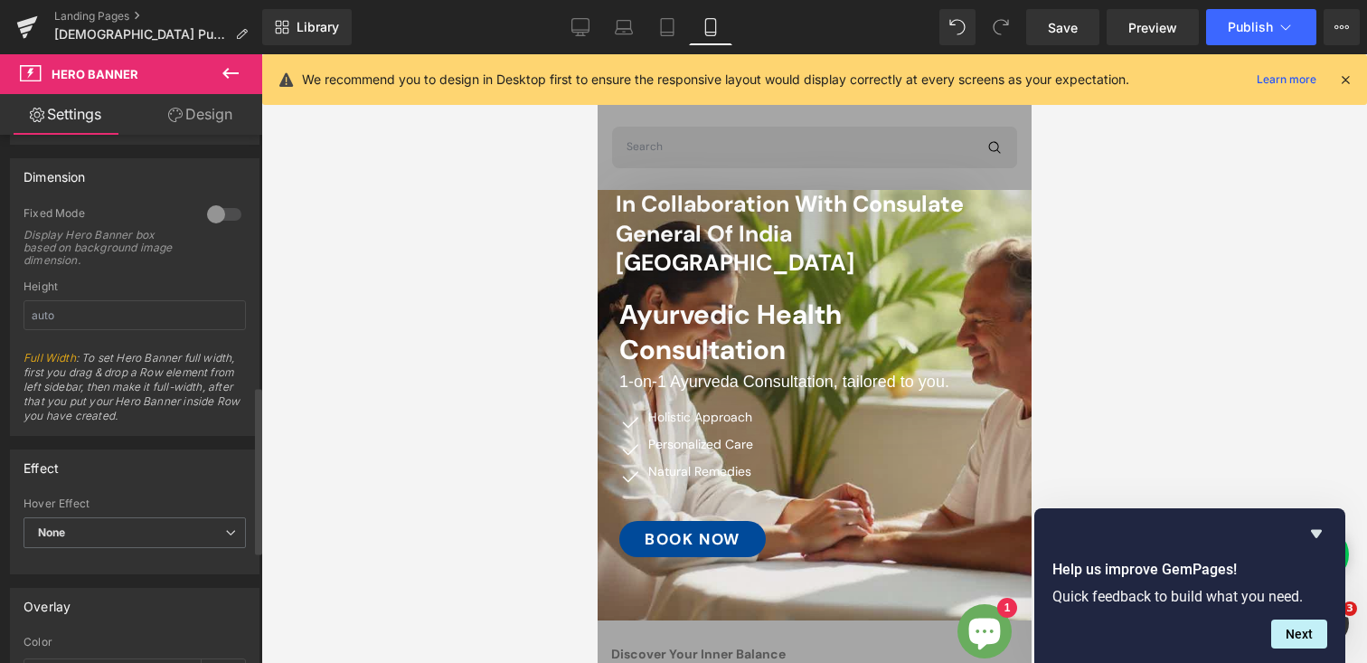
click at [226, 212] on div at bounding box center [224, 214] width 43 height 29
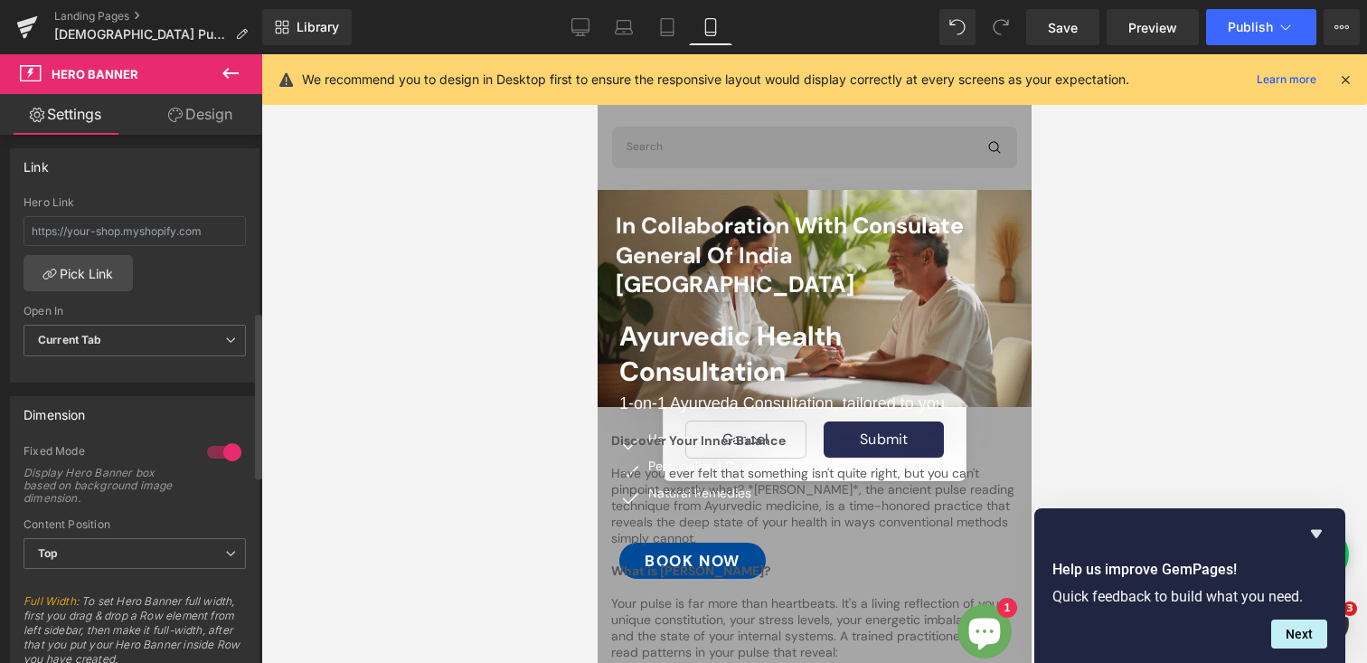
scroll to position [559, 0]
click at [206, 444] on div at bounding box center [224, 444] width 43 height 29
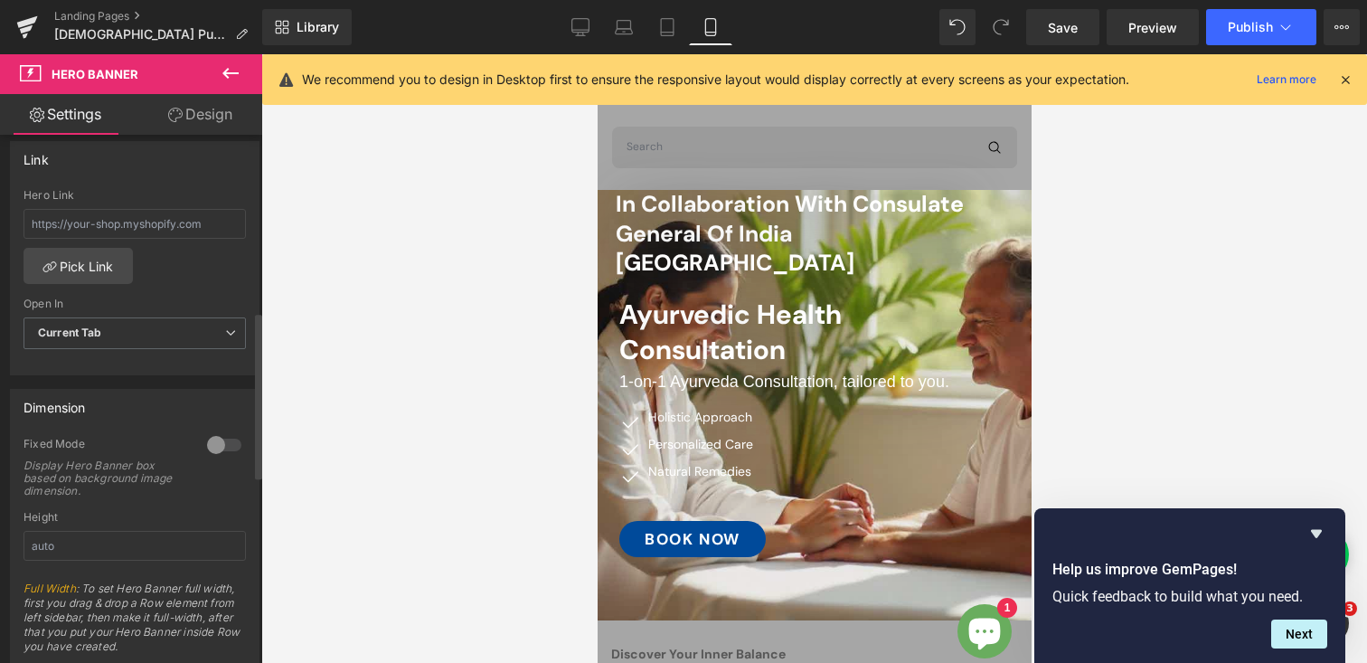
click at [206, 444] on div at bounding box center [224, 444] width 43 height 29
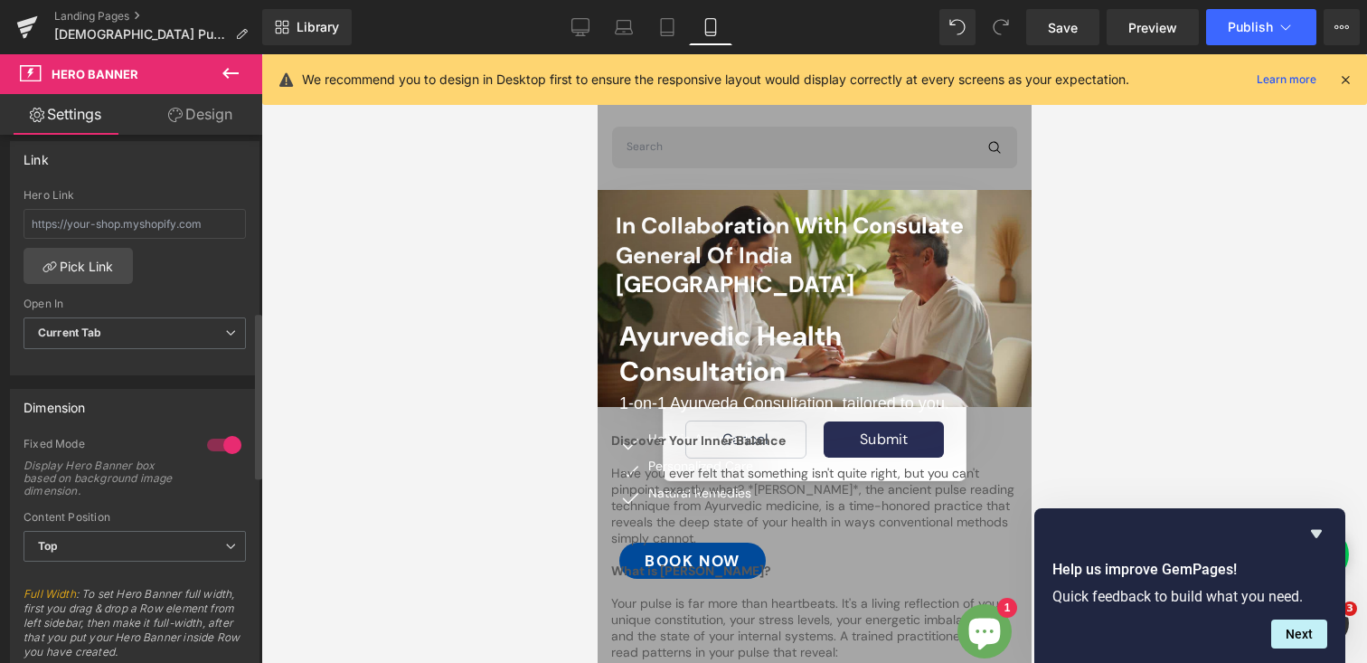
click at [206, 444] on div at bounding box center [224, 444] width 43 height 29
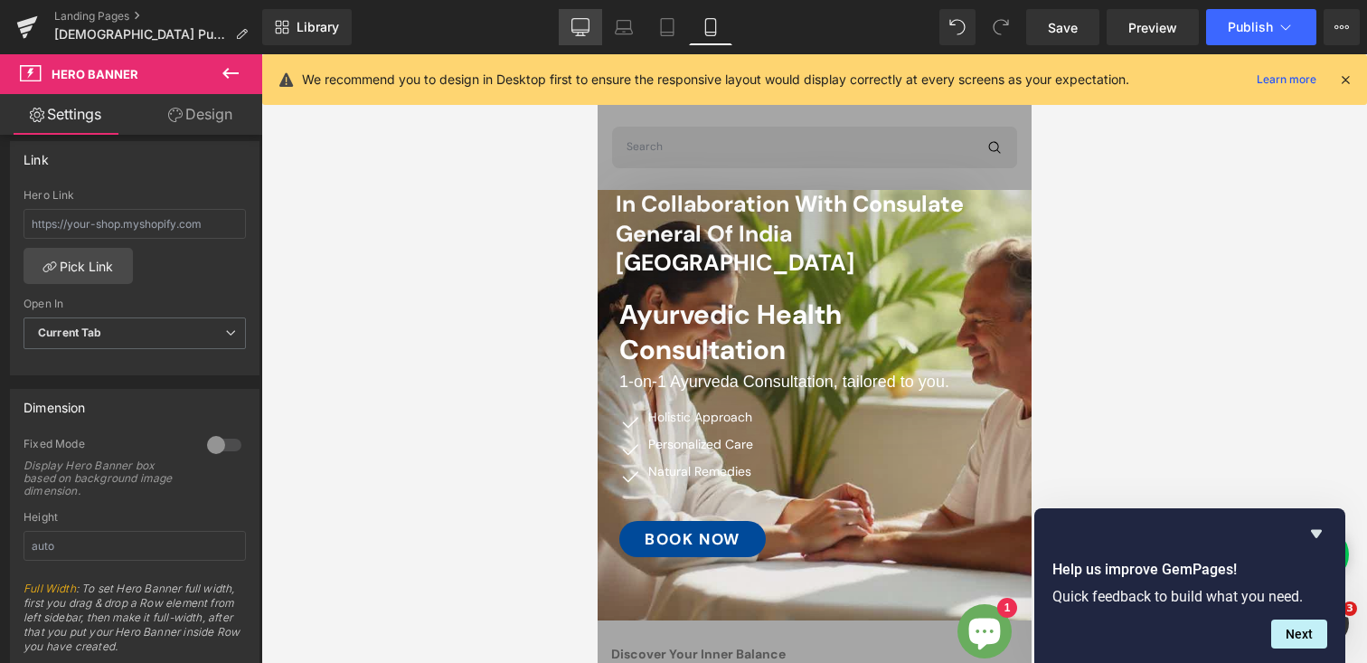
click at [584, 31] on icon at bounding box center [580, 27] width 18 height 18
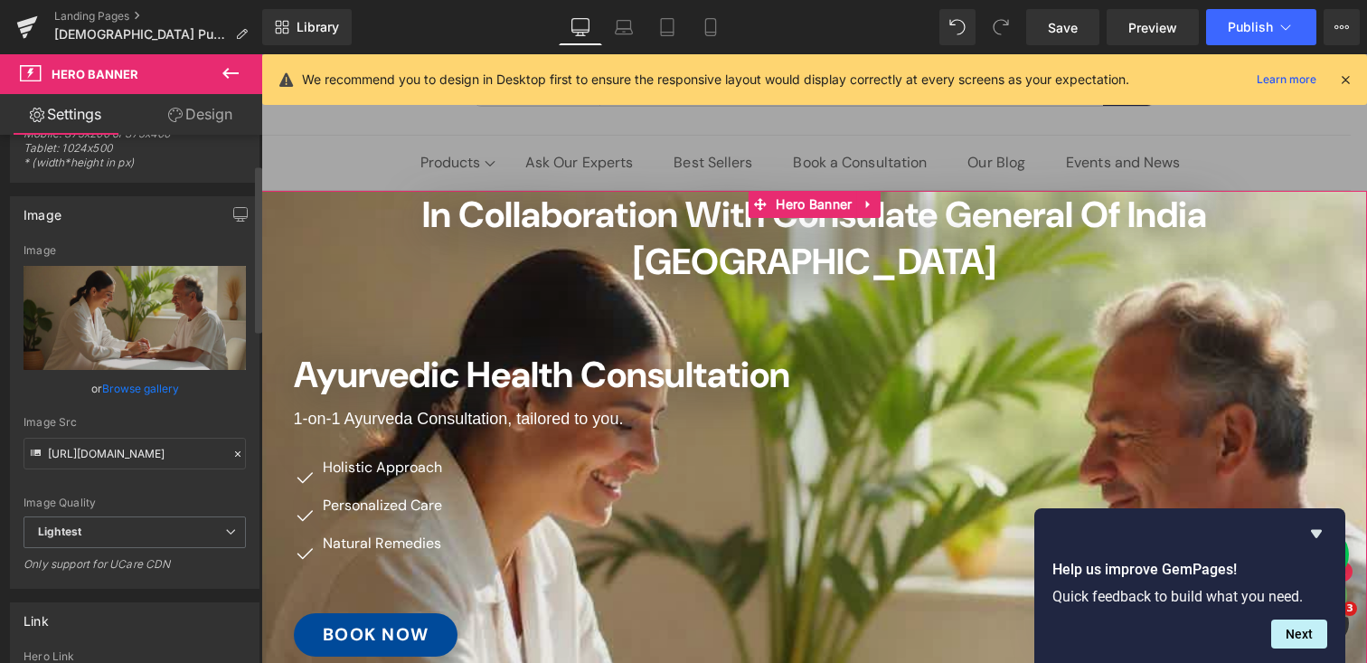
scroll to position [105, 0]
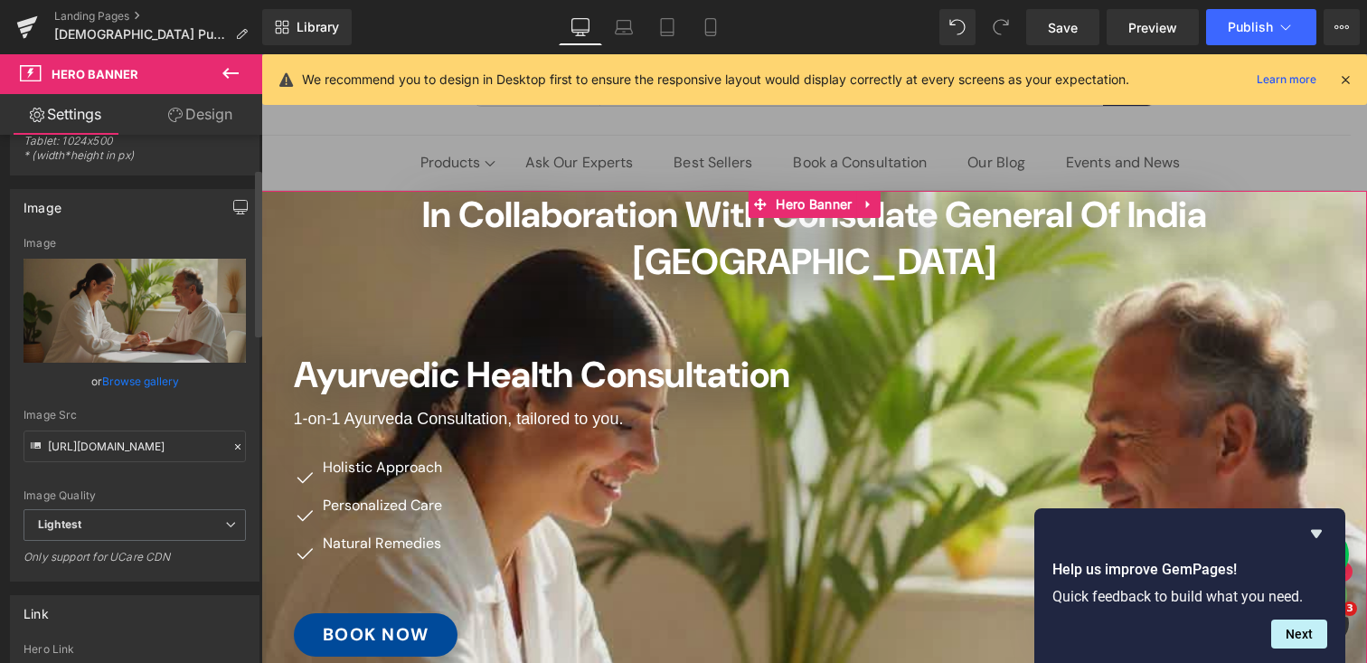
click at [233, 200] on icon "button" at bounding box center [240, 207] width 14 height 14
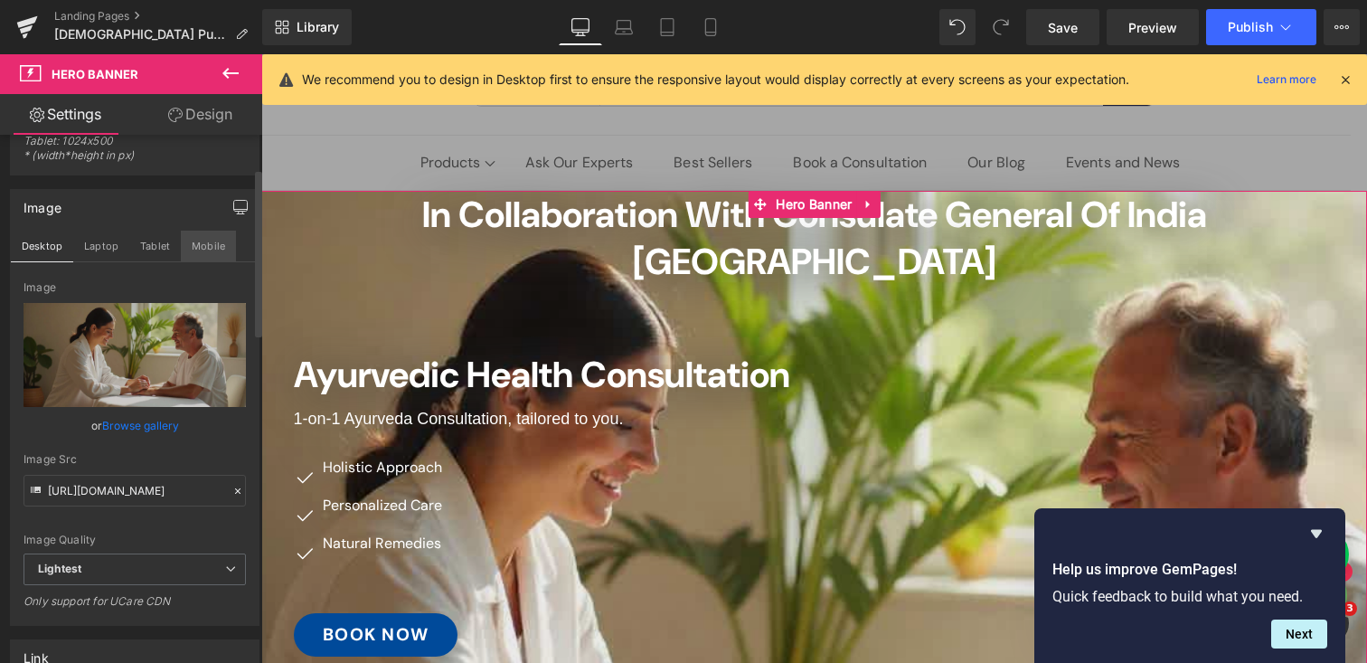
click at [209, 244] on button "Mobile" at bounding box center [208, 246] width 55 height 31
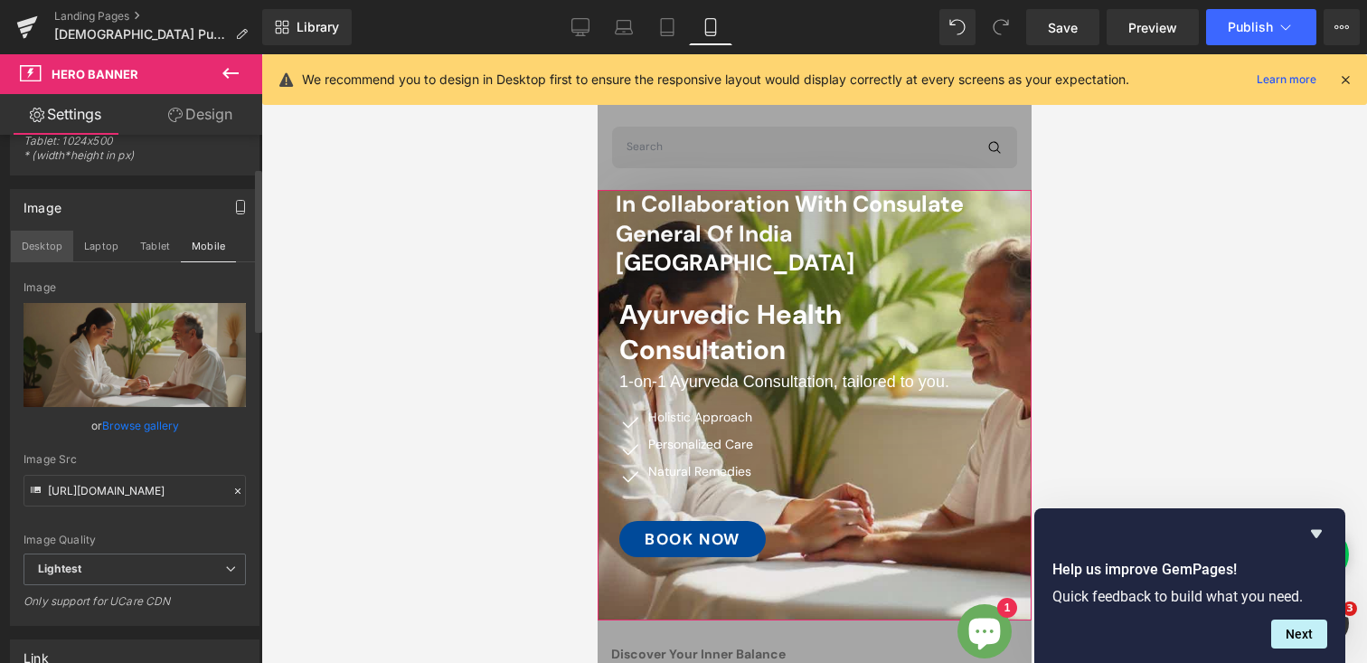
click at [27, 248] on button "Desktop" at bounding box center [42, 246] width 62 height 31
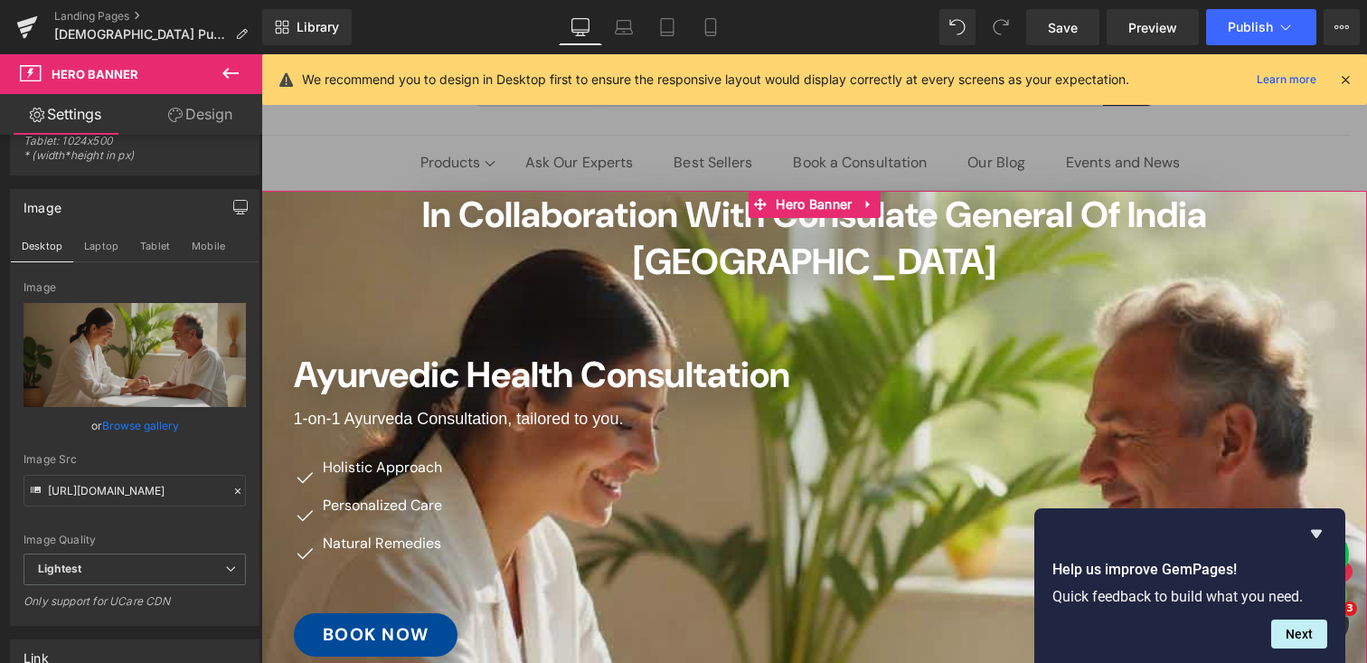
click at [233, 208] on icon "button" at bounding box center [240, 207] width 14 height 14
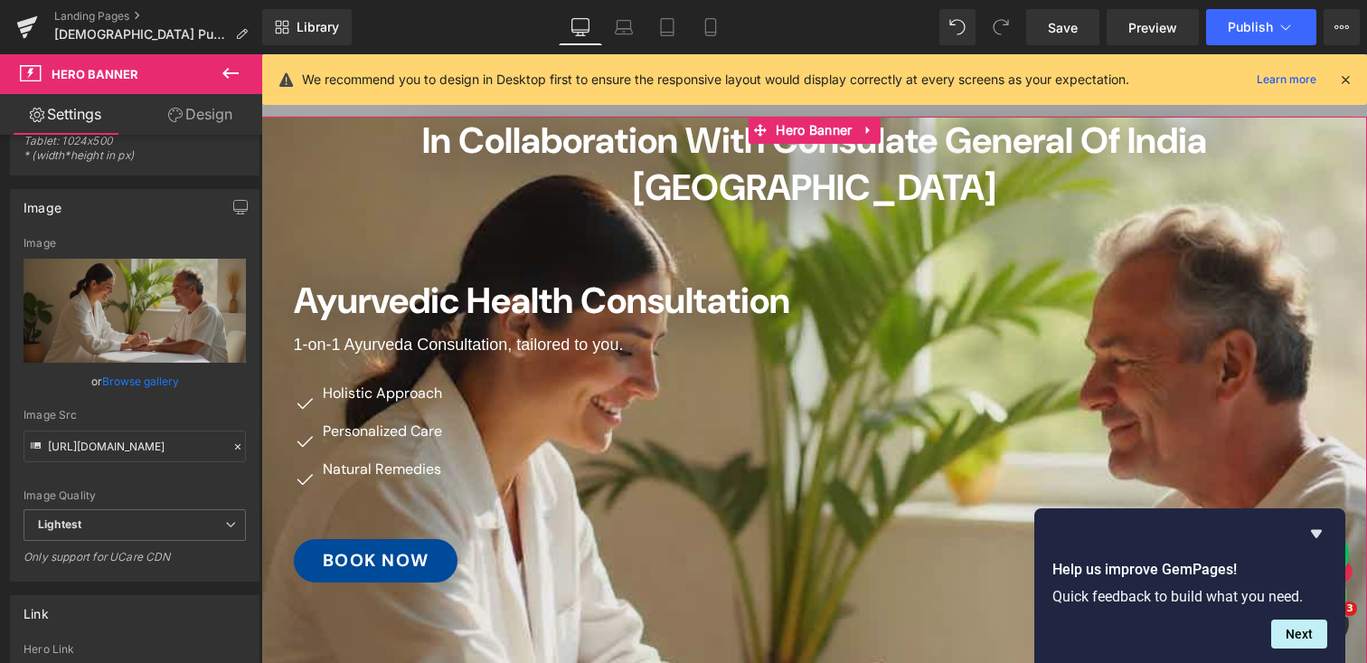
scroll to position [0, 0]
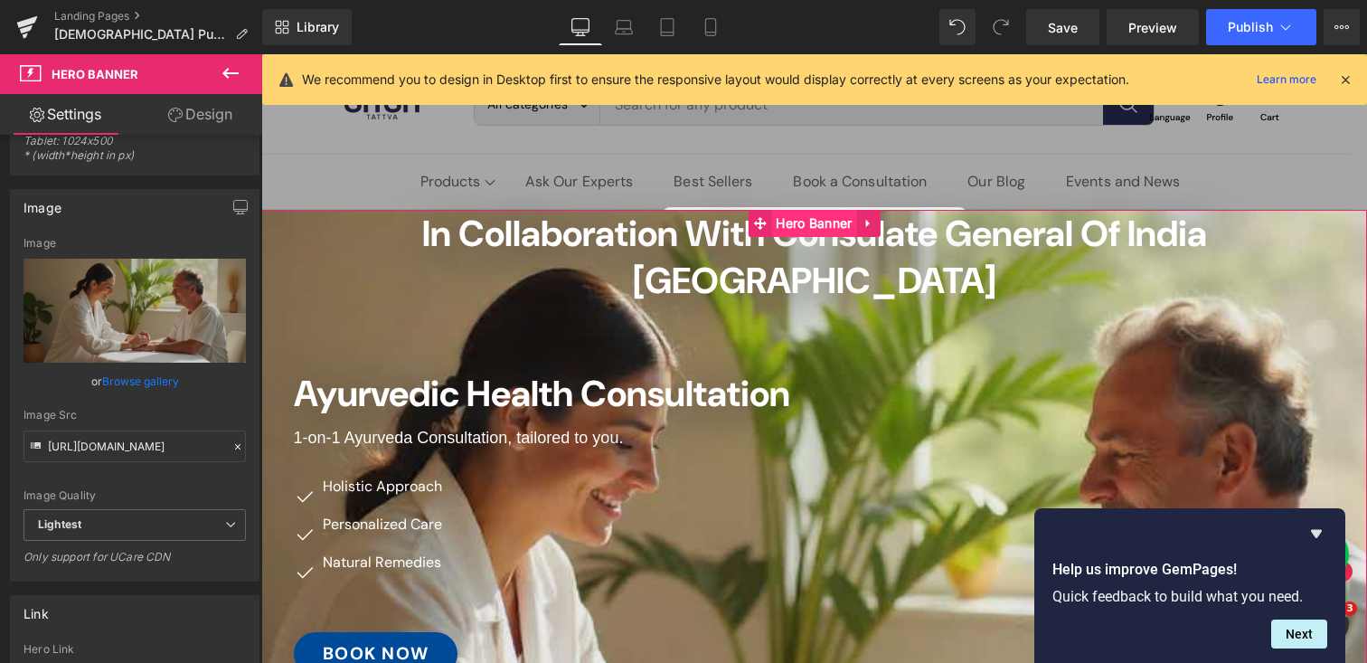
click at [810, 219] on span "Hero Banner" at bounding box center [813, 223] width 85 height 27
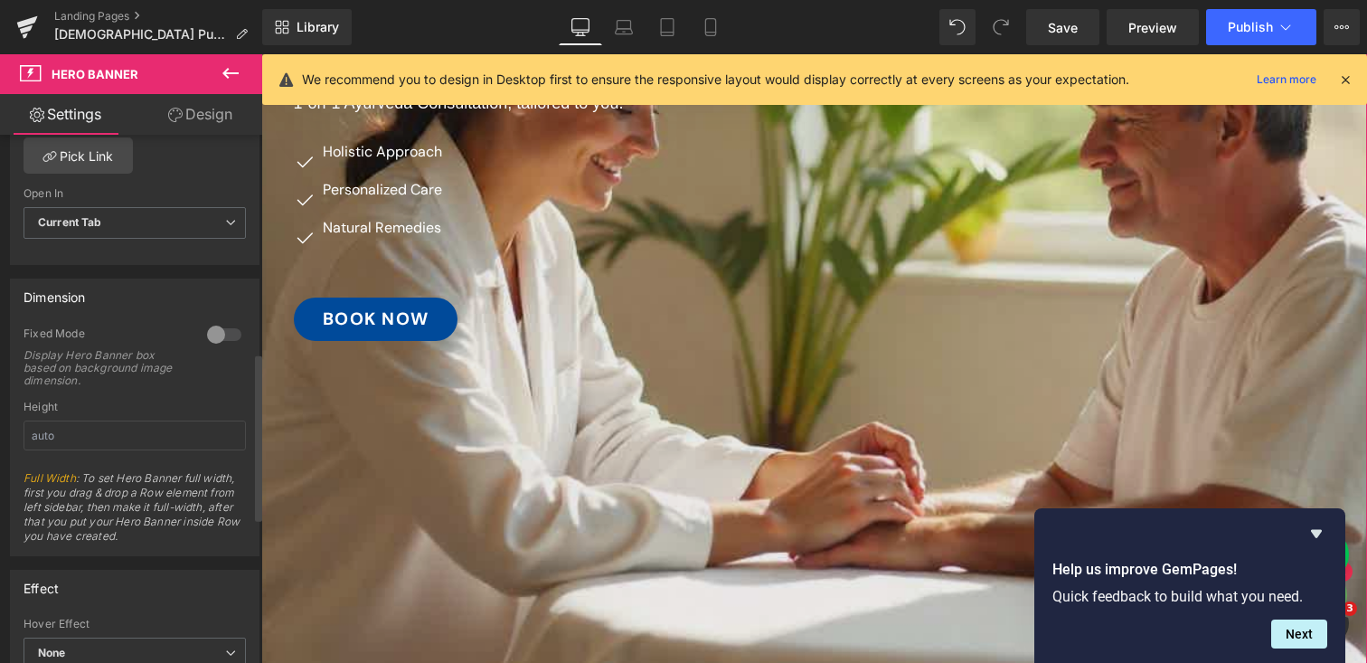
scroll to position [684, 0]
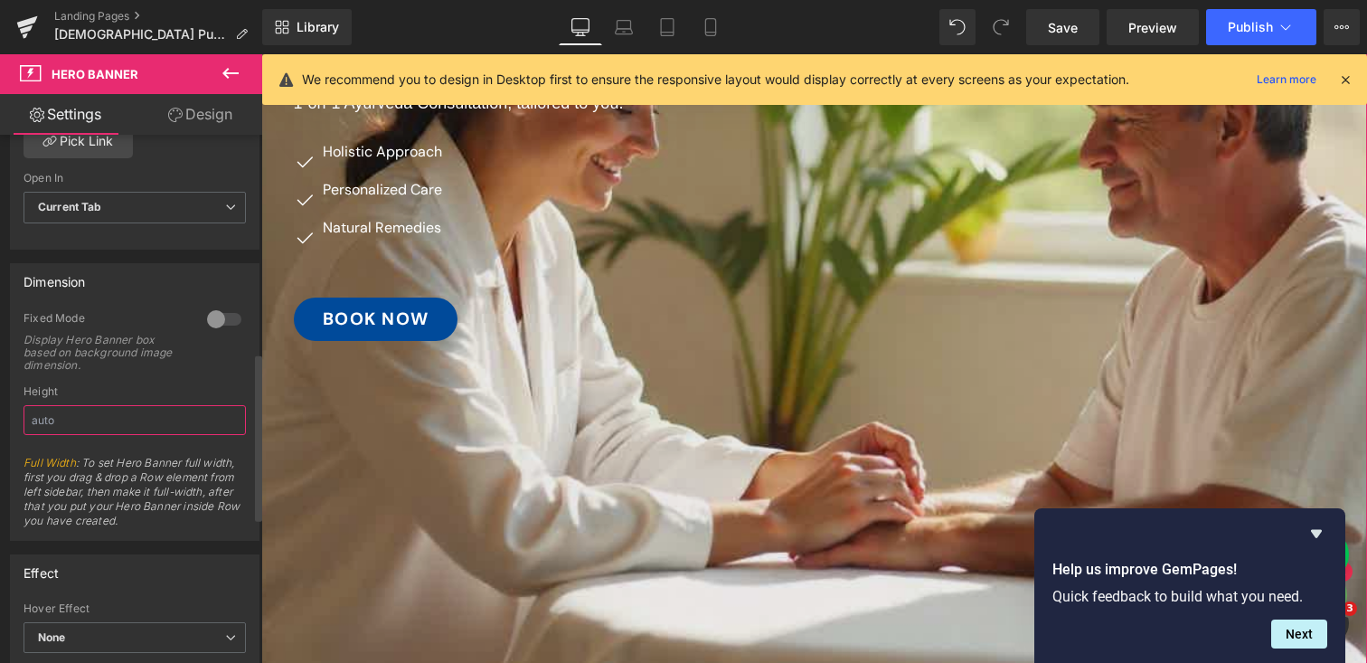
click at [50, 417] on input "text" at bounding box center [135, 420] width 222 height 30
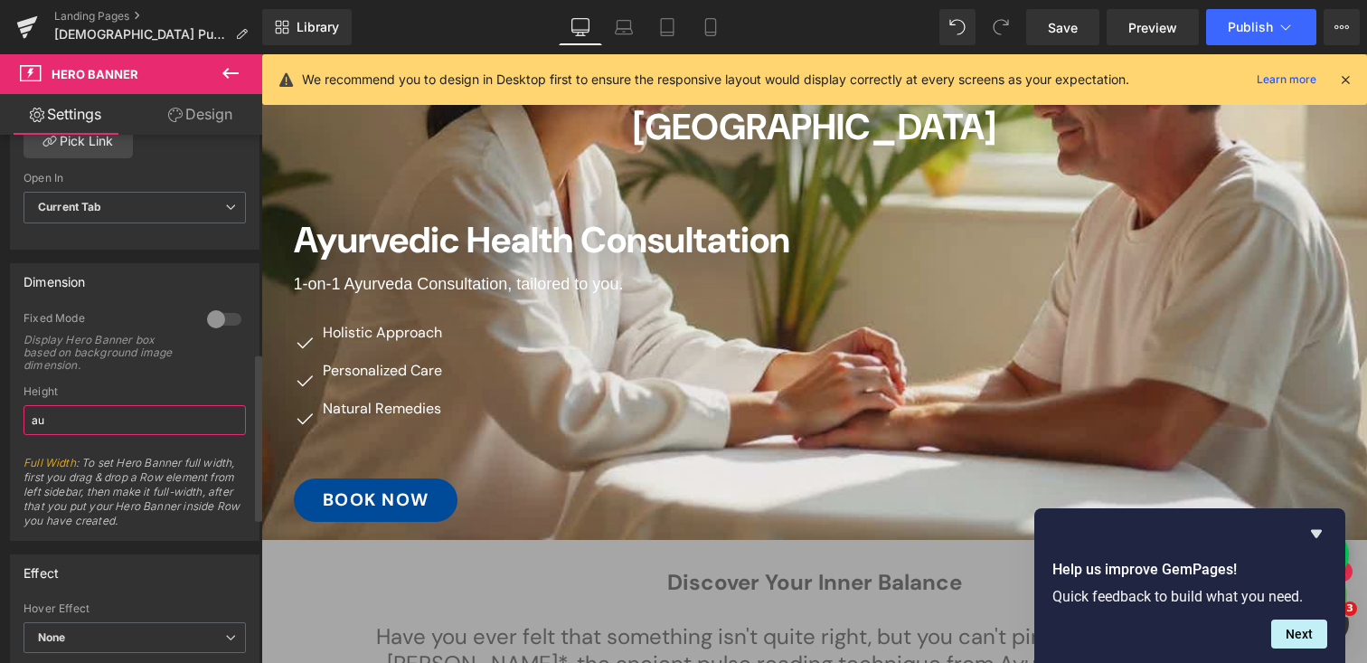
type input "a"
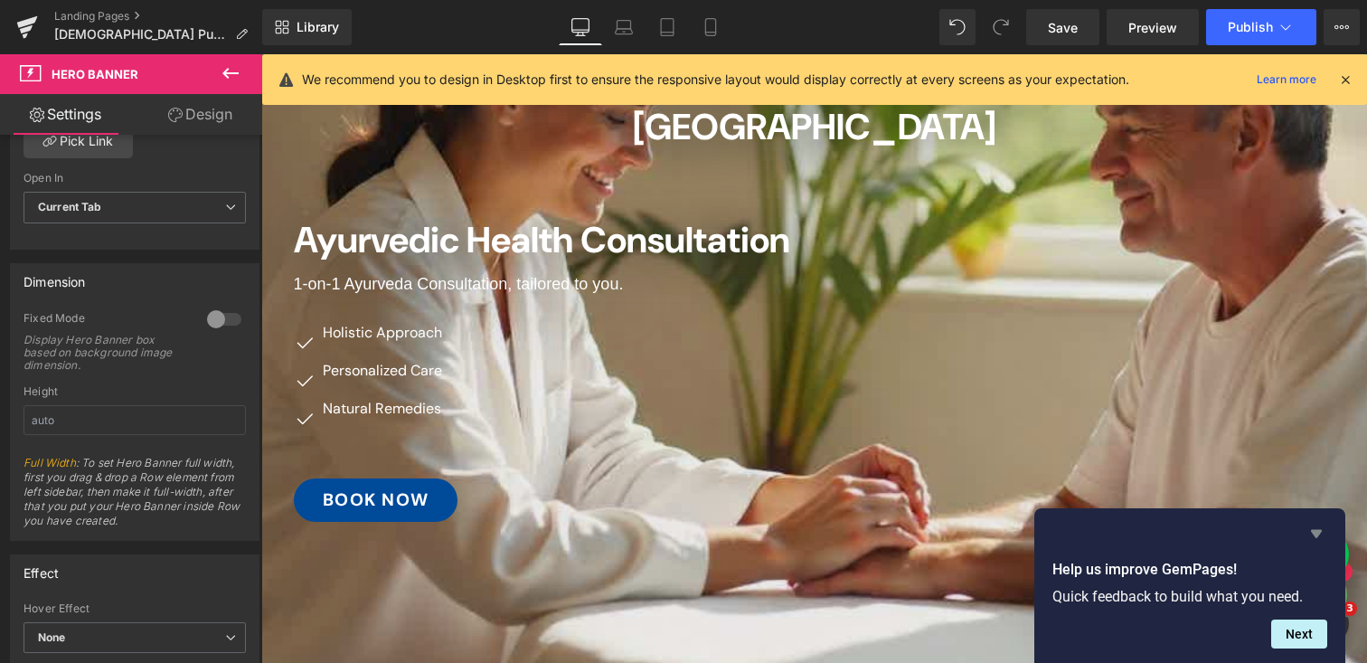
click at [1322, 530] on icon "Hide survey" at bounding box center [1317, 534] width 22 height 22
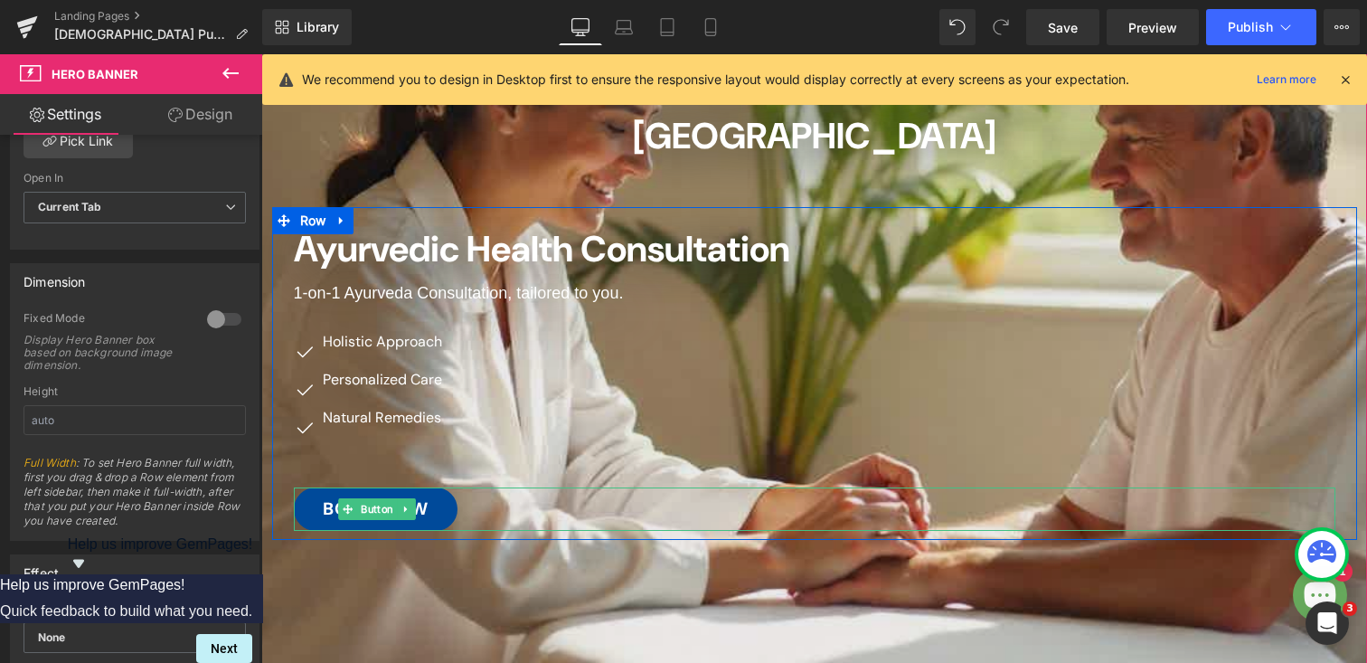
scroll to position [324, 0]
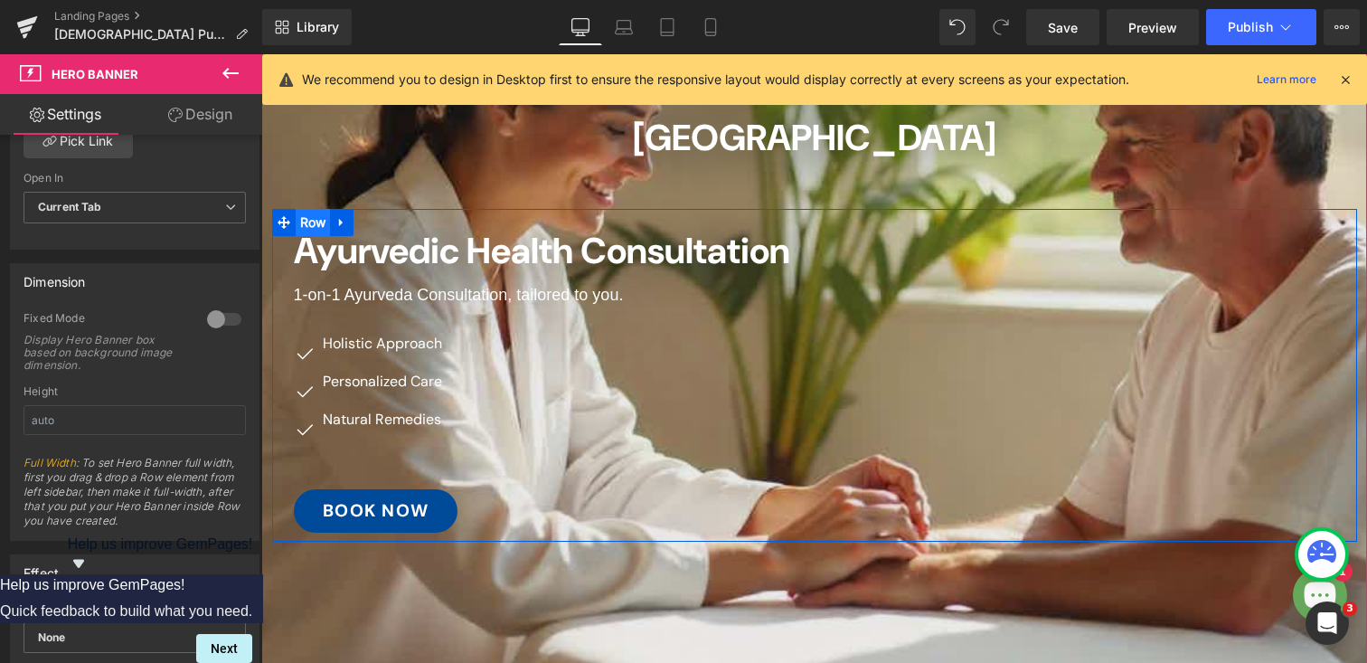
click at [307, 209] on span "Row" at bounding box center [313, 222] width 35 height 27
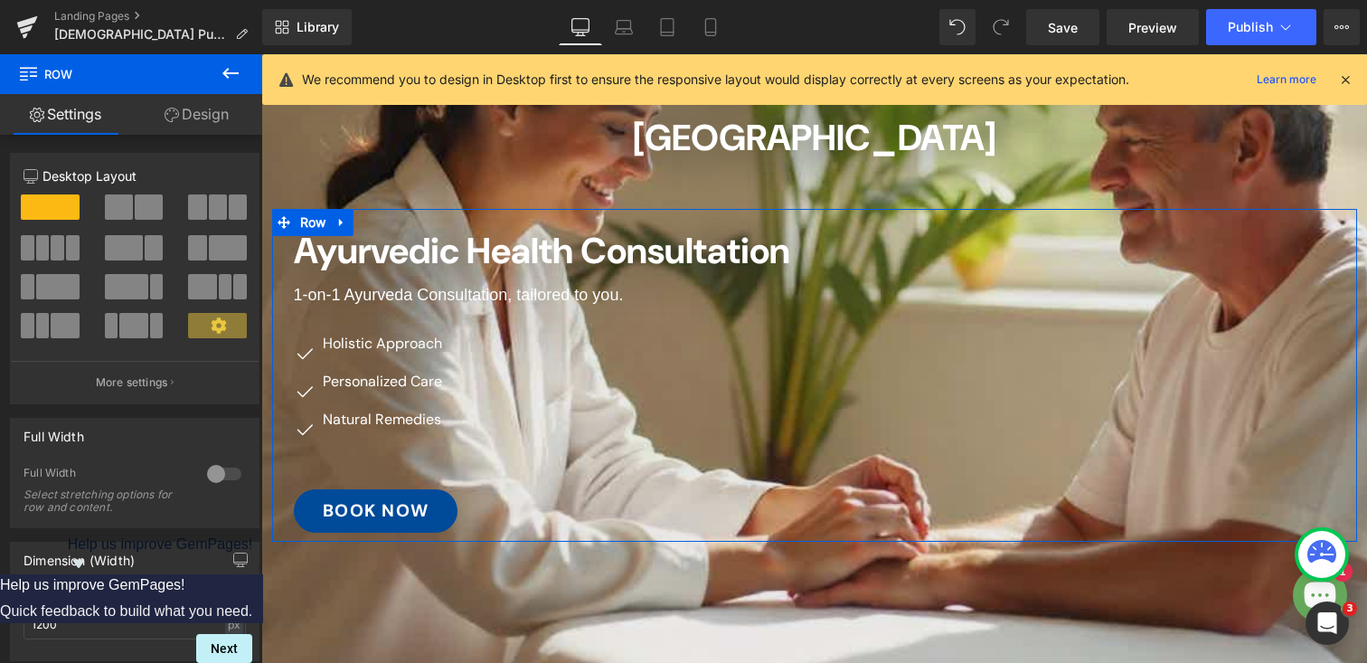
click at [191, 97] on link "Design" at bounding box center [196, 114] width 131 height 41
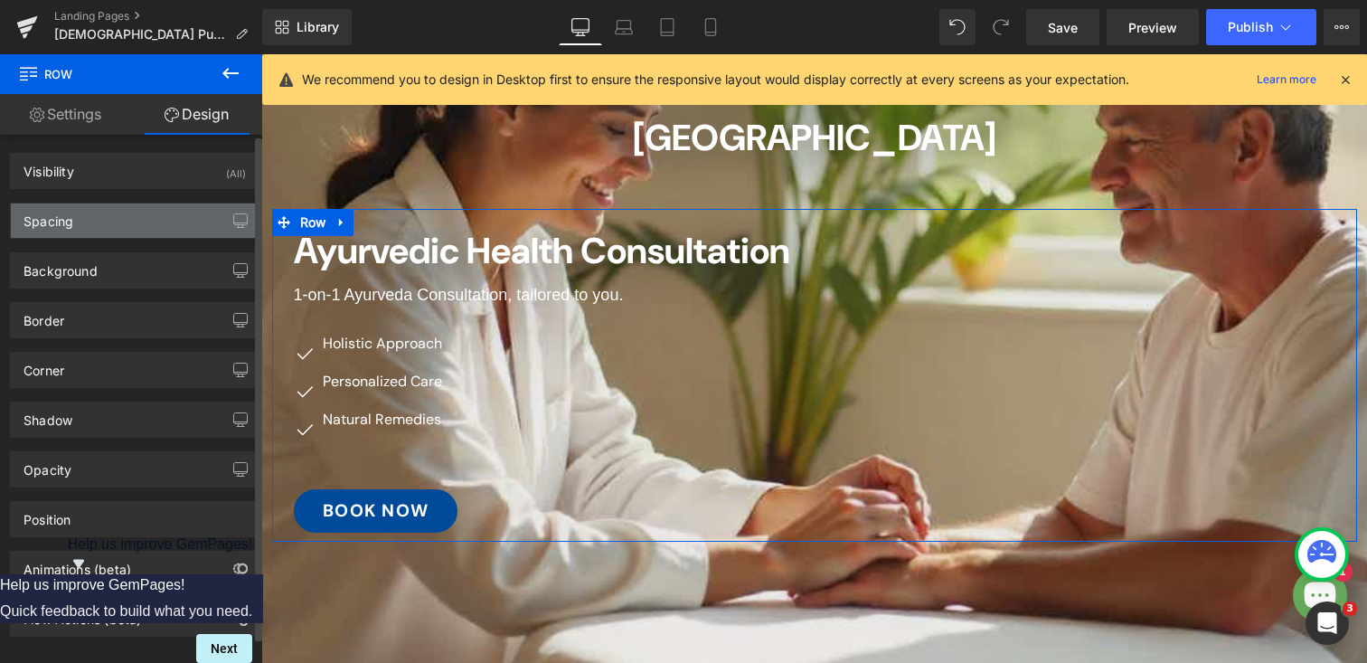
click at [79, 215] on div "Spacing" at bounding box center [135, 220] width 248 height 34
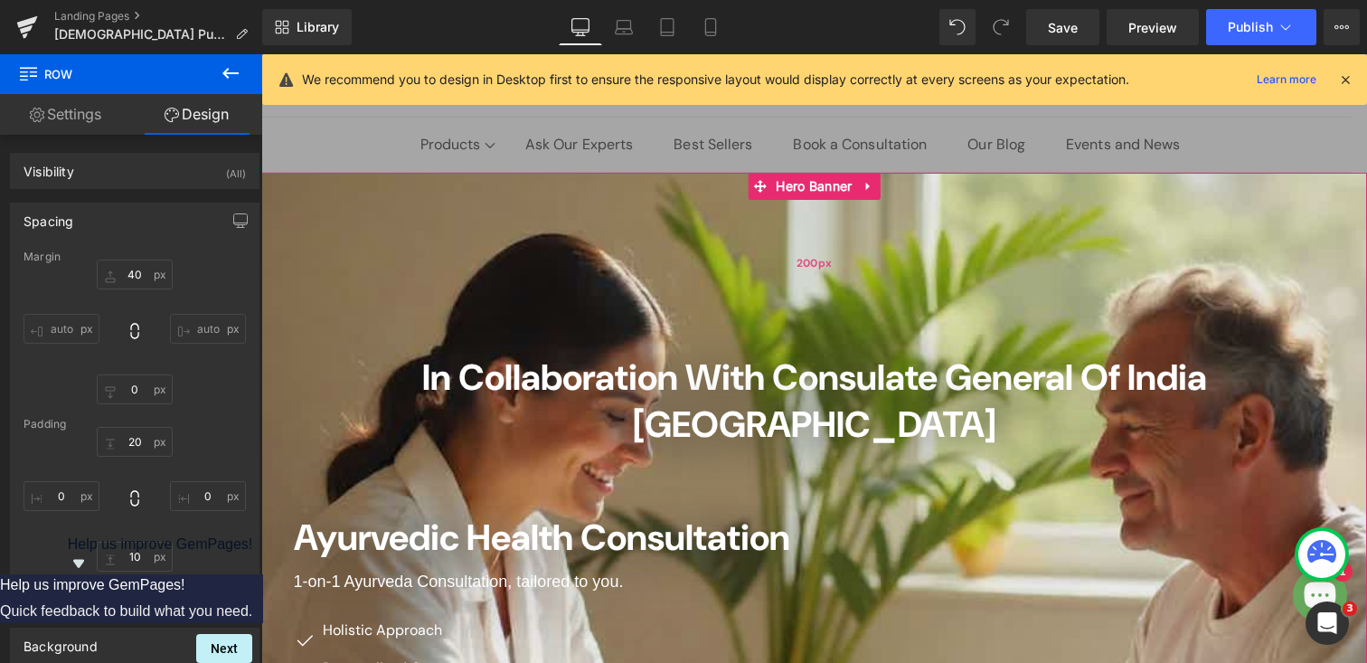
scroll to position [0, 0]
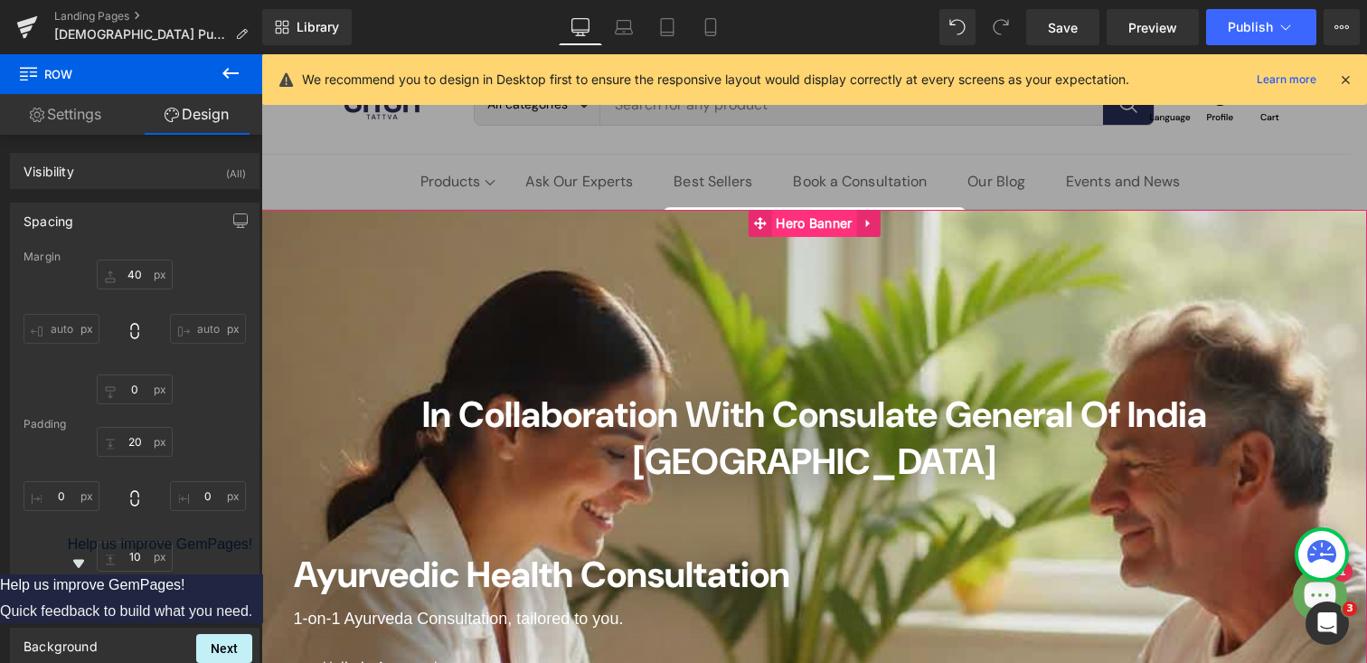
click at [815, 222] on span "Hero Banner" at bounding box center [813, 223] width 85 height 27
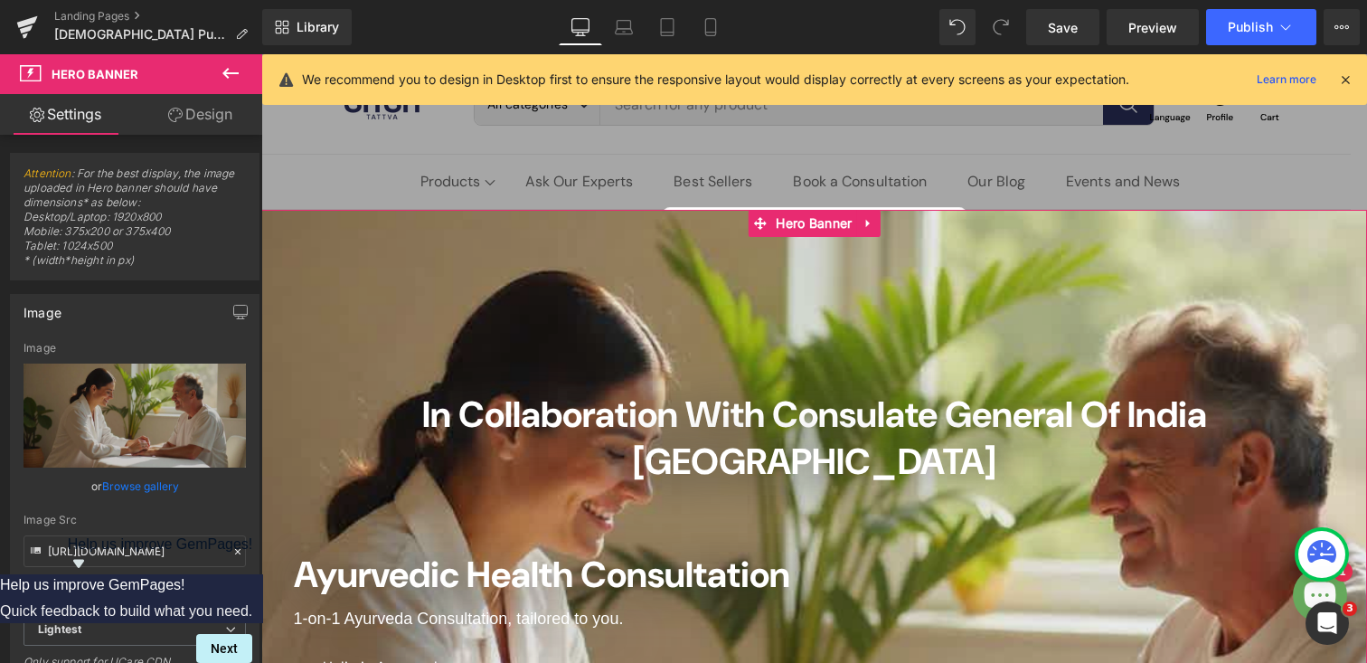
click at [212, 104] on link "Design" at bounding box center [200, 114] width 131 height 41
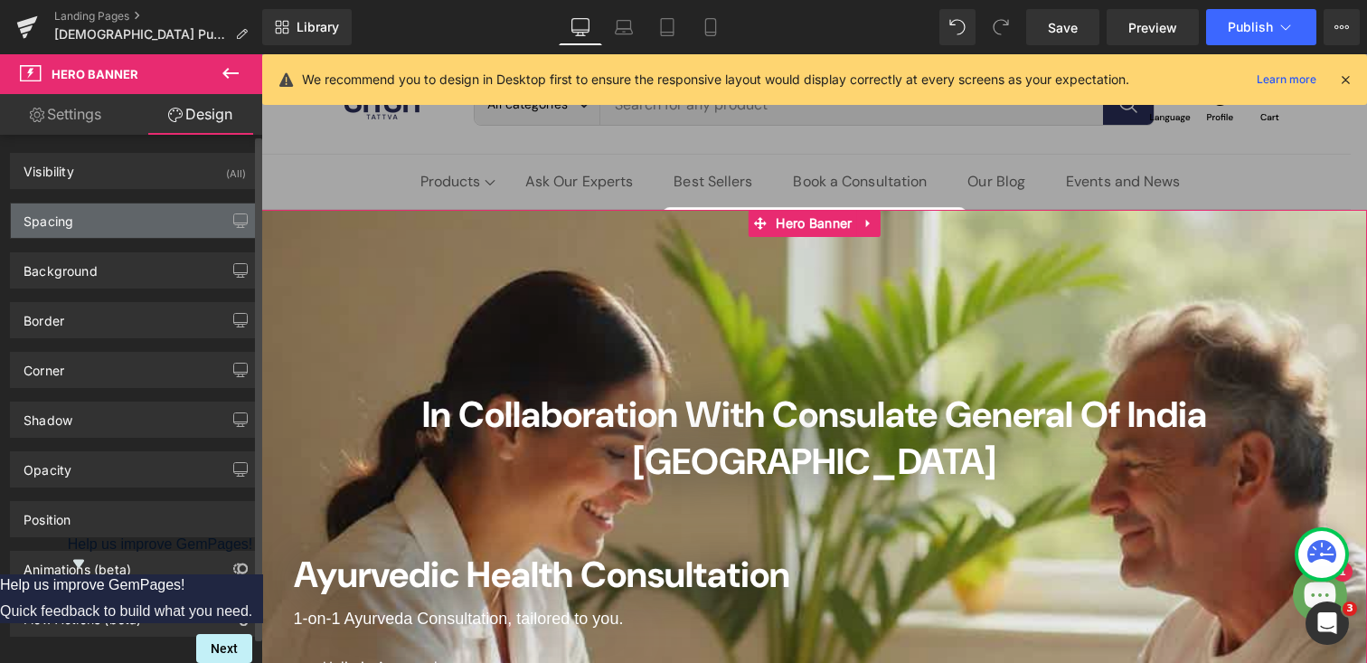
click at [102, 221] on div "Spacing" at bounding box center [135, 220] width 248 height 34
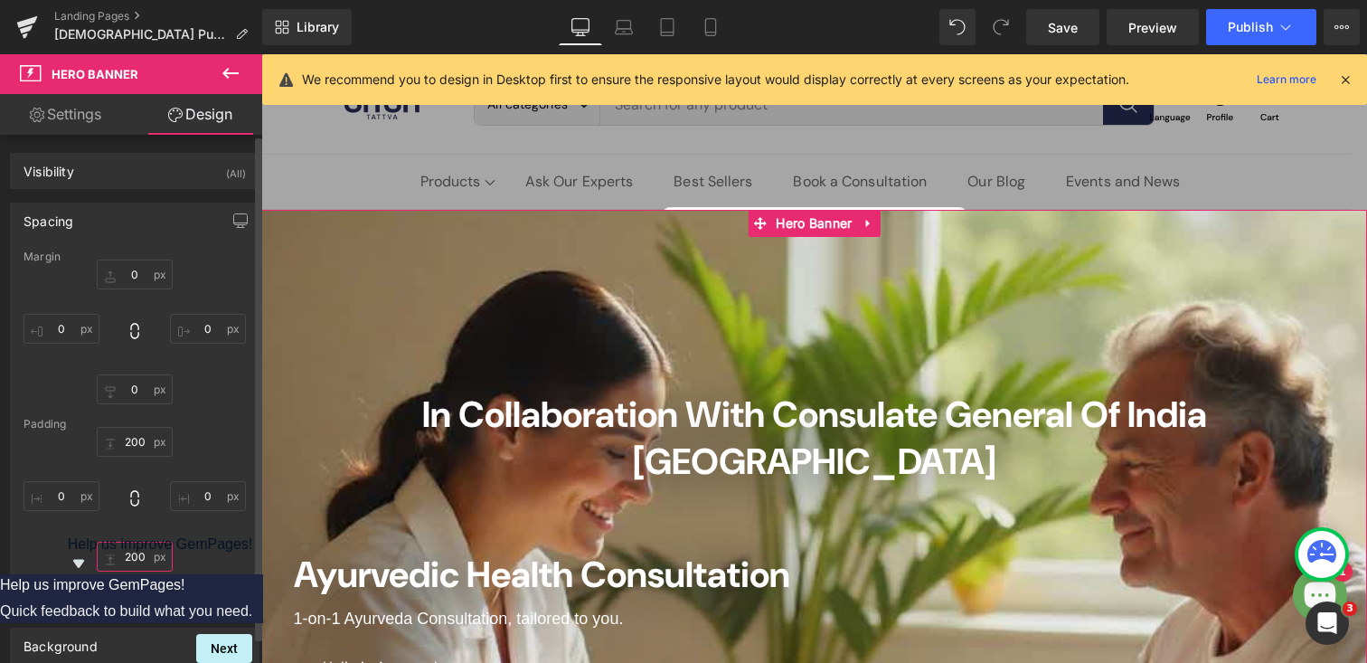
click at [135, 557] on input "200" at bounding box center [135, 557] width 76 height 30
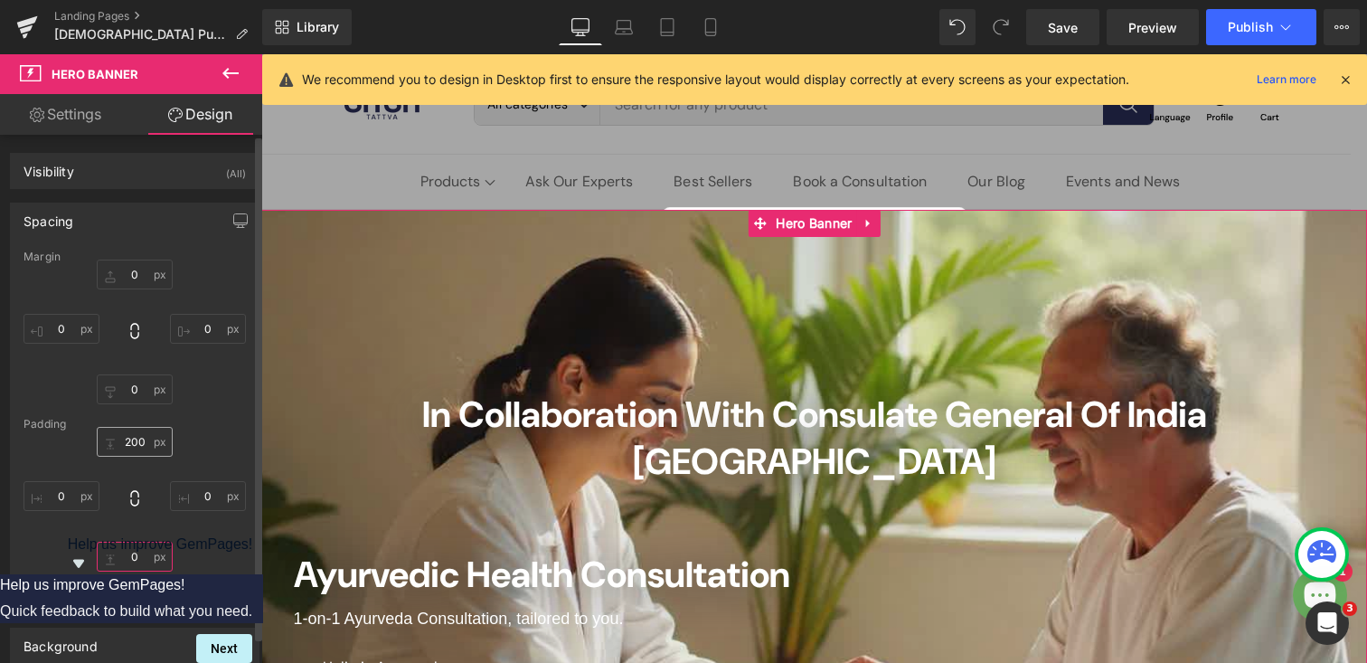
type input "0"
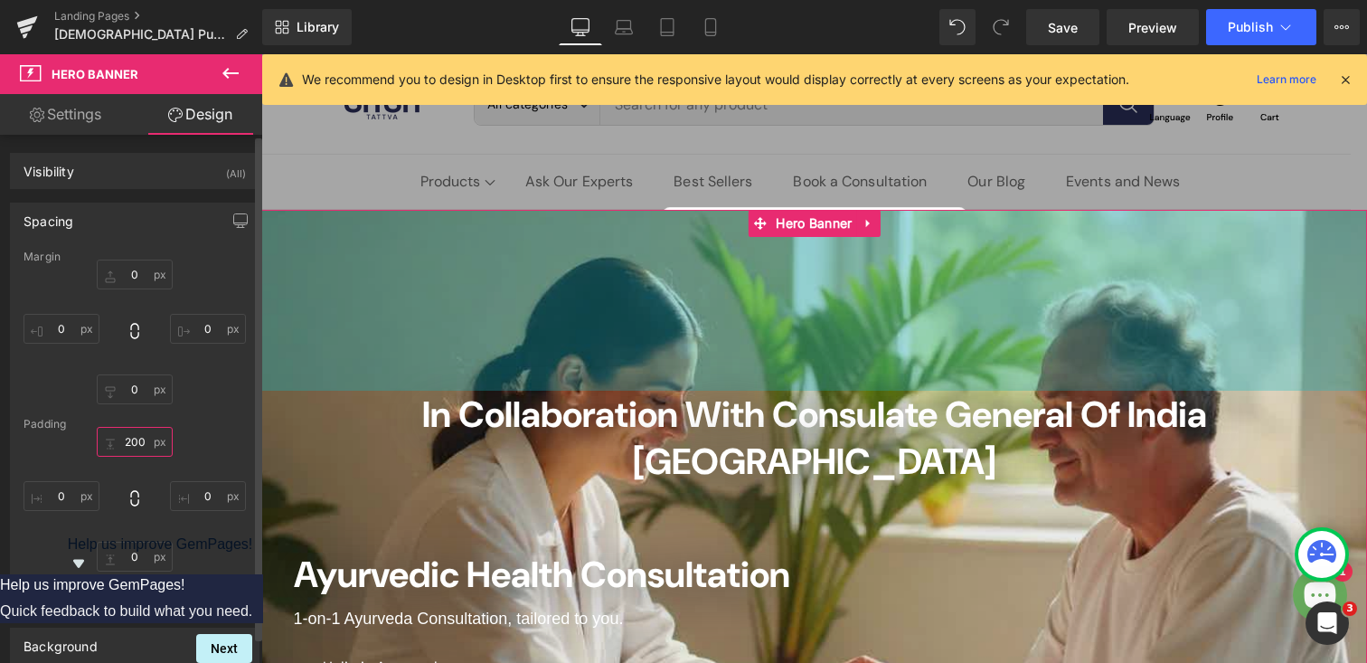
click at [129, 443] on input "200" at bounding box center [135, 442] width 76 height 30
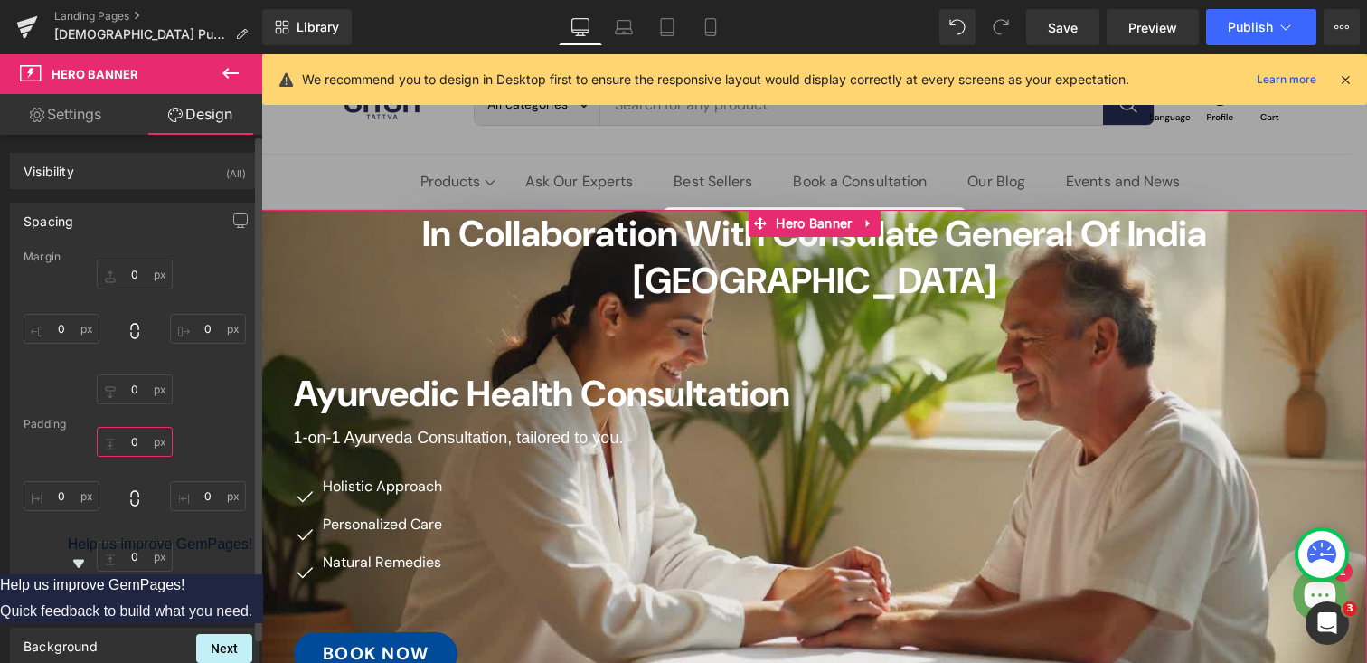
click at [132, 439] on input "0" at bounding box center [135, 442] width 76 height 30
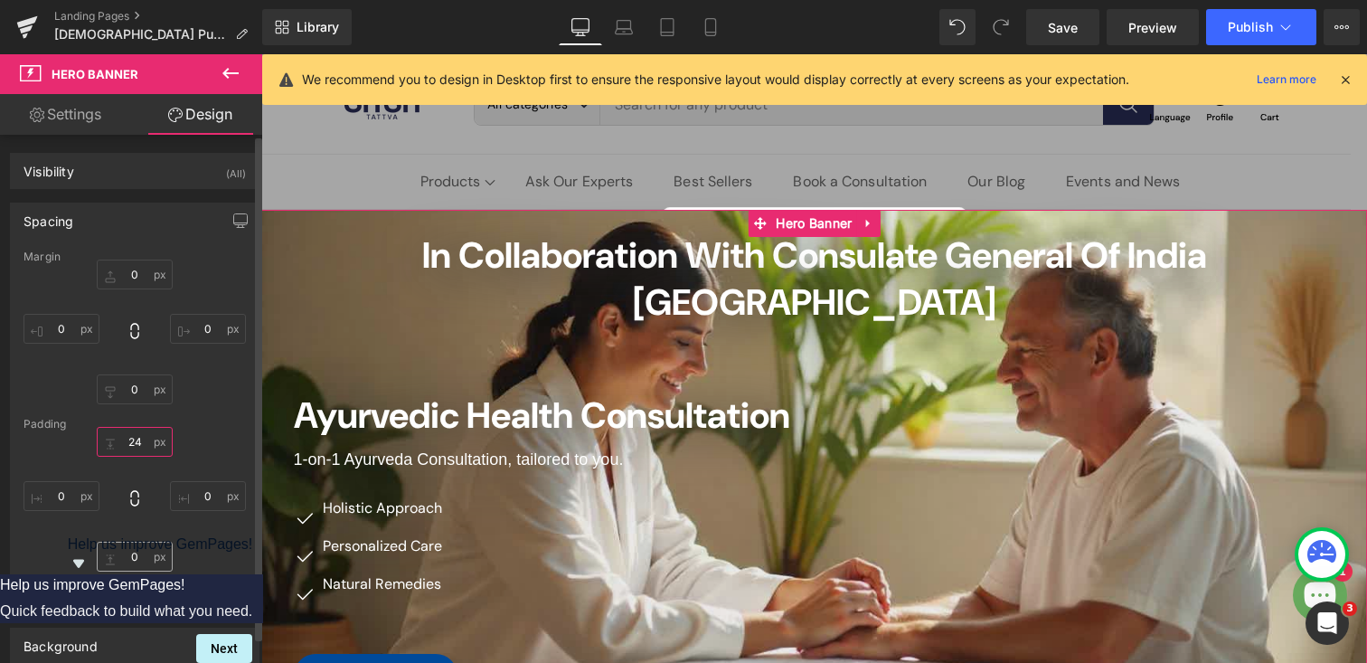
type input "24"
click at [131, 555] on input "0" at bounding box center [135, 557] width 76 height 30
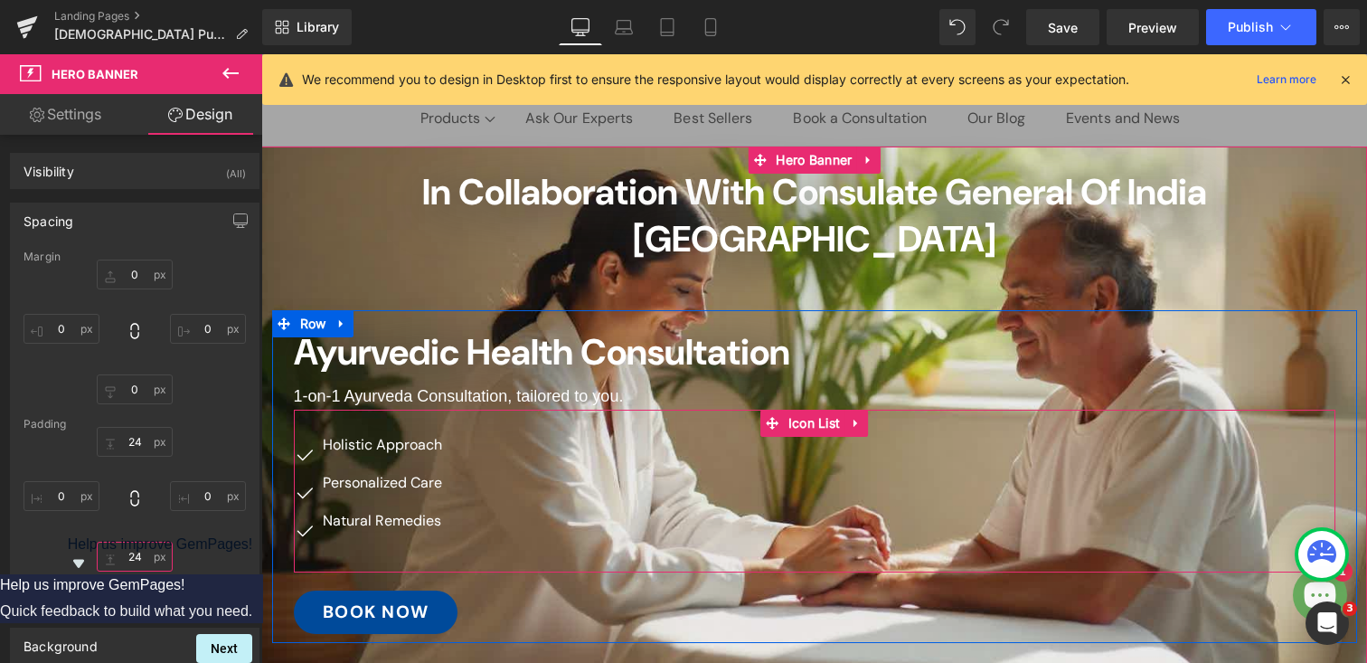
scroll to position [48, 0]
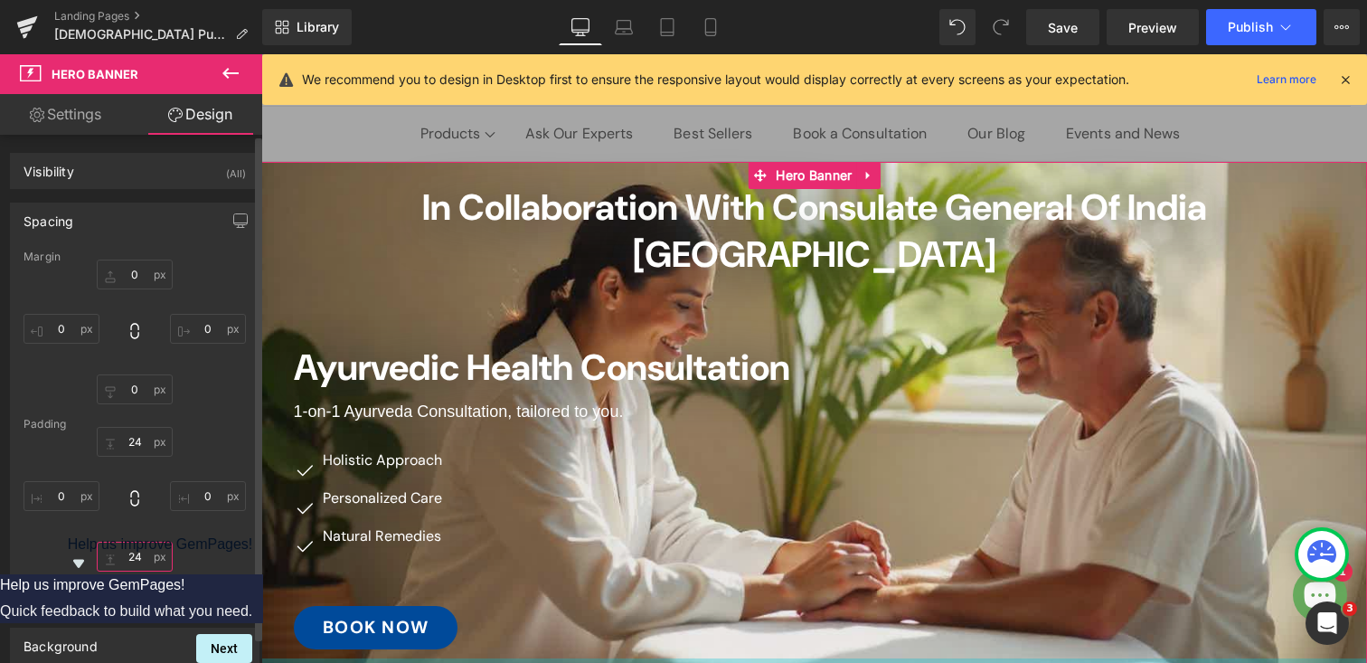
click at [136, 553] on input "24" at bounding box center [135, 557] width 76 height 30
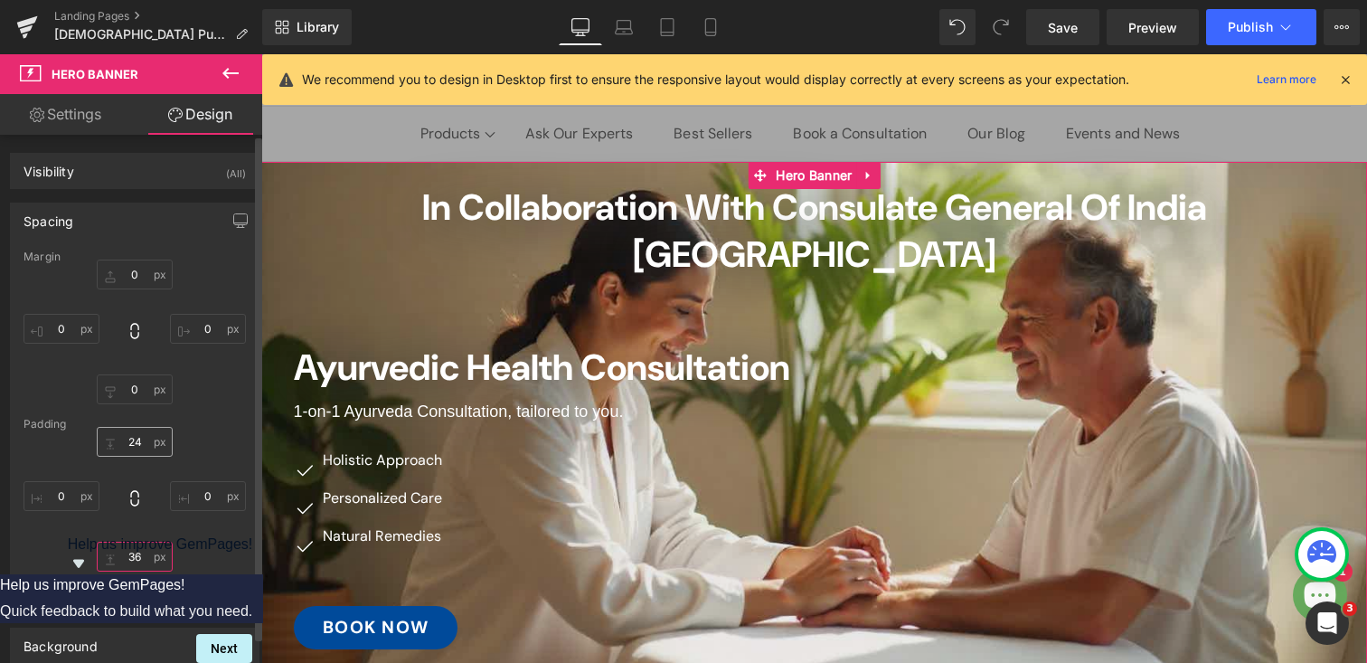
type input "36"
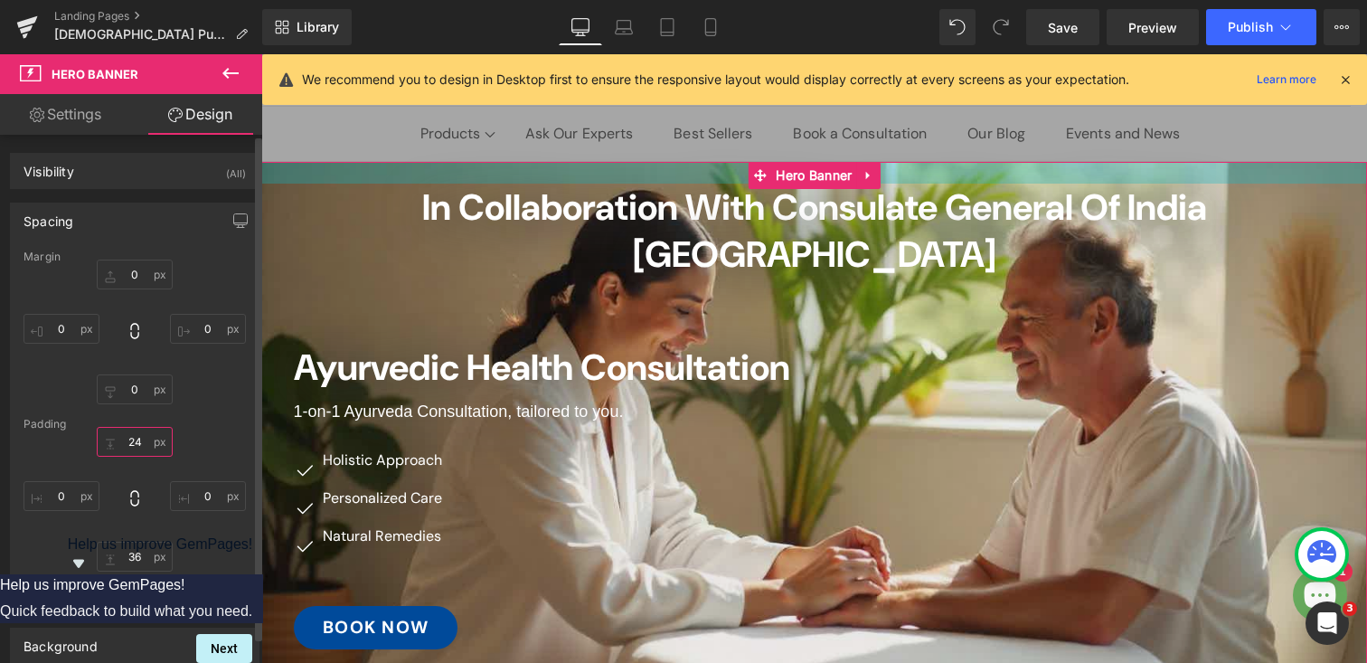
click at [130, 440] on input "24" at bounding box center [135, 442] width 76 height 30
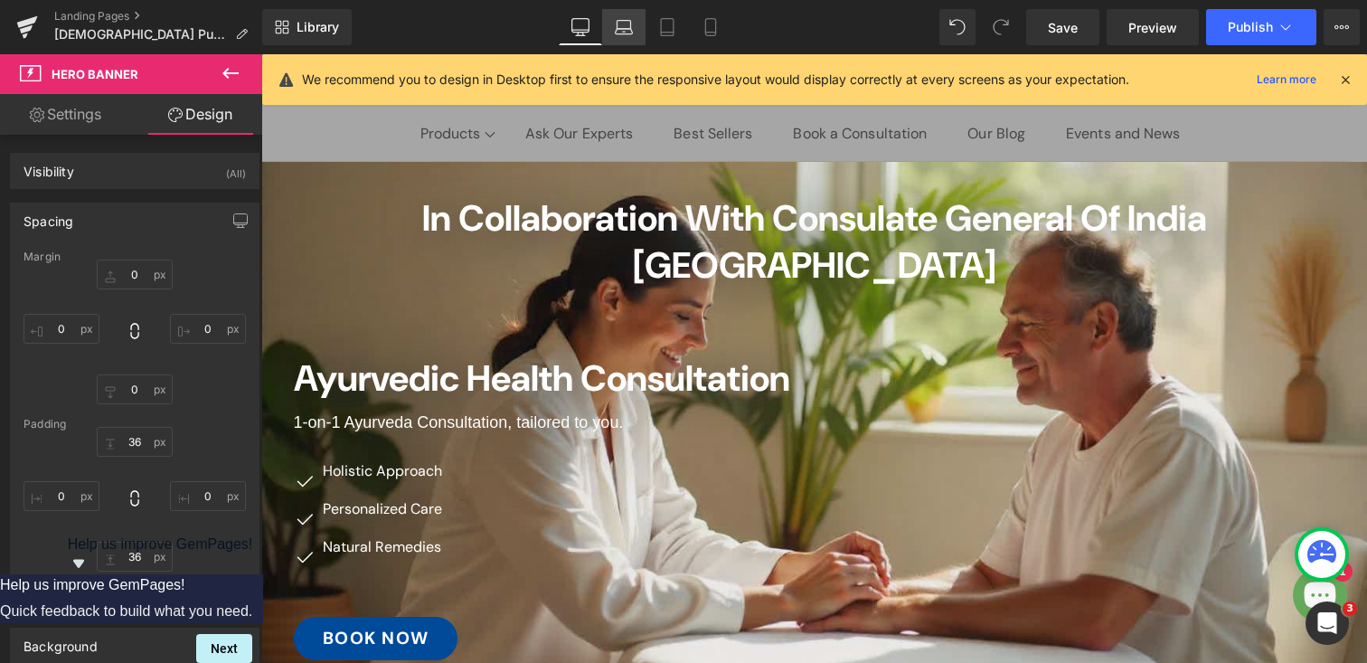
click at [625, 32] on icon at bounding box center [624, 27] width 18 height 18
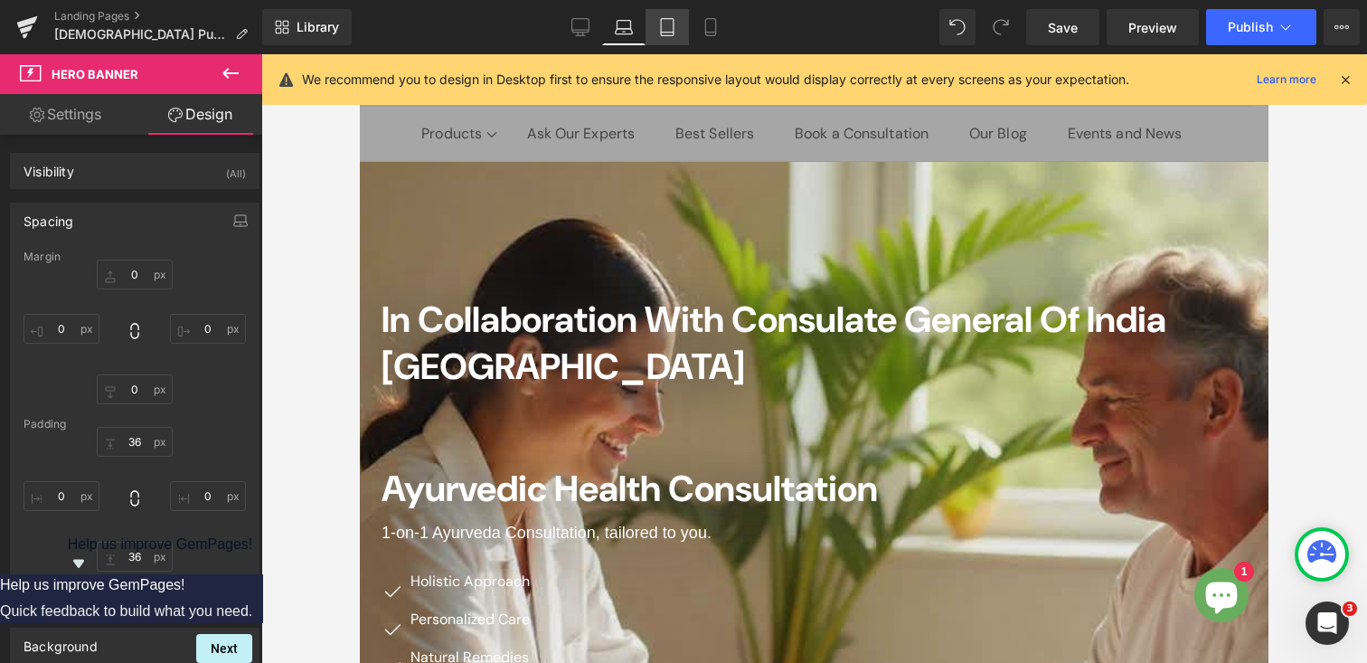
click at [667, 31] on icon at bounding box center [667, 27] width 18 height 18
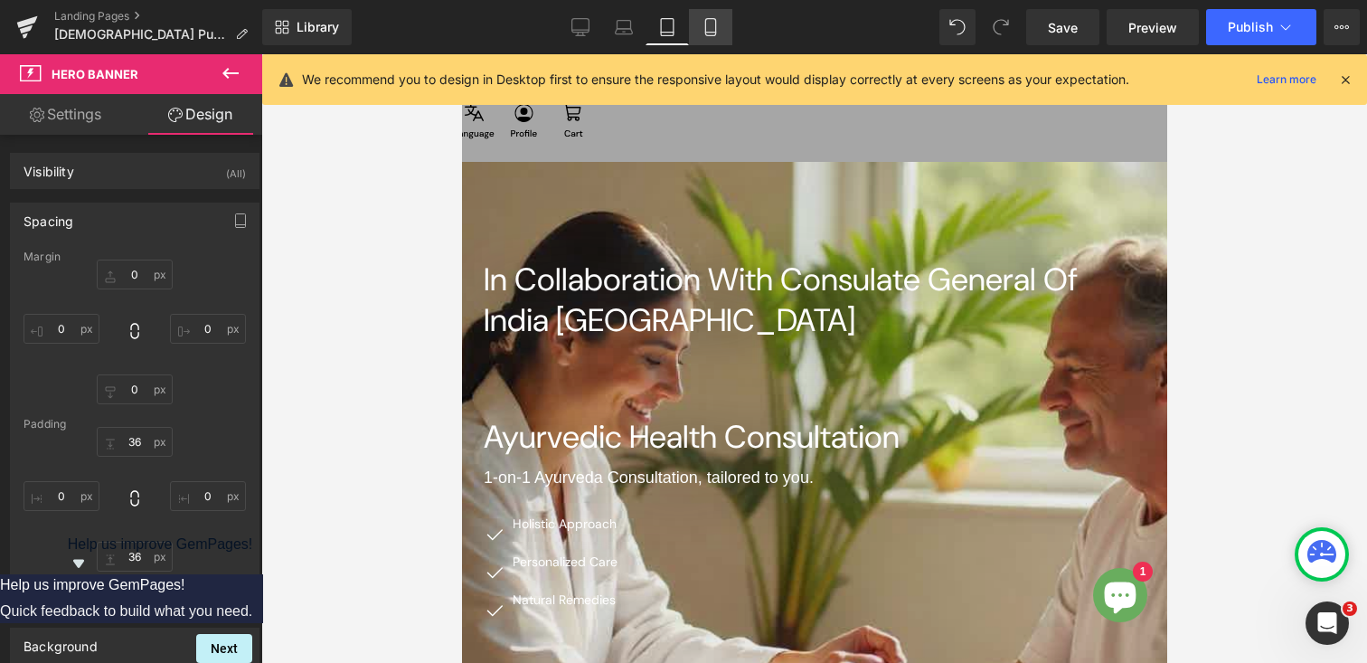
click at [717, 30] on icon at bounding box center [711, 27] width 18 height 18
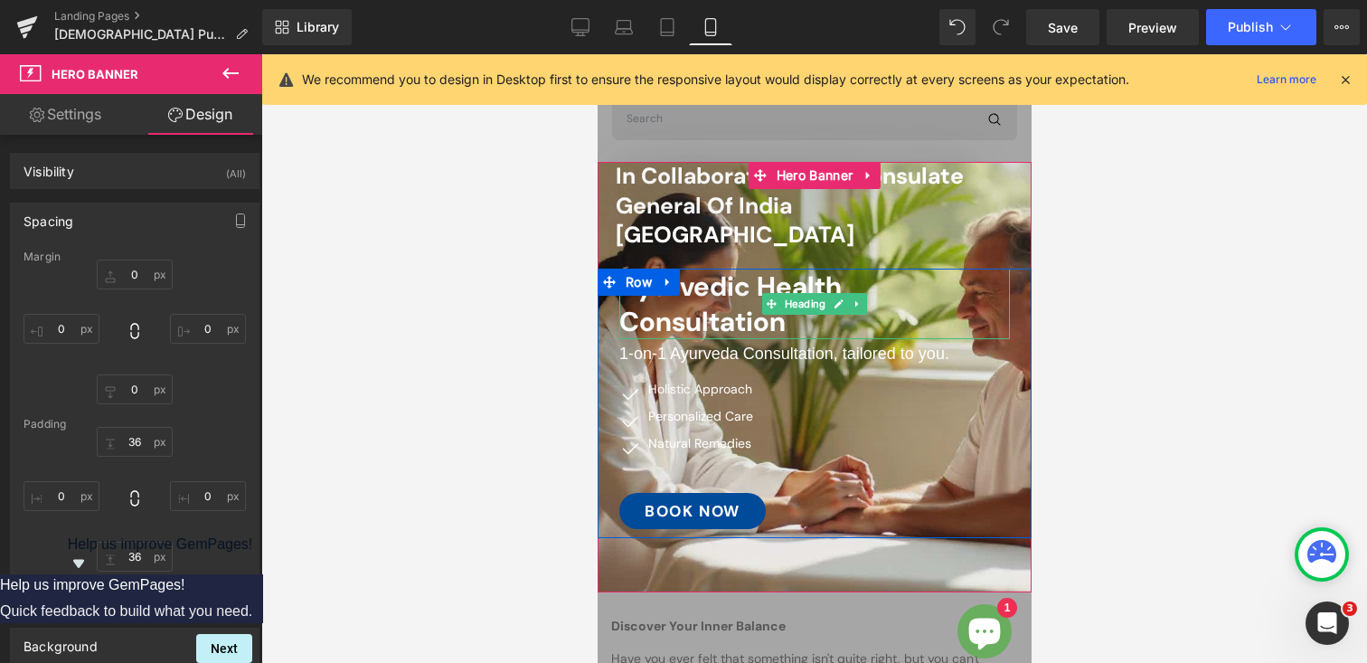
scroll to position [0, 0]
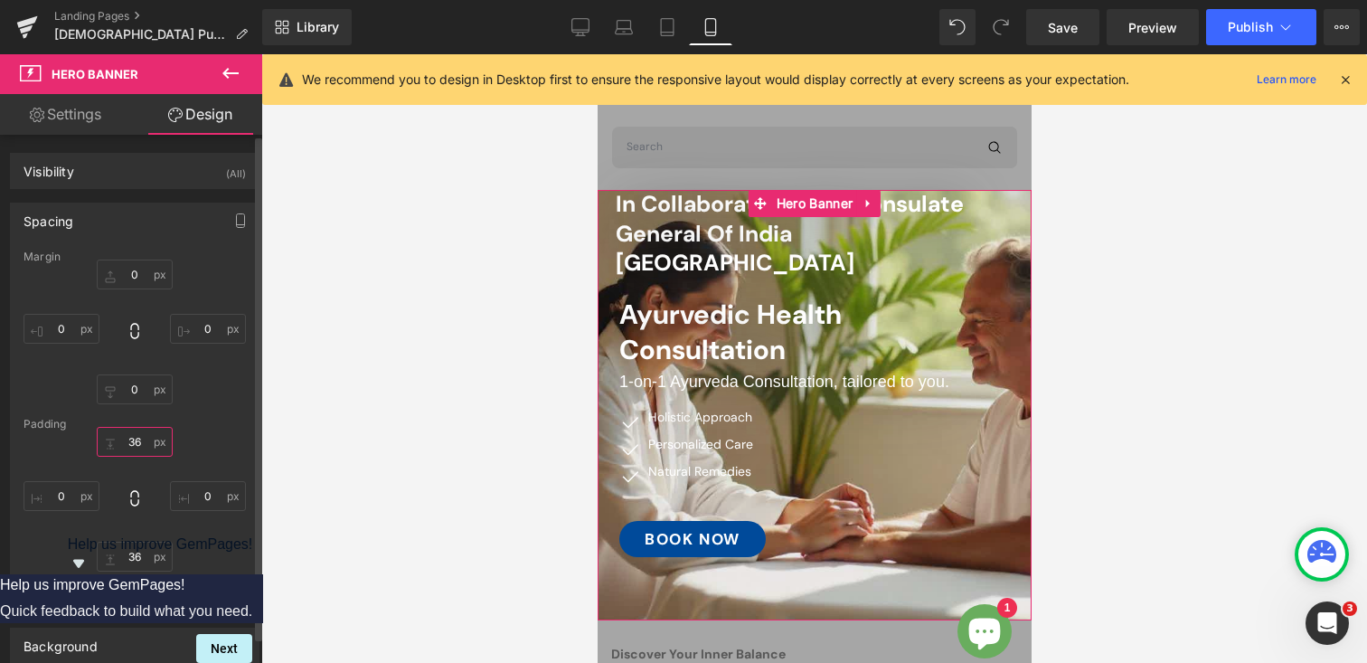
click at [136, 449] on input "36" at bounding box center [135, 442] width 76 height 30
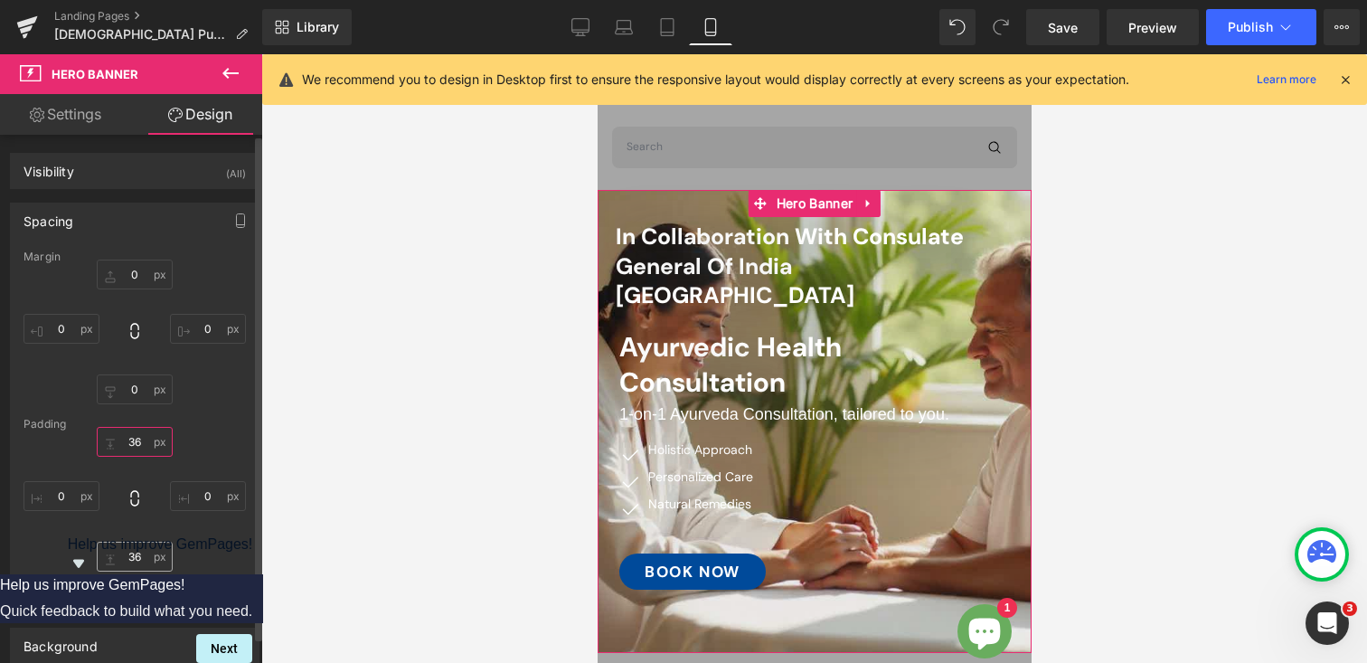
type input "36"
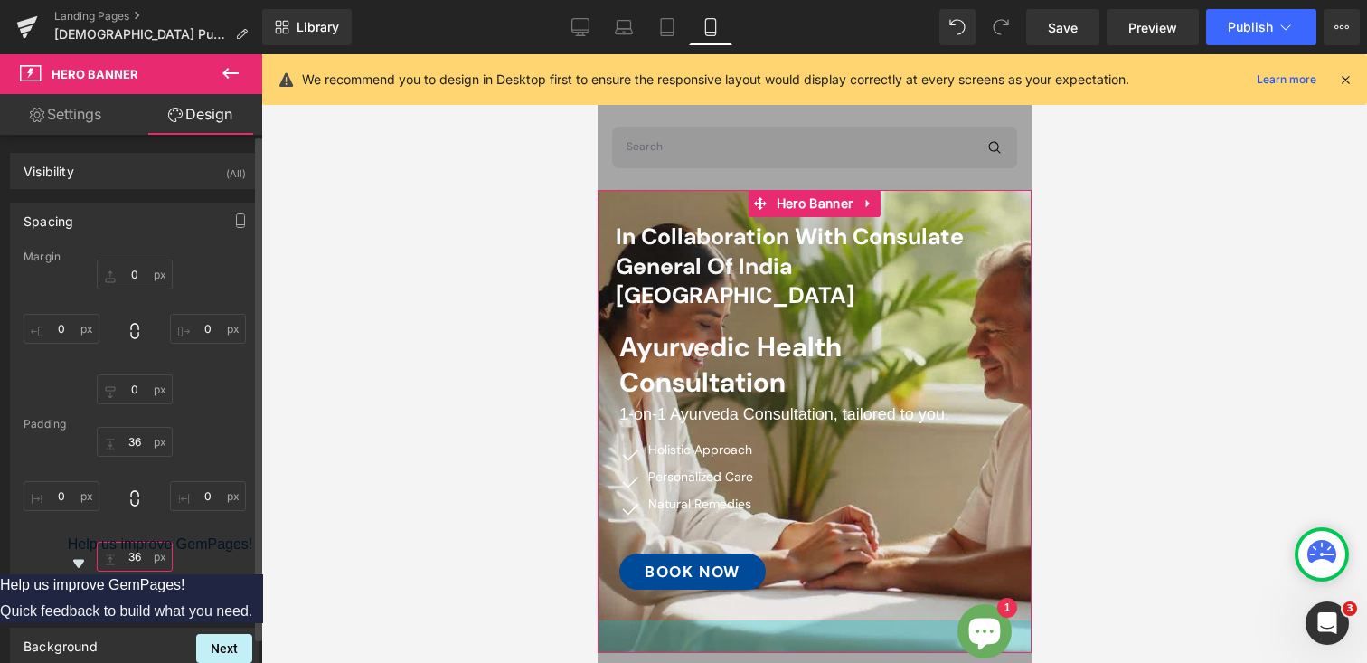
click at [127, 556] on input "36" at bounding box center [135, 557] width 76 height 30
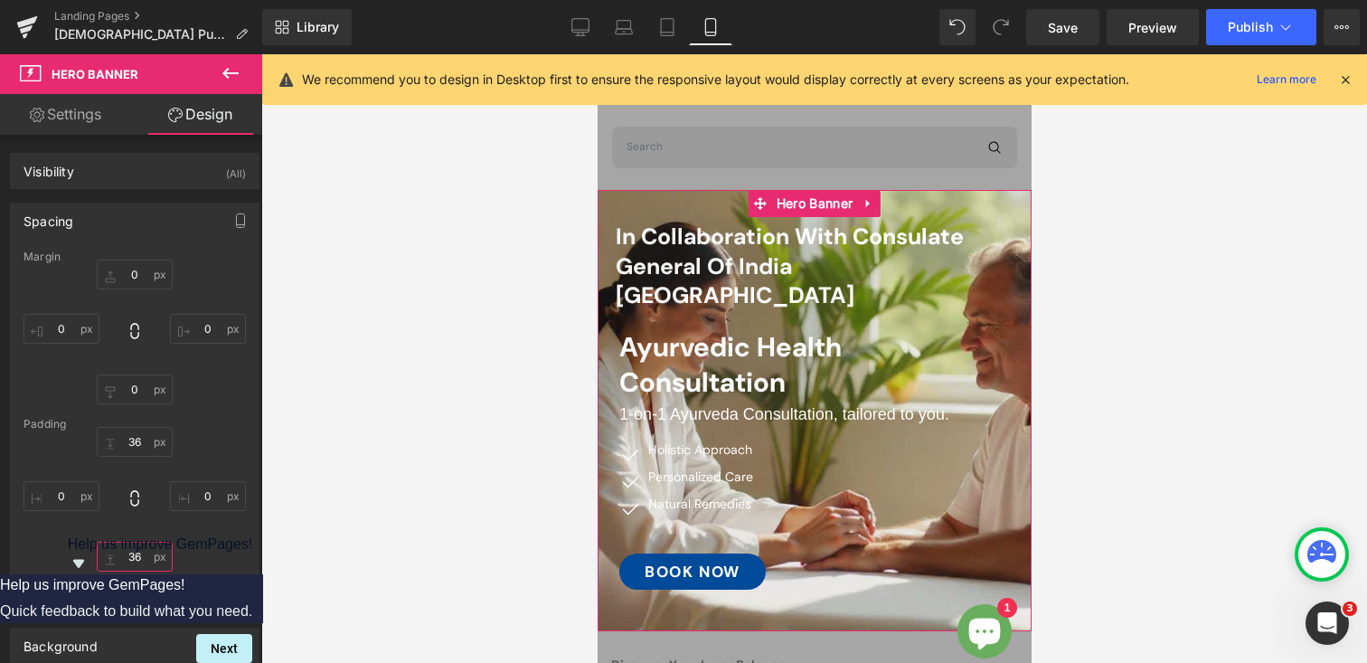
type input "36"
click at [70, 119] on link "Settings" at bounding box center [65, 114] width 131 height 41
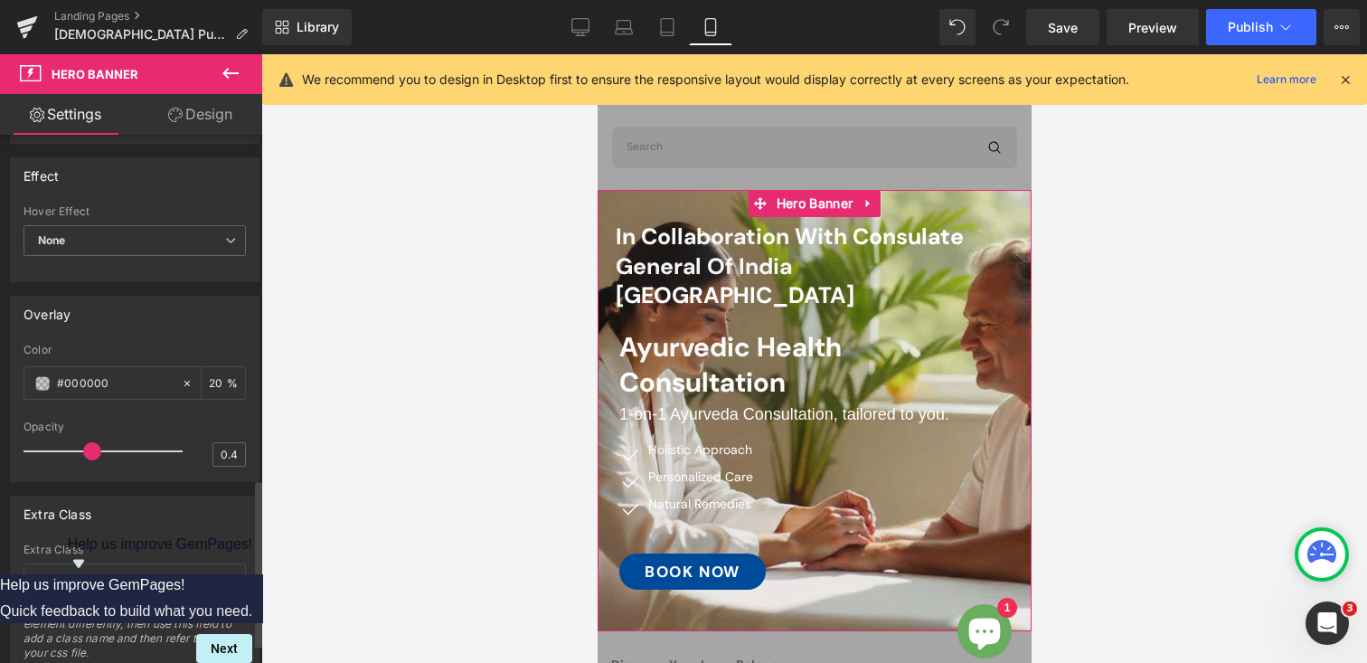
scroll to position [1082, 0]
click at [43, 384] on span at bounding box center [42, 382] width 14 height 14
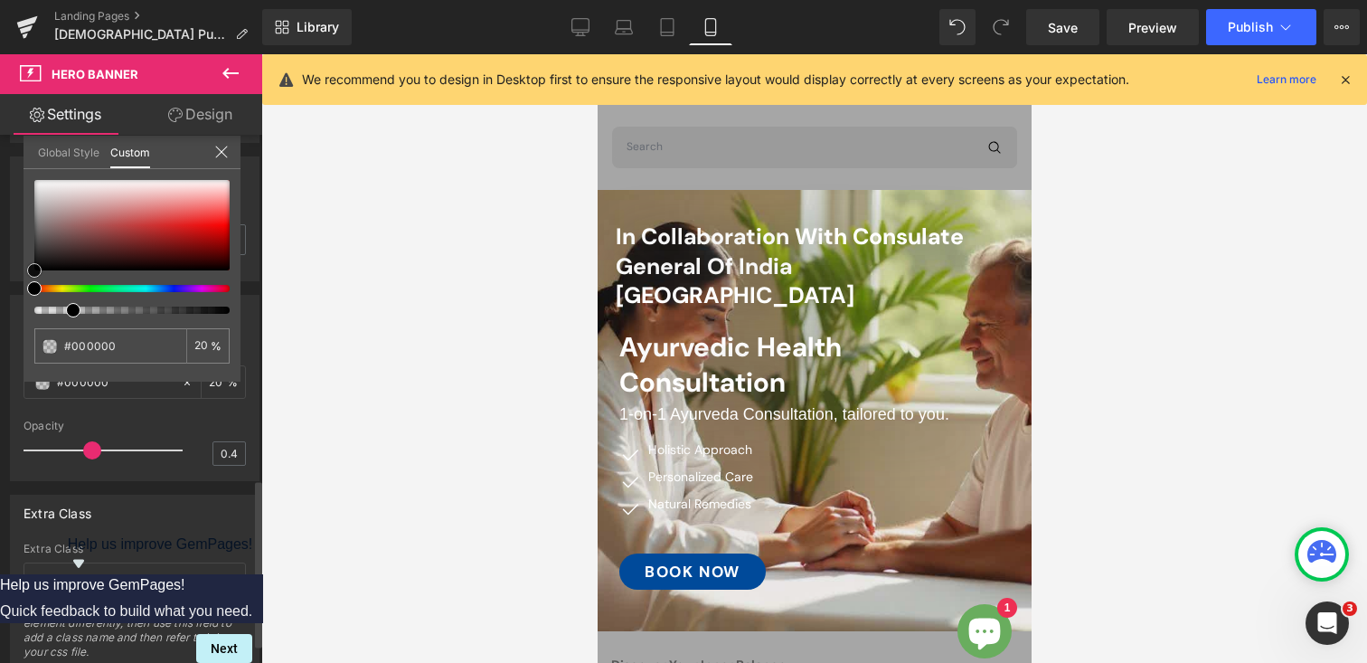
drag, startPoint x: 51, startPoint y: 249, endPoint x: 24, endPoint y: 283, distance: 43.2
click at [24, 283] on div "#000000 20 %" at bounding box center [132, 281] width 217 height 202
click at [200, 349] on input "20" at bounding box center [202, 345] width 16 height 13
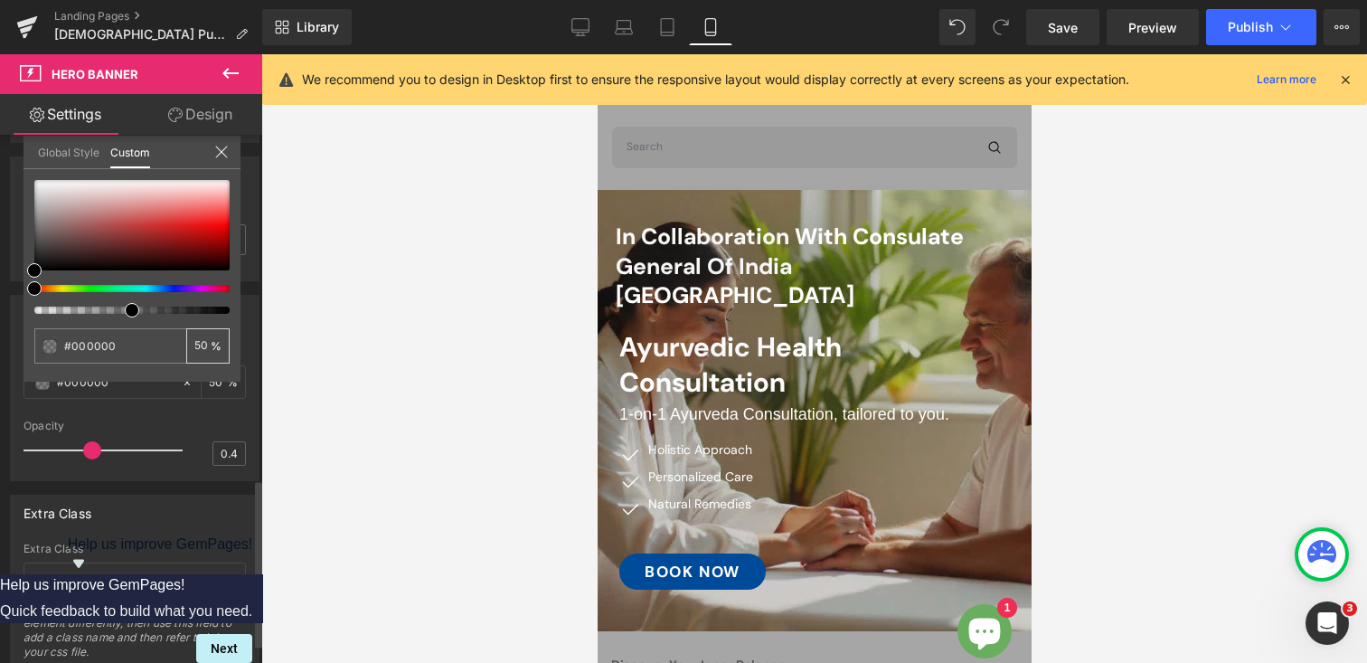
type input "5"
type input "100"
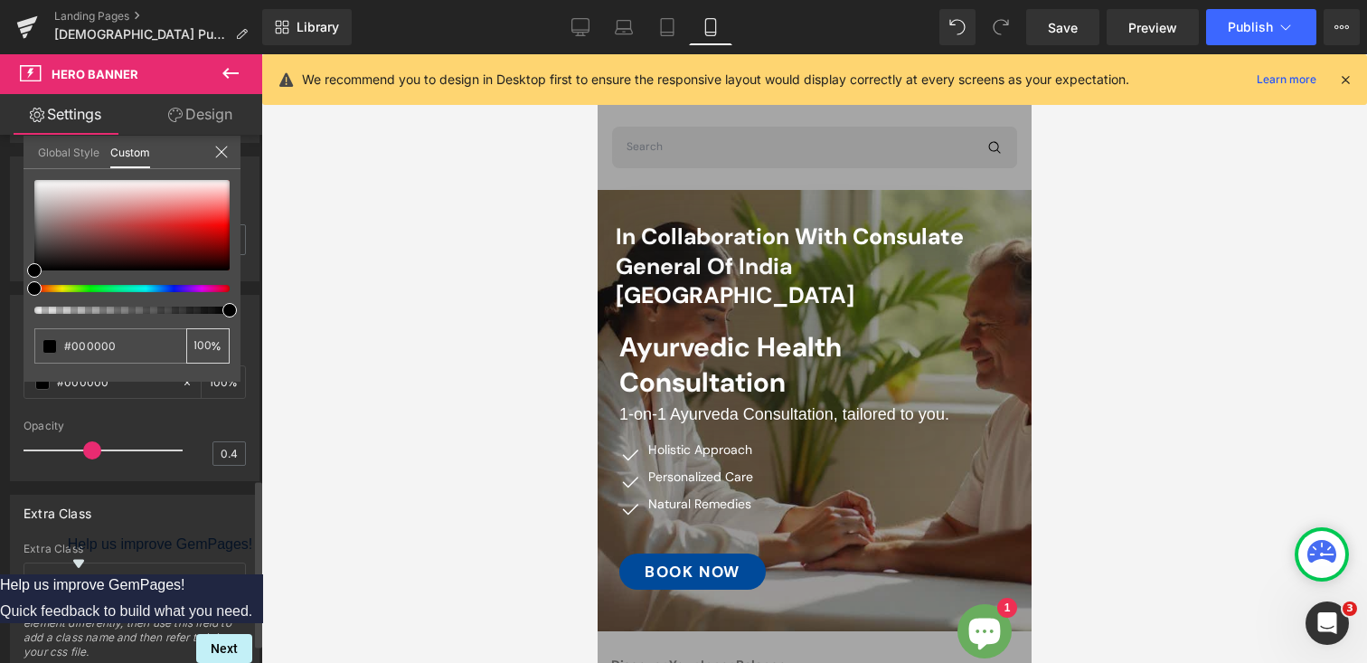
scroll to position [0, 2]
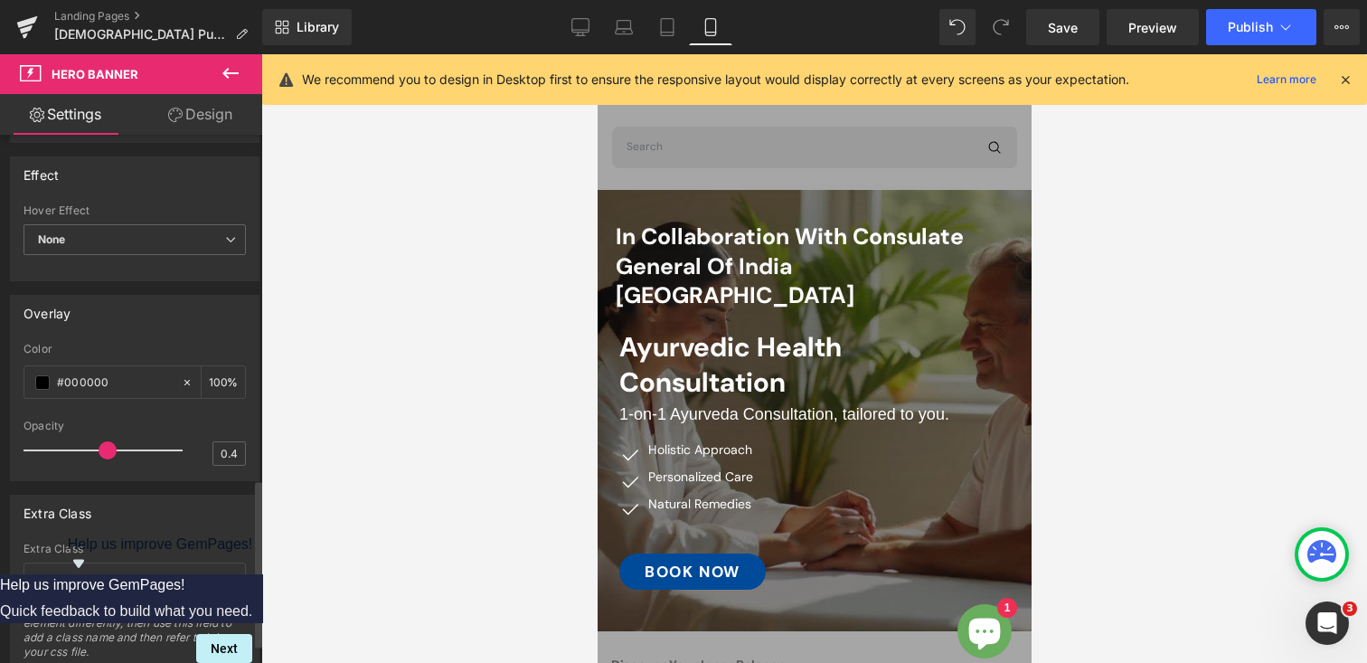
click at [99, 450] on span at bounding box center [108, 450] width 18 height 18
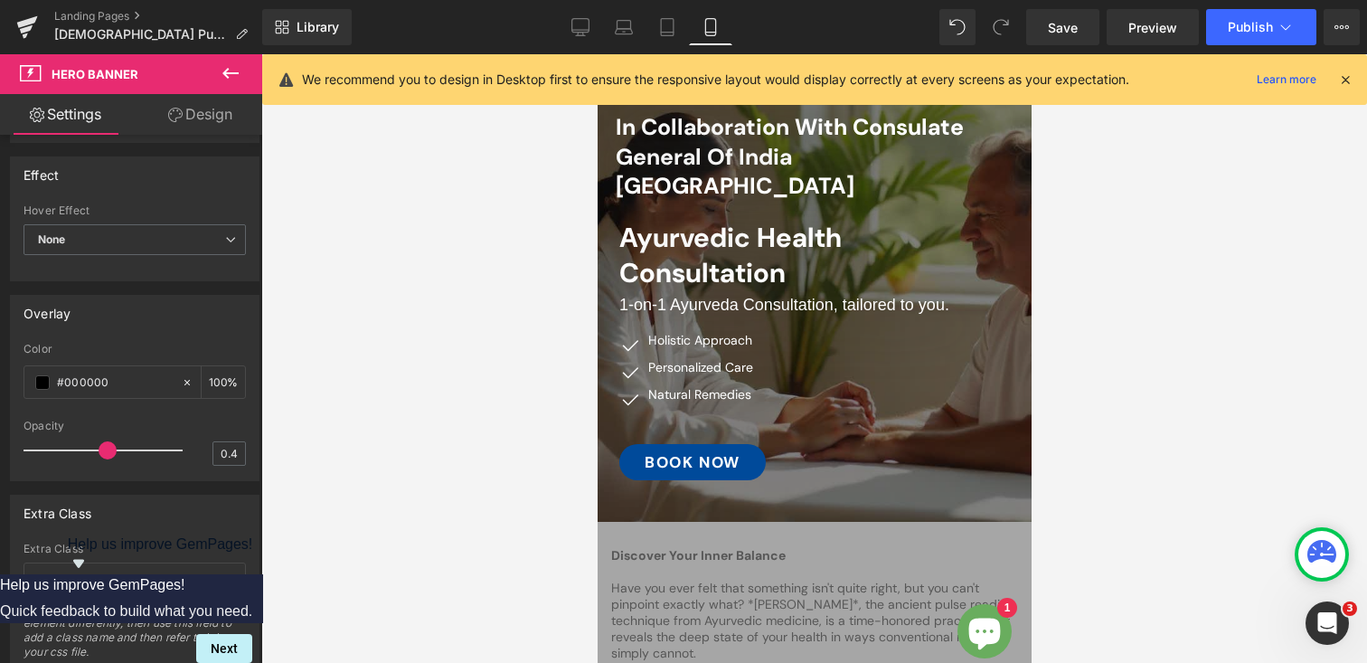
scroll to position [0, 0]
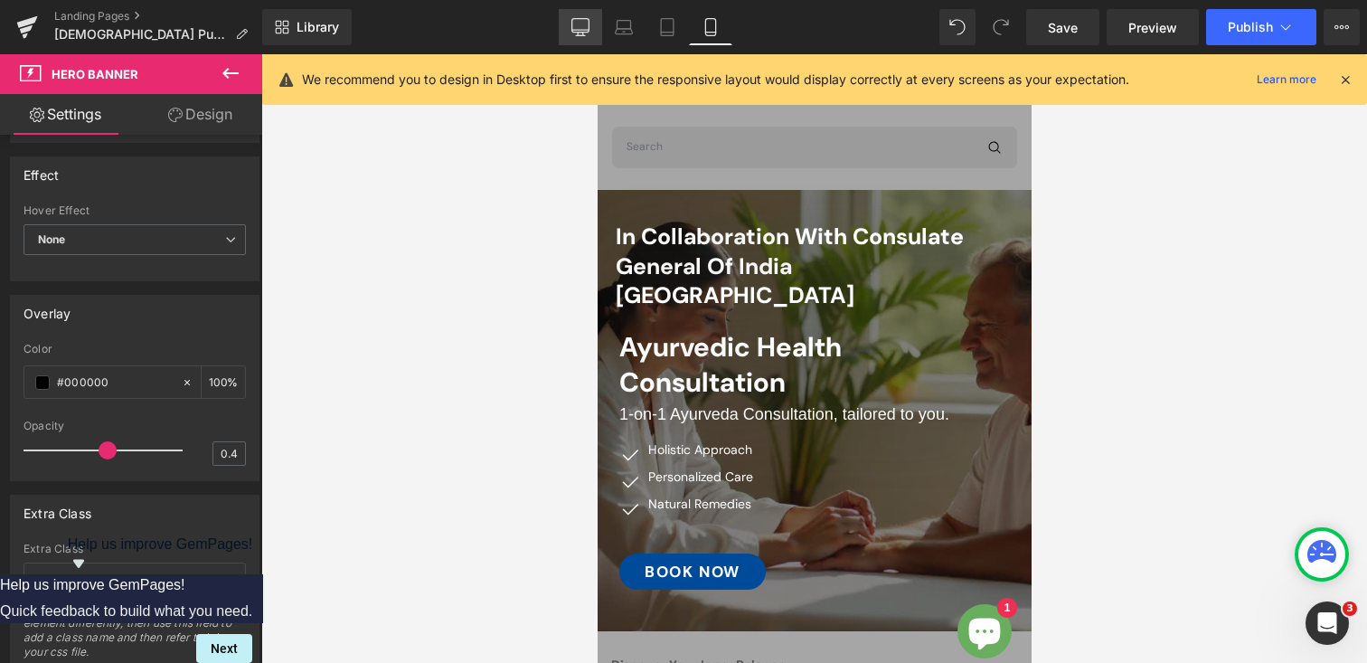
click at [584, 31] on icon at bounding box center [580, 27] width 18 height 18
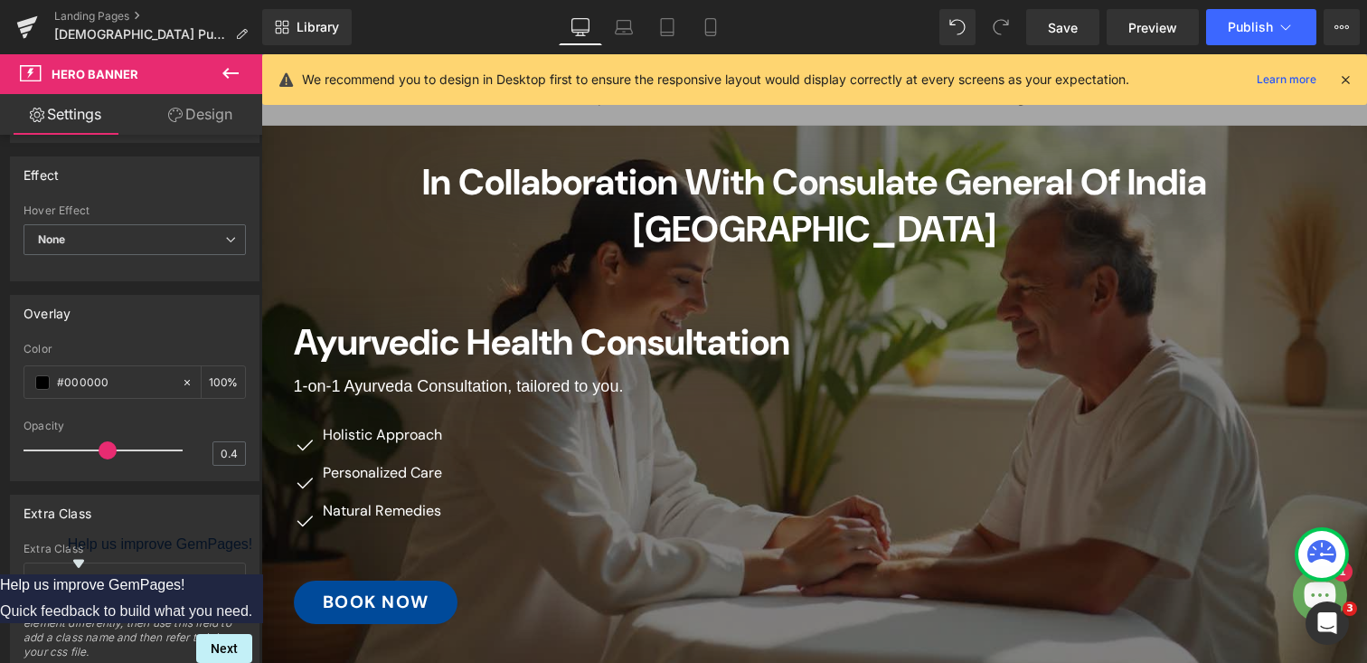
scroll to position [100, 0]
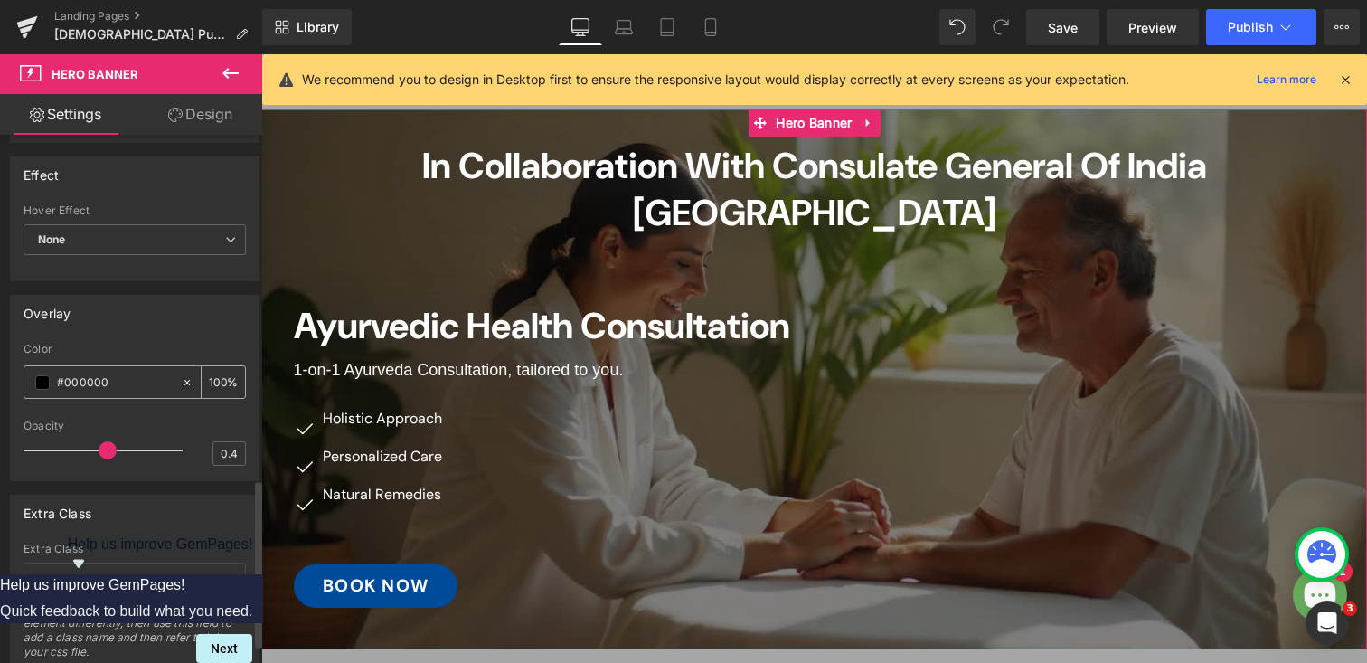
click at [209, 382] on input "20" at bounding box center [218, 382] width 18 height 20
click at [212, 380] on input "20" at bounding box center [218, 382] width 18 height 20
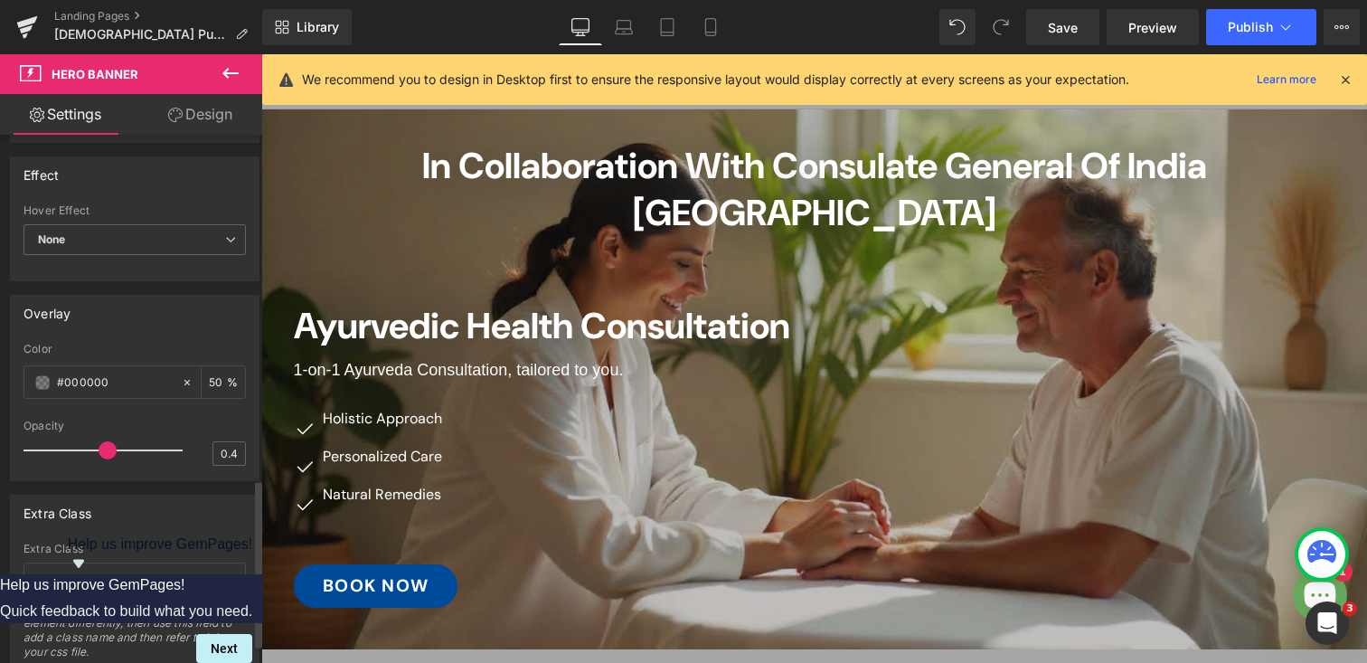
type input "50"
click at [199, 415] on div at bounding box center [135, 414] width 222 height 12
click at [708, 26] on icon at bounding box center [711, 27] width 18 height 18
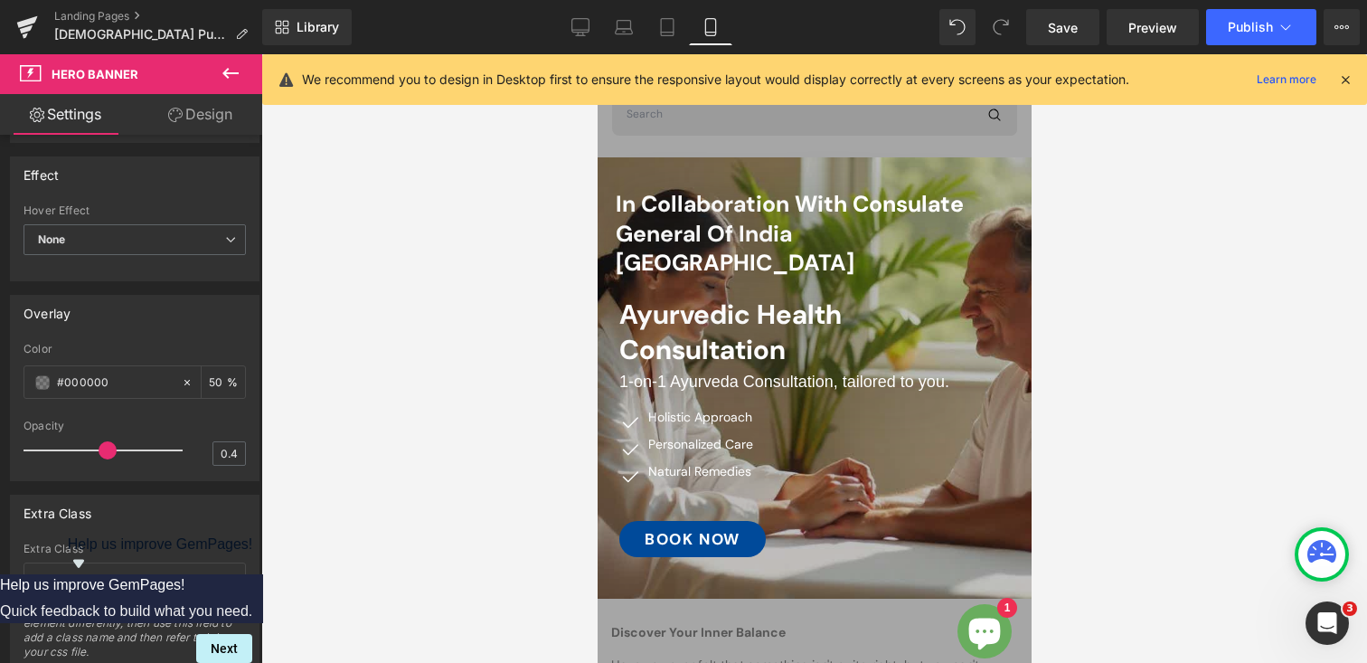
scroll to position [0, 0]
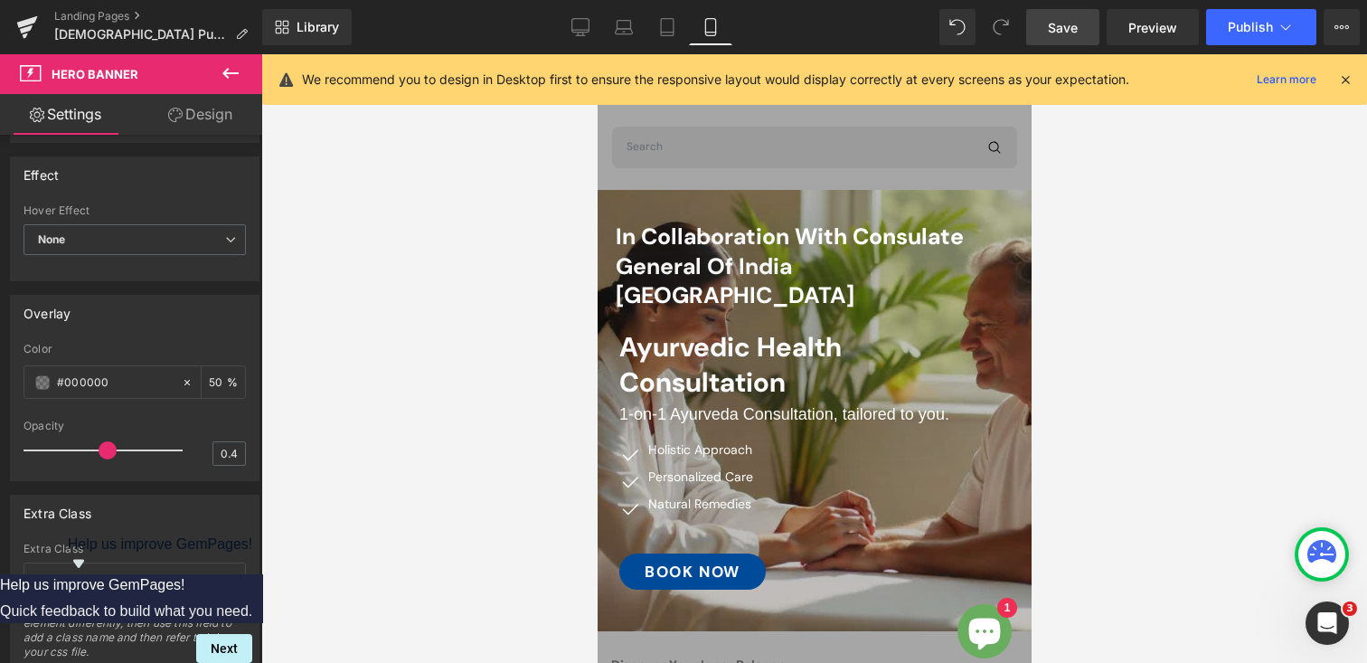
click at [1078, 25] on span "Save" at bounding box center [1063, 27] width 30 height 19
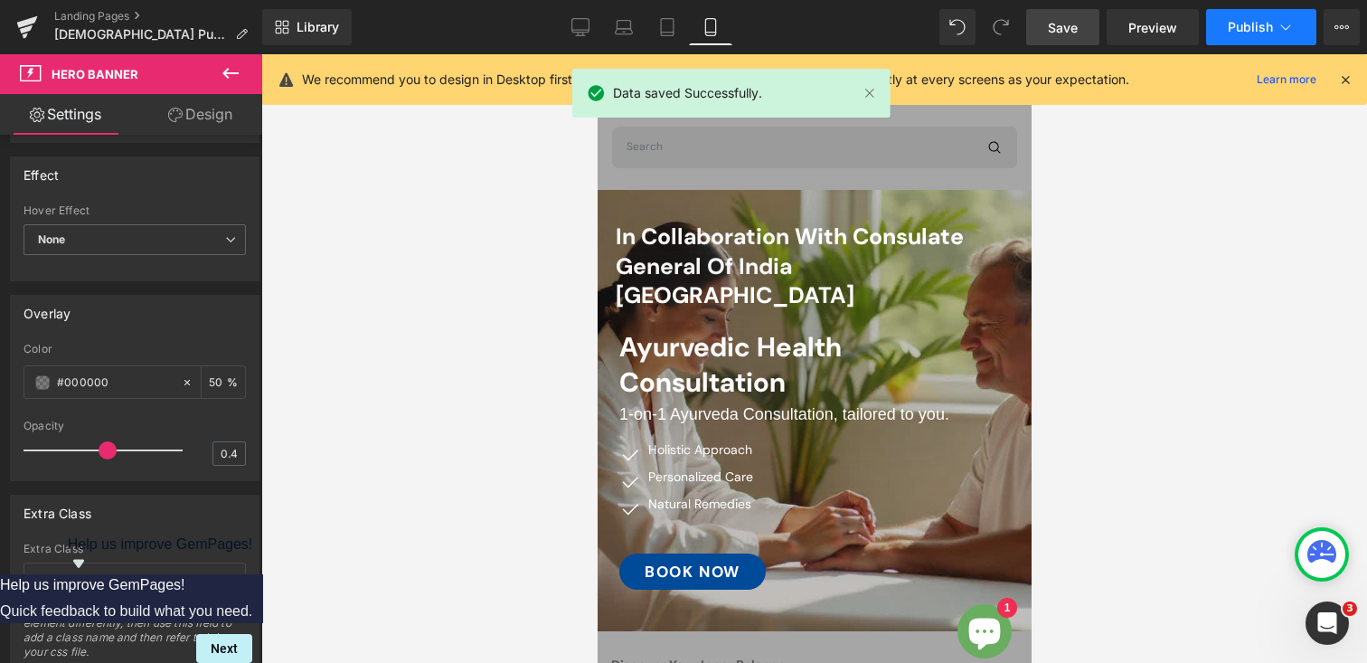
click at [1243, 23] on span "Publish" at bounding box center [1250, 27] width 45 height 14
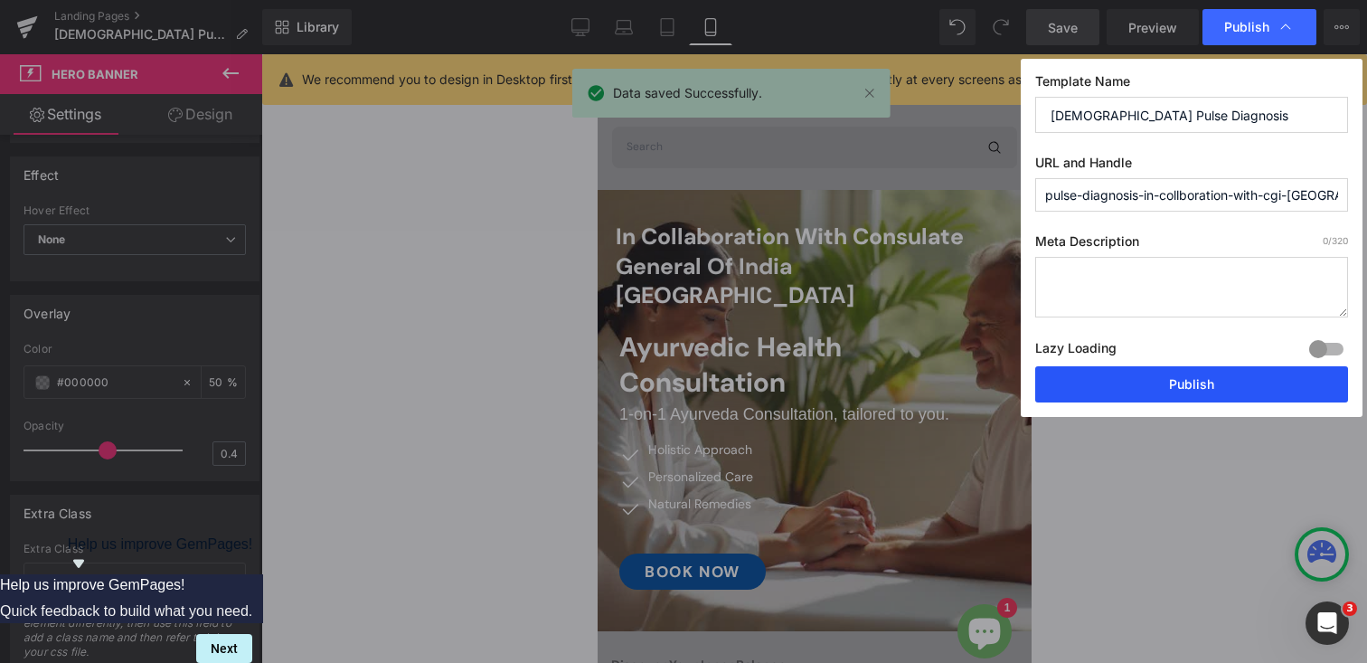
click at [1119, 370] on button "Publish" at bounding box center [1191, 384] width 313 height 36
